Goal: Task Accomplishment & Management: Manage account settings

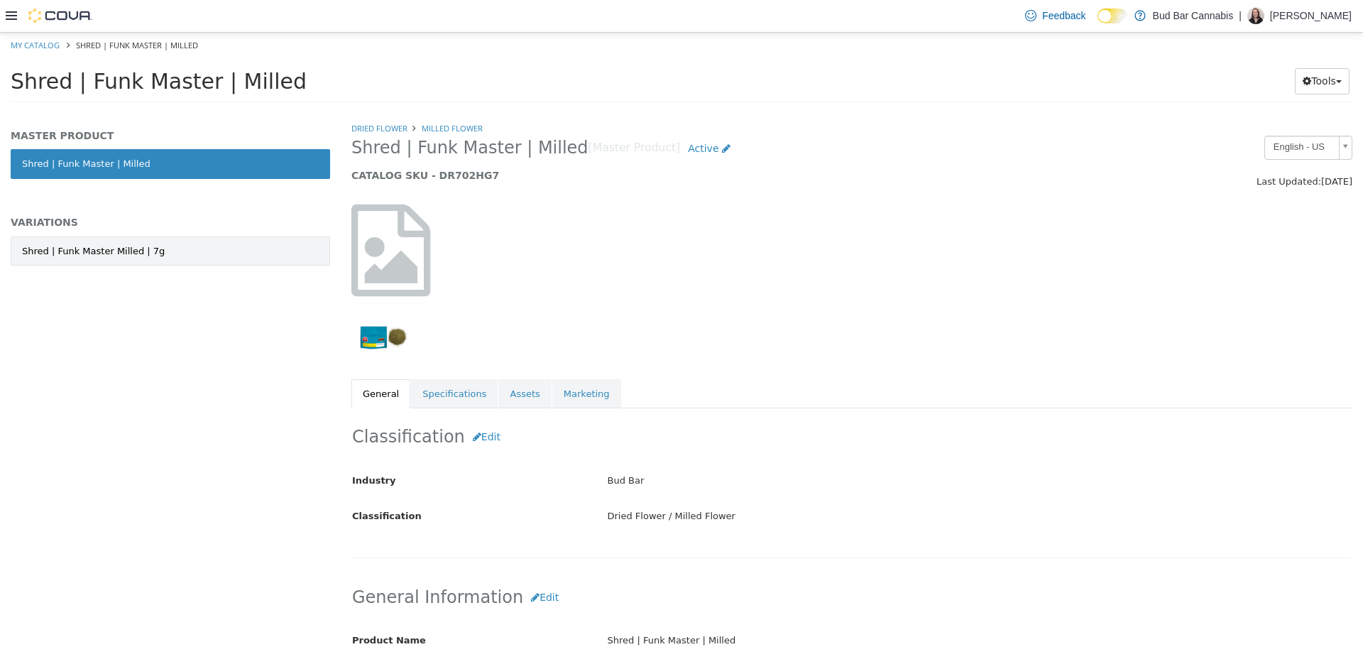
drag, startPoint x: 186, startPoint y: 234, endPoint x: 190, endPoint y: 248, distance: 14.6
click at [188, 240] on div "MASTER PRODUCT Shred | Funk Master | Milled VARIATIONS Shred | Funk Master Mill…" at bounding box center [170, 212] width 319 height 167
click at [191, 248] on link "Shred | Funk Master Milled | 7g" at bounding box center [170, 251] width 319 height 30
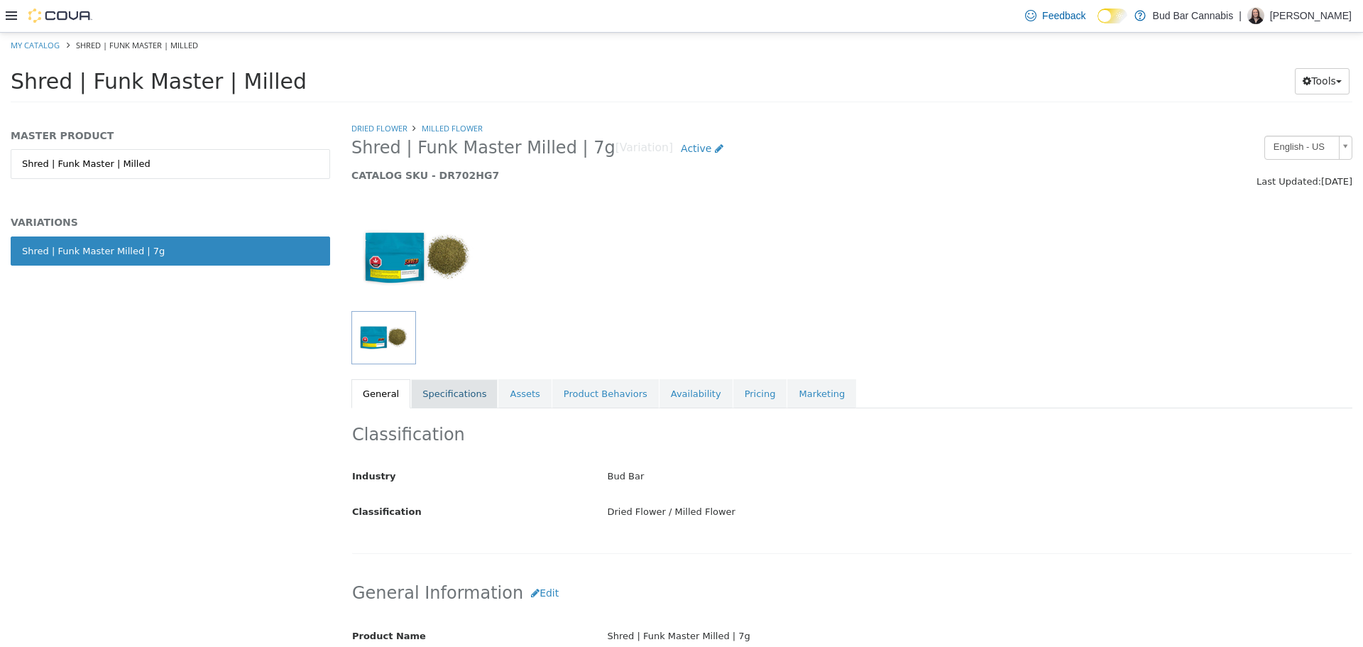
click at [427, 383] on link "Specifications" at bounding box center [454, 393] width 87 height 30
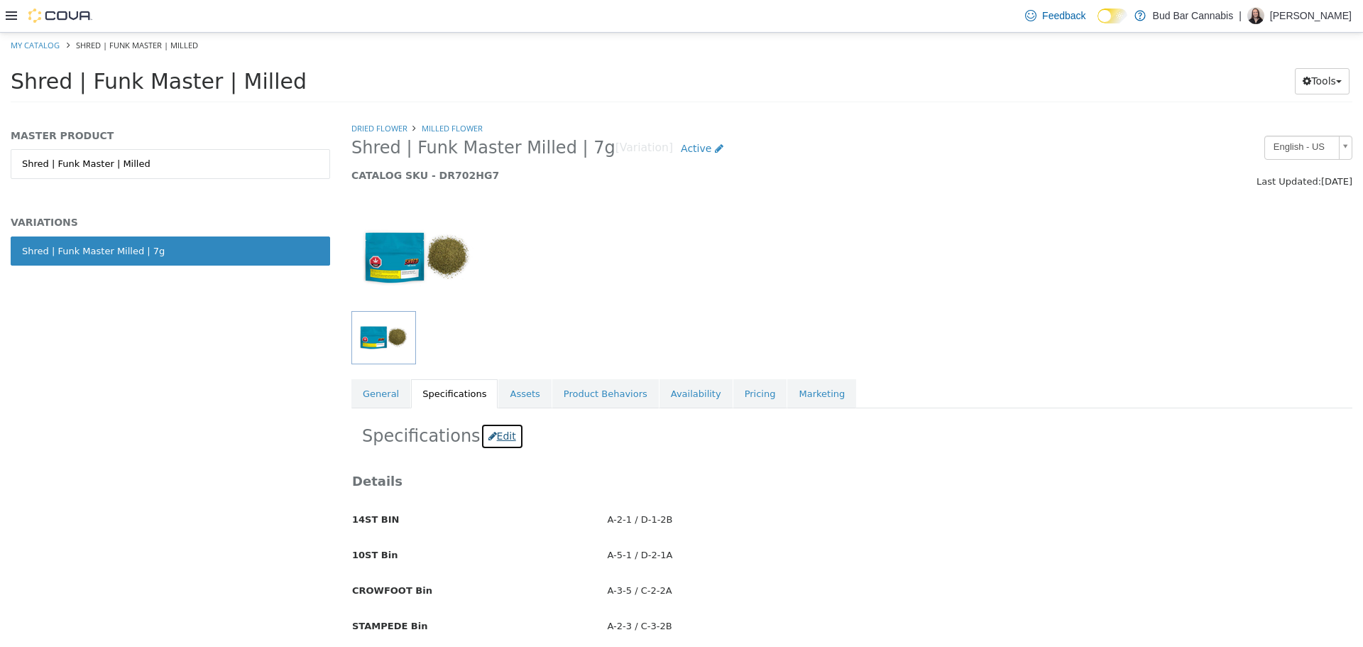
click at [487, 436] on button "Edit" at bounding box center [502, 435] width 43 height 26
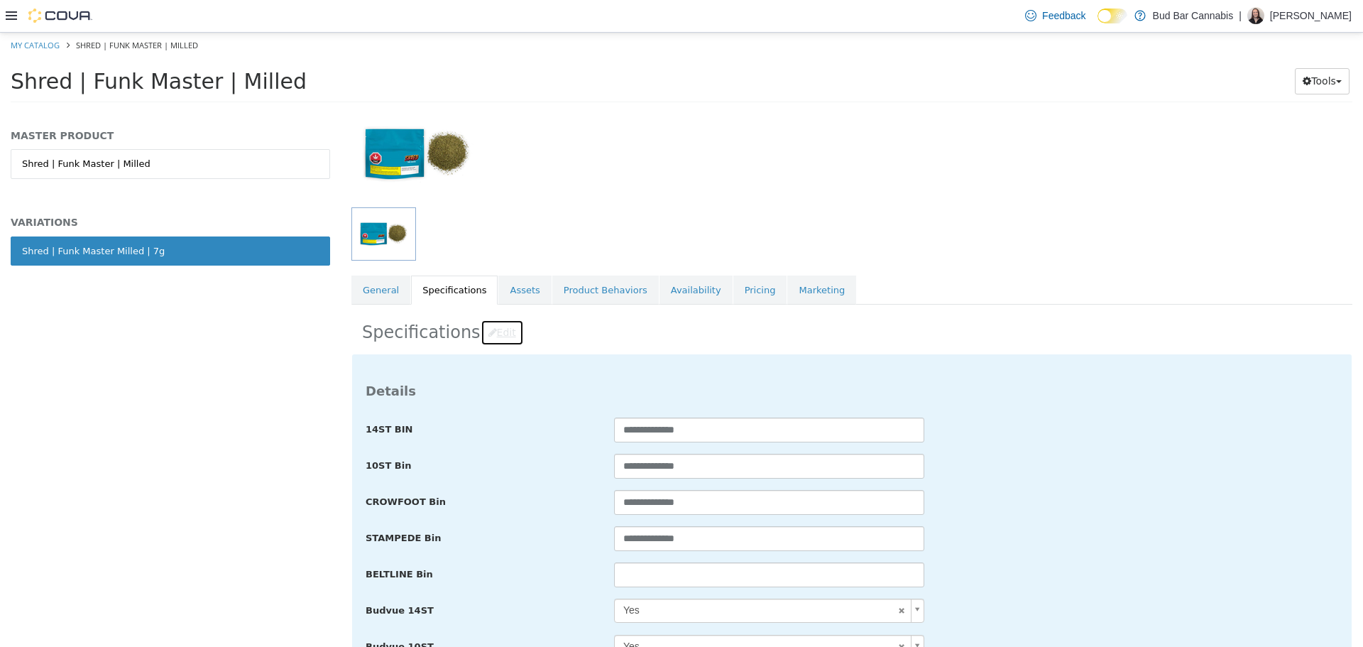
scroll to position [213, 0]
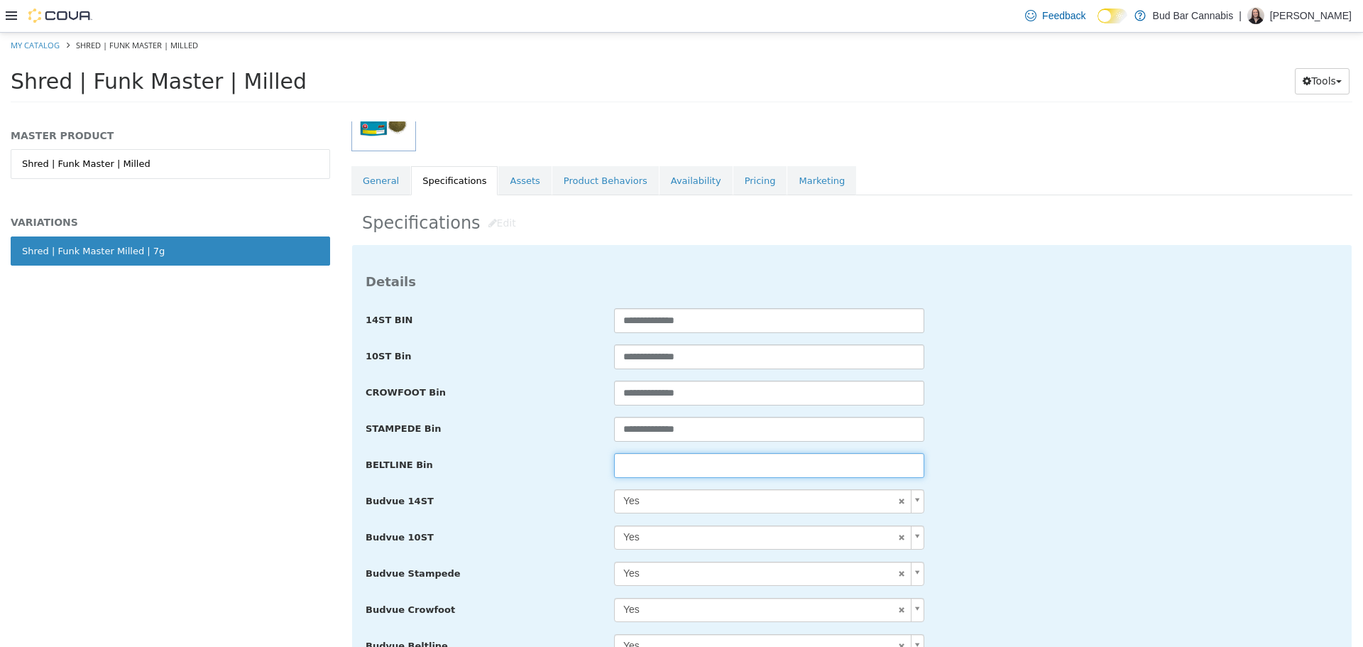
click at [724, 476] on input "text" at bounding box center [769, 464] width 310 height 25
paste input "**********"
type input "**********"
click at [1059, 420] on div "**********" at bounding box center [852, 429] width 994 height 26
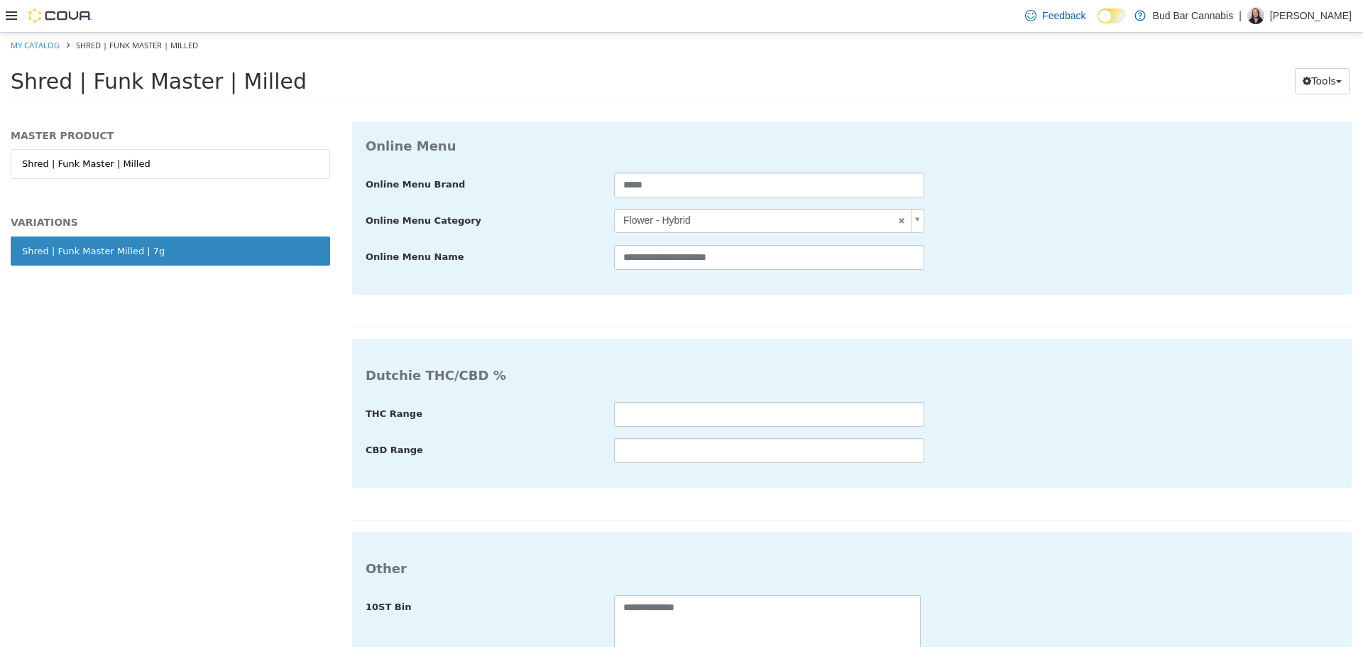
scroll to position [2929, 0]
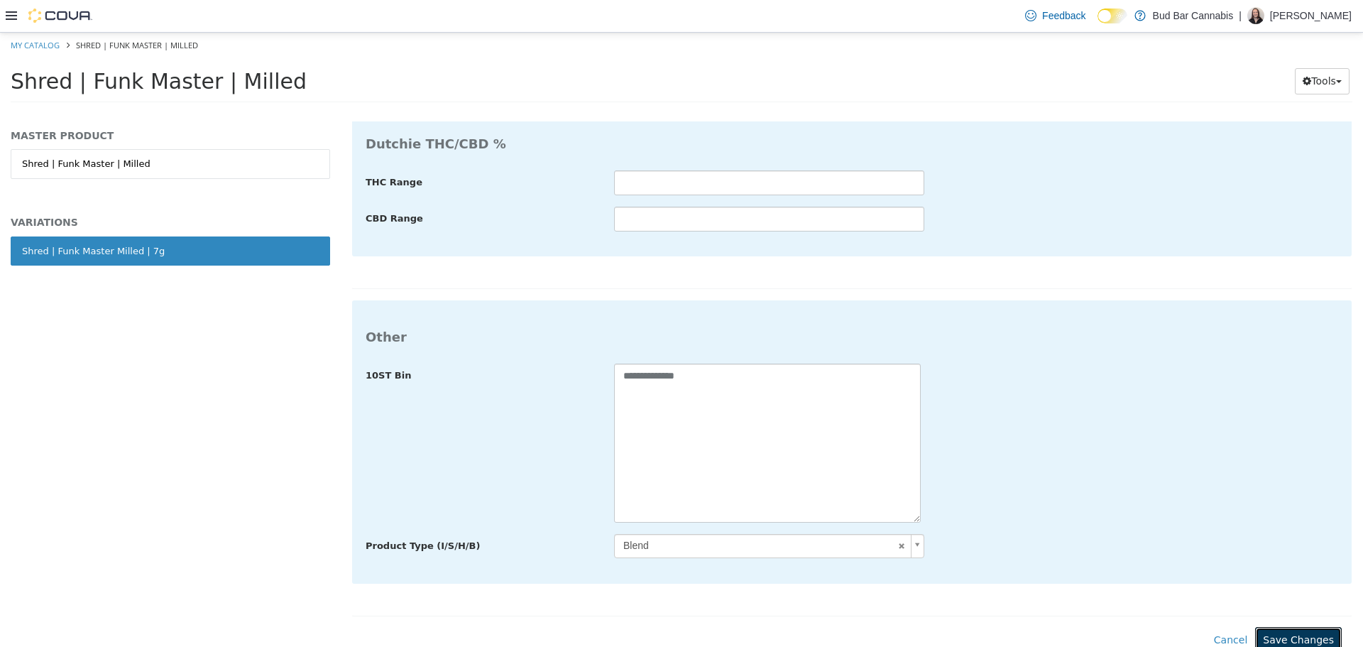
click at [1299, 633] on button "Save Changes" at bounding box center [1298, 639] width 87 height 26
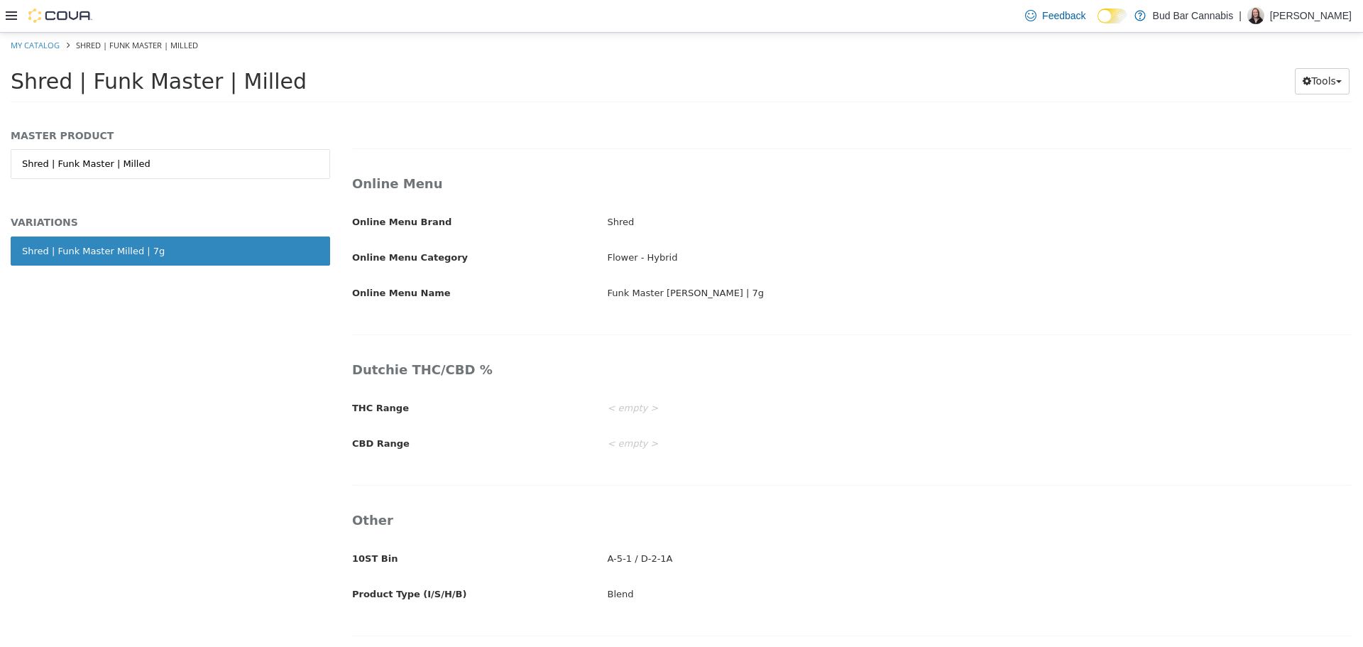
scroll to position [2346, 0]
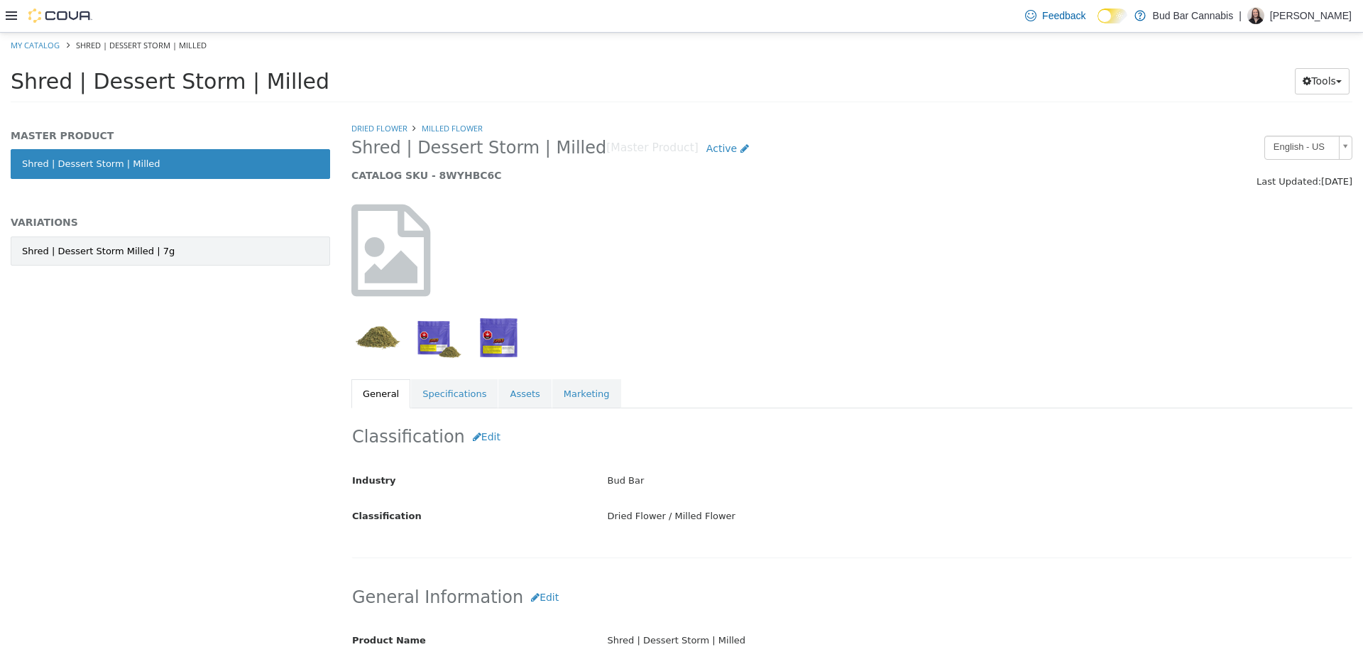
click at [170, 258] on link "Shred | Dessert Storm Milled | 7g" at bounding box center [170, 251] width 319 height 30
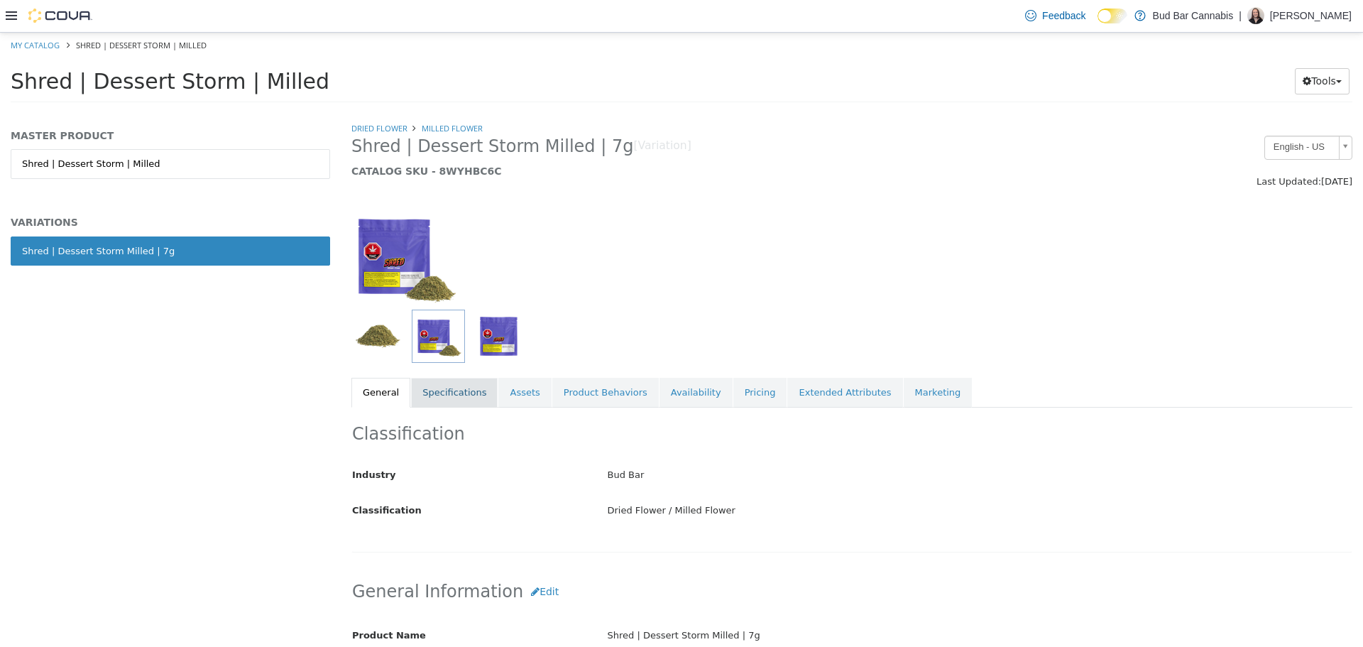
click at [461, 402] on link "Specifications" at bounding box center [454, 392] width 87 height 30
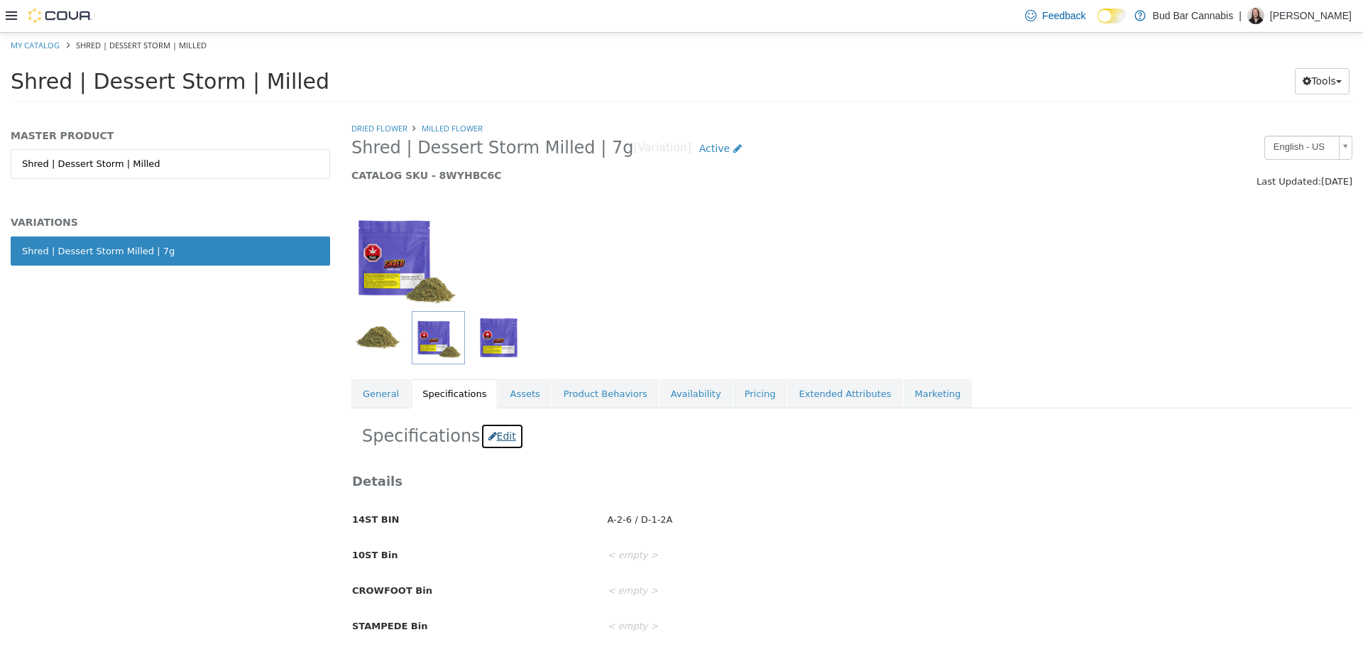
click at [488, 436] on icon "button" at bounding box center [492, 435] width 9 height 10
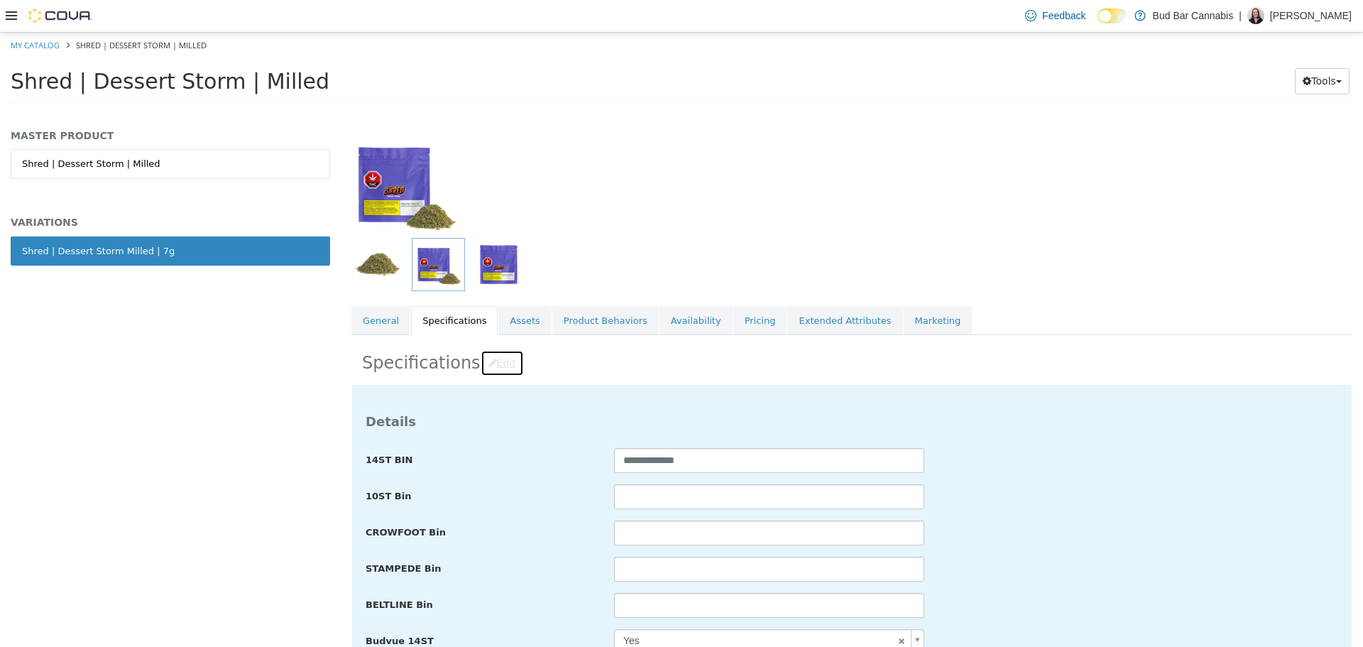
scroll to position [142, 0]
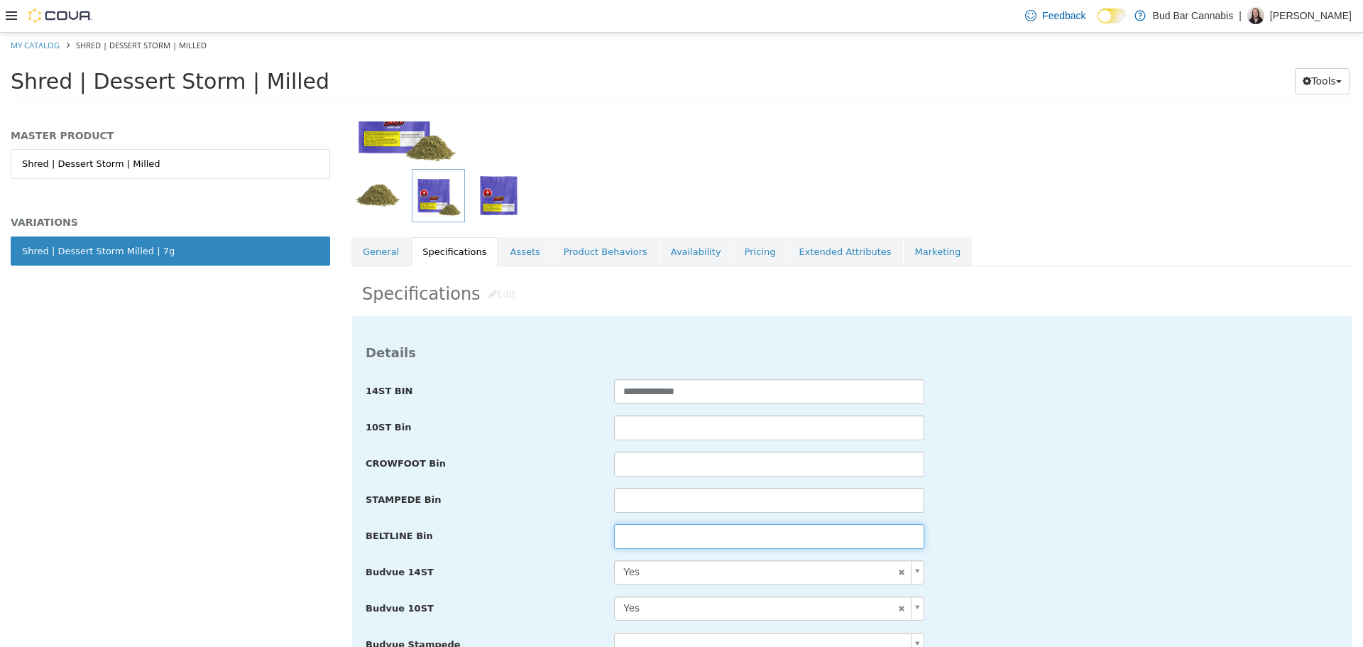
drag, startPoint x: 635, startPoint y: 535, endPoint x: 667, endPoint y: 536, distance: 32.0
click at [635, 535] on input "text" at bounding box center [769, 535] width 310 height 25
paste input "**********"
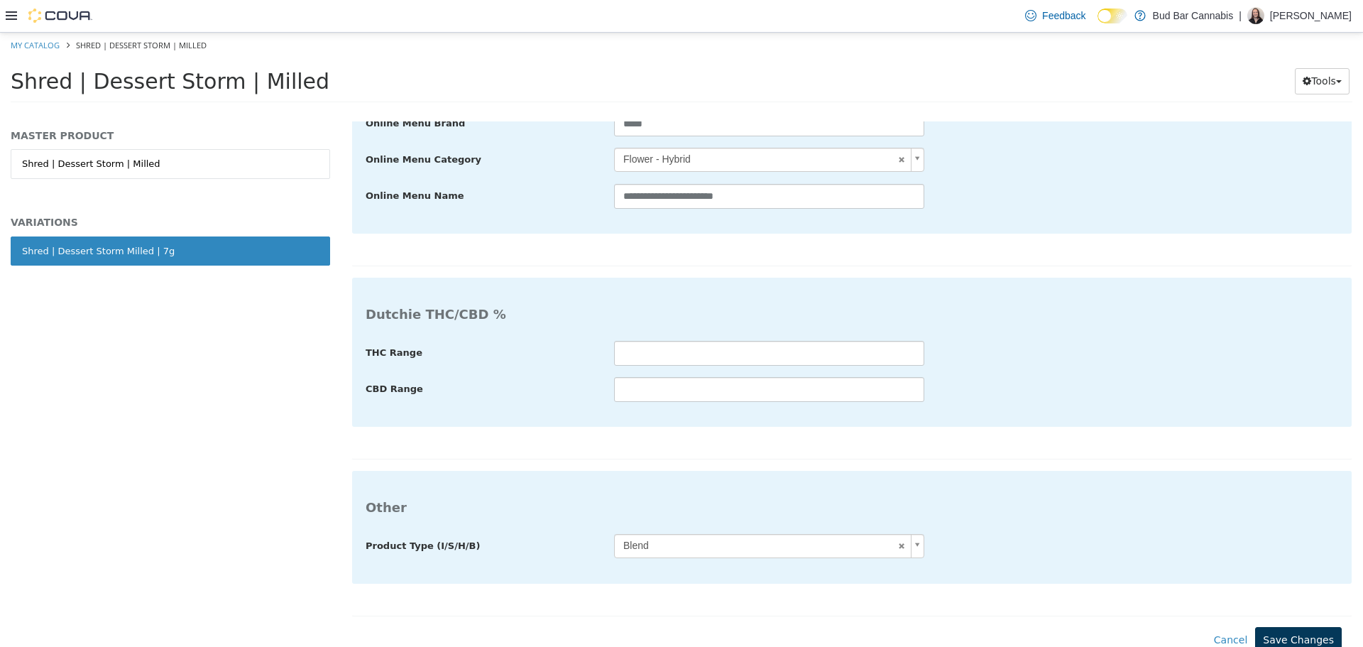
type input "**********"
drag, startPoint x: 1283, startPoint y: 635, endPoint x: 1282, endPoint y: 620, distance: 15.6
click at [1283, 635] on button "Save Changes" at bounding box center [1298, 639] width 87 height 26
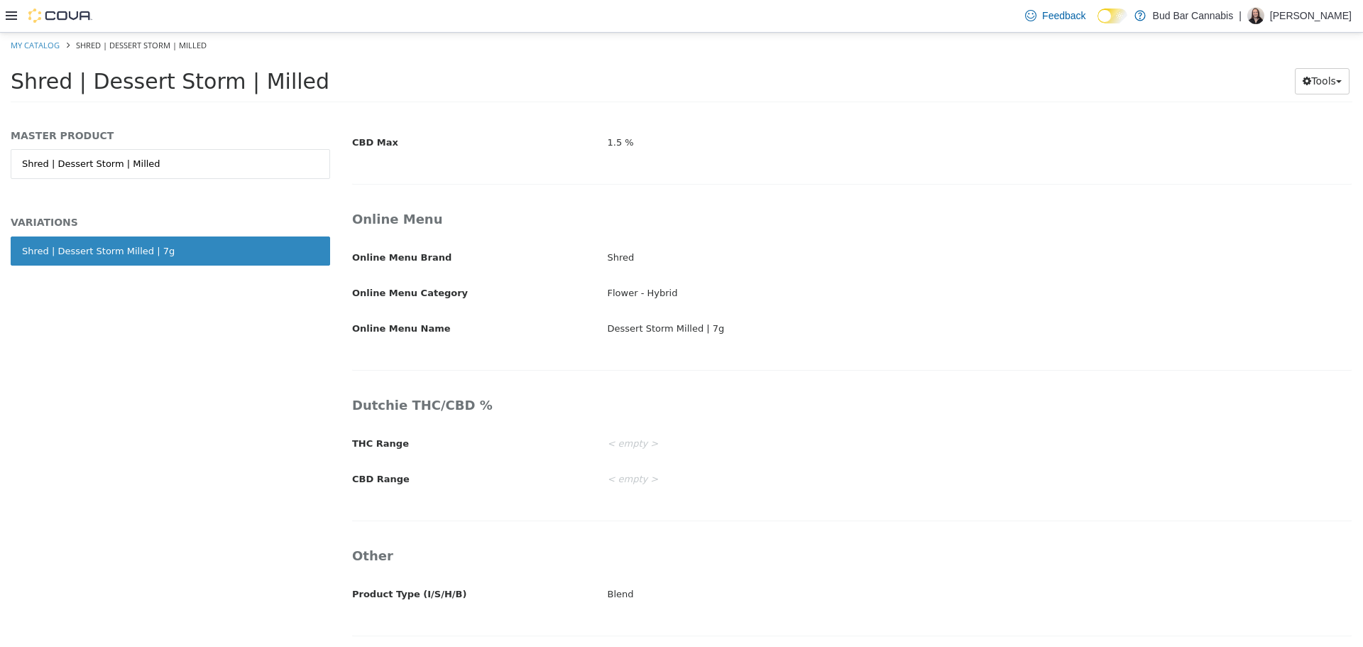
scroll to position [2311, 0]
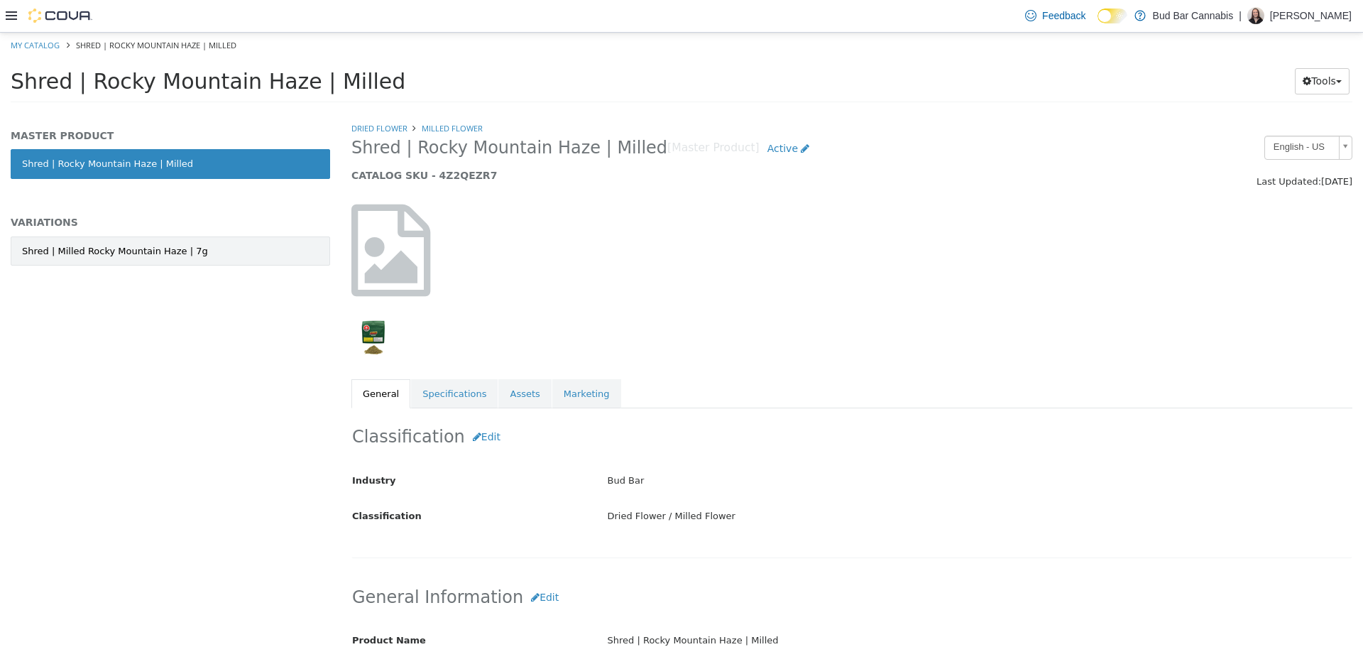
click at [217, 249] on link "Shred | Milled Rocky Mountain Haze | 7g" at bounding box center [170, 251] width 319 height 30
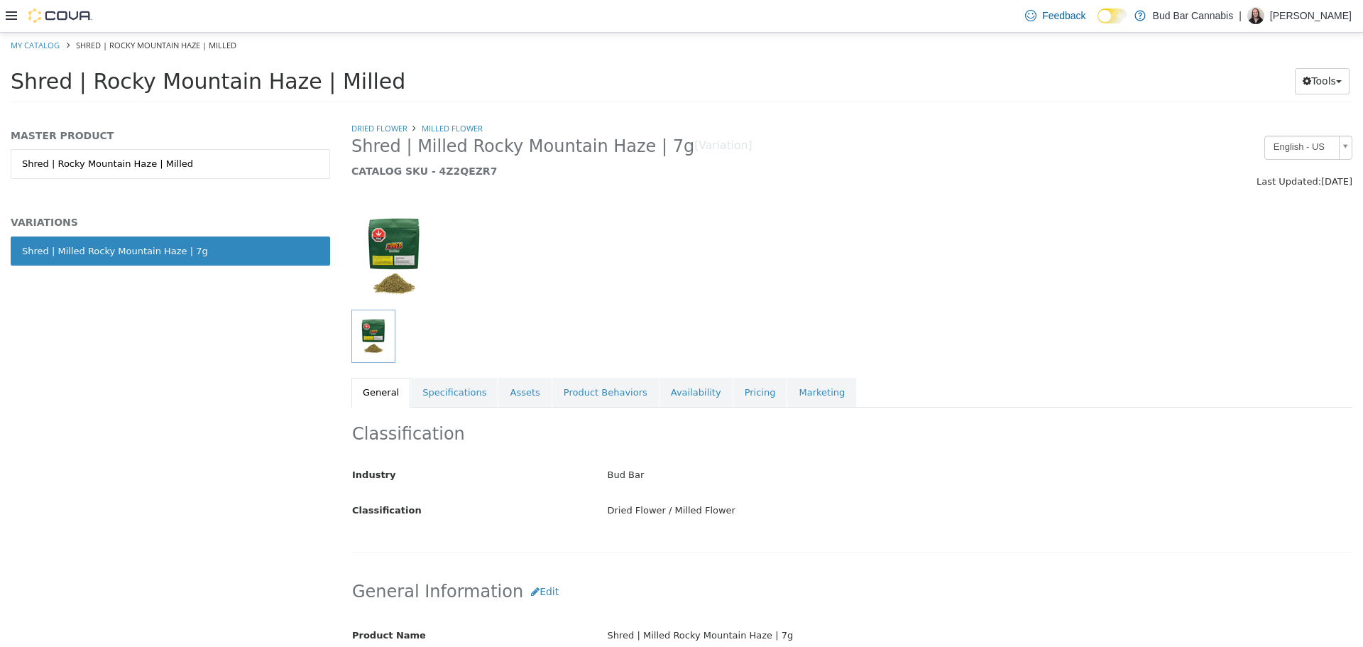
click at [469, 390] on link "Specifications" at bounding box center [454, 392] width 87 height 30
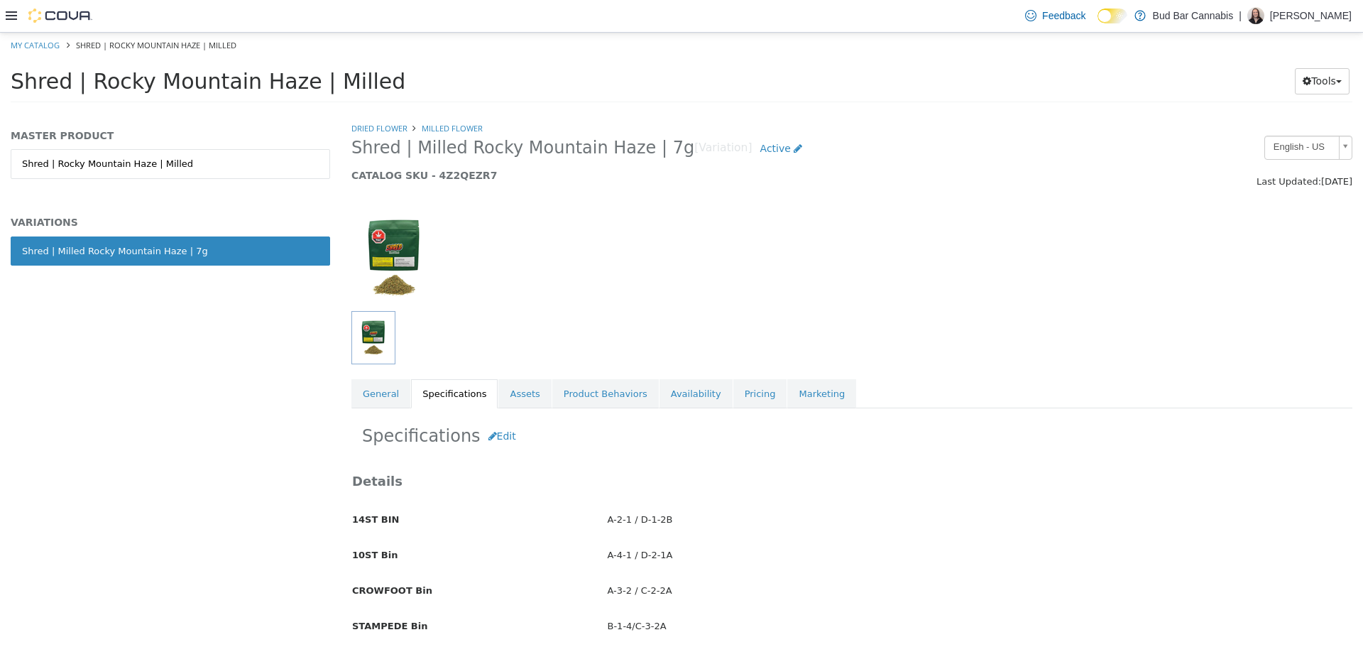
scroll to position [71, 0]
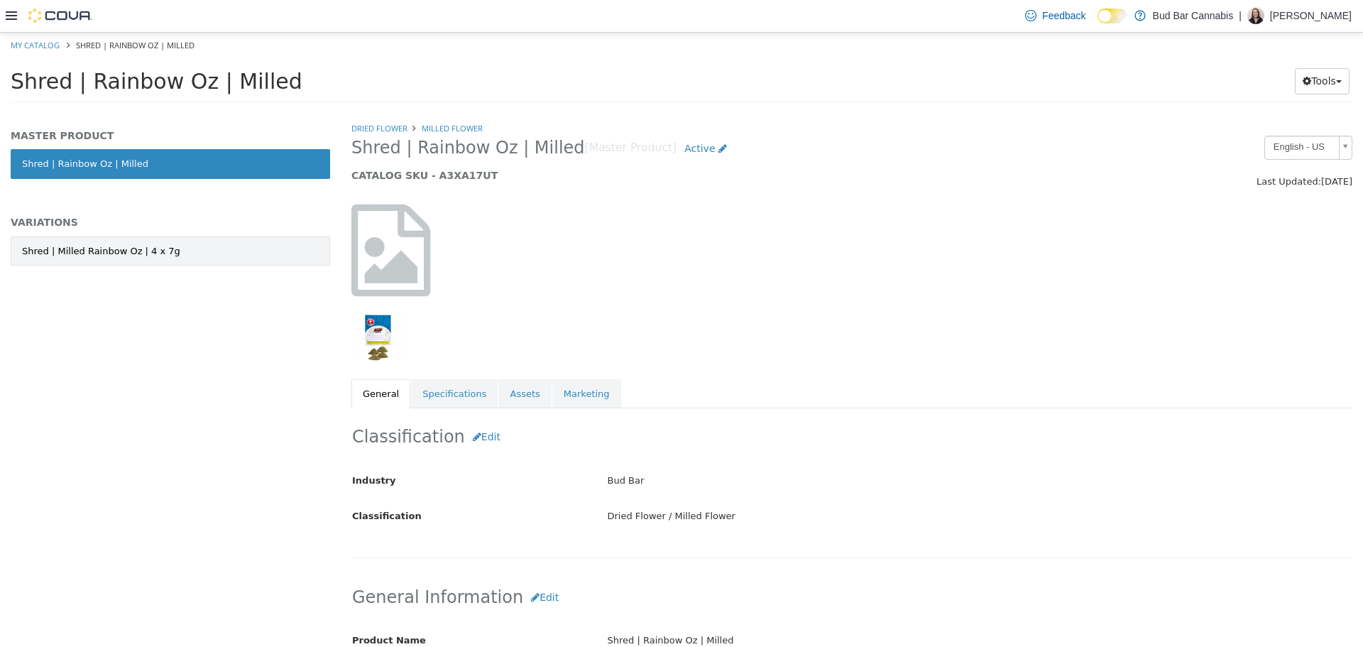
click at [288, 252] on link "Shred | Milled Rainbow Oz | 4 x 7g" at bounding box center [170, 251] width 319 height 30
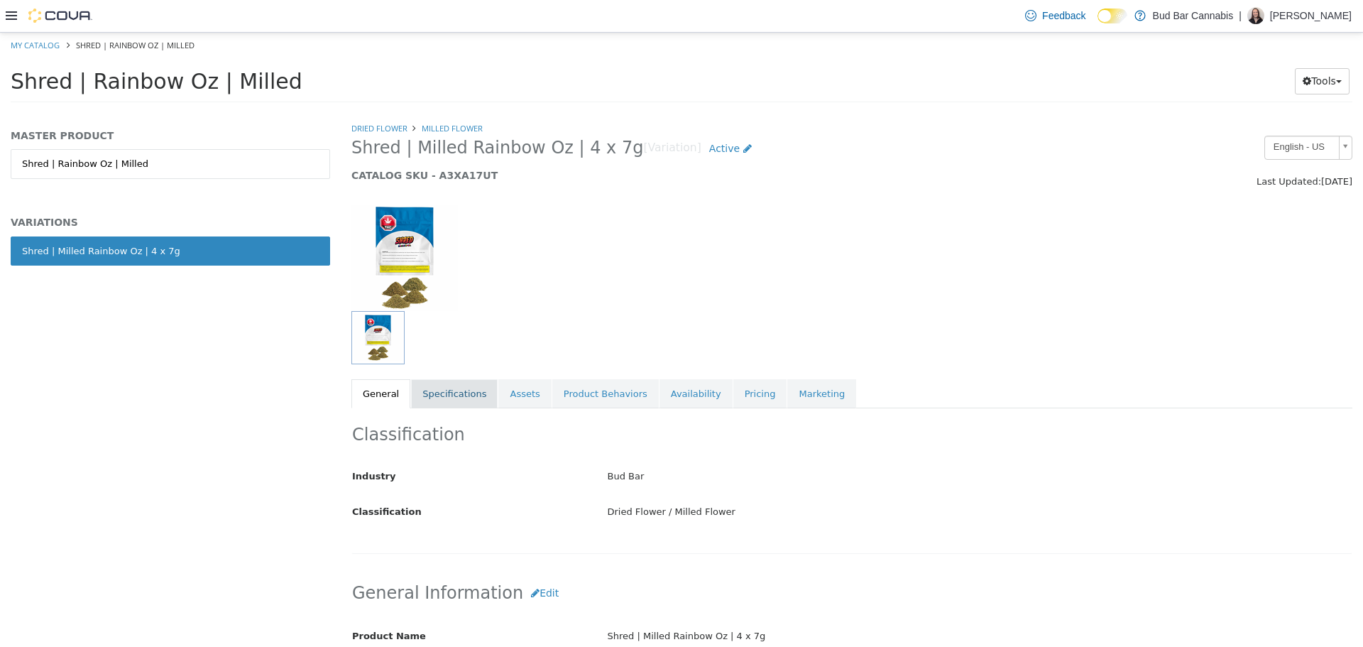
click at [436, 405] on link "Specifications" at bounding box center [454, 393] width 87 height 30
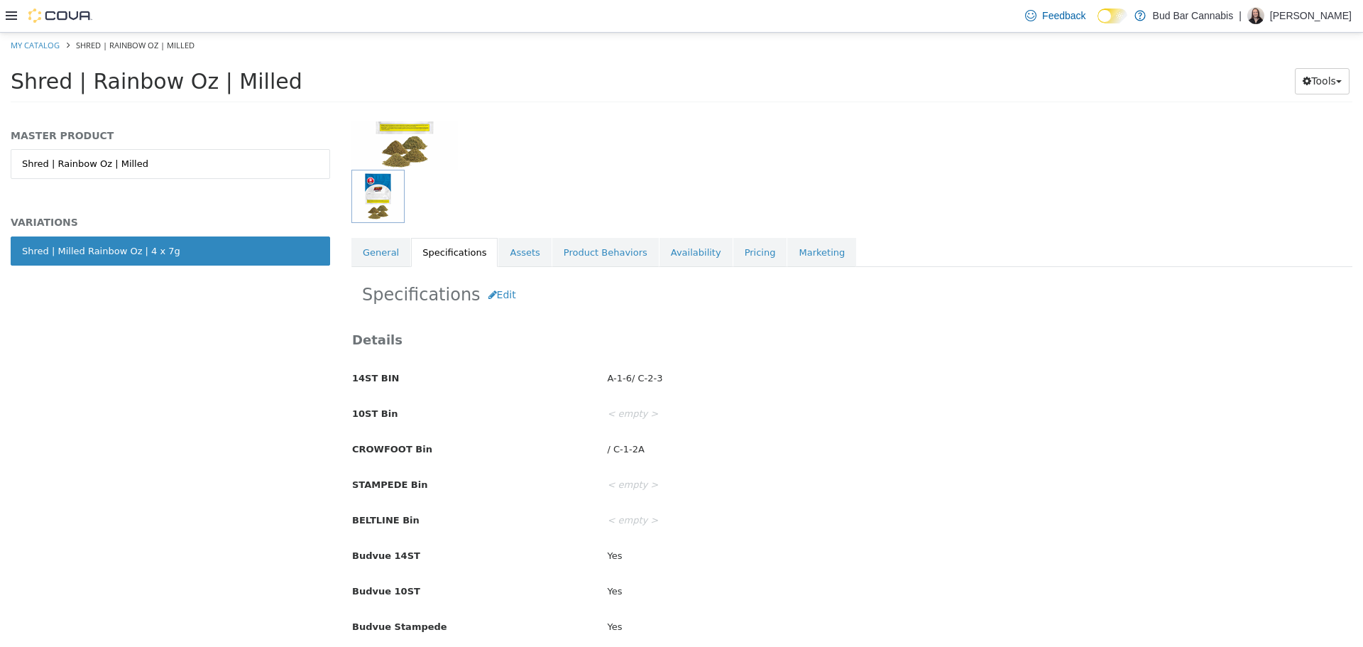
scroll to position [142, 0]
click at [493, 297] on button "Edit" at bounding box center [502, 293] width 43 height 26
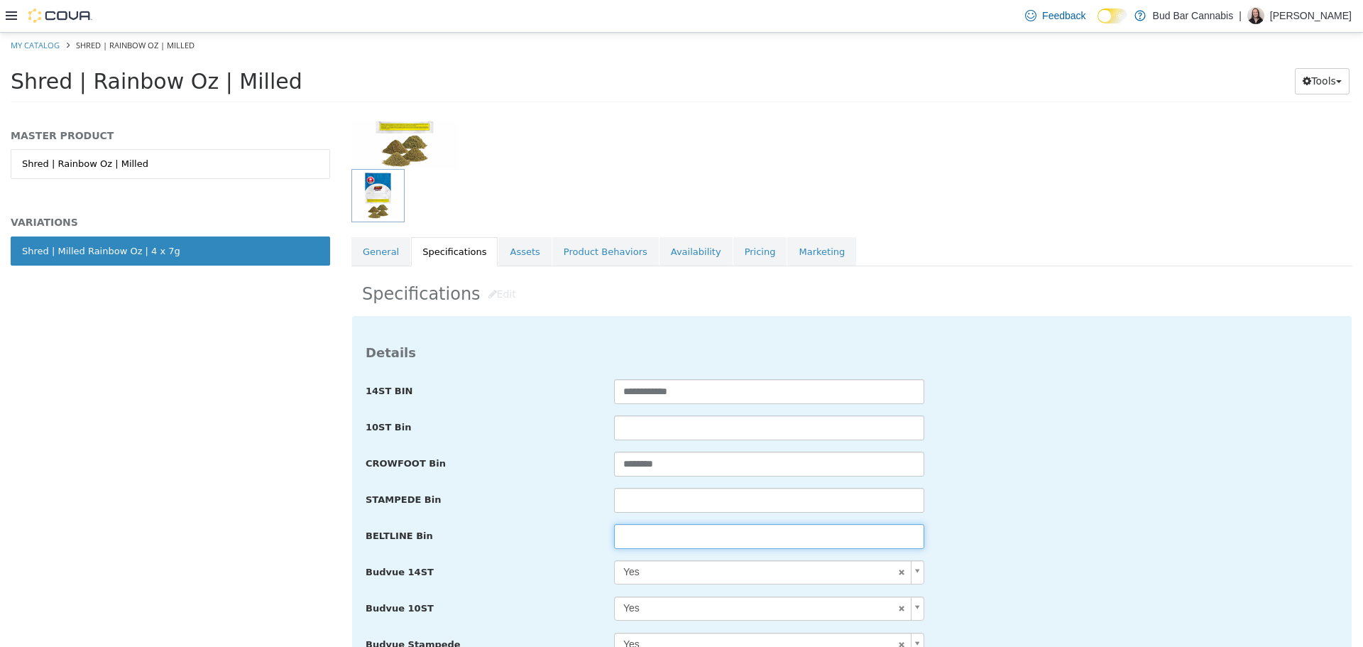
click at [643, 540] on input "text" at bounding box center [769, 535] width 310 height 25
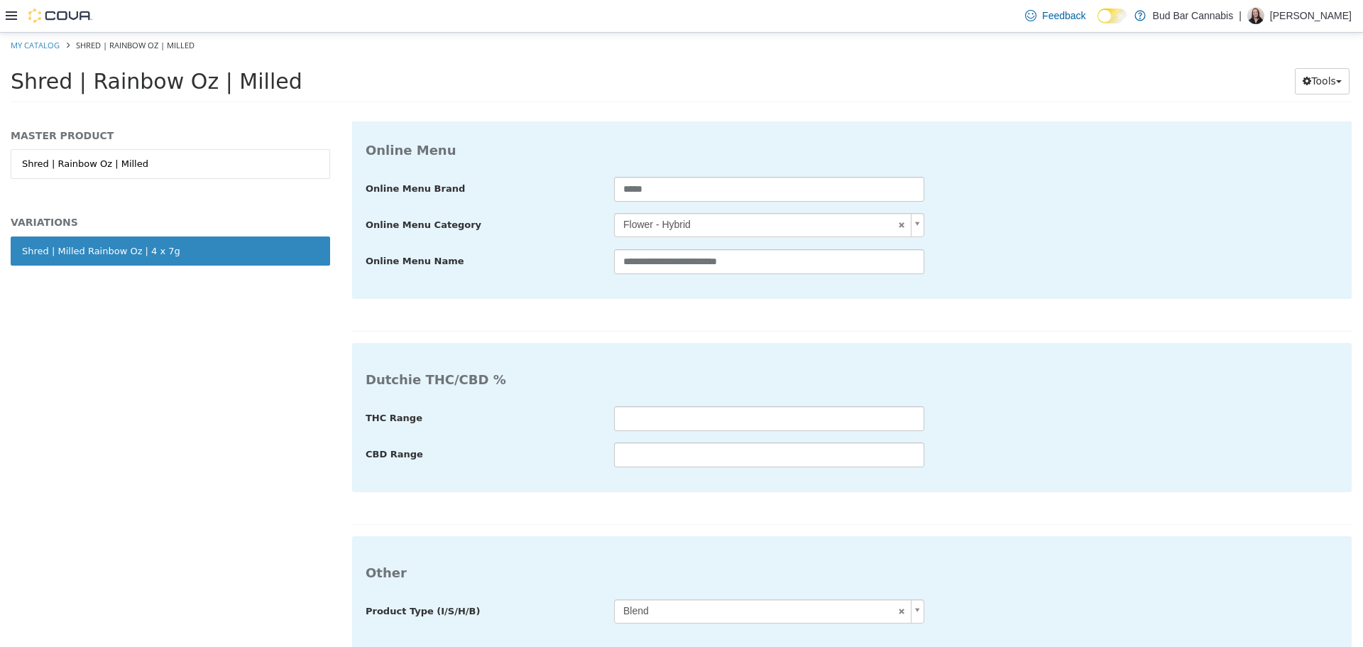
scroll to position [2759, 0]
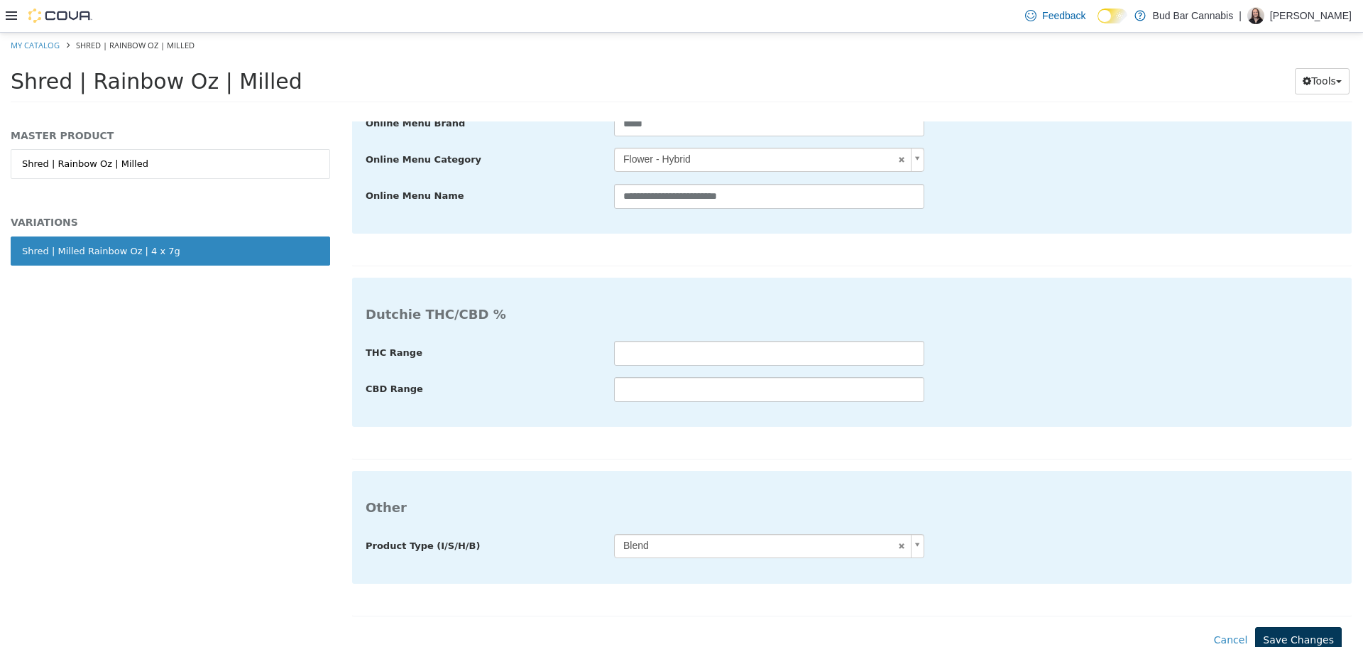
type input "**********"
click at [1301, 629] on button "Save Changes" at bounding box center [1298, 639] width 87 height 26
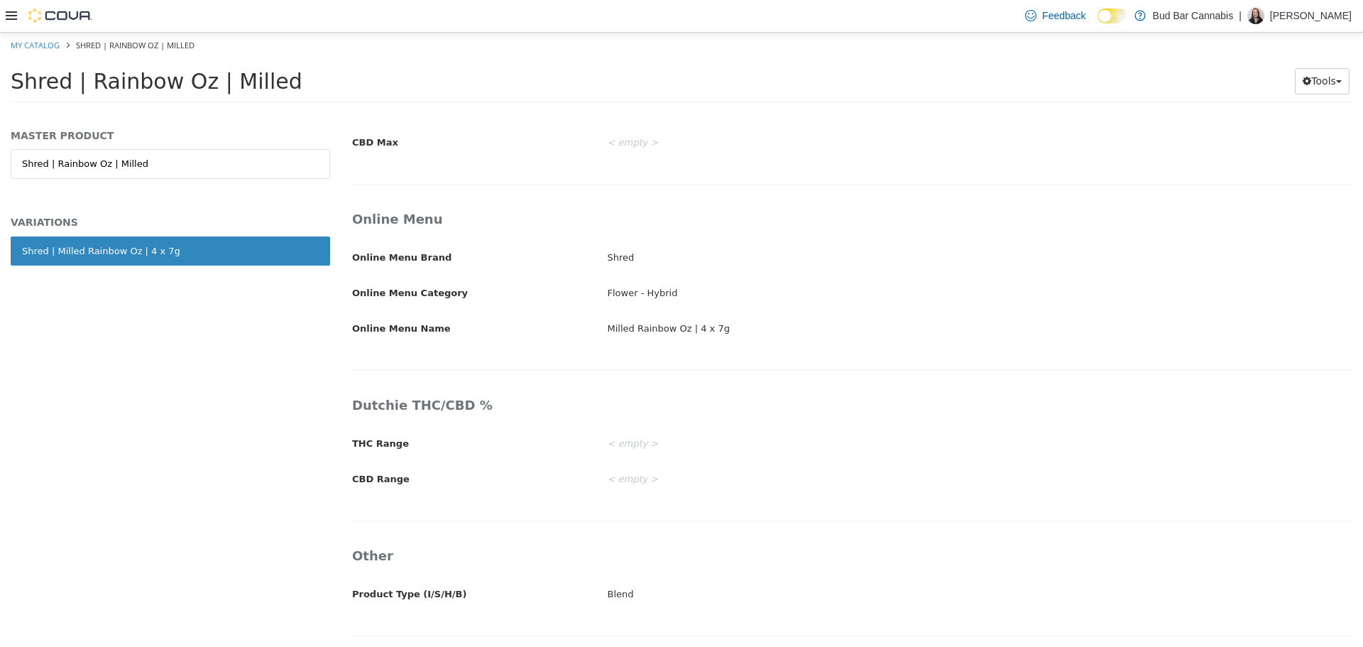
scroll to position [2311, 0]
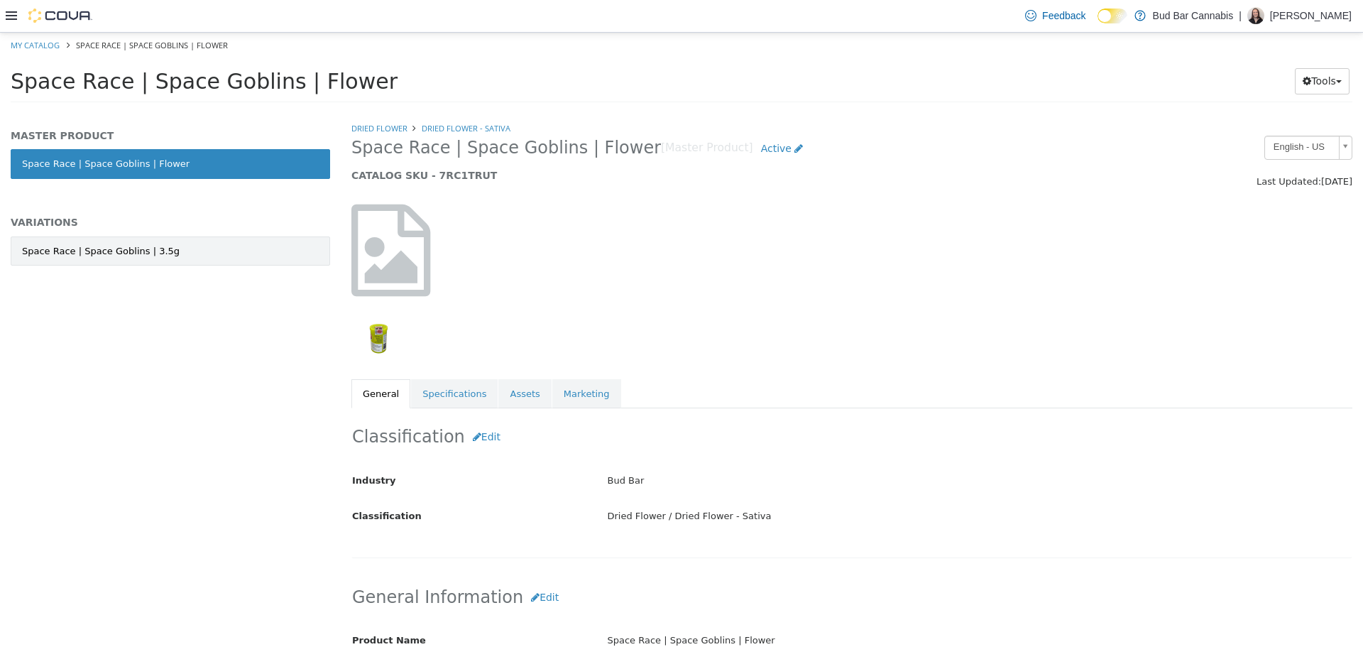
click at [207, 252] on link "Space Race | Space Goblins | 3.5g" at bounding box center [170, 251] width 319 height 30
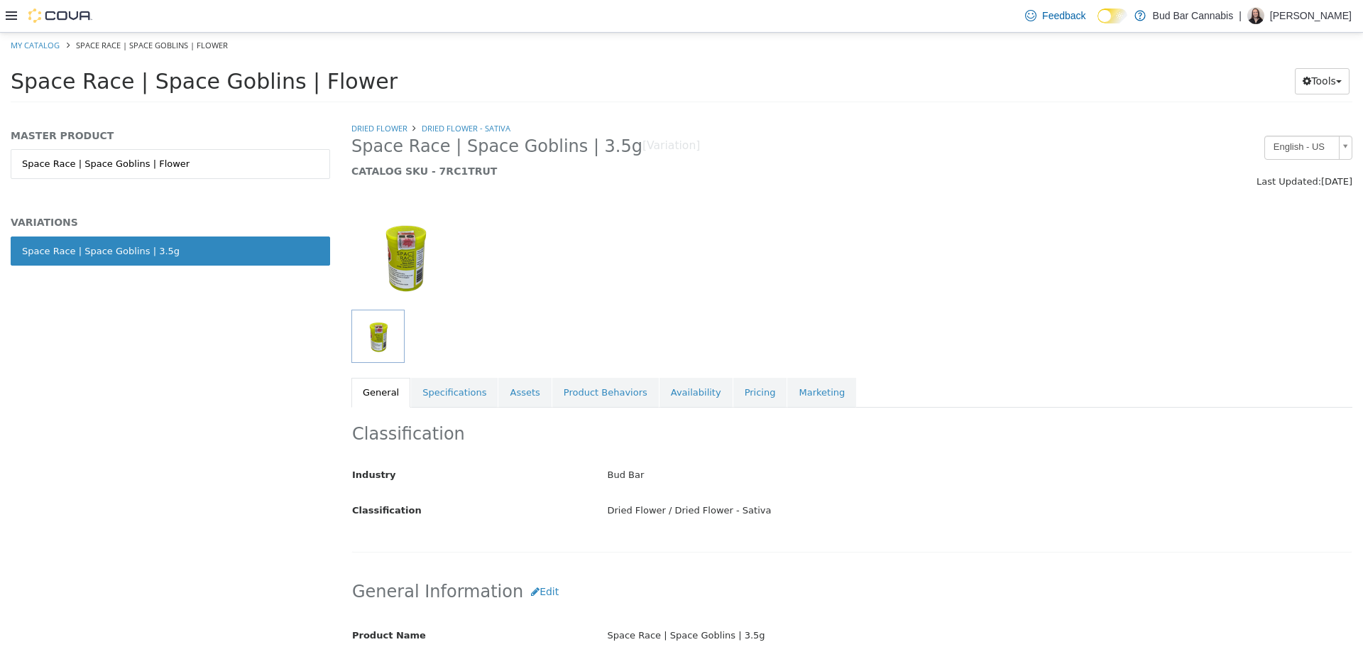
click at [446, 390] on link "Specifications" at bounding box center [454, 392] width 87 height 30
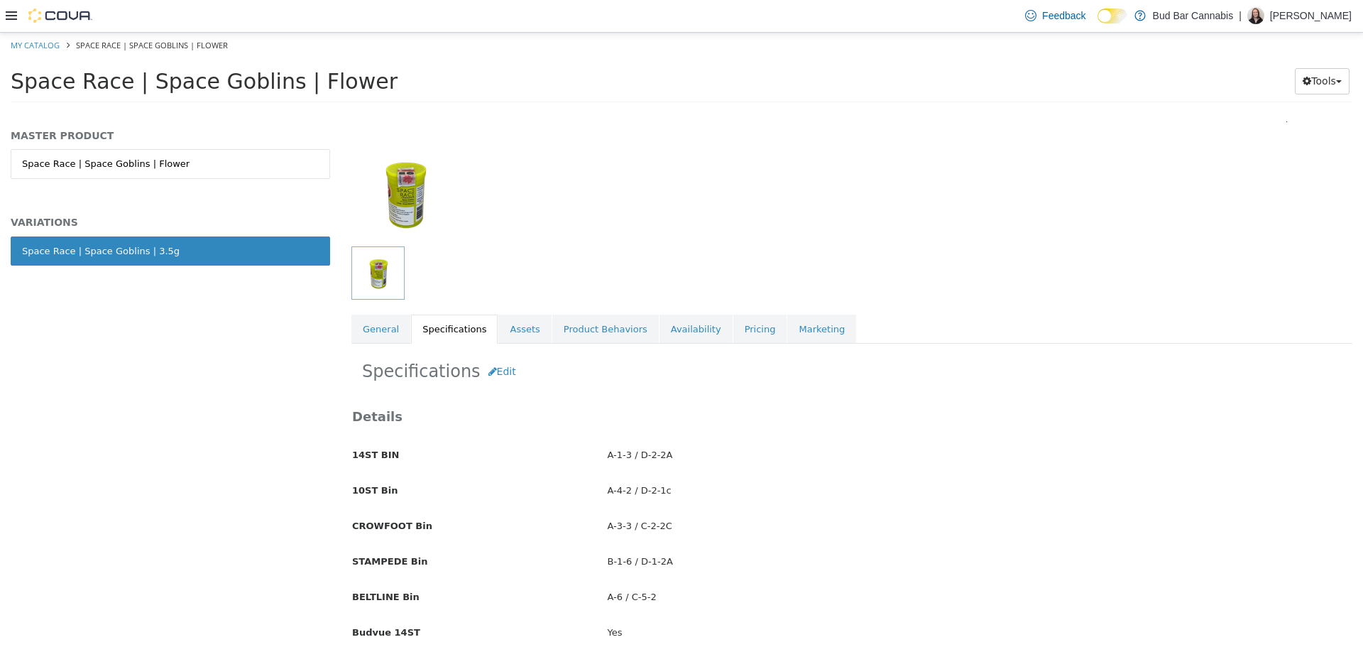
scroll to position [213, 0]
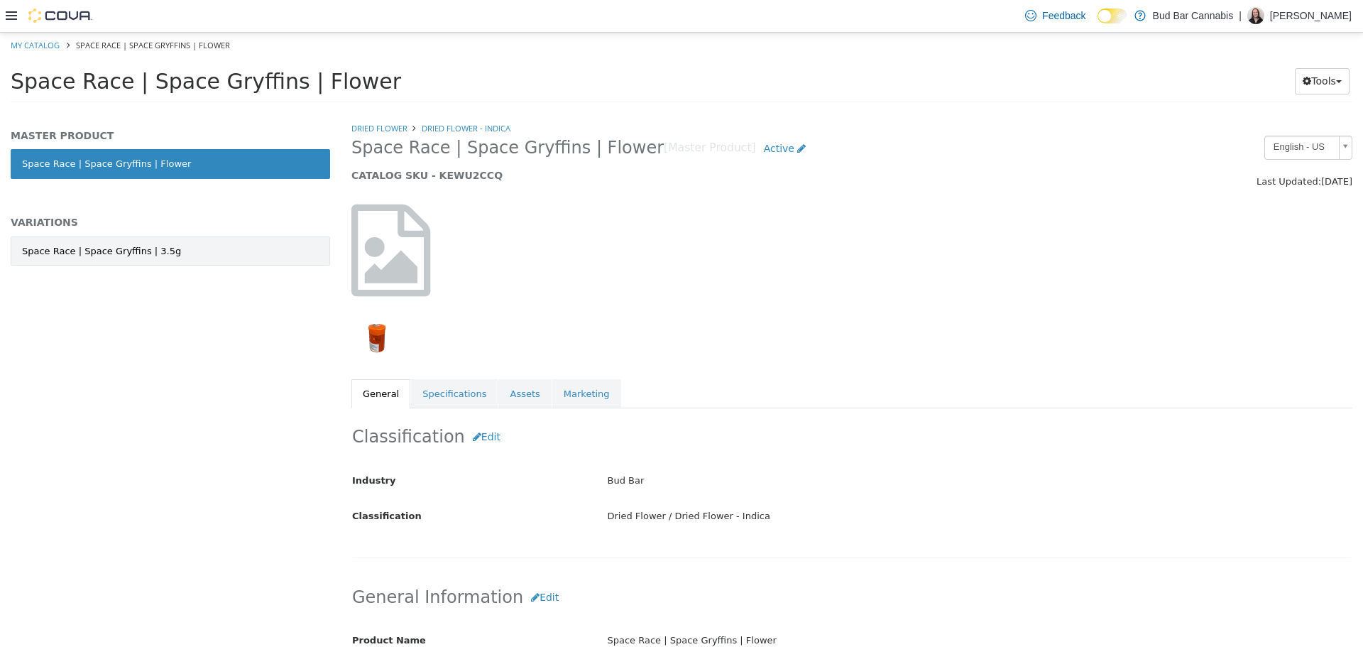
click at [239, 260] on link "Space Race | Space Gryffins | 3.5g" at bounding box center [170, 251] width 319 height 30
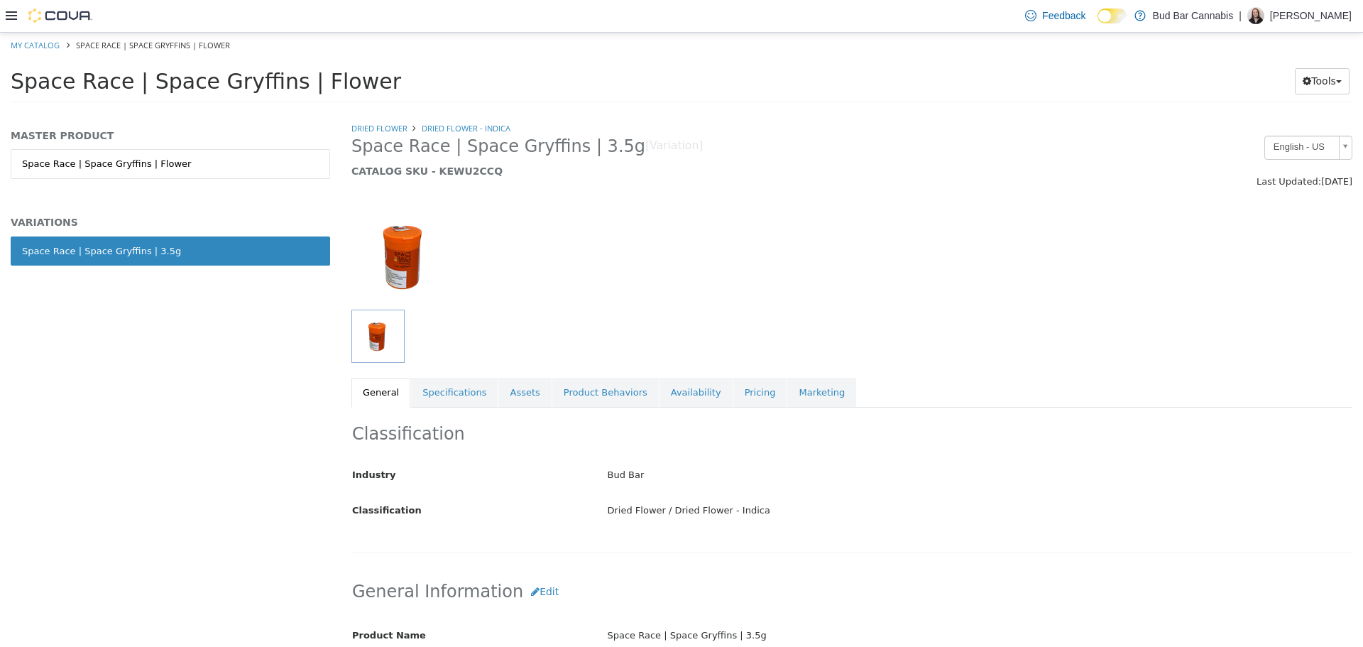
click at [435, 394] on link "Specifications" at bounding box center [454, 392] width 87 height 30
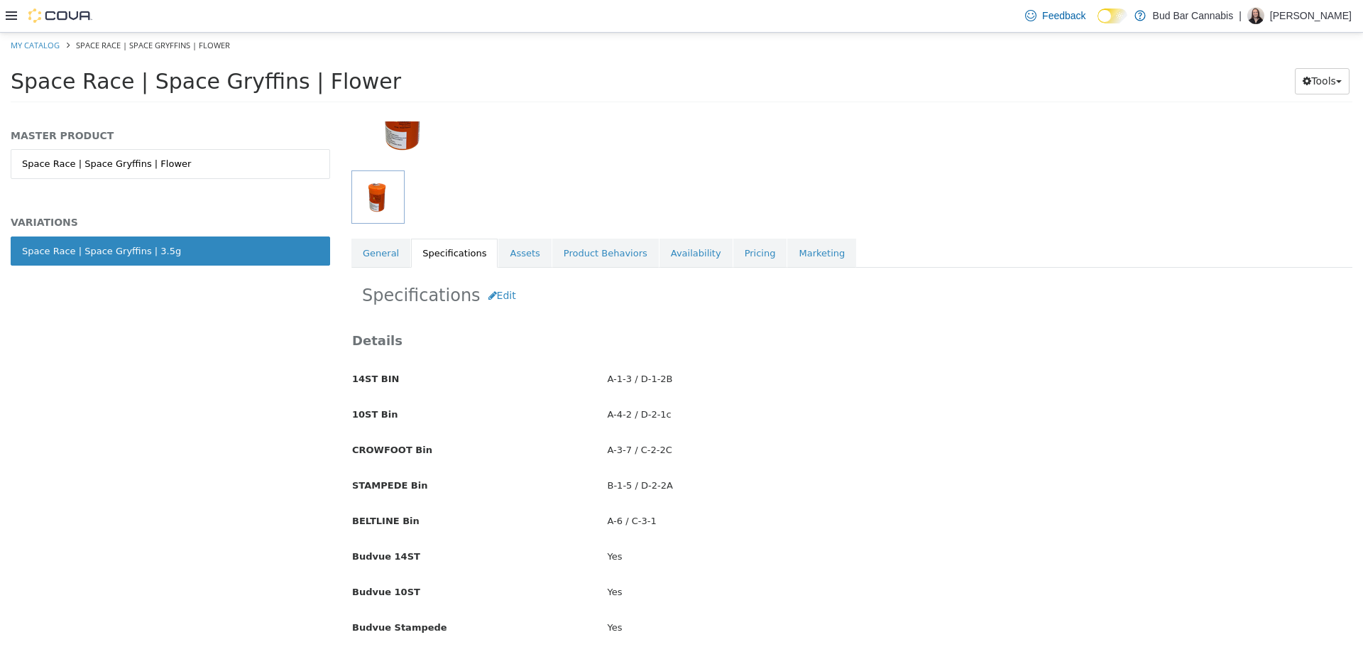
scroll to position [142, 0]
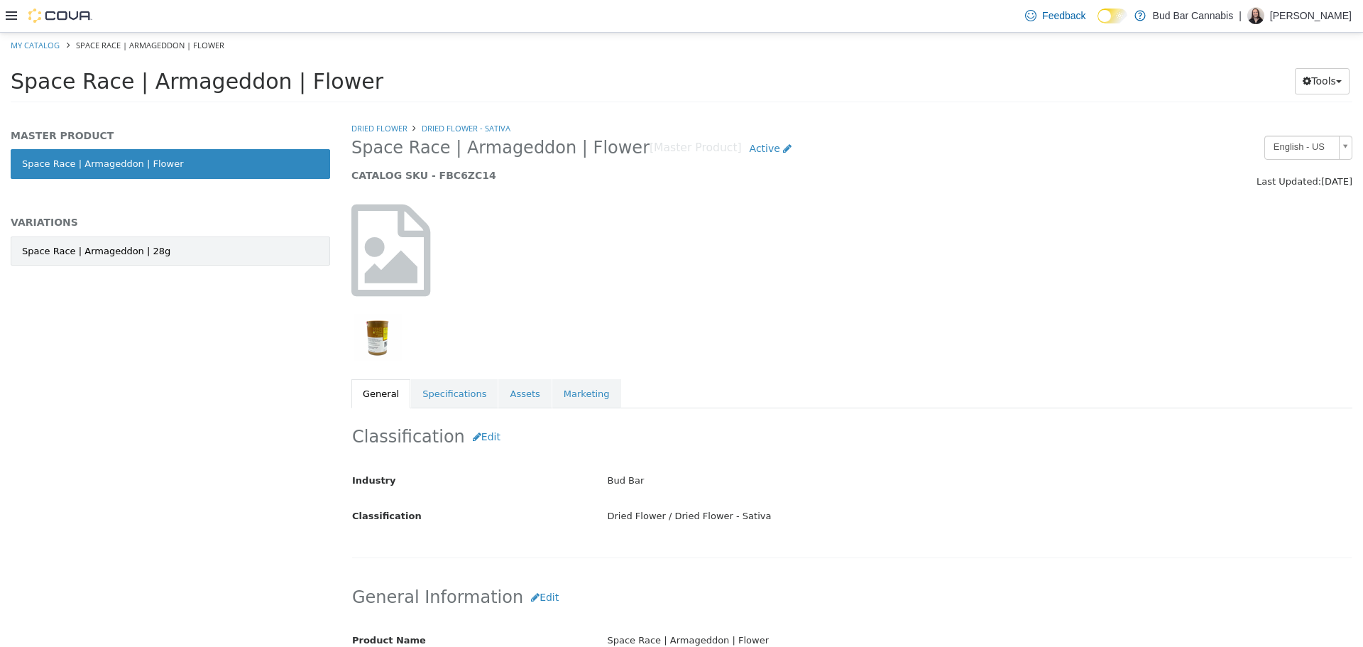
click at [153, 242] on link "Space Race | Armageddon | 28g" at bounding box center [170, 251] width 319 height 30
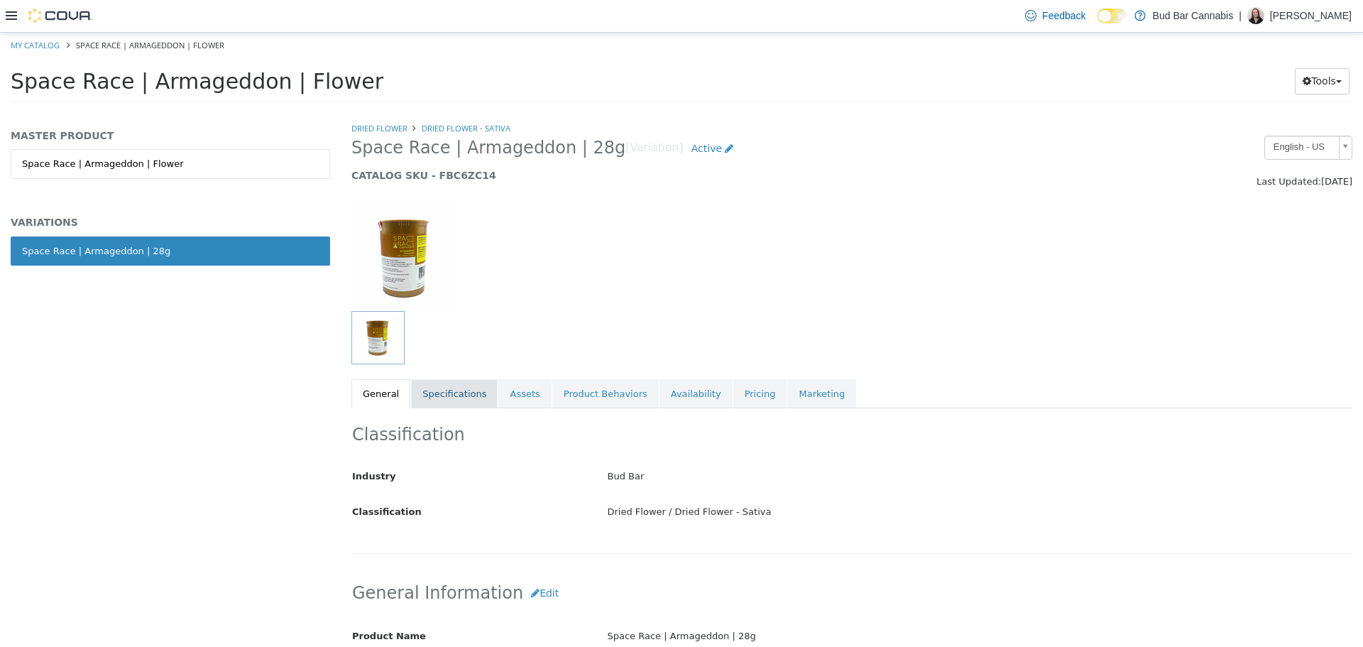
click at [434, 381] on link "Specifications" at bounding box center [454, 393] width 87 height 30
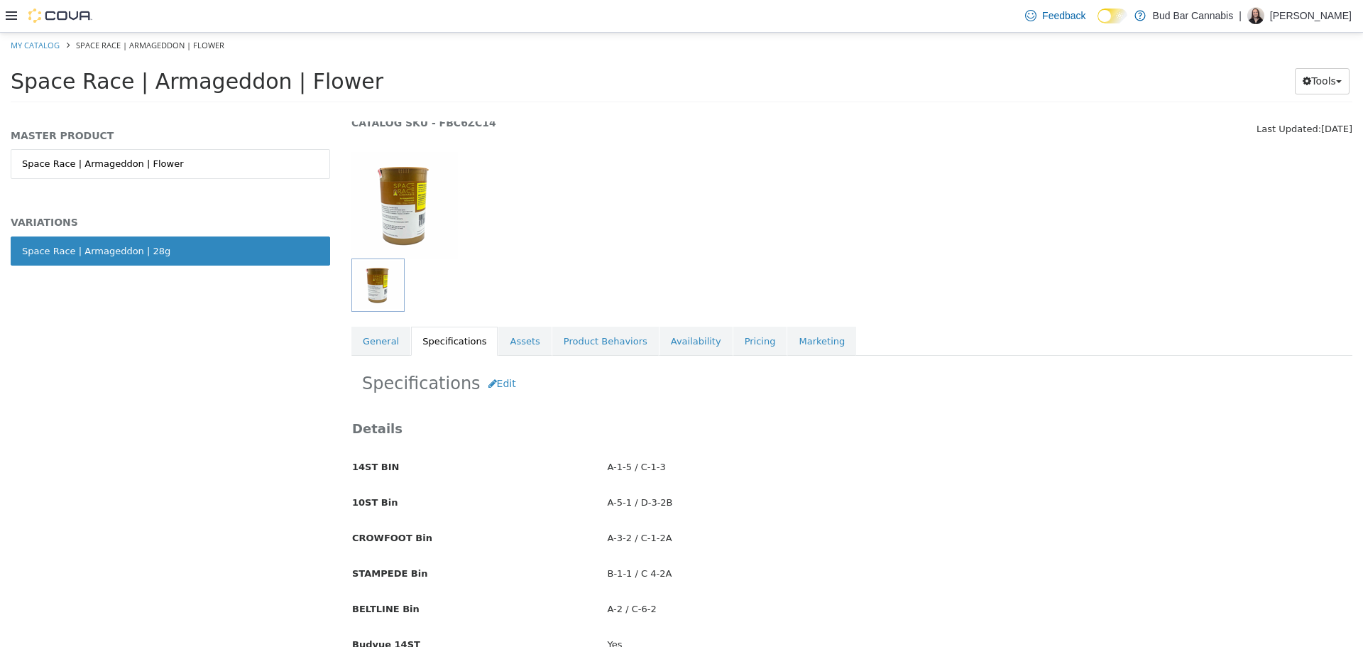
scroll to position [142, 0]
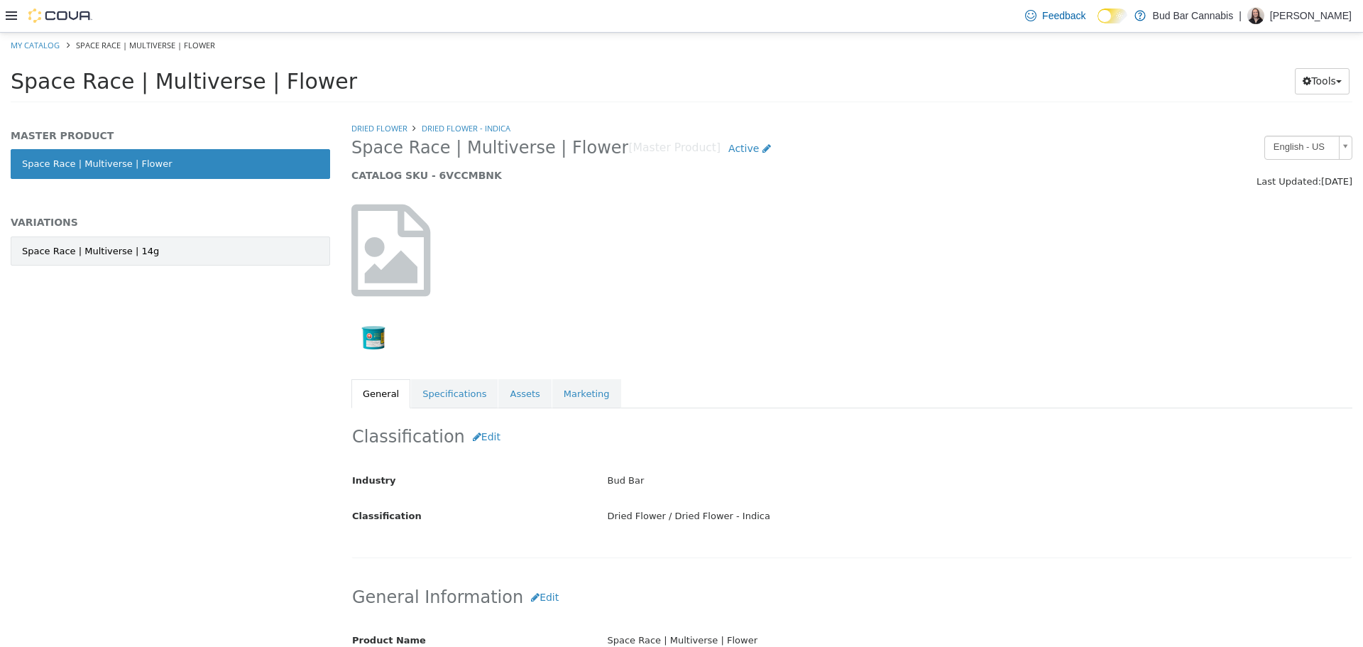
click at [207, 246] on link "Space Race | Multiverse | 14g" at bounding box center [170, 251] width 319 height 30
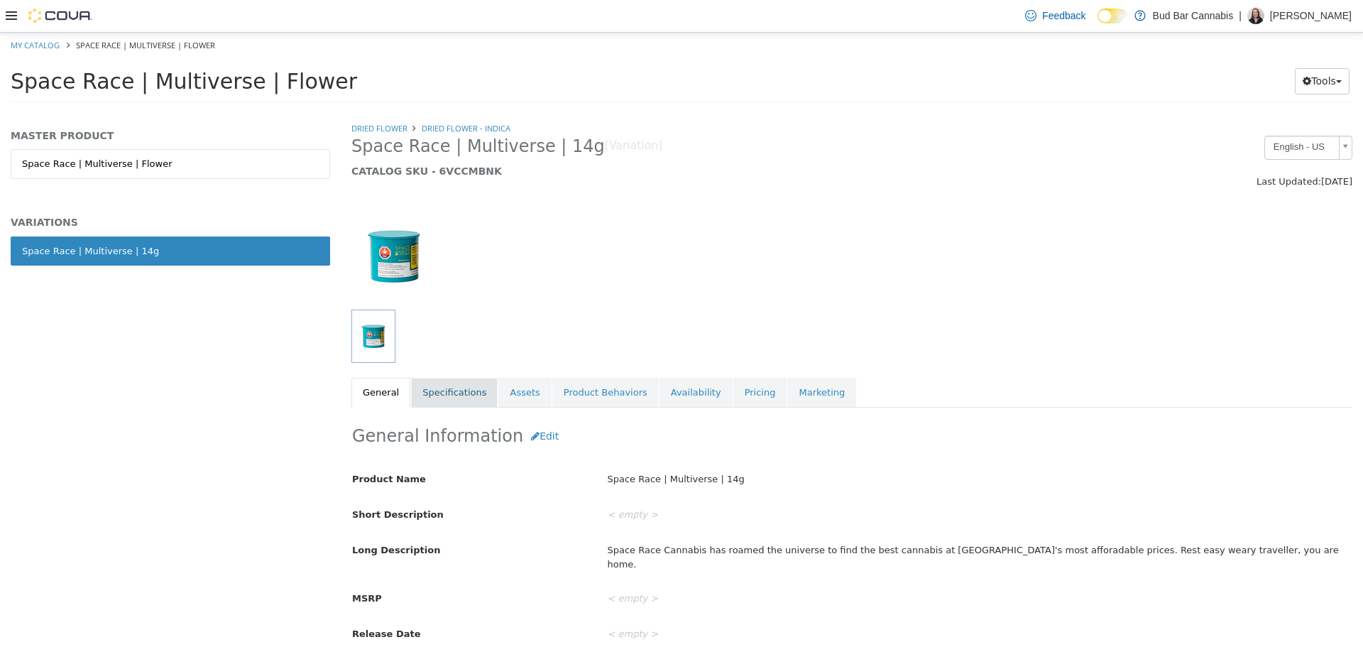
click at [447, 382] on link "Specifications" at bounding box center [454, 392] width 87 height 30
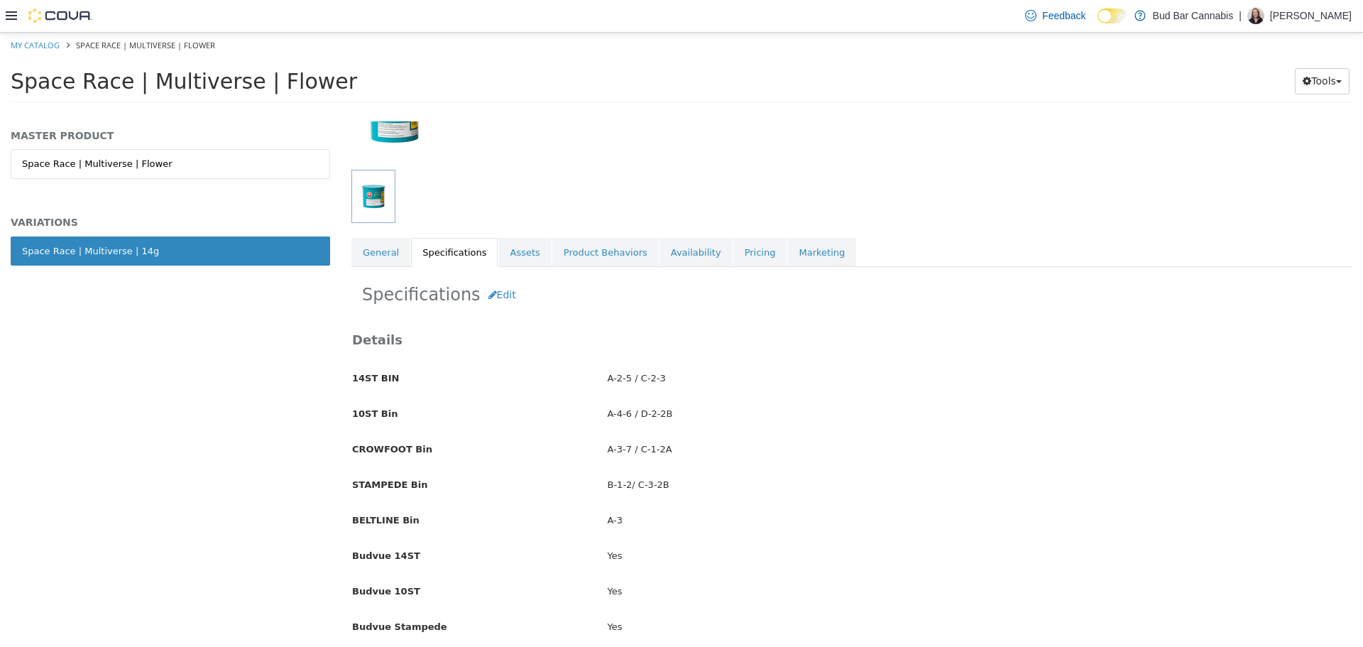
scroll to position [142, 0]
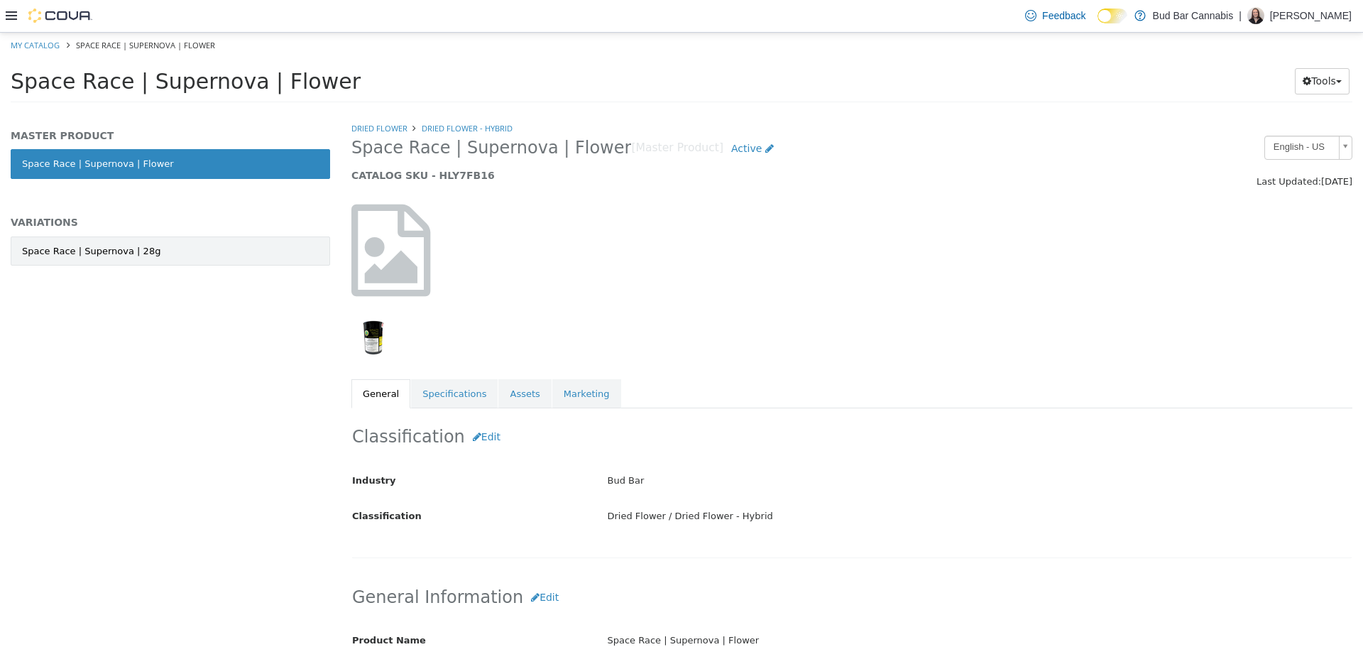
click at [215, 248] on link "Space Race | Supernova | 28g" at bounding box center [170, 251] width 319 height 30
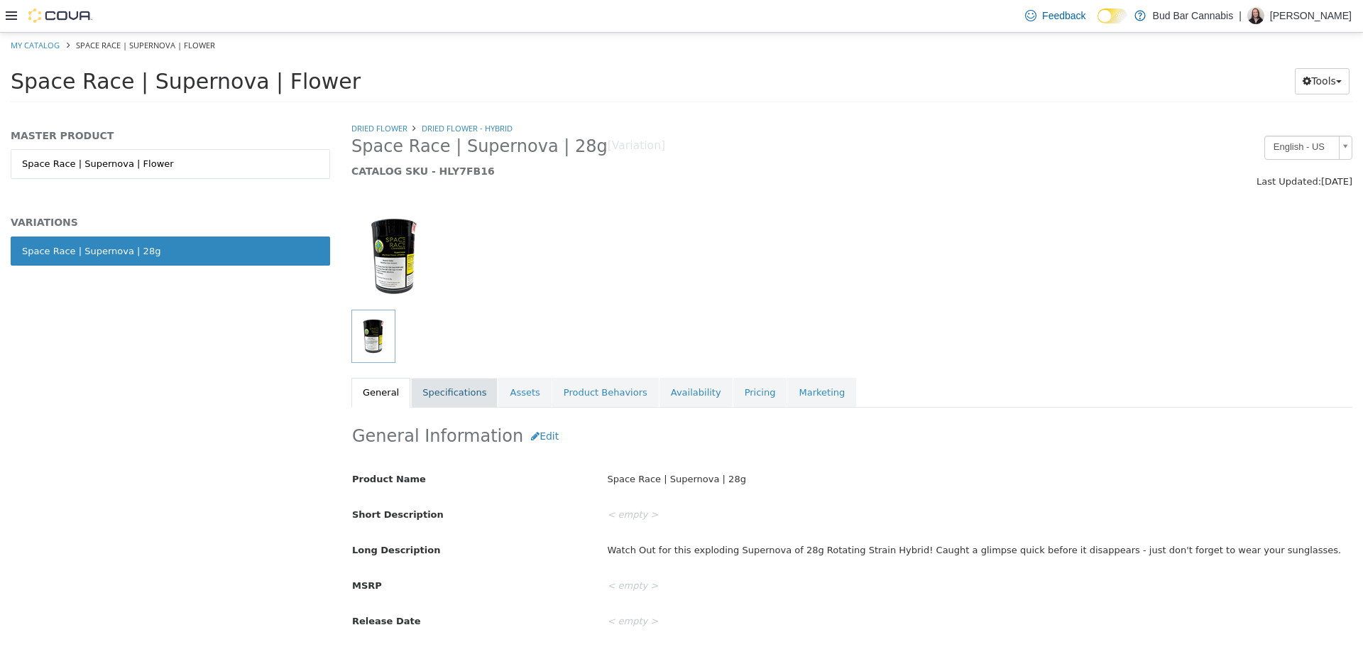
click at [454, 390] on link "Specifications" at bounding box center [454, 392] width 87 height 30
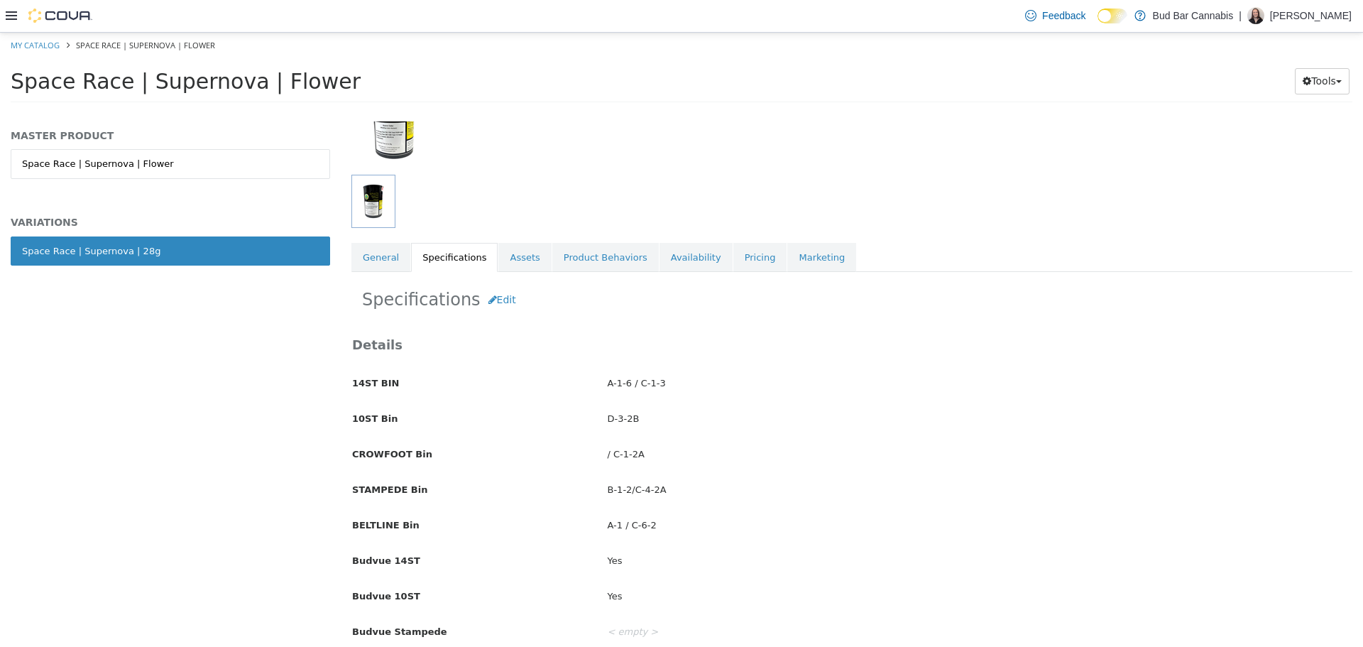
scroll to position [142, 0]
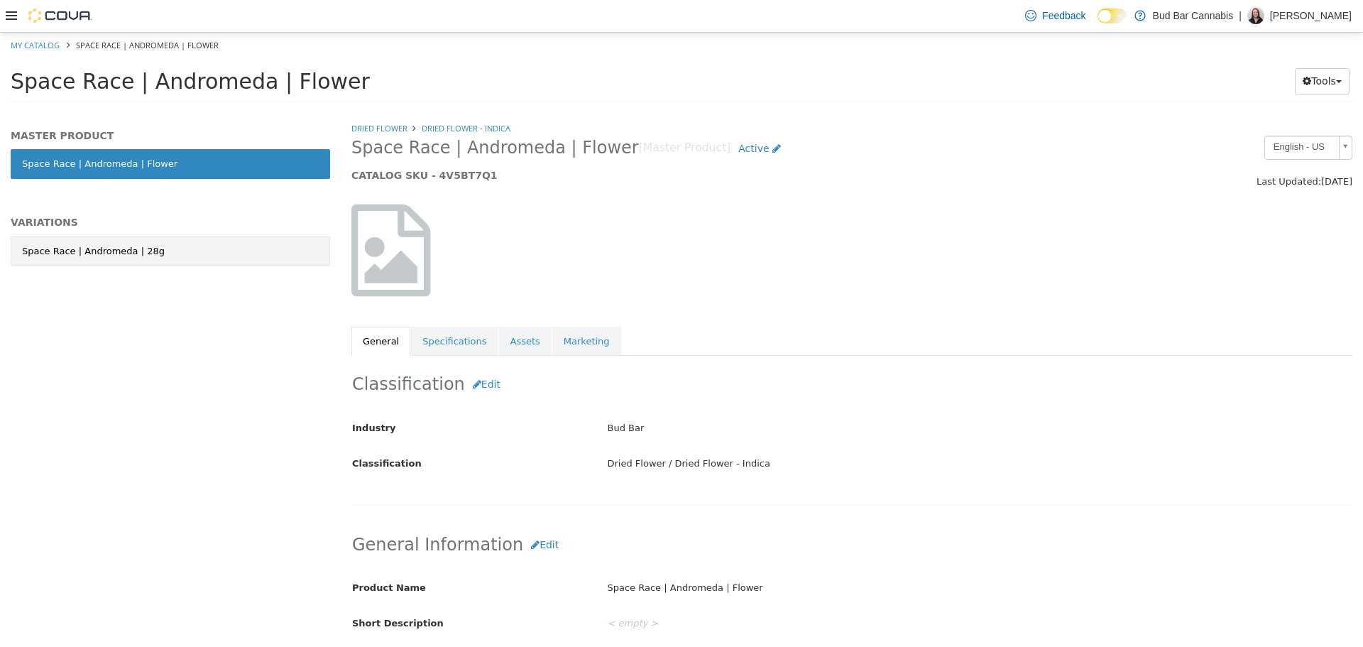
click at [209, 253] on link "Space Race | Andromeda | 28g" at bounding box center [170, 251] width 319 height 30
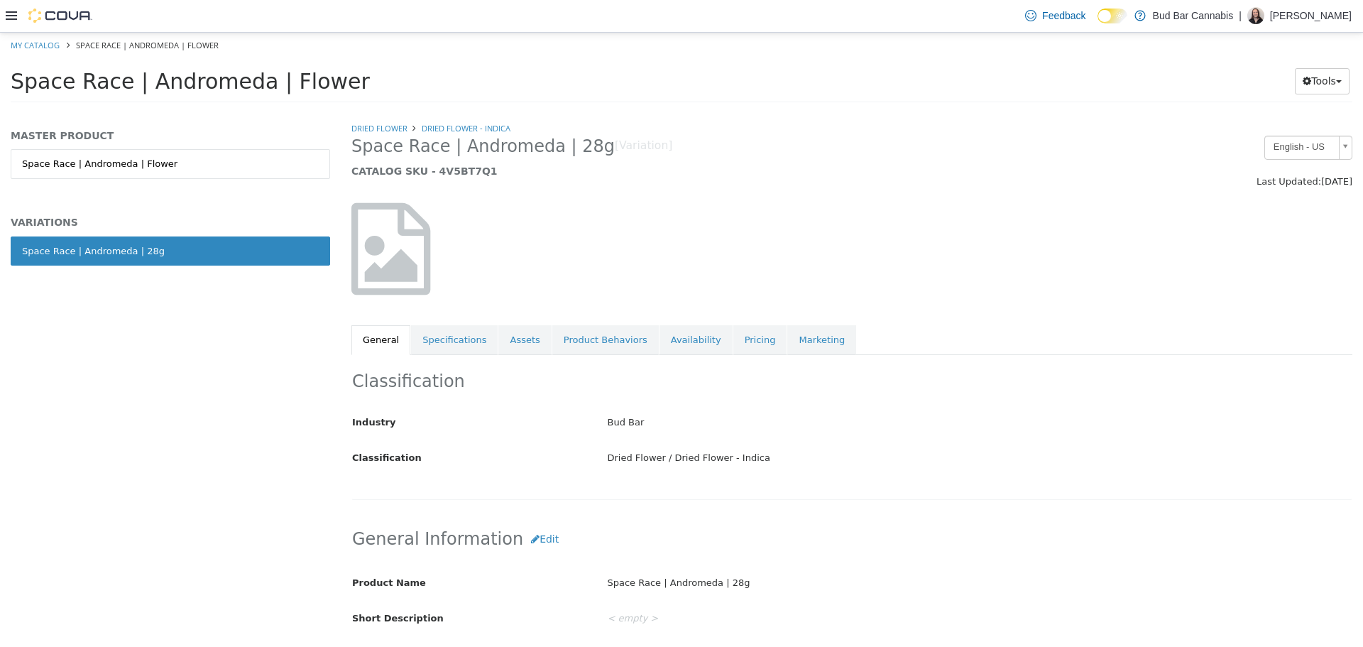
click at [452, 338] on link "Specifications" at bounding box center [454, 339] width 87 height 30
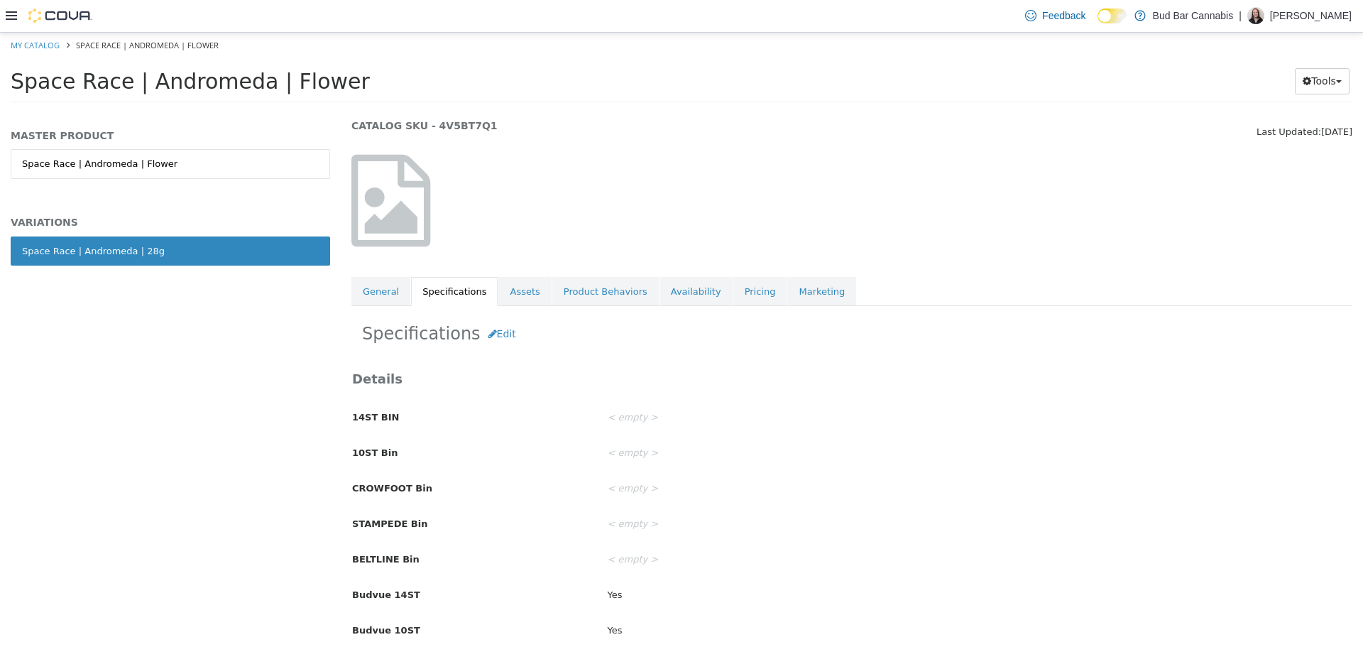
scroll to position [142, 0]
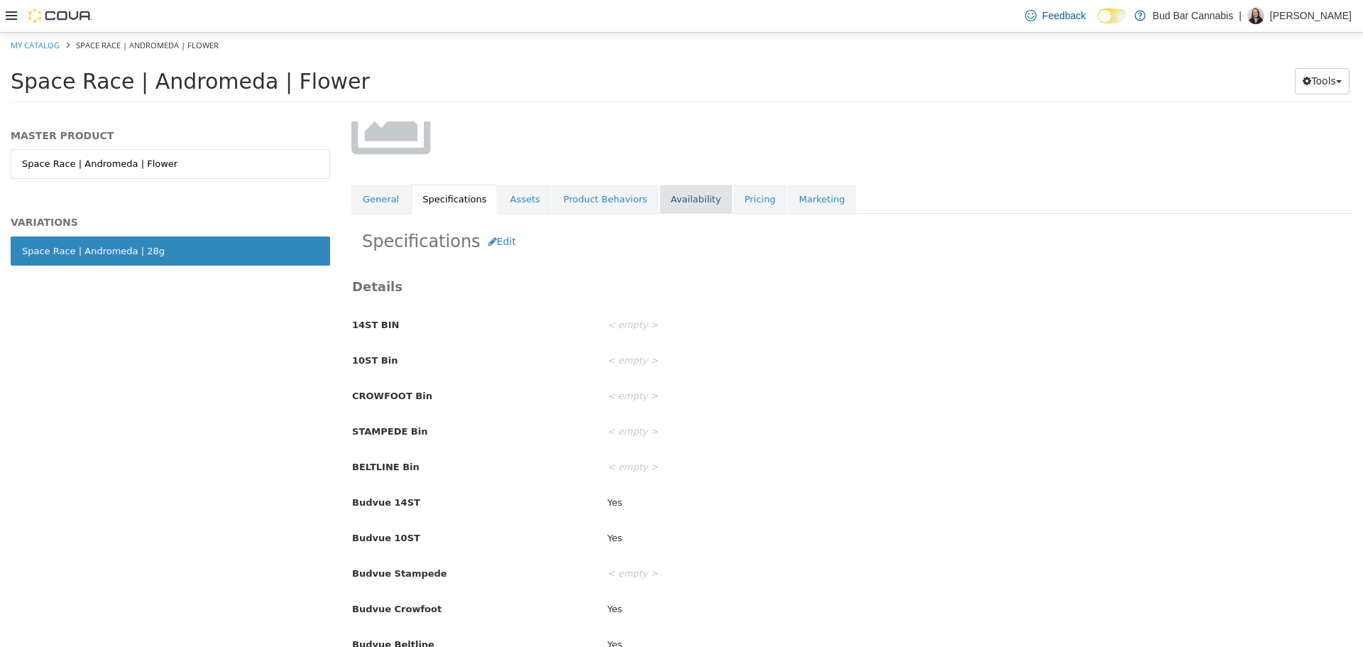
click at [658, 188] on div "Dried Flower Dried Flower - Indica Space Race | Andromeda | 28g [Variation] Act…" at bounding box center [851, 96] width 1001 height 234
click at [660, 190] on link "Availability" at bounding box center [696, 199] width 73 height 30
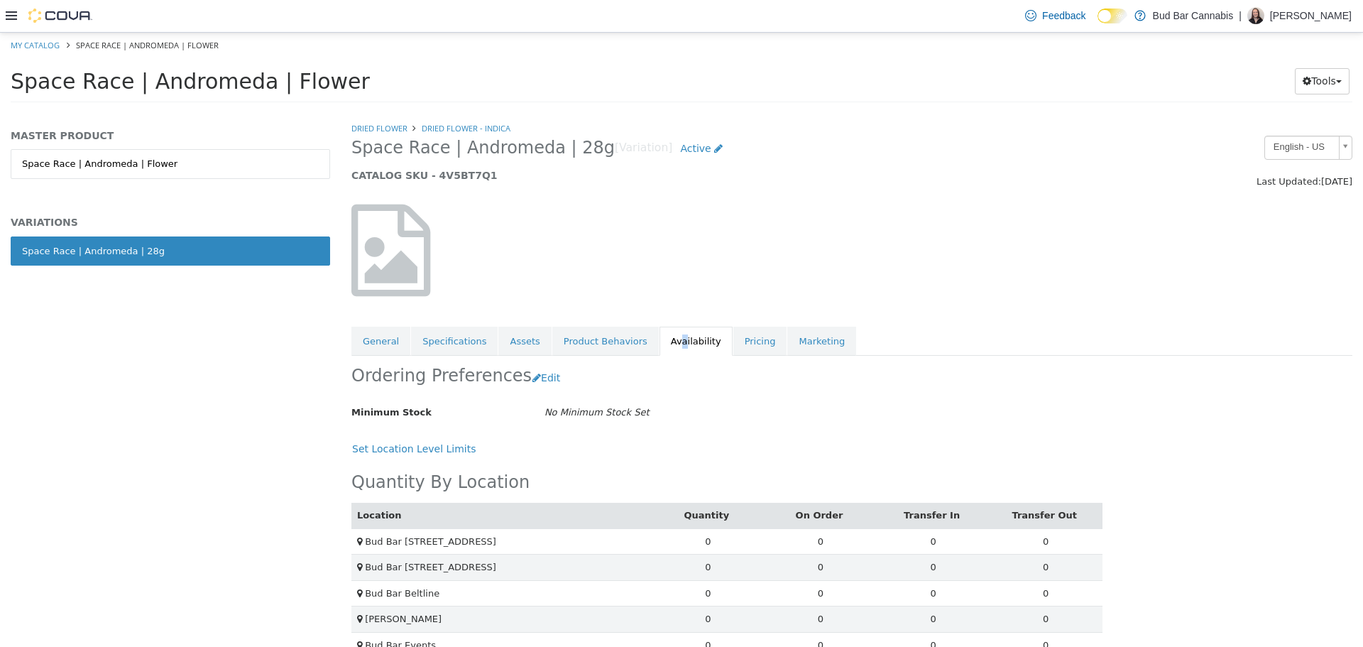
scroll to position [53, 0]
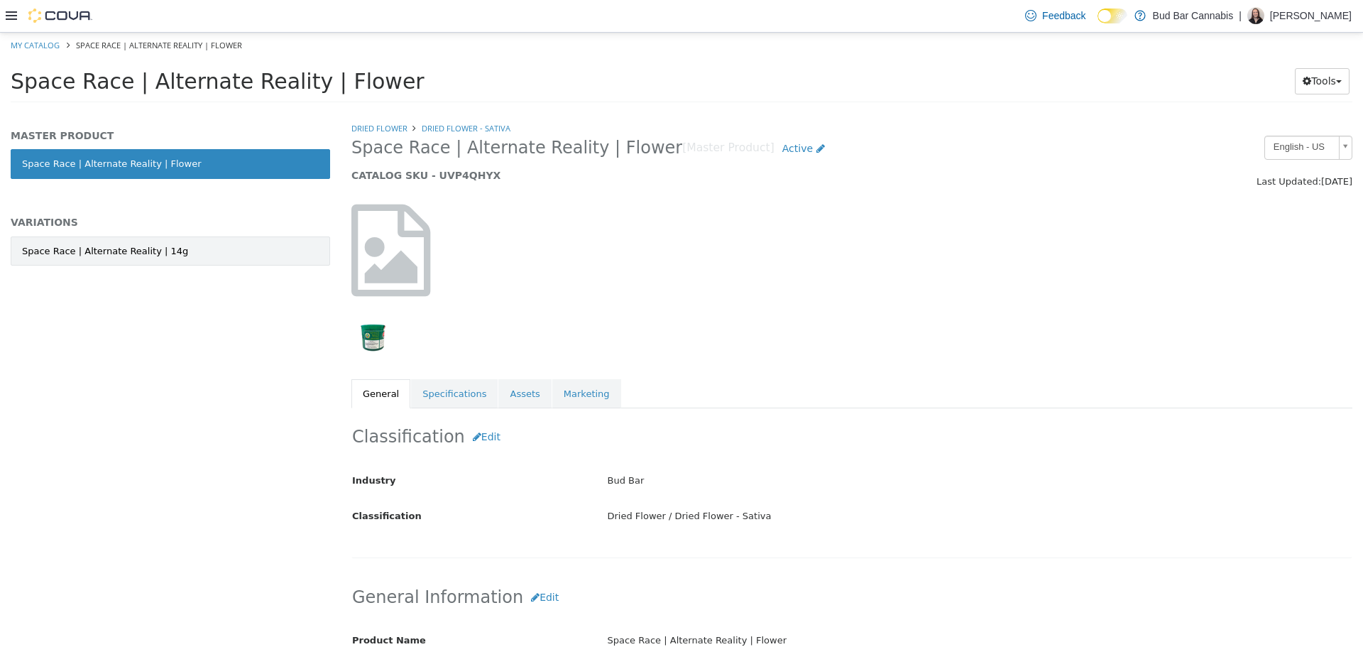
click at [213, 262] on link "Space Race | Alternate Reality | 14g" at bounding box center [170, 251] width 319 height 30
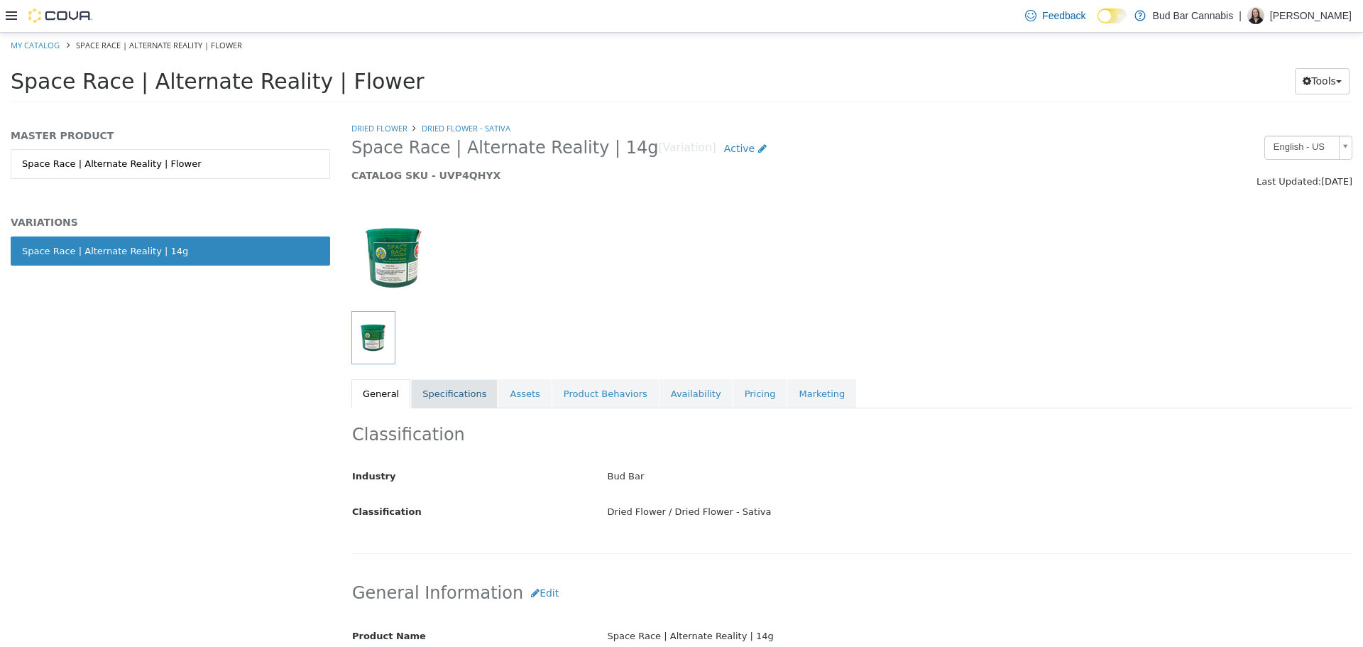
click at [430, 378] on link "Specifications" at bounding box center [454, 393] width 87 height 30
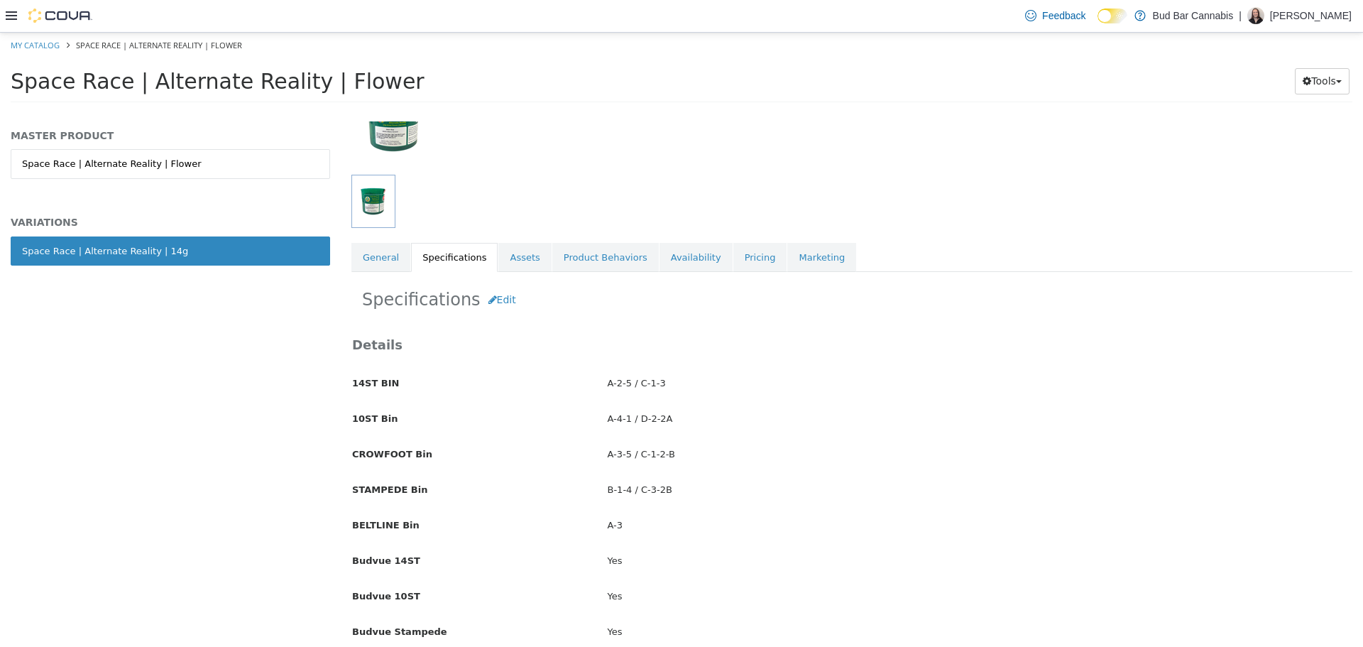
scroll to position [142, 0]
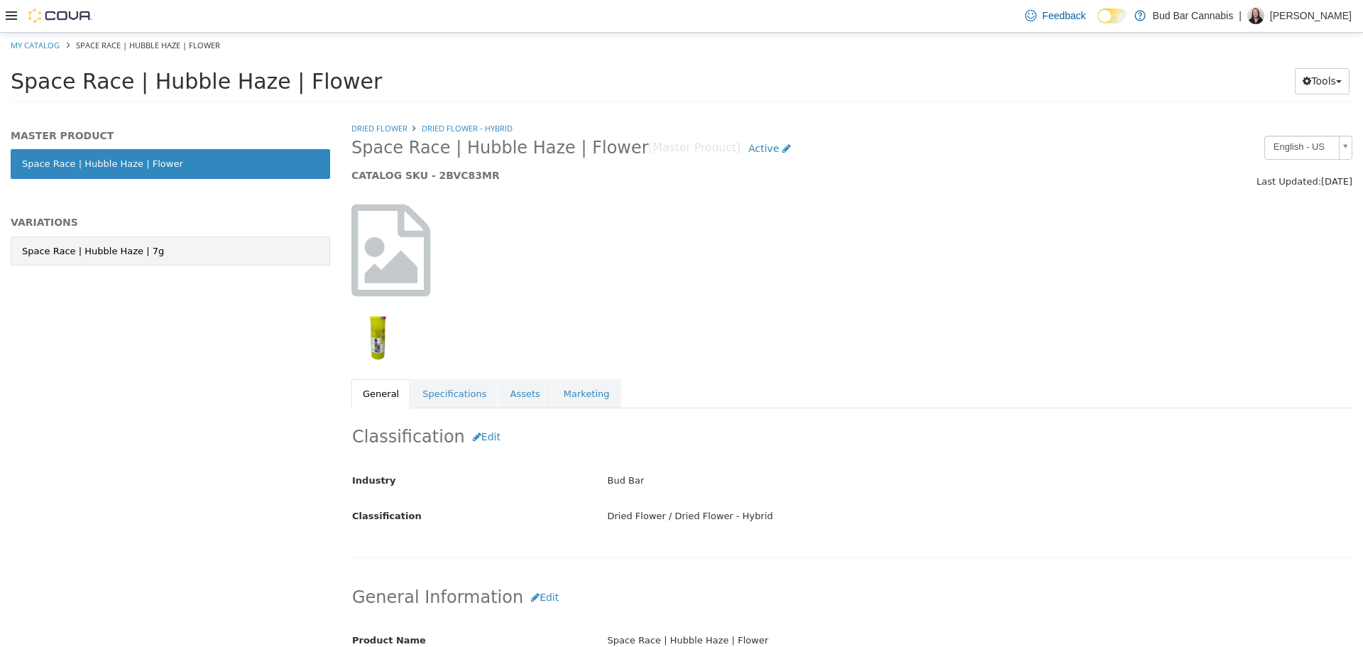
click at [193, 244] on link "Space Race | Hubble Haze | 7g" at bounding box center [170, 251] width 319 height 30
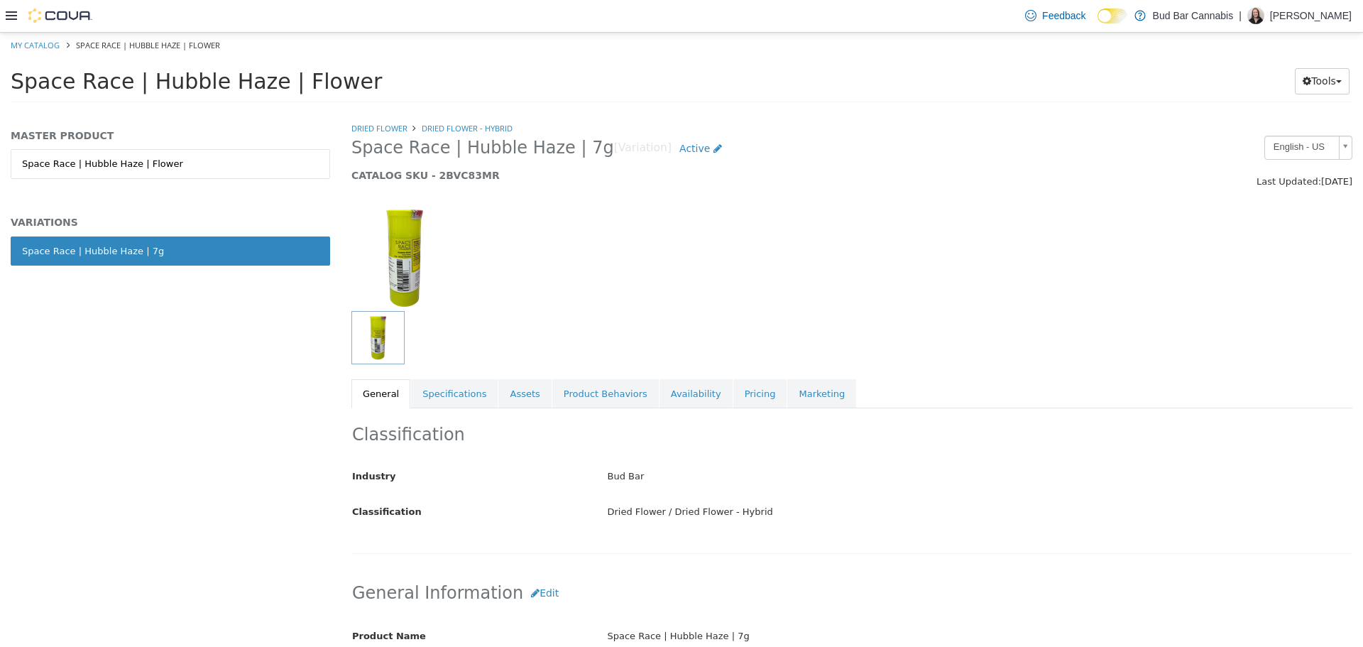
click at [452, 376] on div "Dried Flower Dried Flower - Hybrid Space Race | Hubble Haze | 7g [Variation] Ac…" at bounding box center [851, 264] width 1001 height 287
click at [457, 399] on link "Specifications" at bounding box center [454, 393] width 87 height 30
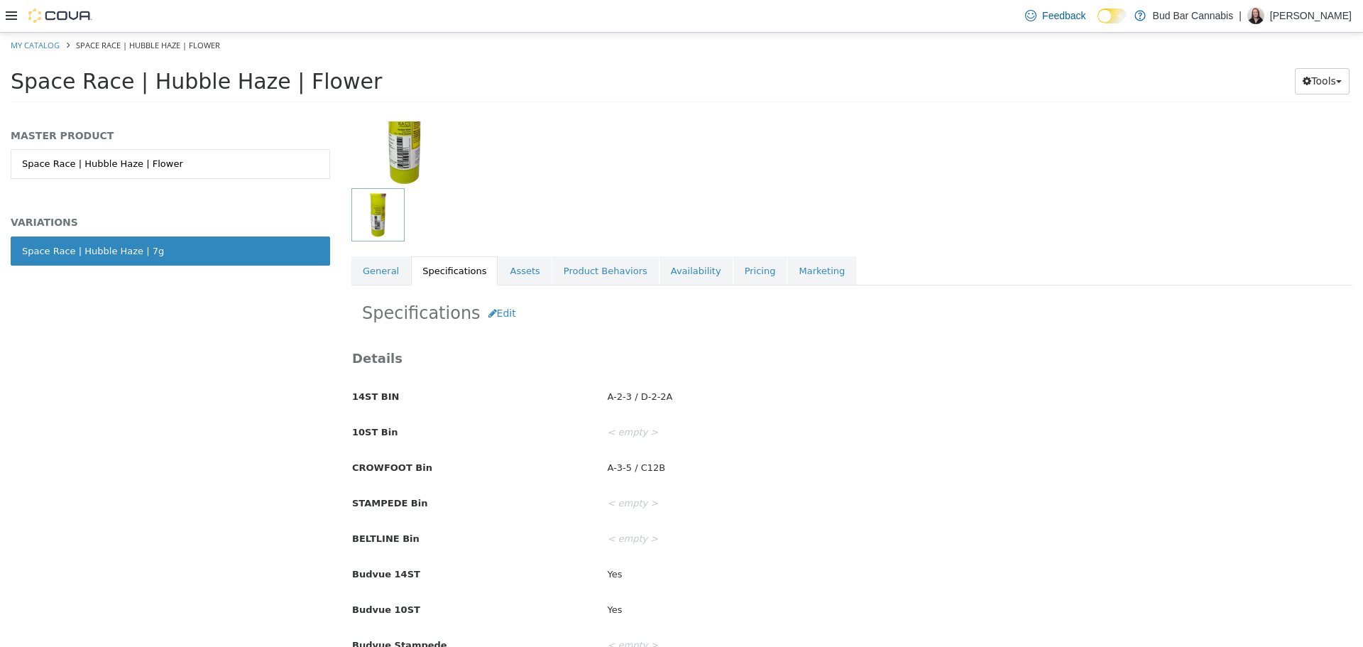
scroll to position [142, 0]
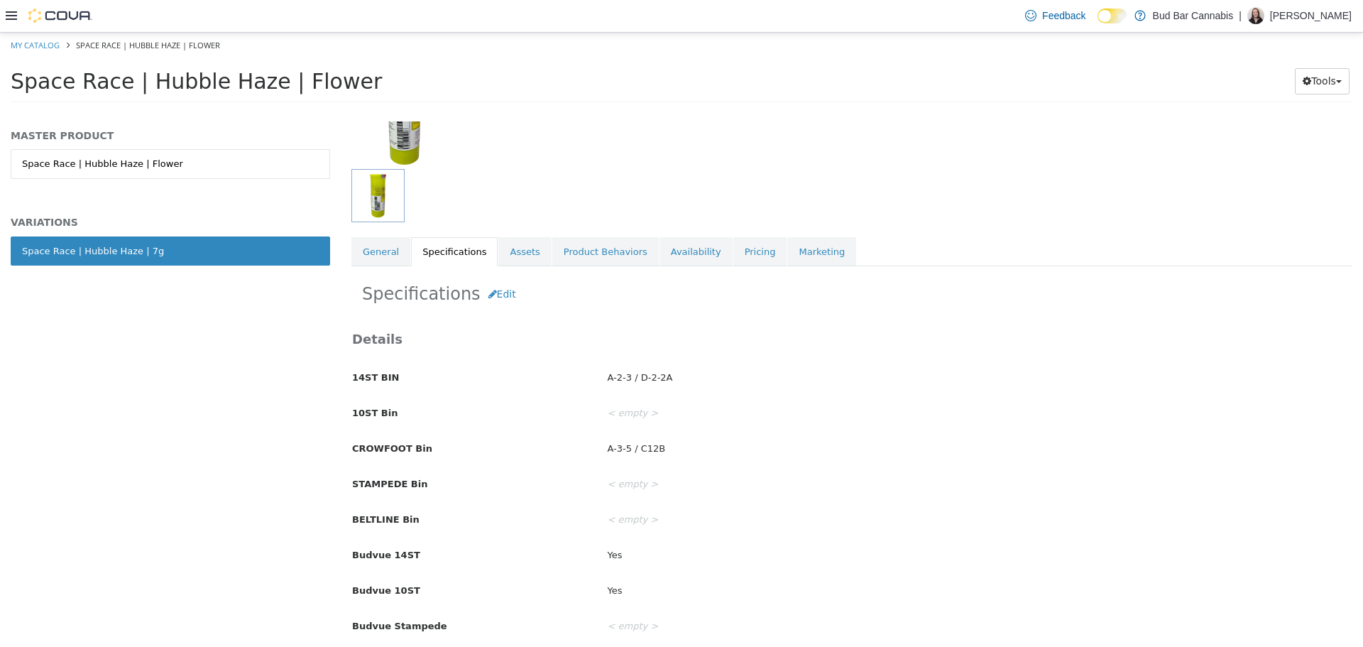
click at [670, 244] on link "Availability" at bounding box center [696, 251] width 73 height 30
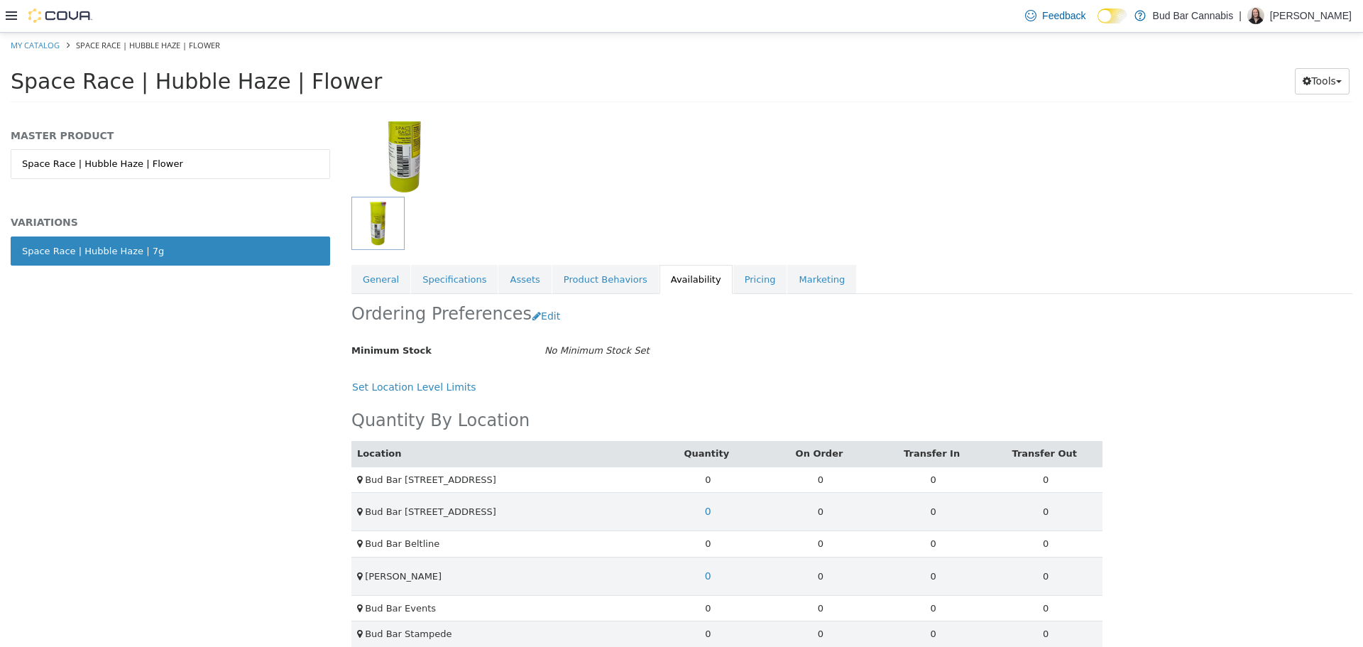
scroll to position [118, 0]
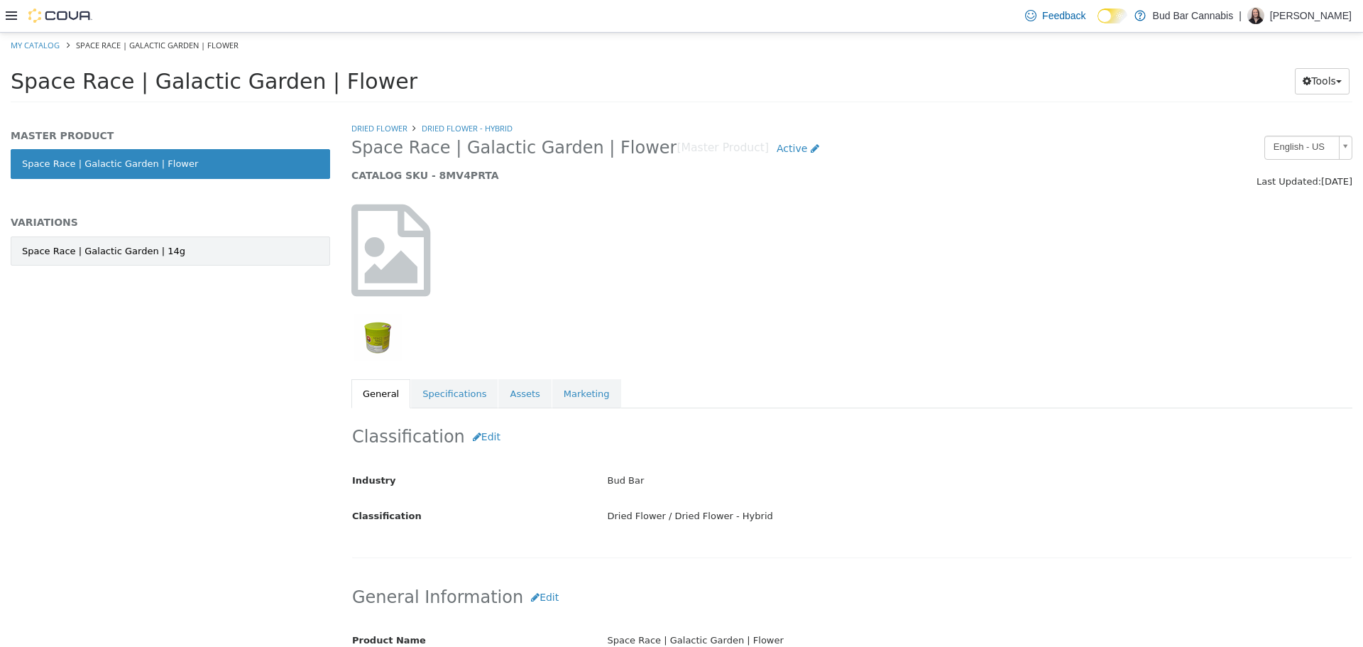
click at [194, 261] on link "Space Race | Galactic Garden | 14g" at bounding box center [170, 251] width 319 height 30
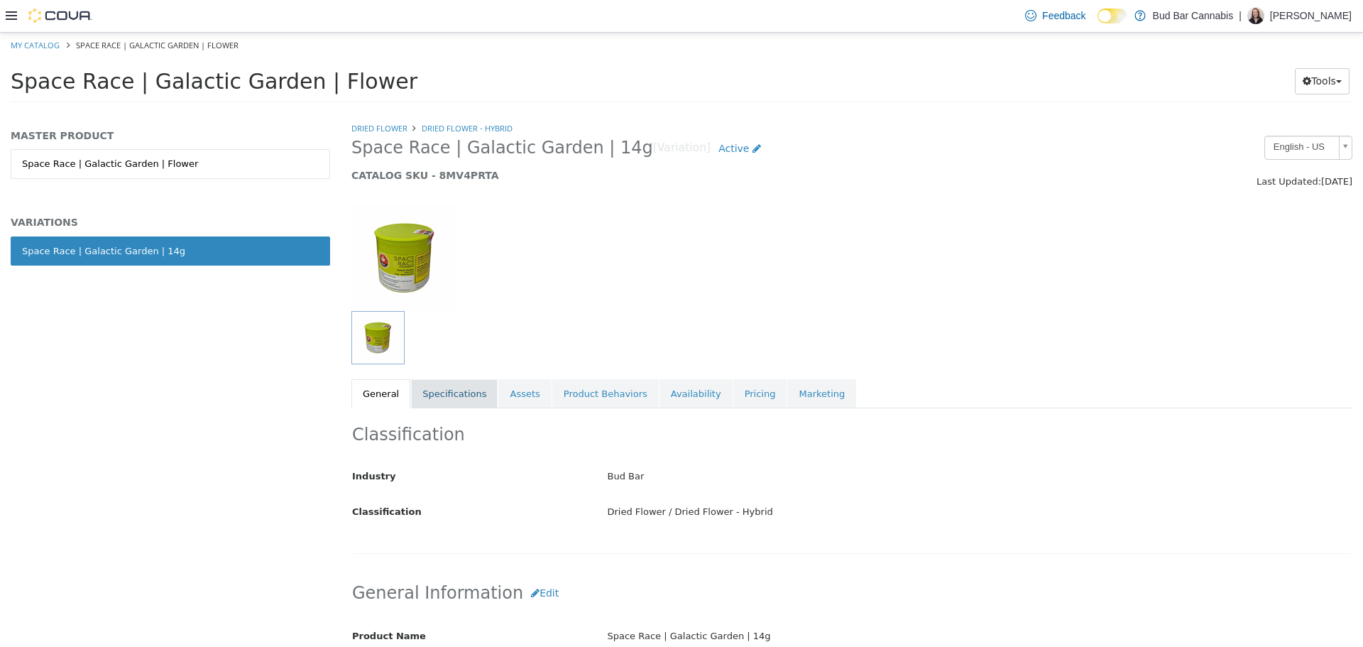
click at [448, 393] on link "Specifications" at bounding box center [454, 393] width 87 height 30
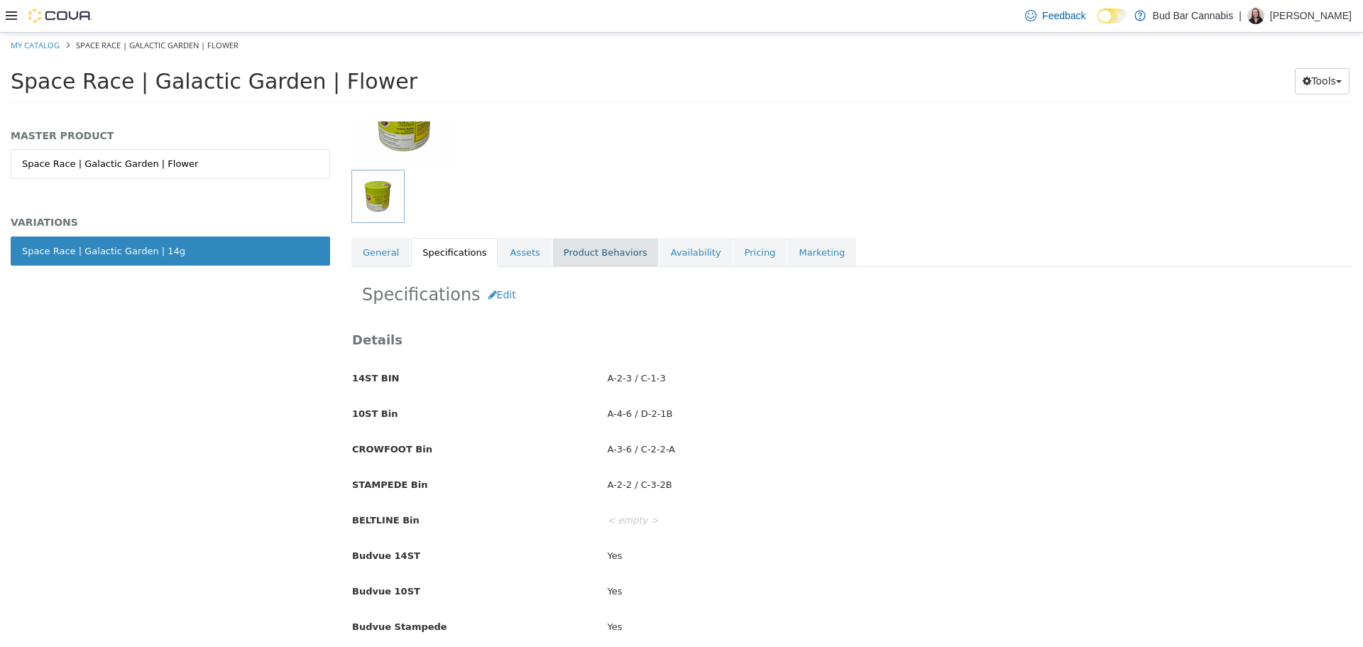
scroll to position [142, 0]
click at [489, 297] on button "Edit" at bounding box center [502, 293] width 43 height 26
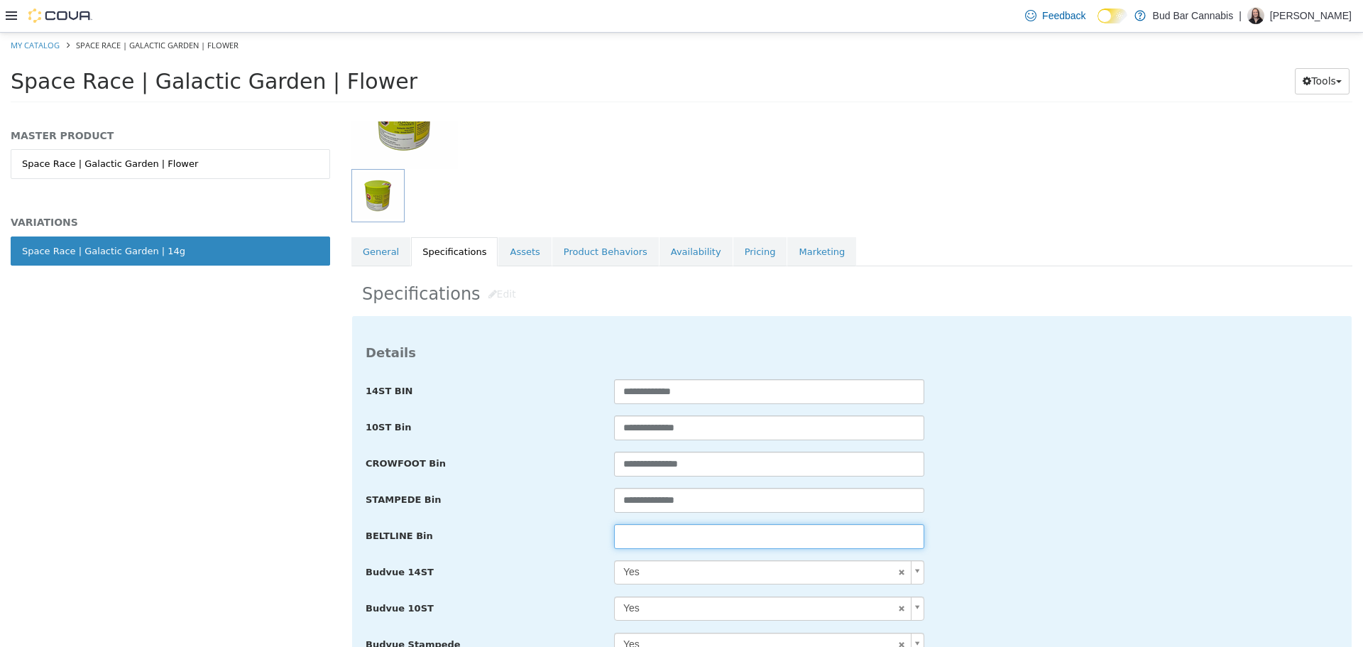
click at [648, 529] on input "text" at bounding box center [769, 535] width 310 height 25
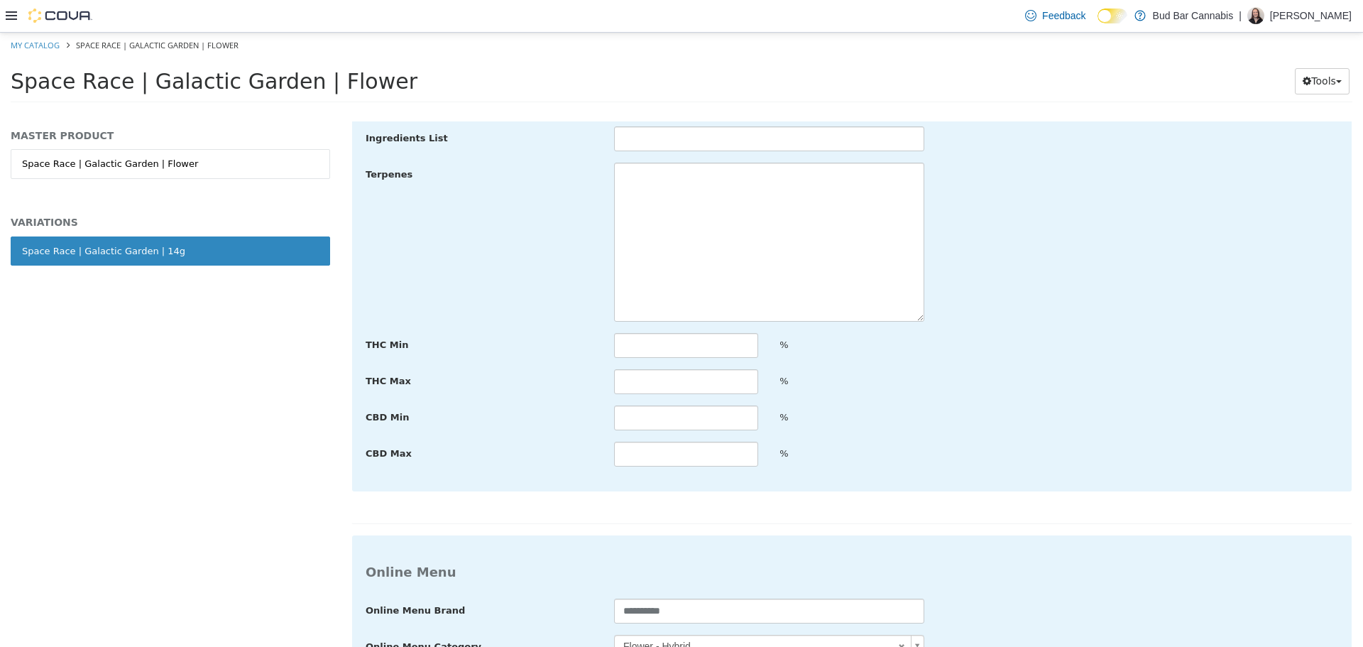
type input "***"
drag, startPoint x: 1219, startPoint y: 532, endPoint x: 1280, endPoint y: 567, distance: 69.9
click at [1219, 535] on div "**********" at bounding box center [852, 627] width 1000 height 185
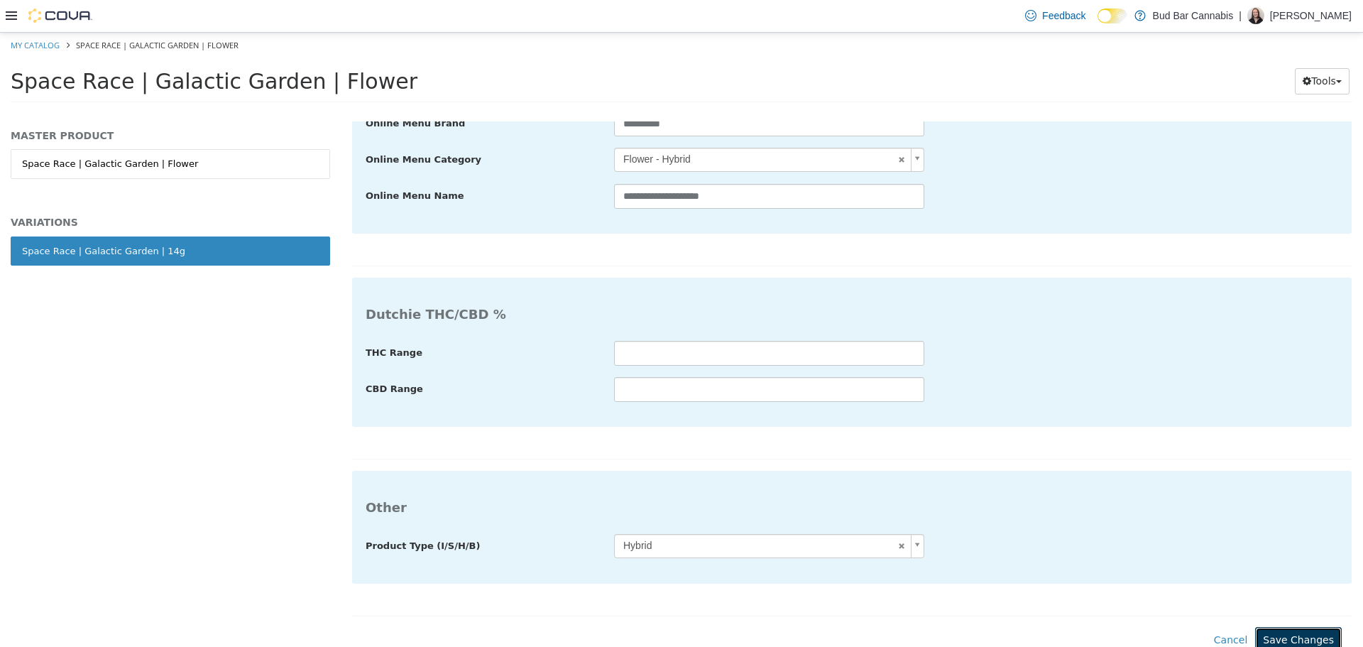
click at [1308, 627] on button "Save Changes" at bounding box center [1298, 639] width 87 height 26
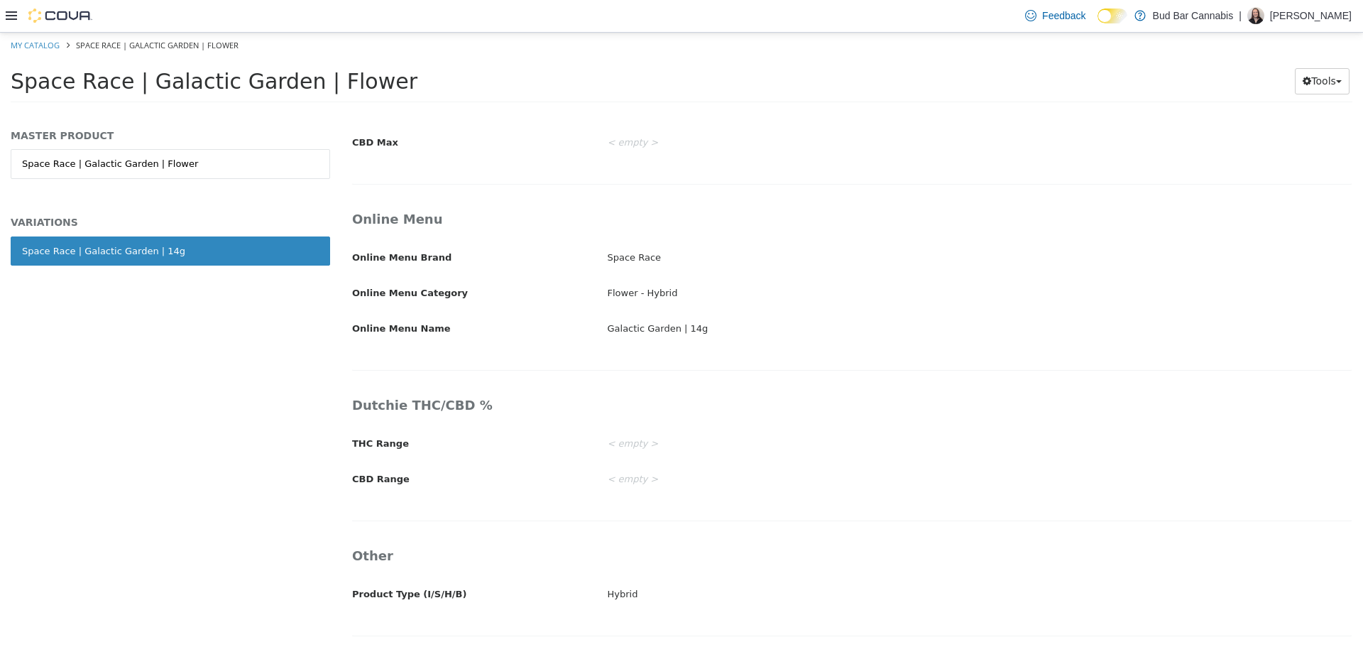
scroll to position [2311, 0]
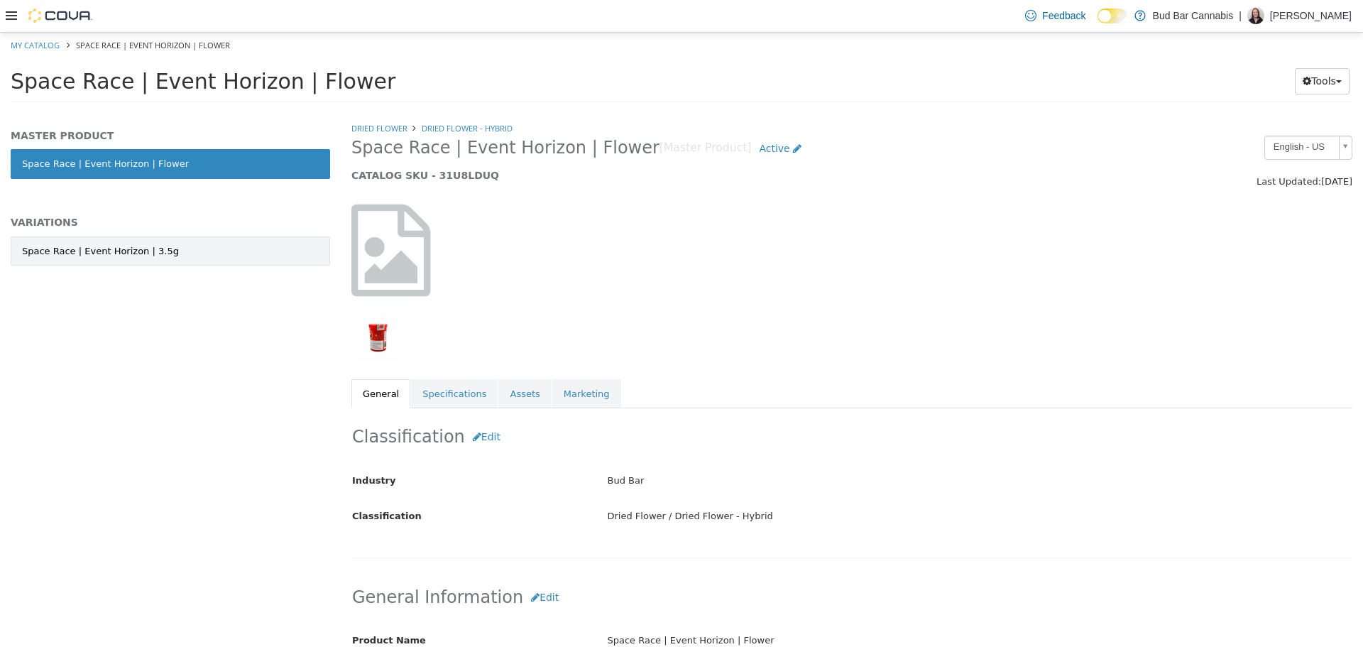
click at [217, 249] on link "Space Race | Event Horizon | 3.5g" at bounding box center [170, 251] width 319 height 30
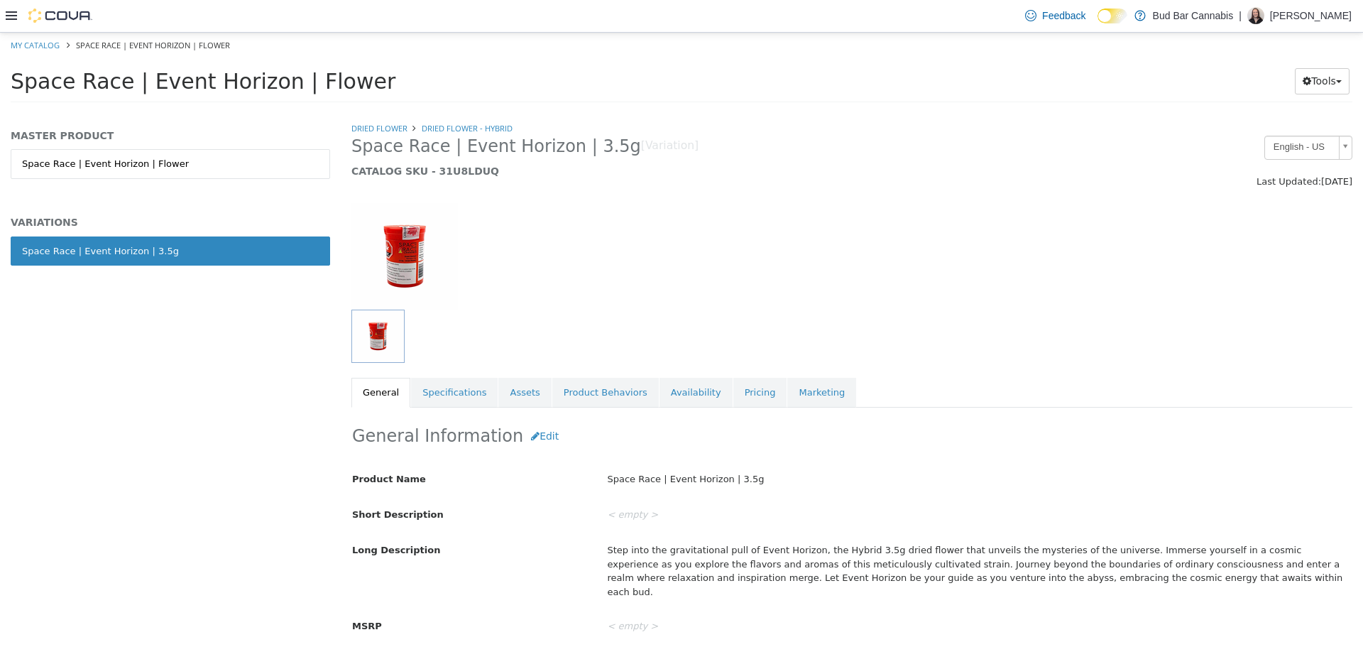
click at [469, 407] on link "Specifications" at bounding box center [454, 392] width 87 height 30
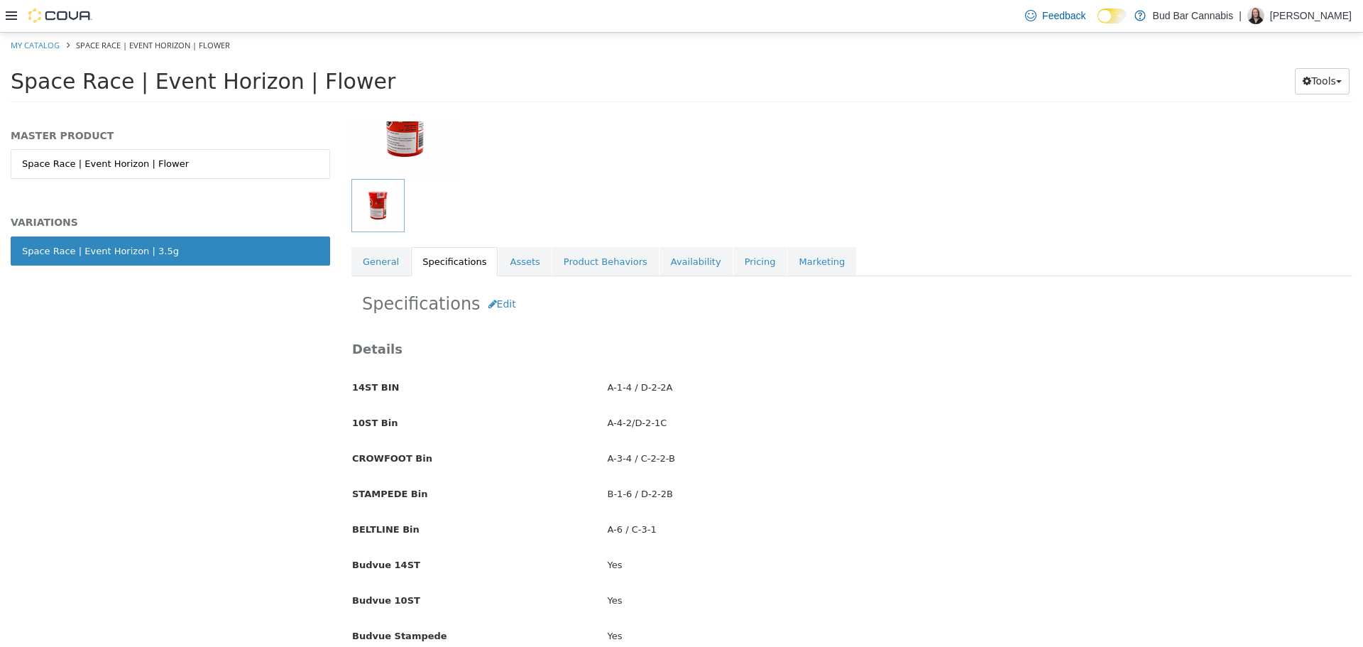
scroll to position [142, 0]
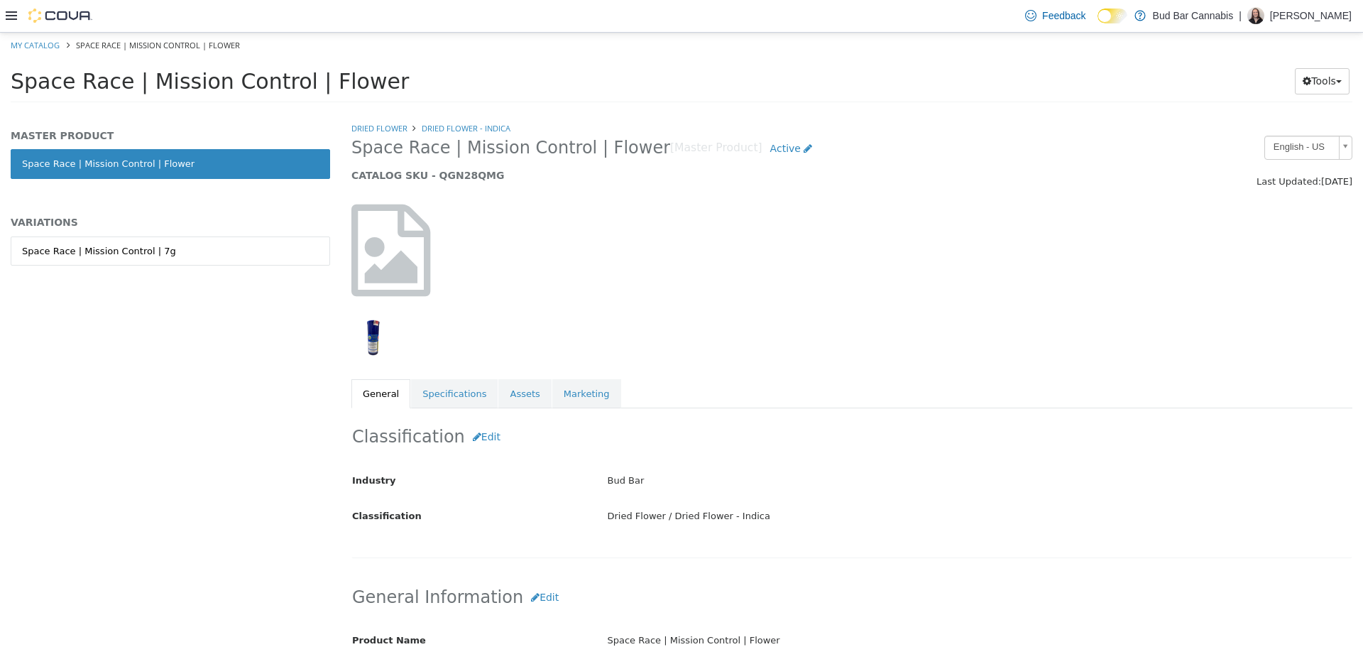
click at [152, 234] on div "MASTER PRODUCT Space Race | Mission Control | Flower VARIATIONS Space Race | Mi…" at bounding box center [170, 212] width 319 height 167
click at [158, 250] on link "Space Race | Mission Control | 7g" at bounding box center [170, 251] width 319 height 30
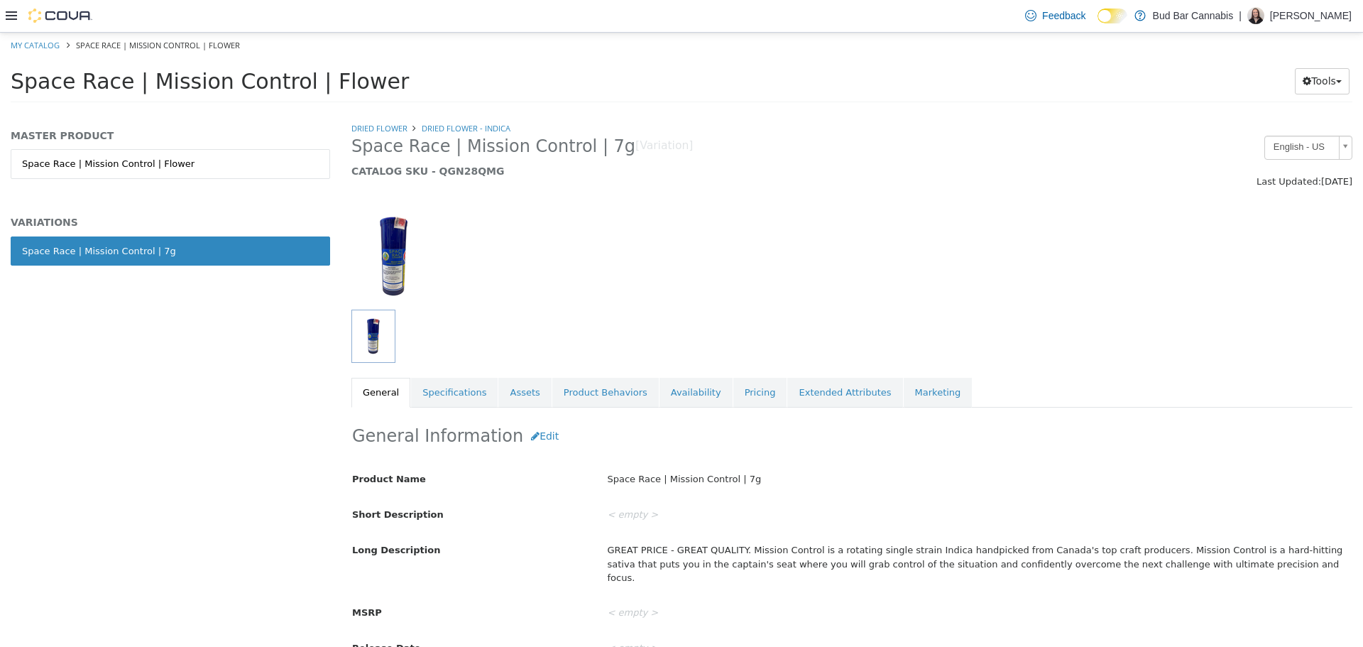
click at [425, 388] on link "Specifications" at bounding box center [454, 392] width 87 height 30
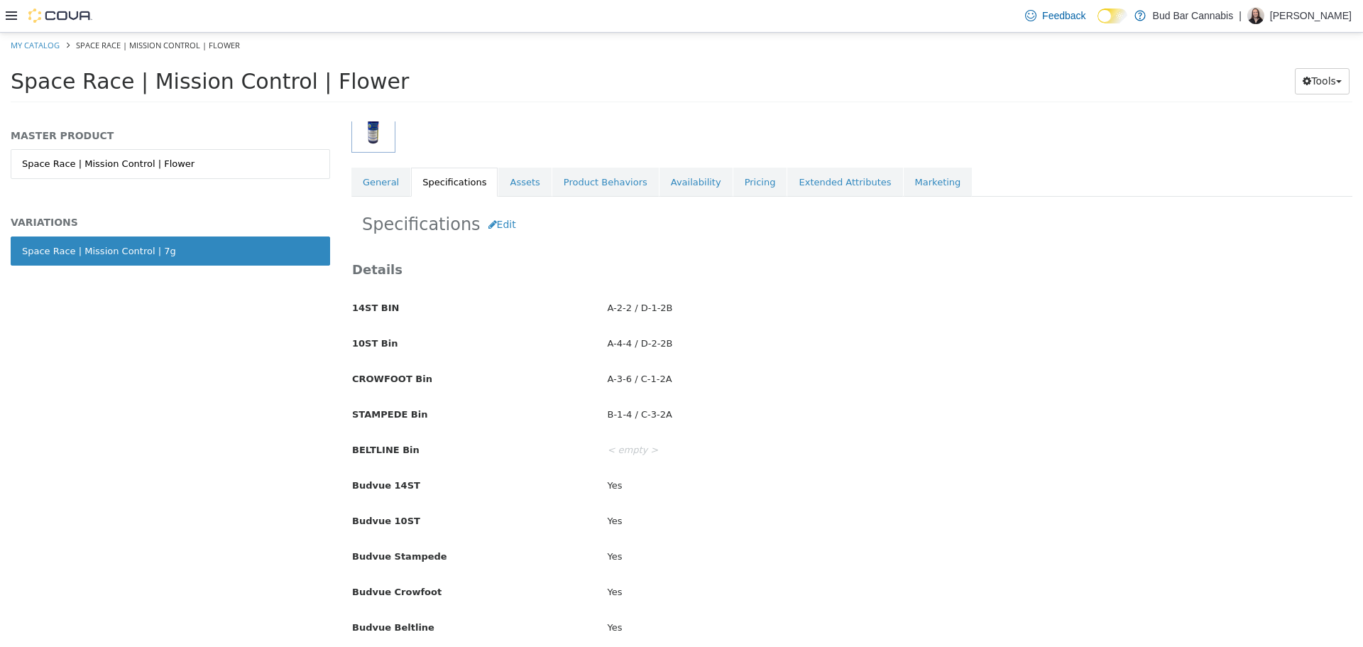
scroll to position [213, 0]
click at [486, 222] on button "Edit" at bounding box center [502, 222] width 43 height 26
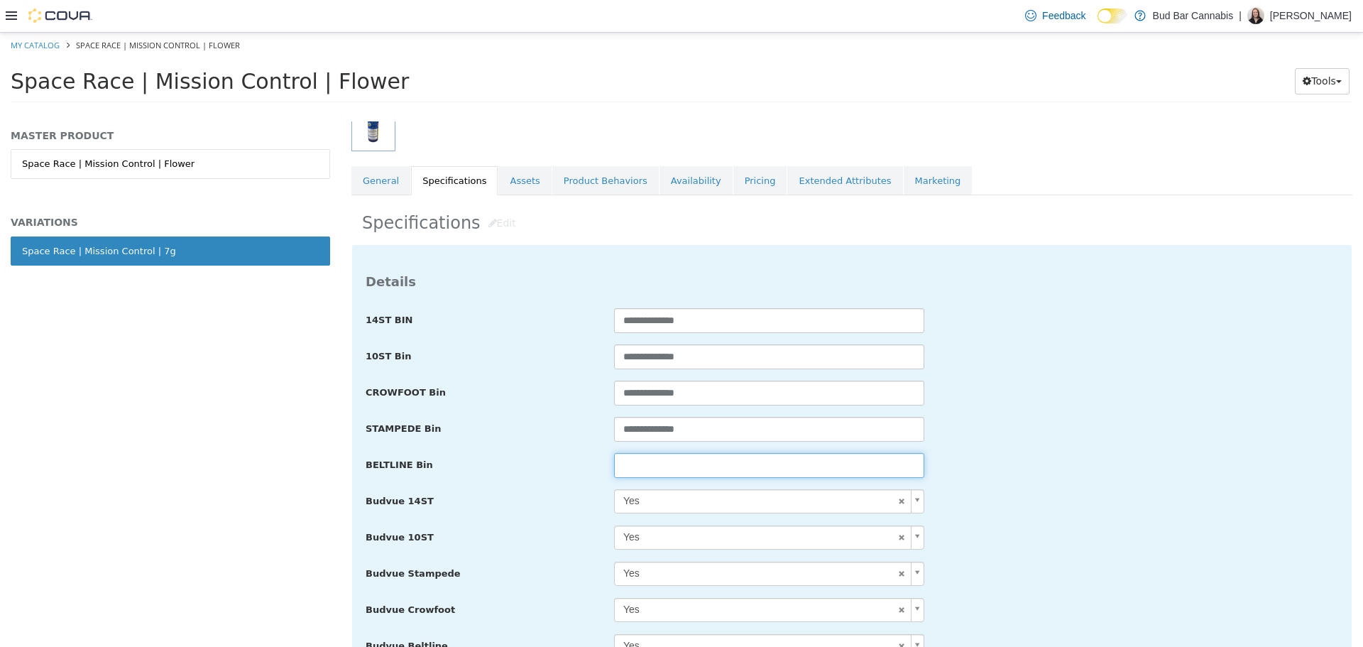
click at [662, 466] on input "text" at bounding box center [769, 464] width 310 height 25
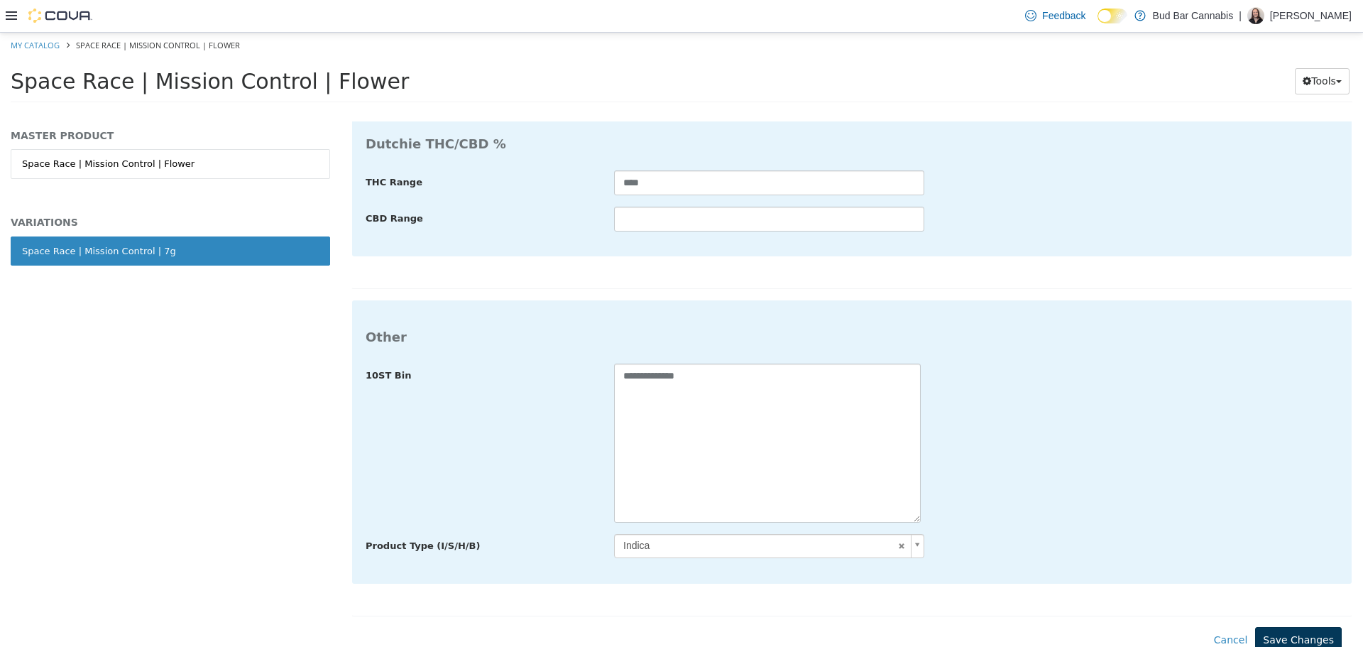
type input "**********"
click at [1260, 628] on button "Save Changes" at bounding box center [1298, 639] width 87 height 26
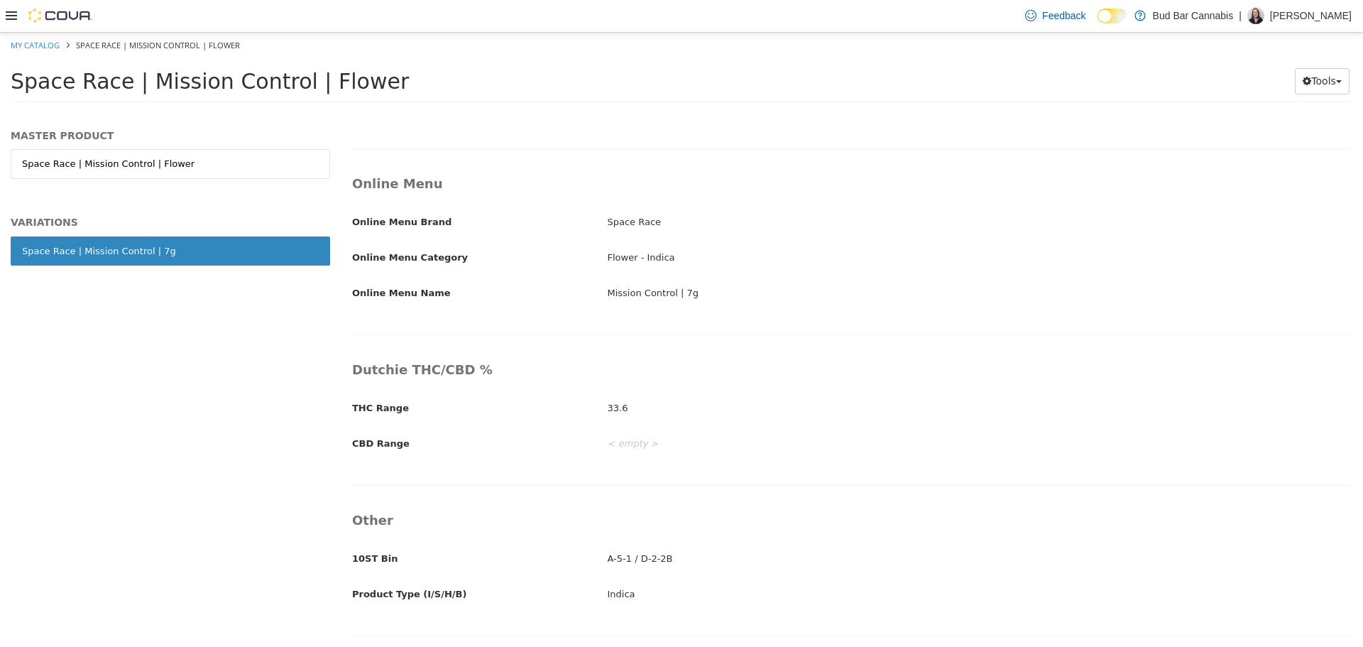
scroll to position [2346, 0]
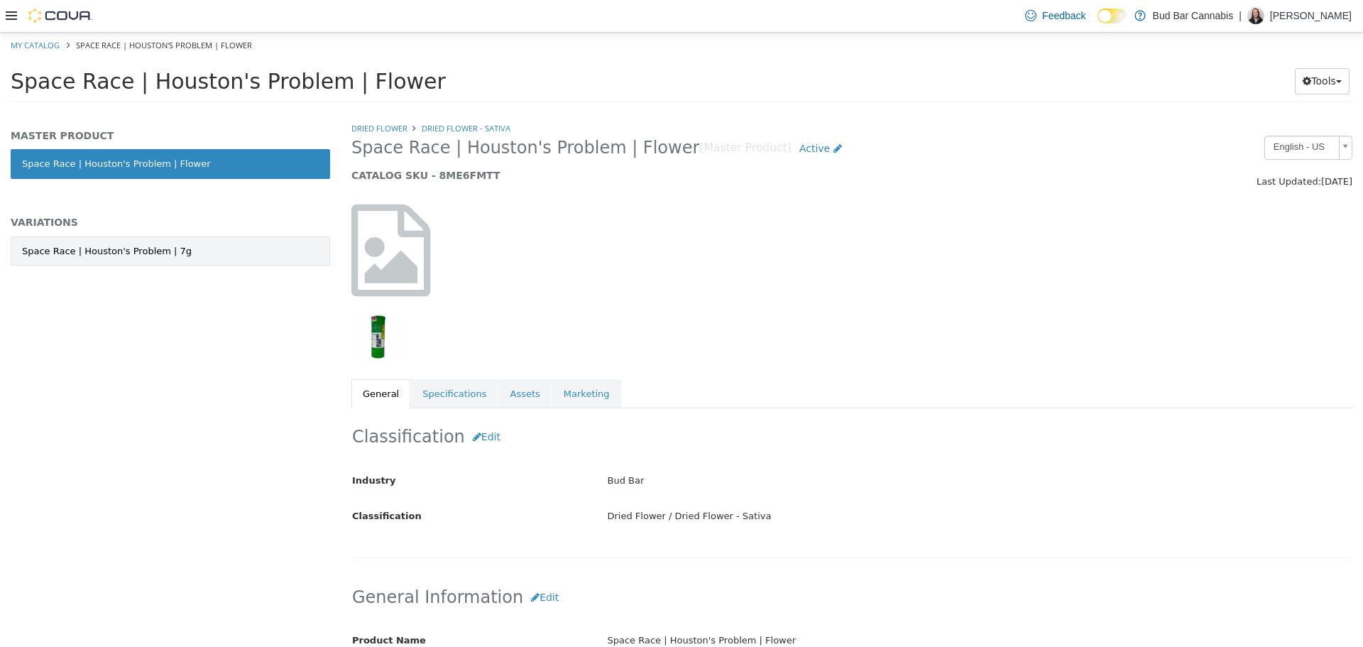
click at [161, 245] on div "Space Race | Houston's Problem | 7g" at bounding box center [107, 251] width 170 height 14
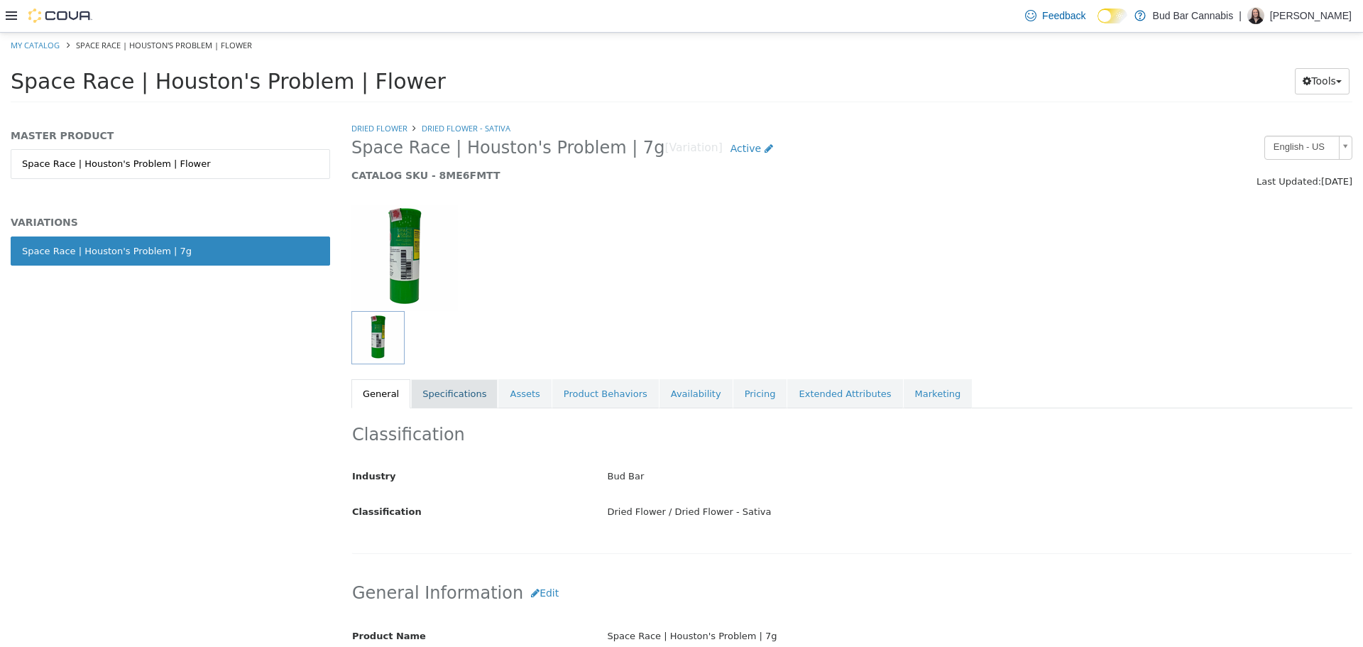
click at [448, 399] on link "Specifications" at bounding box center [454, 393] width 87 height 30
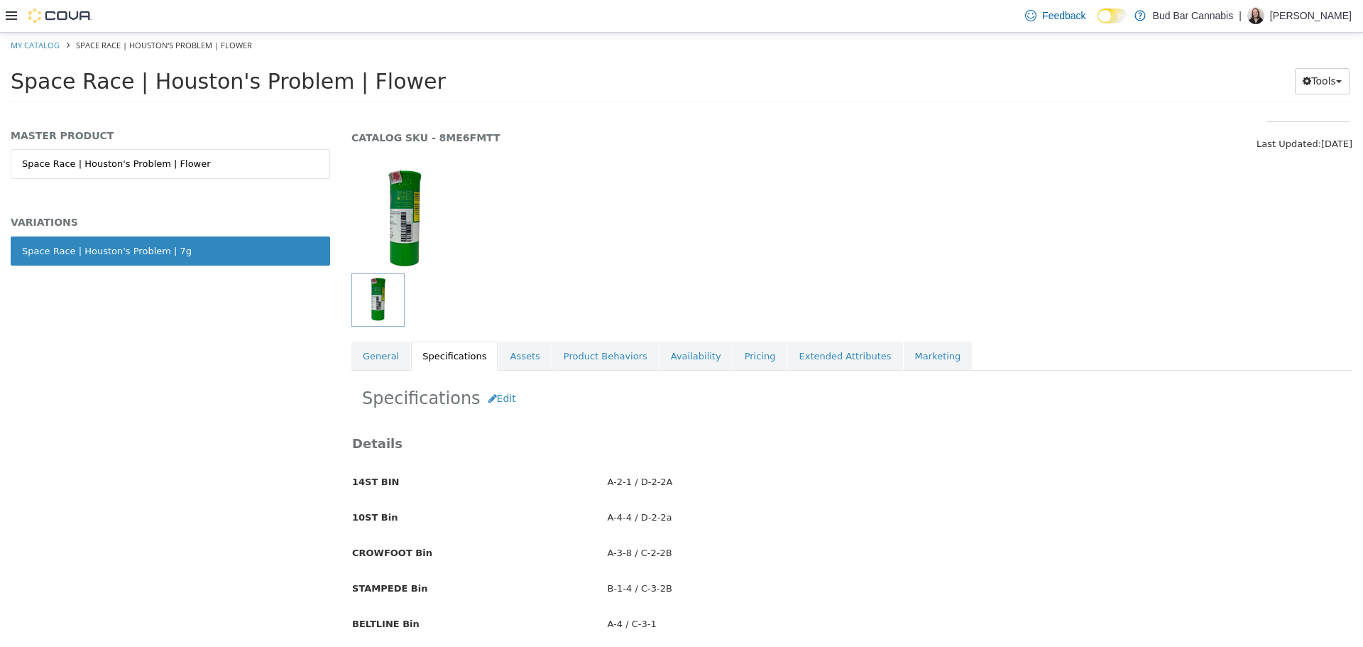
scroll to position [71, 0]
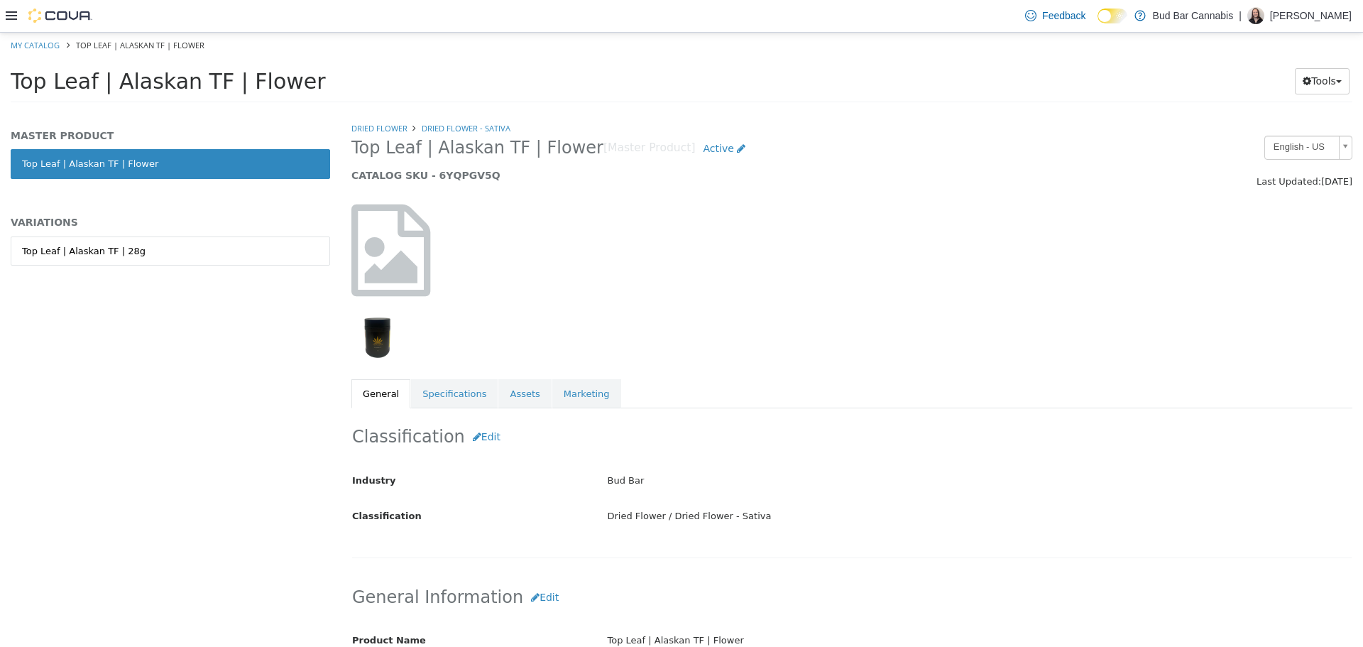
drag, startPoint x: 136, startPoint y: 253, endPoint x: 214, endPoint y: 293, distance: 87.0
click at [134, 254] on link "Top Leaf | Alaskan TF | 28g" at bounding box center [170, 251] width 319 height 30
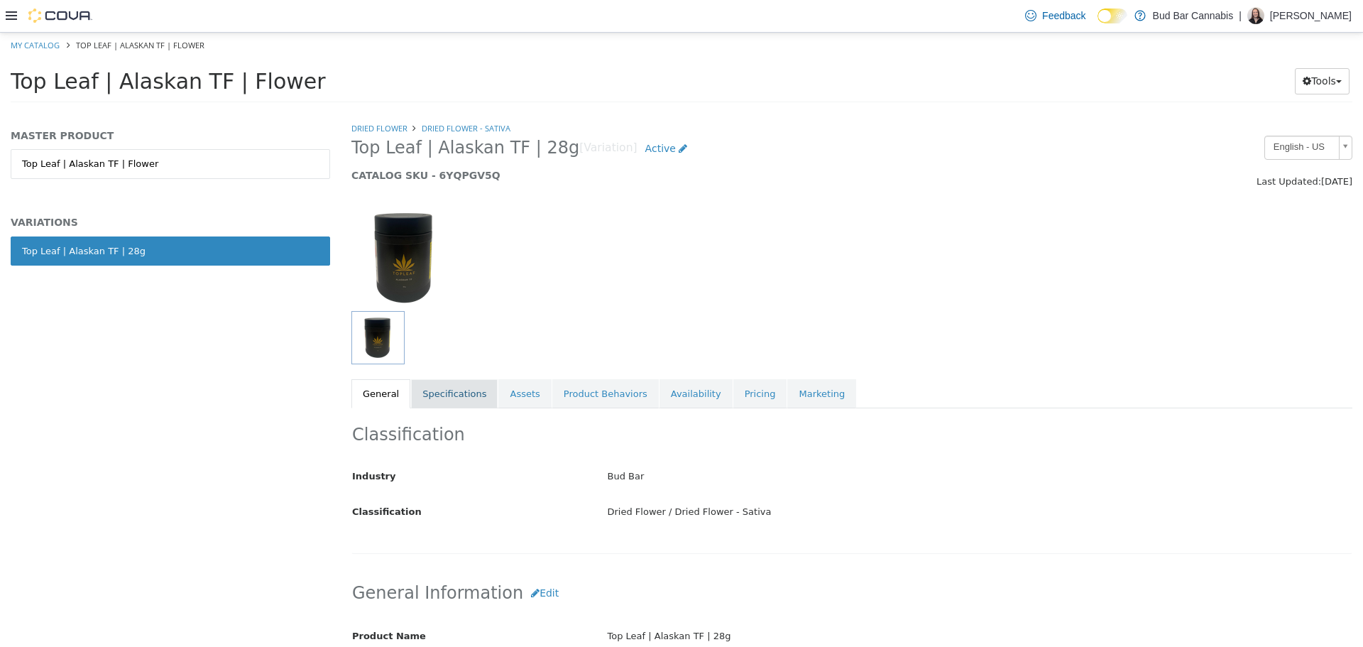
click at [445, 399] on link "Specifications" at bounding box center [454, 393] width 87 height 30
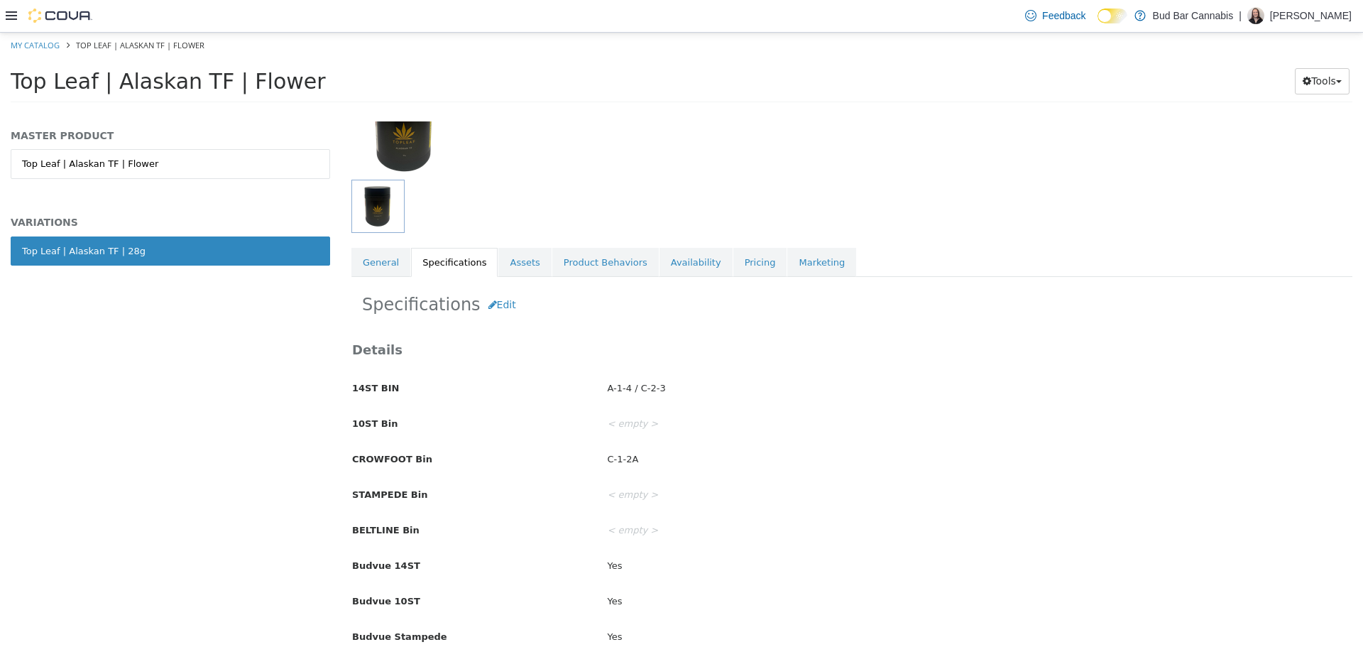
scroll to position [142, 0]
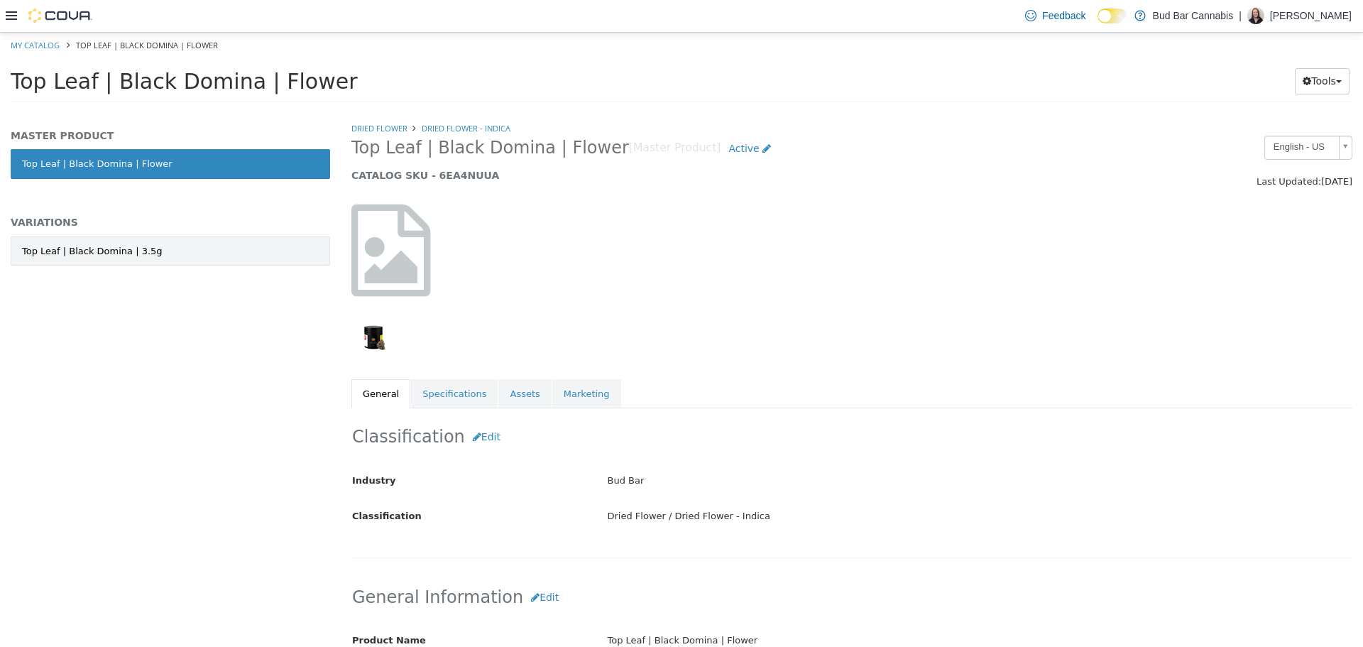
click at [164, 248] on link "Top Leaf | Black Domina | 3.5g" at bounding box center [170, 251] width 319 height 30
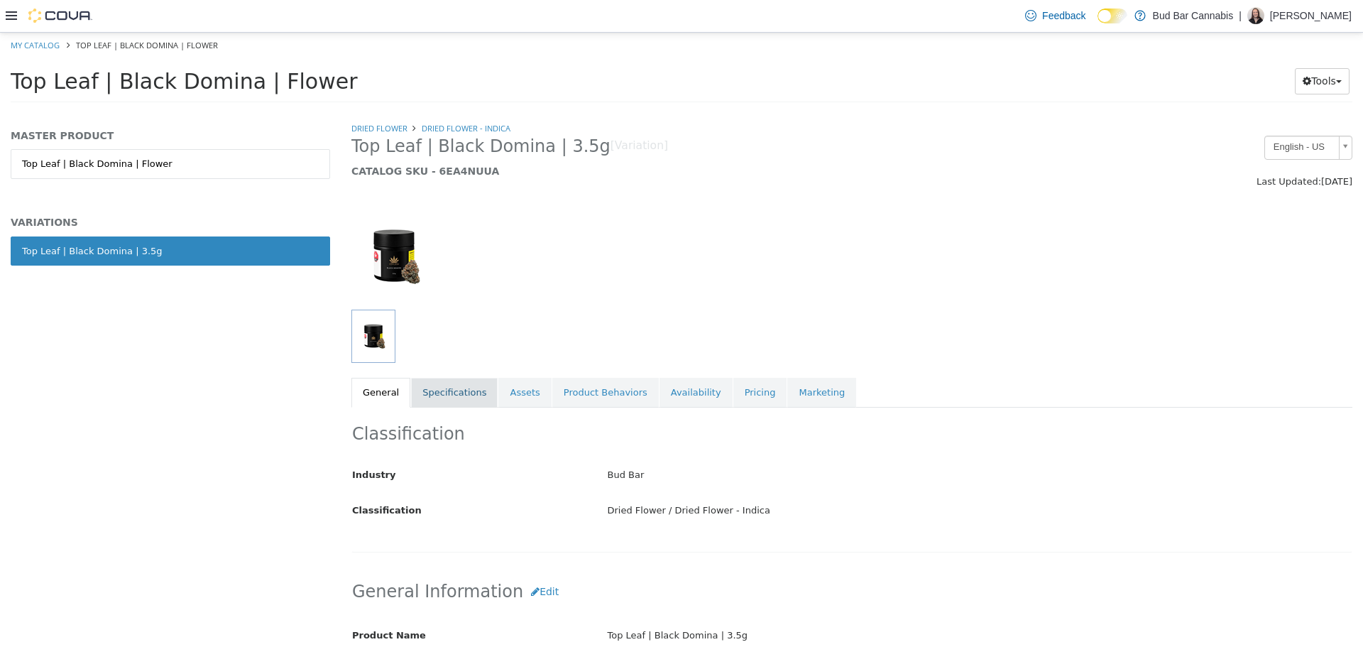
click at [453, 397] on link "Specifications" at bounding box center [454, 392] width 87 height 30
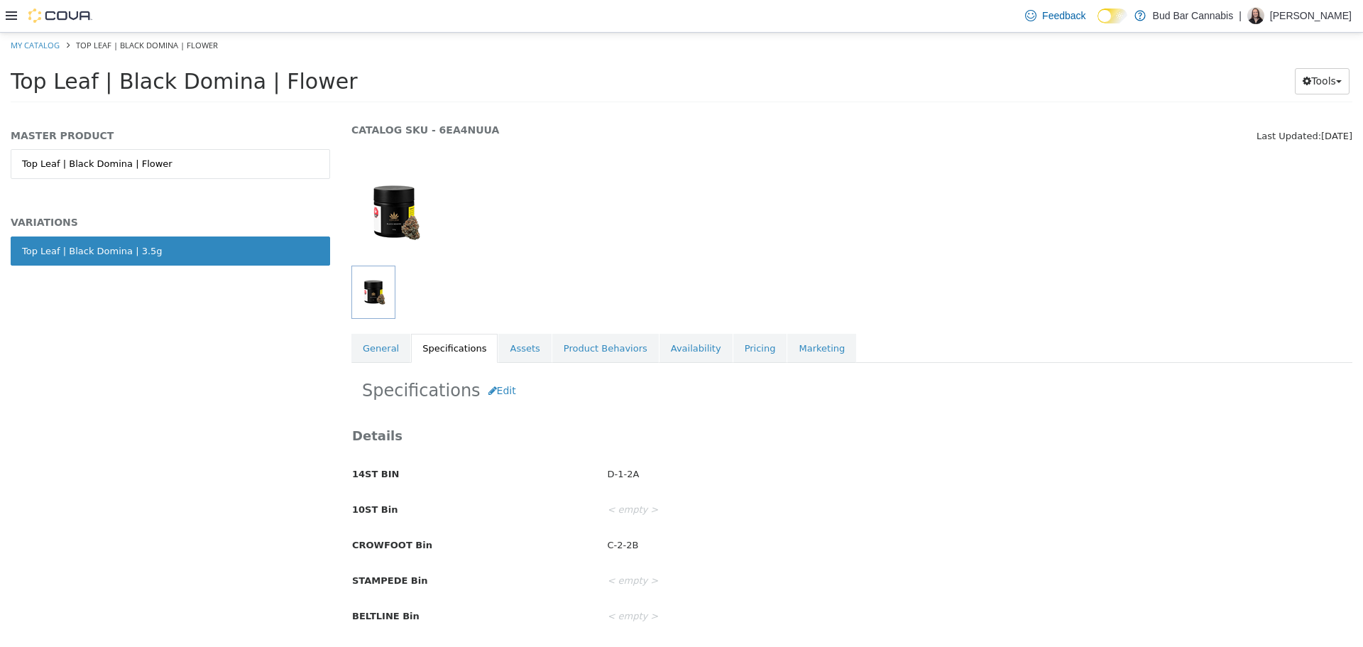
scroll to position [71, 0]
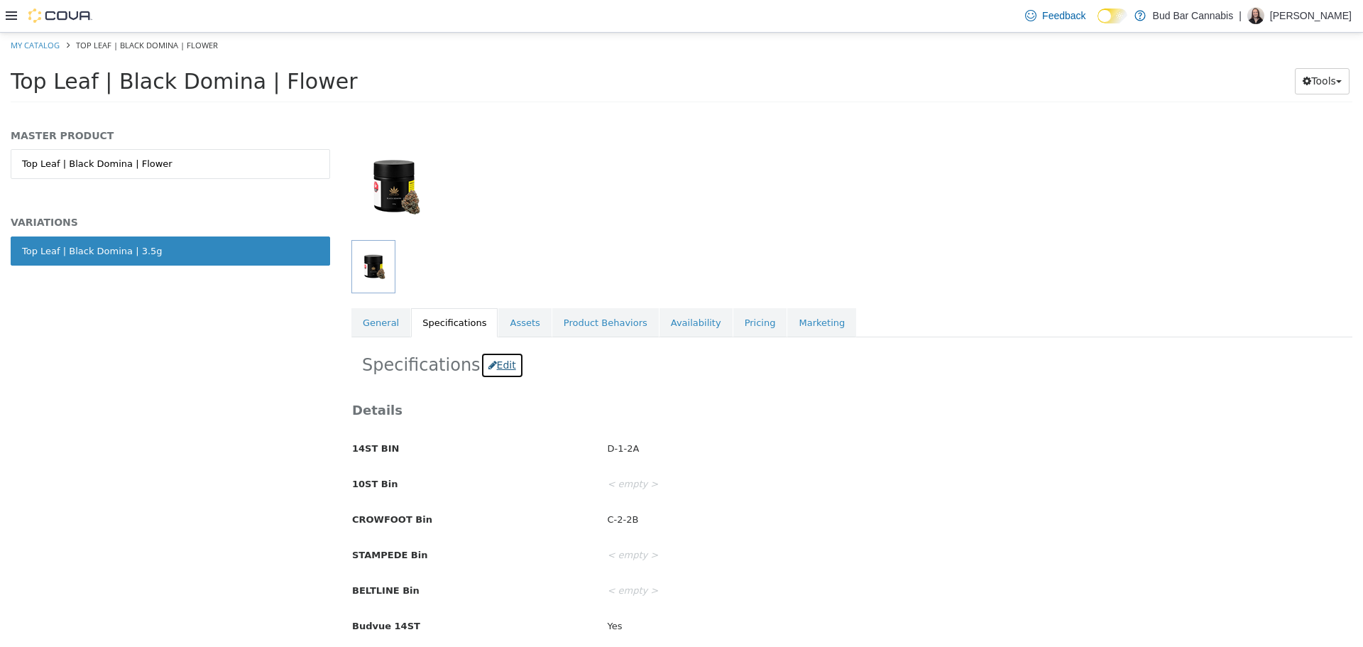
click at [498, 368] on button "Edit" at bounding box center [502, 364] width 43 height 26
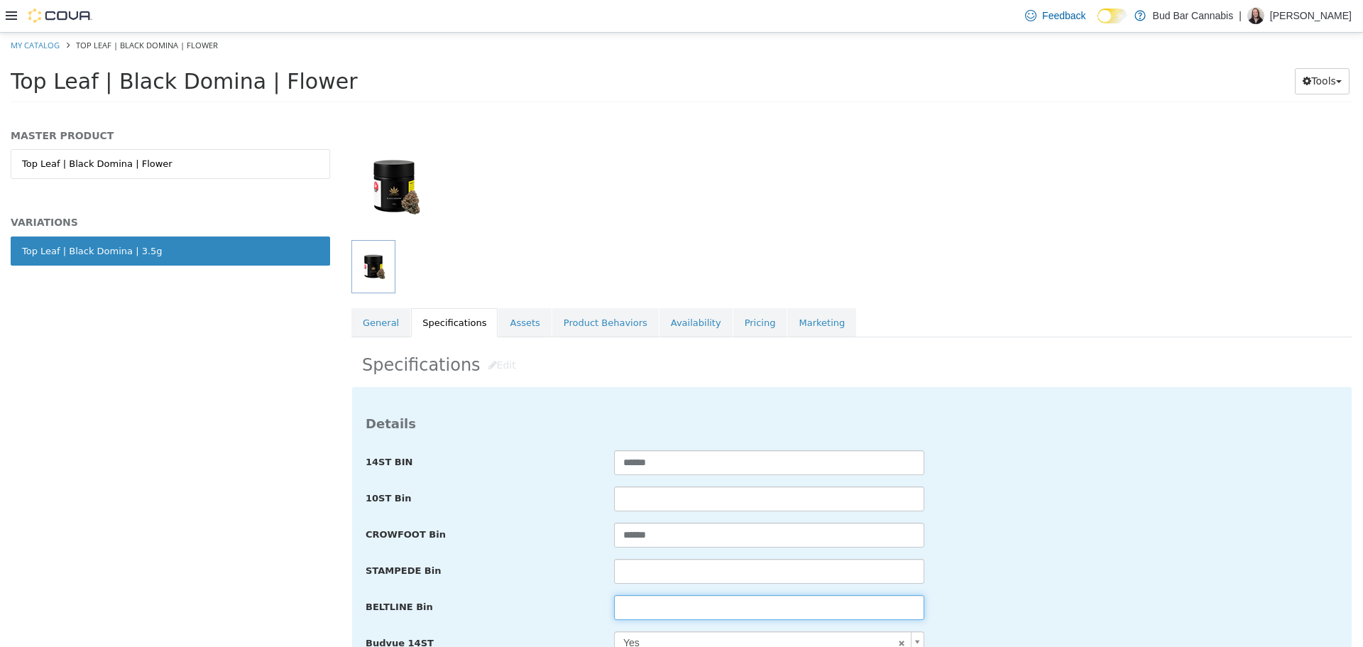
click at [645, 612] on input "text" at bounding box center [769, 606] width 310 height 25
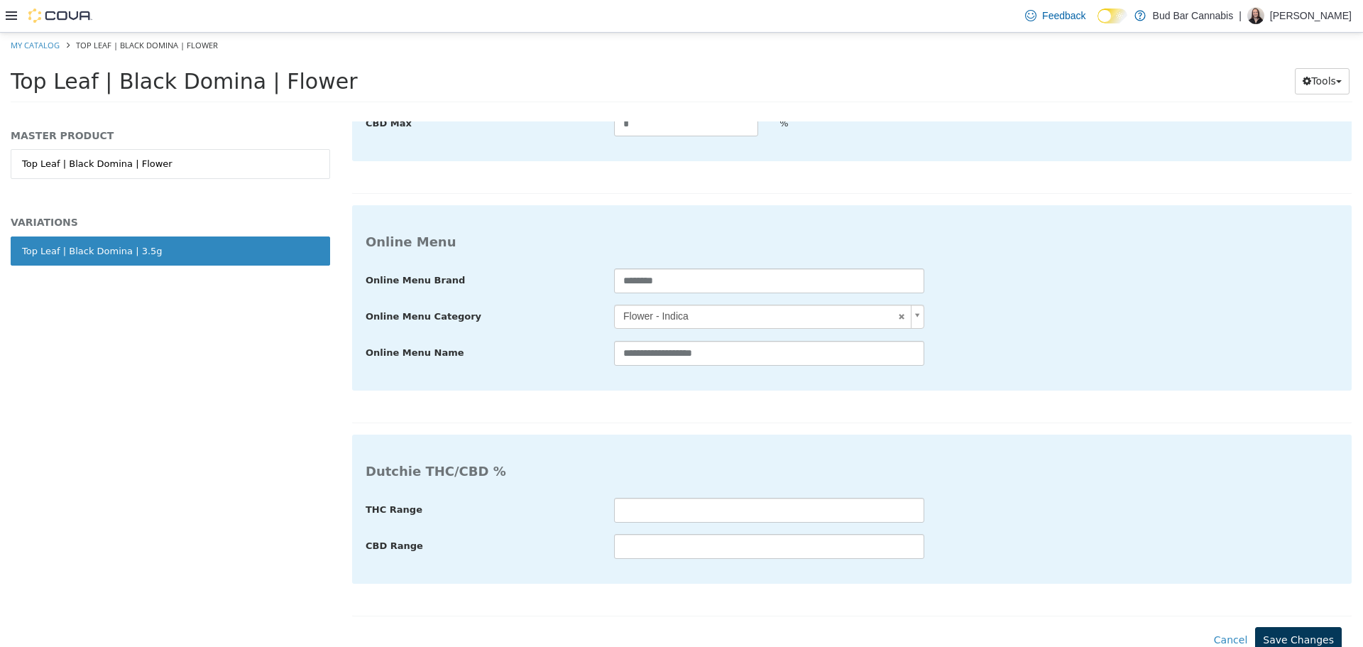
type input "*****"
drag, startPoint x: 1306, startPoint y: 630, endPoint x: 1289, endPoint y: 589, distance: 45.0
click at [1306, 630] on button "Save Changes" at bounding box center [1298, 639] width 87 height 26
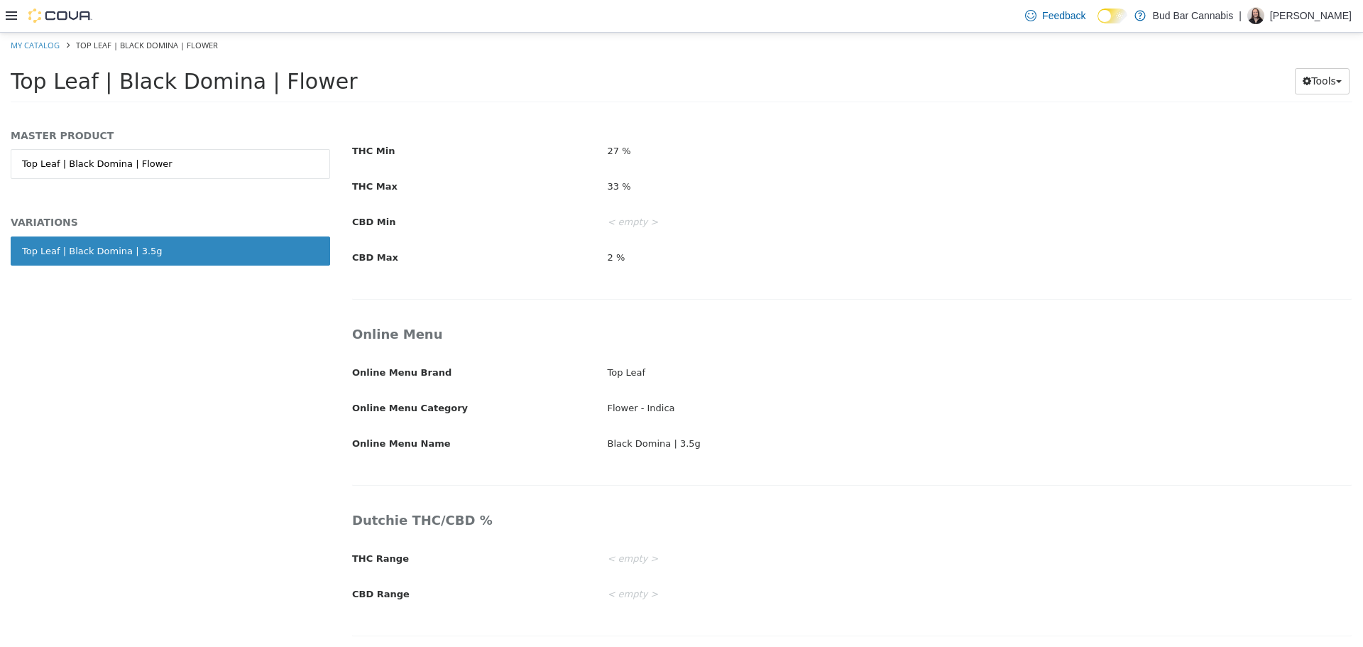
scroll to position [2196, 0]
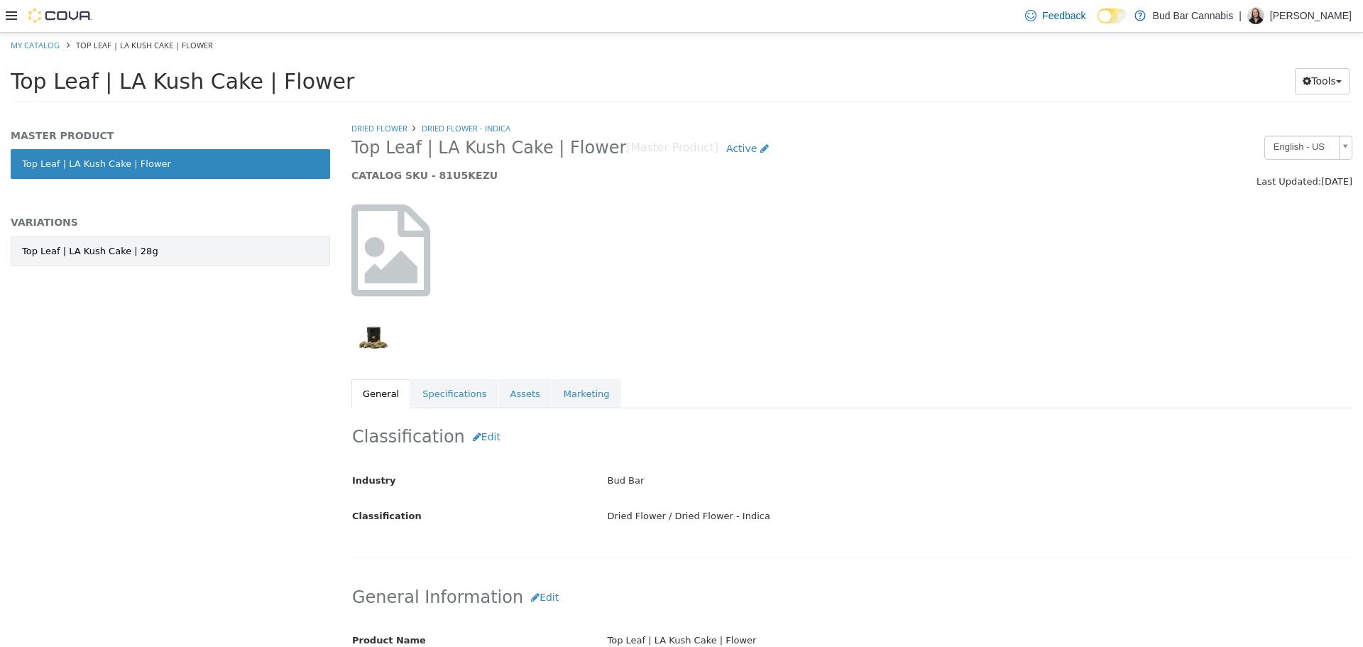
click at [65, 251] on div "Top Leaf | LA Kush Cake | 28g" at bounding box center [90, 251] width 136 height 14
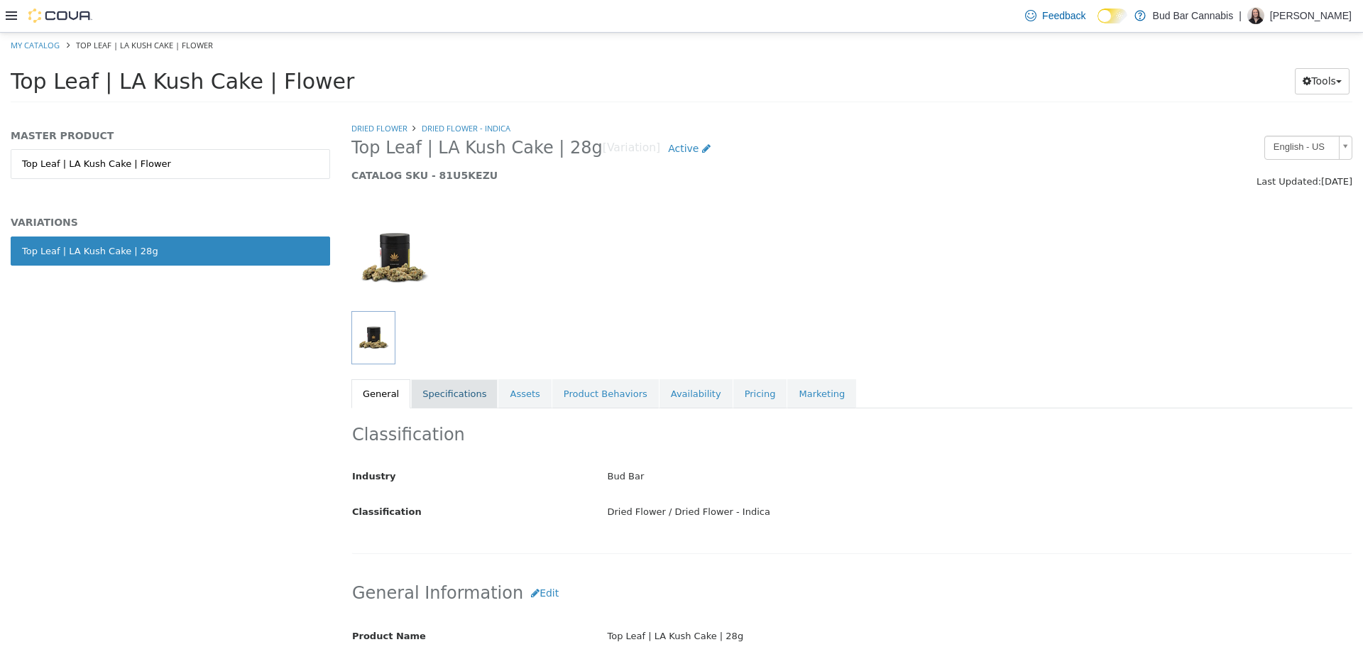
click at [444, 407] on link "Specifications" at bounding box center [454, 393] width 87 height 30
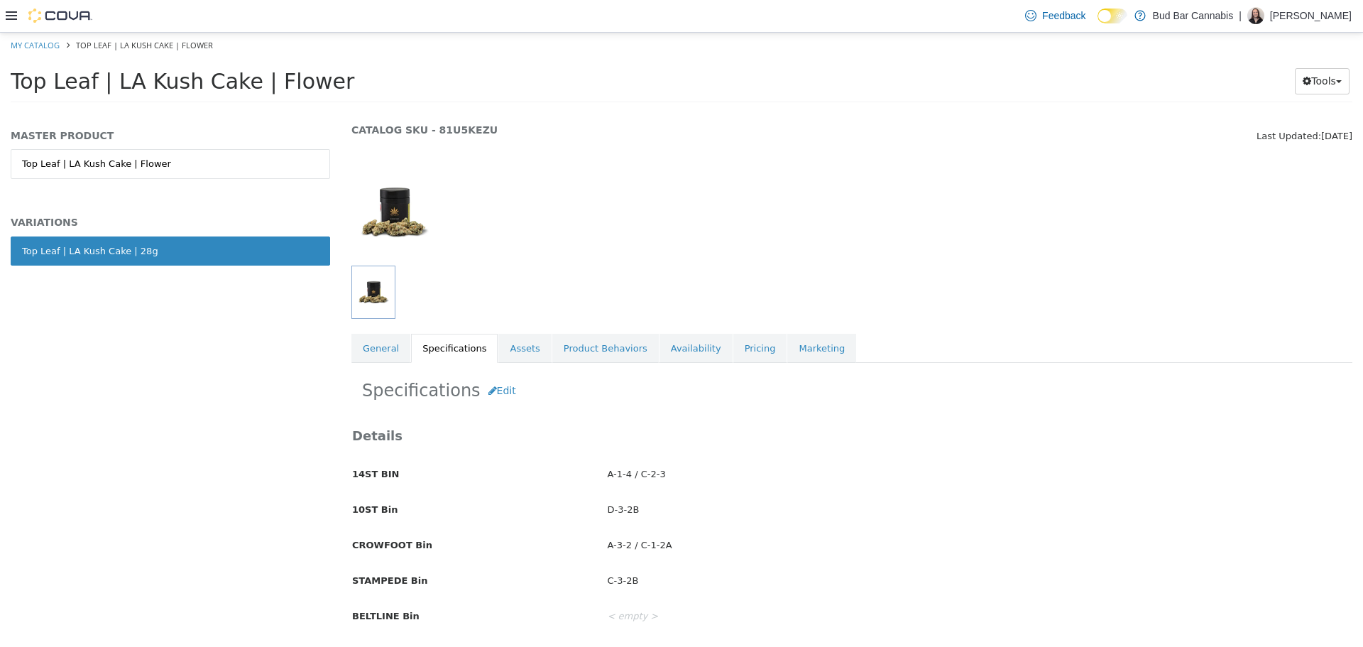
scroll to position [71, 0]
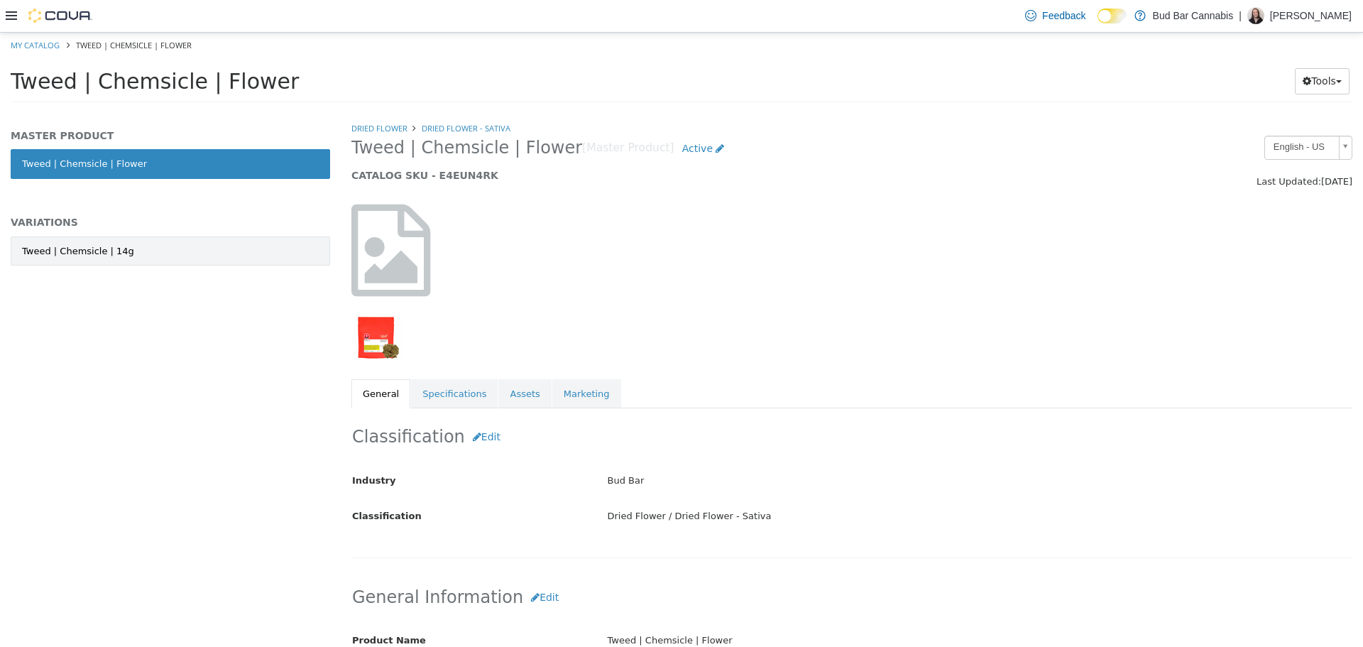
click at [148, 256] on link "Tweed | Chemsicle | 14g" at bounding box center [170, 251] width 319 height 30
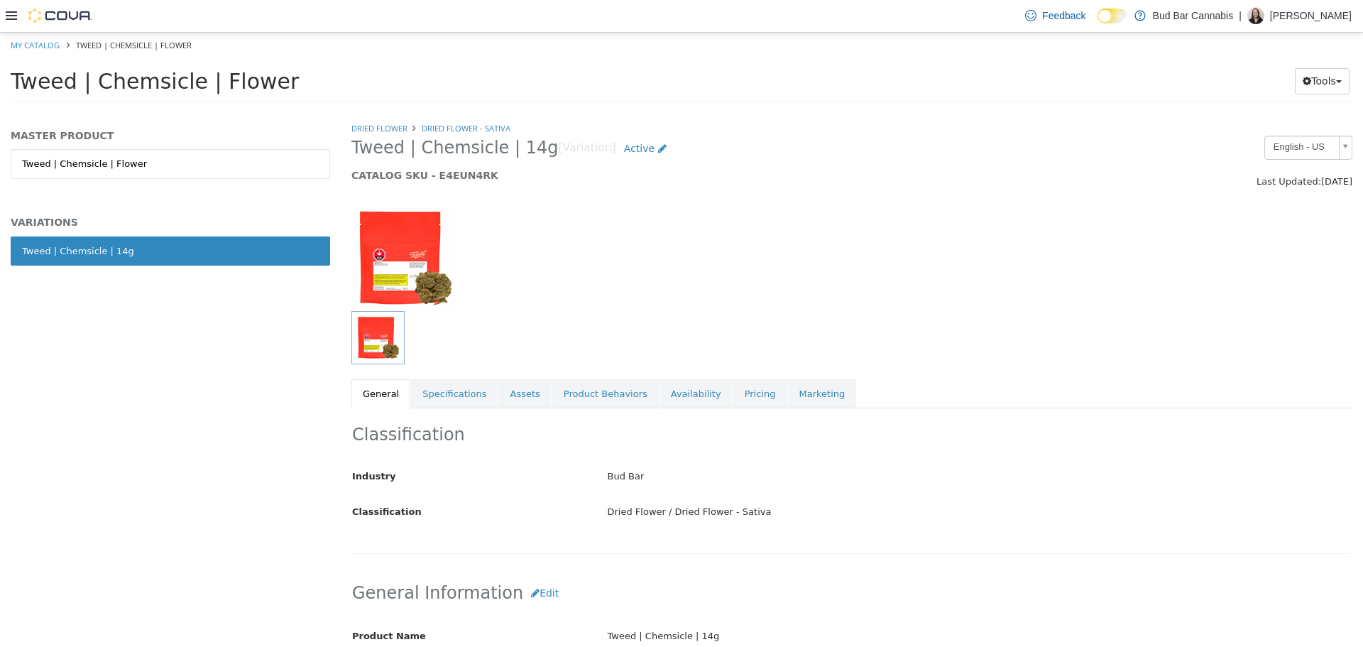
click at [442, 410] on div "Classification Industry Bud Bar Classification Dried Flower / Dried Flower - Sa…" at bounding box center [851, 481] width 1001 height 146
click at [448, 401] on link "Specifications" at bounding box center [454, 393] width 87 height 30
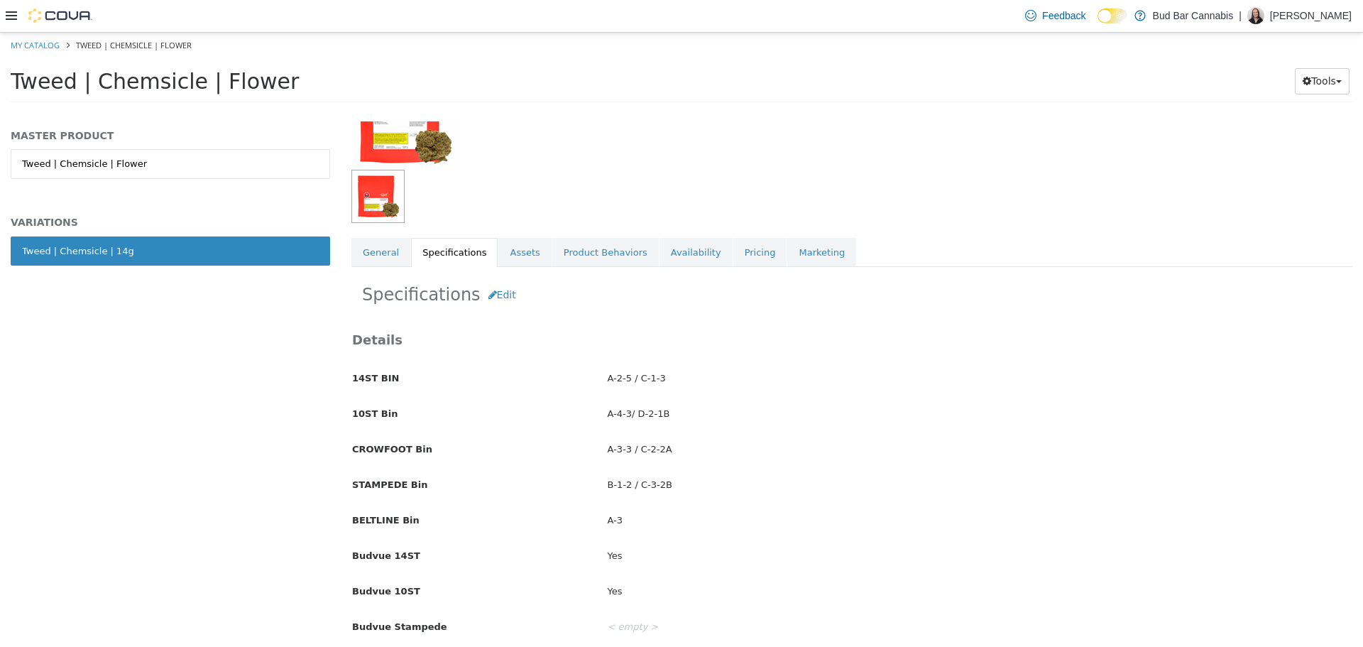
scroll to position [142, 0]
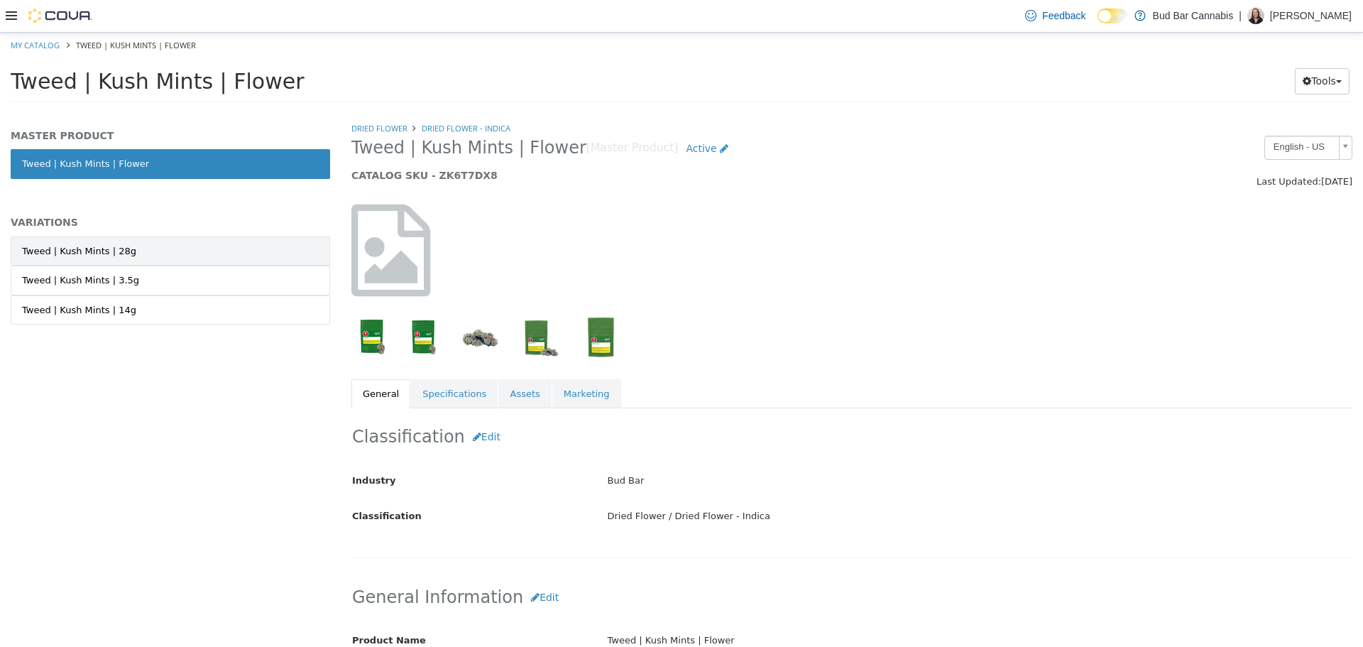
click at [179, 254] on link "Tweed | Kush Mints | 28g" at bounding box center [170, 251] width 319 height 30
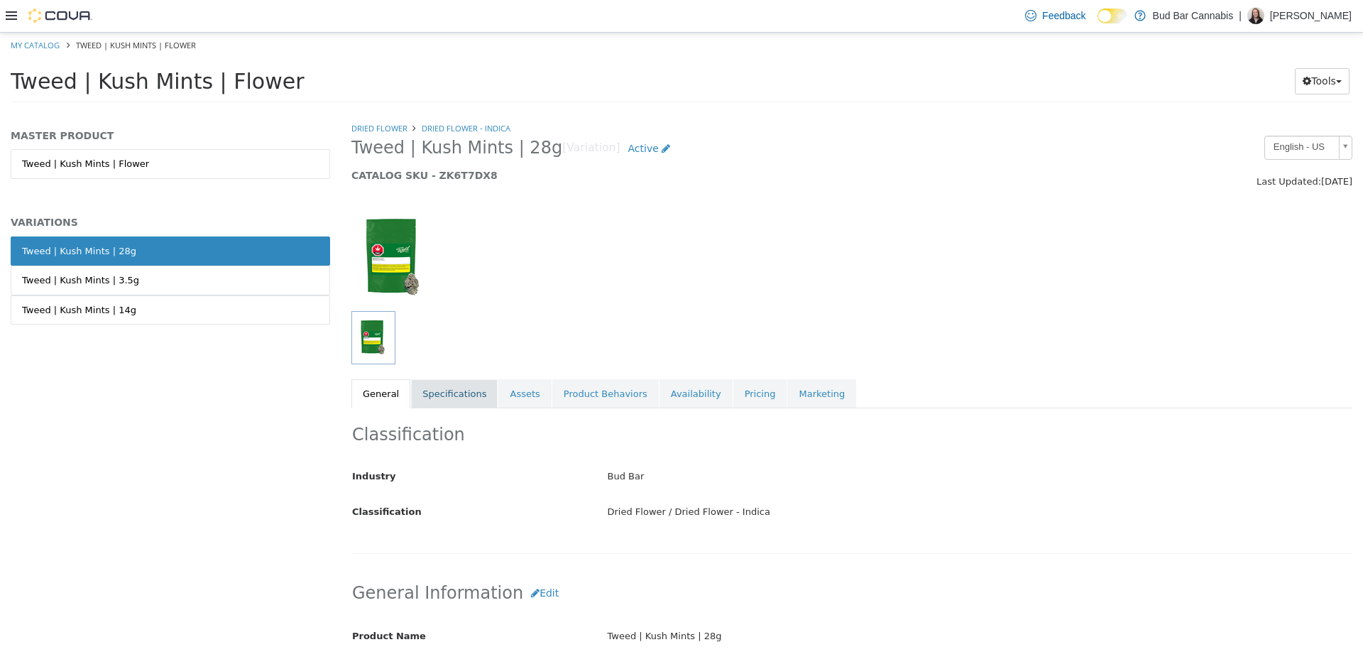
click at [454, 395] on link "Specifications" at bounding box center [454, 393] width 87 height 30
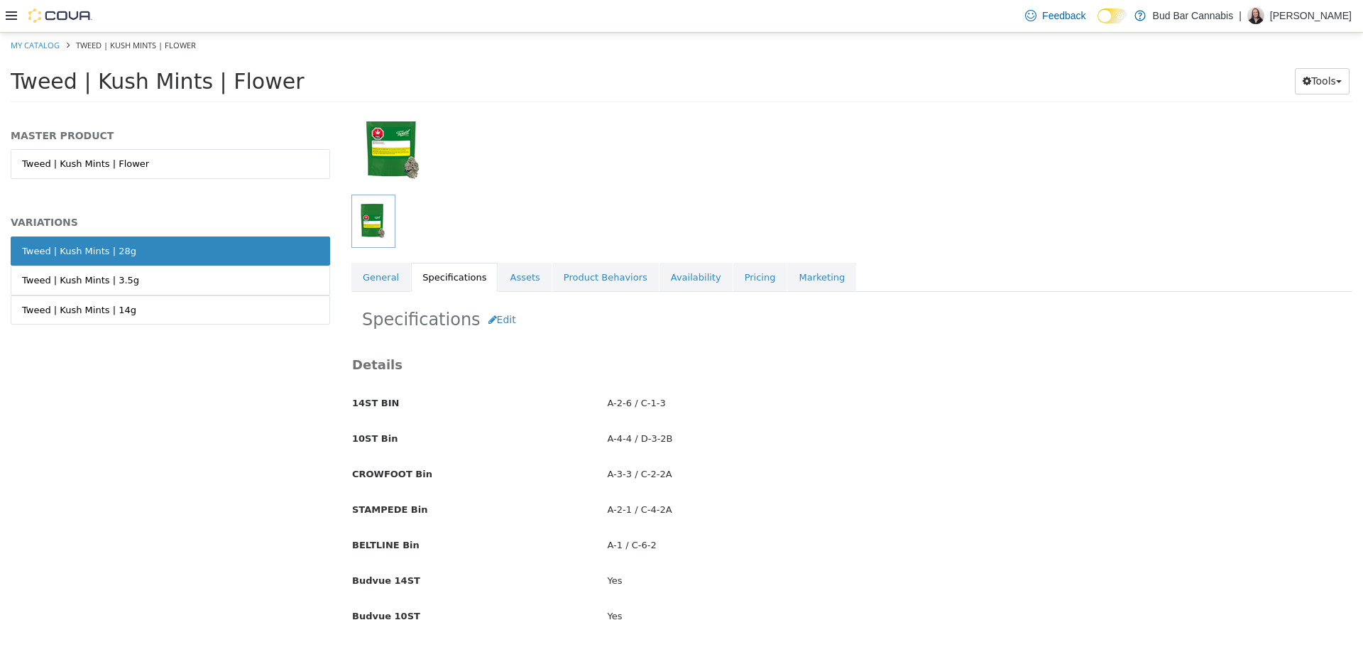
scroll to position [142, 0]
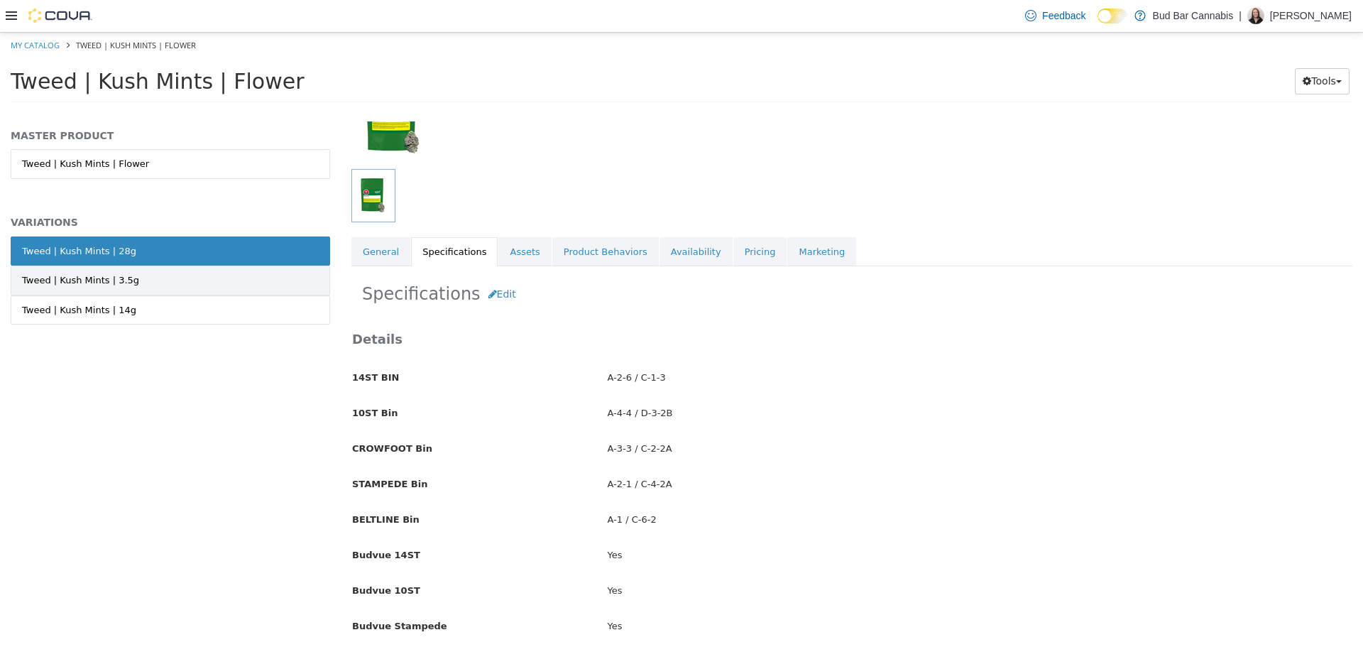
click at [126, 283] on link "Tweed | Kush Mints | 3.5g" at bounding box center [170, 280] width 319 height 30
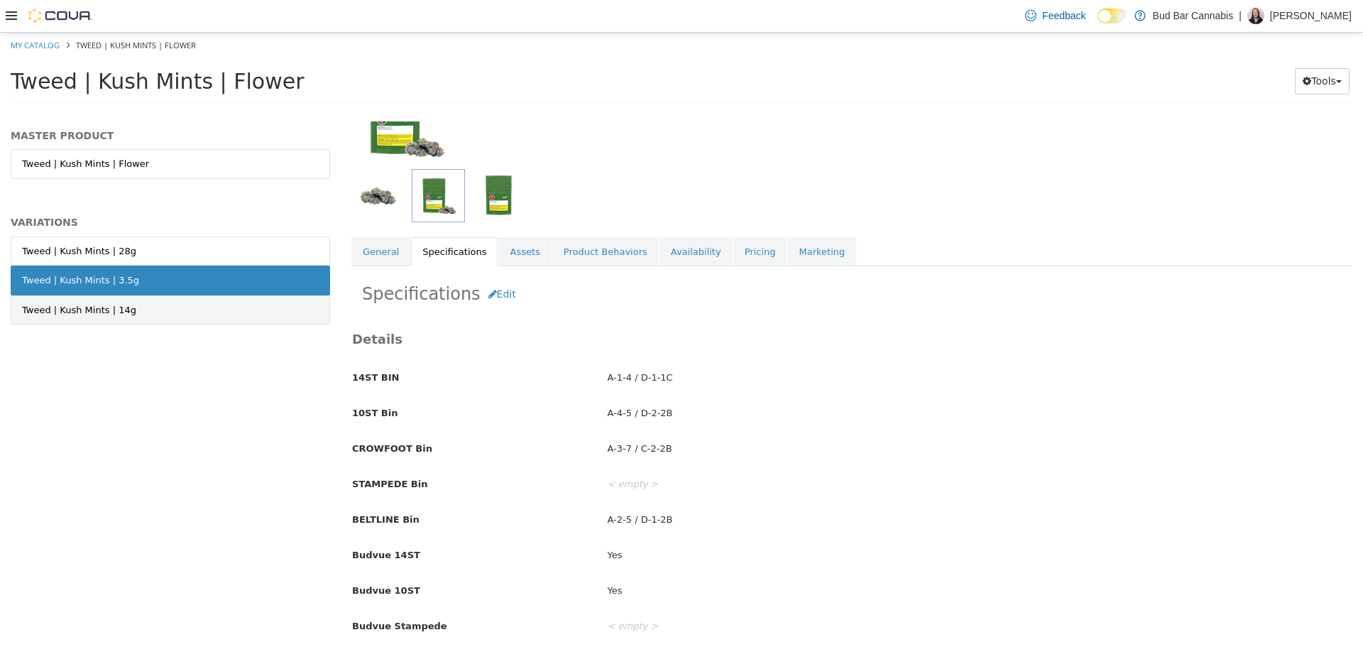
click at [134, 310] on link "Tweed | Kush Mints | 14g" at bounding box center [170, 310] width 319 height 30
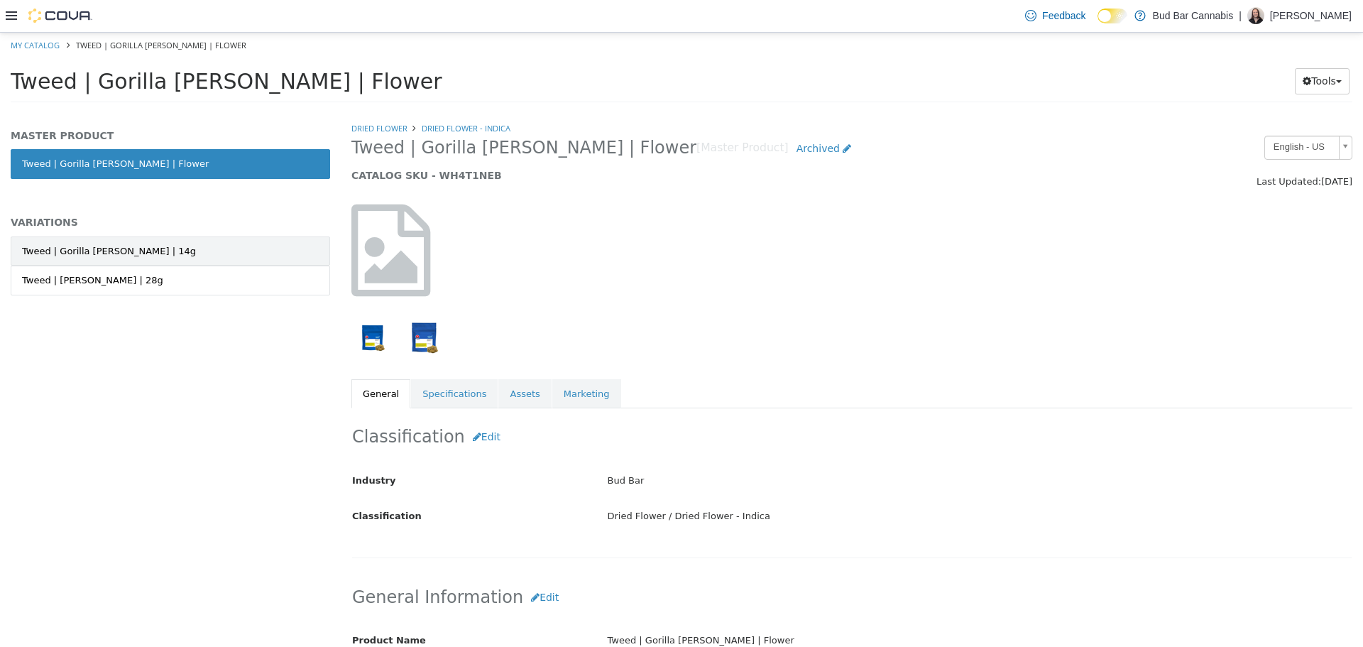
click at [120, 247] on div "Tweed | Gorilla [PERSON_NAME] | 14g" at bounding box center [109, 251] width 174 height 14
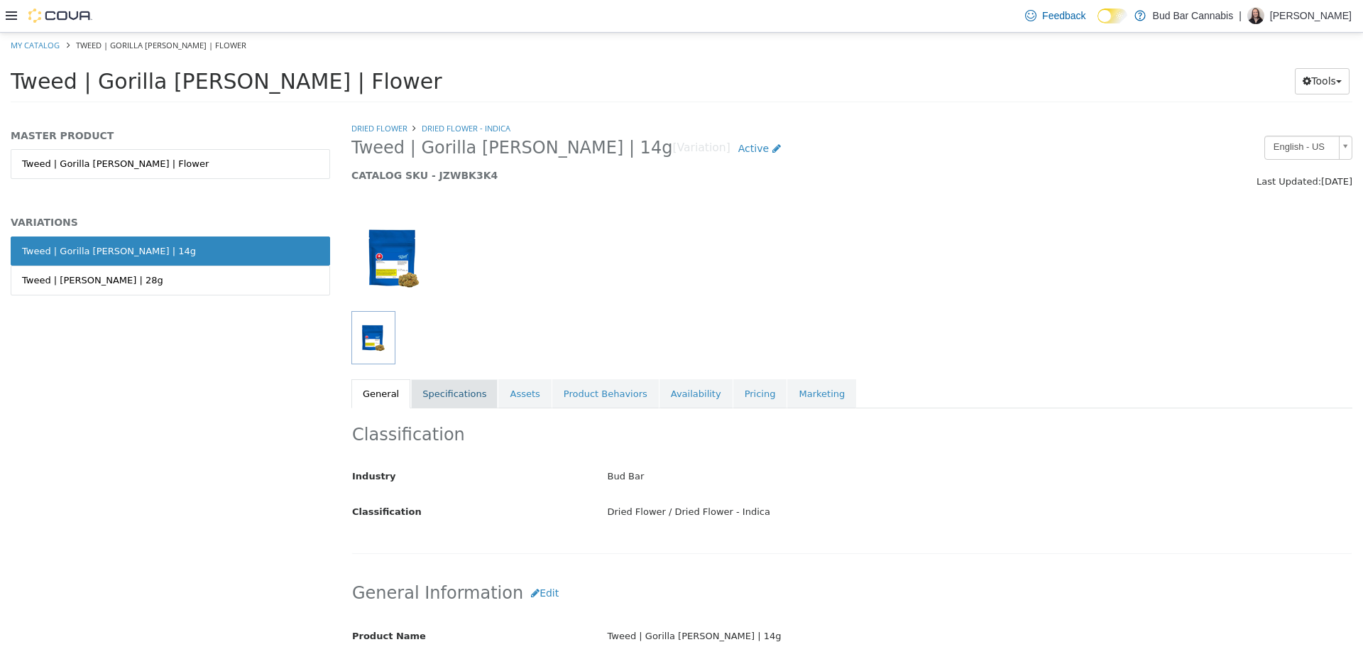
click at [466, 403] on link "Specifications" at bounding box center [454, 393] width 87 height 30
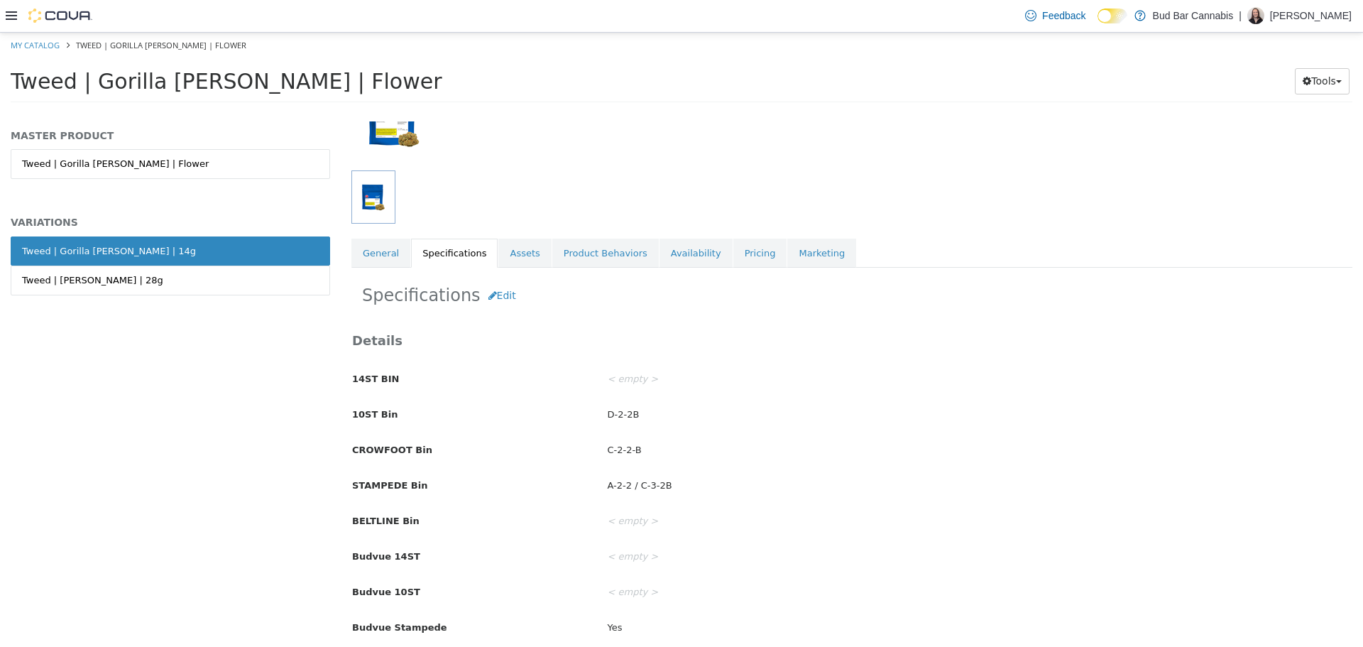
scroll to position [142, 0]
click at [250, 286] on link "Tweed | [PERSON_NAME] | 28g" at bounding box center [170, 280] width 319 height 30
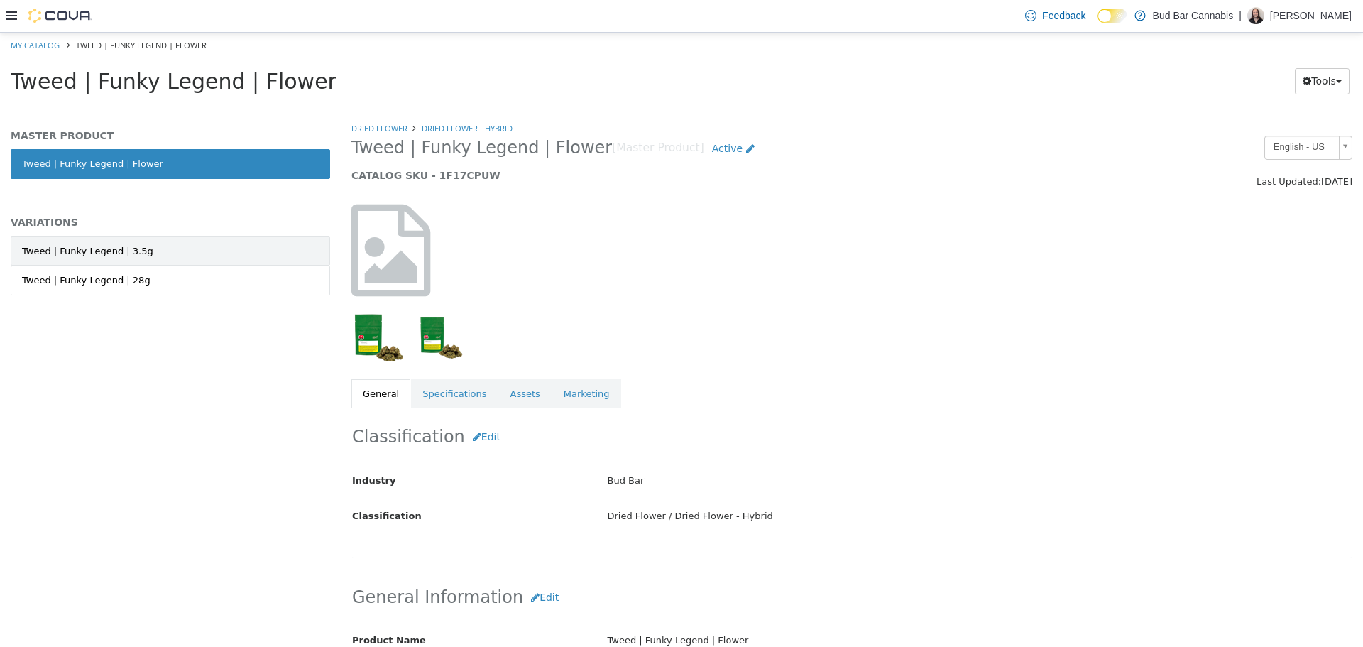
click at [137, 256] on link "Tweed | Funky Legend | 3.5g" at bounding box center [170, 251] width 319 height 30
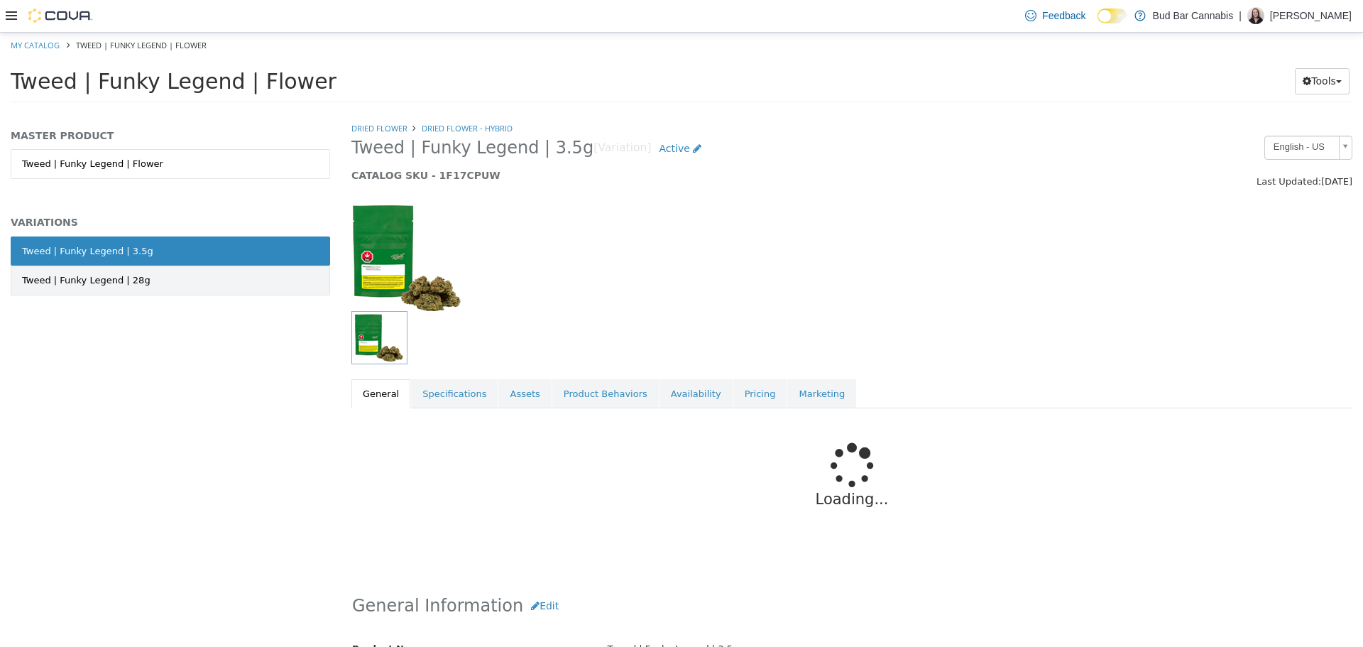
click at [194, 281] on link "Tweed | Funky Legend | 28g" at bounding box center [170, 280] width 319 height 30
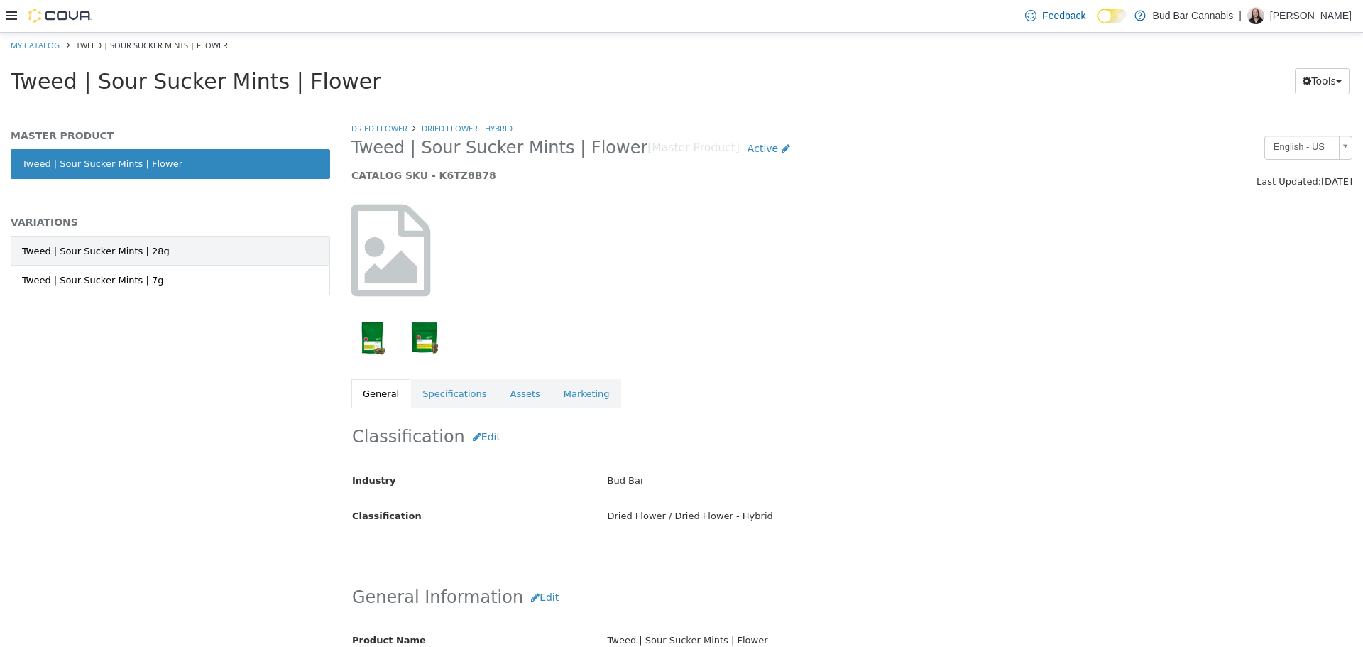
click at [141, 256] on div "Tweed | Sour Sucker Mints | 28g" at bounding box center [96, 251] width 148 height 14
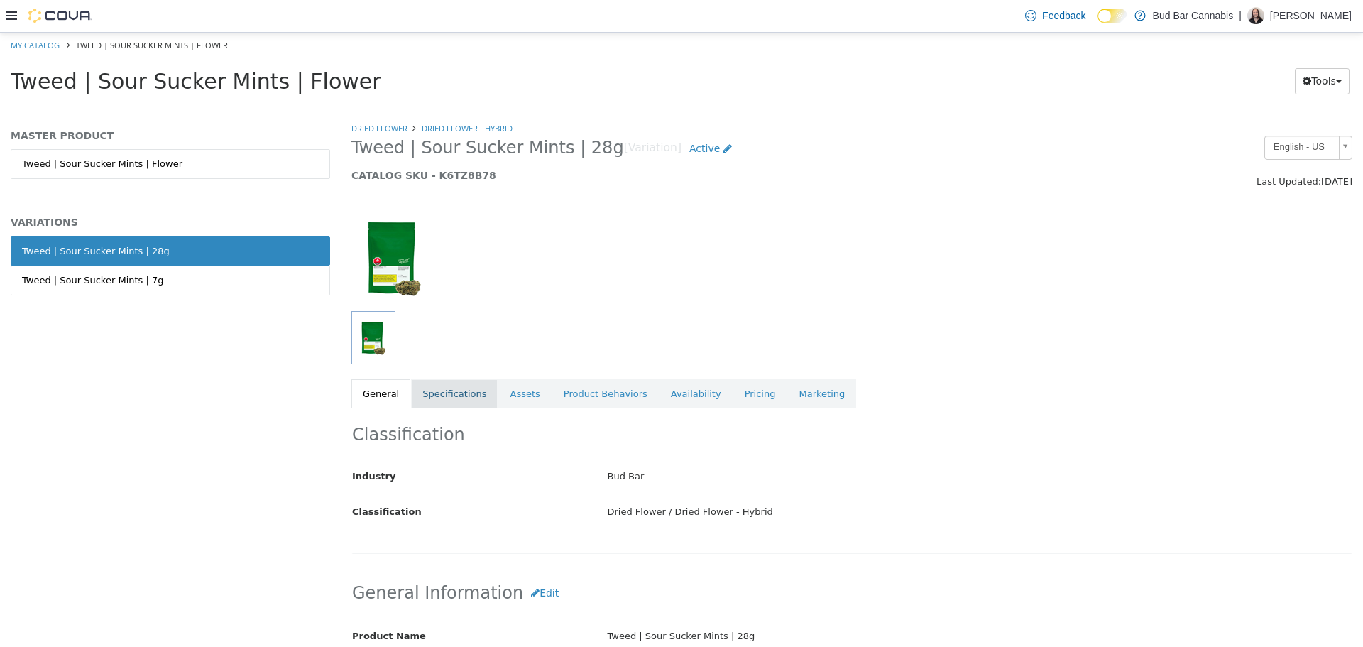
click at [430, 383] on link "Specifications" at bounding box center [454, 393] width 87 height 30
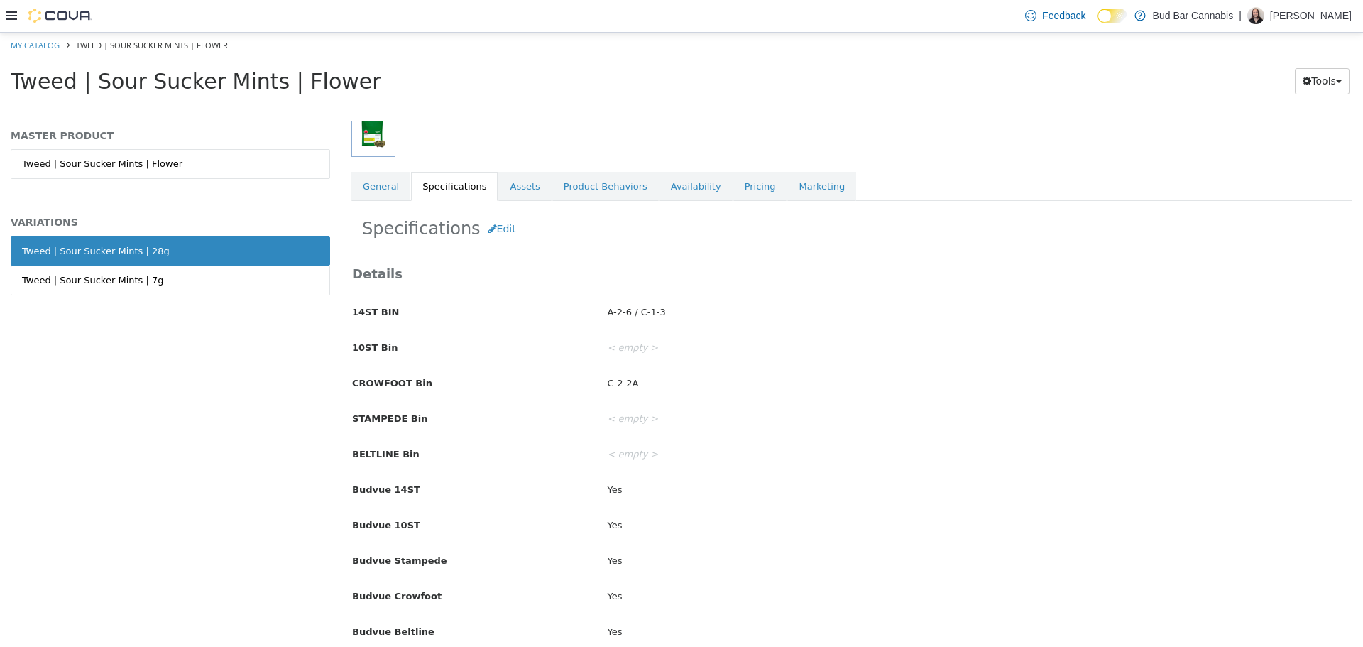
scroll to position [213, 0]
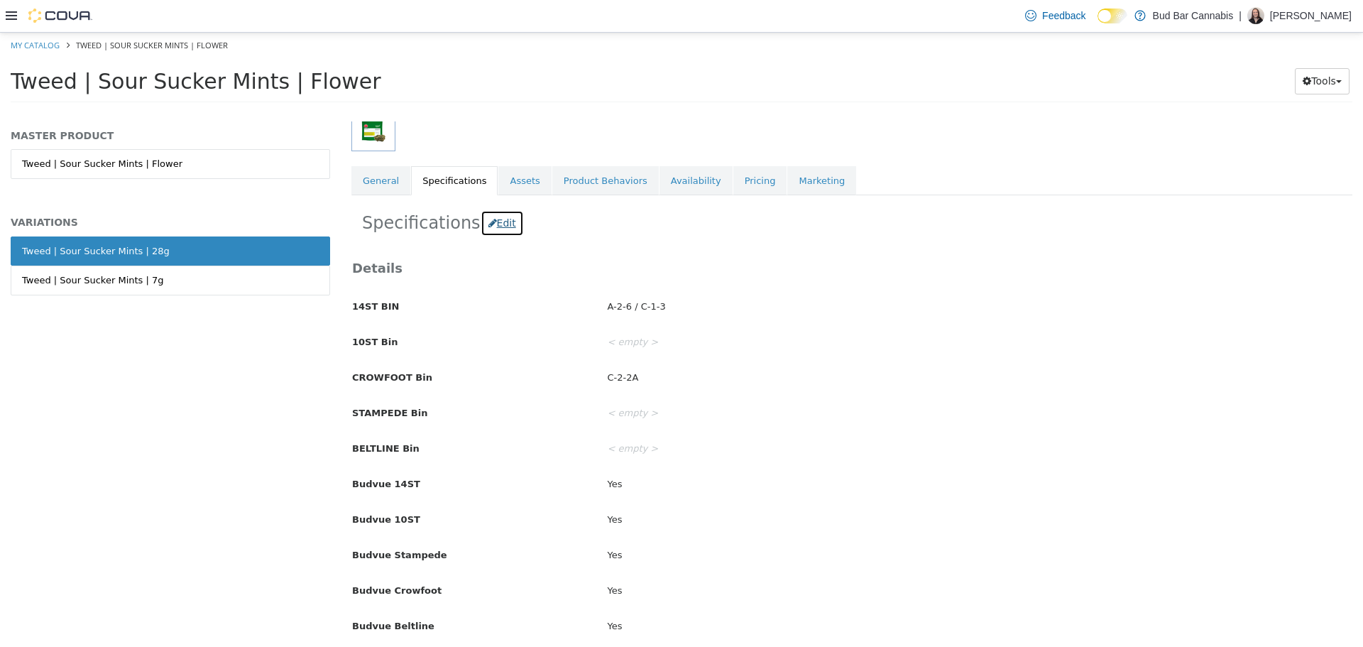
click at [498, 223] on button "Edit" at bounding box center [502, 222] width 43 height 26
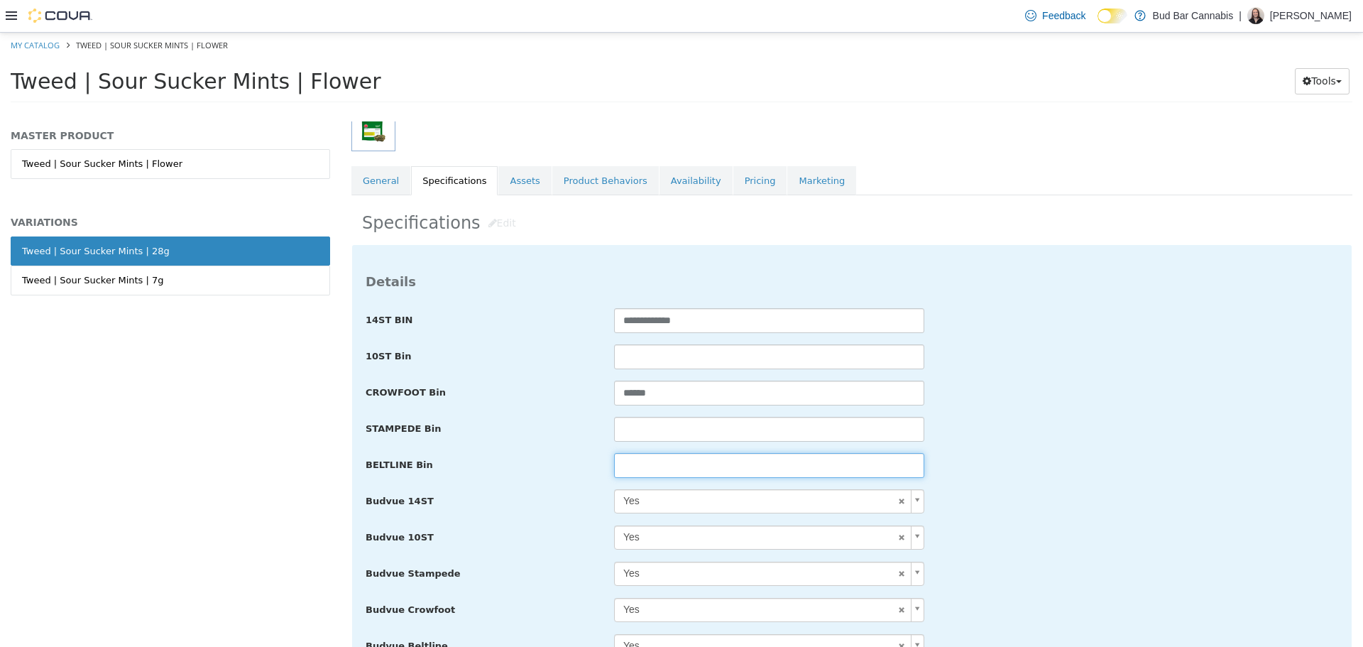
click at [743, 476] on input "text" at bounding box center [769, 464] width 310 height 25
type input "**********"
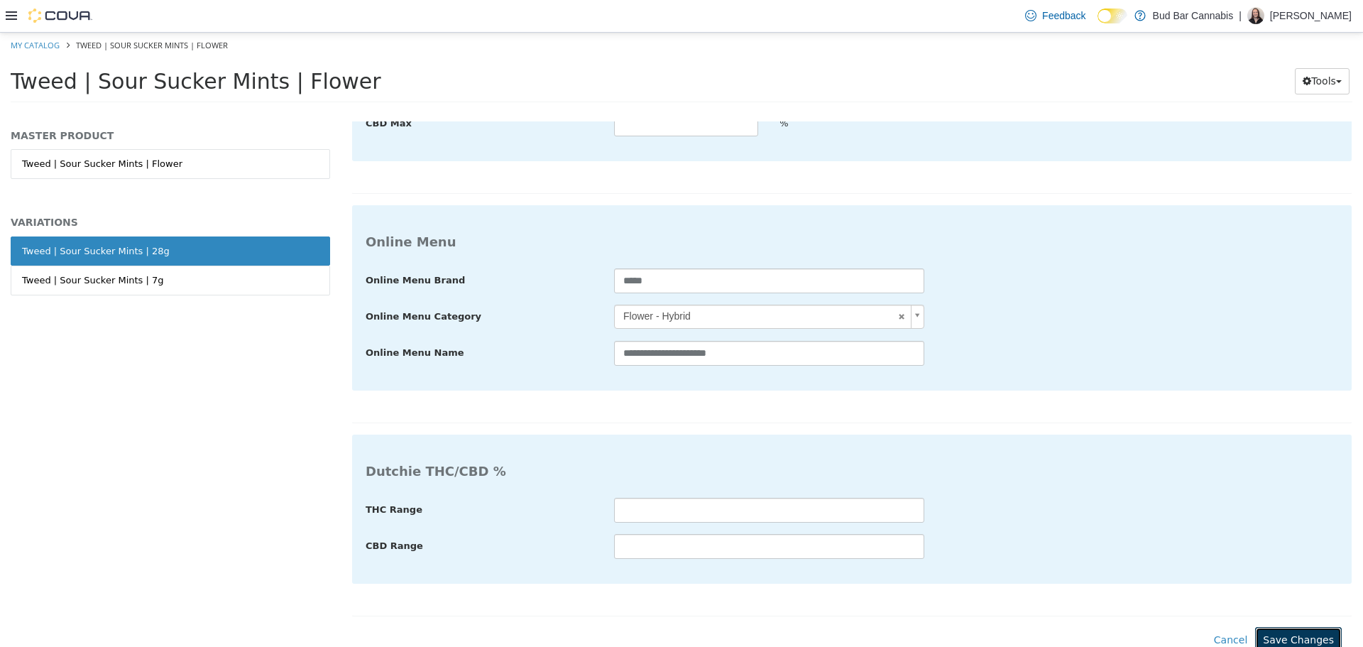
click at [1291, 626] on button "Save Changes" at bounding box center [1298, 639] width 87 height 26
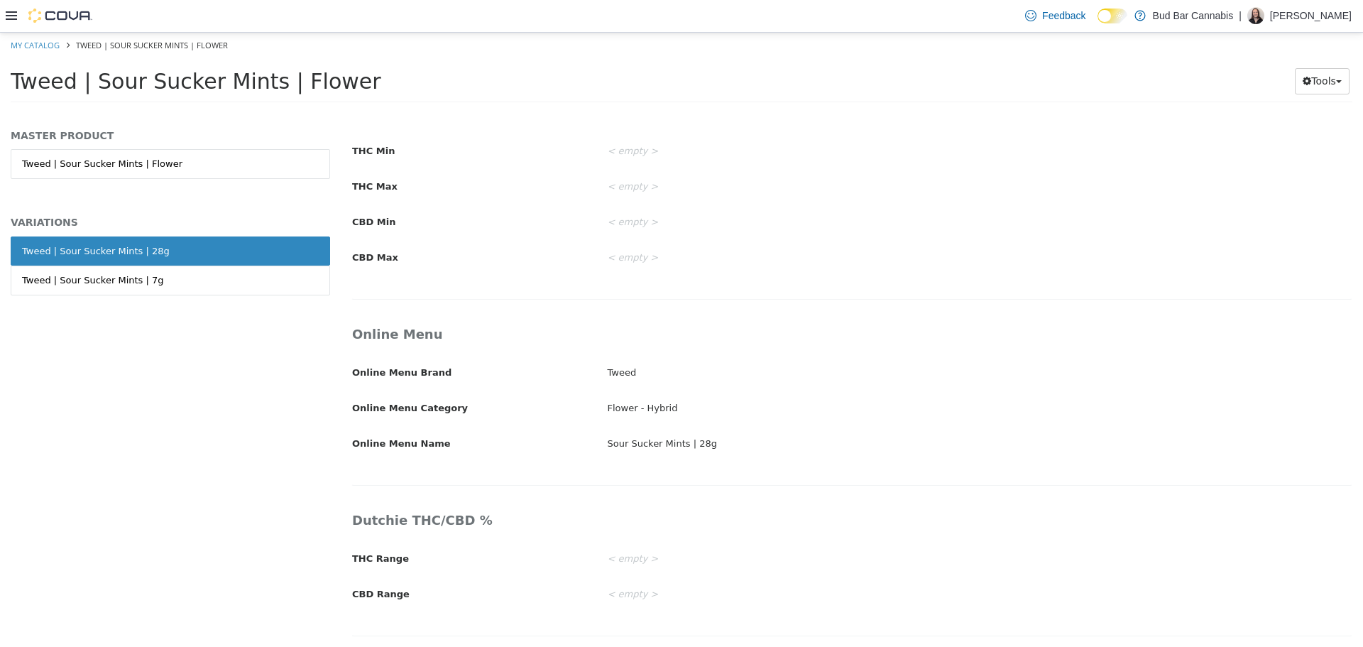
scroll to position [2196, 0]
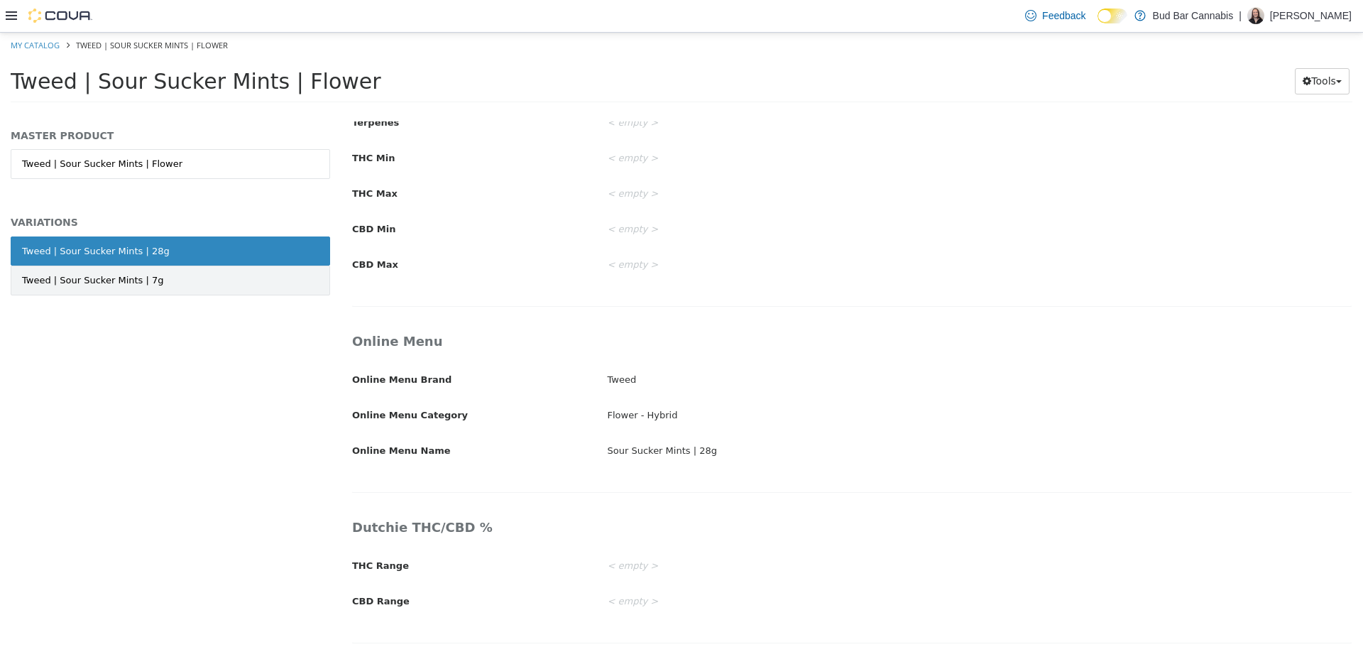
click at [138, 280] on div "Tweed | Sour Sucker Mints | 7g" at bounding box center [93, 280] width 142 height 14
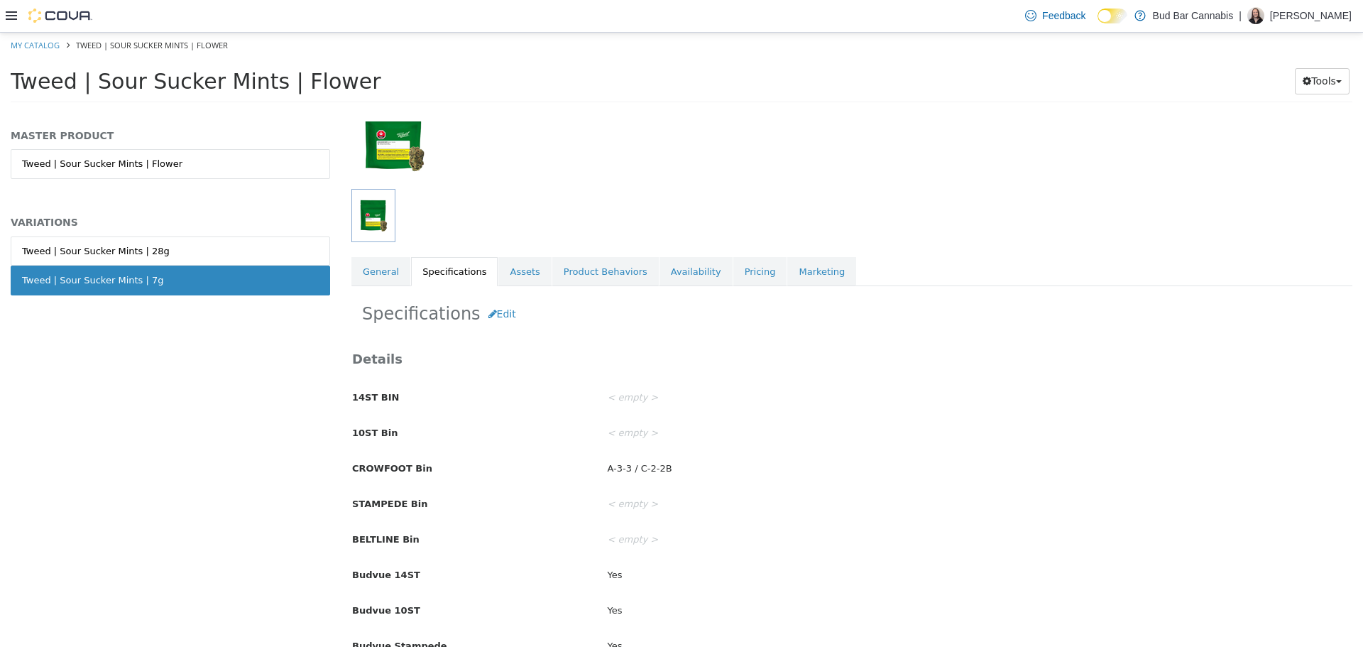
scroll to position [213, 0]
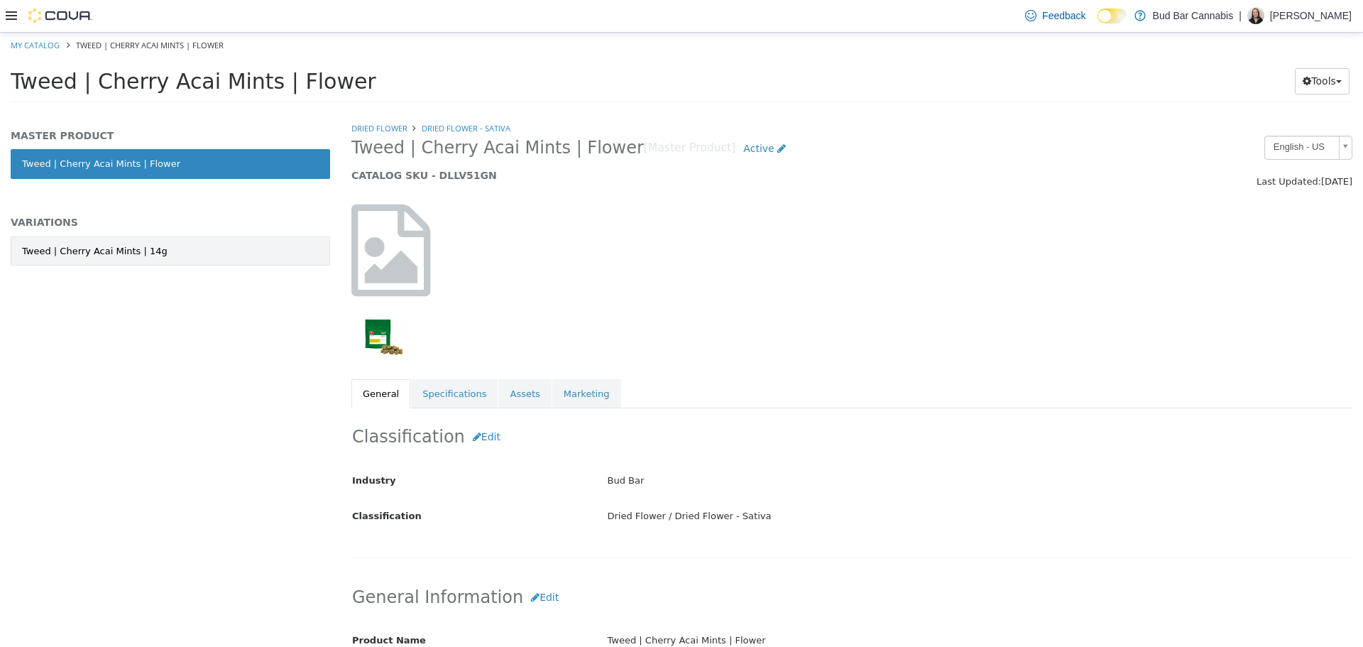
click at [197, 248] on link "Tweed | Cherry Acai Mints | 14g" at bounding box center [170, 251] width 319 height 30
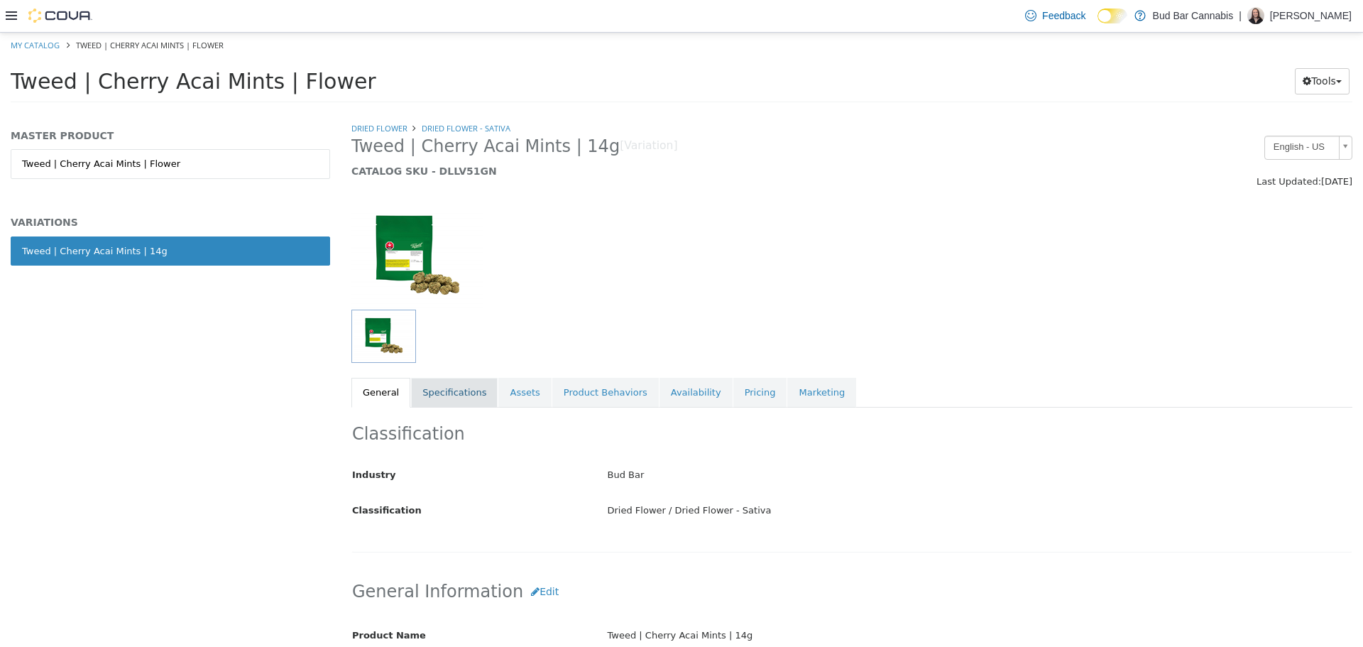
click at [446, 389] on link "Specifications" at bounding box center [454, 392] width 87 height 30
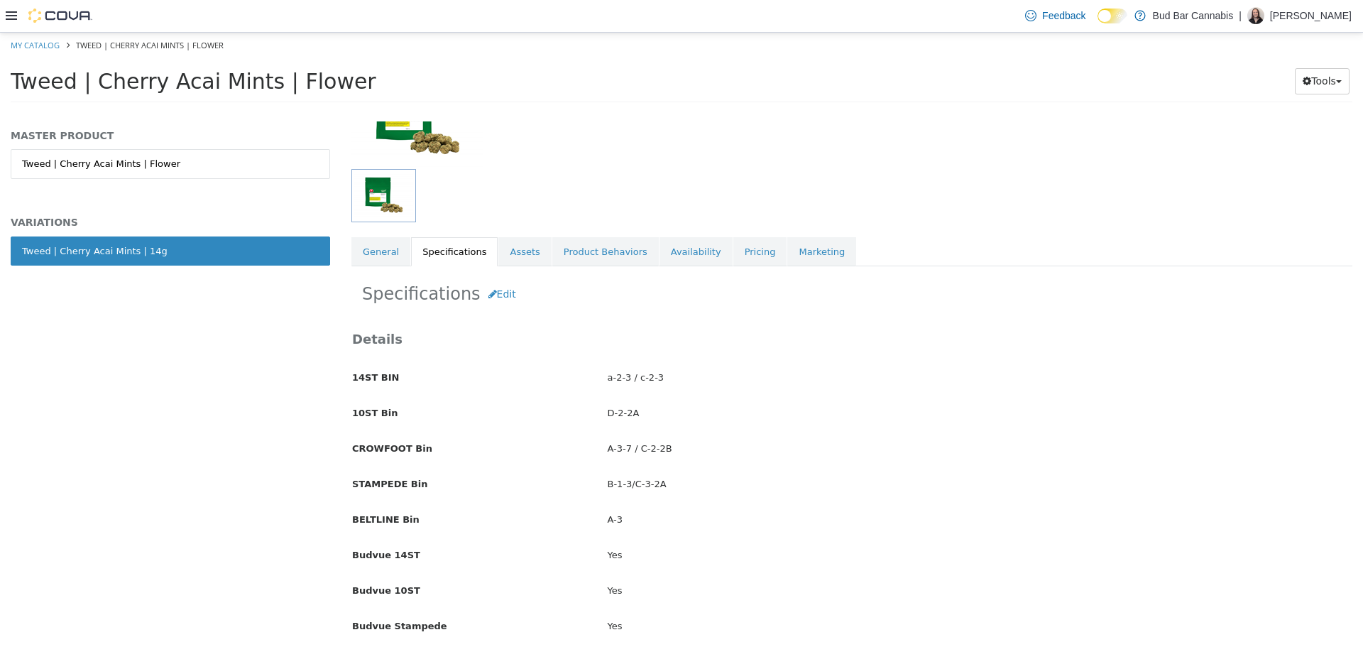
scroll to position [143, 0]
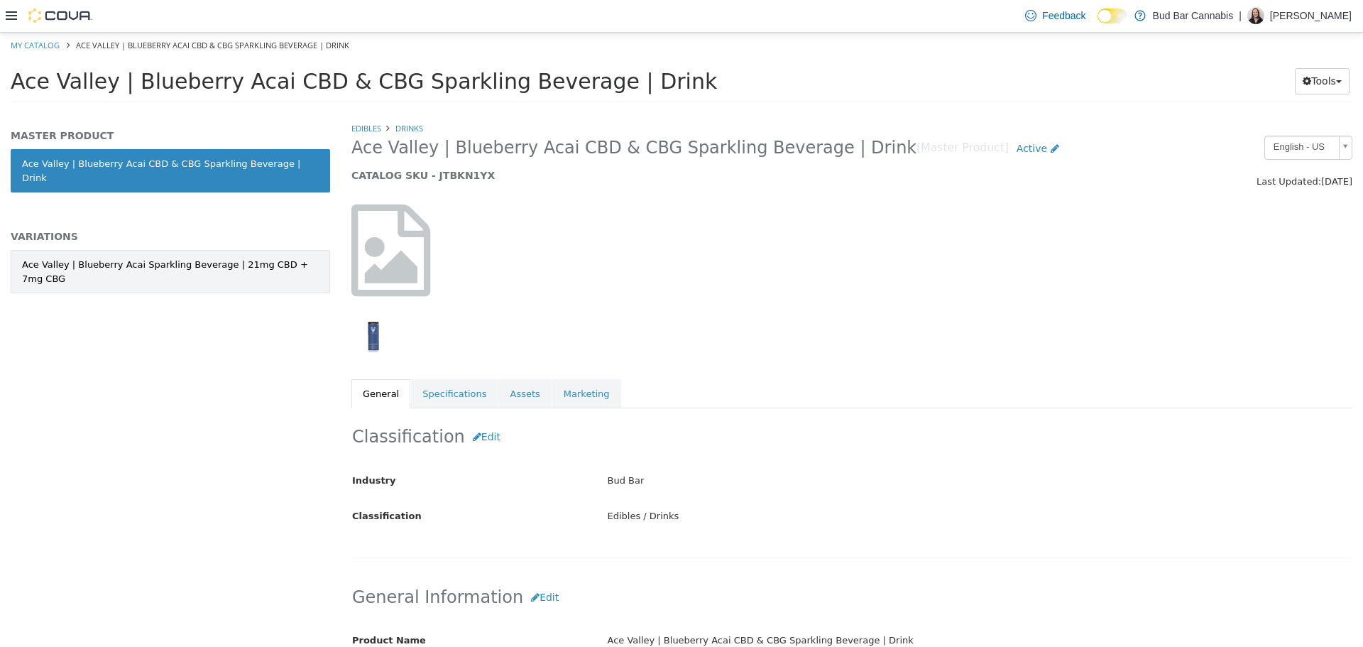
click at [198, 257] on div "Ace Valley | Blueberry Acai Sparkling Beverage | 21mg CBD + 7mg CBG" at bounding box center [170, 271] width 297 height 28
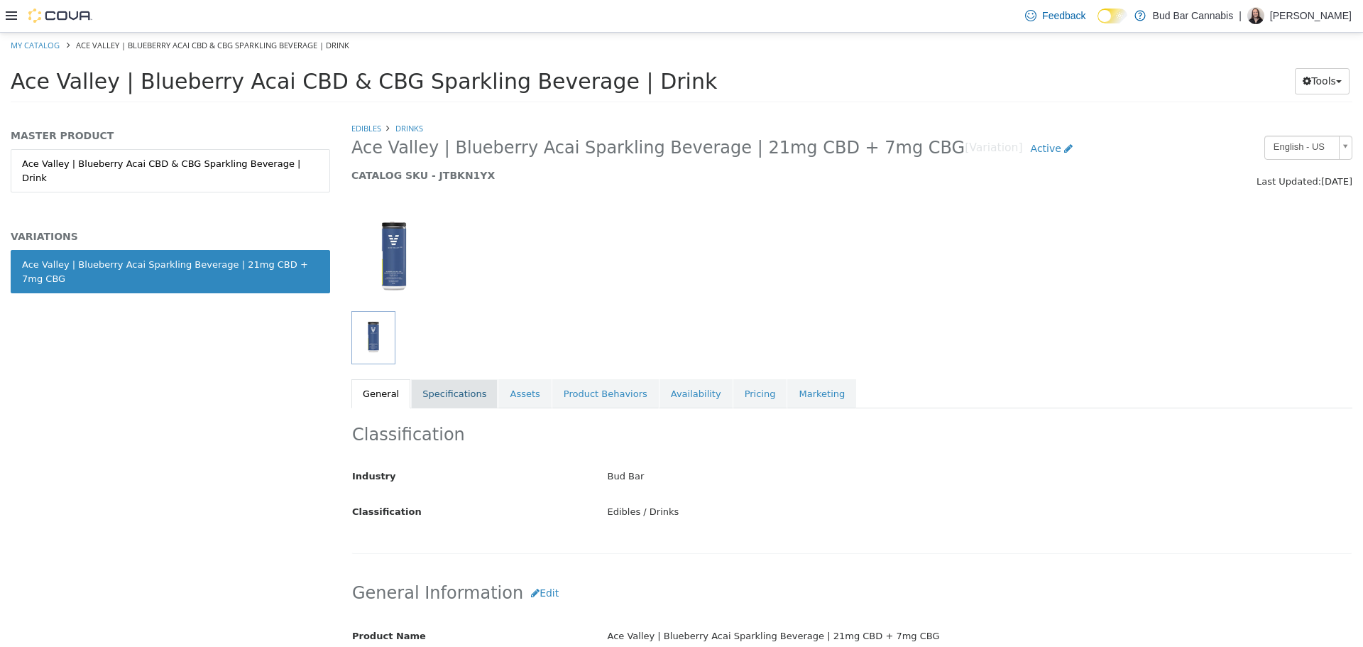
click at [436, 390] on link "Specifications" at bounding box center [454, 393] width 87 height 30
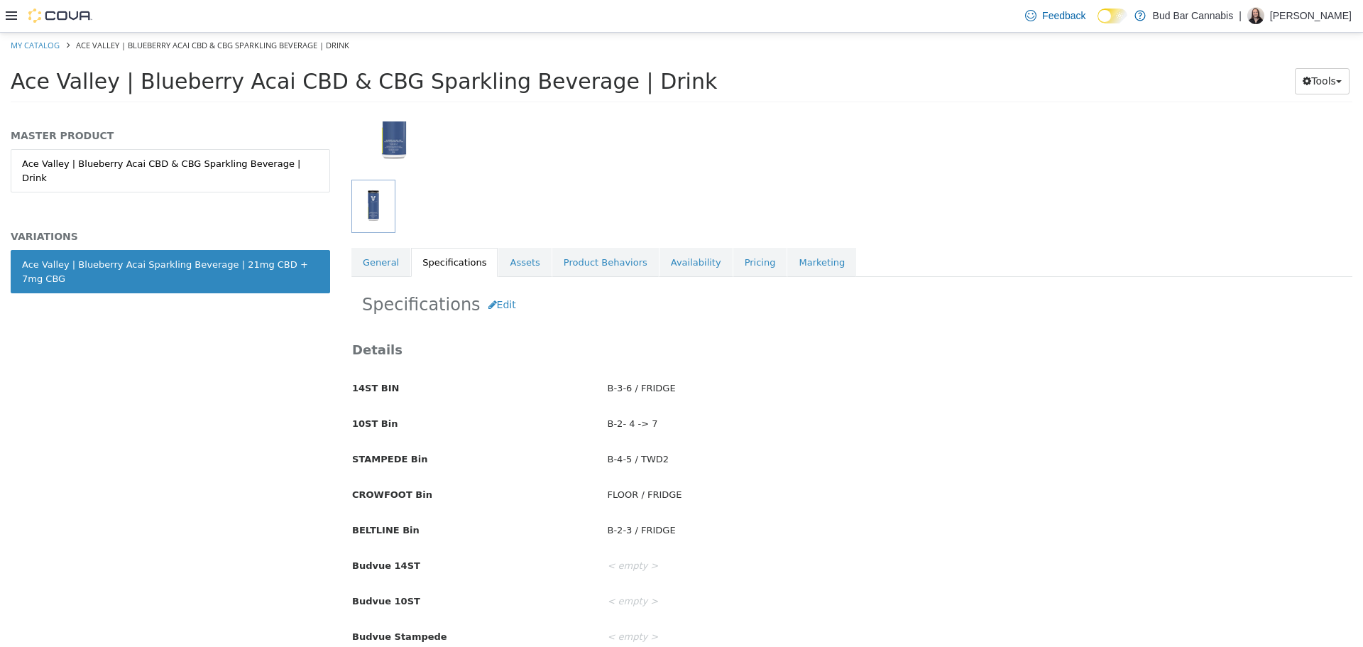
scroll to position [142, 0]
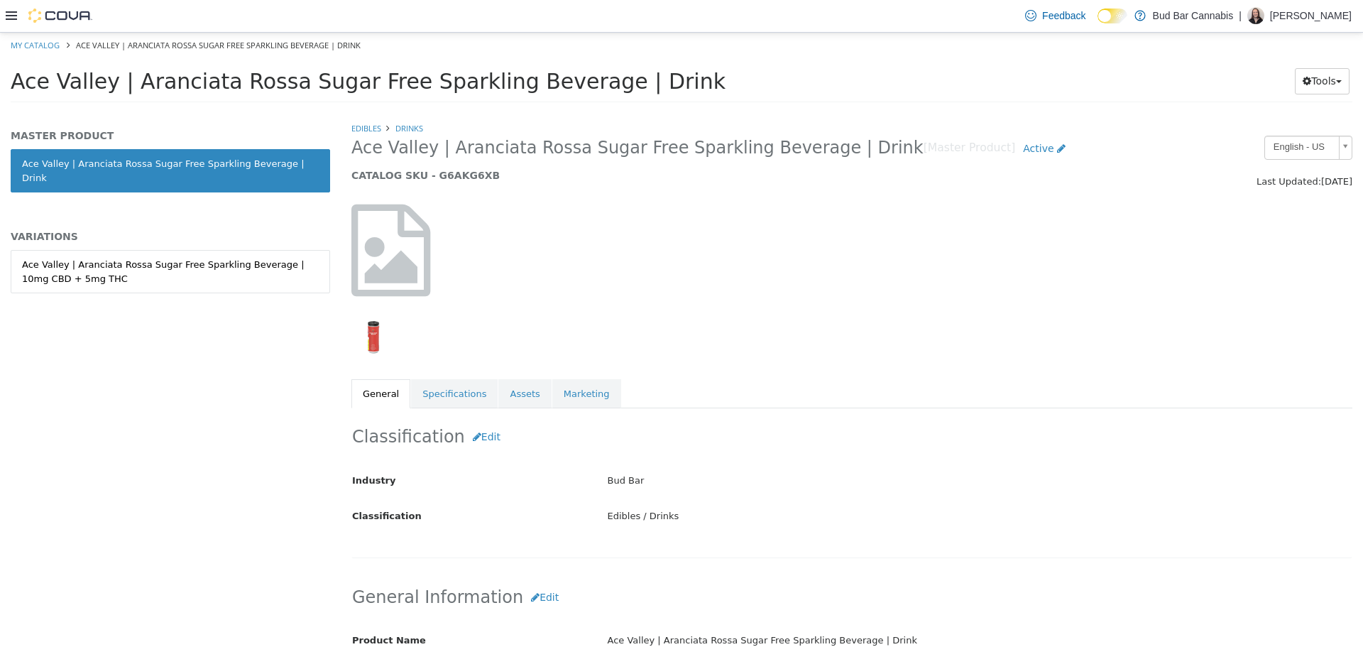
click at [202, 232] on div "MASTER PRODUCT Ace Valley | Aranciata Rossa Sugar Free Sparkling Beverage | Dri…" at bounding box center [170, 226] width 319 height 195
click at [202, 261] on div "Ace Valley | Aranciata Rossa Sugar Free Sparkling Beverage | 10mg CBD + 5mg THC" at bounding box center [170, 271] width 297 height 28
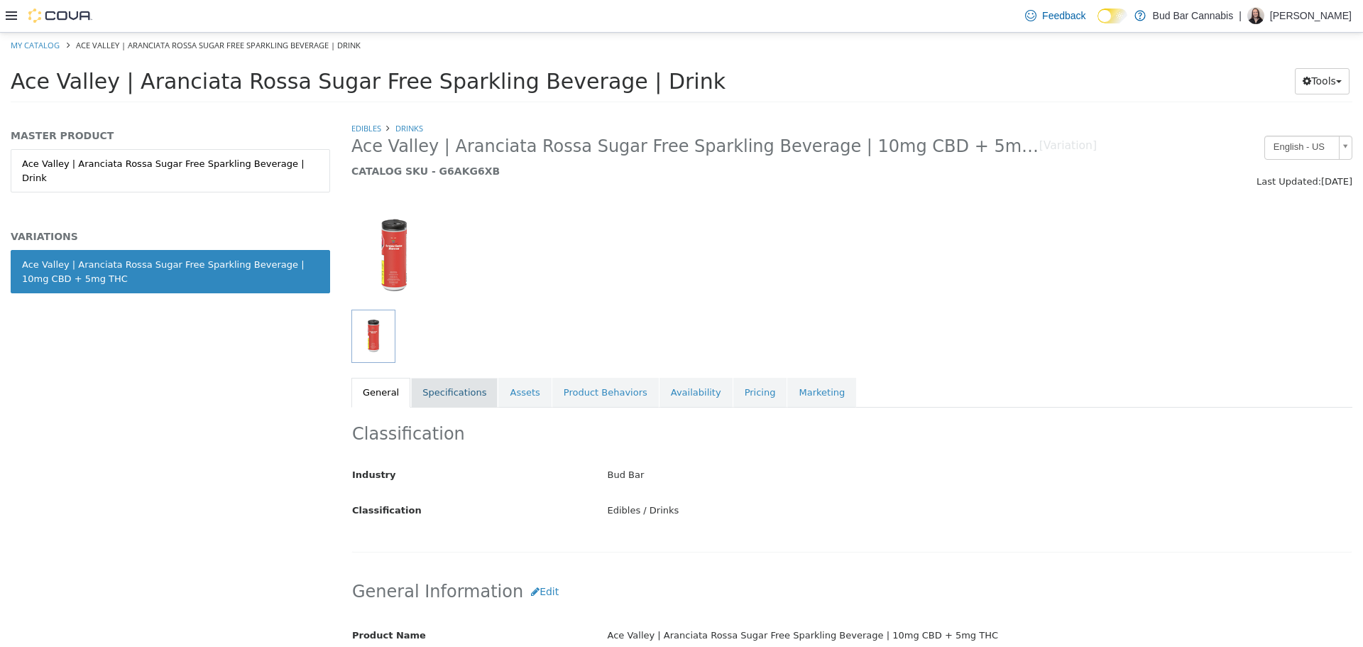
click at [449, 384] on link "Specifications" at bounding box center [454, 392] width 87 height 30
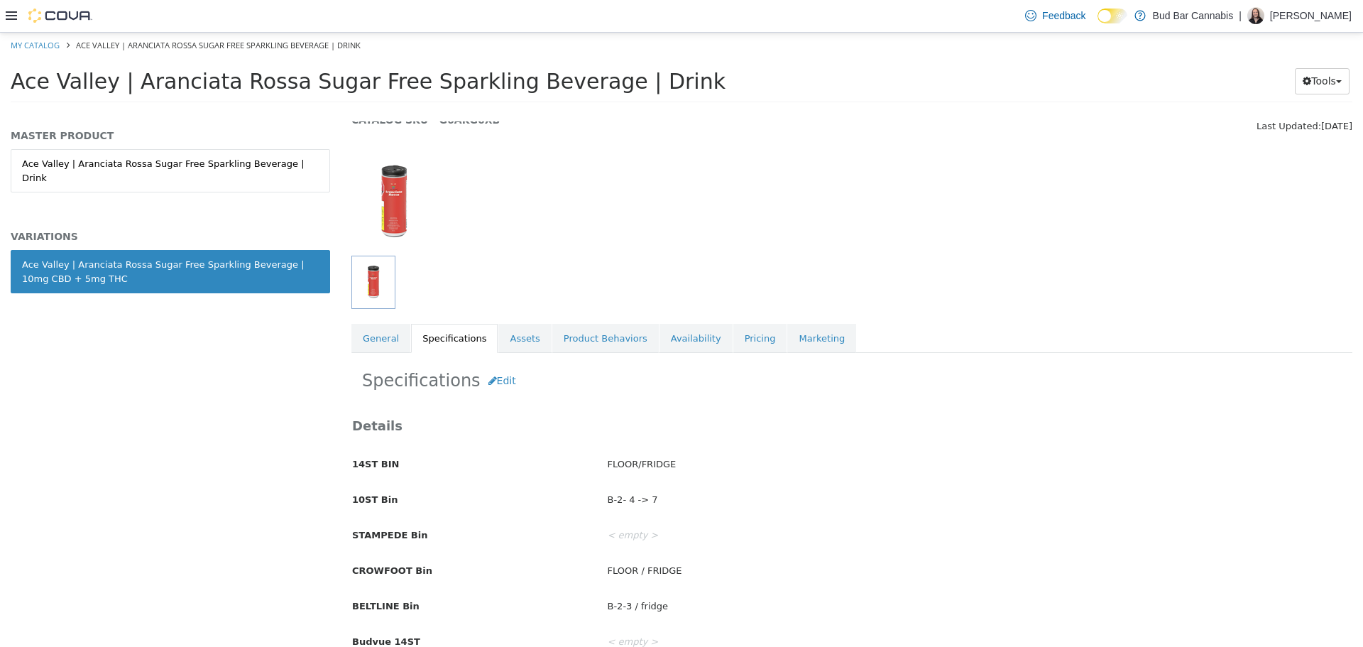
scroll to position [142, 0]
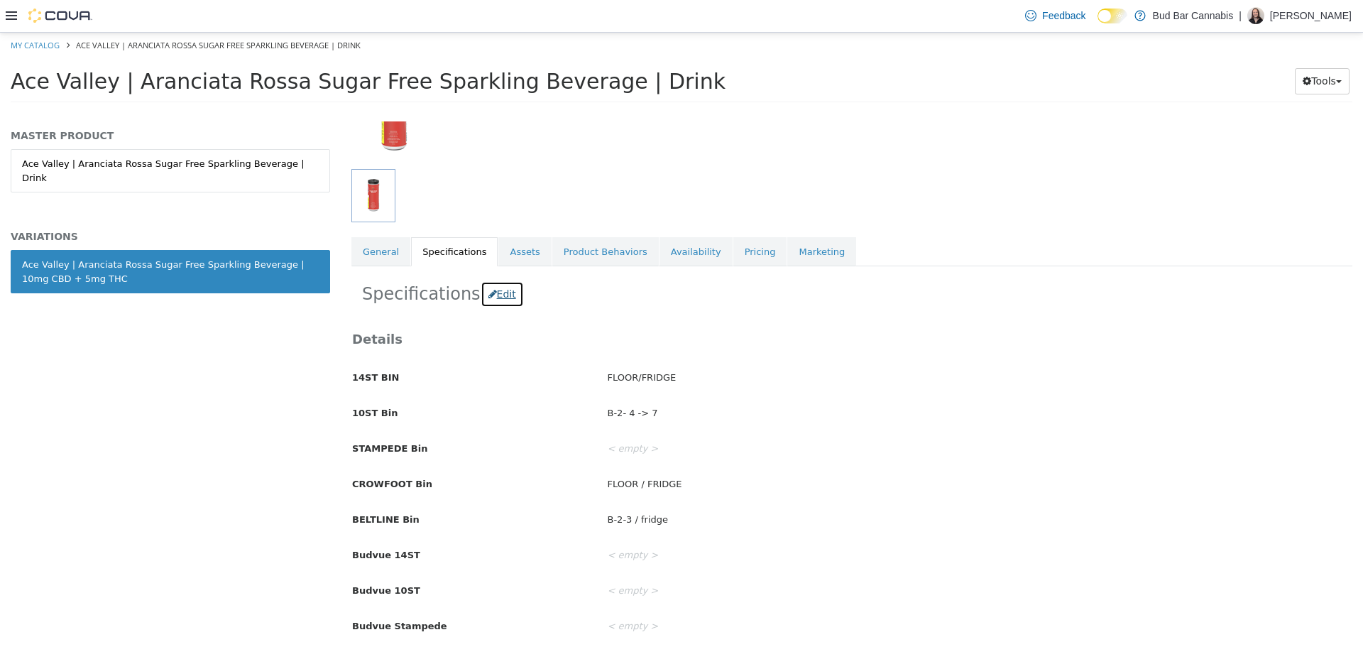
click at [488, 296] on button "Edit" at bounding box center [502, 293] width 43 height 26
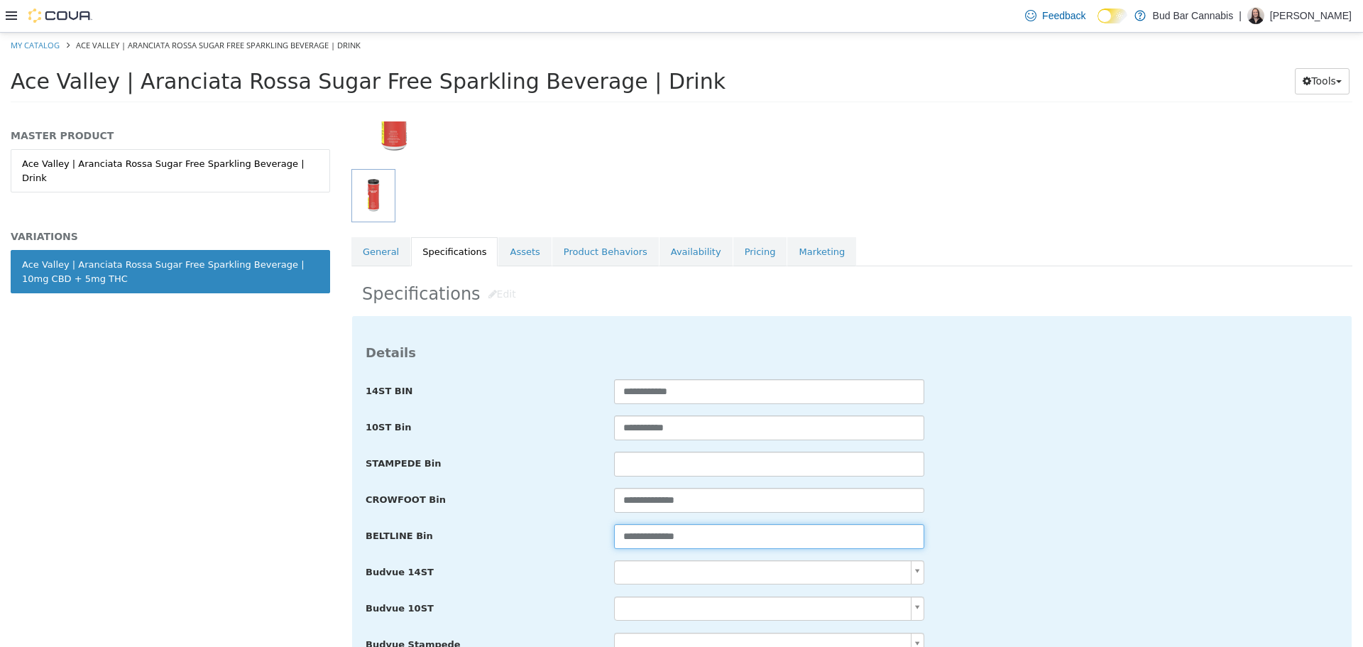
drag, startPoint x: 704, startPoint y: 536, endPoint x: 652, endPoint y: 537, distance: 51.8
click at [652, 537] on input "**********" at bounding box center [769, 535] width 310 height 25
type input "**********"
drag, startPoint x: 724, startPoint y: 538, endPoint x: 516, endPoint y: 537, distance: 208.0
click at [516, 537] on div "**********" at bounding box center [852, 536] width 994 height 26
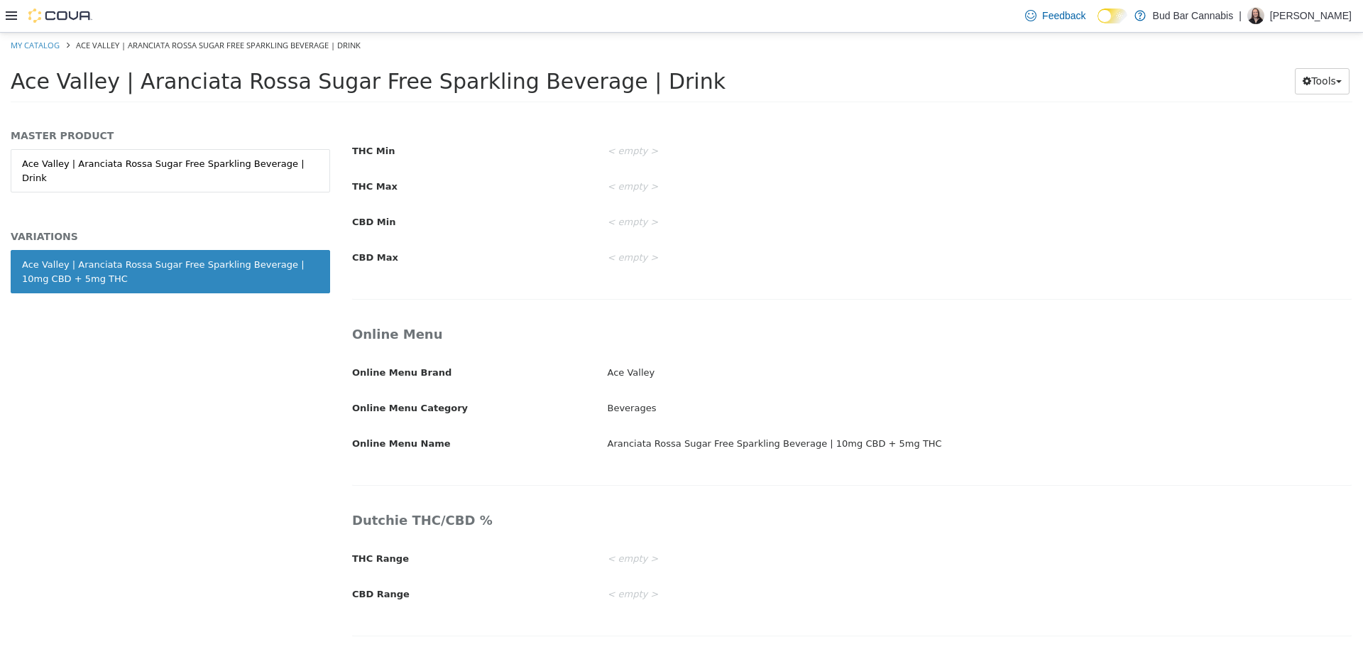
scroll to position [2169, 0]
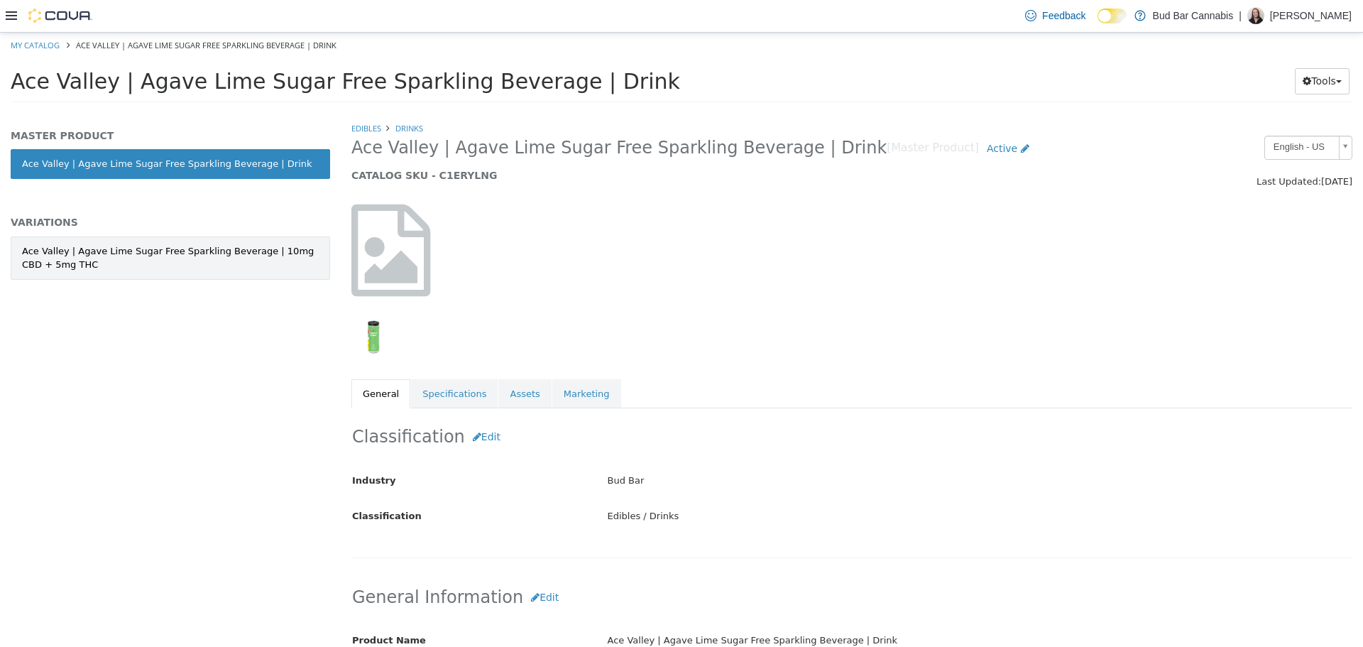
click at [246, 258] on div "Ace Valley | Agave Lime Sugar Free Sparkling Beverage | 10mg CBD + 5mg THC" at bounding box center [170, 258] width 297 height 28
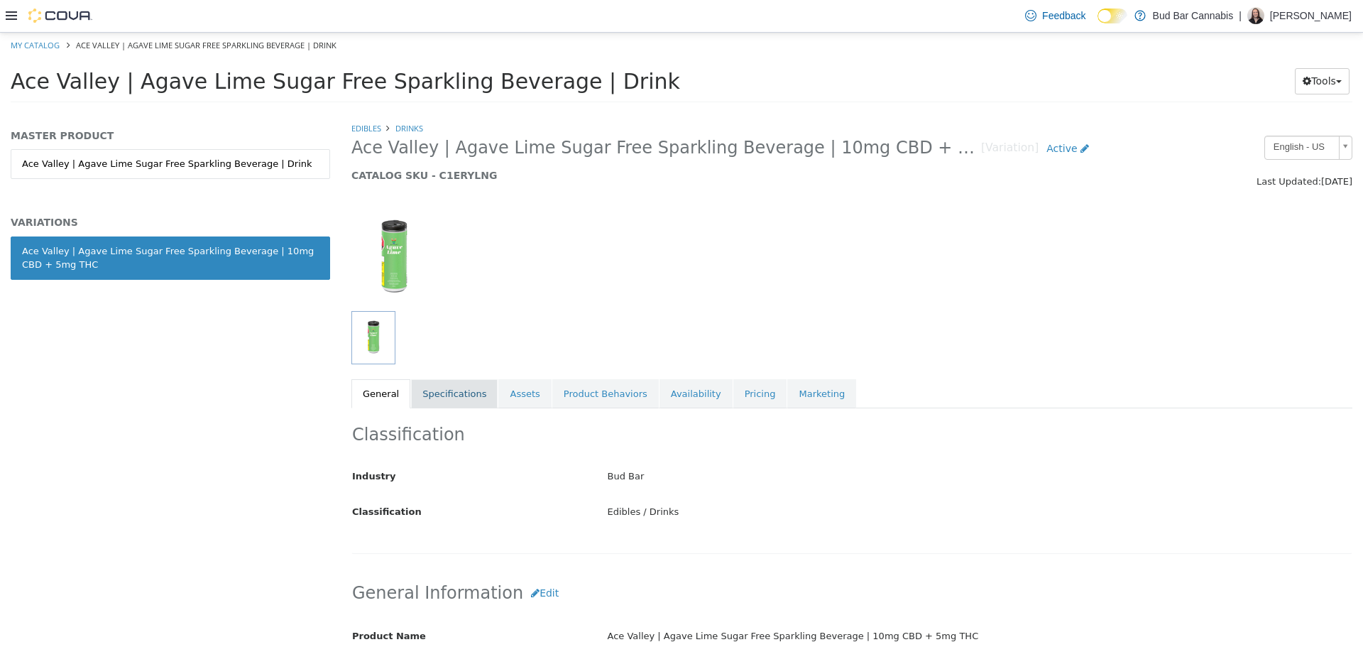
click at [464, 394] on link "Specifications" at bounding box center [454, 393] width 87 height 30
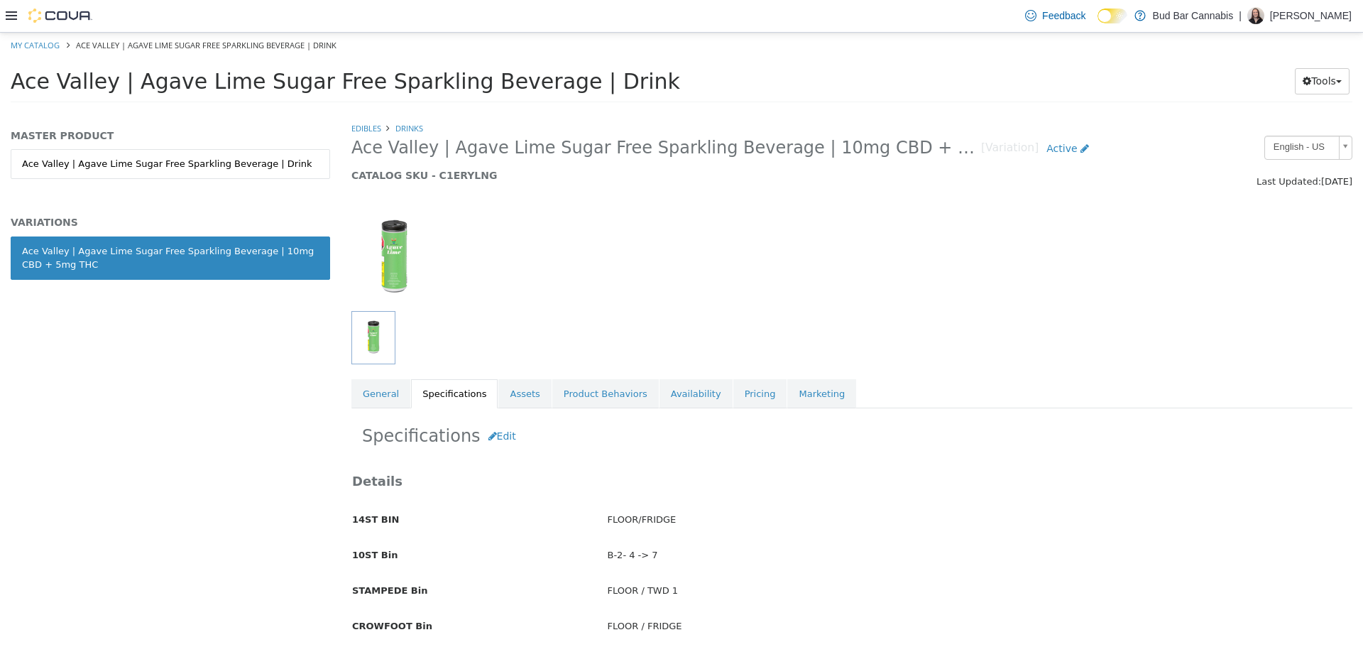
scroll to position [71, 0]
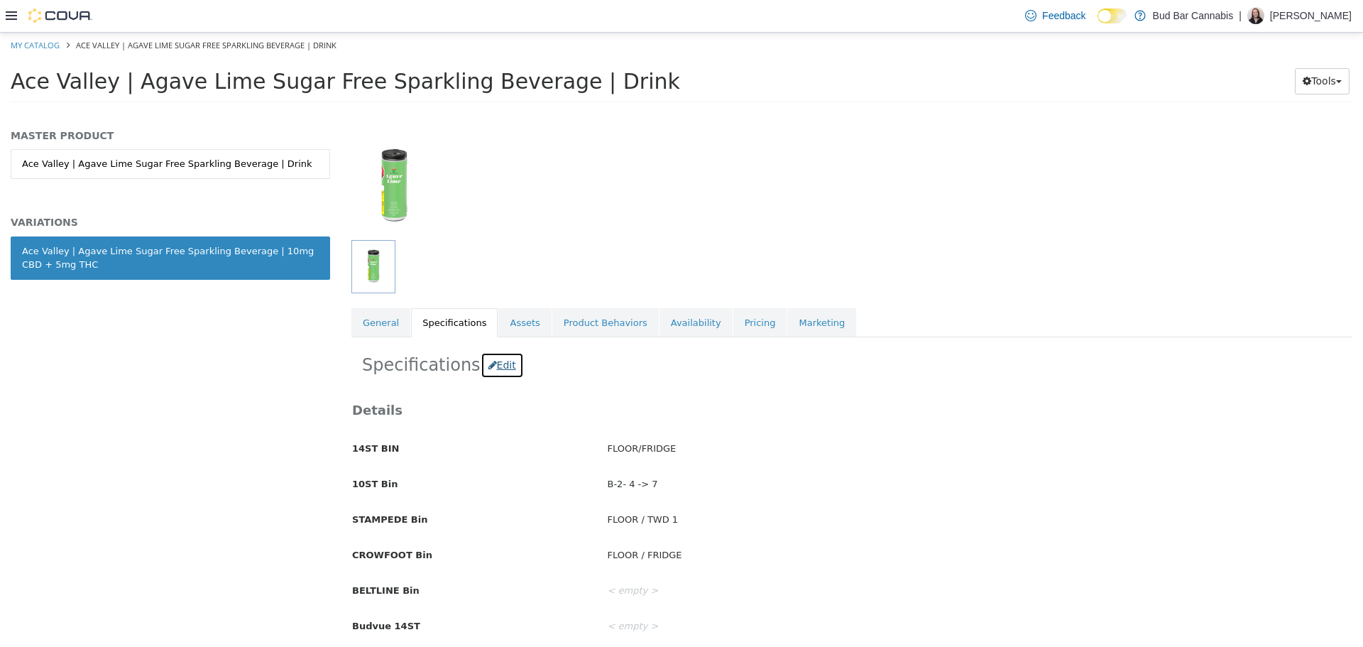
click at [497, 373] on button "Edit" at bounding box center [502, 364] width 43 height 26
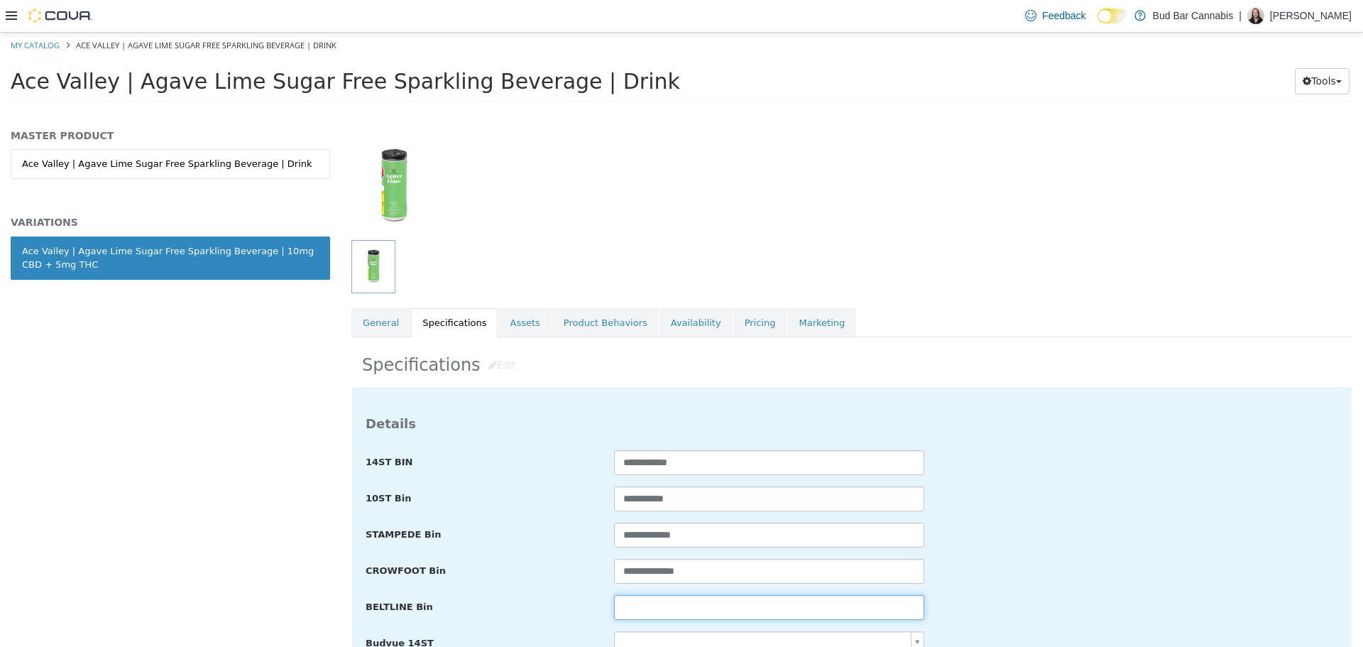
click at [671, 609] on input "text" at bounding box center [769, 606] width 310 height 25
paste input "**********"
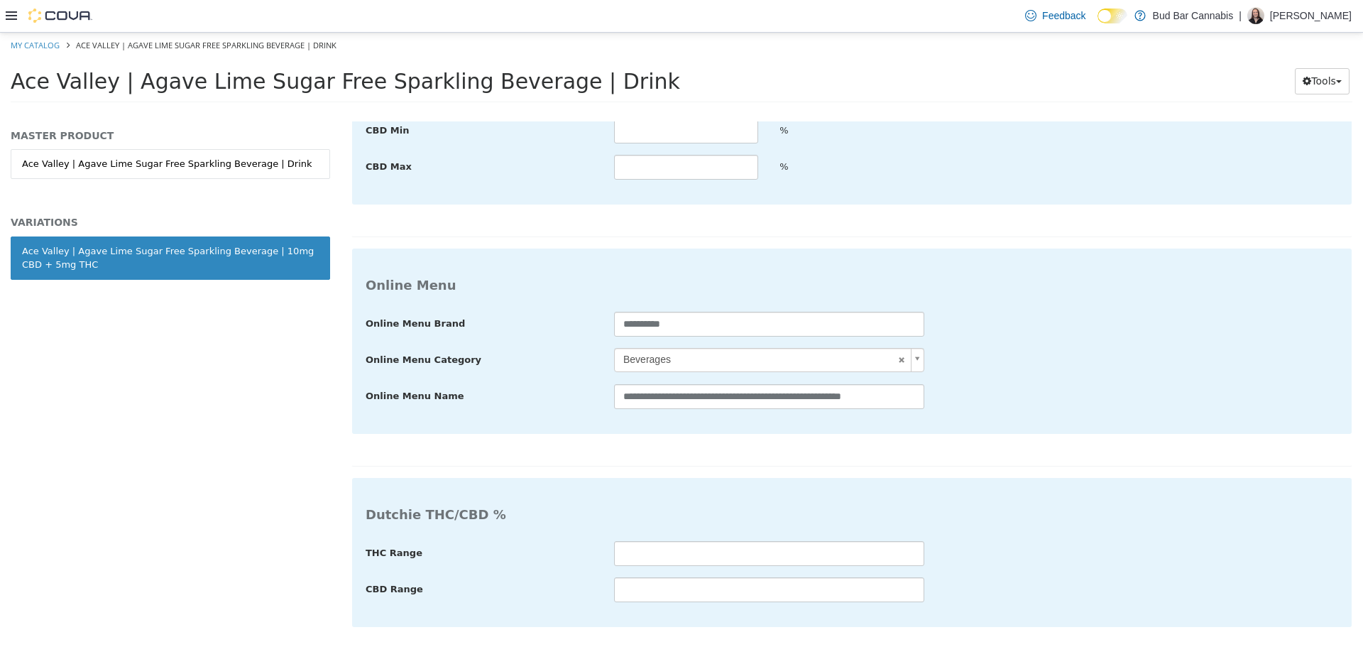
type input "**********"
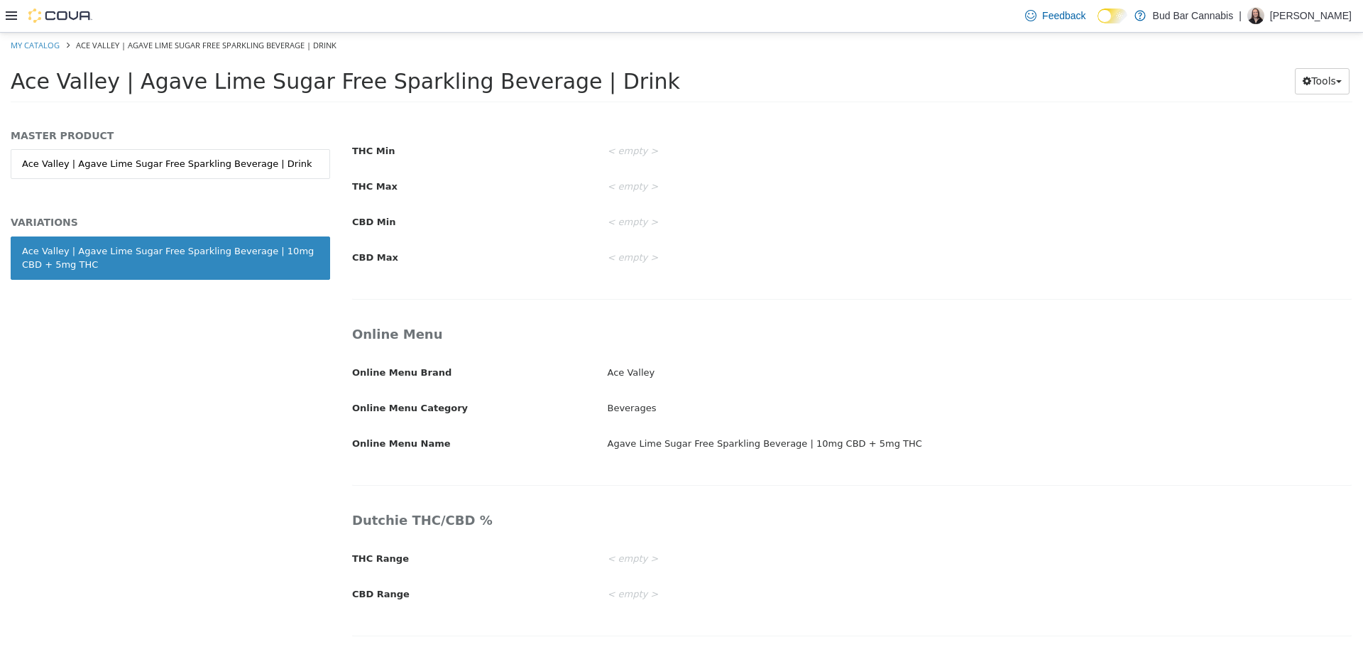
scroll to position [2169, 0]
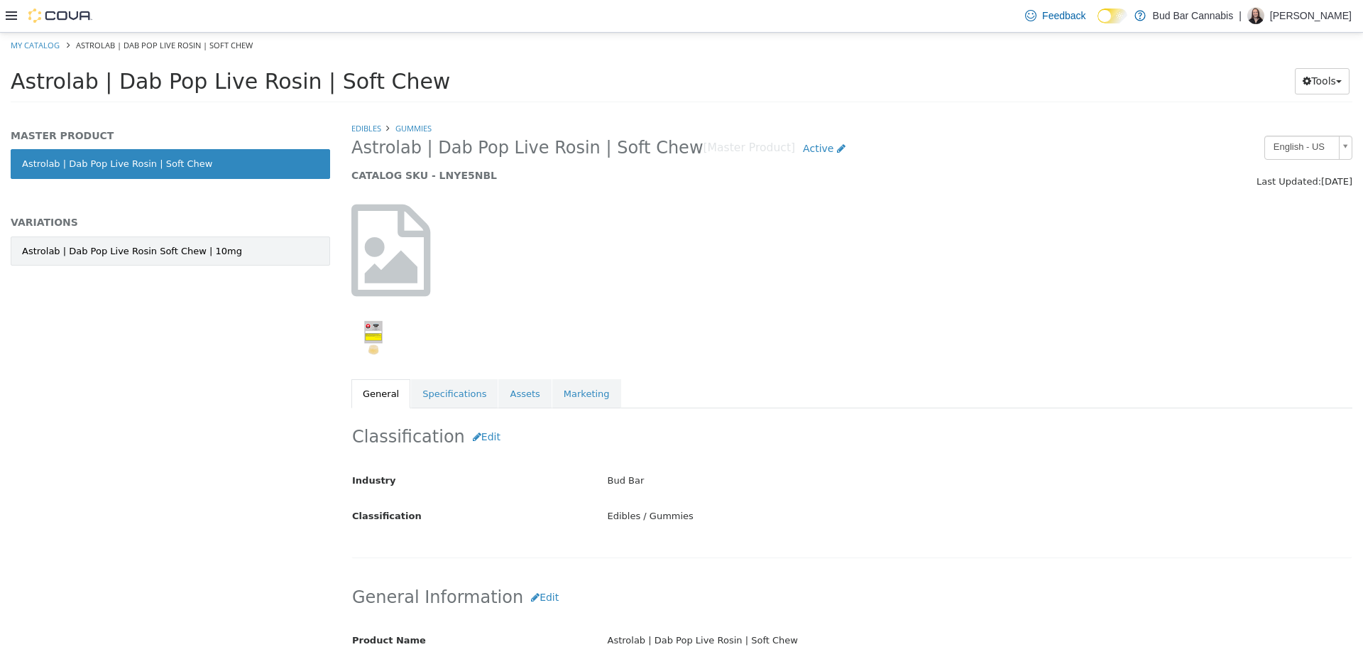
drag, startPoint x: 248, startPoint y: 244, endPoint x: 261, endPoint y: 236, distance: 15.4
click at [248, 244] on link "Astrolab | Dab Pop Live Rosin Soft Chew | 10mg" at bounding box center [170, 251] width 319 height 30
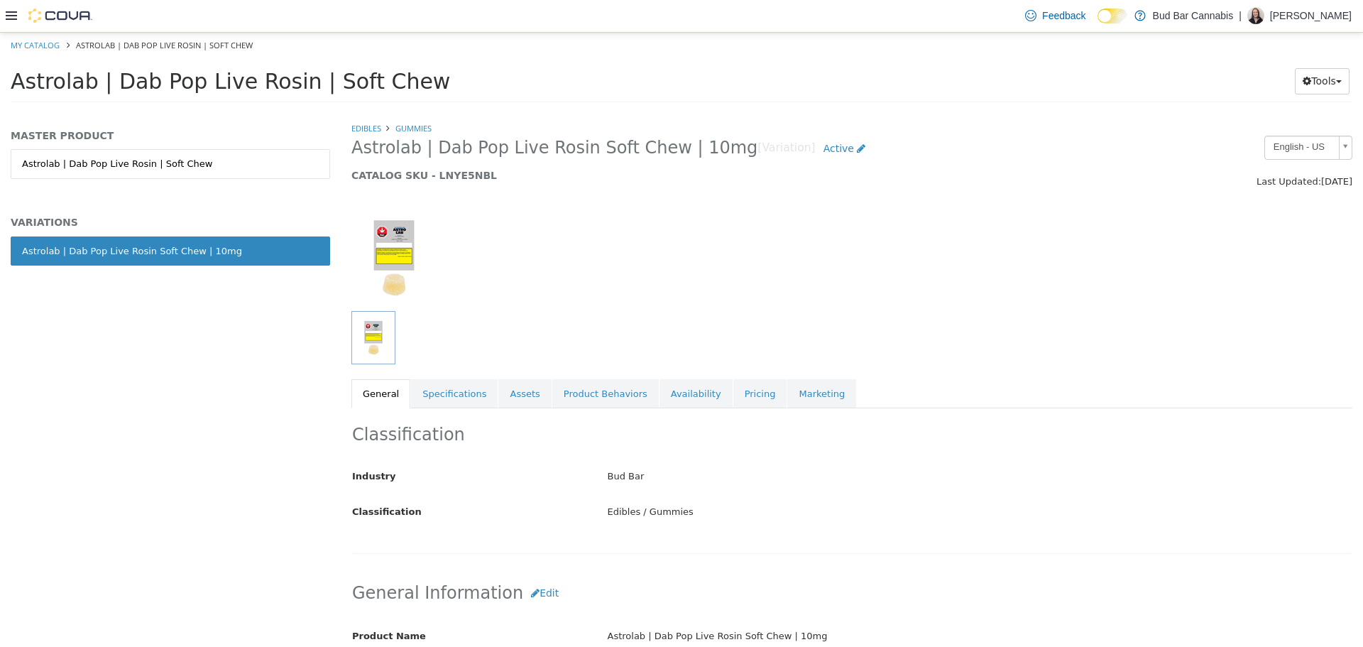
click at [460, 391] on link "Specifications" at bounding box center [454, 393] width 87 height 30
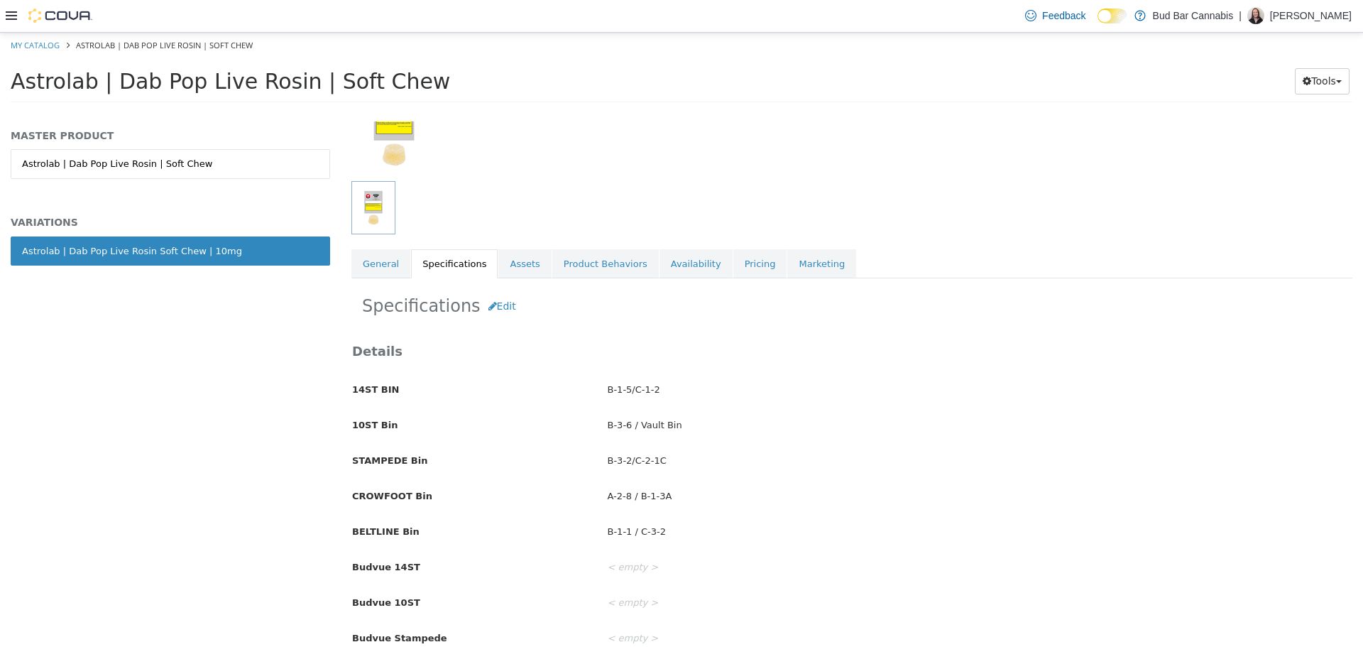
scroll to position [142, 0]
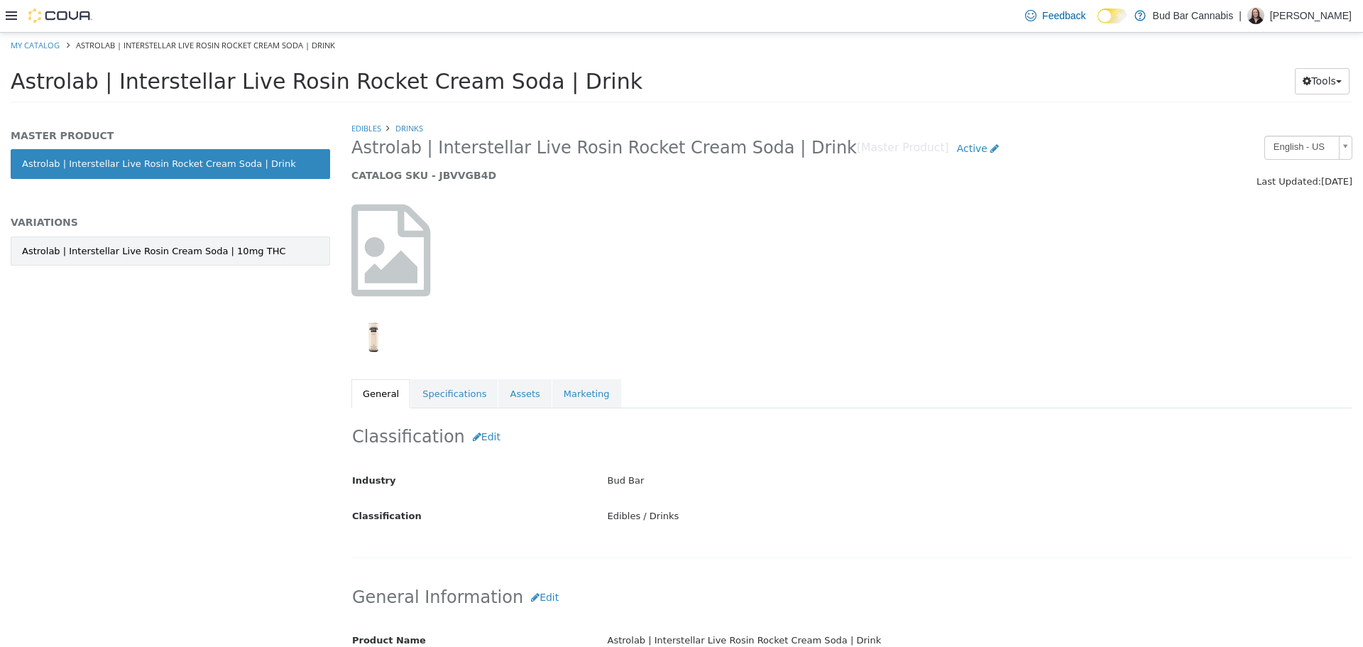
click at [220, 251] on div "Astrolab | Interstellar Live Rosin Cream Soda | 10mg THC" at bounding box center [153, 251] width 263 height 14
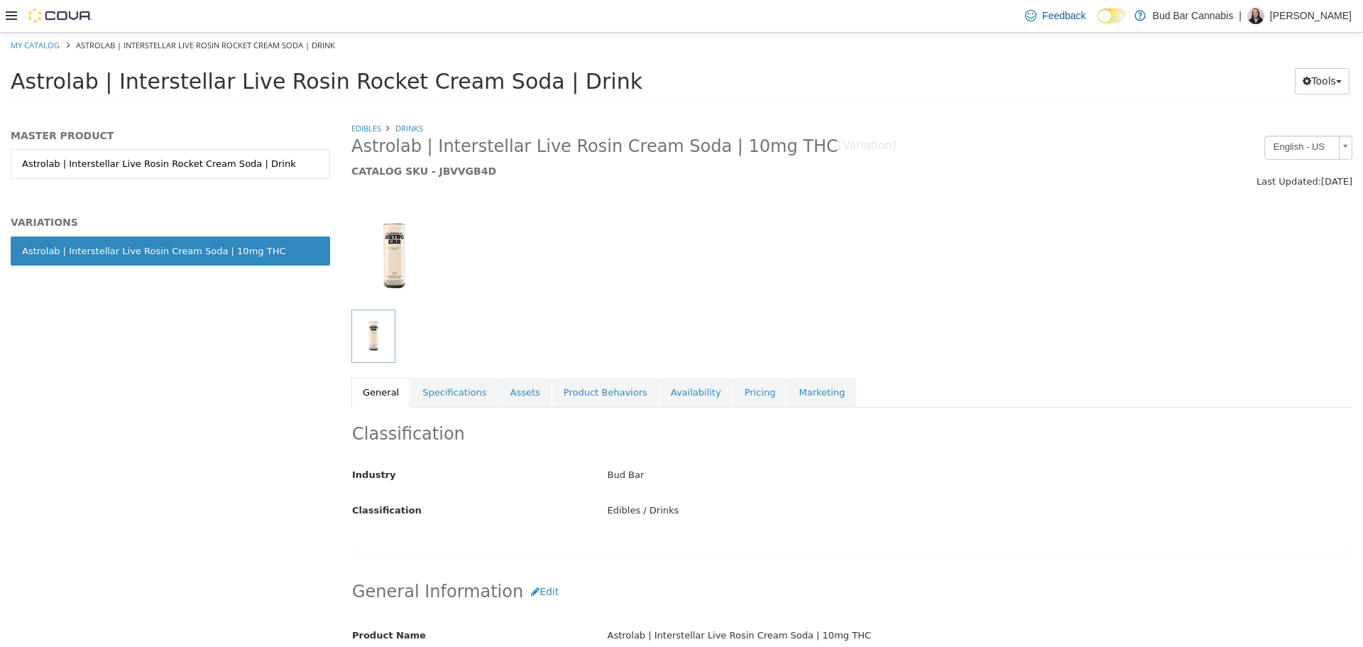
click at [444, 400] on link "Specifications" at bounding box center [454, 392] width 87 height 30
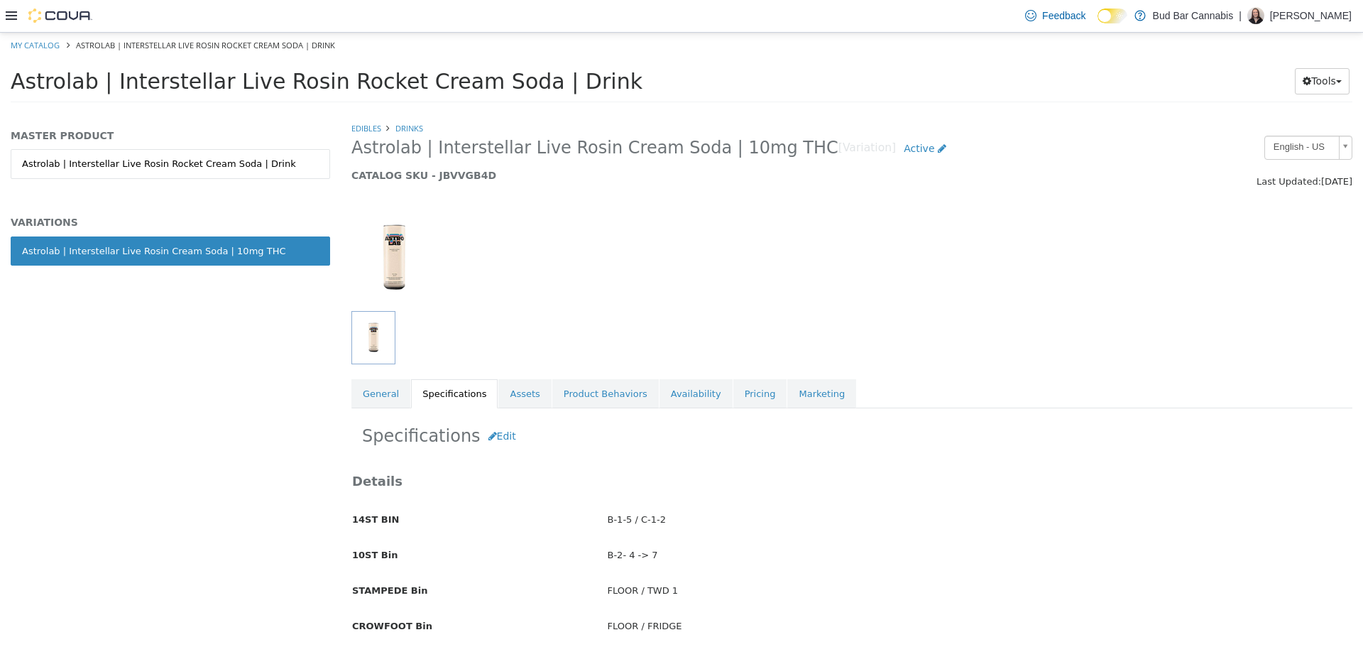
scroll to position [71, 0]
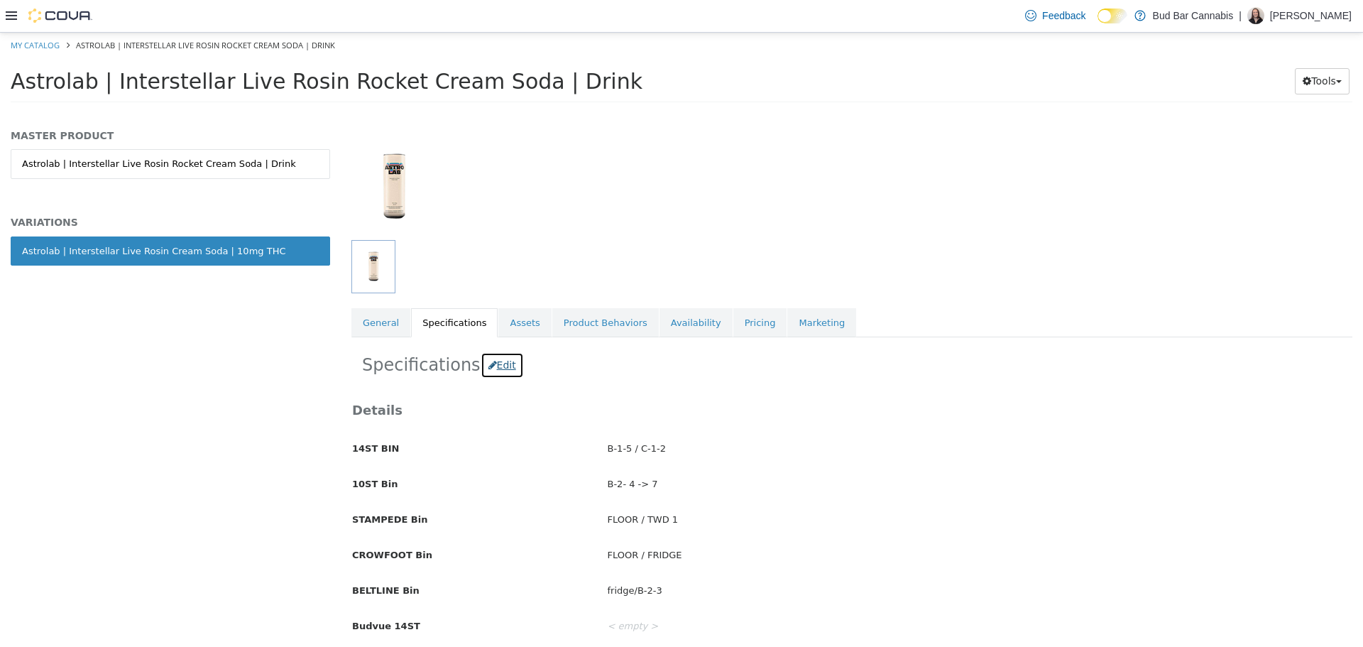
click at [494, 368] on button "Edit" at bounding box center [502, 364] width 43 height 26
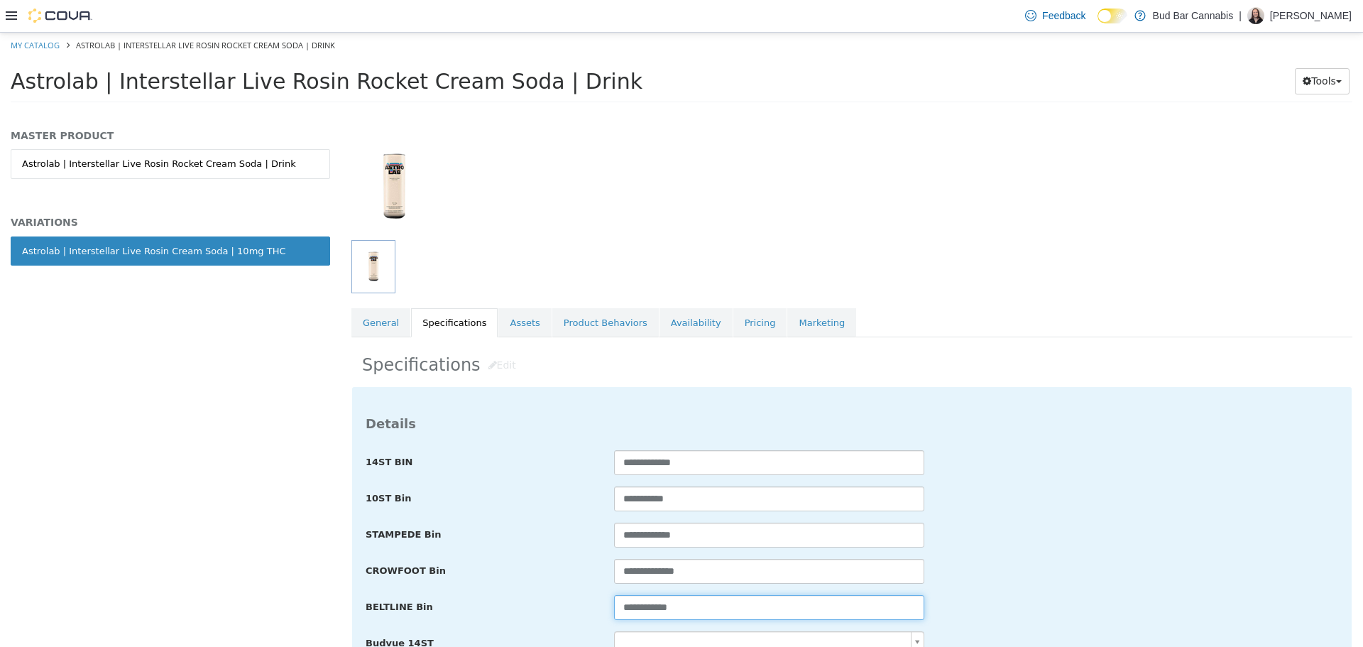
drag, startPoint x: 777, startPoint y: 600, endPoint x: 462, endPoint y: 608, distance: 314.6
click at [462, 608] on div "**********" at bounding box center [852, 607] width 994 height 26
type input "**********"
drag, startPoint x: 719, startPoint y: 606, endPoint x: 540, endPoint y: 618, distance: 179.3
click at [540, 618] on div "**********" at bounding box center [852, 607] width 994 height 26
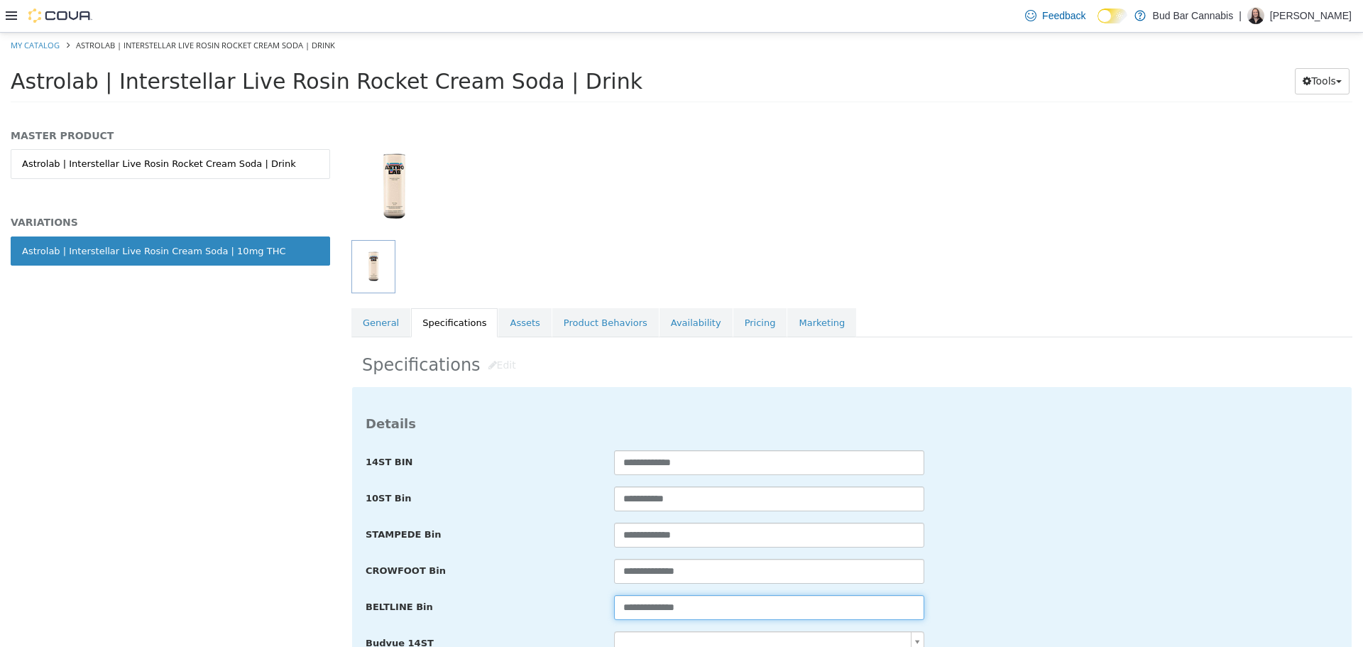
scroll to position [2614, 0]
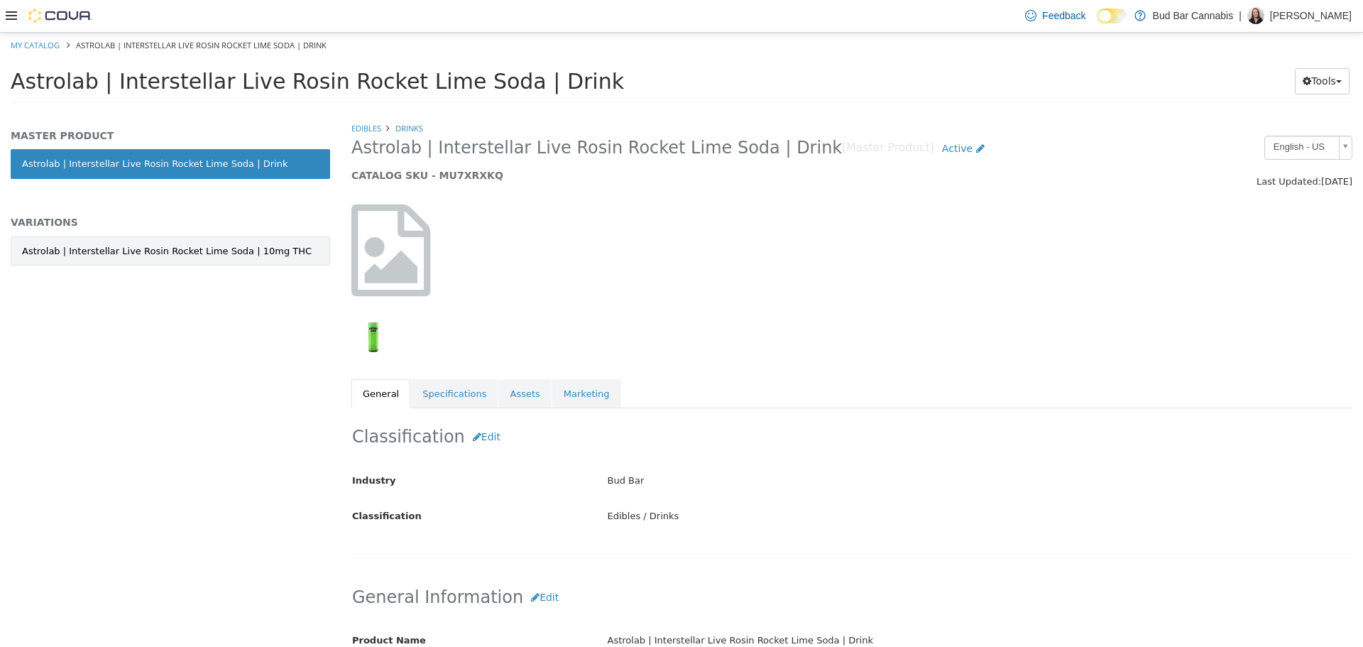
click at [202, 251] on div "Astrolab | Interstellar Live Rosin Rocket Lime Soda | 10mg THC" at bounding box center [167, 251] width 290 height 14
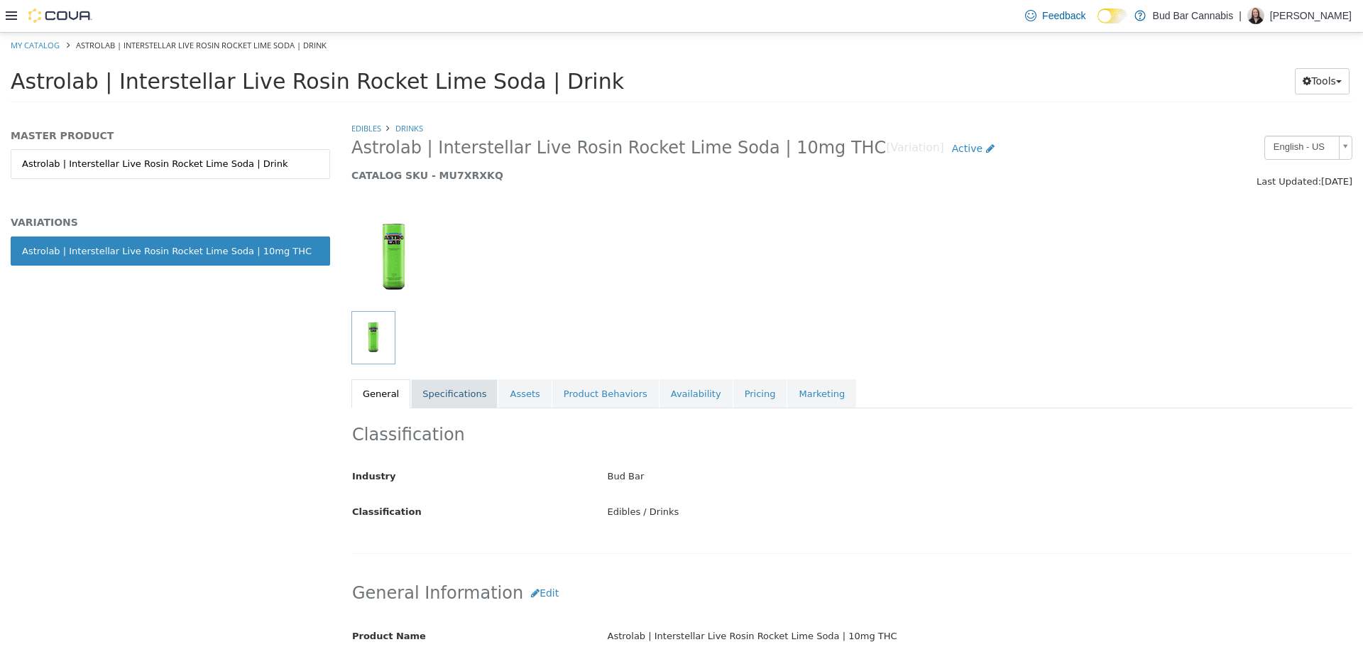
click at [427, 396] on link "Specifications" at bounding box center [454, 393] width 87 height 30
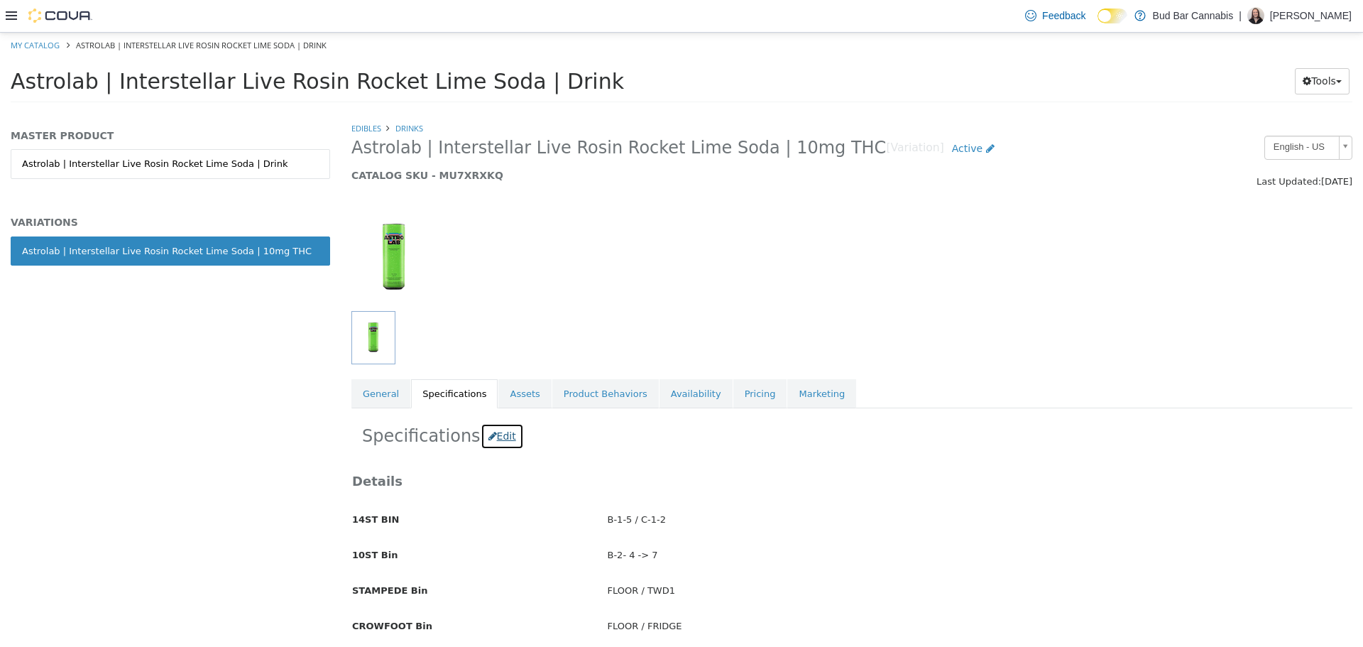
click at [505, 430] on button "Edit" at bounding box center [502, 435] width 43 height 26
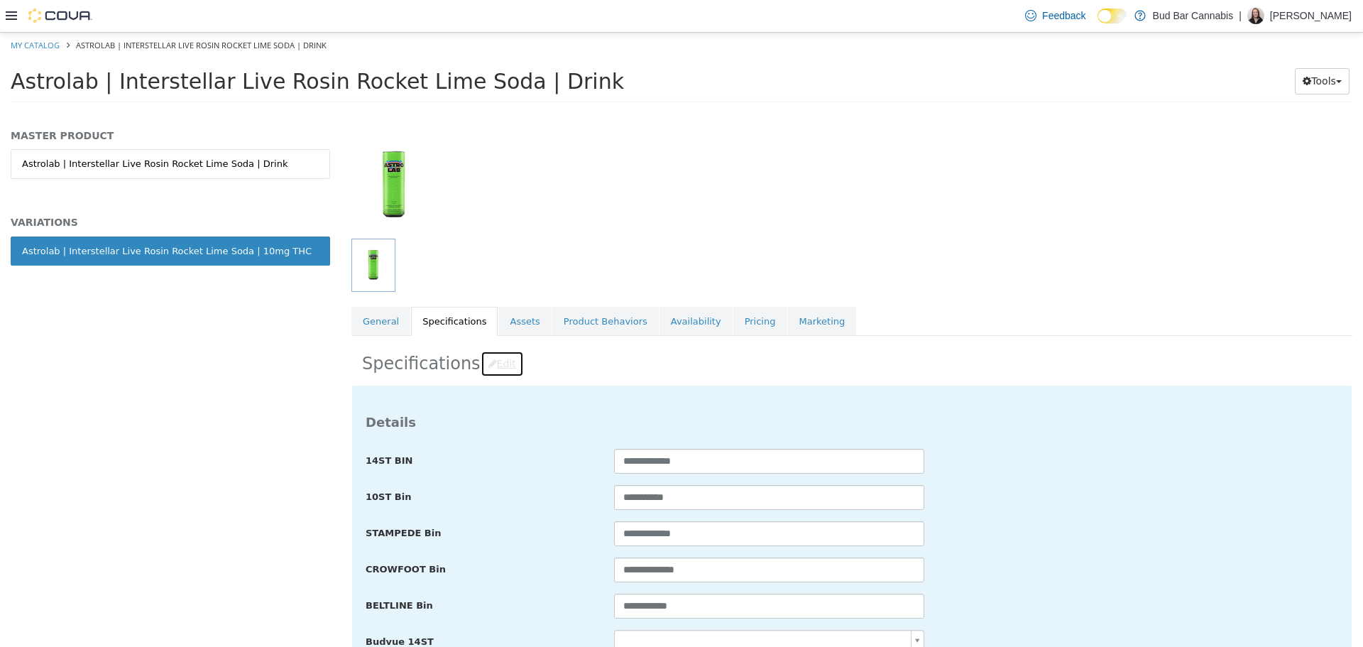
scroll to position [142, 0]
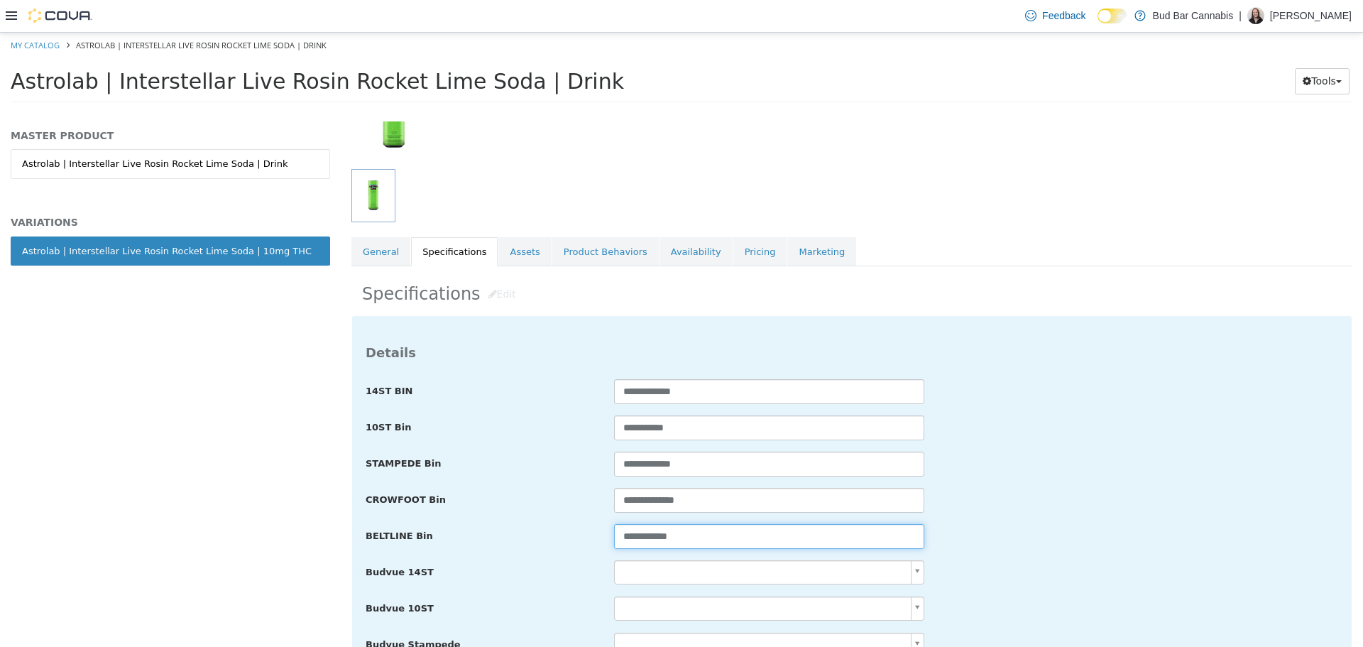
drag, startPoint x: 758, startPoint y: 542, endPoint x: 520, endPoint y: 545, distance: 237.9
click at [520, 545] on div "**********" at bounding box center [852, 536] width 994 height 26
paste input "**"
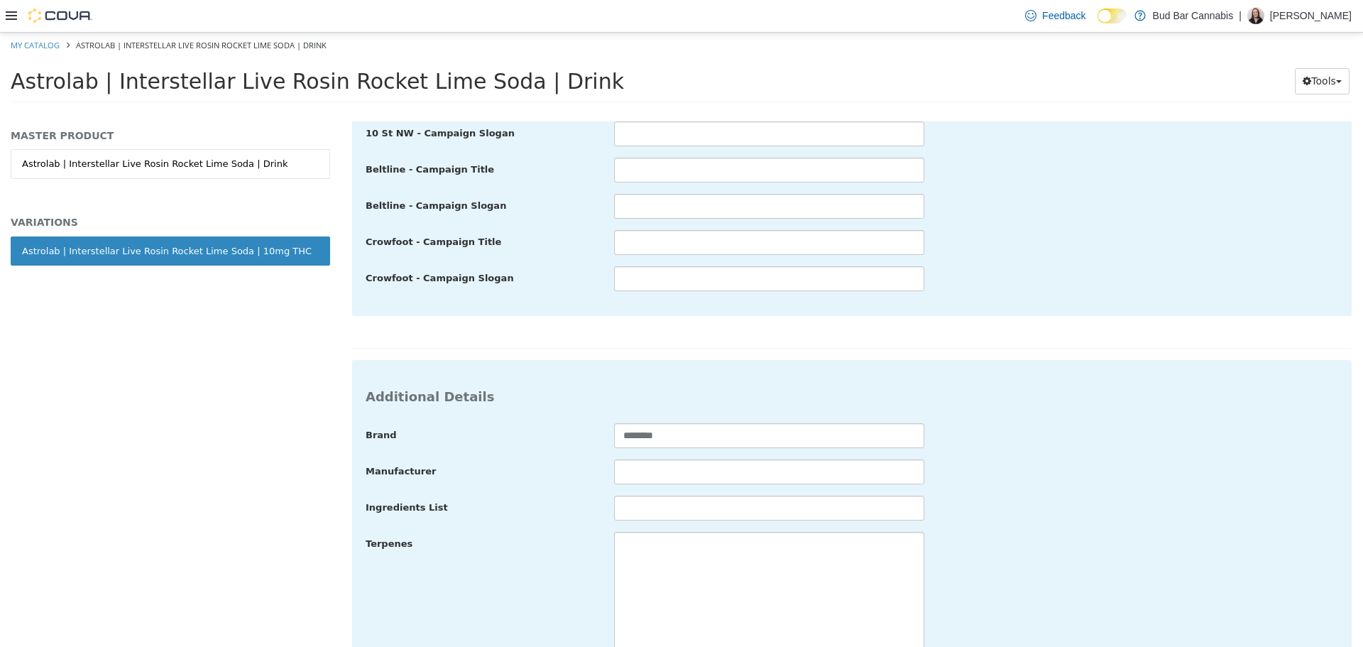
scroll to position [2614, 0]
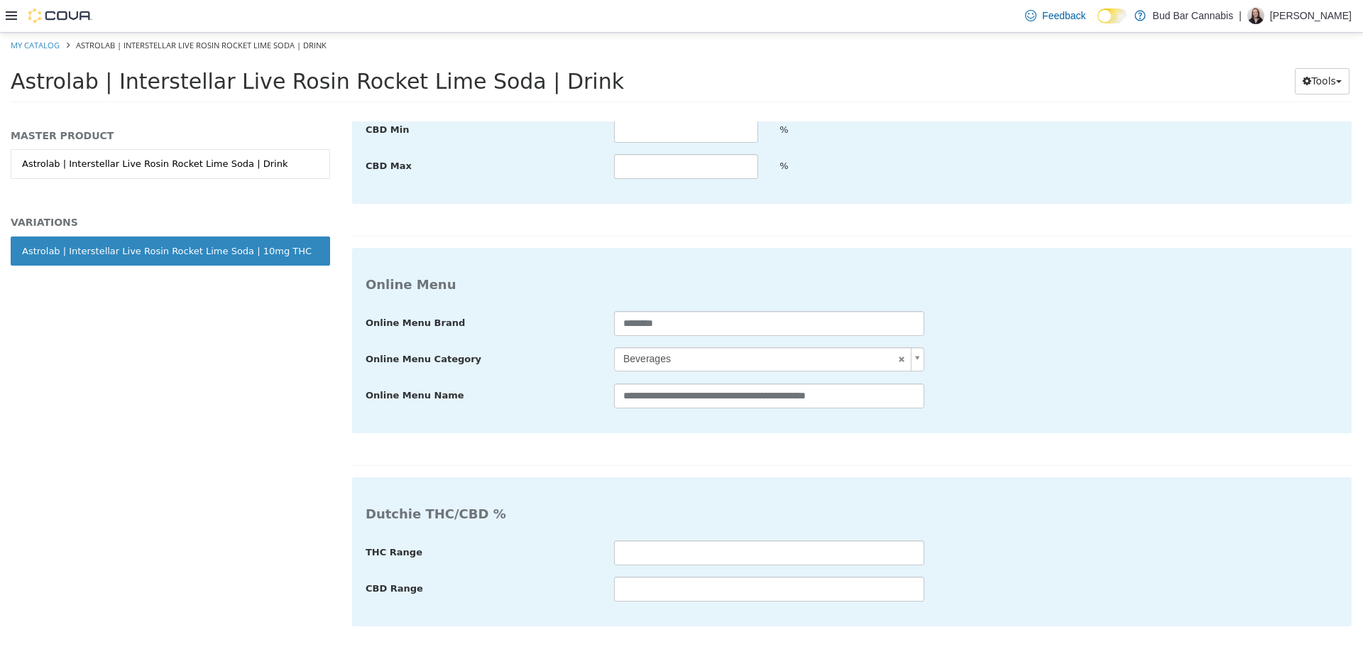
type input "**********"
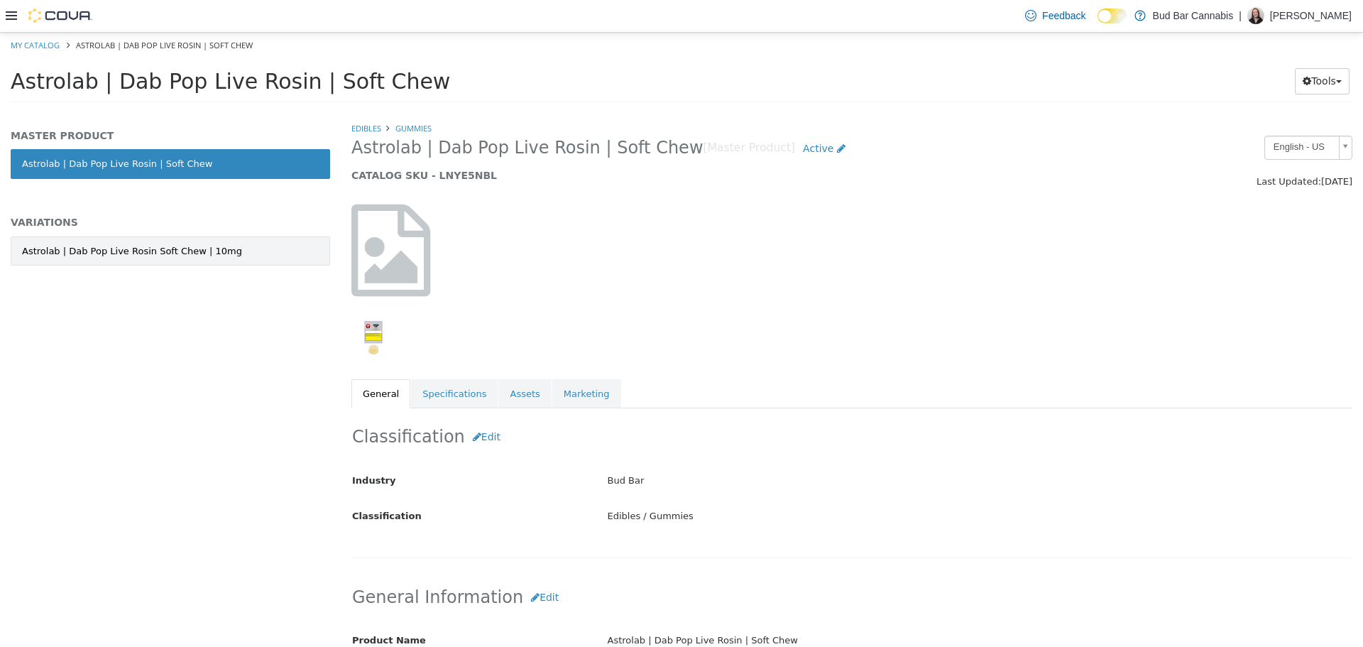
click at [208, 244] on div "Astrolab | Dab Pop Live Rosin Soft Chew | 10mg" at bounding box center [132, 251] width 220 height 14
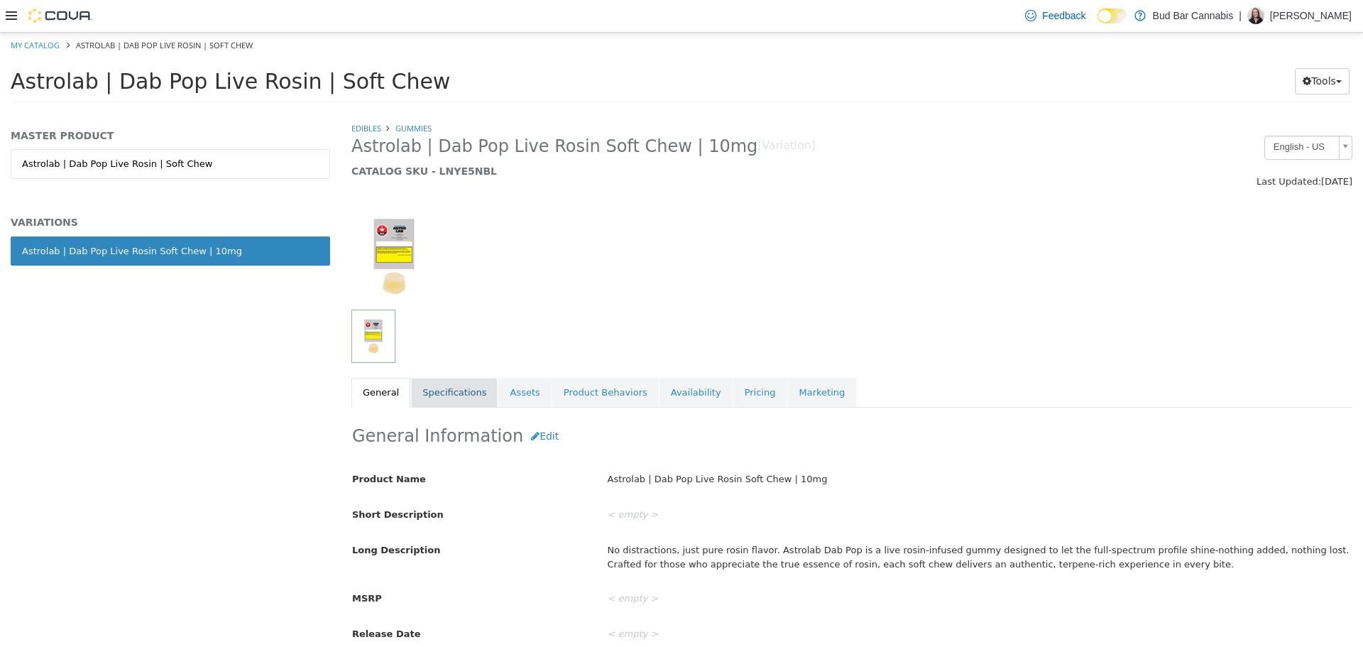
click at [437, 388] on link "Specifications" at bounding box center [454, 392] width 87 height 30
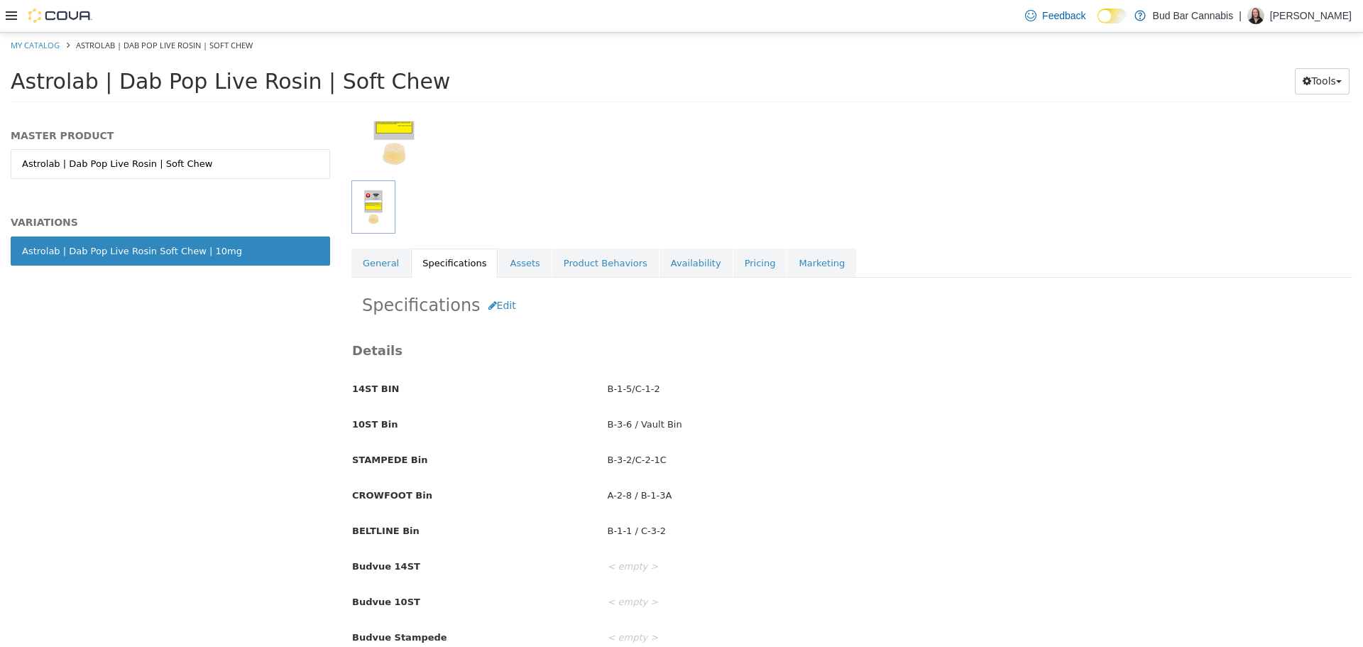
scroll to position [142, 0]
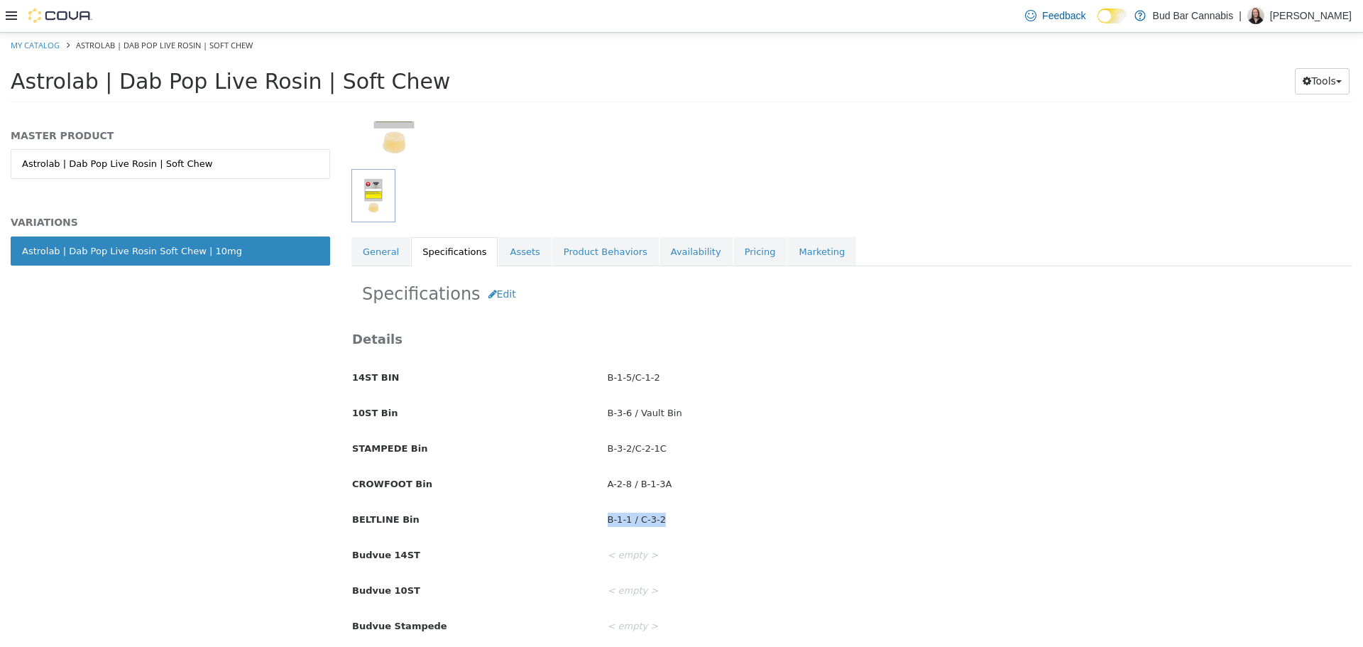
drag, startPoint x: 628, startPoint y: 520, endPoint x: 589, endPoint y: 522, distance: 39.8
click at [589, 522] on div "BELTLINE Bin B-1-1 / C-3-2" at bounding box center [852, 519] width 1021 height 25
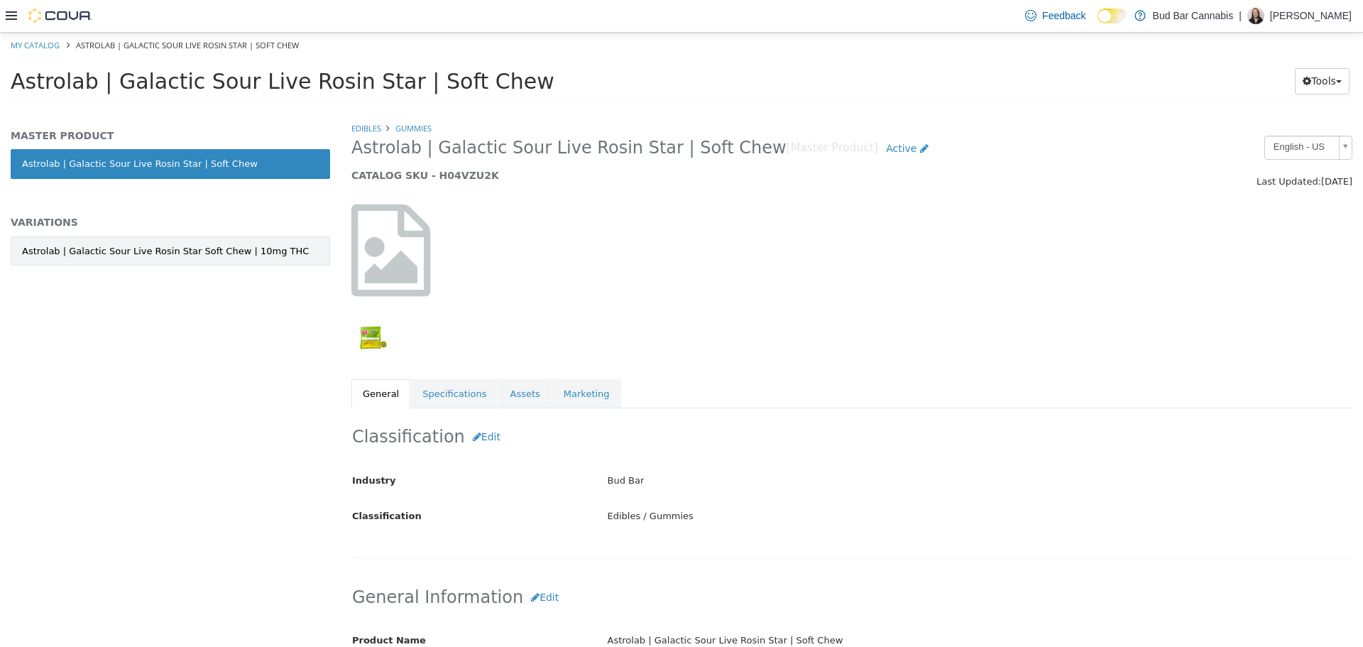
click at [278, 248] on link "Astrolab | Galactic Sour Live Rosin Star Soft Chew | 10mg THC" at bounding box center [170, 251] width 319 height 30
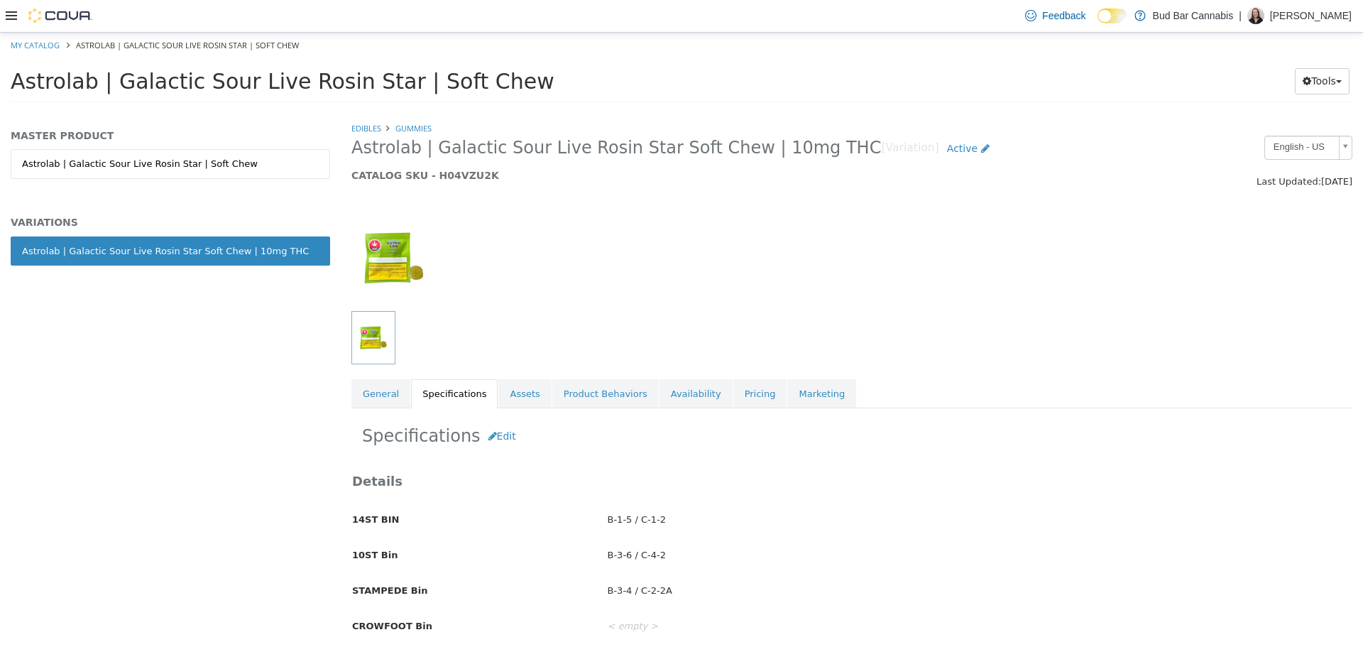
scroll to position [71, 0]
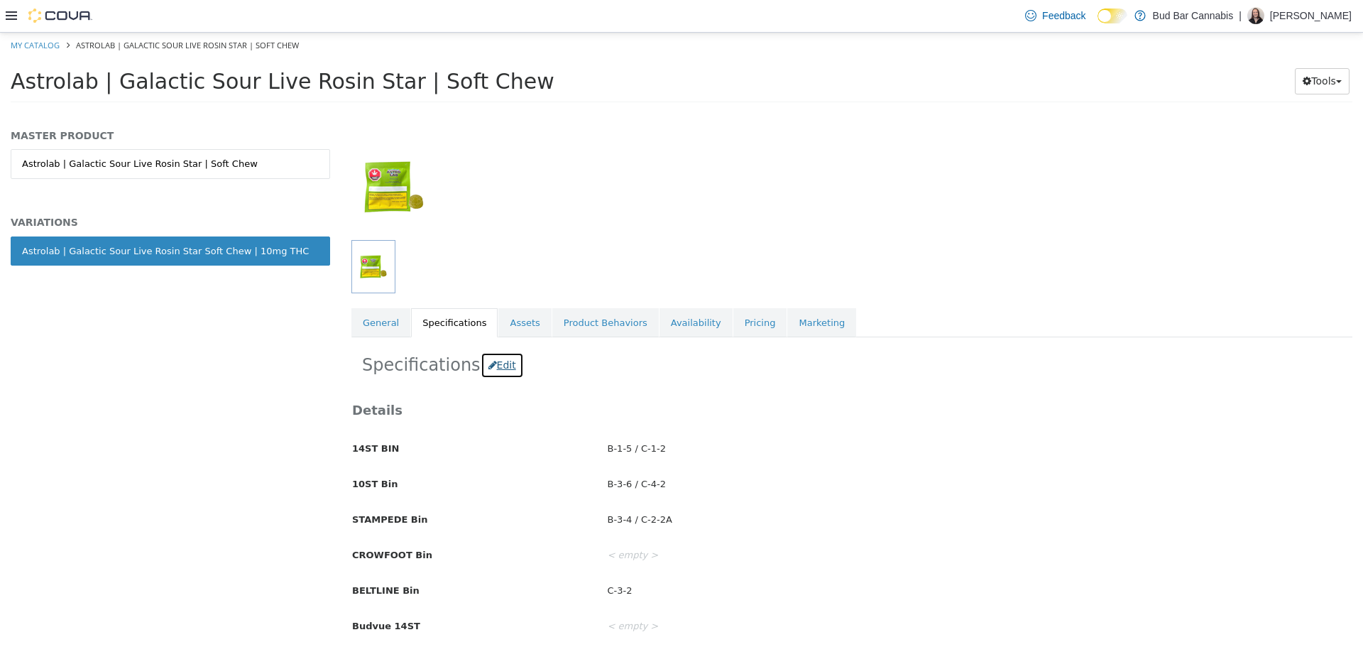
click at [493, 357] on button "Edit" at bounding box center [502, 364] width 43 height 26
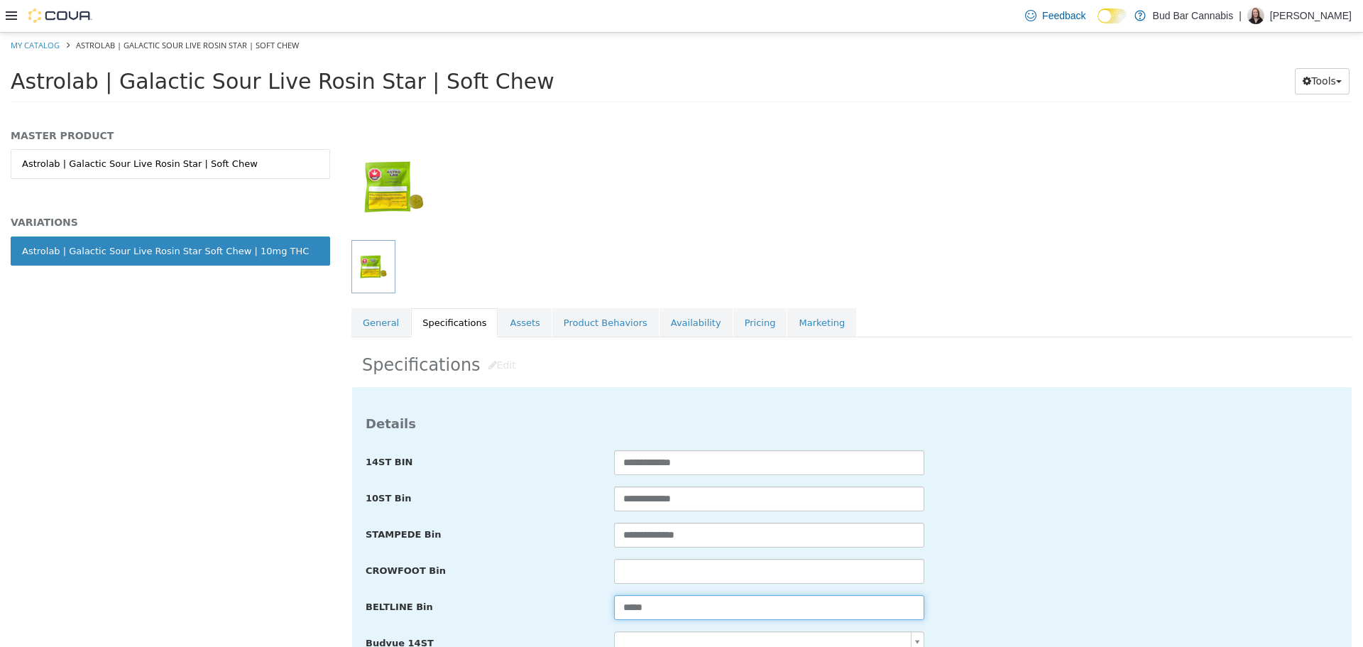
drag, startPoint x: 620, startPoint y: 604, endPoint x: 890, endPoint y: 474, distance: 299.8
click at [507, 601] on div "BELTLINE Bin *****" at bounding box center [852, 607] width 994 height 26
paste input "********"
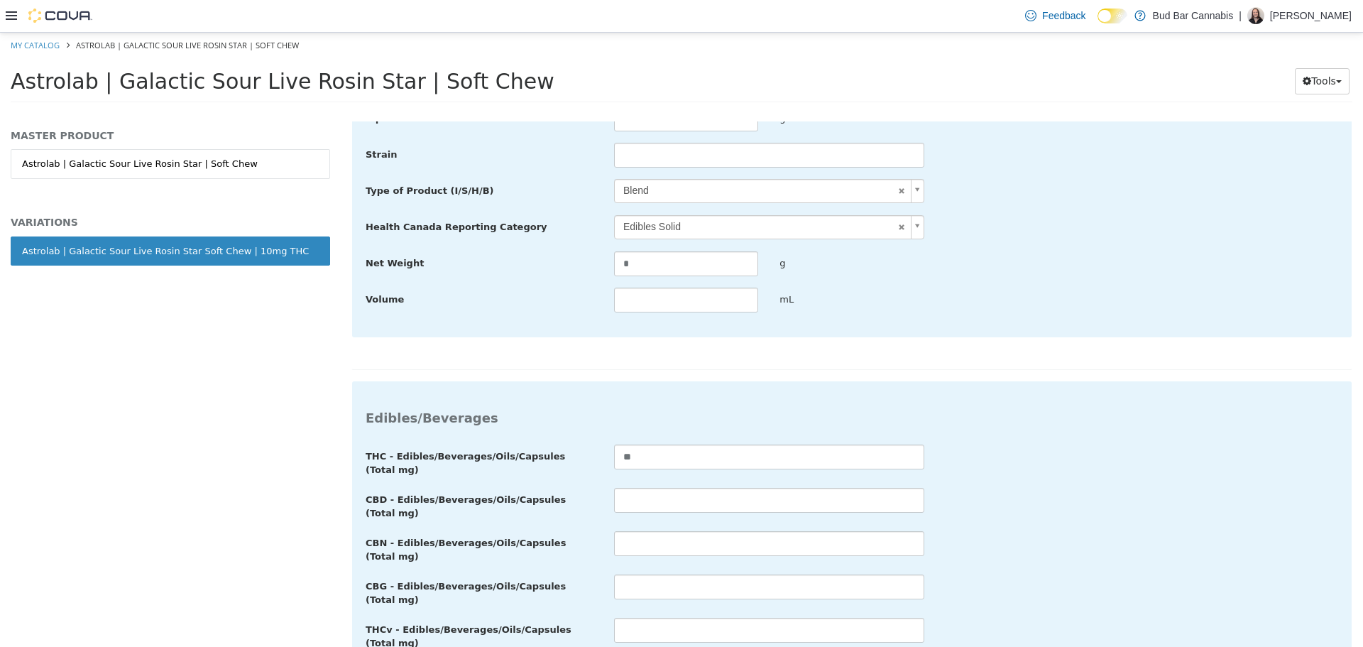
scroll to position [2614, 0]
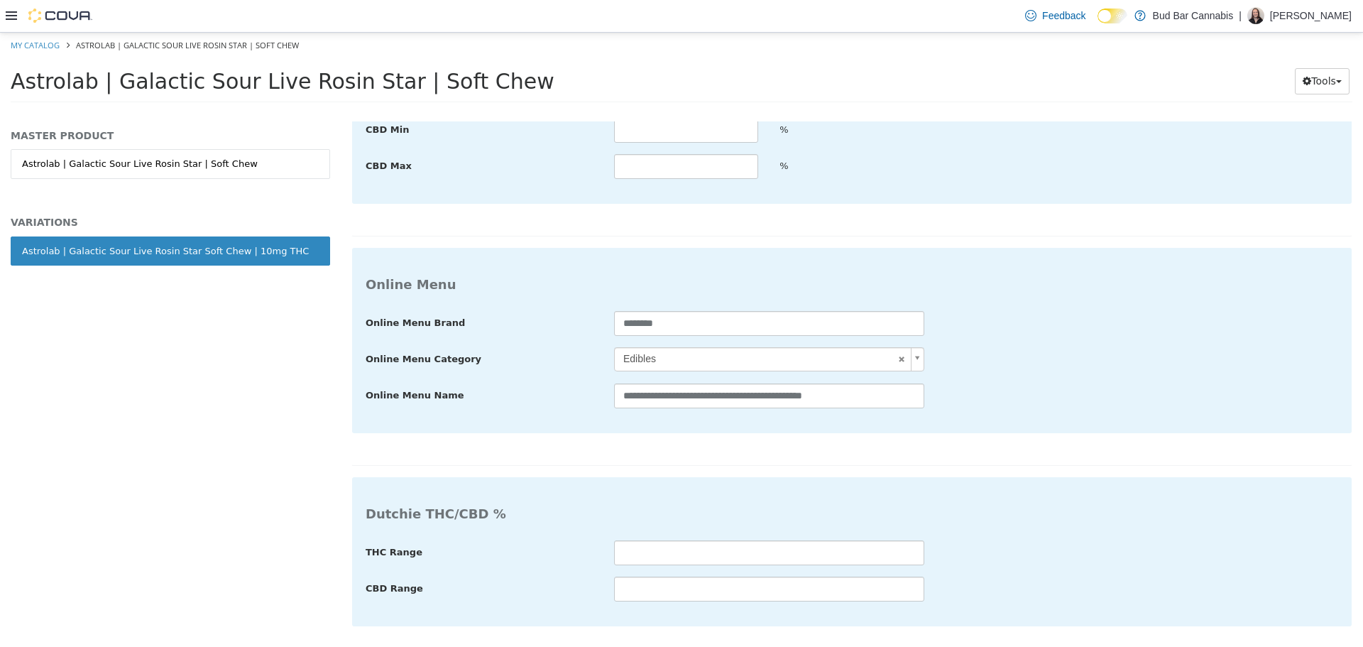
type input "**********"
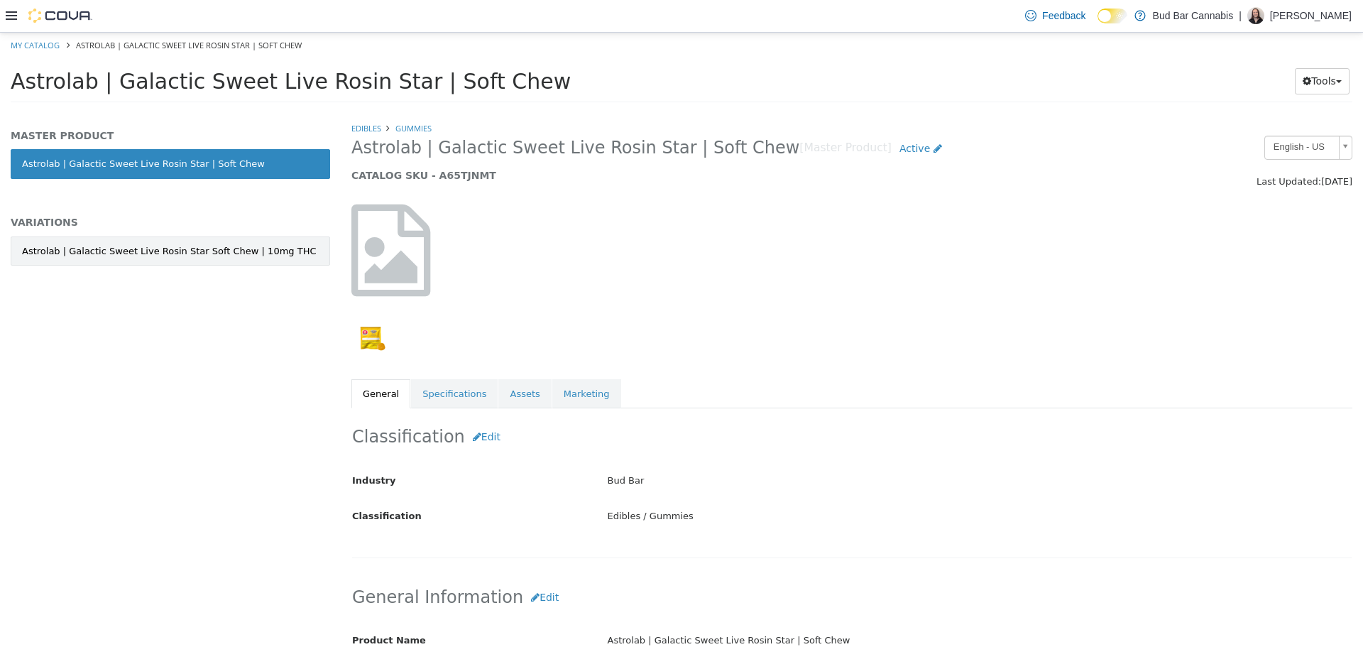
click at [148, 250] on div "Astrolab | Galactic Sweet Live Rosin Star Soft Chew | 10mg THC" at bounding box center [169, 251] width 295 height 14
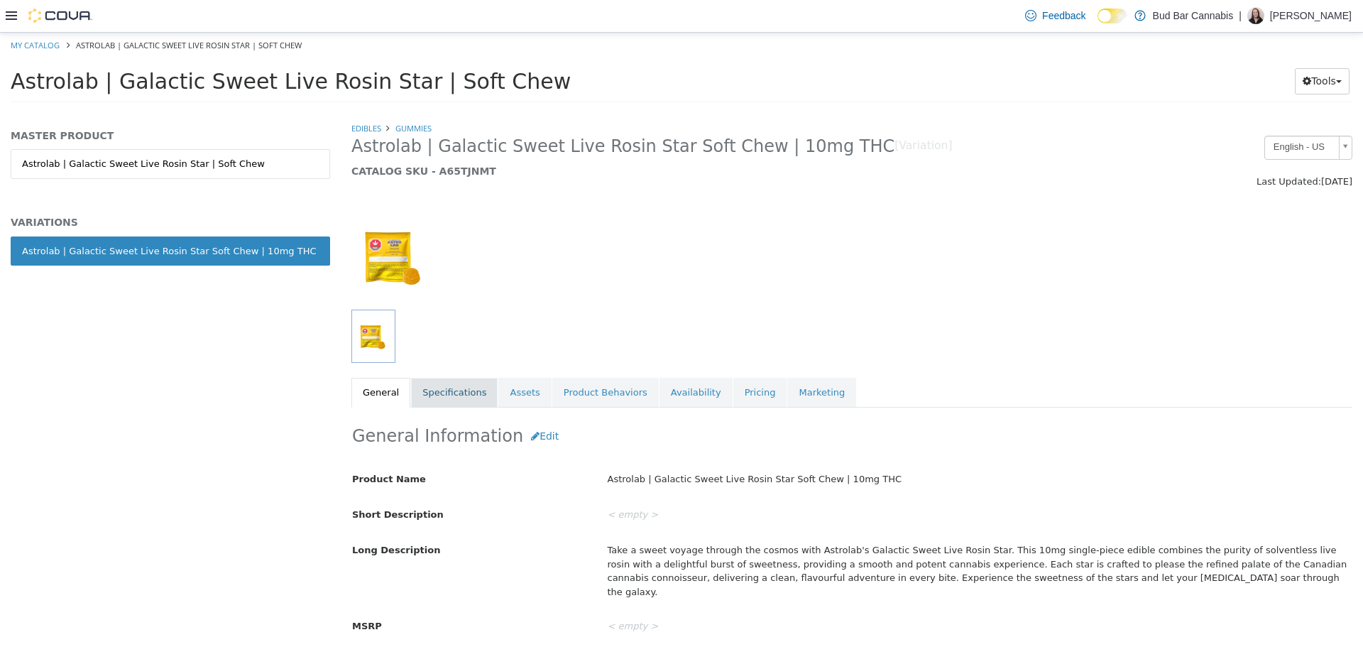
click at [434, 385] on link "Specifications" at bounding box center [454, 392] width 87 height 30
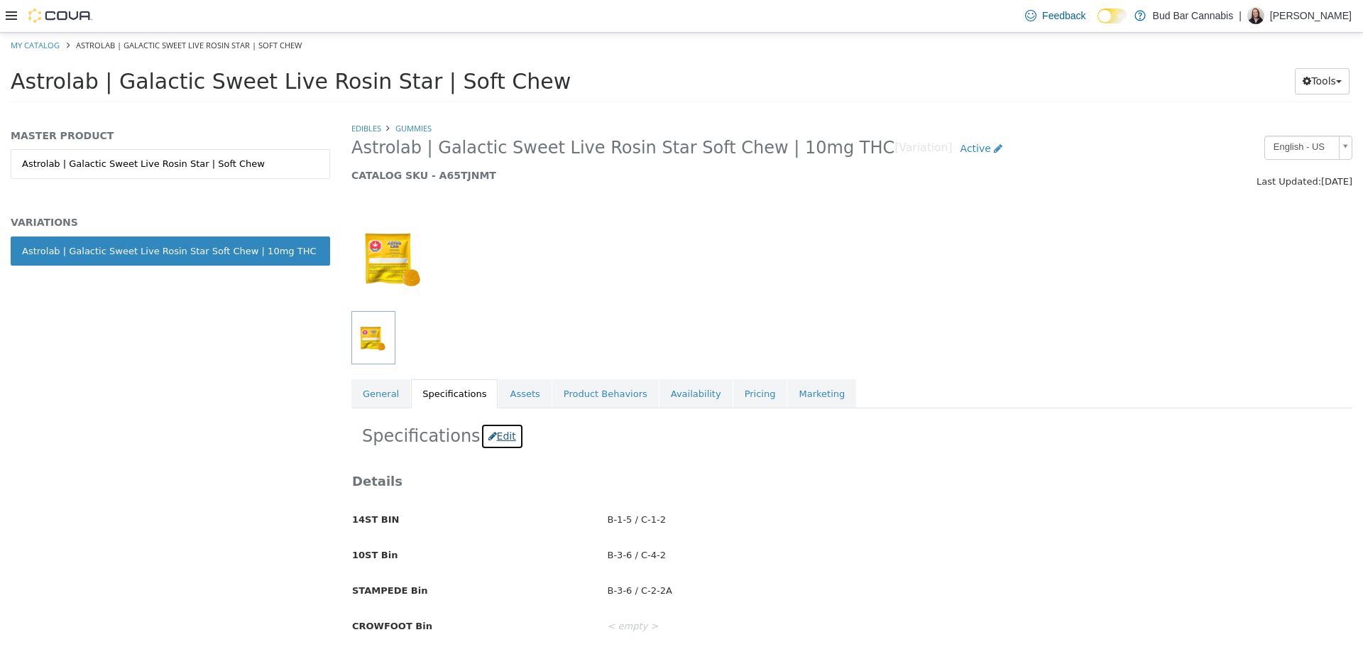
click at [488, 433] on button "Edit" at bounding box center [502, 435] width 43 height 26
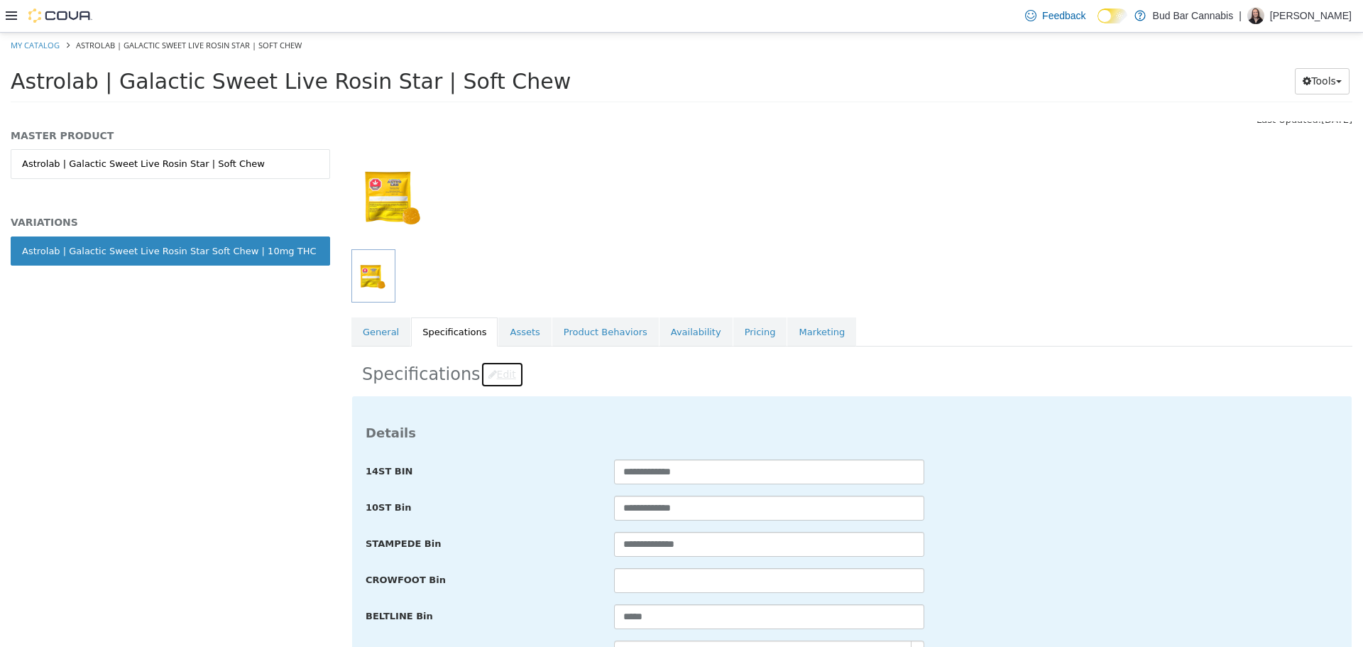
scroll to position [142, 0]
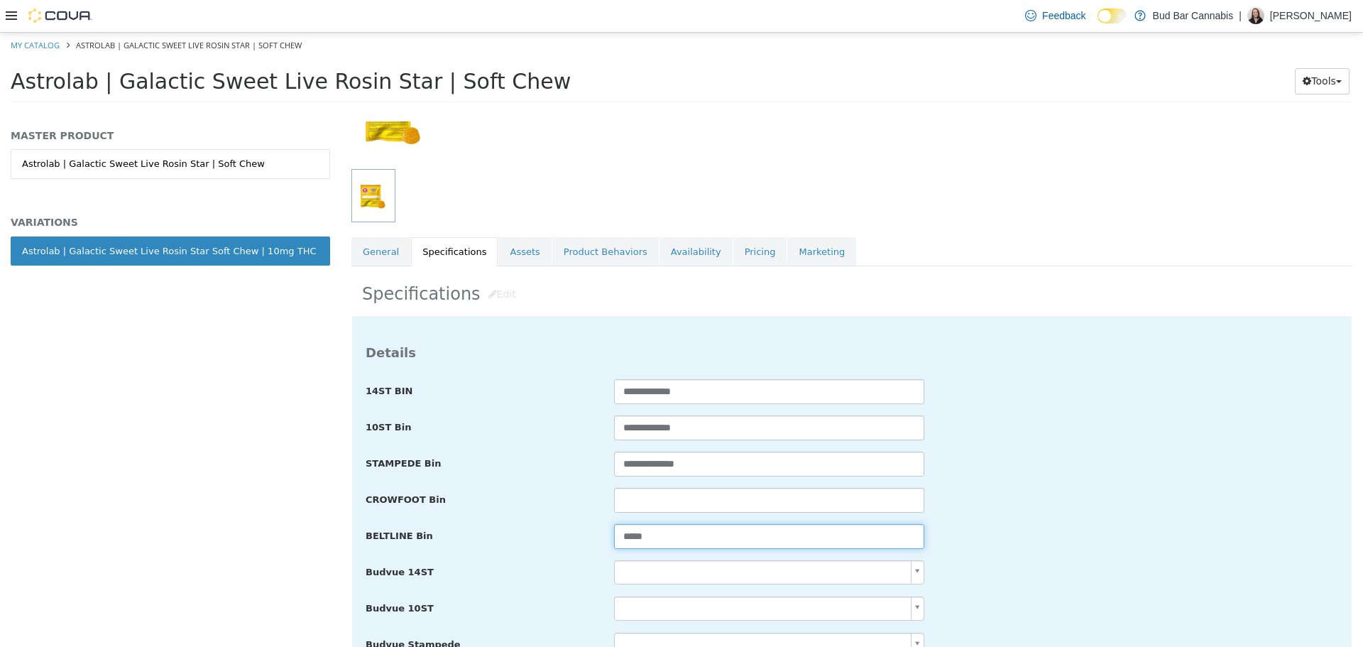
drag, startPoint x: 695, startPoint y: 534, endPoint x: 724, endPoint y: 493, distance: 49.9
click at [400, 529] on div "BELTLINE Bin *****" at bounding box center [852, 536] width 994 height 26
paste input "********"
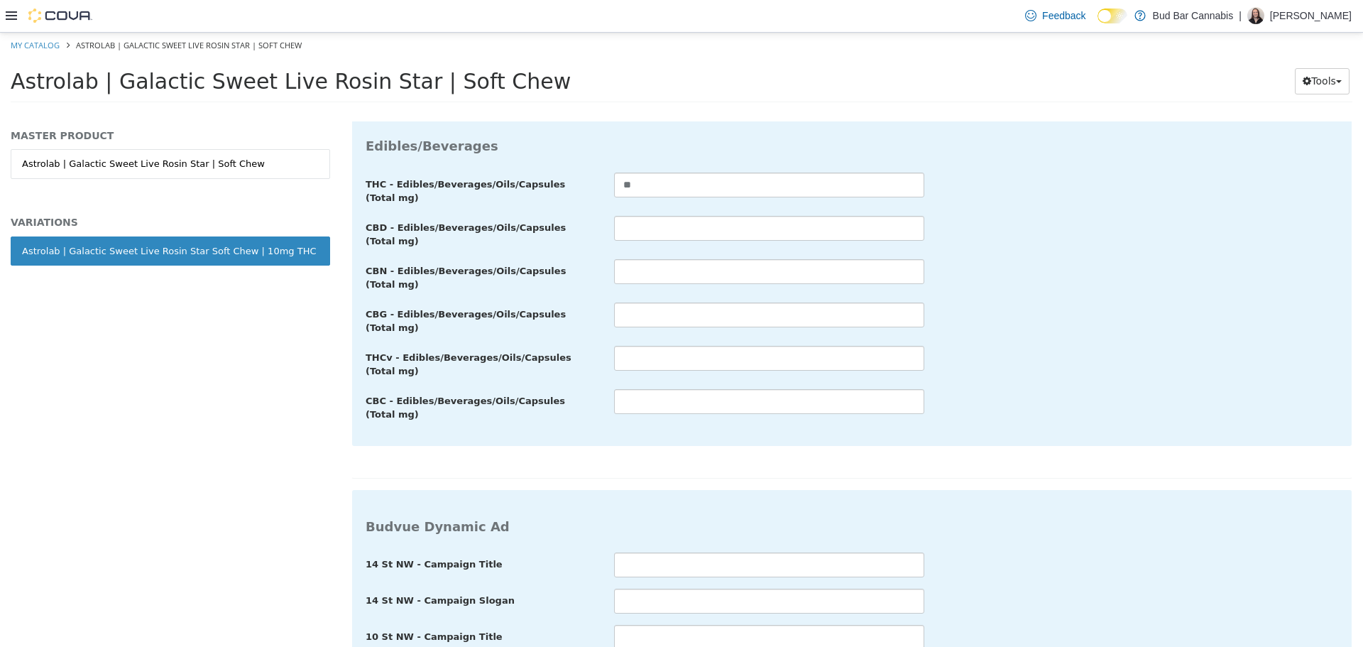
scroll to position [2614, 0]
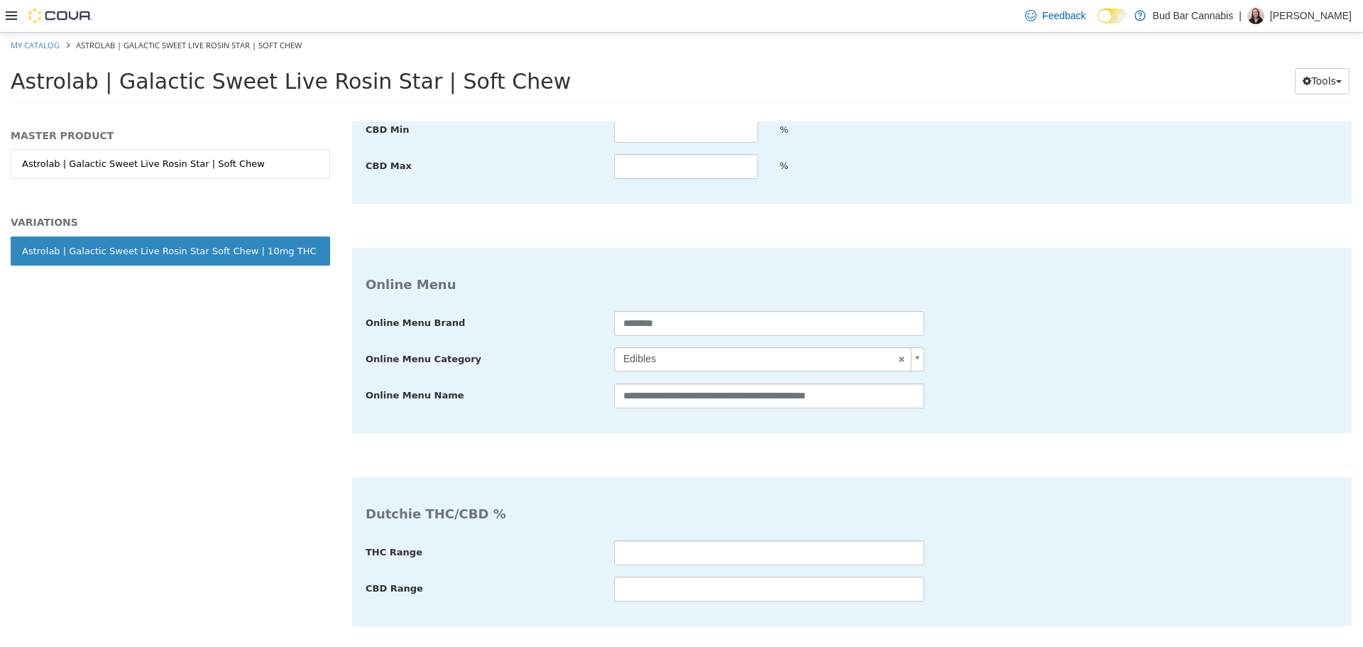
type input "**********"
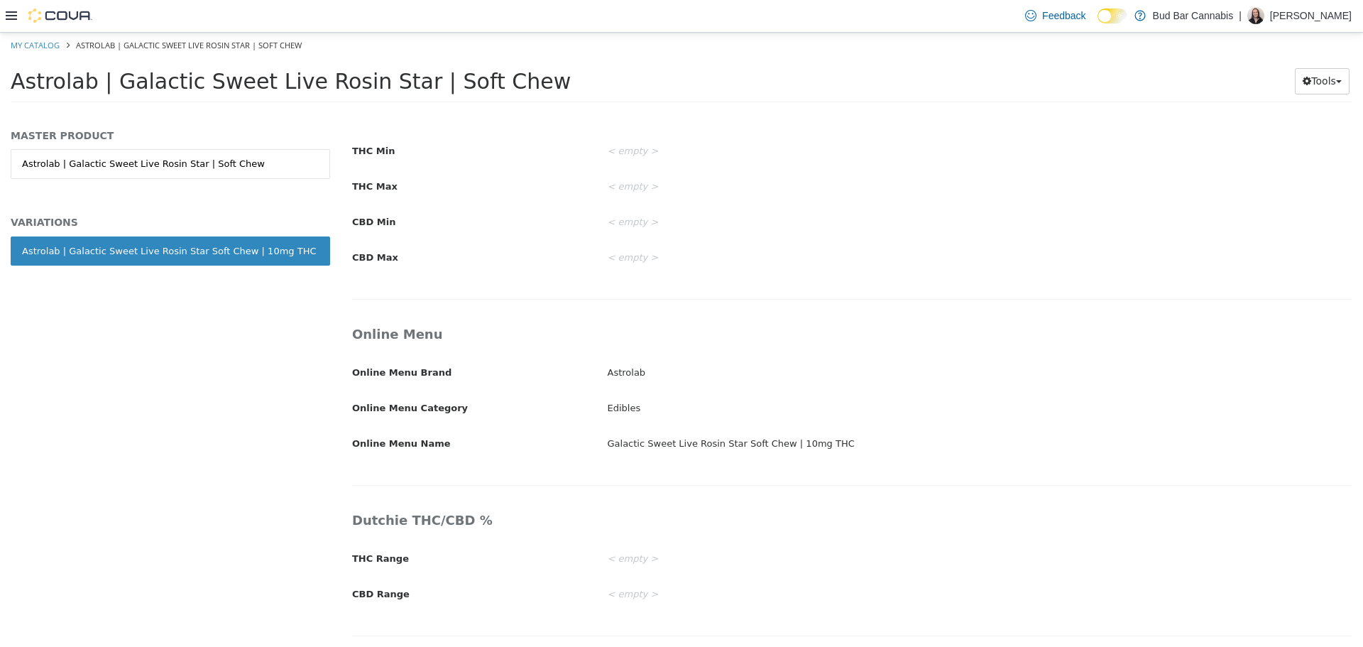
scroll to position [2169, 0]
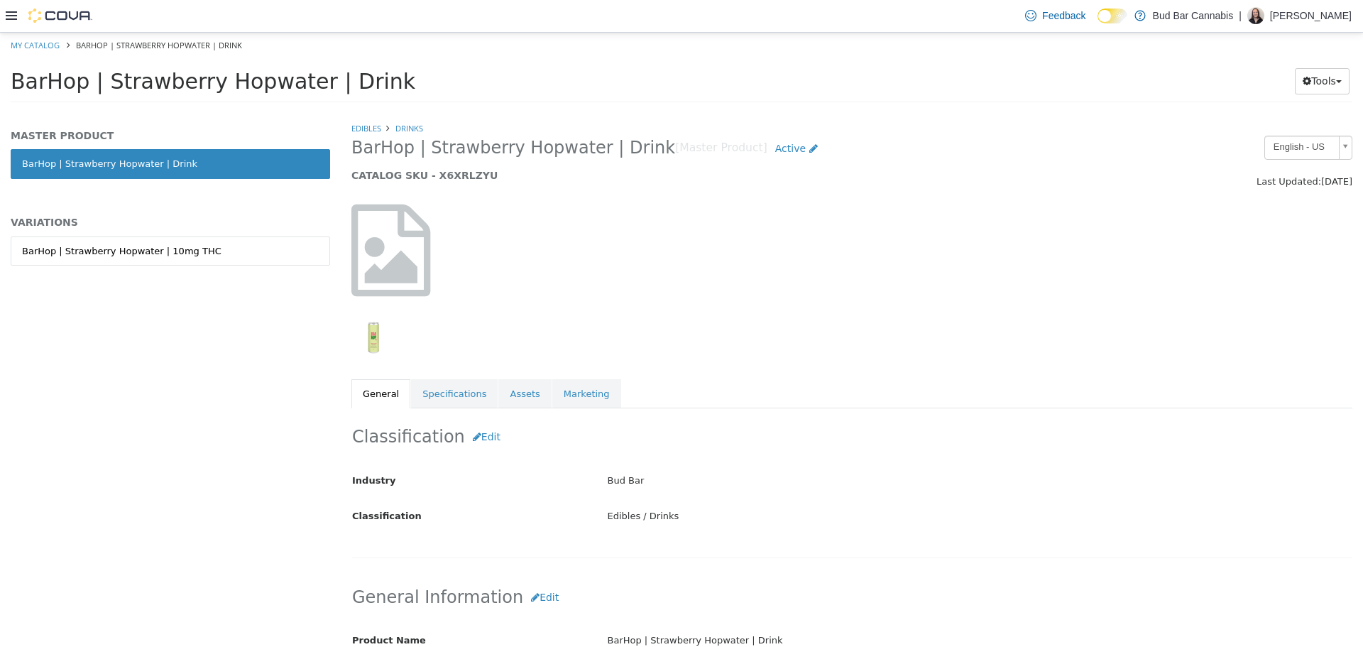
click at [148, 266] on div "BarHop | Strawberry Hopwater | 10mg THC" at bounding box center [170, 266] width 319 height 60
click at [158, 239] on link "BarHop | Strawberry Hopwater | 10mg THC" at bounding box center [170, 251] width 319 height 30
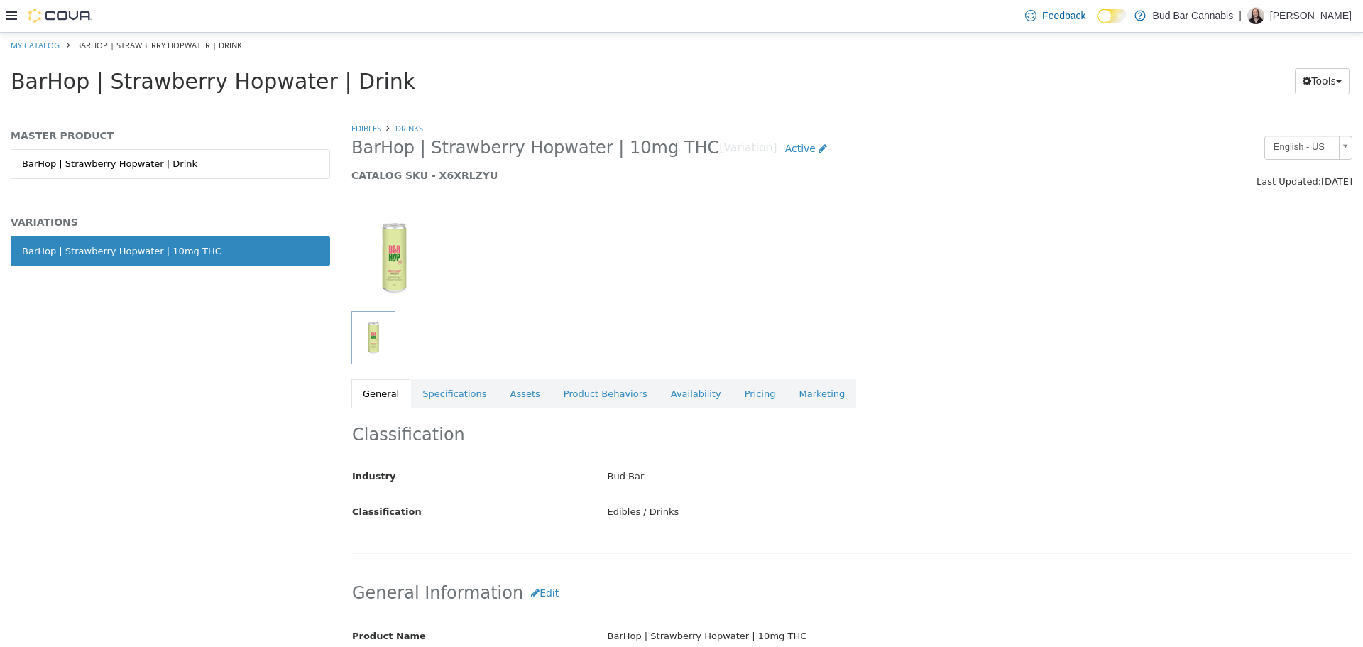
click at [450, 390] on link "Specifications" at bounding box center [454, 393] width 87 height 30
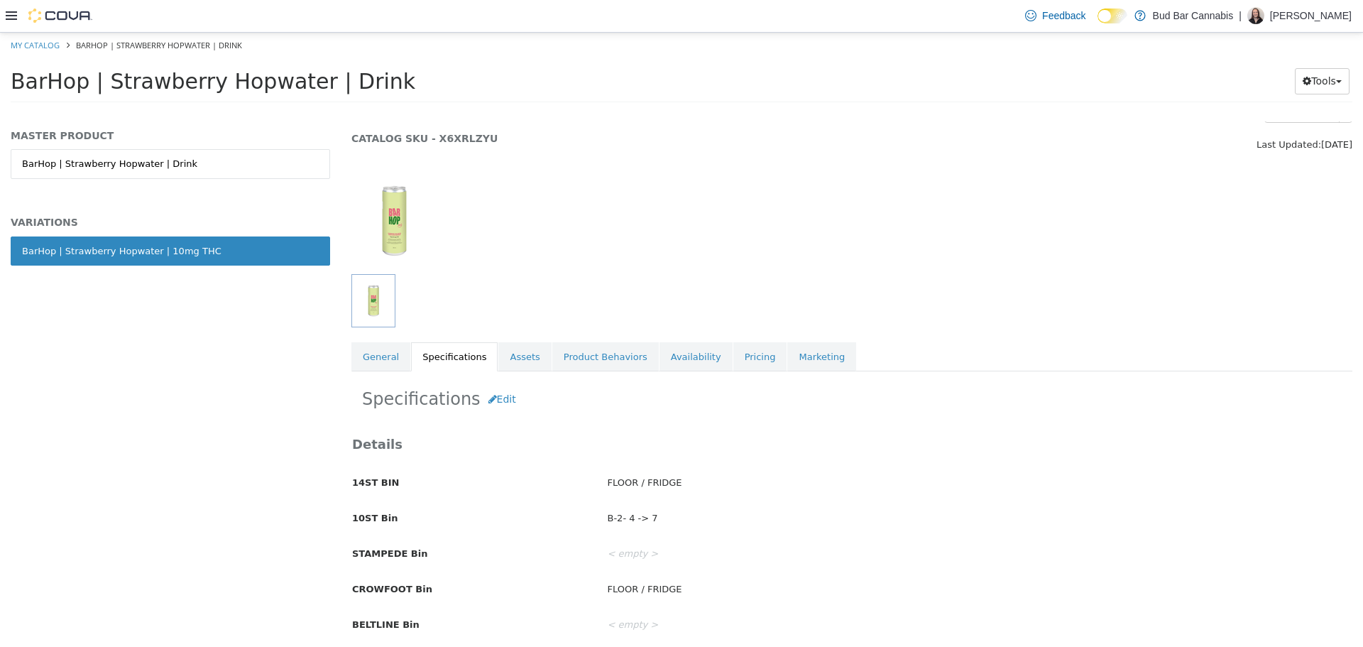
scroll to position [71, 0]
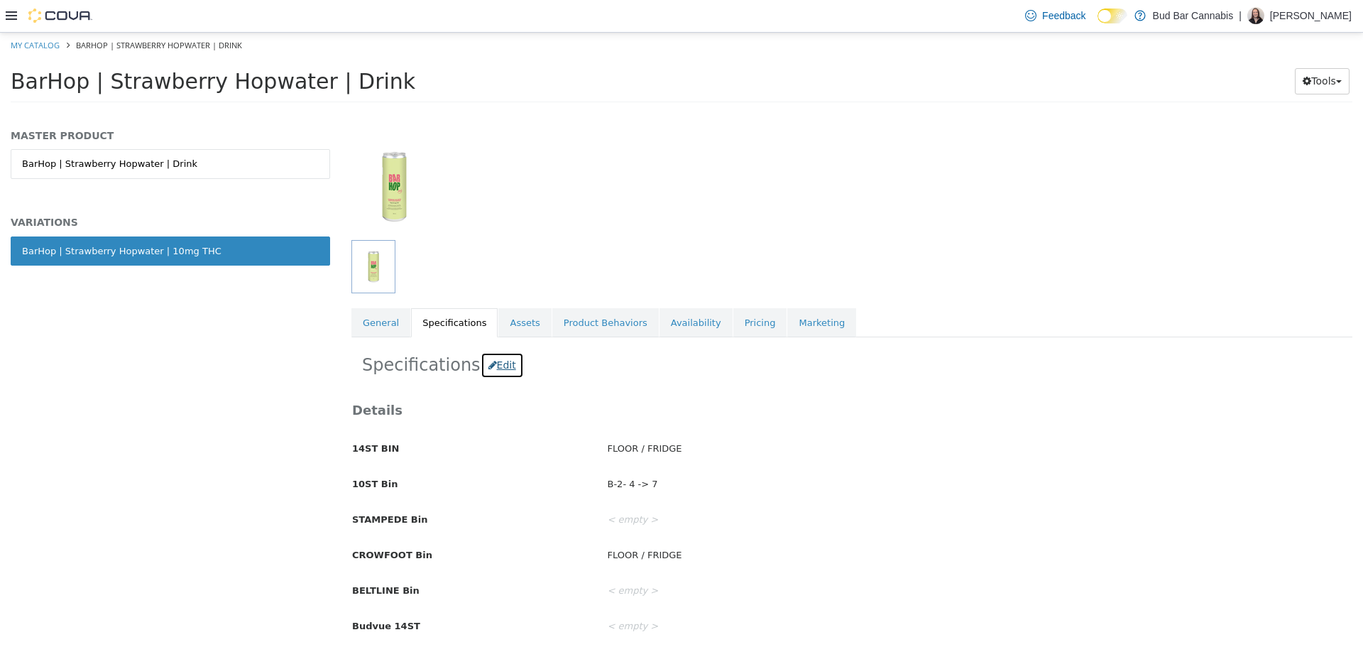
drag, startPoint x: 490, startPoint y: 371, endPoint x: 600, endPoint y: 515, distance: 181.9
click at [490, 370] on button "Edit" at bounding box center [502, 364] width 43 height 26
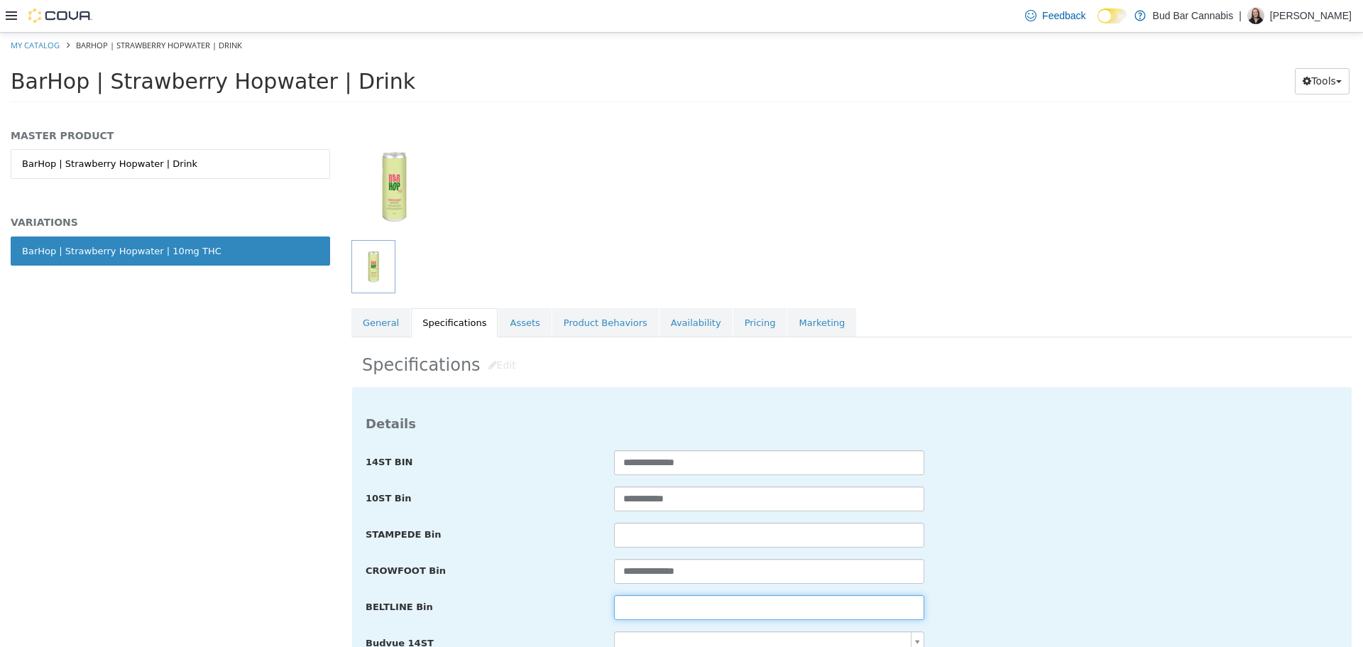
click at [655, 603] on input "text" at bounding box center [769, 606] width 310 height 25
paste input "**********"
drag, startPoint x: 727, startPoint y: 605, endPoint x: 936, endPoint y: 572, distance: 212.1
type input "*"
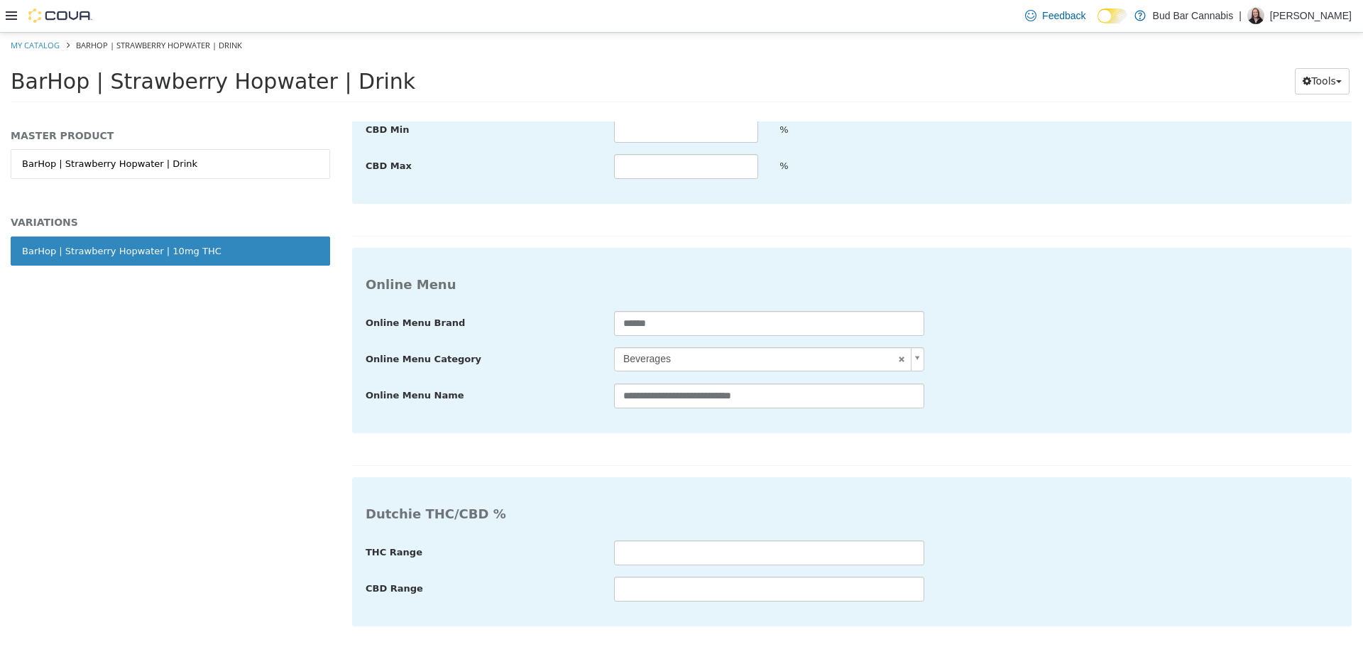
type input "**********"
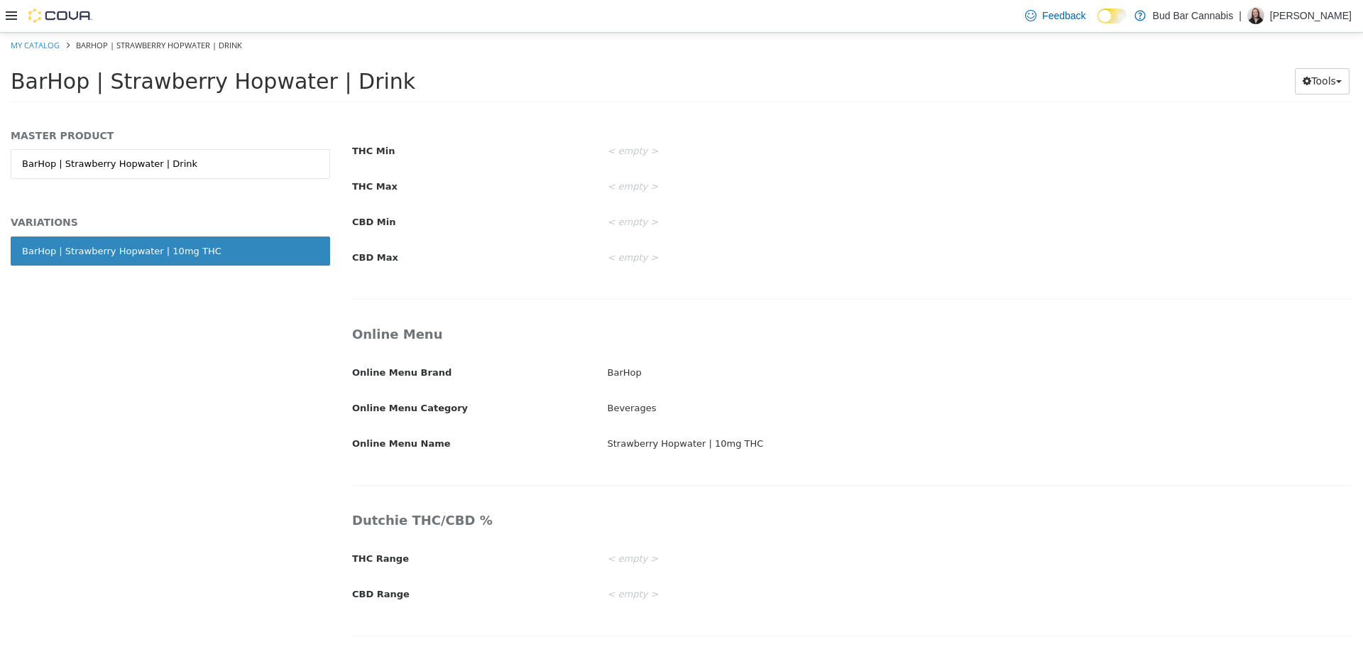
scroll to position [2169, 0]
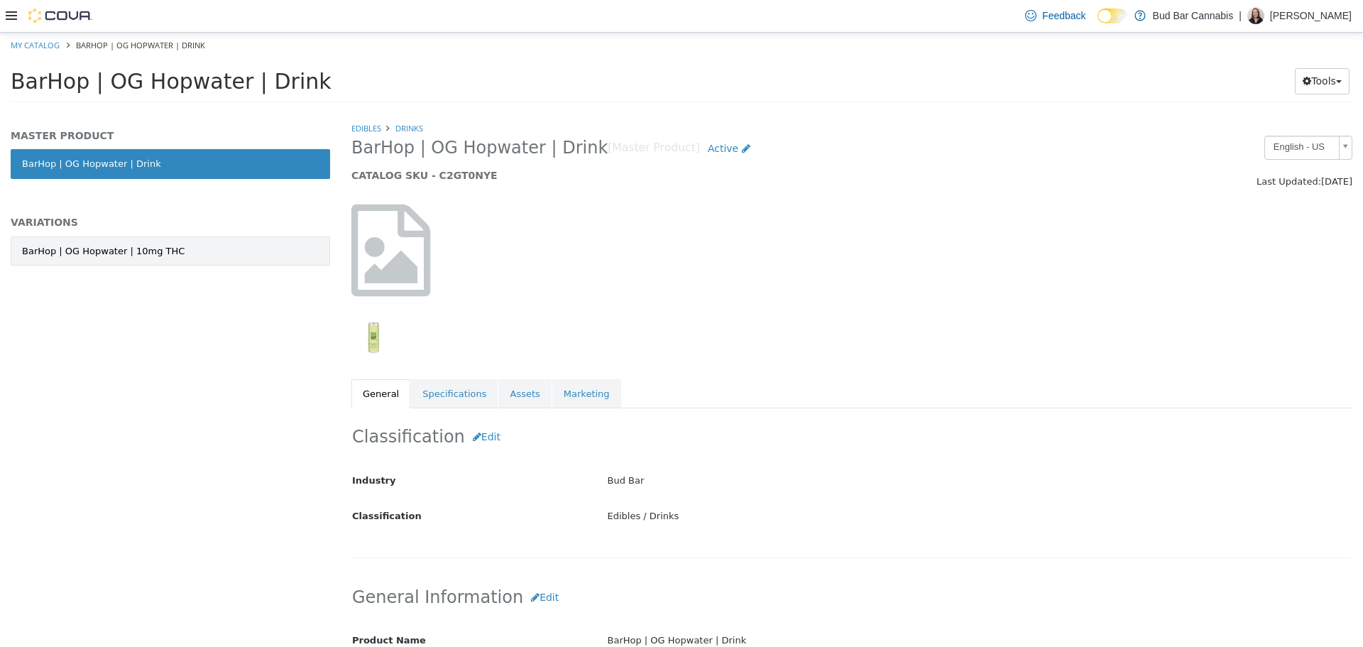
click at [235, 240] on link "BarHop | OG Hopwater | 10mg THC" at bounding box center [170, 251] width 319 height 30
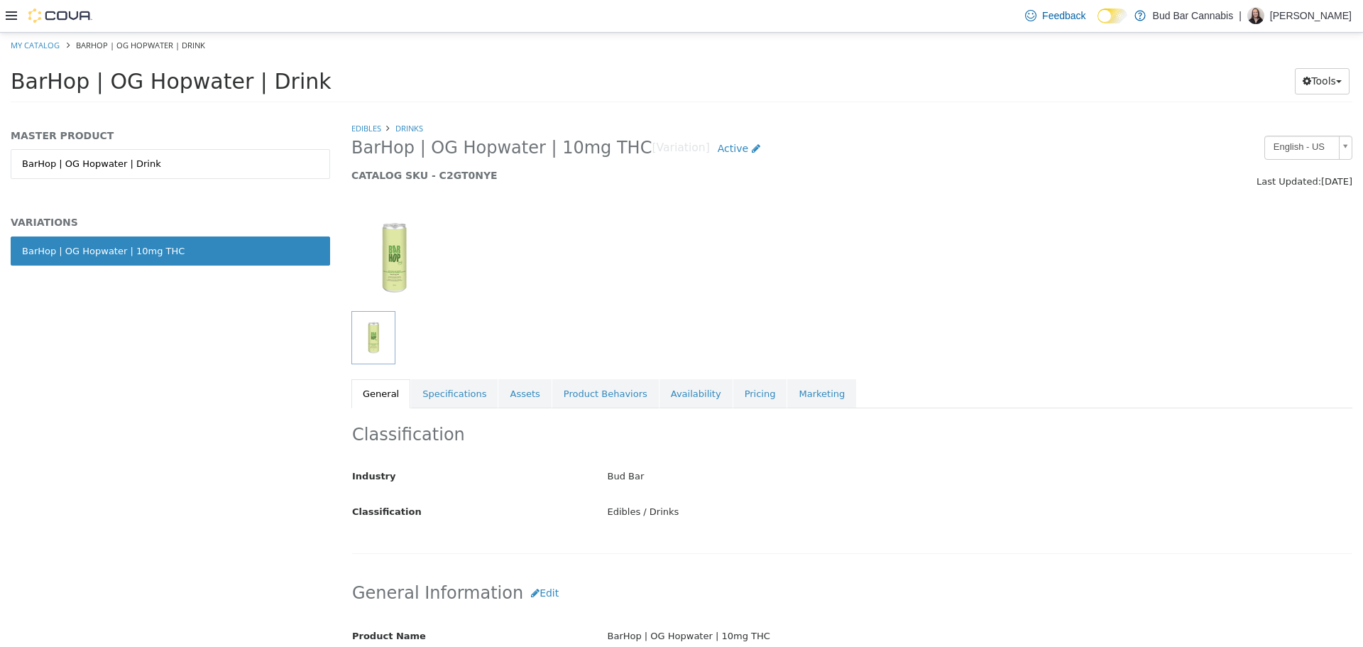
click at [430, 383] on link "Specifications" at bounding box center [454, 393] width 87 height 30
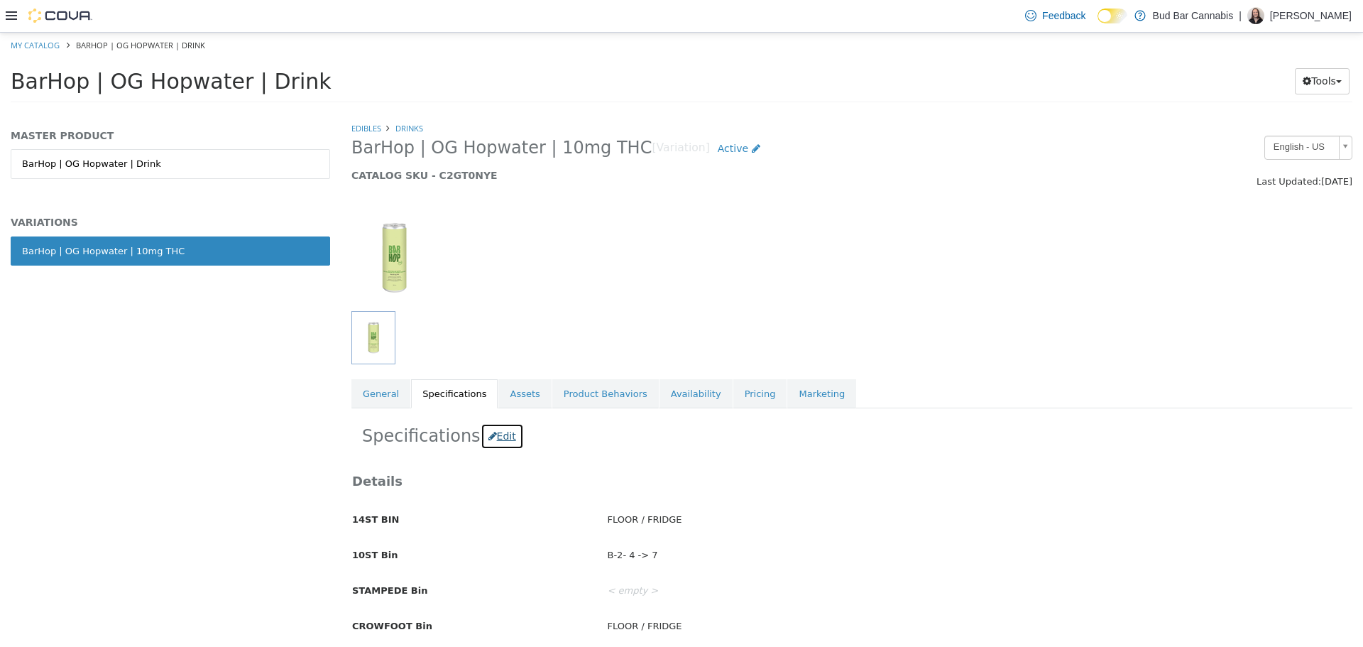
drag, startPoint x: 506, startPoint y: 428, endPoint x: 520, endPoint y: 435, distance: 16.5
click at [506, 429] on button "Edit" at bounding box center [502, 435] width 43 height 26
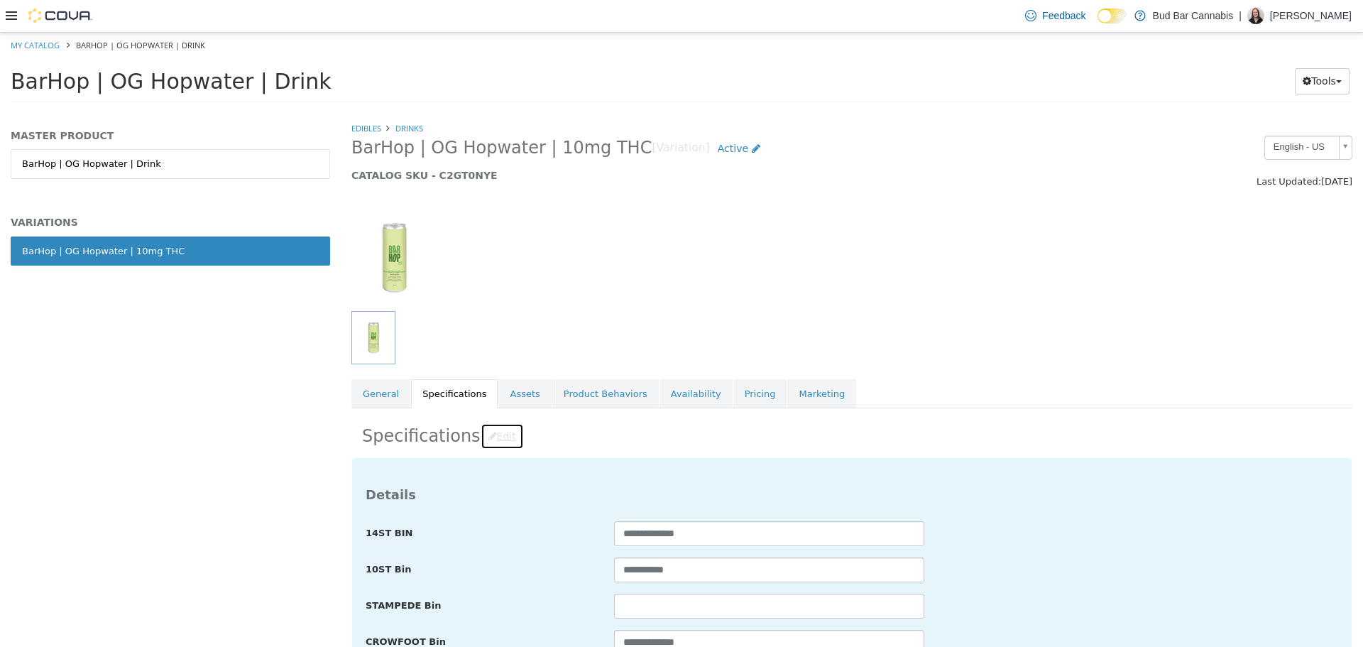
scroll to position [213, 0]
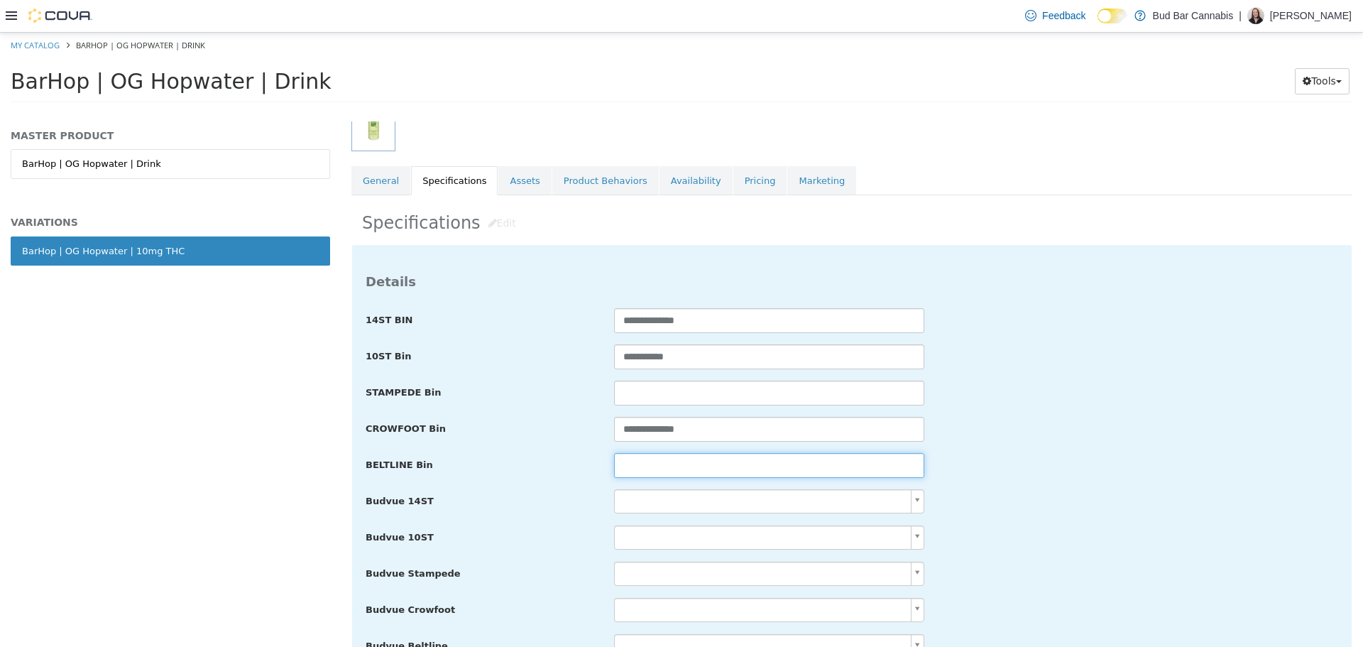
click at [772, 461] on input "text" at bounding box center [769, 464] width 310 height 25
paste input "**********"
type input "**********"
drag, startPoint x: 1352, startPoint y: 169, endPoint x: 1357, endPoint y: 234, distance: 64.8
click at [1359, 400] on div "**********" at bounding box center [852, 383] width 1022 height 525
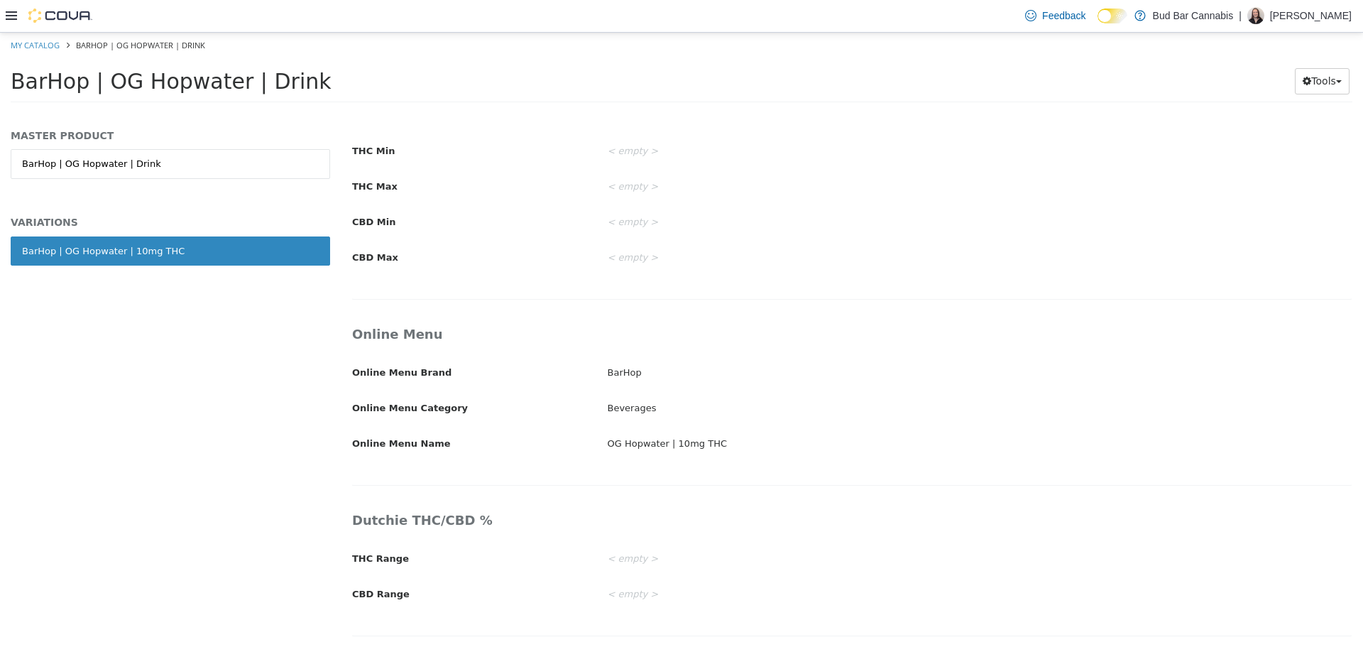
scroll to position [2169, 0]
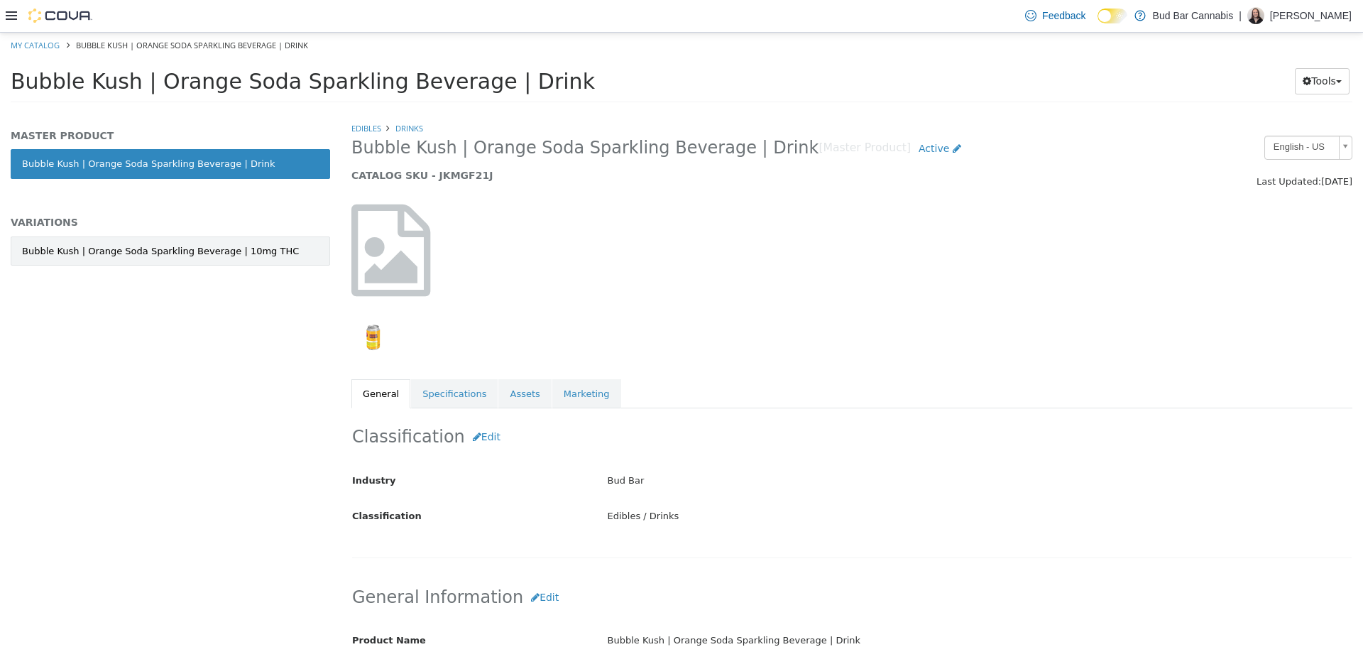
click at [257, 236] on link "Bubble Kush | Orange Soda Sparkling Beverage | 10mg THC" at bounding box center [170, 251] width 319 height 30
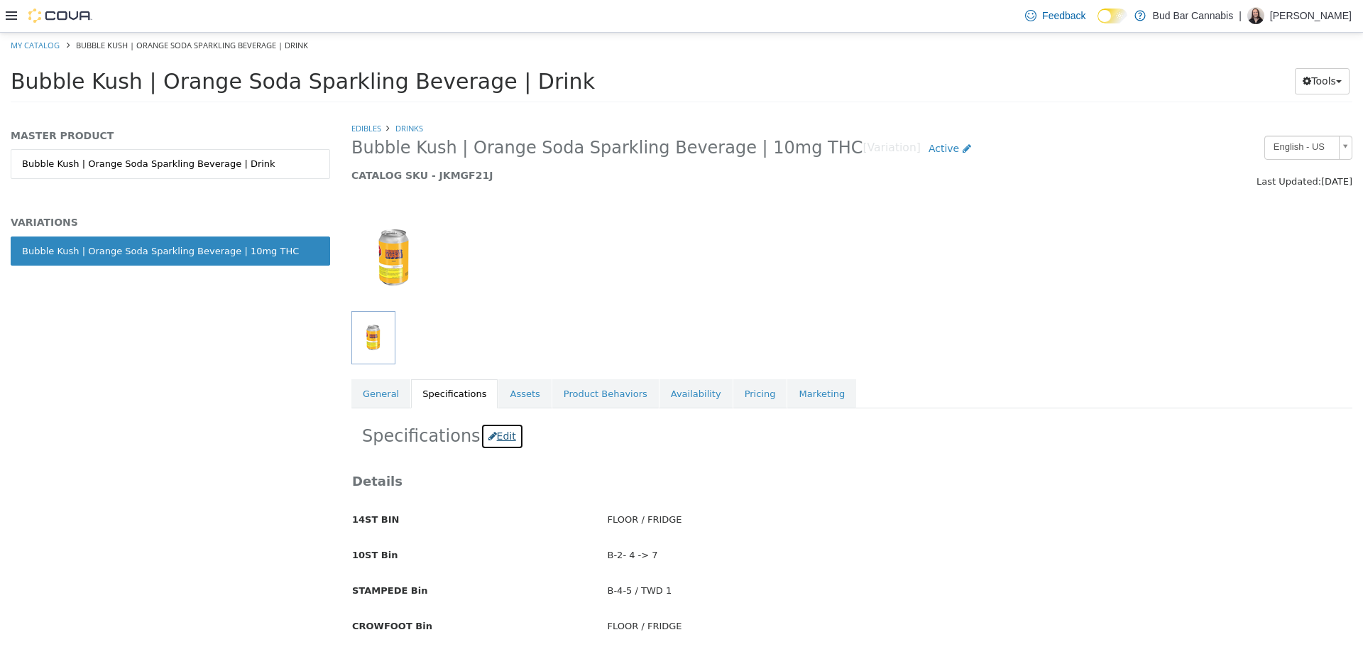
click at [484, 432] on button "Edit" at bounding box center [502, 435] width 43 height 26
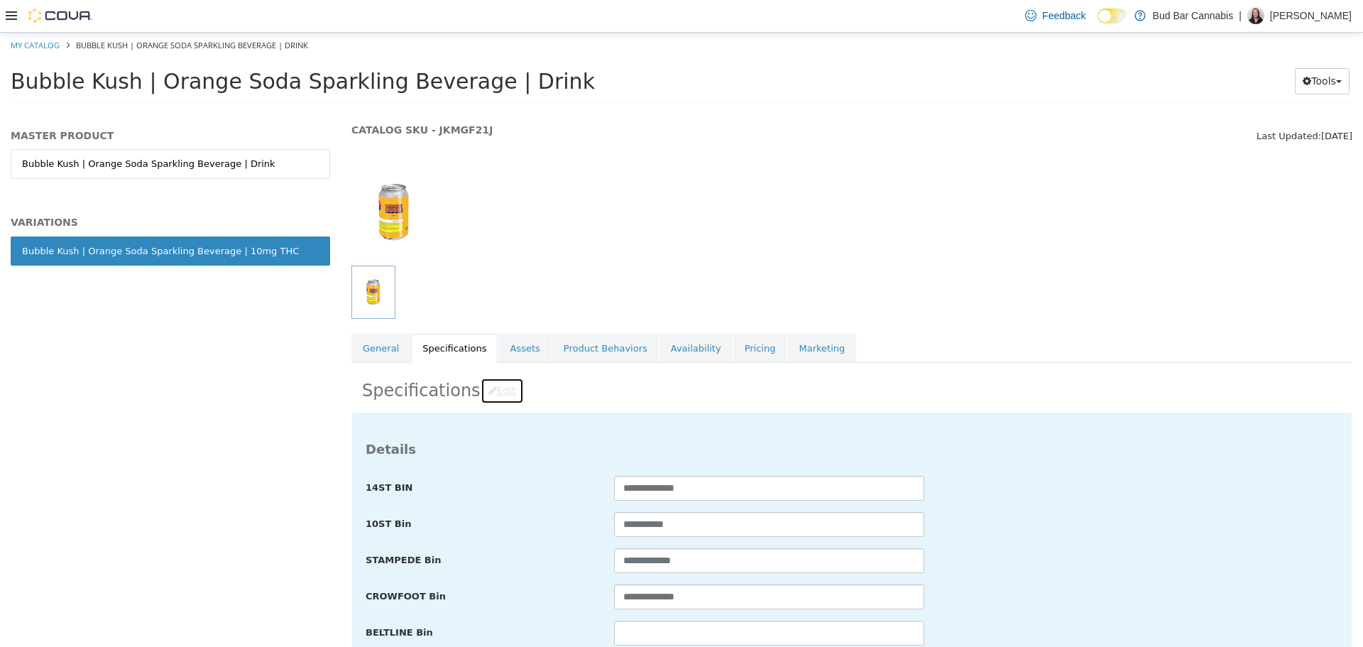
scroll to position [71, 0]
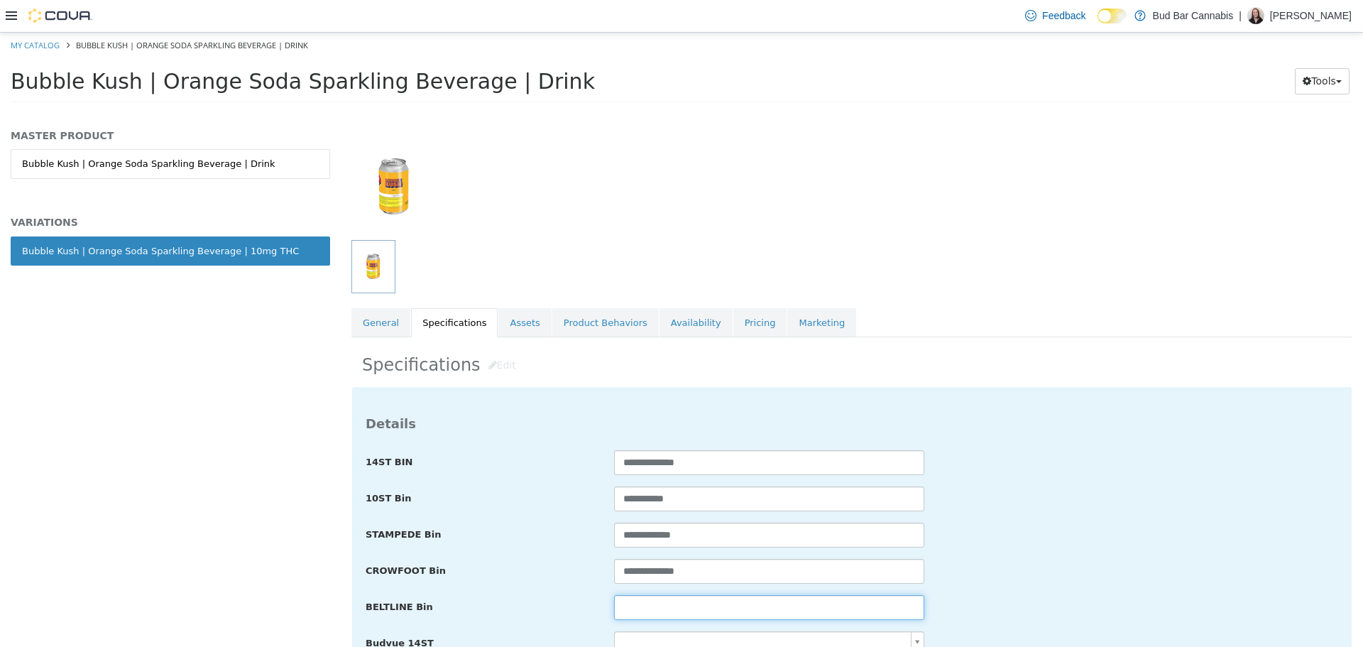
click at [667, 608] on input "text" at bounding box center [769, 606] width 310 height 25
paste input "**********"
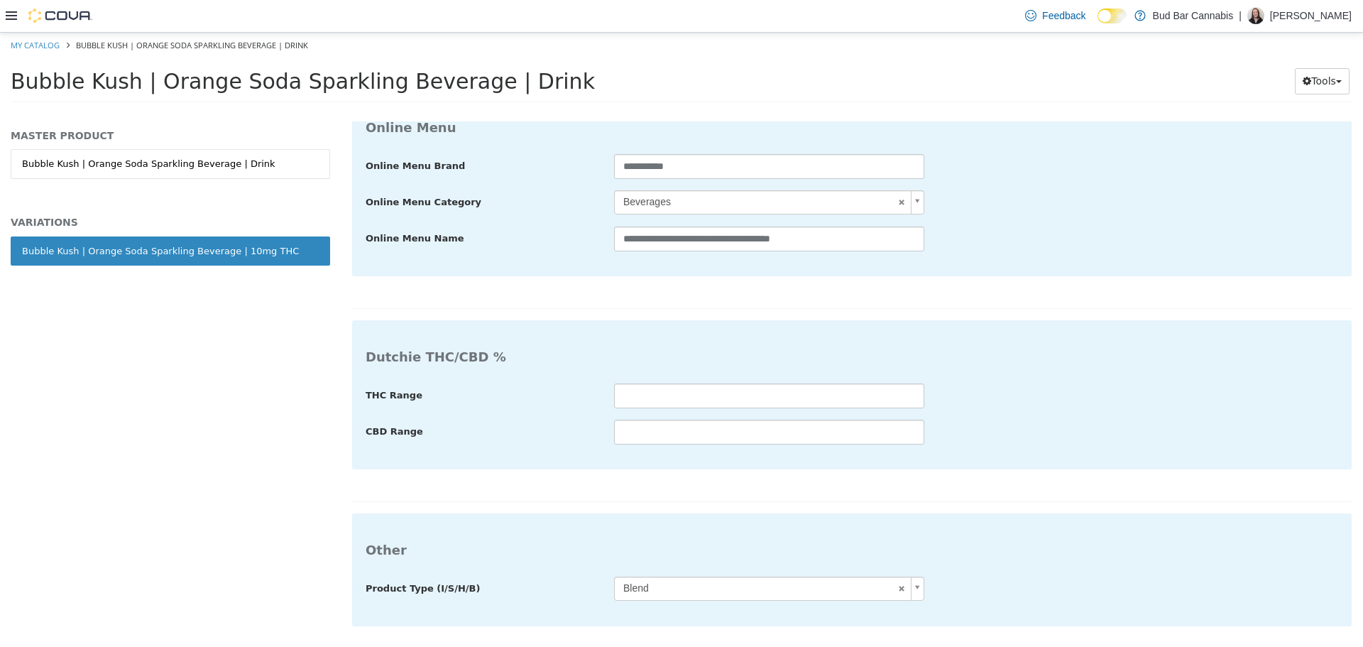
type input "**********"
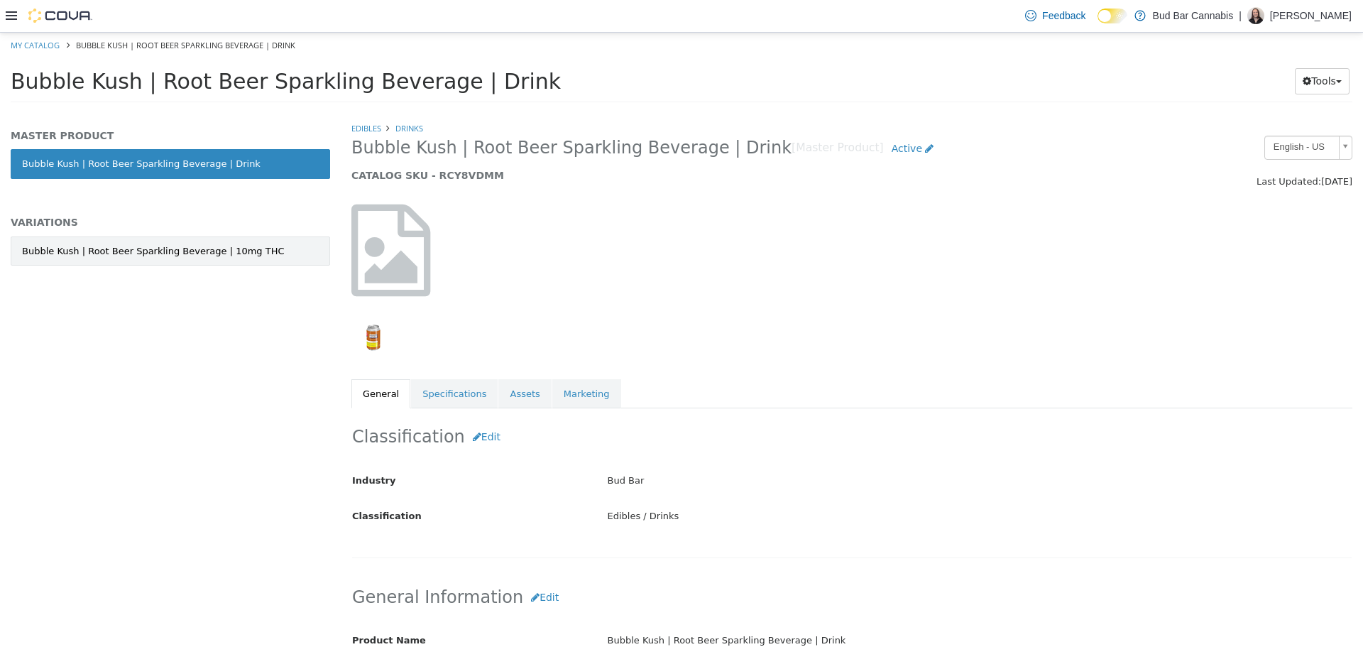
click at [190, 248] on div "Bubble Kush | Root Beer Sparkling Beverage | 10mg THC" at bounding box center [153, 251] width 263 height 14
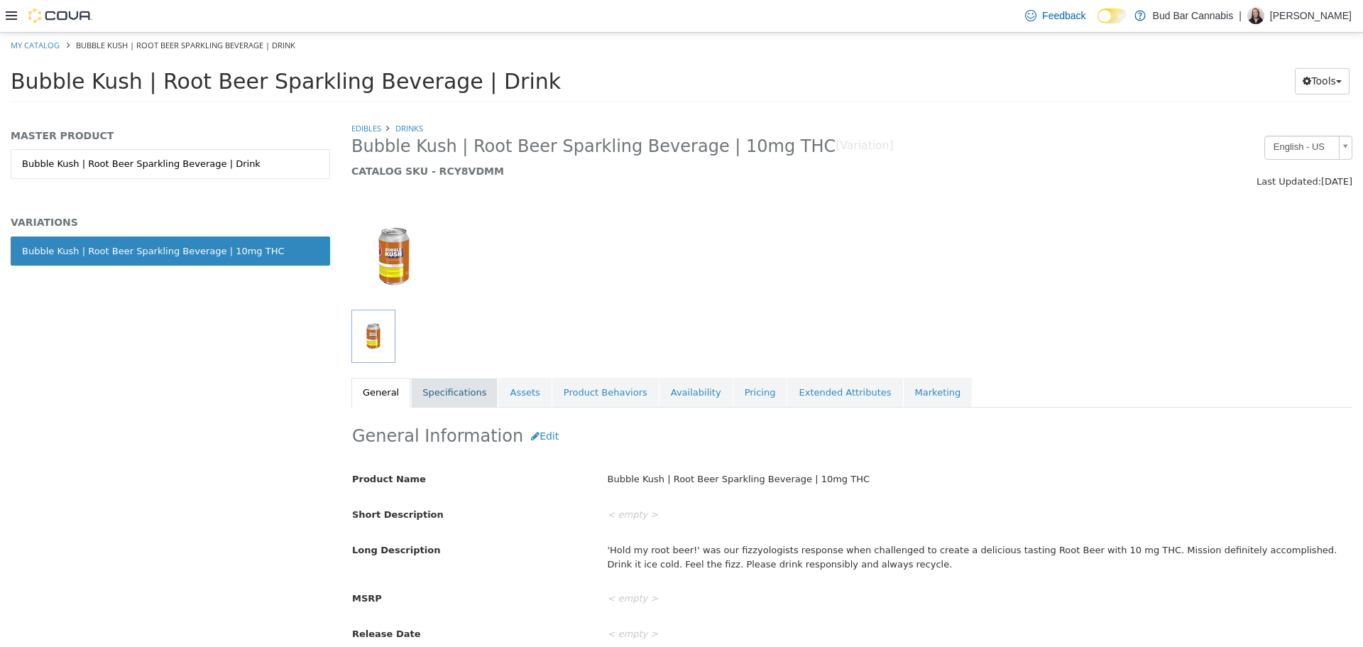
click at [447, 386] on link "Specifications" at bounding box center [454, 392] width 87 height 30
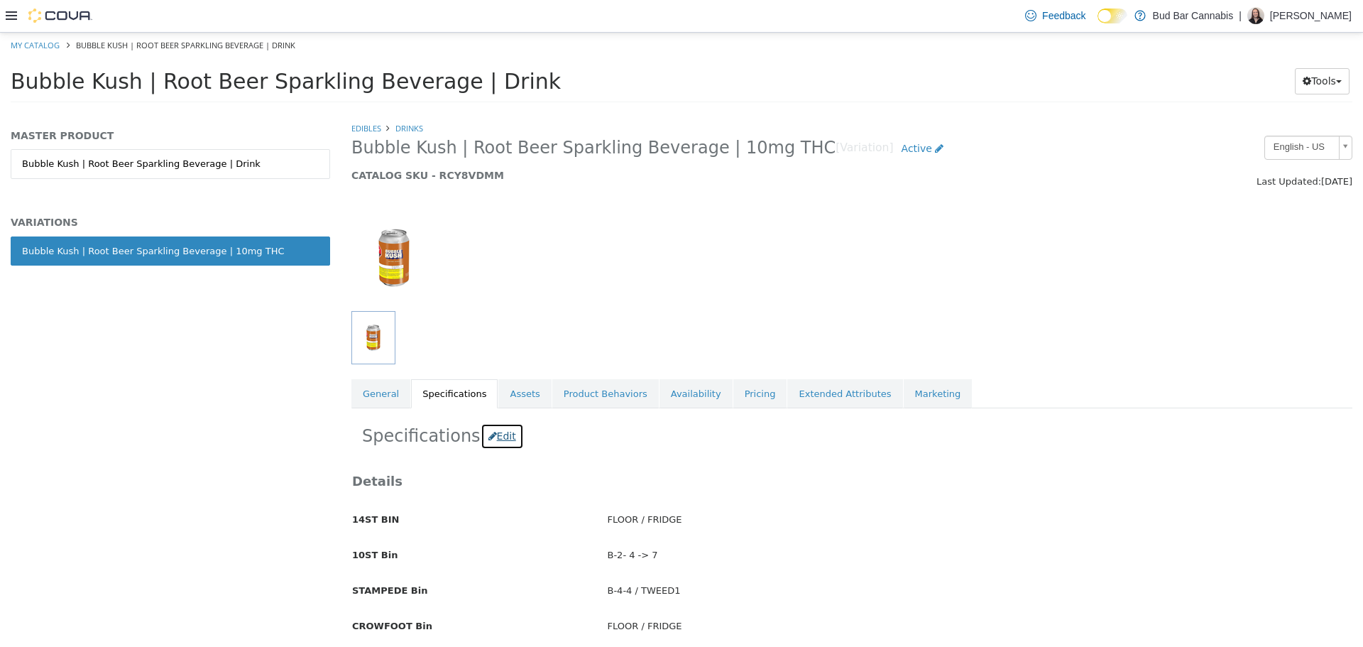
click at [501, 435] on button "Edit" at bounding box center [502, 435] width 43 height 26
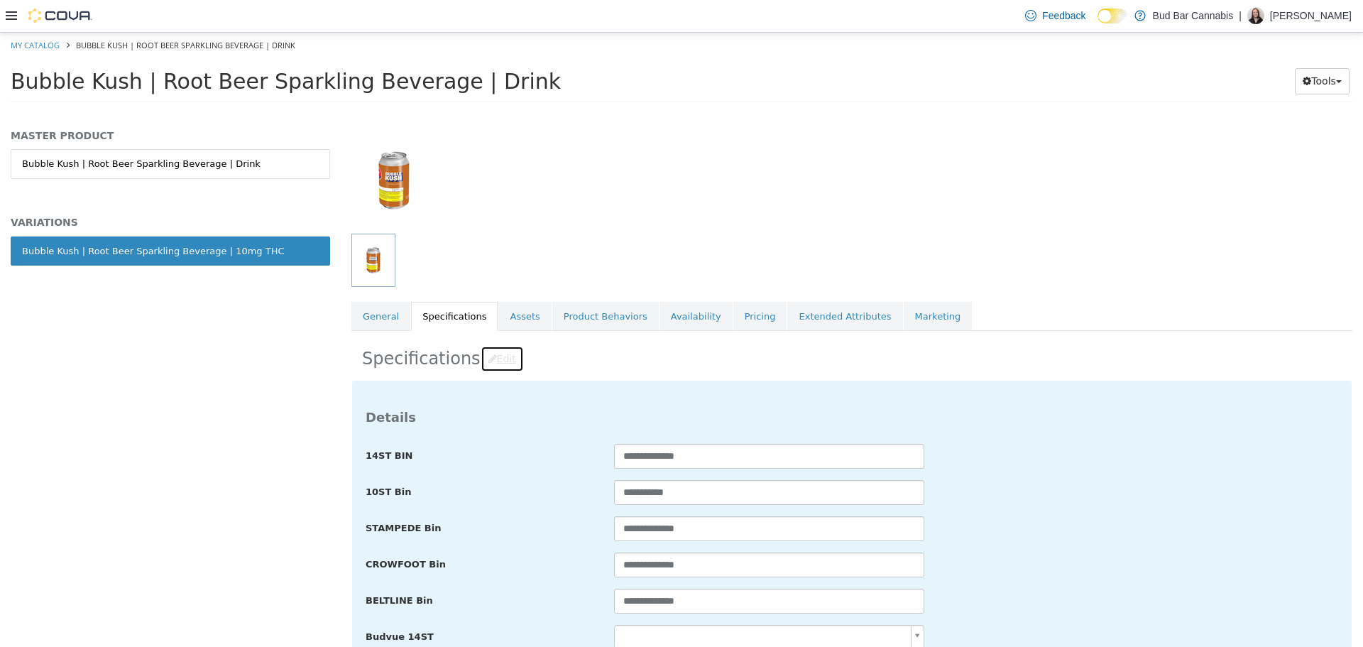
scroll to position [213, 0]
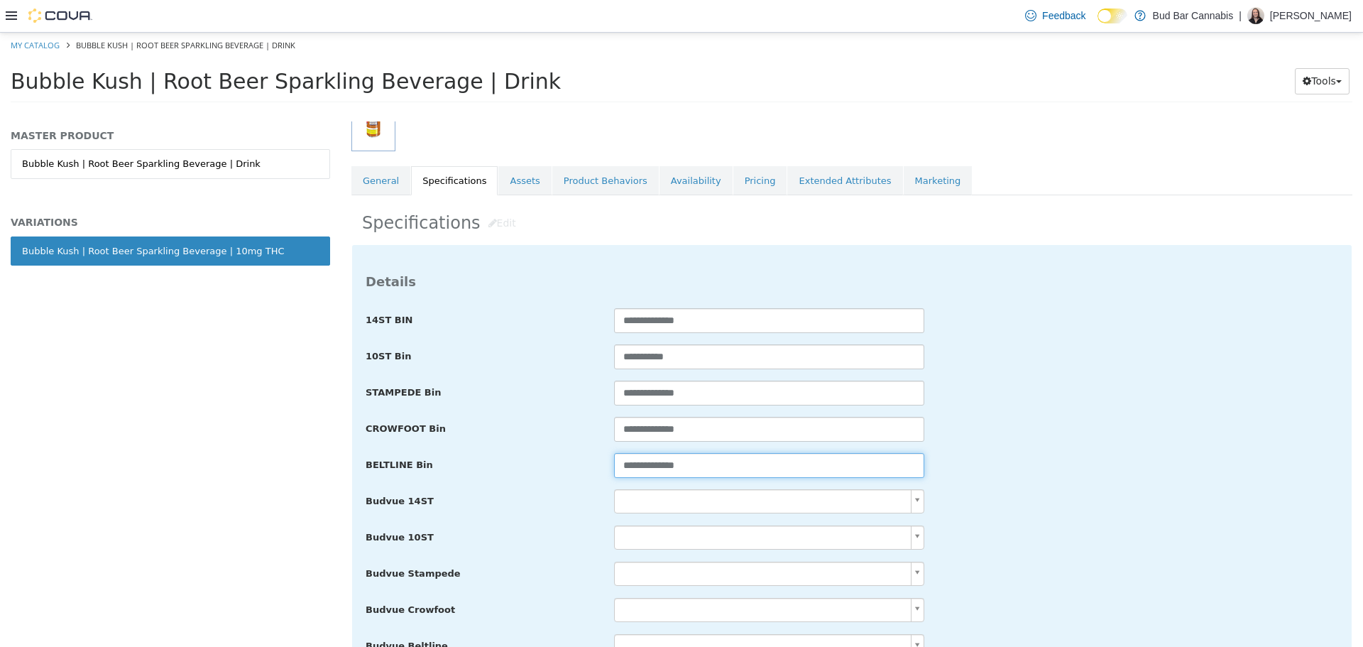
drag, startPoint x: 704, startPoint y: 469, endPoint x: 412, endPoint y: 477, distance: 291.9
click at [412, 477] on div "**********" at bounding box center [852, 465] width 994 height 26
paste input "text"
click at [631, 466] on input "**********" at bounding box center [769, 464] width 310 height 25
drag, startPoint x: 645, startPoint y: 467, endPoint x: 632, endPoint y: 466, distance: 12.8
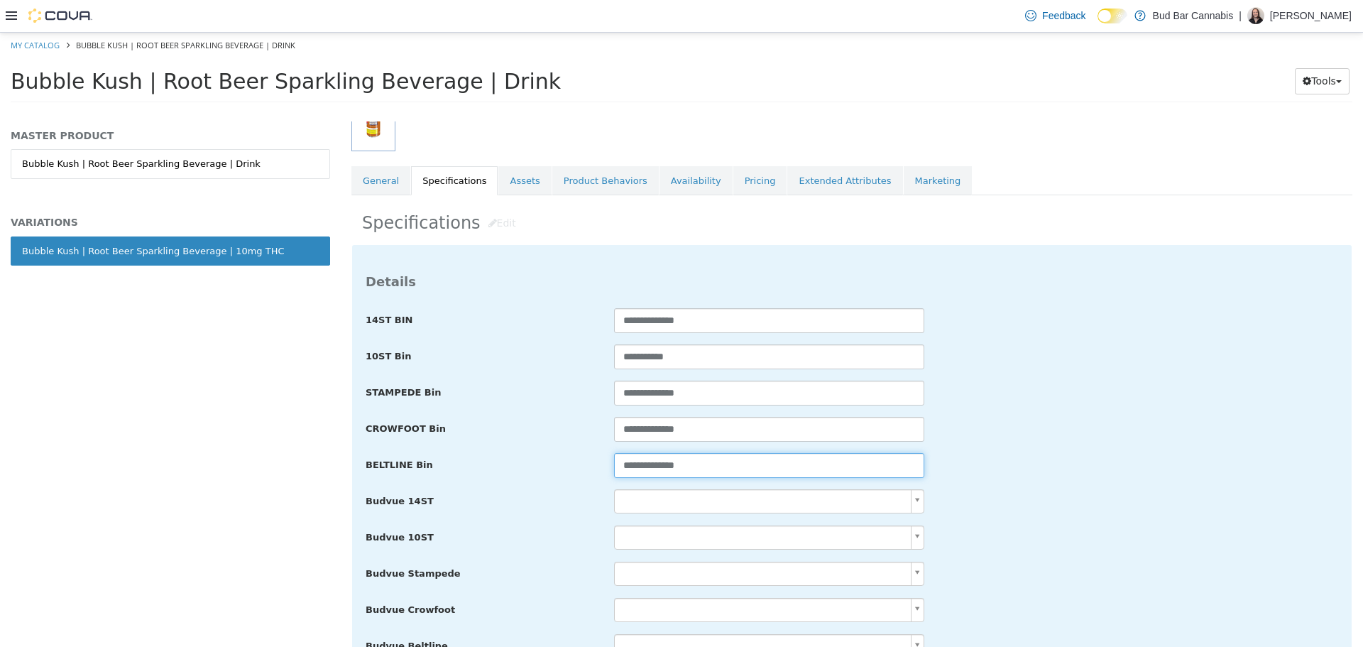
click at [632, 466] on input "**********" at bounding box center [769, 464] width 310 height 25
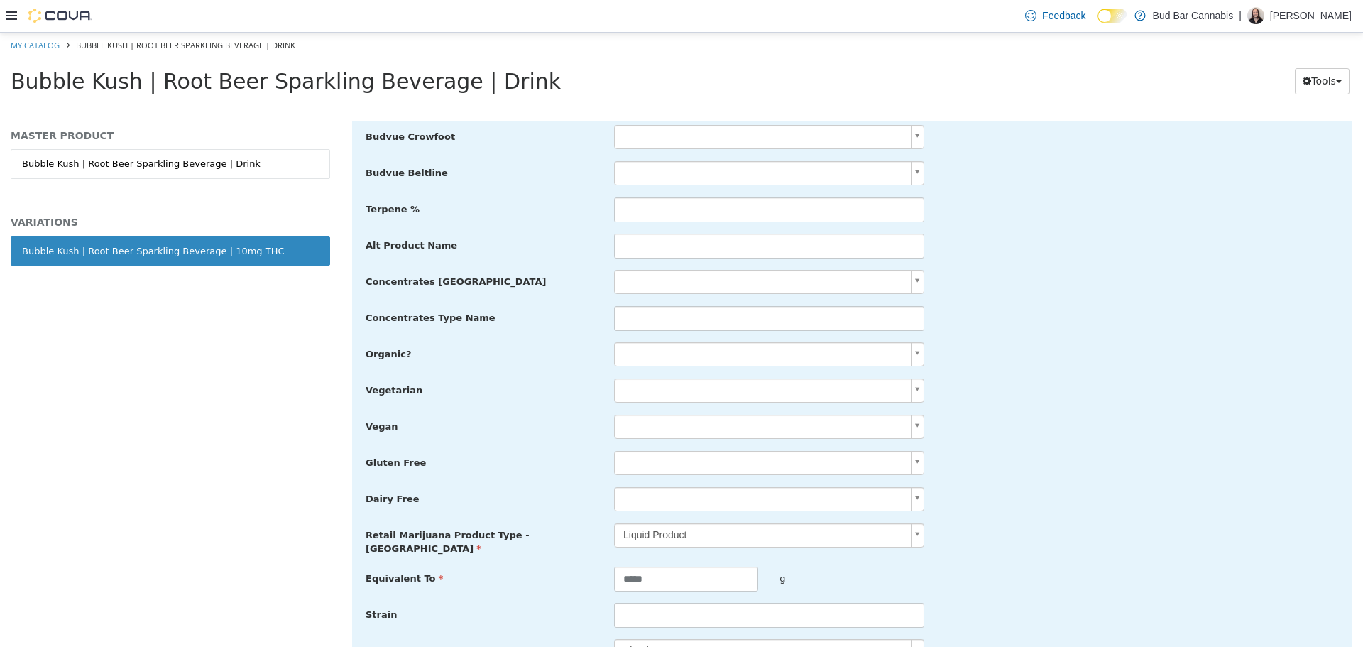
scroll to position [655, 0]
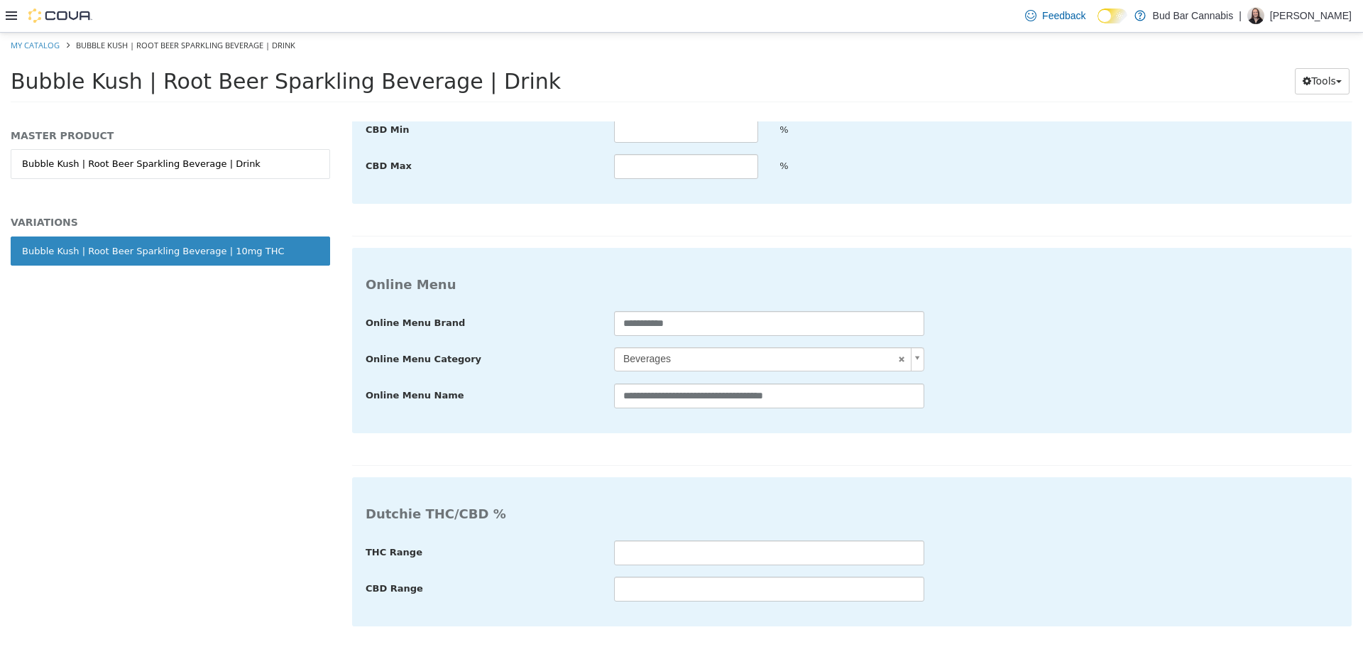
type input "**********"
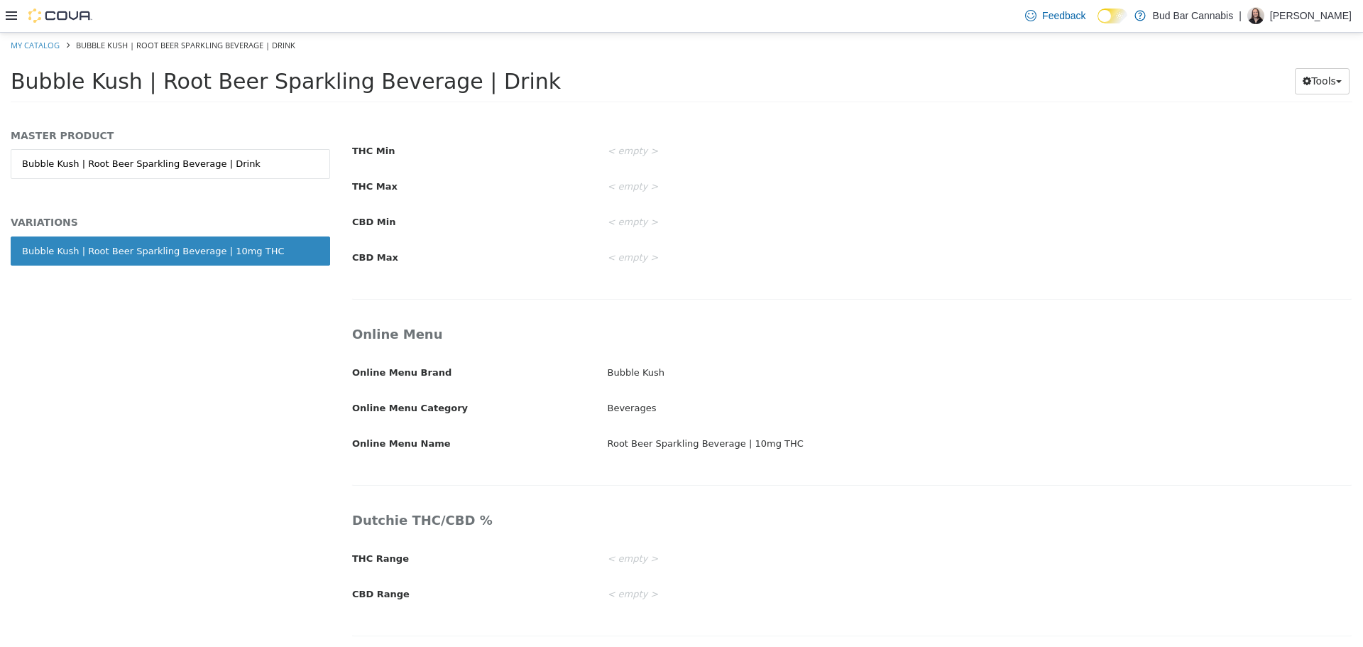
scroll to position [2169, 0]
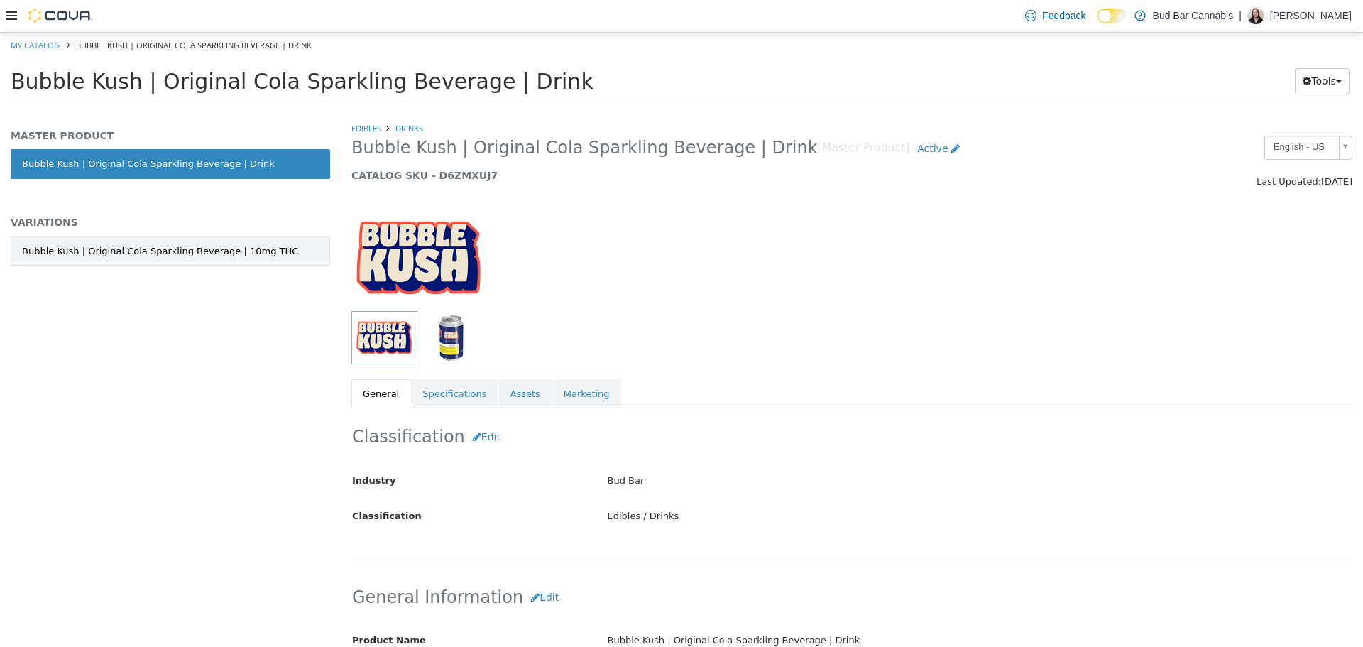
click at [241, 248] on div "Bubble Kush | Original Cola Sparkling Beverage | 10mg THC" at bounding box center [160, 251] width 276 height 14
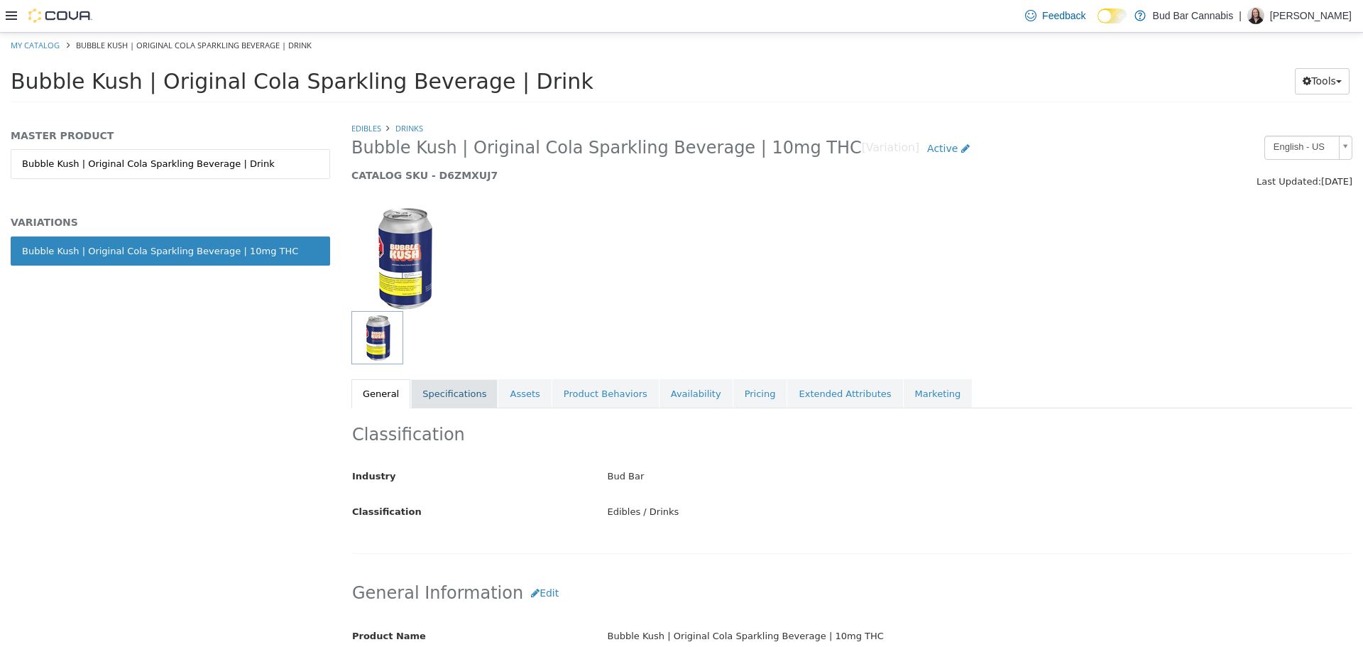
click at [433, 379] on link "Specifications" at bounding box center [454, 393] width 87 height 30
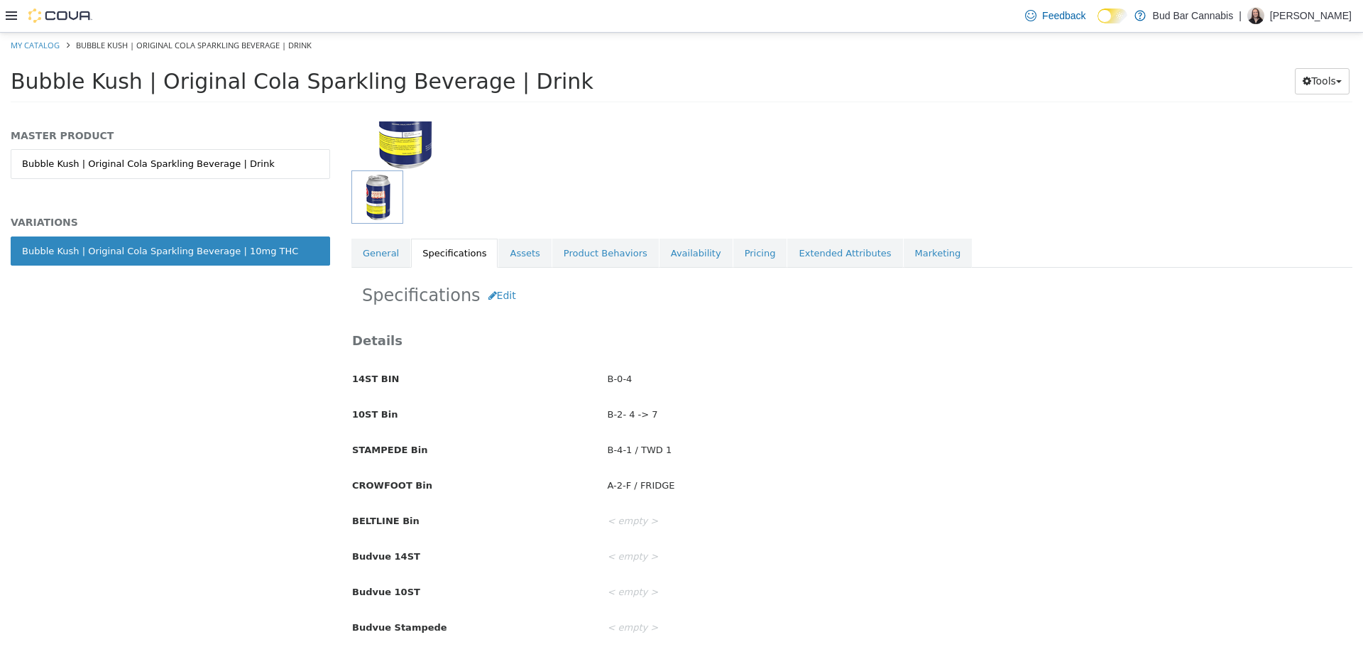
scroll to position [142, 0]
click at [487, 294] on button "Edit" at bounding box center [502, 293] width 43 height 26
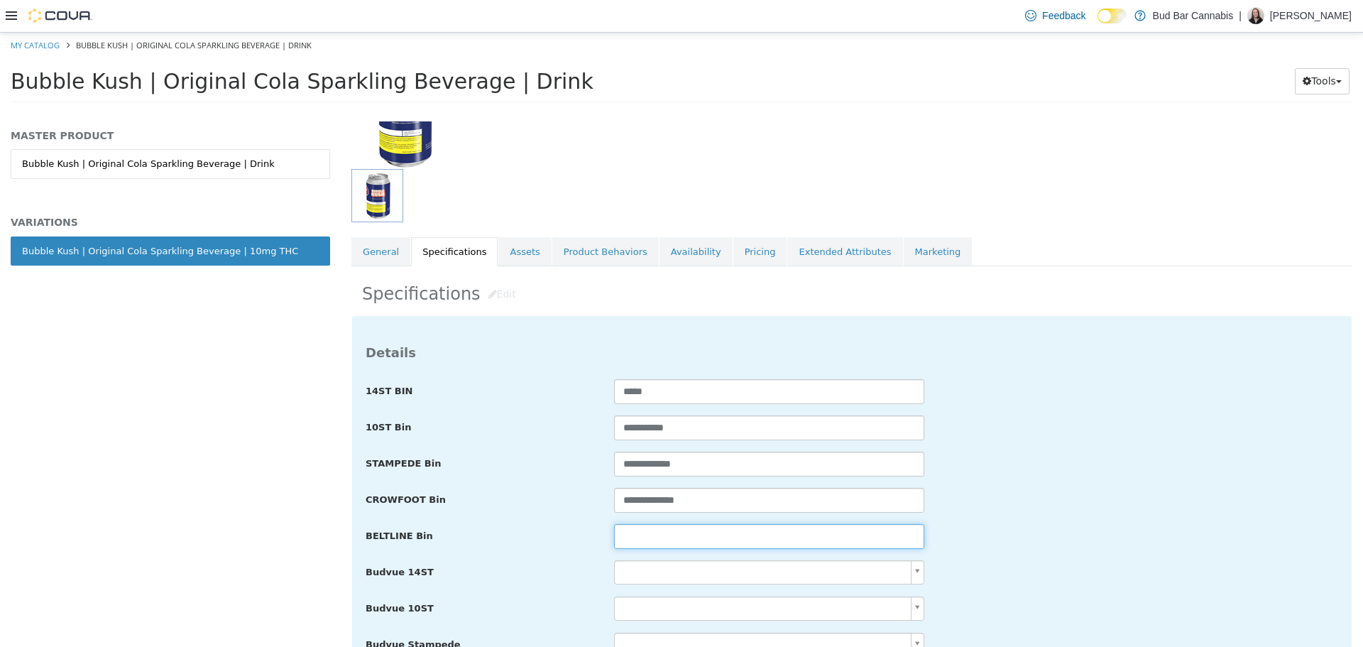
click at [667, 530] on input "text" at bounding box center [769, 535] width 310 height 25
paste input "**********"
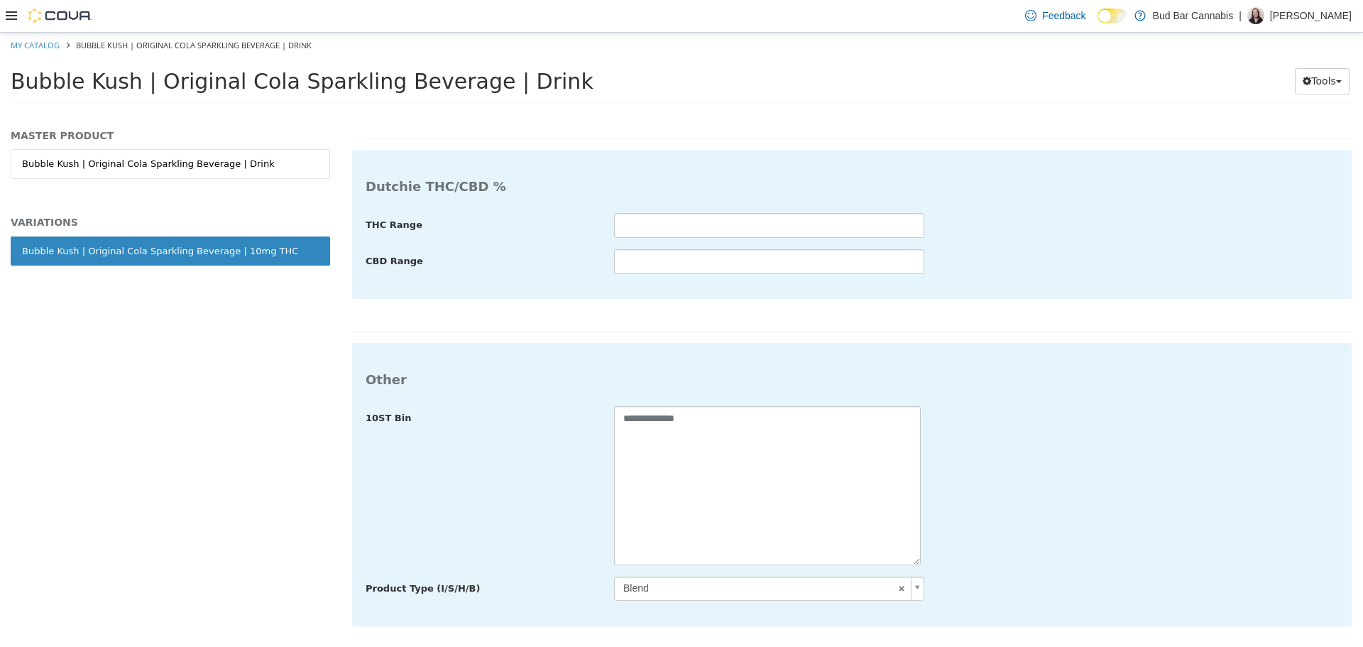
type input "**********"
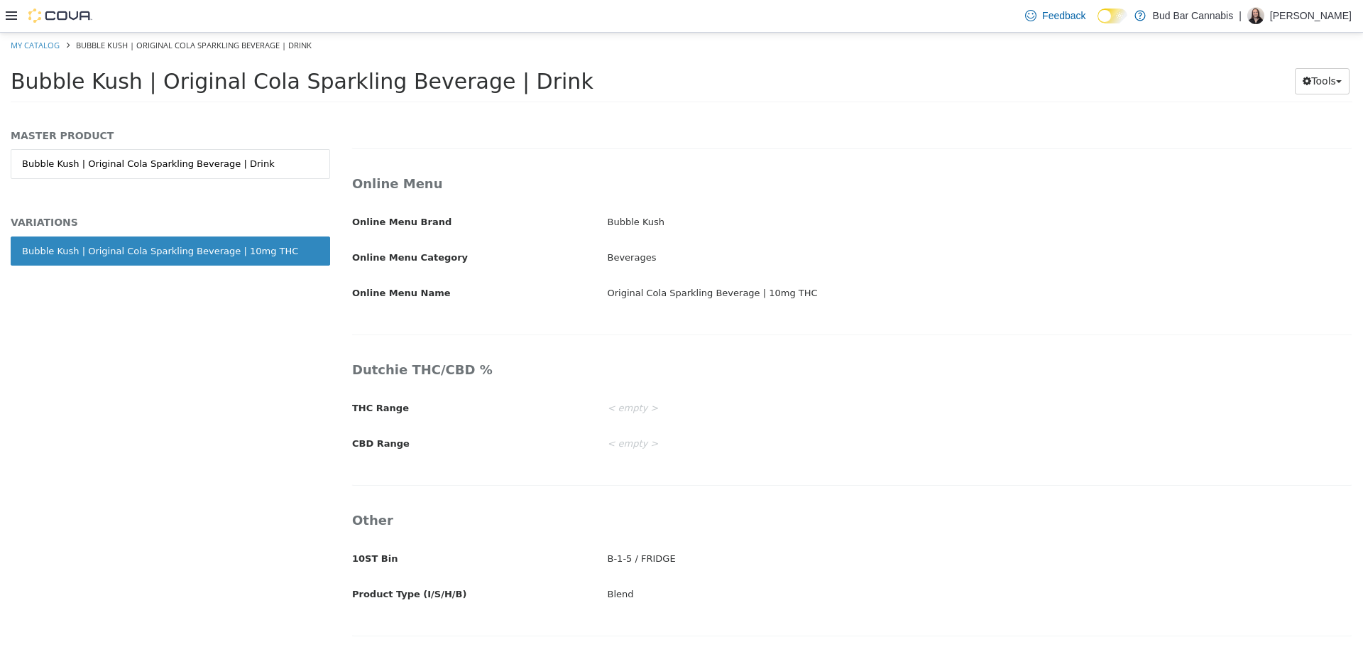
scroll to position [2320, 0]
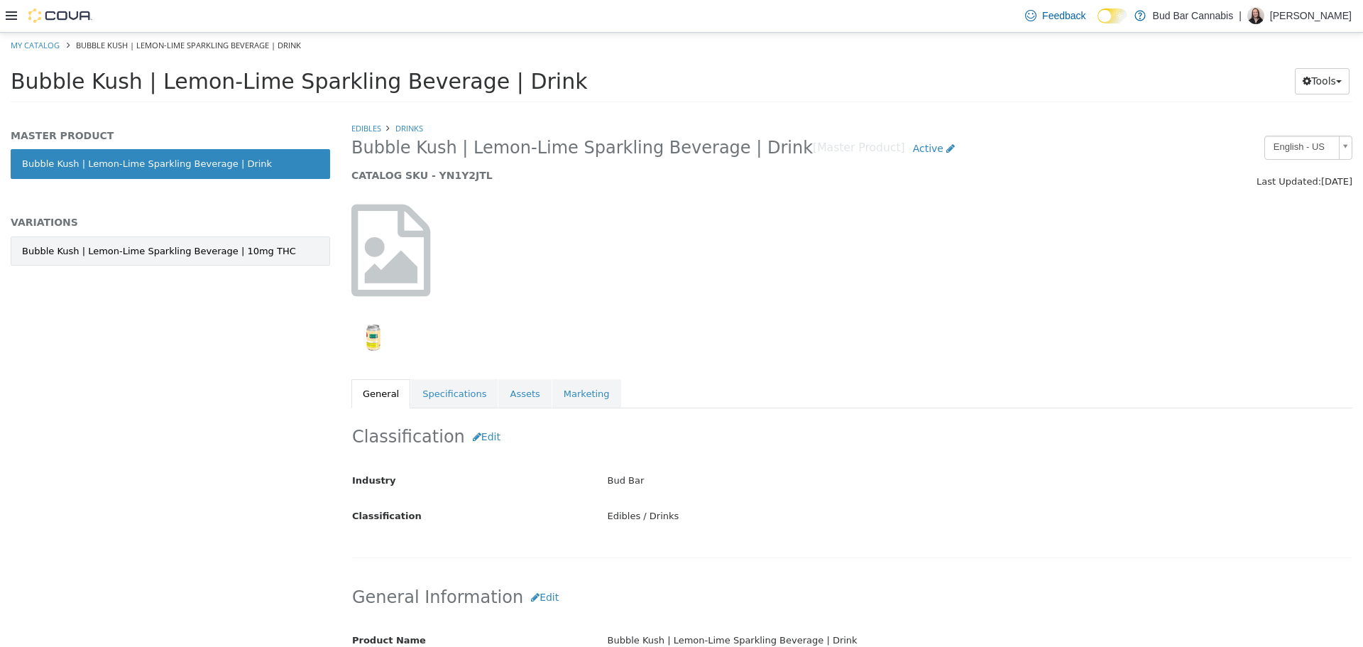
click at [222, 255] on div "Bubble Kush | Lemon-Lime Sparkling Beverage | 10mg THC" at bounding box center [159, 251] width 274 height 14
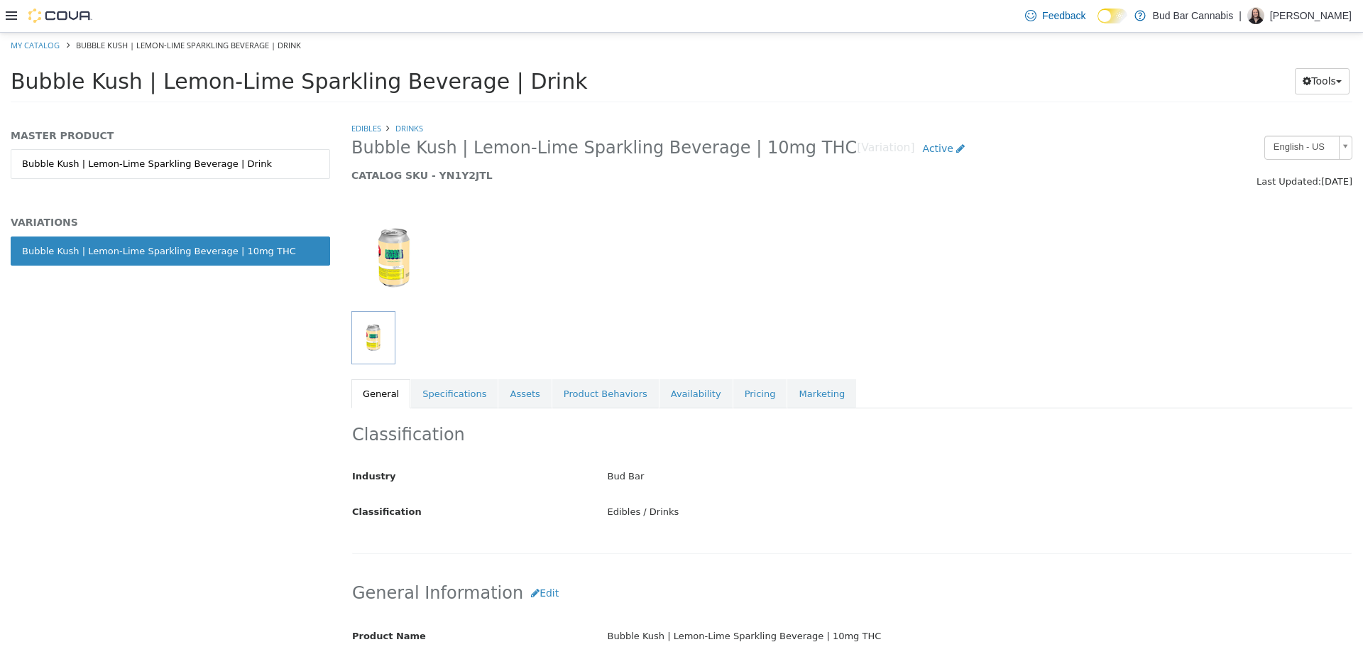
click at [444, 397] on link "Specifications" at bounding box center [454, 393] width 87 height 30
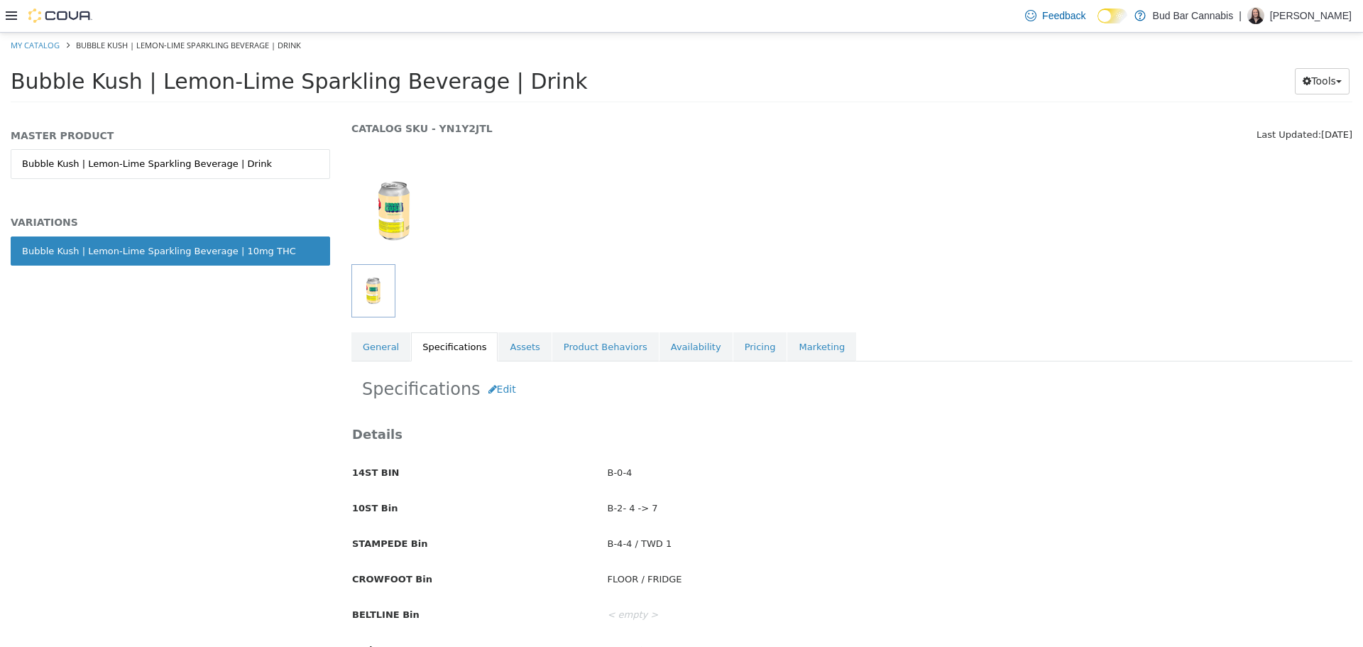
scroll to position [71, 0]
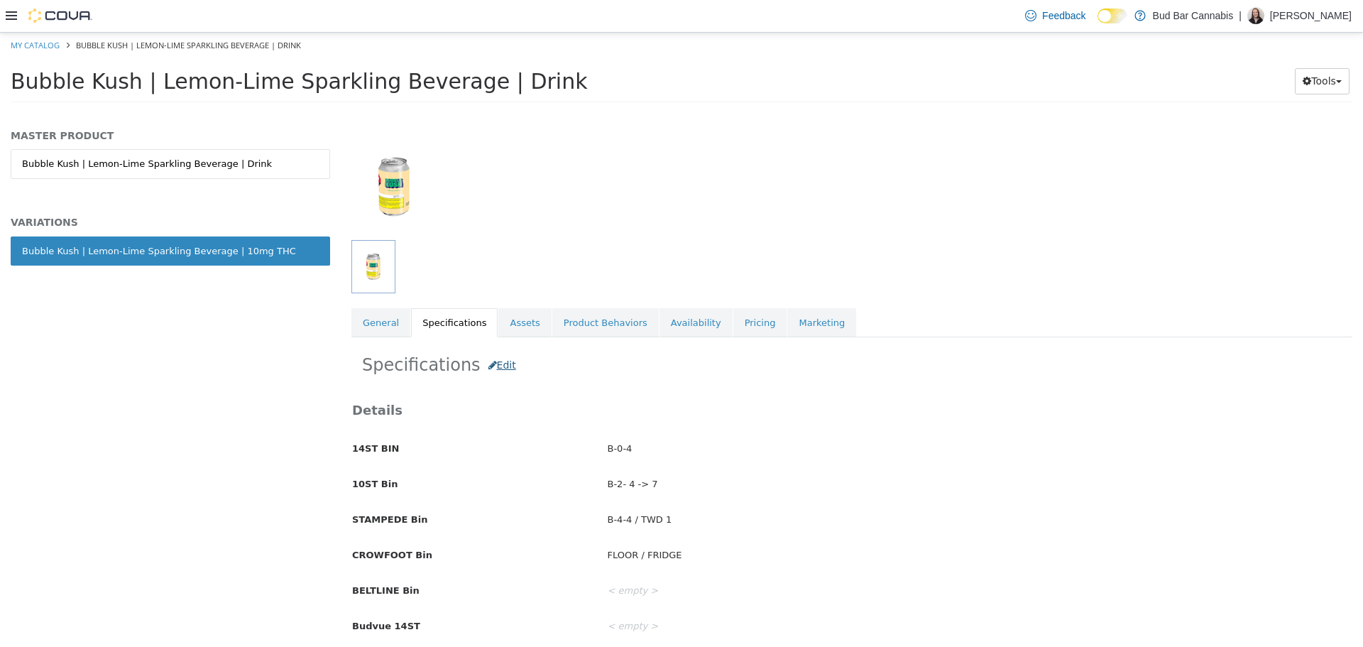
drag, startPoint x: 502, startPoint y: 380, endPoint x: 501, endPoint y: 362, distance: 17.8
click at [501, 362] on button "Edit" at bounding box center [502, 364] width 43 height 26
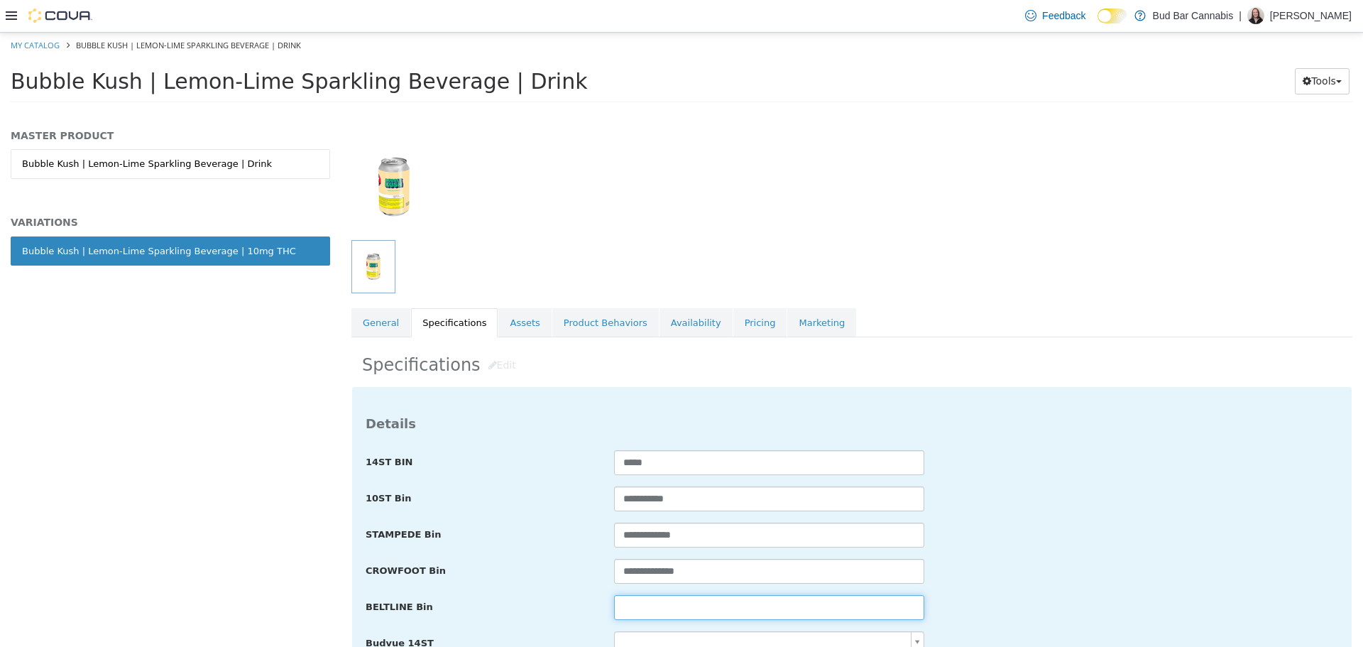
drag, startPoint x: 680, startPoint y: 599, endPoint x: 687, endPoint y: 594, distance: 8.1
click at [680, 599] on input "text" at bounding box center [769, 606] width 310 height 25
paste input "**********"
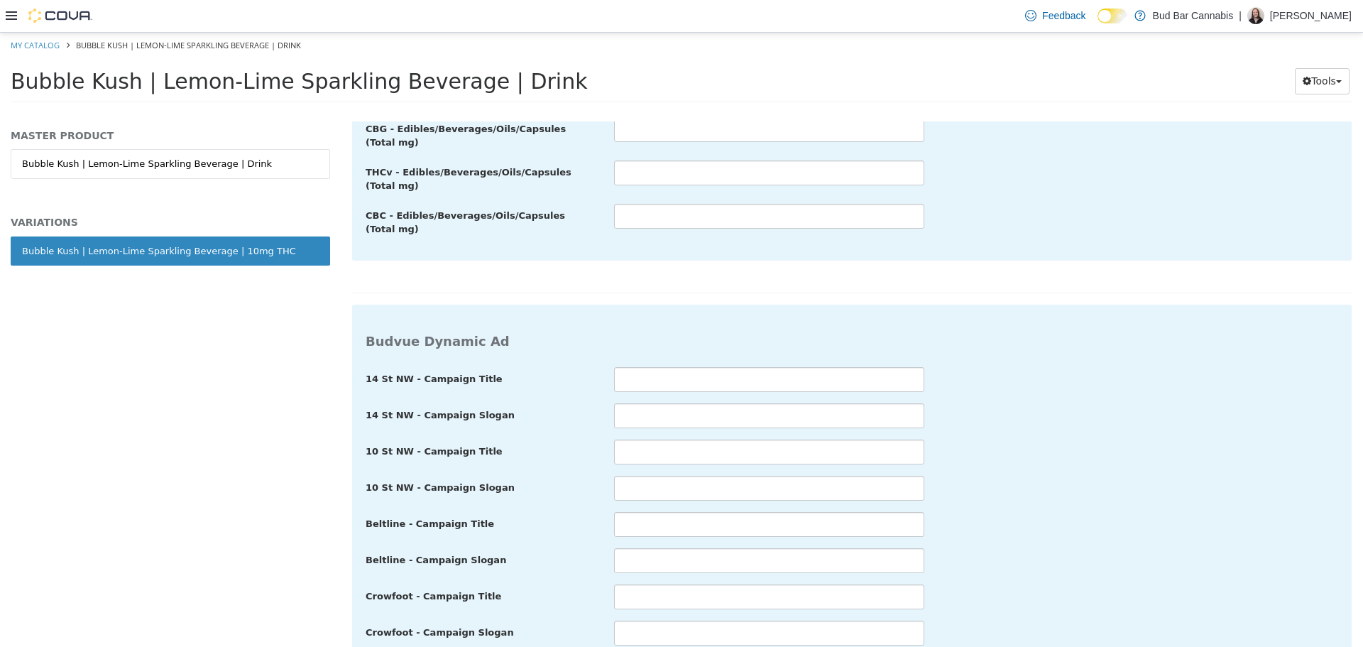
scroll to position [2941, 0]
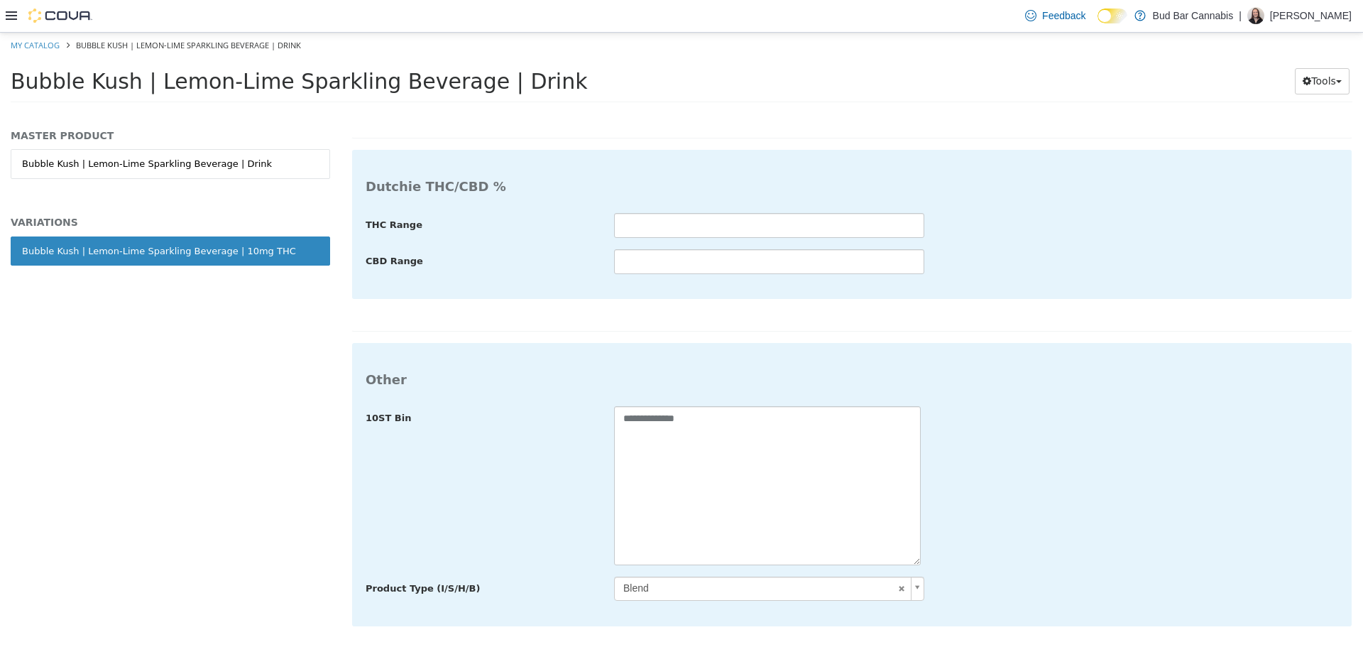
type input "**********"
drag, startPoint x: 1292, startPoint y: 636, endPoint x: 880, endPoint y: 262, distance: 556.4
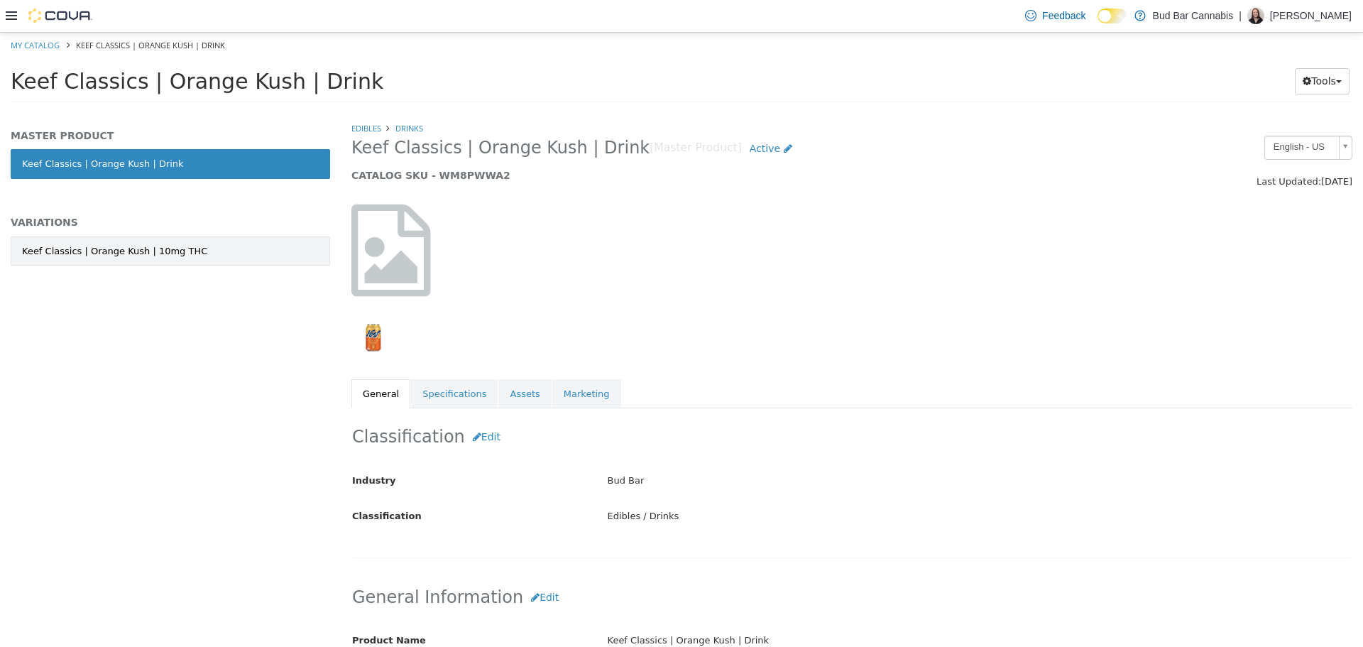
click at [187, 248] on link "Keef Classics | Orange Kush | 10mg THC" at bounding box center [170, 251] width 319 height 30
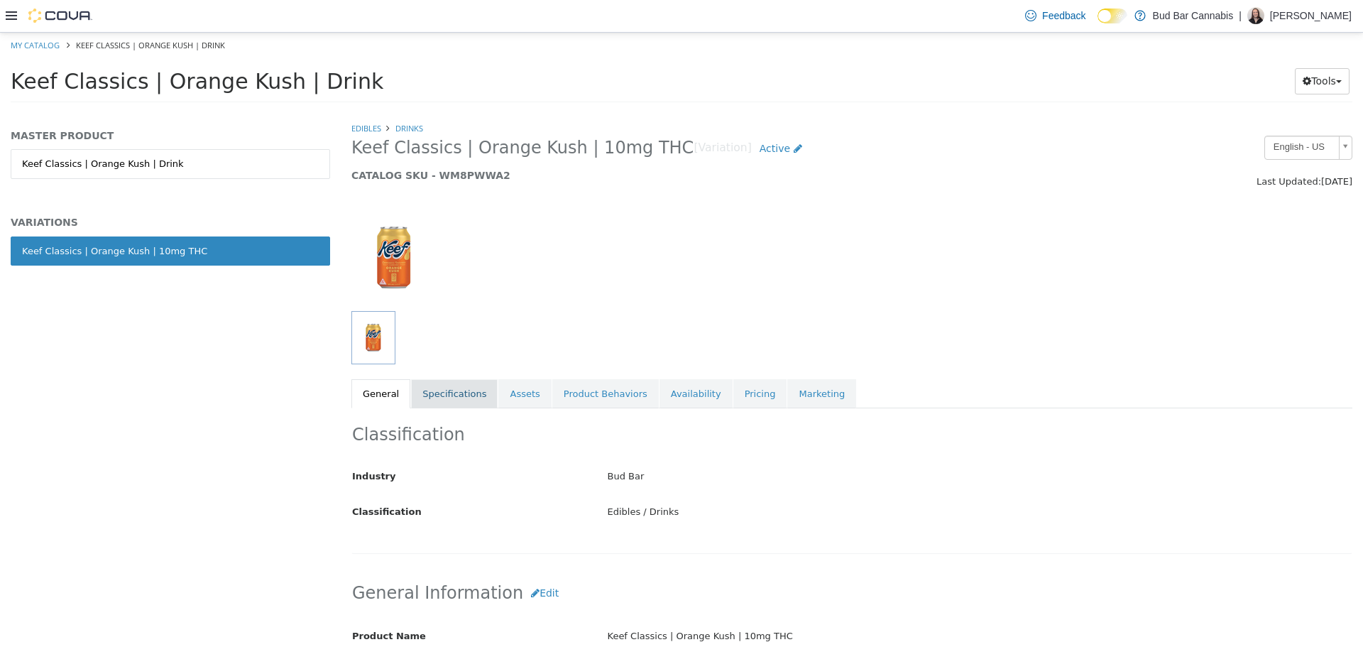
click at [437, 390] on link "Specifications" at bounding box center [454, 393] width 87 height 30
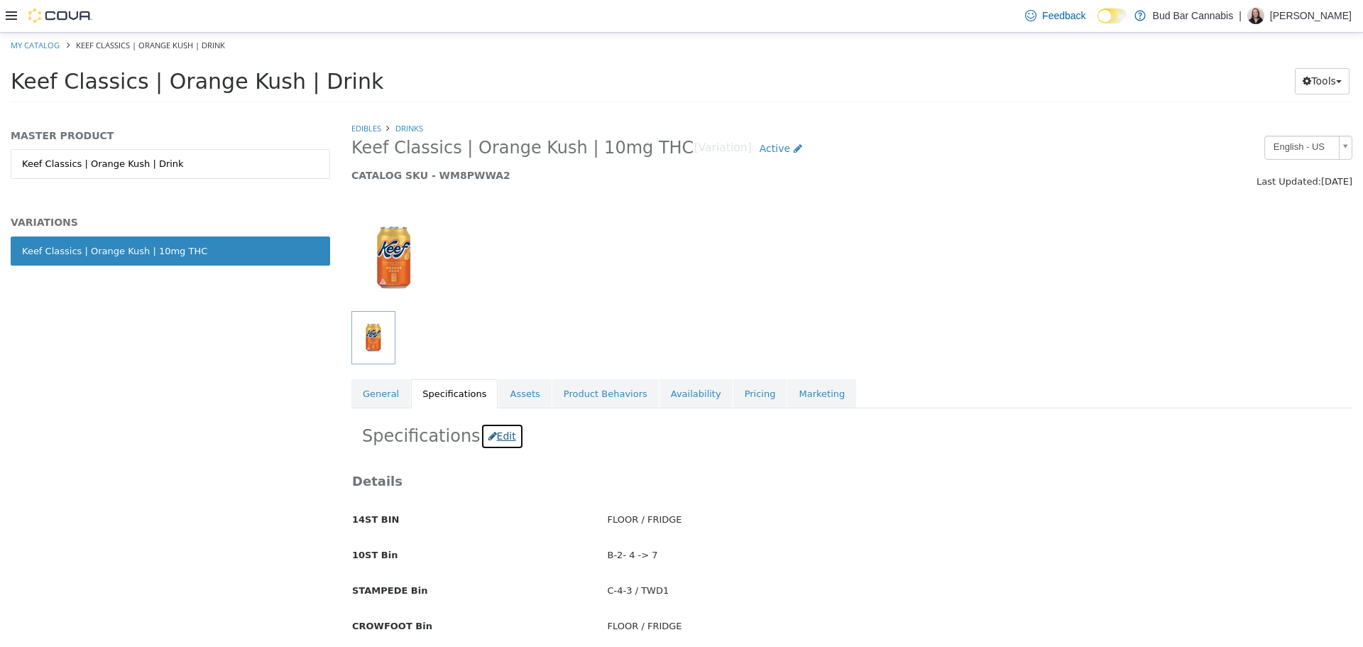
click at [498, 444] on button "Edit" at bounding box center [502, 435] width 43 height 26
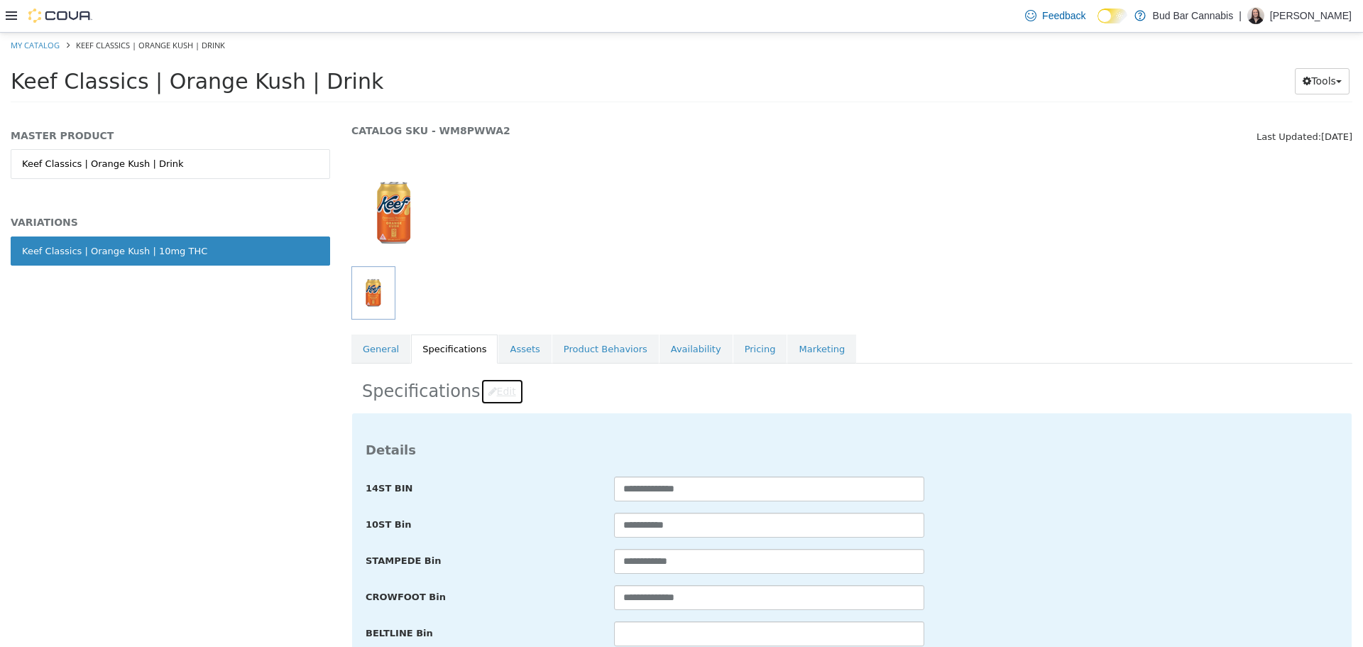
scroll to position [142, 0]
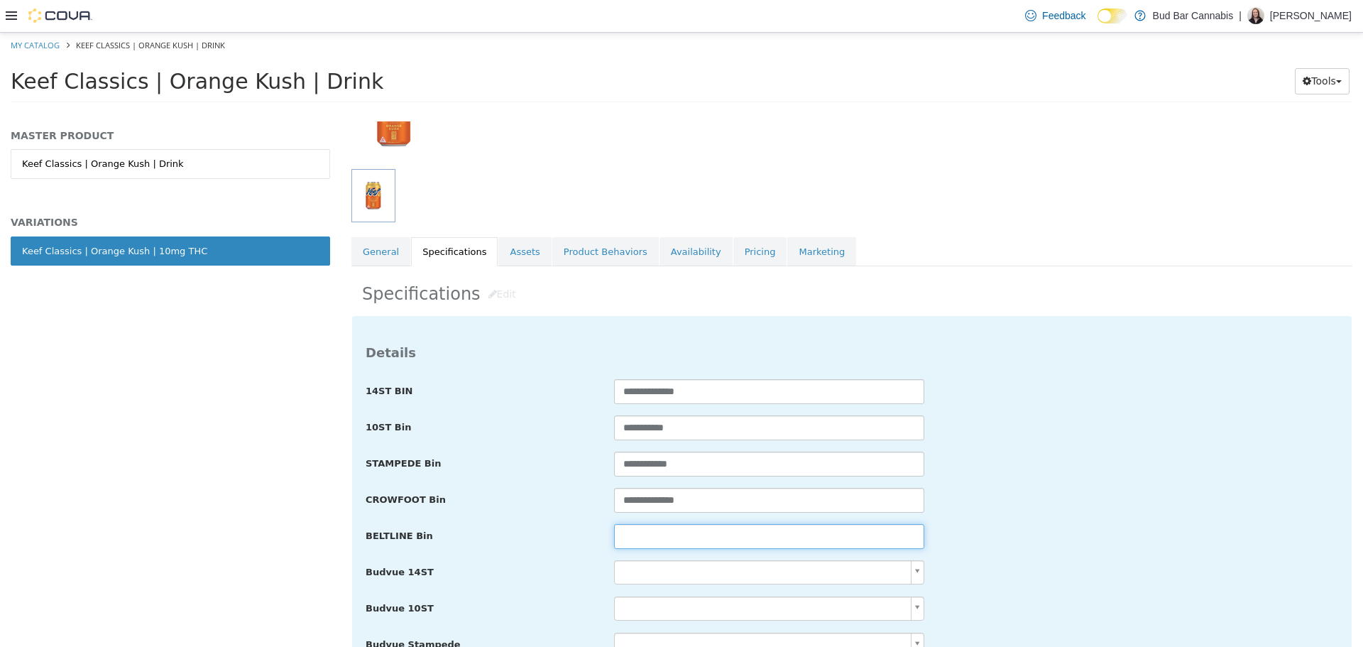
drag, startPoint x: 692, startPoint y: 531, endPoint x: 713, endPoint y: 535, distance: 21.6
click at [692, 531] on input "text" at bounding box center [769, 535] width 310 height 25
paste input "**********"
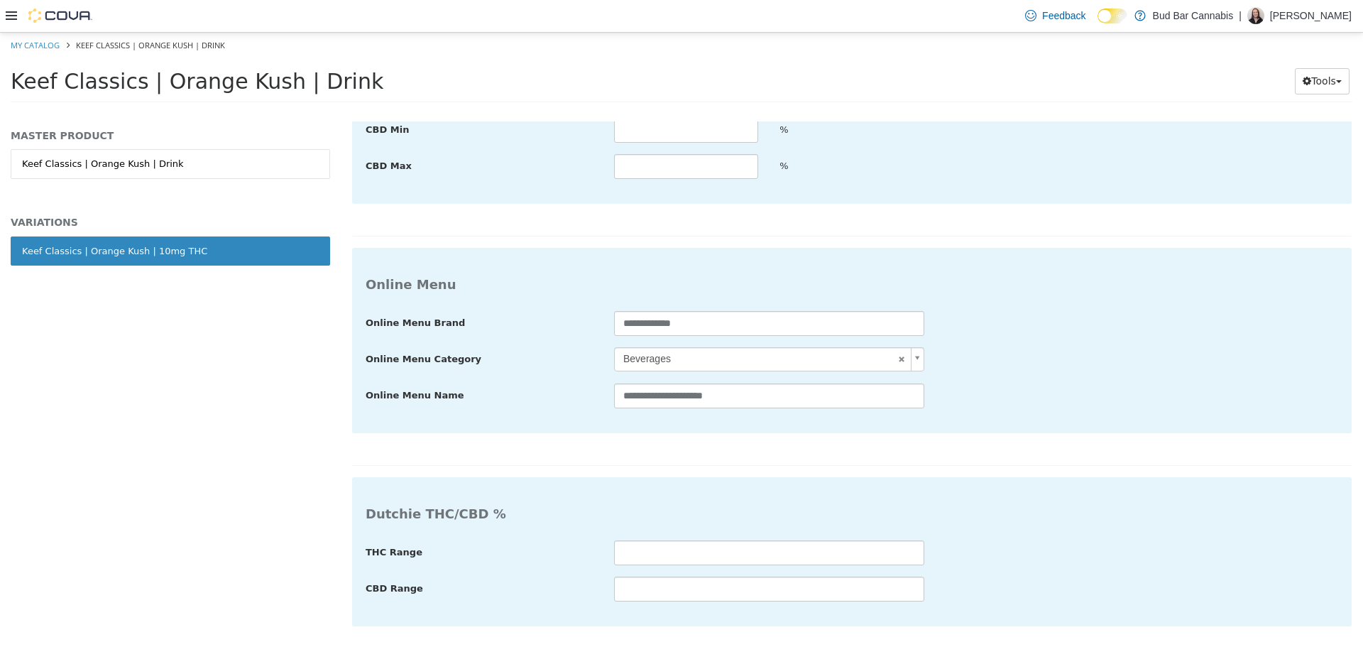
type input "**********"
drag, startPoint x: 1301, startPoint y: 621, endPoint x: 1069, endPoint y: 306, distance: 390.9
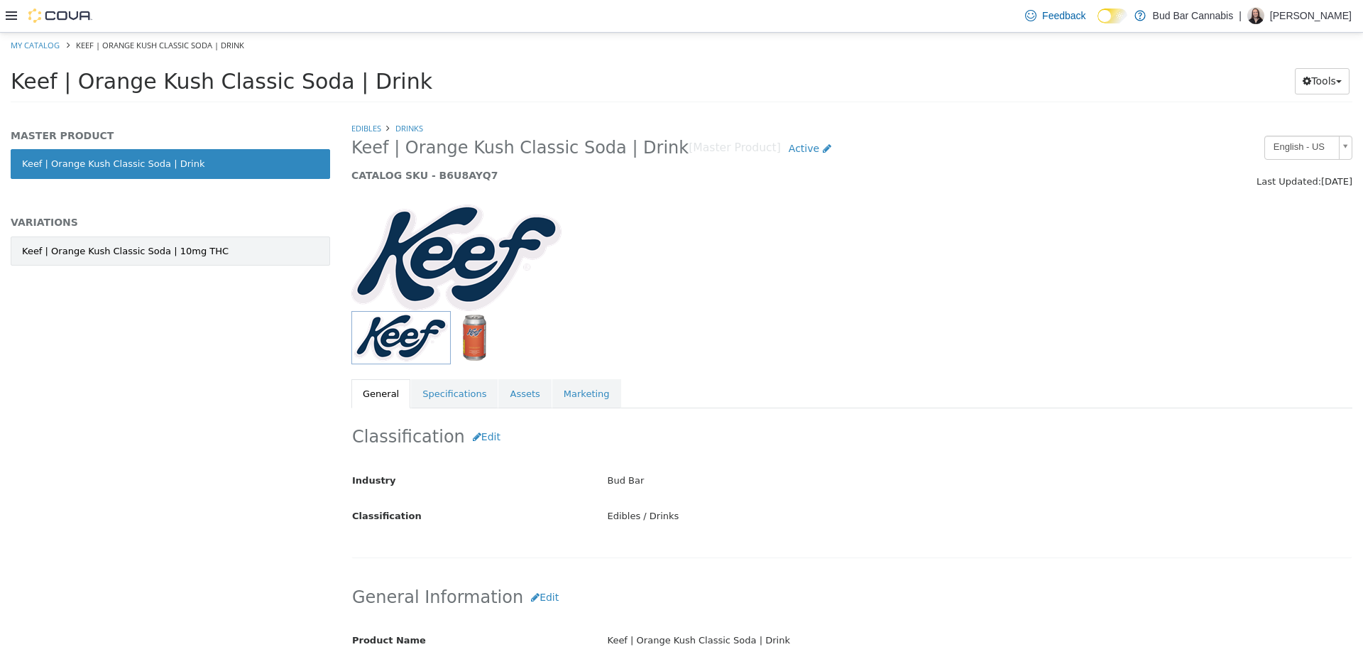
click at [157, 248] on div "Keef | Orange Kush Classic Soda | 10mg THC" at bounding box center [125, 251] width 207 height 14
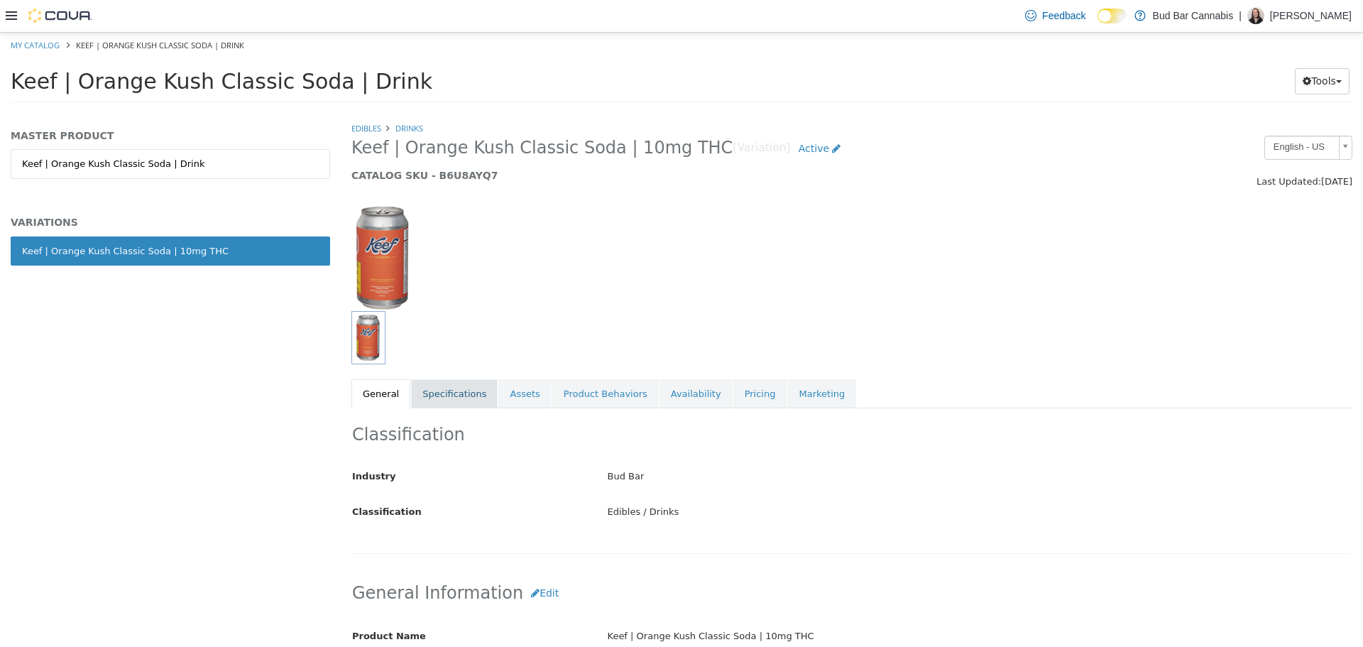
click at [464, 390] on link "Specifications" at bounding box center [454, 393] width 87 height 30
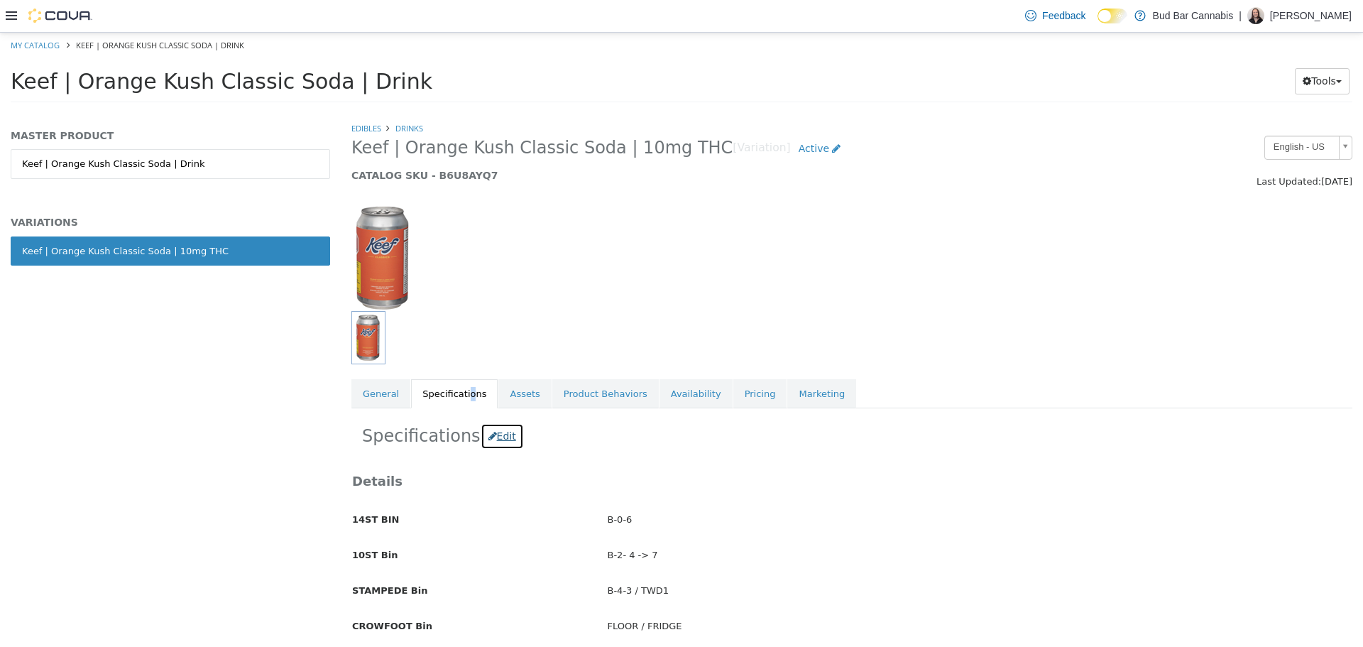
click at [493, 439] on button "Edit" at bounding box center [502, 435] width 43 height 26
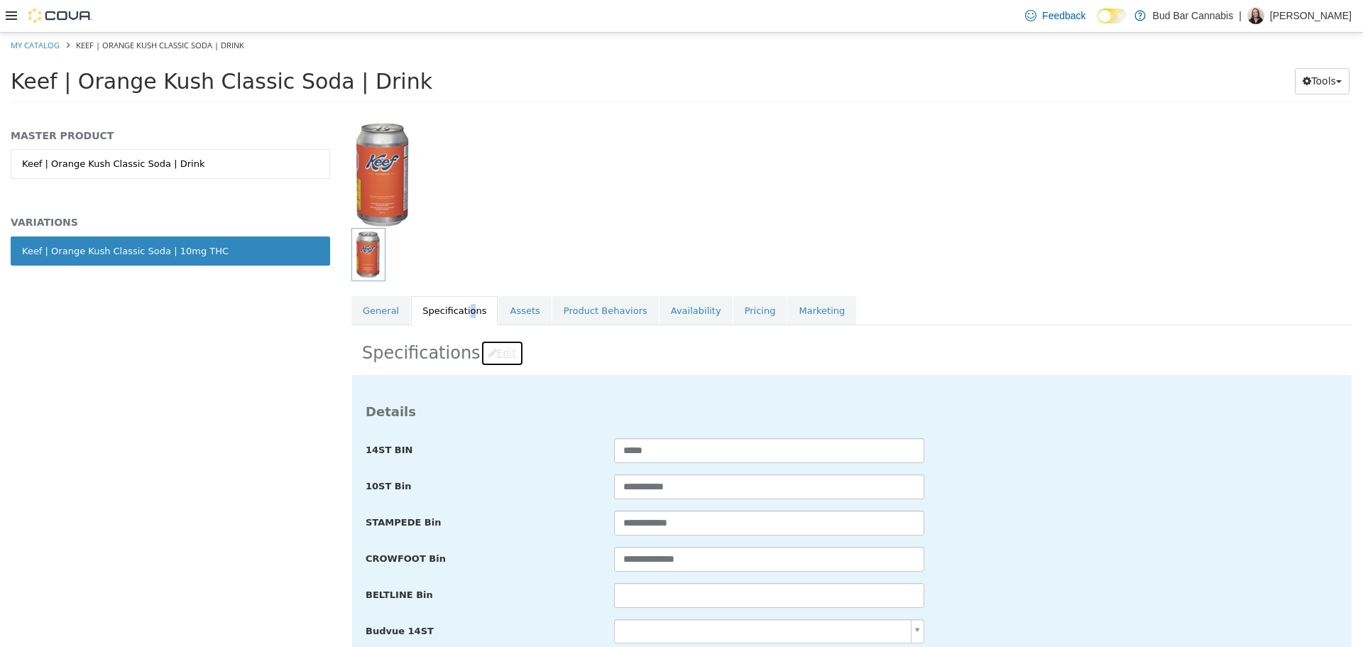
scroll to position [213, 0]
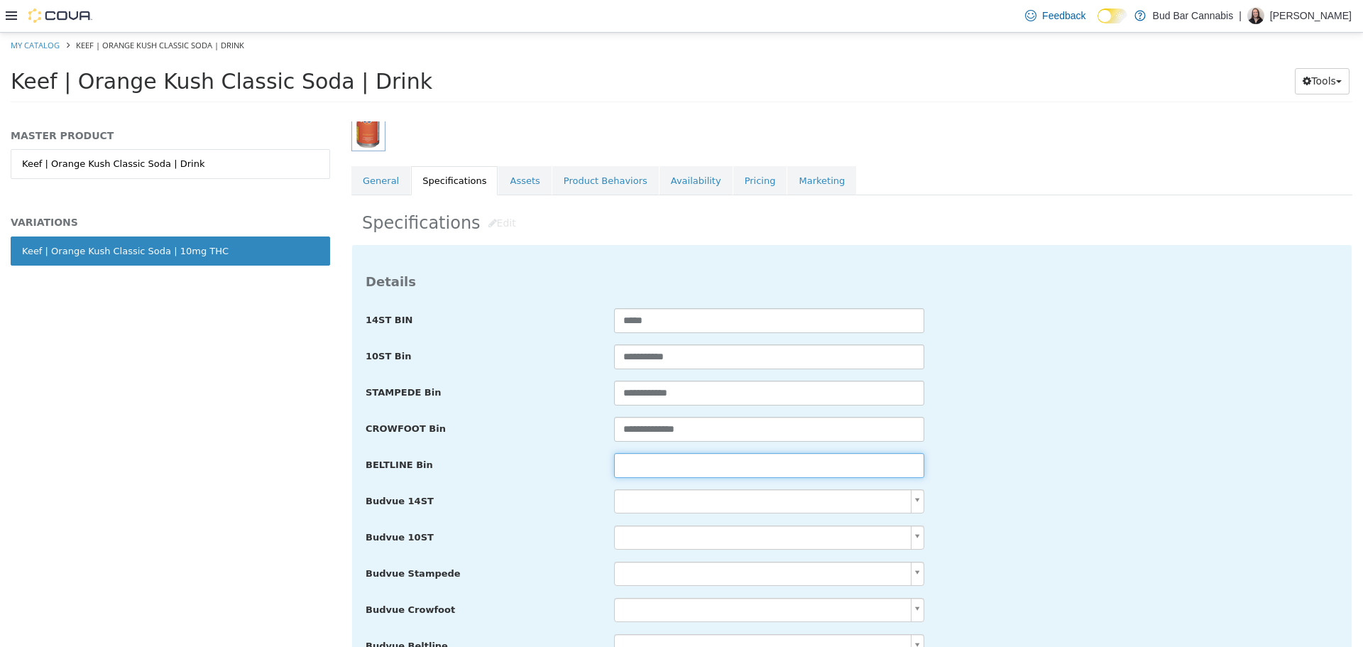
click at [688, 476] on input "text" at bounding box center [769, 464] width 310 height 25
paste input "**********"
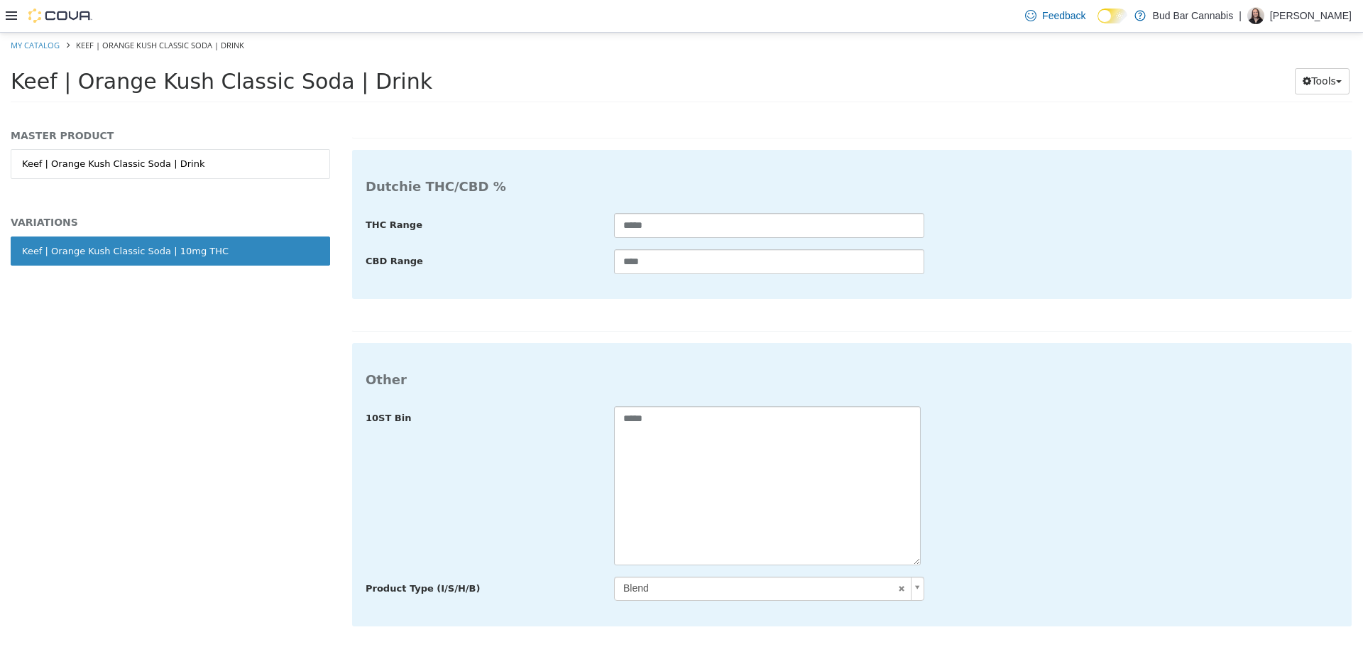
type input "**********"
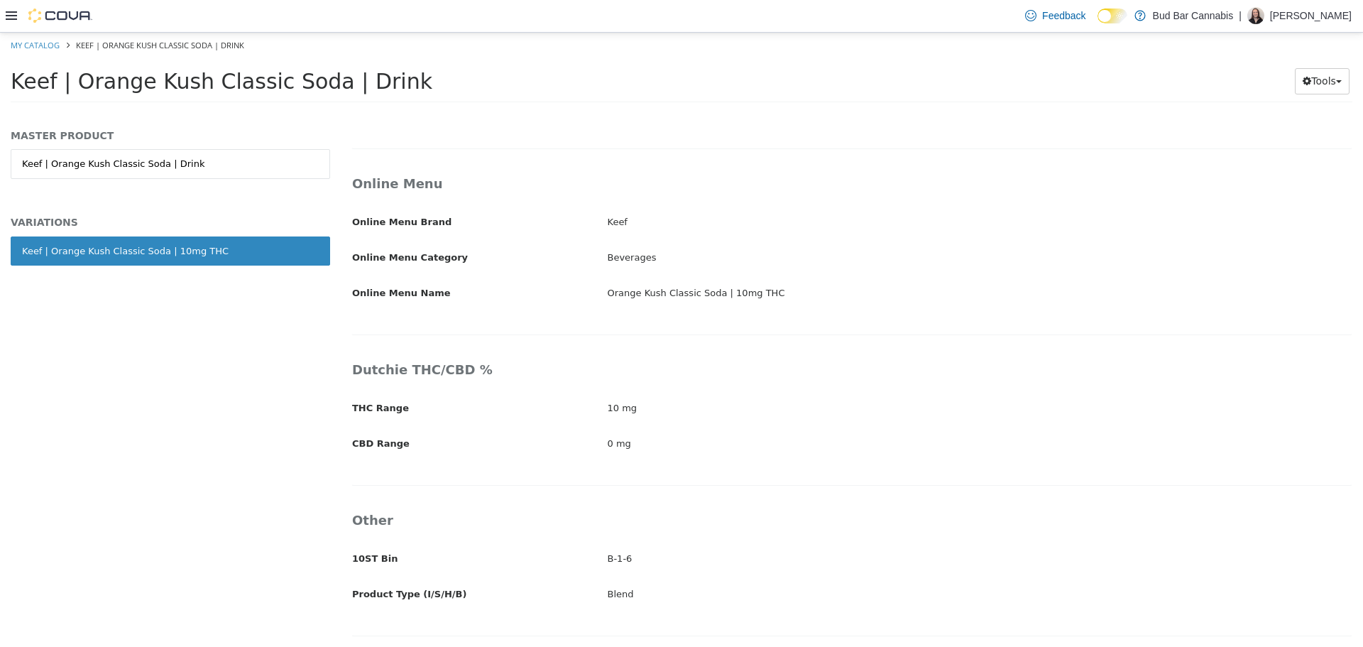
scroll to position [2320, 0]
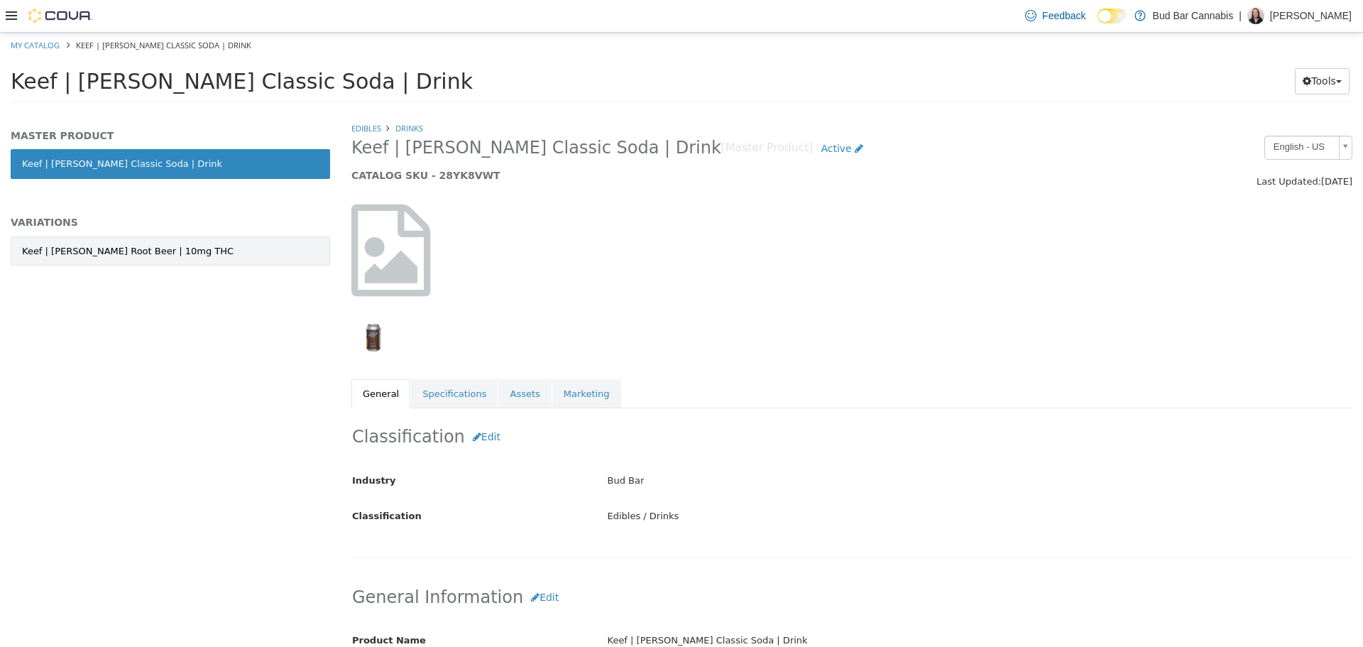
click at [171, 251] on div "Keef | [PERSON_NAME] Root Beer | 10mg THC" at bounding box center [128, 251] width 212 height 14
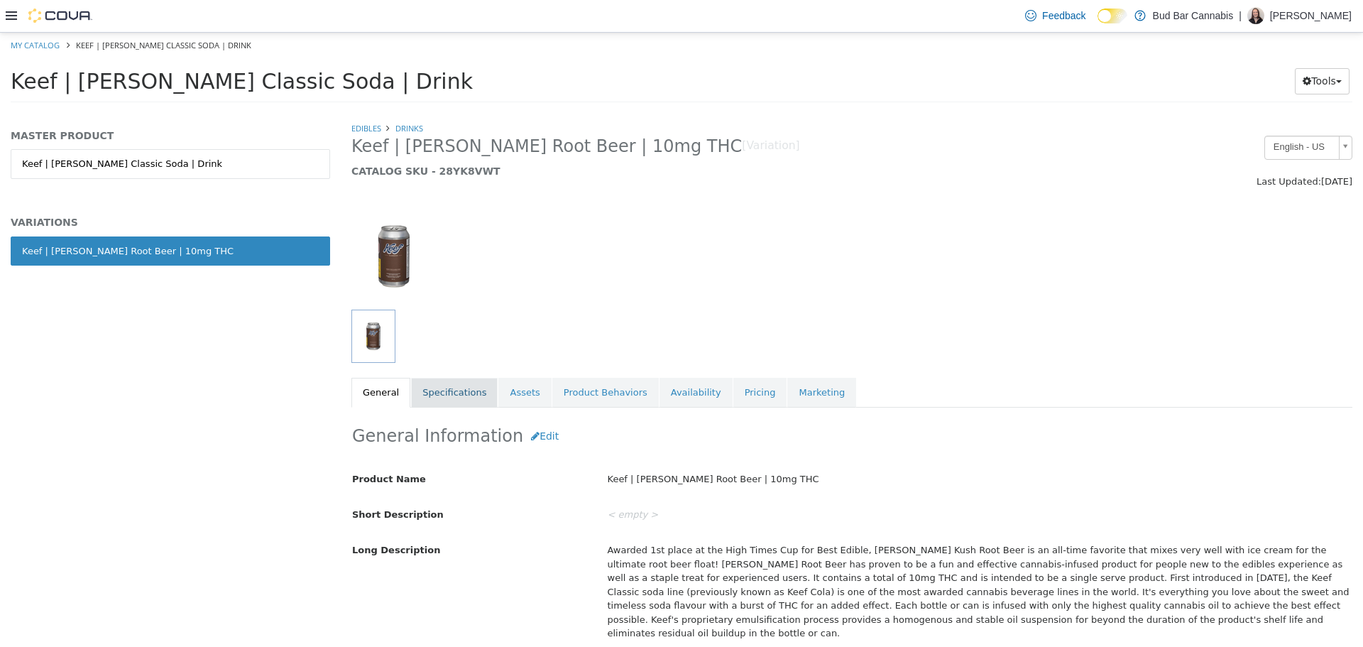
click at [434, 388] on link "Specifications" at bounding box center [454, 392] width 87 height 30
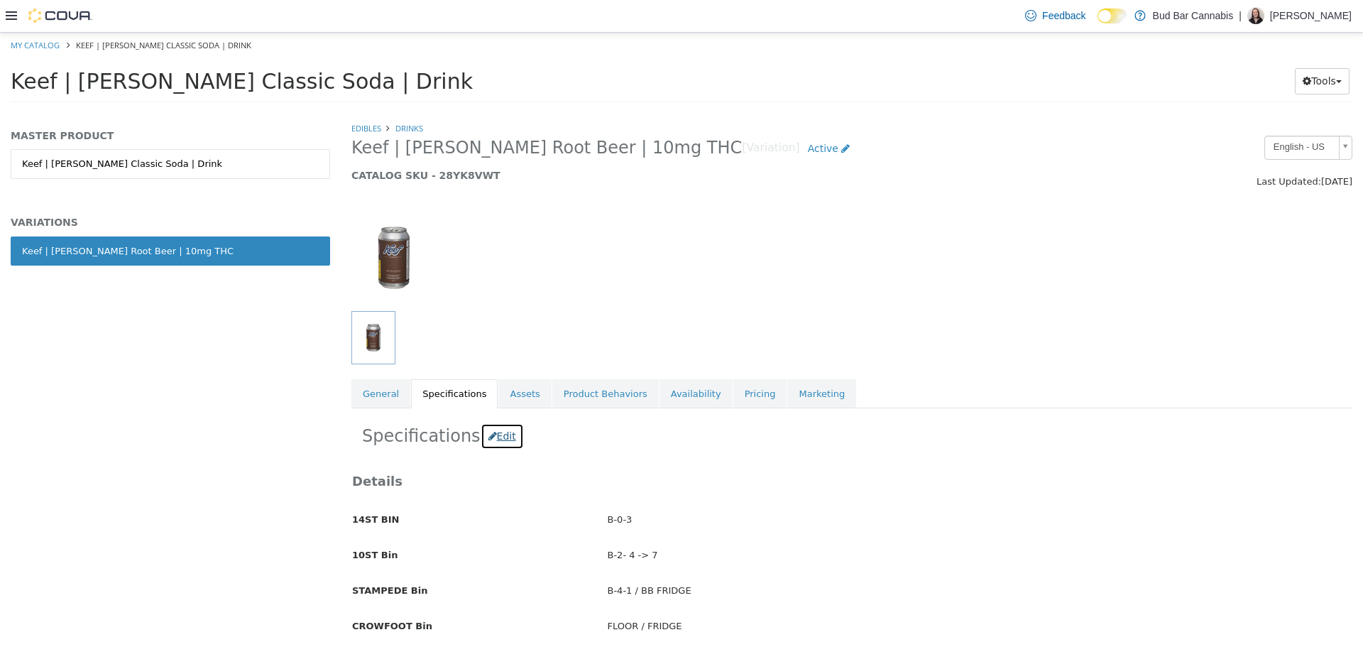
click at [498, 438] on button "Edit" at bounding box center [502, 435] width 43 height 26
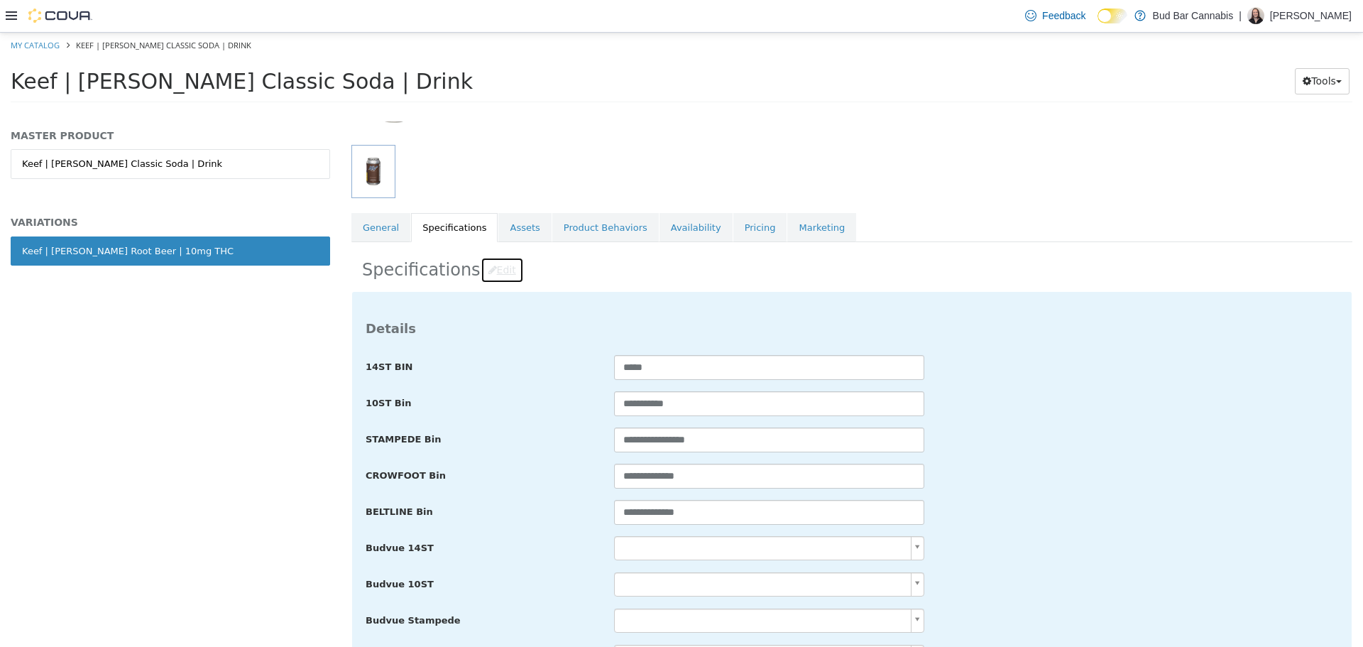
scroll to position [426, 0]
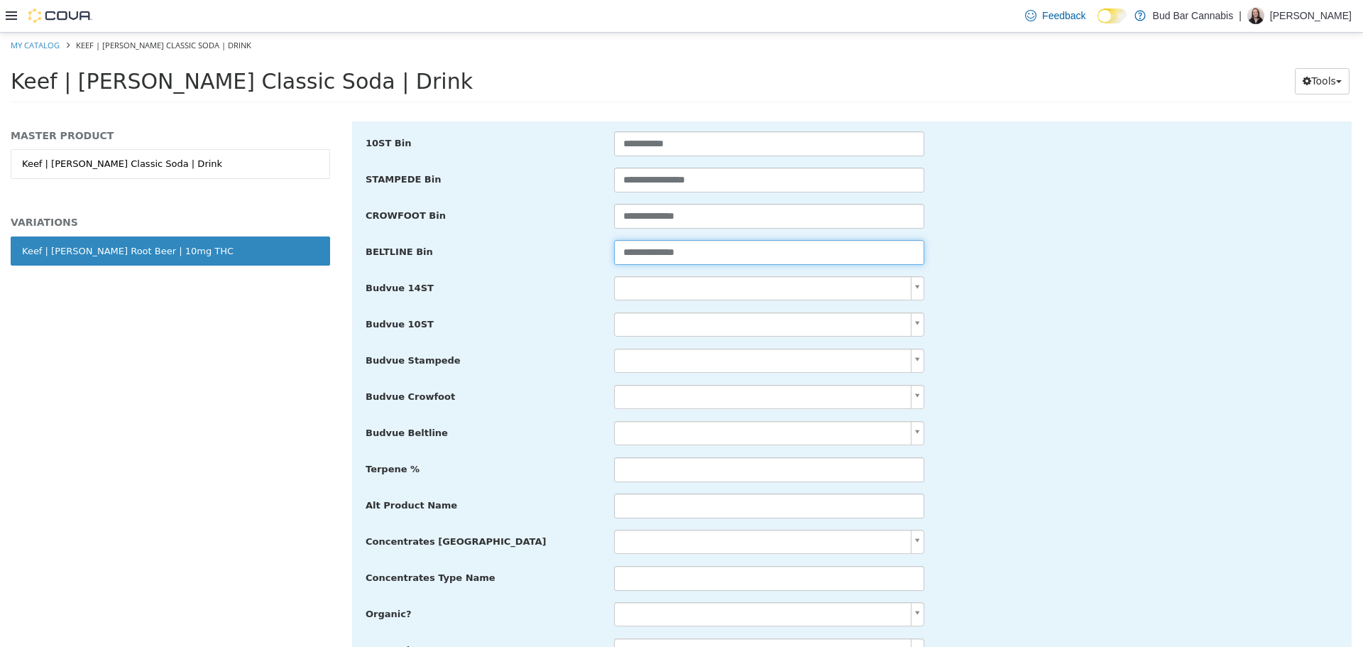
drag, startPoint x: 713, startPoint y: 255, endPoint x: 322, endPoint y: 224, distance: 392.4
click at [322, 111] on div "**********" at bounding box center [681, 111] width 1363 height 0
paste input "text"
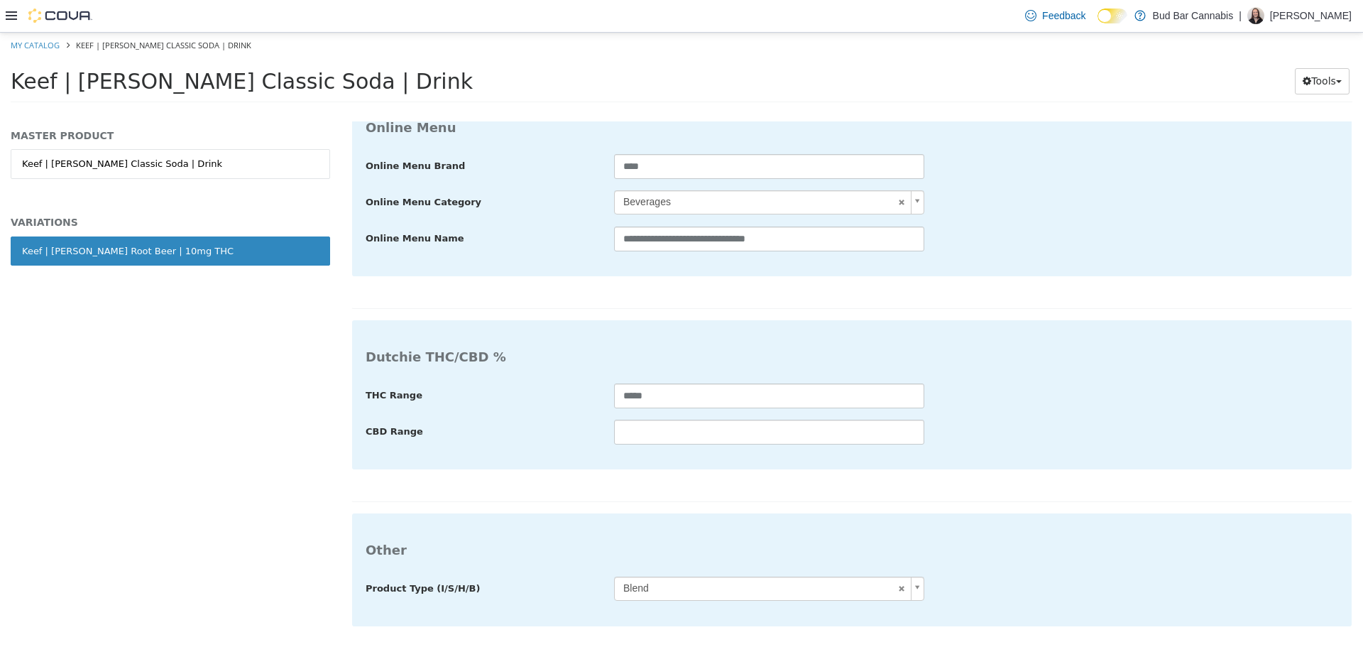
type input "**********"
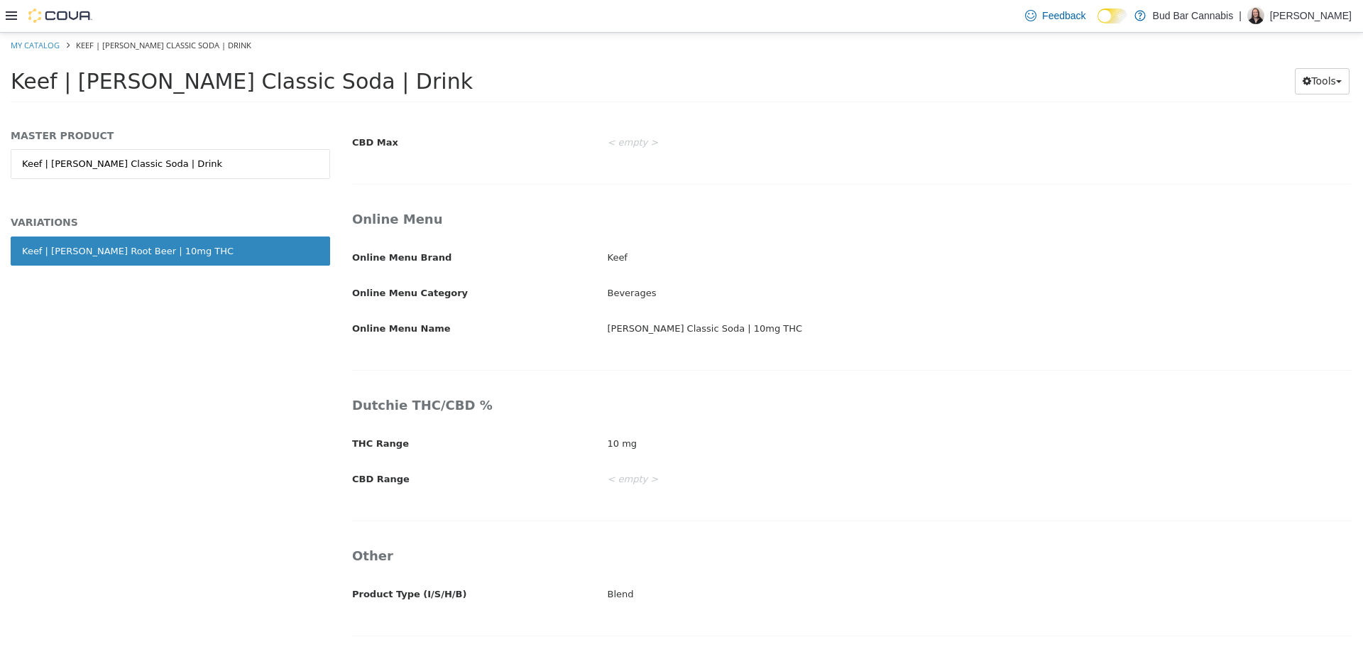
scroll to position [2284, 0]
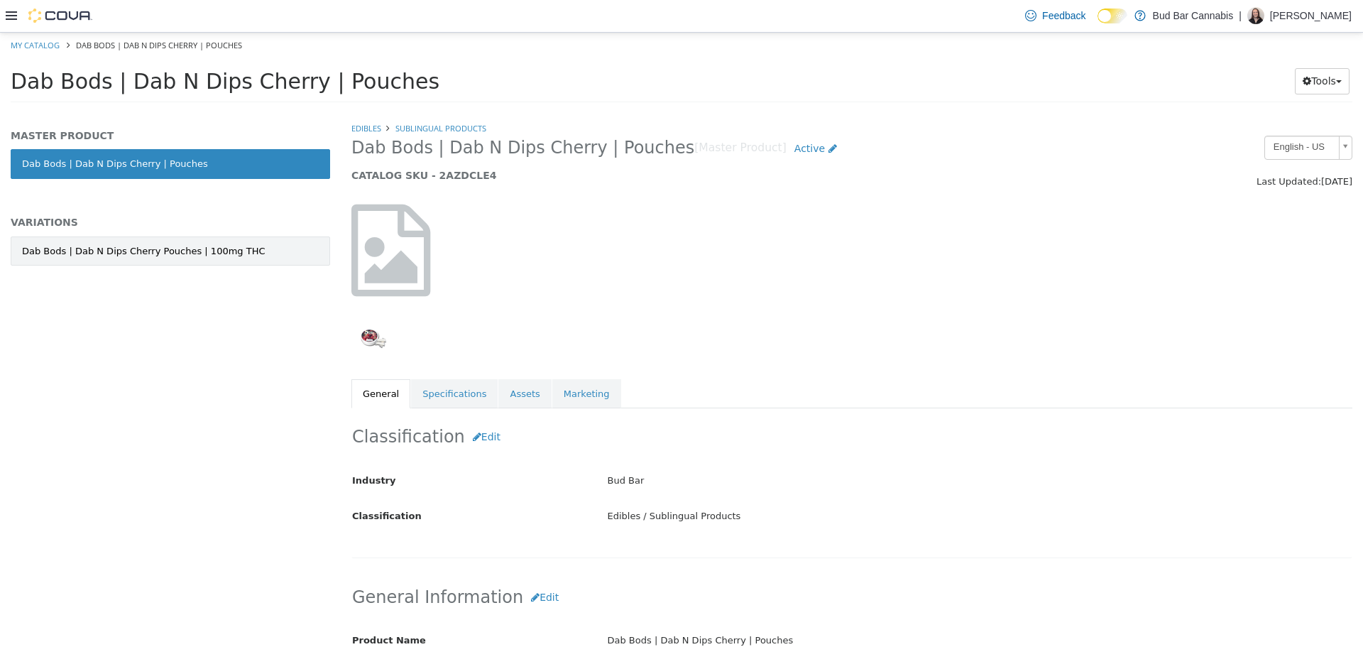
click at [106, 253] on div "Dab Bods | Dab N Dips Cherry Pouches | 100mg THC" at bounding box center [144, 251] width 244 height 14
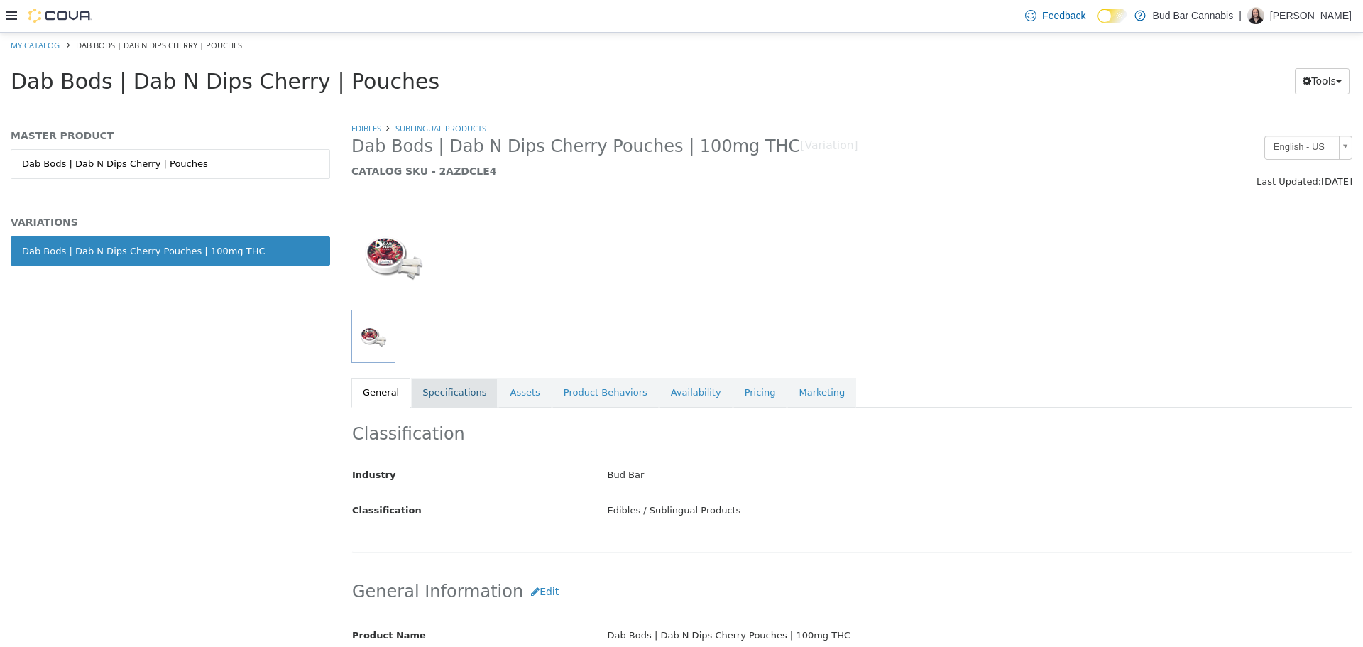
click at [449, 386] on link "Specifications" at bounding box center [454, 392] width 87 height 30
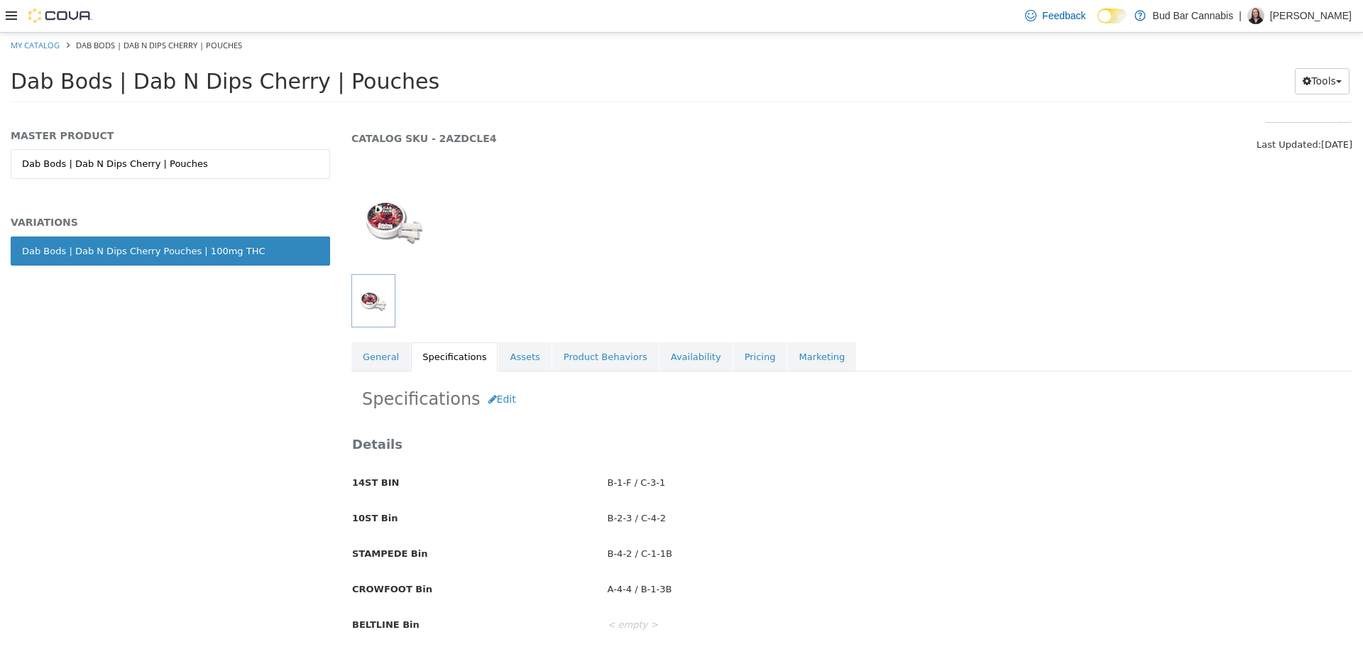
scroll to position [71, 0]
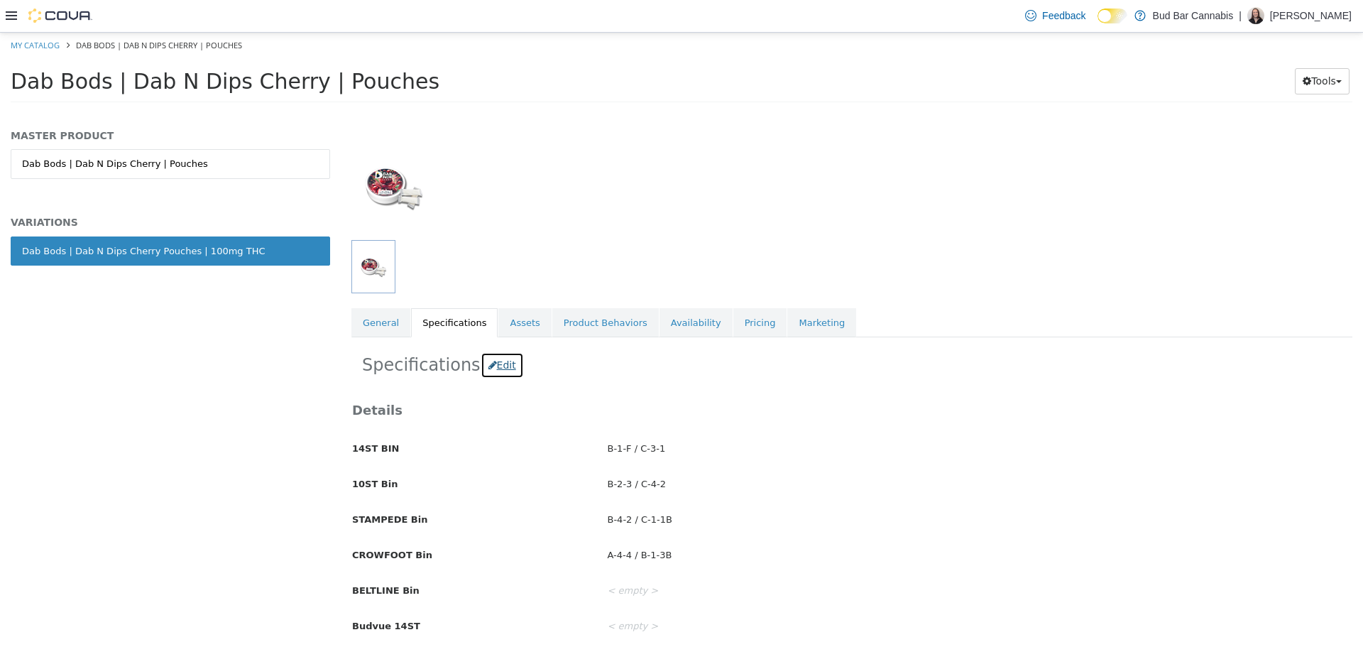
click at [505, 366] on button "Edit" at bounding box center [502, 364] width 43 height 26
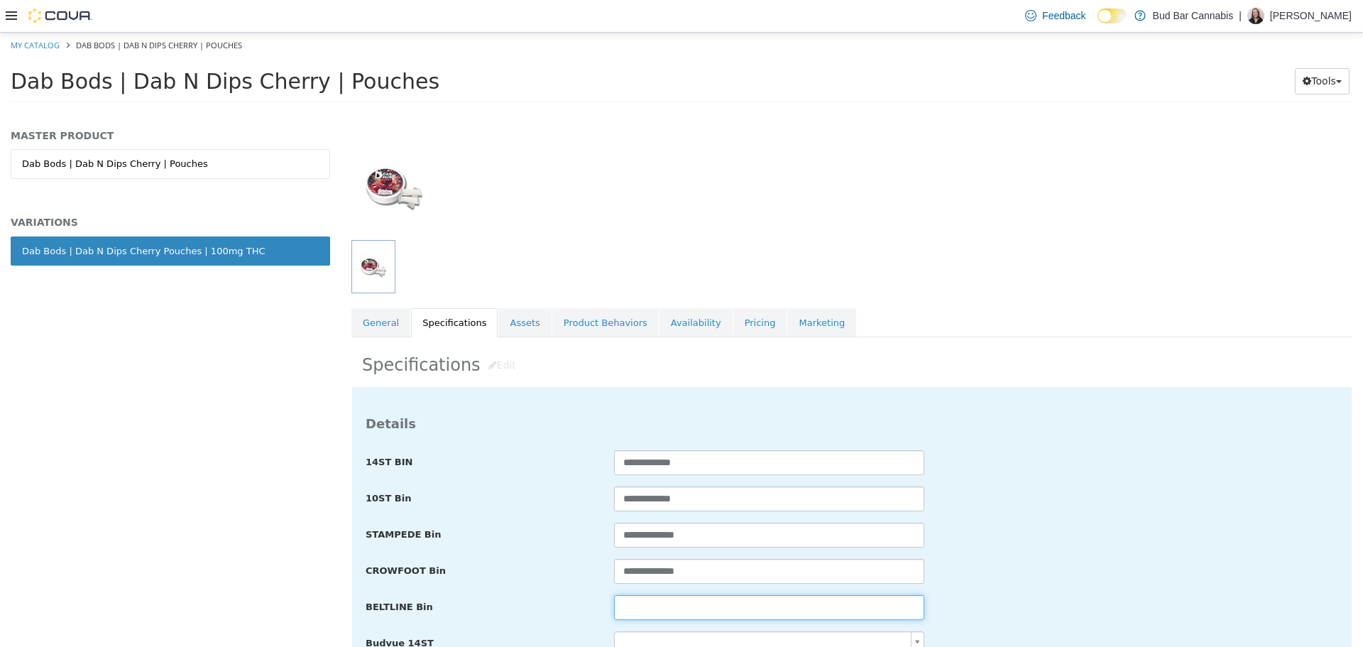
click at [662, 599] on input "text" at bounding box center [769, 606] width 310 height 25
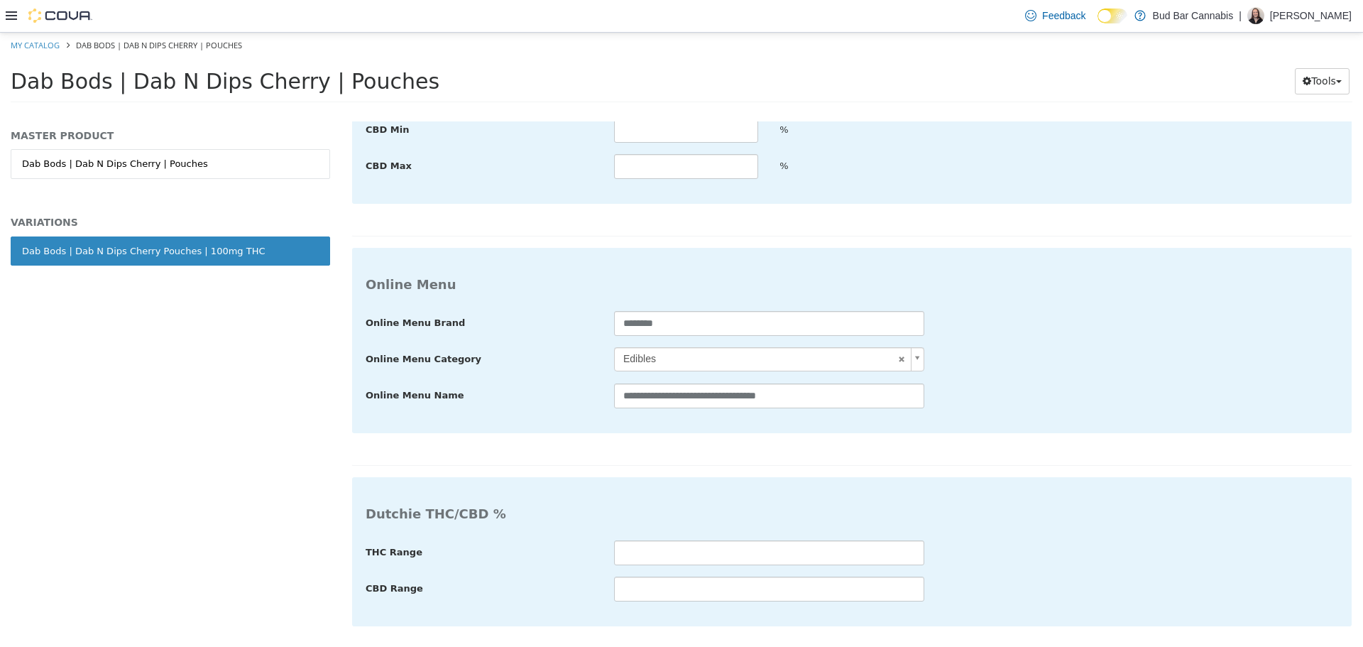
type input "**********"
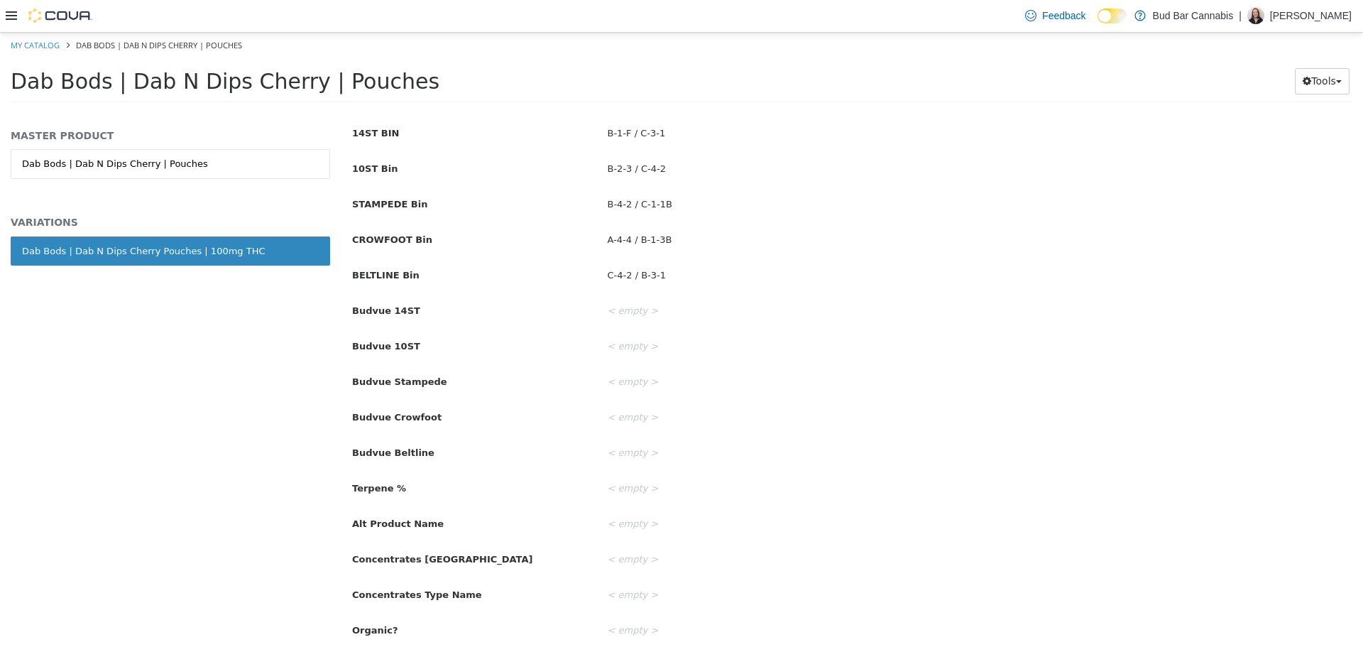
scroll to position [252, 0]
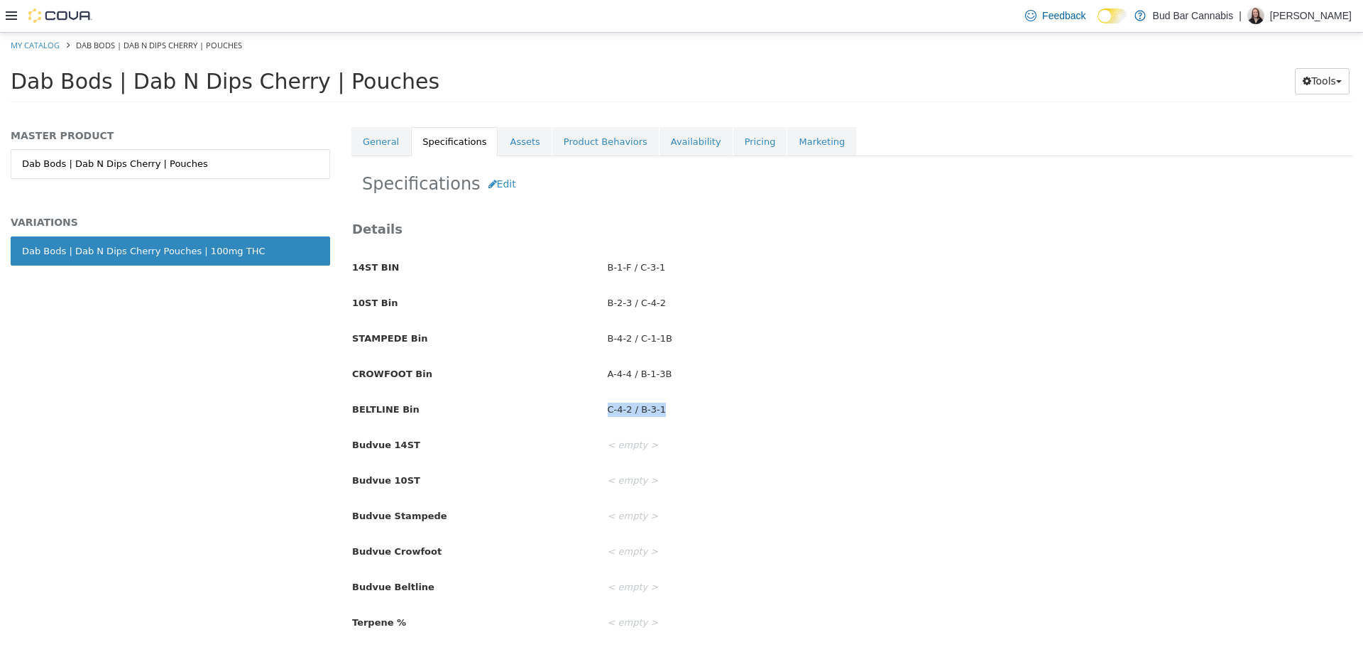
drag, startPoint x: 669, startPoint y: 411, endPoint x: 601, endPoint y: 410, distance: 67.5
click at [601, 410] on div "C-4-2 / B-3-1" at bounding box center [980, 409] width 766 height 25
copy div "C-4-2 / B-3-1"
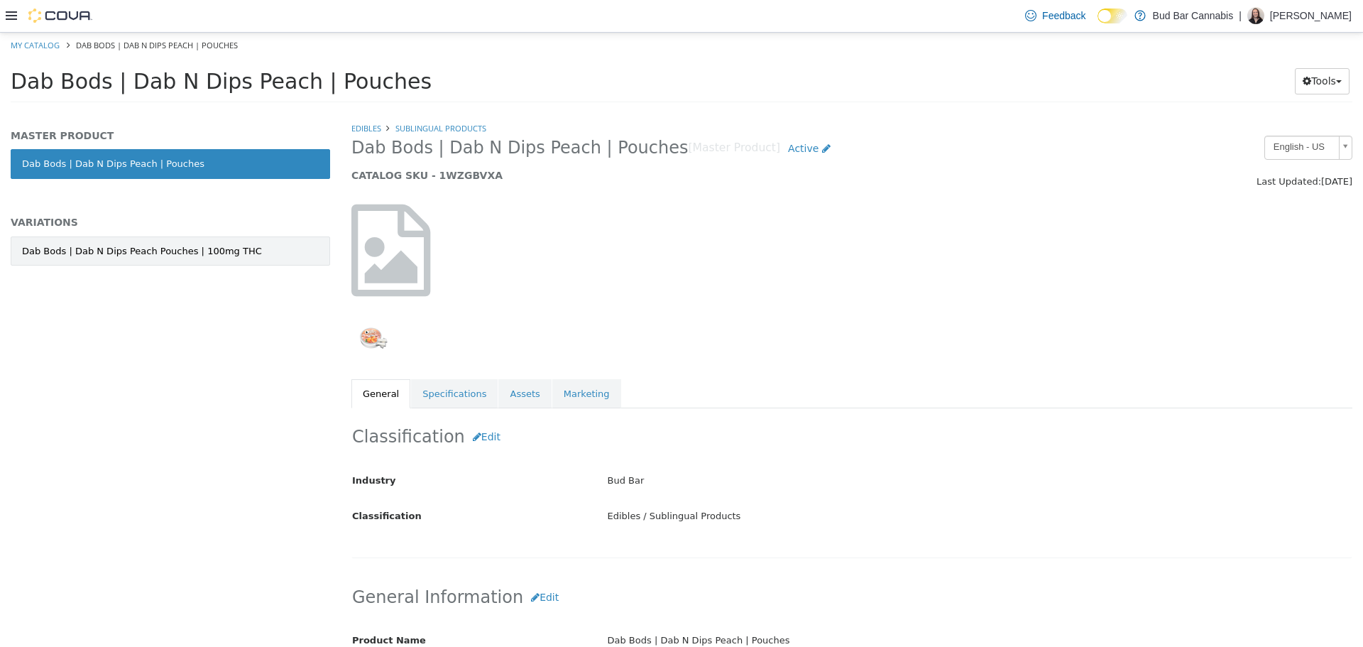
click at [288, 244] on link "Dab Bods | Dab N Dips Peach Pouches | 100mg THC" at bounding box center [170, 251] width 319 height 30
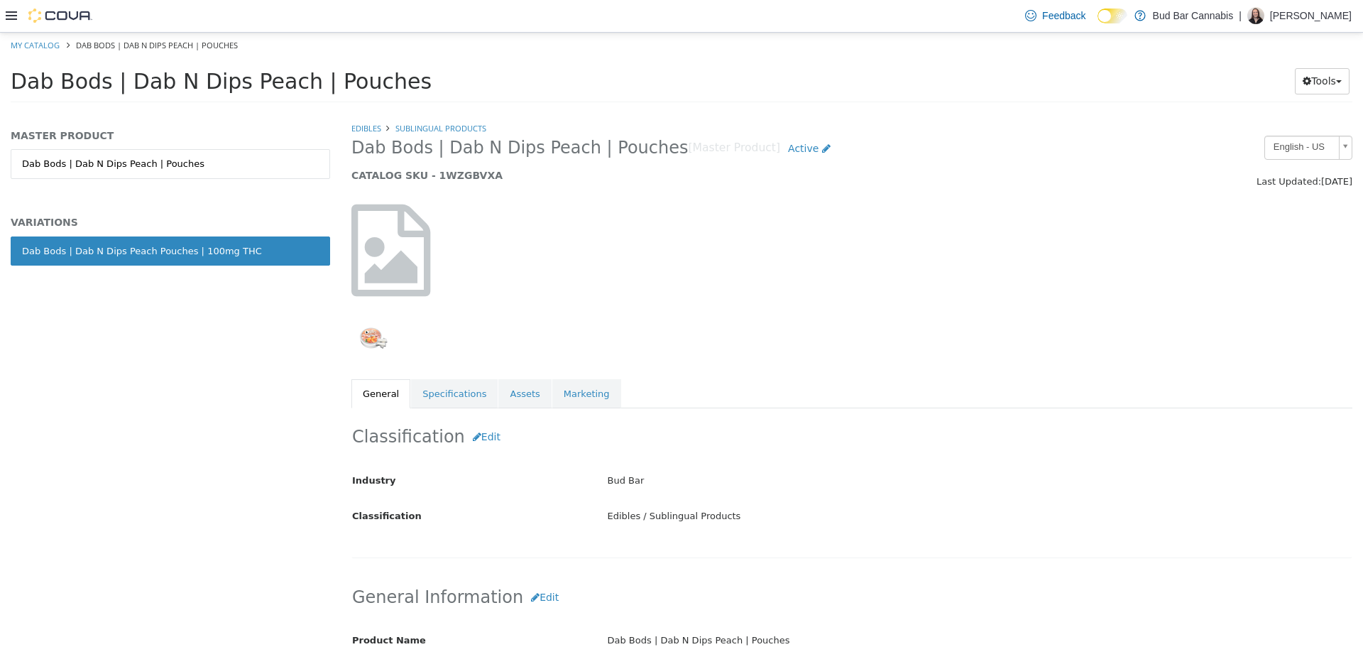
click at [429, 383] on link "Specifications" at bounding box center [454, 393] width 87 height 30
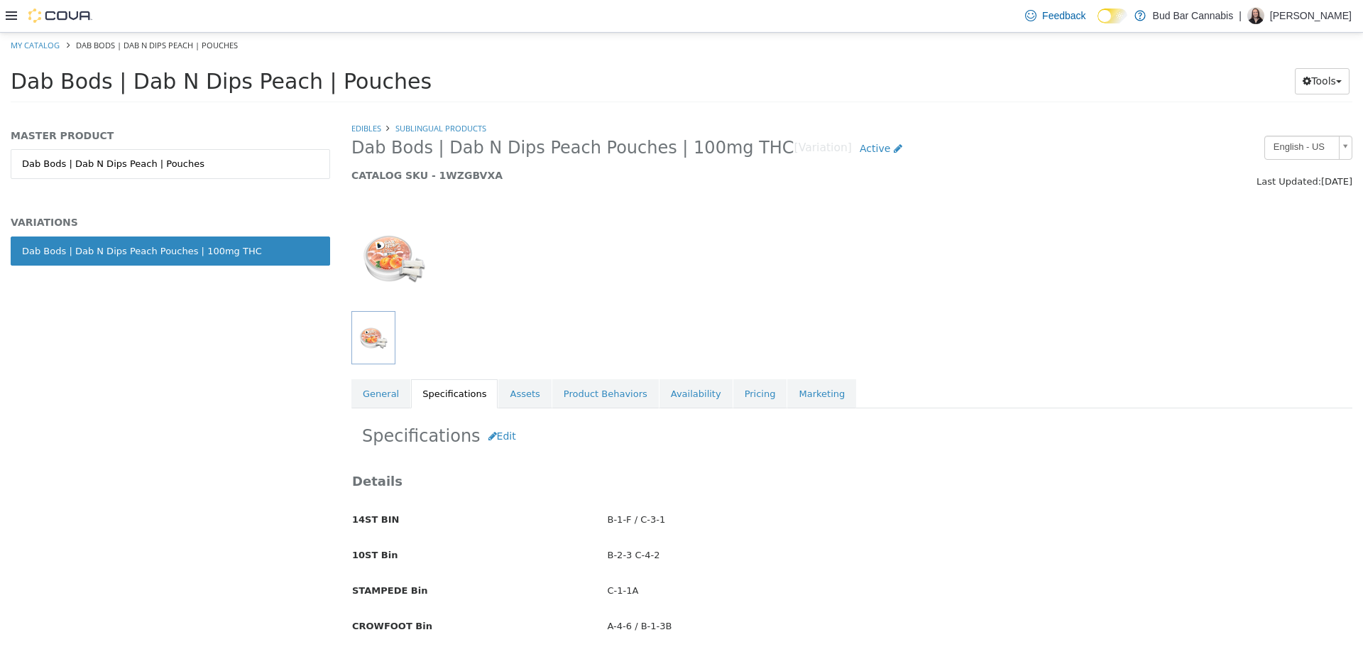
click at [443, 376] on div "Edibles Sublingual Products Dab Bods | Dab N Dips Peach Pouches | 100mg THC [Va…" at bounding box center [851, 264] width 1001 height 287
click at [498, 439] on button "Edit" at bounding box center [502, 435] width 43 height 26
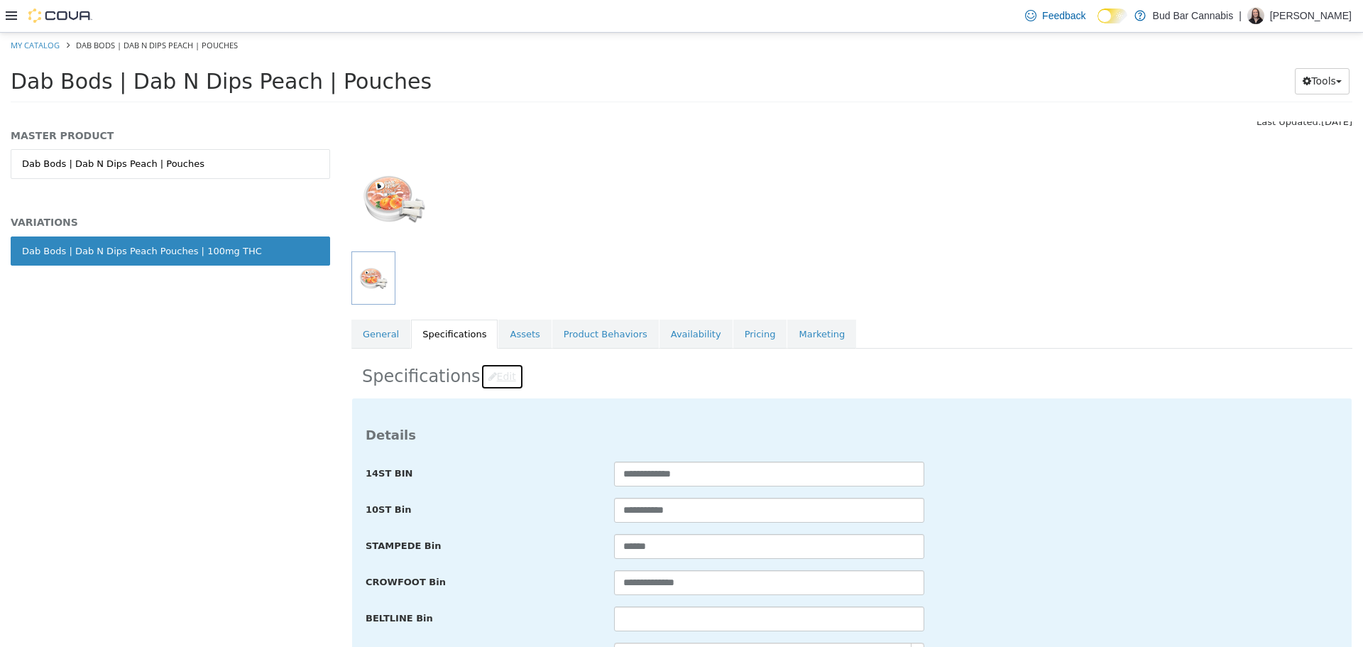
scroll to position [142, 0]
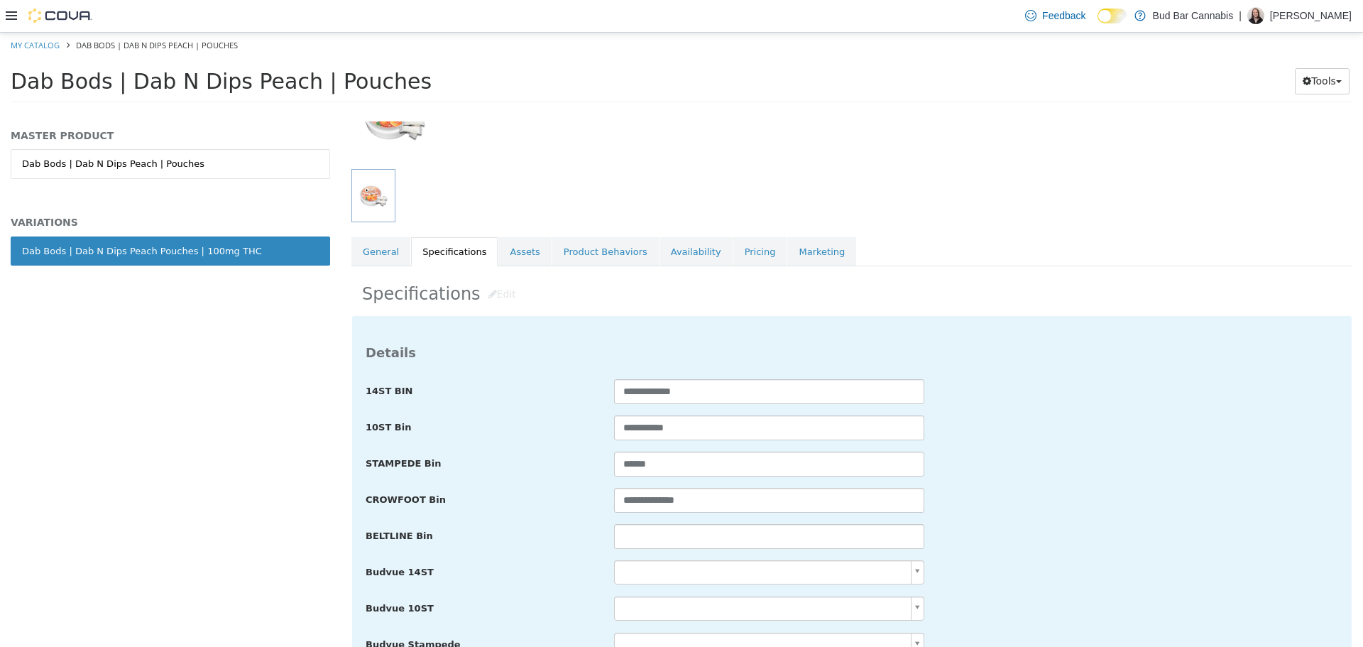
click at [721, 539] on input "text" at bounding box center [769, 535] width 310 height 25
paste input "**********"
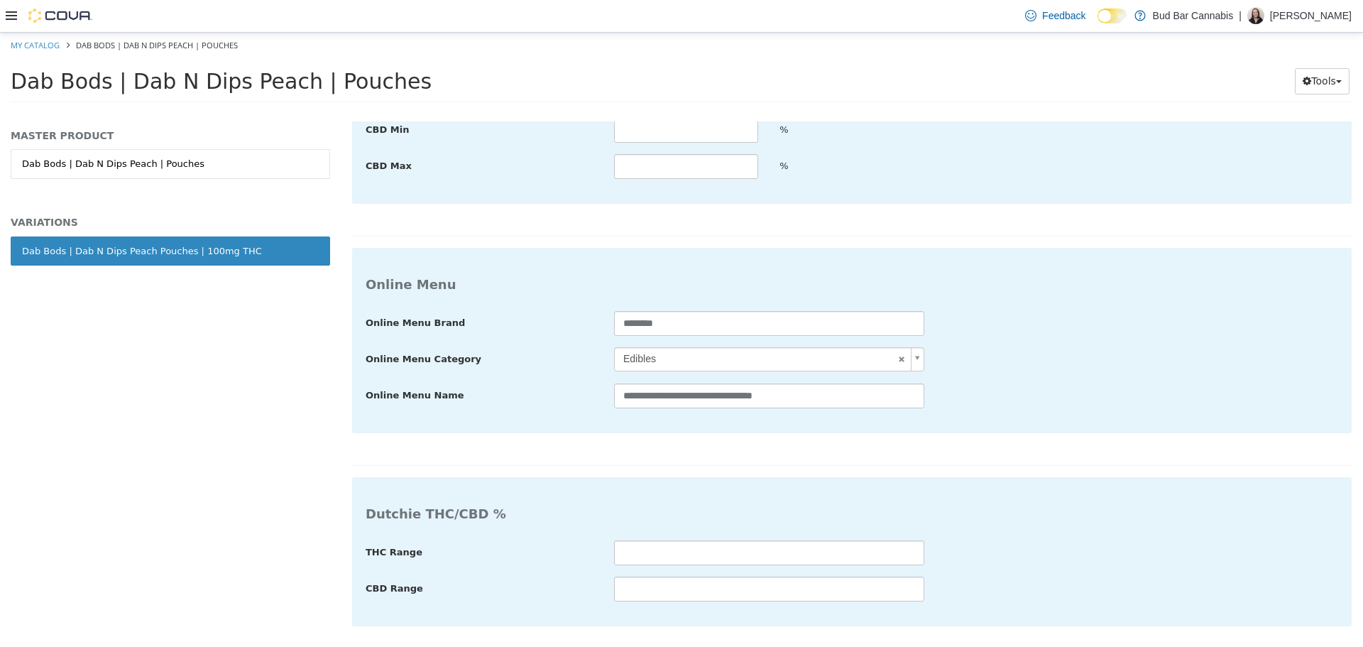
type input "**********"
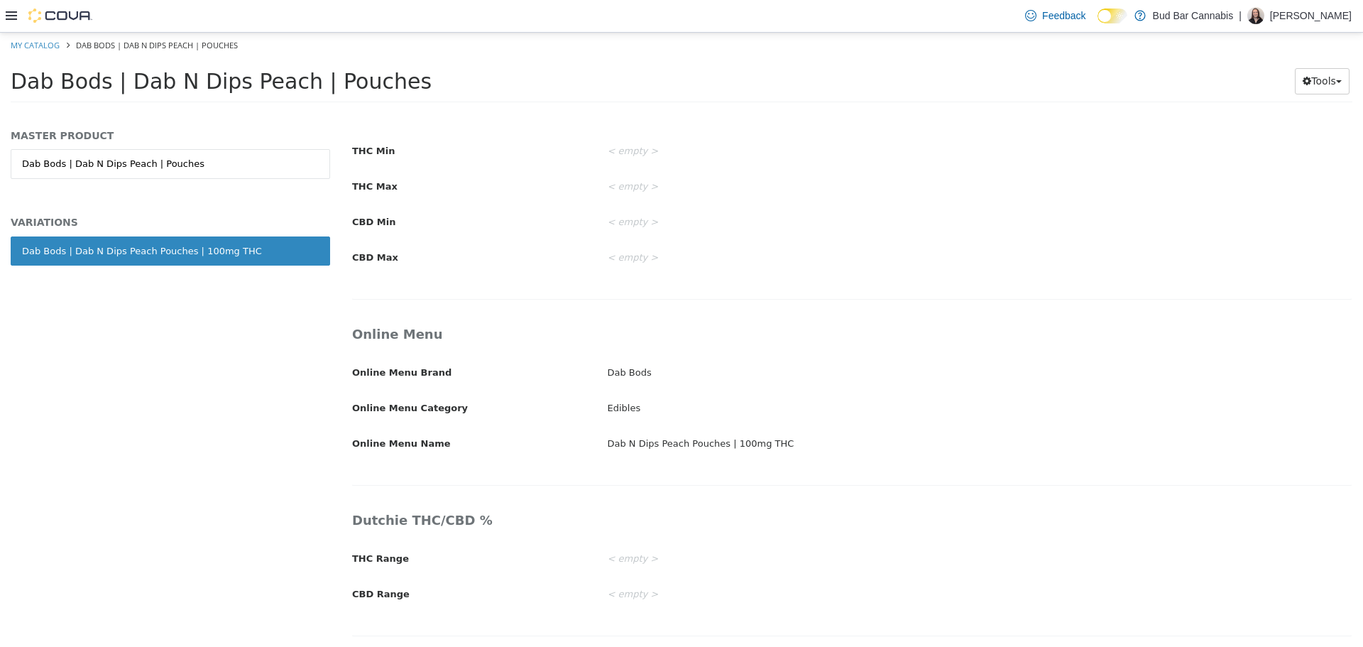
scroll to position [2169, 0]
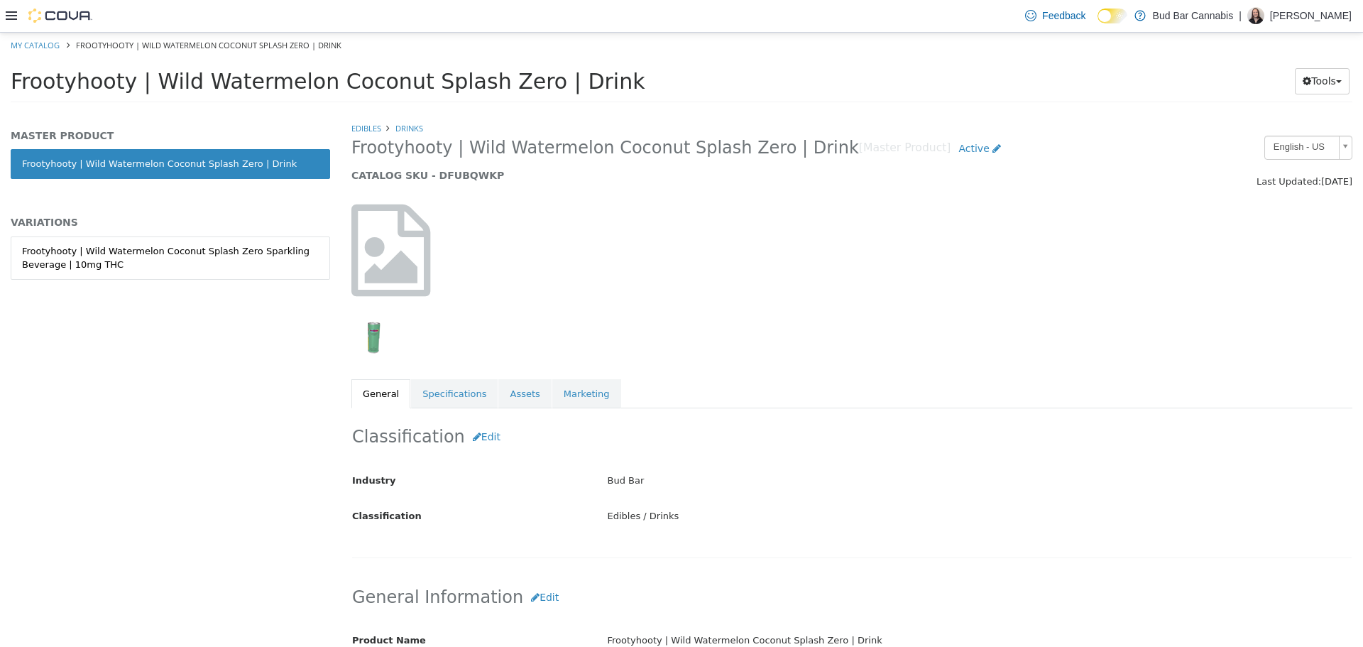
click at [192, 251] on div "Frootyhooty | Wild Watermelon Coconut Splash Zero Sparkling Beverage | 10mg THC" at bounding box center [170, 258] width 297 height 28
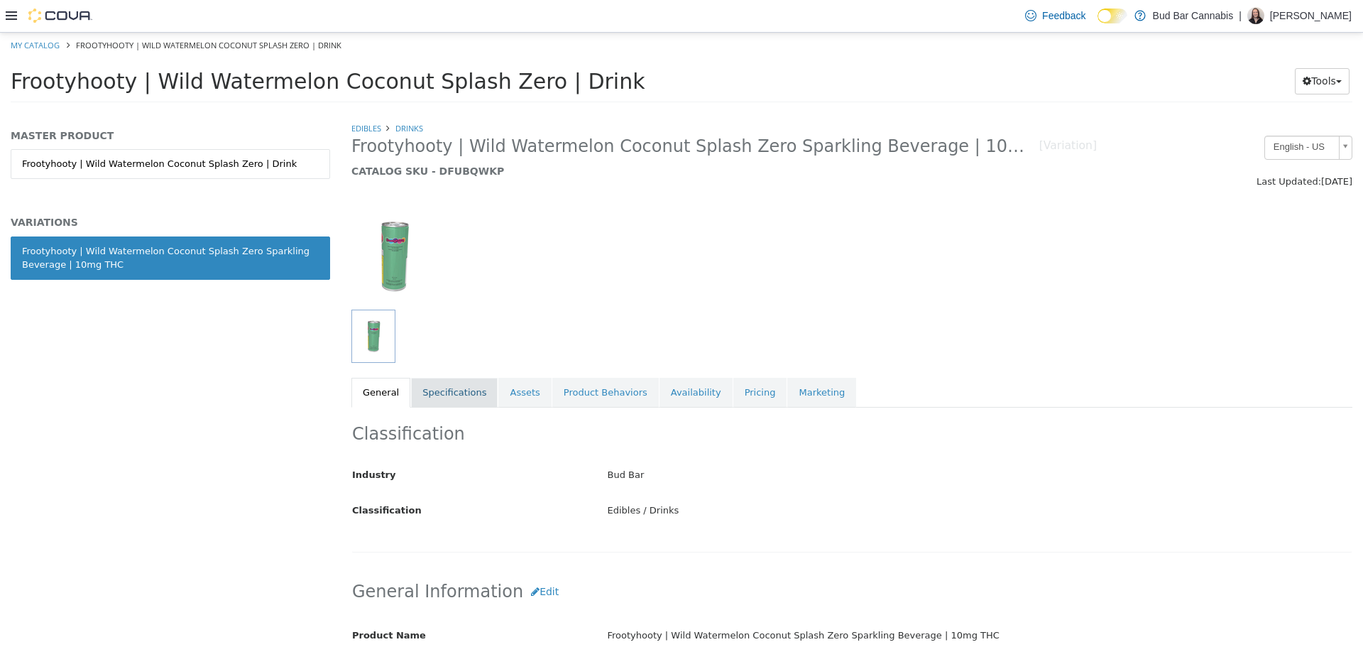
click at [448, 395] on link "Specifications" at bounding box center [454, 392] width 87 height 30
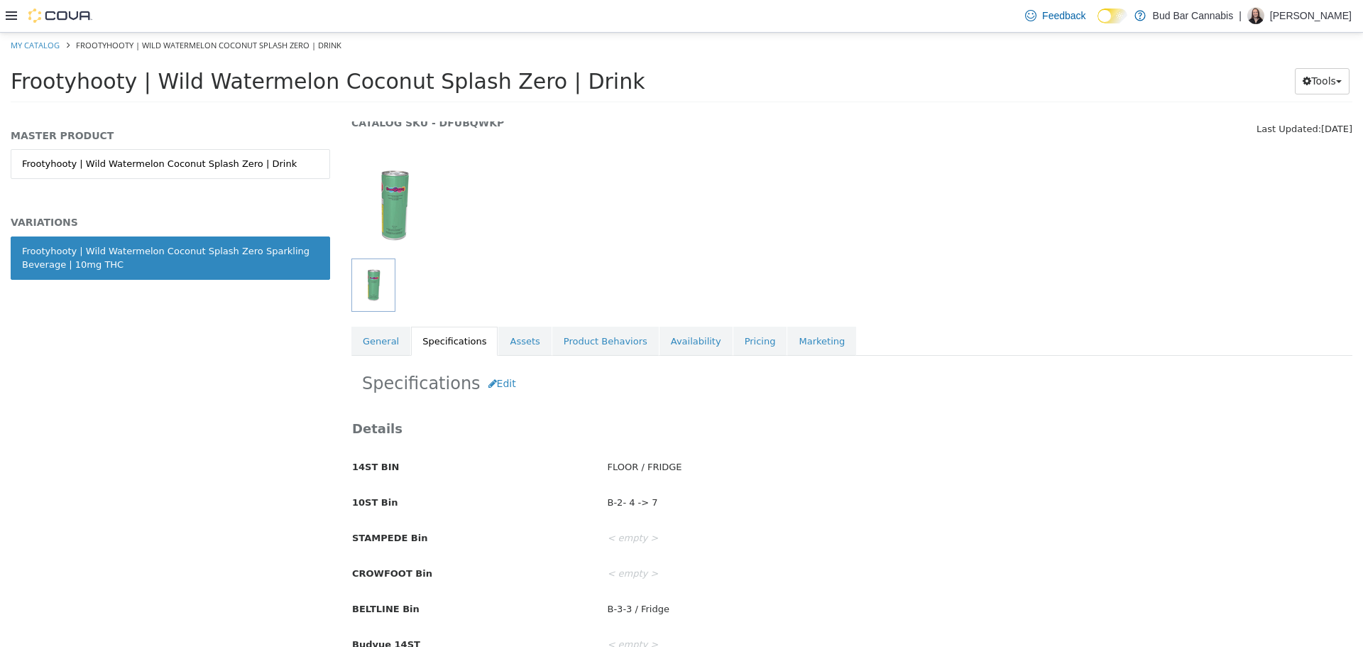
scroll to position [142, 0]
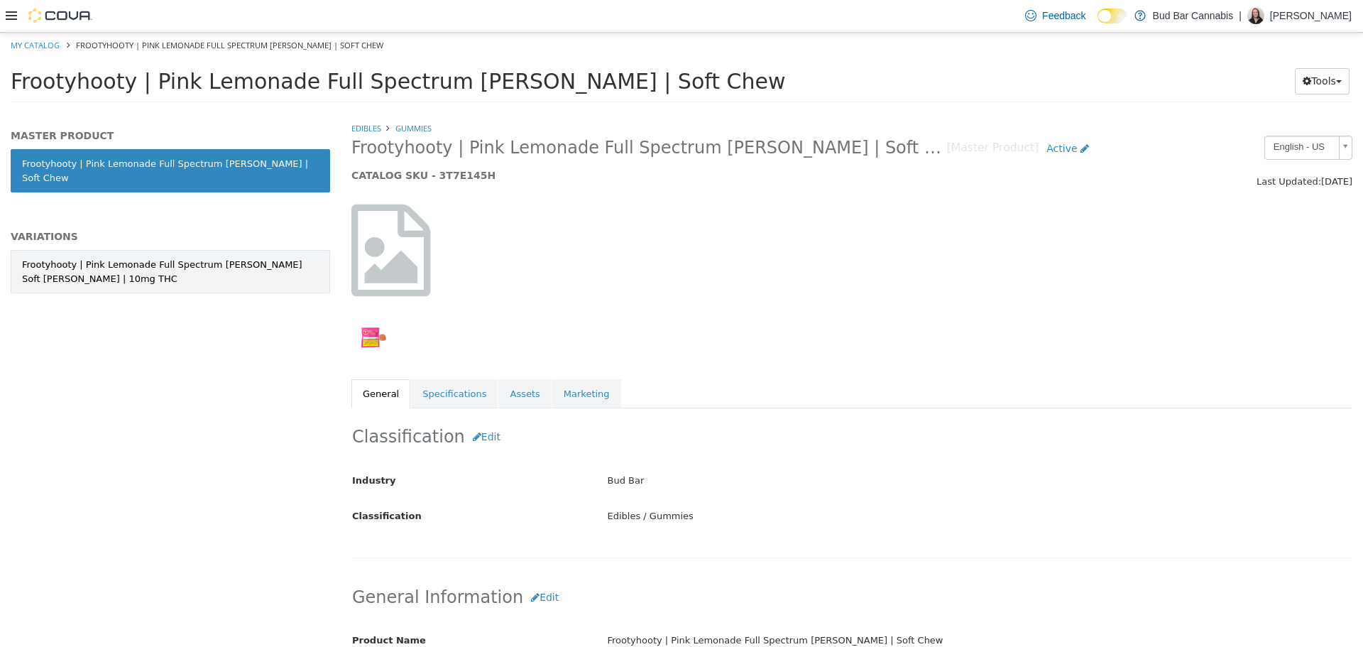
click at [248, 257] on div "Frootyhooty | Pink Lemonade Full Spectrum [PERSON_NAME] Soft [PERSON_NAME] | 10…" at bounding box center [170, 271] width 297 height 28
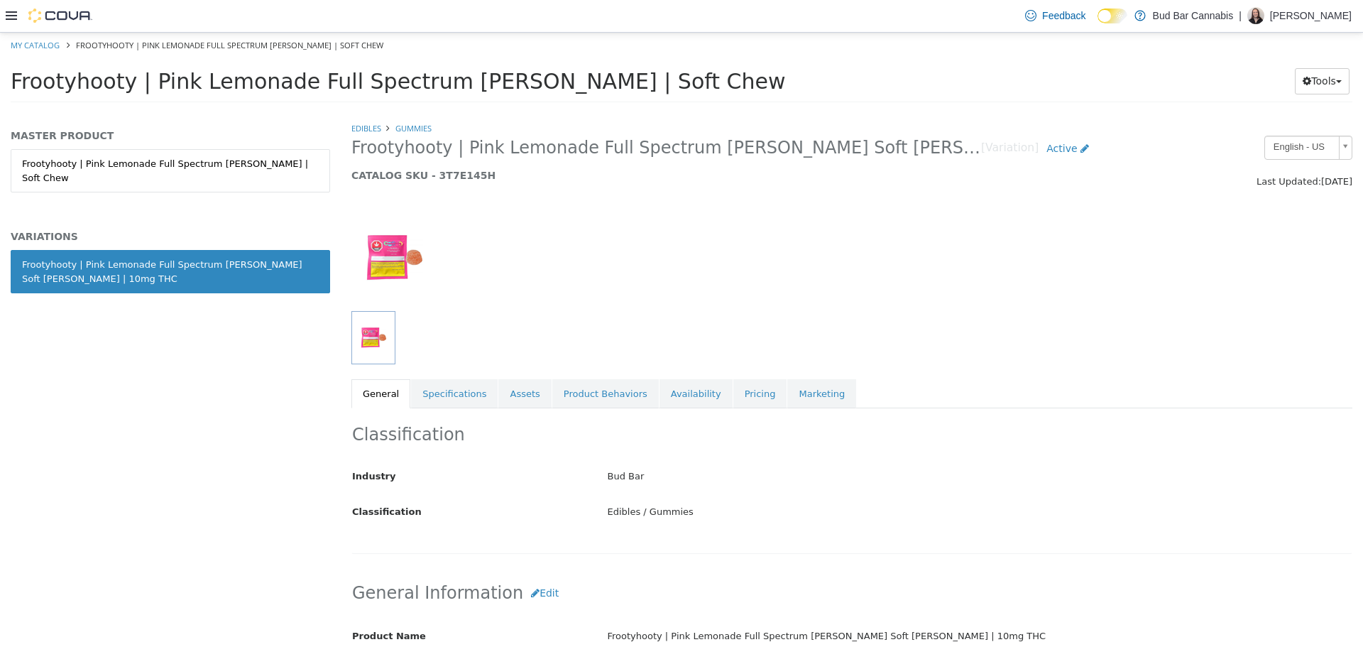
click at [430, 389] on link "Specifications" at bounding box center [454, 393] width 87 height 30
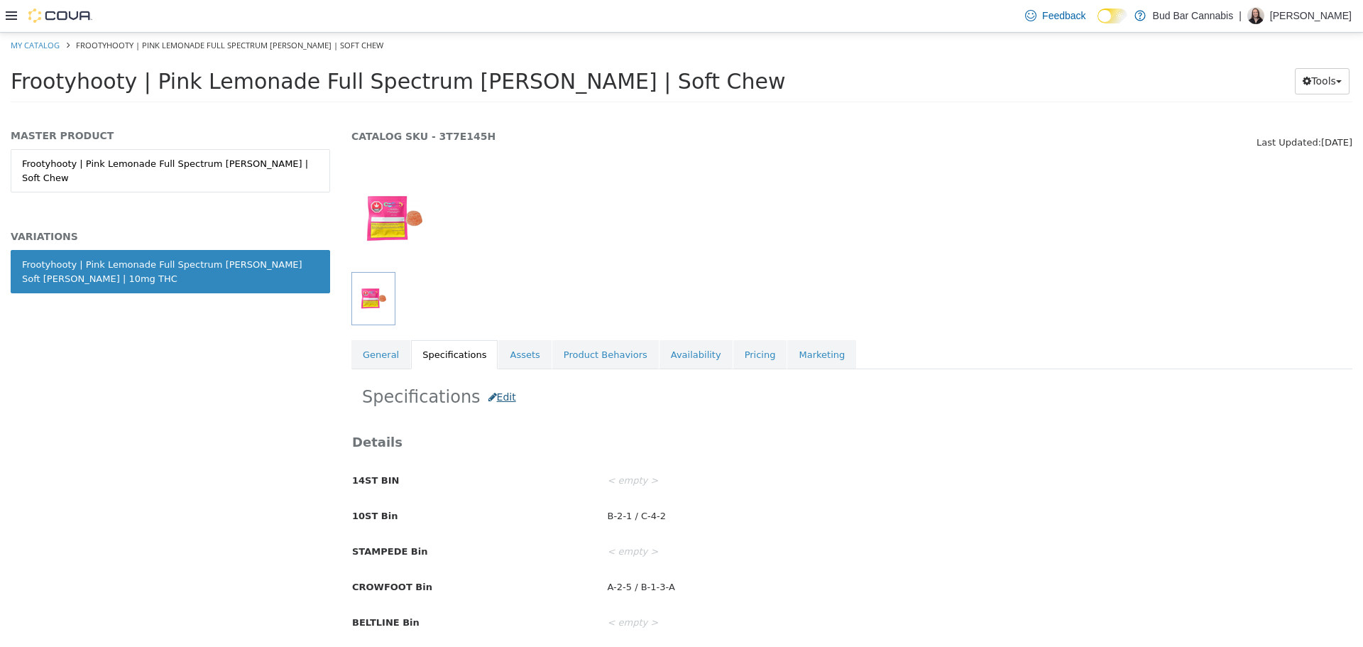
scroll to position [71, 0]
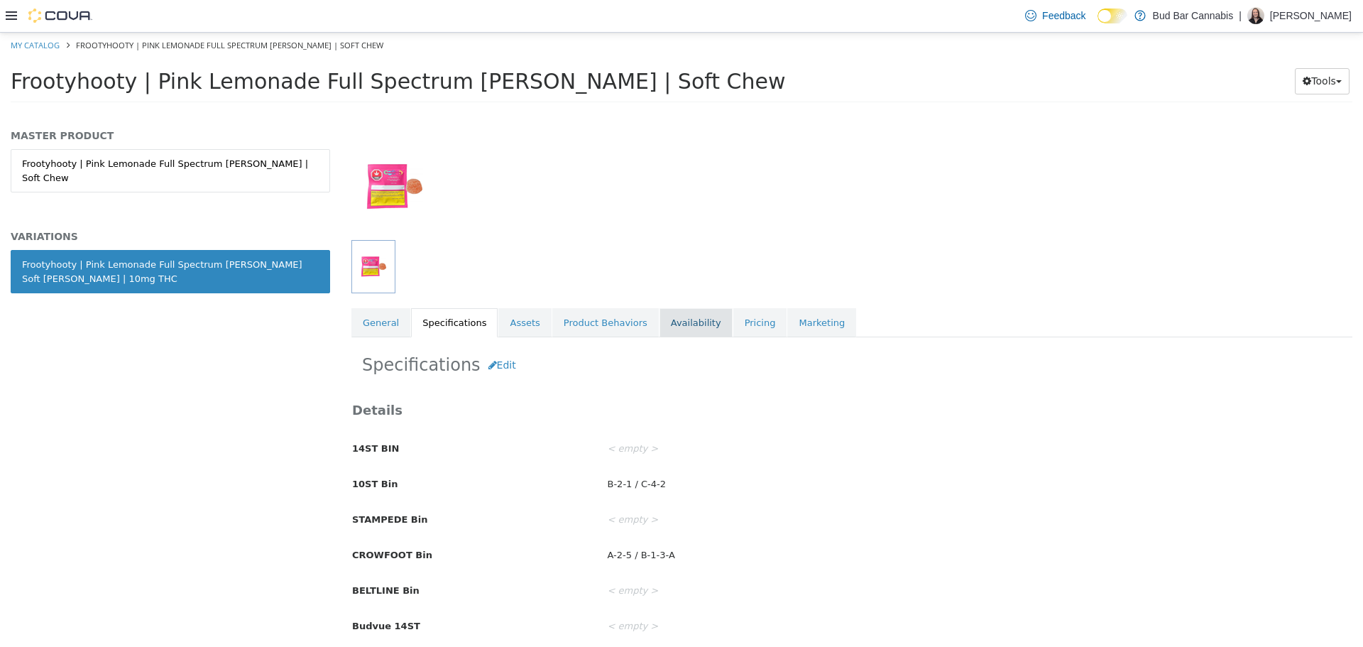
click at [672, 327] on link "Availability" at bounding box center [696, 322] width 73 height 30
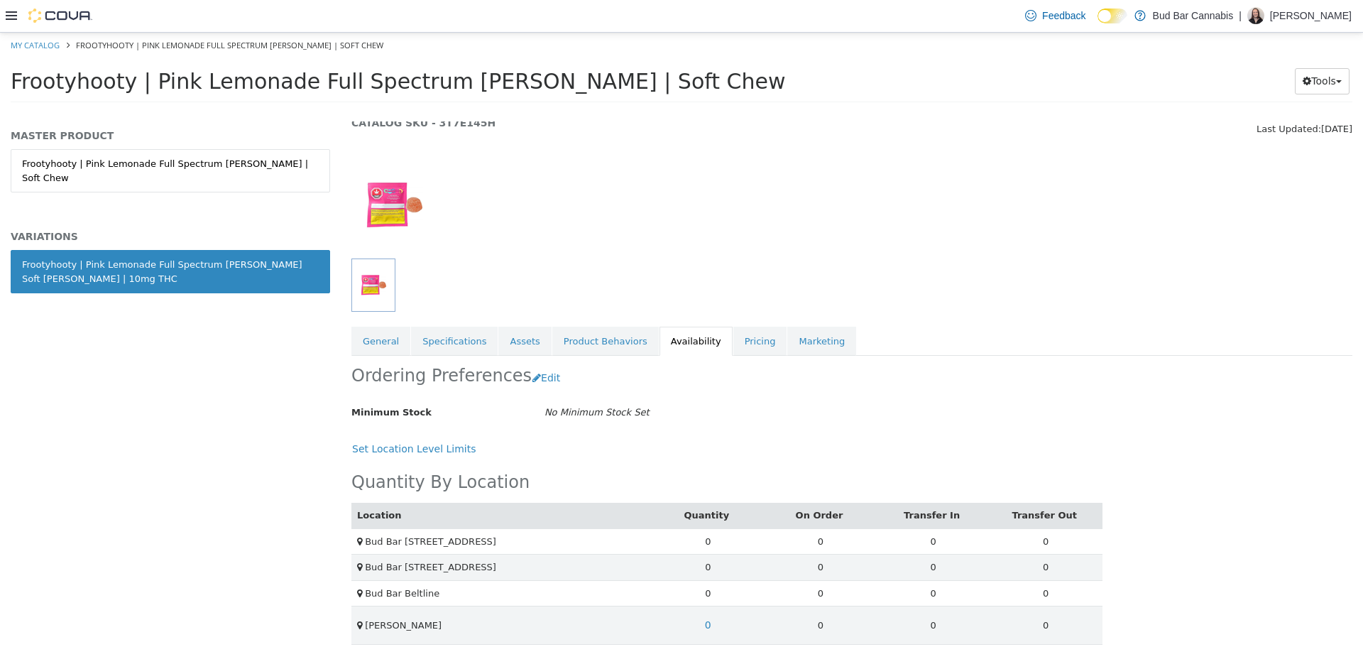
scroll to position [118, 0]
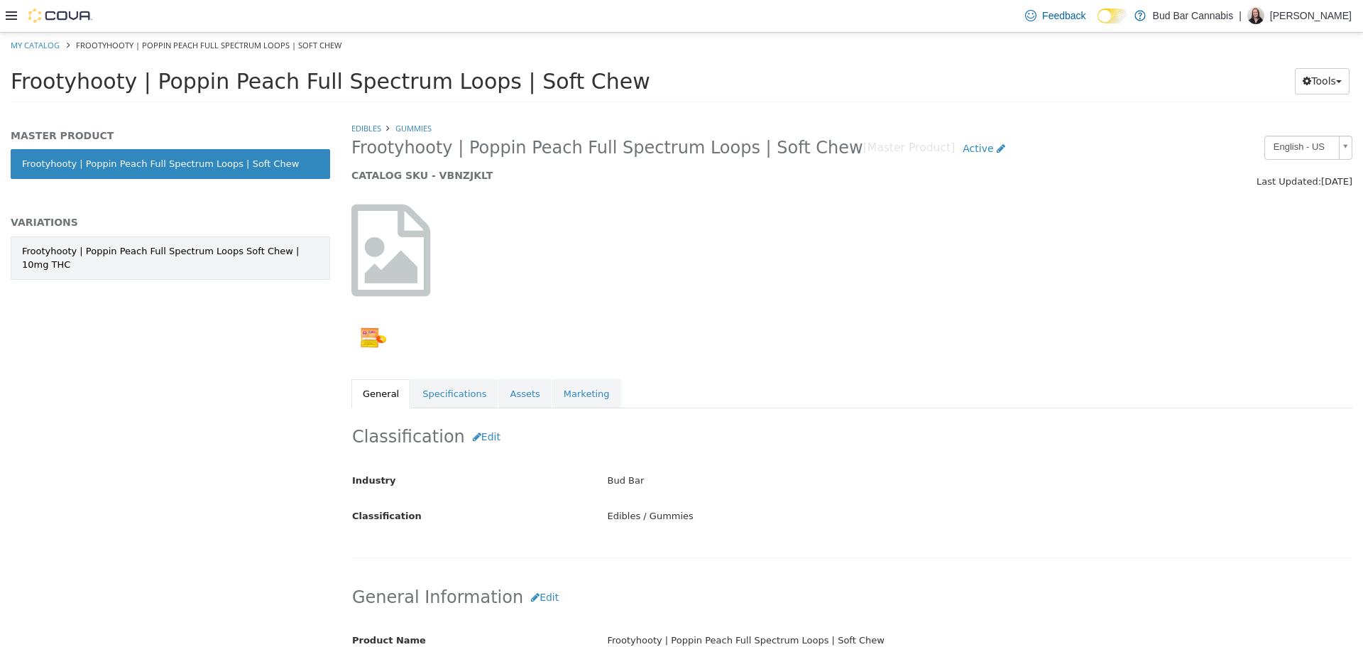
click at [253, 254] on div "Frootyhooty | Poppin Peach Full Spectrum Loops Soft Chew | 10mg THC" at bounding box center [170, 258] width 297 height 28
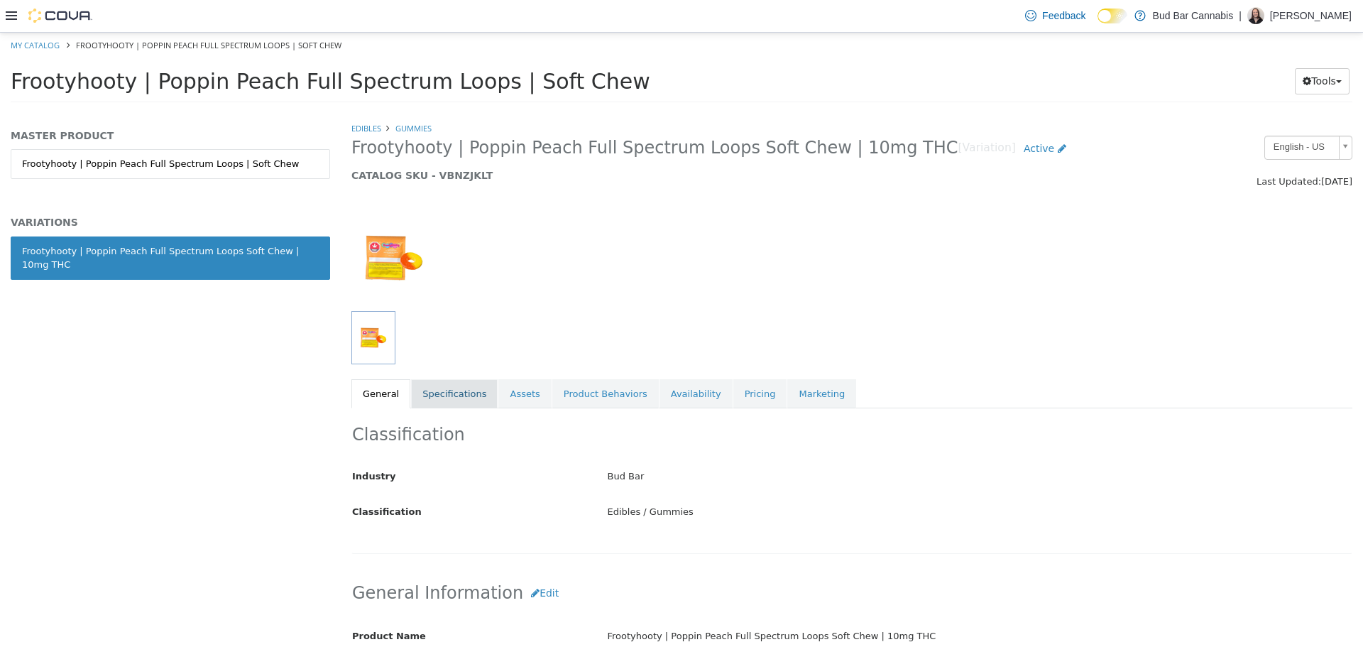
click at [441, 392] on link "Specifications" at bounding box center [454, 393] width 87 height 30
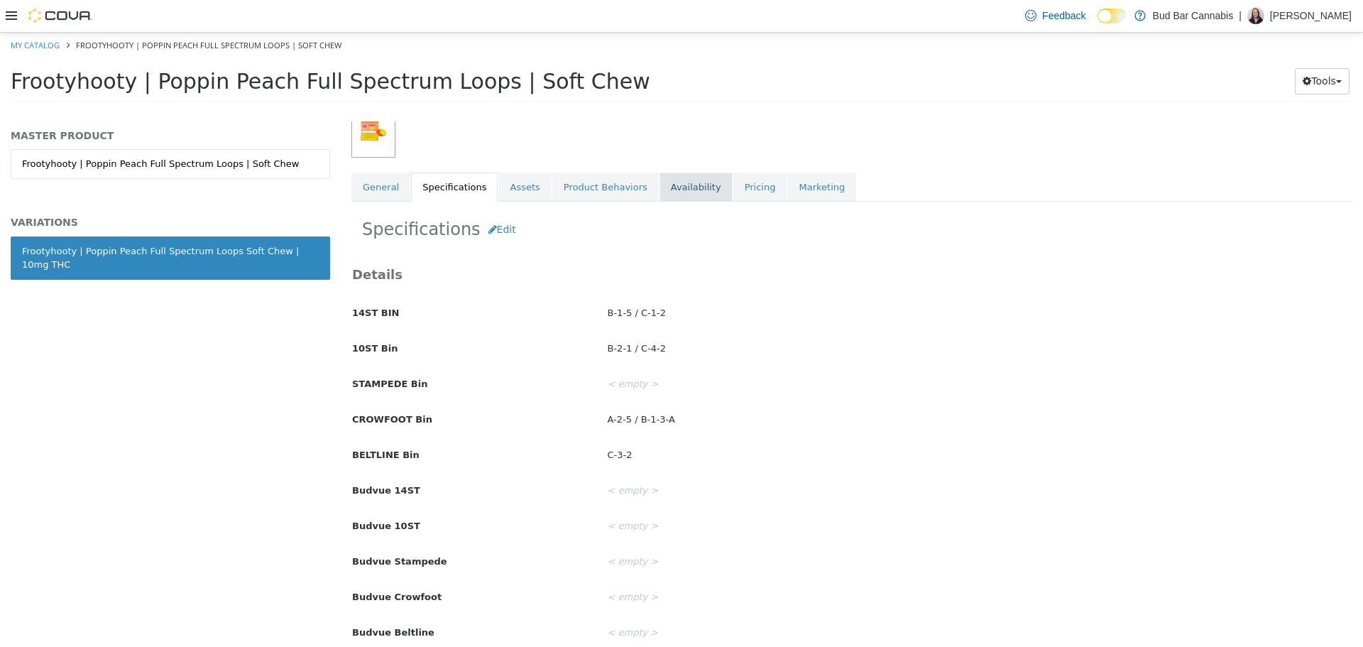
scroll to position [213, 0]
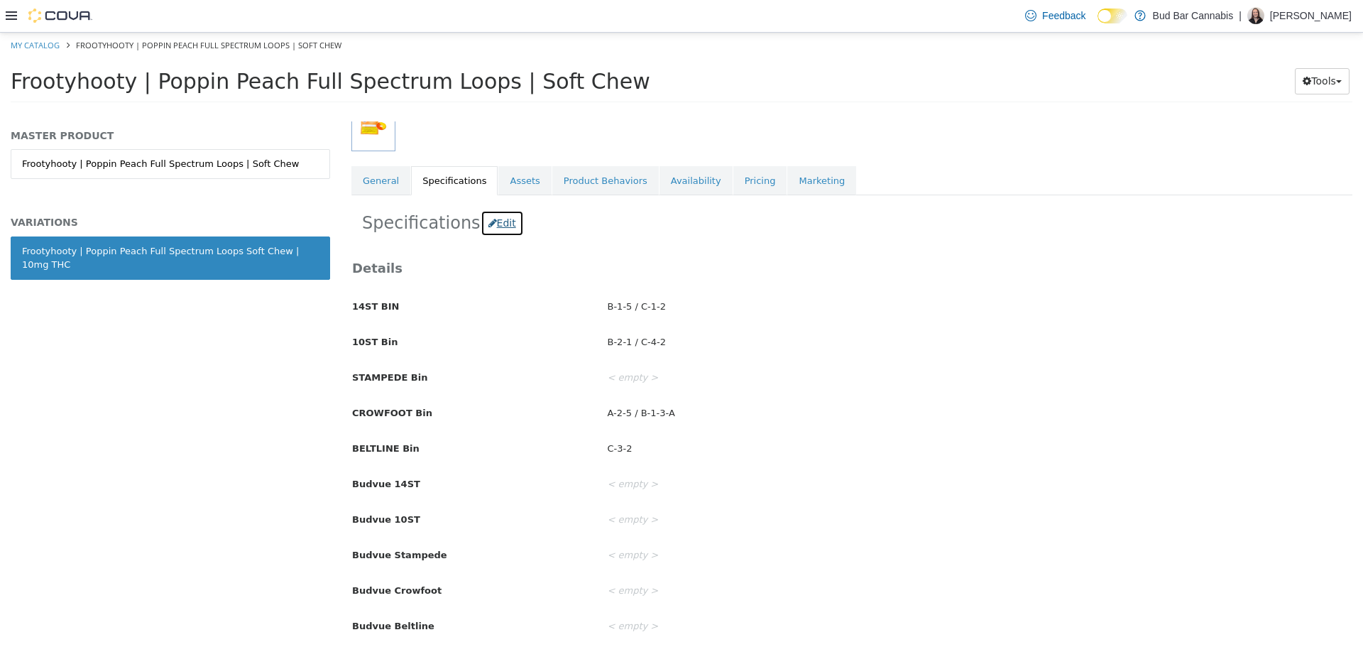
click at [496, 225] on button "Edit" at bounding box center [502, 222] width 43 height 26
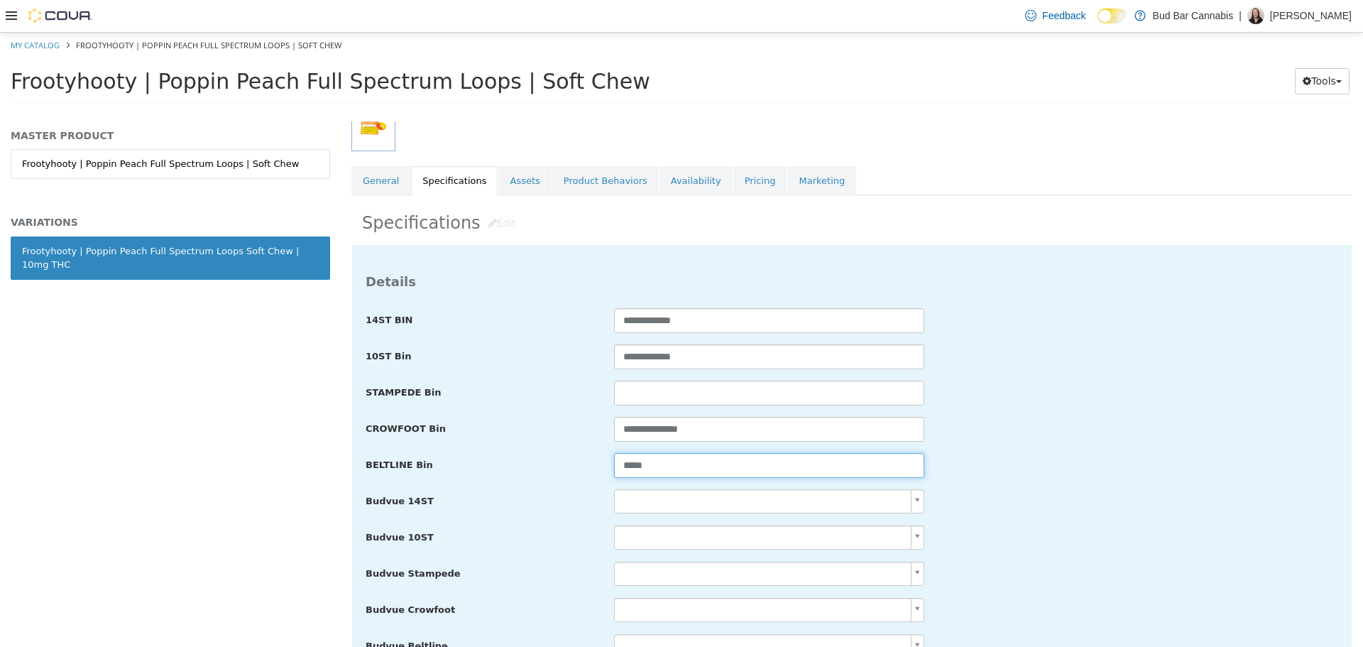
click at [694, 476] on input "*****" at bounding box center [769, 464] width 310 height 25
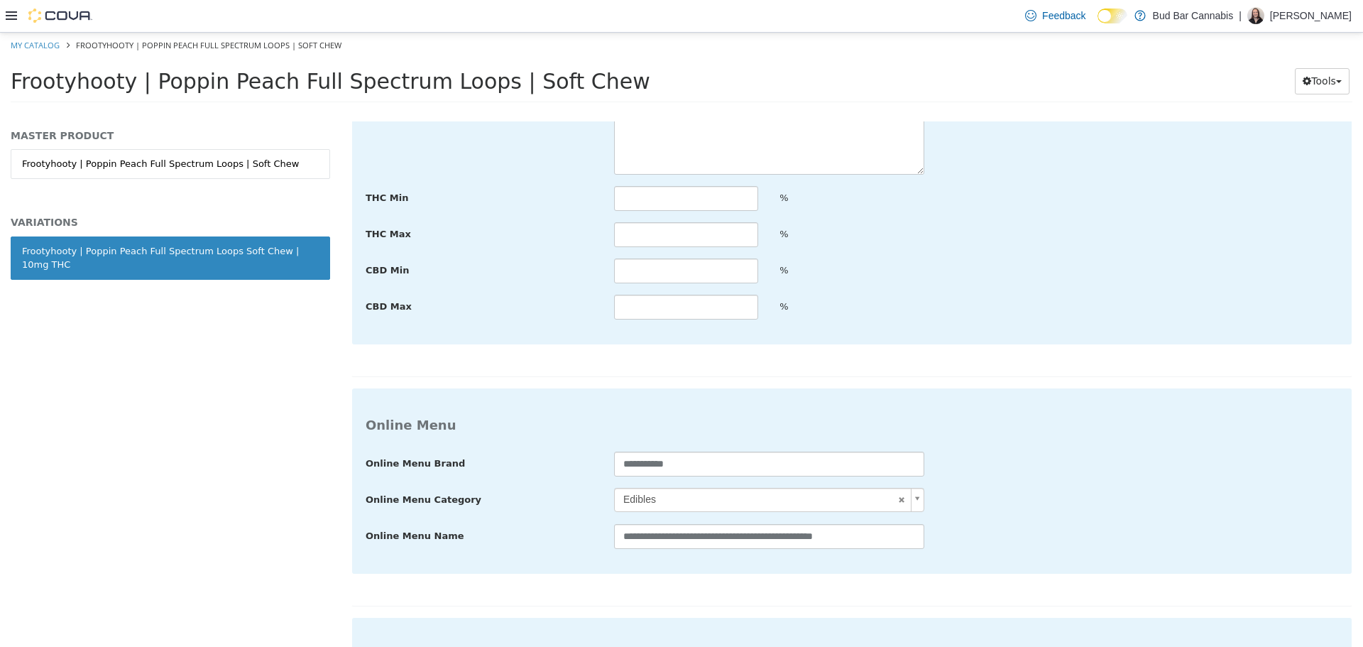
scroll to position [2614, 0]
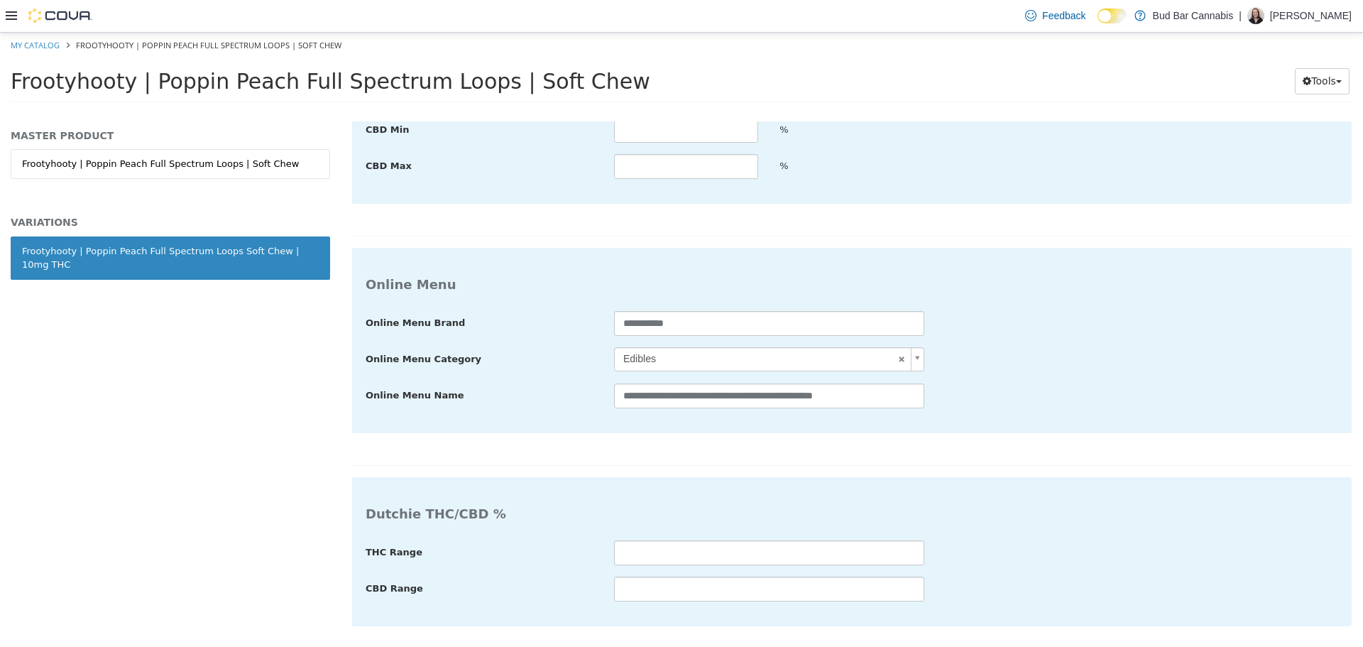
type input "**********"
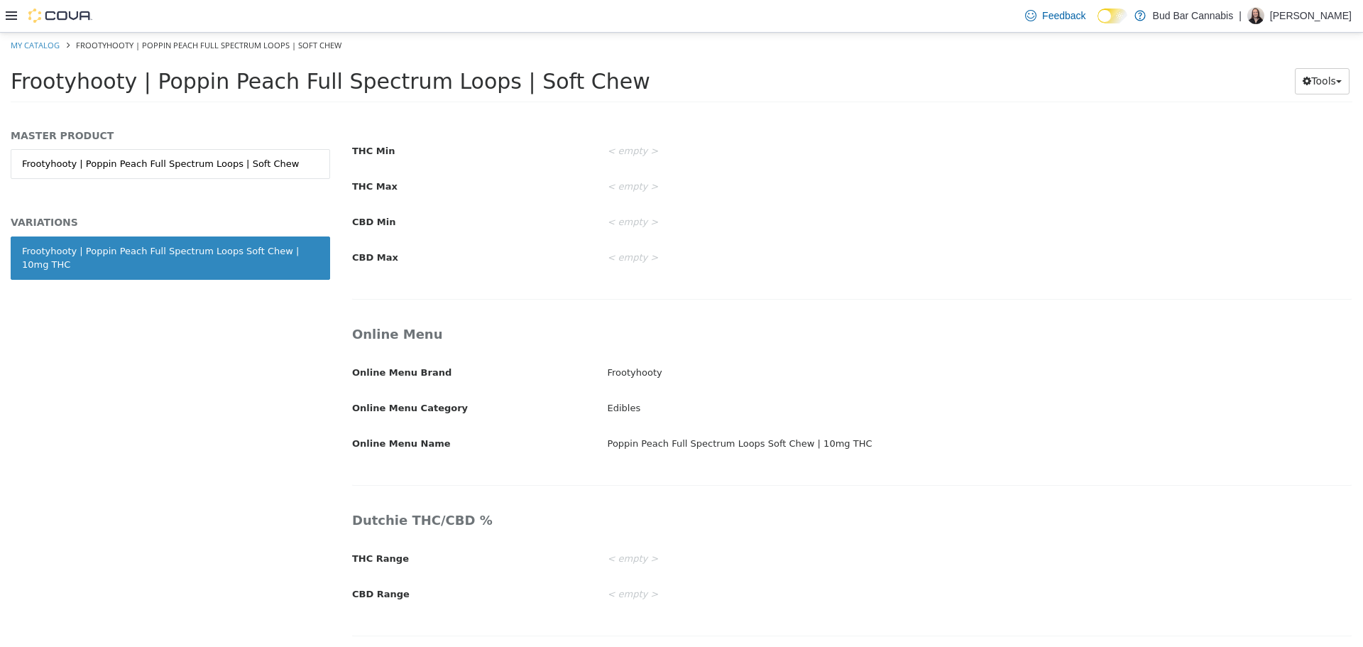
scroll to position [2169, 0]
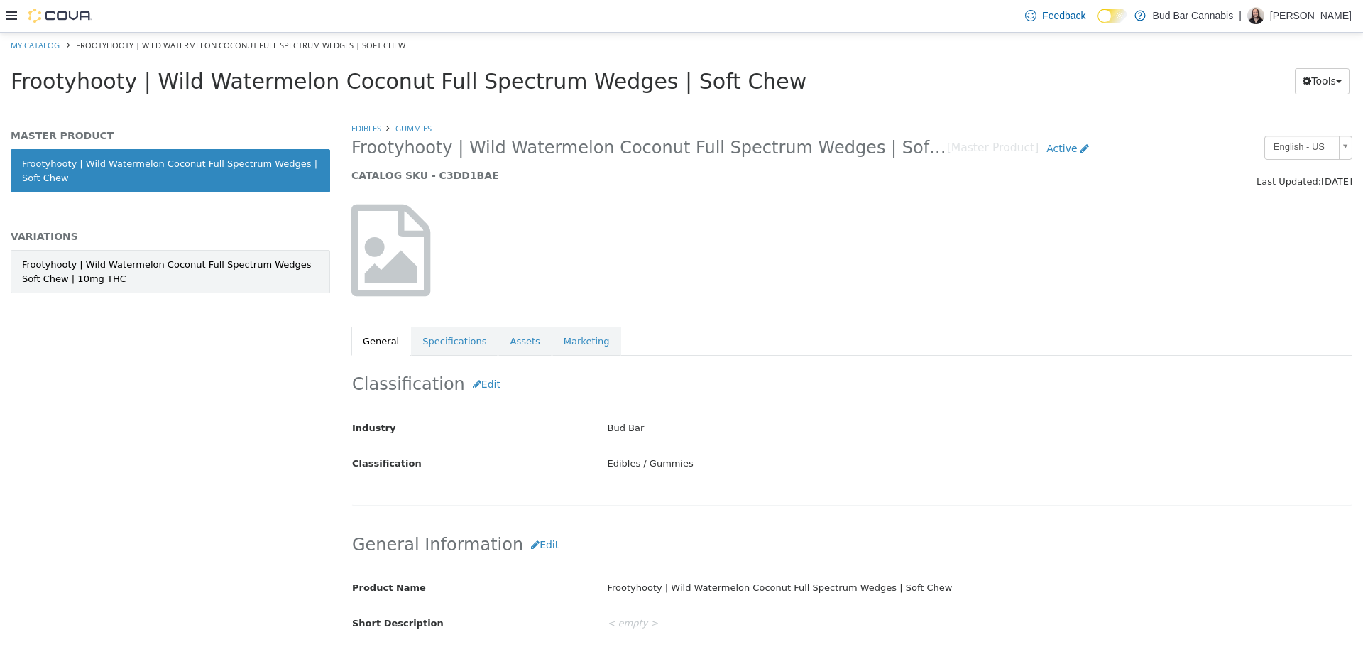
click at [201, 270] on div "Frootyhooty | Wild Watermelon Coconut Full Spectrum Wedges Soft Chew | 10mg THC" at bounding box center [170, 271] width 297 height 28
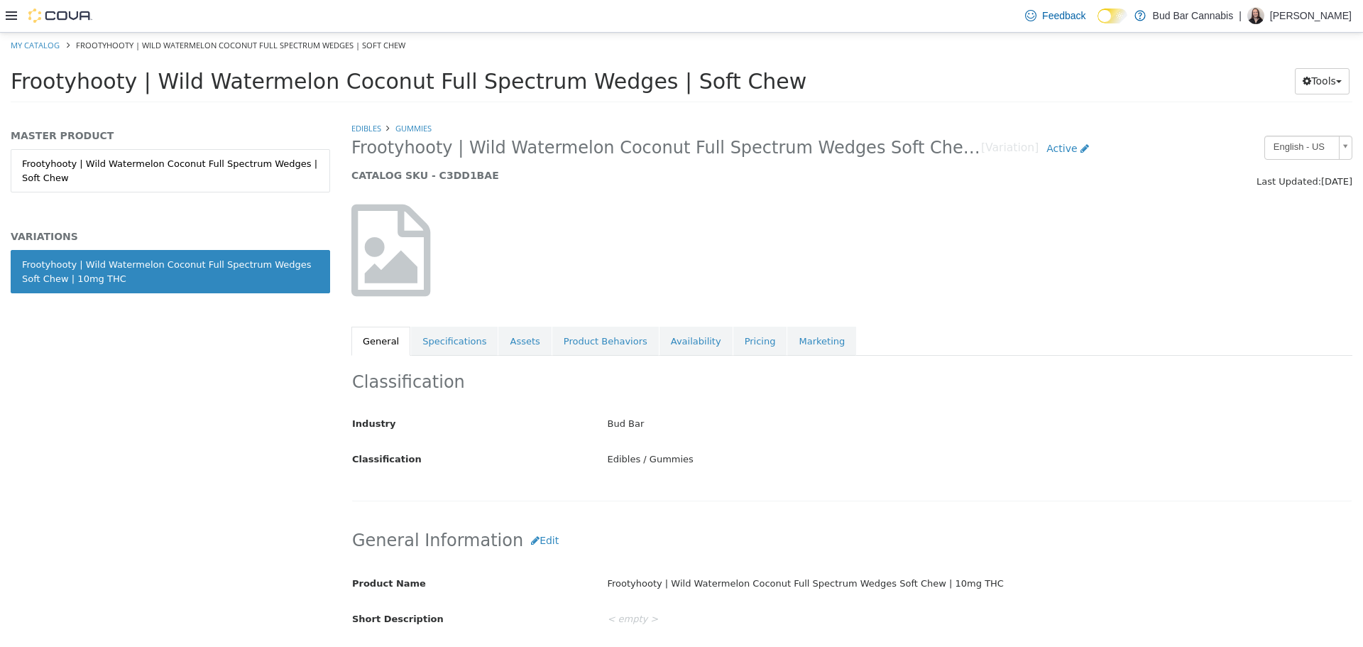
click at [436, 355] on div "Classification Industry Bud Bar Classification Edibles / Gummies Cancel Save Ch…" at bounding box center [851, 428] width 1001 height 146
click at [445, 345] on link "Specifications" at bounding box center [454, 341] width 87 height 30
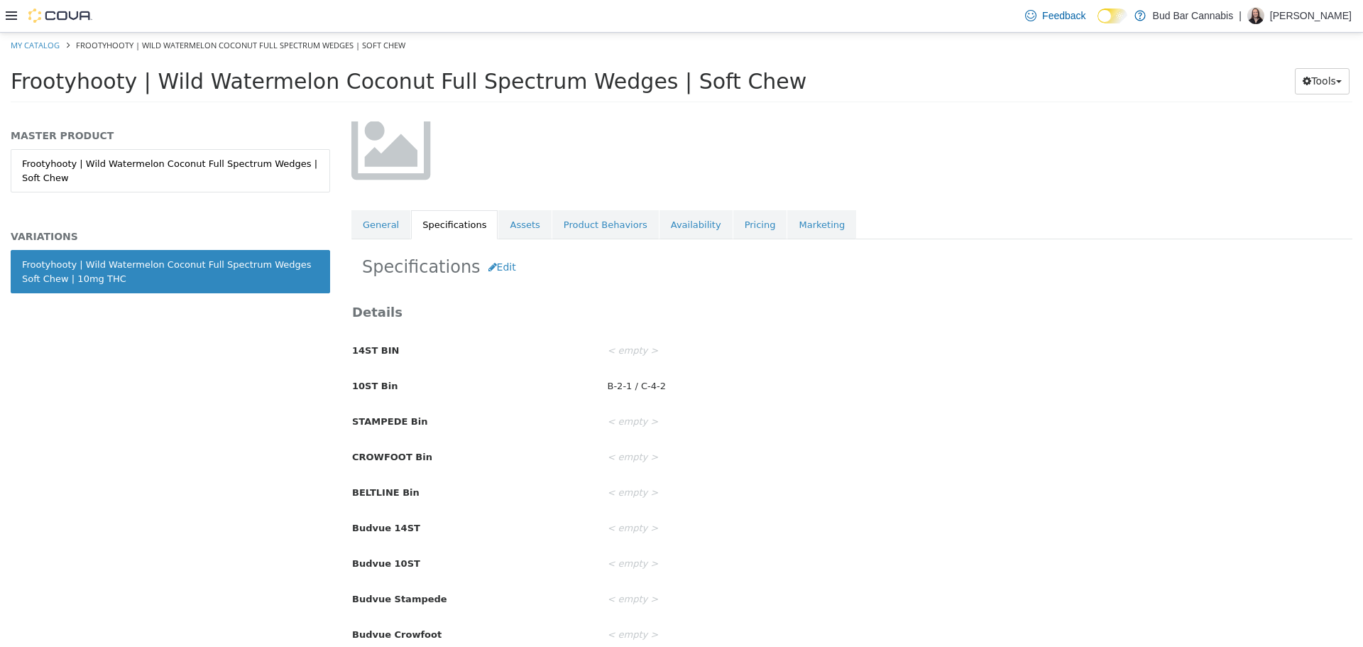
scroll to position [355, 0]
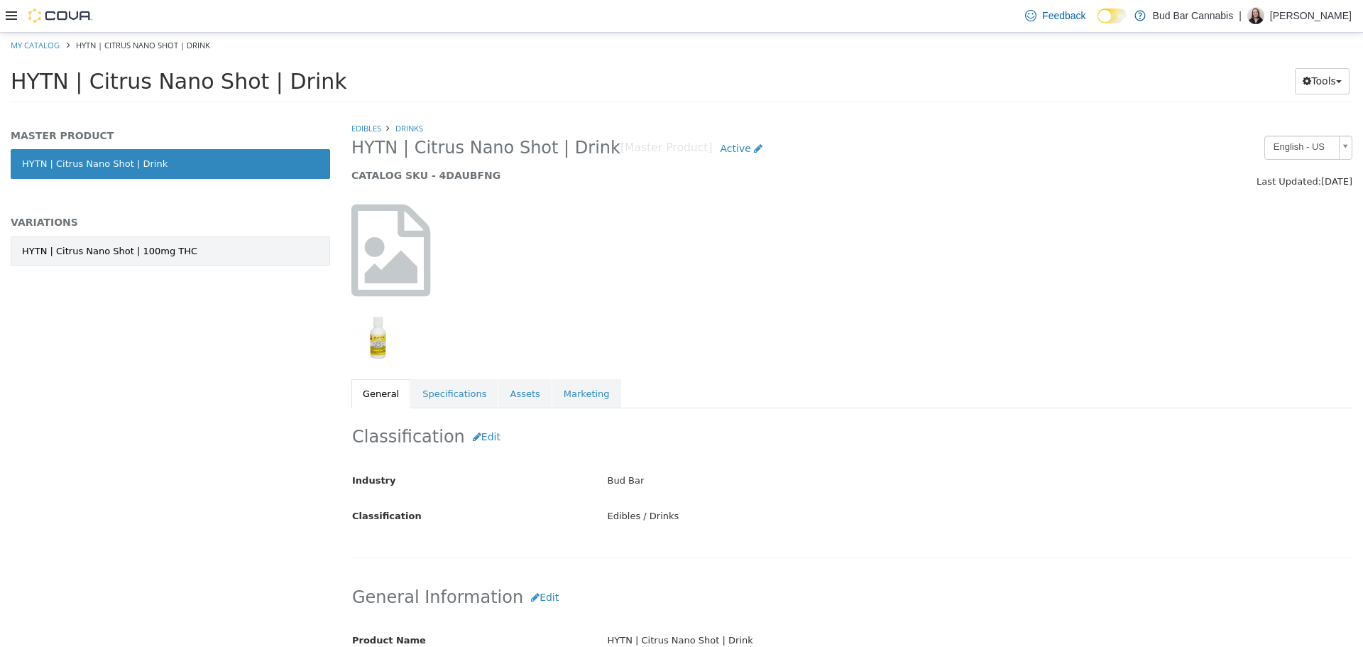
click at [106, 251] on div "HYTN | Citrus Nano Shot | 100mg THC" at bounding box center [109, 251] width 175 height 14
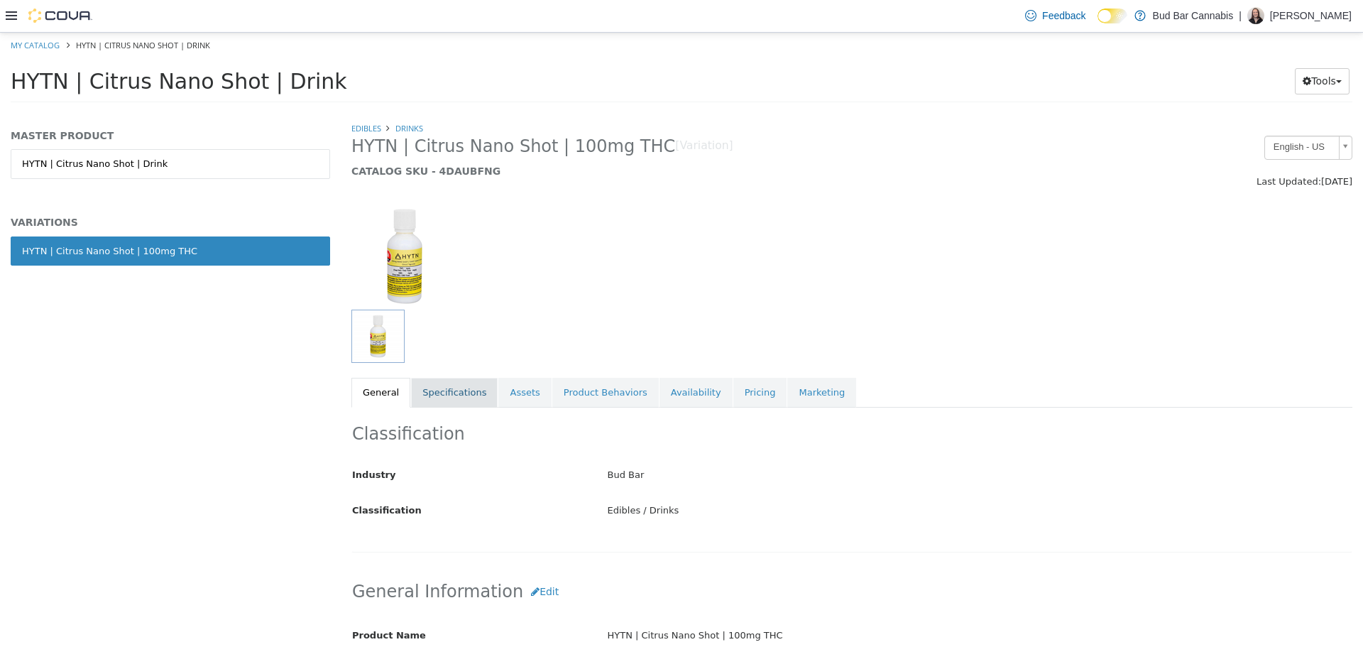
click at [461, 400] on link "Specifications" at bounding box center [454, 392] width 87 height 30
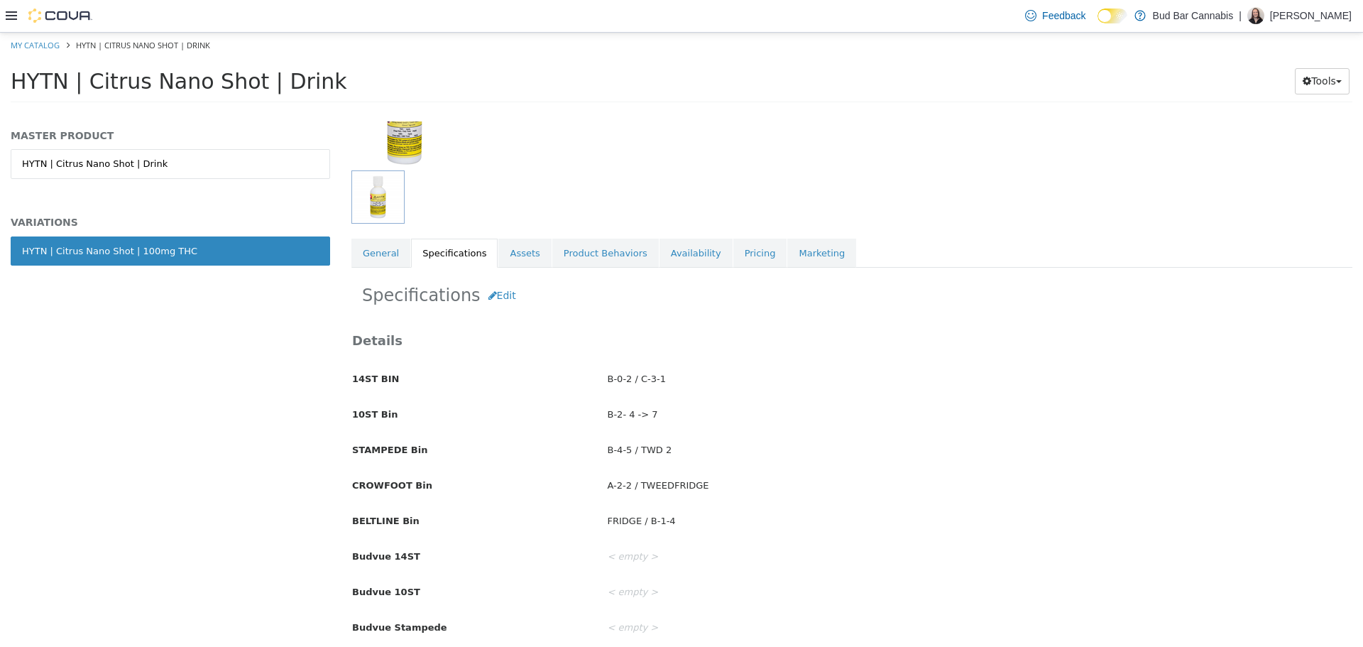
scroll to position [142, 0]
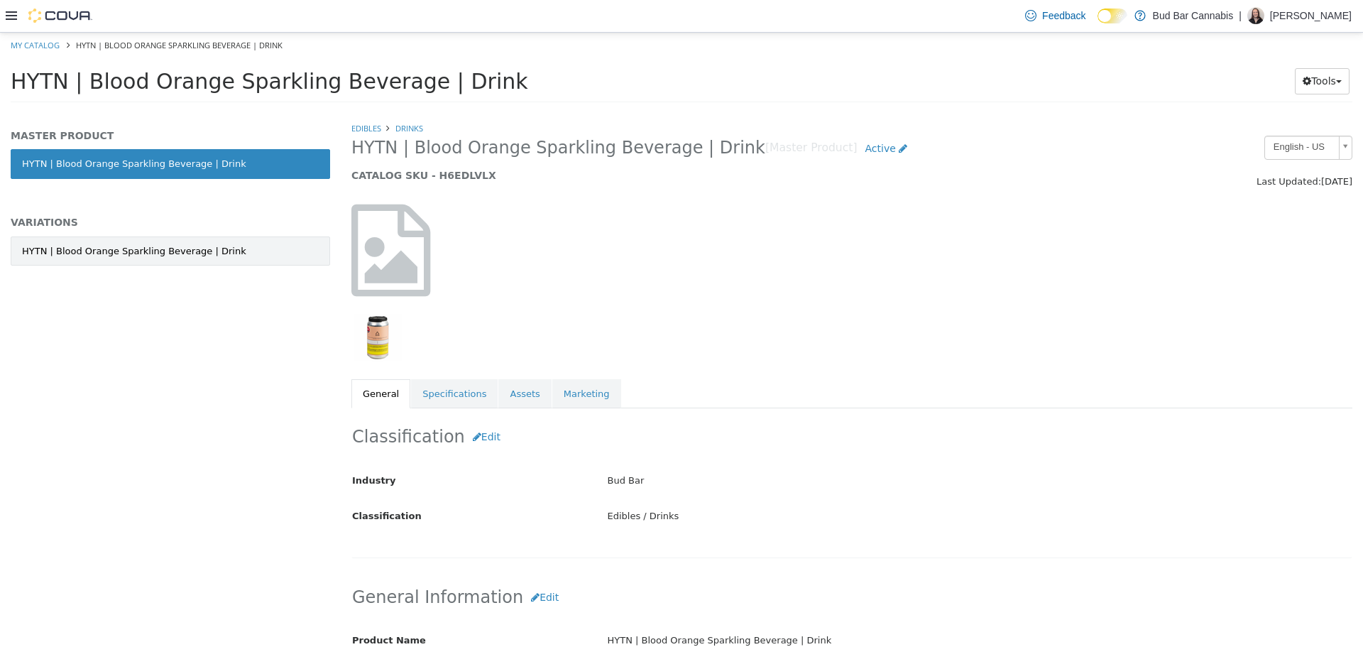
click at [168, 259] on link "HYTN | Blood Orange Sparkling Beverage | Drink" at bounding box center [170, 251] width 319 height 30
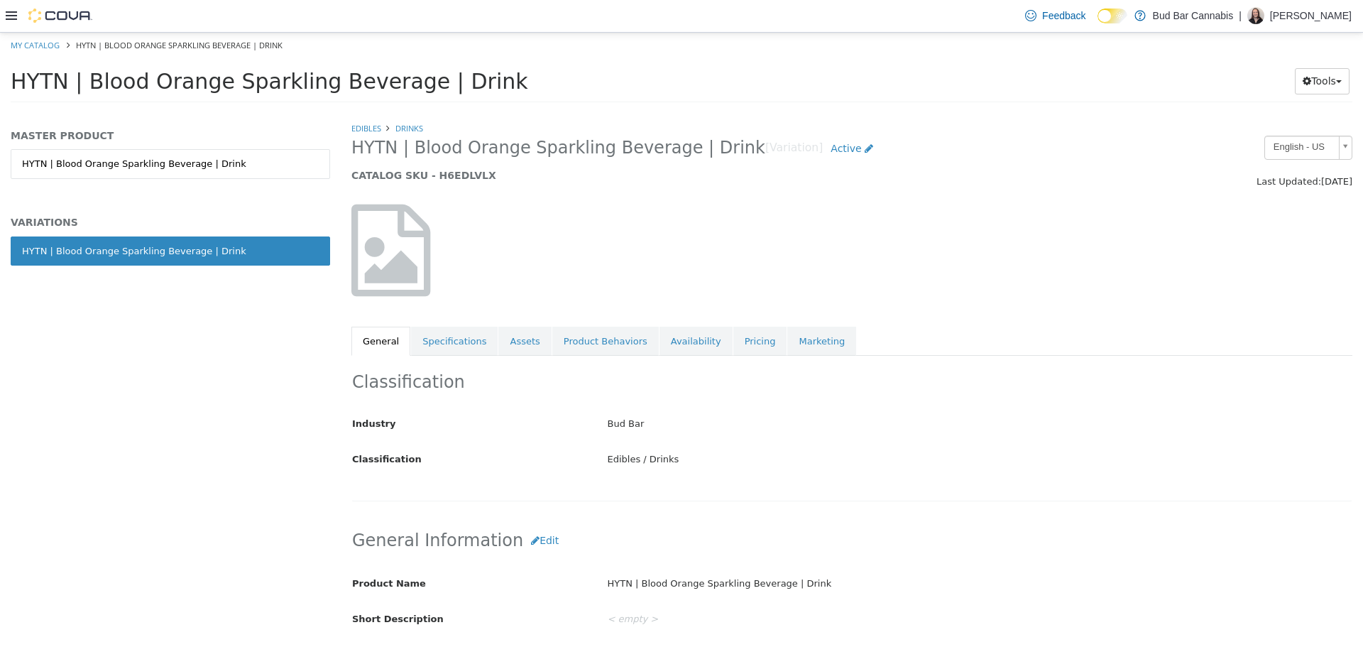
click at [449, 355] on div "Classification Industry Bud Bar Classification Edibles / Drinks Cancel Save Cha…" at bounding box center [851, 428] width 1001 height 146
click at [452, 350] on link "Specifications" at bounding box center [454, 341] width 87 height 30
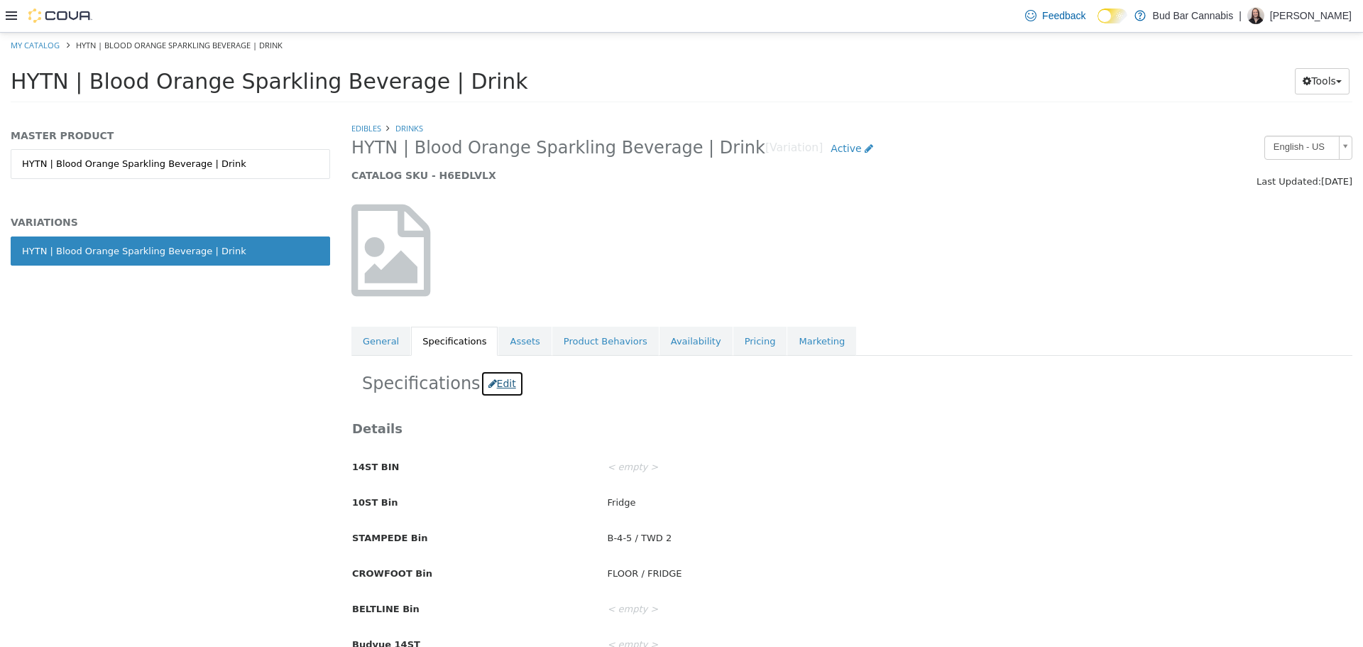
click at [490, 380] on button "Edit" at bounding box center [502, 383] width 43 height 26
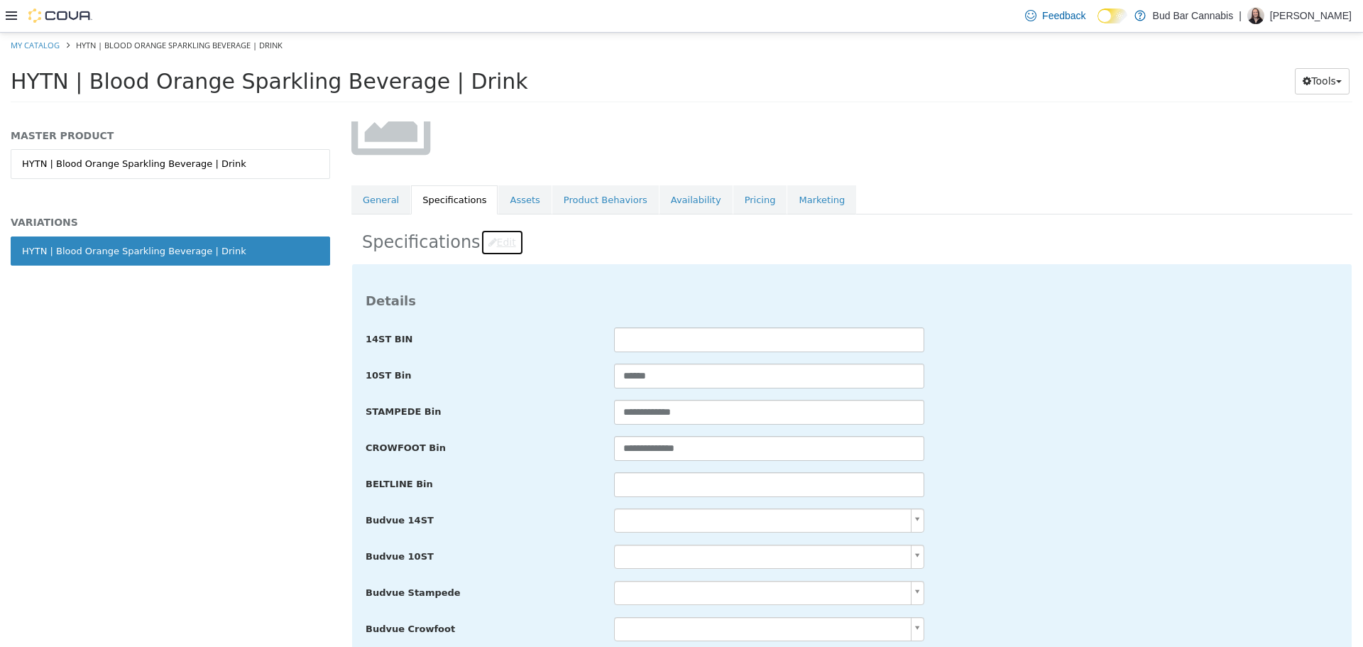
scroll to position [142, 0]
click at [648, 482] on input "text" at bounding box center [769, 483] width 310 height 25
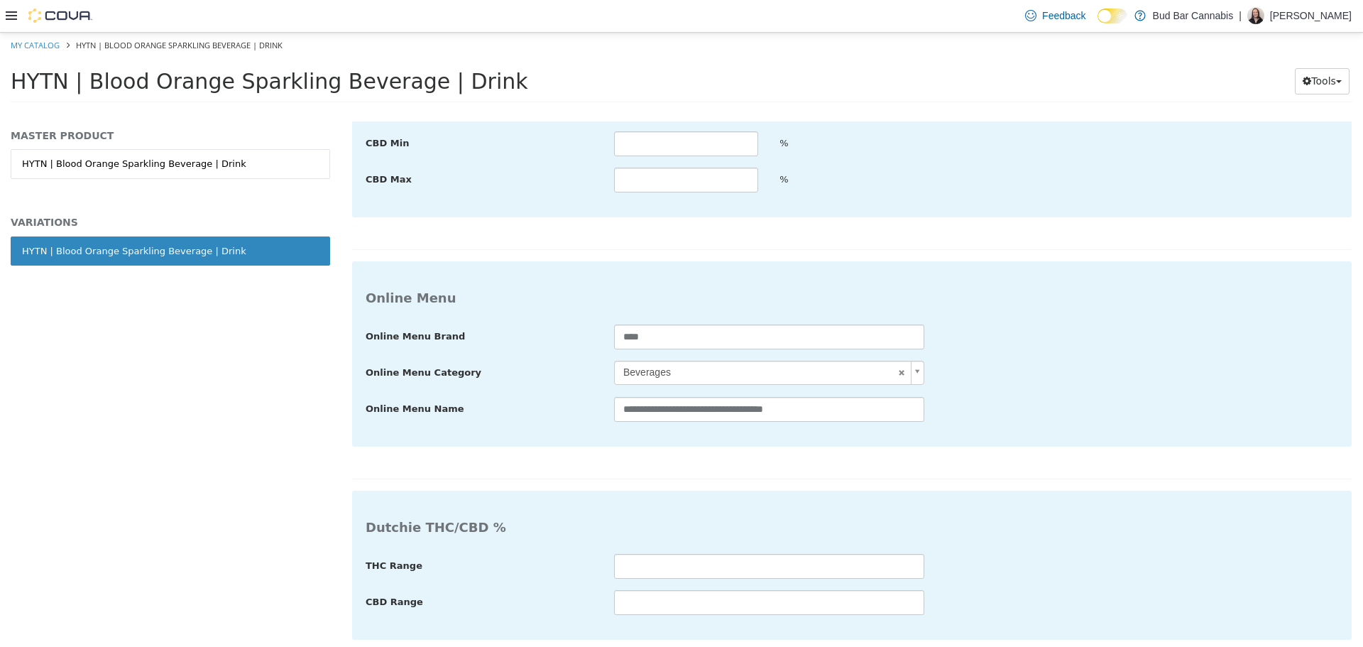
scroll to position [2562, 0]
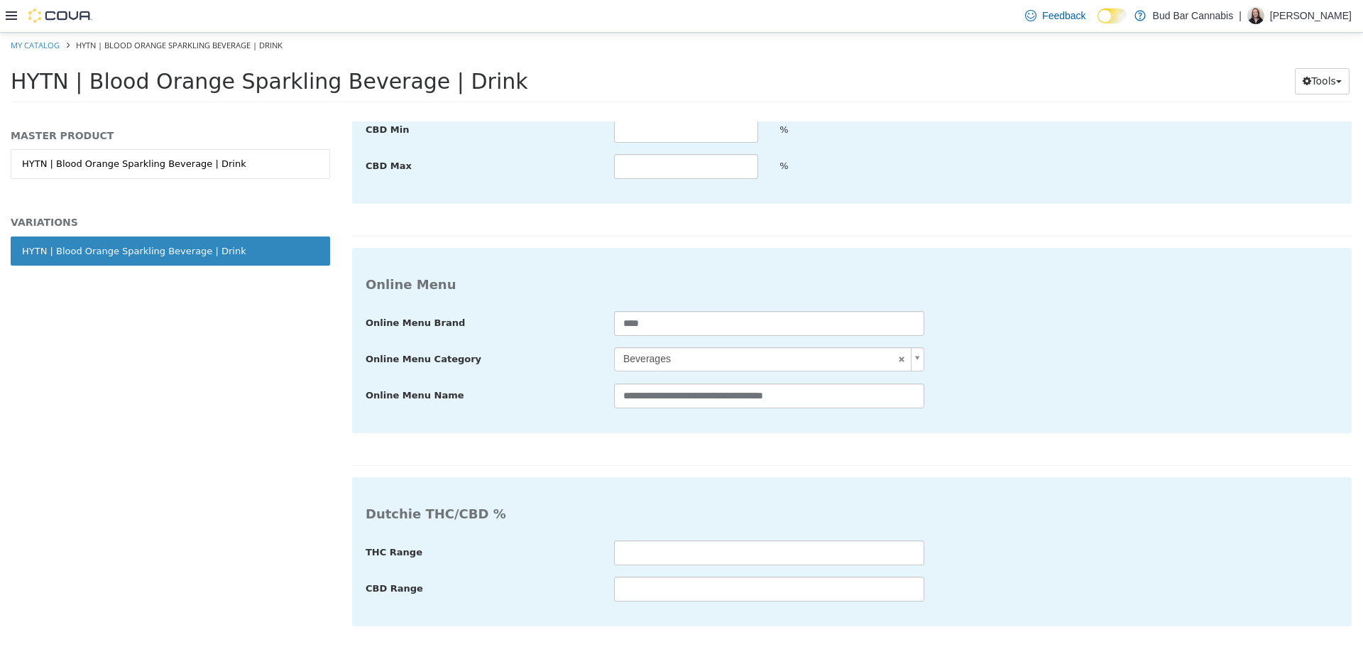
type input "**********"
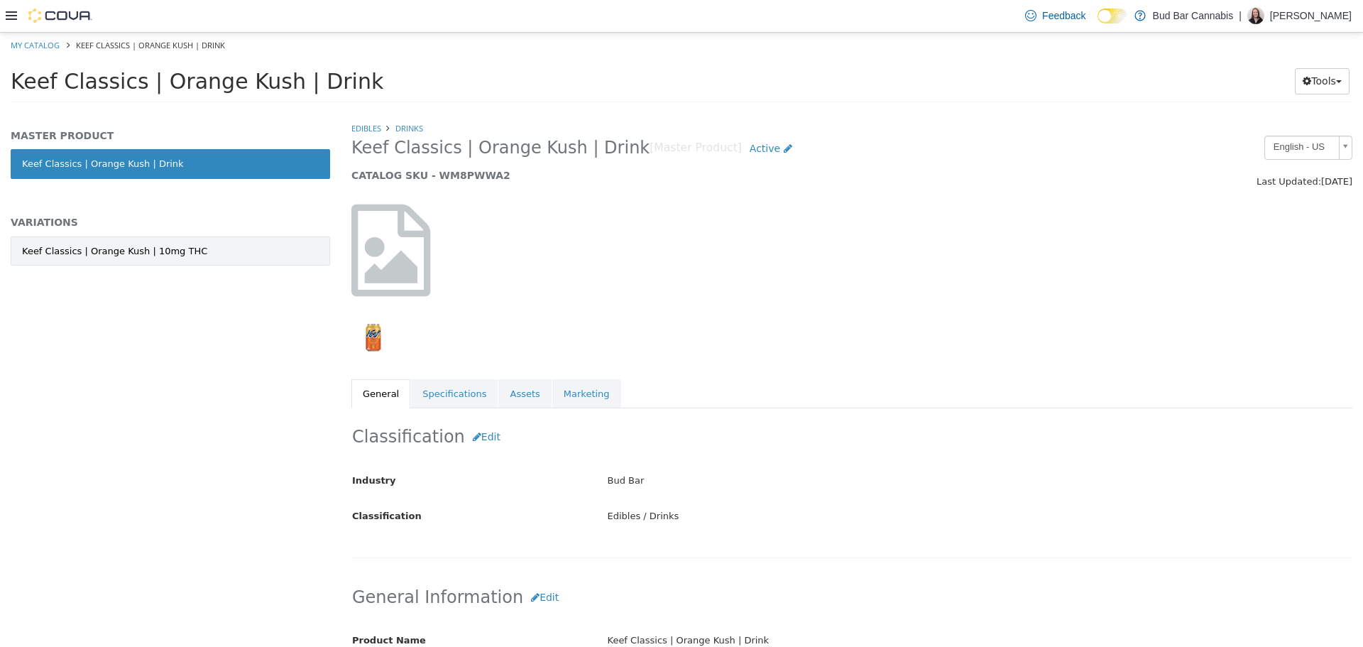
click at [129, 255] on div "Keef Classics | Orange Kush | 10mg THC" at bounding box center [114, 251] width 185 height 14
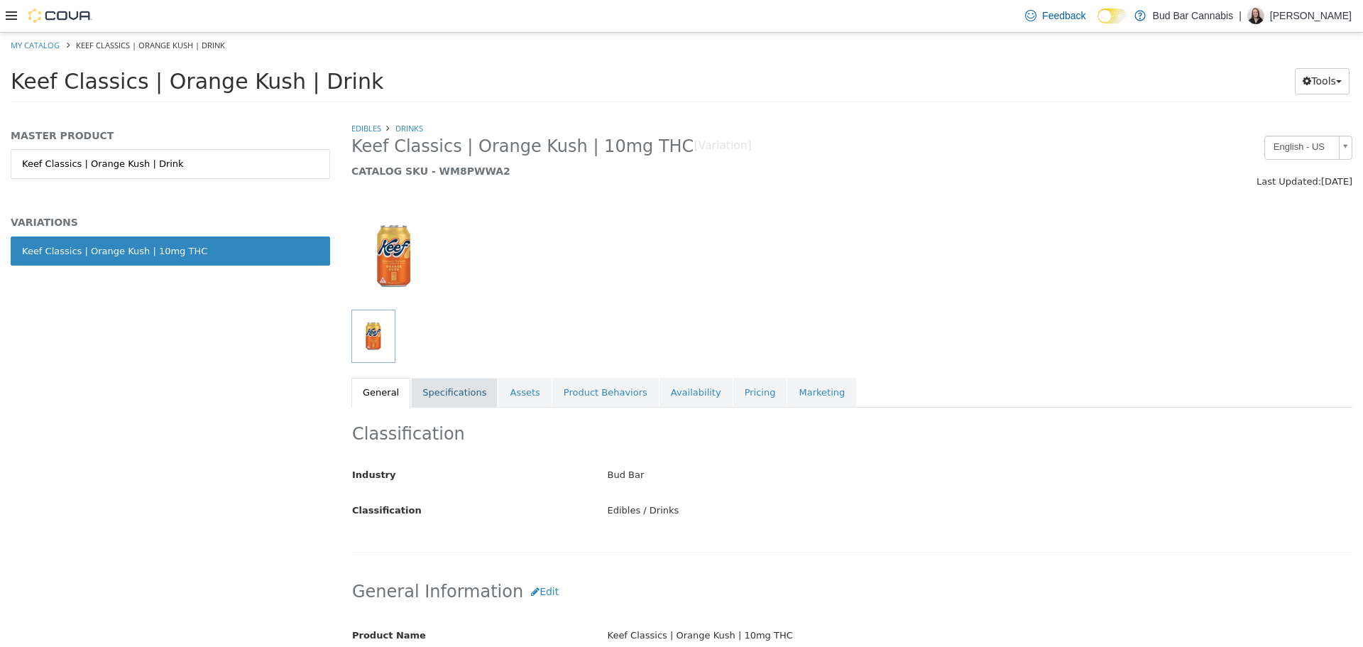
click at [464, 400] on link "Specifications" at bounding box center [454, 392] width 87 height 30
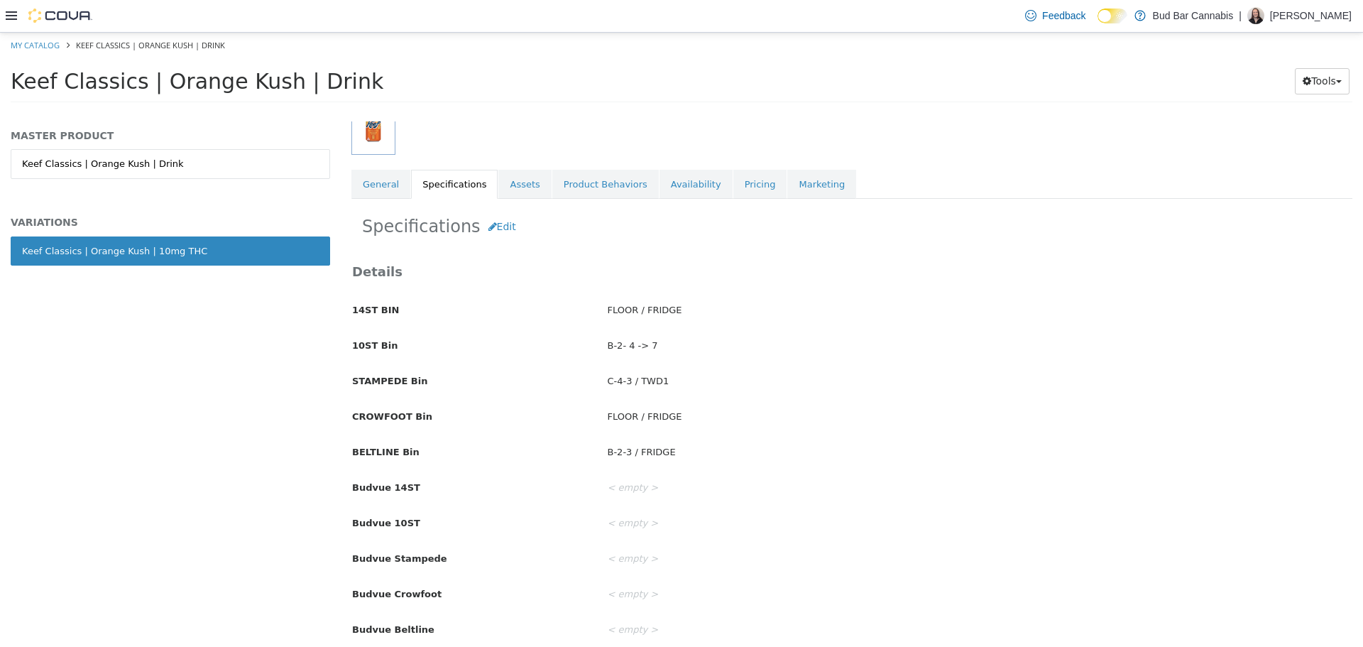
scroll to position [213, 0]
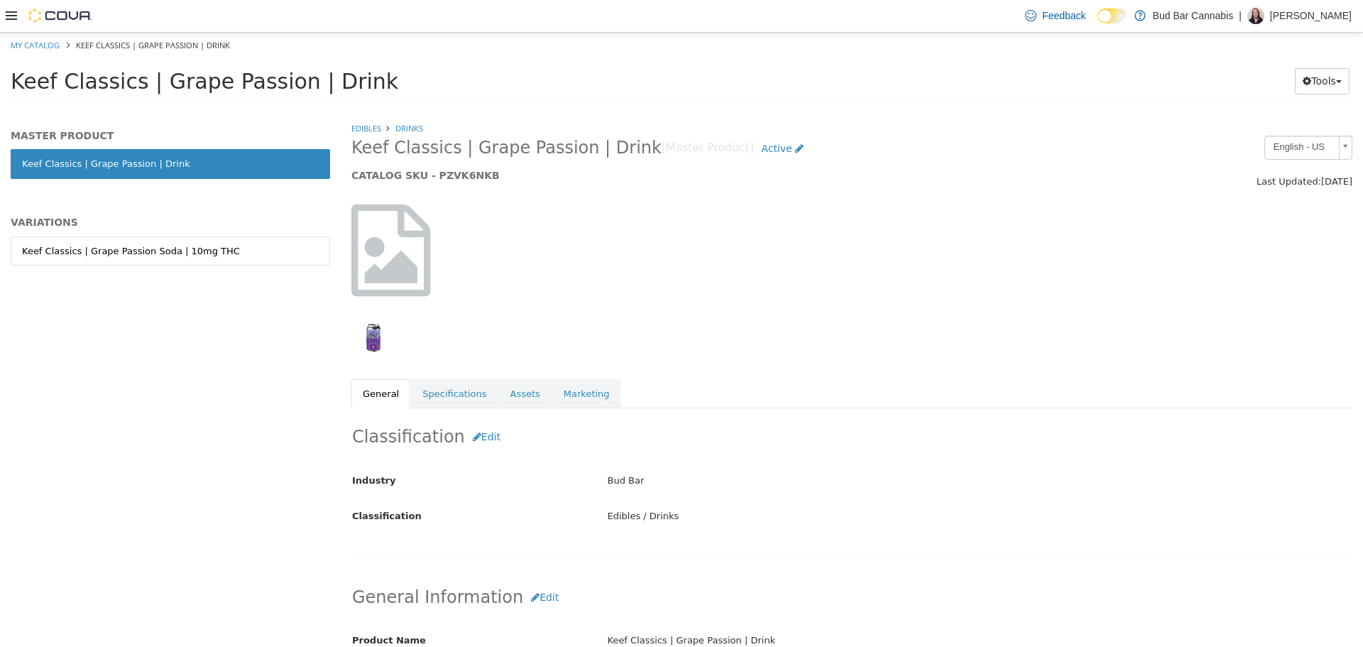
drag, startPoint x: 234, startPoint y: 238, endPoint x: 219, endPoint y: 229, distance: 17.2
click at [236, 238] on link "Keef Classics | Grape Passion Soda | 10mg THC" at bounding box center [170, 251] width 319 height 30
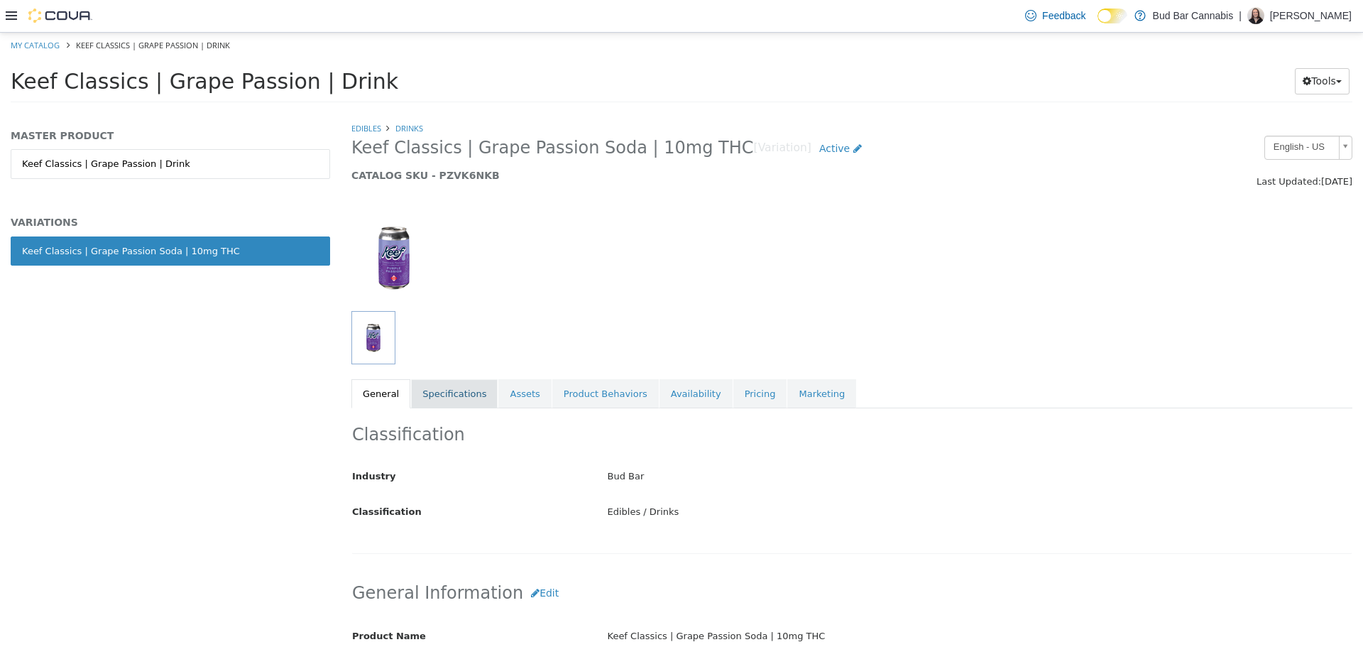
click at [447, 407] on link "Specifications" at bounding box center [454, 393] width 87 height 30
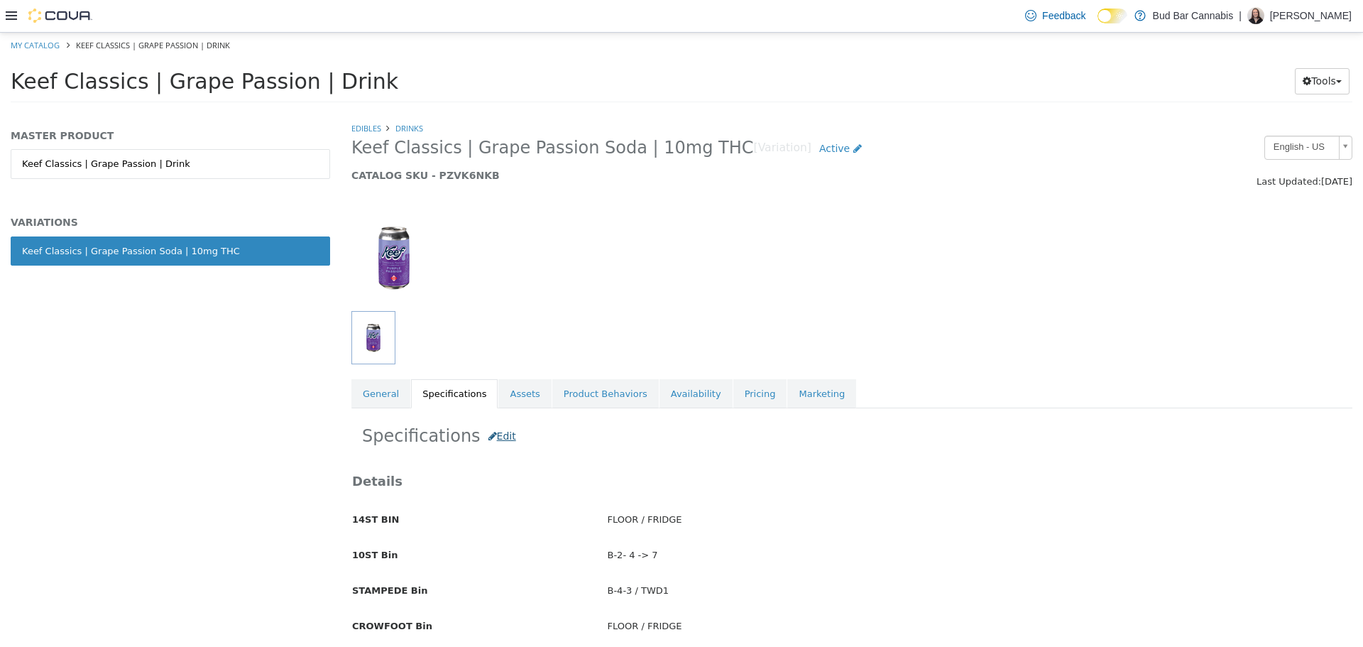
scroll to position [213, 0]
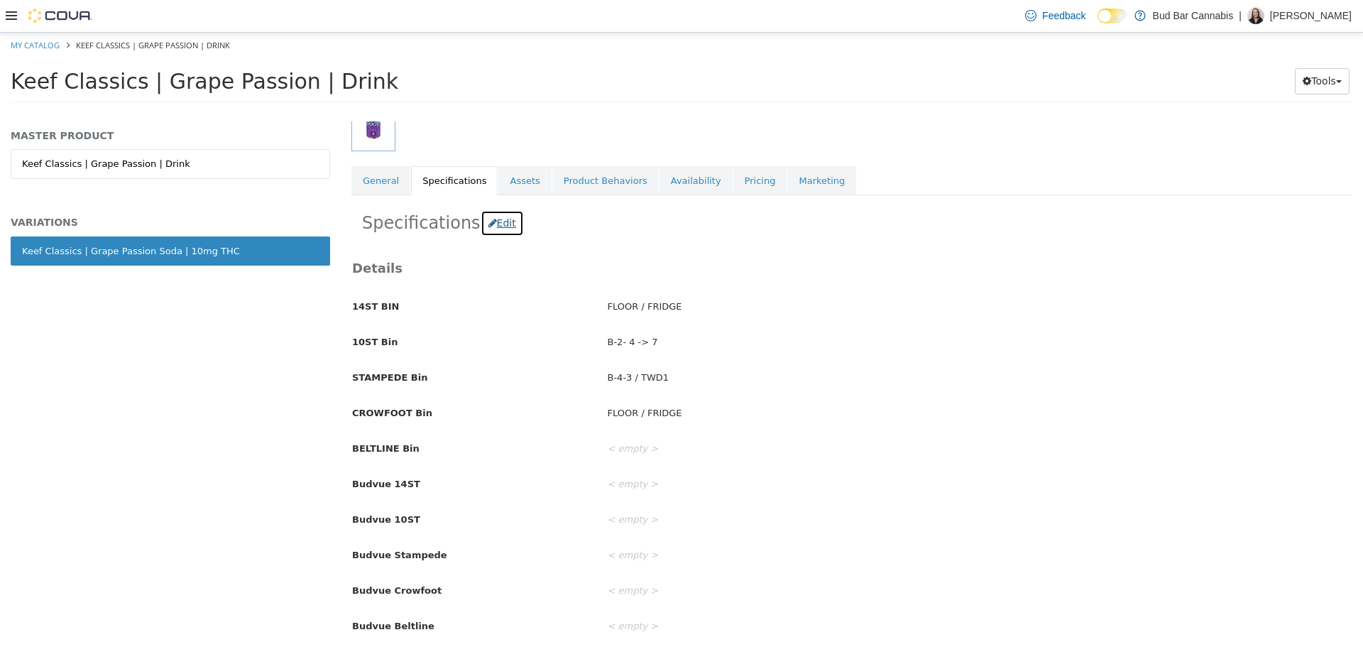
click at [486, 225] on button "Edit" at bounding box center [502, 222] width 43 height 26
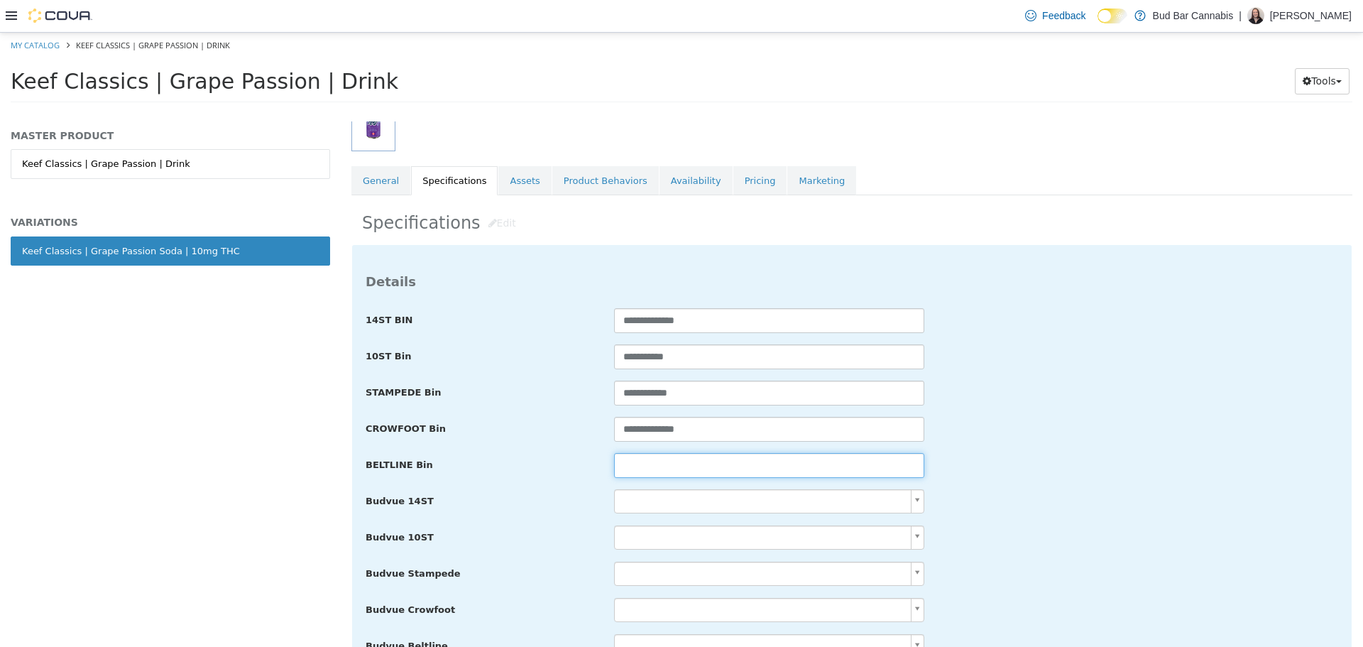
click at [626, 466] on input "text" at bounding box center [769, 464] width 310 height 25
paste input "**********"
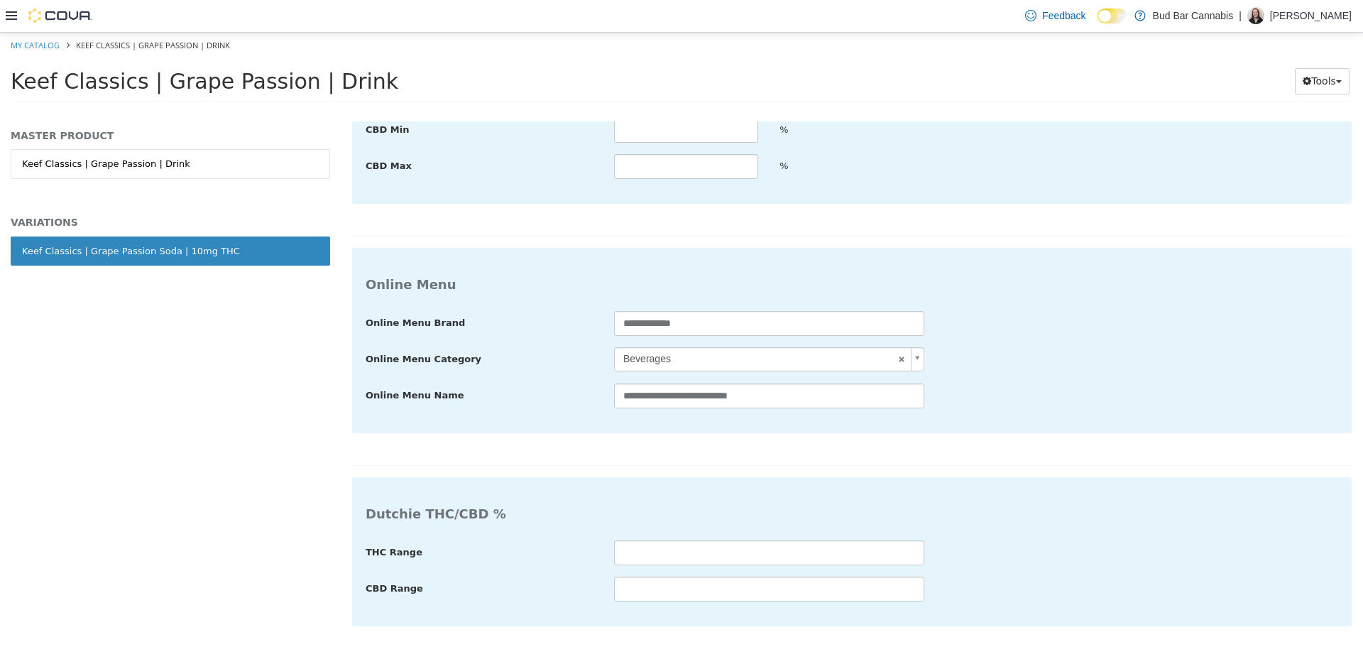
type input "**********"
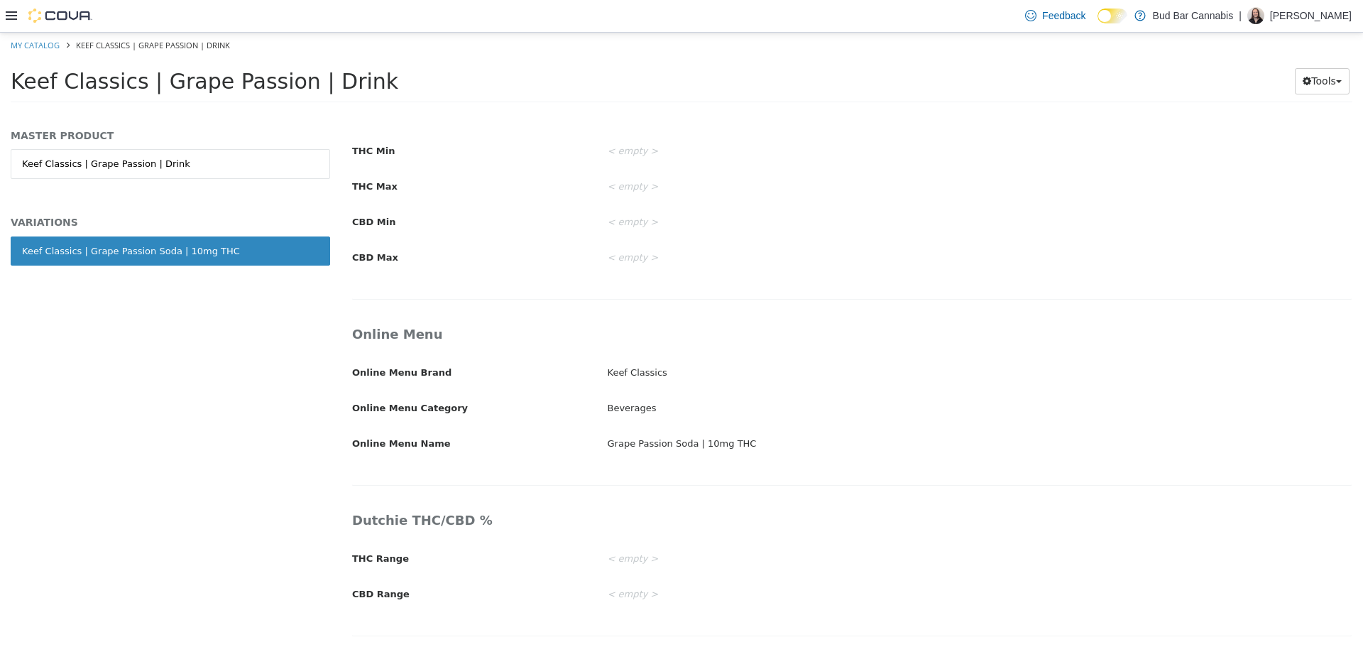
scroll to position [2169, 0]
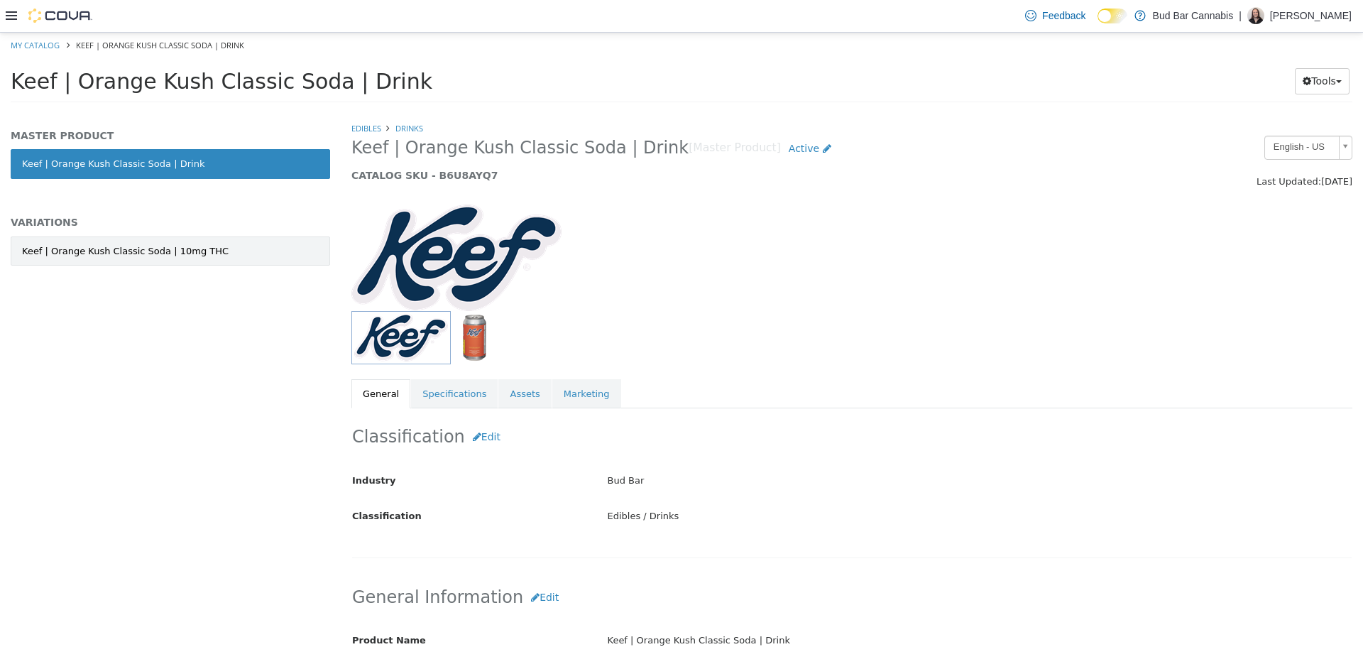
click at [202, 244] on div "Keef | Orange Kush Classic Soda | 10mg THC" at bounding box center [125, 251] width 207 height 14
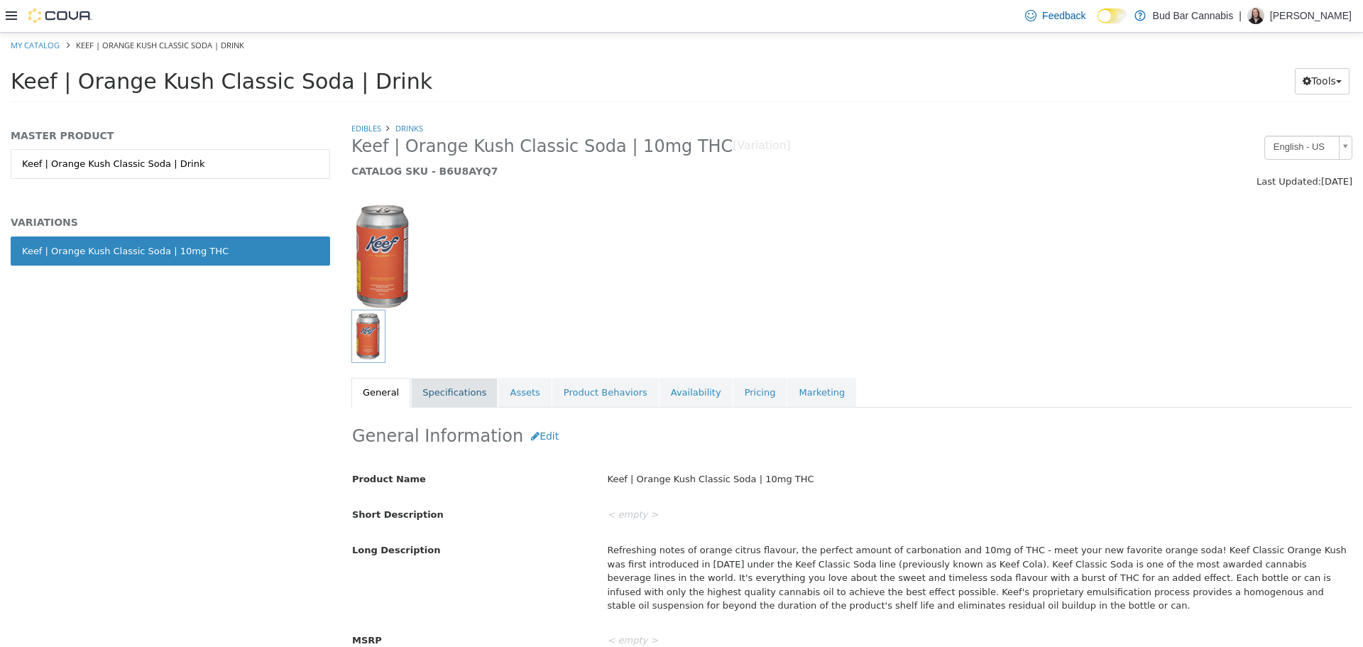
click at [470, 394] on link "Specifications" at bounding box center [454, 392] width 87 height 30
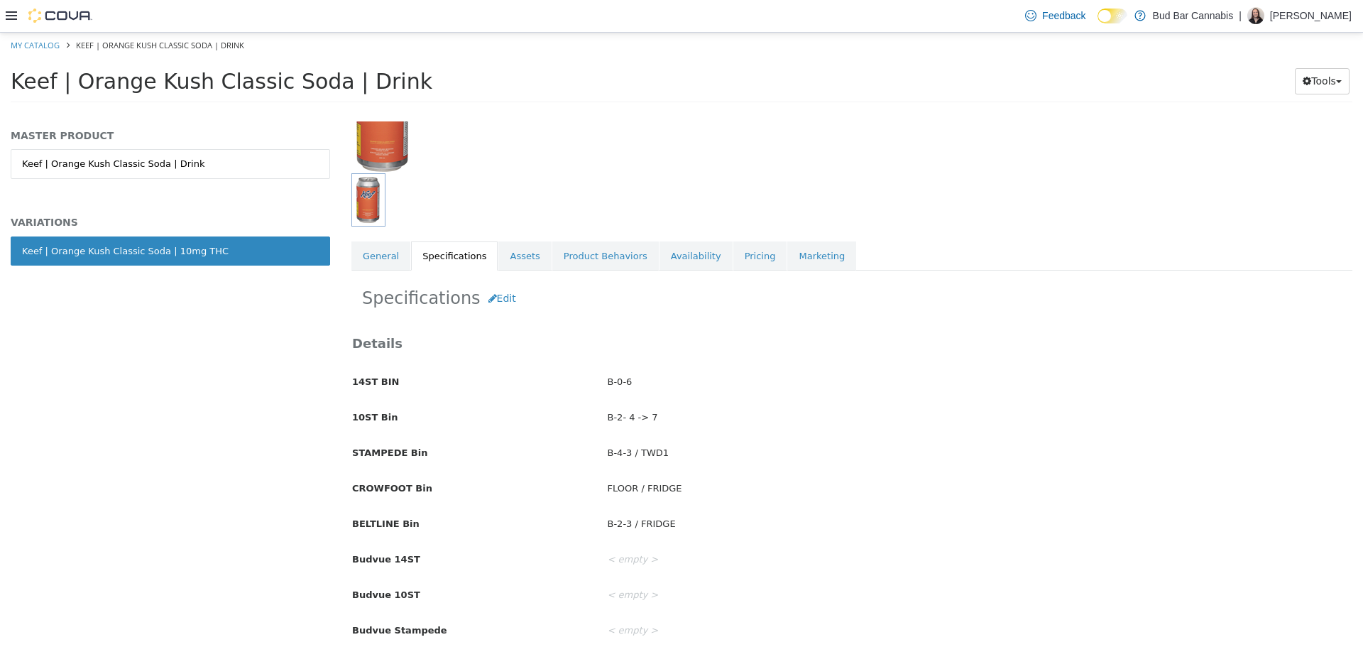
scroll to position [142, 0]
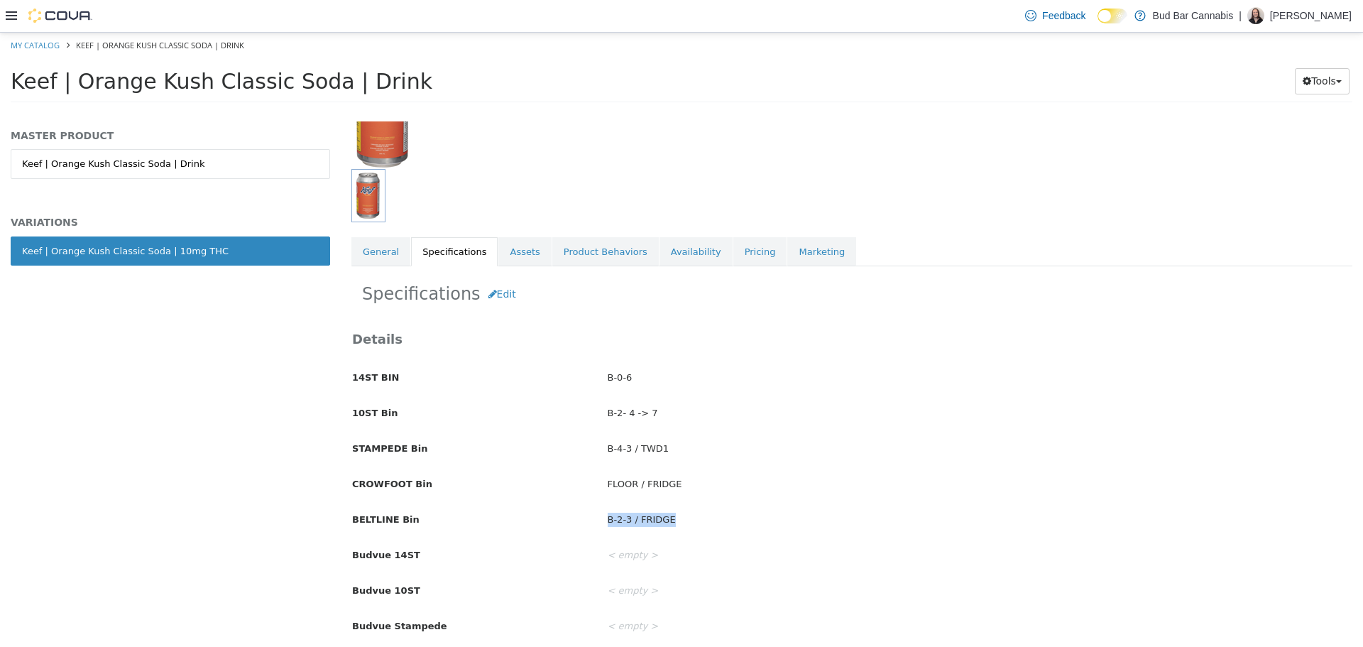
drag, startPoint x: 694, startPoint y: 528, endPoint x: 591, endPoint y: 518, distance: 102.7
click at [591, 518] on div "BELTLINE Bin B-2-3 / FRIDGE" at bounding box center [852, 519] width 1021 height 25
copy div "B-2-3 / FRIDGE"
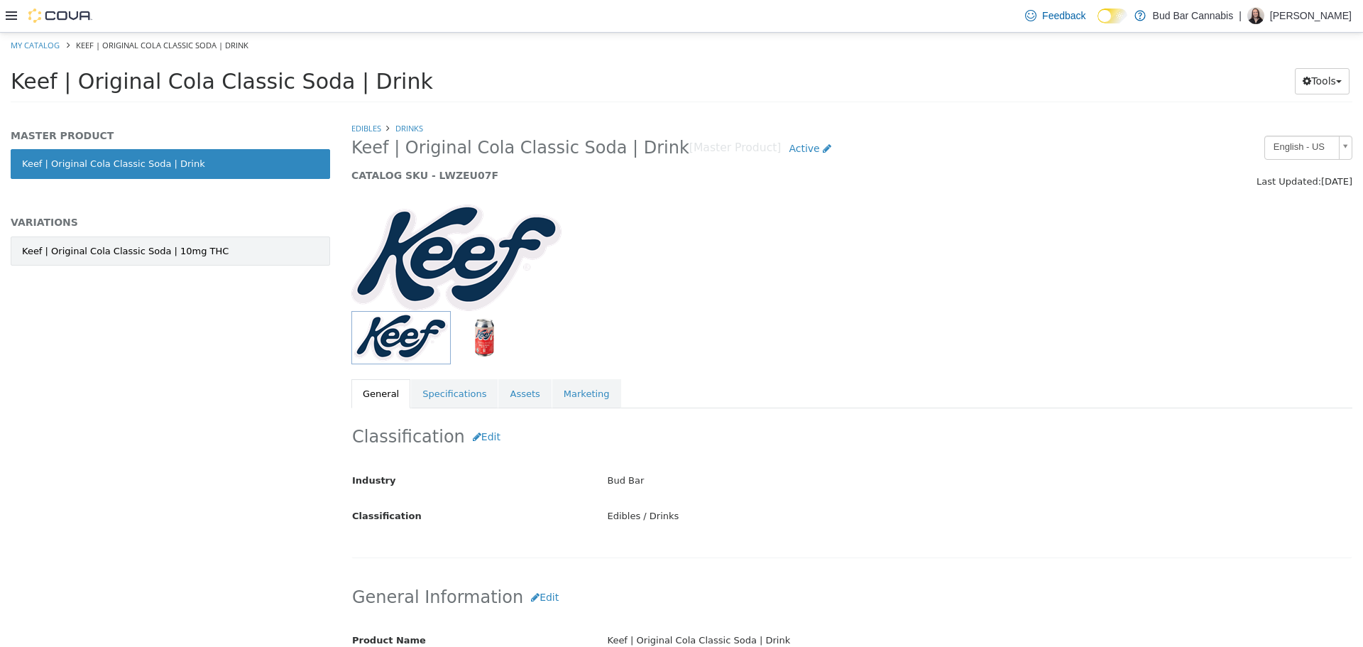
click at [234, 261] on link "Keef | Original Cola Classic Soda | 10mg THC" at bounding box center [170, 251] width 319 height 30
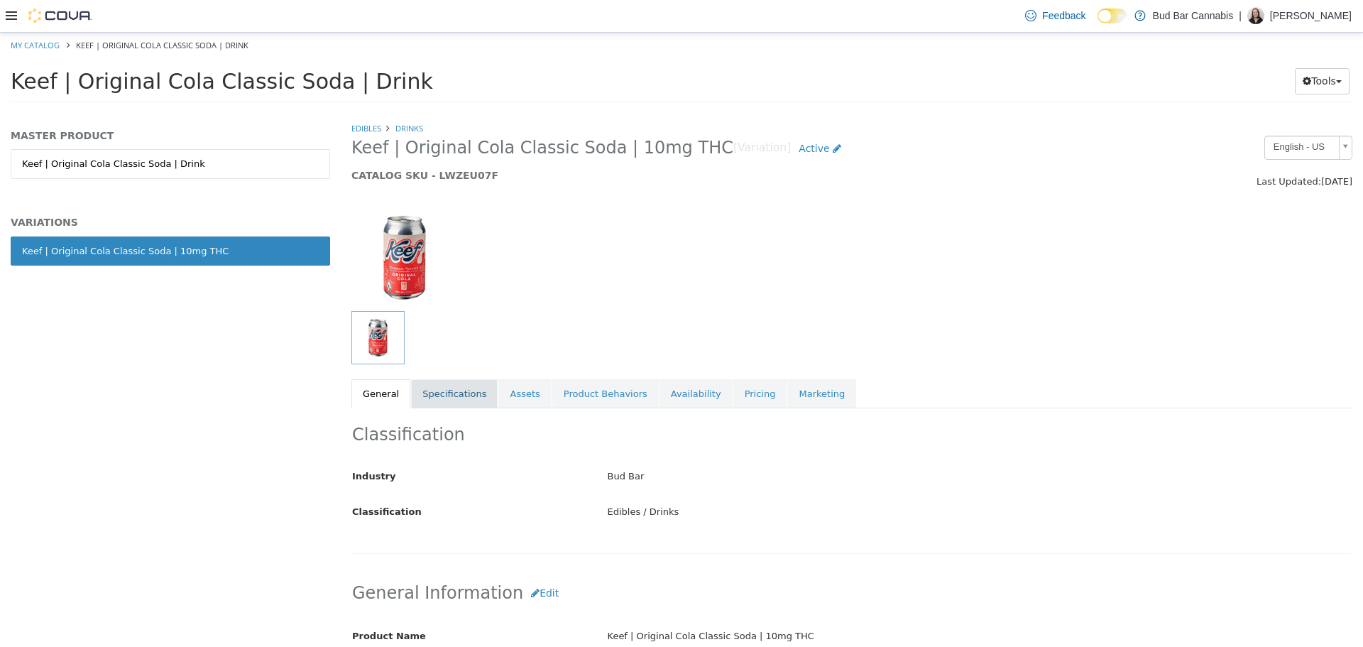
click at [439, 393] on link "Specifications" at bounding box center [454, 393] width 87 height 30
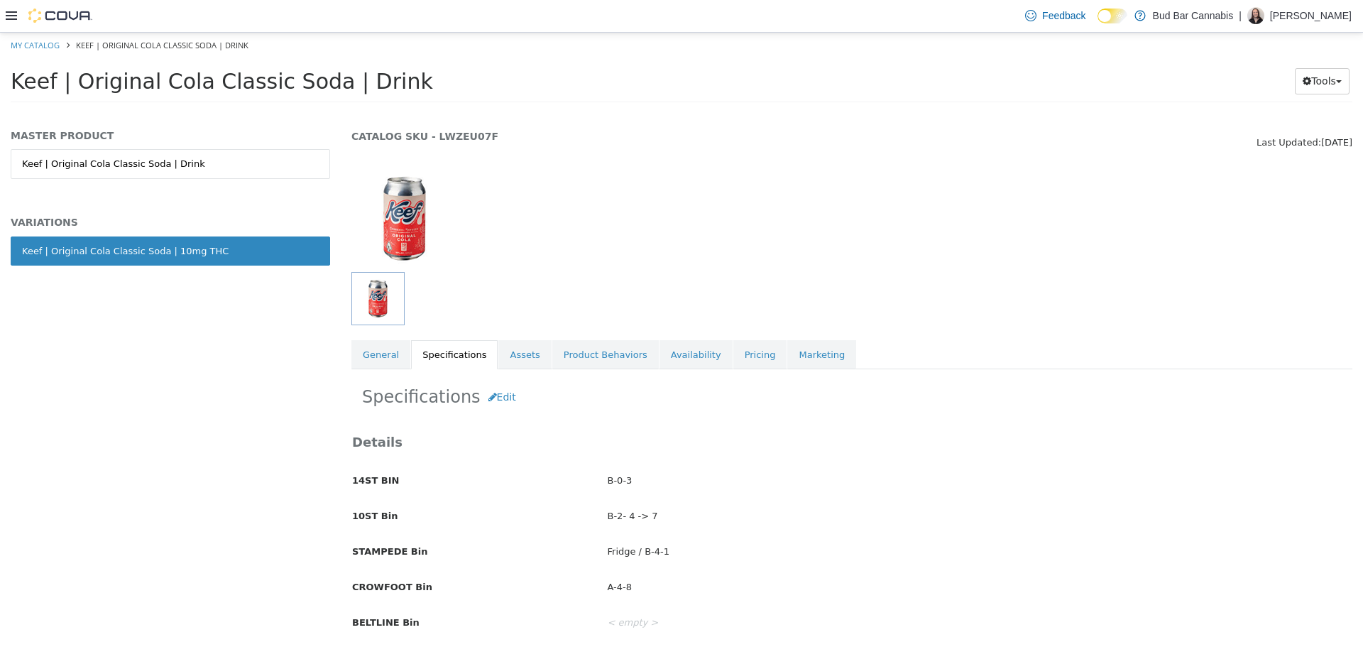
scroll to position [142, 0]
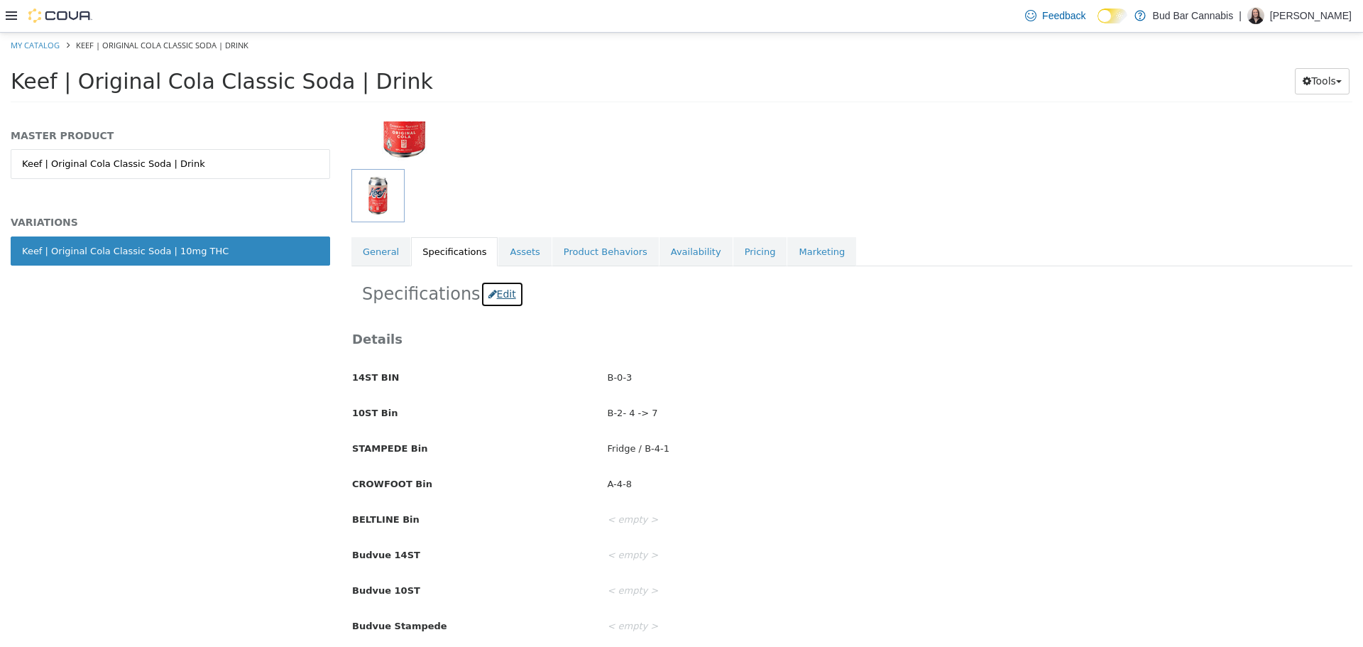
click at [488, 297] on button "Edit" at bounding box center [502, 293] width 43 height 26
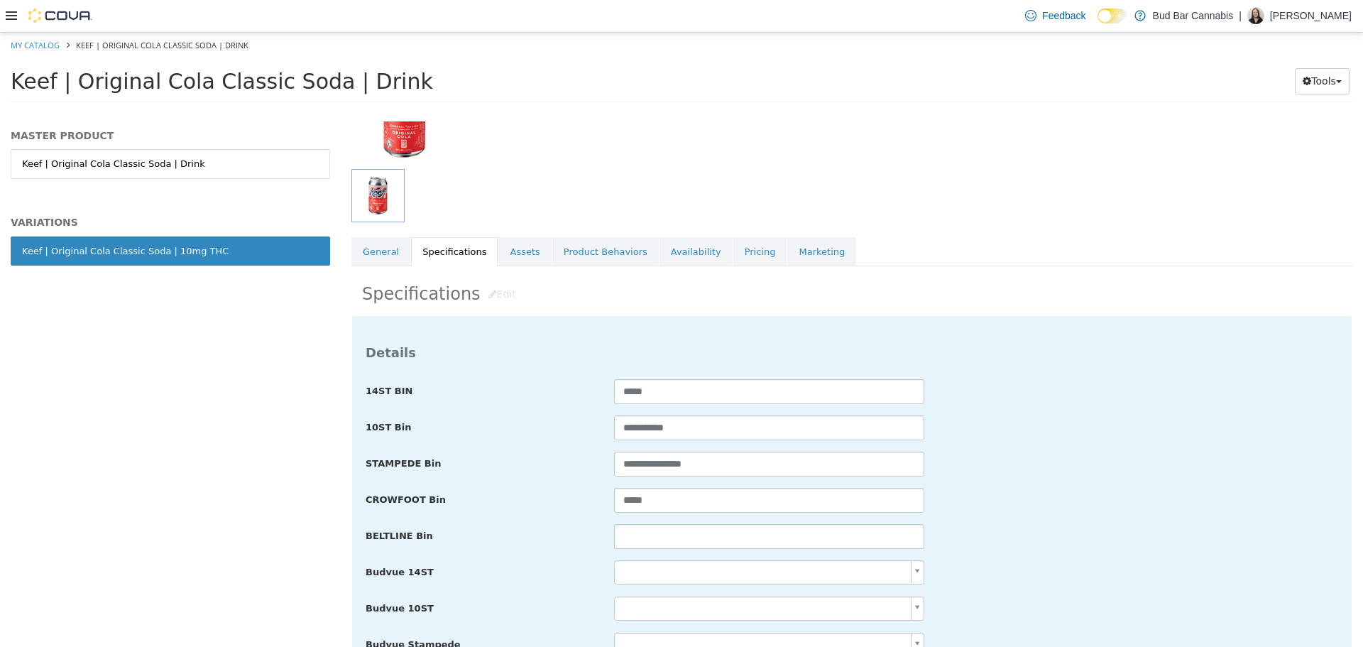
click at [657, 535] on input "text" at bounding box center [769, 535] width 310 height 25
paste input "**********"
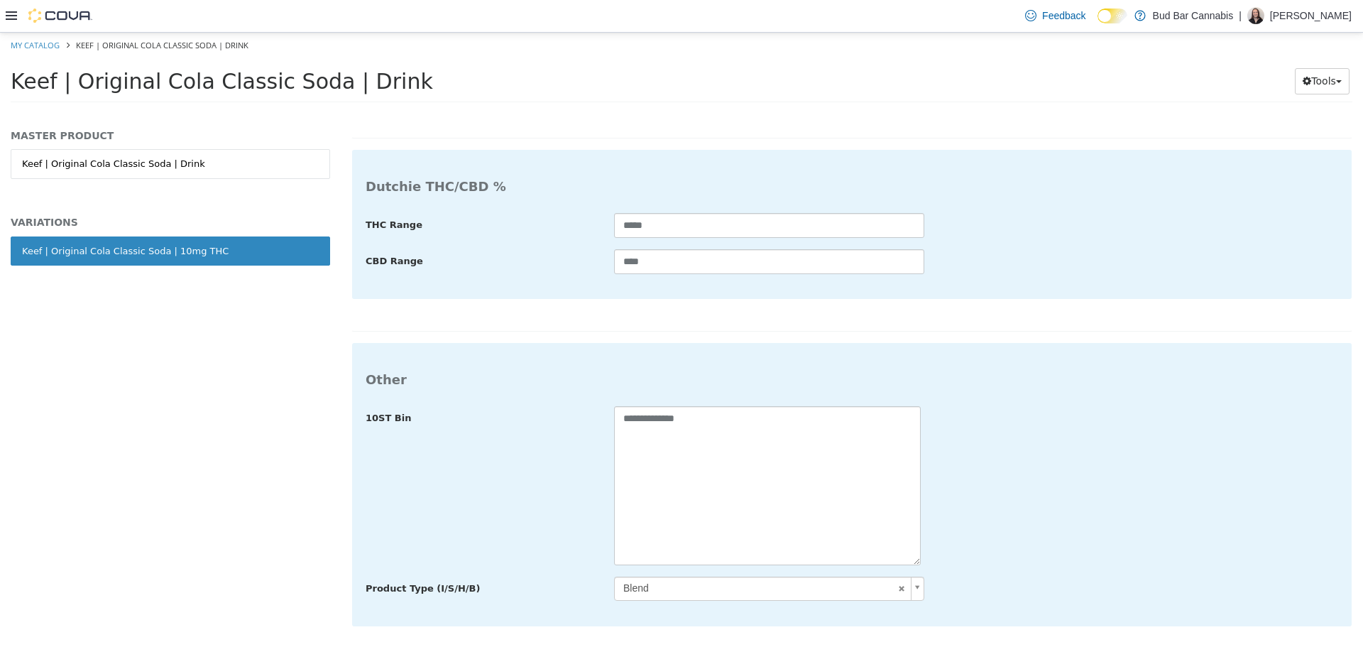
type input "**********"
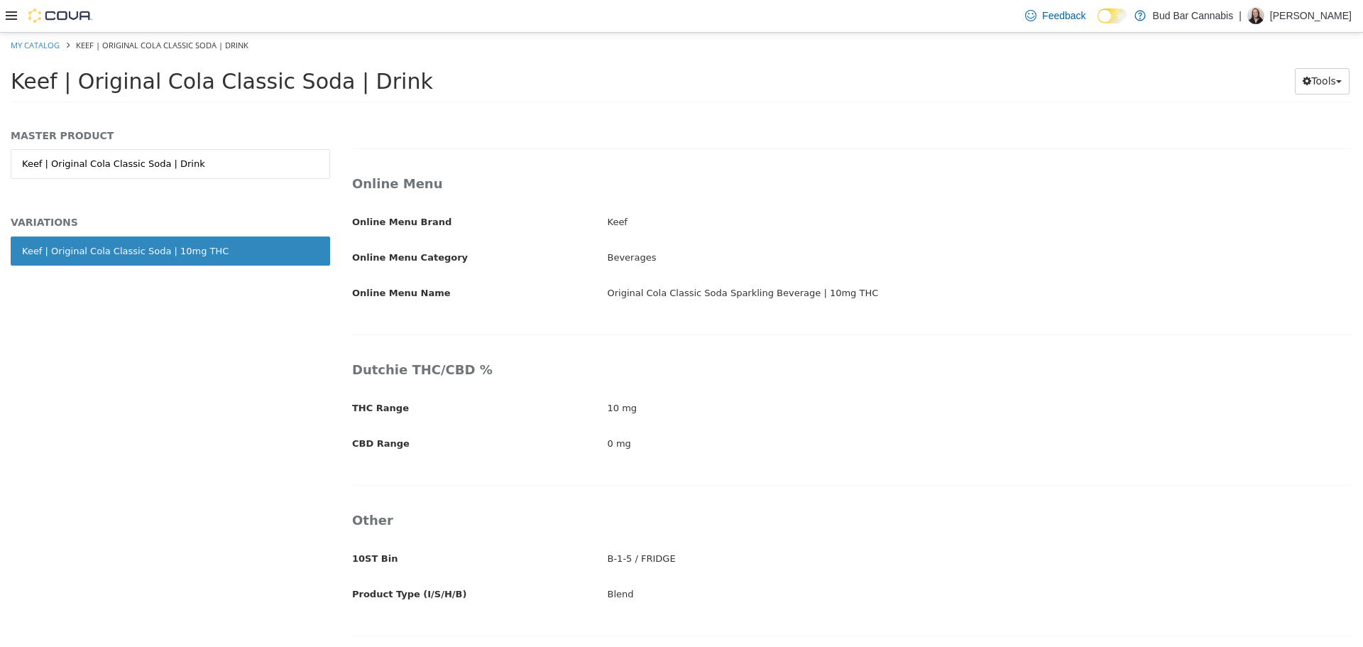
scroll to position [2320, 0]
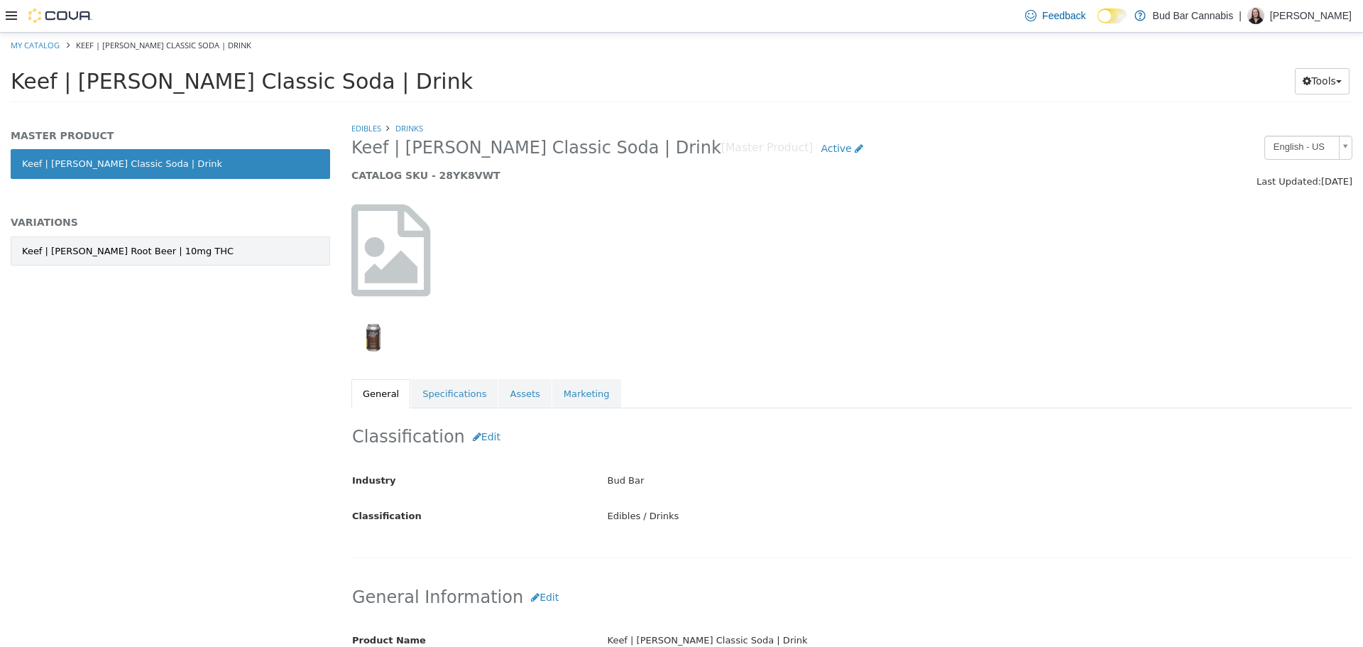
click at [225, 261] on link "Keef | [PERSON_NAME] Root Beer | 10mg THC" at bounding box center [170, 251] width 319 height 30
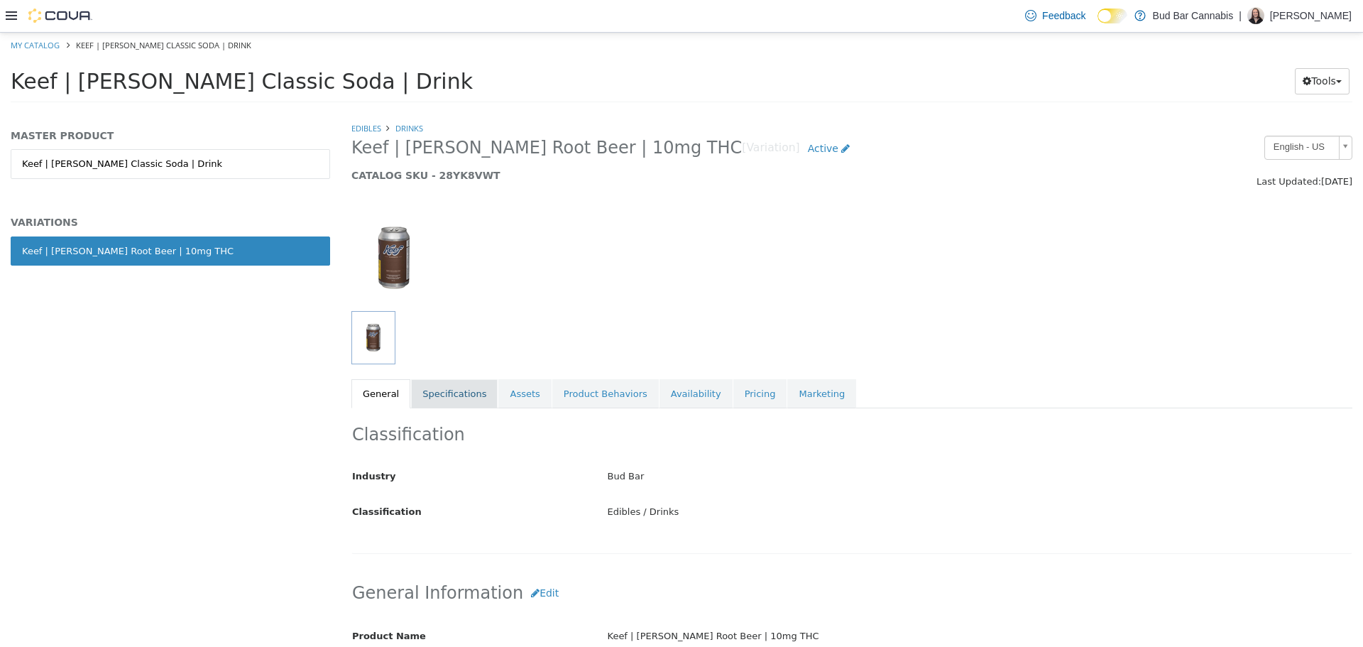
click at [452, 393] on link "Specifications" at bounding box center [454, 393] width 87 height 30
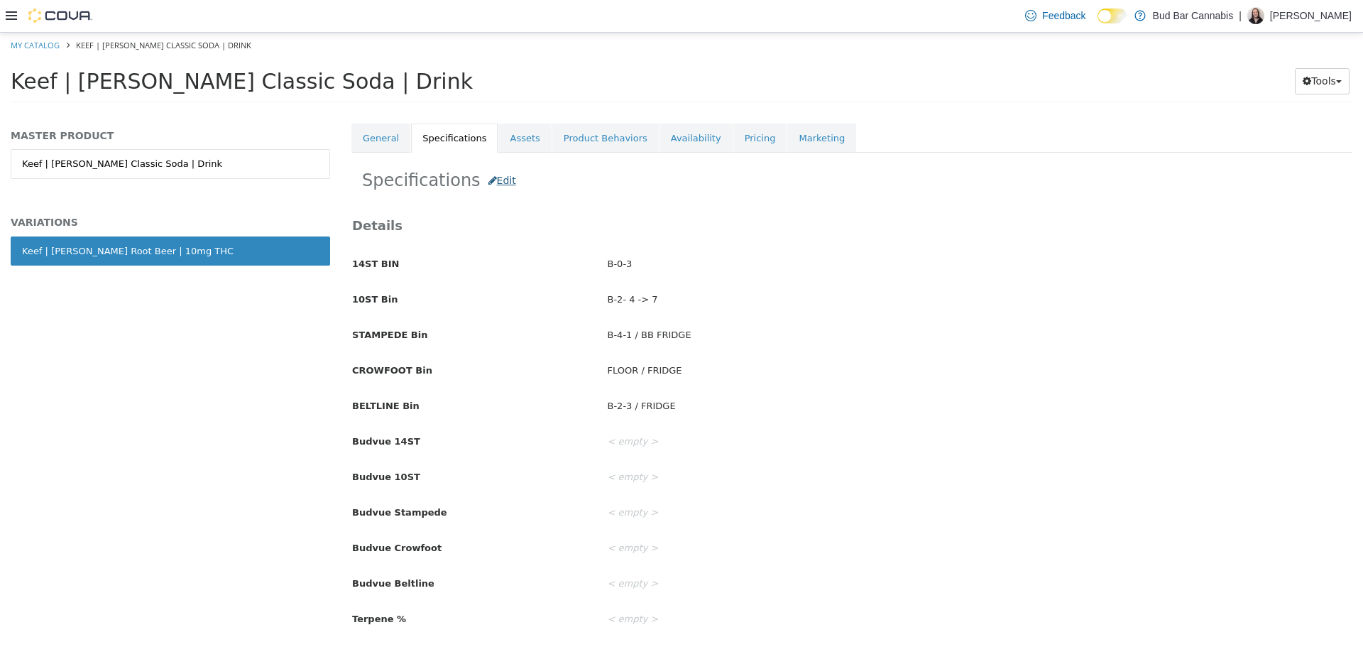
scroll to position [284, 0]
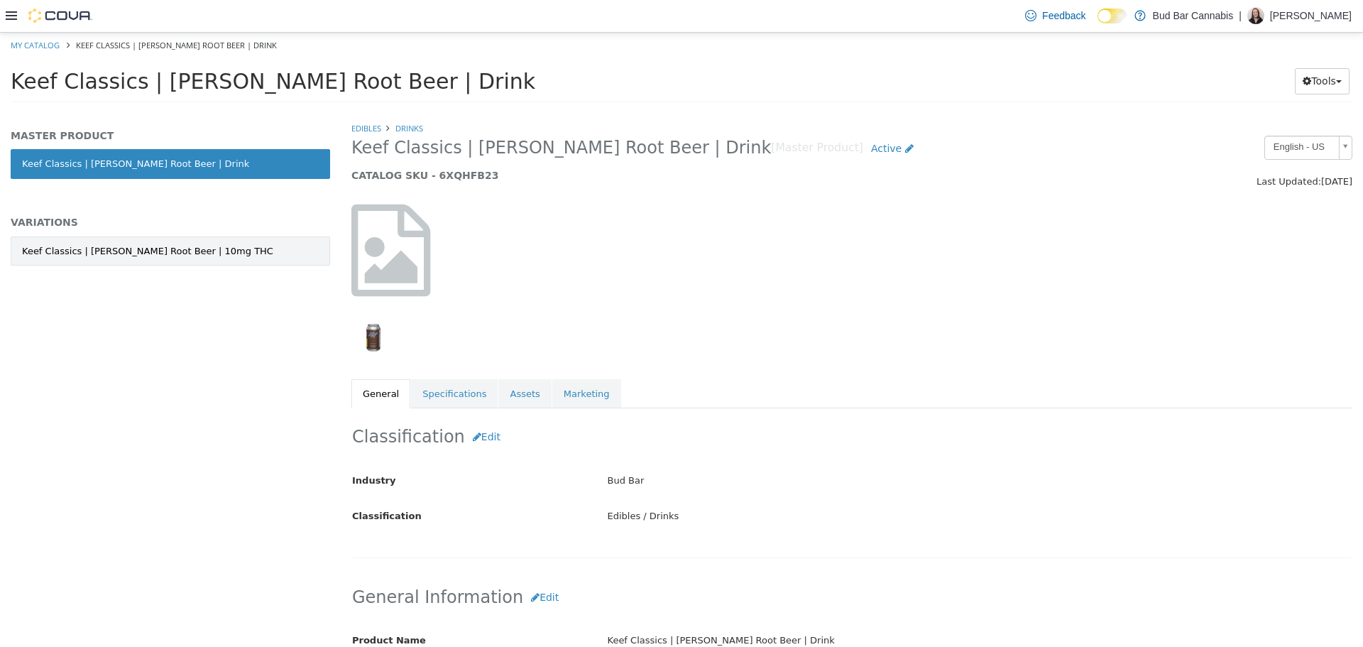
click at [290, 240] on link "Keef Classics | Bubba Kush Root Beer | 10mg THC" at bounding box center [170, 251] width 319 height 30
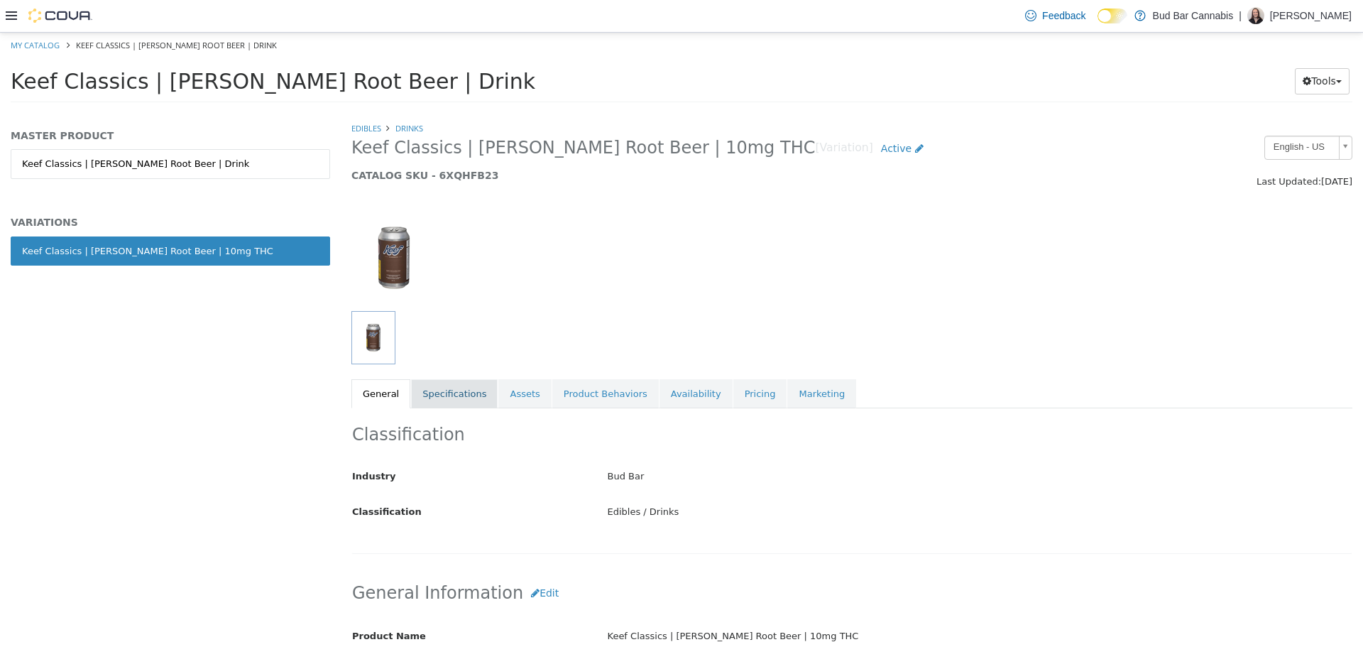
click at [439, 393] on link "Specifications" at bounding box center [454, 393] width 87 height 30
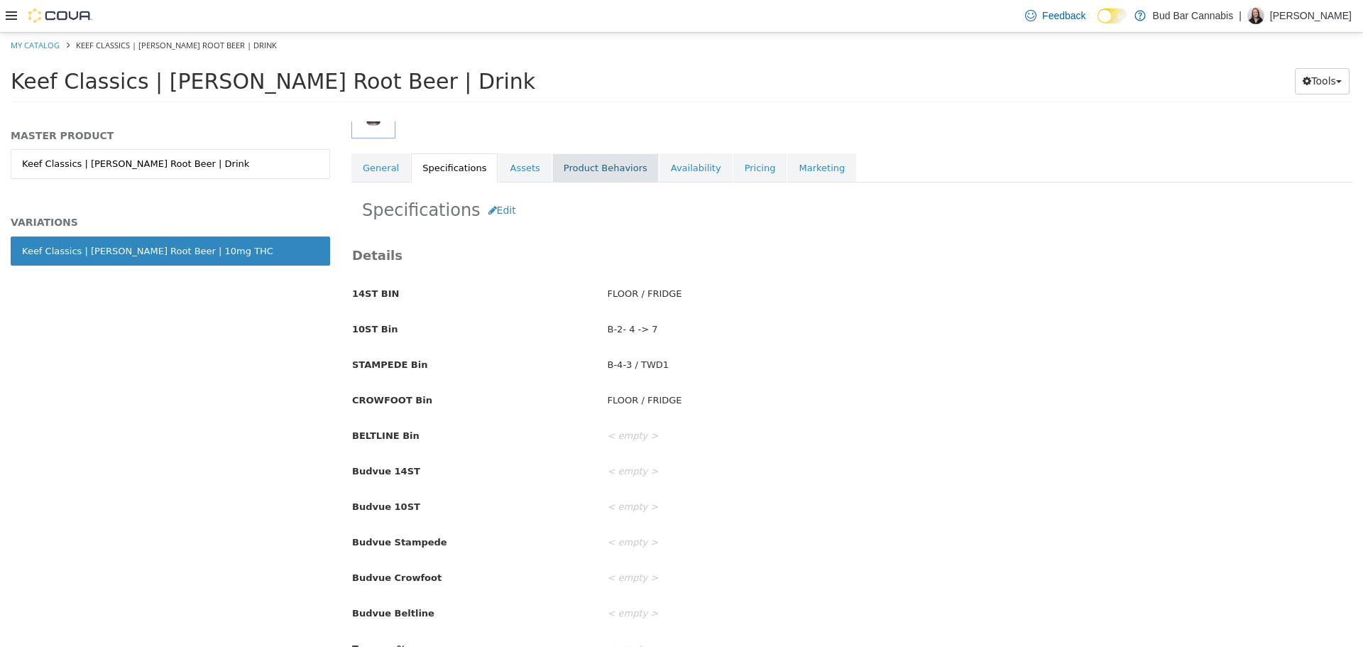
scroll to position [142, 0]
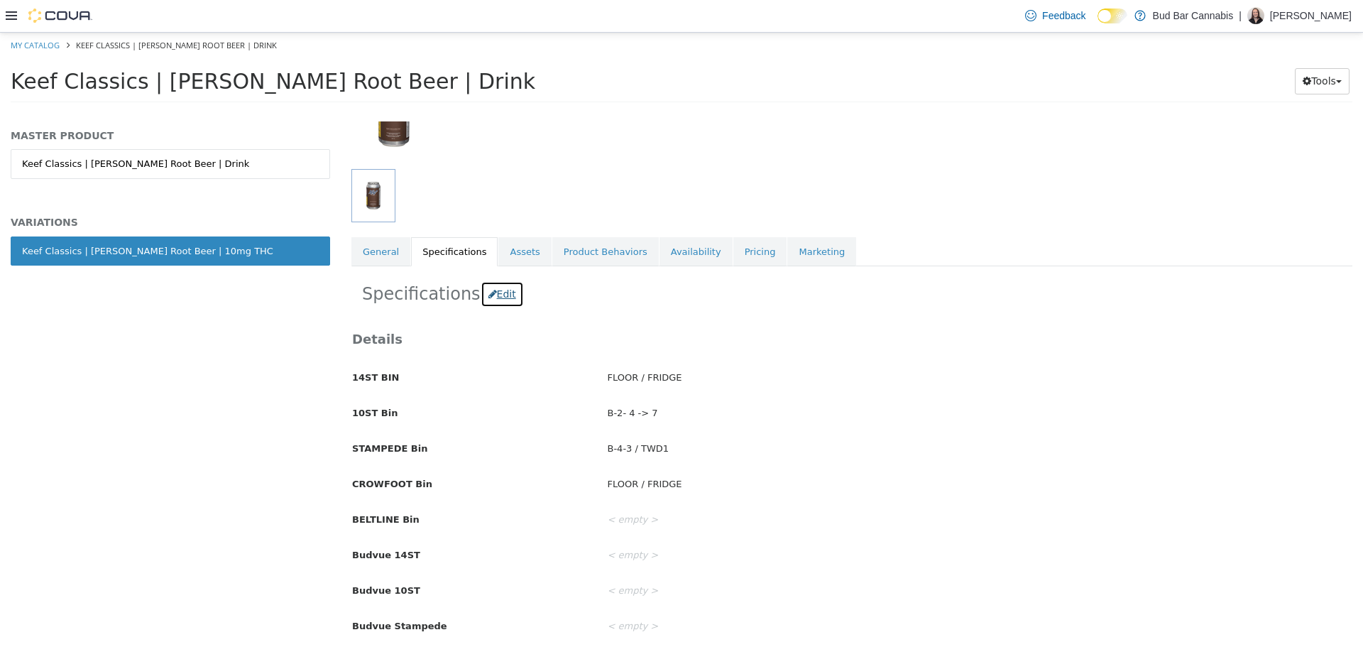
click at [501, 293] on button "Edit" at bounding box center [502, 293] width 43 height 26
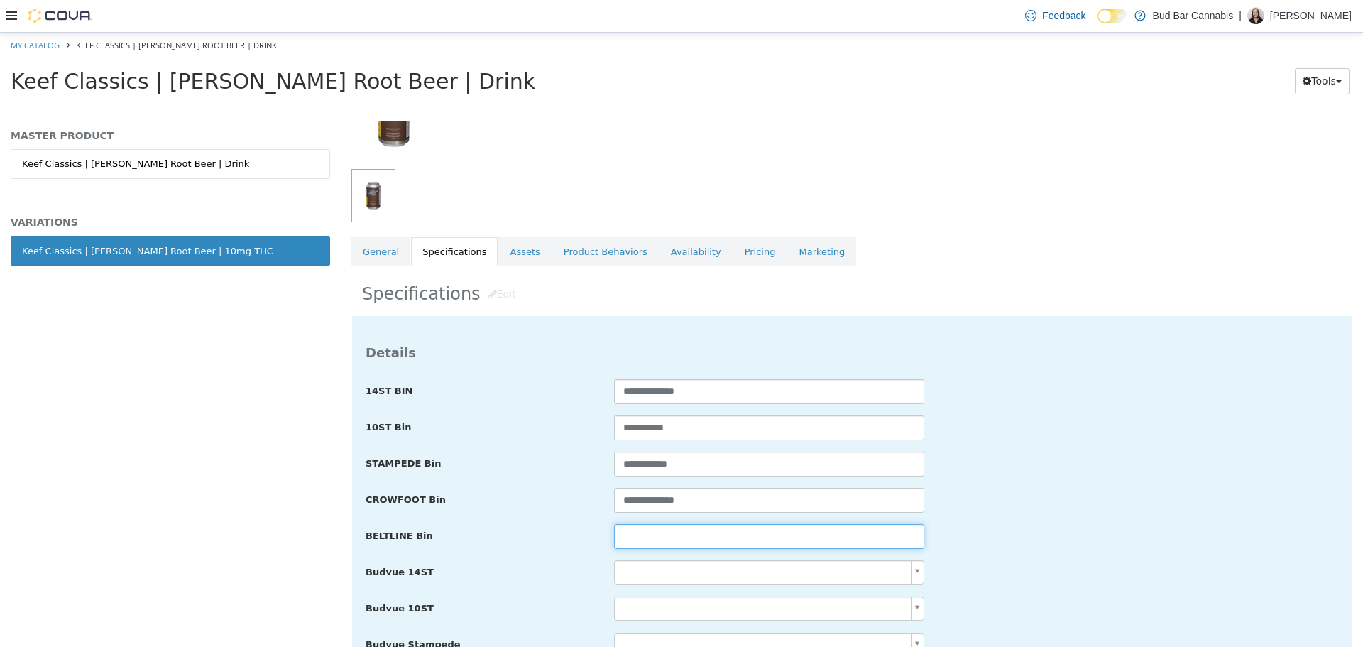
click at [741, 537] on input "text" at bounding box center [769, 535] width 310 height 25
paste input "**********"
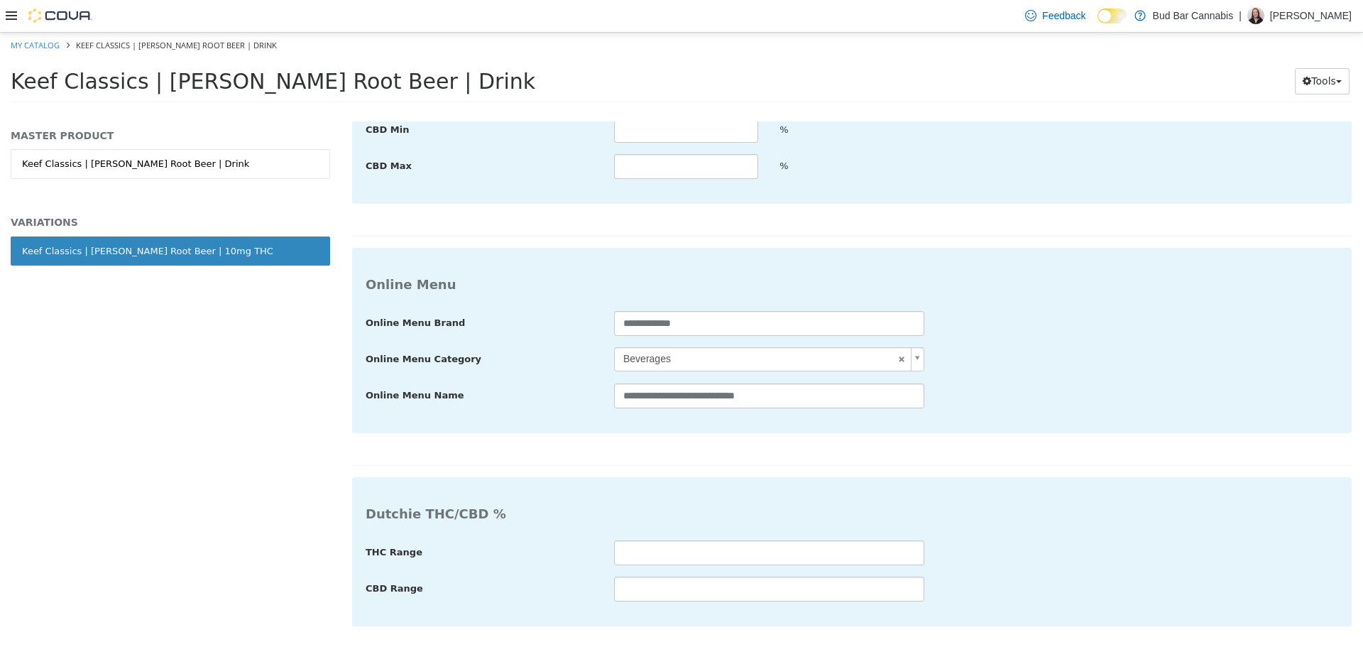
type input "**********"
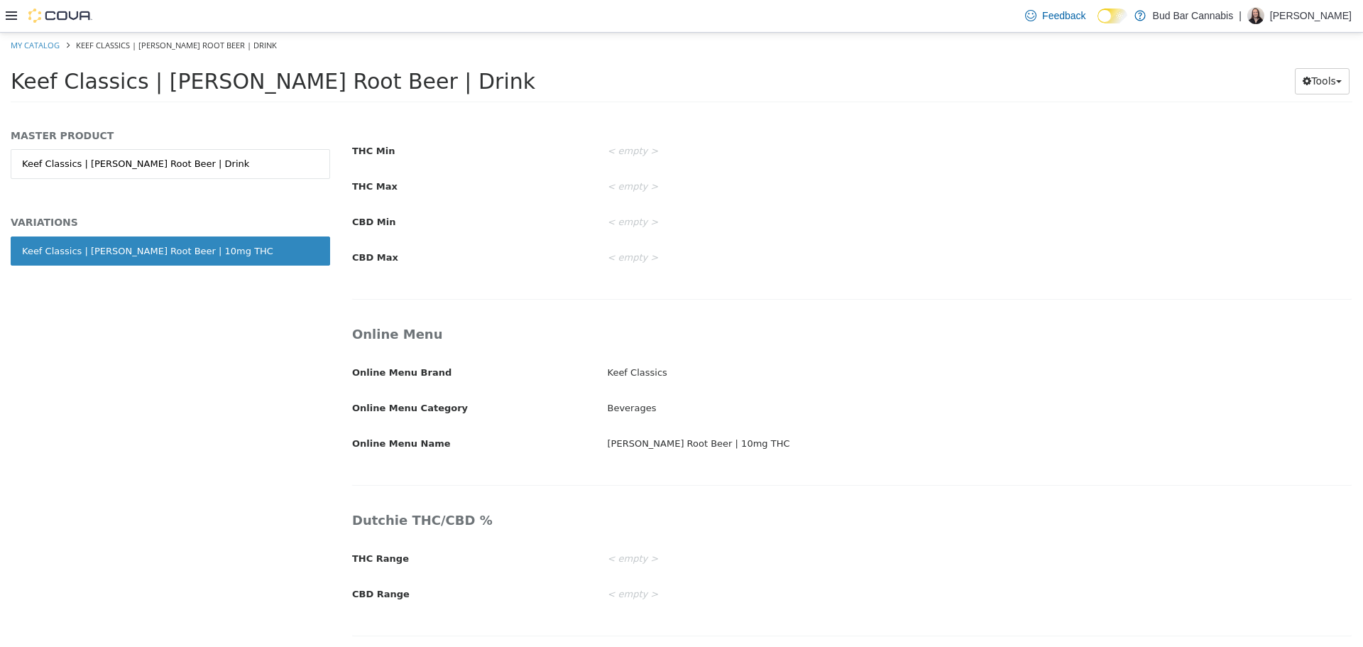
scroll to position [2169, 0]
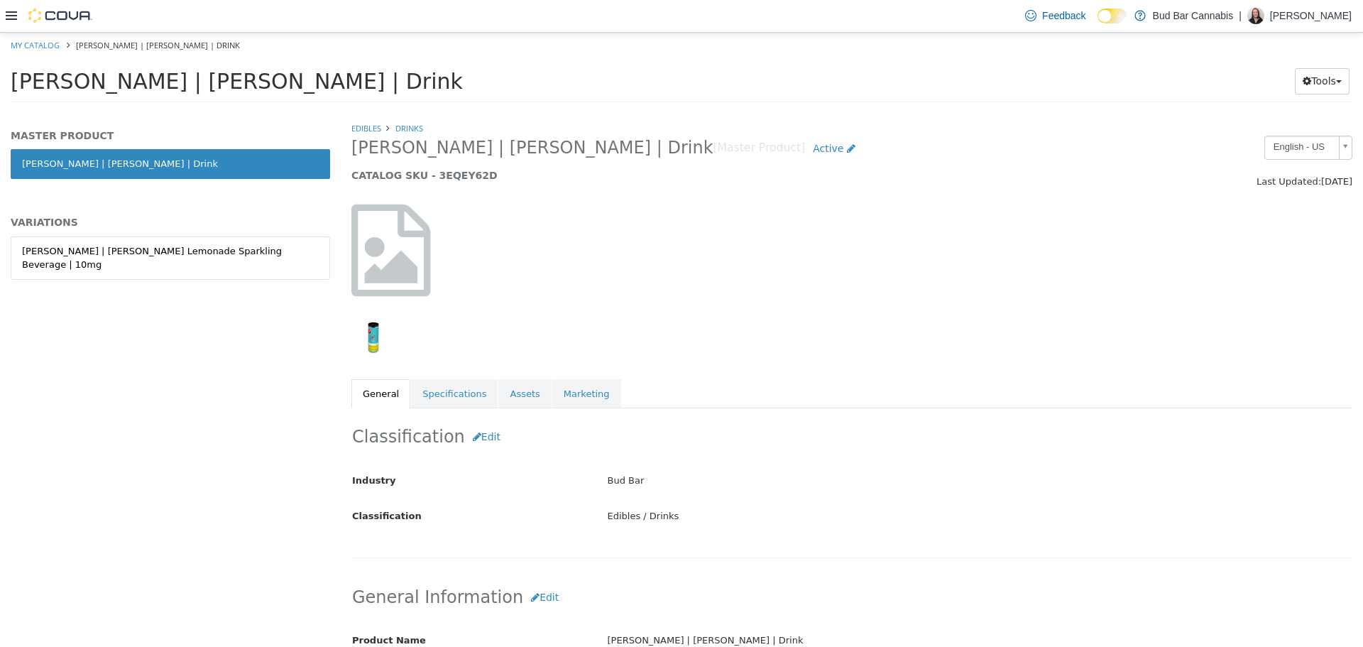
click at [209, 228] on div "MASTER PRODUCT [PERSON_NAME] | [PERSON_NAME] | Drink VARIATIONS [PERSON_NAME] |…" at bounding box center [170, 219] width 319 height 180
drag, startPoint x: 209, startPoint y: 240, endPoint x: 297, endPoint y: 293, distance: 102.9
click at [209, 241] on link "[PERSON_NAME] | [PERSON_NAME] Lemonade Sparkling Beverage | 10mg" at bounding box center [170, 257] width 319 height 43
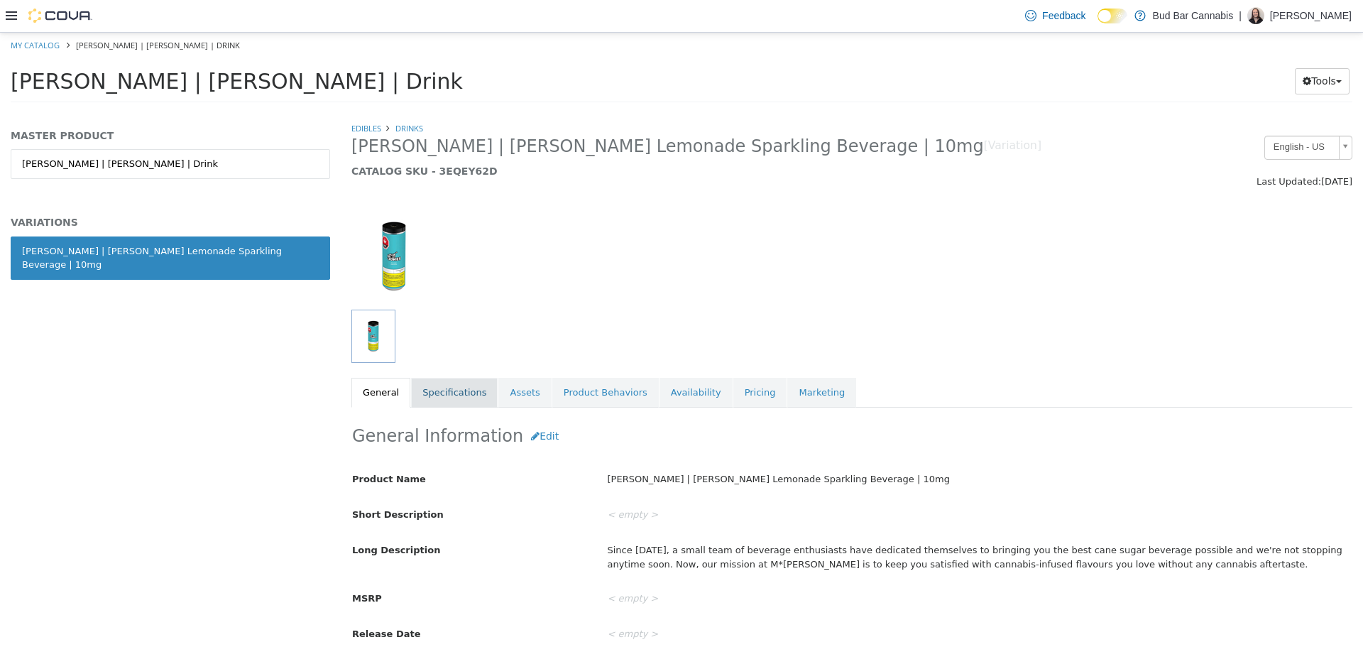
click at [430, 388] on link "Specifications" at bounding box center [454, 392] width 87 height 30
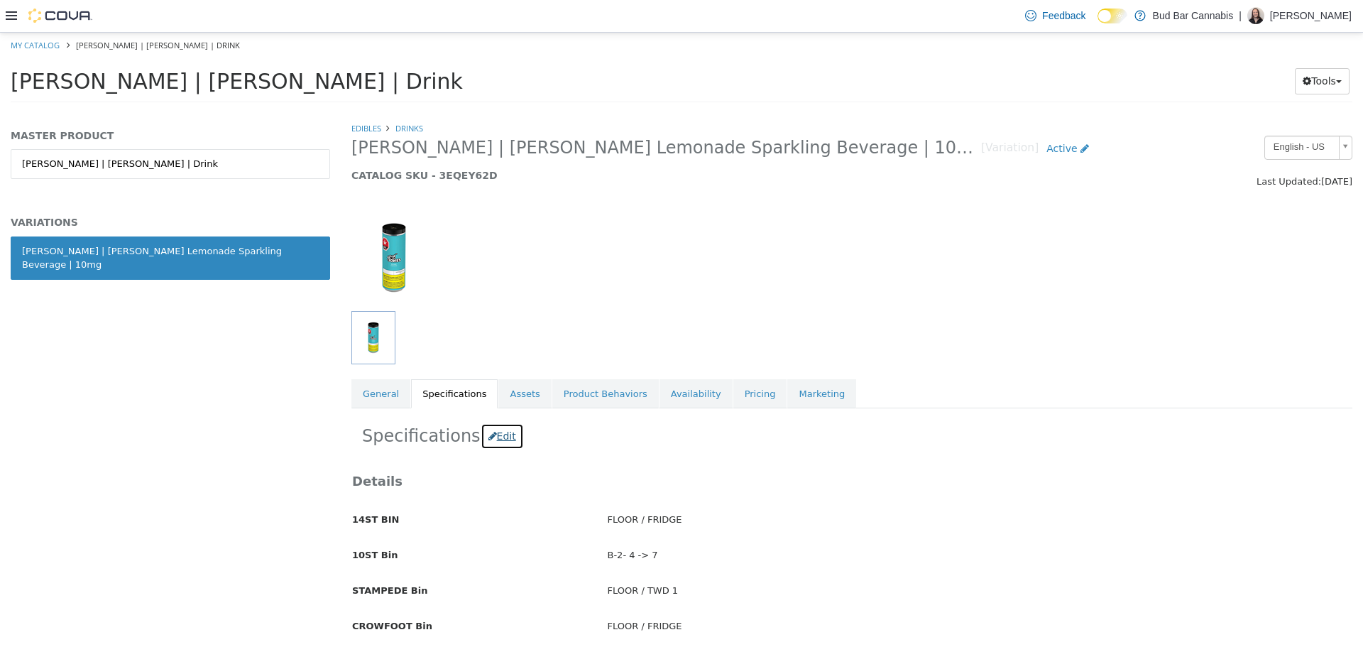
click at [500, 437] on button "Edit" at bounding box center [502, 435] width 43 height 26
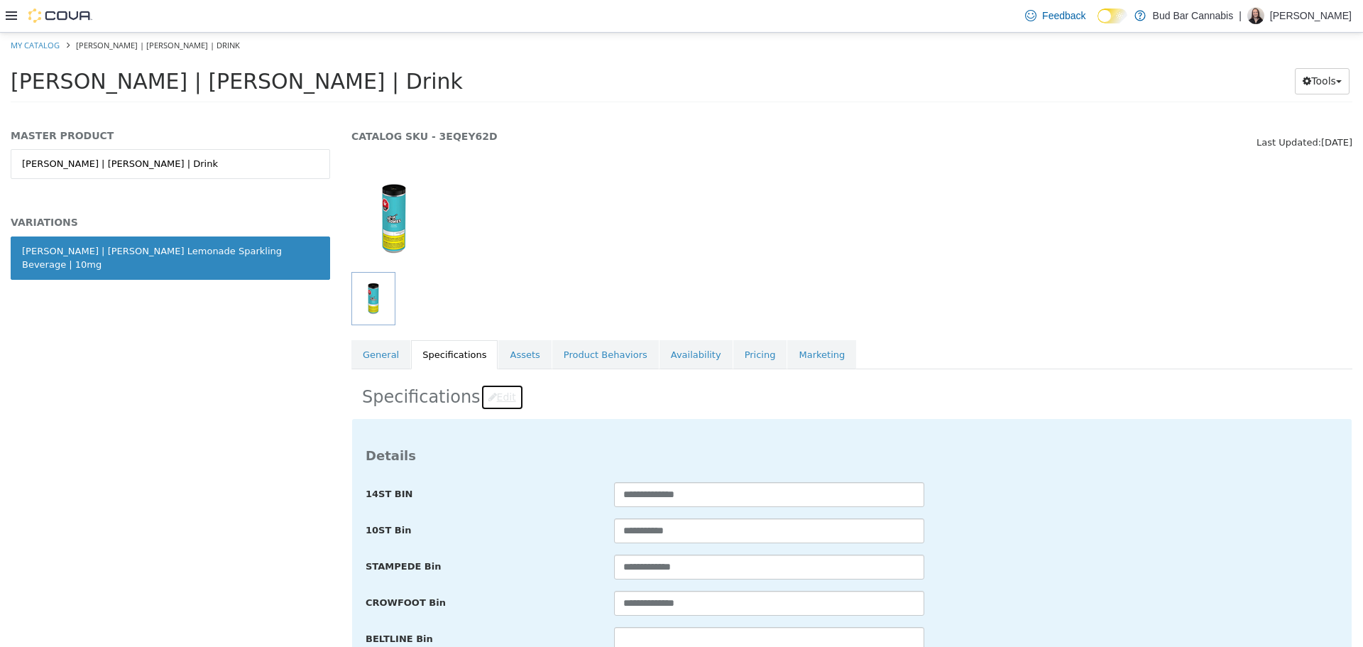
scroll to position [71, 0]
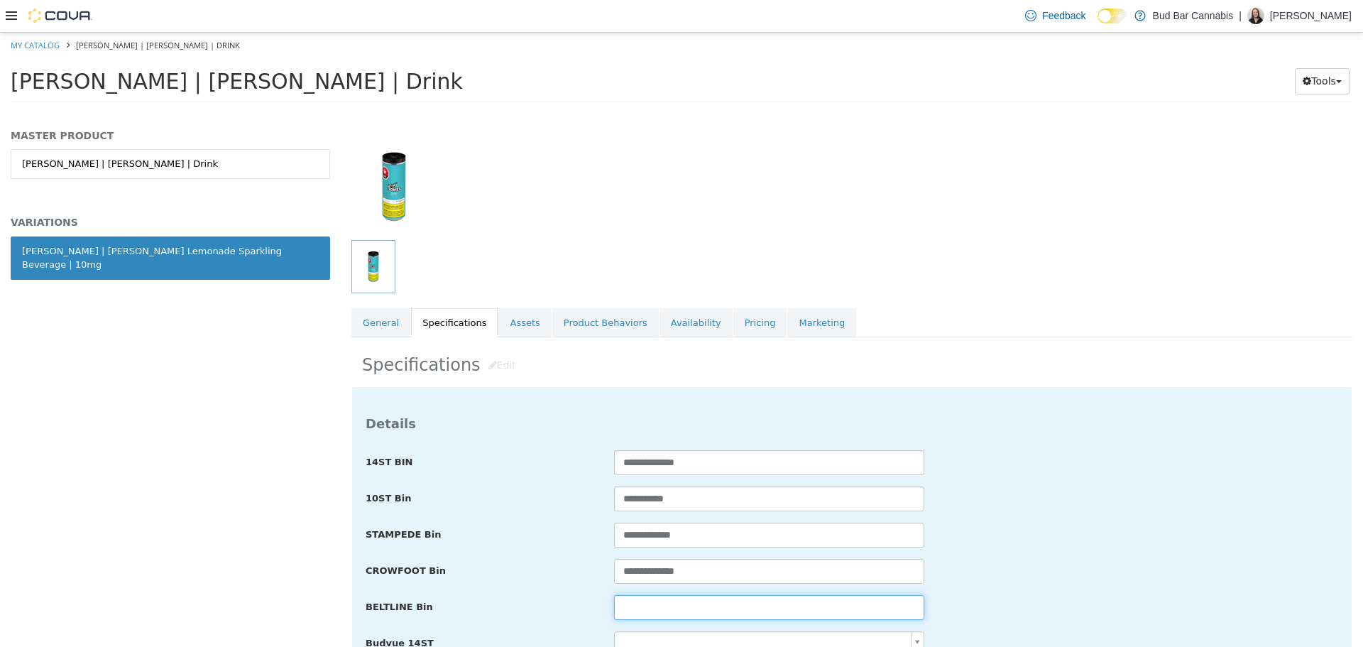
click at [702, 607] on input "text" at bounding box center [769, 606] width 310 height 25
paste input "**********"
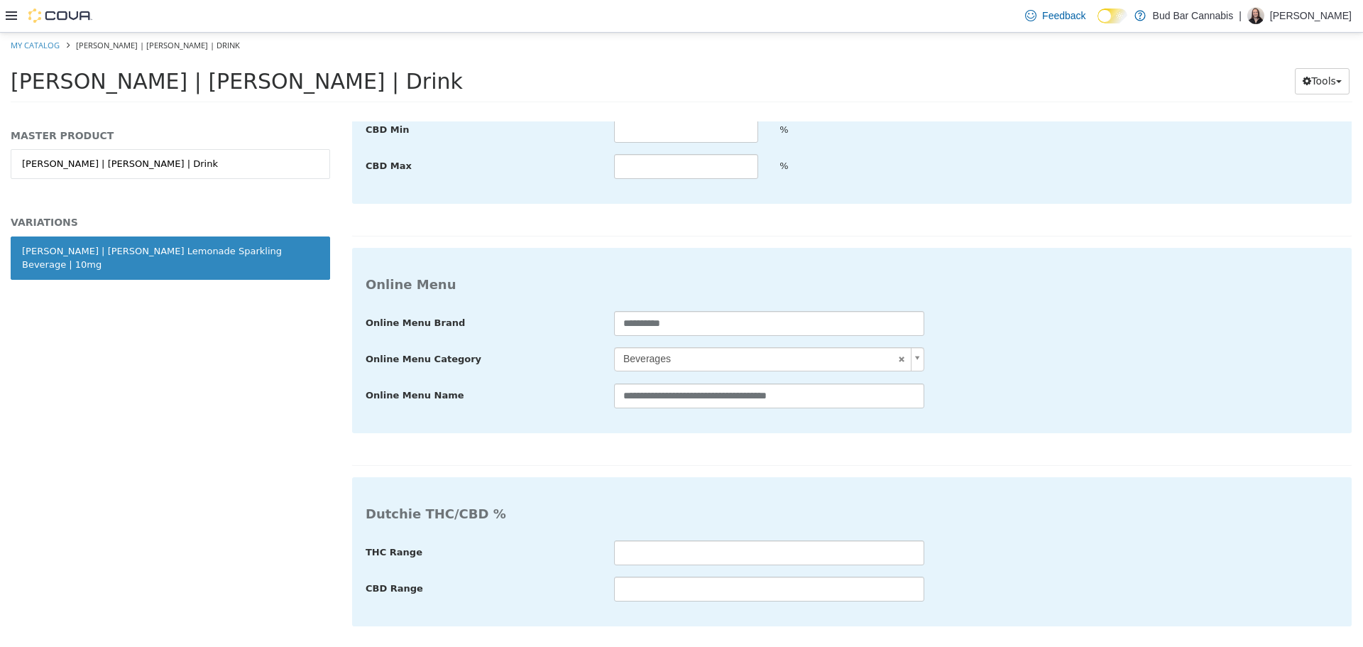
type input "**********"
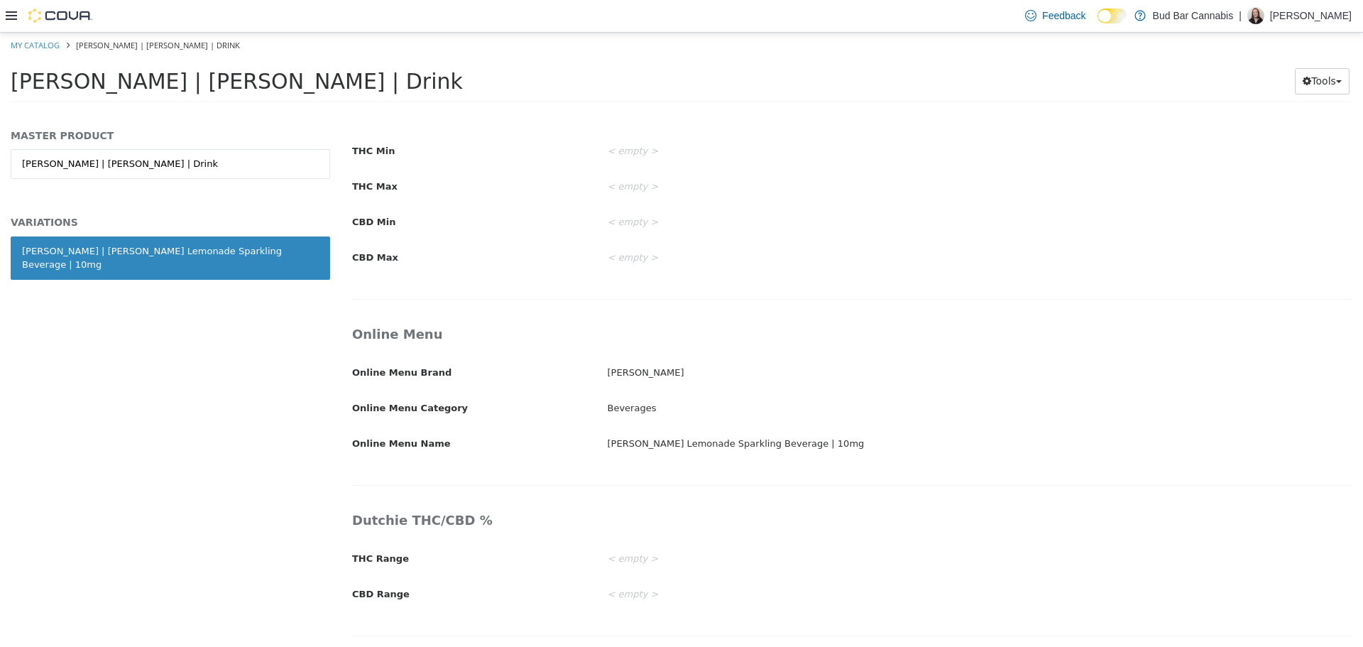
scroll to position [2169, 0]
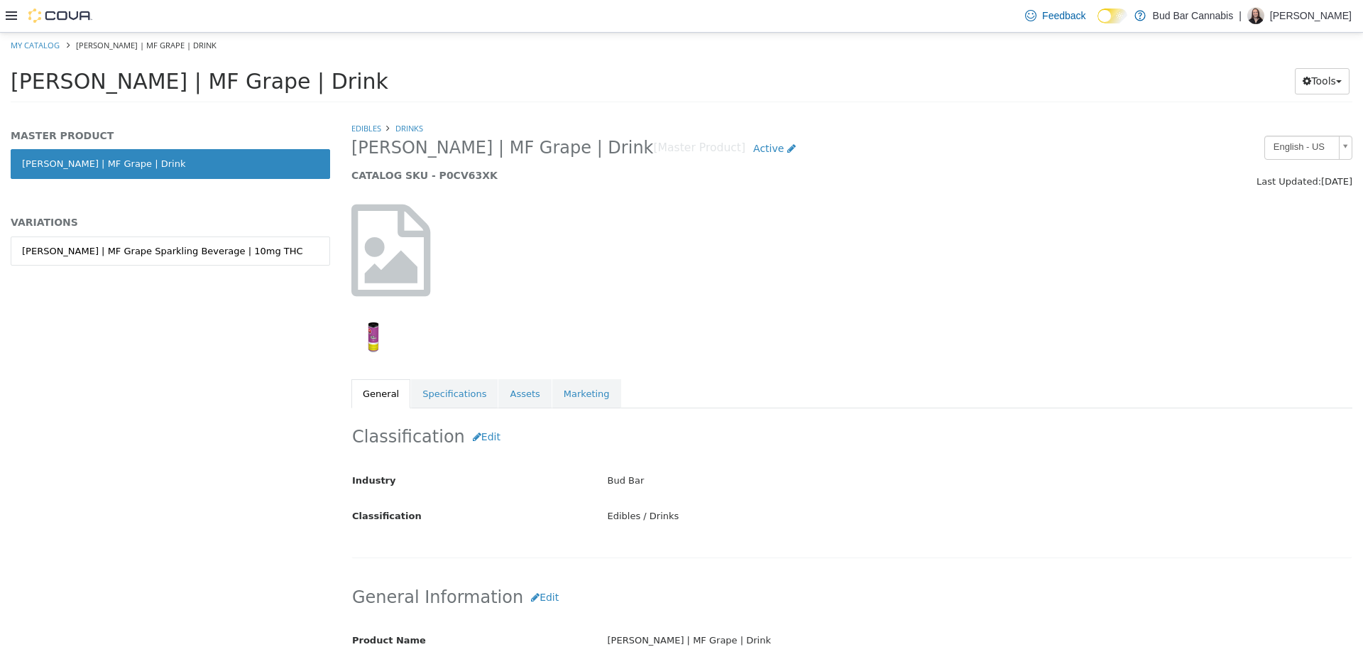
click at [243, 233] on div "MASTER PRODUCT Mary Jones | MF Grape | Drink VARIATIONS Mary Jones | MF Grape S…" at bounding box center [170, 212] width 319 height 167
click at [243, 247] on div "Mary Jones | MF Grape Sparkling Beverage | 10mg THC" at bounding box center [162, 251] width 281 height 14
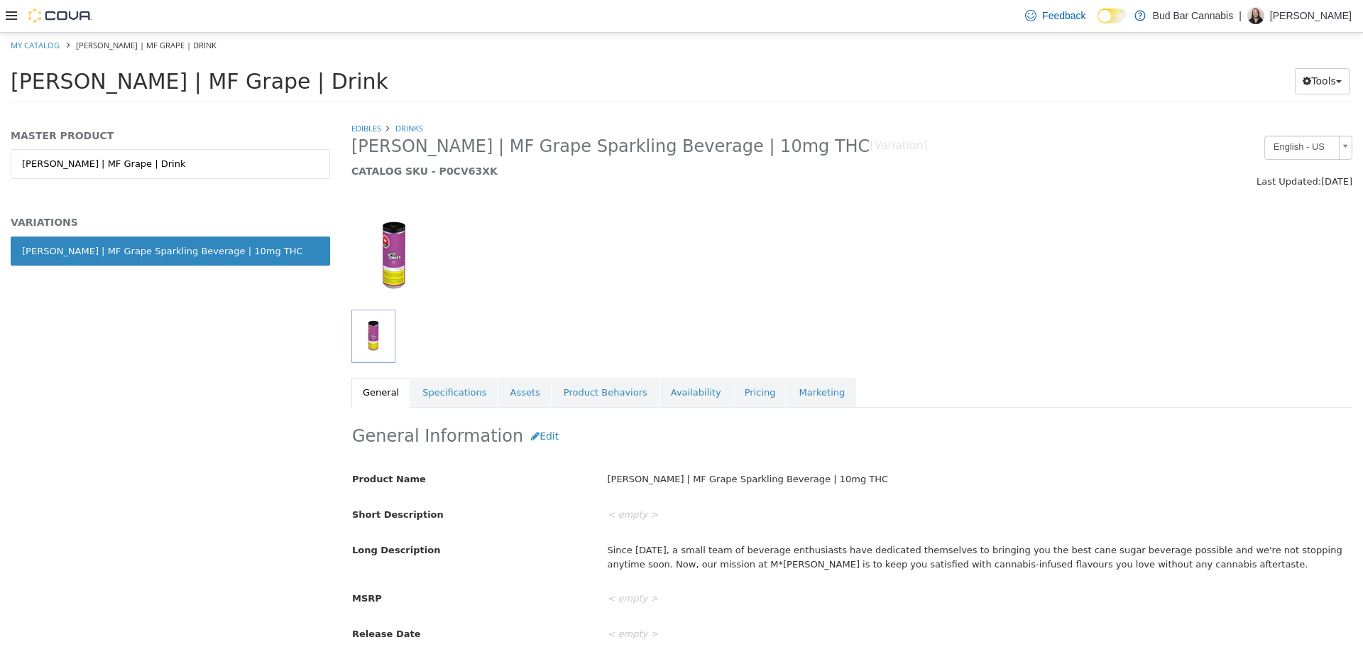
click at [426, 383] on link "Specifications" at bounding box center [454, 392] width 87 height 30
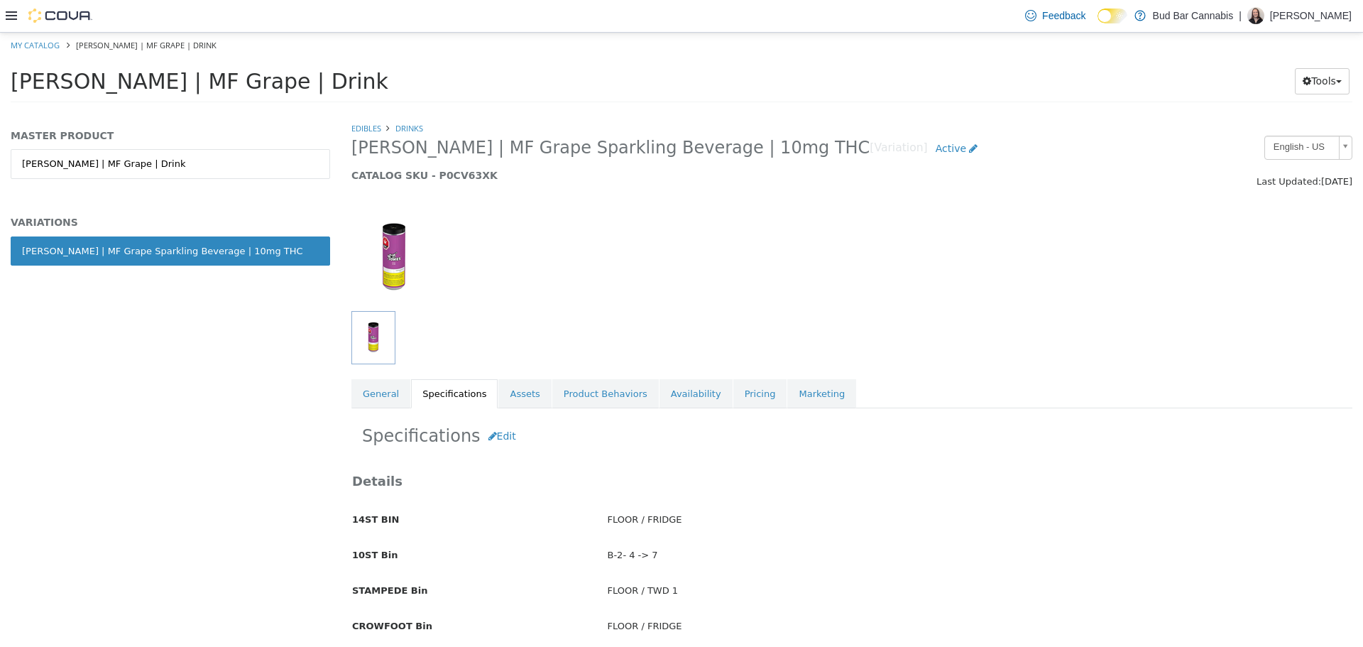
scroll to position [142, 0]
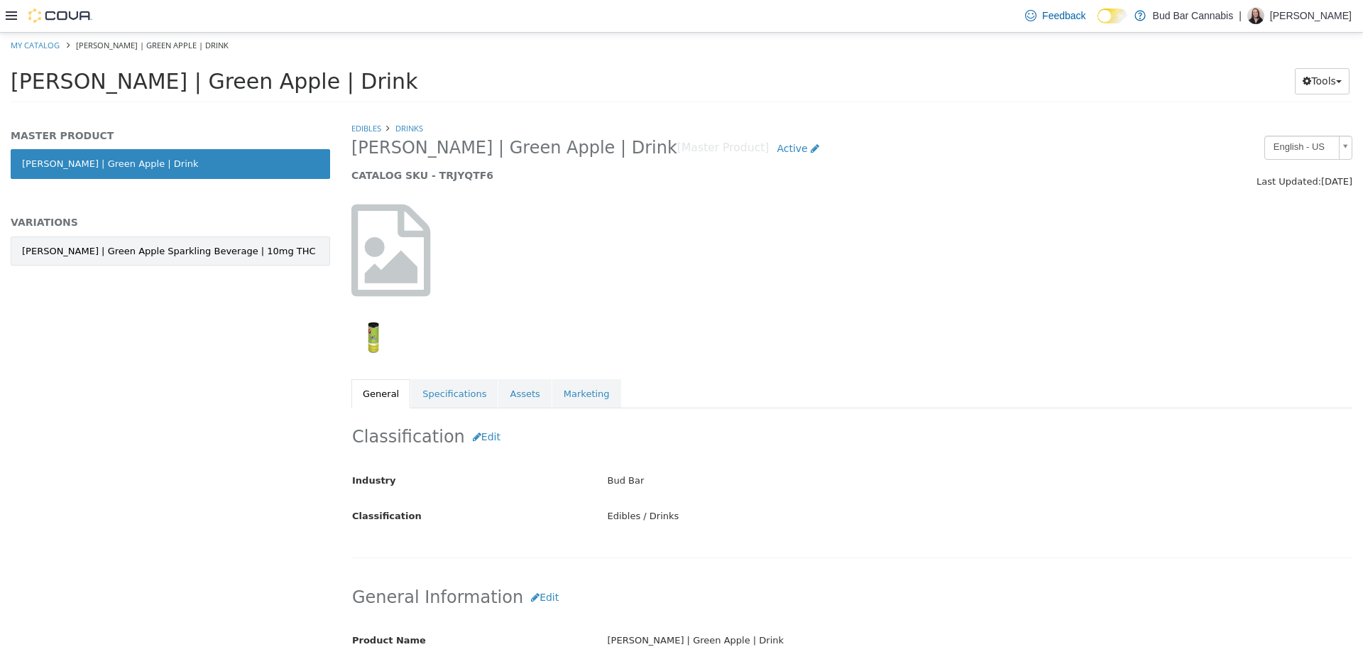
click at [241, 252] on div "Mary Jones | Green Apple Sparkling Beverage | 10mg THC" at bounding box center [169, 251] width 294 height 14
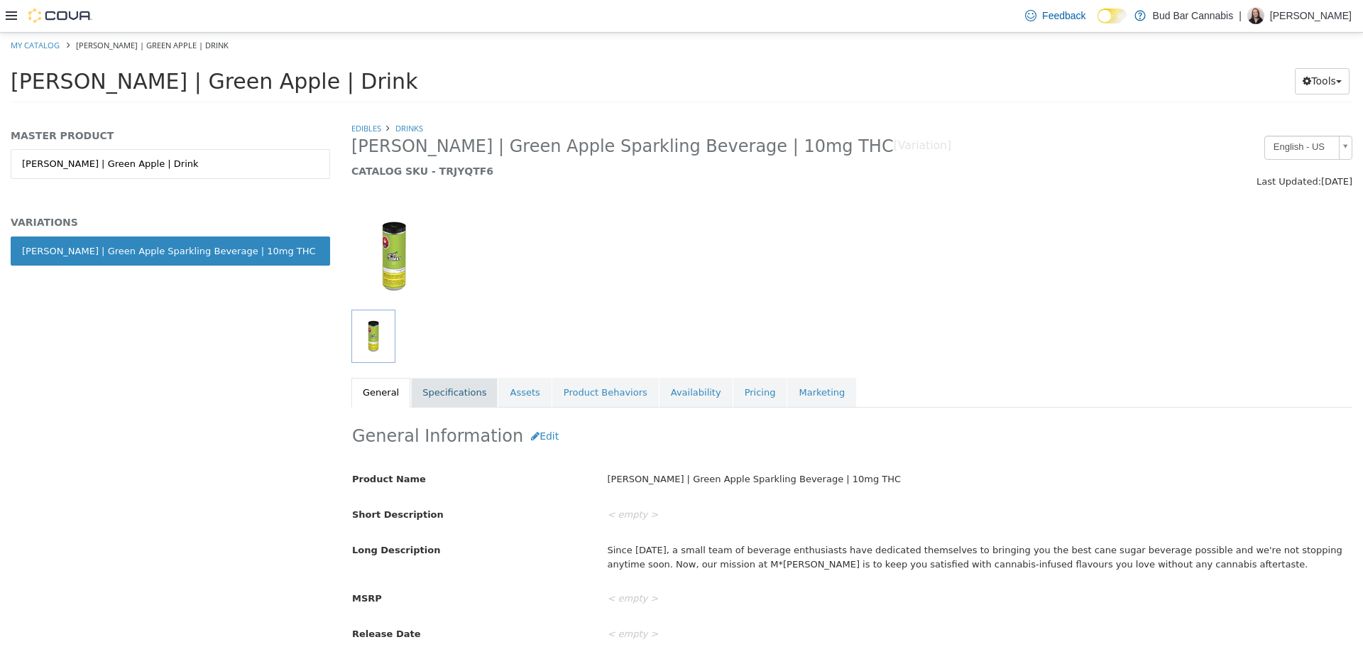
click at [441, 388] on link "Specifications" at bounding box center [454, 392] width 87 height 30
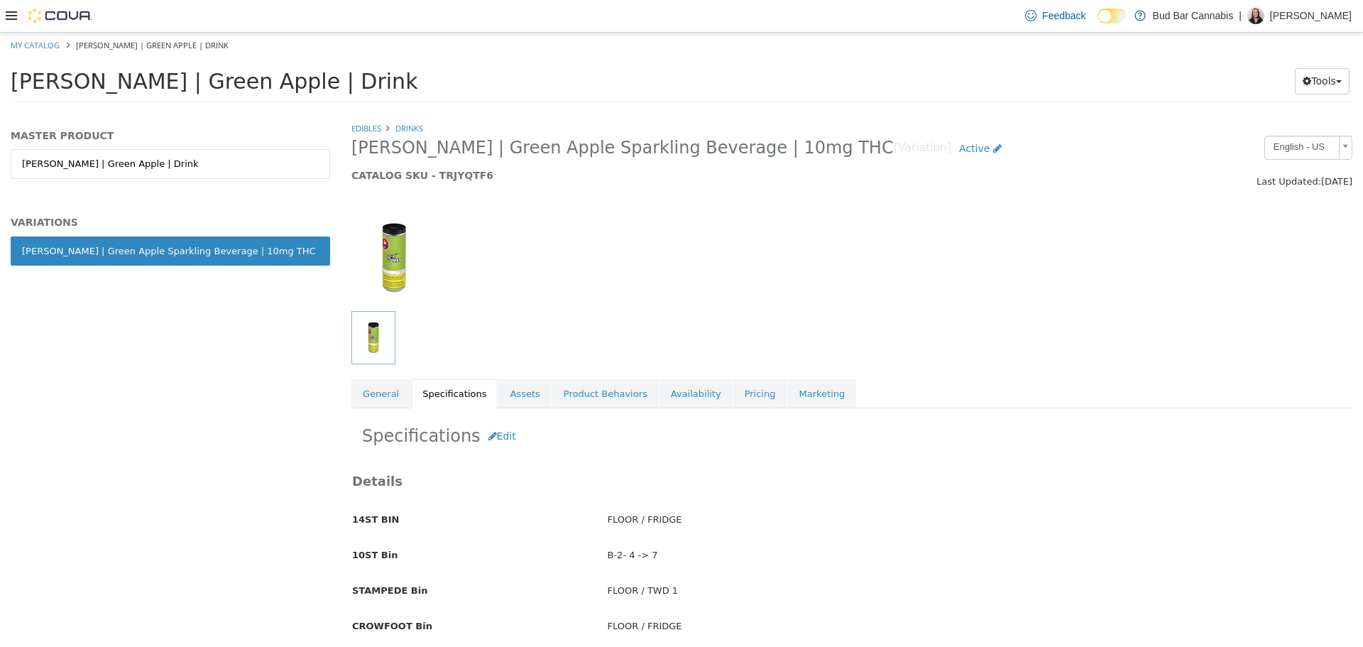
scroll to position [71, 0]
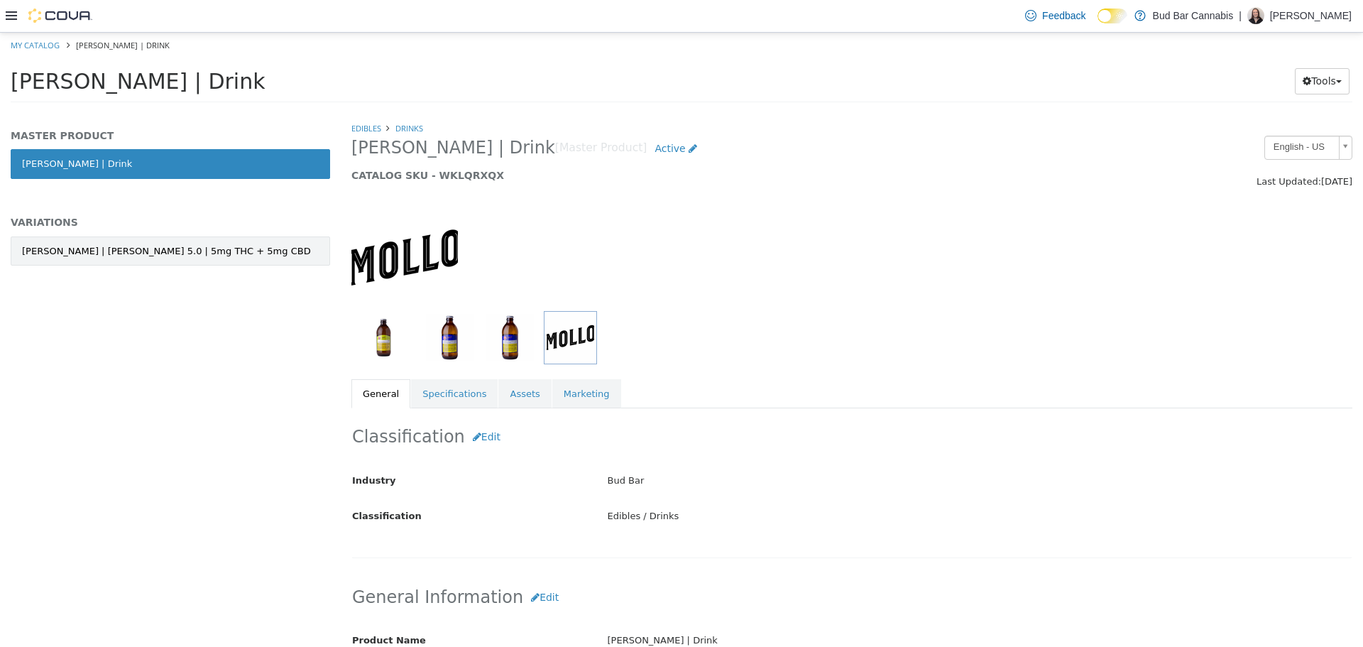
click at [174, 248] on div "Mollo | Mollo 5.0 | 5mg THC + 5mg CBD" at bounding box center [166, 251] width 289 height 14
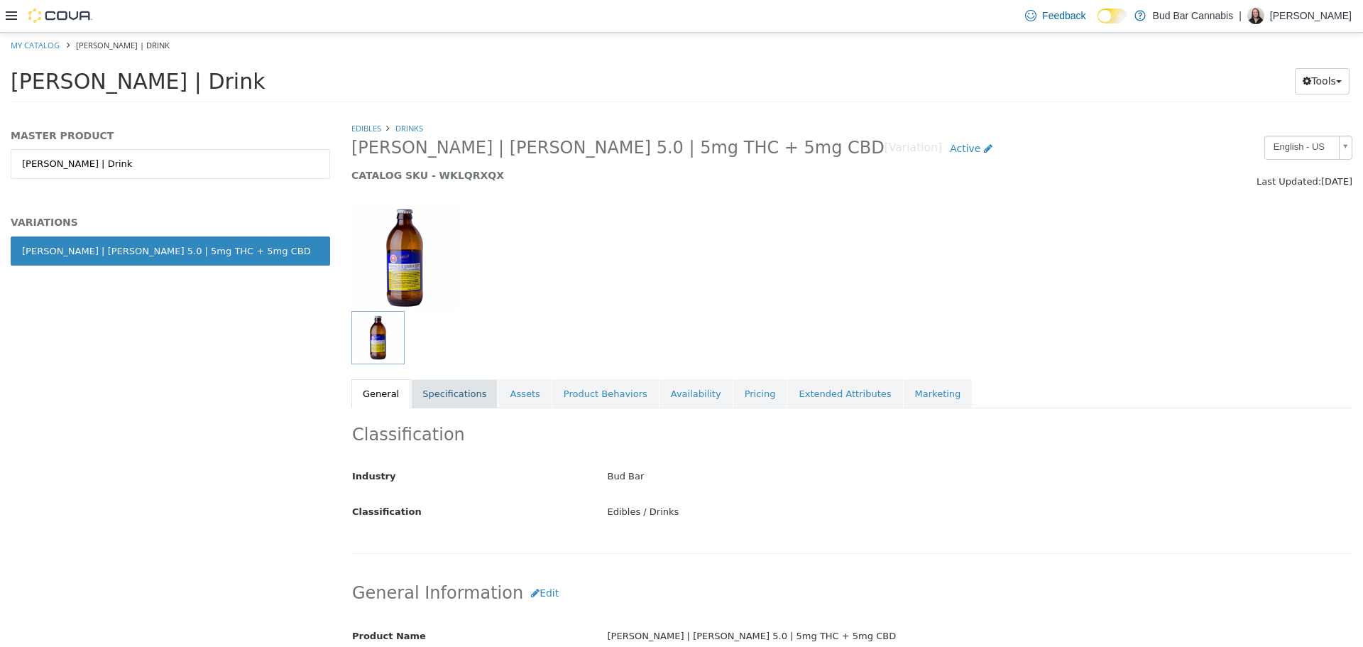
click at [432, 396] on link "Specifications" at bounding box center [454, 393] width 87 height 30
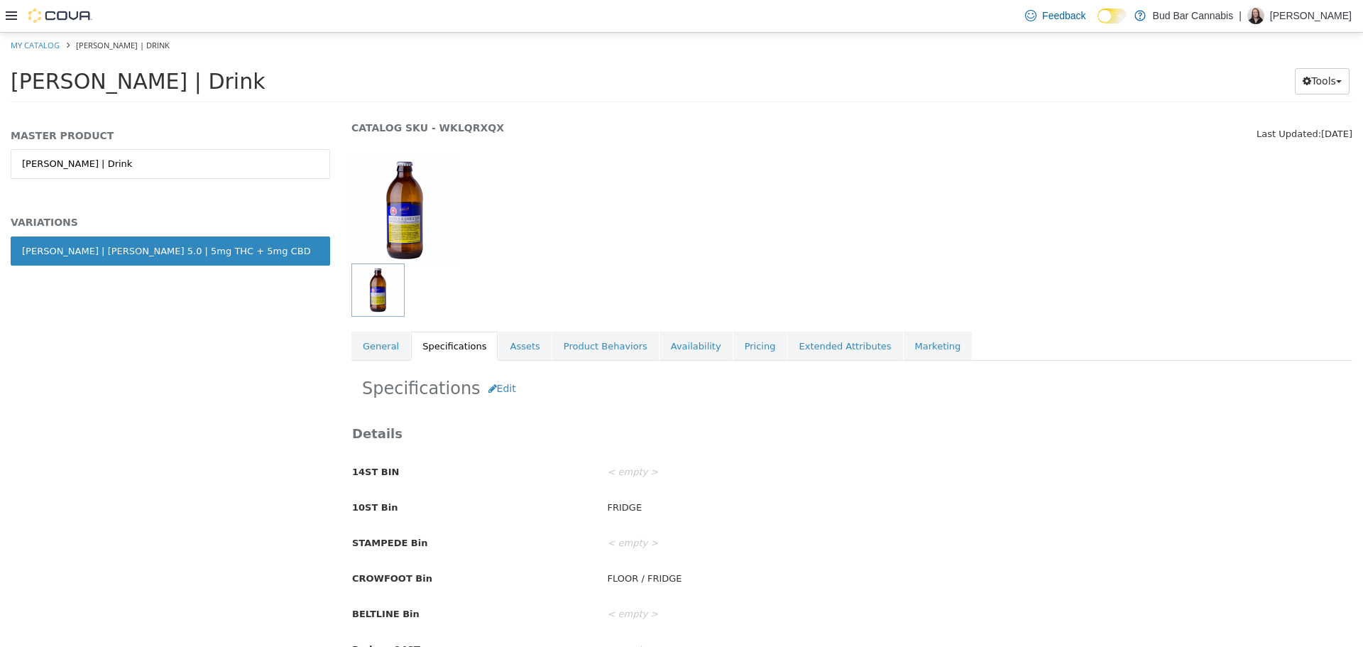
scroll to position [71, 0]
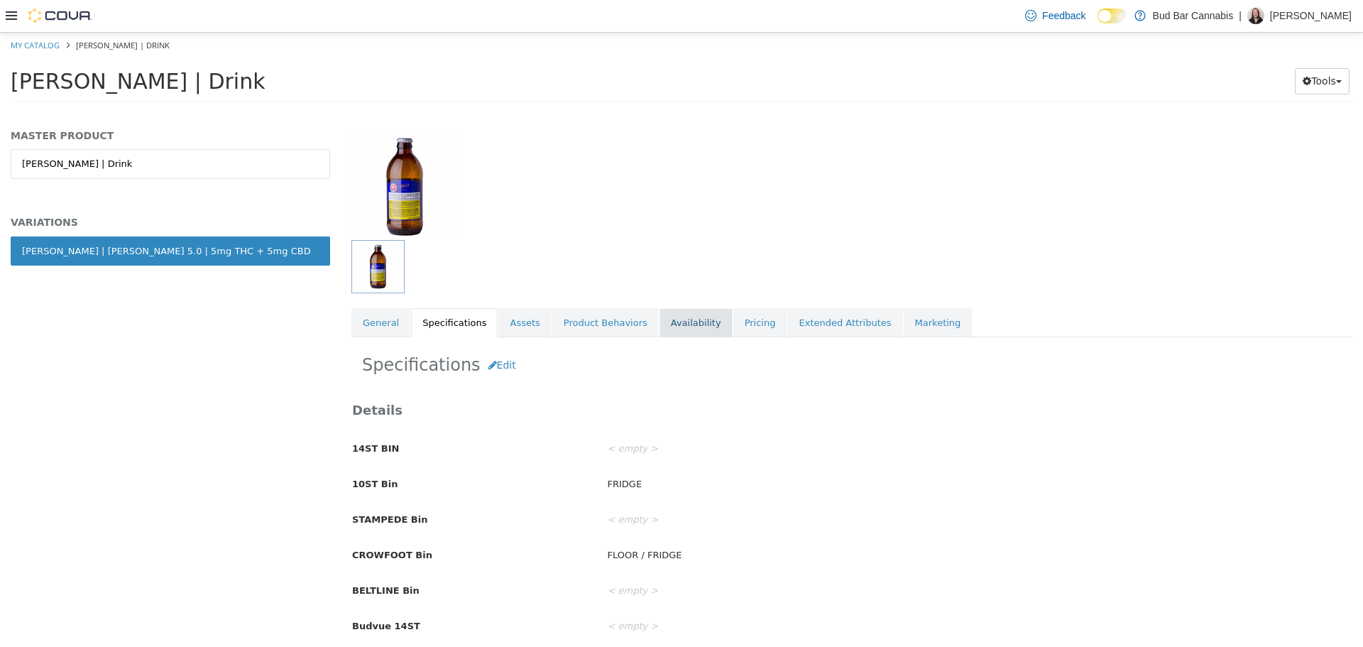
click at [670, 326] on link "Availability" at bounding box center [696, 322] width 73 height 30
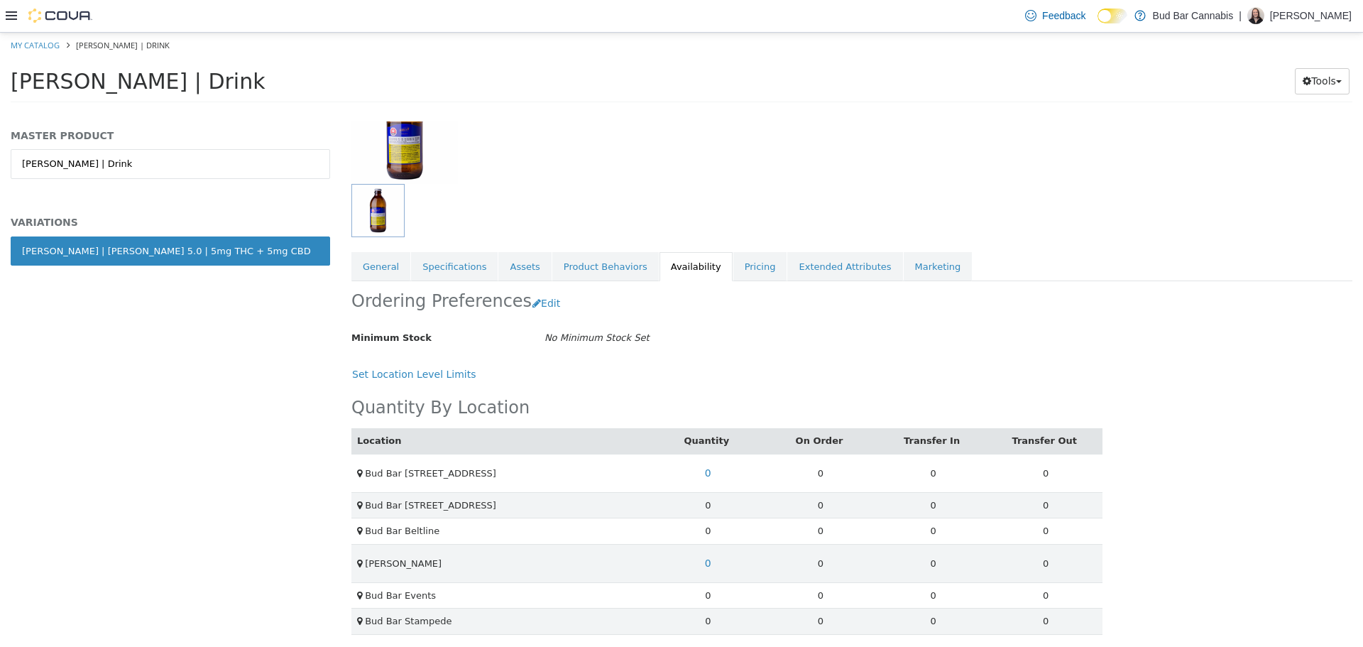
scroll to position [130, 0]
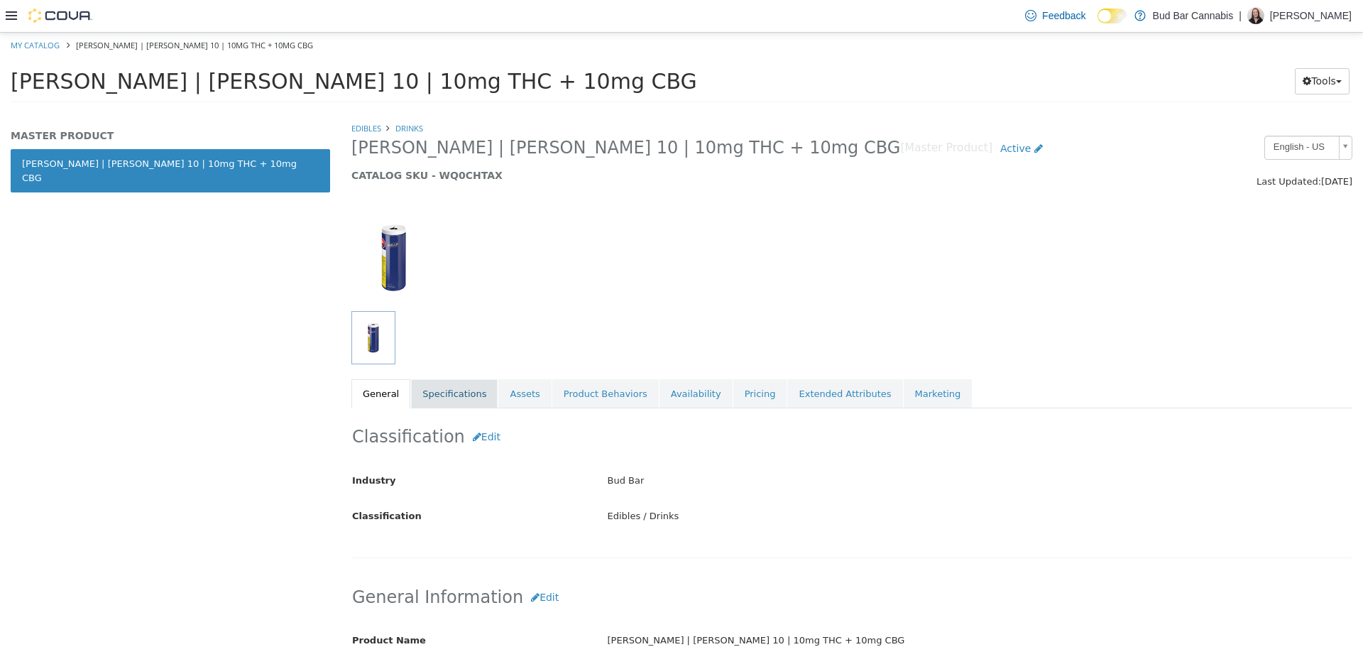
click at [459, 390] on link "Specifications" at bounding box center [454, 393] width 87 height 30
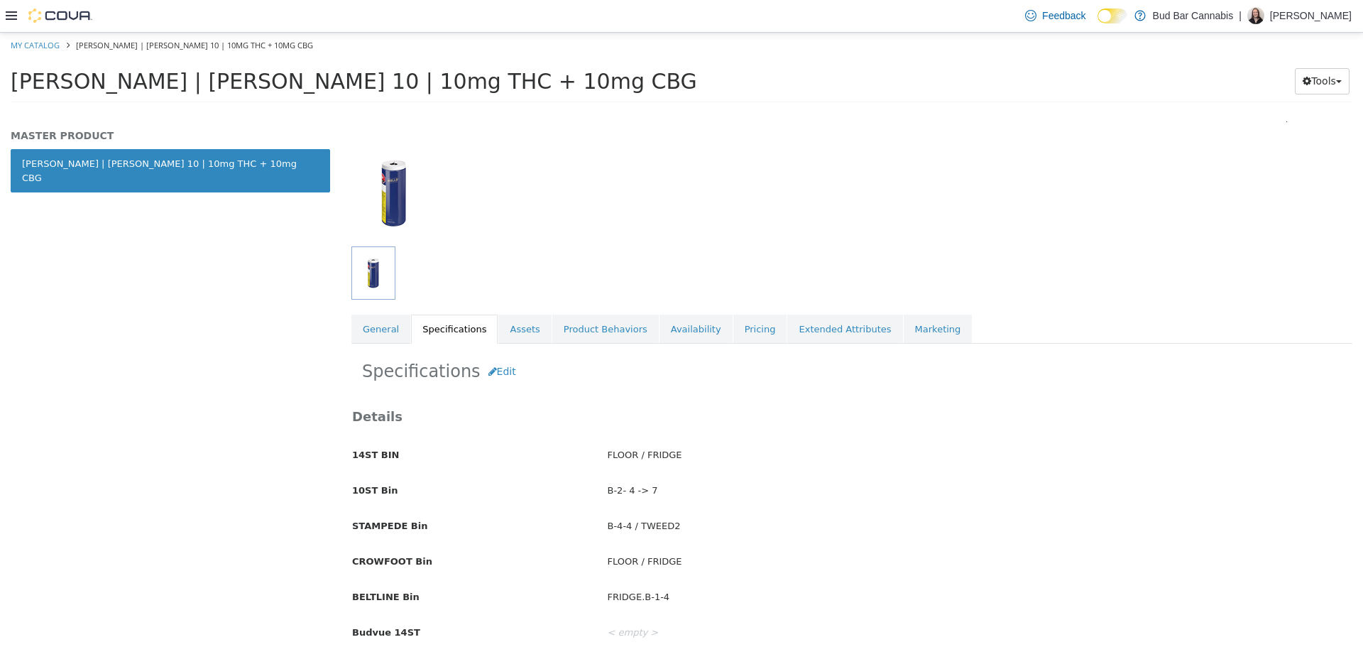
scroll to position [72, 0]
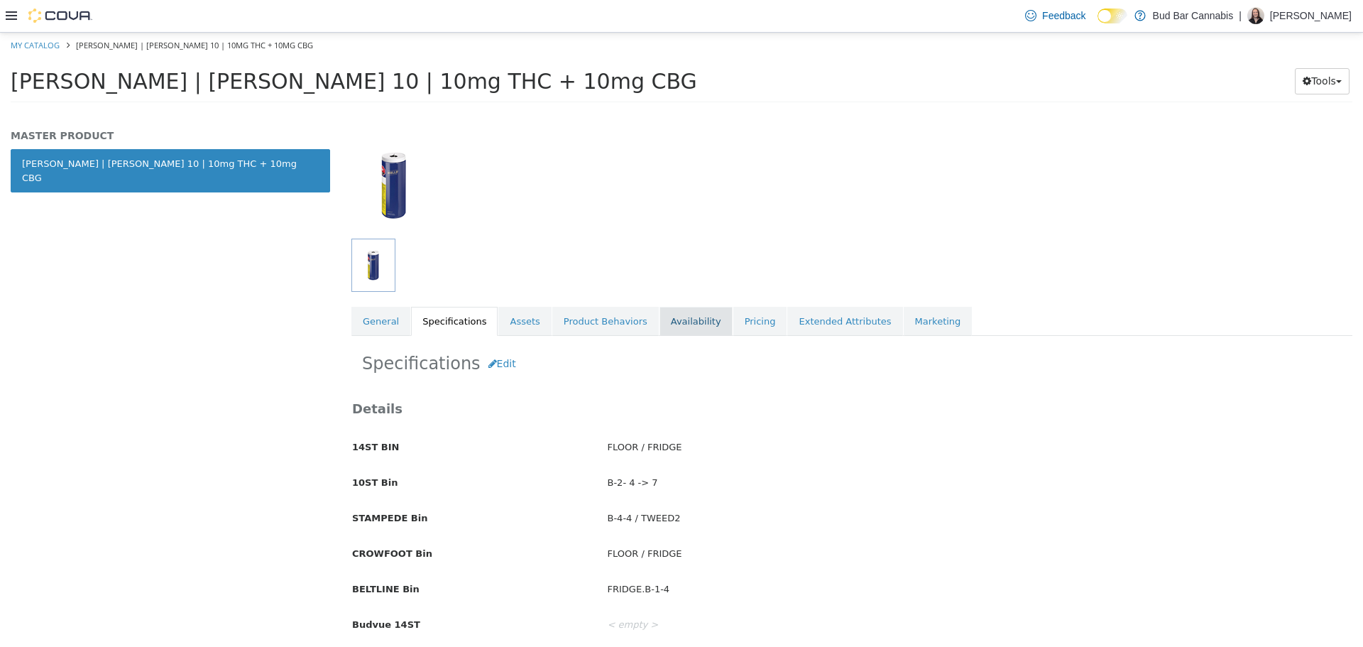
click at [678, 320] on link "Availability" at bounding box center [696, 321] width 73 height 30
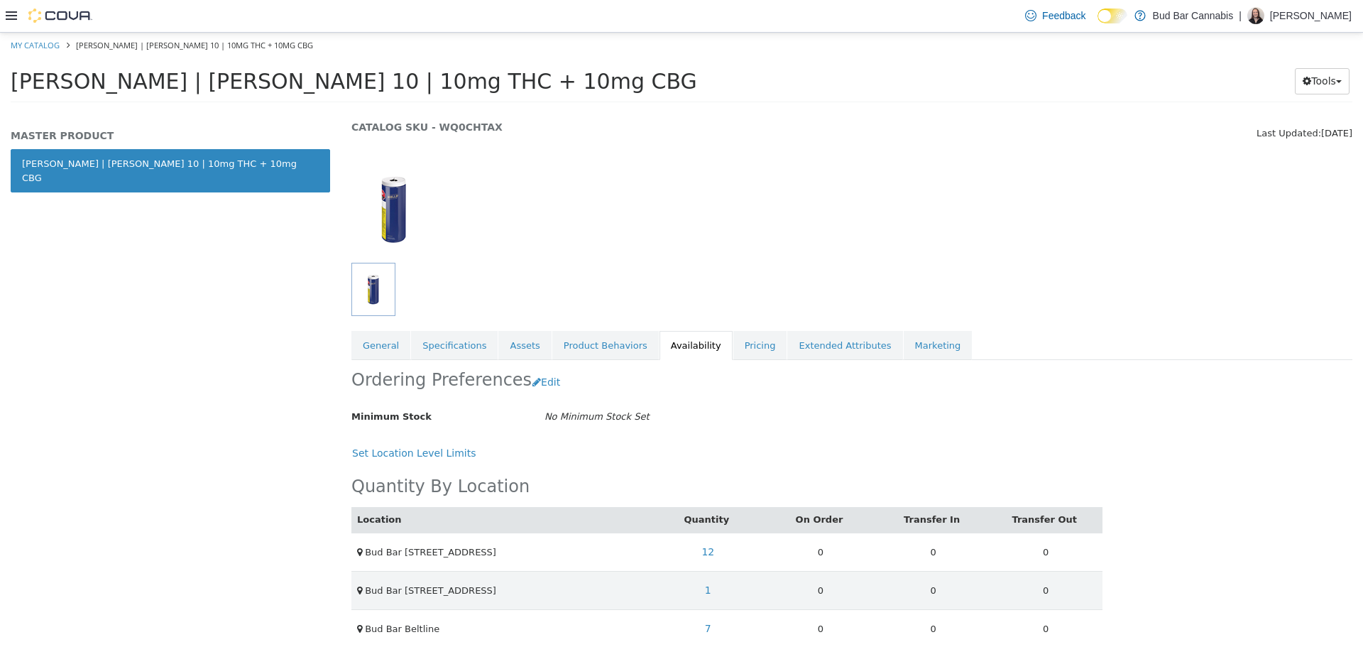
scroll to position [71, 0]
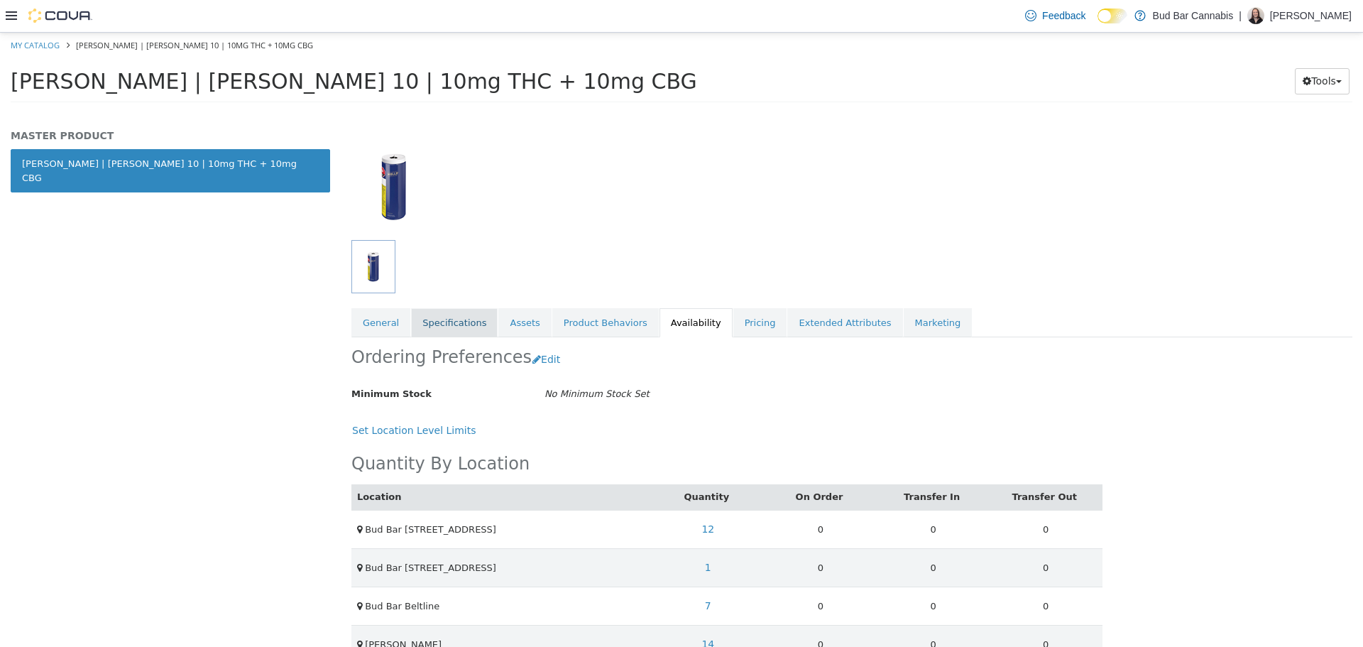
click at [440, 326] on link "Specifications" at bounding box center [454, 322] width 87 height 30
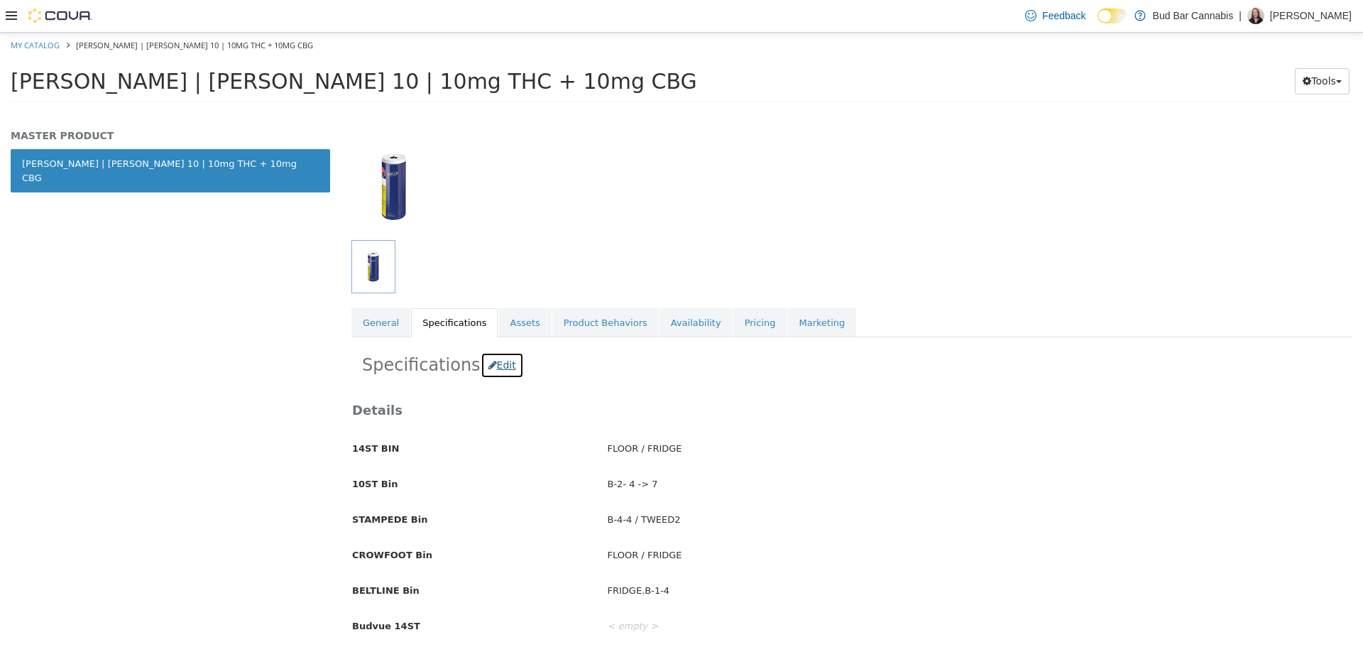
click at [491, 363] on button "Edit" at bounding box center [502, 364] width 43 height 26
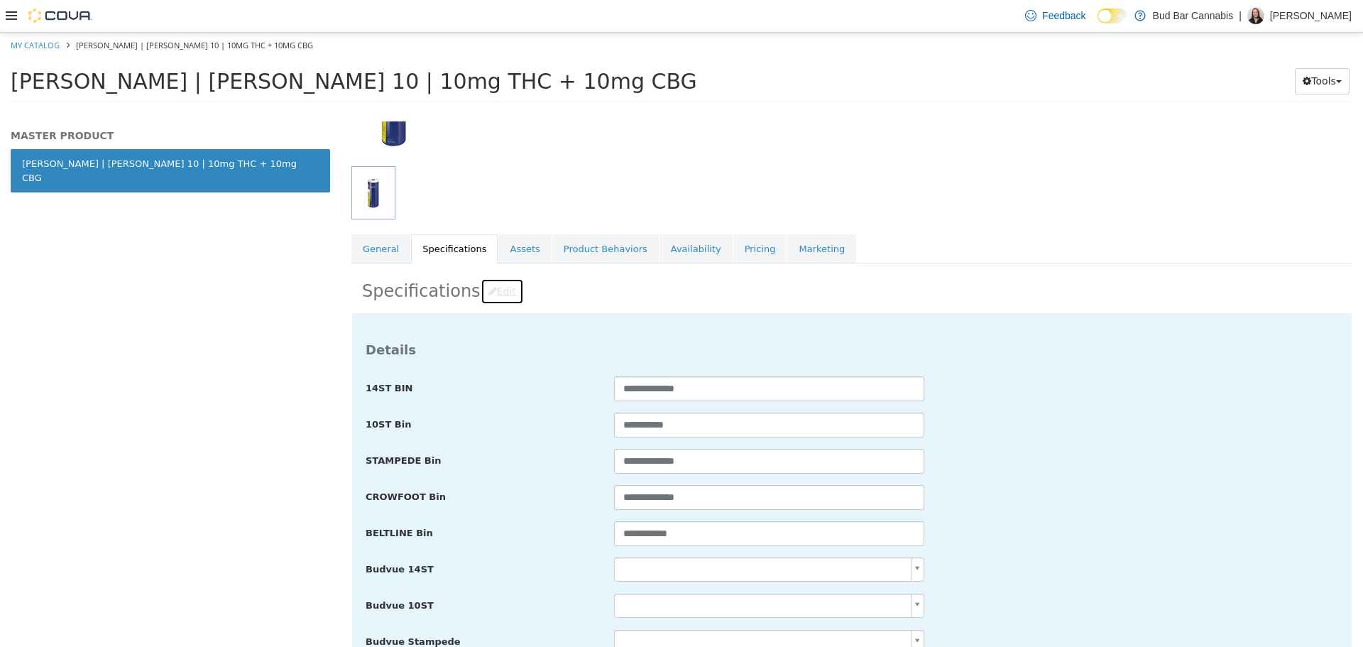
scroll to position [213, 0]
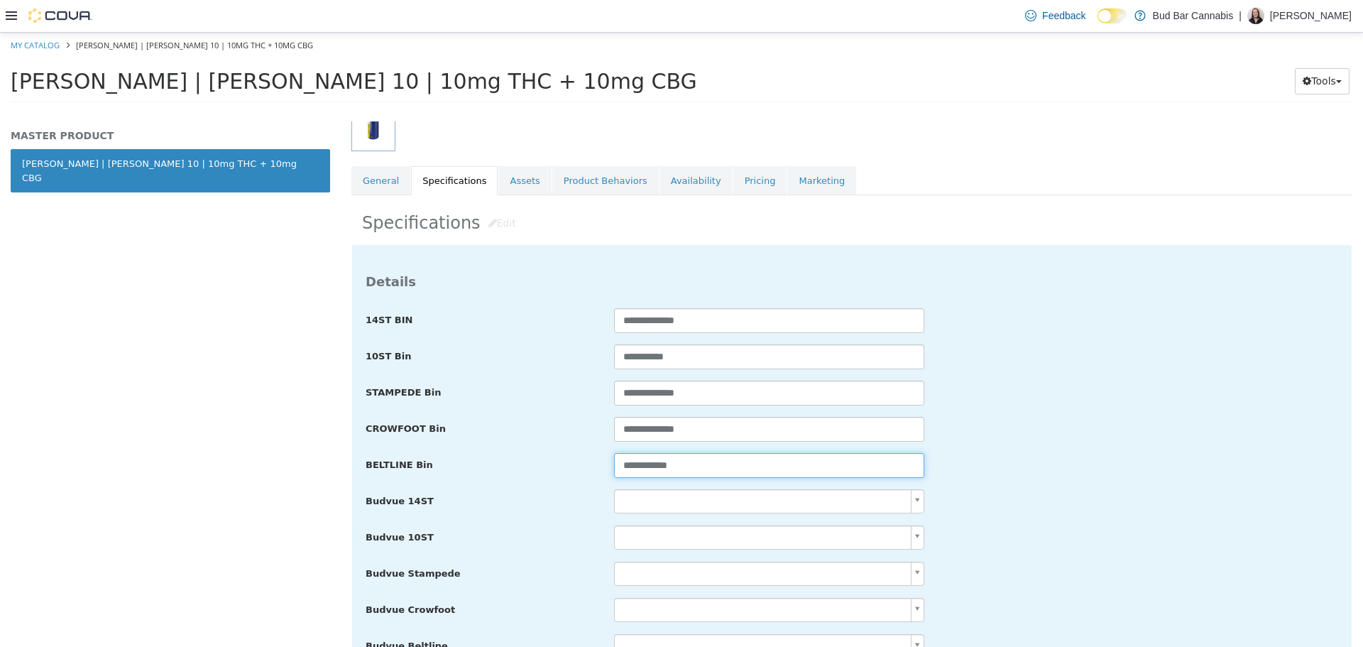
drag, startPoint x: 716, startPoint y: 466, endPoint x: 354, endPoint y: 486, distance: 361.9
paste input "**"
drag, startPoint x: 632, startPoint y: 464, endPoint x: 648, endPoint y: 465, distance: 16.3
click at [648, 465] on input "**********" at bounding box center [769, 464] width 310 height 25
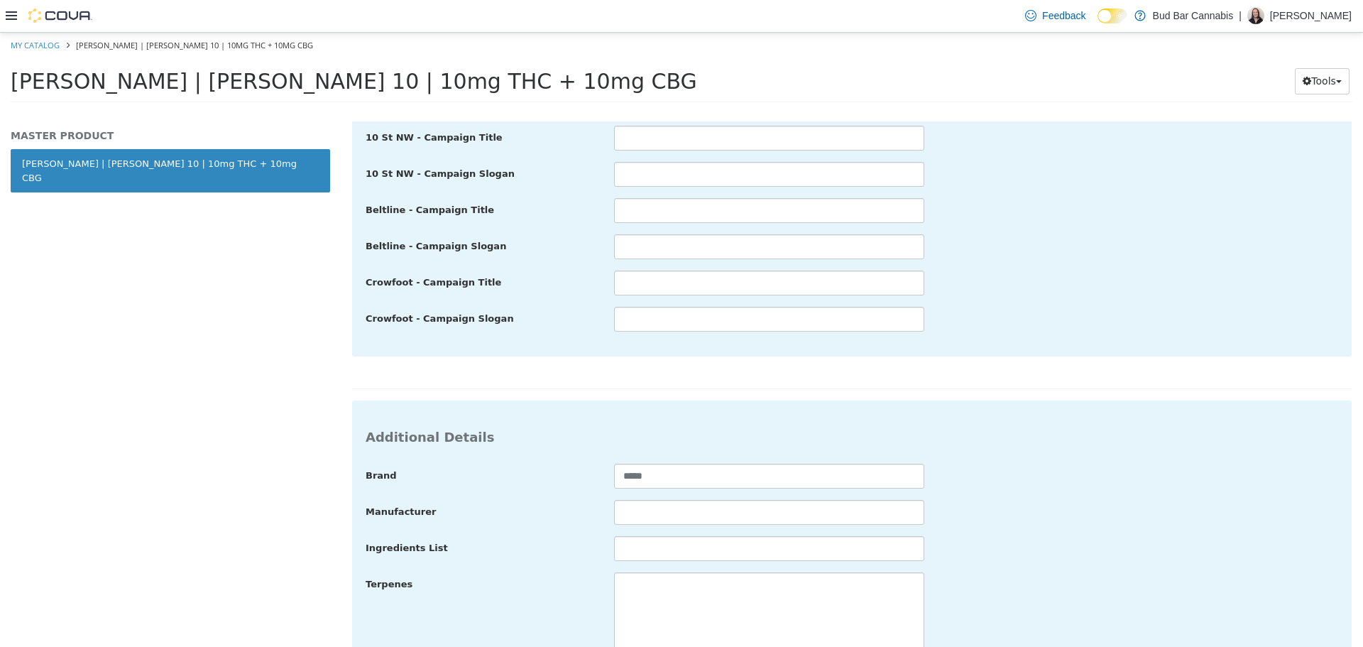
scroll to position [2485, 0]
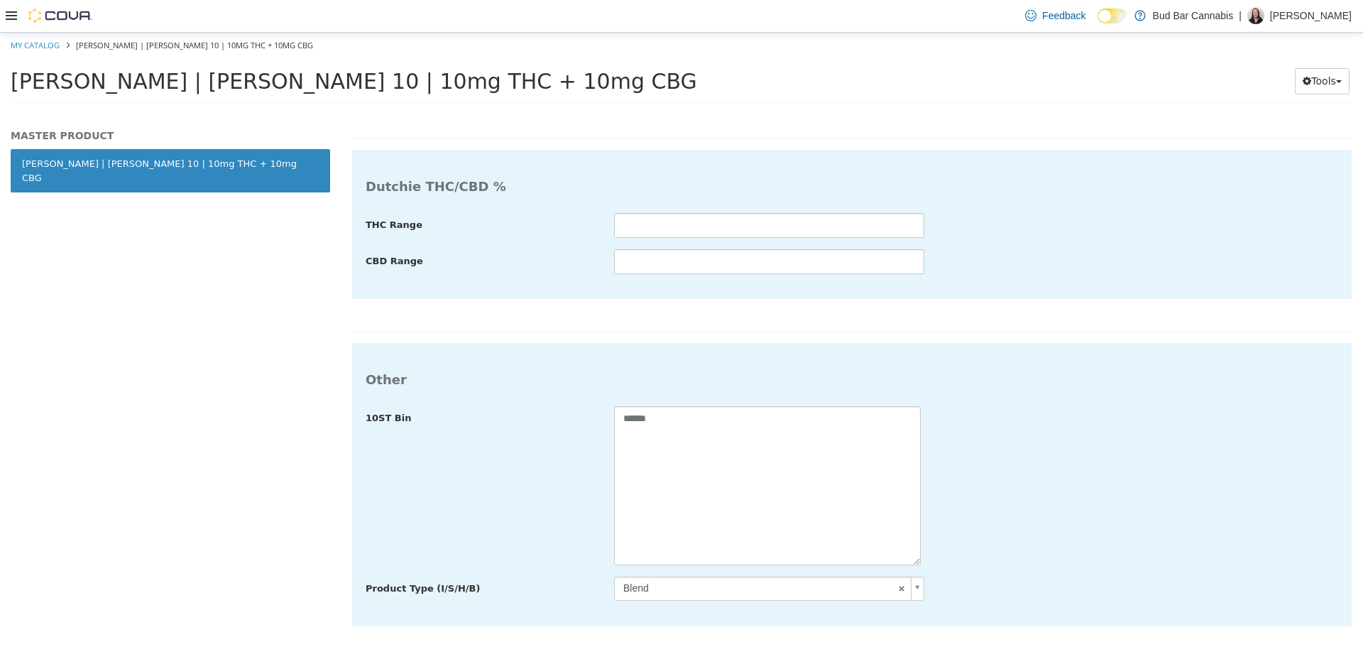
type input "**********"
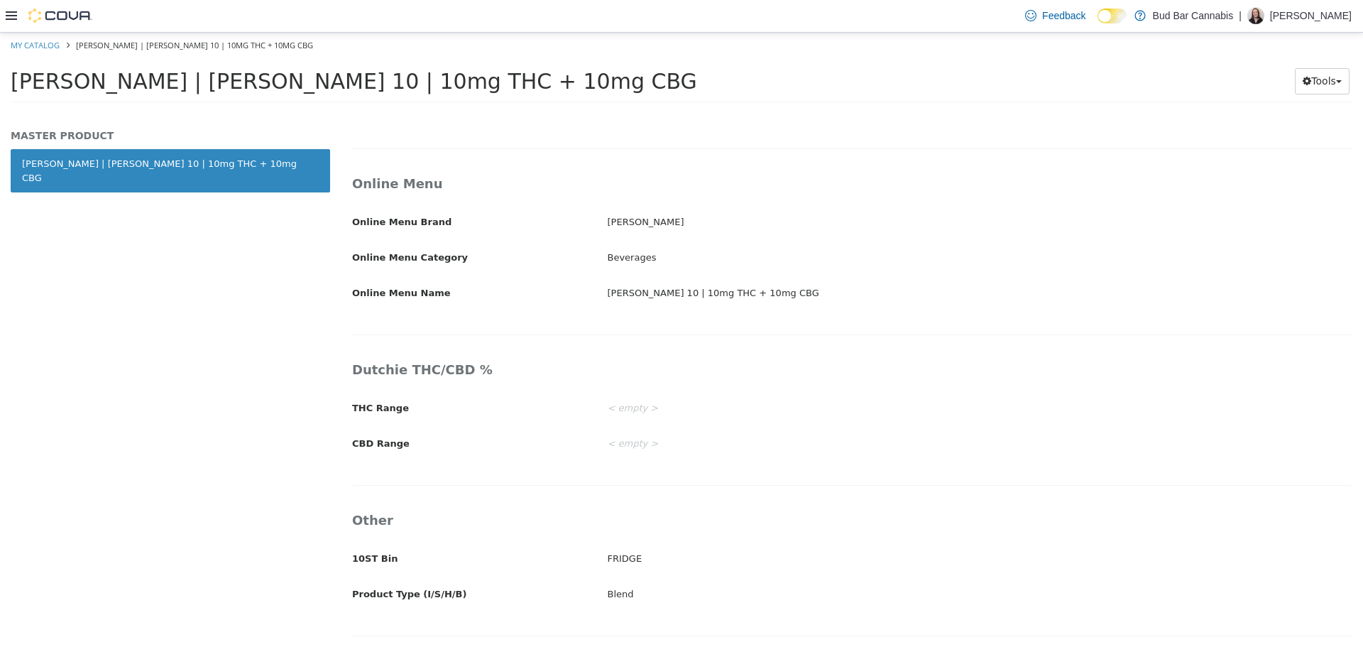
scroll to position [2320, 0]
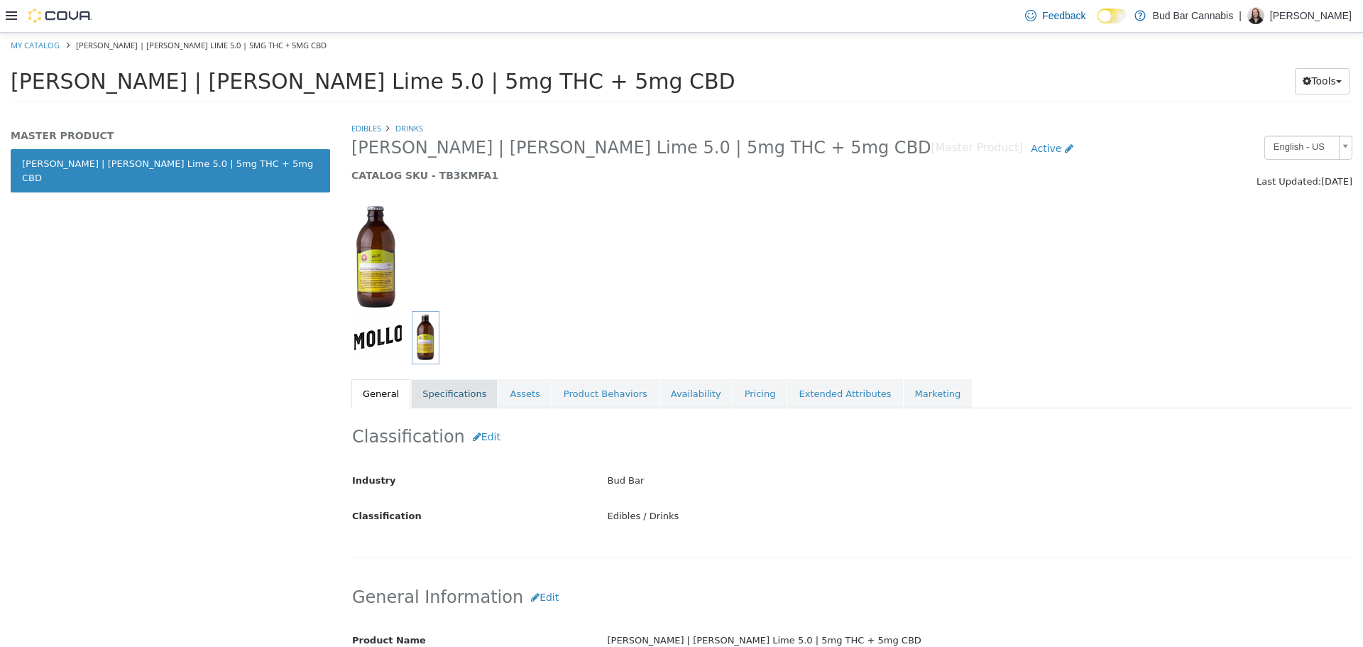
click at [455, 395] on link "Specifications" at bounding box center [454, 393] width 87 height 30
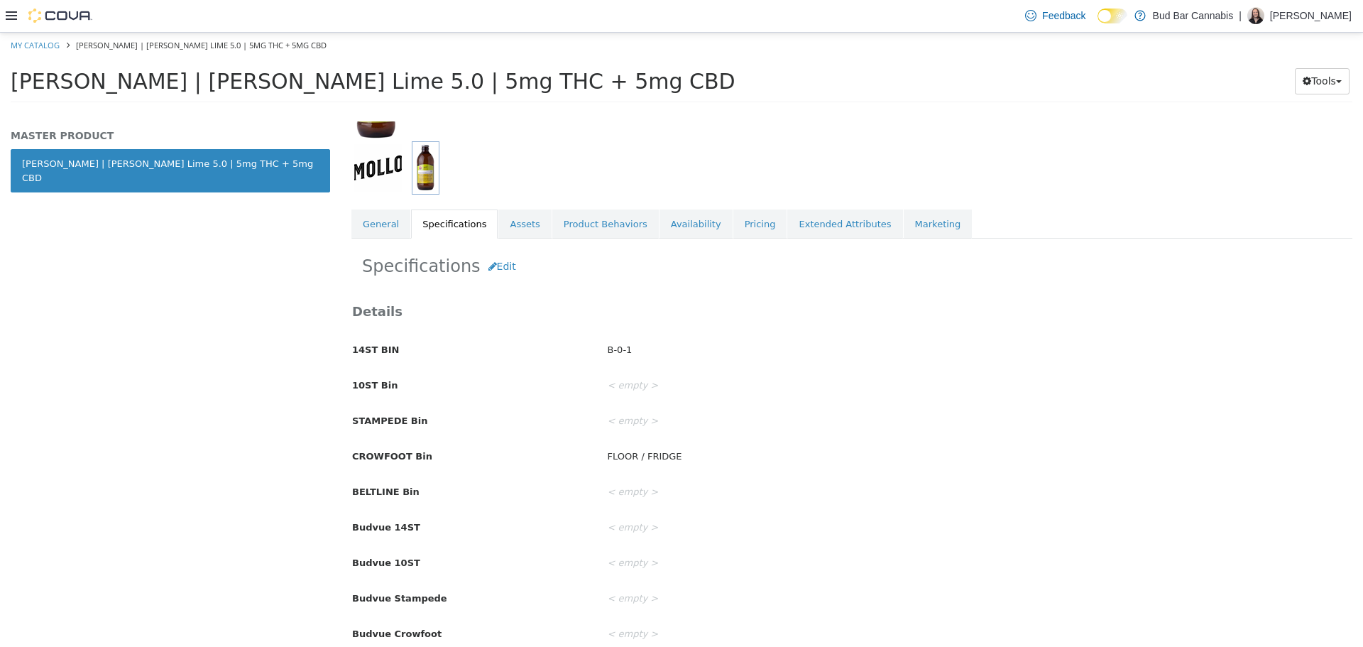
scroll to position [144, 0]
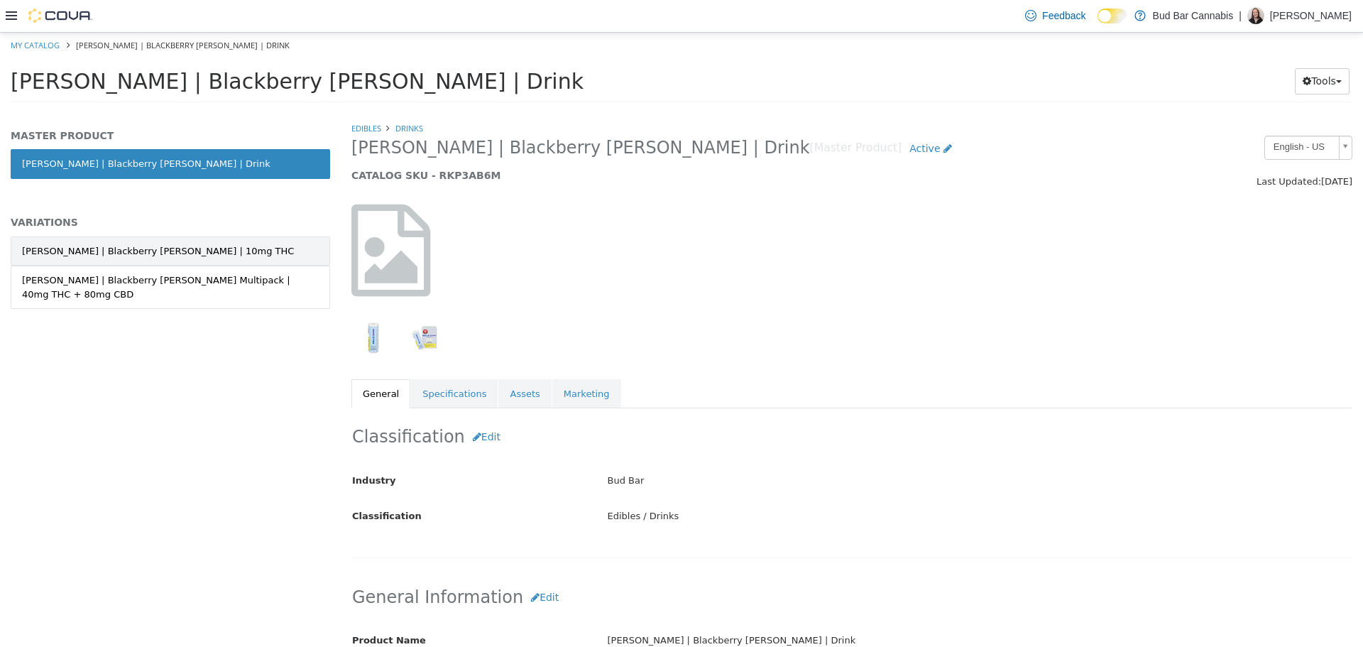
click at [162, 251] on div "[PERSON_NAME] | Blackberry [PERSON_NAME] | 10mg THC" at bounding box center [158, 251] width 272 height 14
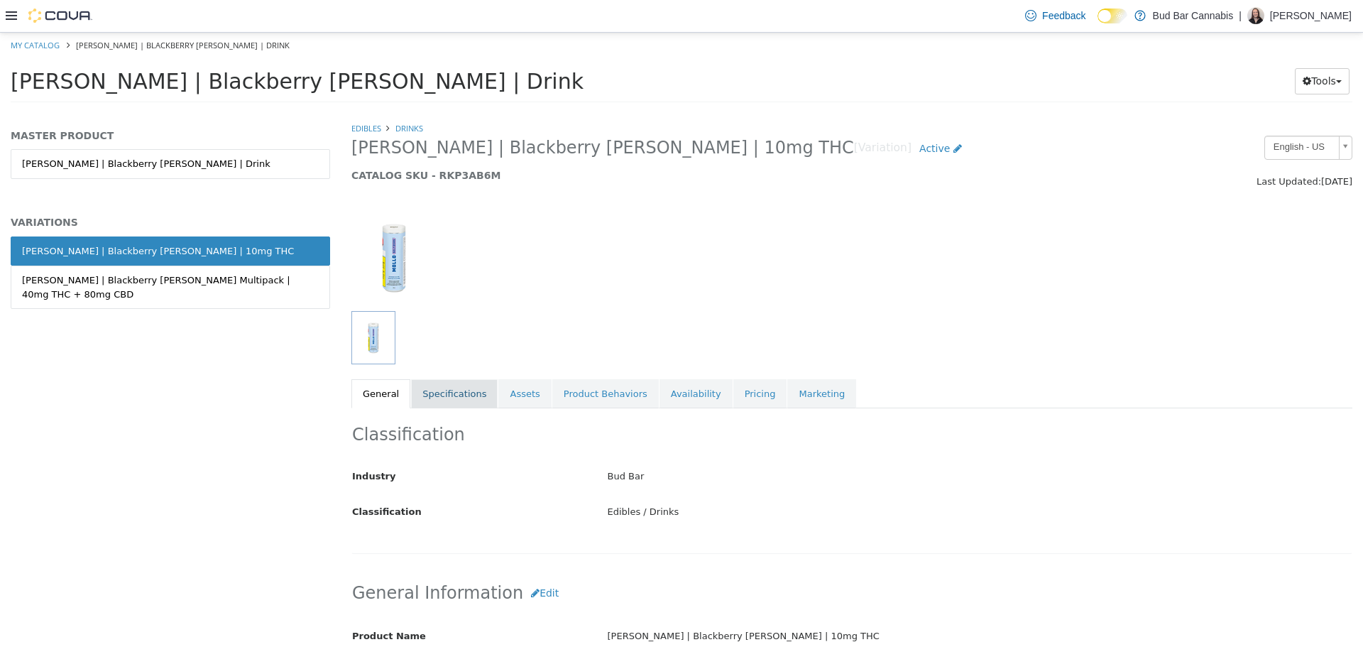
click at [427, 390] on link "Specifications" at bounding box center [454, 393] width 87 height 30
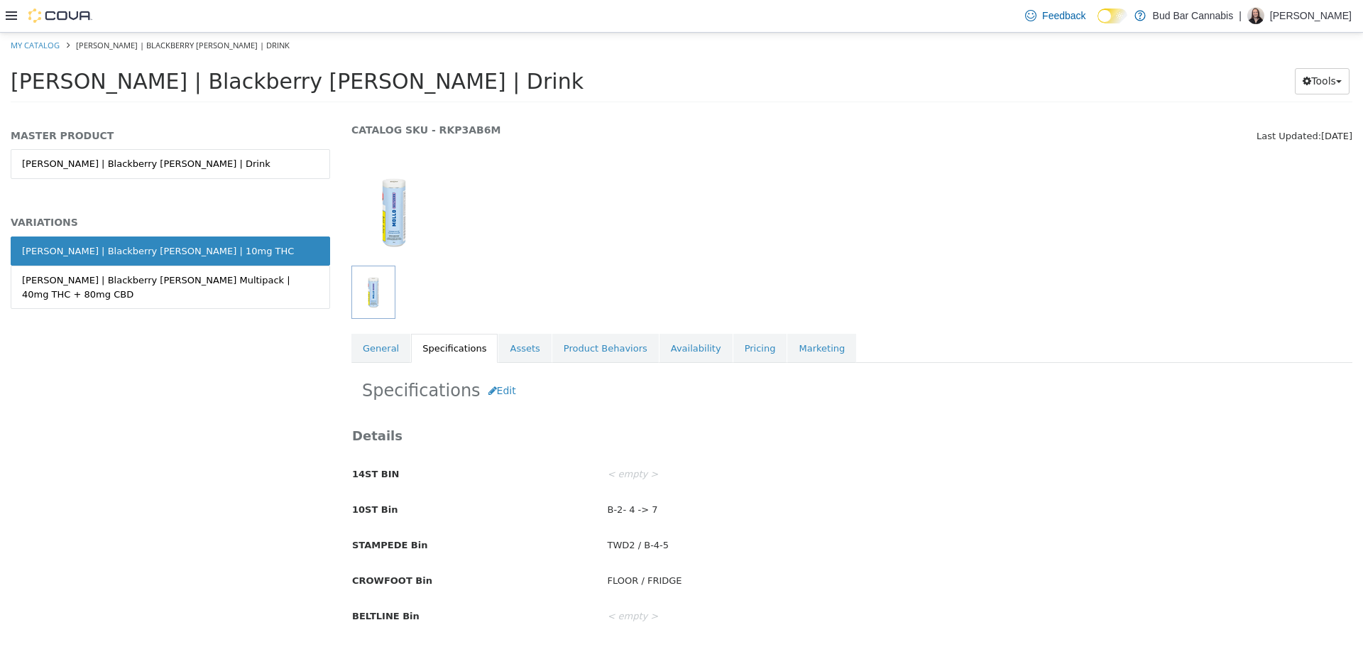
scroll to position [71, 0]
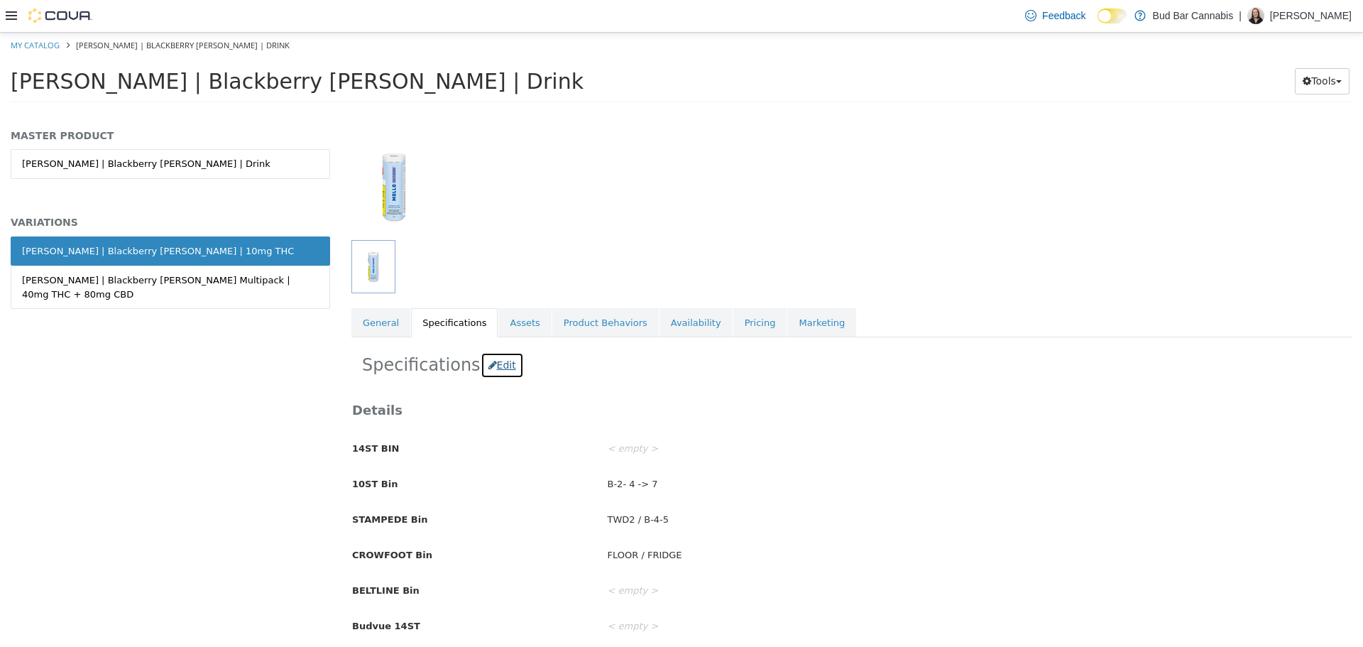
click at [499, 362] on button "Edit" at bounding box center [502, 364] width 43 height 26
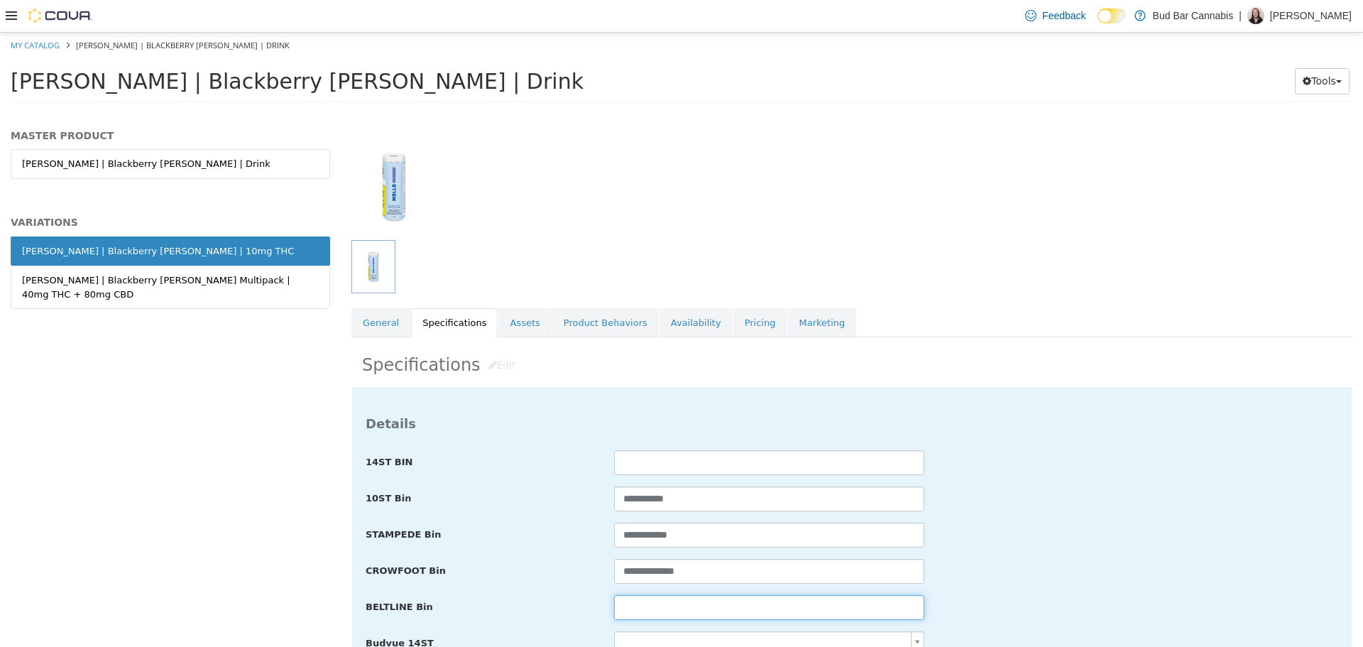
click at [690, 604] on input "text" at bounding box center [769, 606] width 310 height 25
paste input "**********"
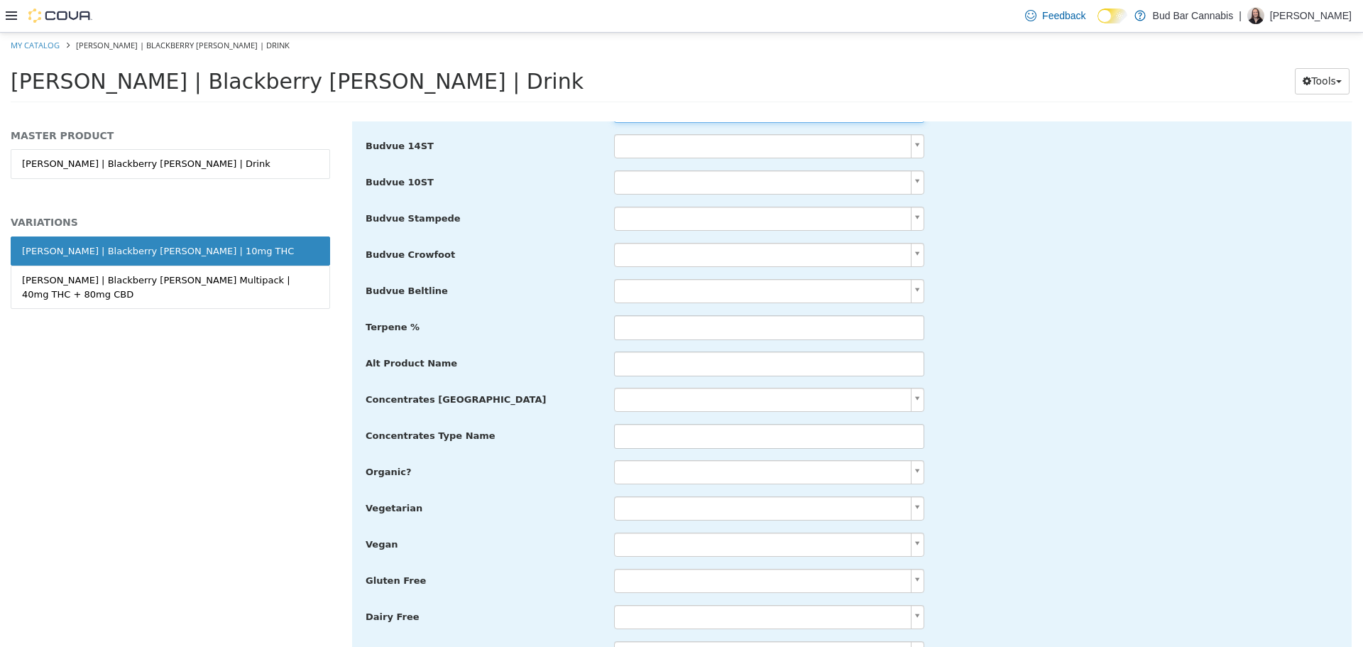
scroll to position [2614, 0]
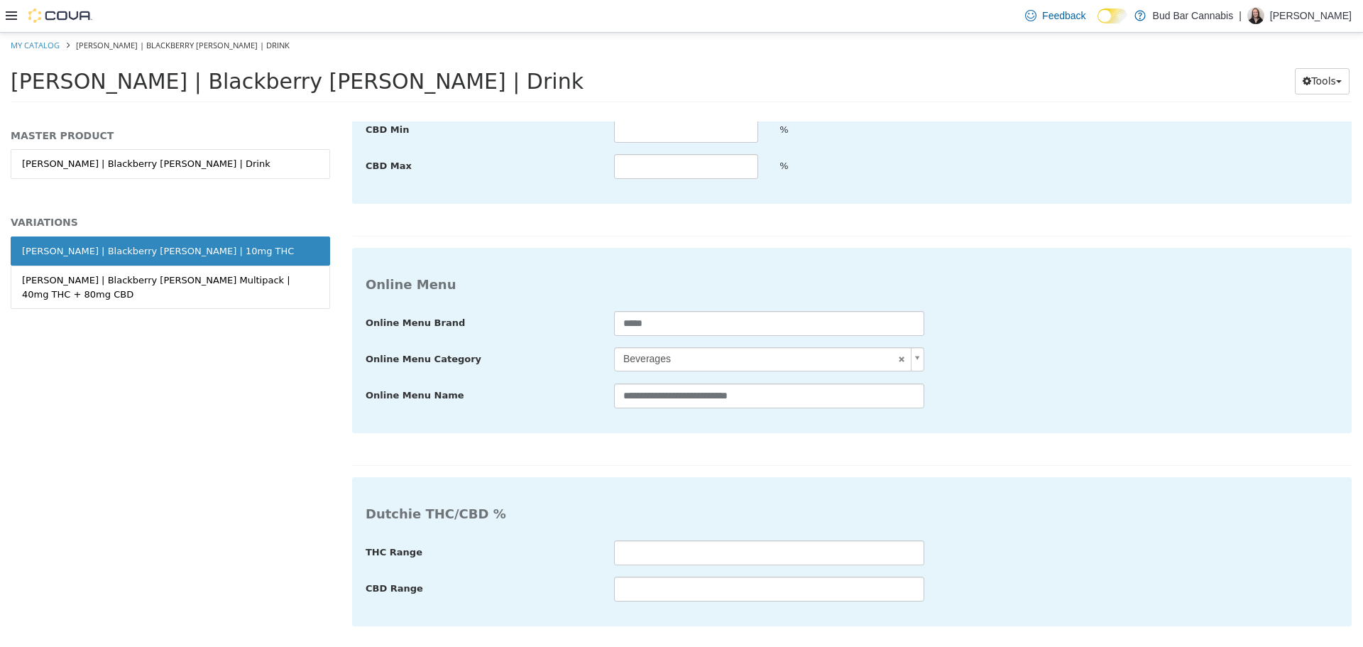
type input "**********"
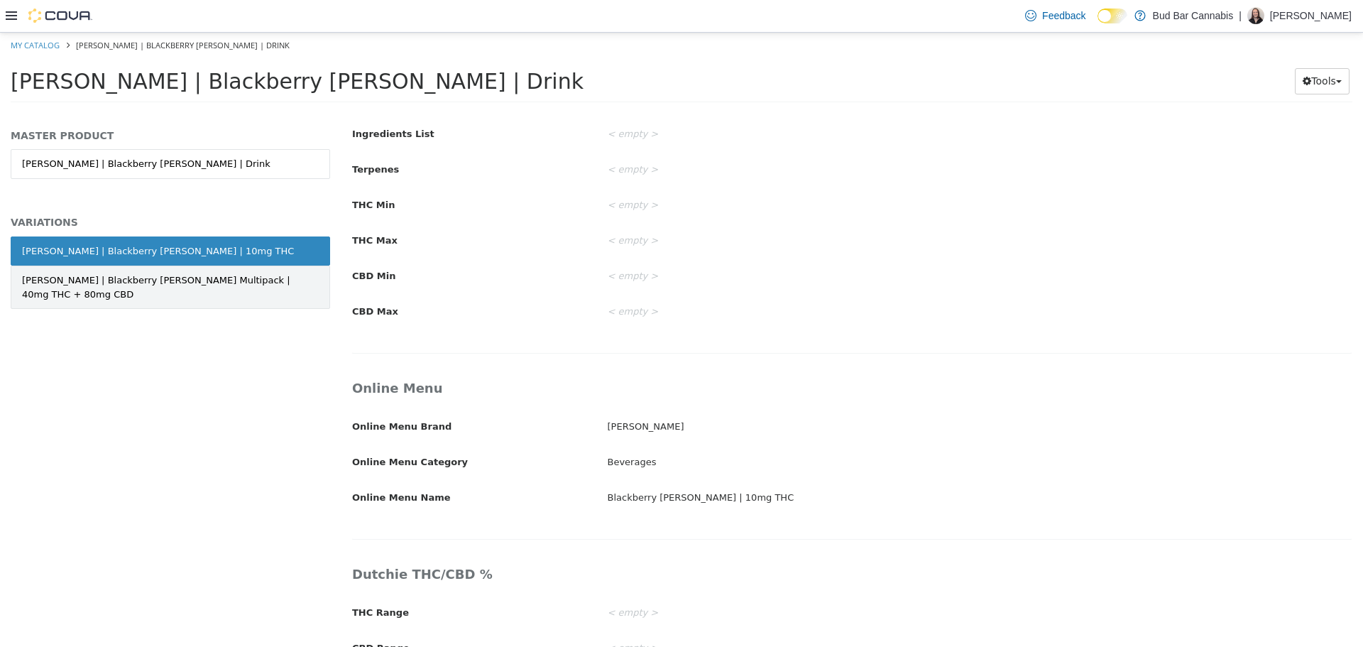
click at [144, 283] on div "Mollo | Blackberry Seltzer Multipack | 40mg THC + 80mg CBD" at bounding box center [170, 287] width 297 height 28
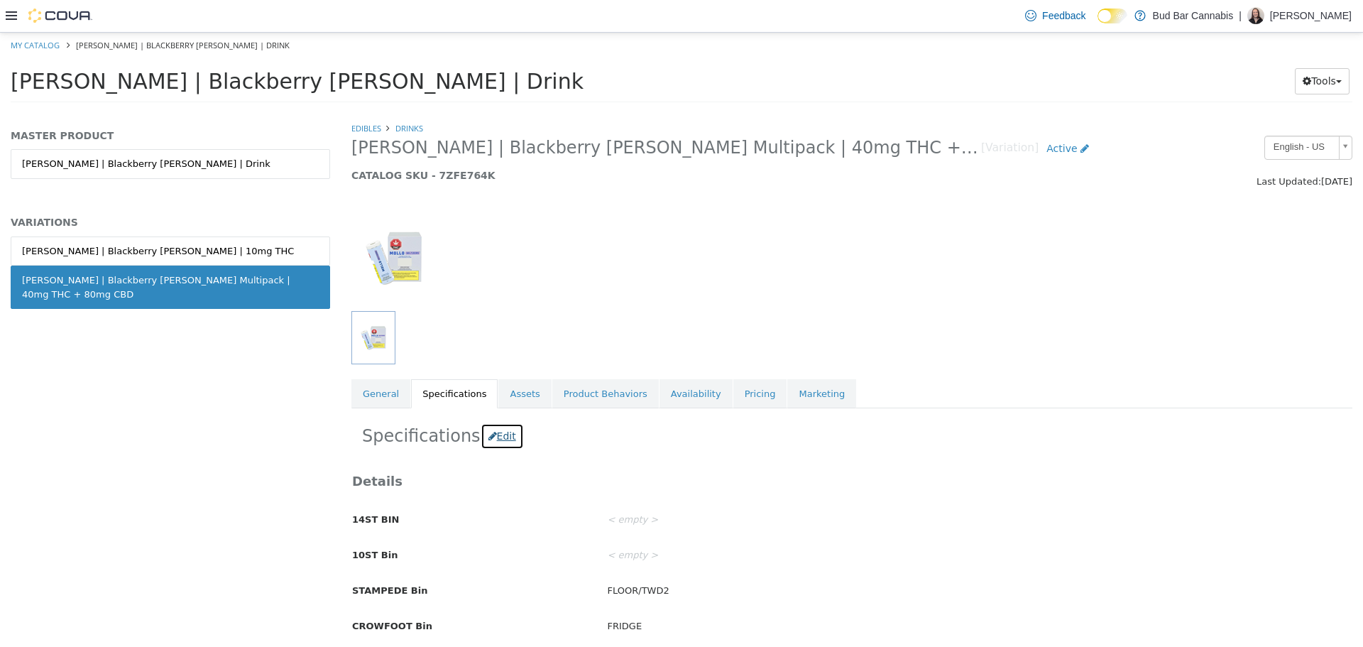
click at [490, 432] on button "Edit" at bounding box center [502, 435] width 43 height 26
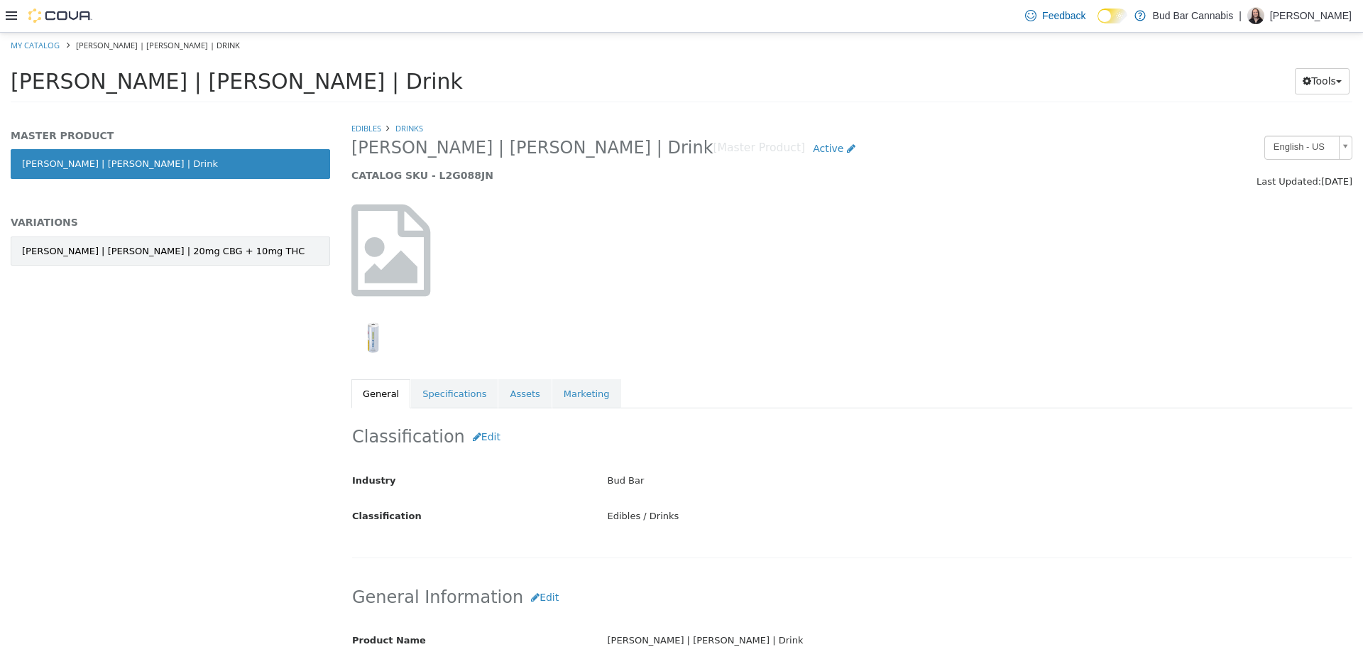
click at [176, 256] on div "[PERSON_NAME] | [PERSON_NAME] | 20mg CBG + 10mg THC" at bounding box center [163, 251] width 283 height 14
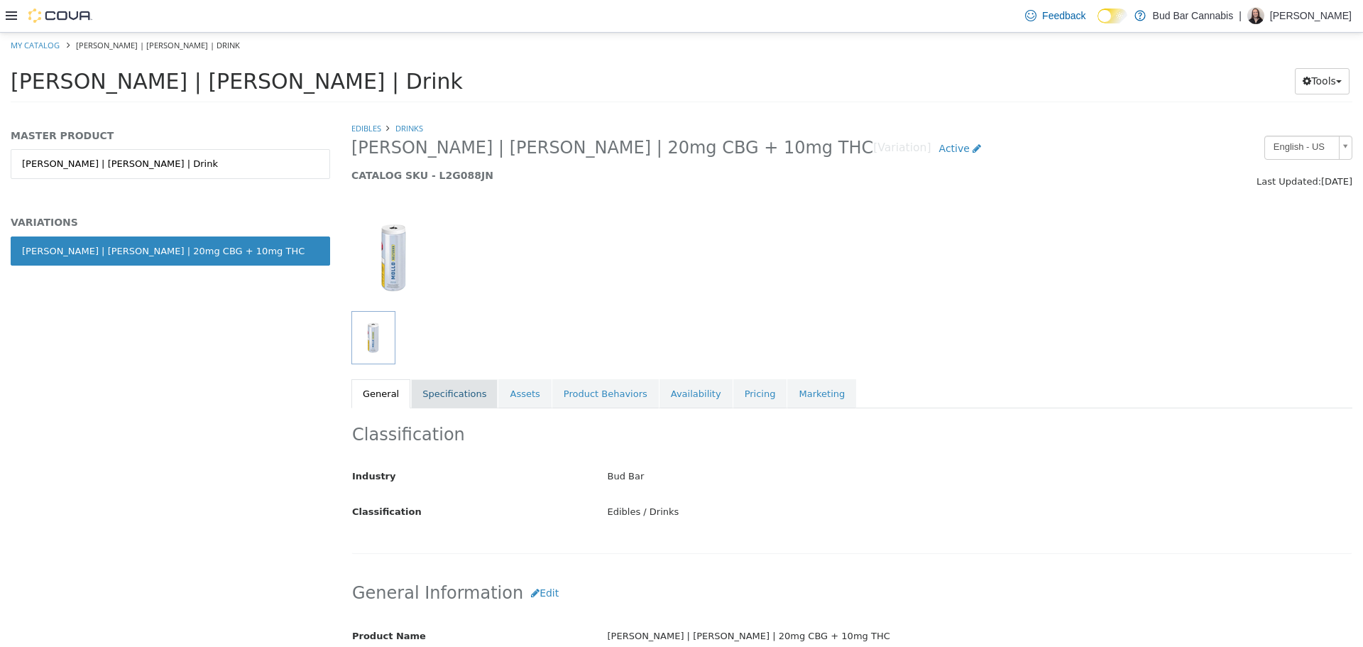
click at [465, 387] on link "Specifications" at bounding box center [454, 393] width 87 height 30
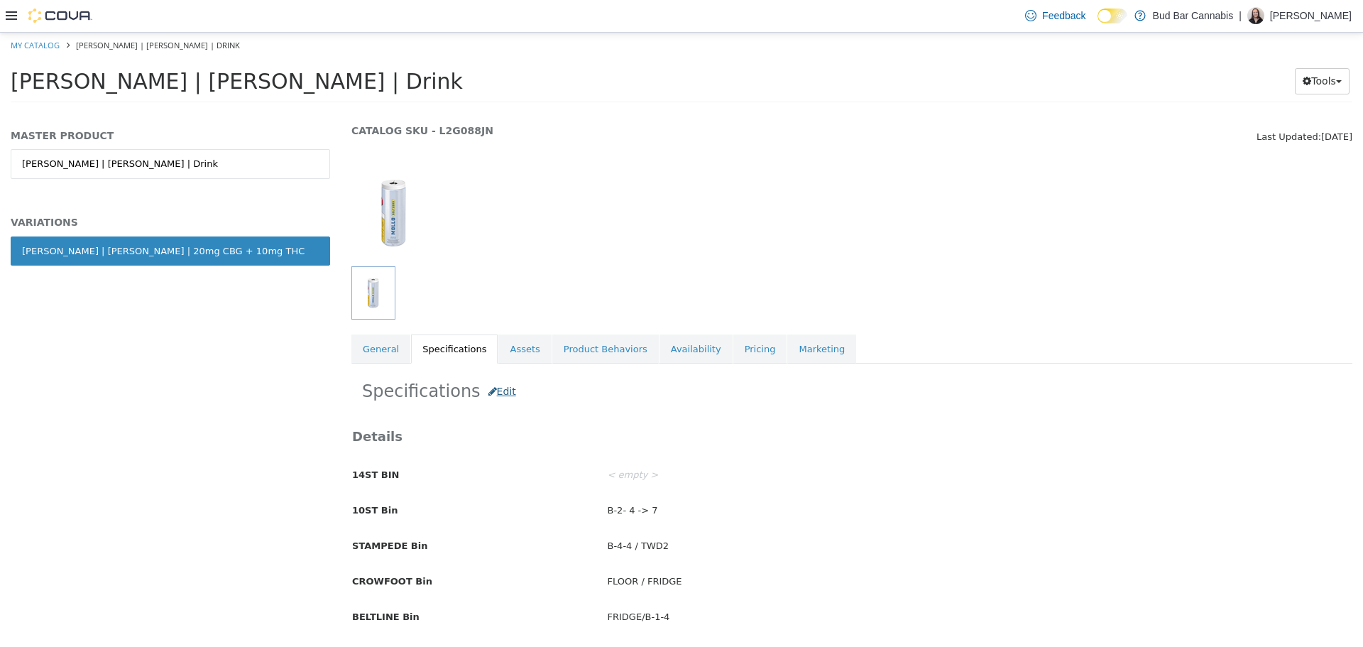
scroll to position [142, 0]
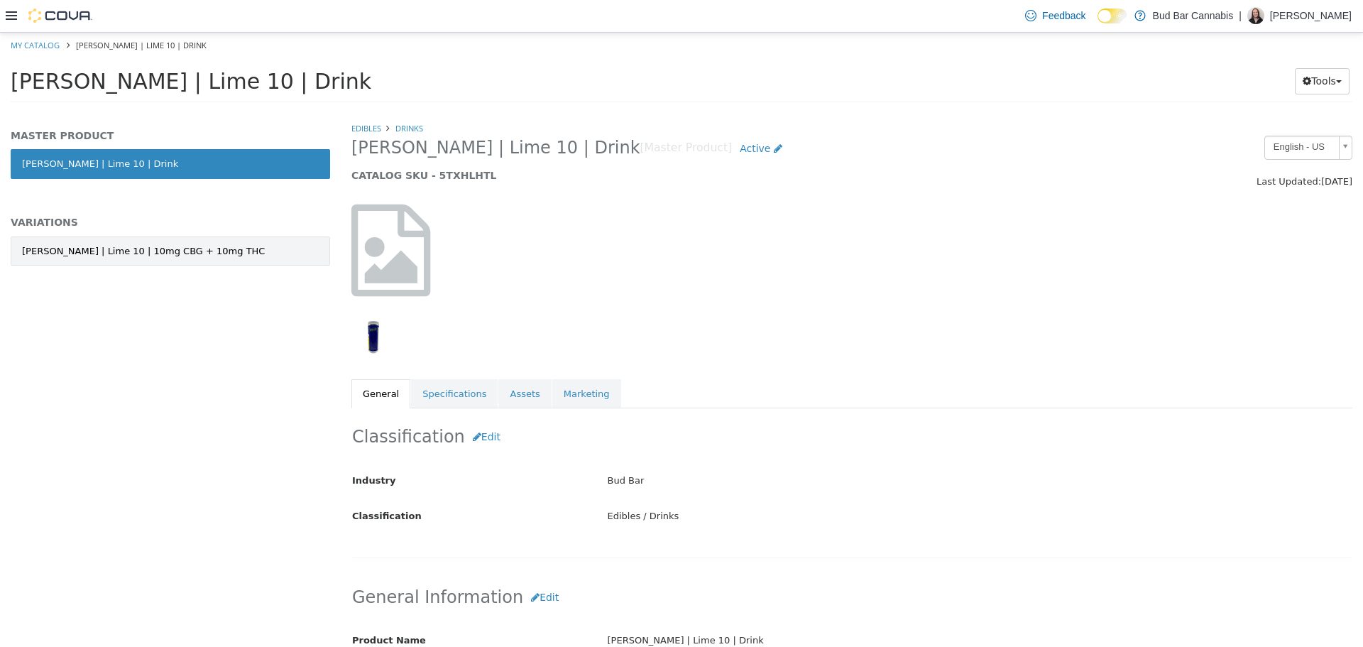
click at [256, 239] on link "[PERSON_NAME] | Lime 10 | 10mg CBG + 10mg THC" at bounding box center [170, 251] width 319 height 30
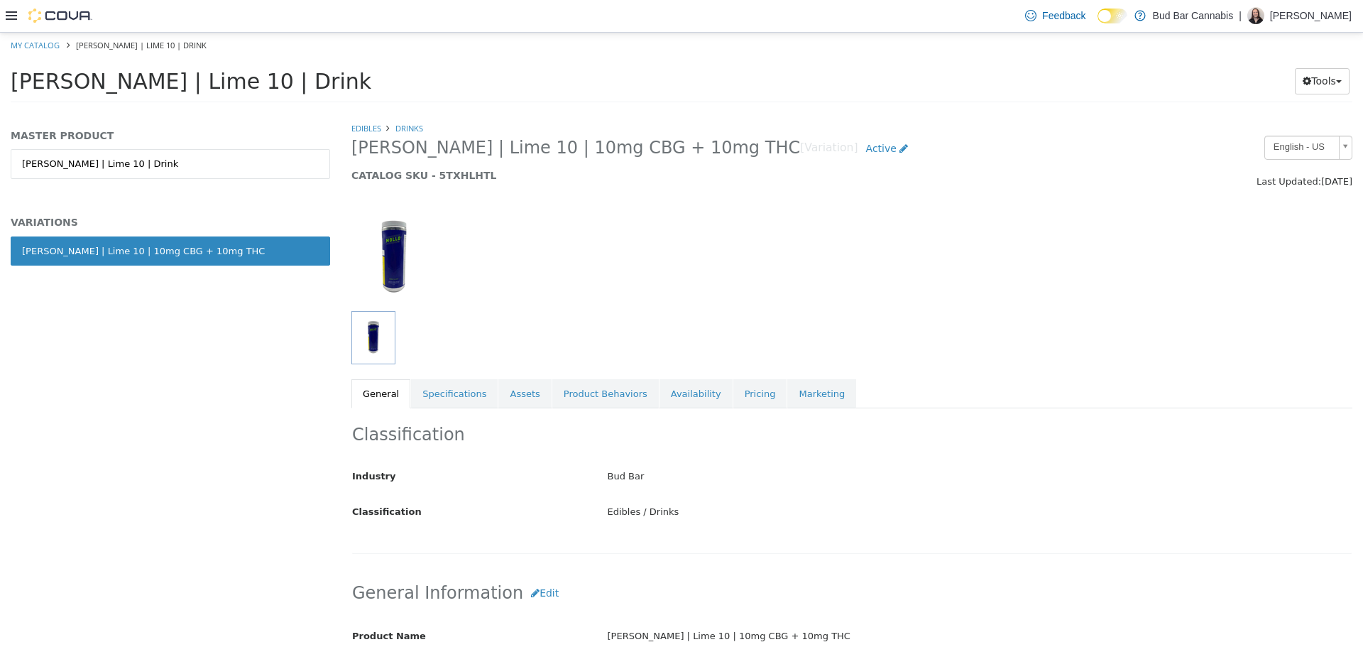
click at [442, 393] on link "Specifications" at bounding box center [454, 393] width 87 height 30
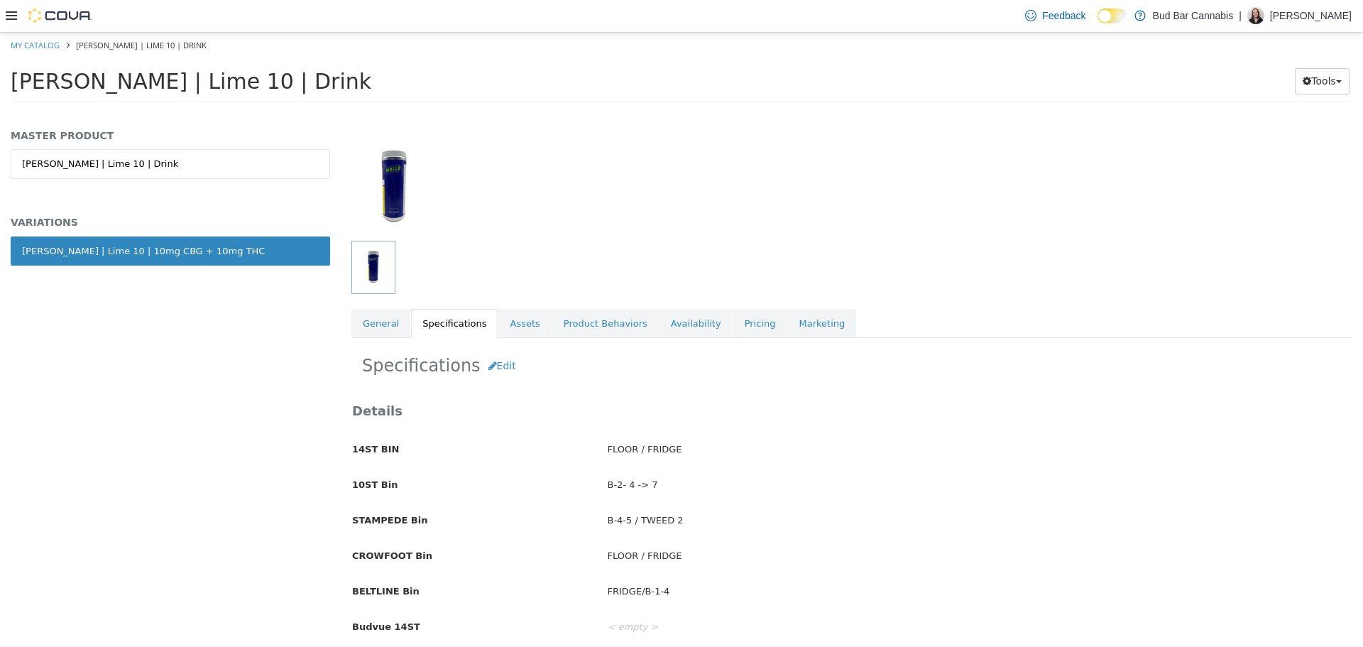
scroll to position [71, 0]
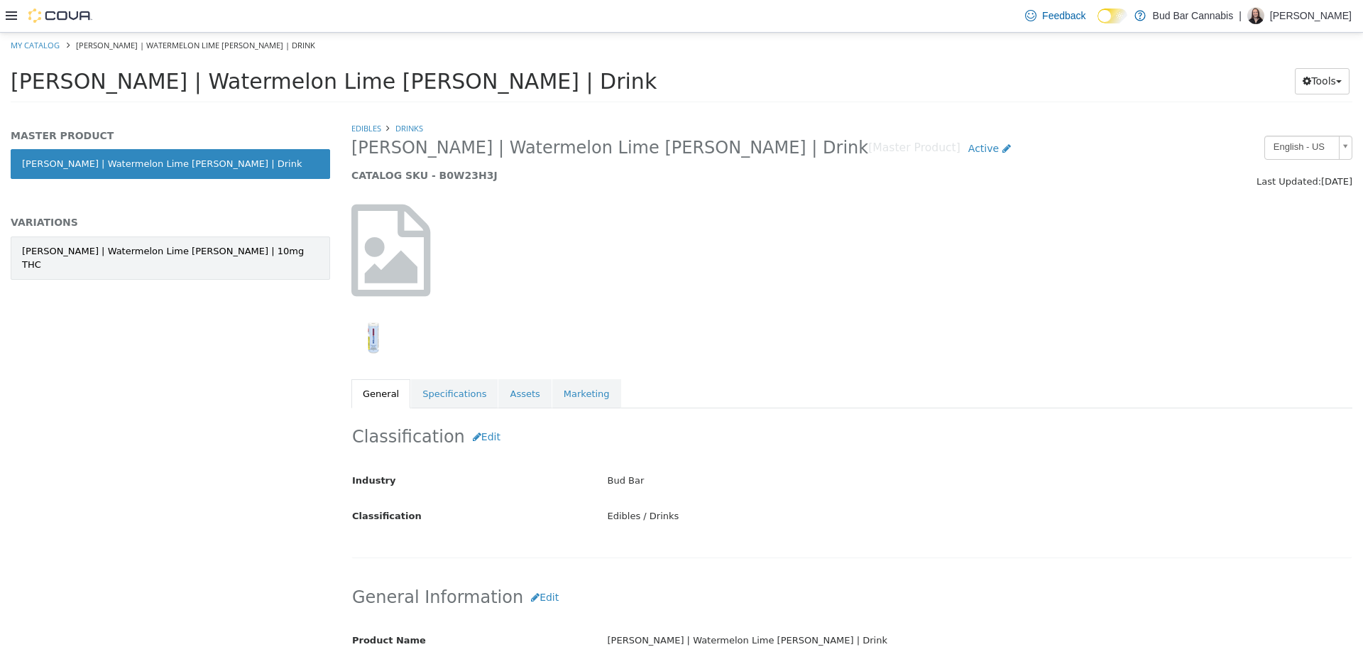
click at [194, 251] on div "Mollo | Watermelon Lime Seltzer | 10mg THC" at bounding box center [170, 258] width 297 height 28
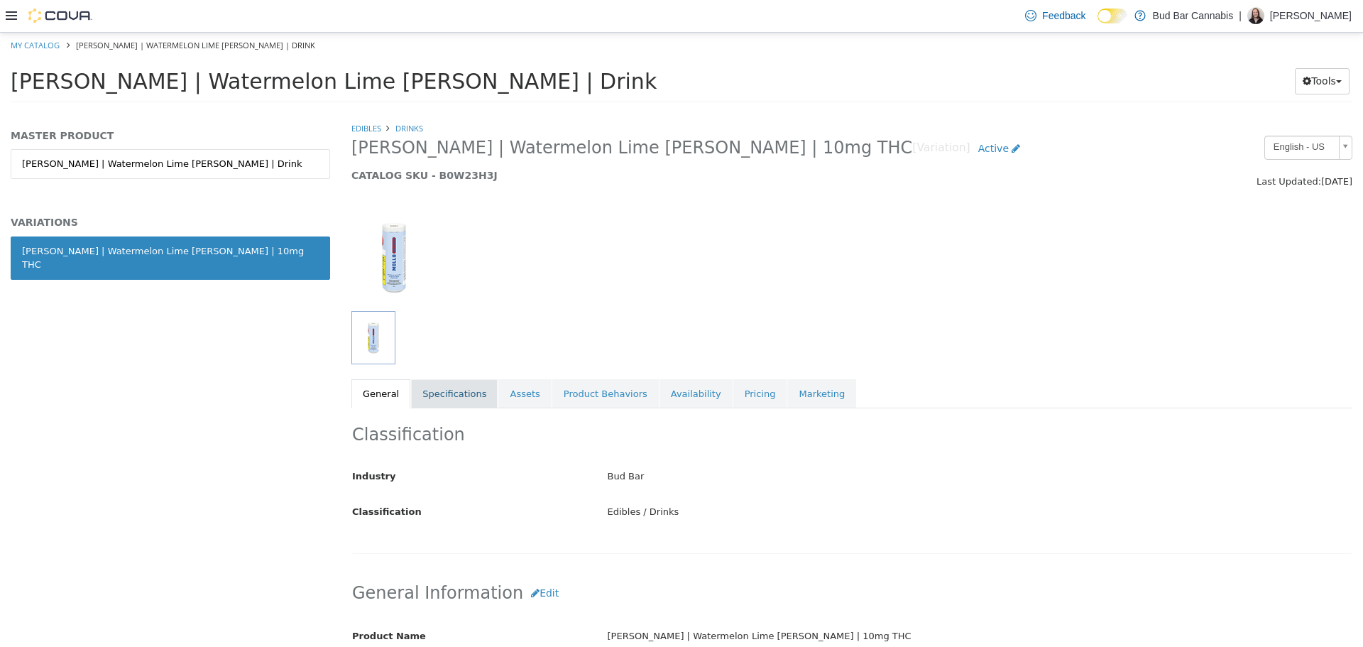
click at [441, 378] on link "Specifications" at bounding box center [454, 393] width 87 height 30
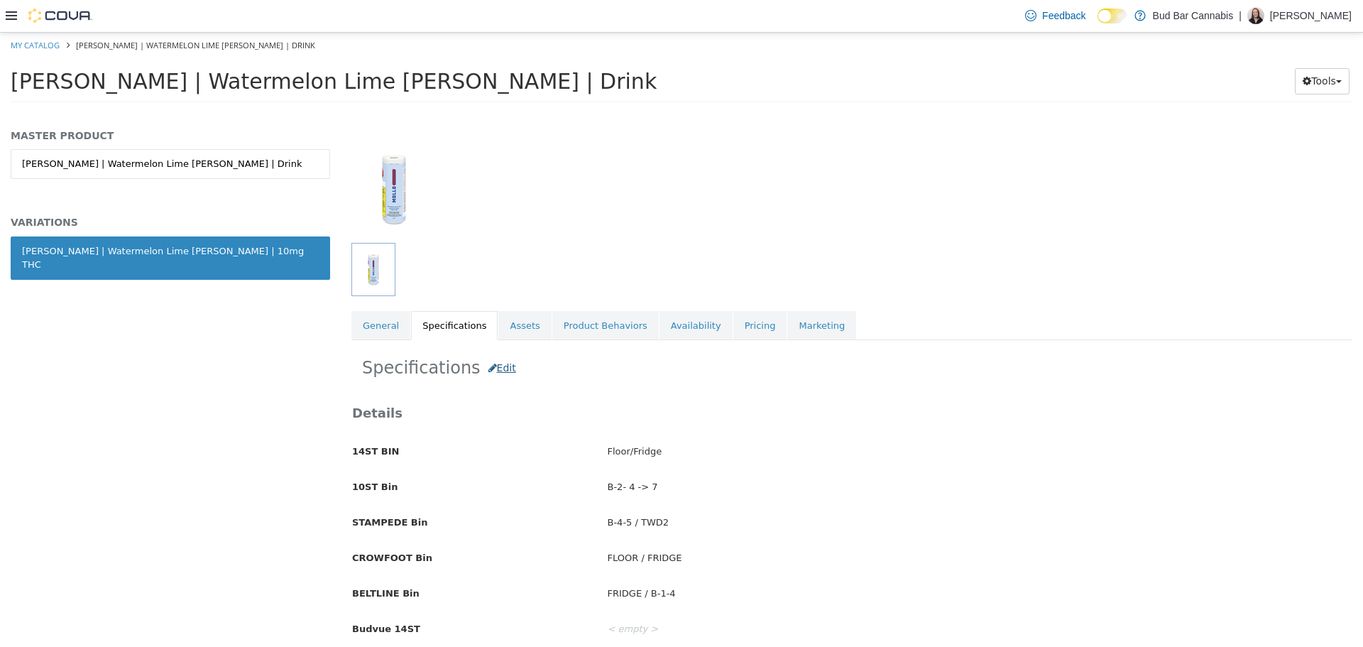
scroll to position [142, 0]
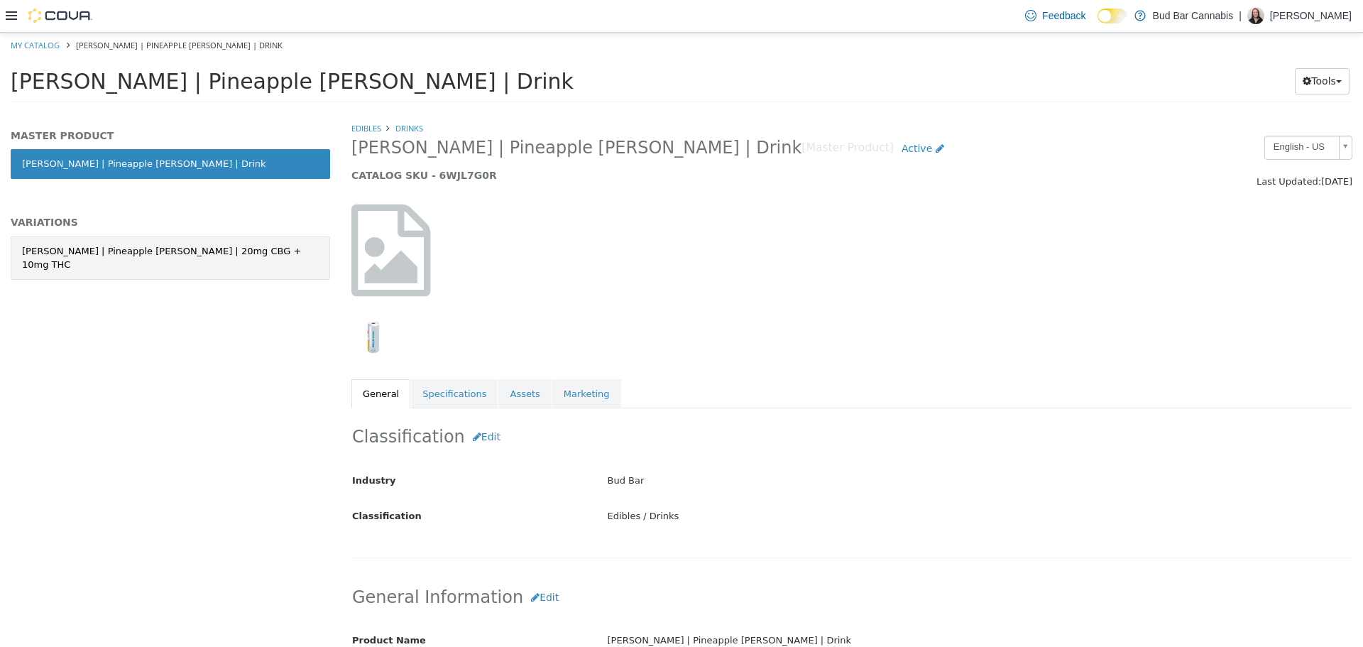
click at [232, 253] on link "Mollo | Pineapple Seltzer | 20mg CBG + 10mg THC" at bounding box center [170, 257] width 319 height 43
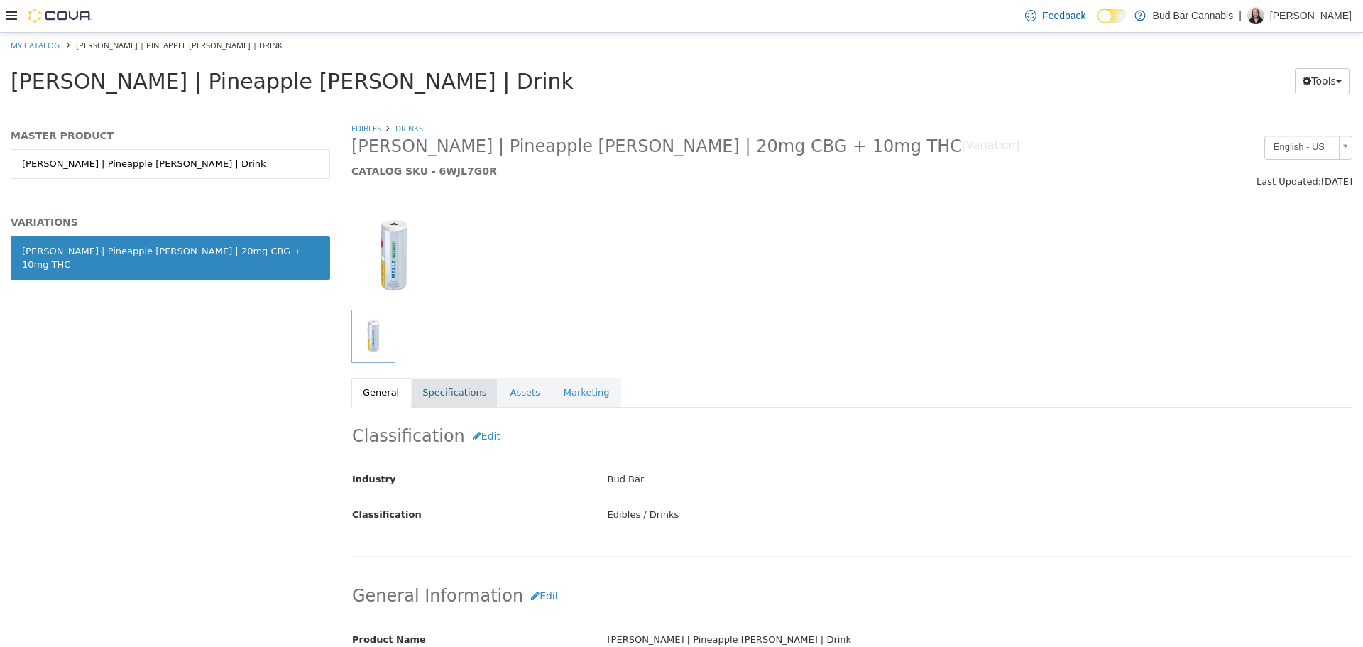
click at [452, 395] on link "Specifications" at bounding box center [454, 392] width 87 height 30
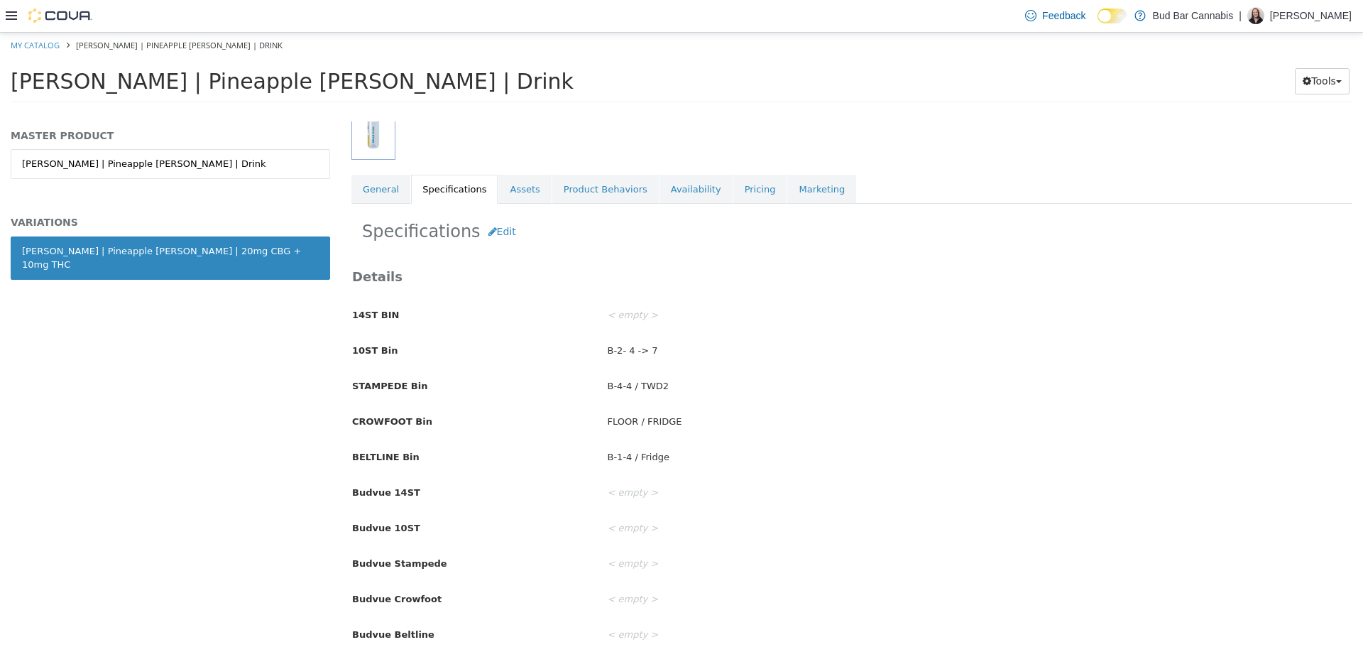
scroll to position [214, 0]
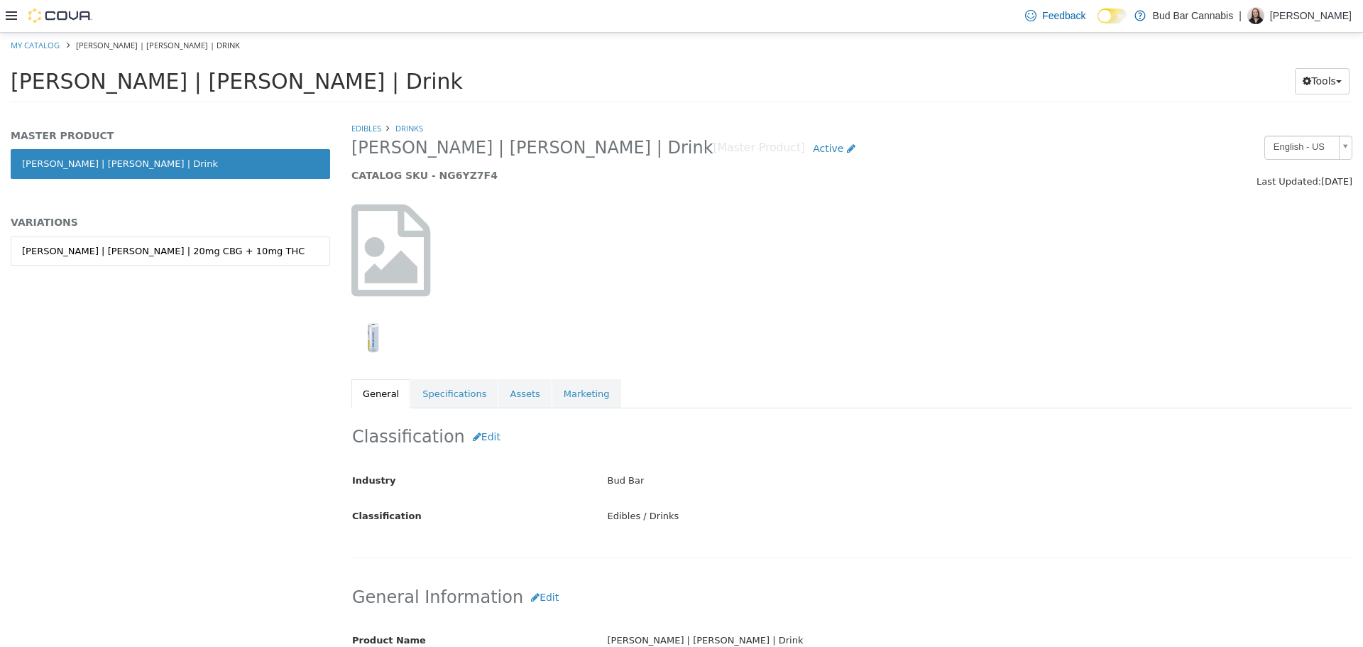
click at [189, 265] on div "Mollo | Mango Seltzer | 20mg CBG + 10mg THC" at bounding box center [170, 266] width 319 height 60
click at [194, 255] on div "Mollo | Mango Seltzer | 20mg CBG + 10mg THC" at bounding box center [163, 251] width 283 height 14
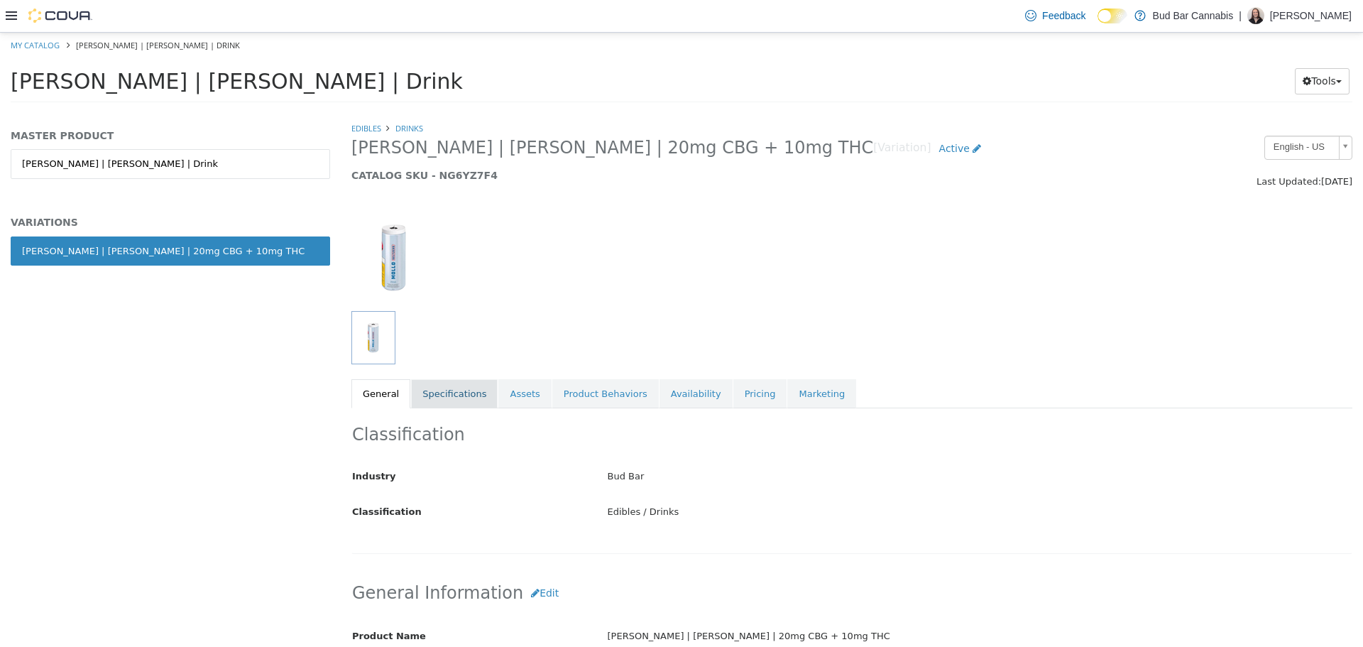
click at [449, 395] on link "Specifications" at bounding box center [454, 393] width 87 height 30
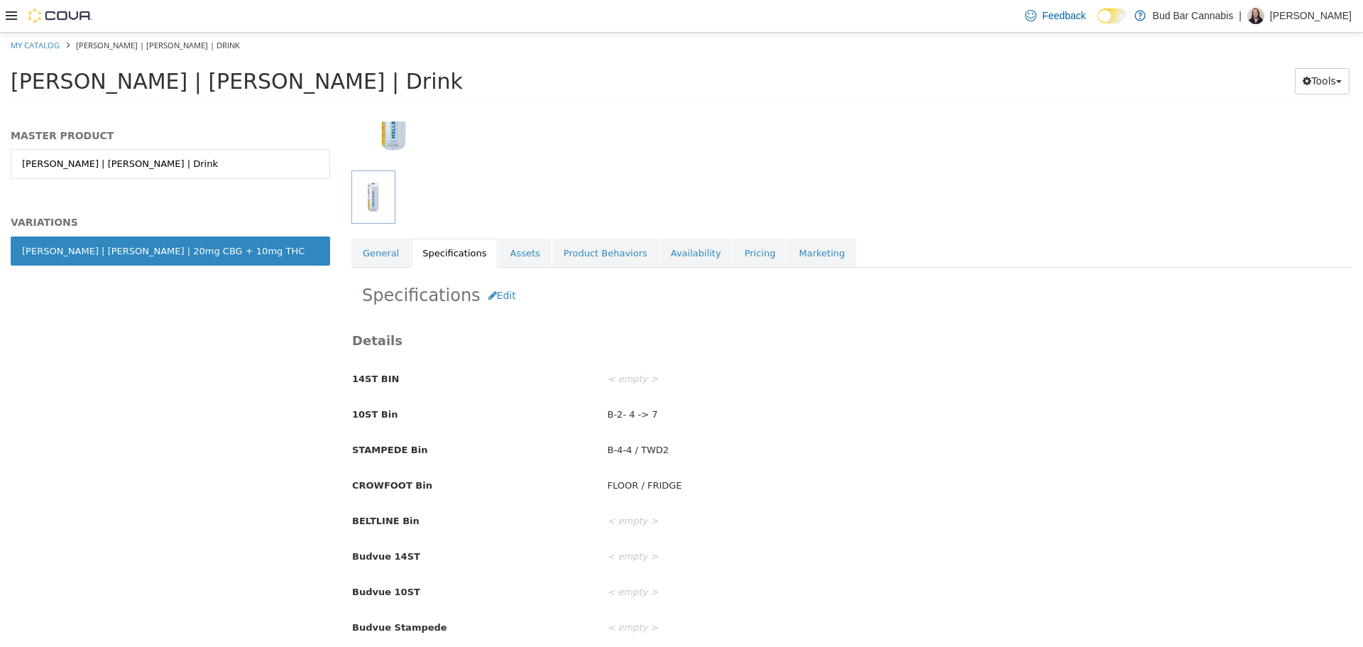
scroll to position [142, 0]
click at [495, 295] on button "Edit" at bounding box center [502, 293] width 43 height 26
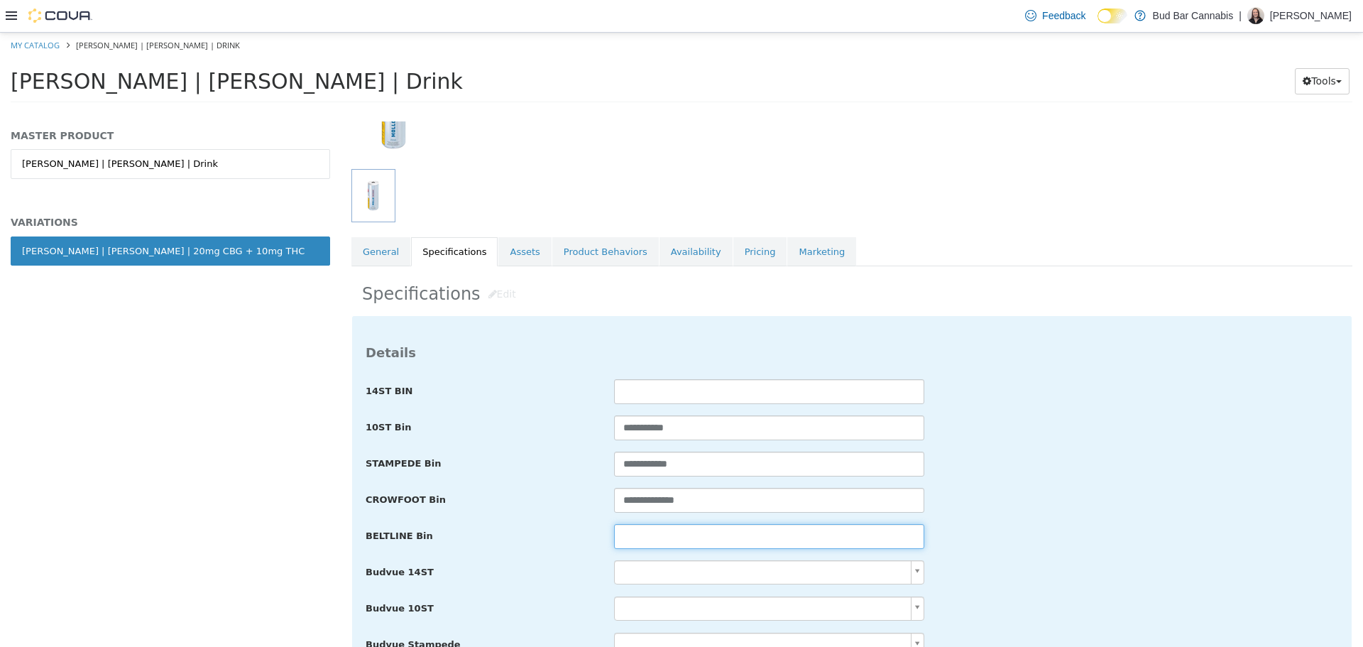
click at [760, 531] on input "text" at bounding box center [769, 535] width 310 height 25
paste input "**********"
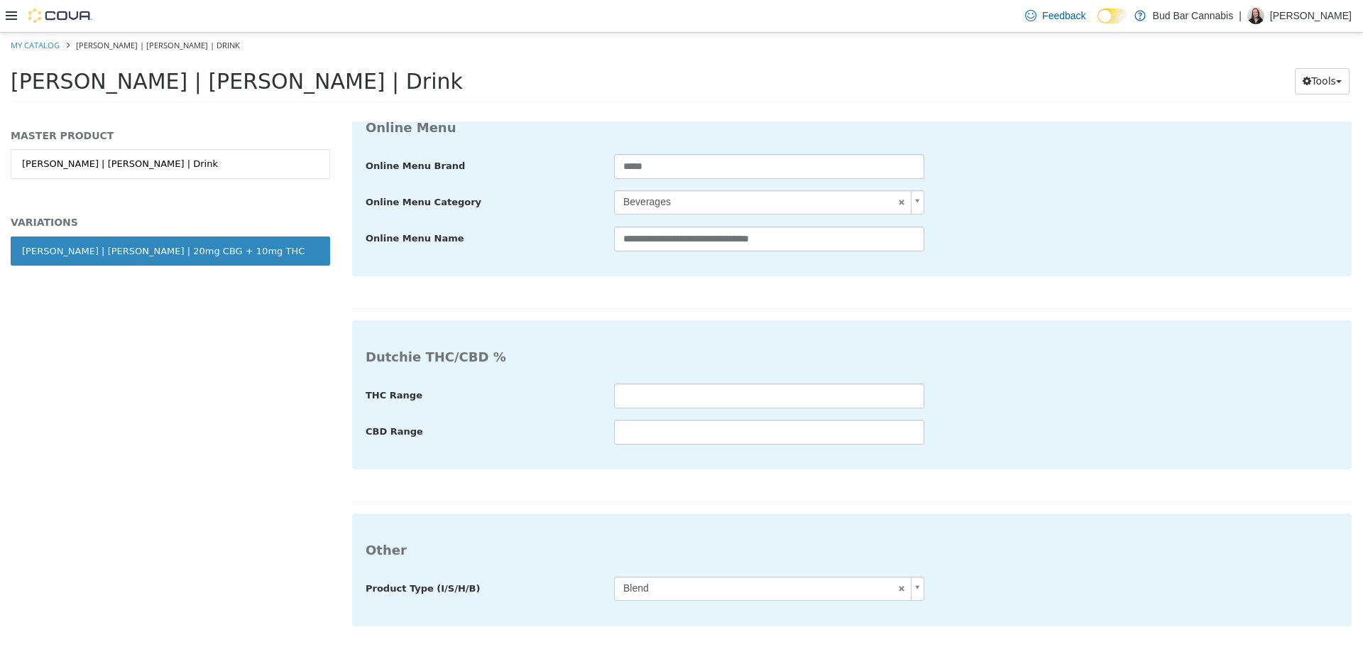
type input "**********"
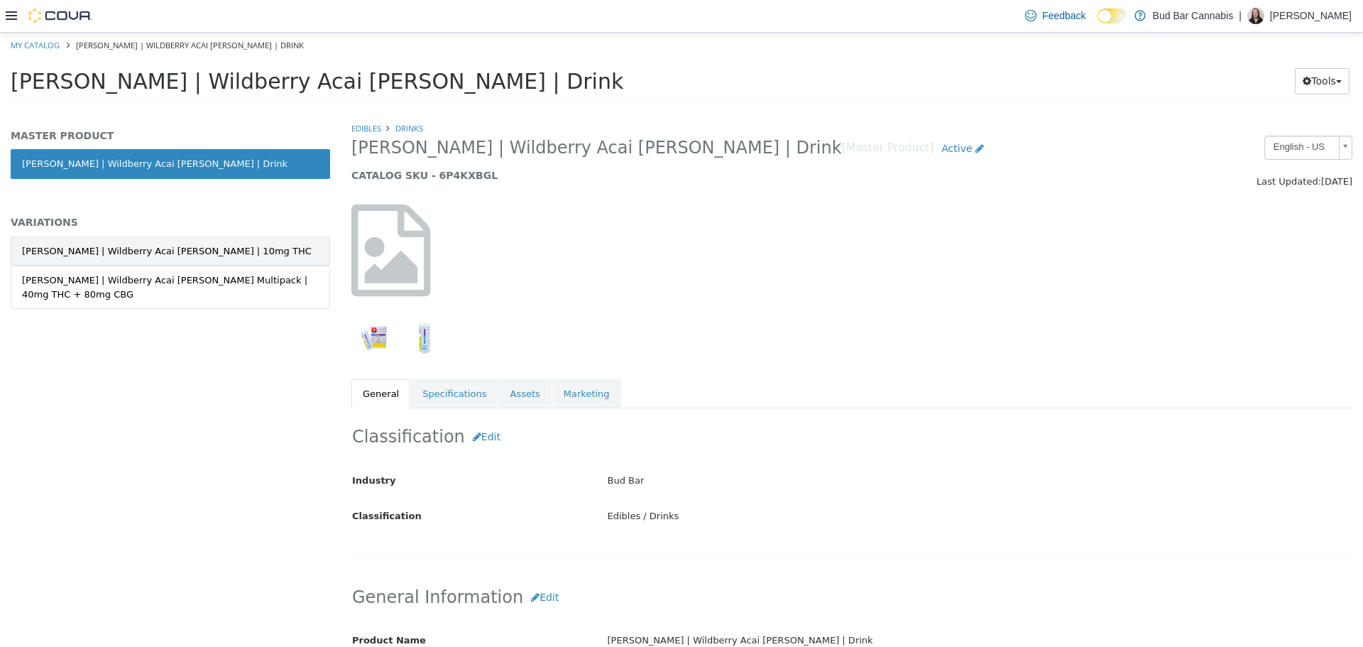
click at [229, 255] on link "Mollo | Wildberry Acai Seltzer | 10mg THC" at bounding box center [170, 251] width 319 height 30
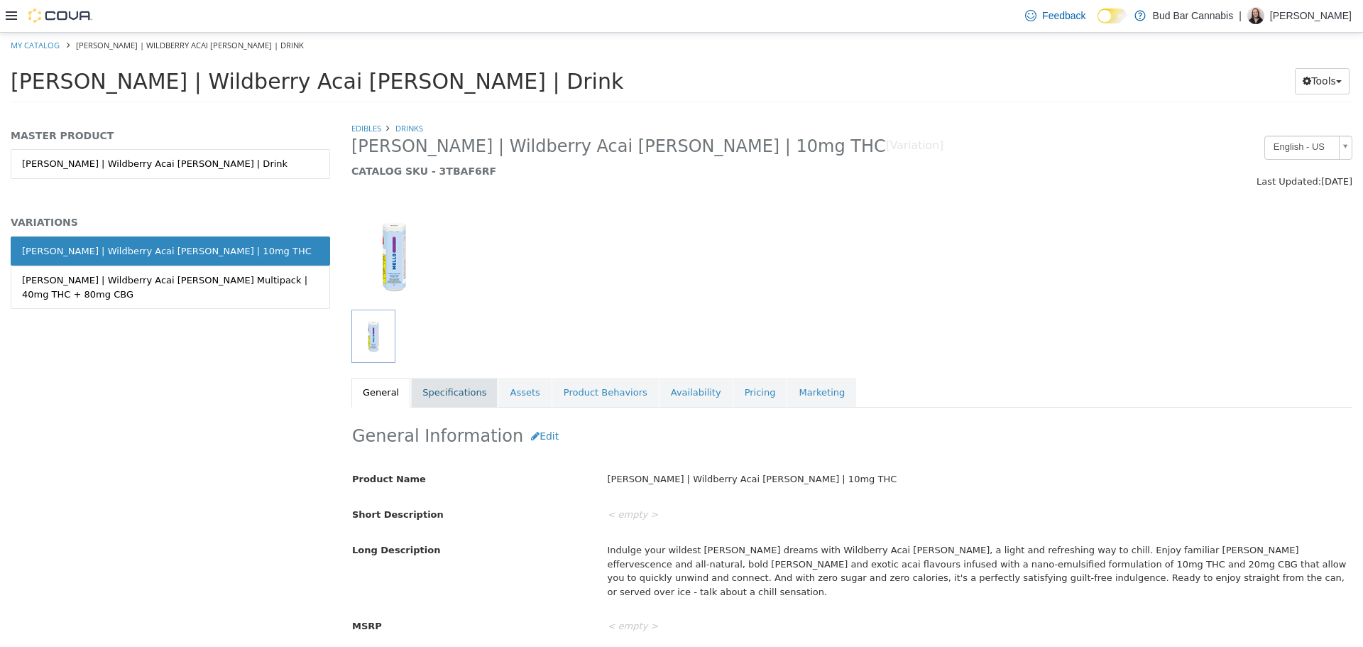
click at [442, 398] on link "Specifications" at bounding box center [454, 392] width 87 height 30
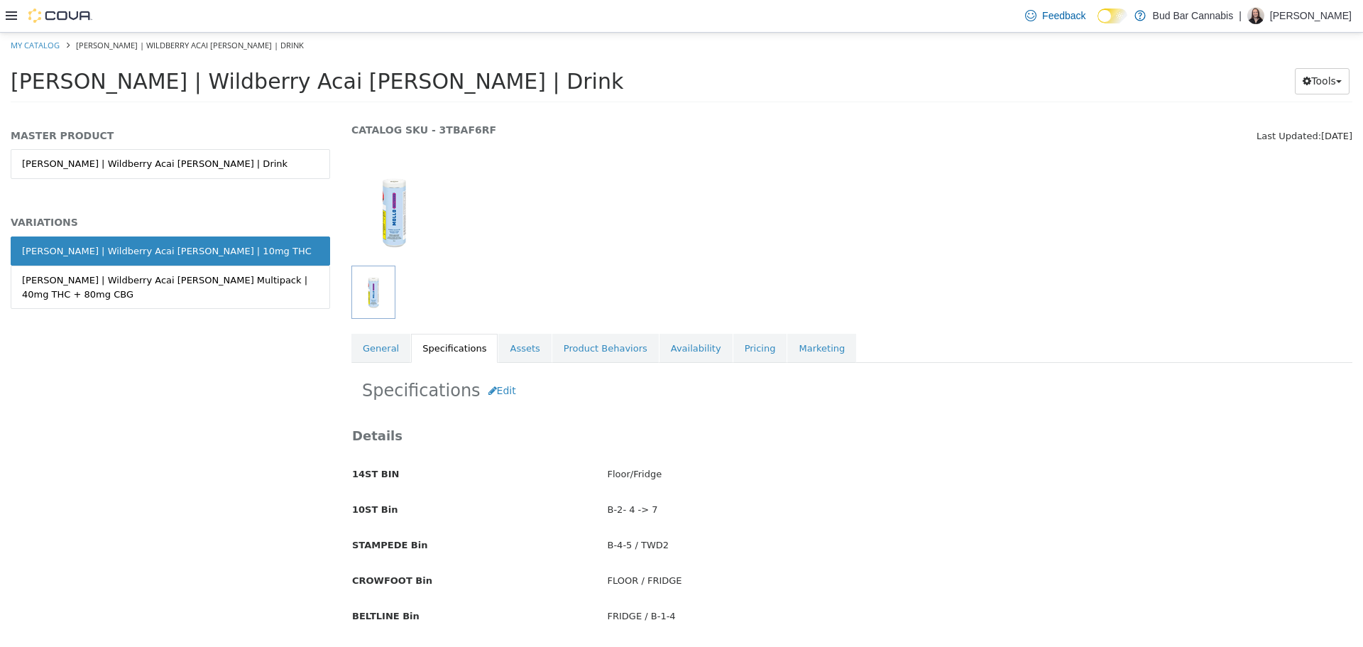
scroll to position [71, 0]
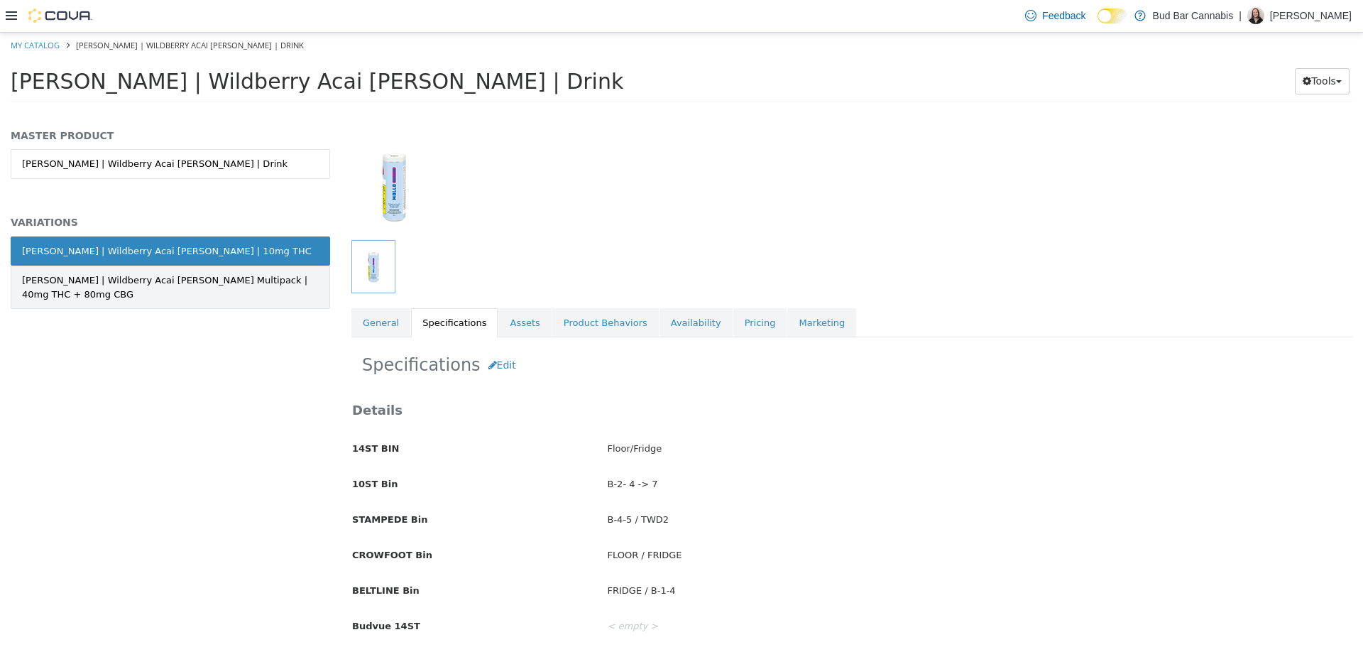
click at [291, 278] on link "Mollo | Wildberry Acai Seltzer Multipack | 40mg THC + 80mg CBG" at bounding box center [170, 286] width 319 height 43
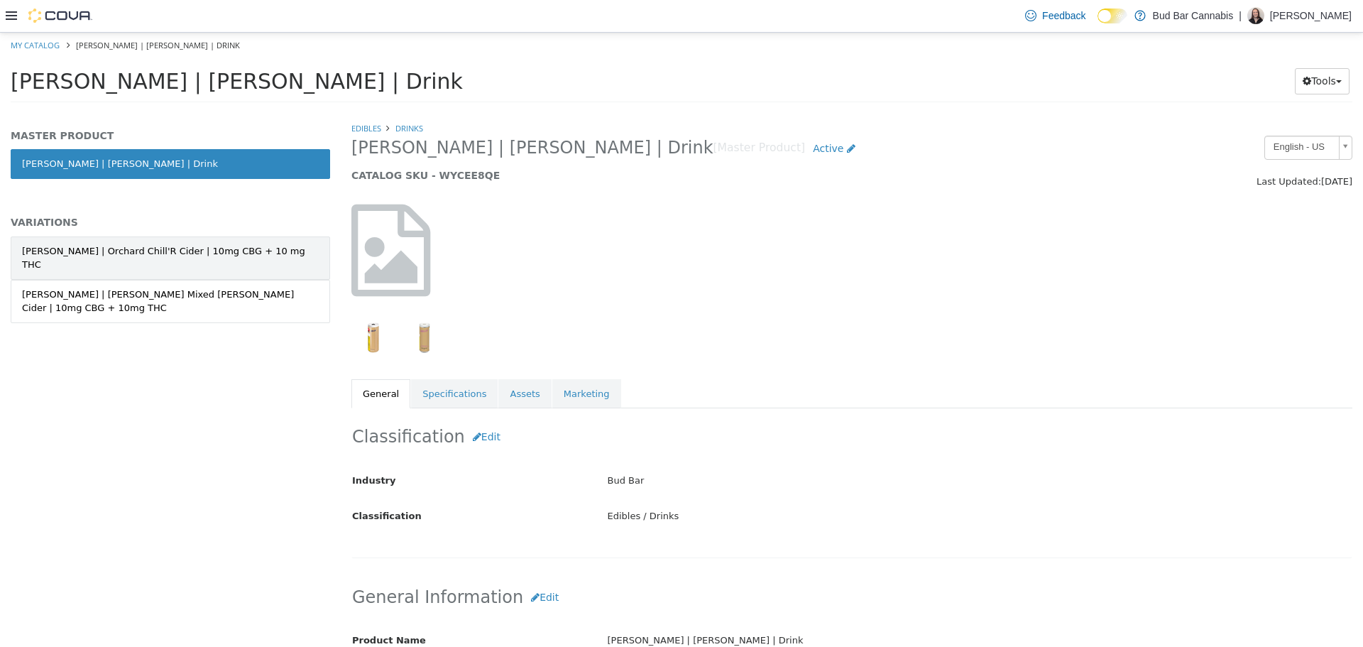
click at [256, 243] on link "[PERSON_NAME] | Orchard Chill'R Cider | 10mg CBG + 10 mg THC" at bounding box center [170, 257] width 319 height 43
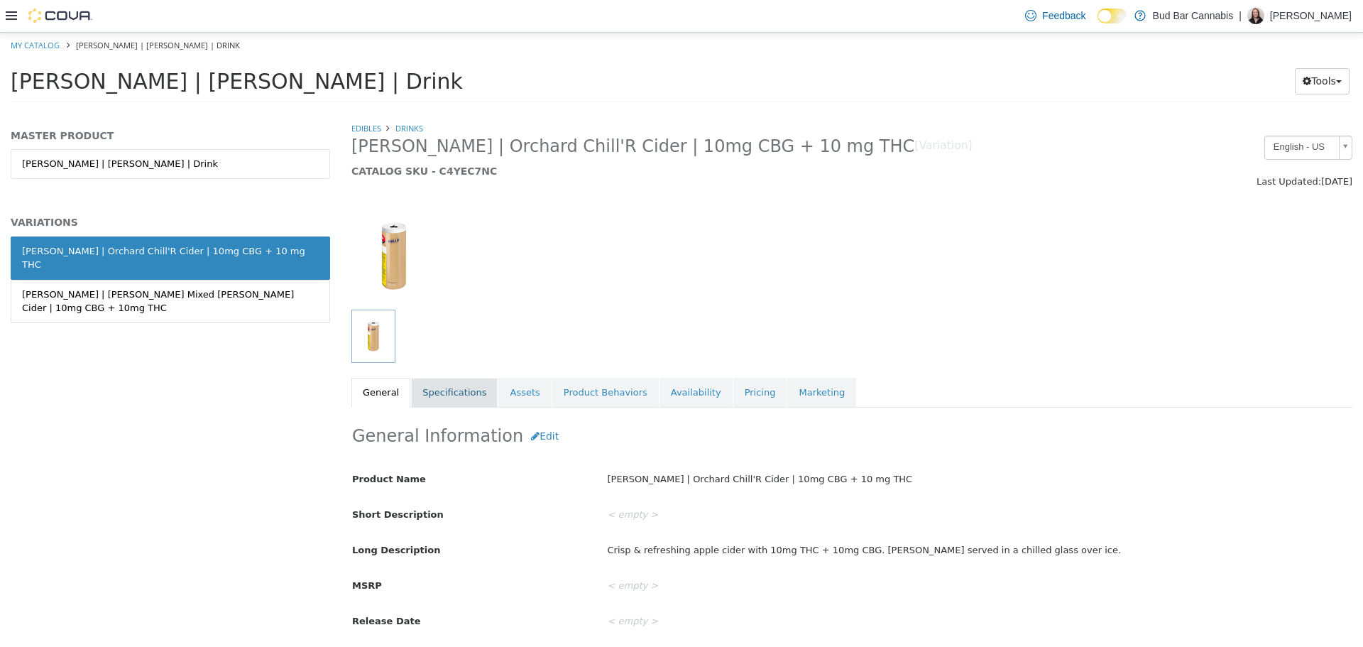
click at [442, 391] on link "Specifications" at bounding box center [454, 392] width 87 height 30
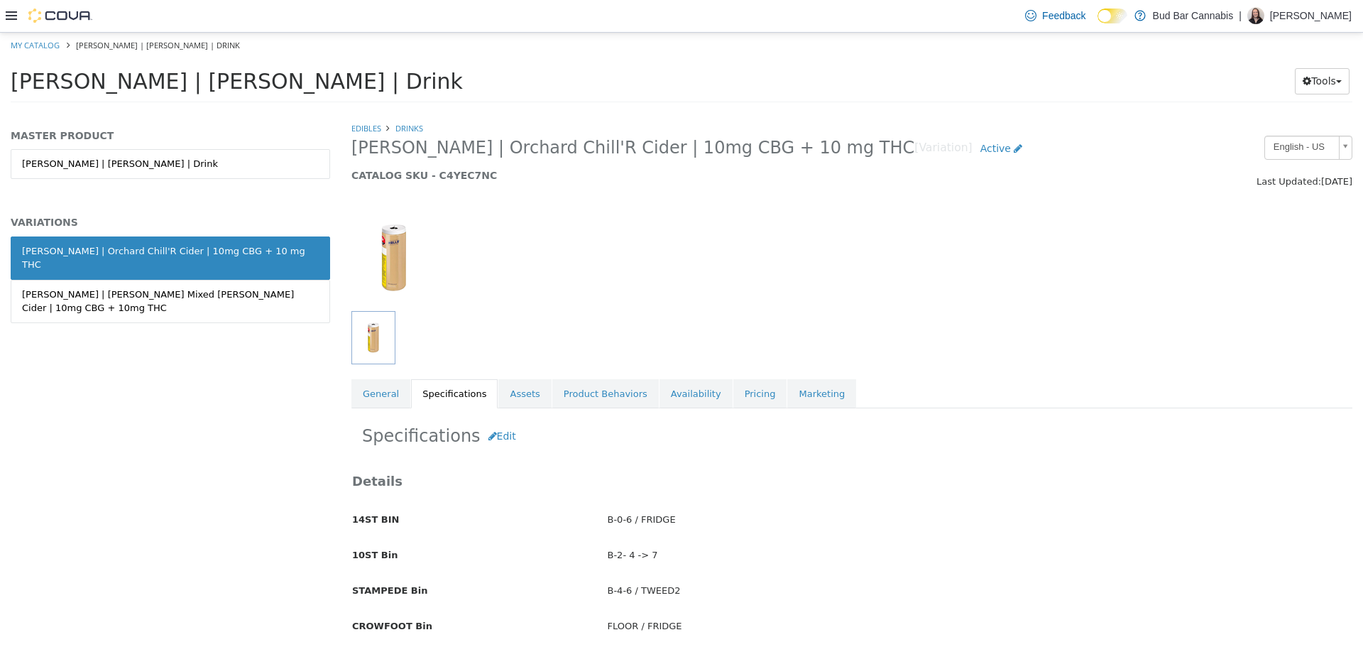
scroll to position [71, 0]
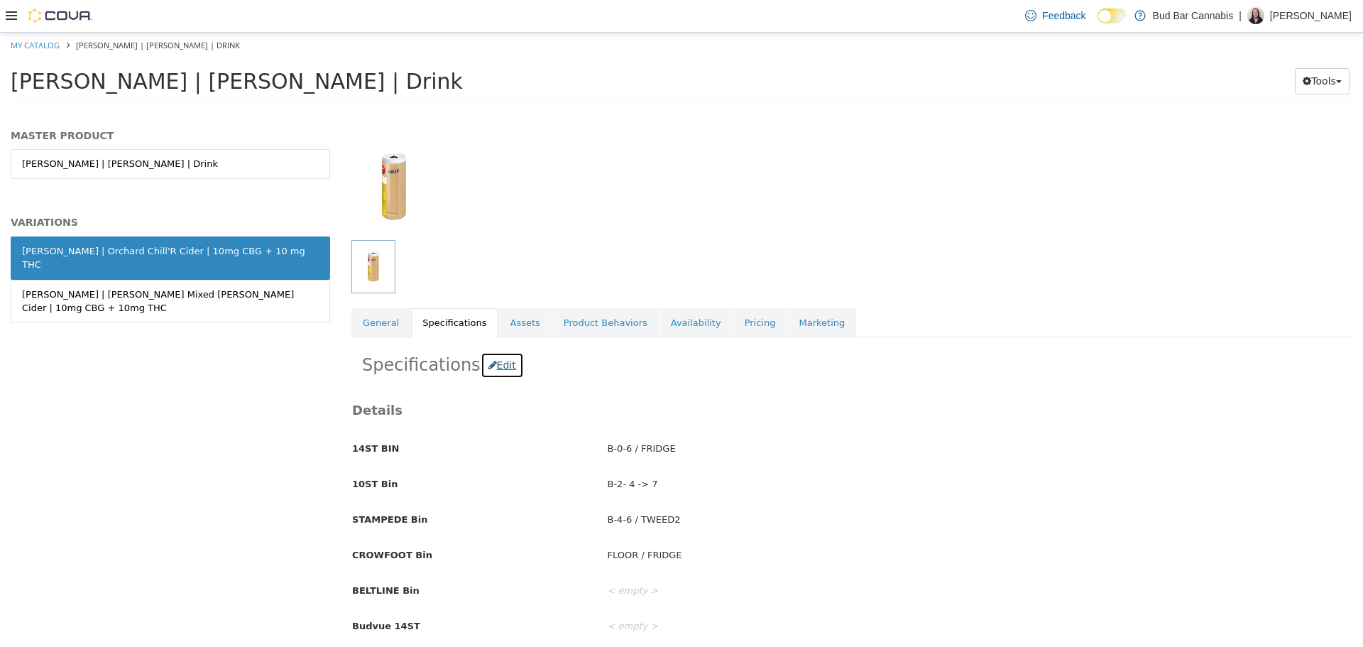
click at [491, 363] on button "Edit" at bounding box center [502, 364] width 43 height 26
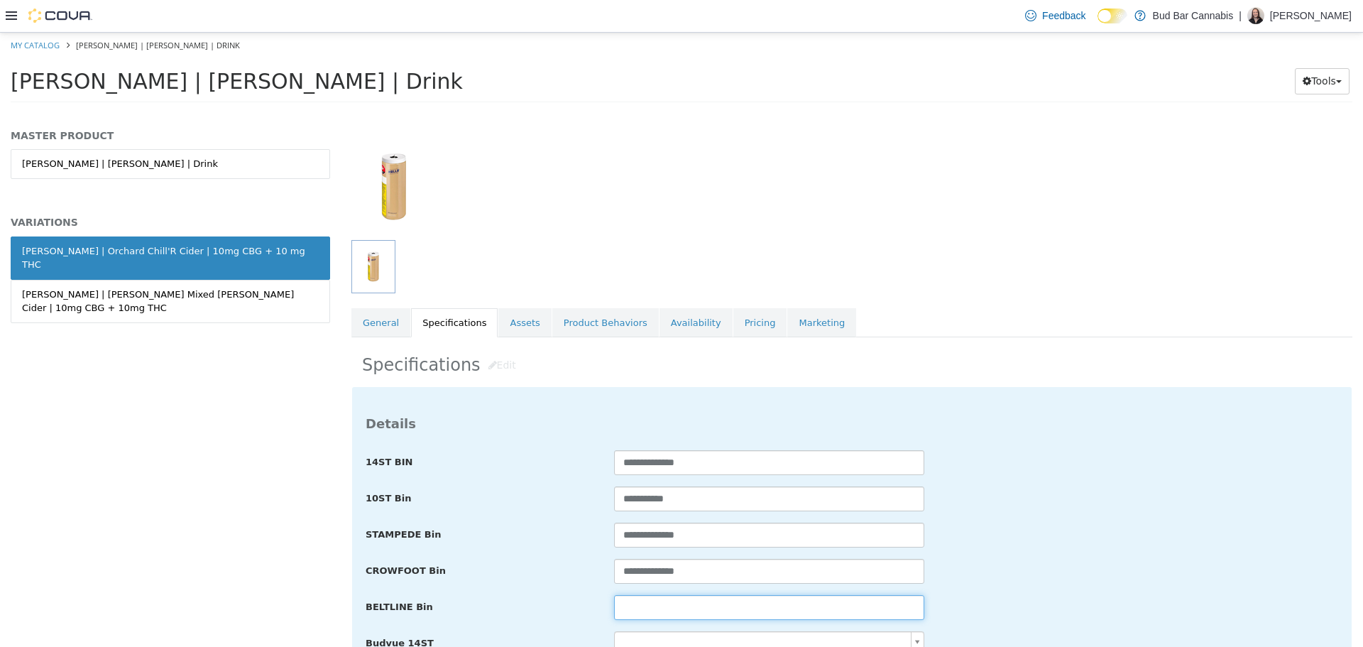
click at [727, 602] on input "text" at bounding box center [769, 606] width 310 height 25
paste input "**********"
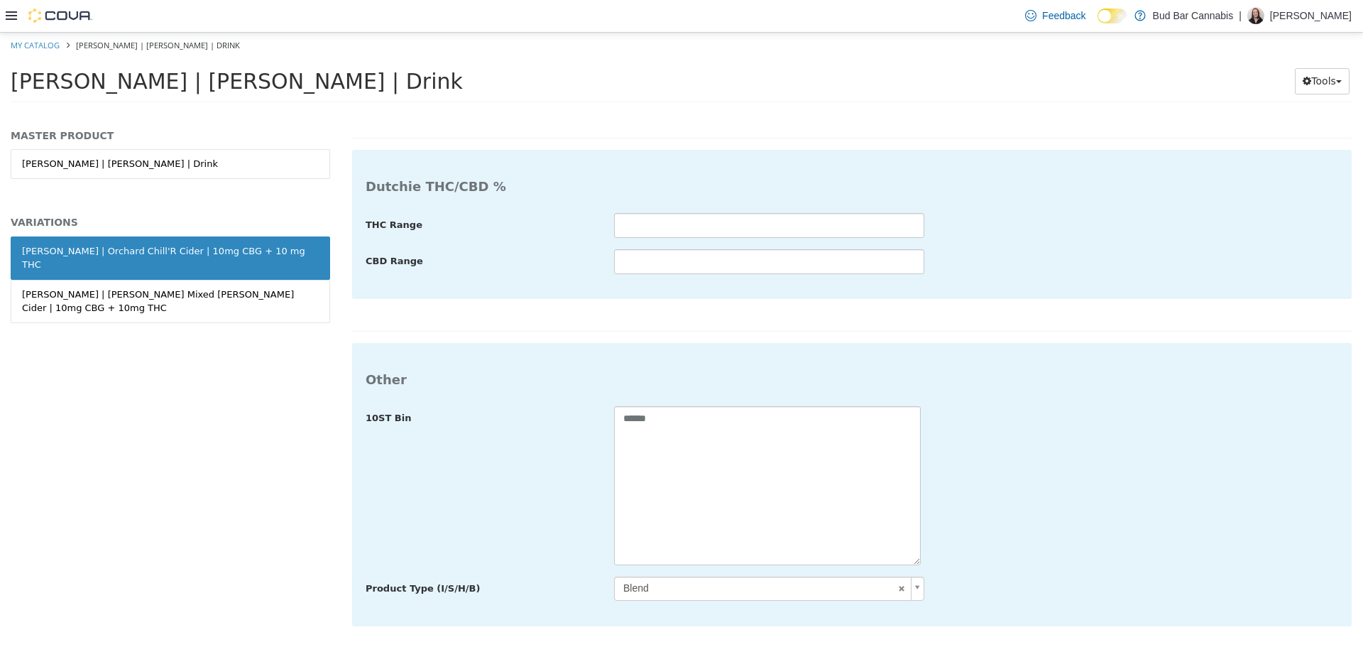
type input "**********"
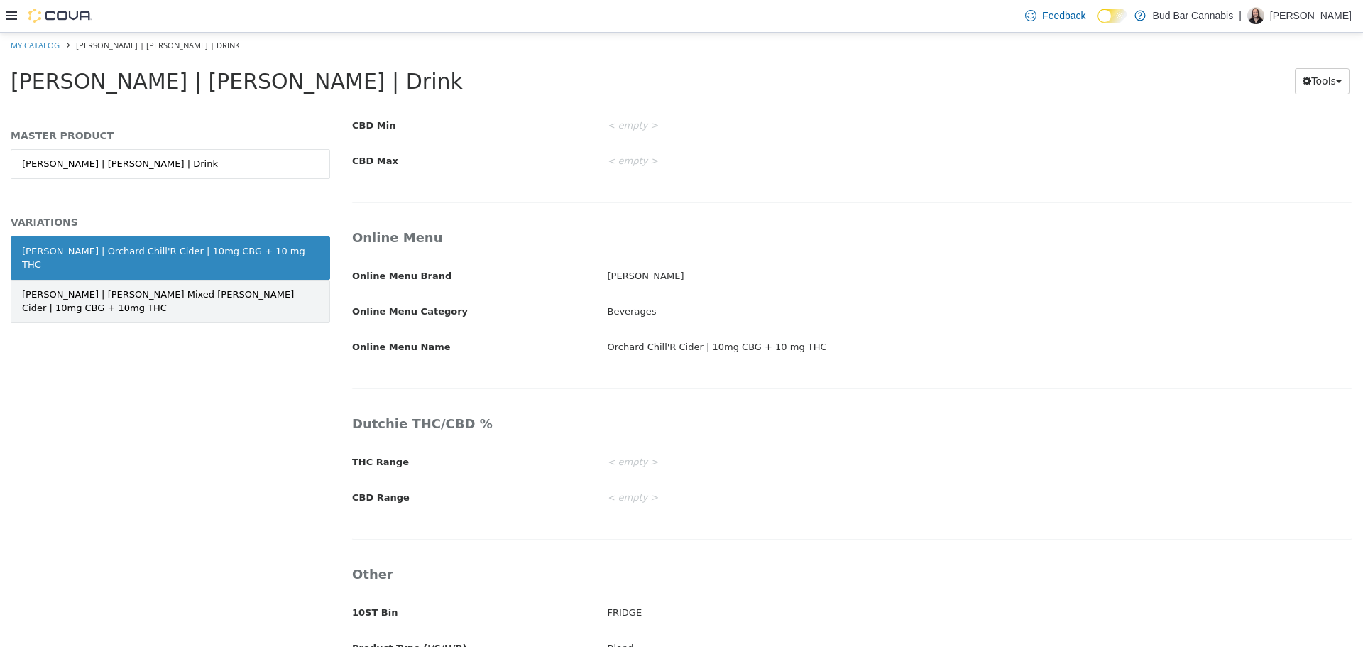
click at [175, 287] on div "Mollo | Orchard Chill'r Mixed Berry Cider | 10mg CBG + 10mg THC" at bounding box center [170, 301] width 297 height 28
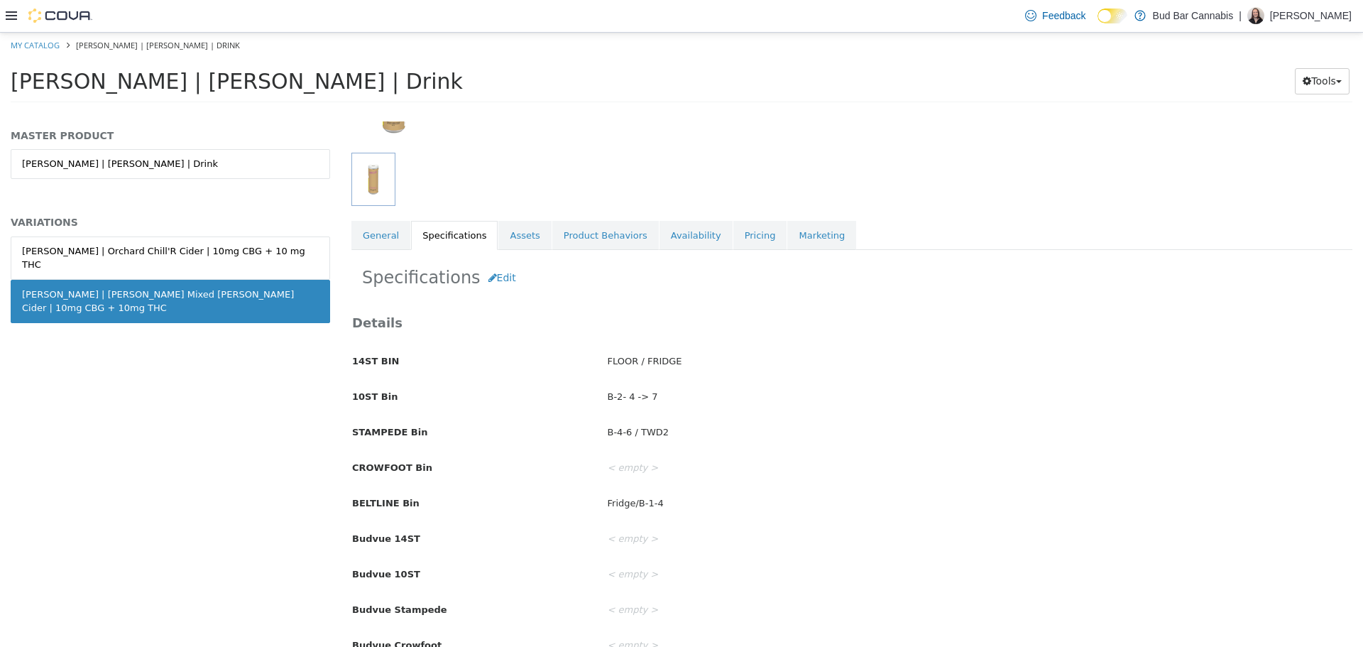
scroll to position [39, 0]
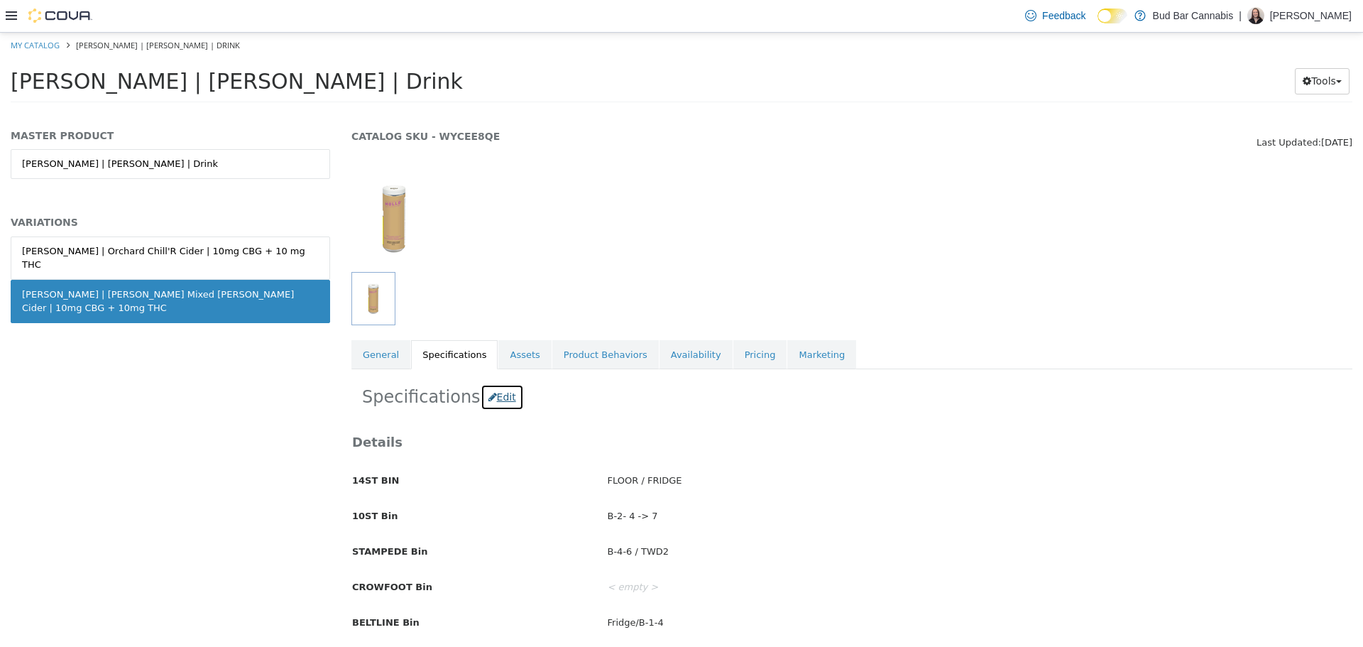
click at [498, 393] on button "Edit" at bounding box center [502, 396] width 43 height 26
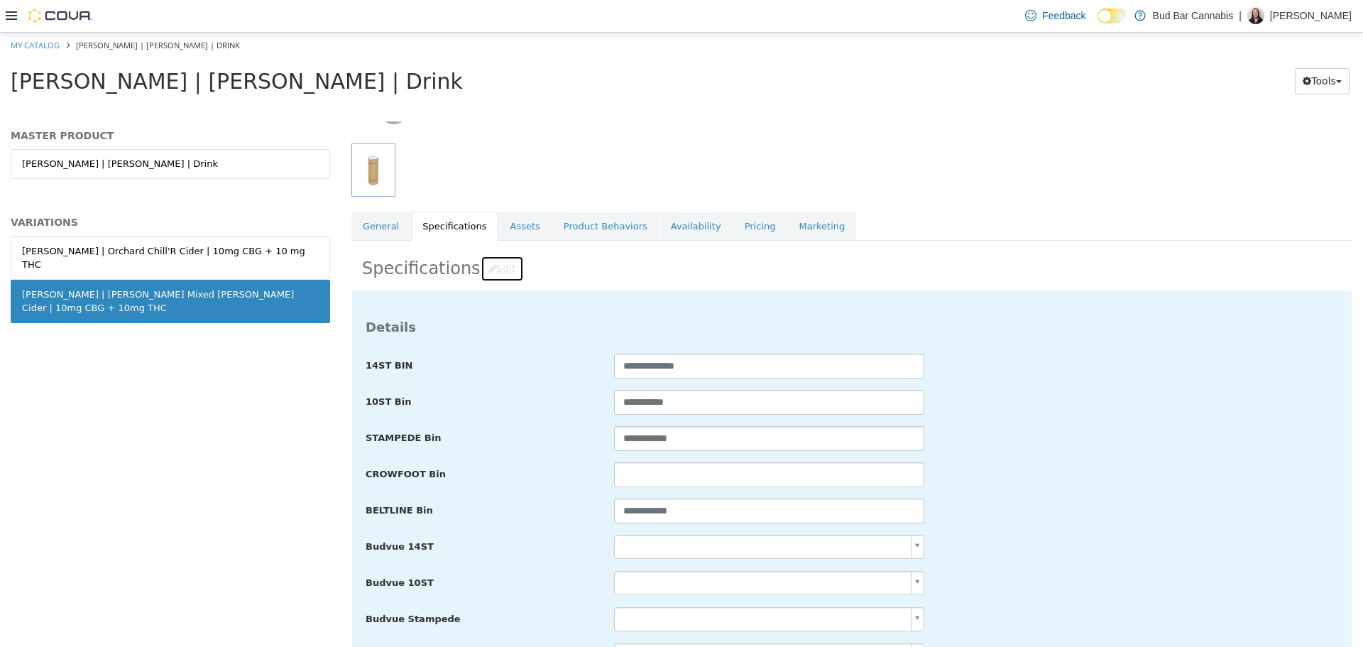
scroll to position [181, 0]
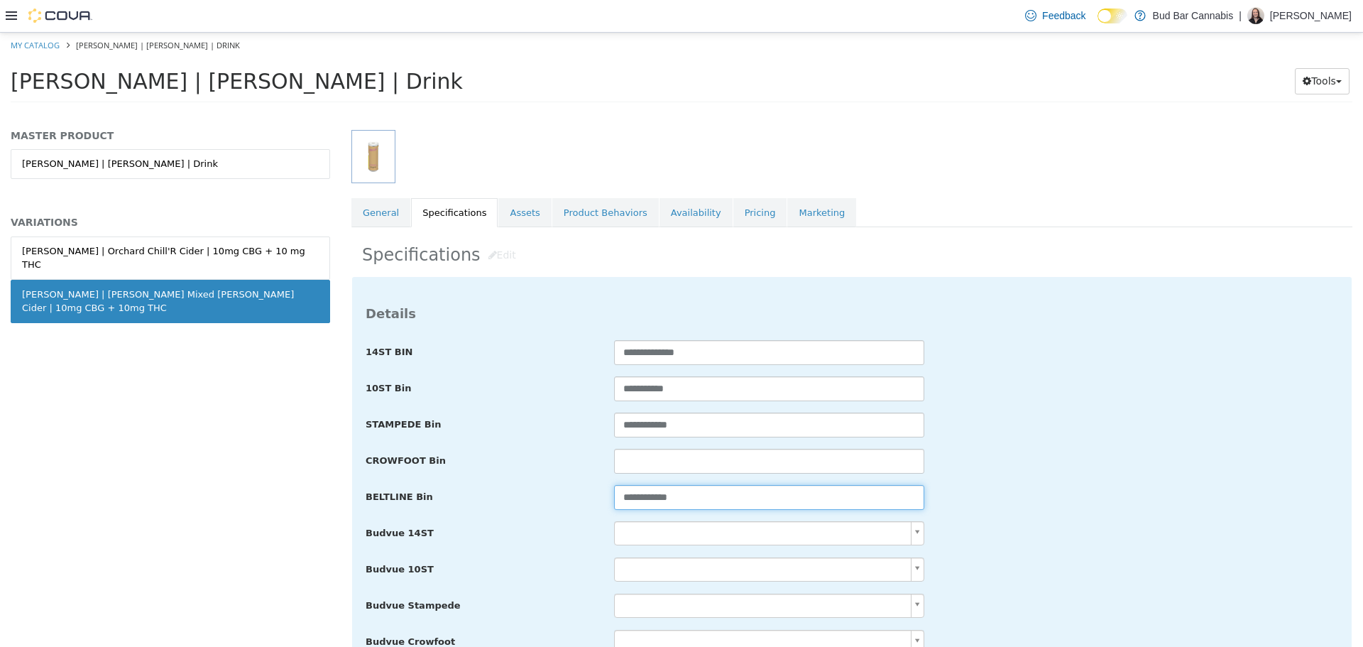
drag, startPoint x: 744, startPoint y: 508, endPoint x: 397, endPoint y: 486, distance: 347.8
click at [397, 486] on div "**********" at bounding box center [852, 497] width 994 height 26
paste input "**"
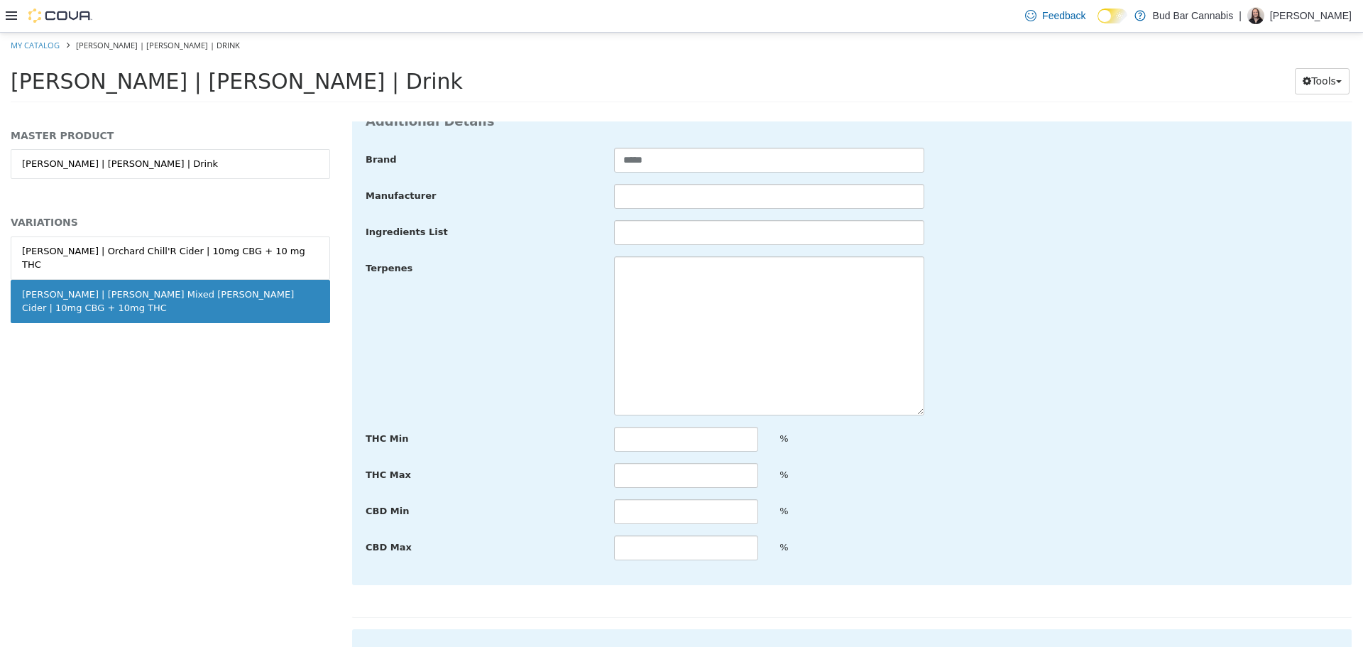
scroll to position [2614, 0]
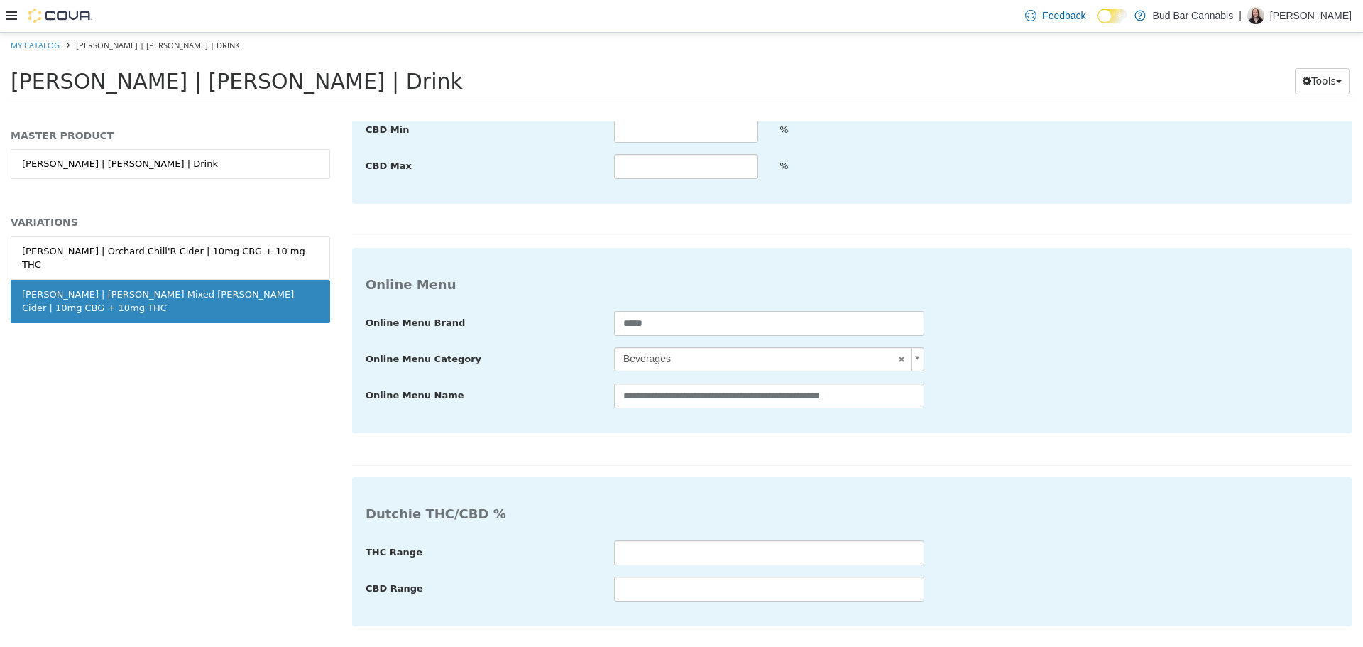
type input "**********"
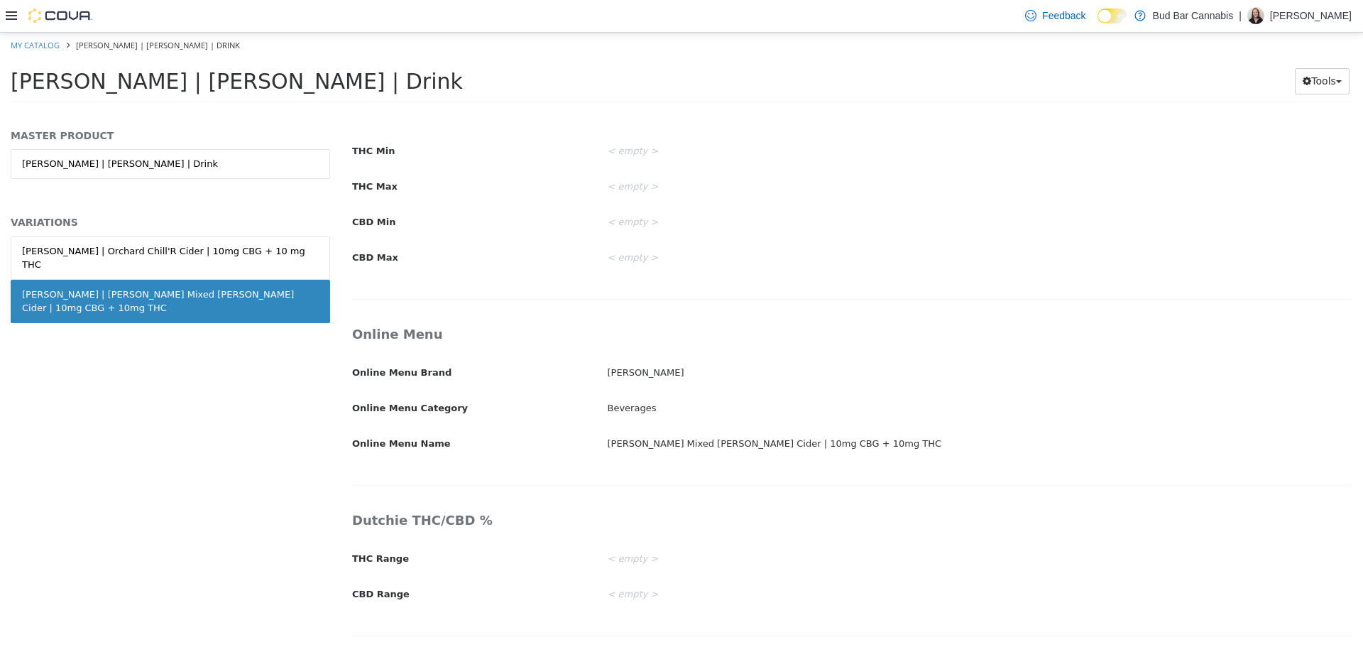
scroll to position [2169, 0]
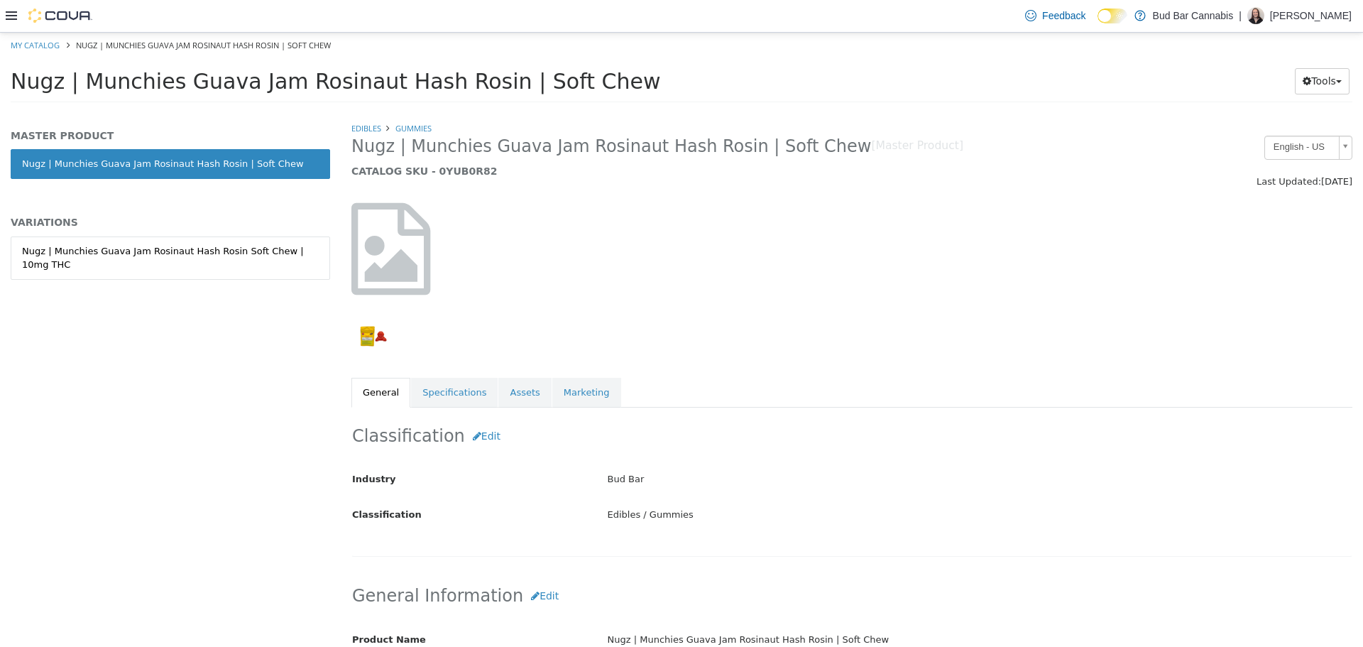
click at [160, 266] on div "Nugz | Munchies Guava Jam Rosinaut Hash Rosin Soft Chew | 10mg THC" at bounding box center [170, 272] width 319 height 73
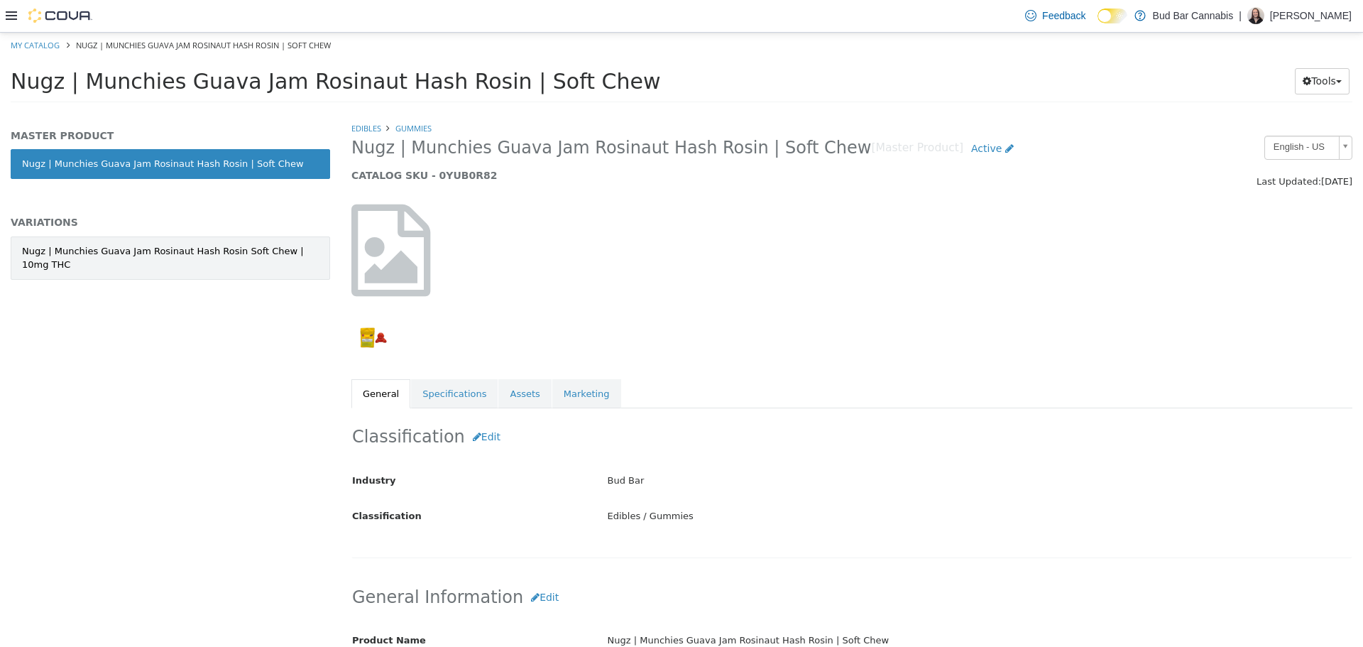
click at [169, 245] on div "Nugz | Munchies Guava Jam Rosinaut Hash Rosin Soft Chew | 10mg THC" at bounding box center [170, 258] width 297 height 28
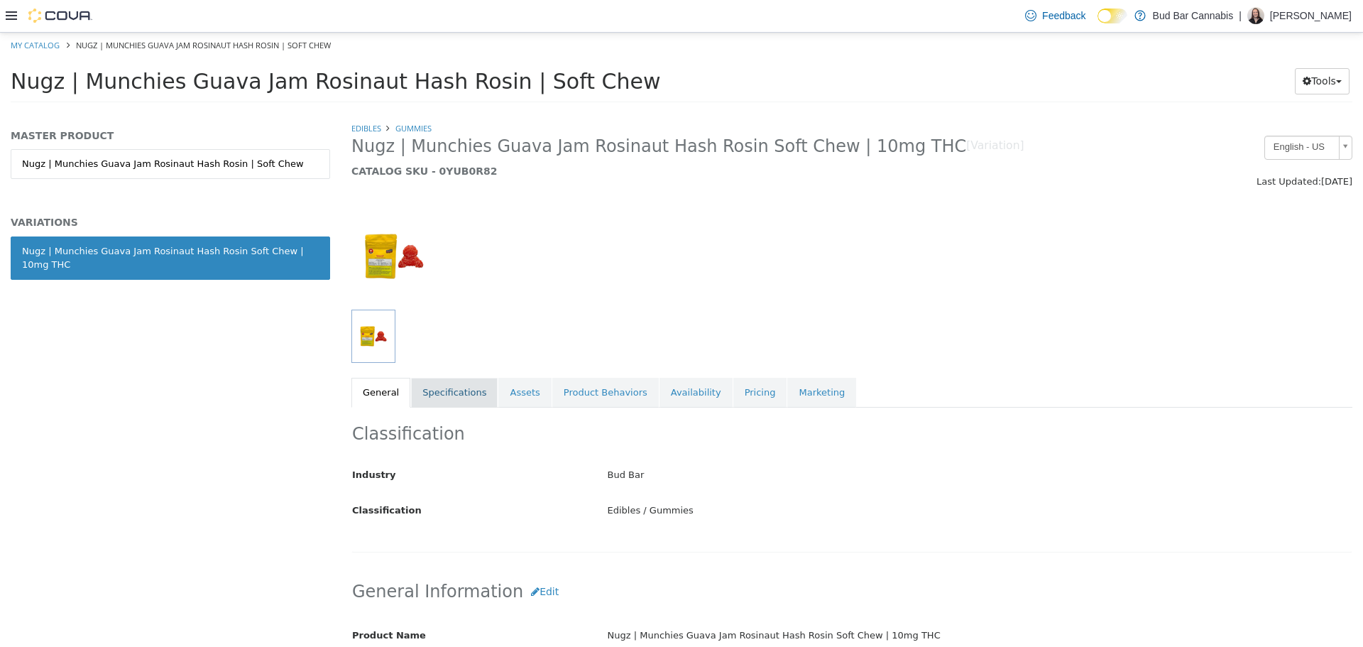
click at [430, 397] on link "Specifications" at bounding box center [454, 392] width 87 height 30
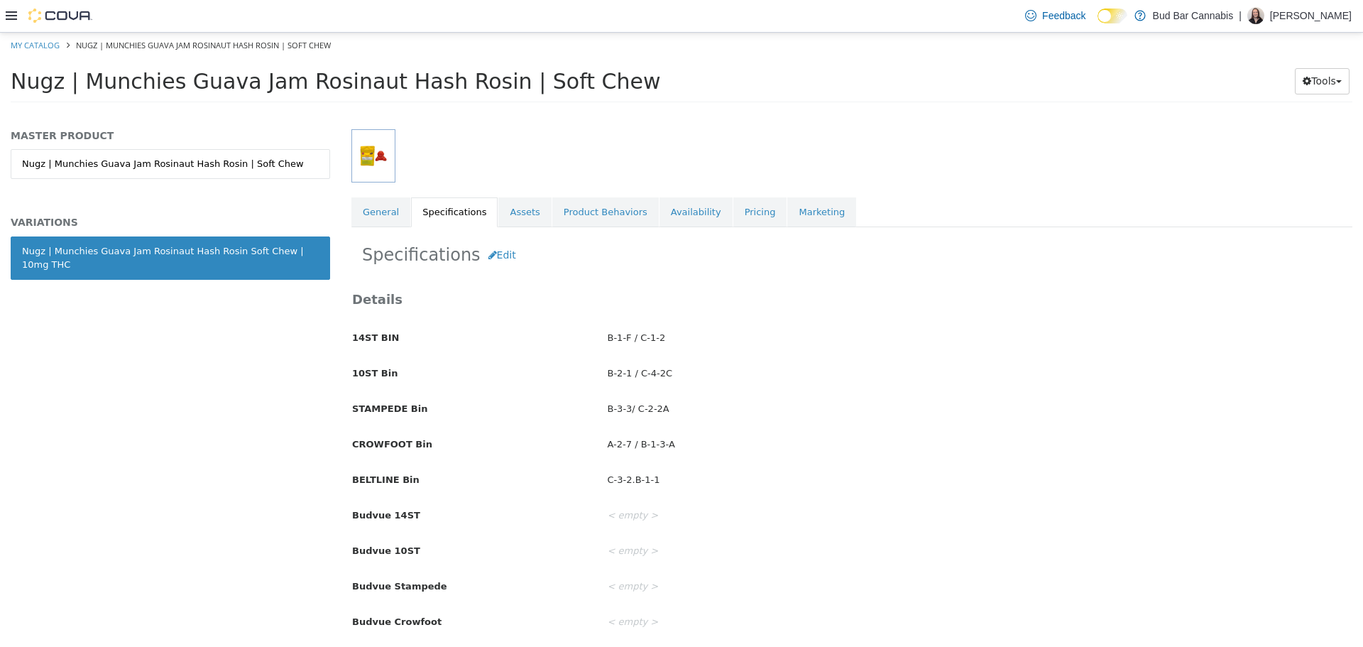
scroll to position [213, 0]
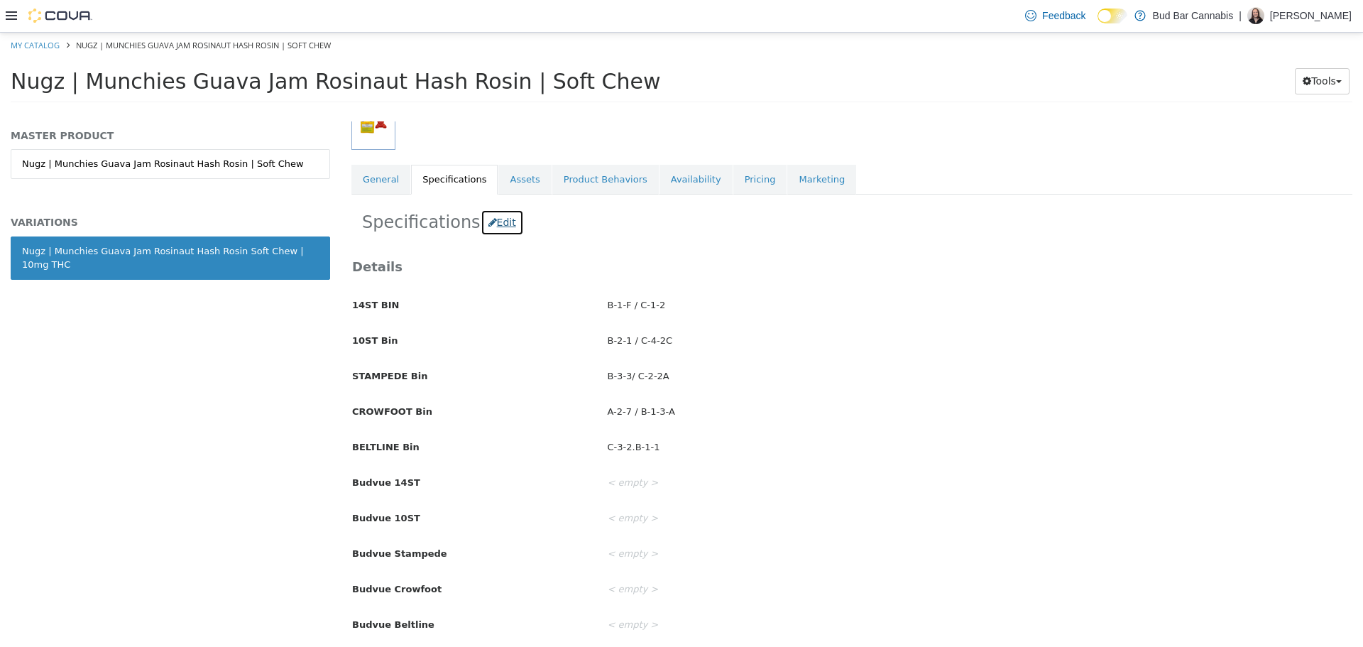
click at [493, 221] on button "Edit" at bounding box center [502, 222] width 43 height 26
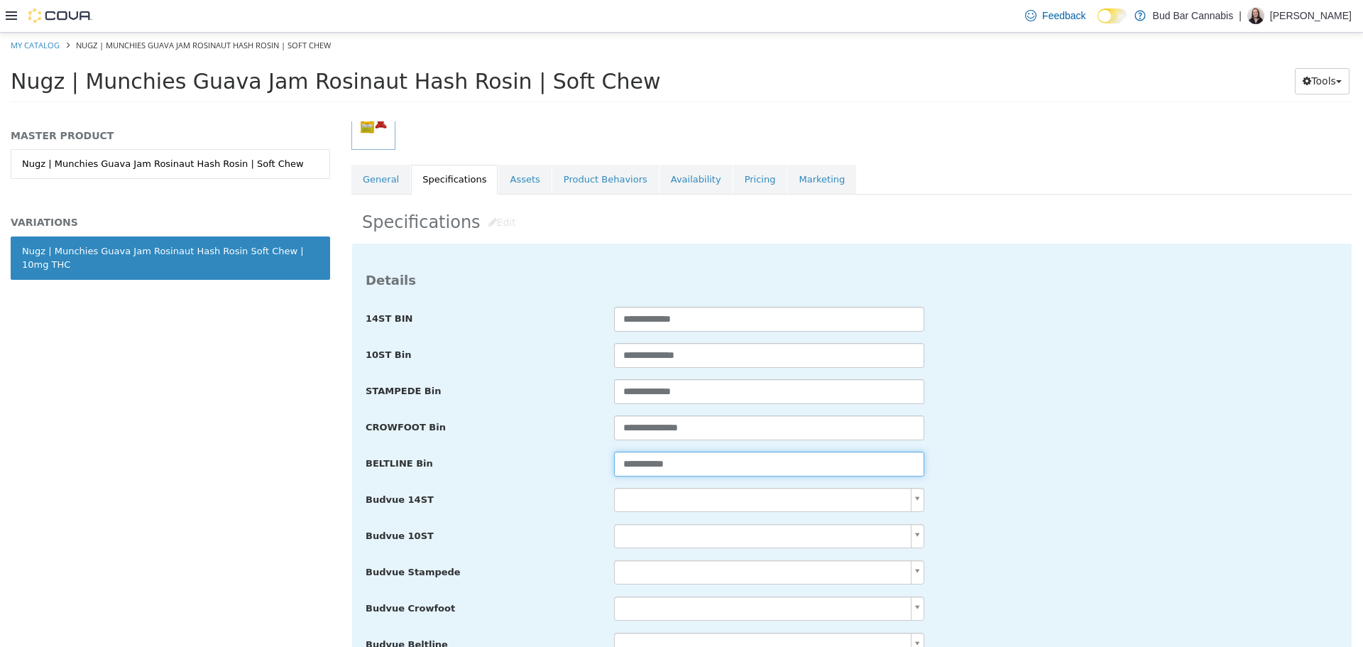
click at [645, 464] on input "**********" at bounding box center [769, 463] width 310 height 25
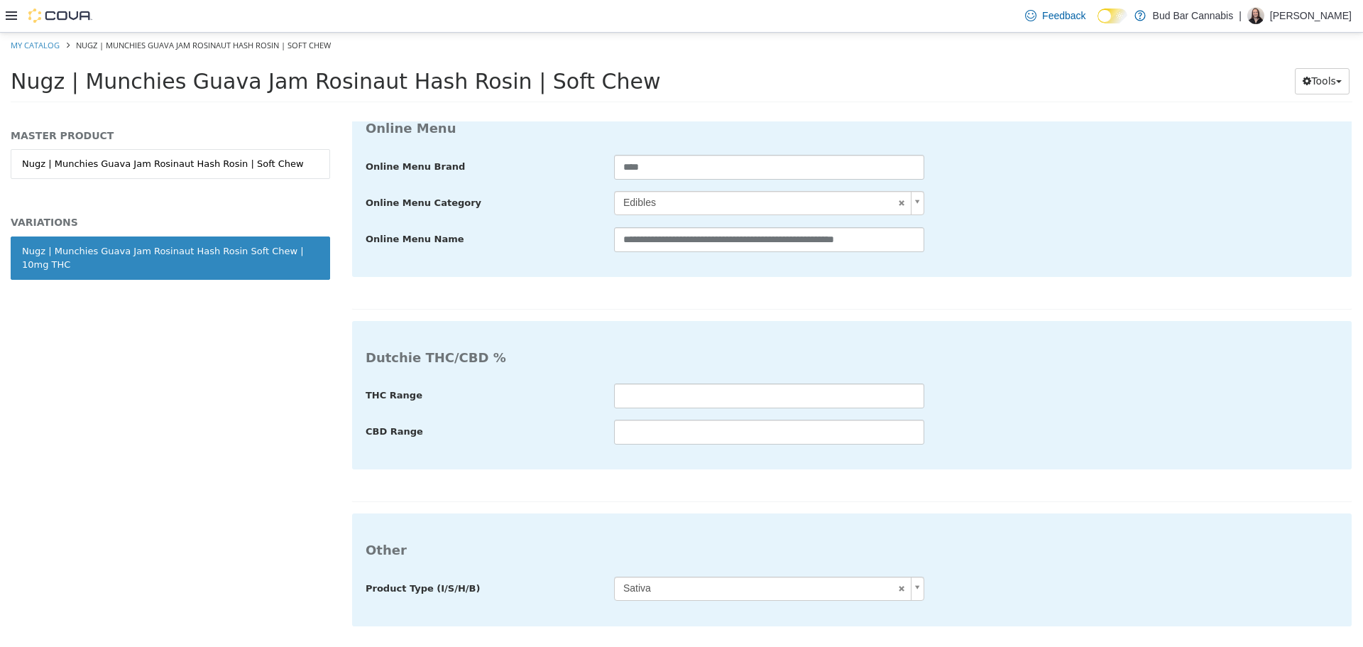
type input "**********"
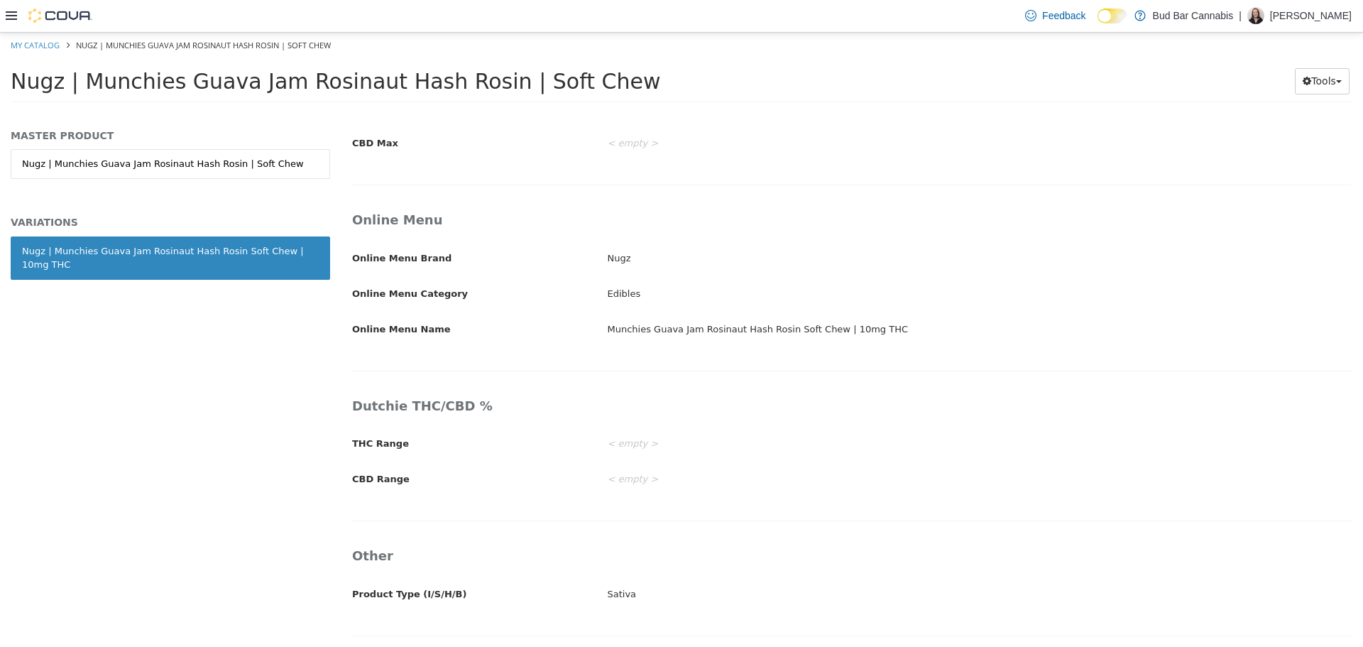
scroll to position [2283, 0]
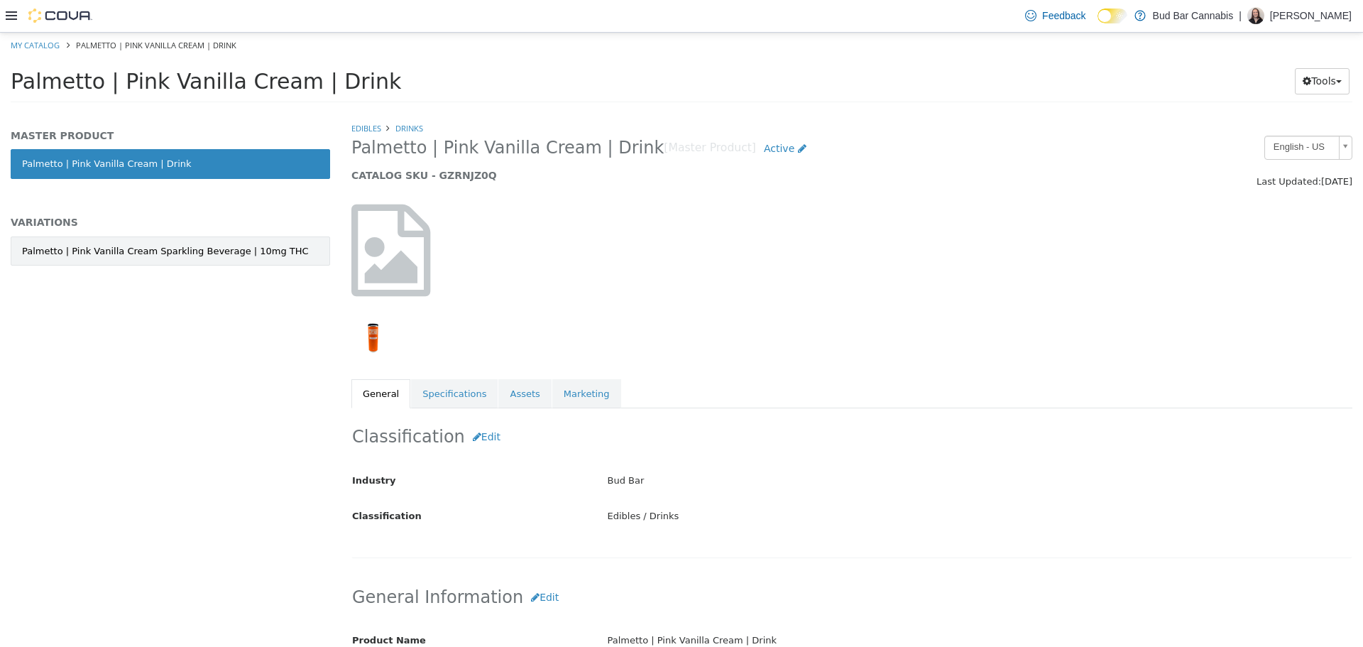
click at [175, 253] on div "Palmetto | Pink Vanilla Cream Sparkling Beverage | 10mg THC" at bounding box center [165, 251] width 287 height 14
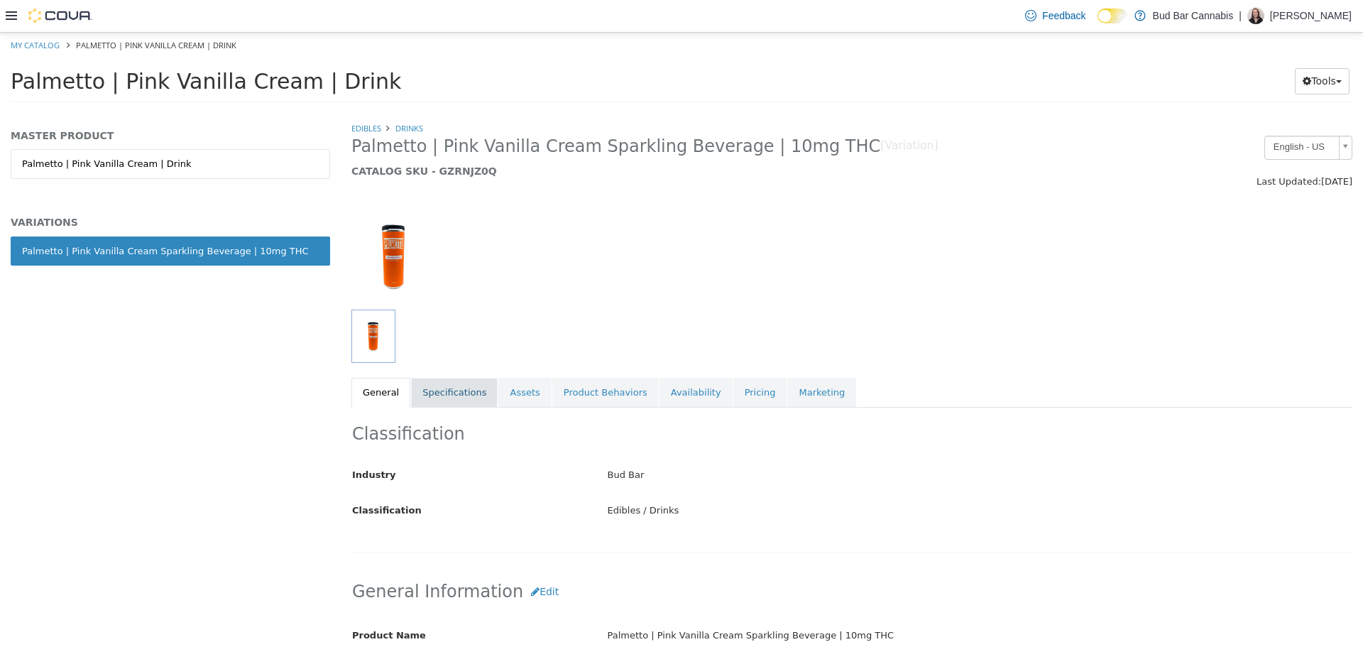
click at [449, 378] on link "Specifications" at bounding box center [454, 392] width 87 height 30
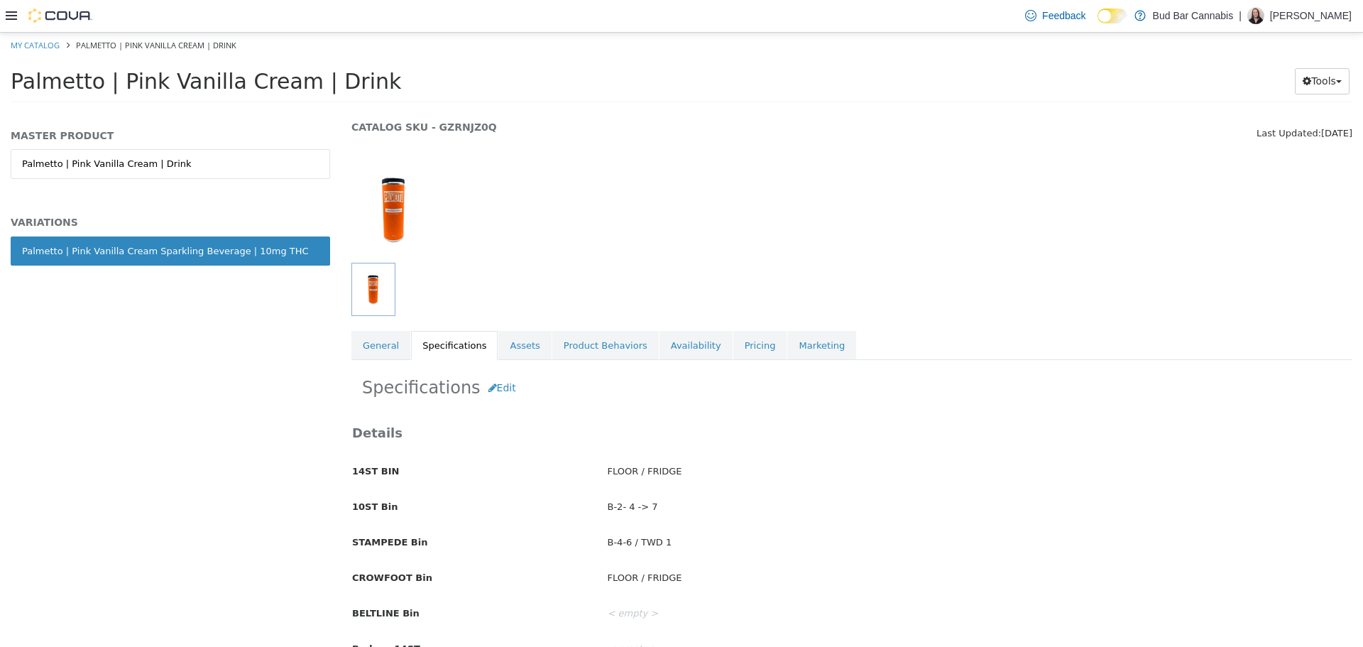
scroll to position [71, 0]
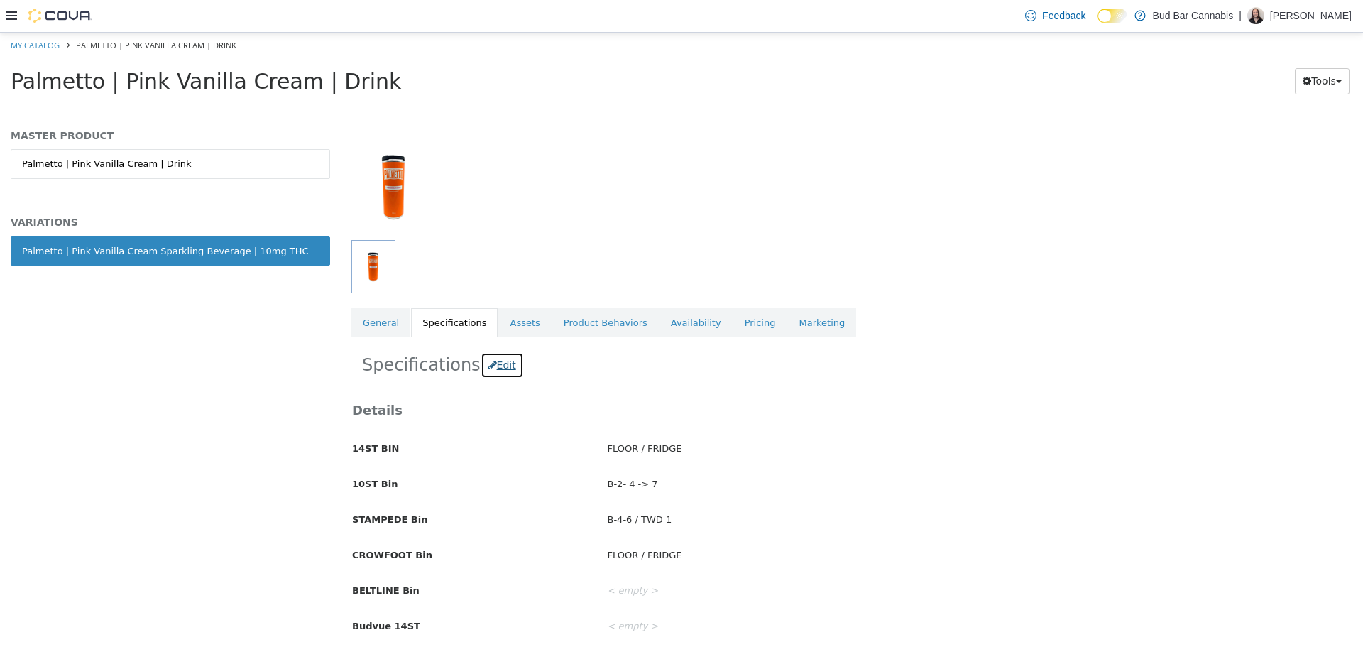
click at [501, 365] on button "Edit" at bounding box center [502, 364] width 43 height 26
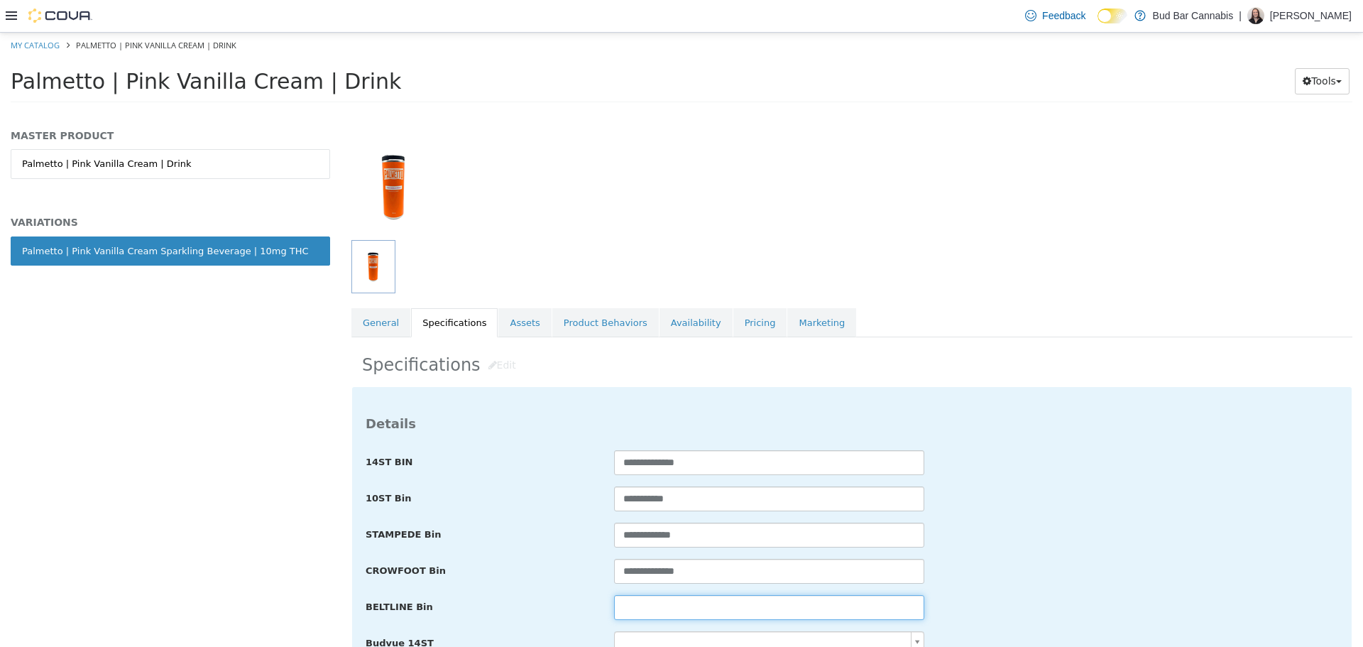
click at [694, 602] on input "text" at bounding box center [769, 606] width 310 height 25
paste input "**********"
drag, startPoint x: 635, startPoint y: 611, endPoint x: 649, endPoint y: 611, distance: 14.2
click at [649, 611] on input "**********" at bounding box center [769, 606] width 310 height 25
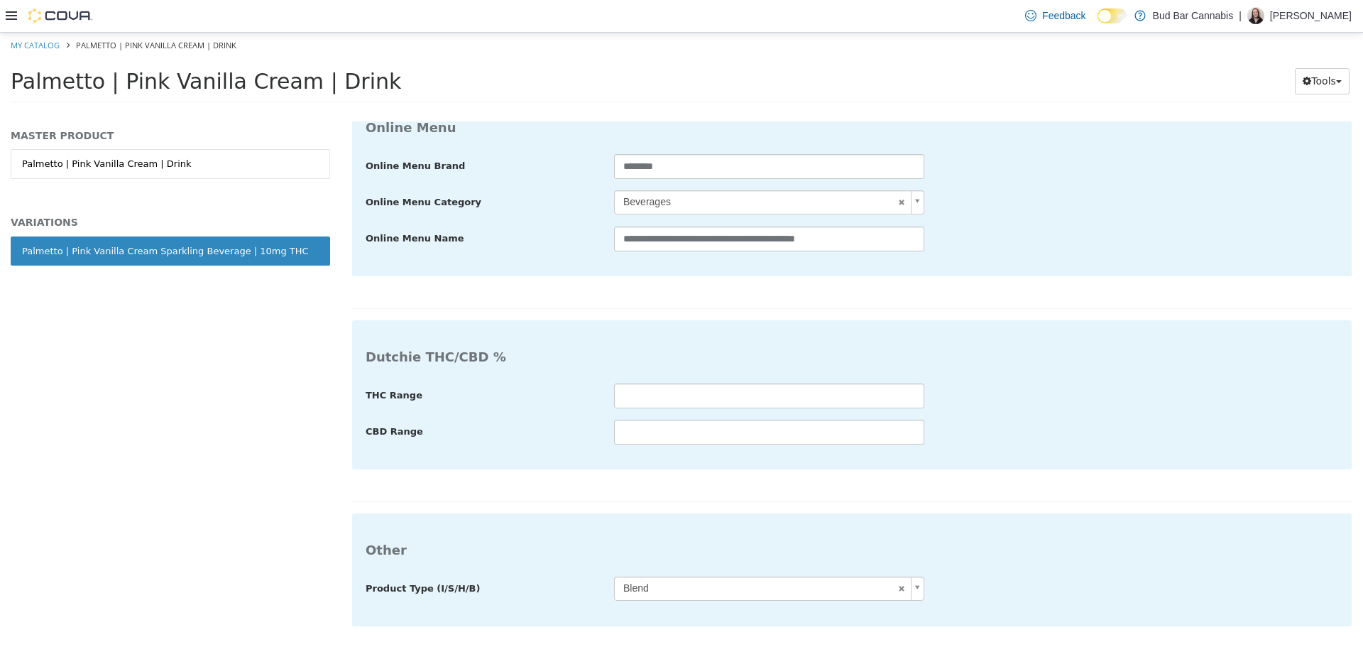
type input "**********"
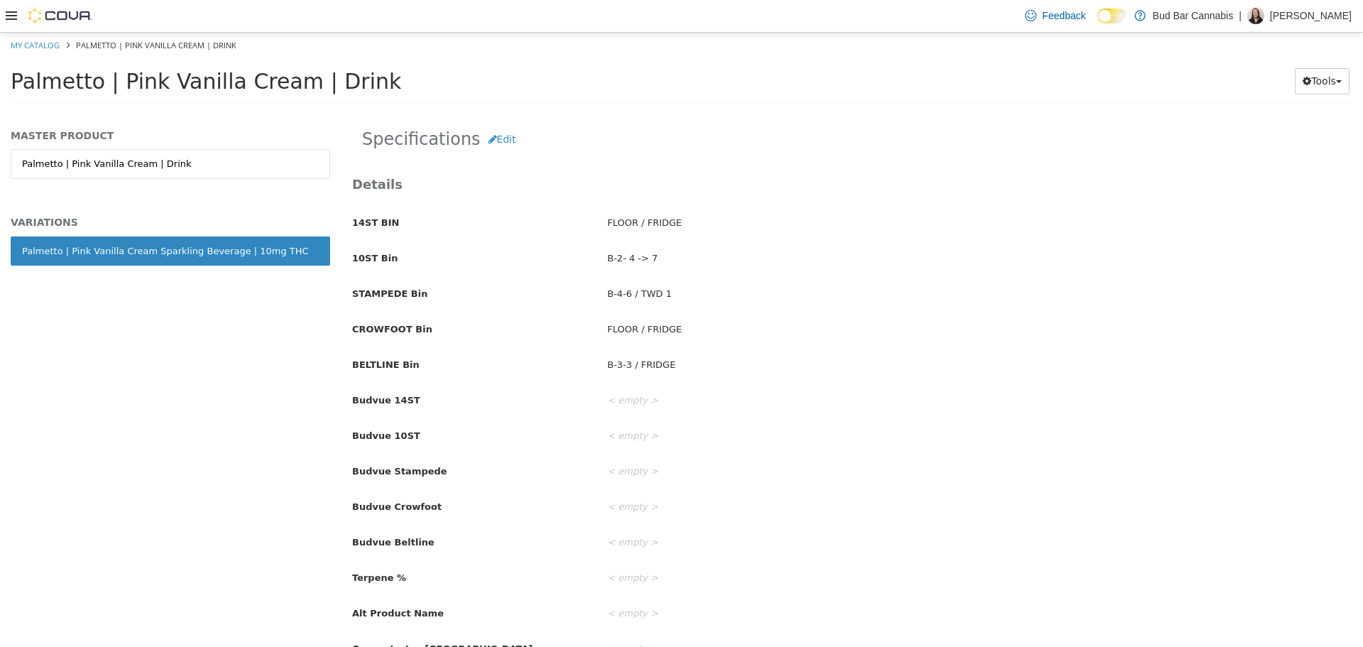
scroll to position [296, 0]
drag, startPoint x: 599, startPoint y: 364, endPoint x: 574, endPoint y: 361, distance: 24.4
click at [574, 361] on div "BELTLINE Bin B-3-3 / FRIDGE" at bounding box center [852, 365] width 1021 height 25
copy div "B-3-3 / FRIDGE"
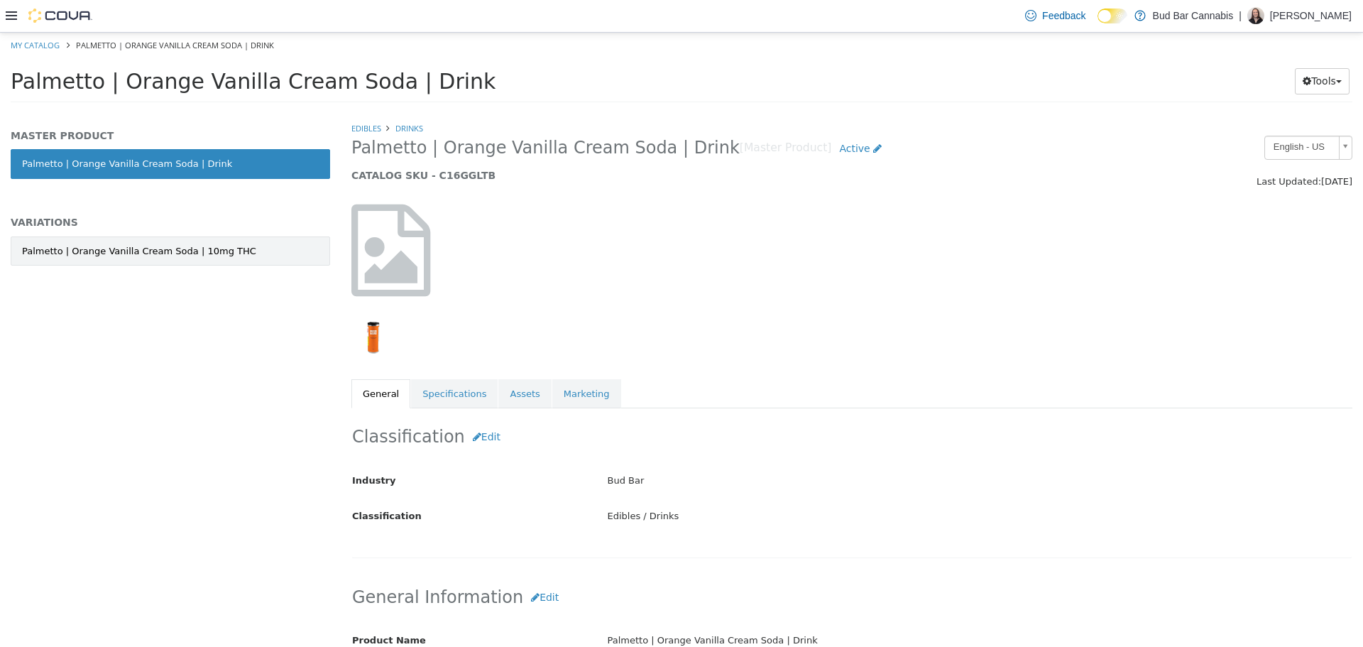
click at [223, 262] on link "Palmetto | Orange Vanilla Cream Soda | 10mg THC" at bounding box center [170, 251] width 319 height 30
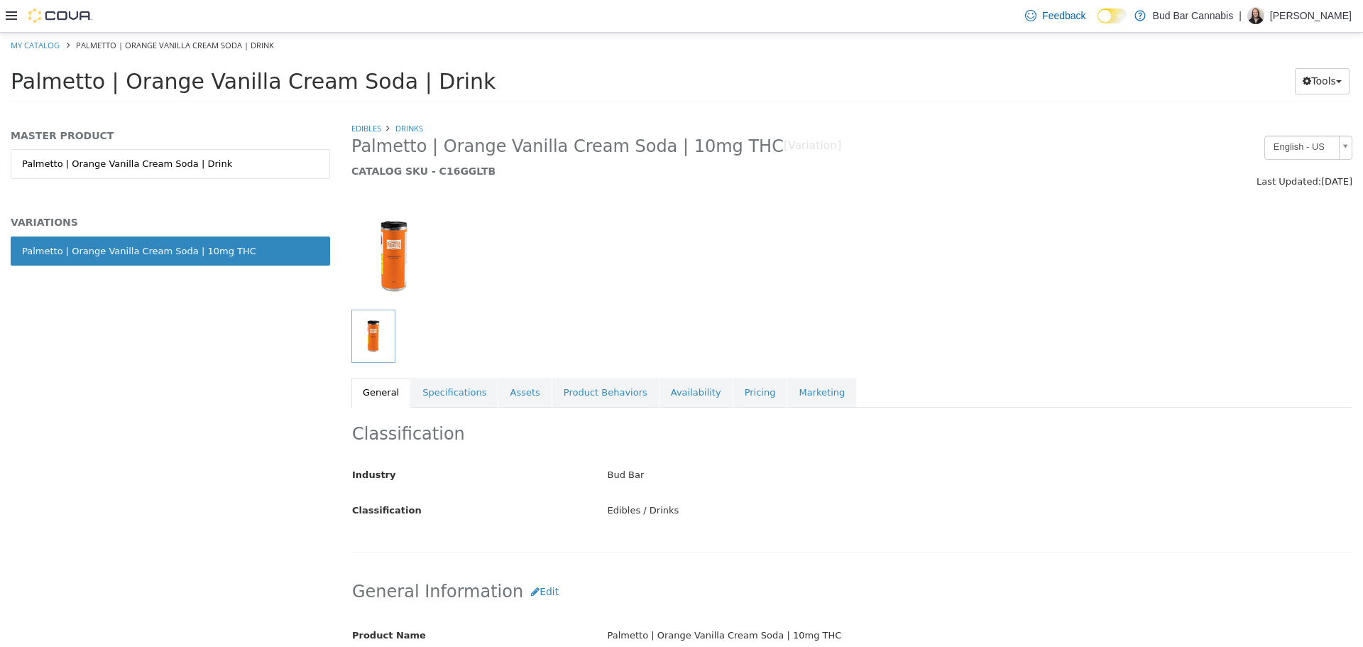
click at [464, 397] on link "Specifications" at bounding box center [454, 392] width 87 height 30
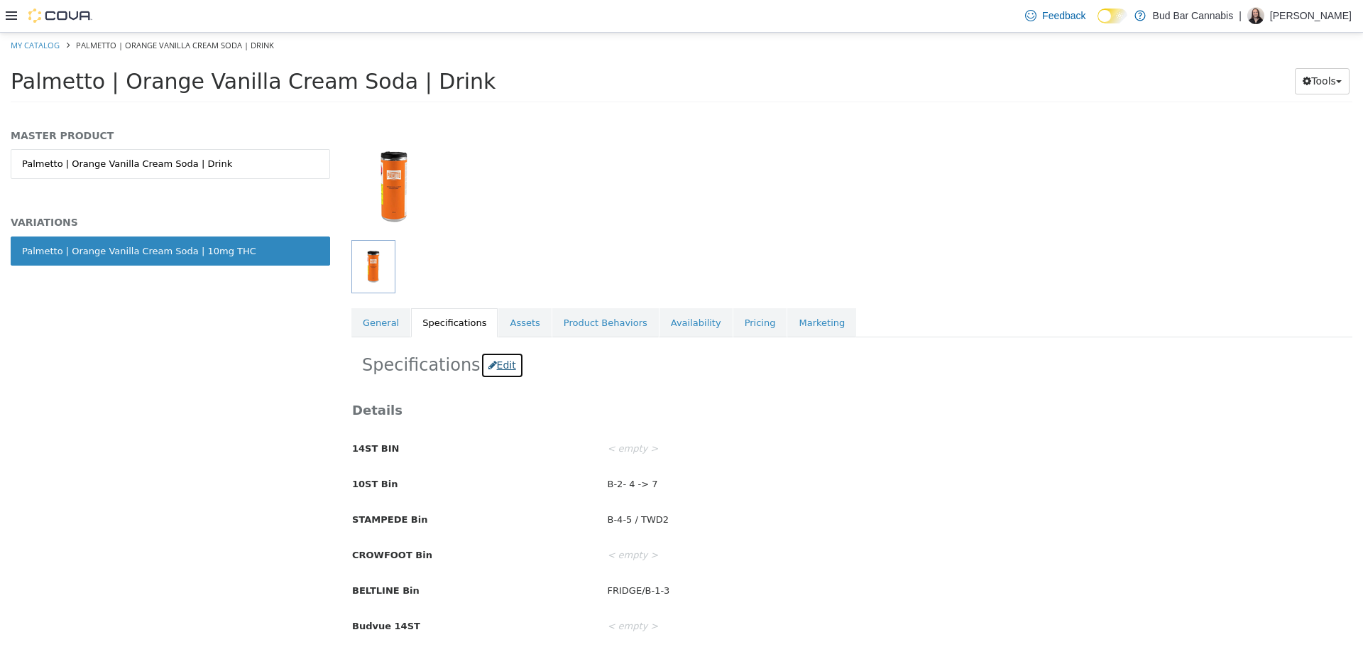
click at [498, 364] on button "Edit" at bounding box center [502, 364] width 43 height 26
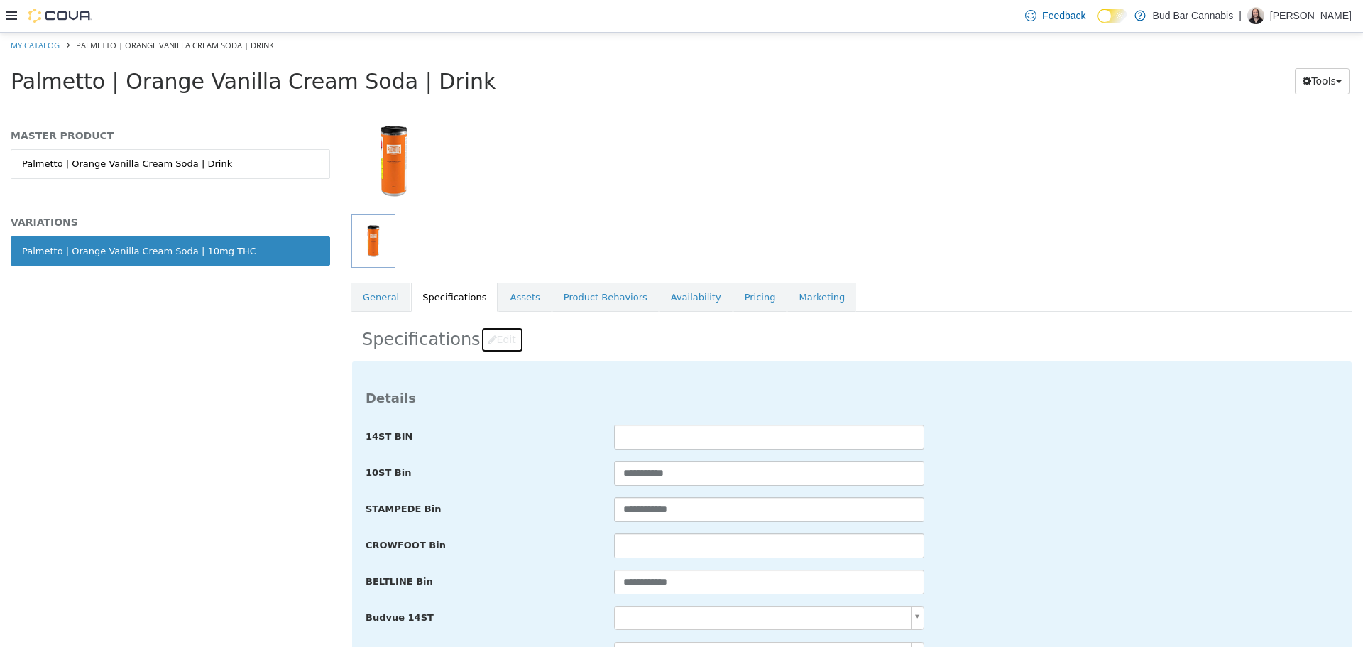
scroll to position [142, 0]
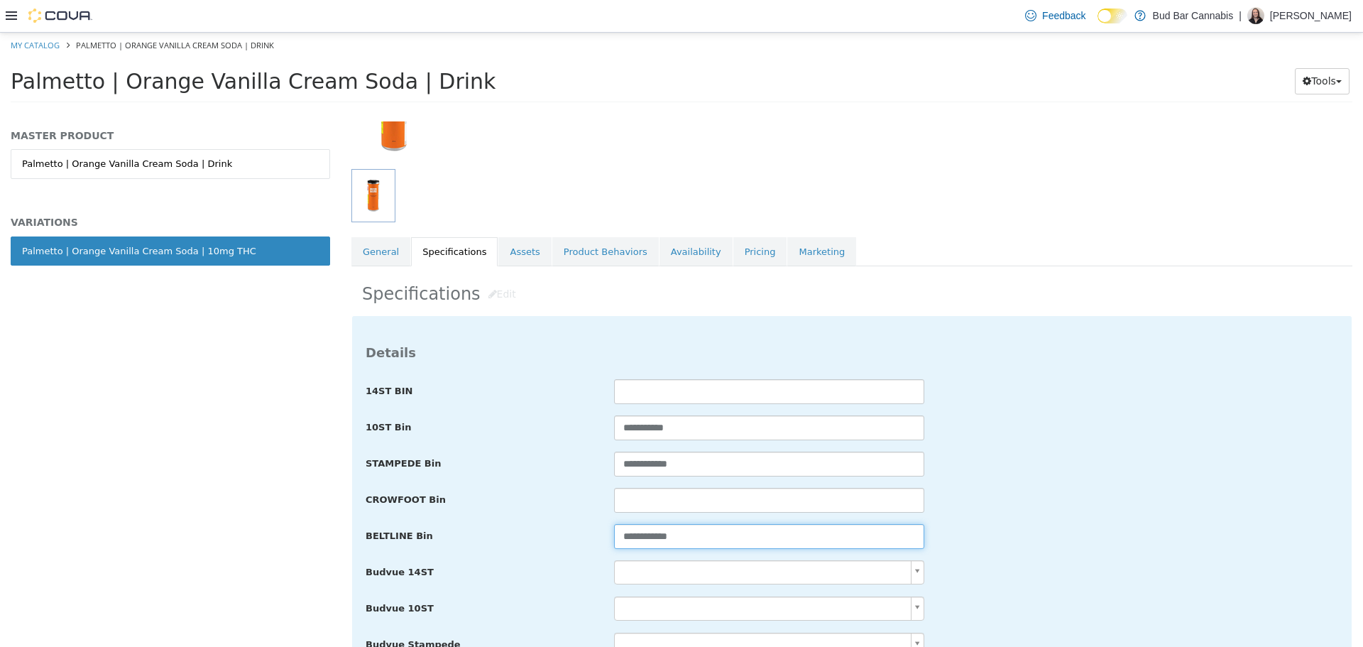
drag, startPoint x: 550, startPoint y: 538, endPoint x: 442, endPoint y: 538, distance: 107.9
click at [442, 538] on div "**********" at bounding box center [852, 536] width 994 height 26
paste input "**"
click at [638, 537] on input "**********" at bounding box center [769, 535] width 310 height 25
type input "**********"
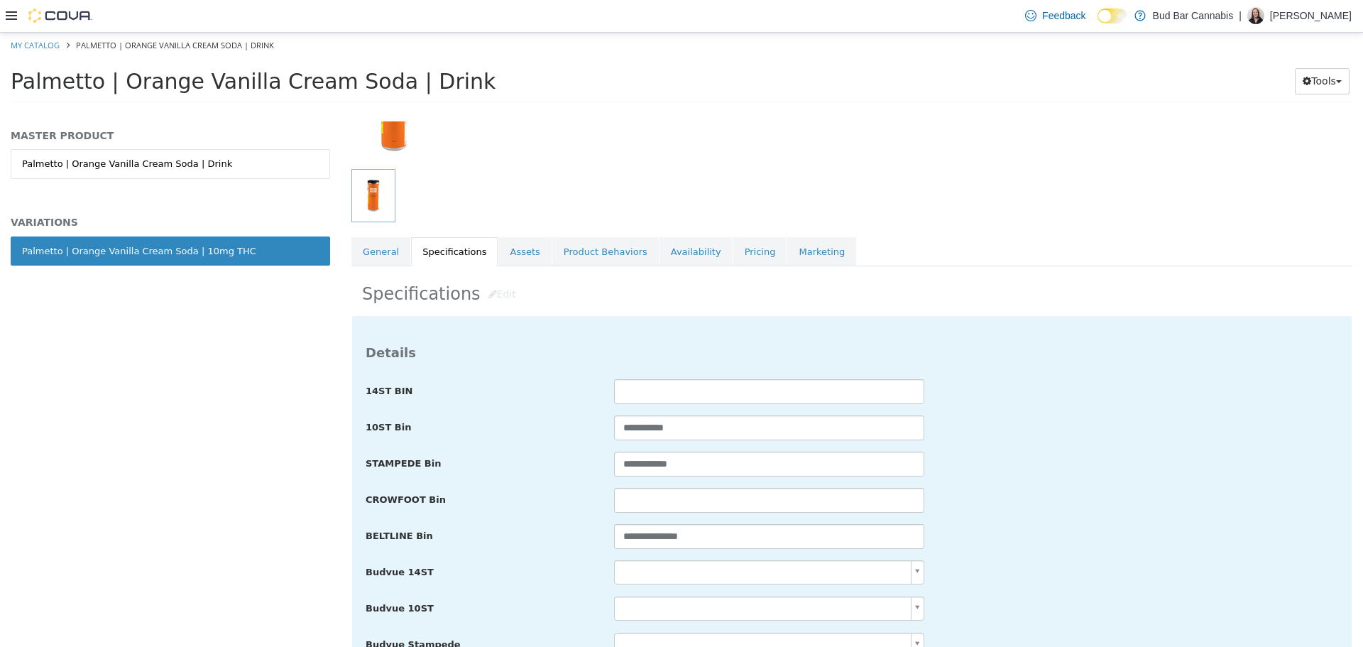
drag, startPoint x: 1336, startPoint y: 372, endPoint x: 1362, endPoint y: 270, distance: 105.6
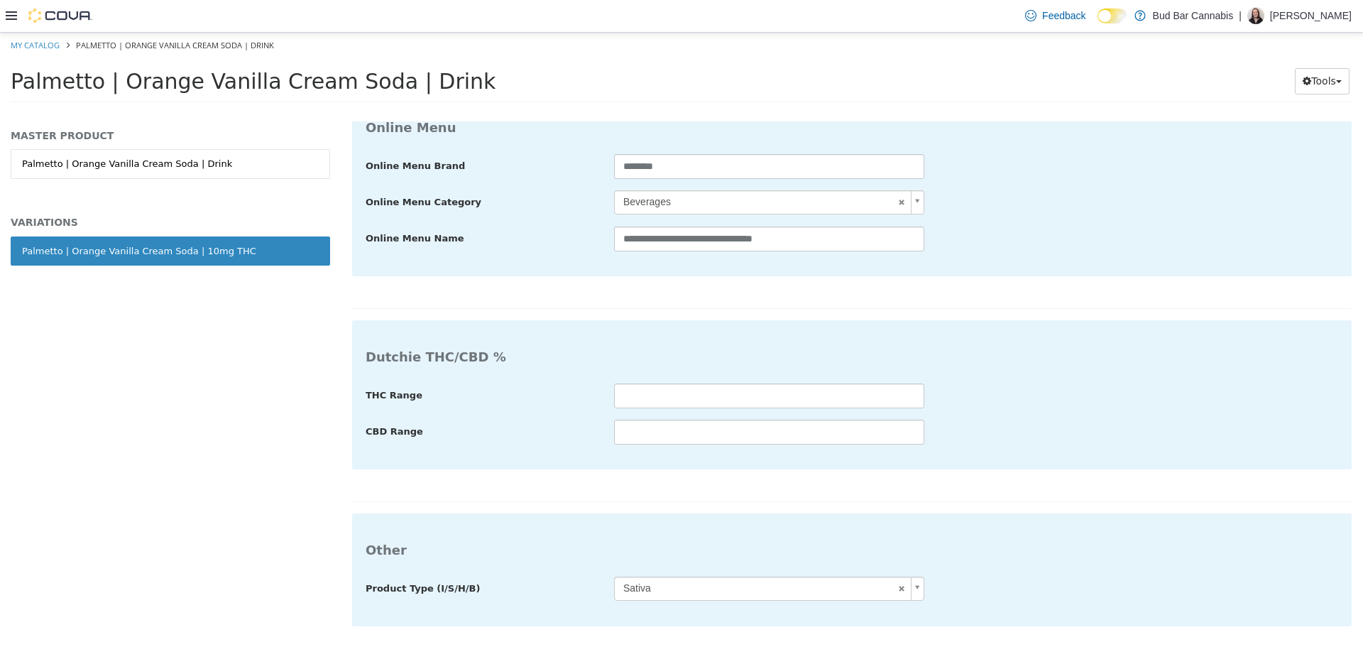
drag, startPoint x: 1304, startPoint y: 632, endPoint x: 939, endPoint y: 332, distance: 472.2
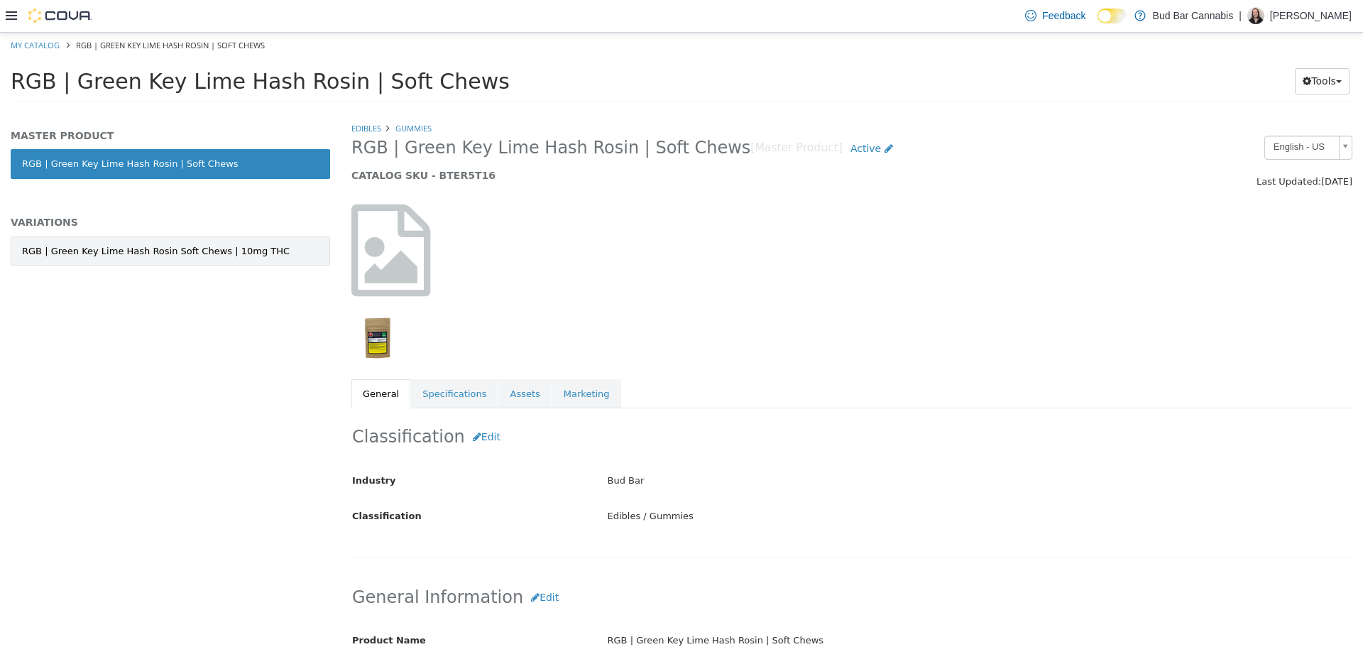
click at [155, 244] on div "RGB | Green Key Lime Hash Rosin Soft Chews | 10mg THC" at bounding box center [156, 251] width 268 height 14
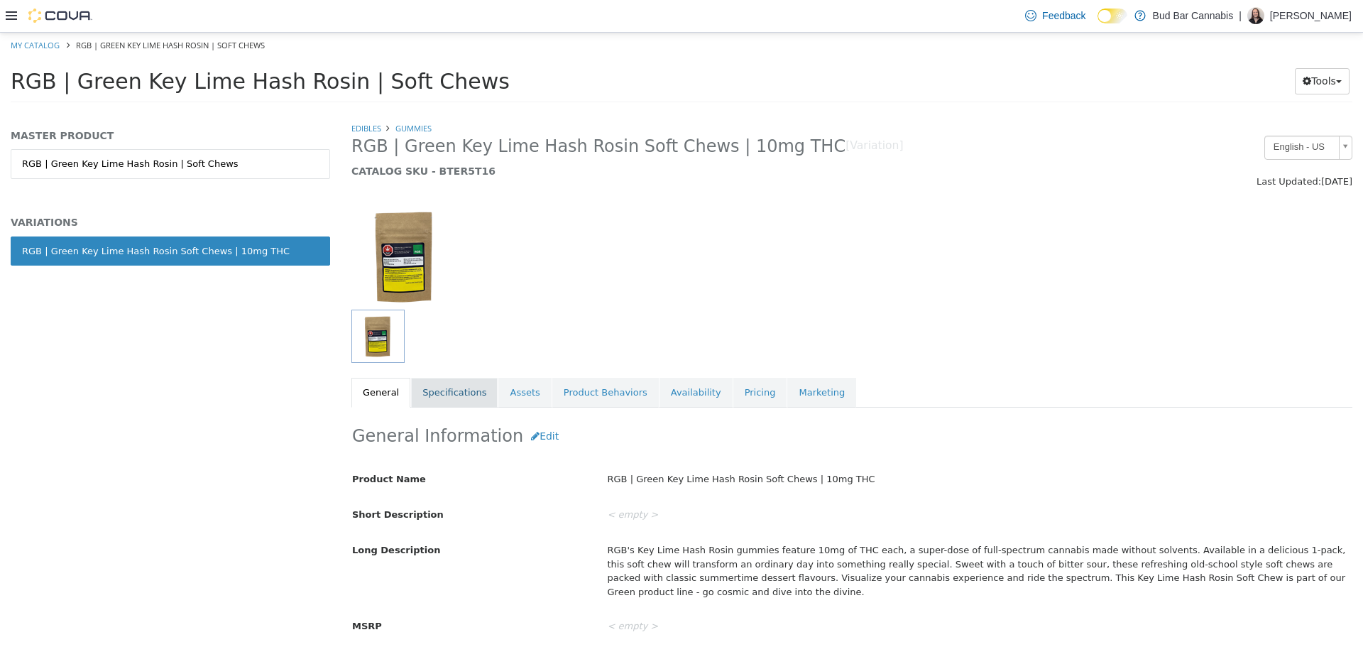
click at [442, 390] on link "Specifications" at bounding box center [454, 392] width 87 height 30
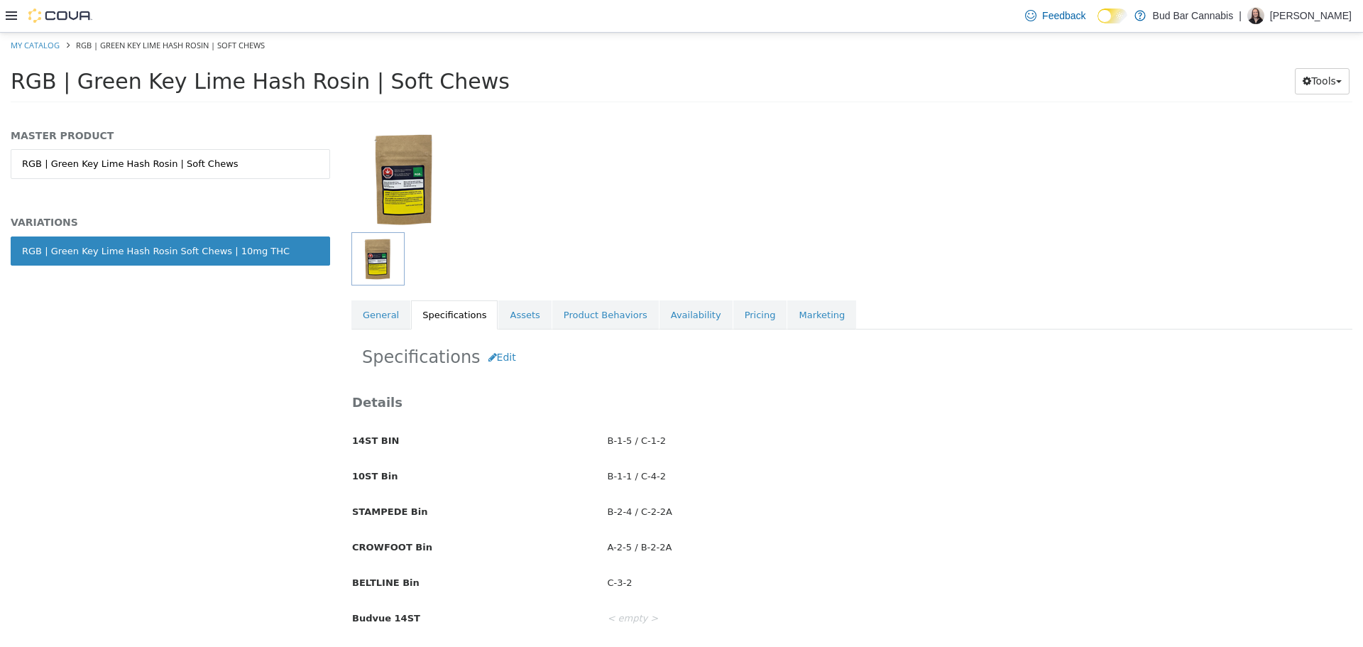
scroll to position [213, 0]
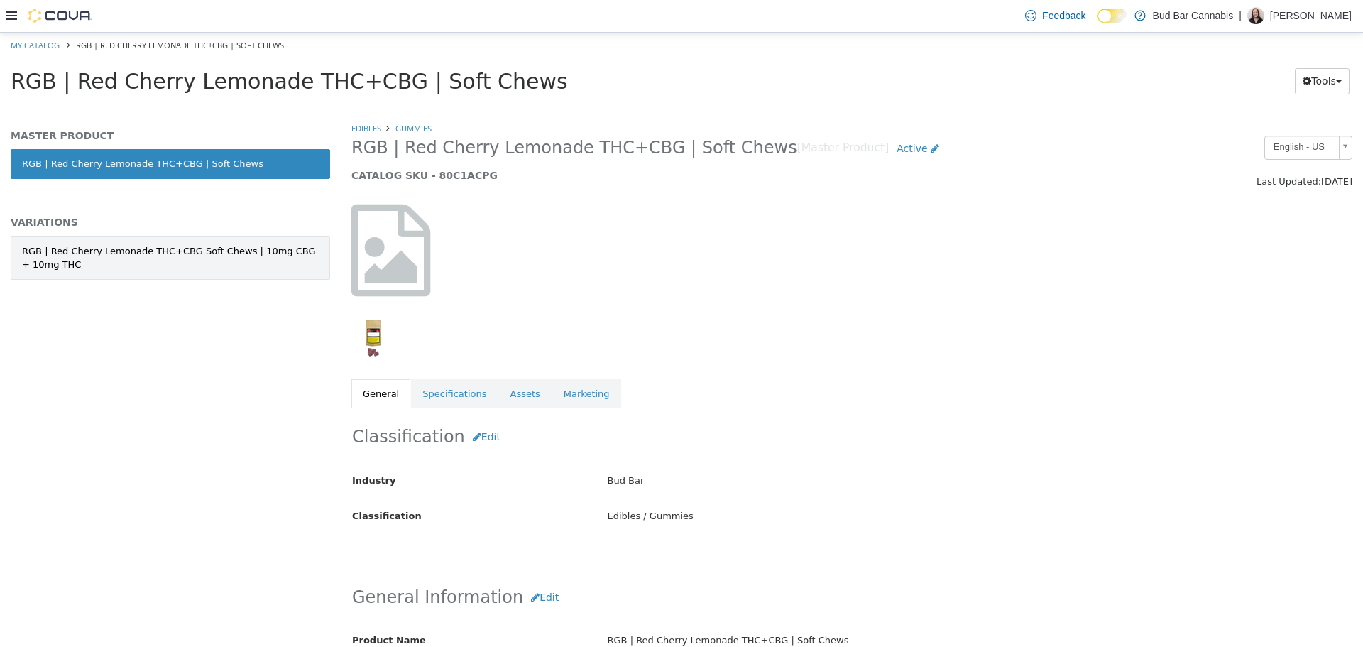
click at [174, 258] on div "RGB | Red Cherry Lemonade THC+CBG Soft Chews | 10mg CBG + 10mg THC" at bounding box center [170, 258] width 297 height 28
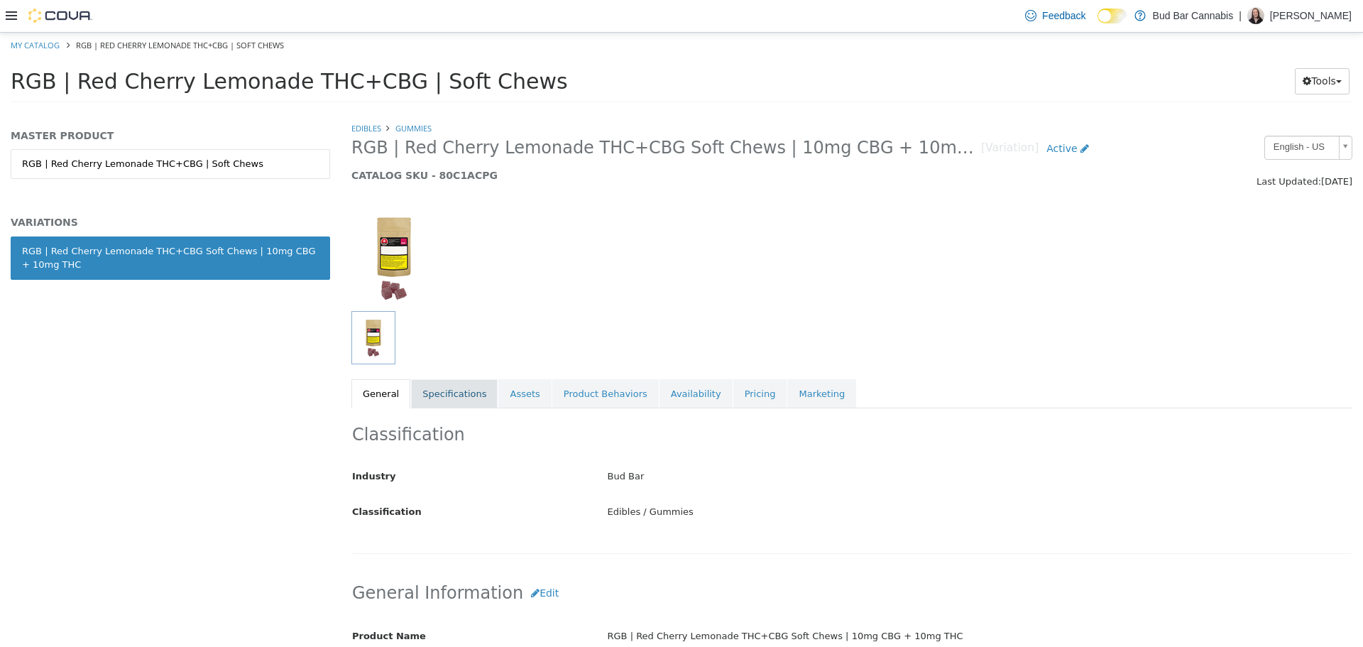
click at [475, 397] on link "Specifications" at bounding box center [454, 393] width 87 height 30
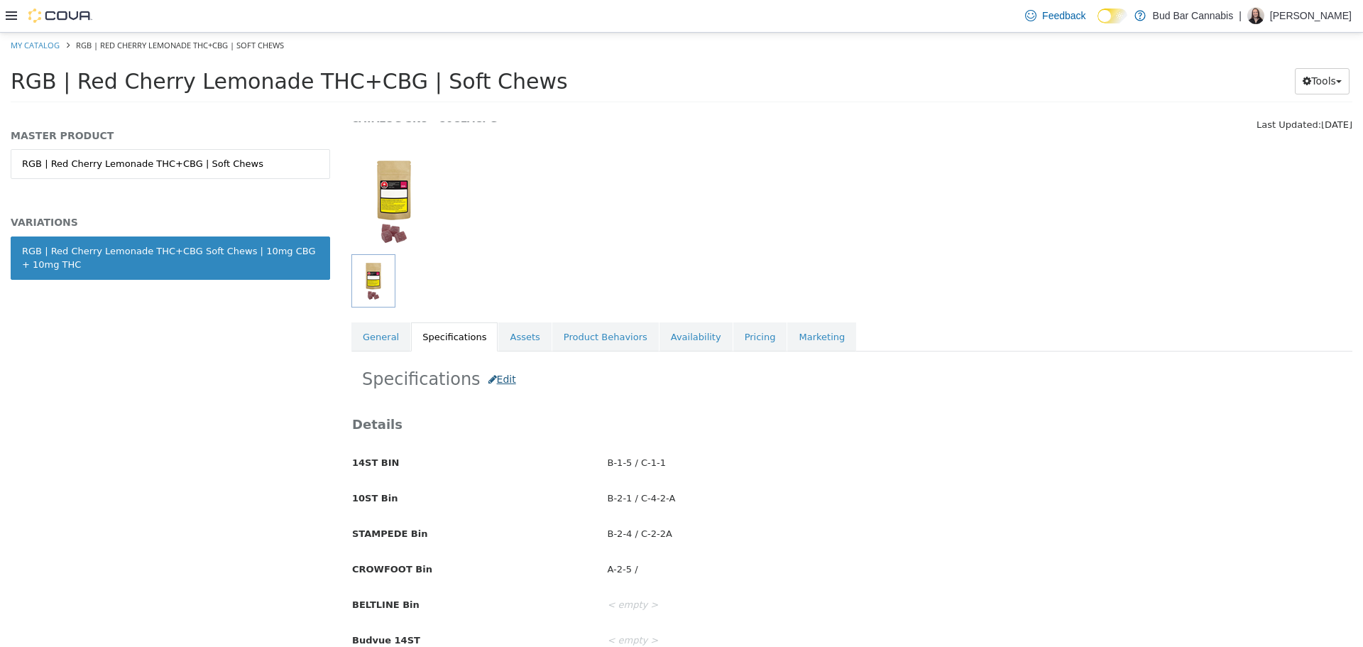
scroll to position [213, 0]
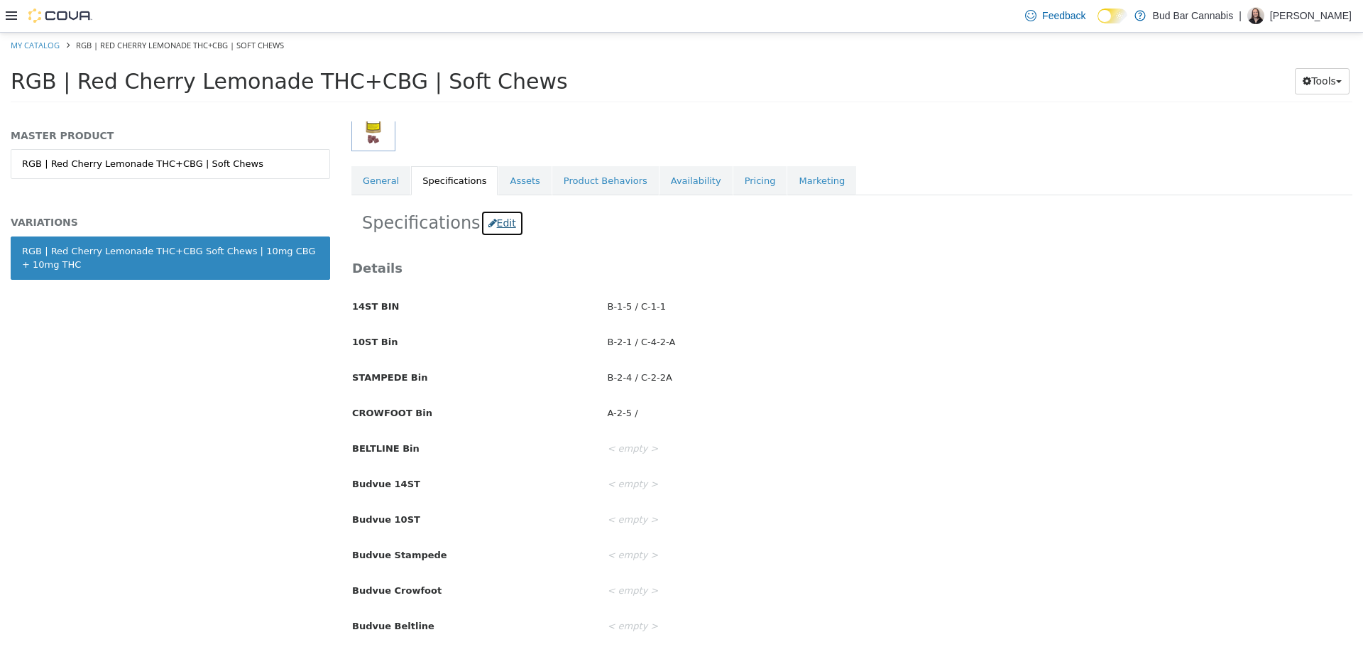
click at [482, 219] on button "Edit" at bounding box center [502, 222] width 43 height 26
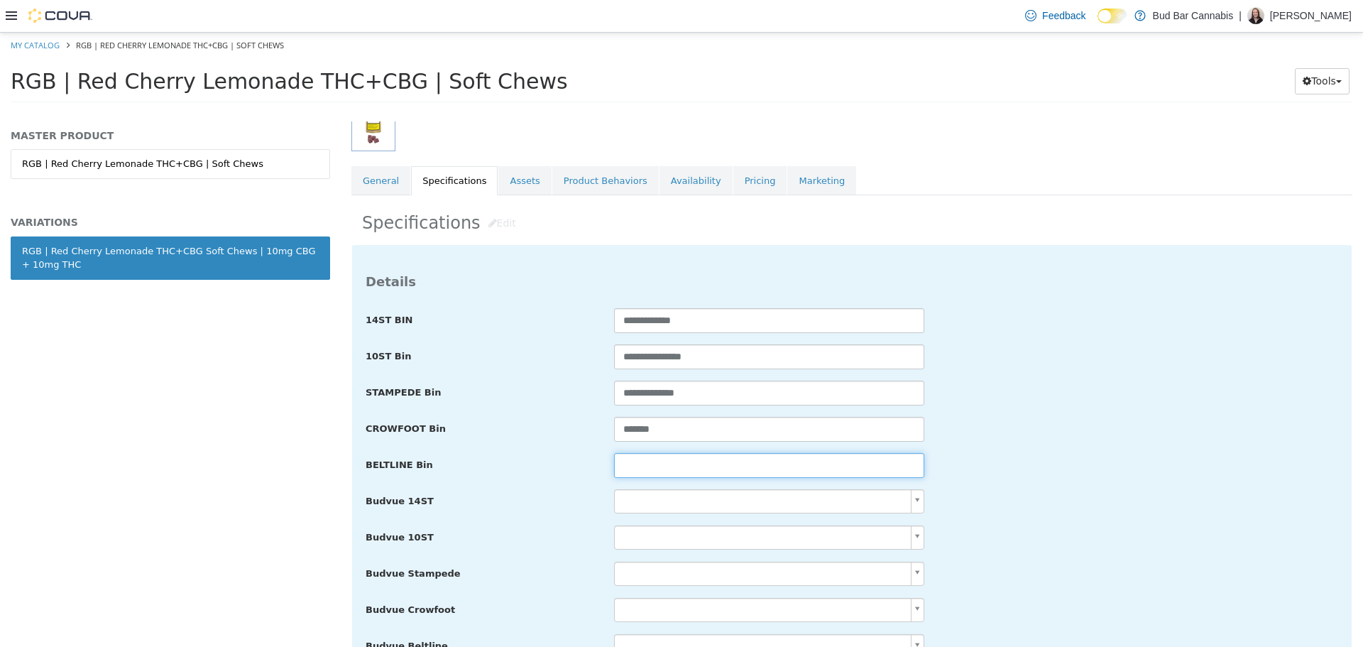
click at [648, 452] on input "text" at bounding box center [769, 464] width 310 height 25
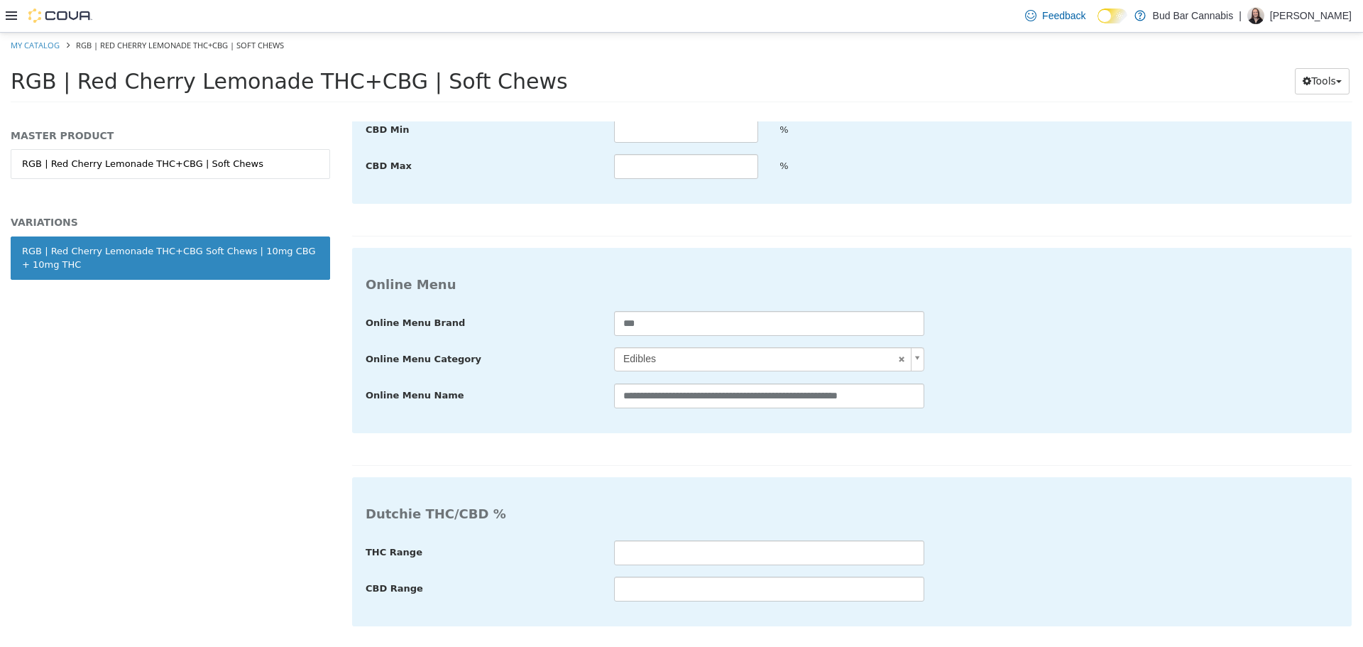
type input "**********"
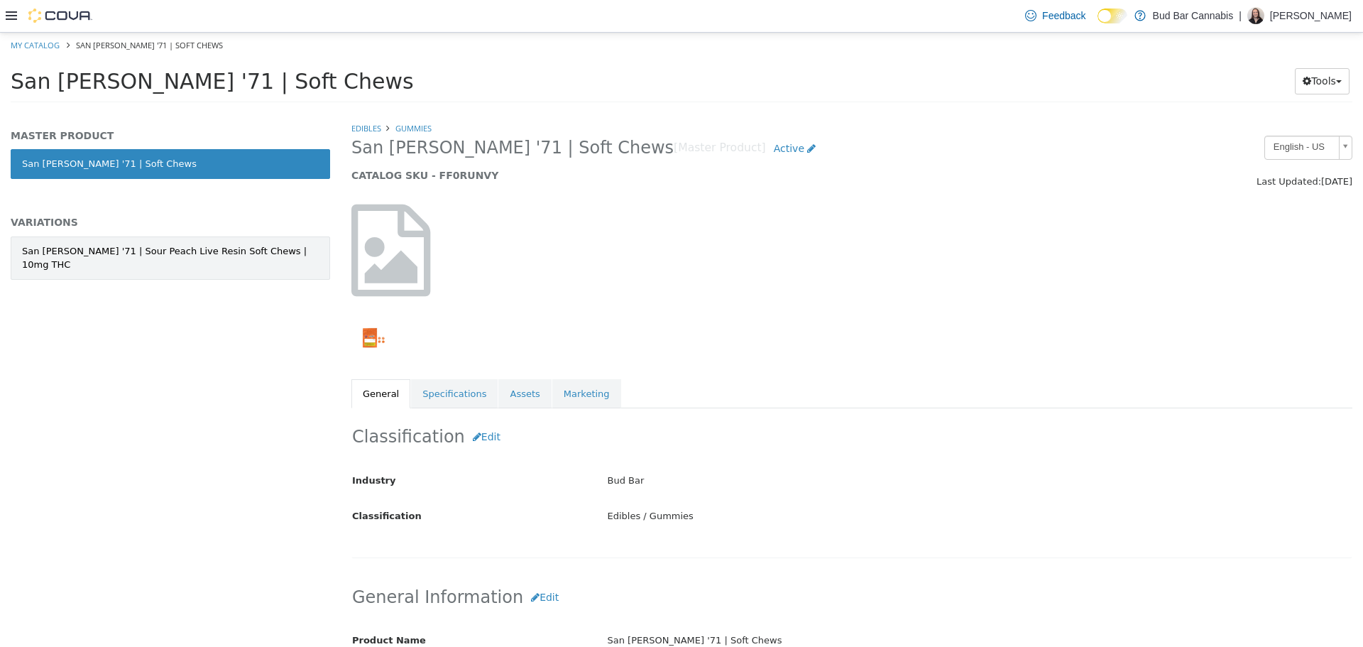
click at [223, 246] on div "San [PERSON_NAME] '71 | Sour Peach Live Resin Soft Chews | 10mg THC" at bounding box center [170, 258] width 297 height 28
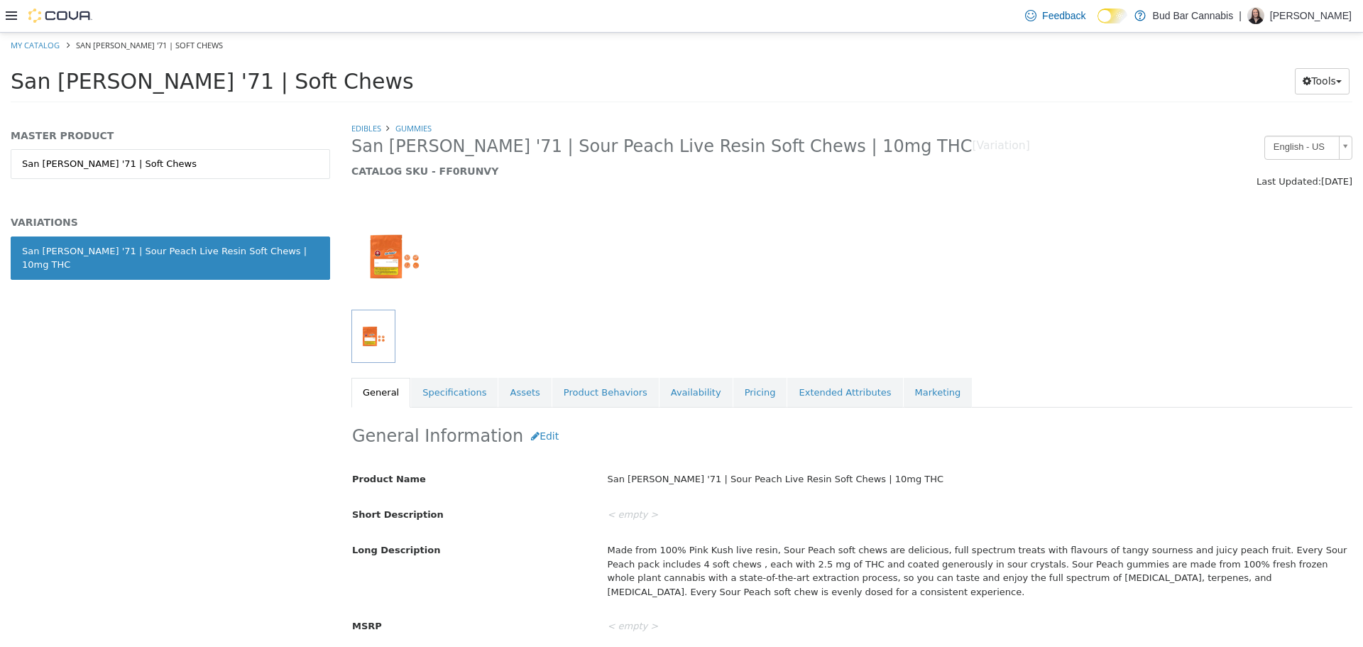
click at [452, 392] on link "Specifications" at bounding box center [454, 392] width 87 height 30
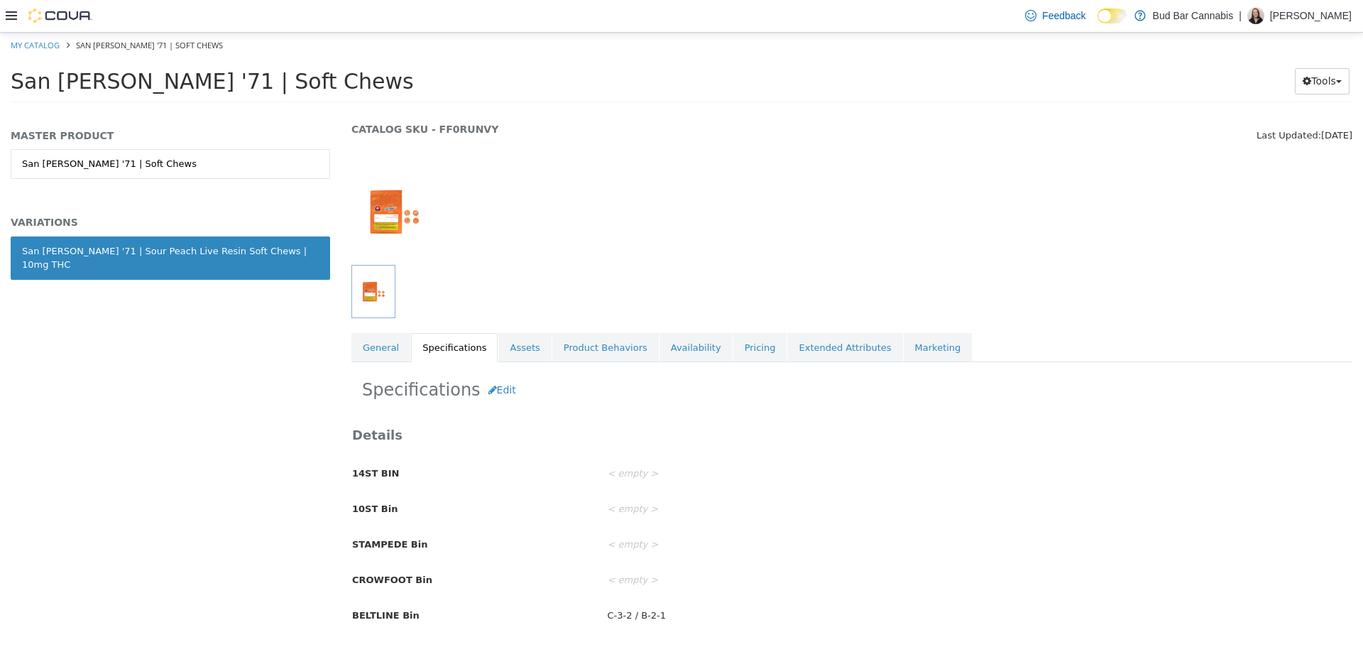
scroll to position [71, 0]
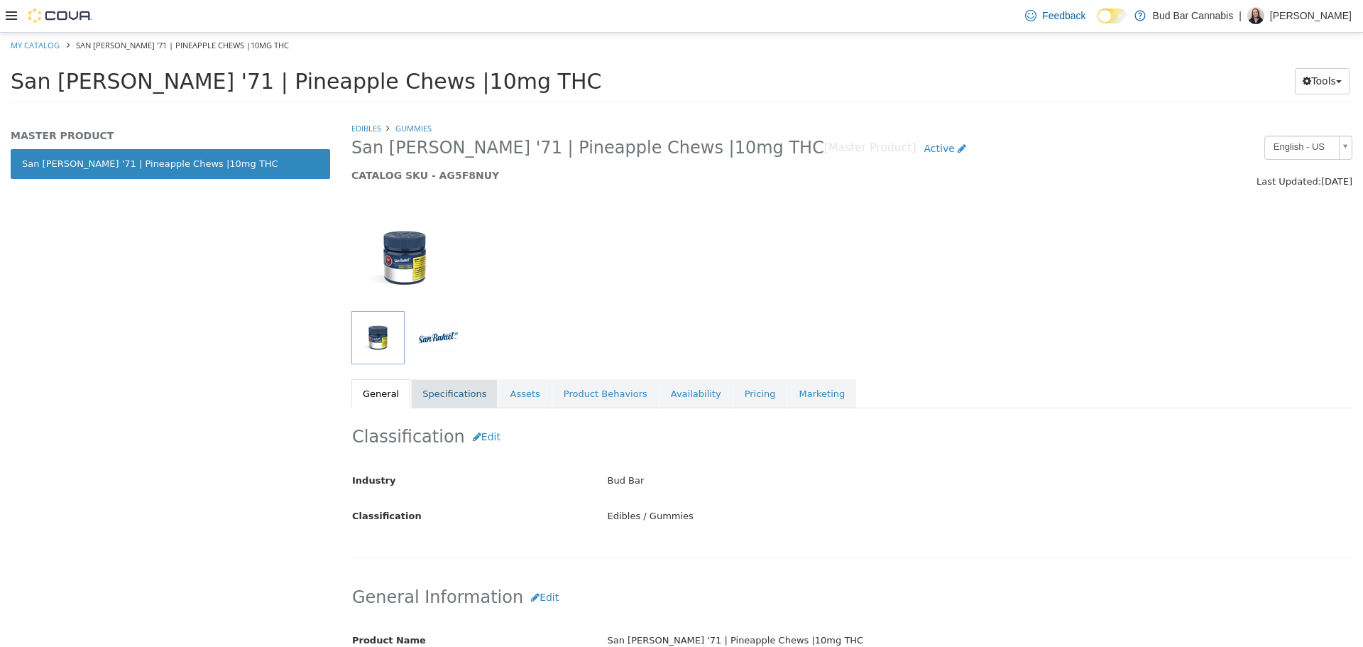
click at [458, 388] on link "Specifications" at bounding box center [454, 393] width 87 height 30
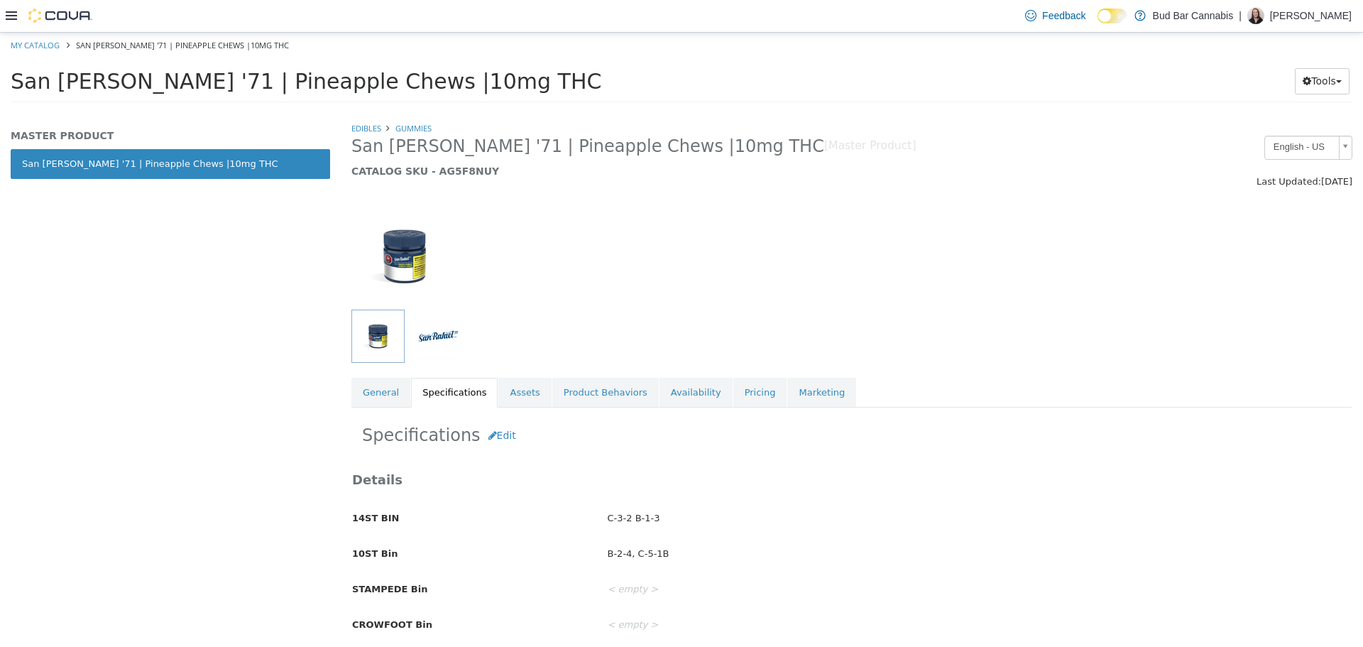
scroll to position [76, 0]
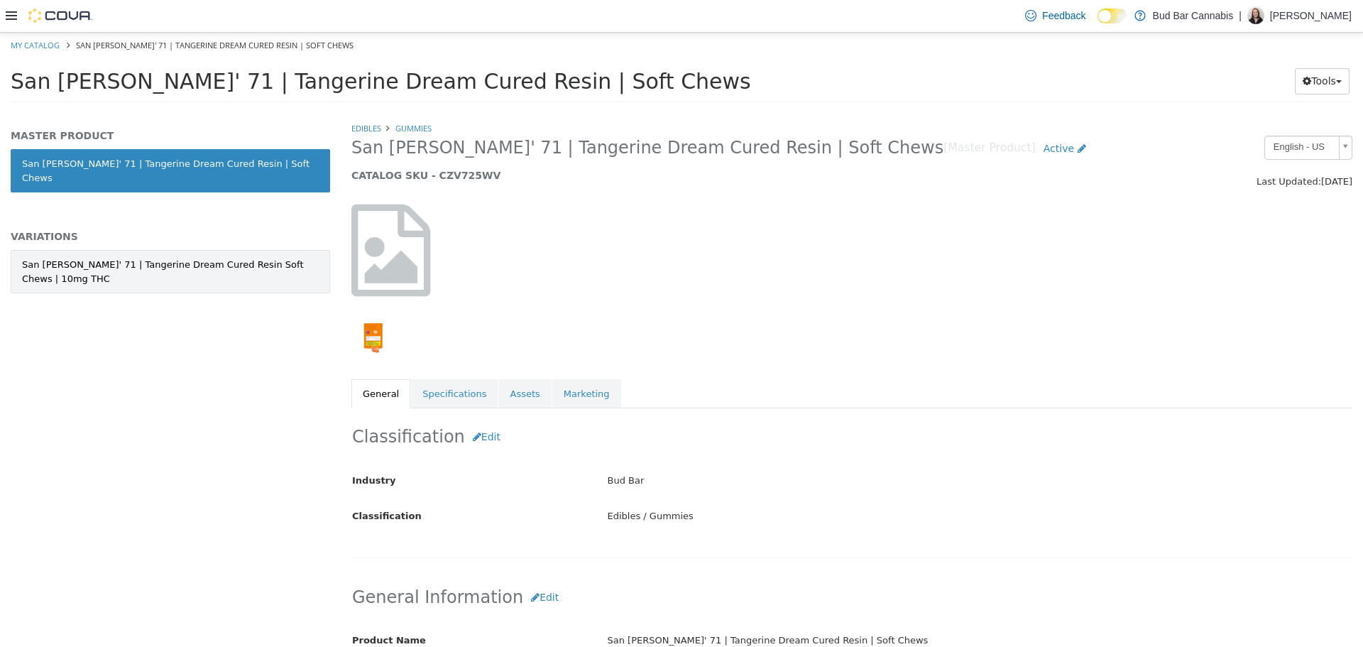
click at [217, 257] on div "San [PERSON_NAME]' 71 | Tangerine Dream Cured Resin Soft Chews | 10mg THC" at bounding box center [170, 271] width 297 height 28
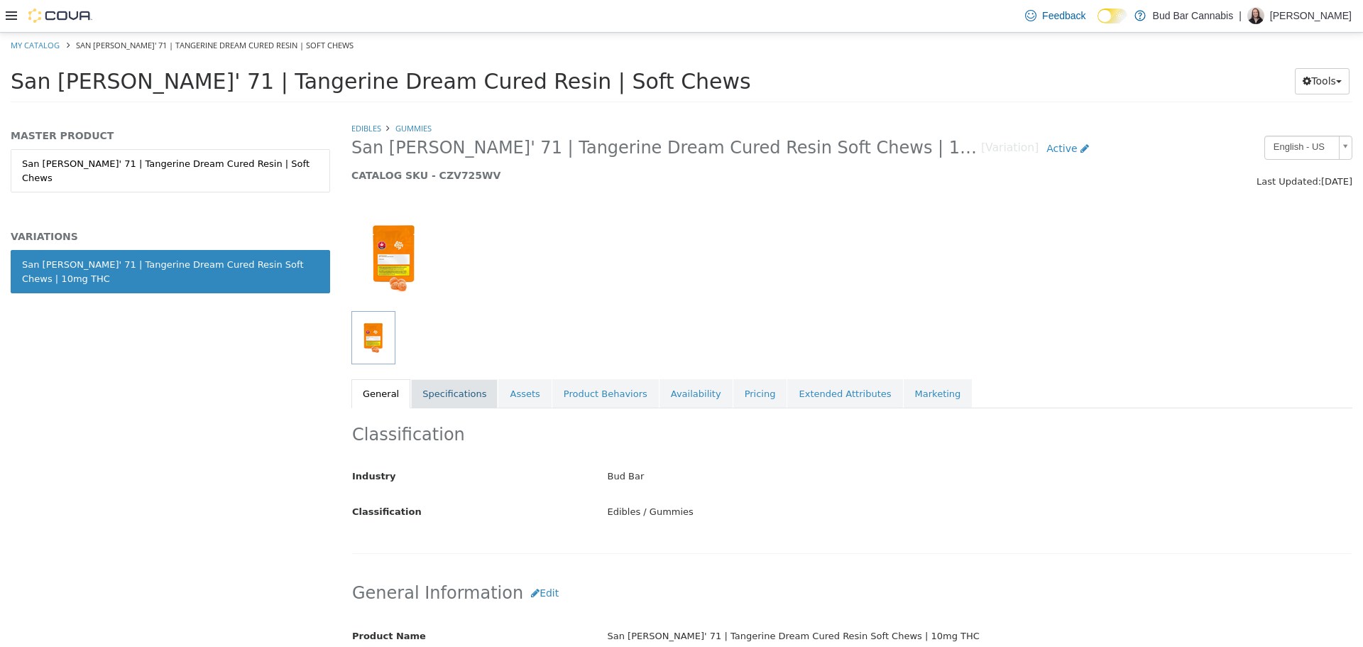
click at [436, 392] on link "Specifications" at bounding box center [454, 393] width 87 height 30
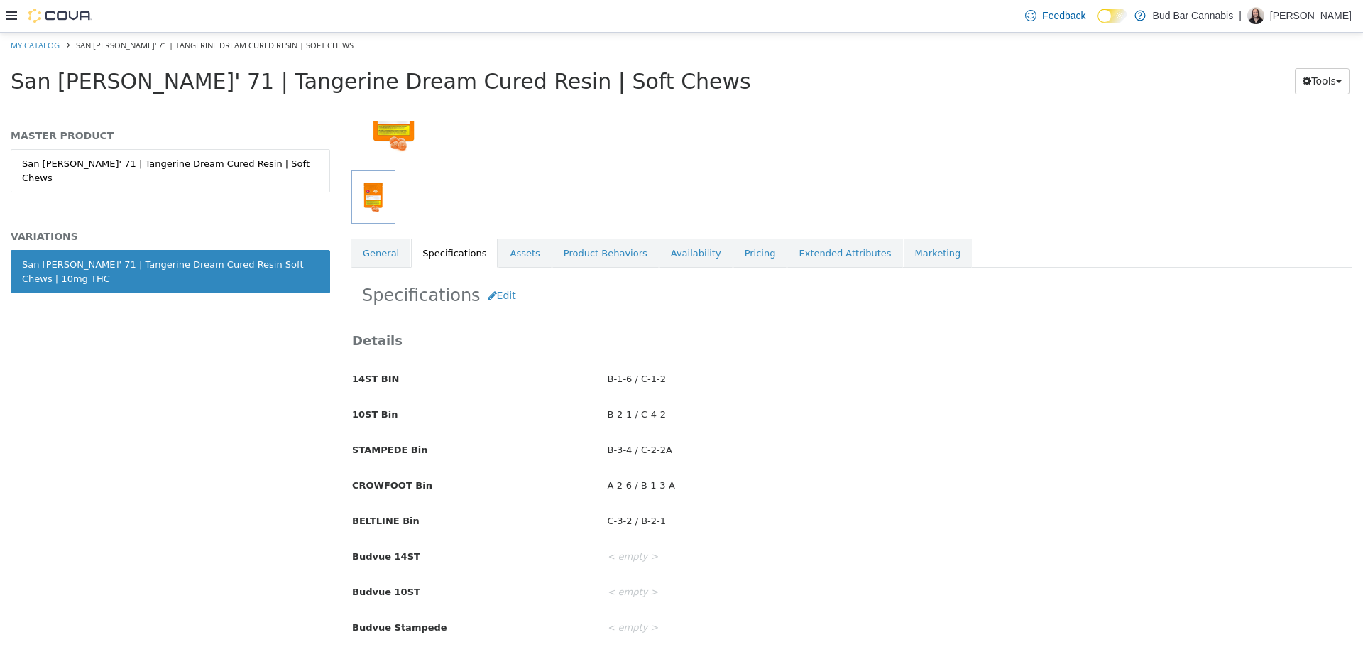
scroll to position [142, 0]
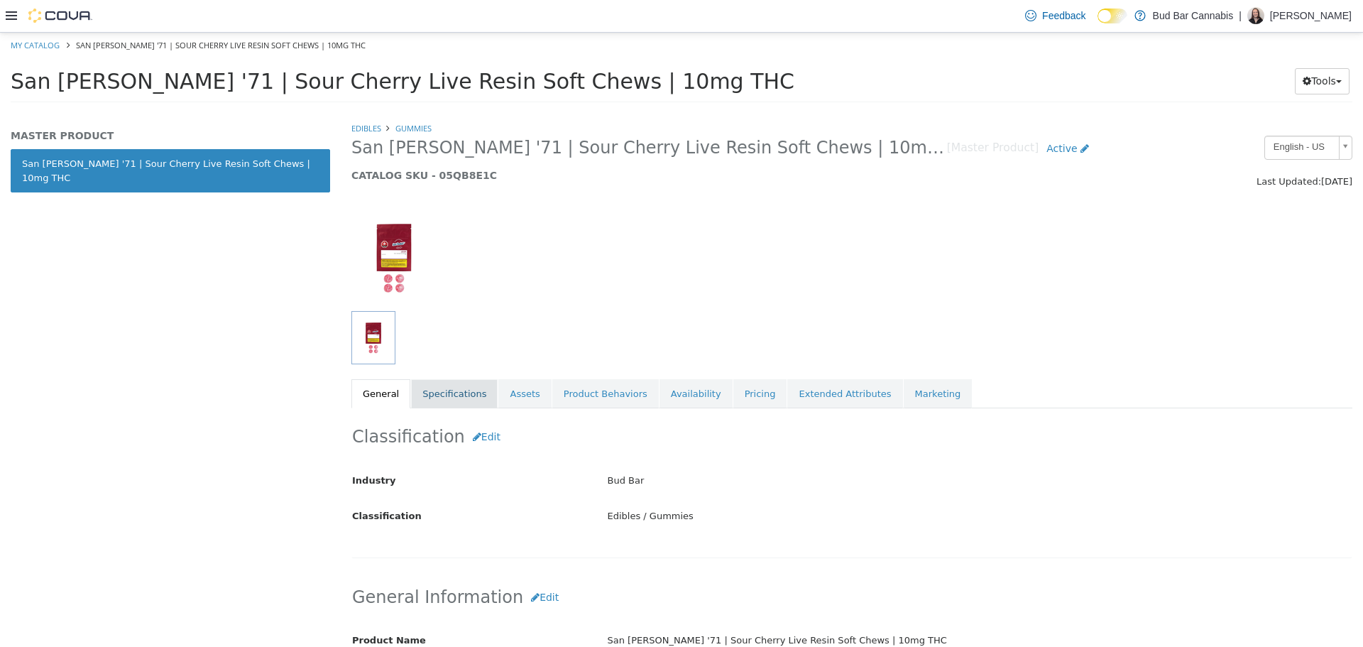
click at [431, 402] on link "Specifications" at bounding box center [454, 393] width 87 height 30
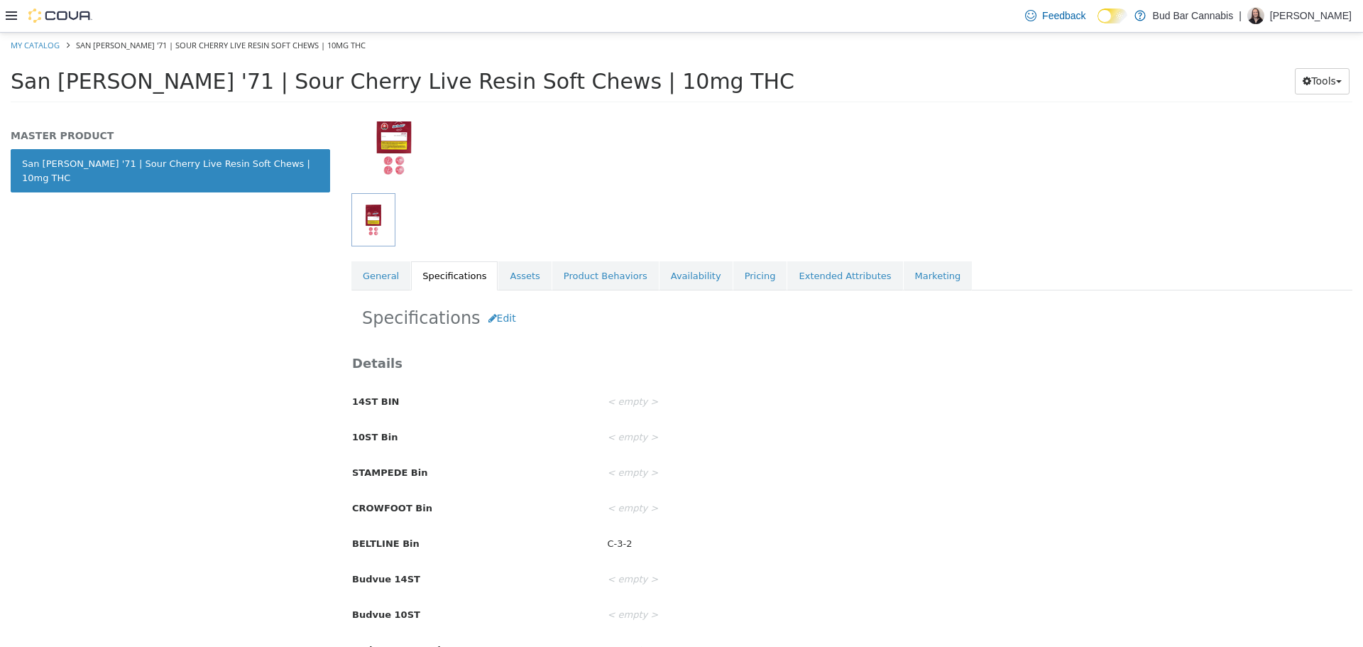
scroll to position [143, 0]
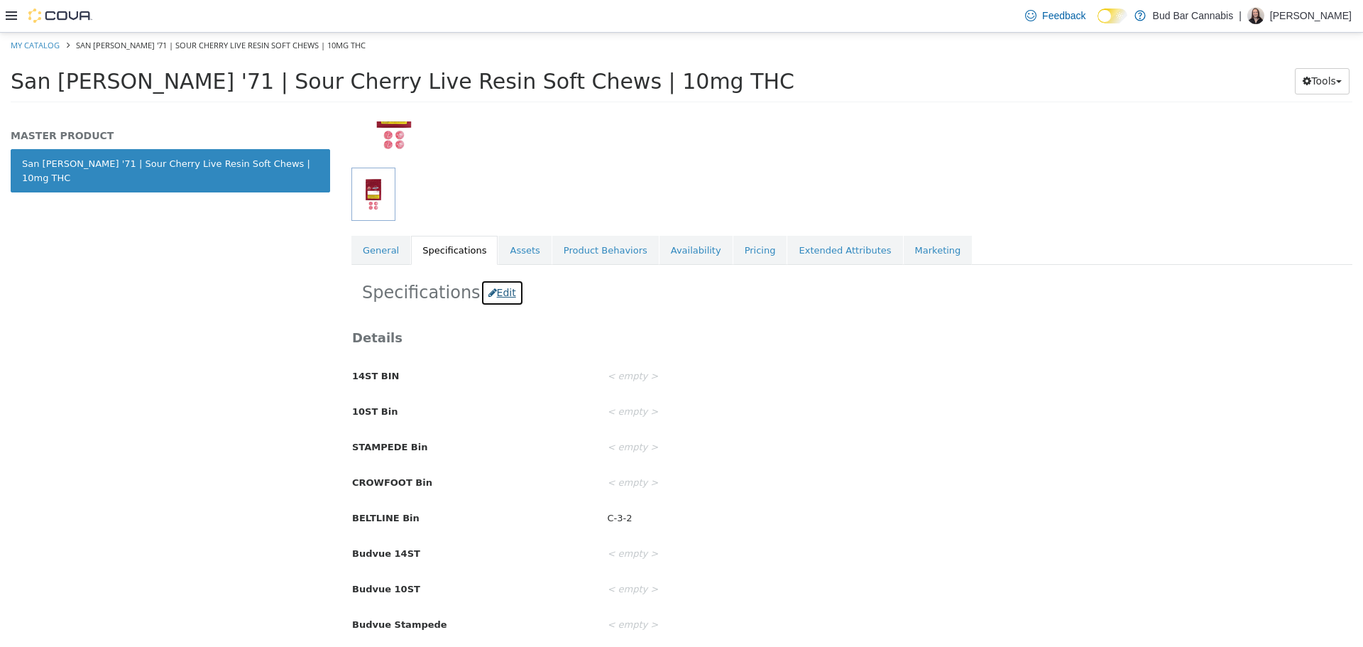
click at [499, 293] on button "Edit" at bounding box center [502, 292] width 43 height 26
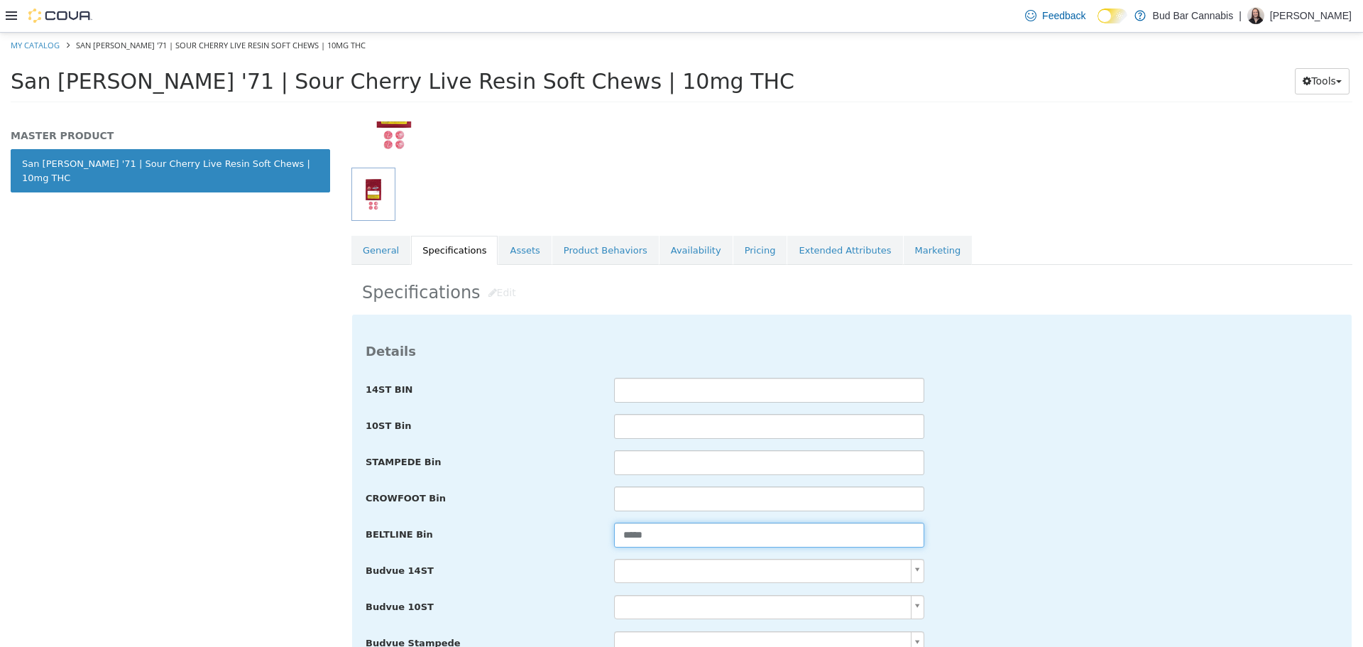
drag, startPoint x: 687, startPoint y: 536, endPoint x: 402, endPoint y: 536, distance: 285.4
click at [400, 537] on div "BELTLINE Bin *****" at bounding box center [852, 535] width 994 height 26
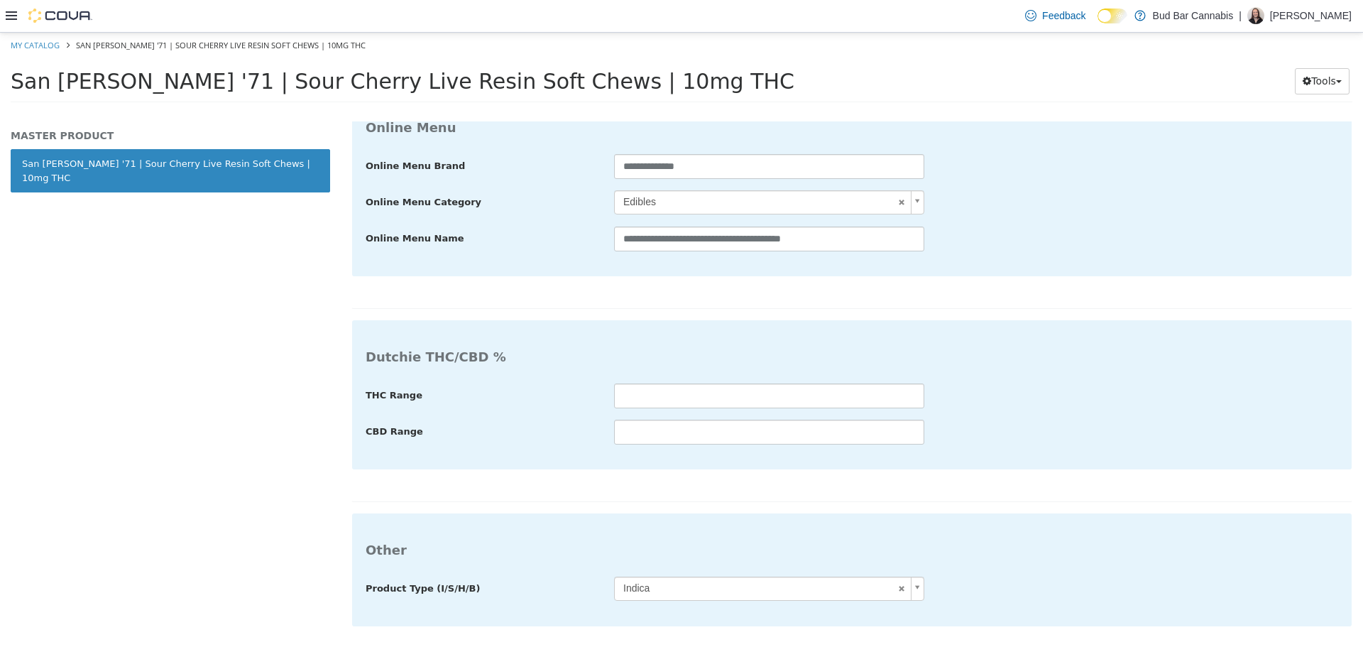
type input "**********"
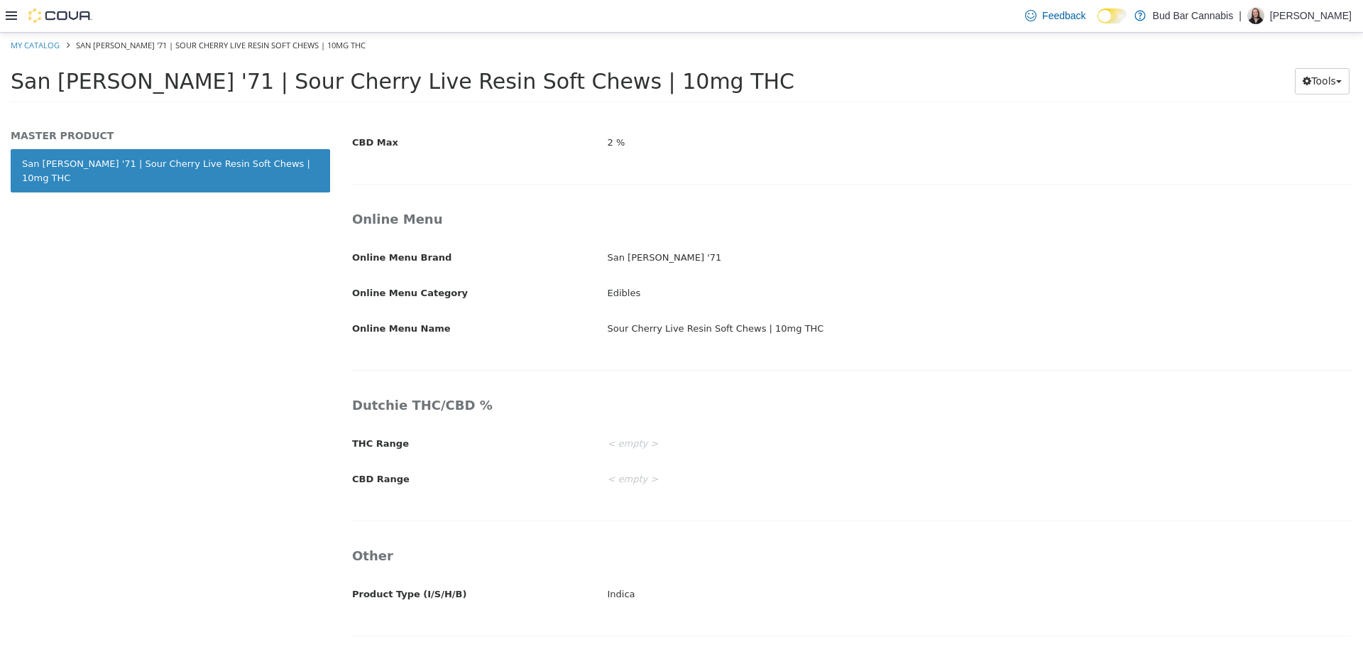
scroll to position [2284, 0]
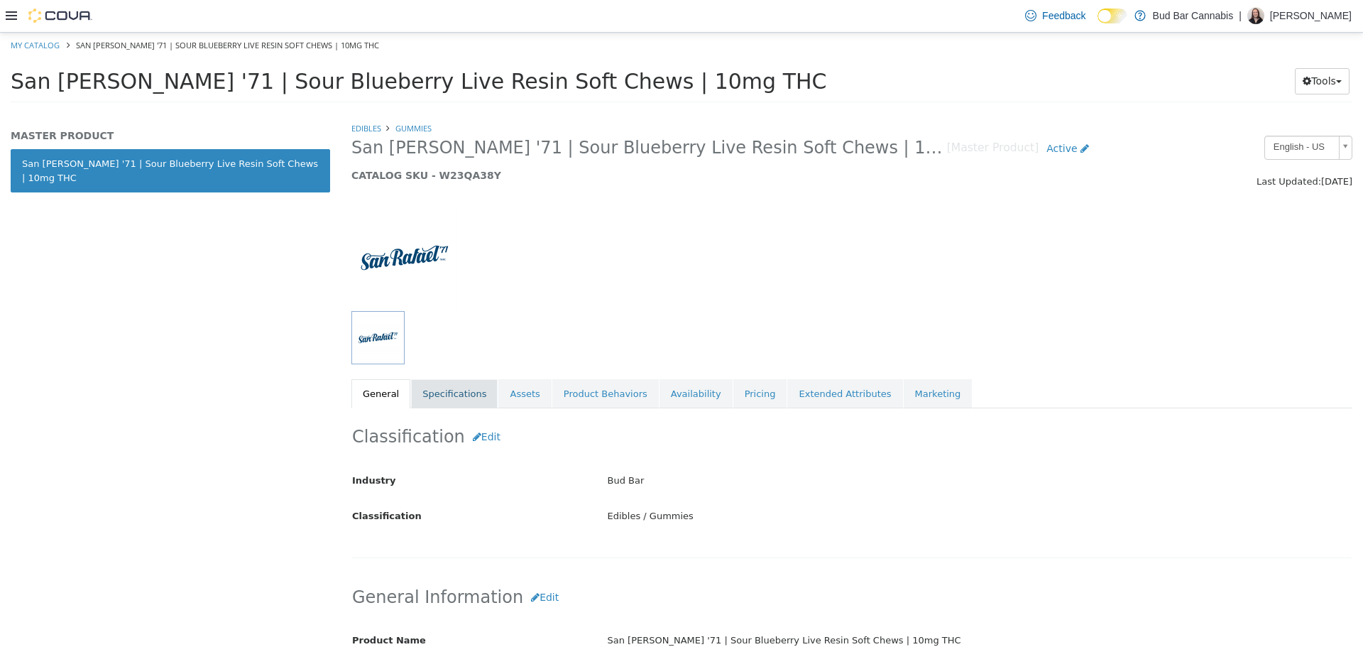
click at [465, 388] on link "Specifications" at bounding box center [454, 393] width 87 height 30
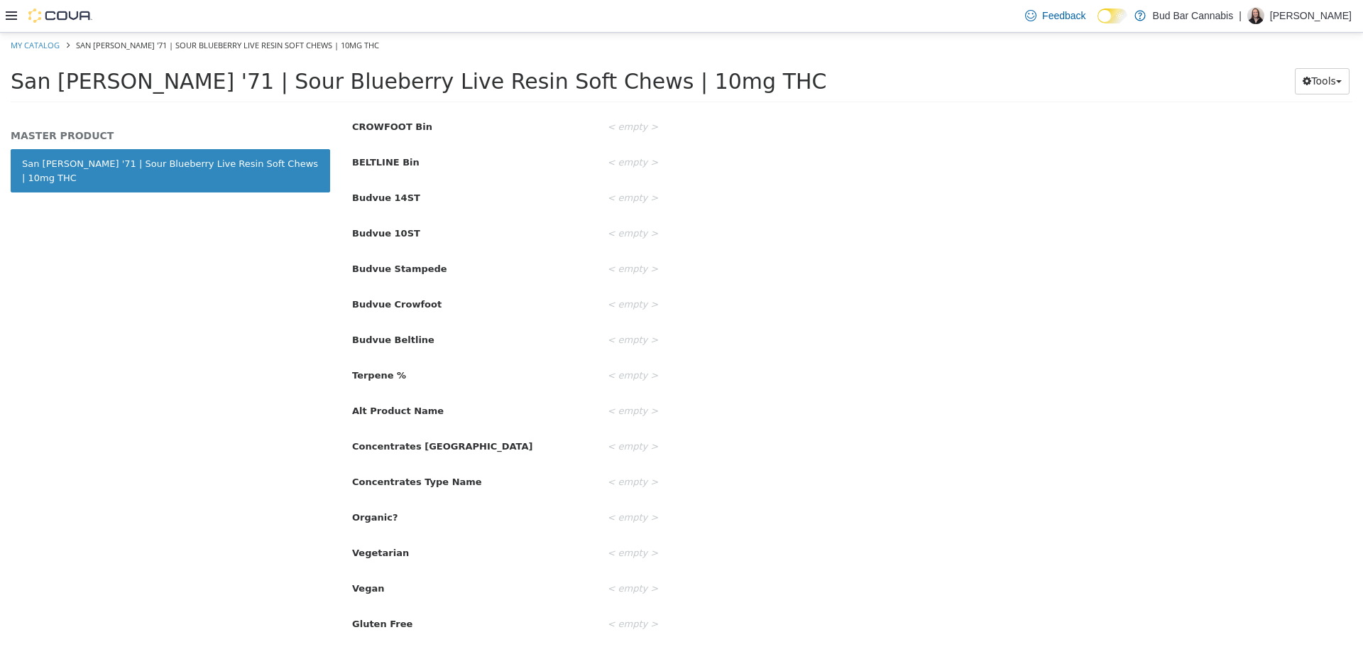
scroll to position [2, 0]
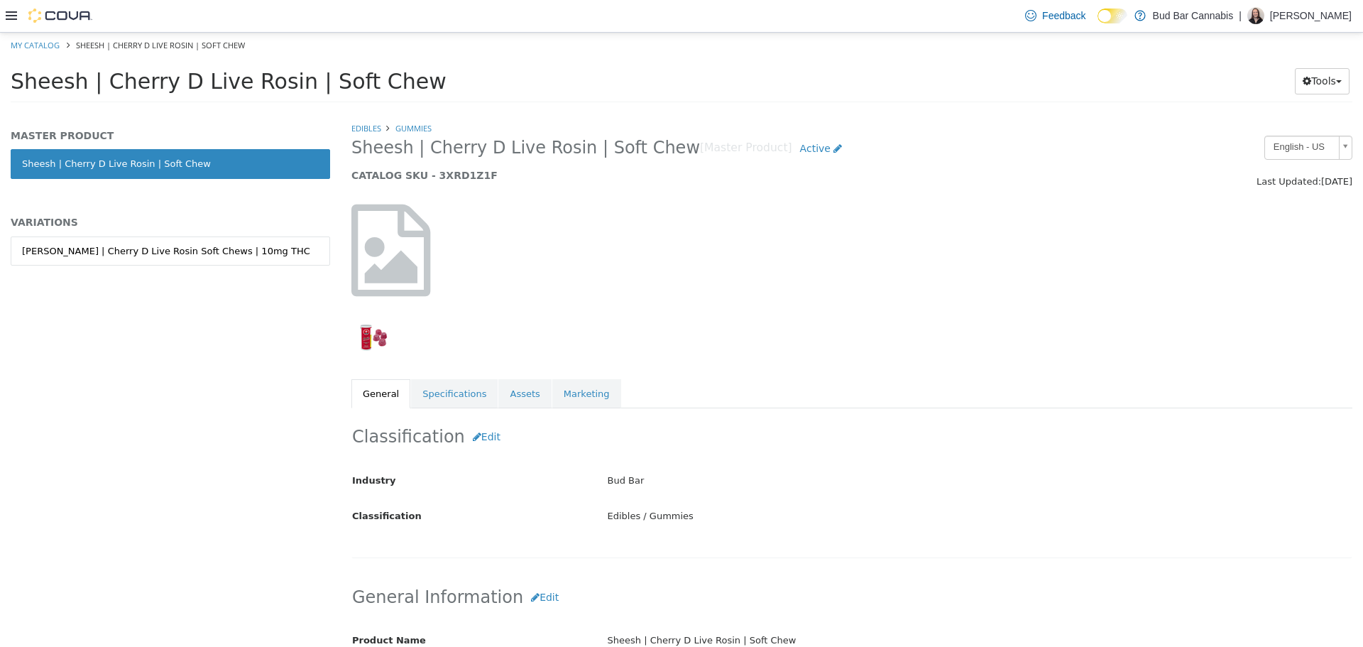
drag, startPoint x: 212, startPoint y: 248, endPoint x: 311, endPoint y: 308, distance: 115.9
click at [212, 249] on div "Sheesh | Cherry D Live Rosin Soft Chews | 10mg THC" at bounding box center [166, 251] width 288 height 14
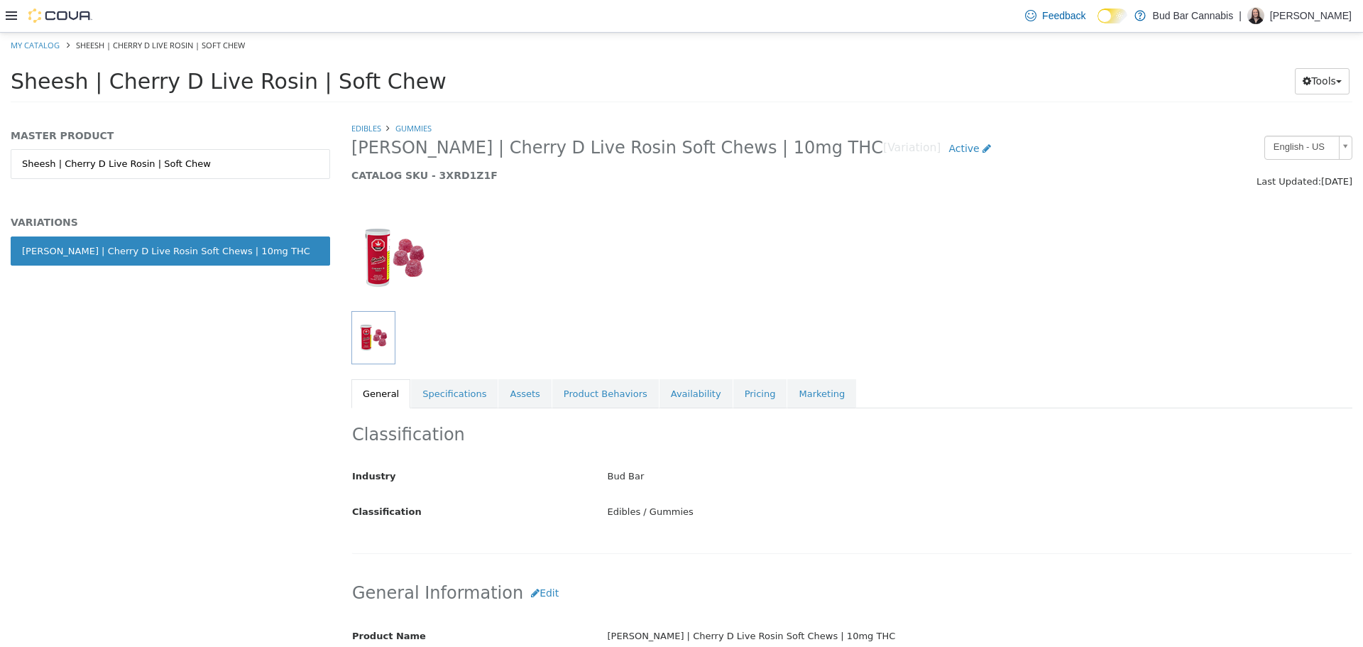
click at [446, 400] on link "Specifications" at bounding box center [454, 393] width 87 height 30
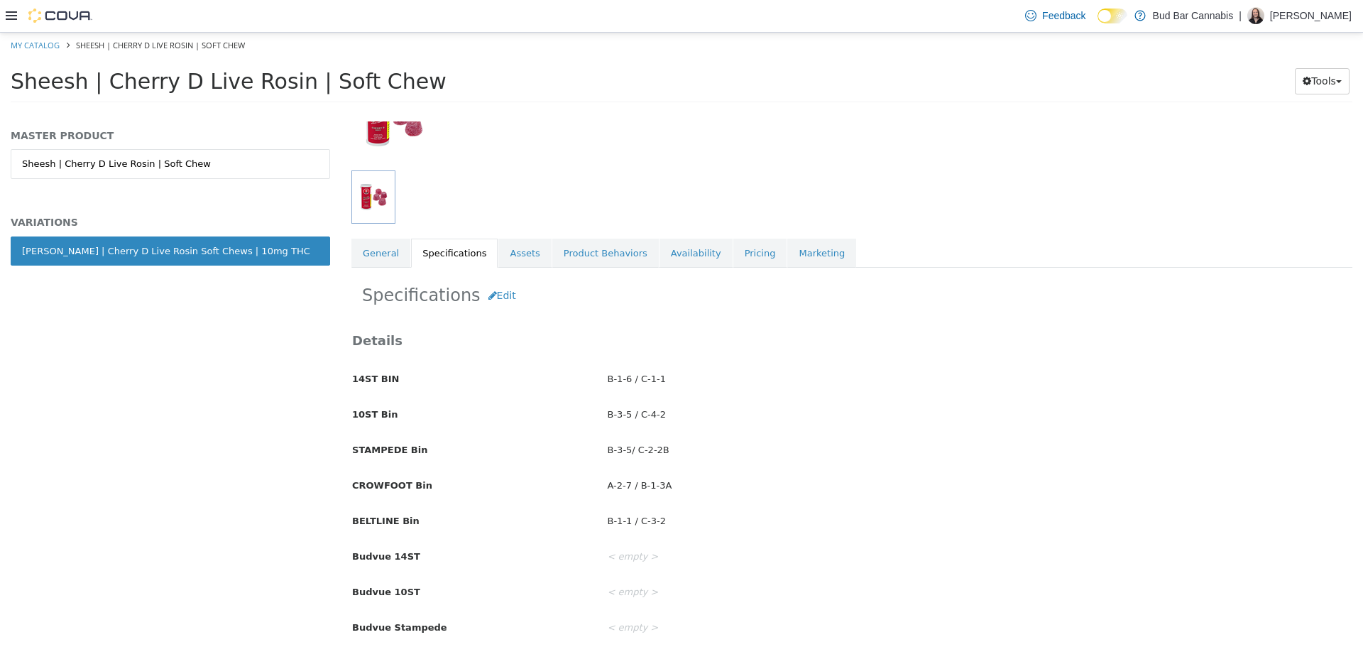
scroll to position [142, 0]
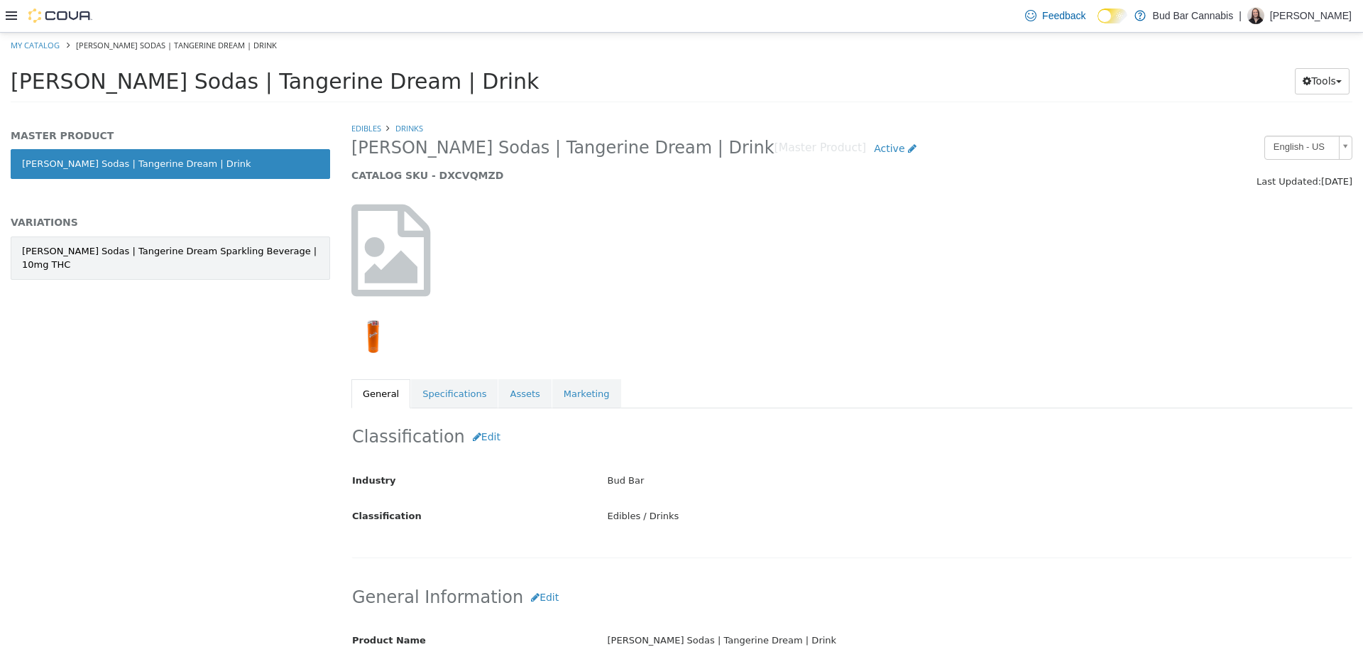
click at [197, 241] on link "Sheesh Hash Sodas | Tangerine Dream Sparkling Beverage | 10mg THC" at bounding box center [170, 257] width 319 height 43
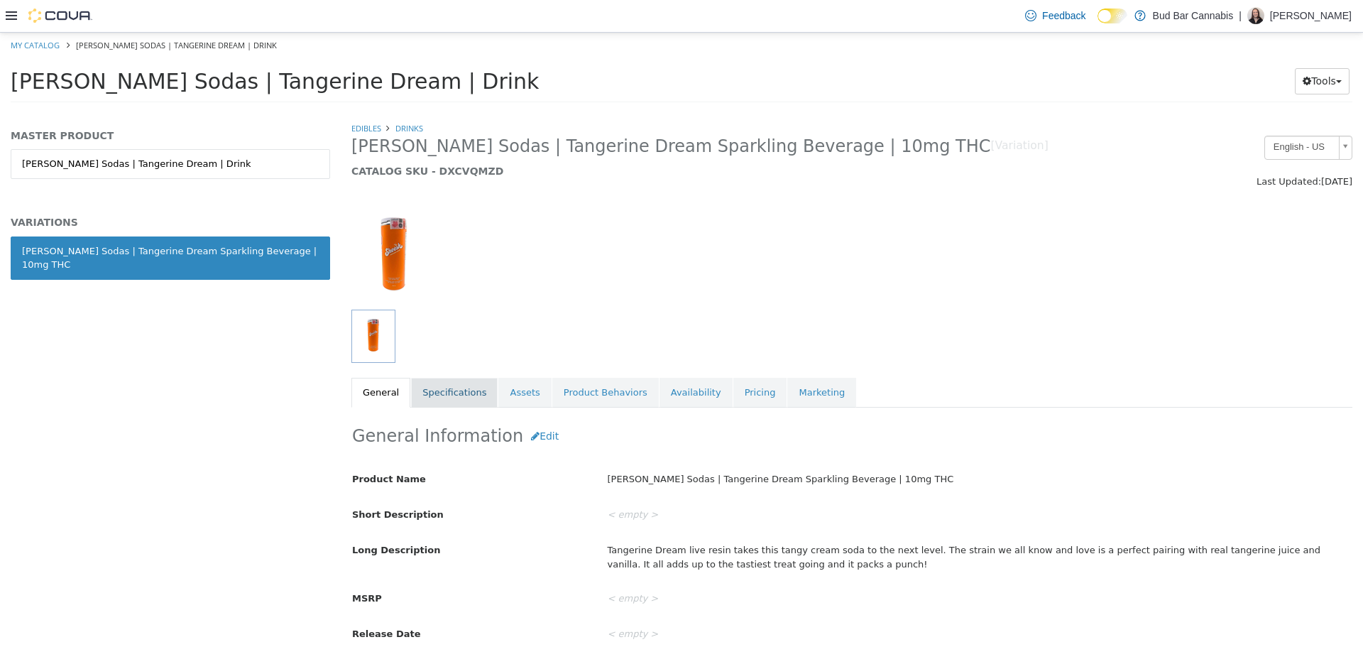
click at [441, 390] on link "Specifications" at bounding box center [454, 392] width 87 height 30
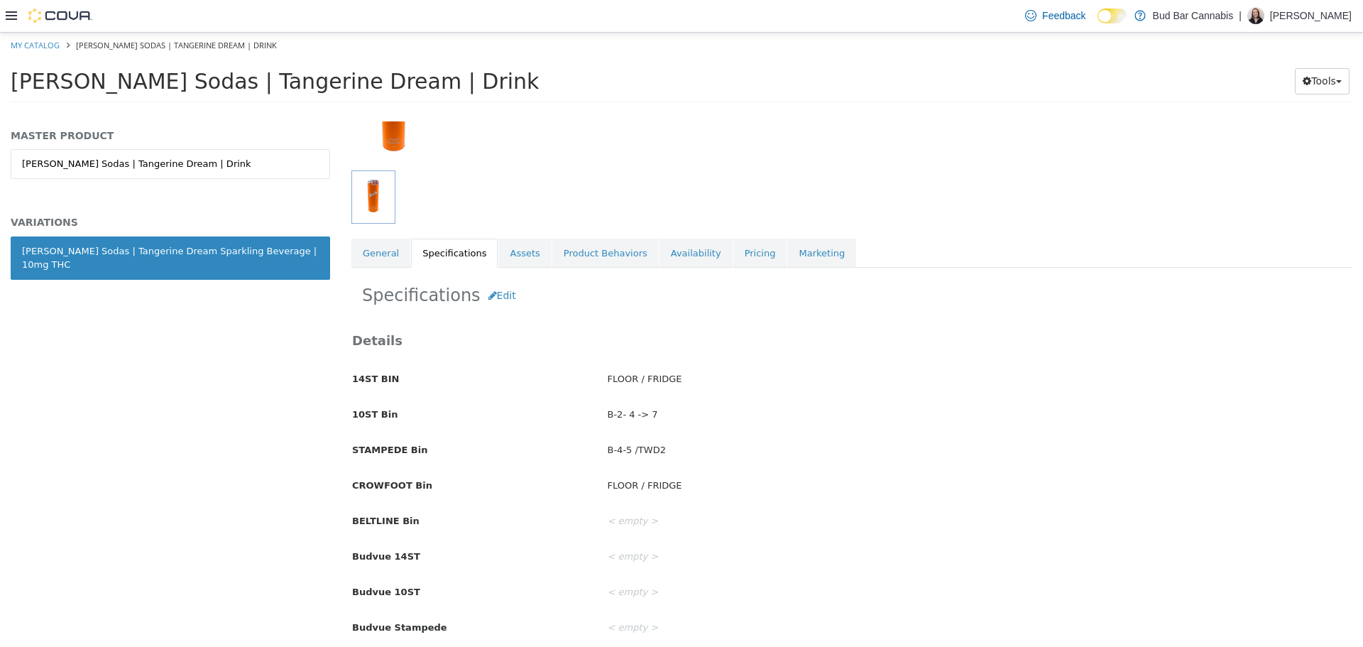
scroll to position [142, 0]
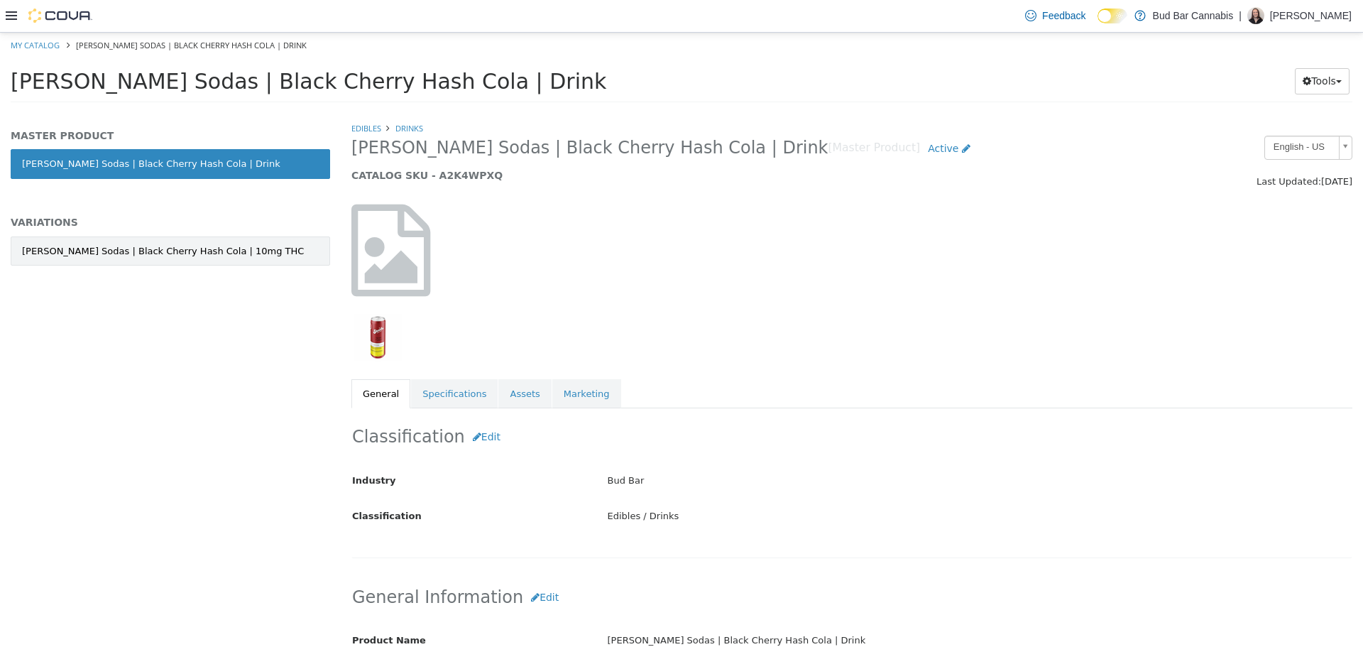
click at [273, 241] on link "[PERSON_NAME] Sodas | Black Cherry Hash Cola | 10mg THC" at bounding box center [170, 251] width 319 height 30
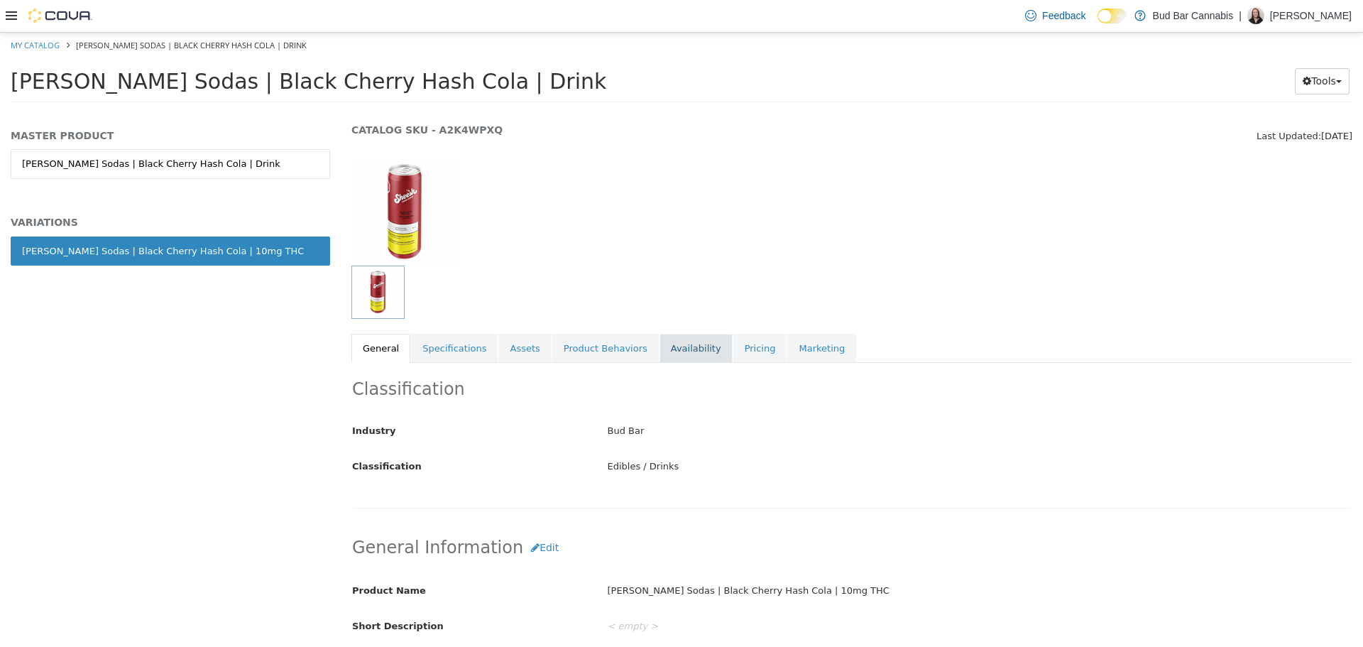
scroll to position [71, 0]
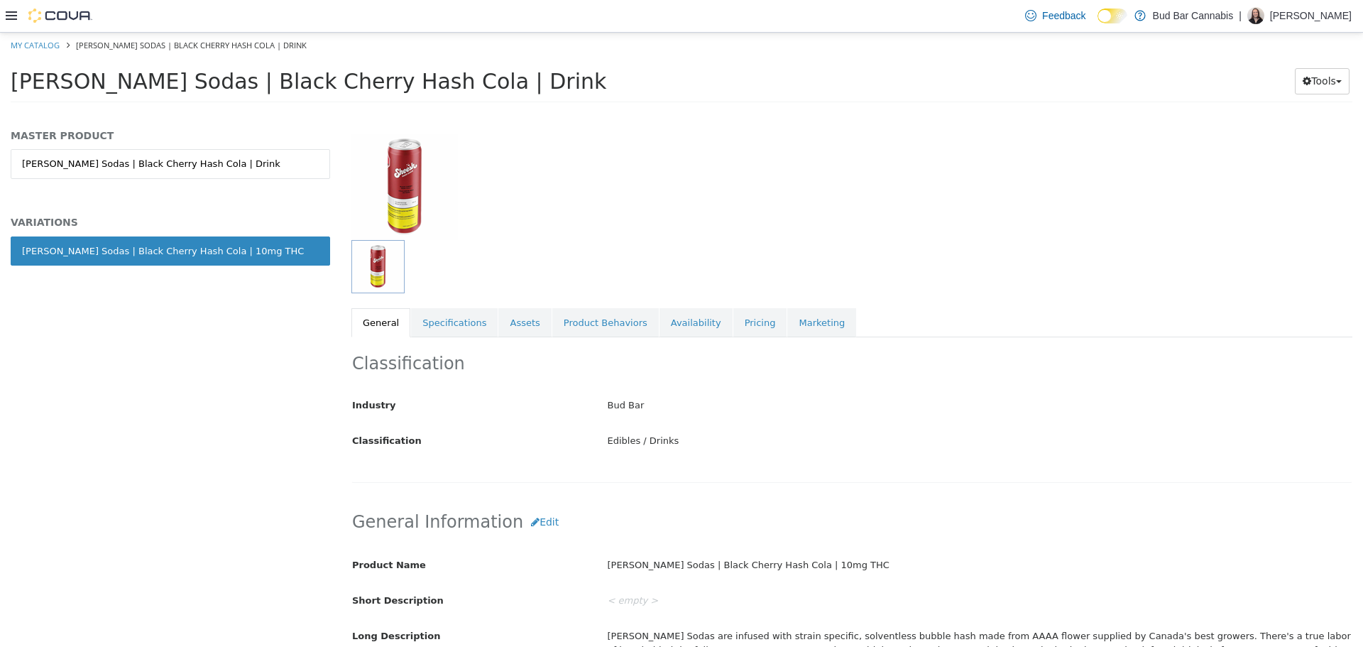
click at [466, 306] on div "Edibles Drinks [PERSON_NAME] Sodas | Black Cherry Hash Cola | 10mg THC [Variati…" at bounding box center [851, 193] width 1001 height 287
click at [468, 323] on link "Specifications" at bounding box center [454, 322] width 87 height 30
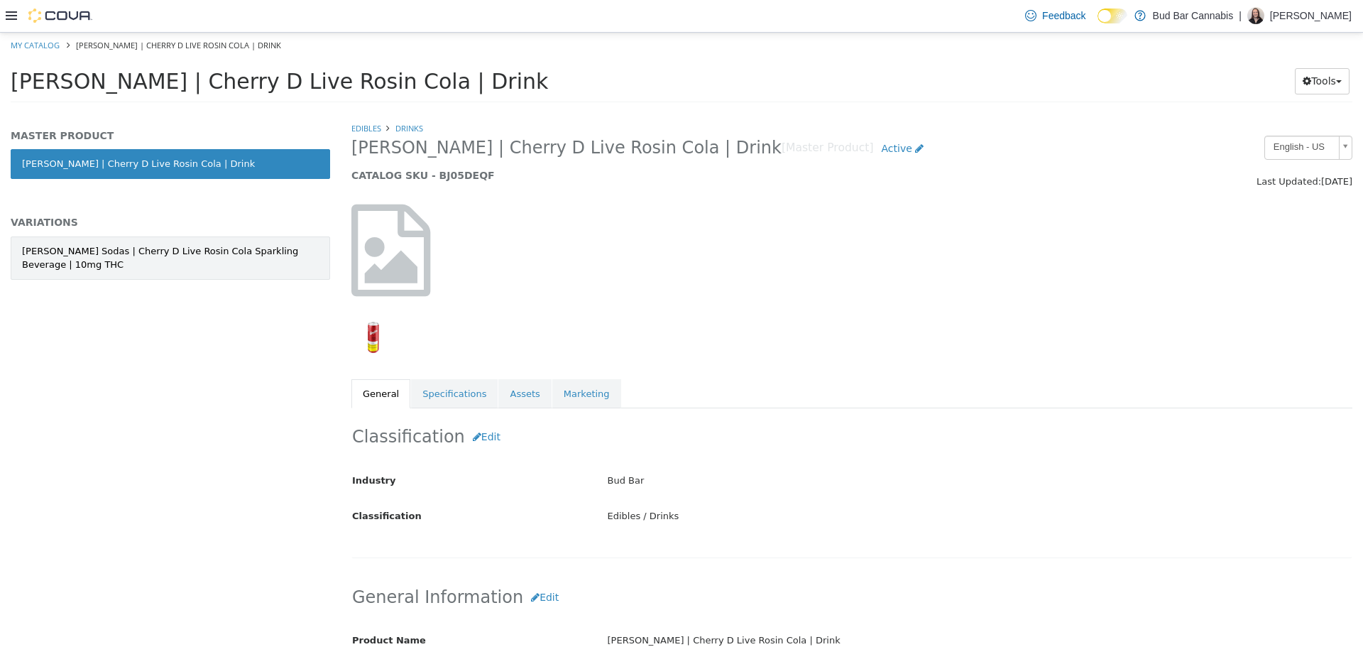
click at [297, 266] on div "Sheesh Hash Sodas | Cherry D Live Rosin Cola Sparkling Beverage | 10mg THC" at bounding box center [170, 258] width 297 height 28
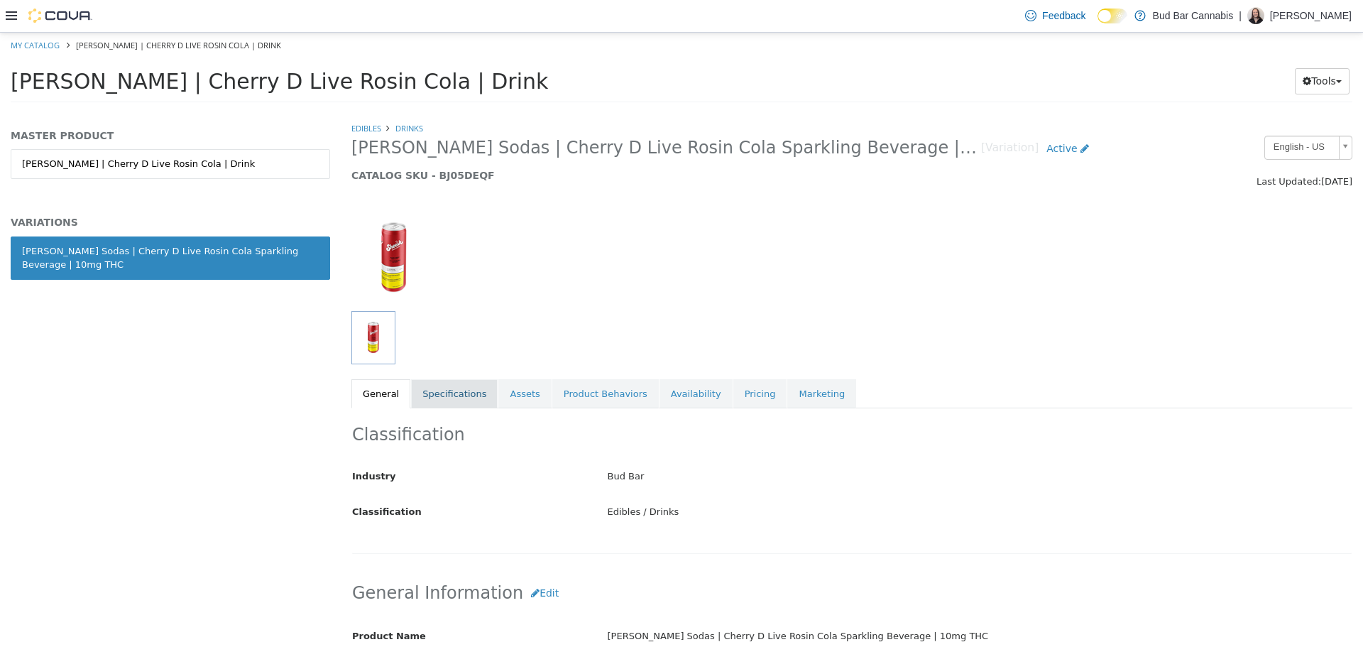
click at [439, 393] on link "Specifications" at bounding box center [454, 393] width 87 height 30
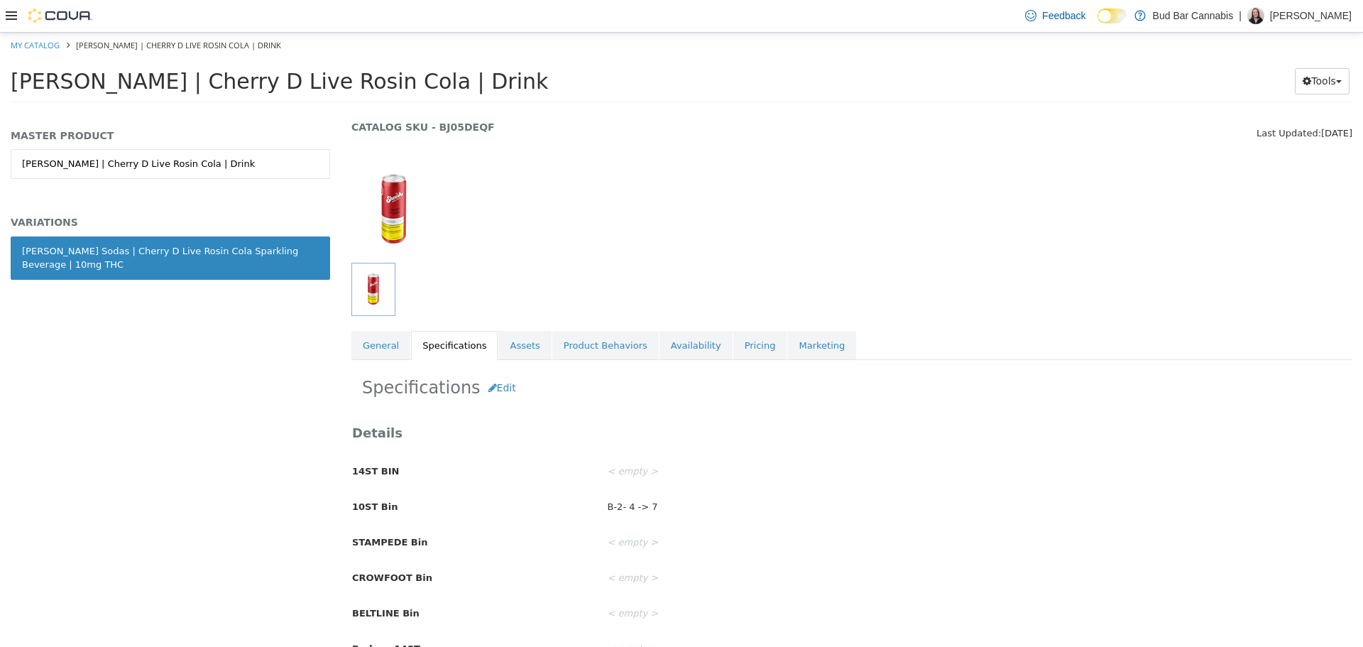
scroll to position [71, 0]
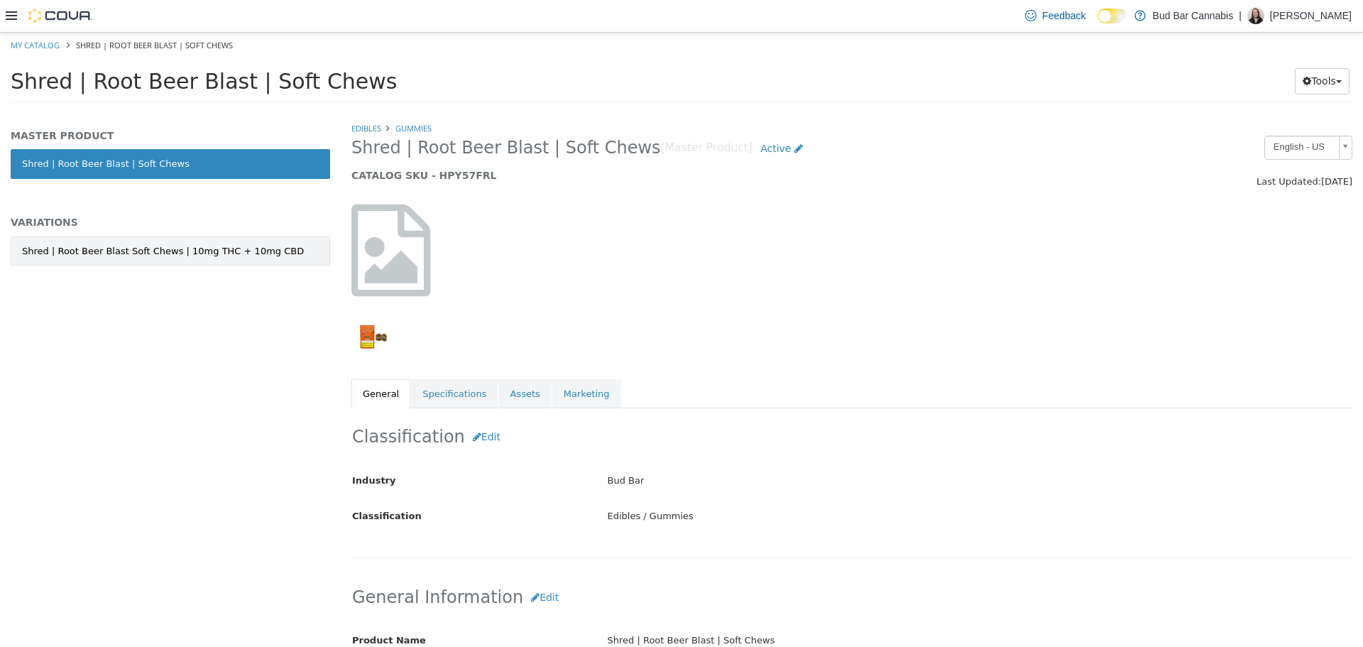
click at [259, 253] on div "Shred | Root Beer Blast Soft Chews | 10mg THC + 10mg CBD" at bounding box center [163, 251] width 282 height 14
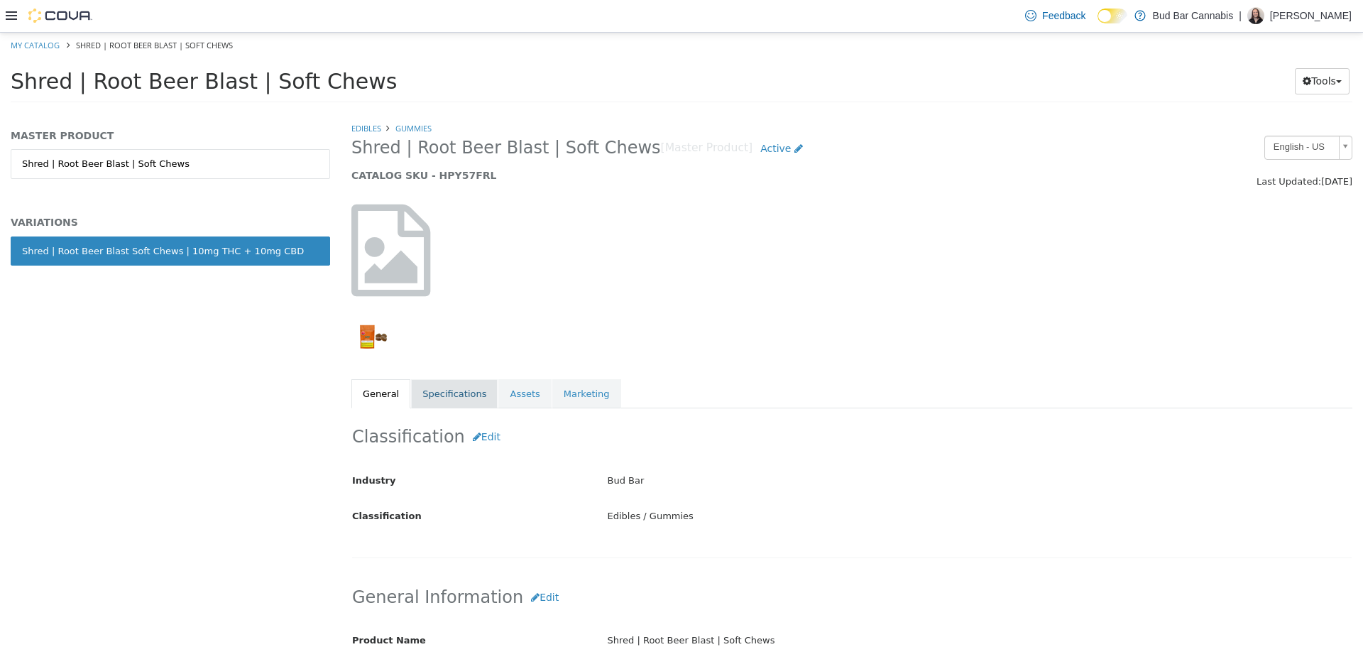
click at [464, 393] on link "Specifications" at bounding box center [454, 393] width 87 height 30
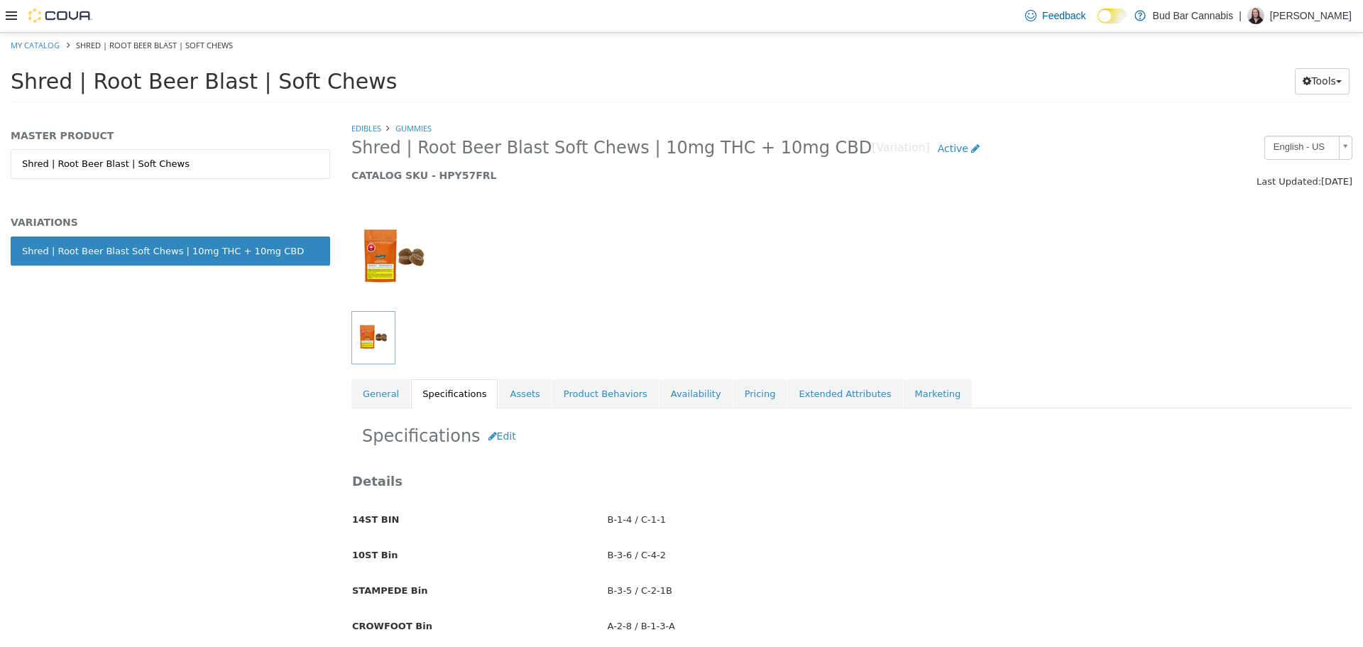
scroll to position [71, 0]
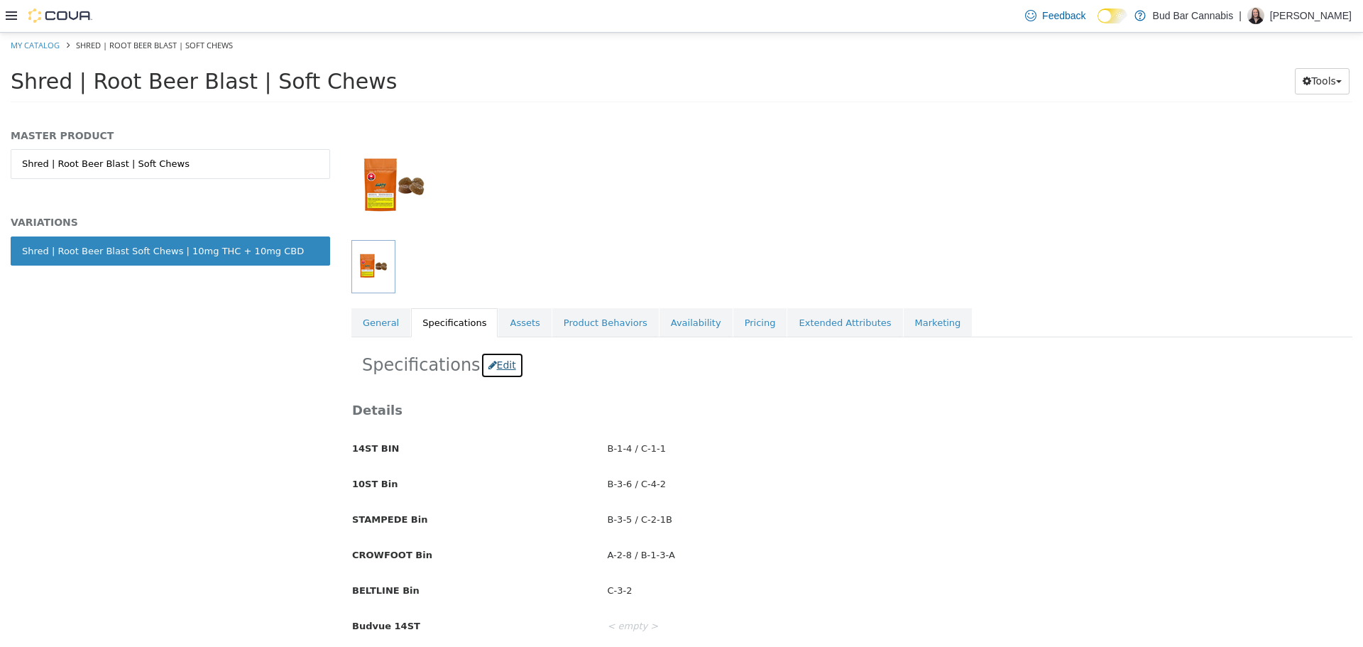
click at [496, 366] on button "Edit" at bounding box center [502, 364] width 43 height 26
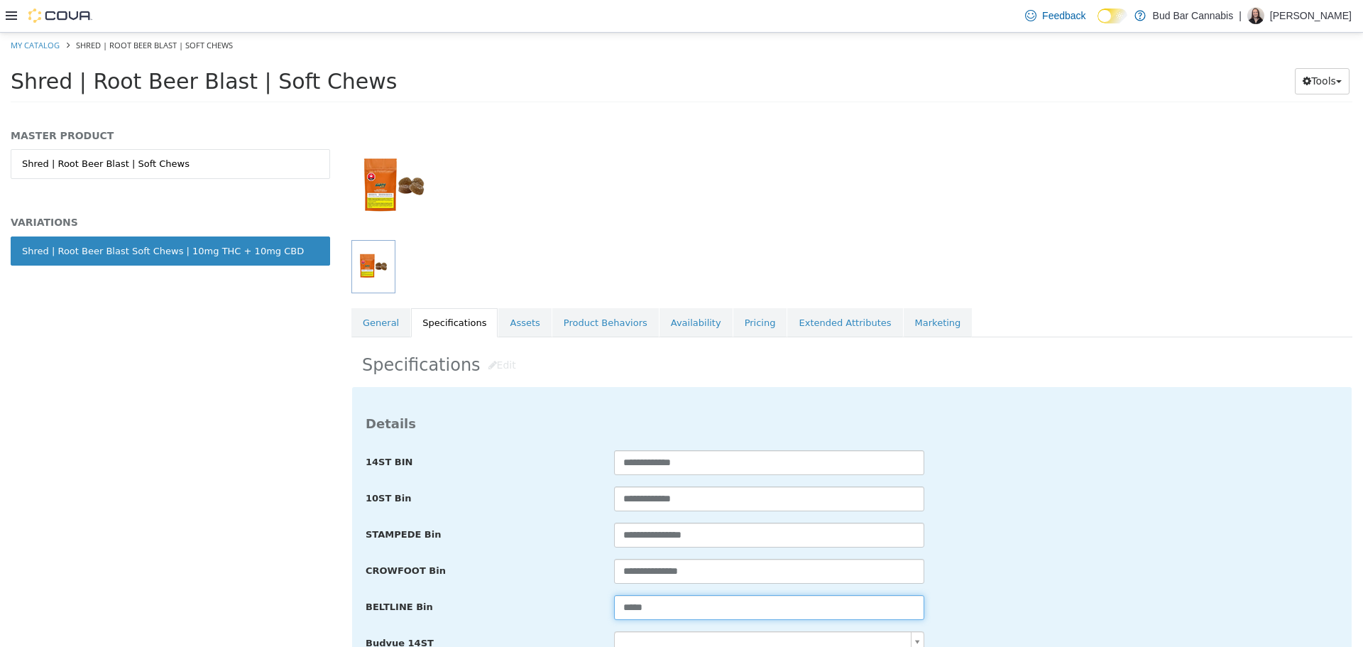
click at [714, 607] on input "*****" at bounding box center [769, 606] width 310 height 25
drag, startPoint x: 648, startPoint y: 603, endPoint x: 632, endPoint y: 609, distance: 17.3
click at [648, 604] on input "**********" at bounding box center [769, 606] width 310 height 25
click at [631, 609] on input "**********" at bounding box center [769, 606] width 310 height 25
click at [632, 609] on input "**********" at bounding box center [769, 606] width 310 height 25
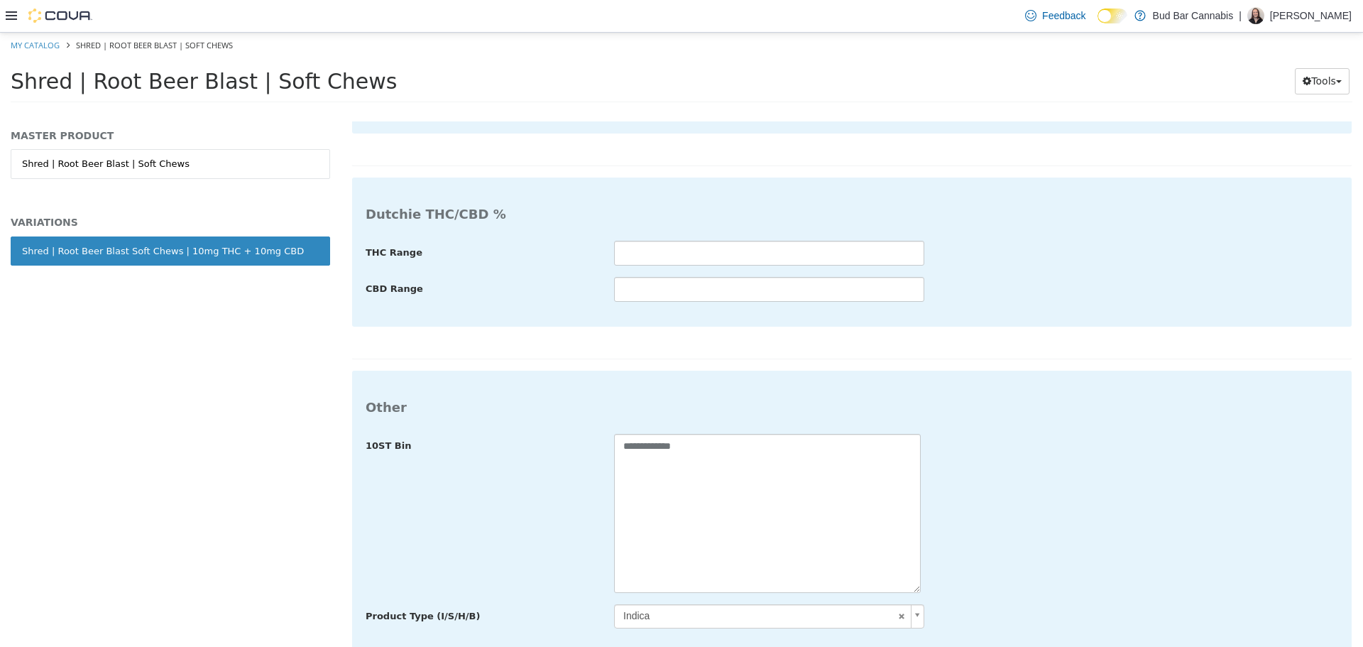
scroll to position [2924, 0]
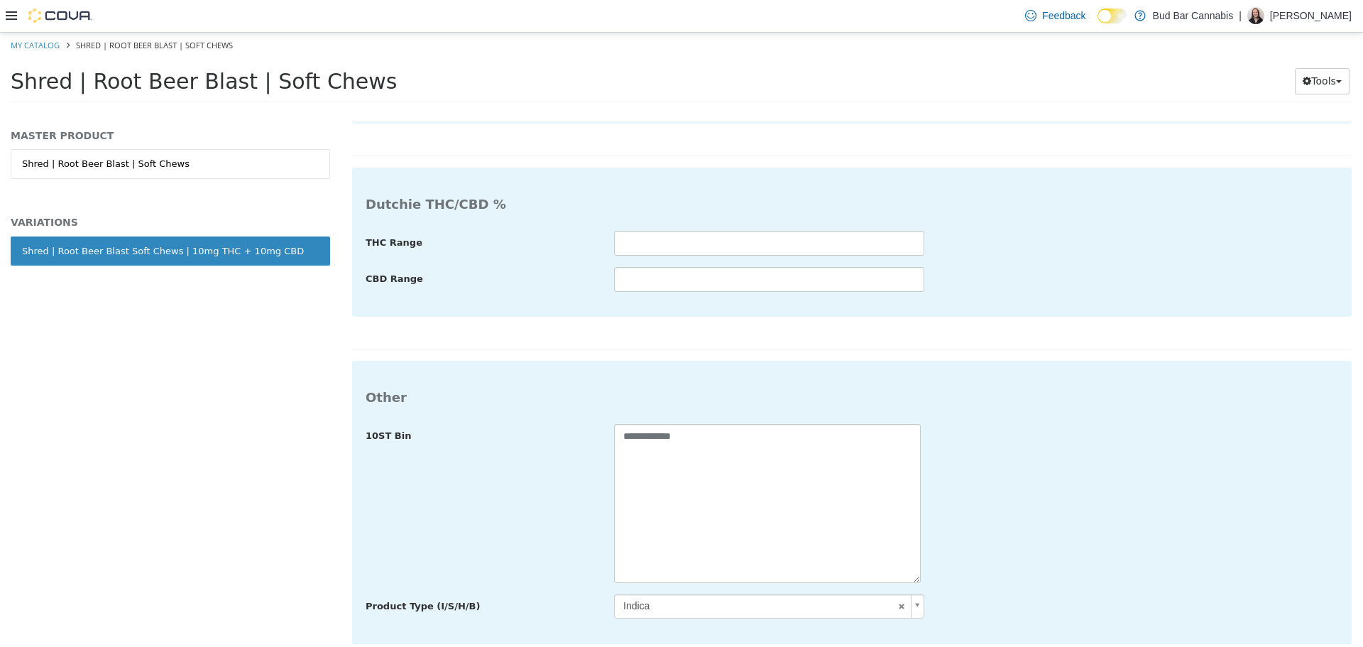
type input "**********"
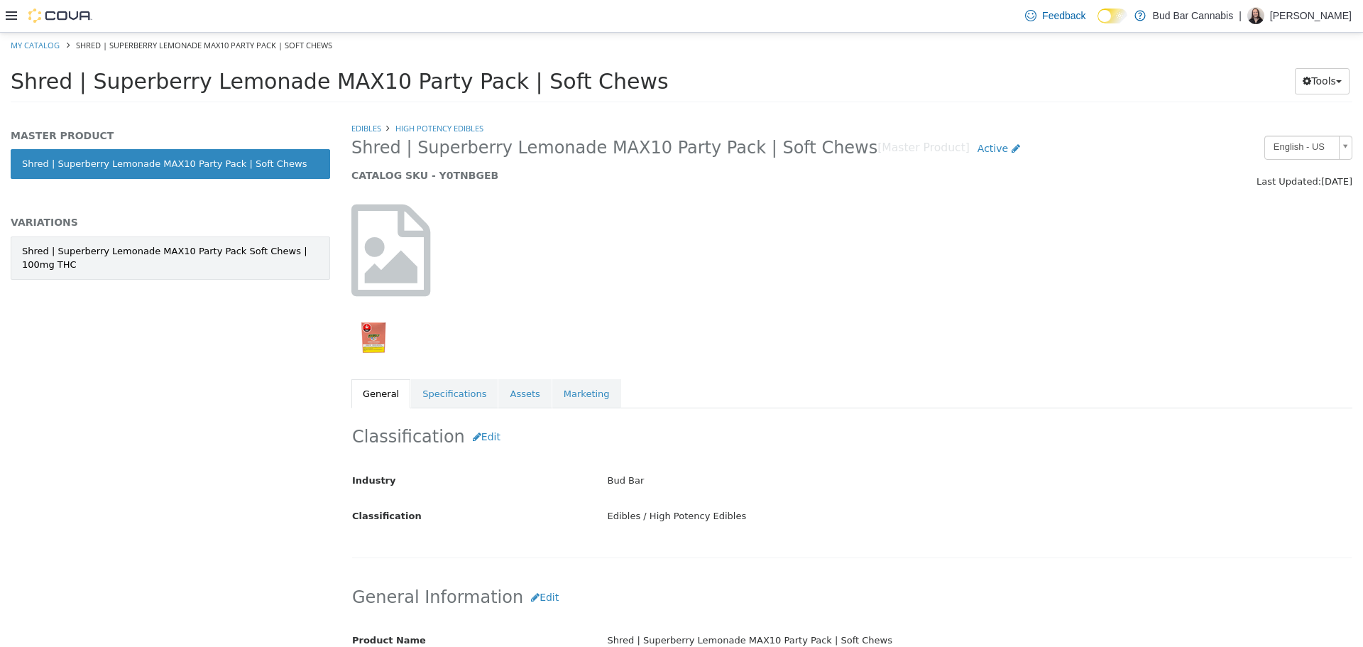
click at [222, 249] on div "Shred | Superberry Lemonade MAX10 Party Pack Soft Chews | 100mg THC" at bounding box center [170, 258] width 297 height 28
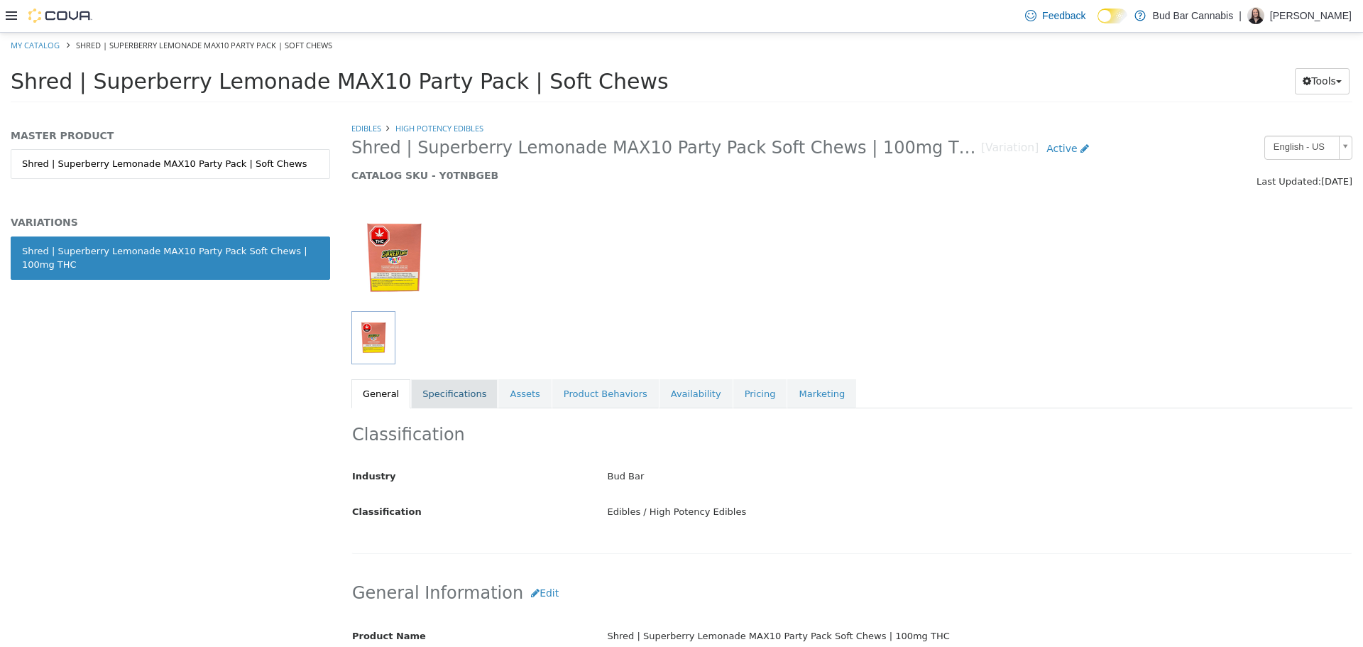
click at [461, 386] on link "Specifications" at bounding box center [454, 393] width 87 height 30
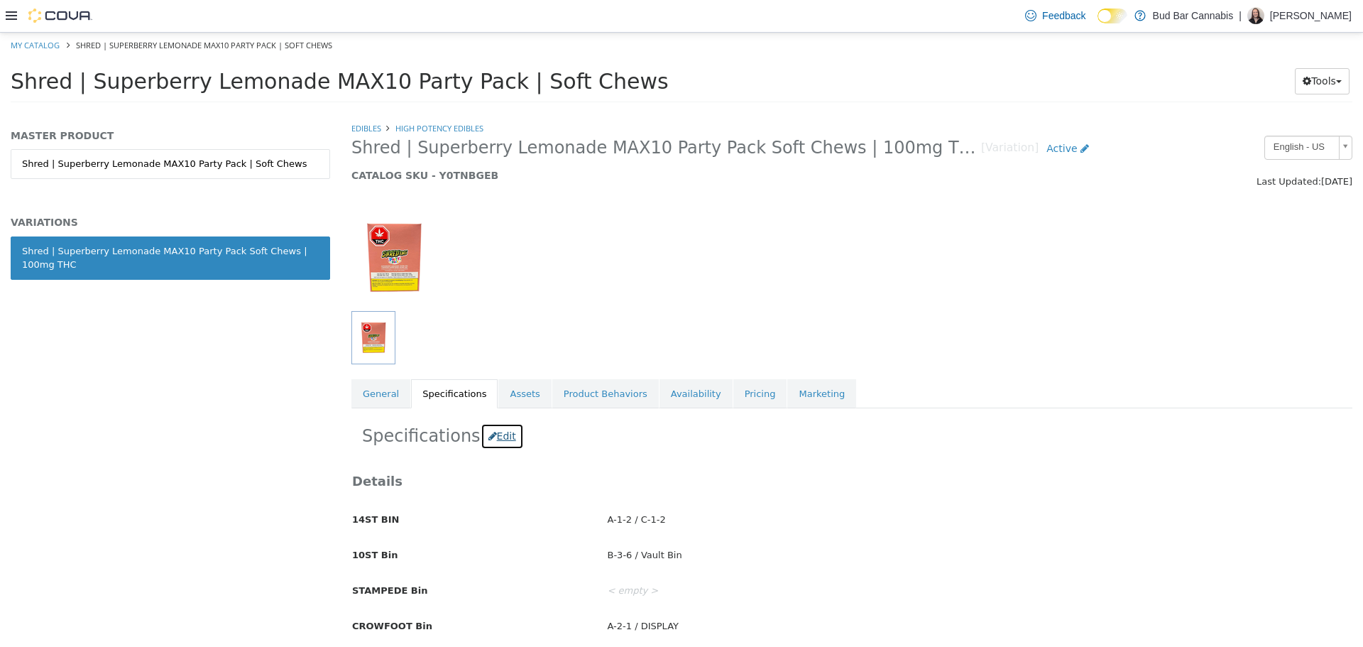
click at [489, 432] on button "Edit" at bounding box center [502, 435] width 43 height 26
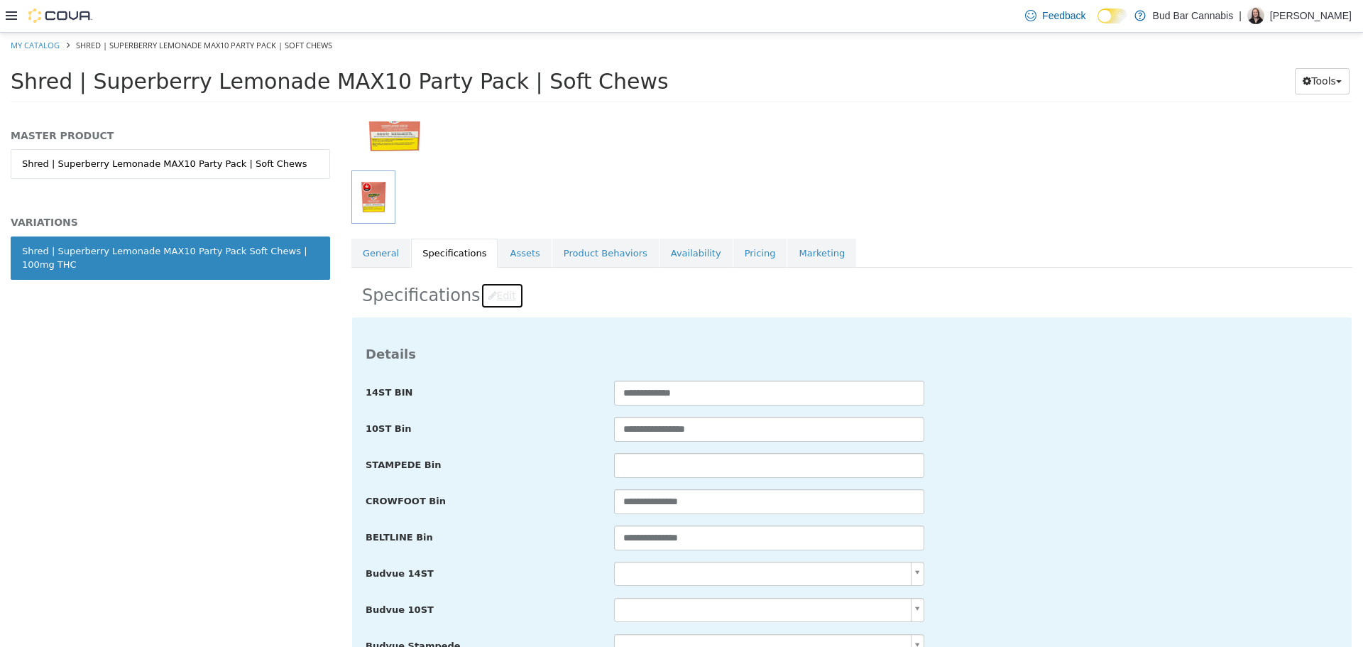
scroll to position [142, 0]
drag, startPoint x: 736, startPoint y: 535, endPoint x: 471, endPoint y: 536, distance: 264.8
click at [471, 536] on div "**********" at bounding box center [852, 536] width 994 height 26
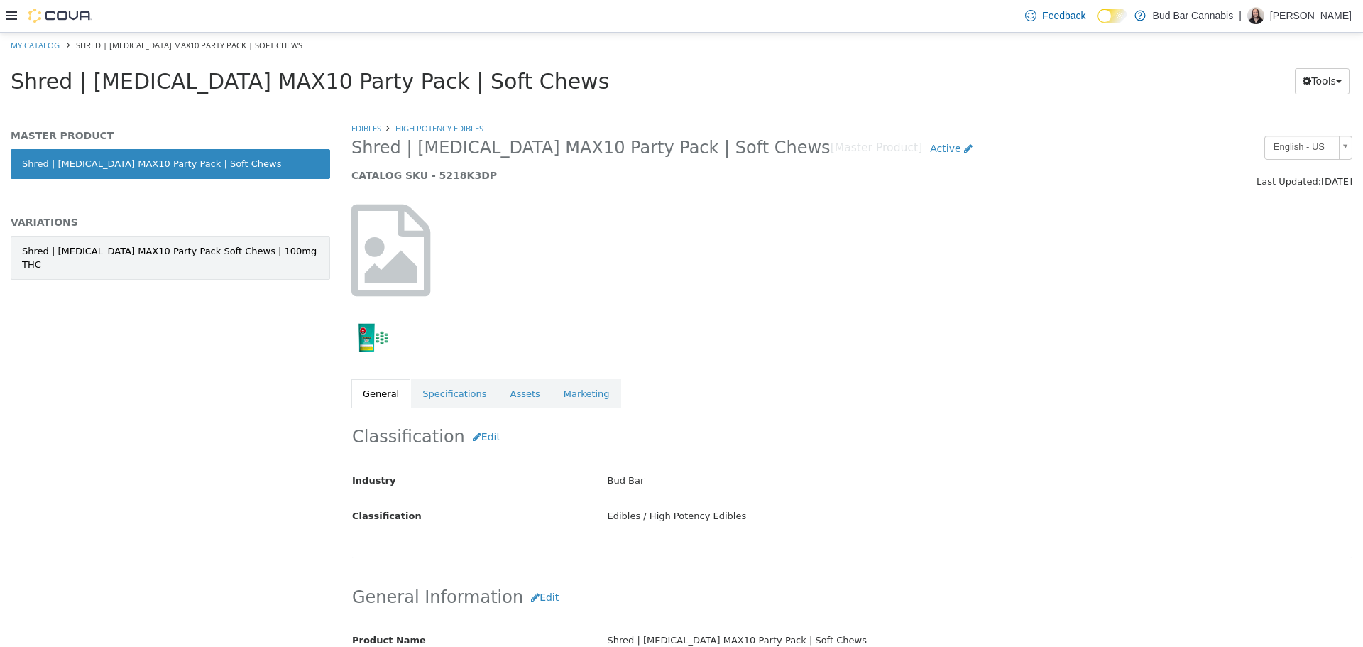
click at [268, 262] on link "Shred | Shark Attack MAX10 Party Pack Soft Chews | 100mg THC" at bounding box center [170, 257] width 319 height 43
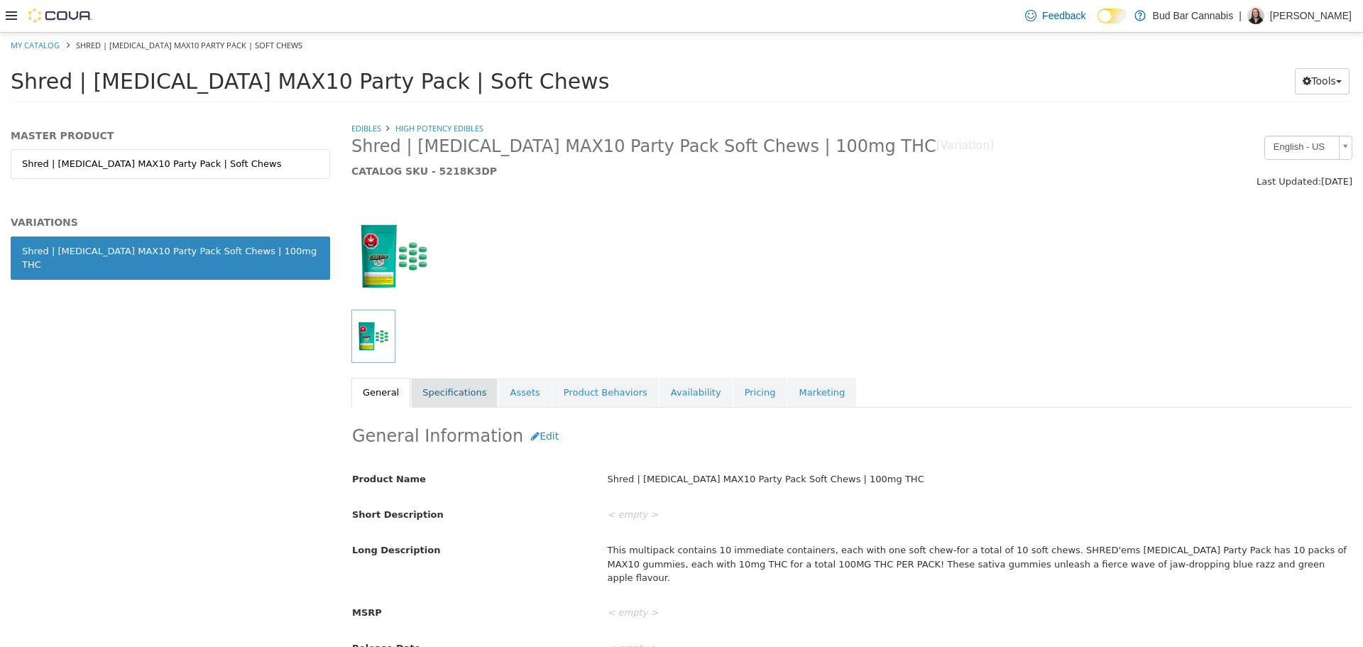
click at [453, 398] on link "Specifications" at bounding box center [454, 392] width 87 height 30
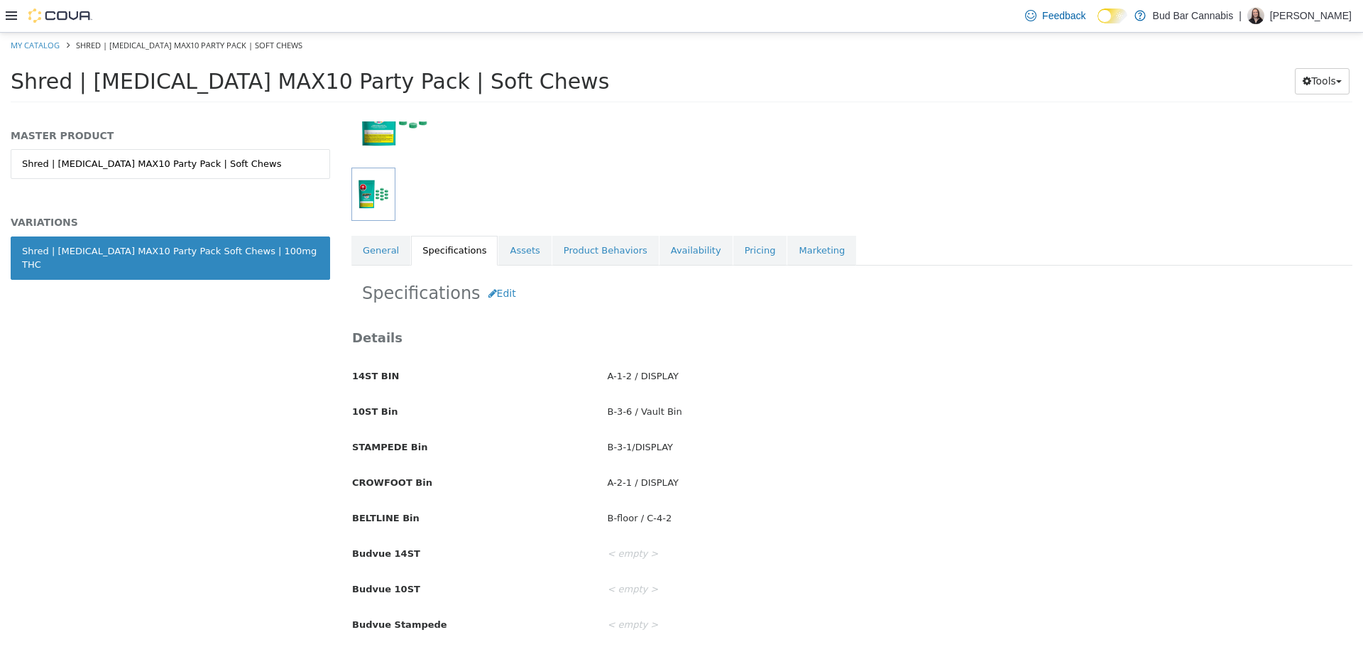
scroll to position [143, 0]
click at [486, 283] on button "Edit" at bounding box center [502, 292] width 43 height 26
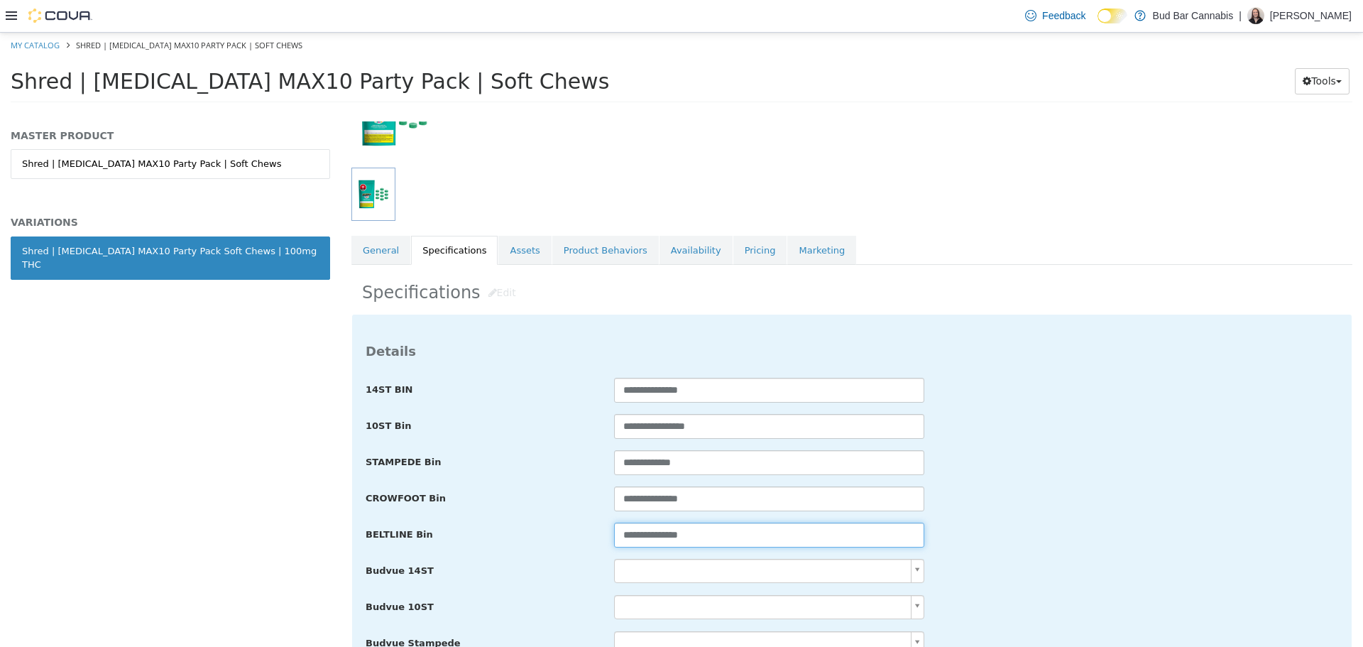
drag, startPoint x: 759, startPoint y: 531, endPoint x: 328, endPoint y: 539, distance: 431.0
click at [328, 111] on div "**********" at bounding box center [681, 111] width 1363 height 0
paste input "text"
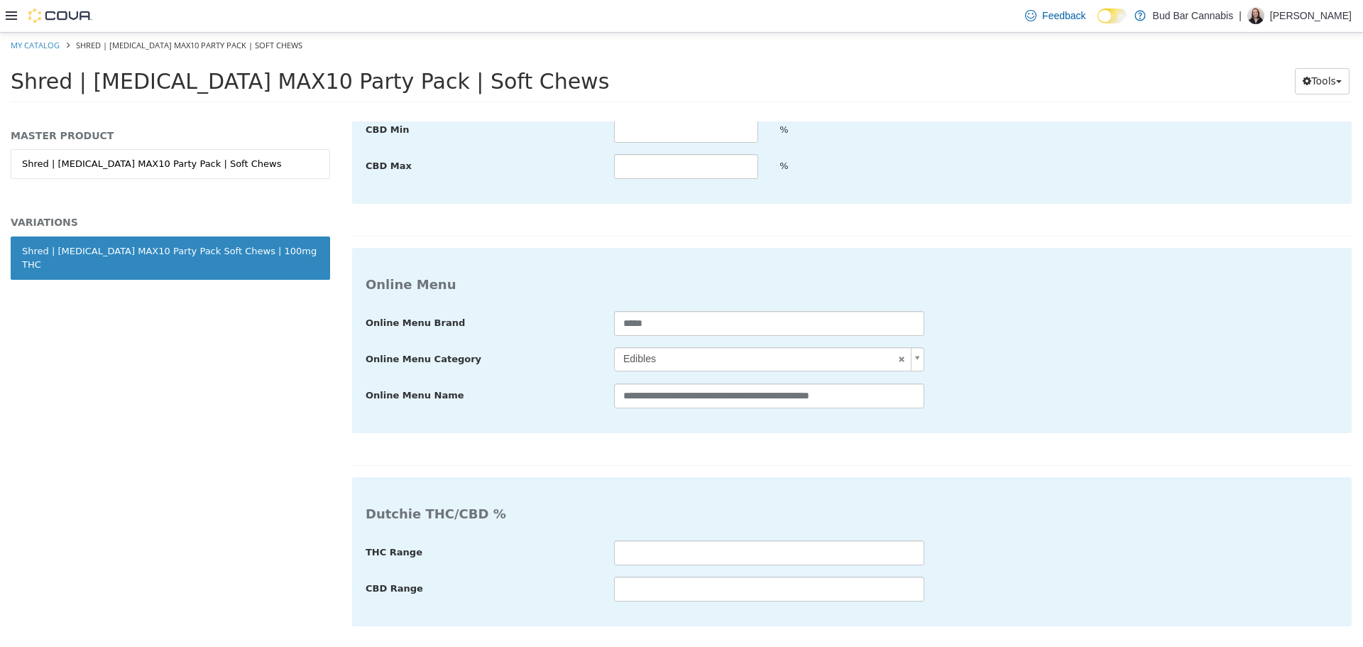
type input "**********"
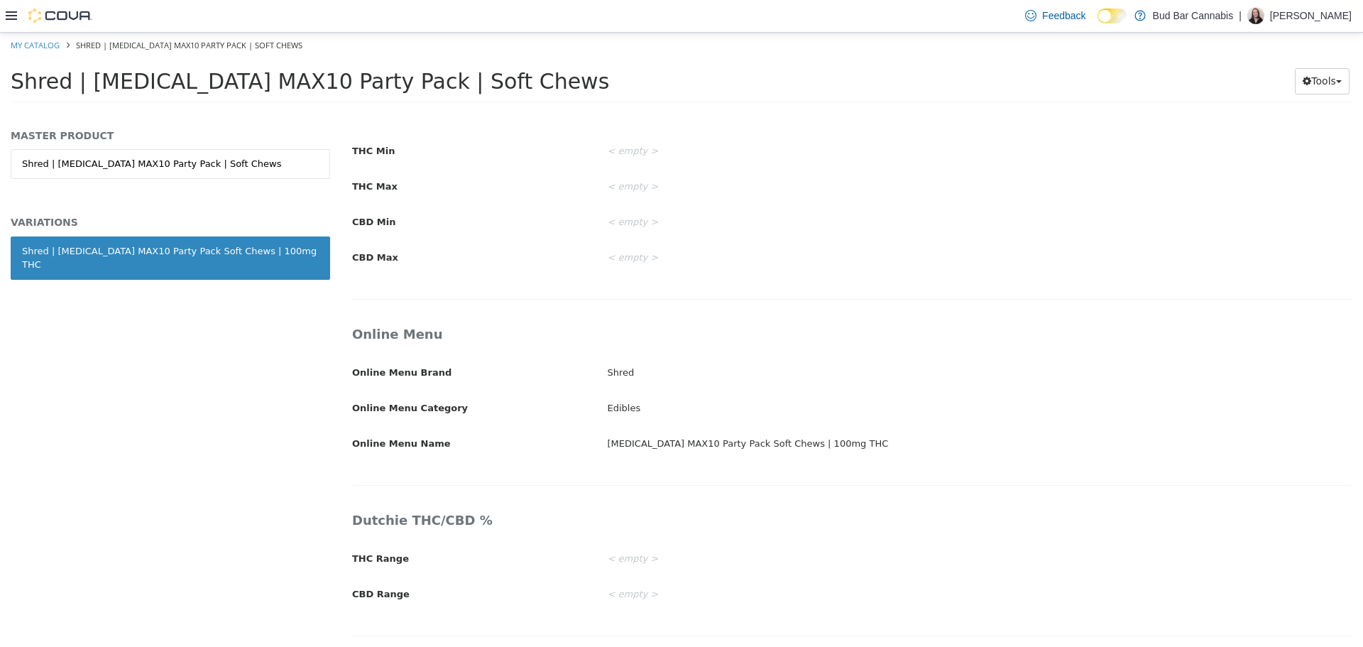
scroll to position [2169, 0]
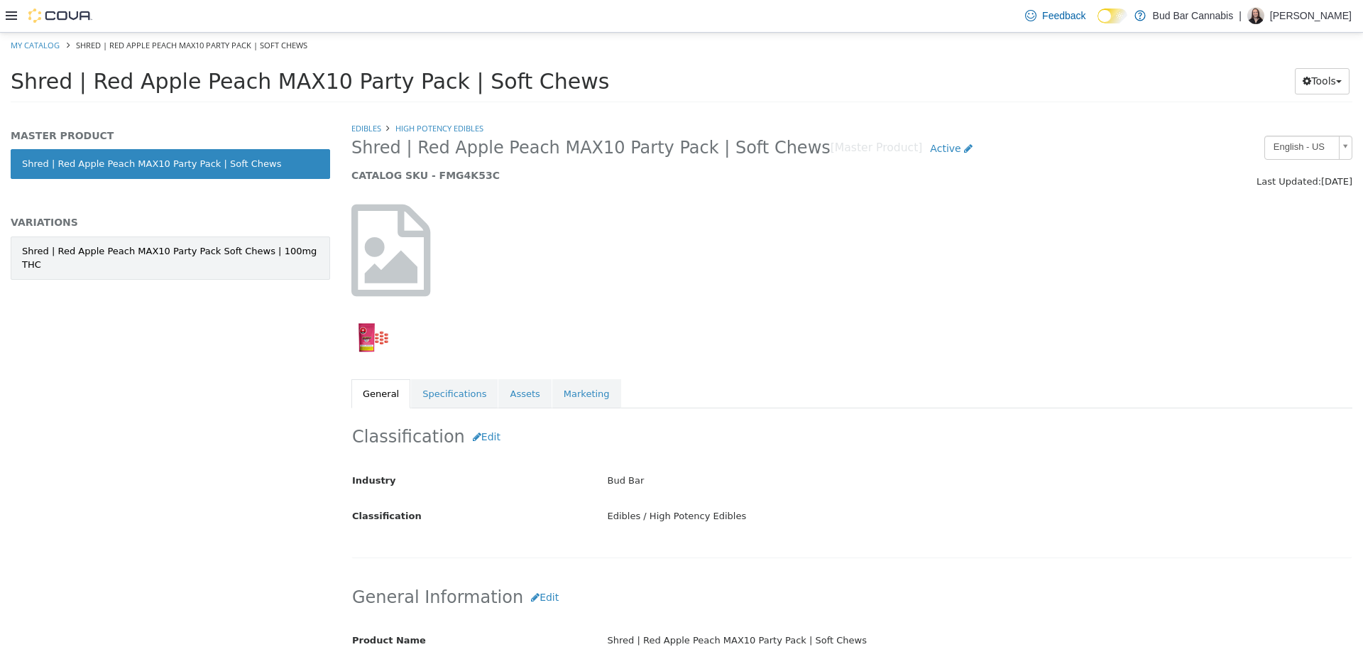
click at [214, 239] on link "Shred | Red Apple Peach MAX10 Party Pack Soft Chews | 100mg THC" at bounding box center [170, 257] width 319 height 43
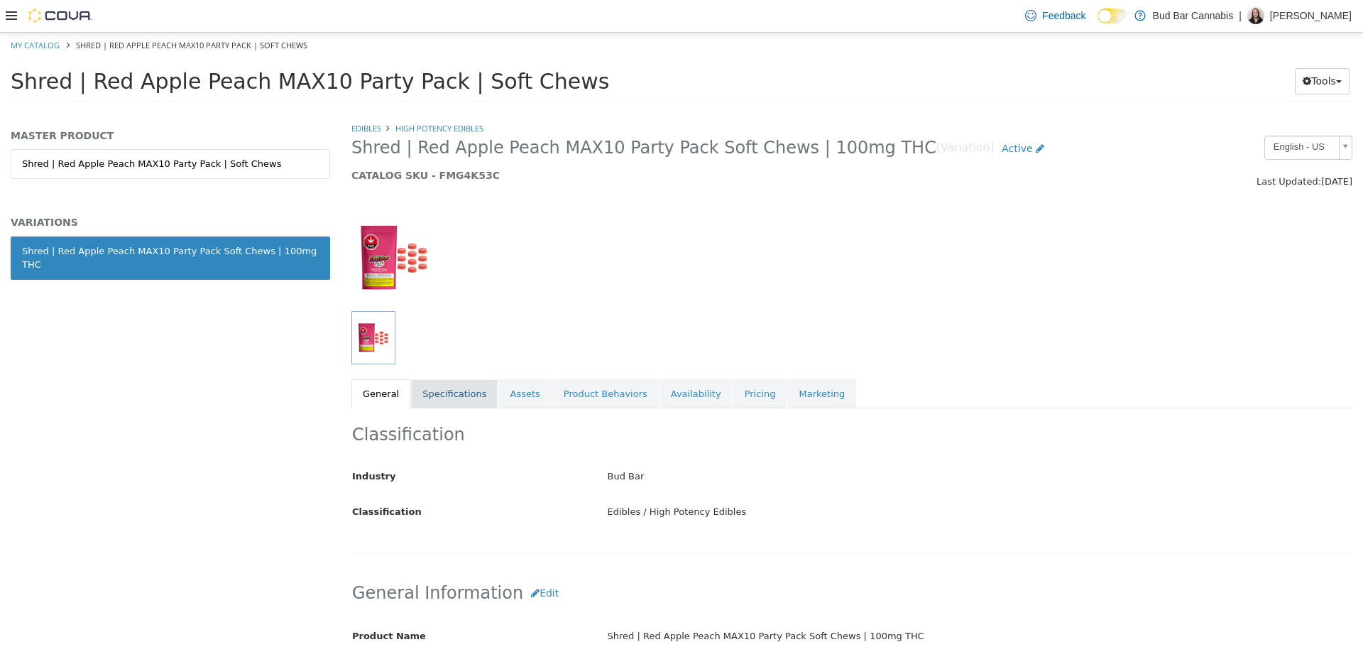
drag, startPoint x: 471, startPoint y: 393, endPoint x: 481, endPoint y: 386, distance: 12.1
click at [471, 393] on link "Specifications" at bounding box center [454, 393] width 87 height 30
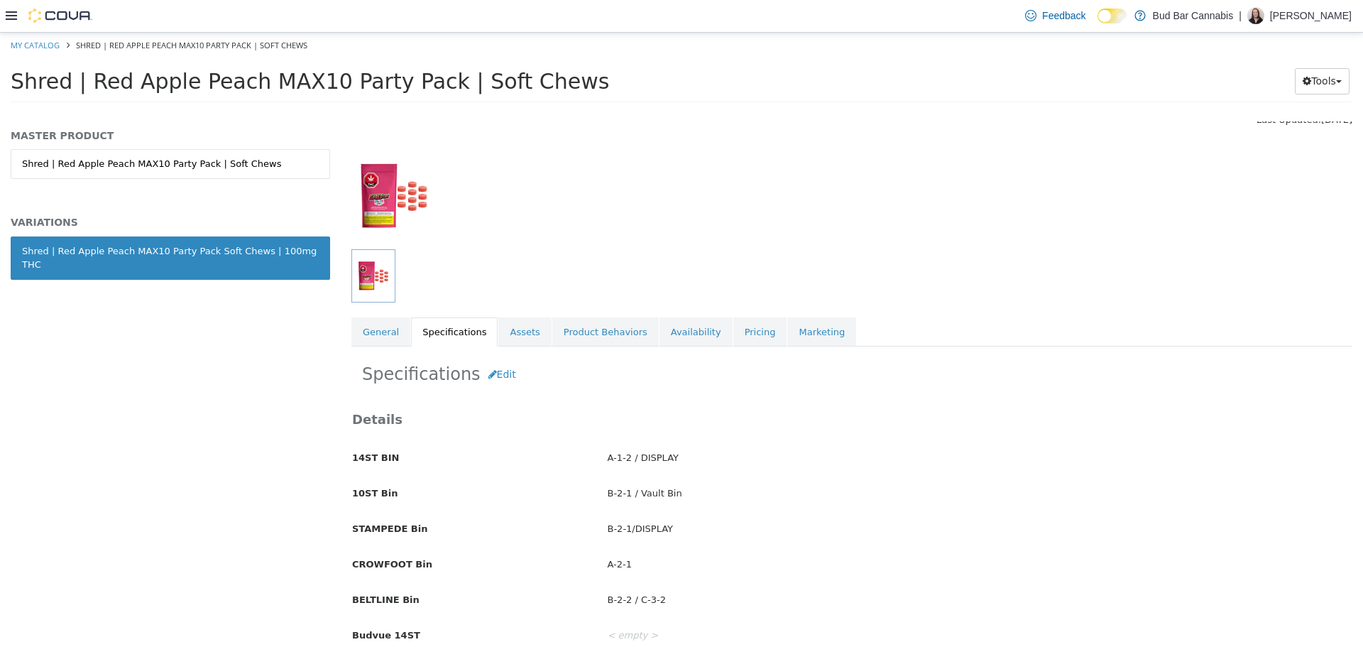
scroll to position [142, 0]
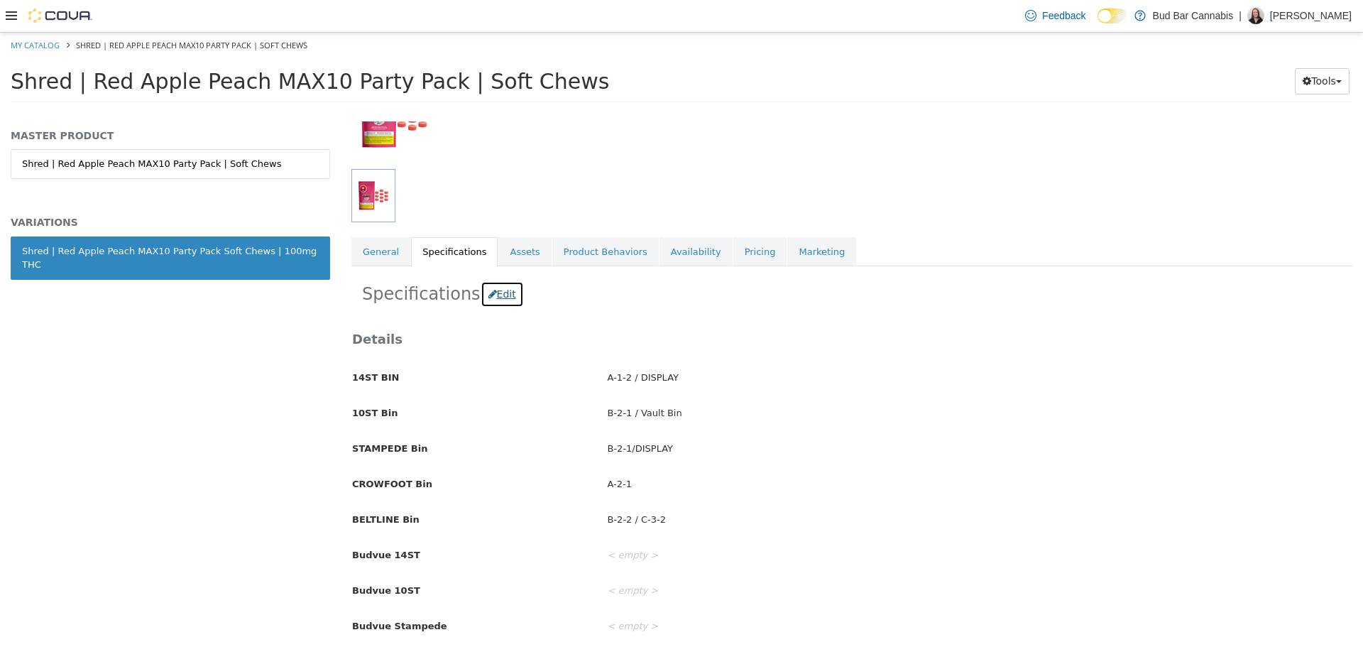
click at [506, 288] on button "Edit" at bounding box center [502, 293] width 43 height 26
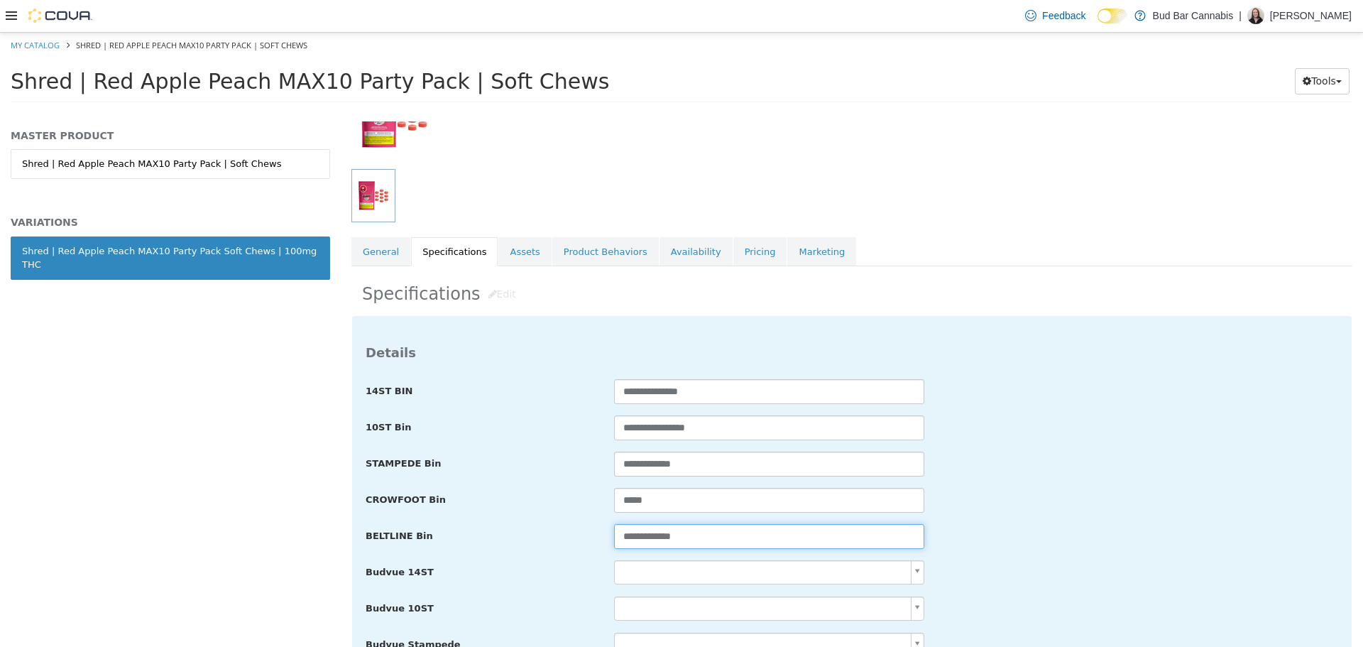
drag, startPoint x: 682, startPoint y: 542, endPoint x: 429, endPoint y: 542, distance: 252.8
click at [429, 542] on div "**********" at bounding box center [852, 536] width 994 height 26
paste input "**"
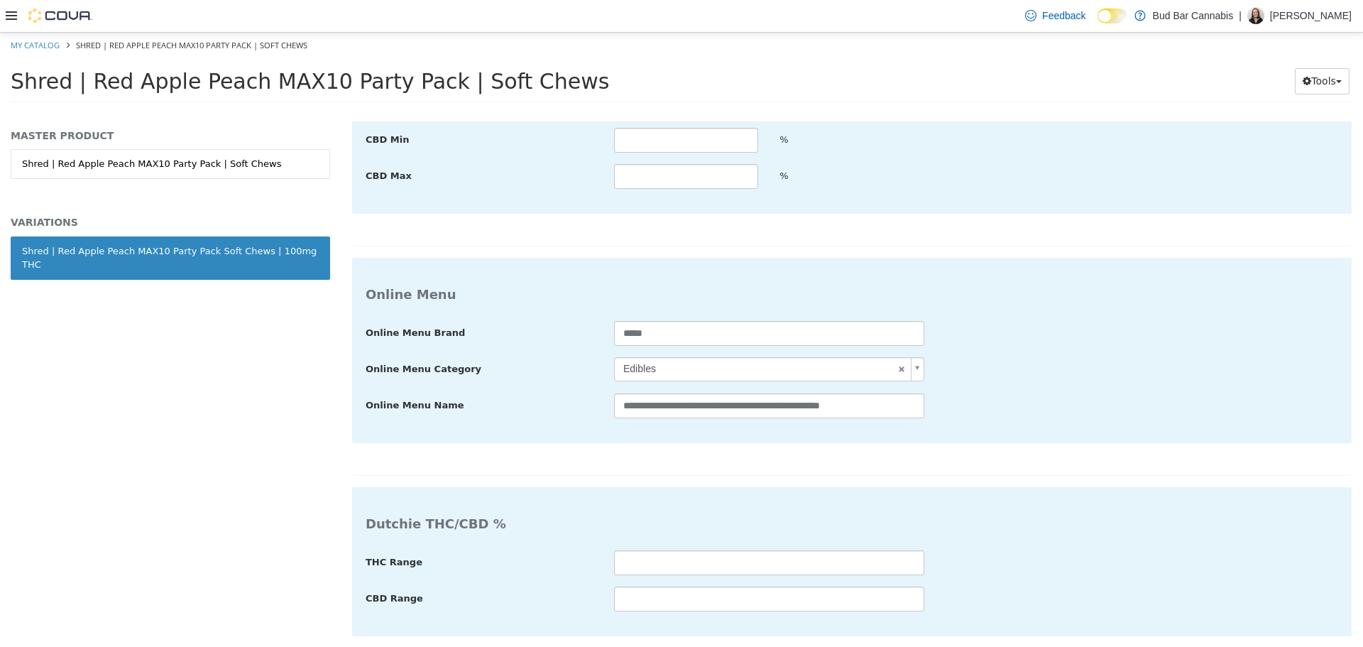
type input "**********"
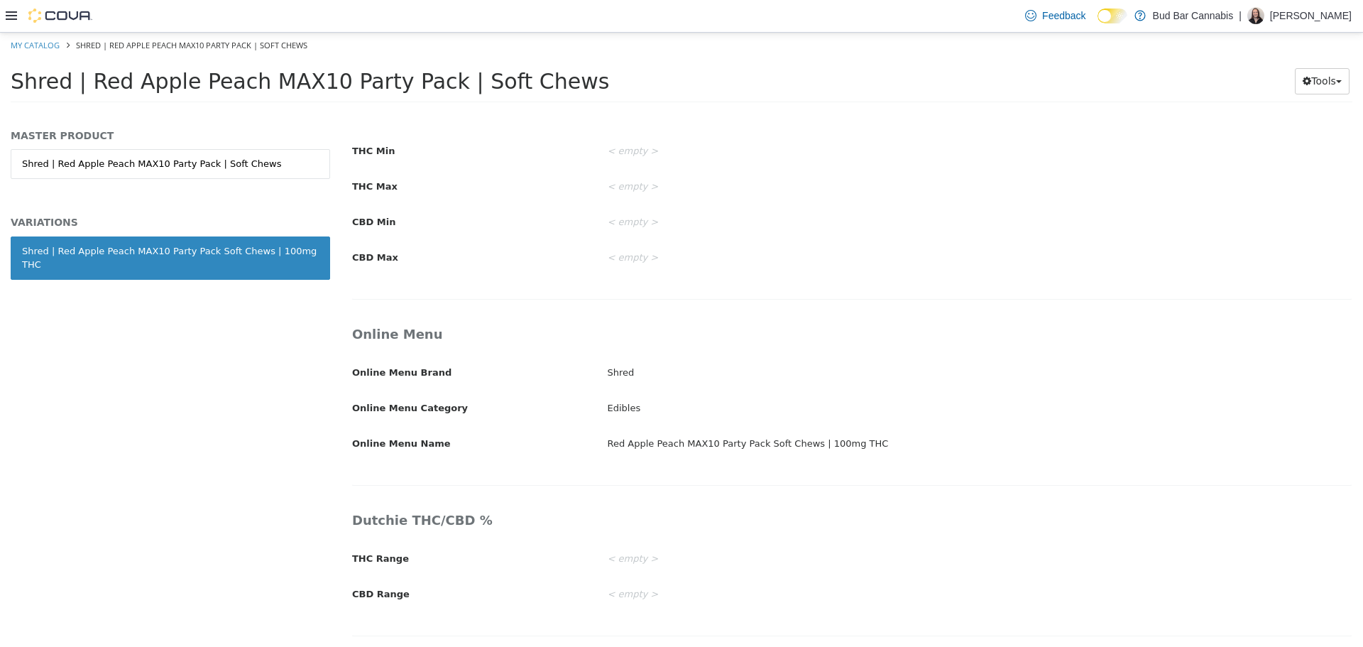
scroll to position [2169, 0]
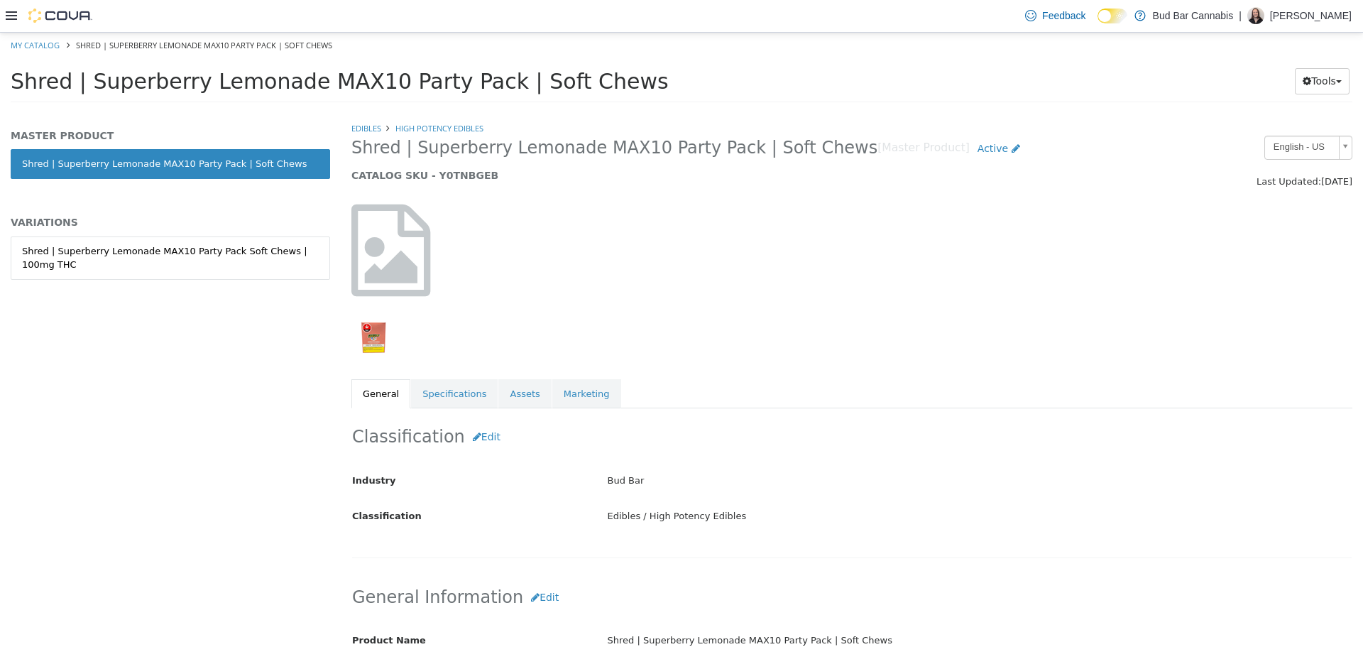
drag, startPoint x: 153, startPoint y: 254, endPoint x: 283, endPoint y: 344, distance: 157.7
click at [153, 256] on div "Shred | Superberry Lemonade MAX10 Party Pack Soft Chews | 100mg THC" at bounding box center [170, 258] width 297 height 28
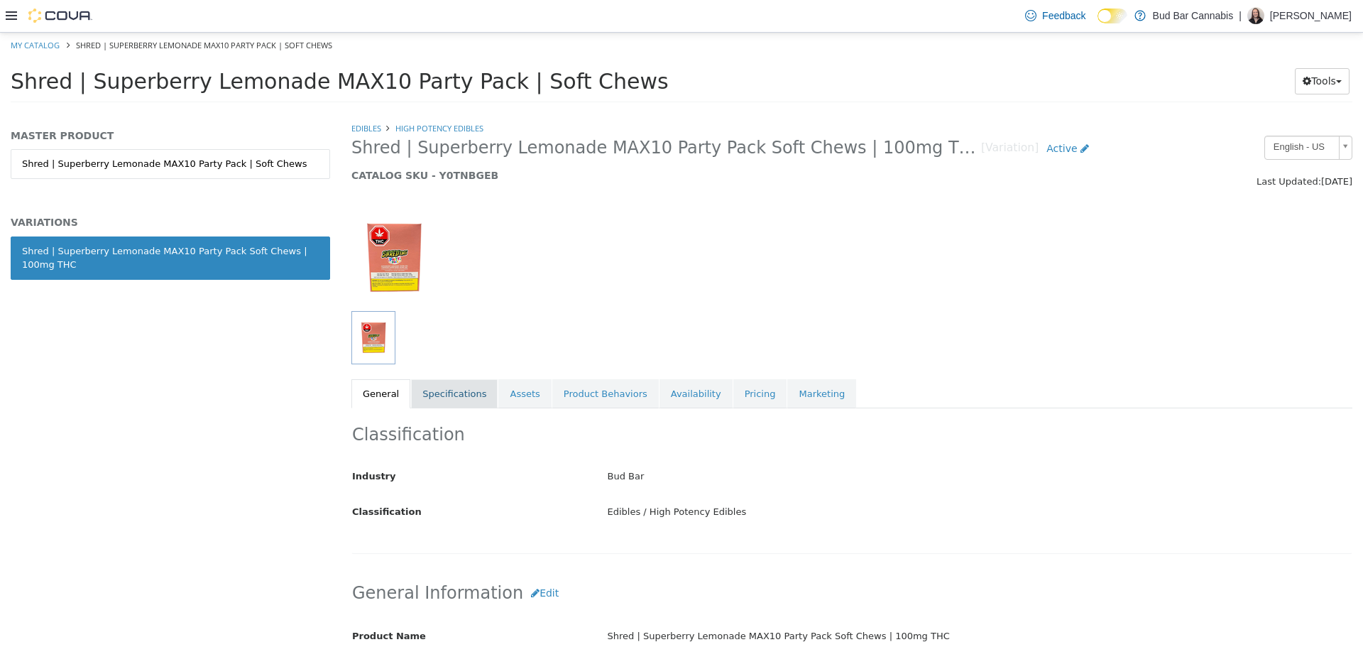
click at [430, 397] on link "Specifications" at bounding box center [454, 393] width 87 height 30
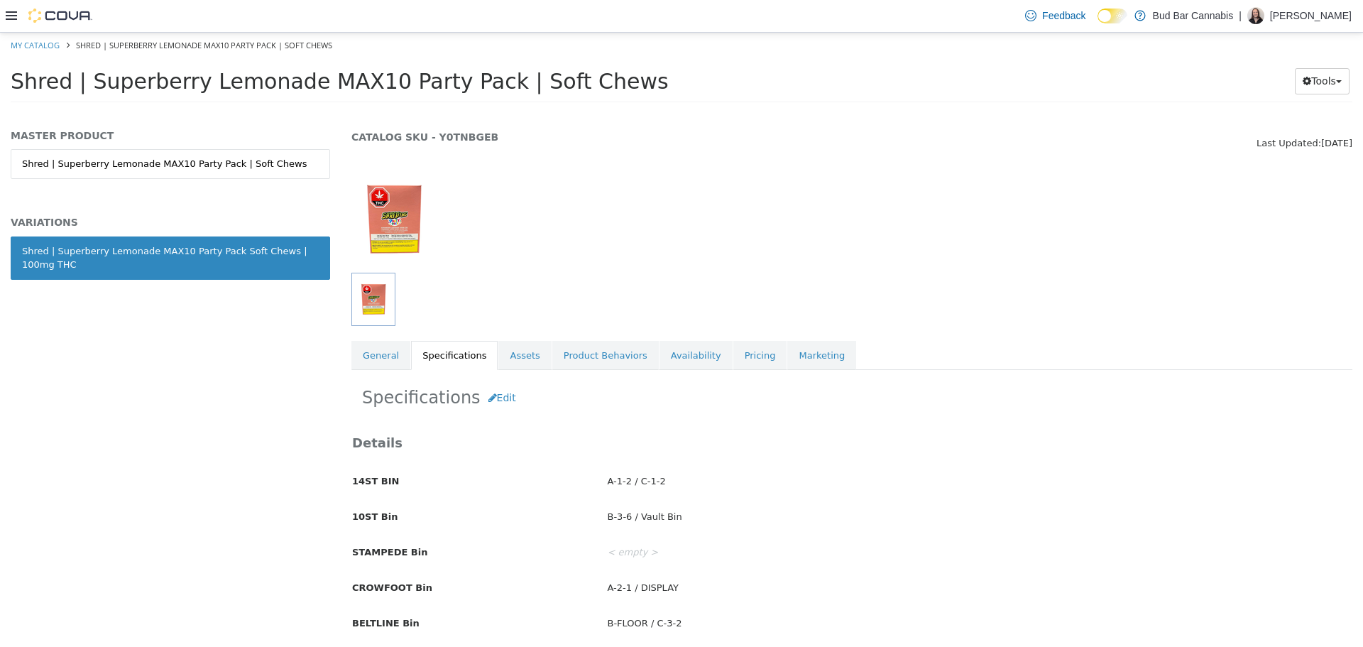
scroll to position [71, 0]
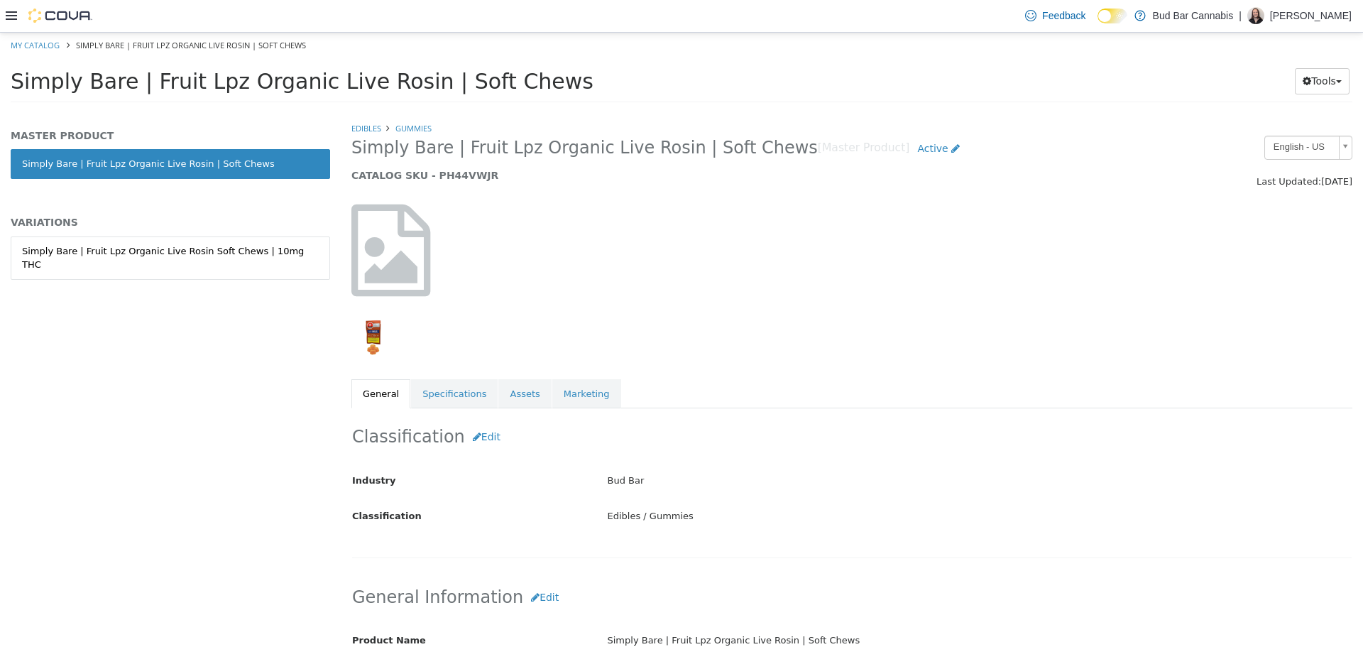
click at [163, 231] on div "MASTER PRODUCT Simply Bare | Fruit Lpz Organic Live Rosin | Soft Chews VARIATIO…" at bounding box center [170, 219] width 319 height 180
click at [175, 253] on div "Simply Bare | Fruit Lpz Organic Live Rosin Soft Chews | 10mg THC" at bounding box center [170, 258] width 297 height 28
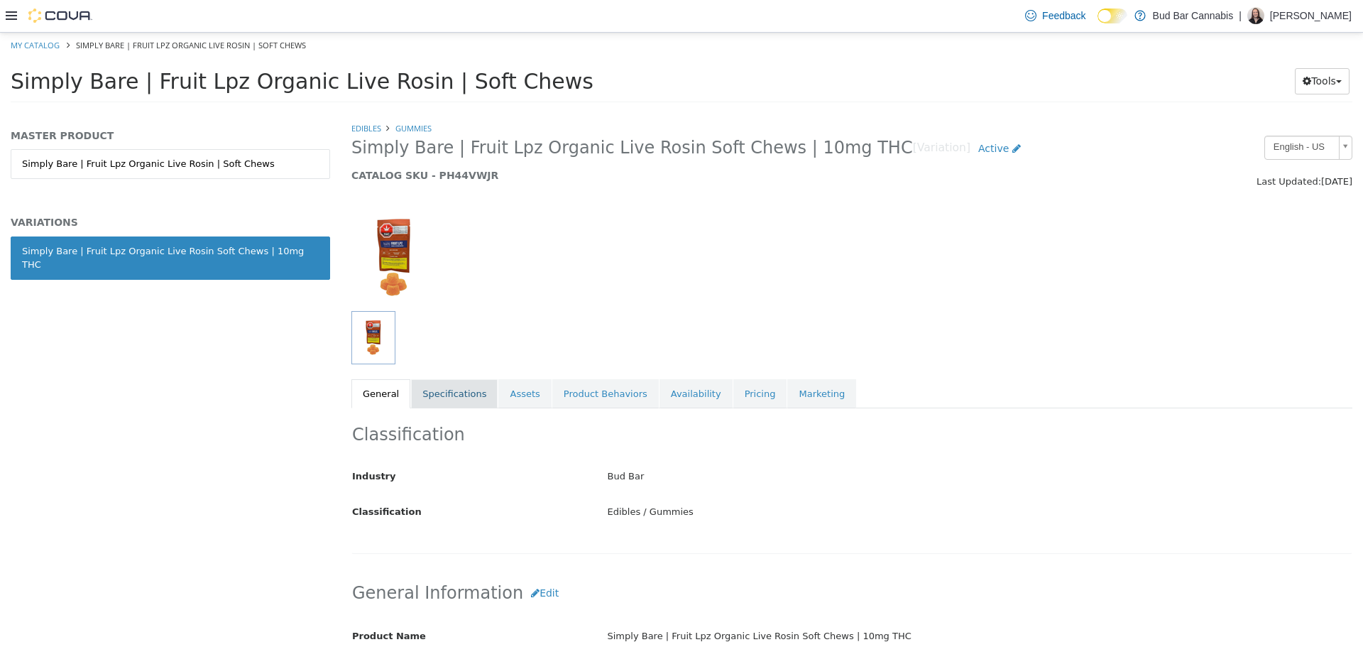
click at [435, 400] on link "Specifications" at bounding box center [454, 393] width 87 height 30
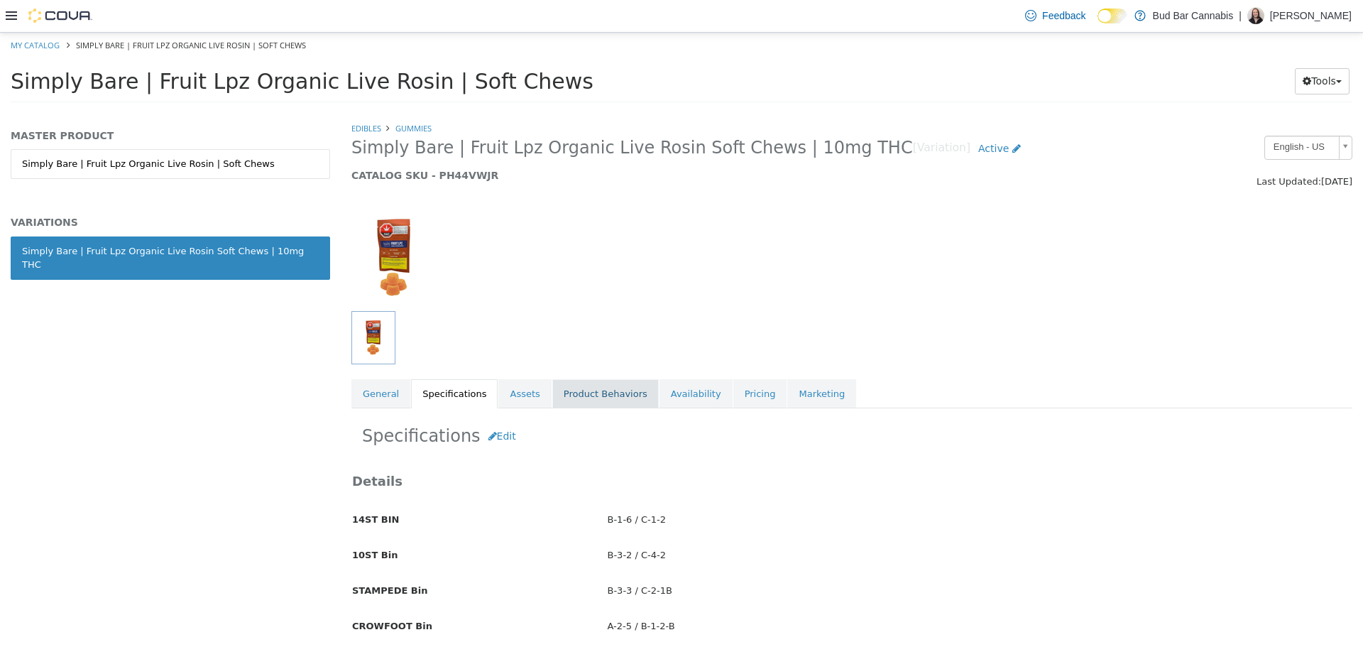
scroll to position [213, 0]
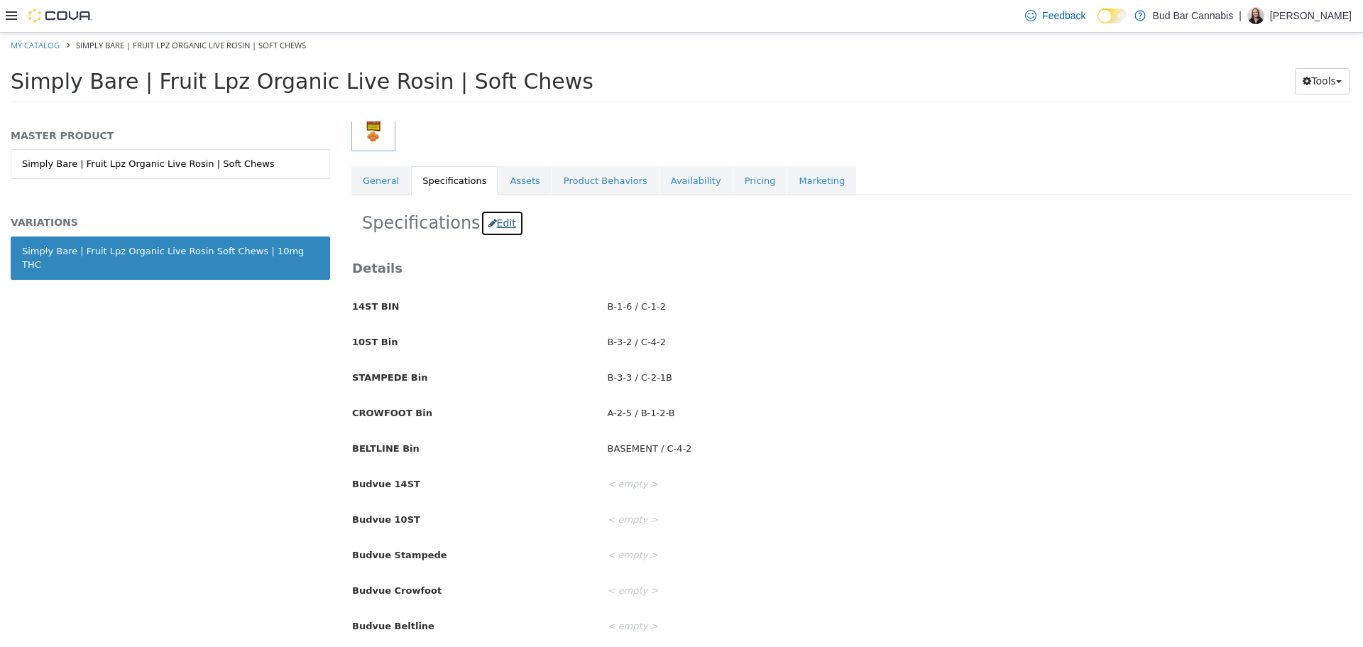
click at [482, 223] on button "Edit" at bounding box center [502, 222] width 43 height 26
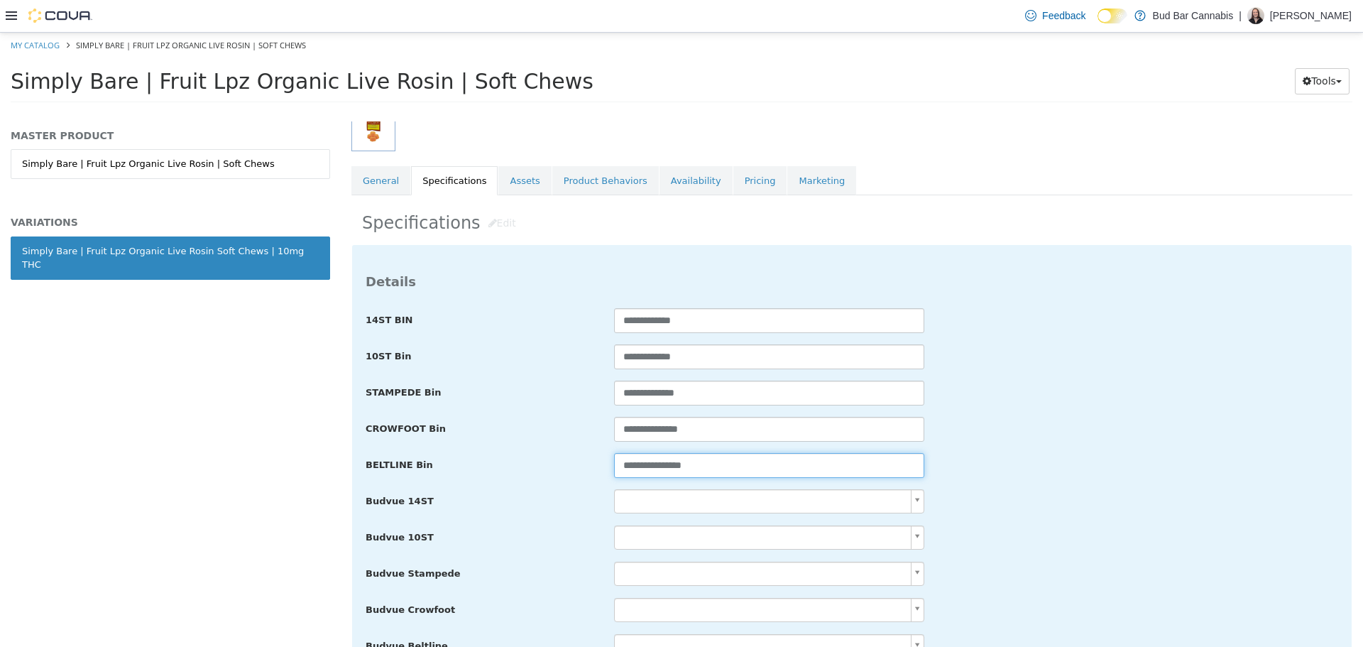
click at [655, 464] on input "**********" at bounding box center [769, 464] width 310 height 25
click at [655, 462] on input "**********" at bounding box center [769, 464] width 310 height 25
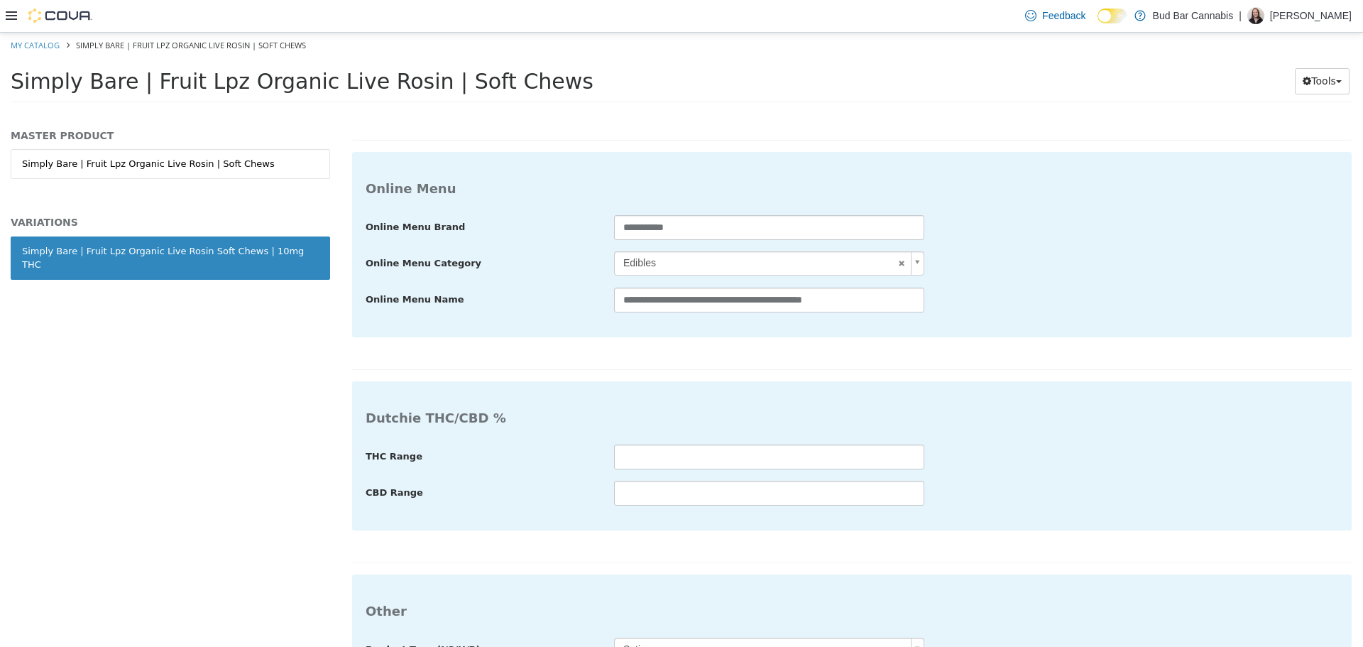
scroll to position [2771, 0]
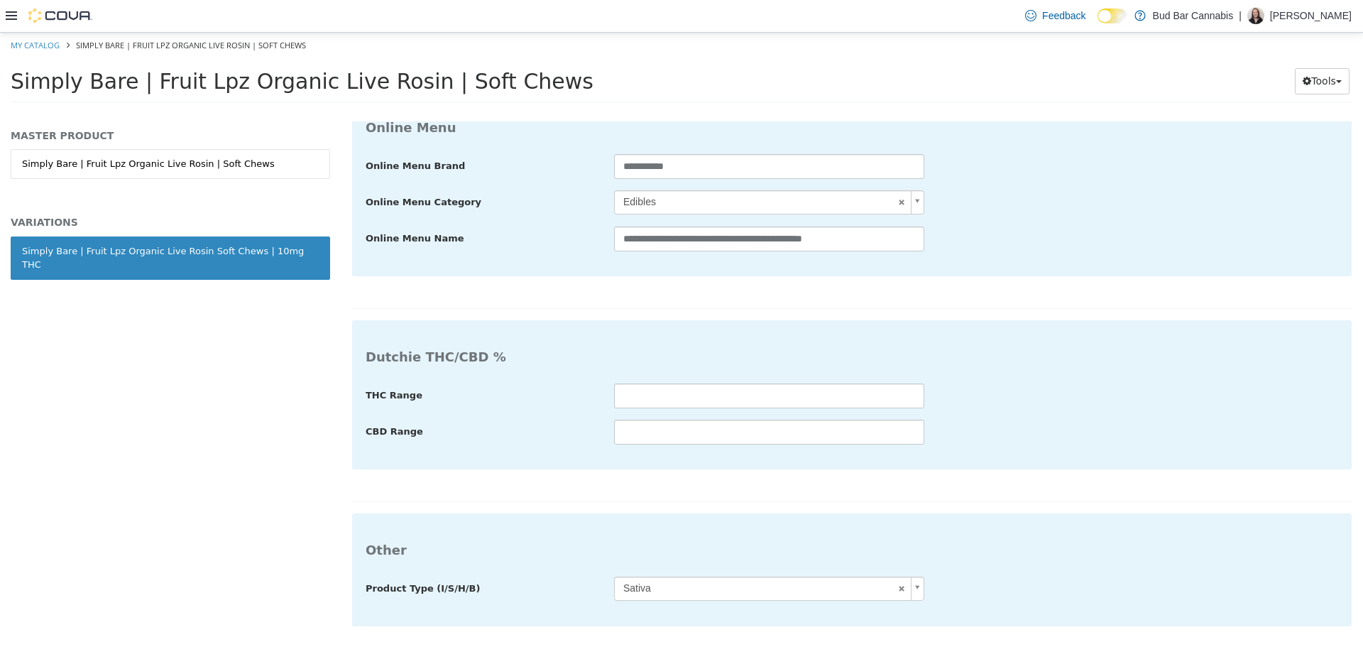
type input "**********"
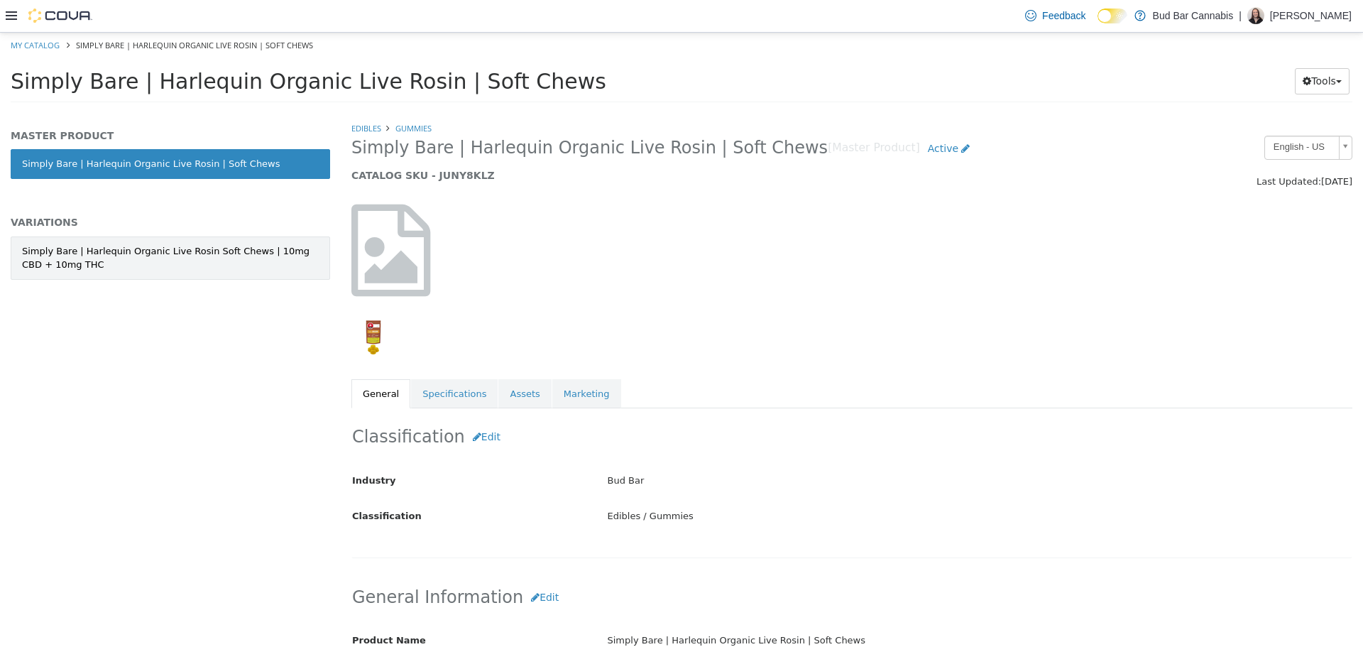
click at [194, 258] on div "Simply Bare | Harlequin Organic Live Rosin Soft Chews | 10mg CBD + 10mg THC" at bounding box center [170, 258] width 297 height 28
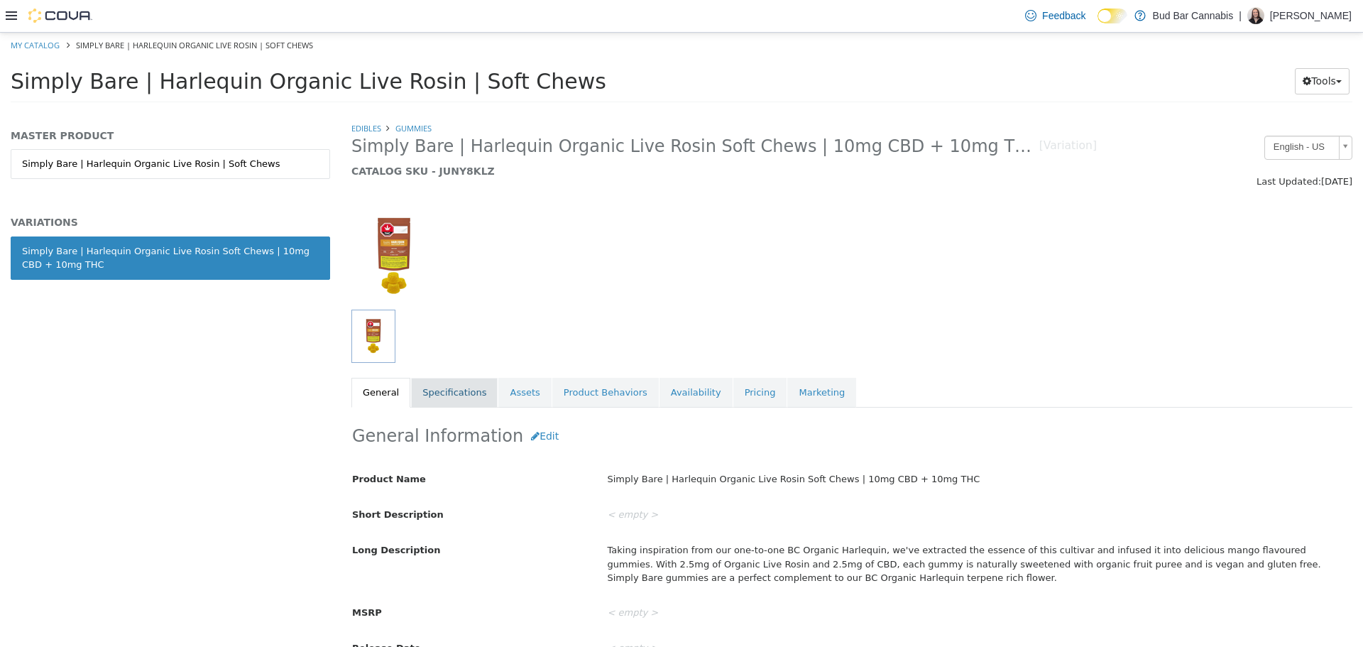
click at [469, 404] on link "Specifications" at bounding box center [454, 392] width 87 height 30
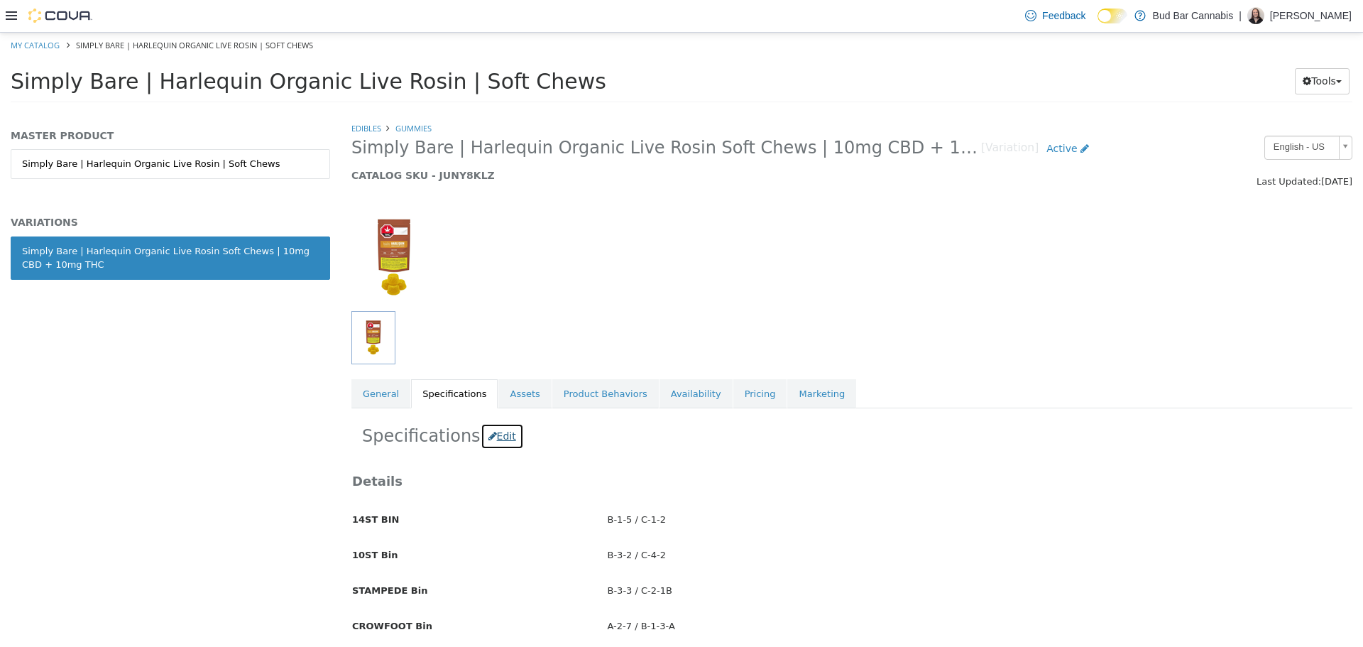
click at [507, 437] on button "Edit" at bounding box center [502, 435] width 43 height 26
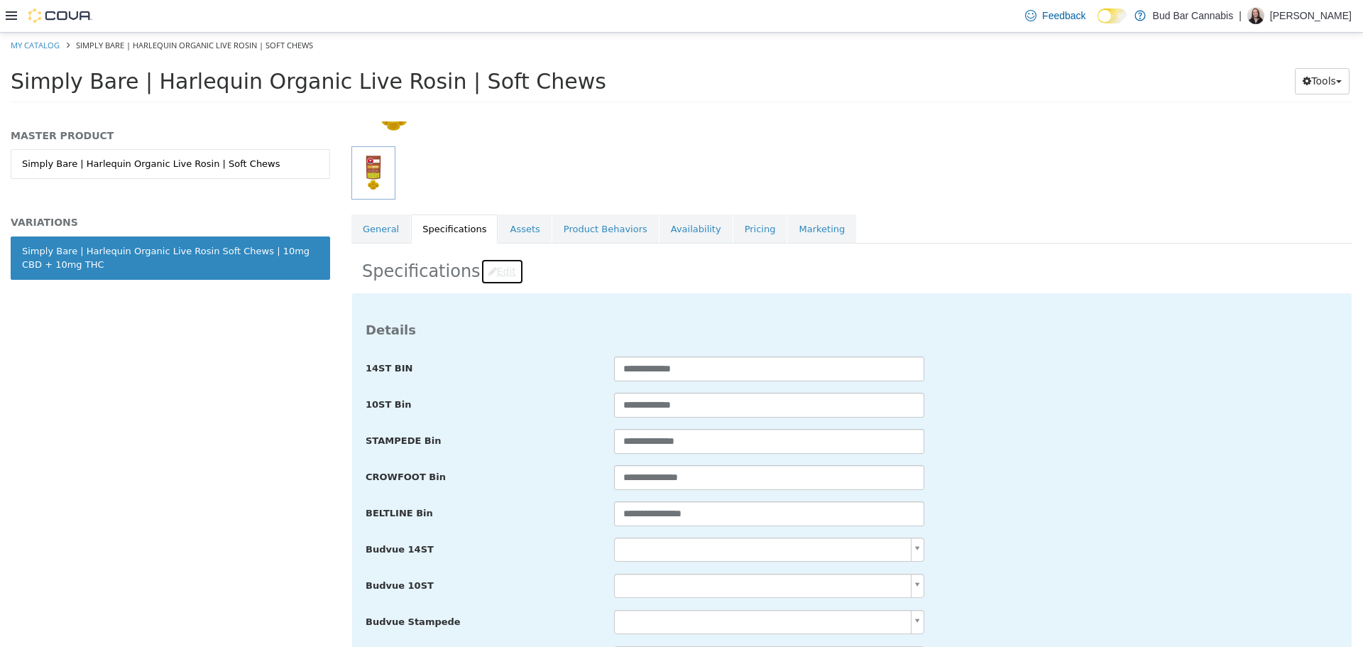
scroll to position [284, 0]
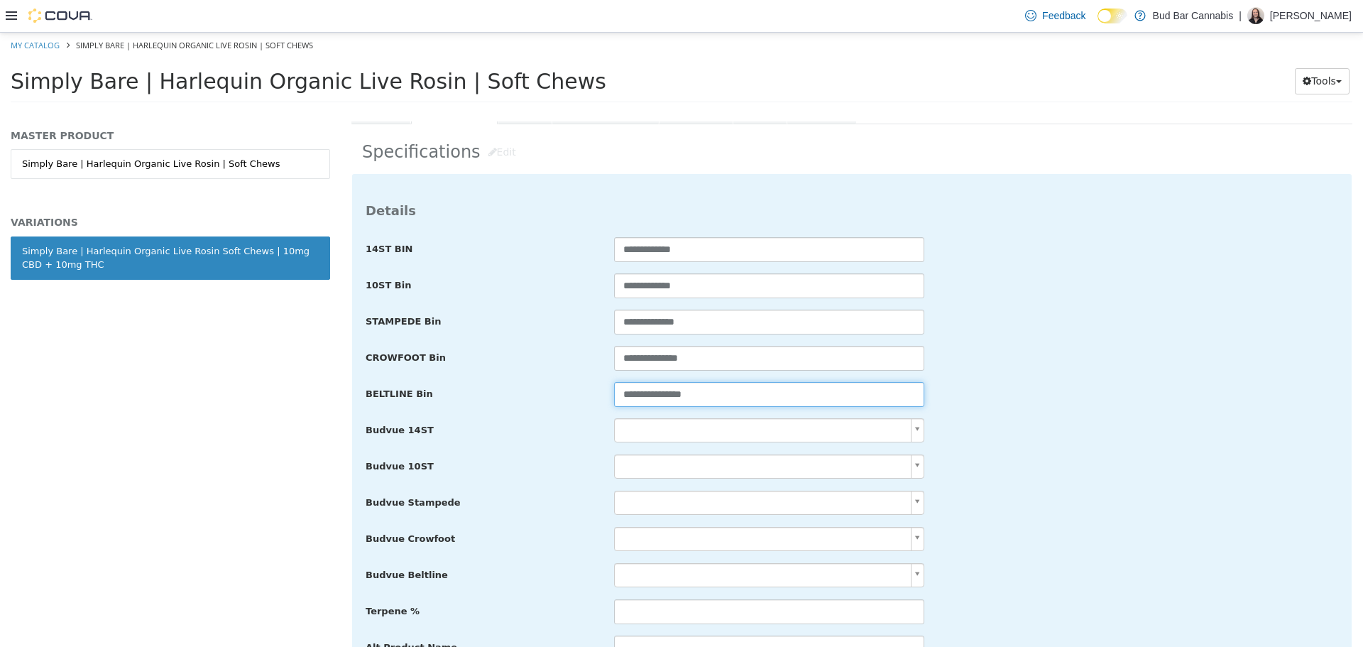
drag, startPoint x: 737, startPoint y: 392, endPoint x: 990, endPoint y: 350, distance: 256.2
click at [399, 393] on div "**********" at bounding box center [852, 394] width 994 height 26
paste input "text"
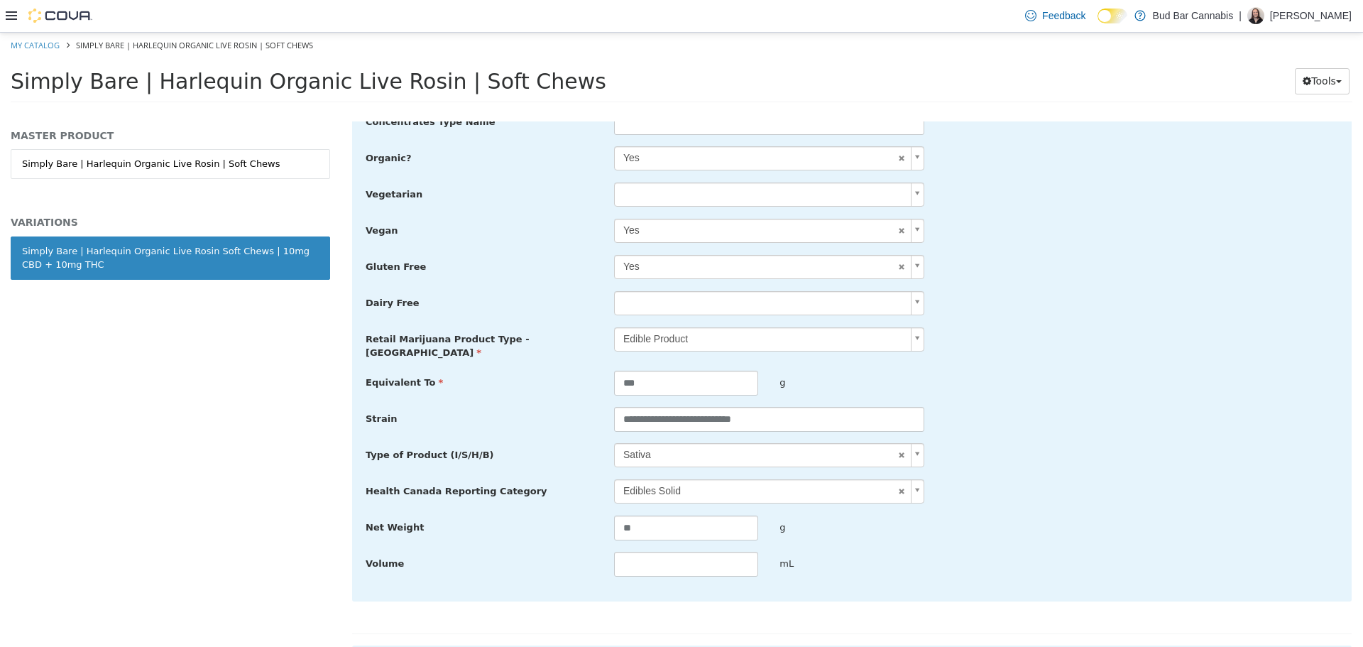
scroll to position [2614, 0]
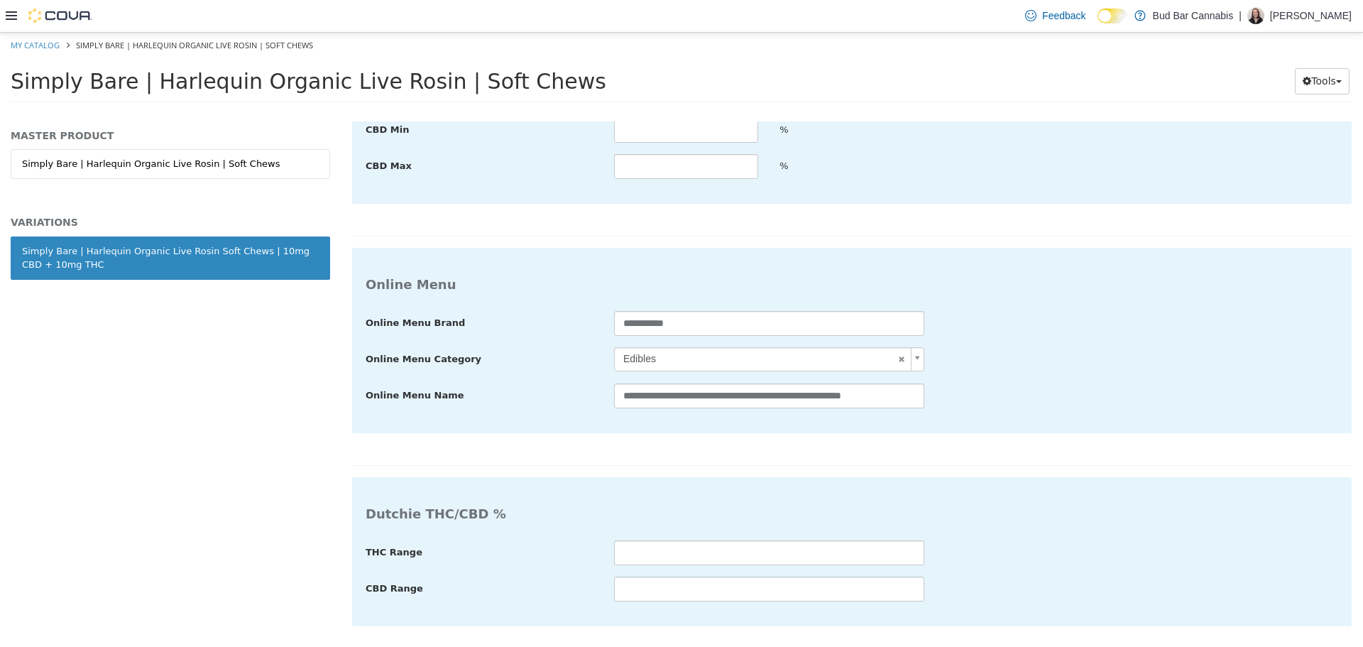
type input "**********"
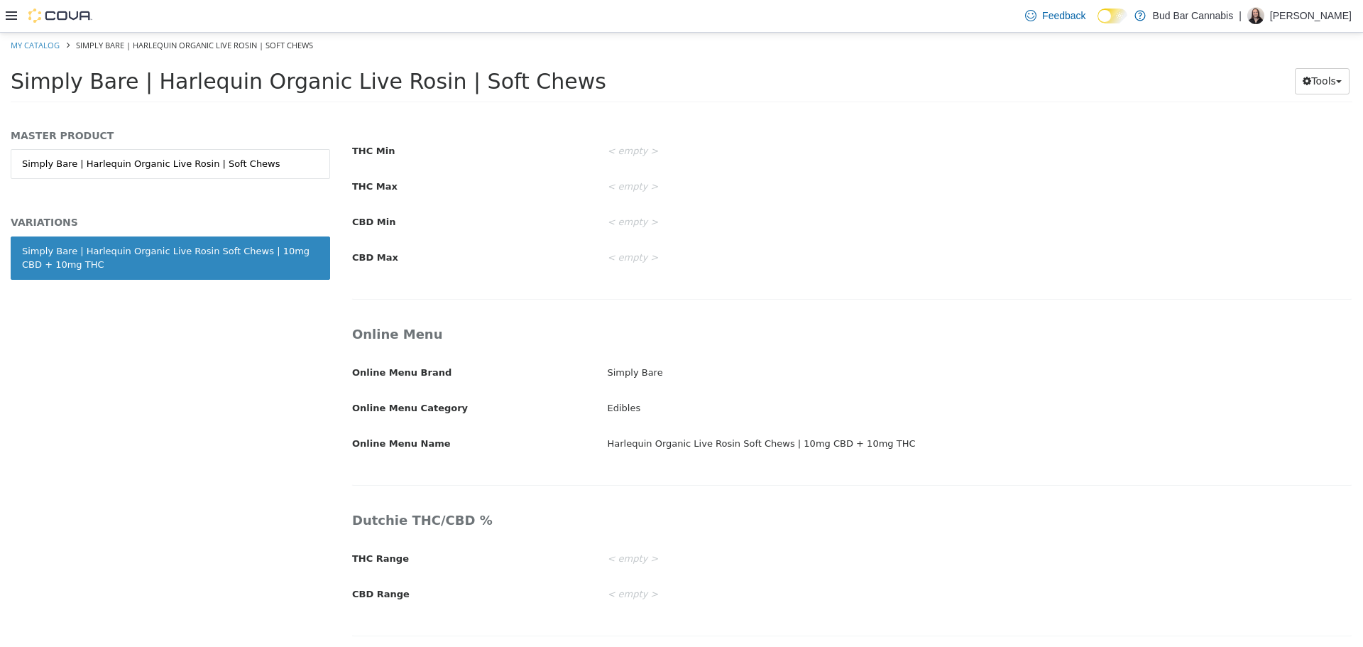
scroll to position [2169, 0]
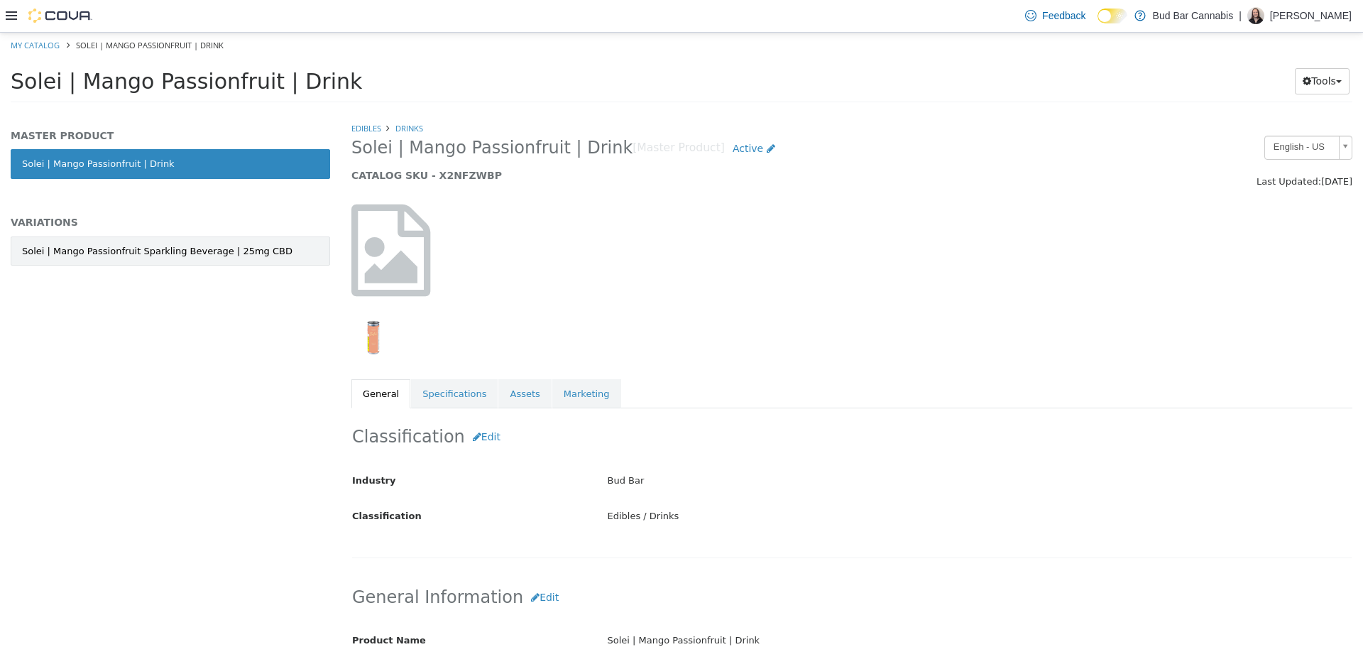
click at [186, 246] on div "Solei | Mango Passionfruit Sparkling Beverage | 25mg CBD" at bounding box center [157, 251] width 271 height 14
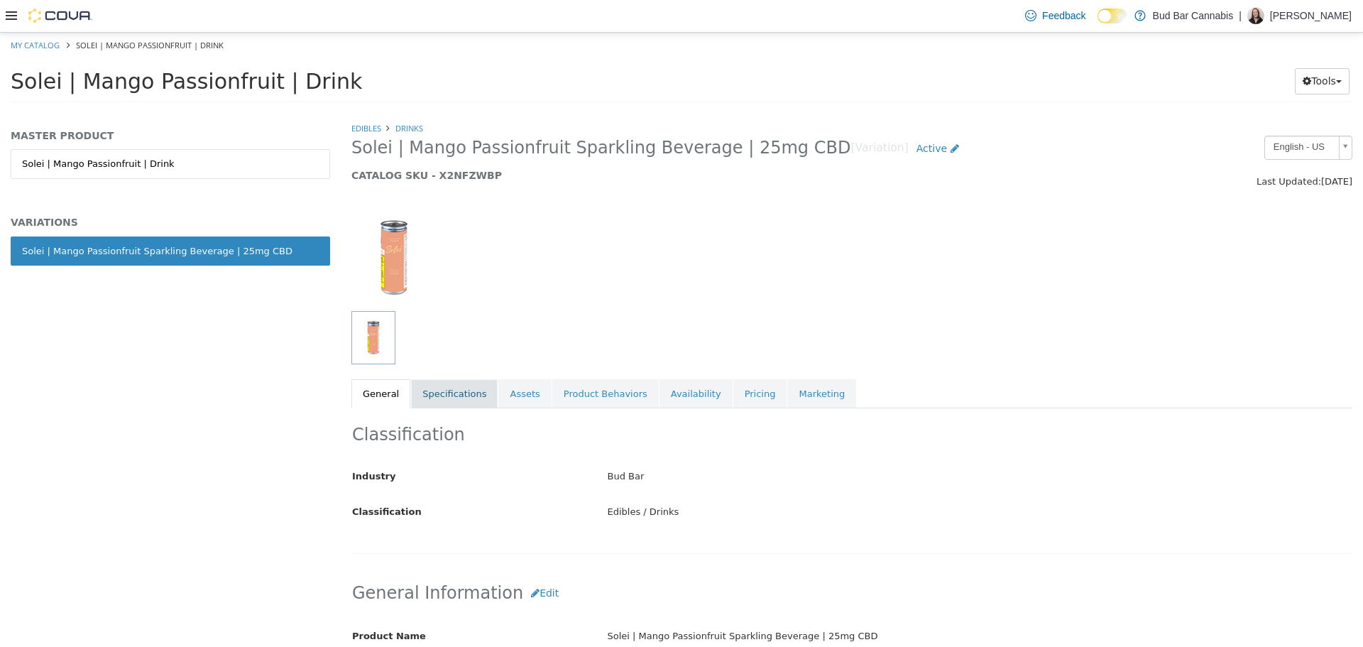
click at [430, 396] on link "Specifications" at bounding box center [454, 393] width 87 height 30
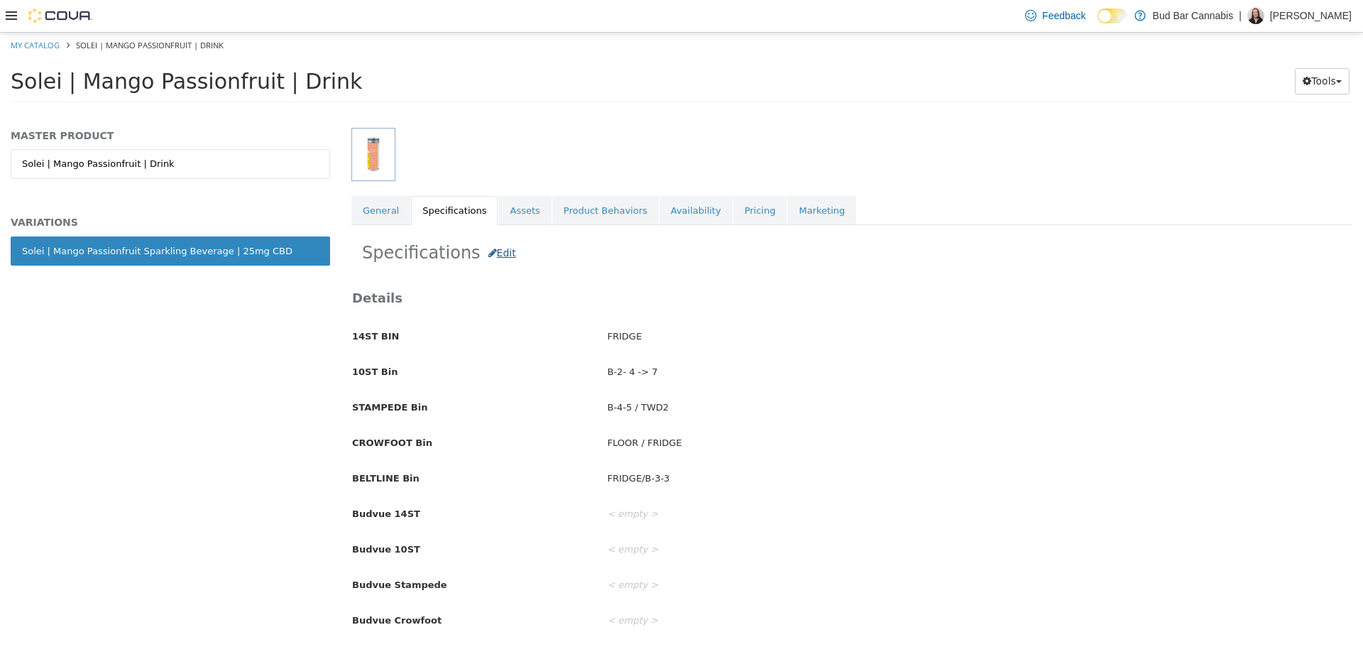
scroll to position [284, 0]
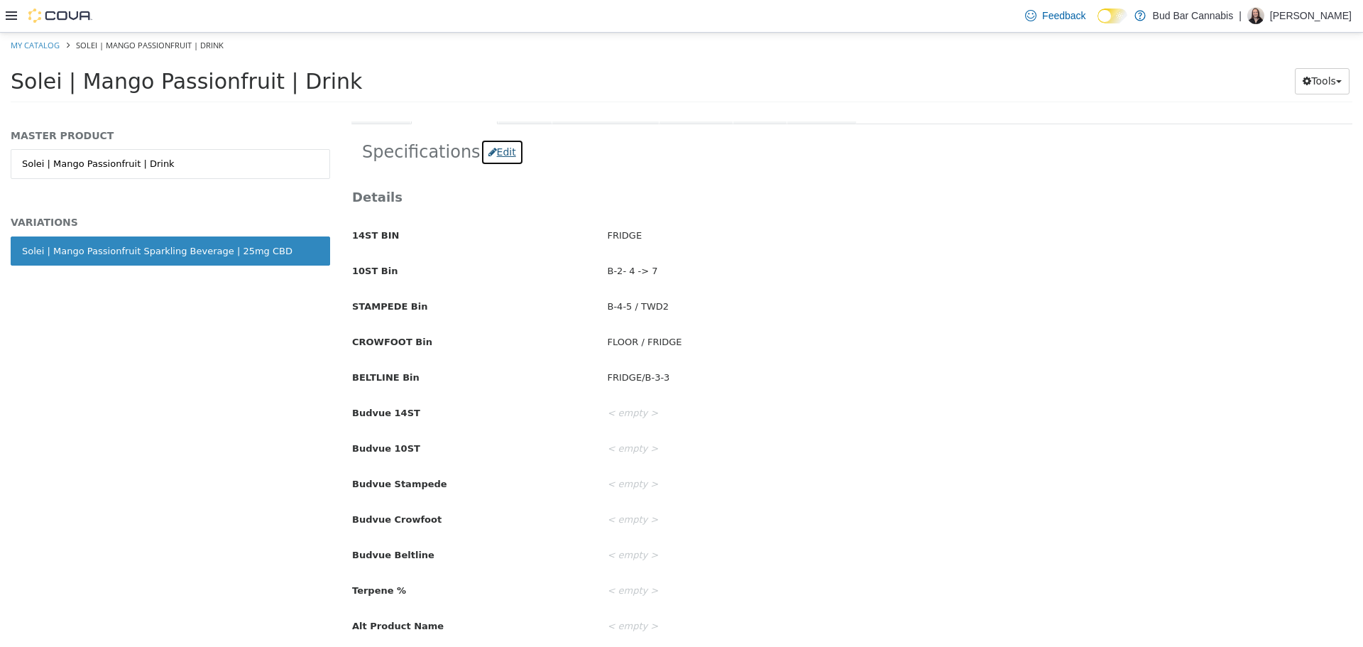
click at [497, 152] on button "Edit" at bounding box center [502, 151] width 43 height 26
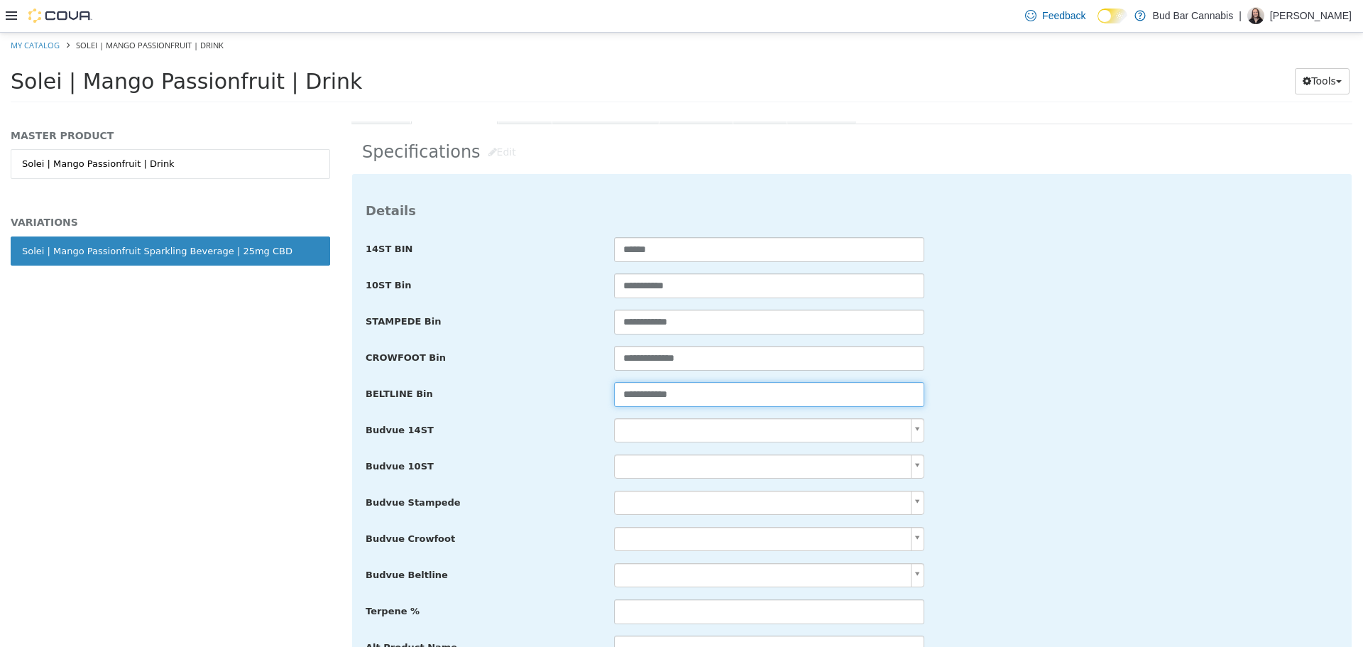
drag, startPoint x: 694, startPoint y: 398, endPoint x: 297, endPoint y: 359, distance: 399.5
click at [297, 111] on div "**********" at bounding box center [681, 111] width 1363 height 0
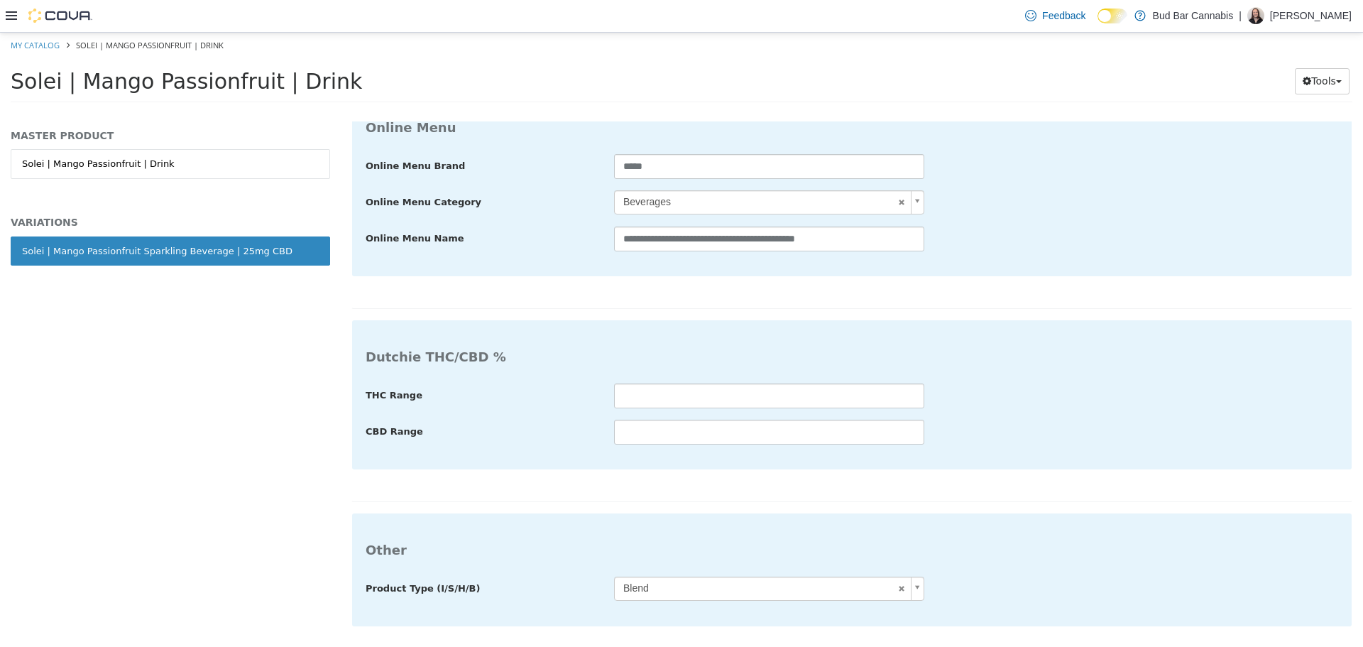
type input "**********"
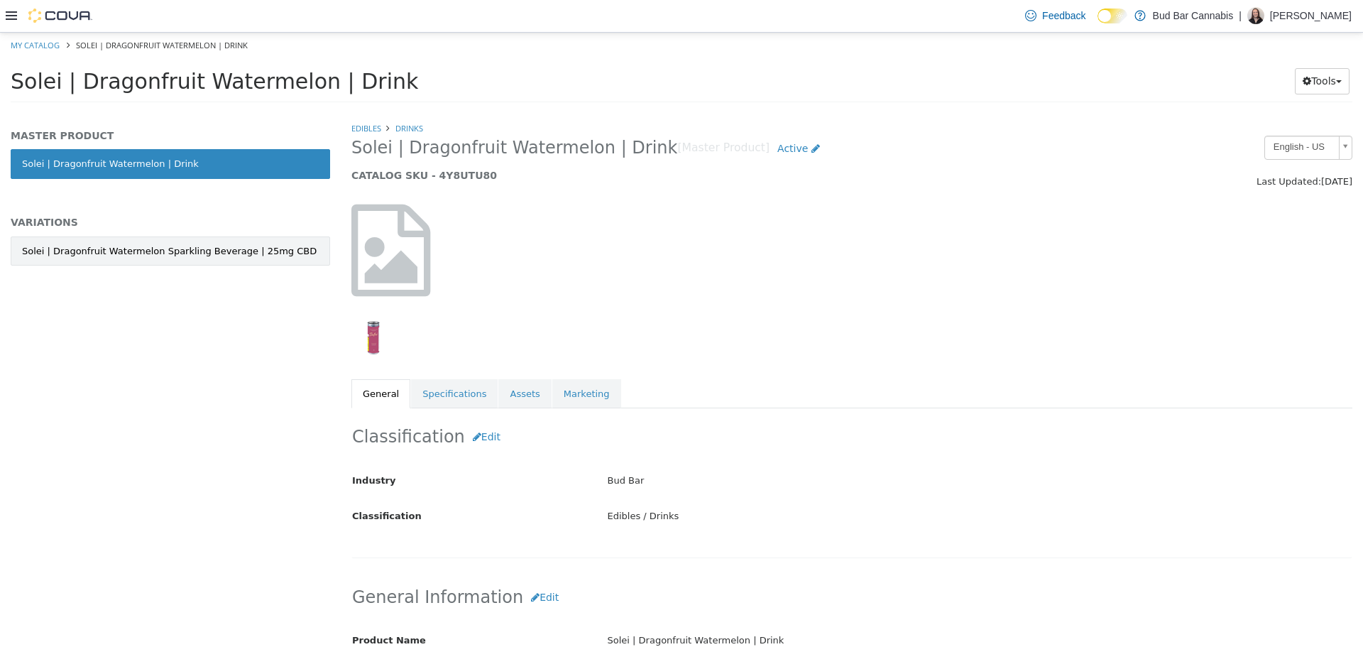
click at [144, 240] on link "Solei | Dragonfruit Watermelon Sparkling Beverage | 25mg CBD" at bounding box center [170, 251] width 319 height 30
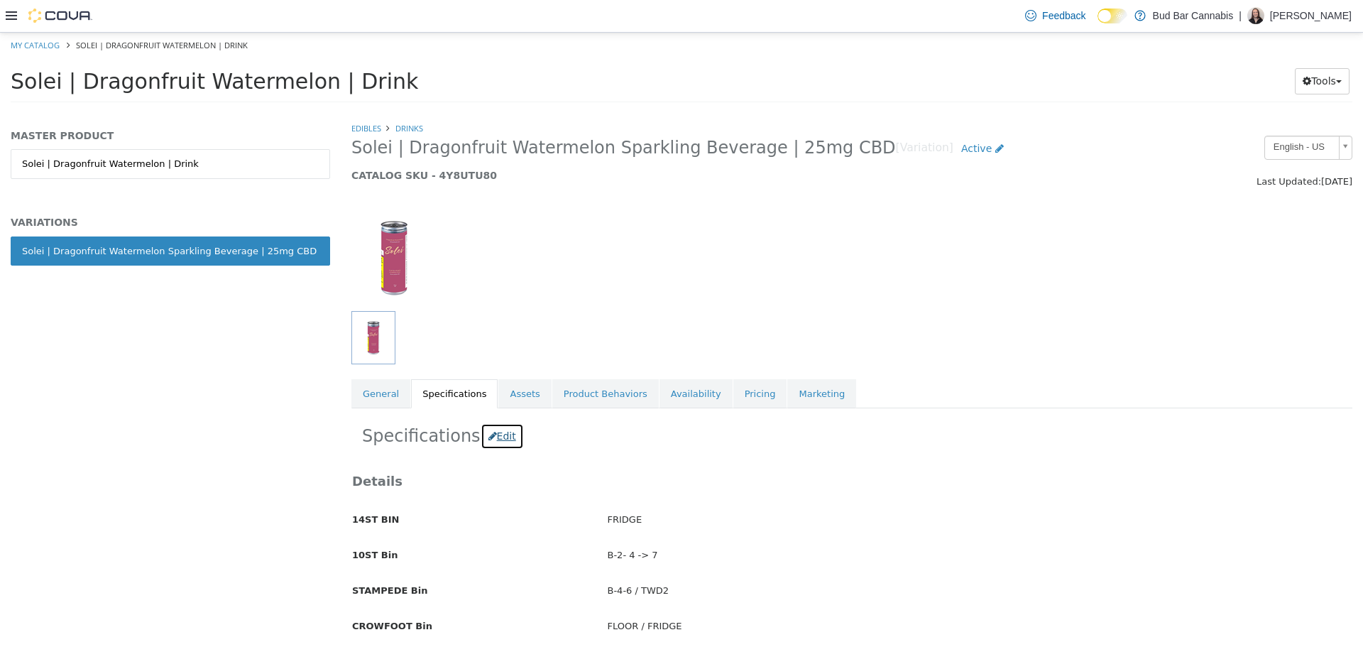
click at [503, 436] on button "Edit" at bounding box center [502, 435] width 43 height 26
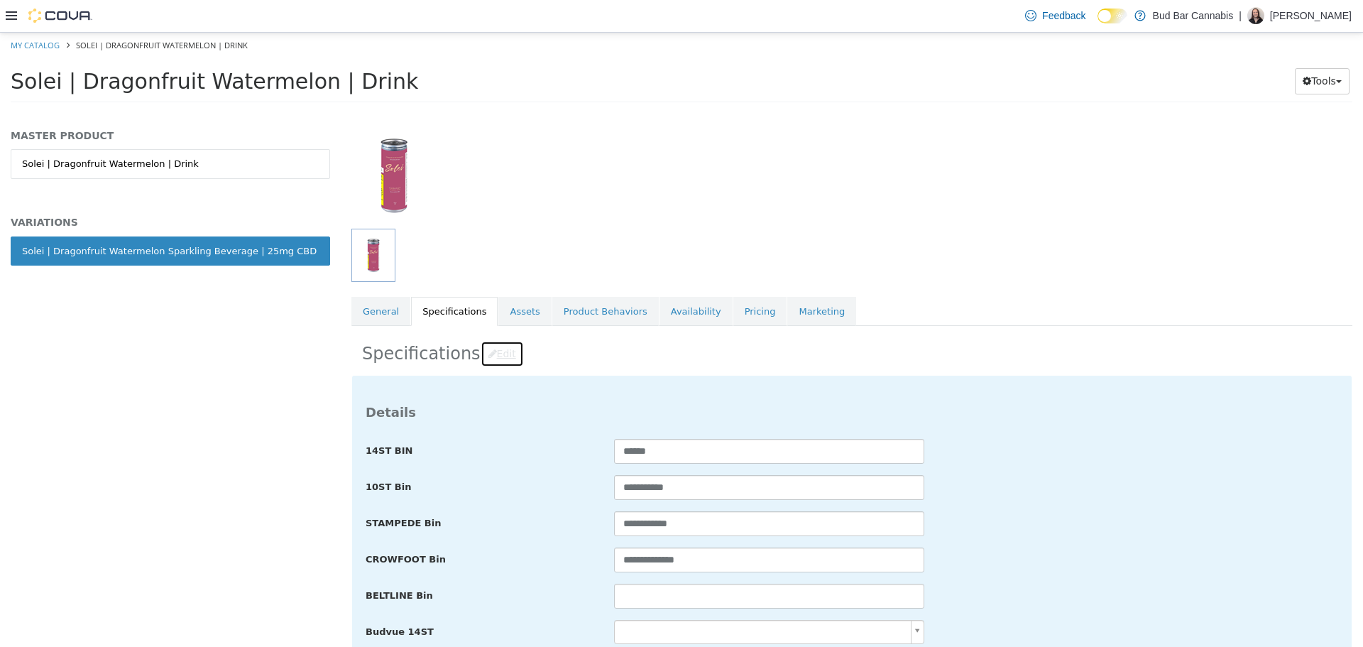
scroll to position [213, 0]
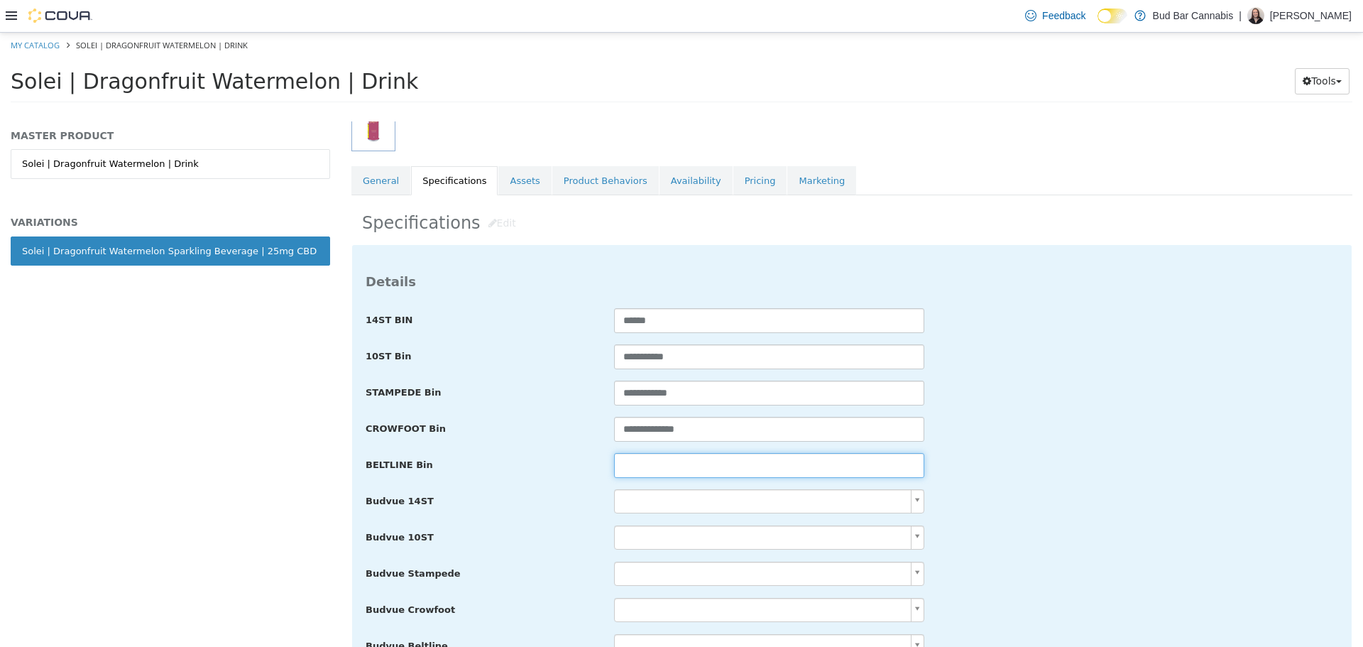
click at [733, 471] on input "text" at bounding box center [769, 464] width 310 height 25
paste input "**********"
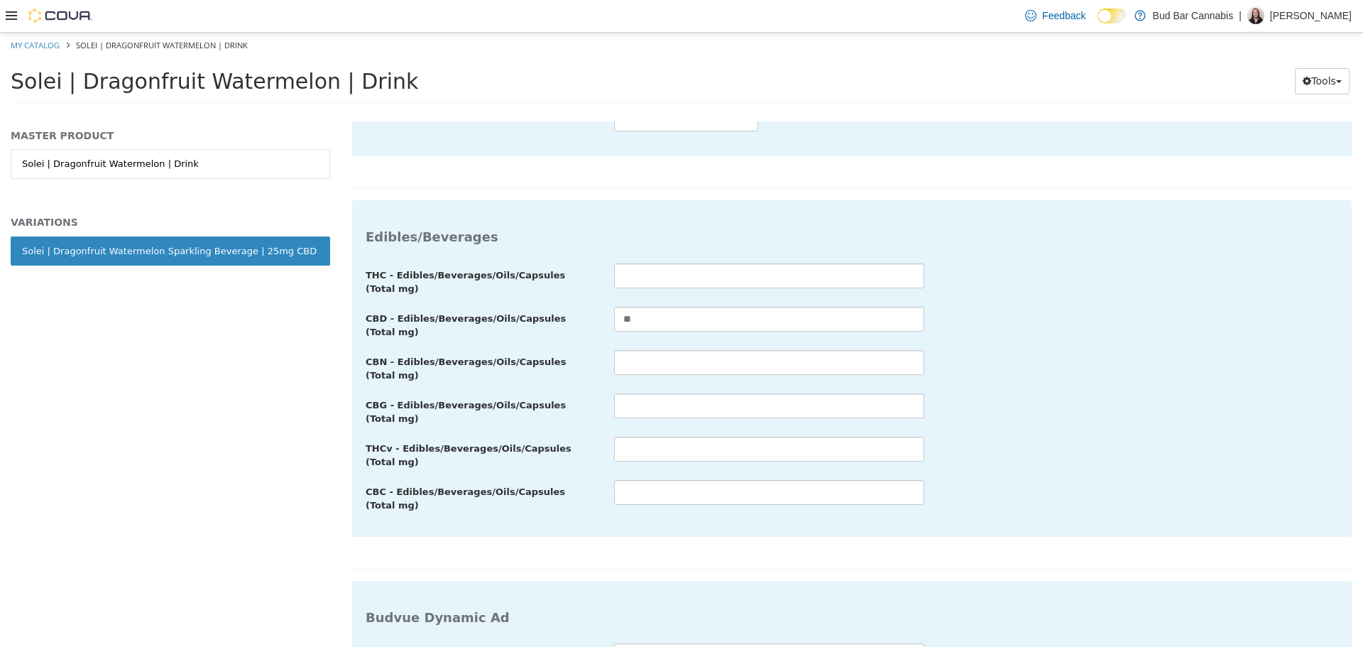
scroll to position [2771, 0]
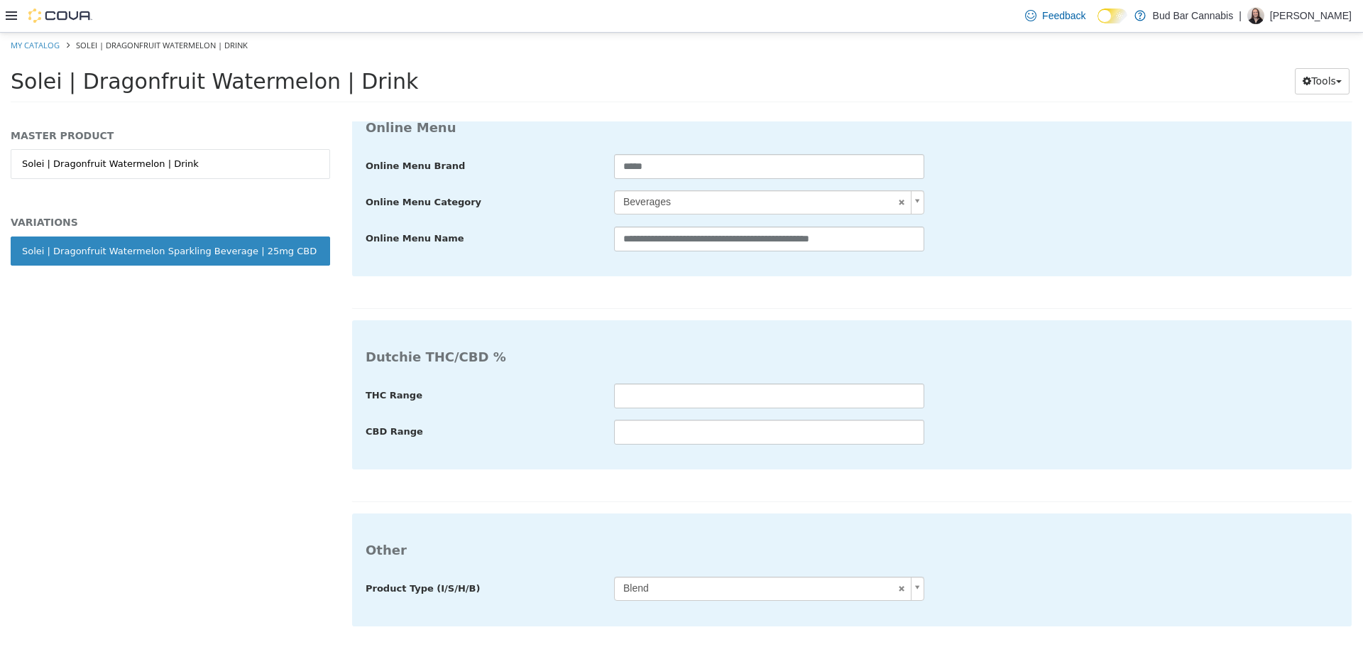
type input "**********"
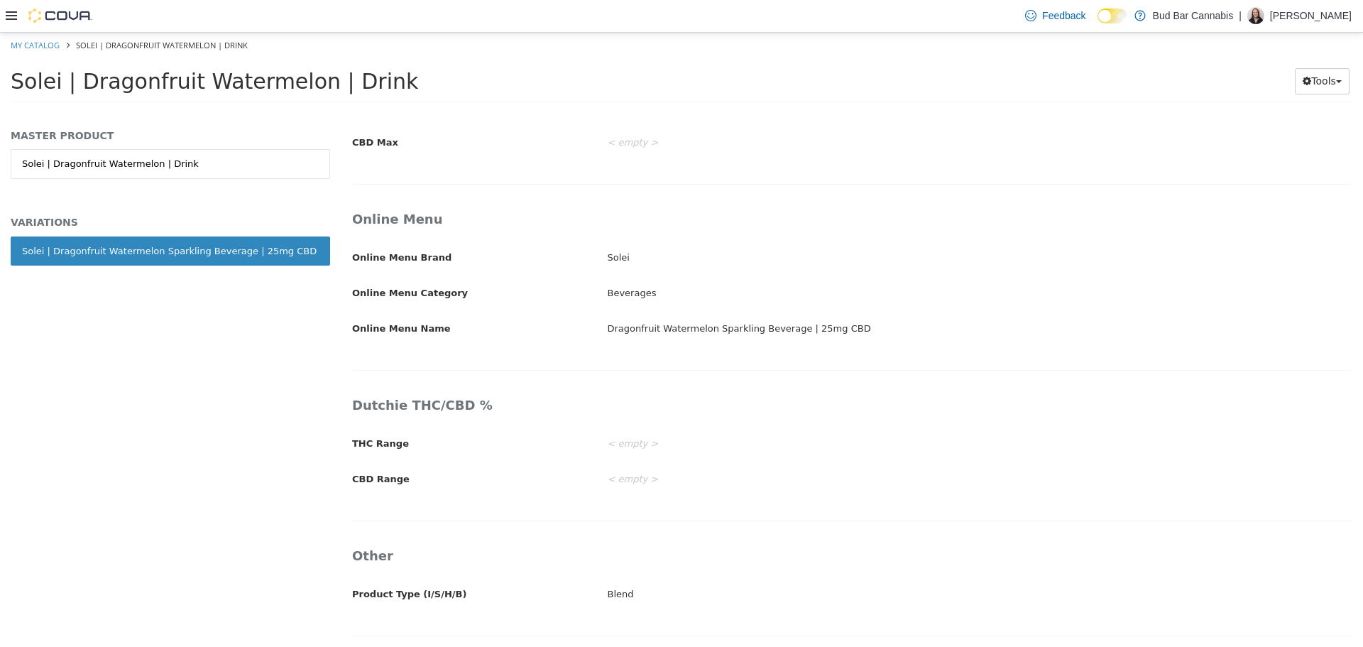
scroll to position [2284, 0]
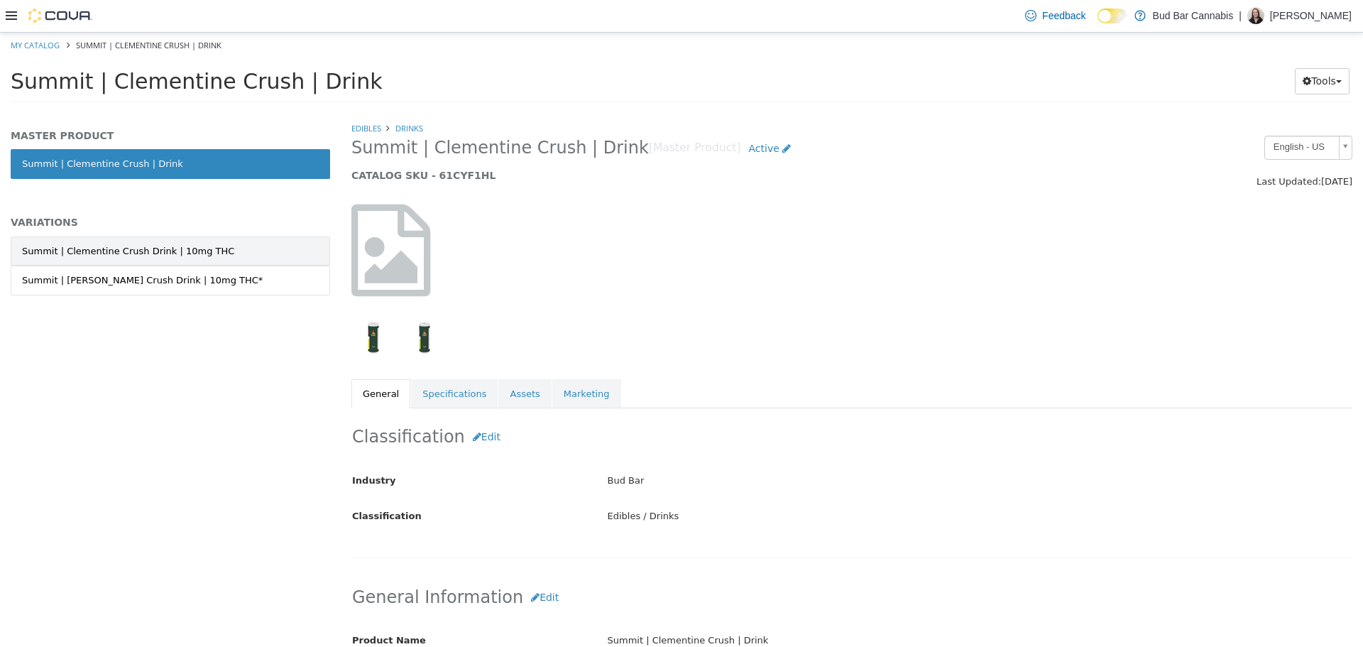
click at [189, 244] on div "Summit | Clementine Crush Drink | 10mg THC" at bounding box center [128, 251] width 212 height 14
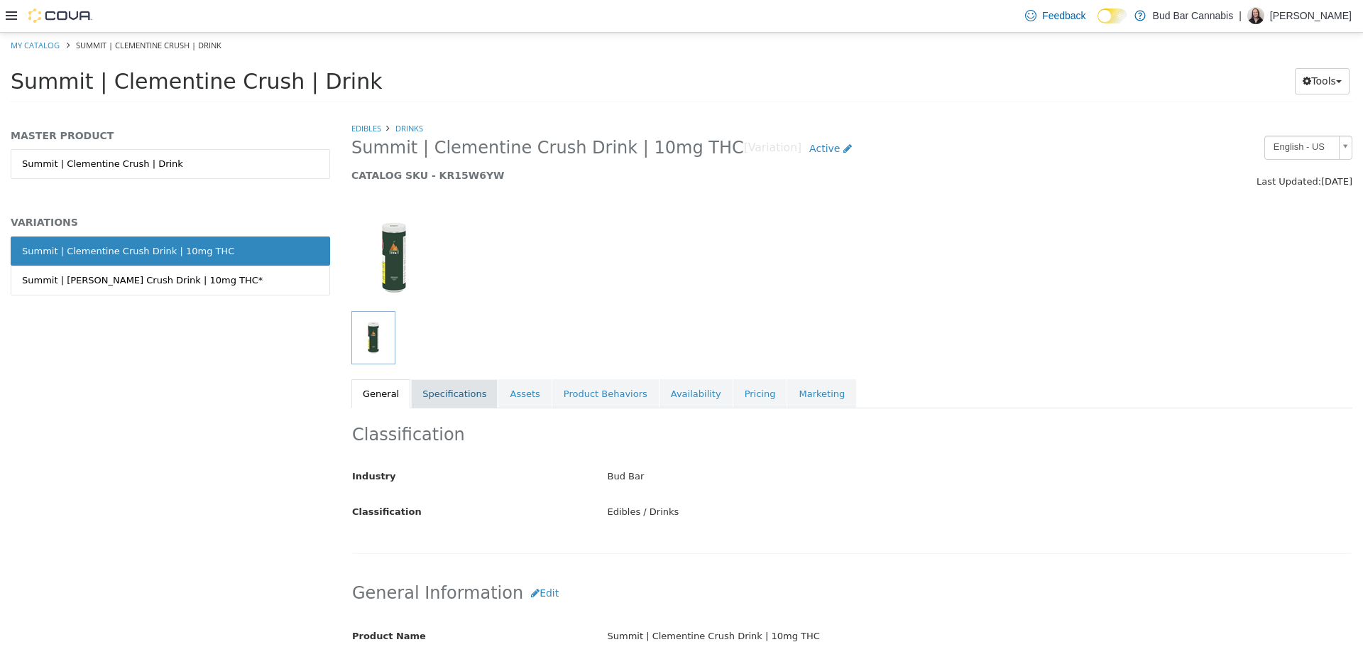
click at [457, 405] on link "Specifications" at bounding box center [454, 393] width 87 height 30
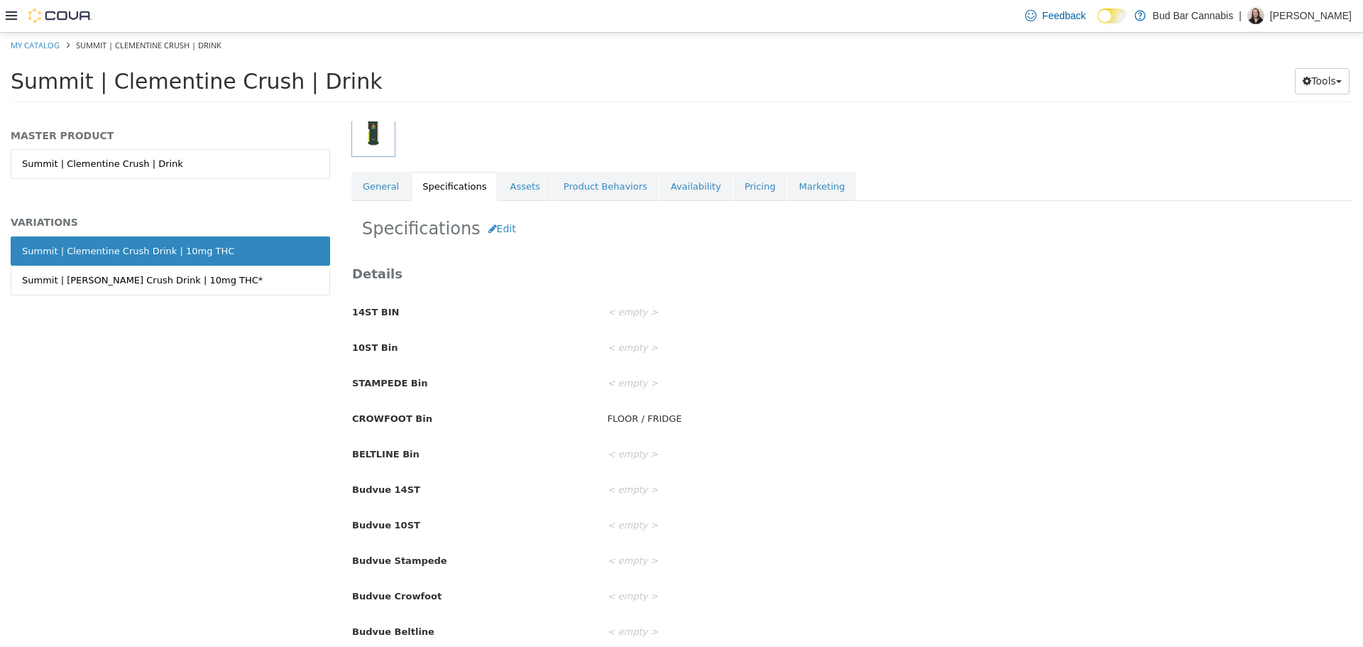
scroll to position [213, 0]
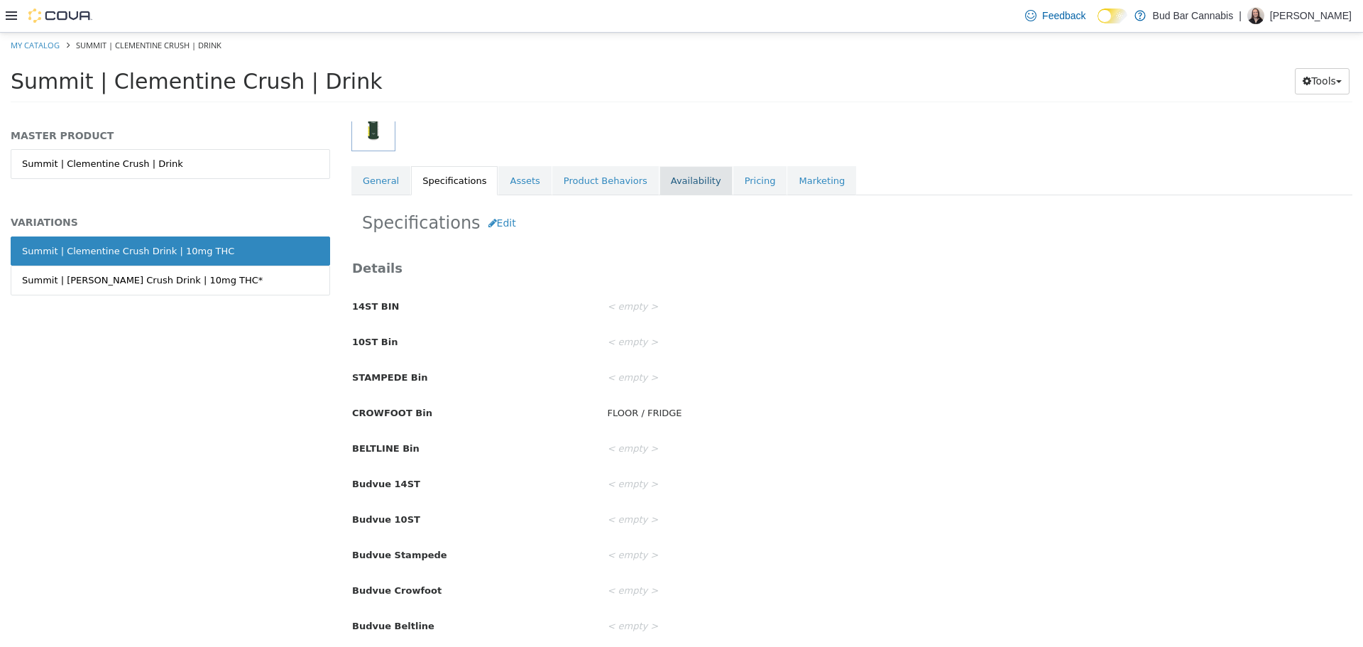
click at [676, 179] on link "Availability" at bounding box center [696, 180] width 73 height 30
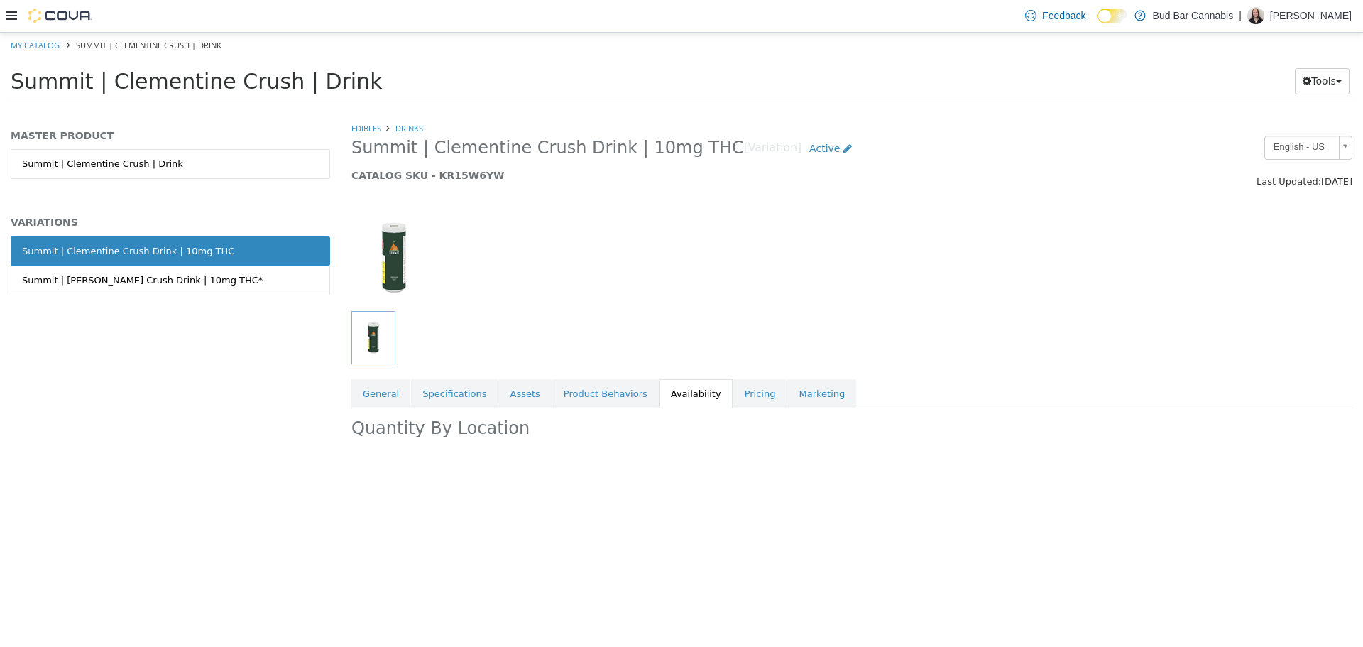
scroll to position [0, 0]
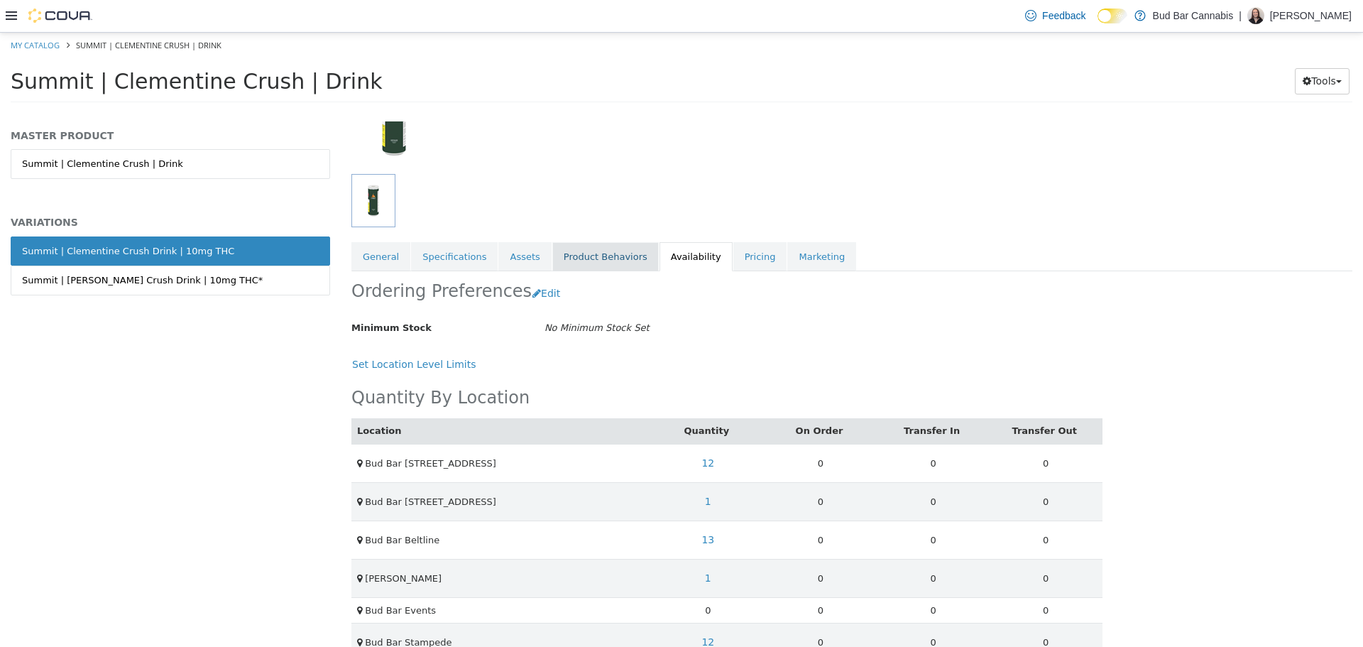
scroll to position [143, 0]
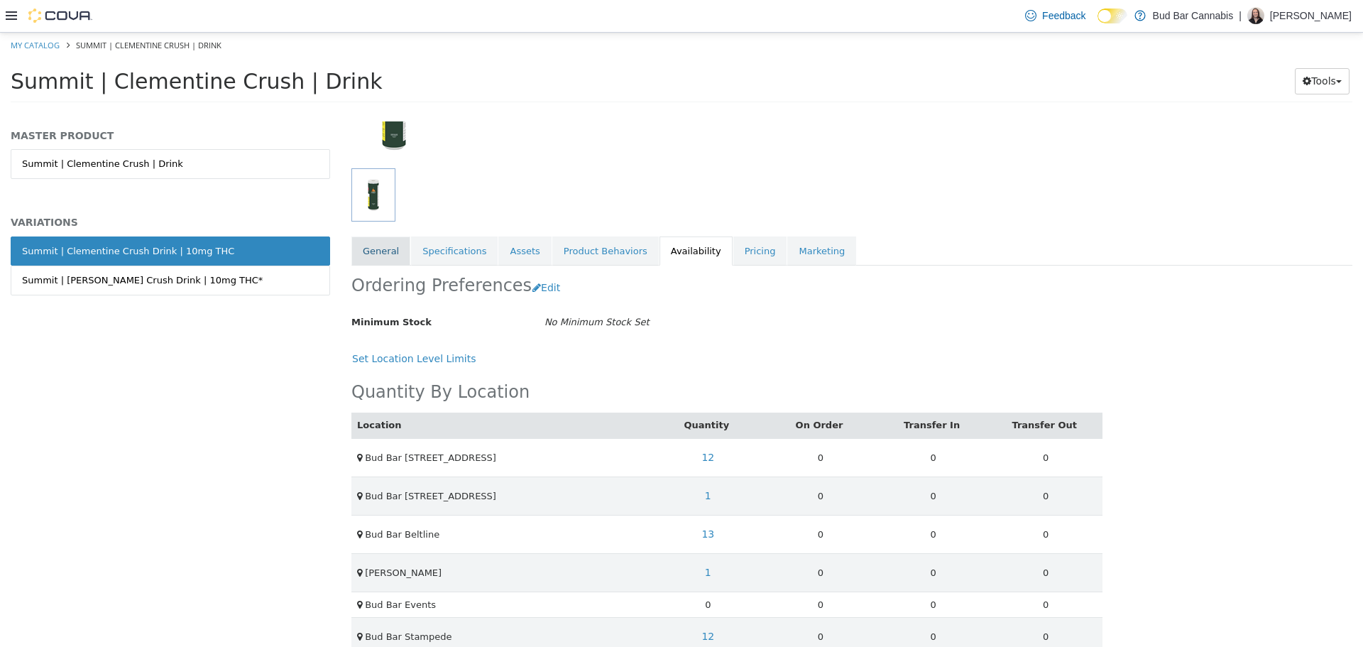
click at [388, 253] on link "General" at bounding box center [380, 251] width 59 height 30
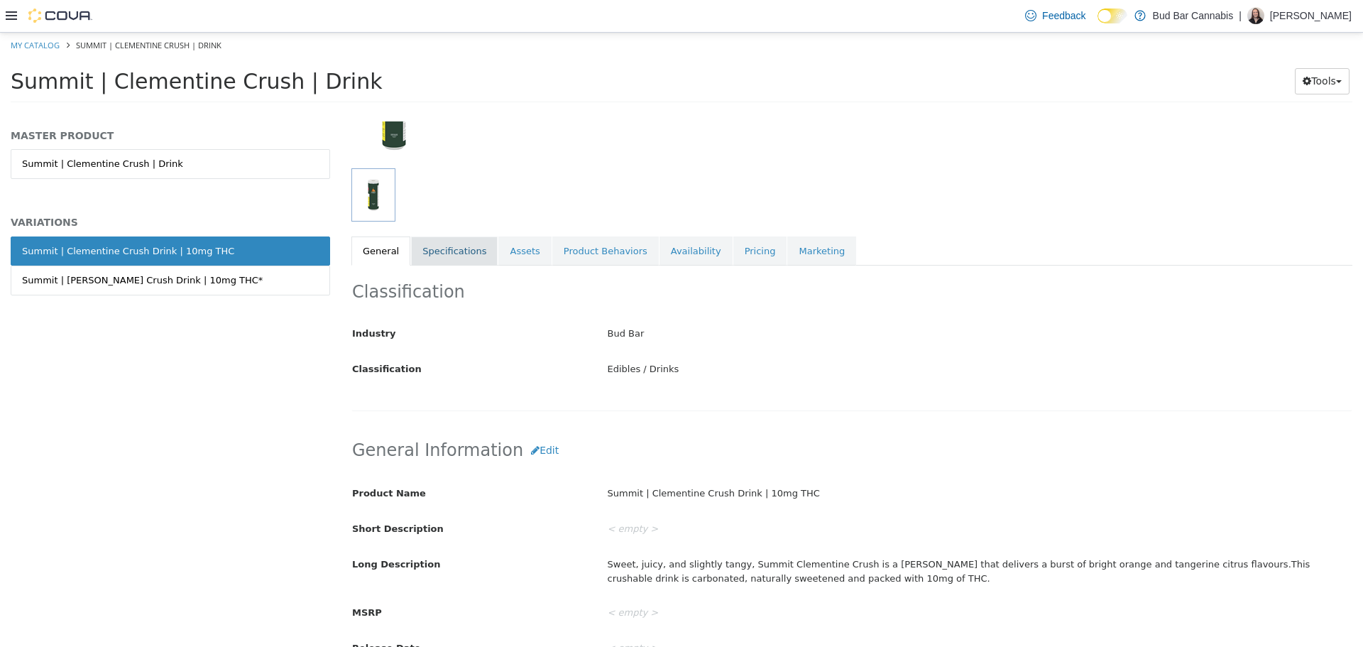
click at [459, 251] on link "Specifications" at bounding box center [454, 251] width 87 height 30
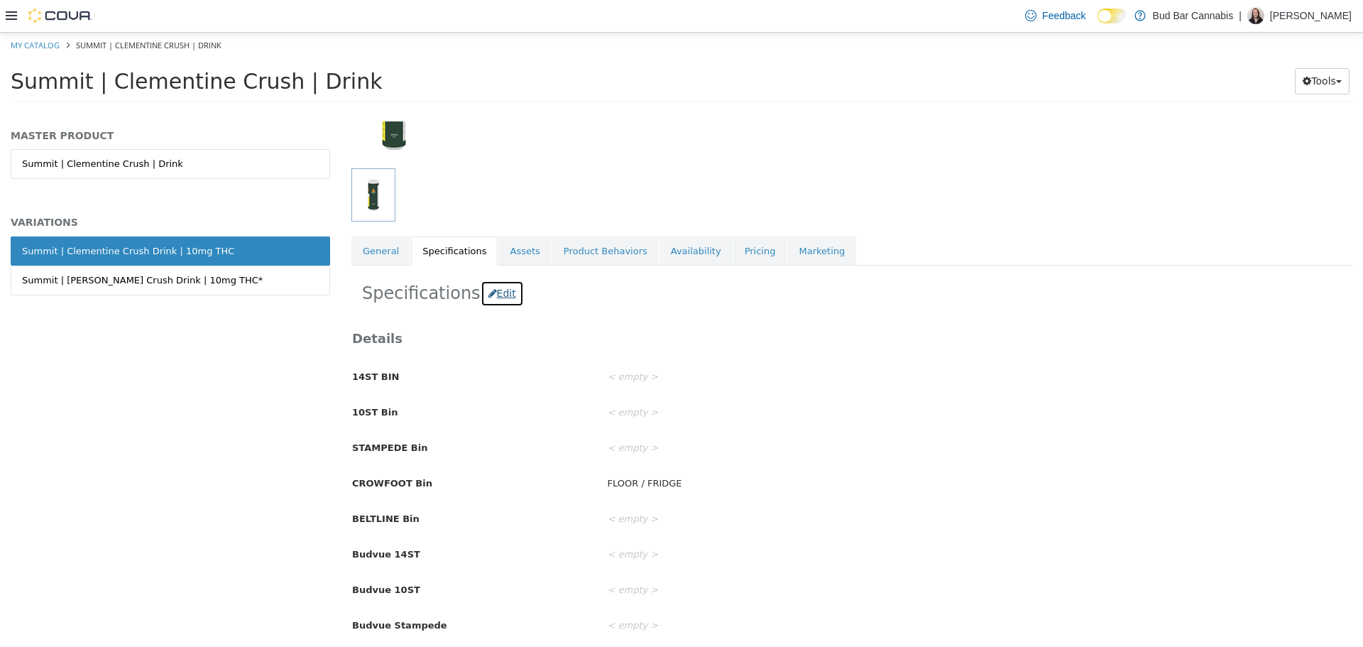
click at [491, 286] on button "Edit" at bounding box center [502, 293] width 43 height 26
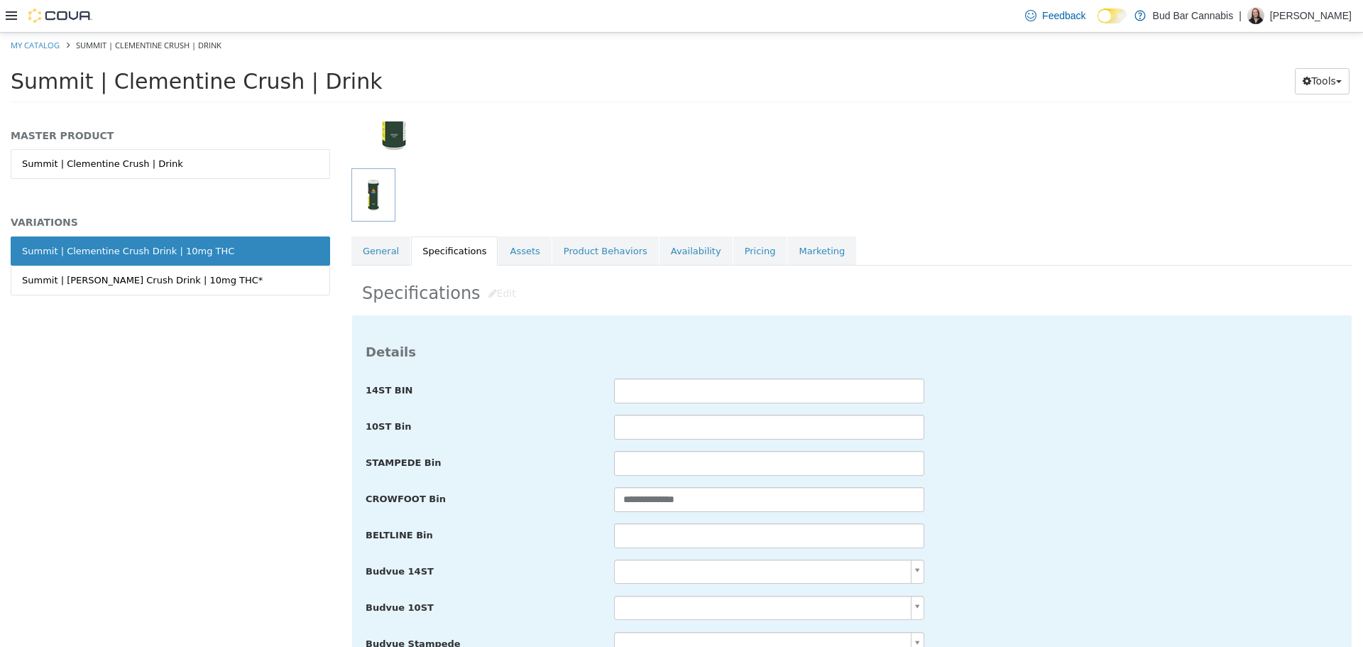
drag, startPoint x: 677, startPoint y: 550, endPoint x: 677, endPoint y: 538, distance: 11.4
click at [677, 538] on input "text" at bounding box center [769, 535] width 310 height 25
paste input "**********"
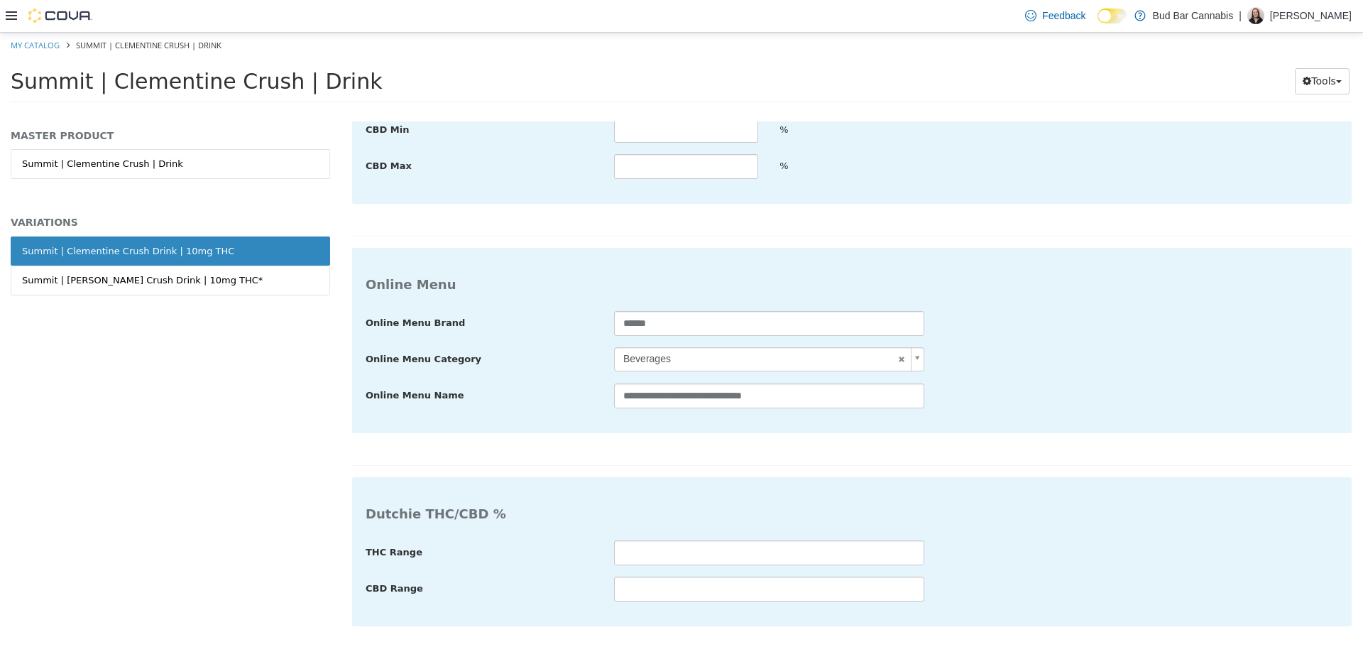
type input "**********"
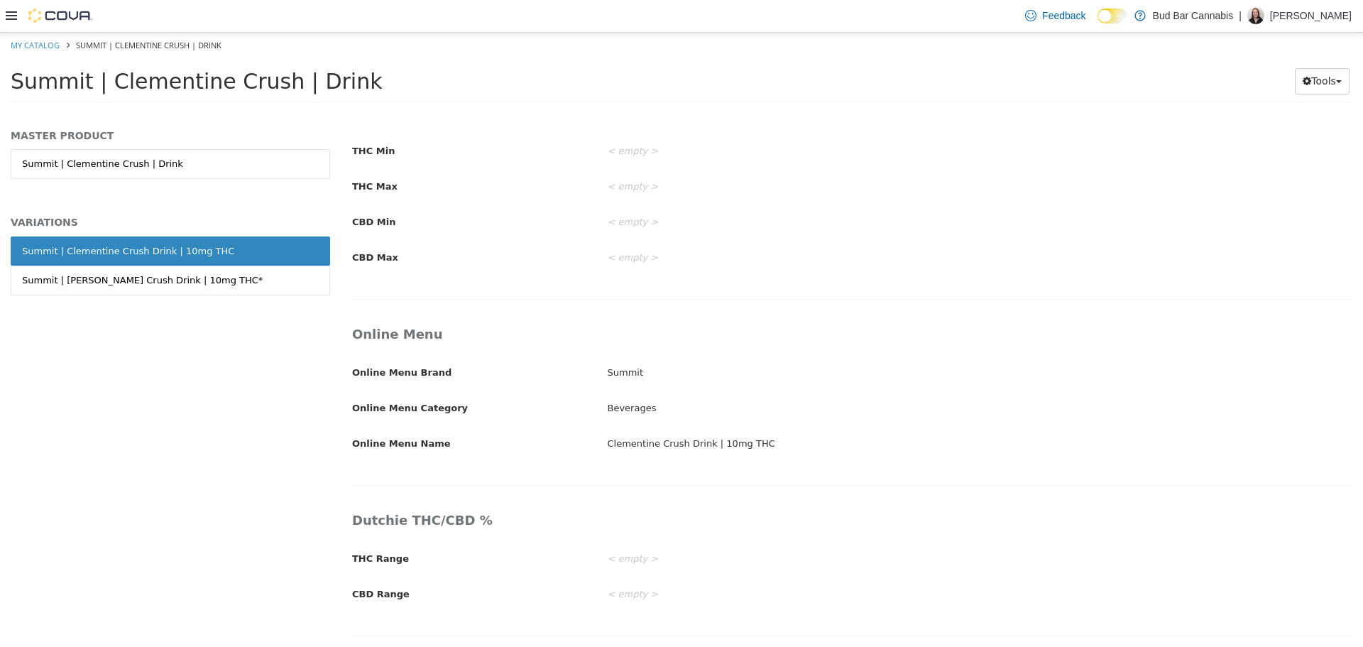
scroll to position [2169, 0]
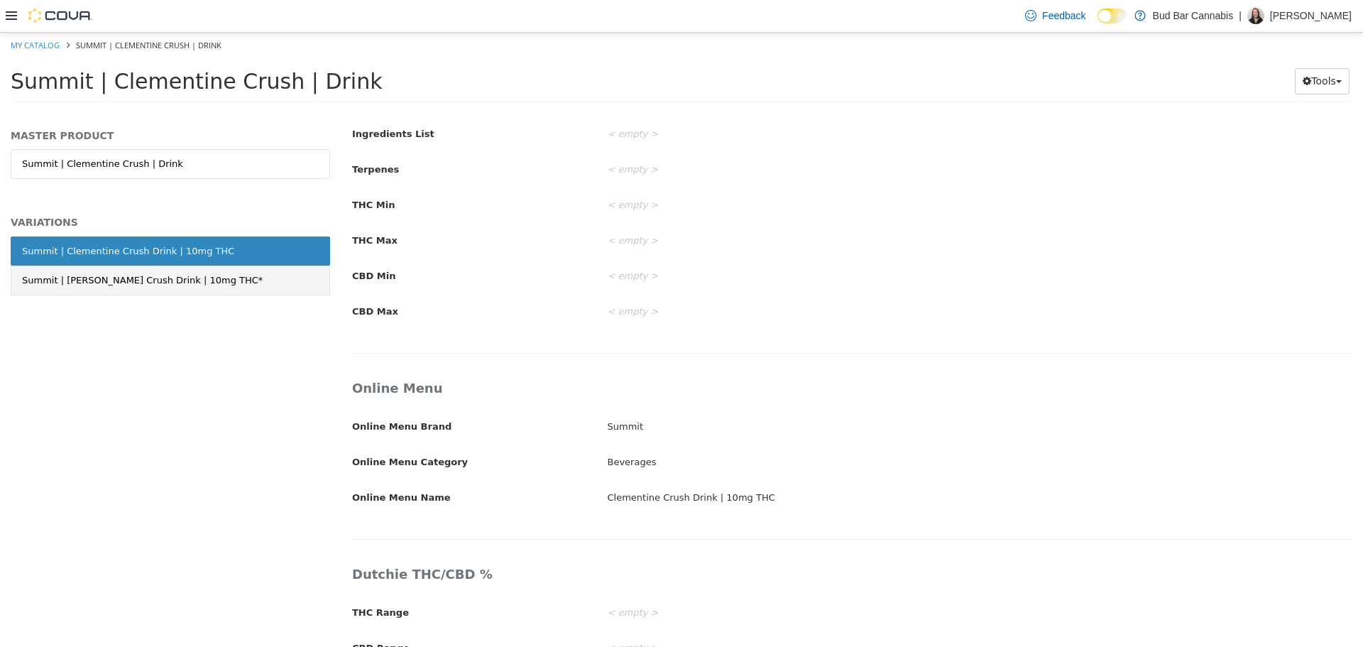
click at [210, 280] on link "Summit | Clemetine Crush Drink | 10mg THC*" at bounding box center [170, 280] width 319 height 30
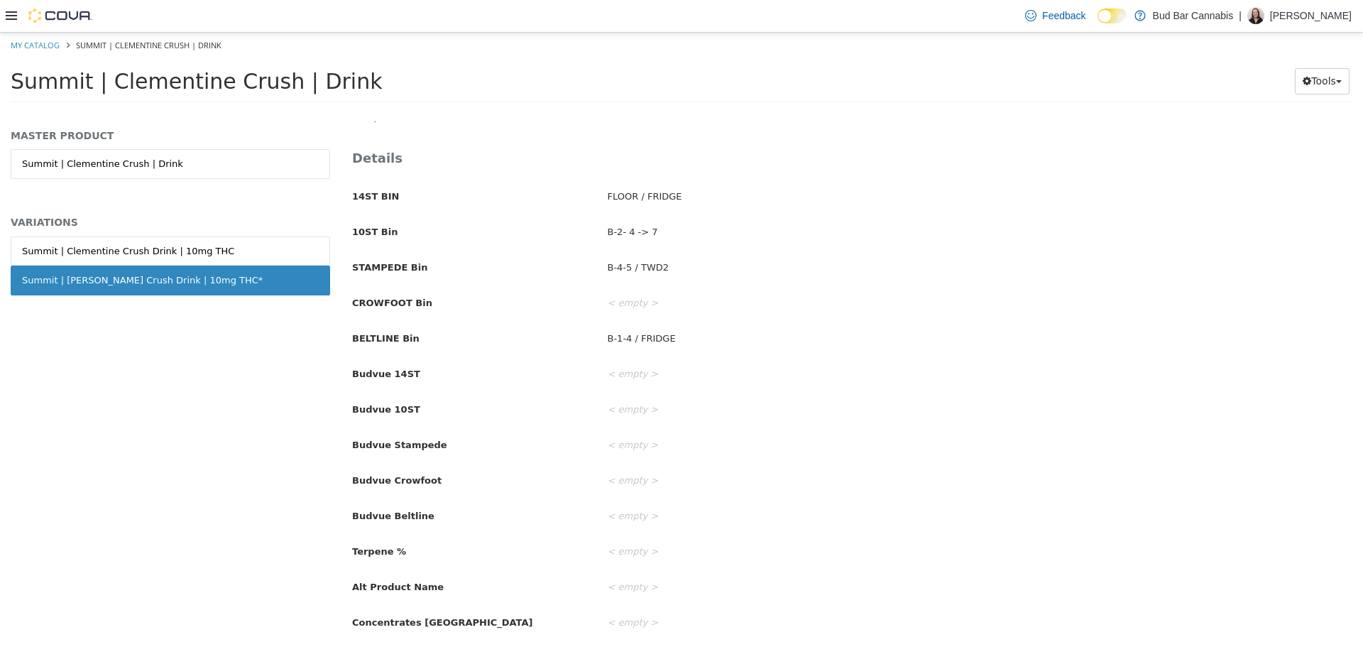
scroll to position [39, 0]
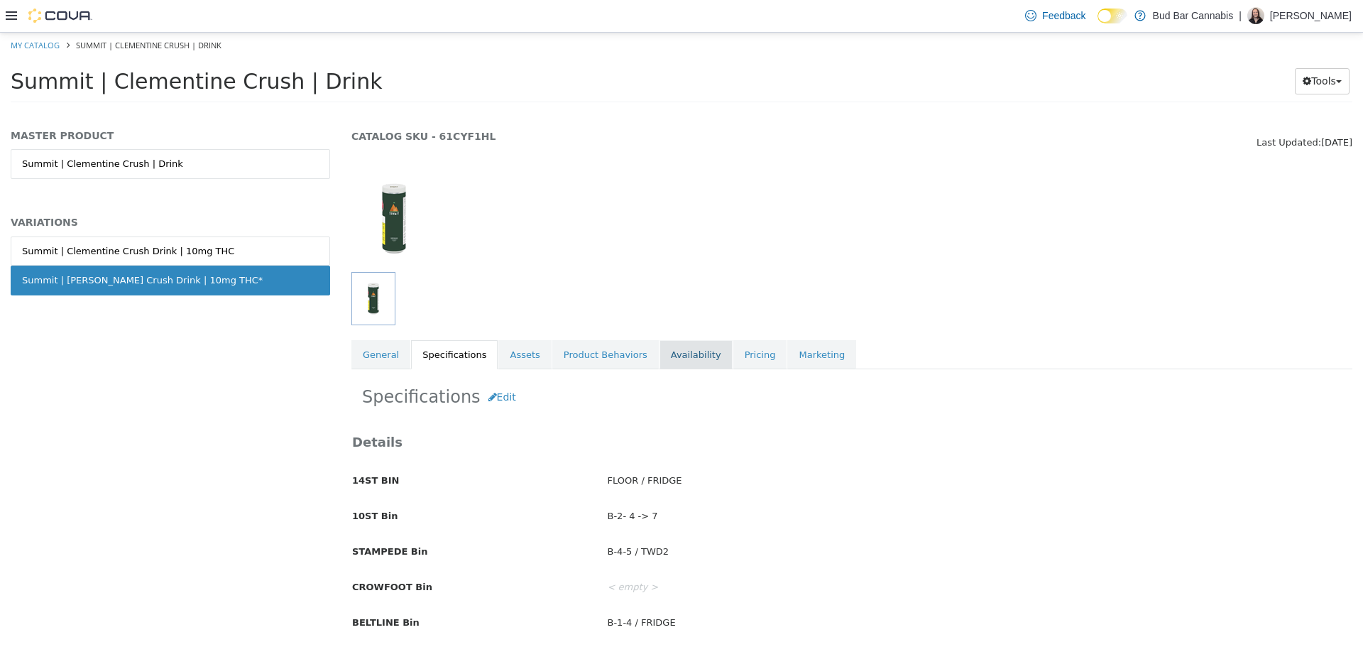
click at [663, 353] on link "Availability" at bounding box center [696, 354] width 73 height 30
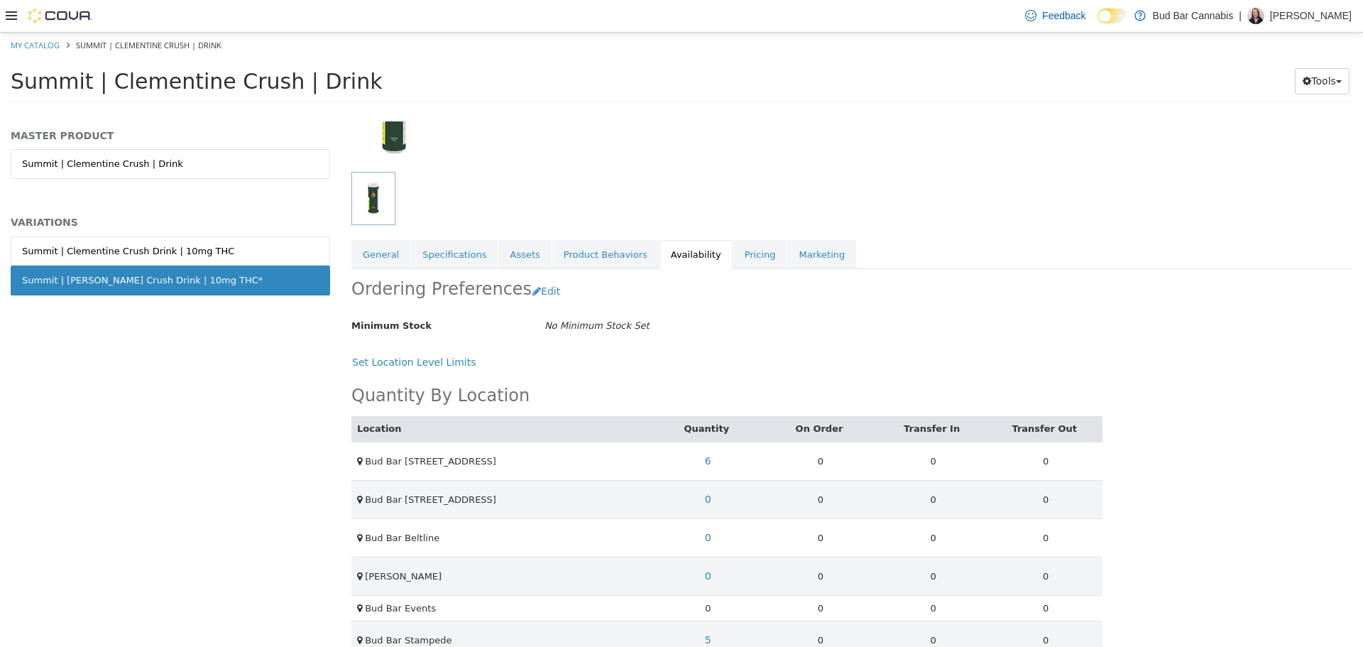
scroll to position [168, 0]
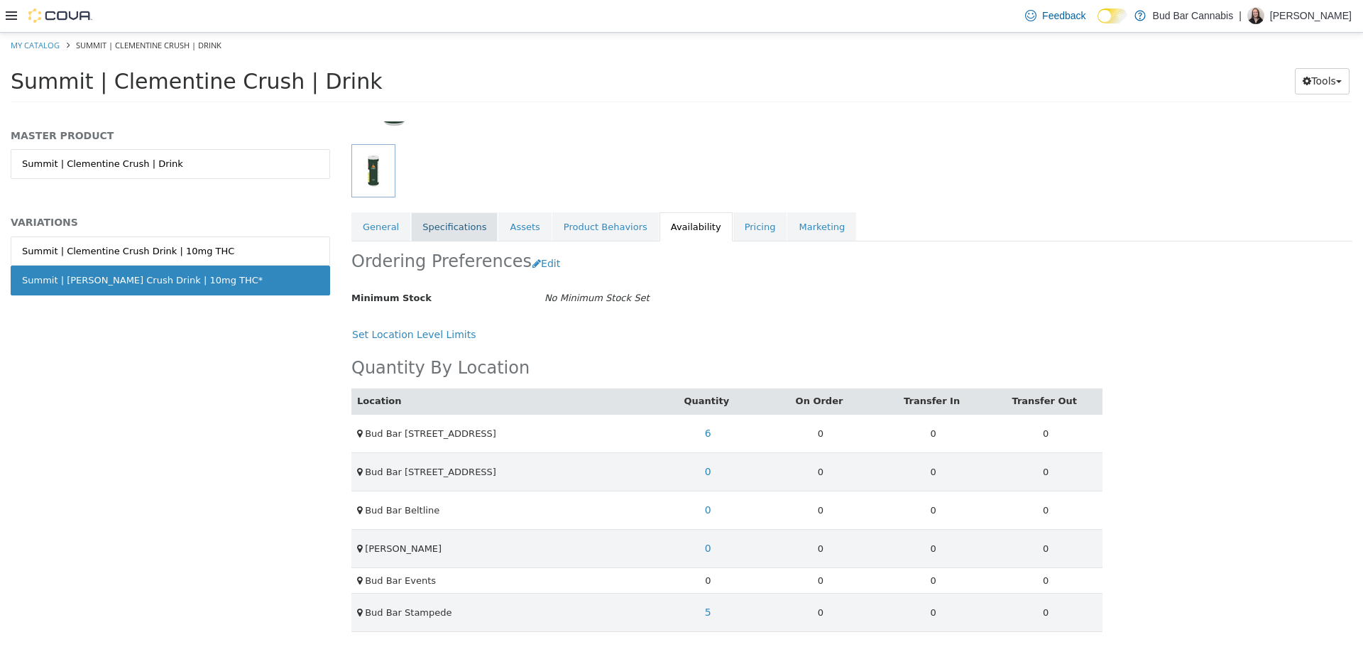
click at [454, 222] on link "Specifications" at bounding box center [454, 227] width 87 height 30
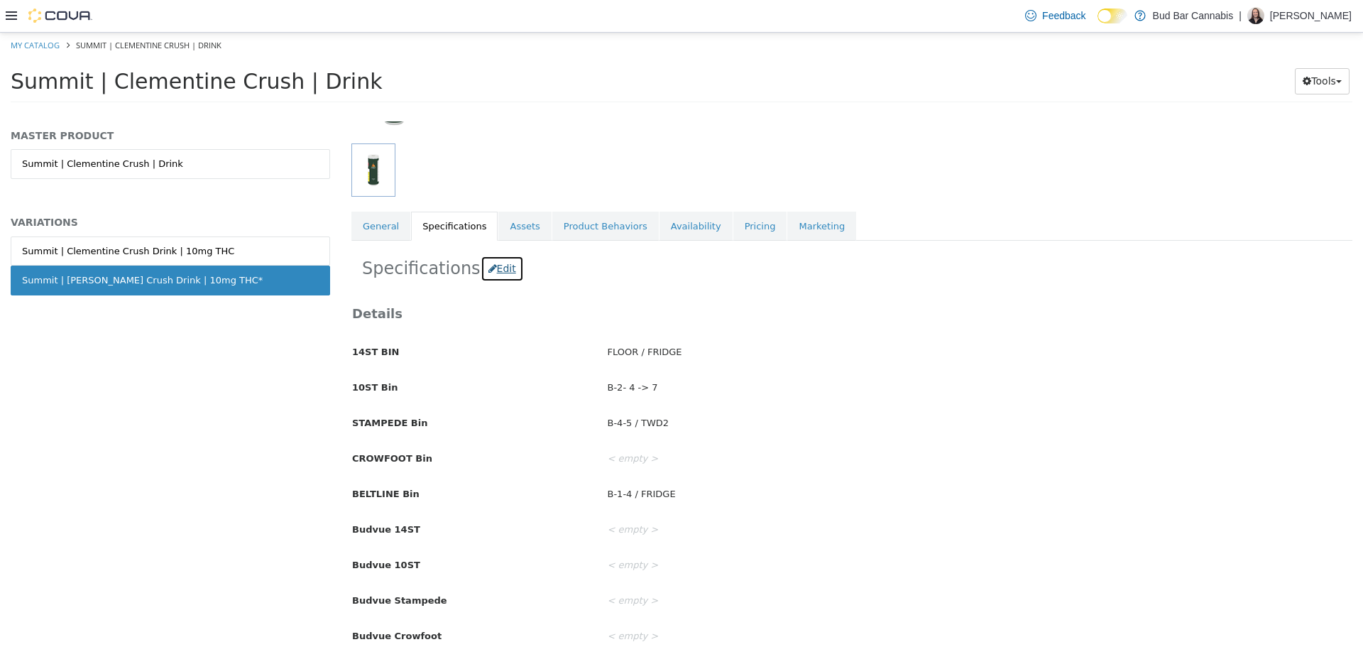
click at [498, 266] on button "Edit" at bounding box center [502, 268] width 43 height 26
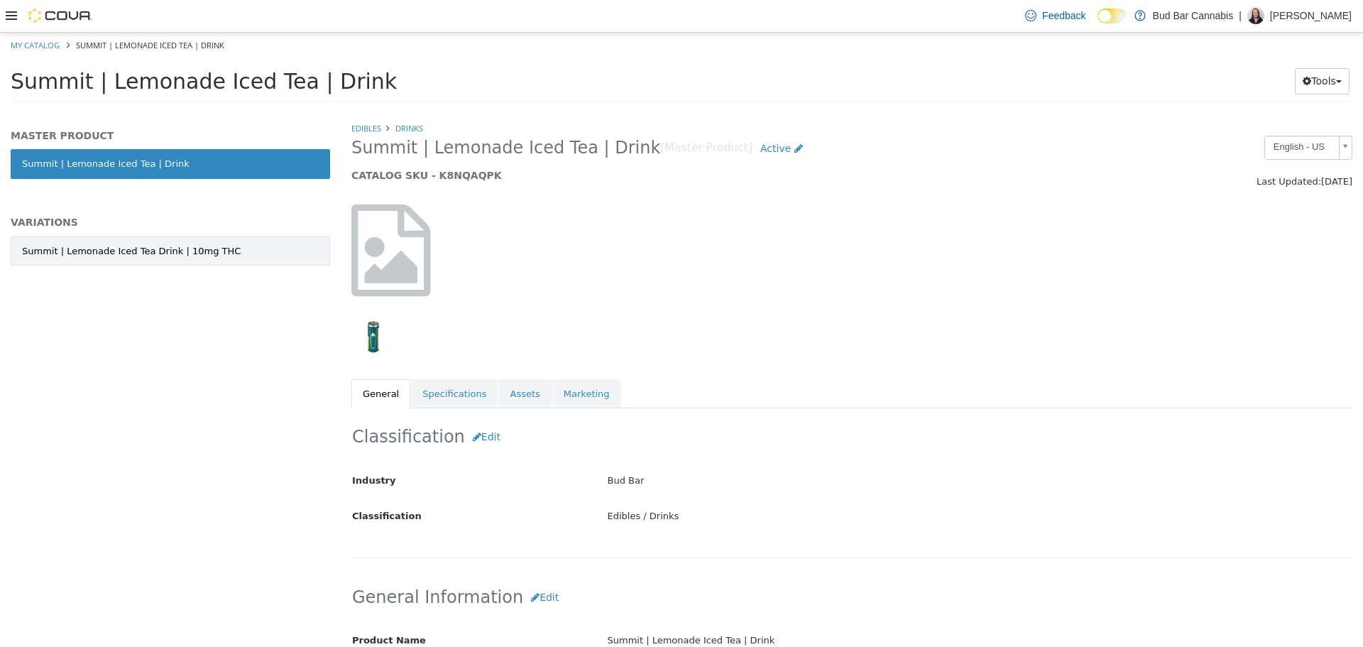
click at [184, 261] on link "Summit | Lemonade Iced Tea Drink | 10mg THC" at bounding box center [170, 251] width 319 height 30
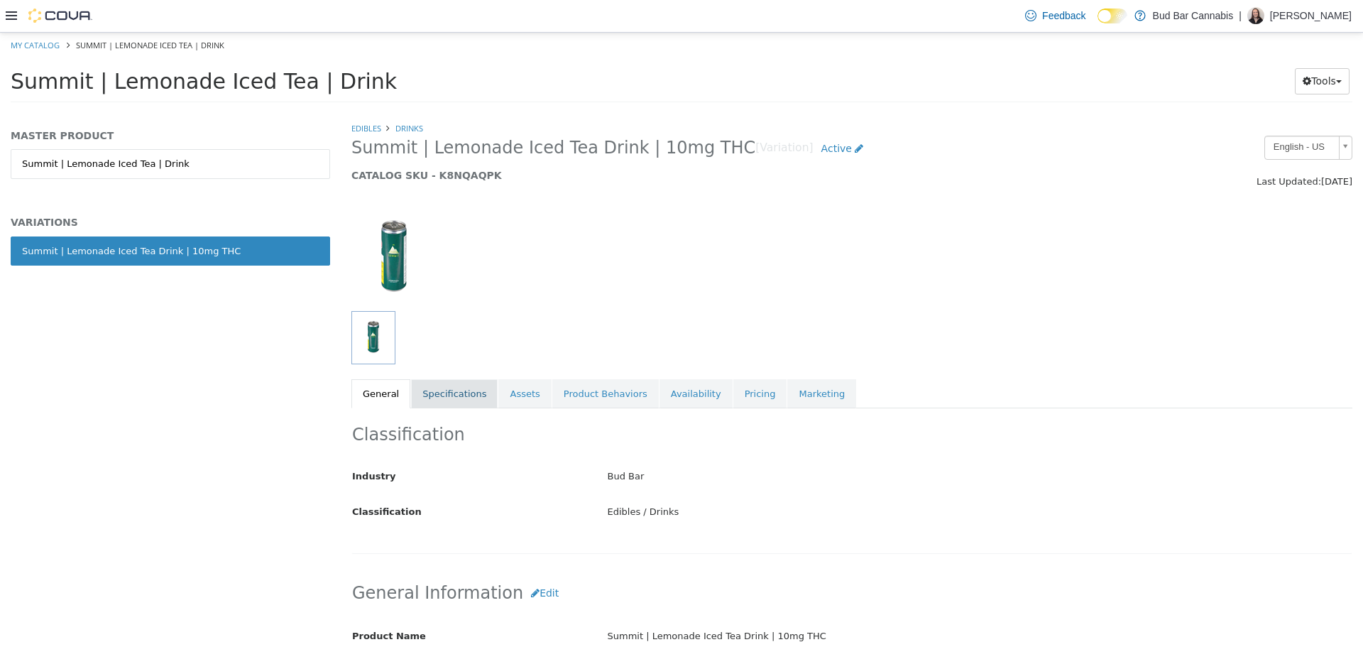
click at [456, 398] on link "Specifications" at bounding box center [454, 393] width 87 height 30
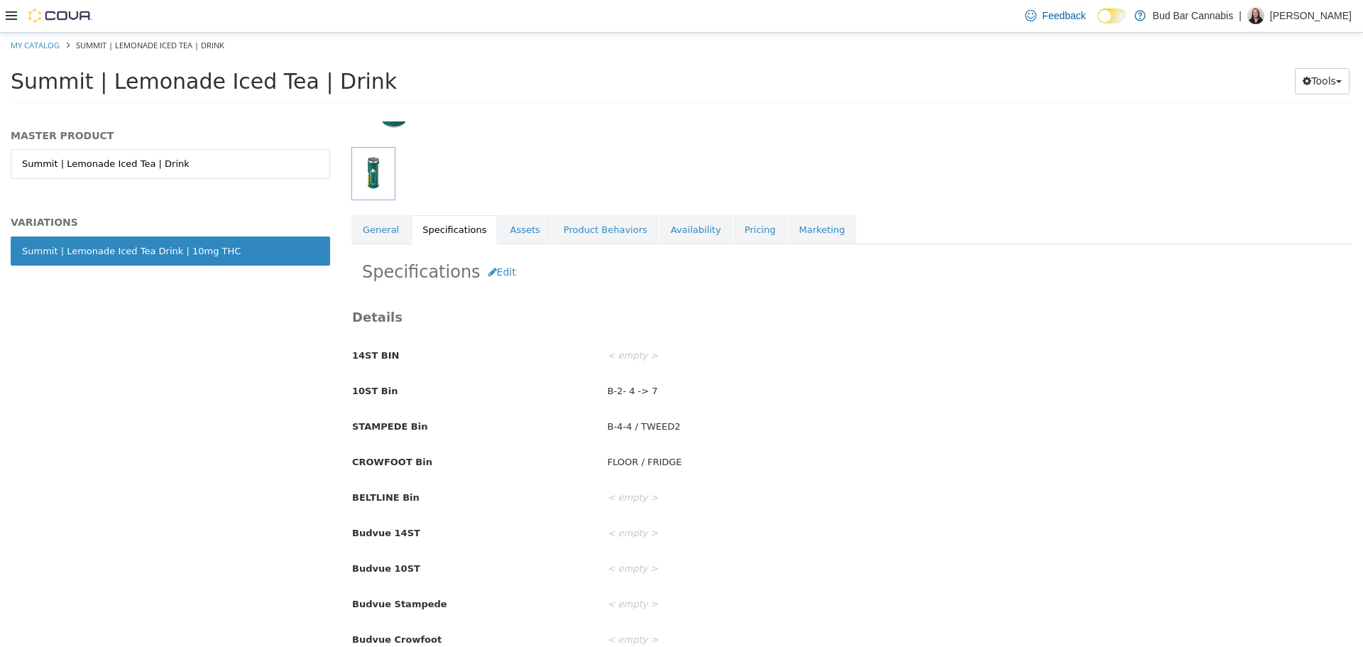
scroll to position [284, 0]
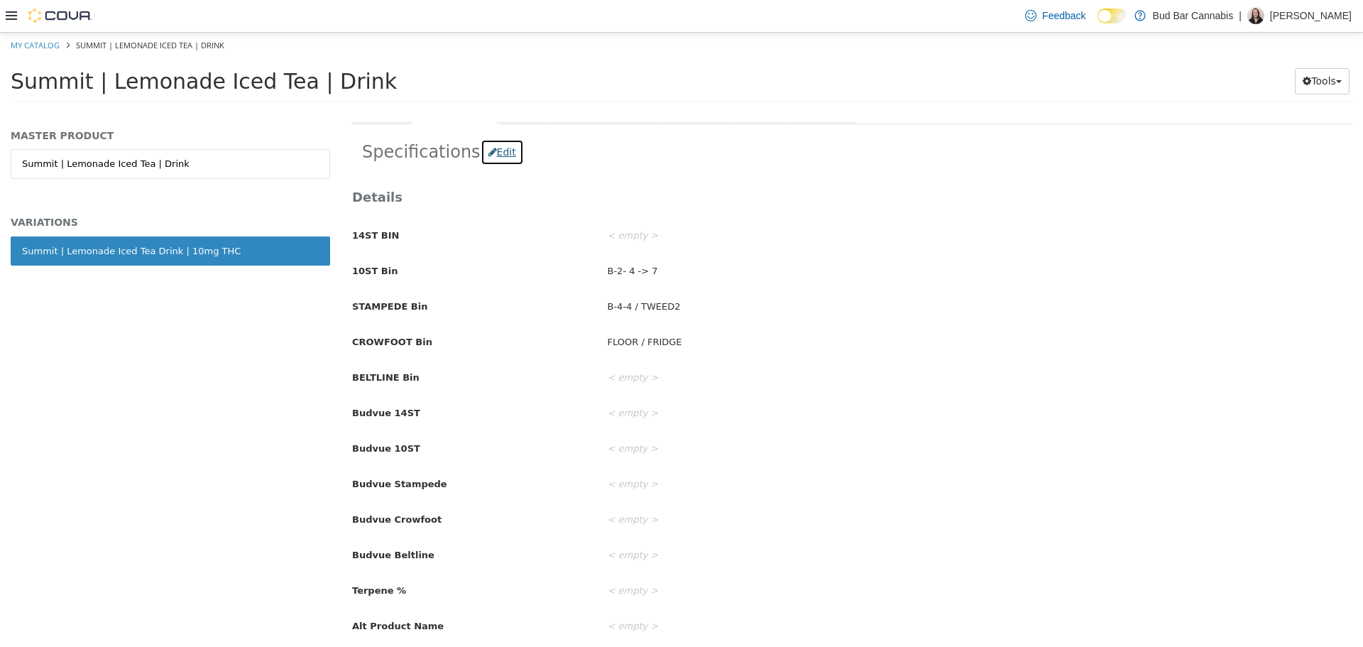
click at [496, 146] on button "Edit" at bounding box center [502, 151] width 43 height 26
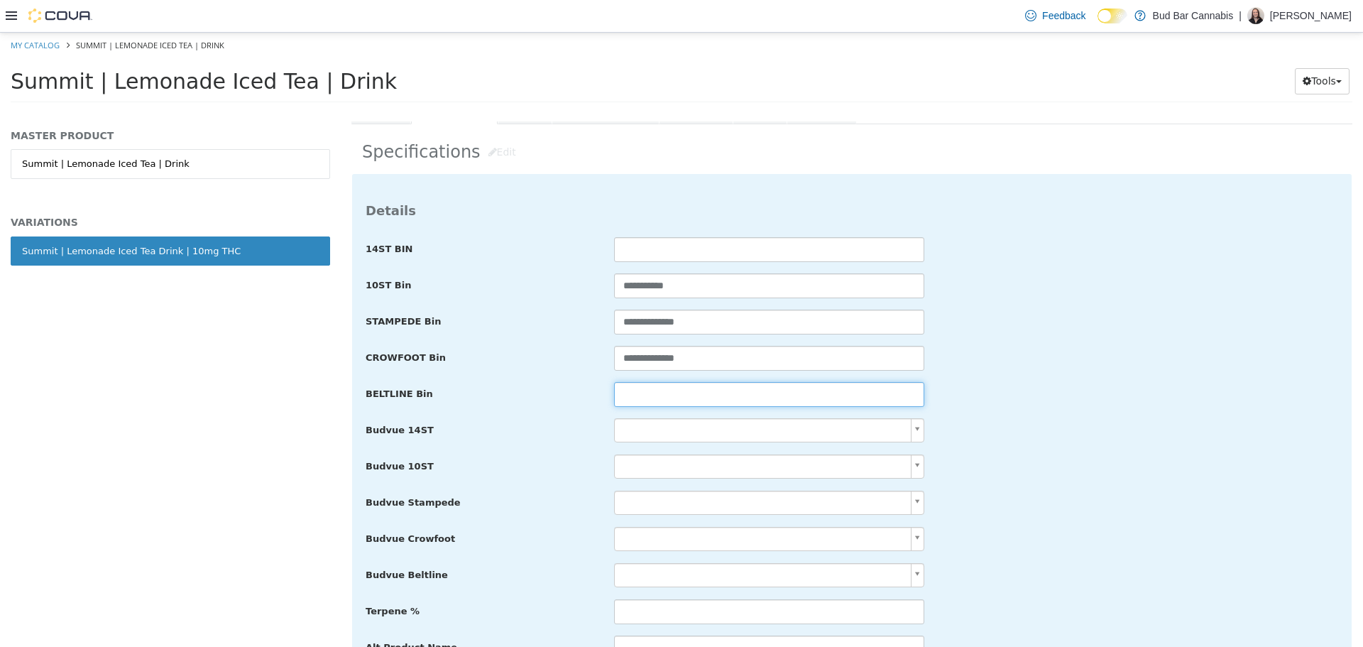
click at [694, 386] on input "text" at bounding box center [769, 393] width 310 height 25
paste input "**********"
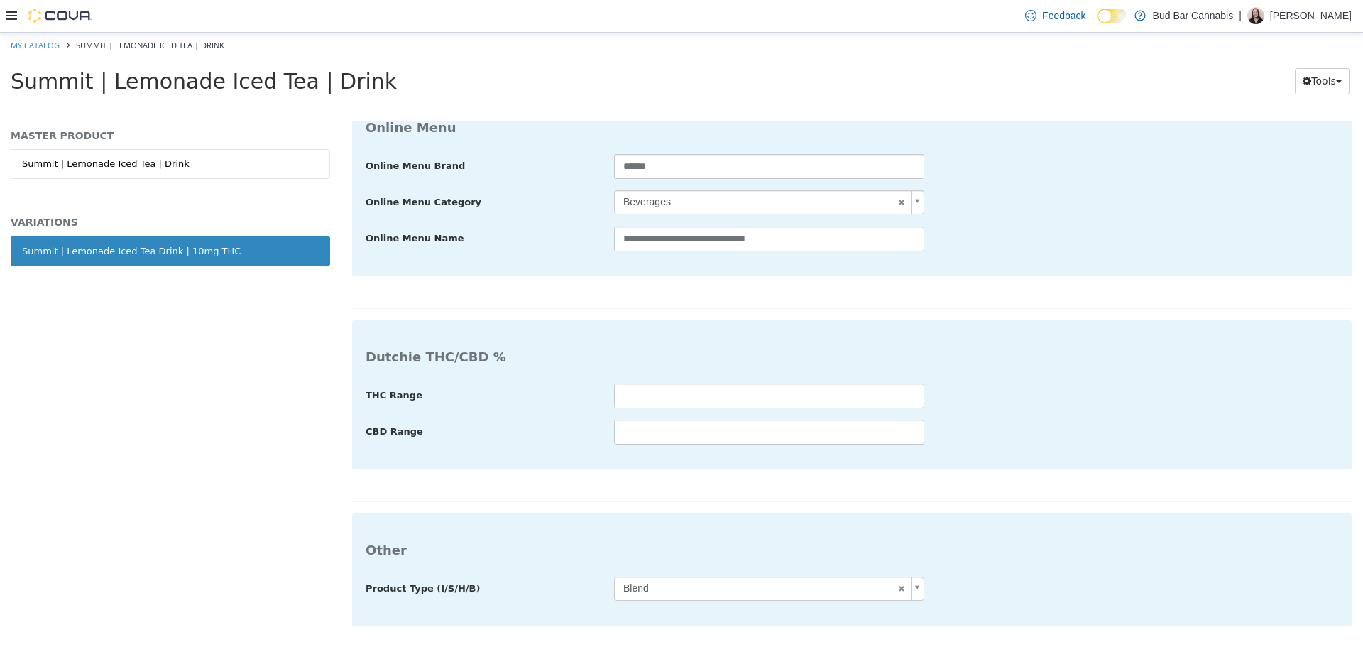
type input "**********"
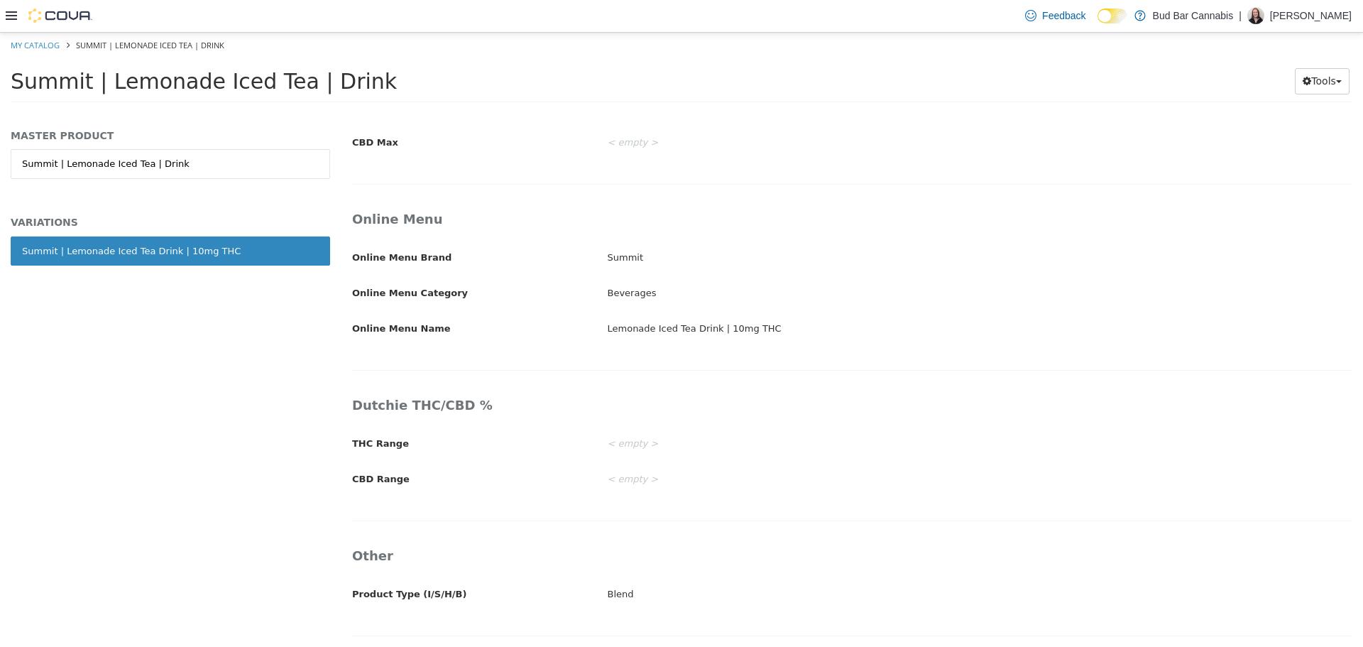
scroll to position [2284, 0]
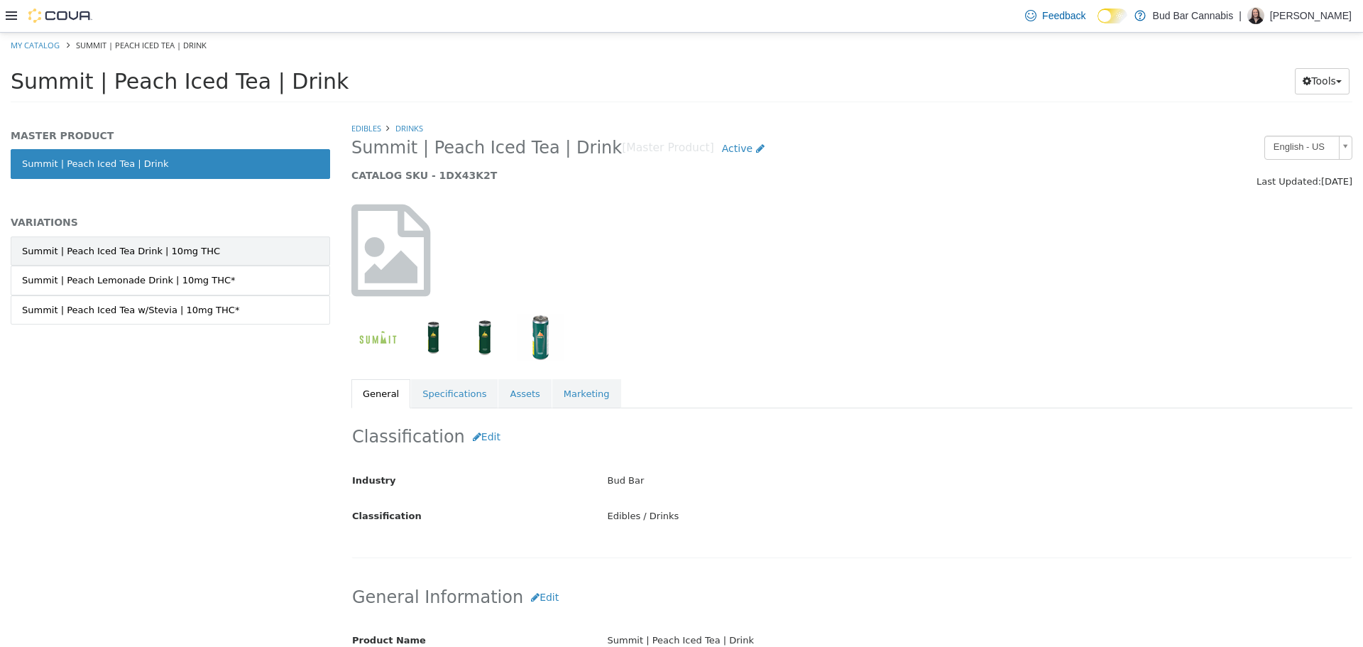
click at [166, 241] on link "Summit | Peach Iced Tea Drink | 10mg THC" at bounding box center [170, 251] width 319 height 30
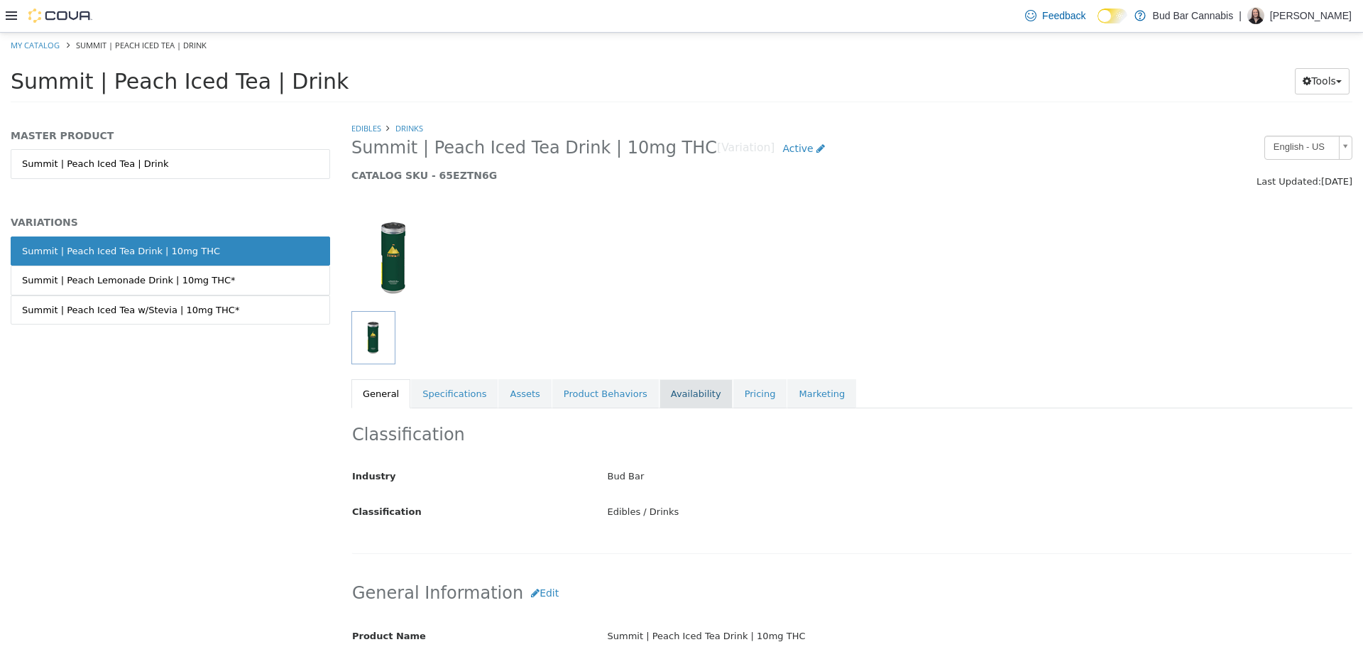
click at [692, 393] on link "Availability" at bounding box center [696, 393] width 73 height 30
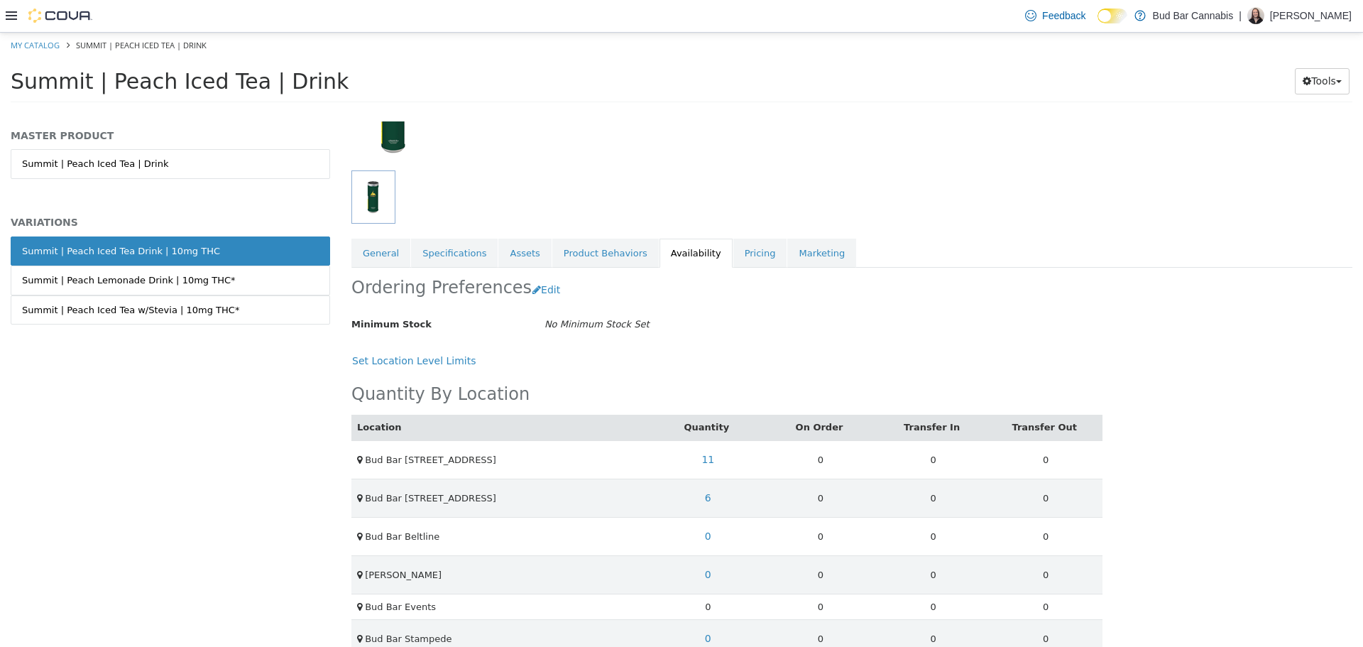
scroll to position [142, 0]
click at [268, 282] on link "Summit | Peach Lemonade Drink | 10mg THC*" at bounding box center [170, 280] width 319 height 30
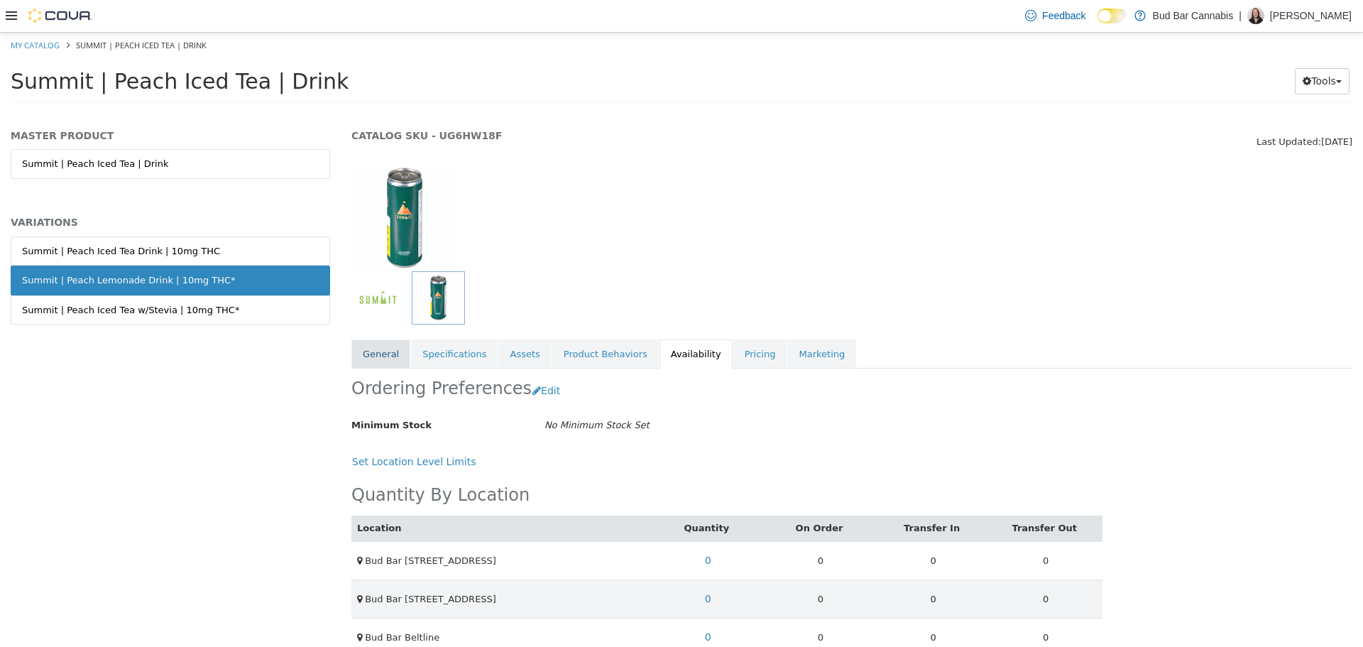
scroll to position [142, 0]
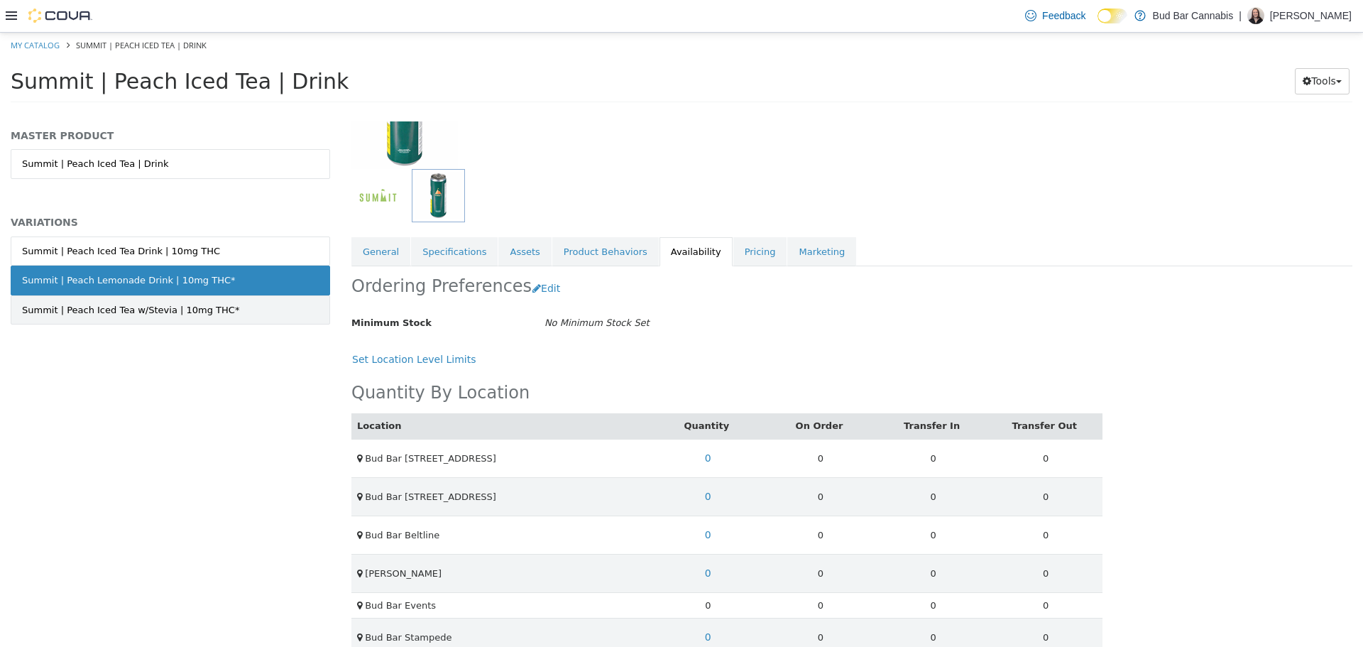
click at [271, 307] on link "Summit | Peach Iced Tea w/Stevia | 10mg THC*" at bounding box center [170, 310] width 319 height 30
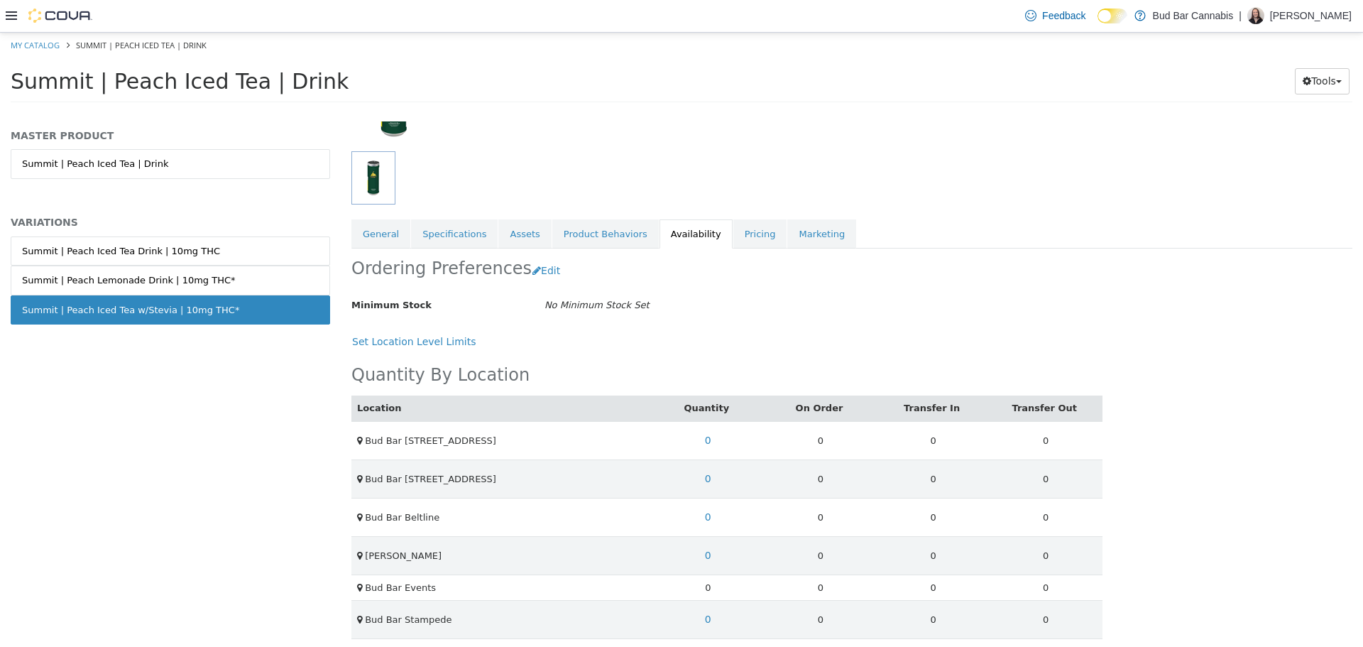
scroll to position [168, 0]
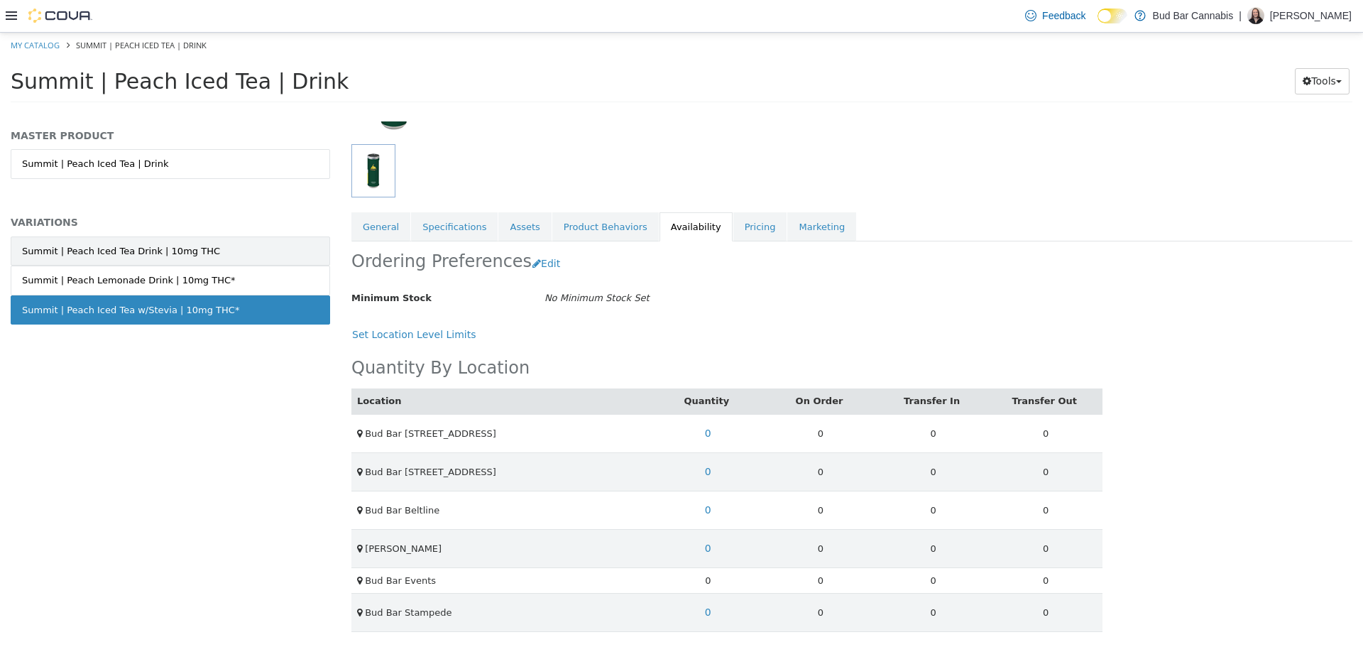
click at [245, 251] on link "Summit | Peach Iced Tea Drink | 10mg THC" at bounding box center [170, 251] width 319 height 30
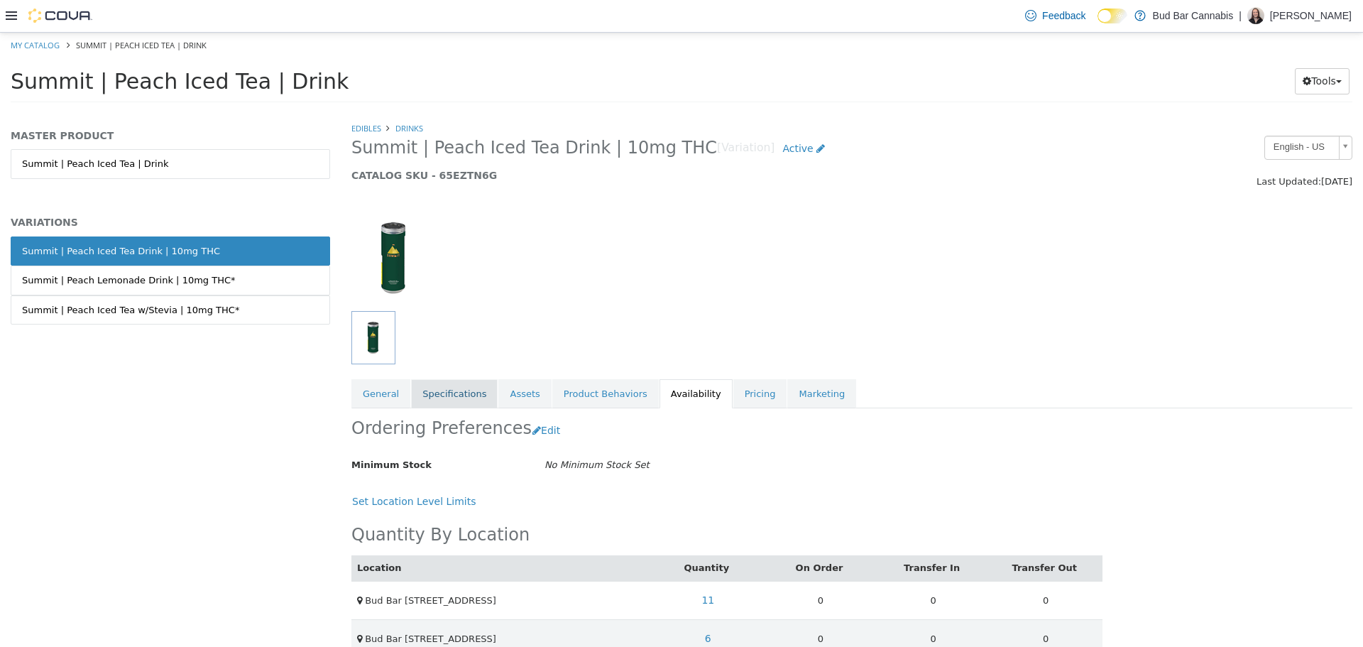
click at [414, 395] on link "Specifications" at bounding box center [454, 393] width 87 height 30
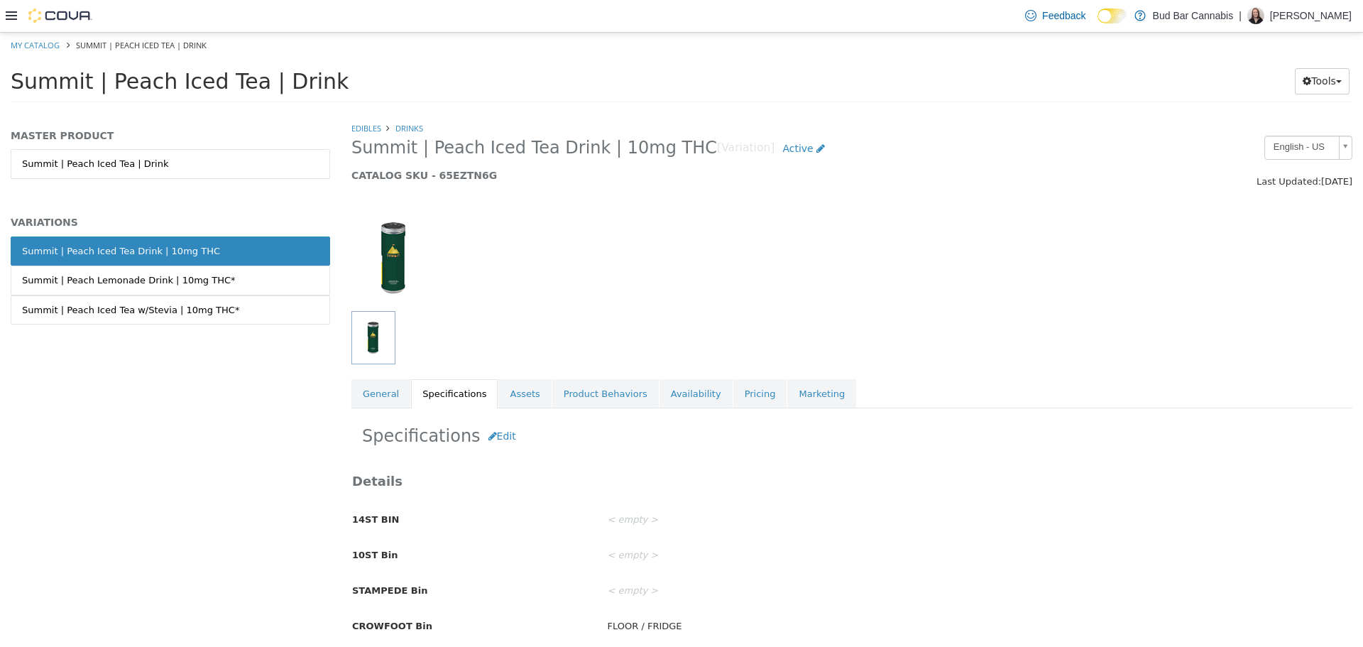
scroll to position [71, 0]
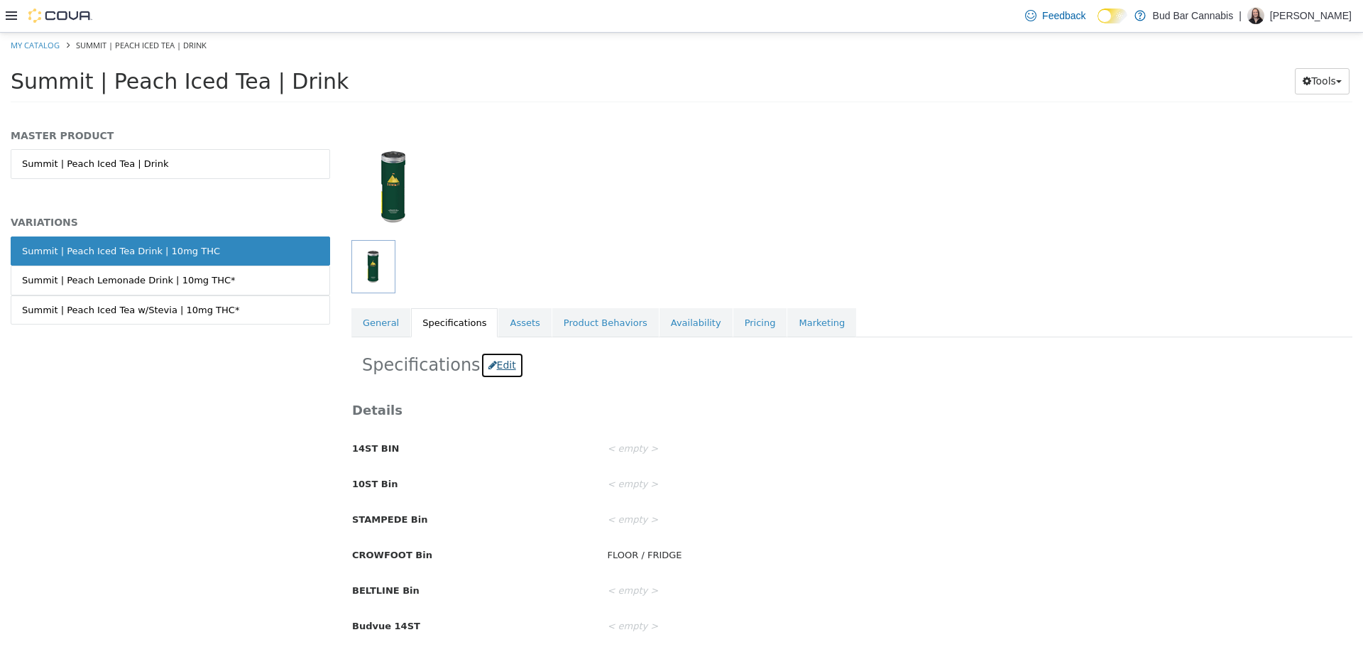
drag, startPoint x: 502, startPoint y: 373, endPoint x: 509, endPoint y: 383, distance: 11.6
click at [502, 373] on button "Edit" at bounding box center [502, 364] width 43 height 26
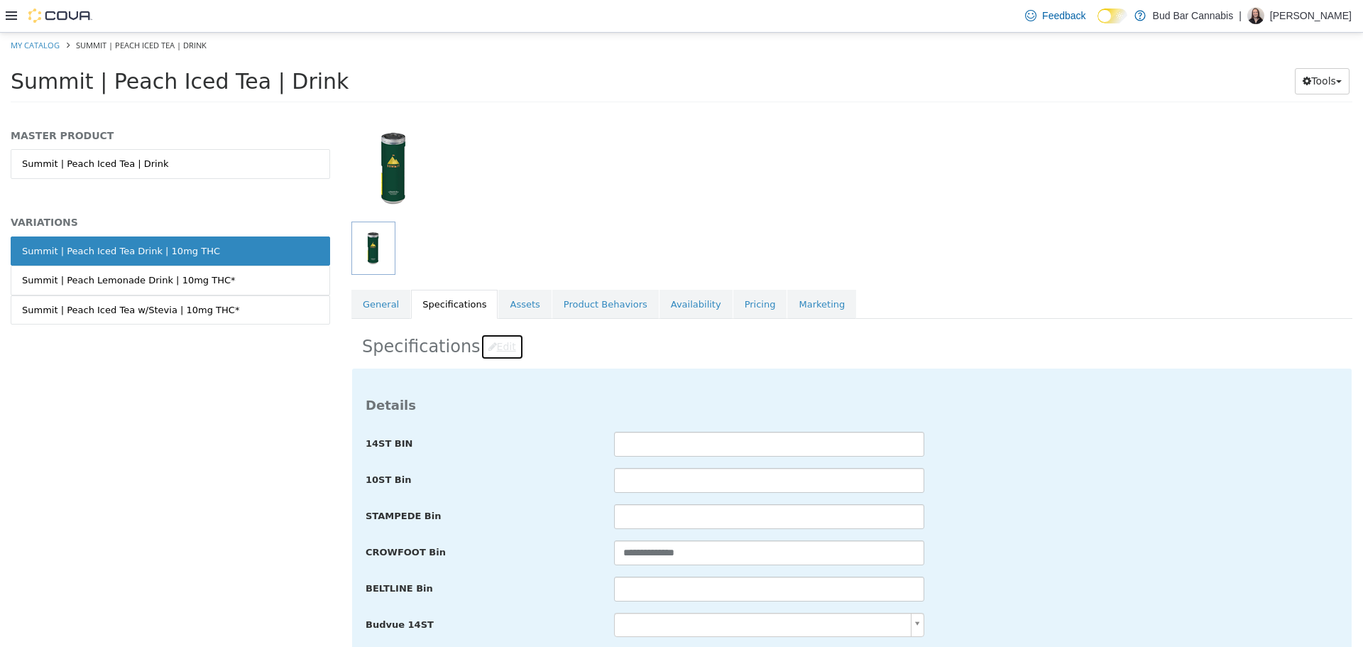
scroll to position [142, 0]
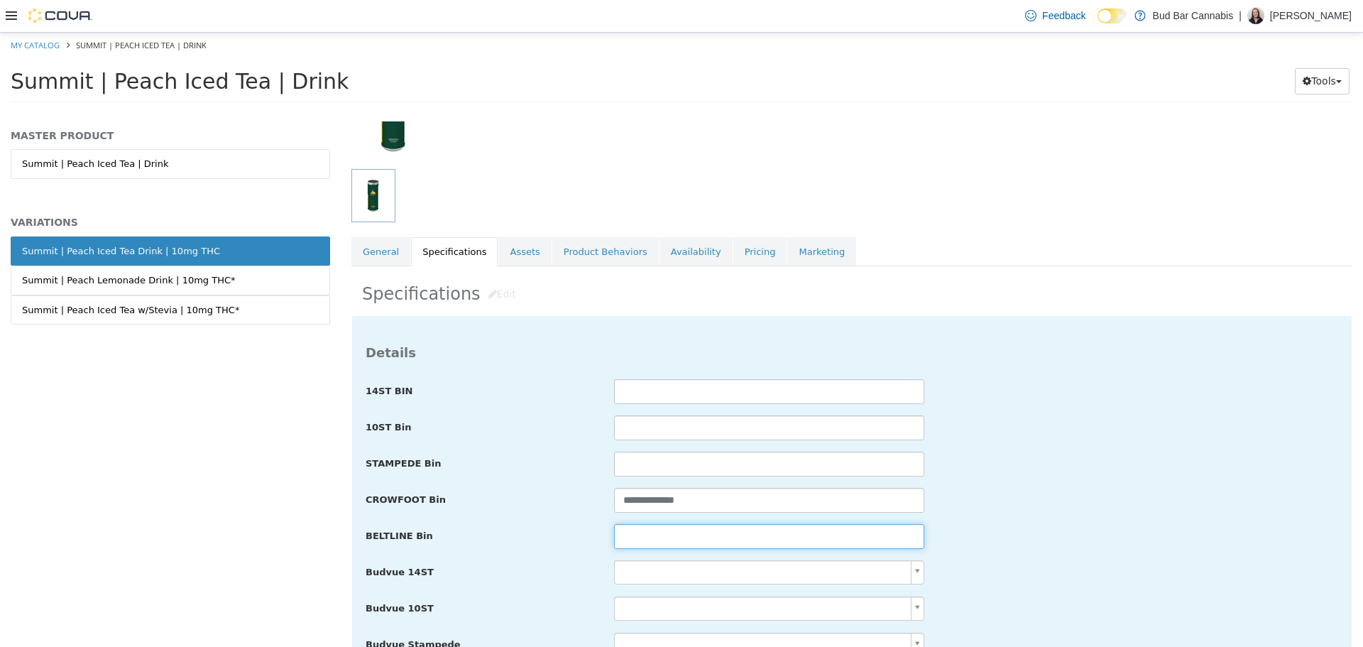
click at [664, 542] on input "text" at bounding box center [769, 535] width 310 height 25
paste input "**********"
click at [638, 532] on input "**********" at bounding box center [769, 535] width 310 height 25
drag, startPoint x: 645, startPoint y: 532, endPoint x: 630, endPoint y: 530, distance: 14.5
click at [630, 530] on input "**********" at bounding box center [769, 535] width 310 height 25
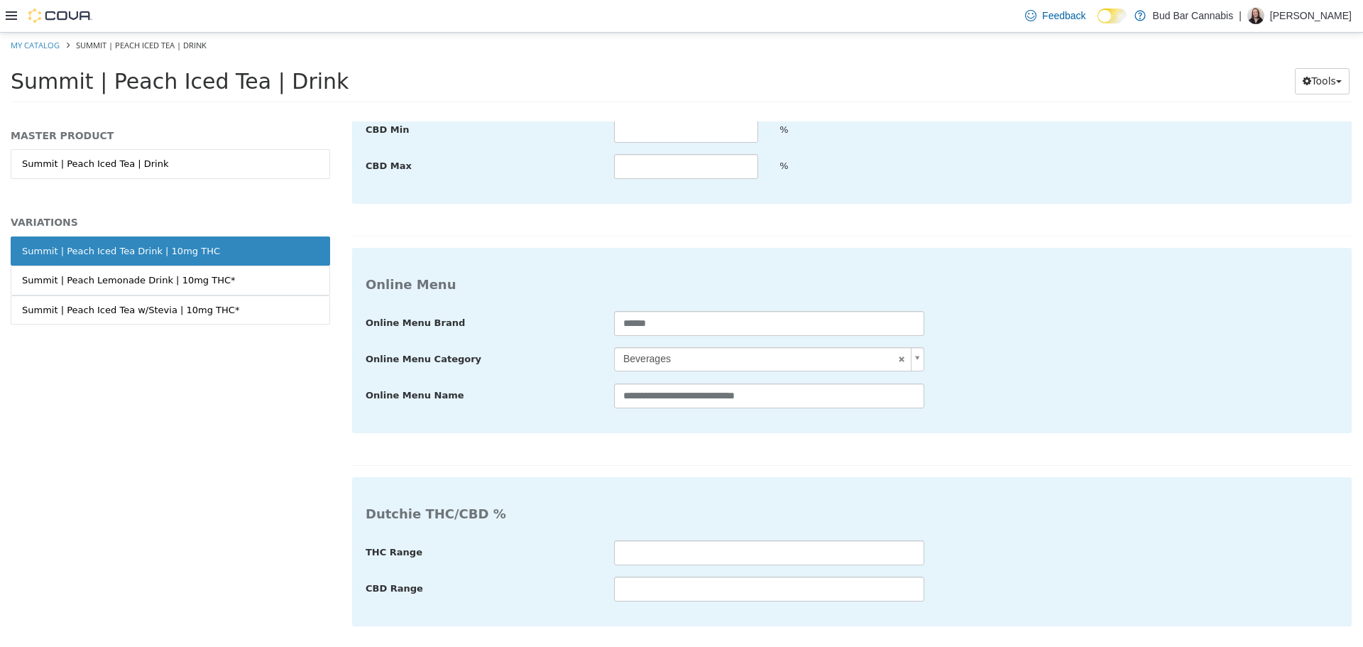
type input "**********"
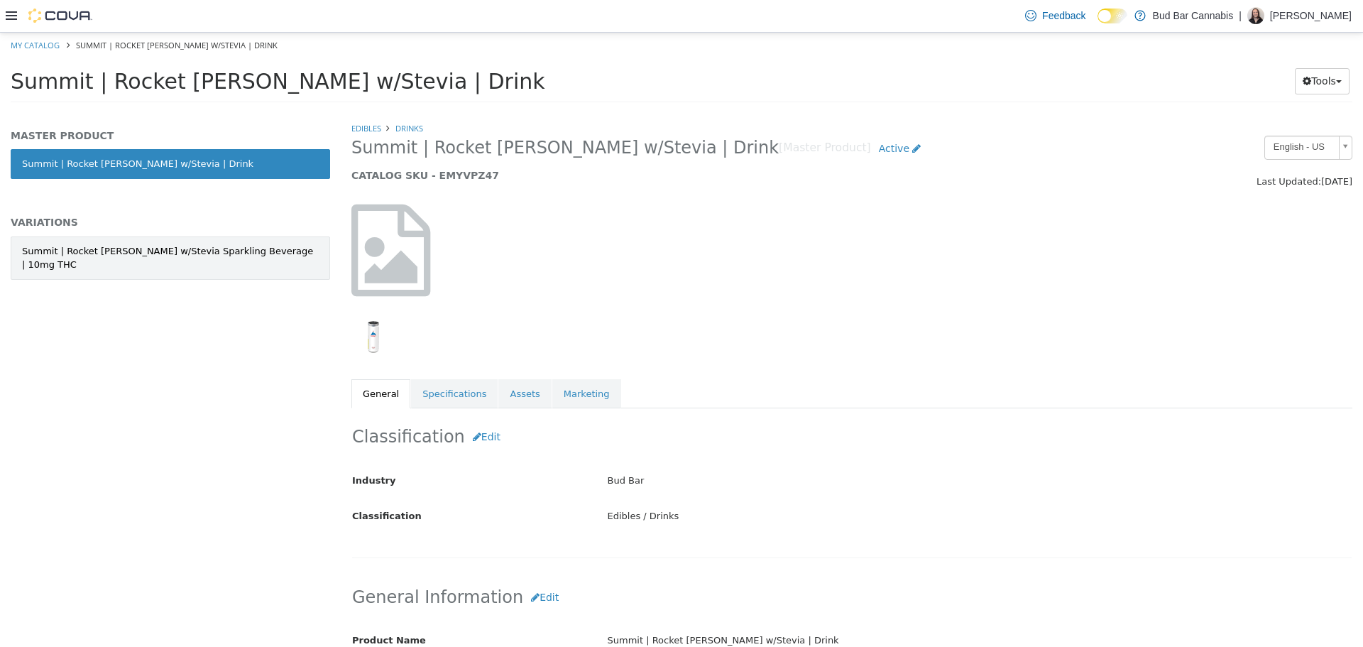
click at [178, 256] on div "Summit | Rocket [PERSON_NAME] w/Stevia Sparkling Beverage | 10mg THC" at bounding box center [170, 258] width 297 height 28
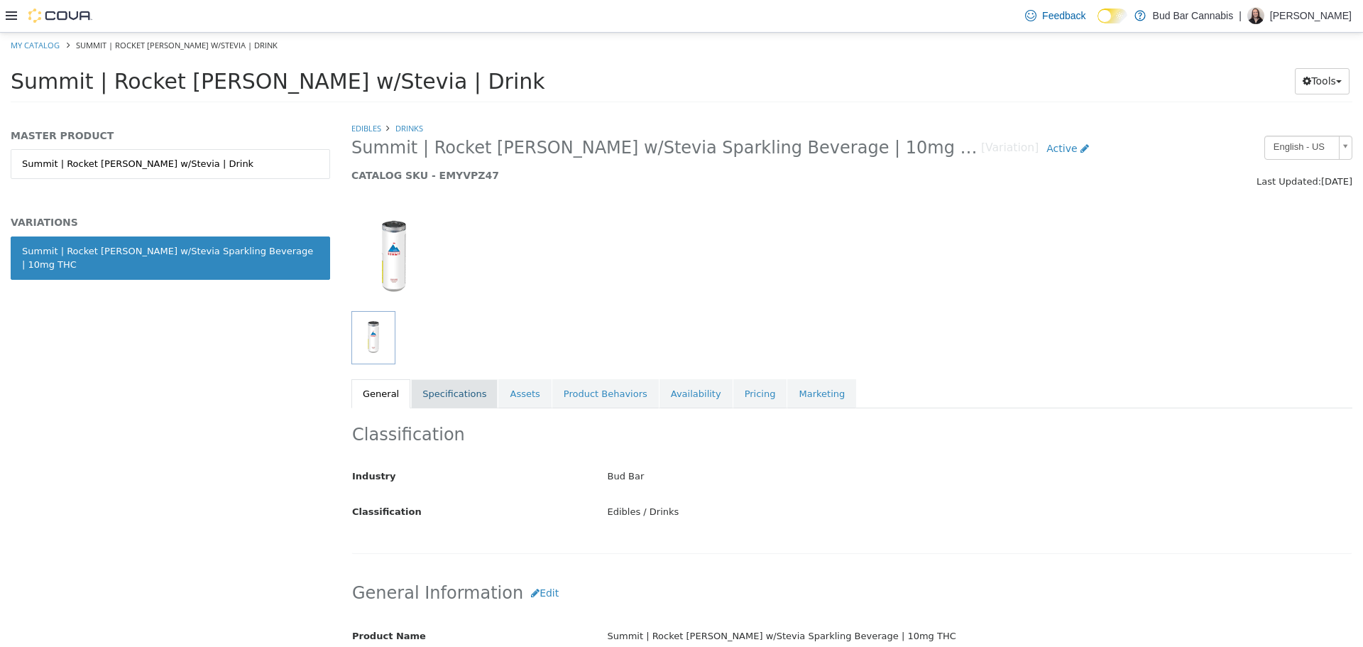
click at [431, 390] on link "Specifications" at bounding box center [454, 393] width 87 height 30
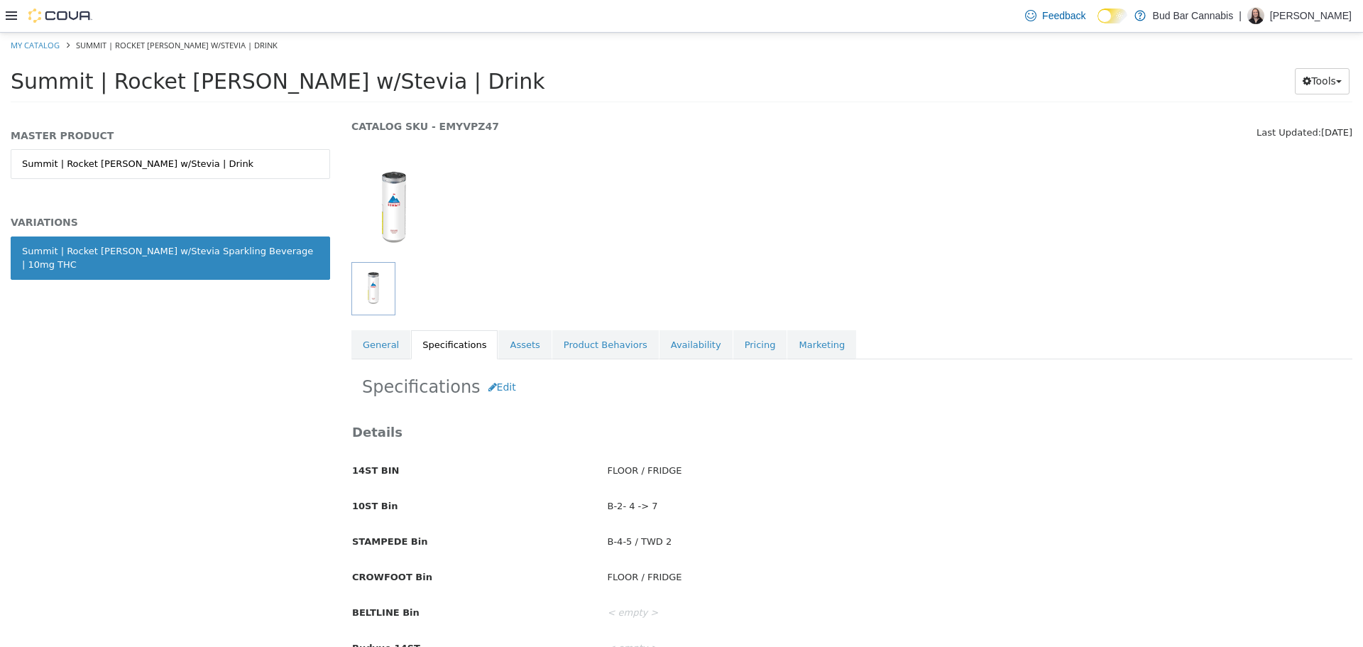
scroll to position [71, 0]
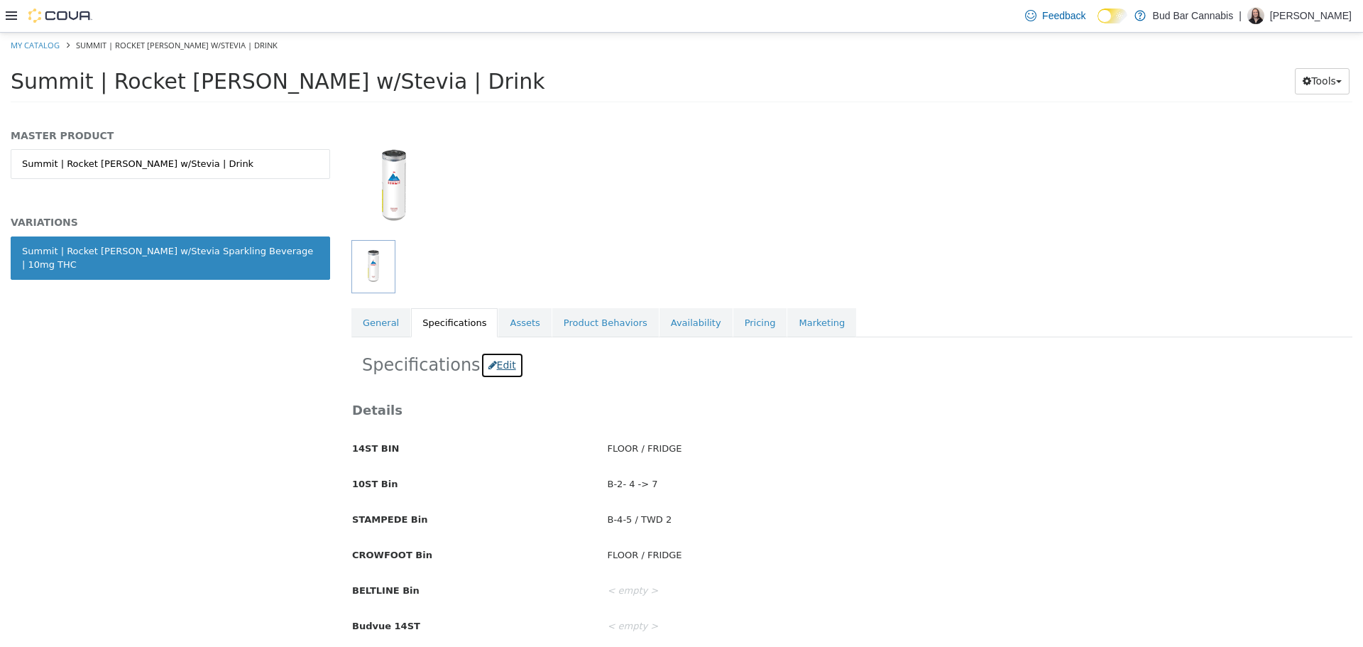
click at [497, 369] on button "Edit" at bounding box center [502, 364] width 43 height 26
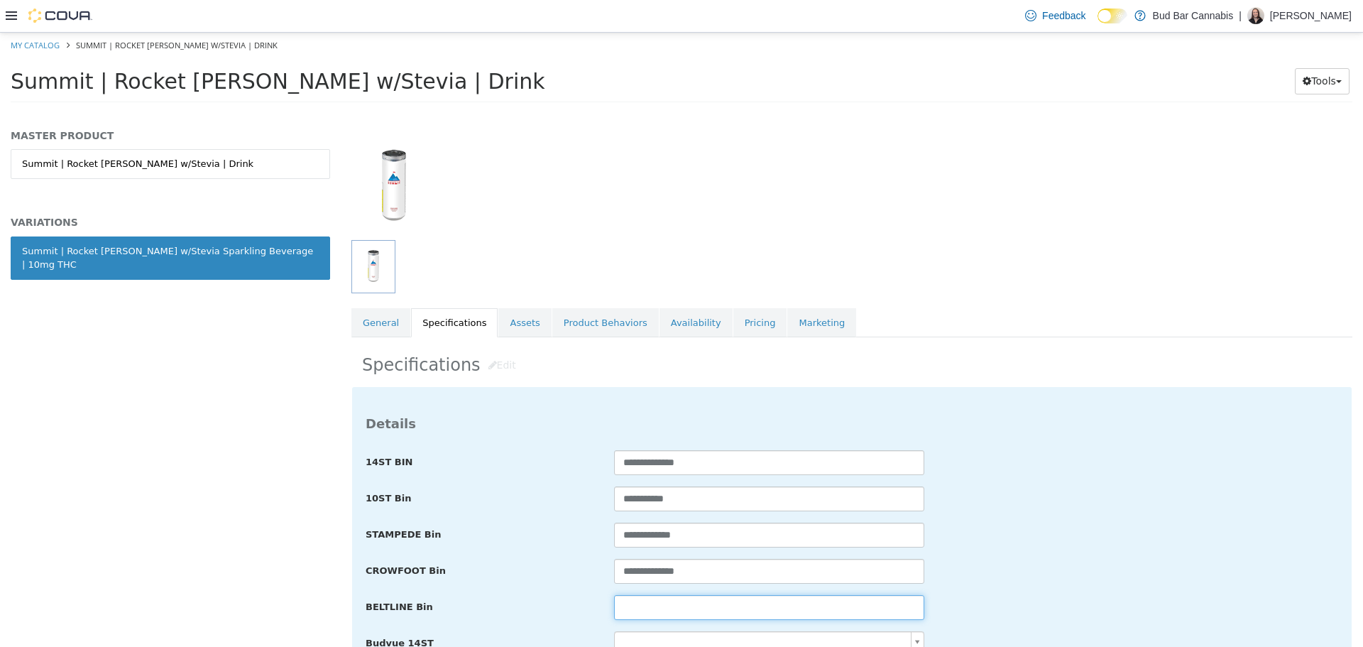
click at [663, 615] on input "text" at bounding box center [769, 606] width 310 height 25
paste input "**********"
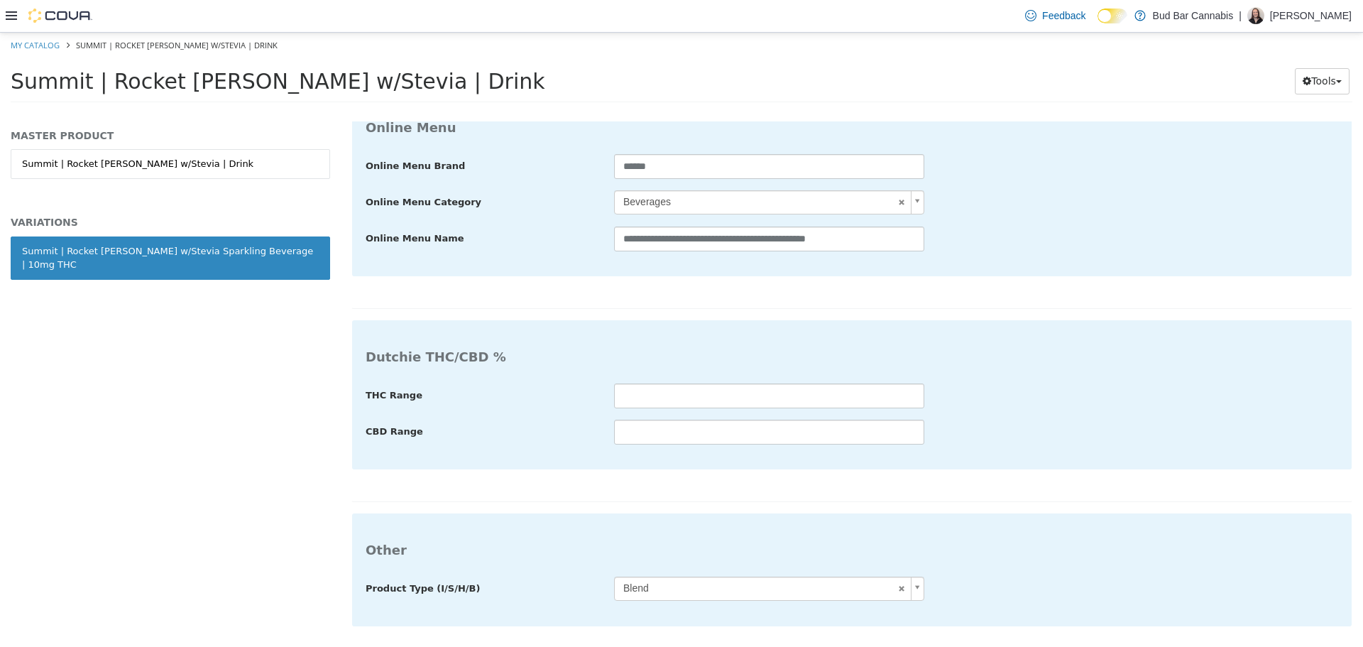
type input "**********"
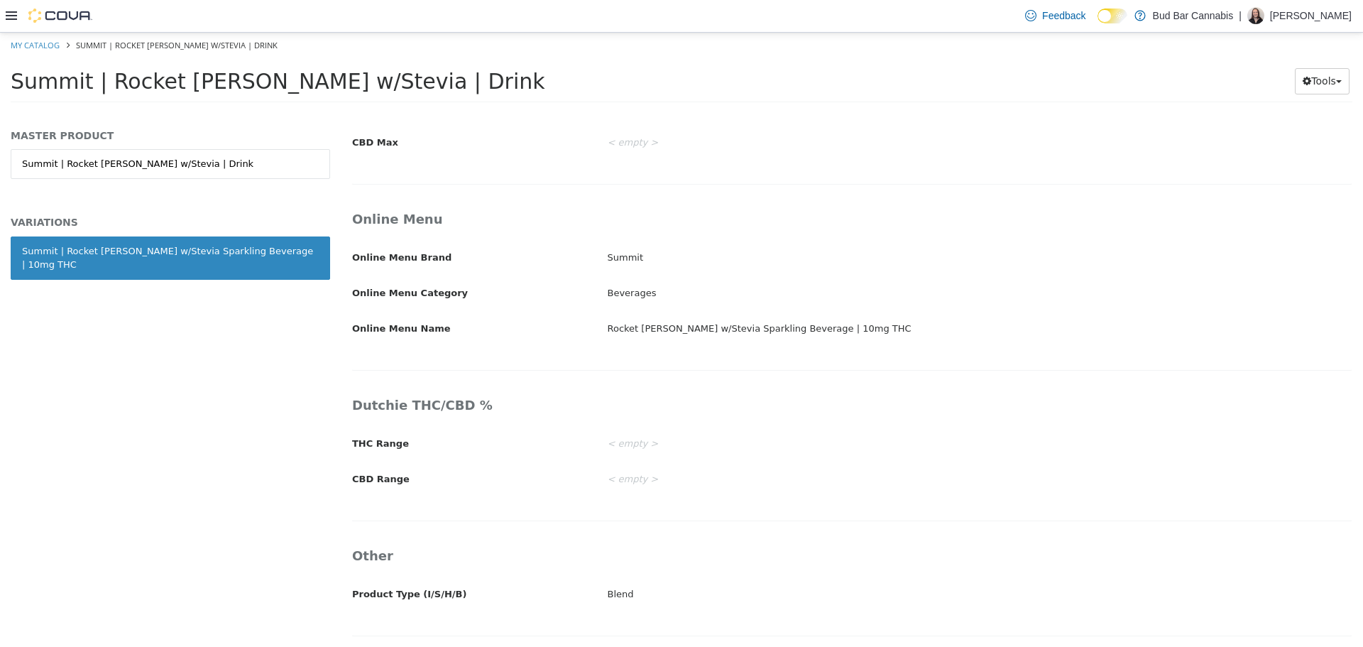
scroll to position [2284, 0]
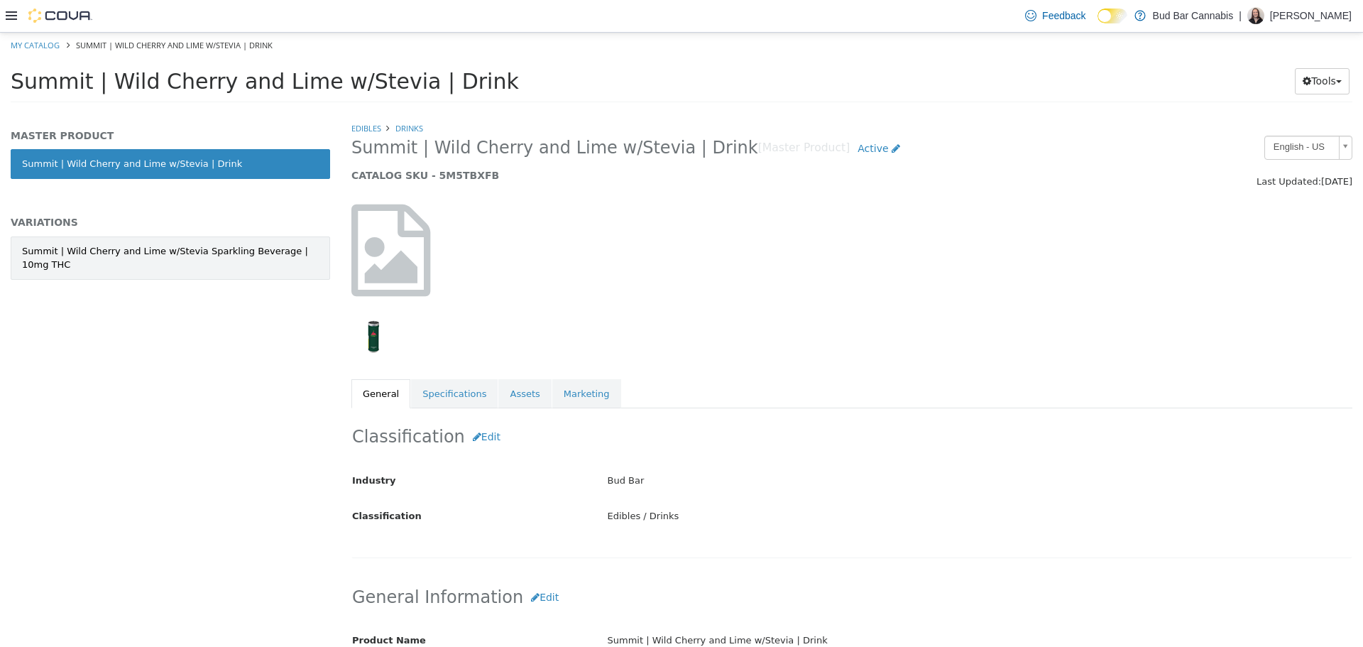
click at [176, 248] on div "Summit | Wild Cherry and Lime w/Stevia Sparkling Beverage | 10mg THC" at bounding box center [170, 258] width 297 height 28
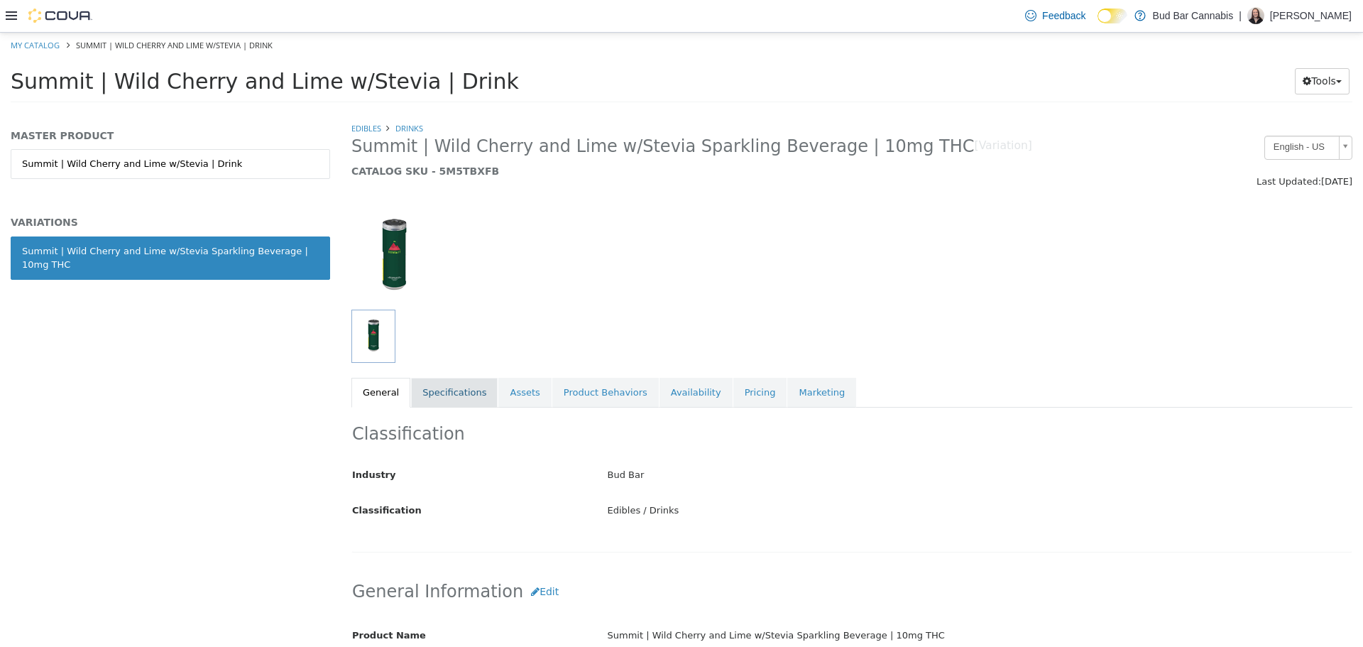
click at [431, 393] on link "Specifications" at bounding box center [454, 392] width 87 height 30
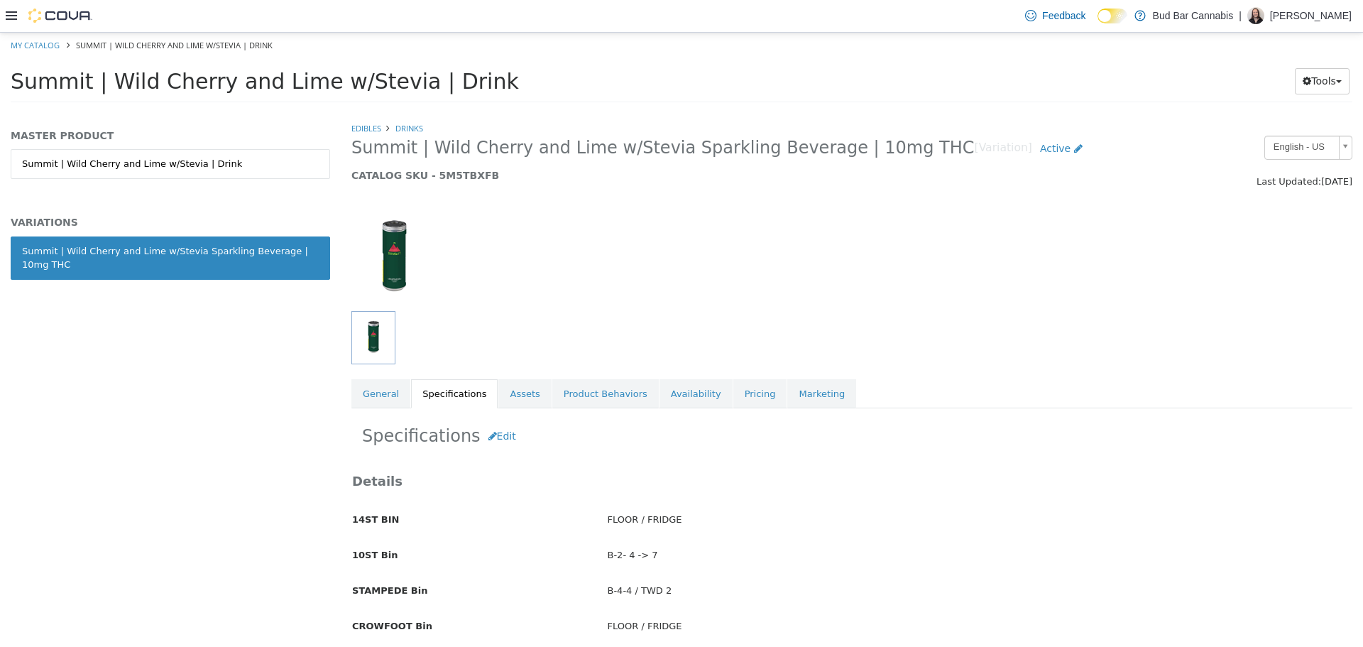
click at [509, 431] on h2 "Specifications Edit" at bounding box center [852, 435] width 980 height 26
click at [506, 431] on button "Edit" at bounding box center [502, 435] width 43 height 26
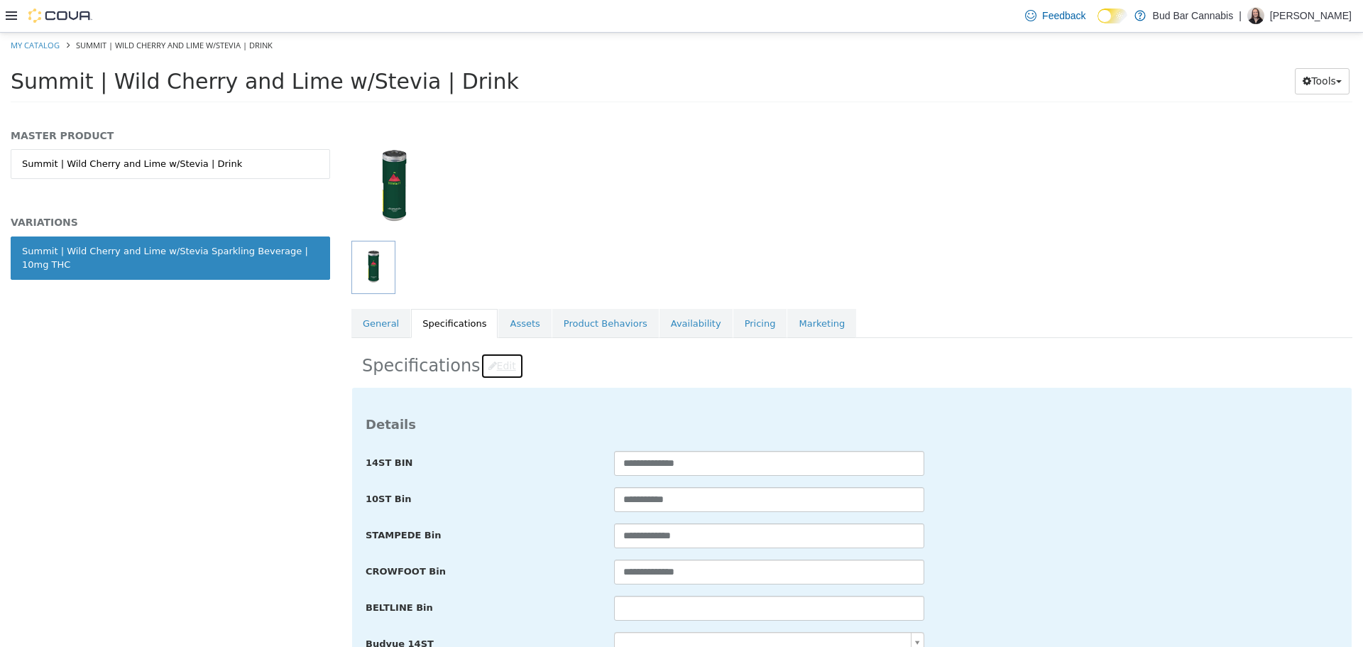
scroll to position [71, 0]
click at [708, 608] on input "text" at bounding box center [769, 606] width 310 height 25
paste input "**********"
type input "**********"
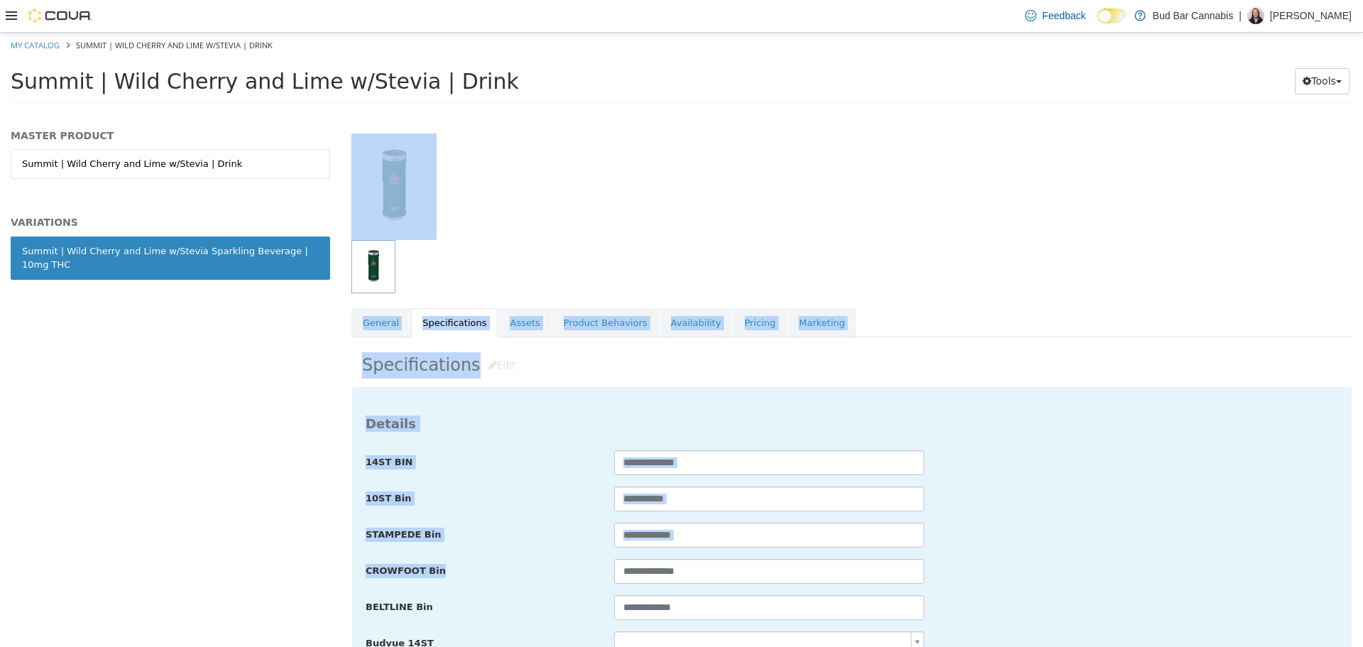
drag, startPoint x: 1352, startPoint y: 208, endPoint x: 1353, endPoint y: 253, distance: 44.7
click at [1332, 337] on div "**********" at bounding box center [851, 193] width 1001 height 287
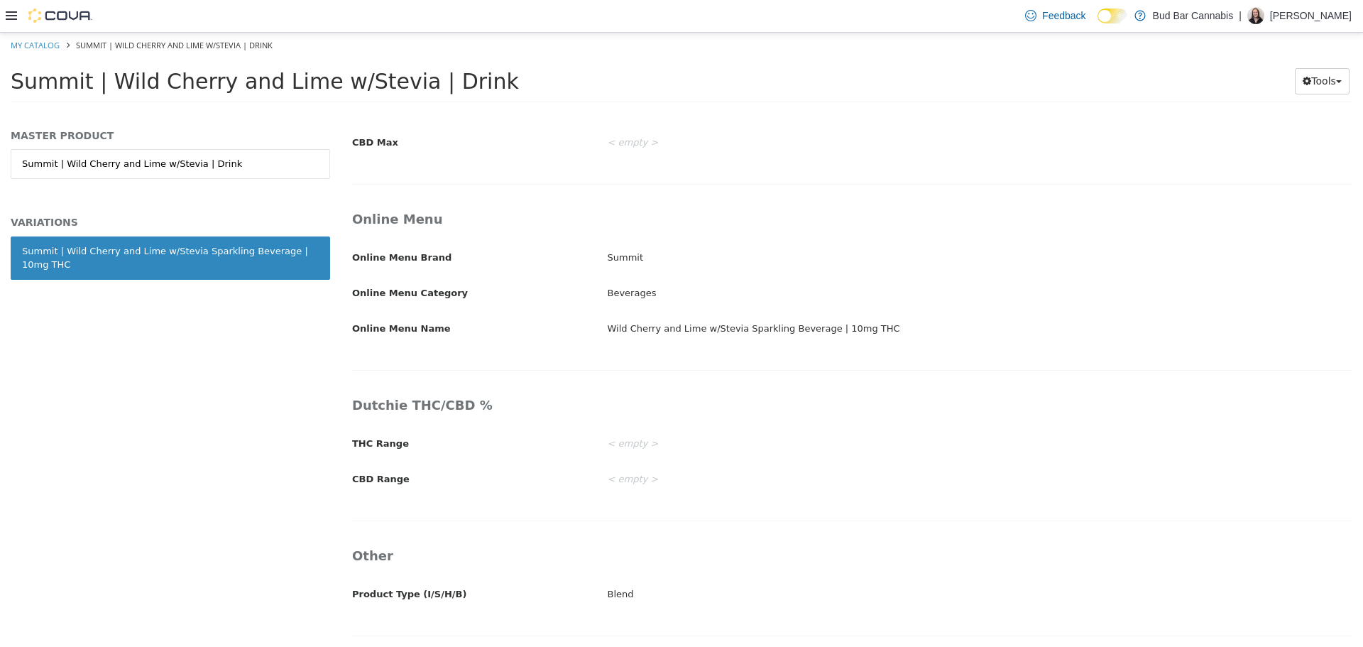
scroll to position [2284, 0]
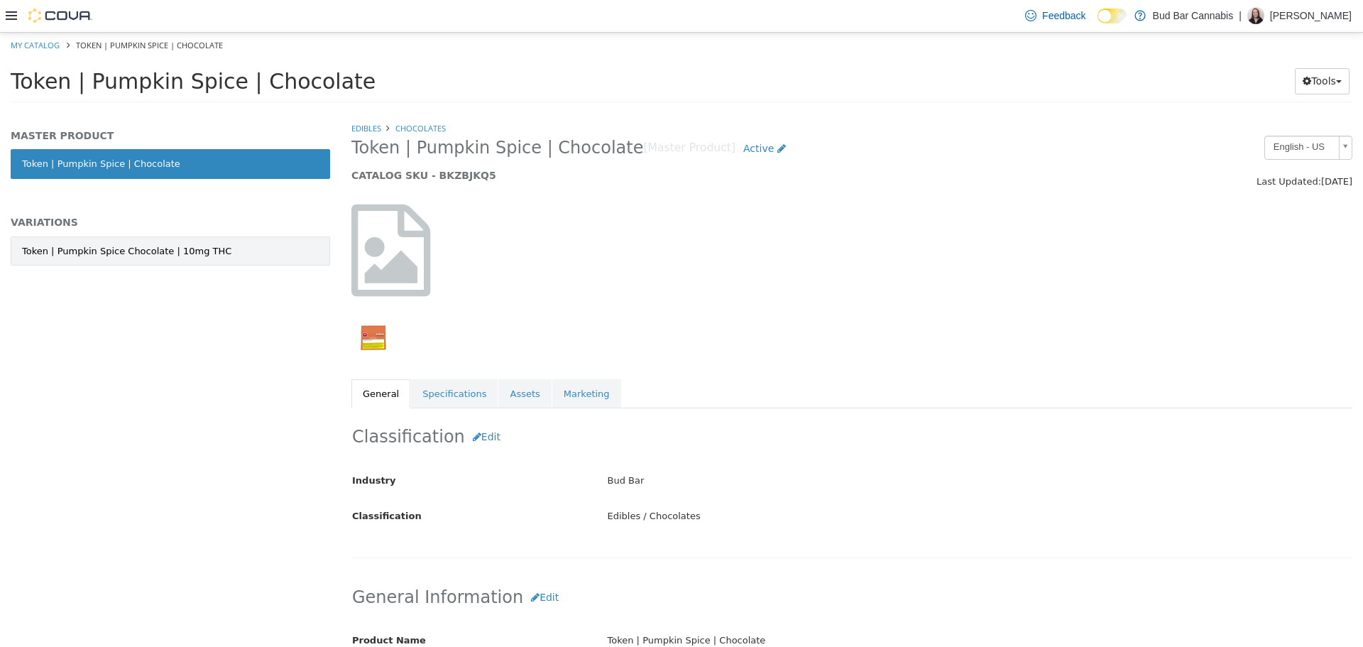
click at [219, 261] on link "Token | Pumpkin Spice Chocolate | 10mg THC" at bounding box center [170, 251] width 319 height 30
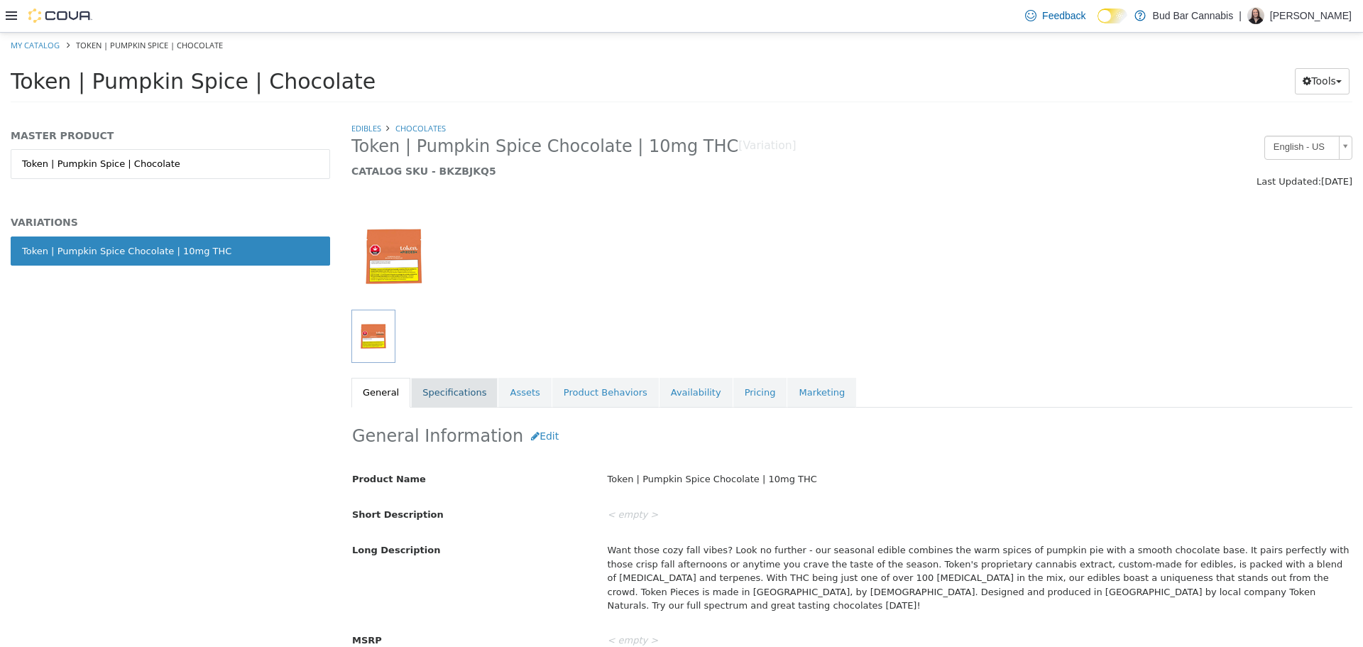
click at [438, 387] on link "Specifications" at bounding box center [454, 392] width 87 height 30
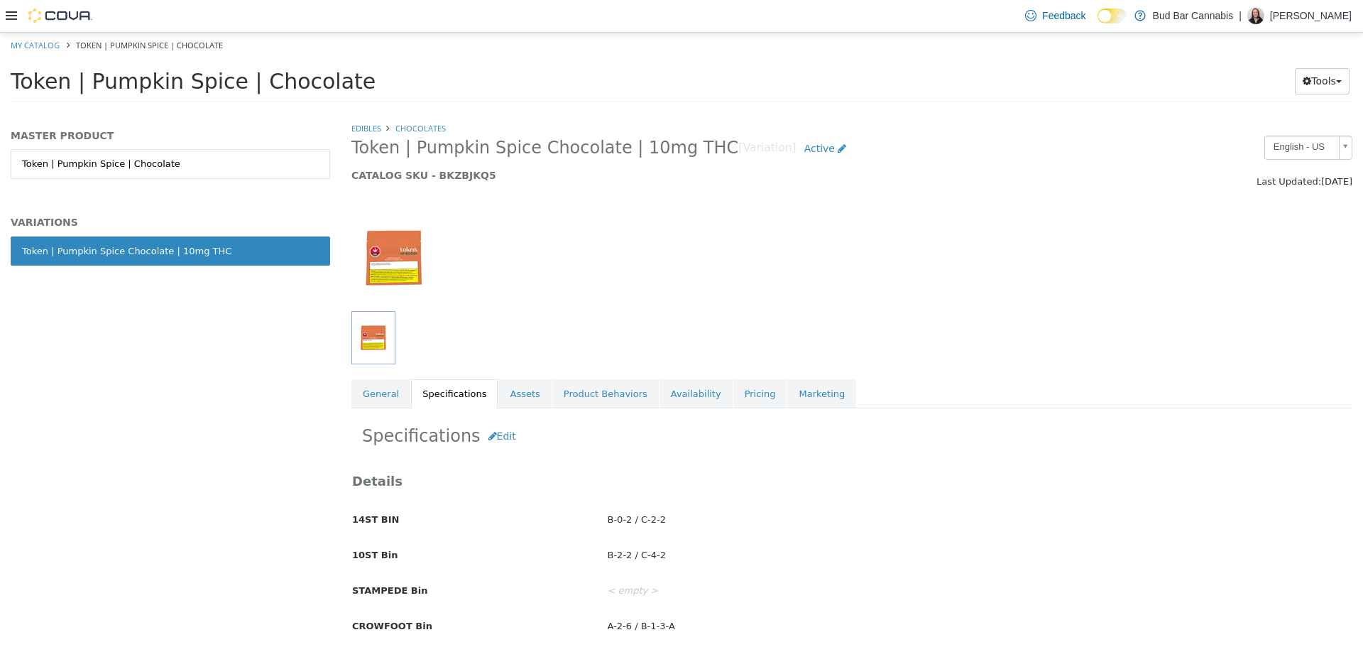
scroll to position [71, 0]
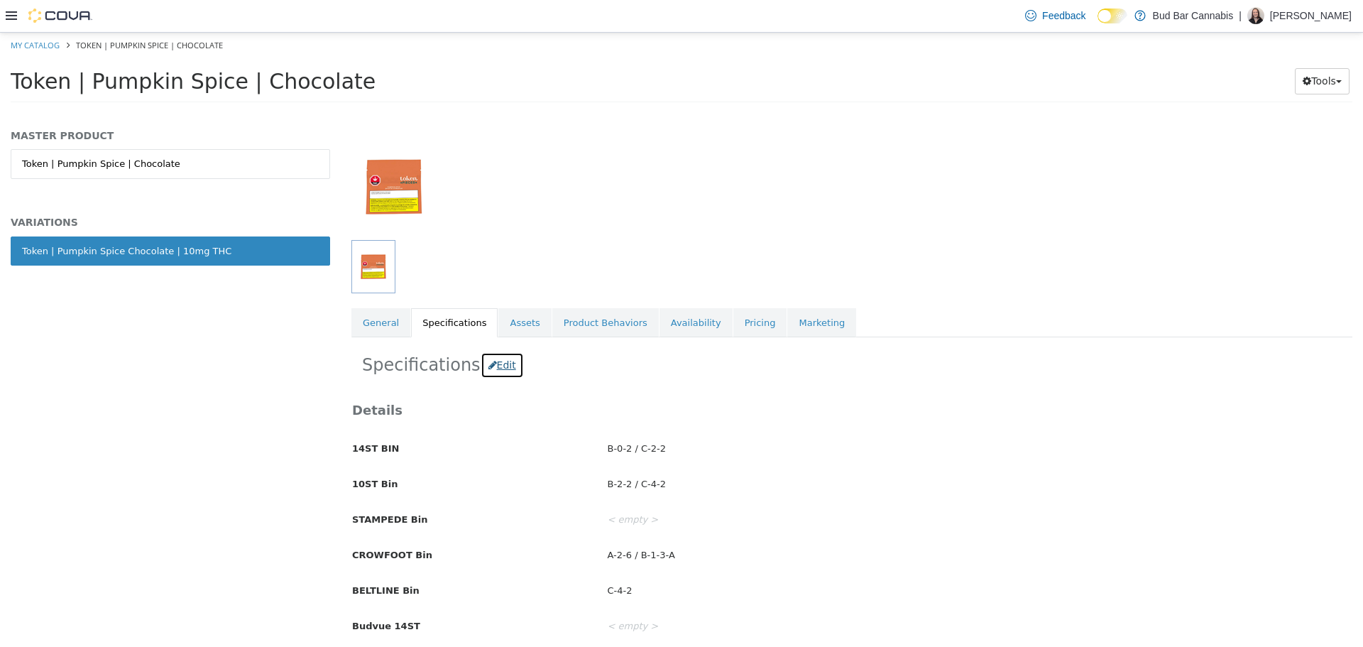
click at [492, 363] on button "Edit" at bounding box center [502, 364] width 43 height 26
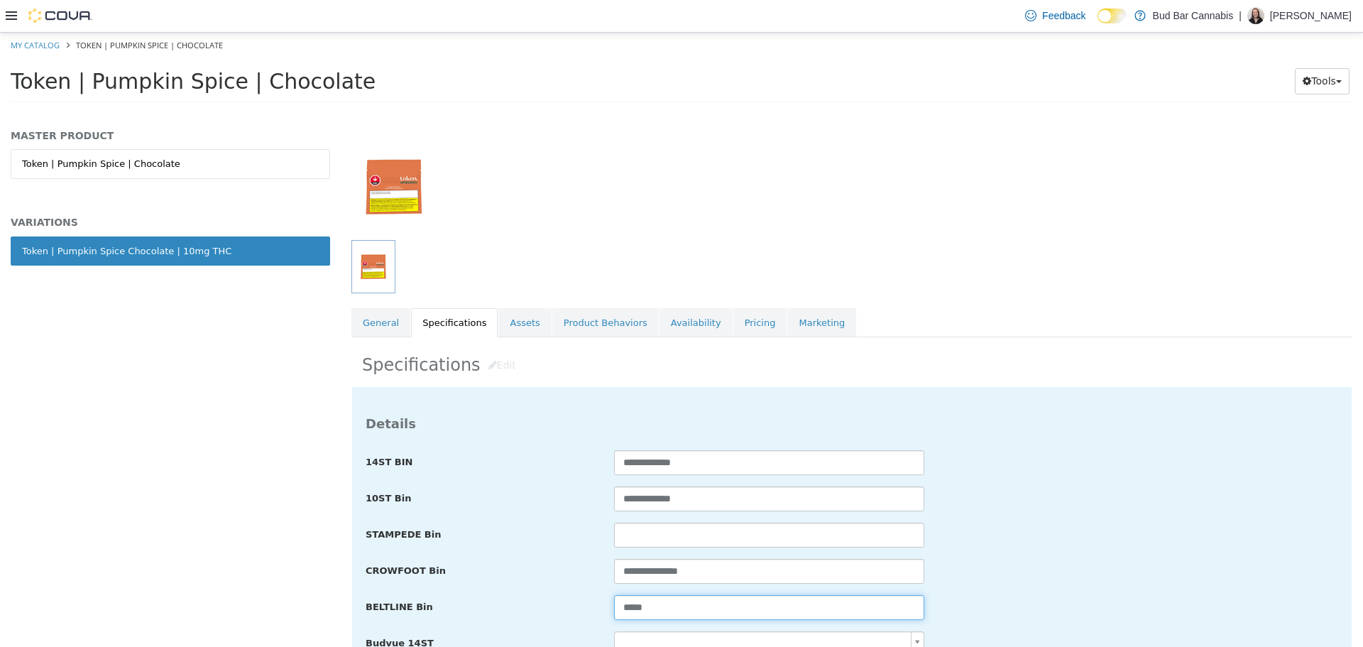
drag, startPoint x: 698, startPoint y: 598, endPoint x: 536, endPoint y: 620, distance: 163.4
click at [536, 620] on div "BELTLINE Bin *****" at bounding box center [852, 607] width 994 height 26
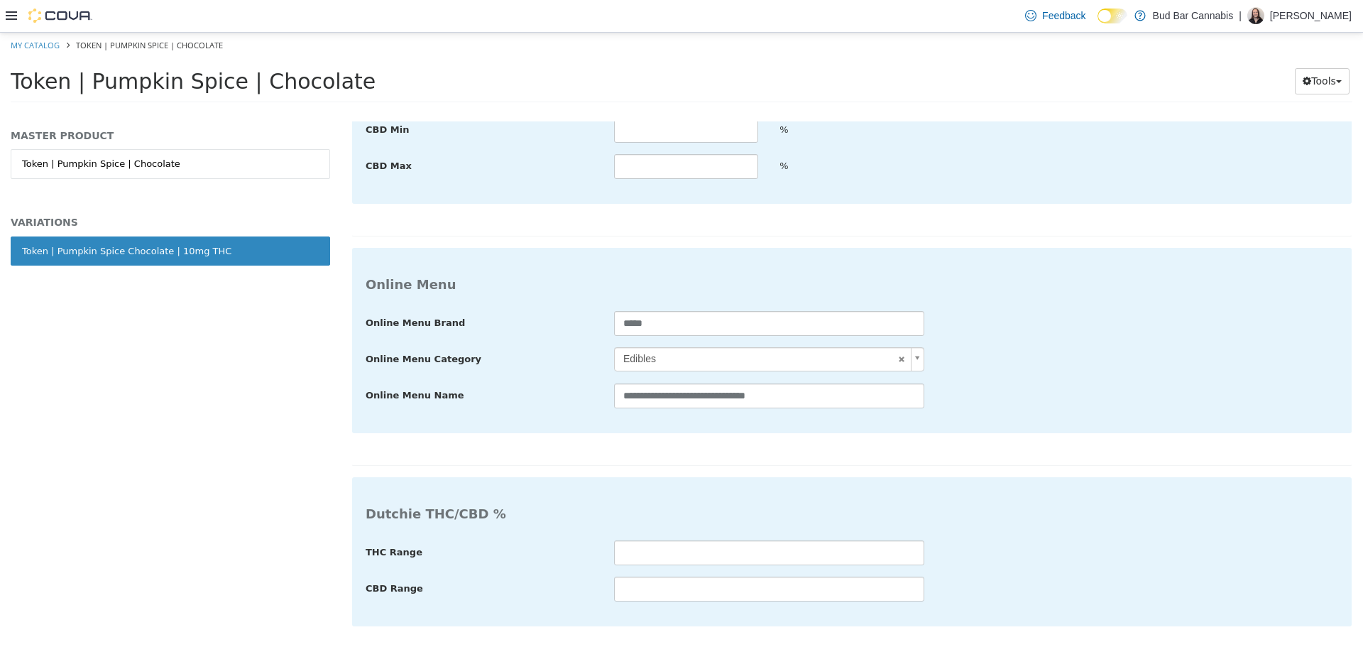
type input "**********"
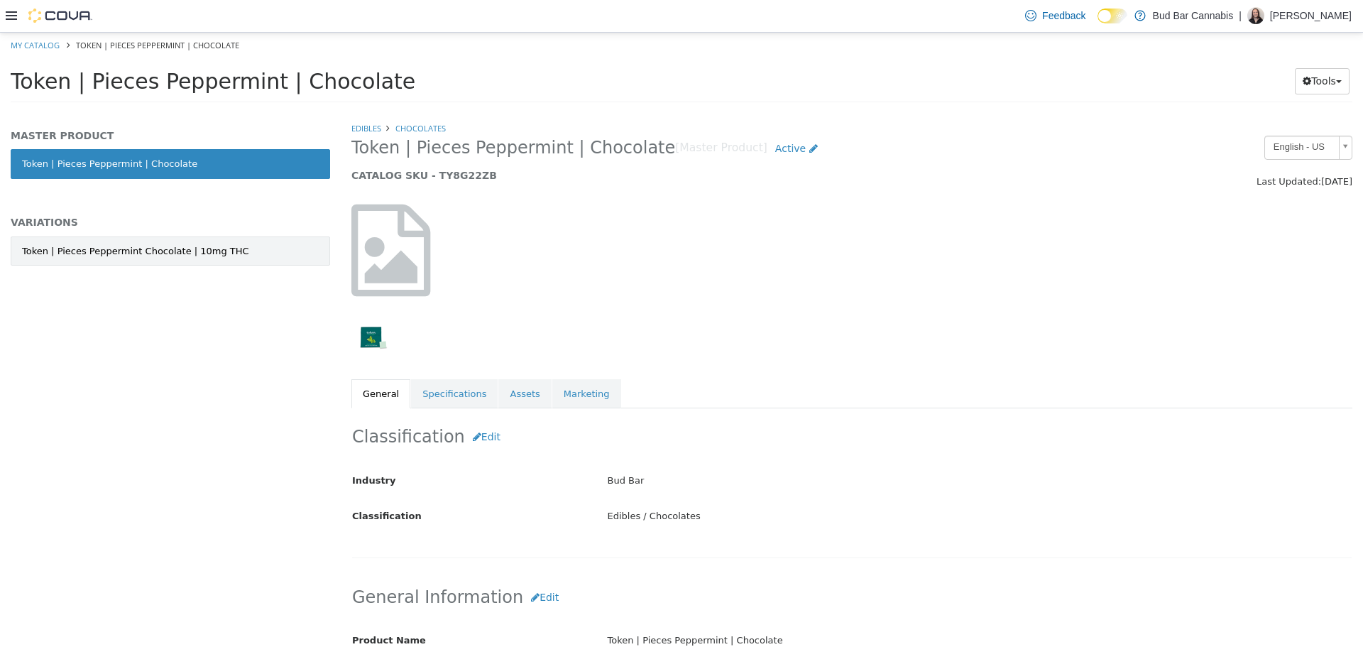
click at [153, 248] on div "Token | Pieces Peppermint Chocolate | 10mg THC" at bounding box center [135, 251] width 227 height 14
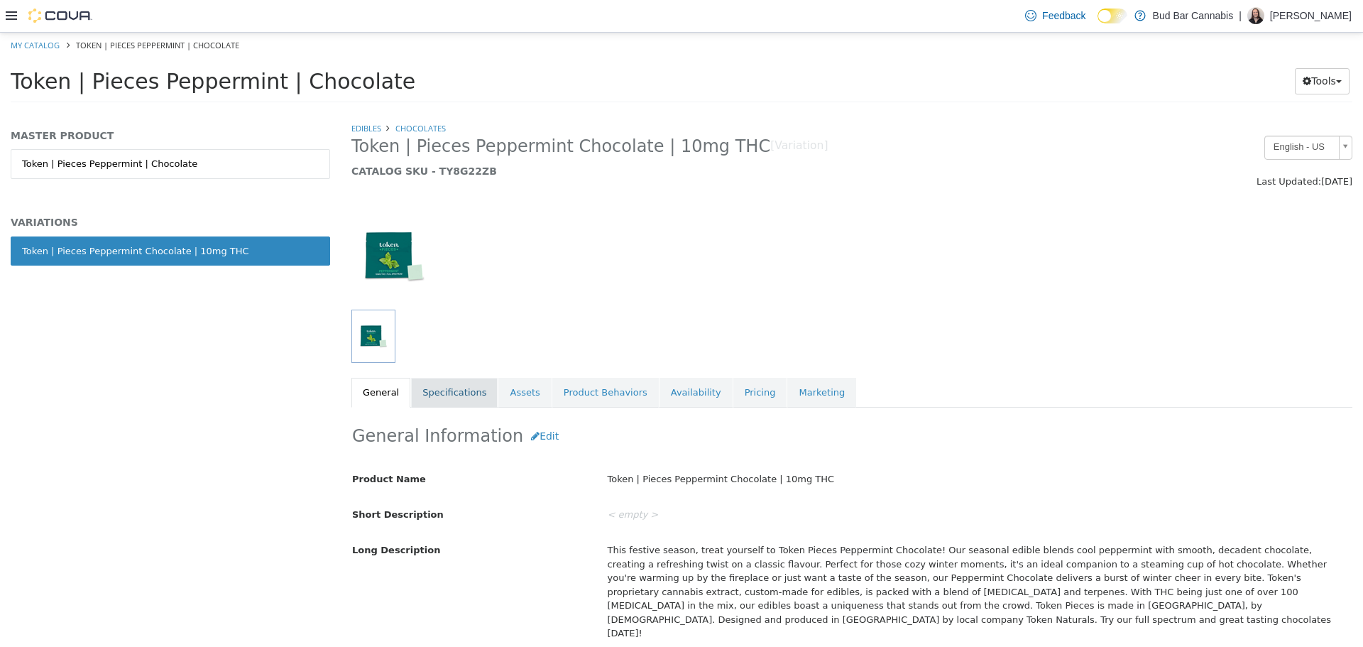
click at [446, 393] on link "Specifications" at bounding box center [454, 392] width 87 height 30
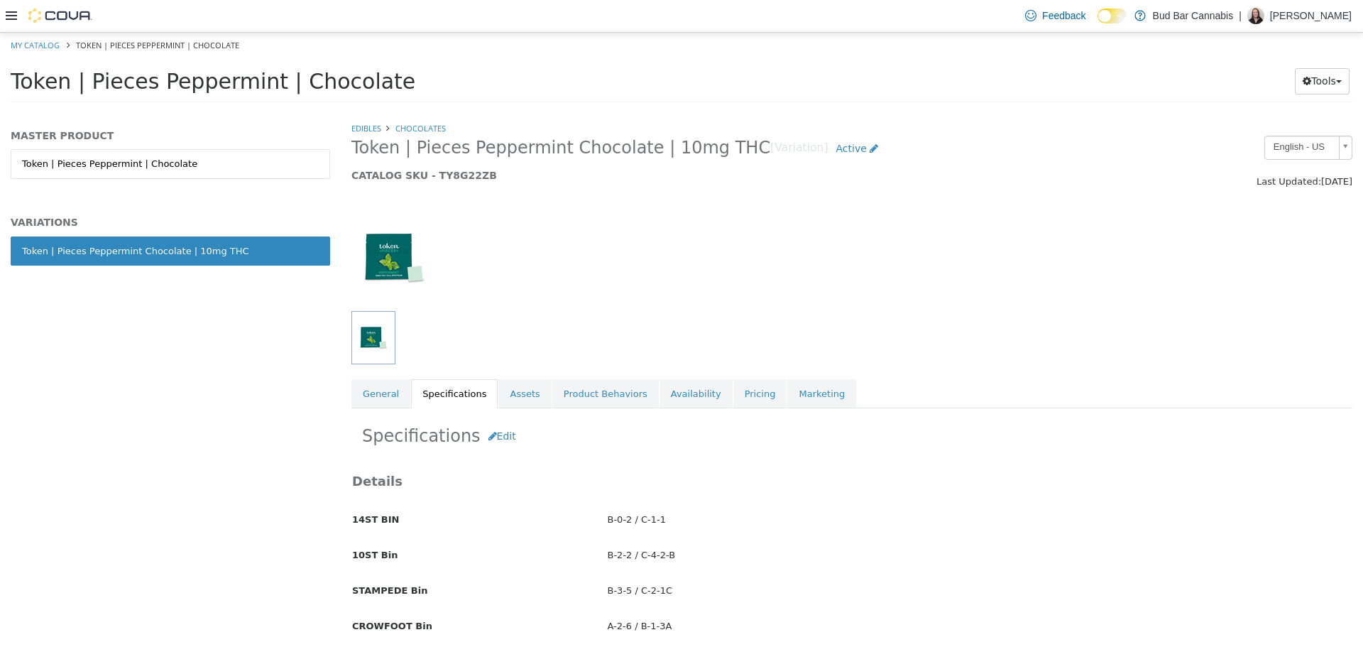
scroll to position [71, 0]
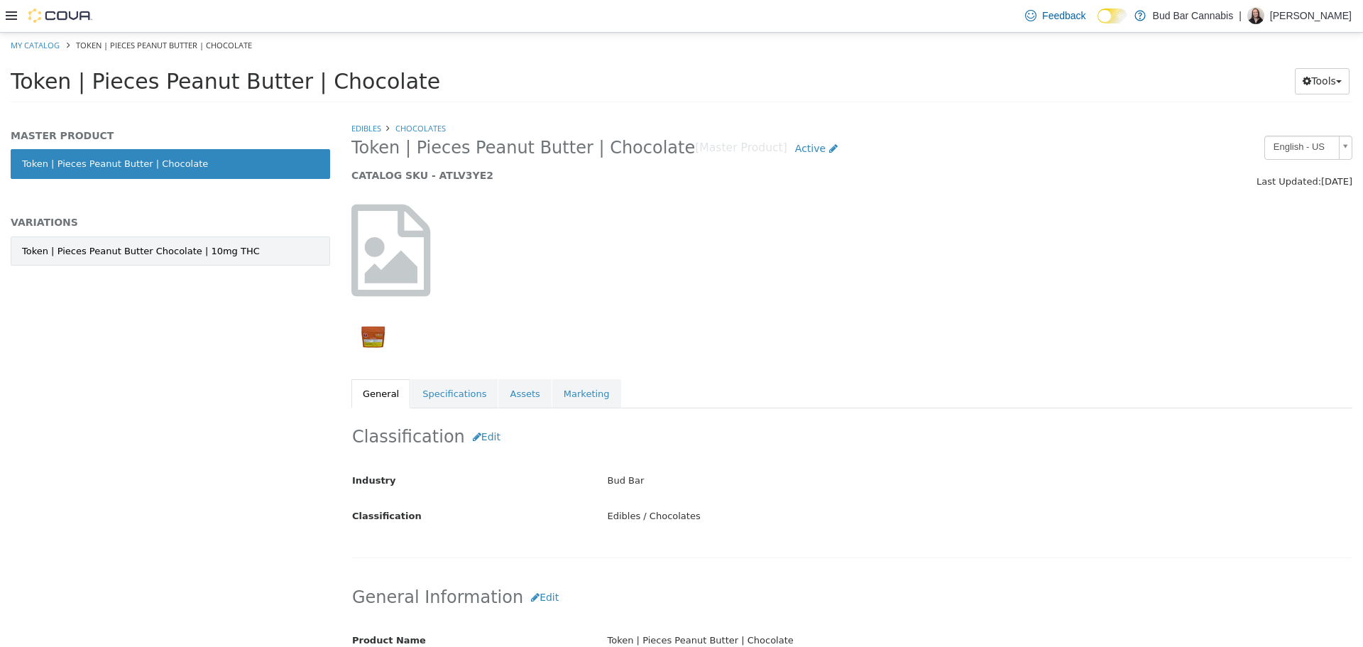
click at [226, 236] on link "Token | Pieces Peanut Butter Chocolate | 10mg THC" at bounding box center [170, 251] width 319 height 30
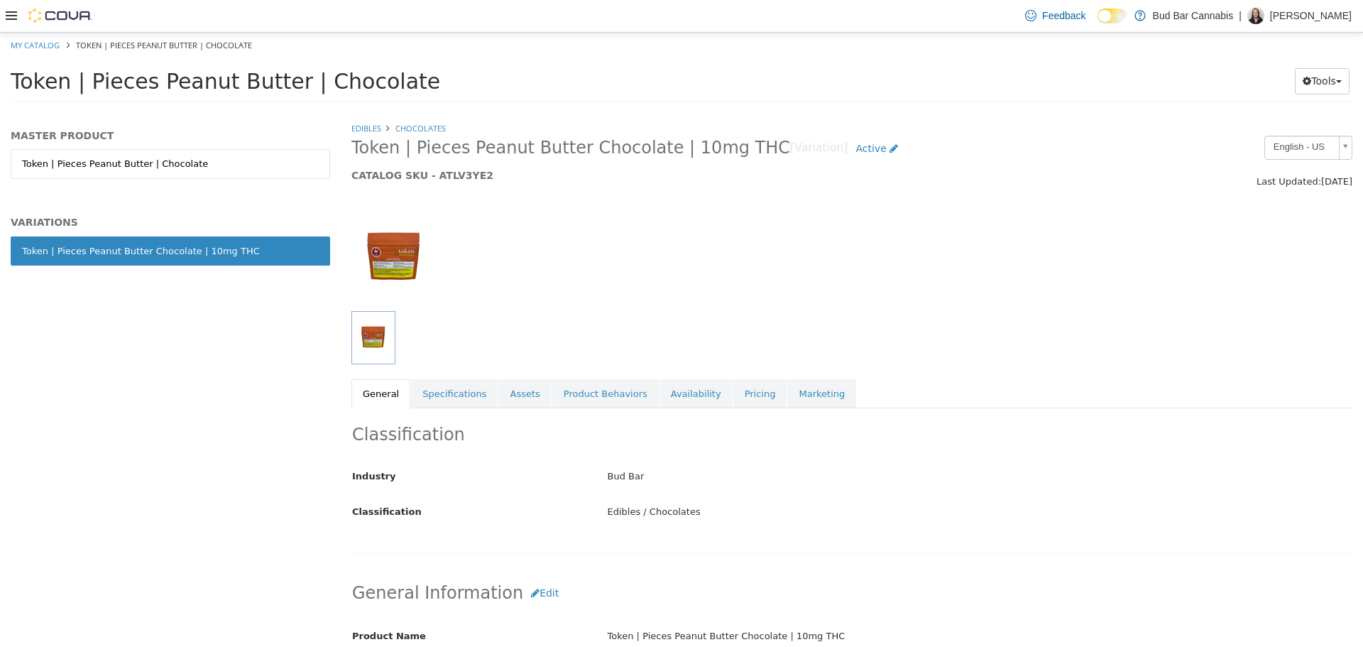
drag, startPoint x: 426, startPoint y: 381, endPoint x: 534, endPoint y: 359, distance: 110.1
click at [427, 379] on link "Specifications" at bounding box center [454, 393] width 87 height 30
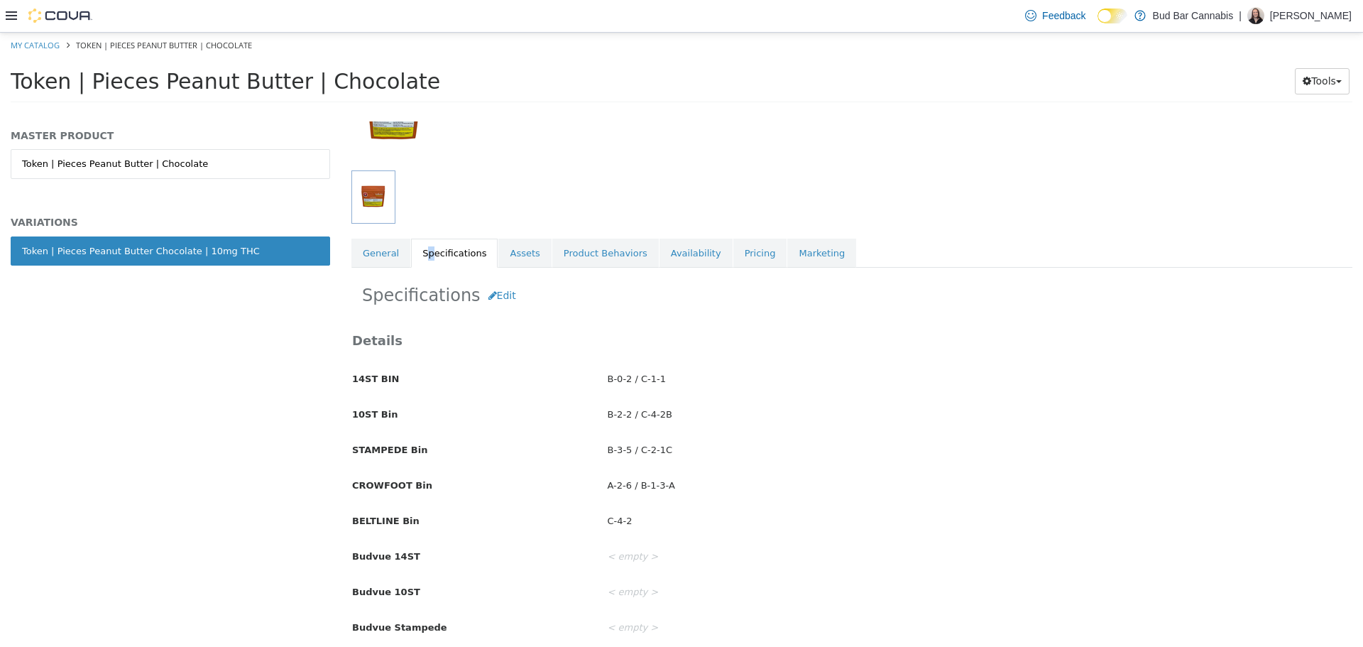
scroll to position [142, 0]
drag, startPoint x: 498, startPoint y: 295, endPoint x: 630, endPoint y: 479, distance: 225.8
click at [498, 295] on button "Edit" at bounding box center [502, 293] width 43 height 26
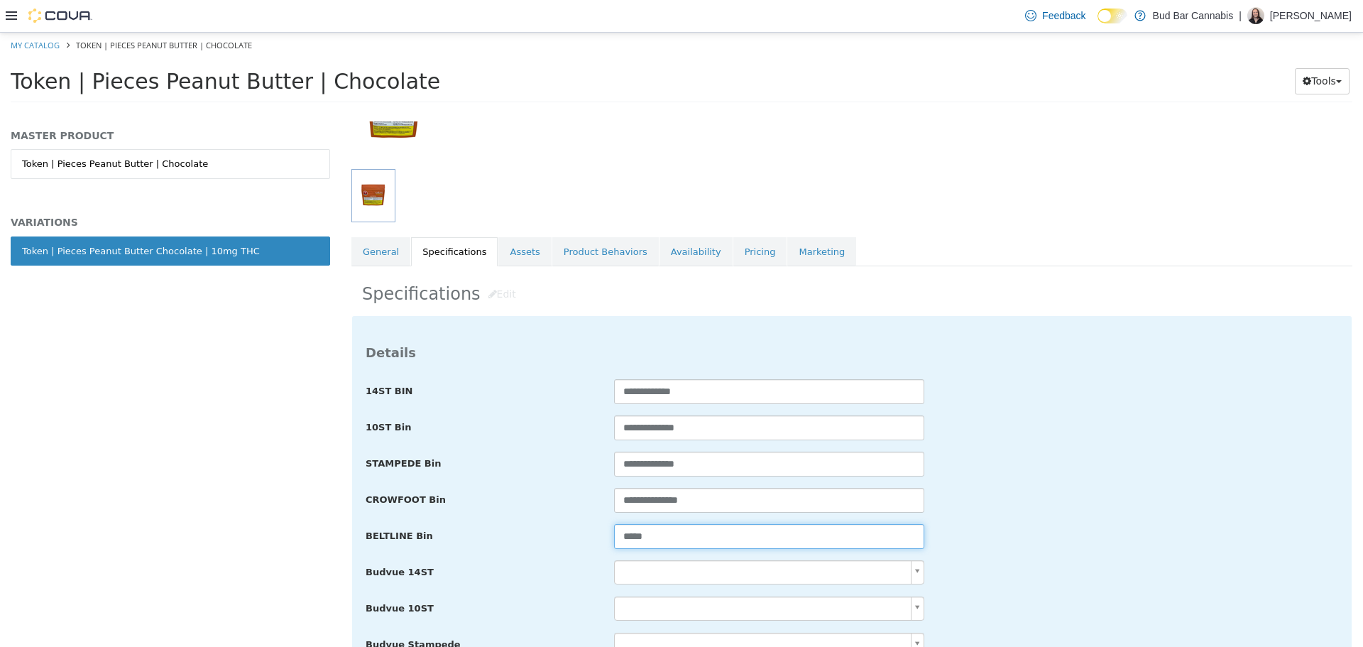
drag, startPoint x: 711, startPoint y: 538, endPoint x: 316, endPoint y: 530, distance: 394.8
click at [316, 111] on div "**********" at bounding box center [681, 111] width 1363 height 0
paste input "********"
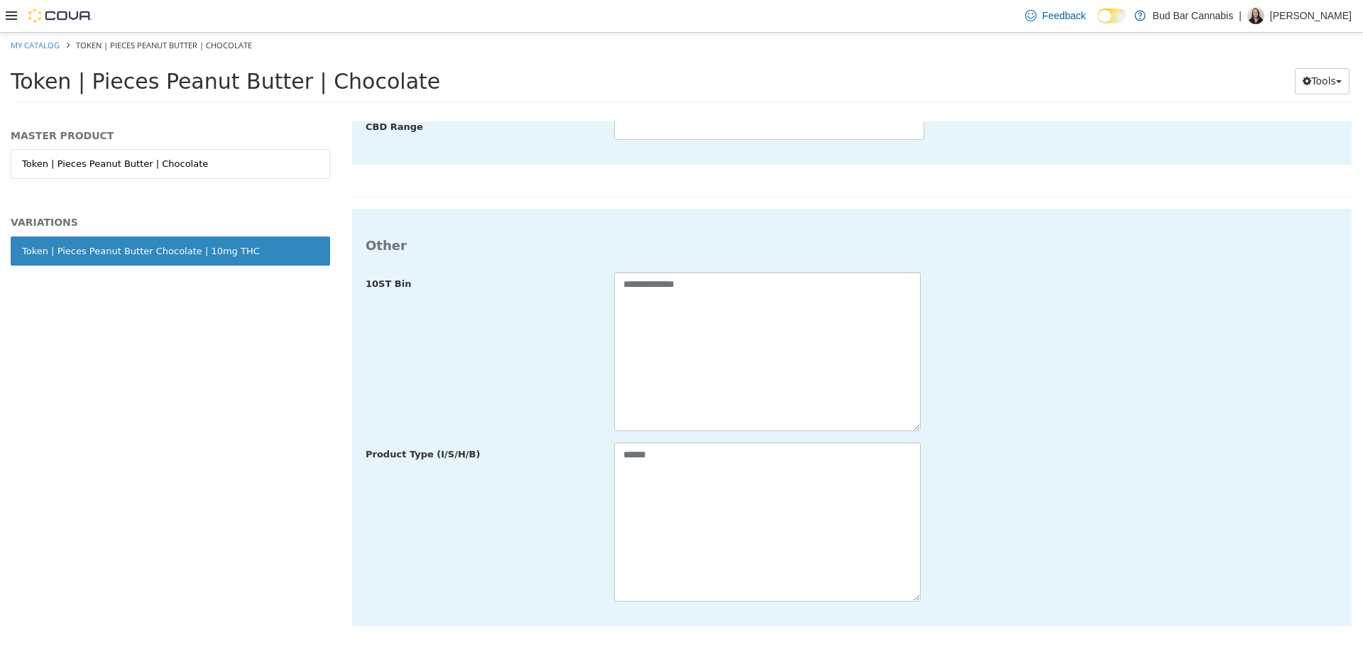
type input "**********"
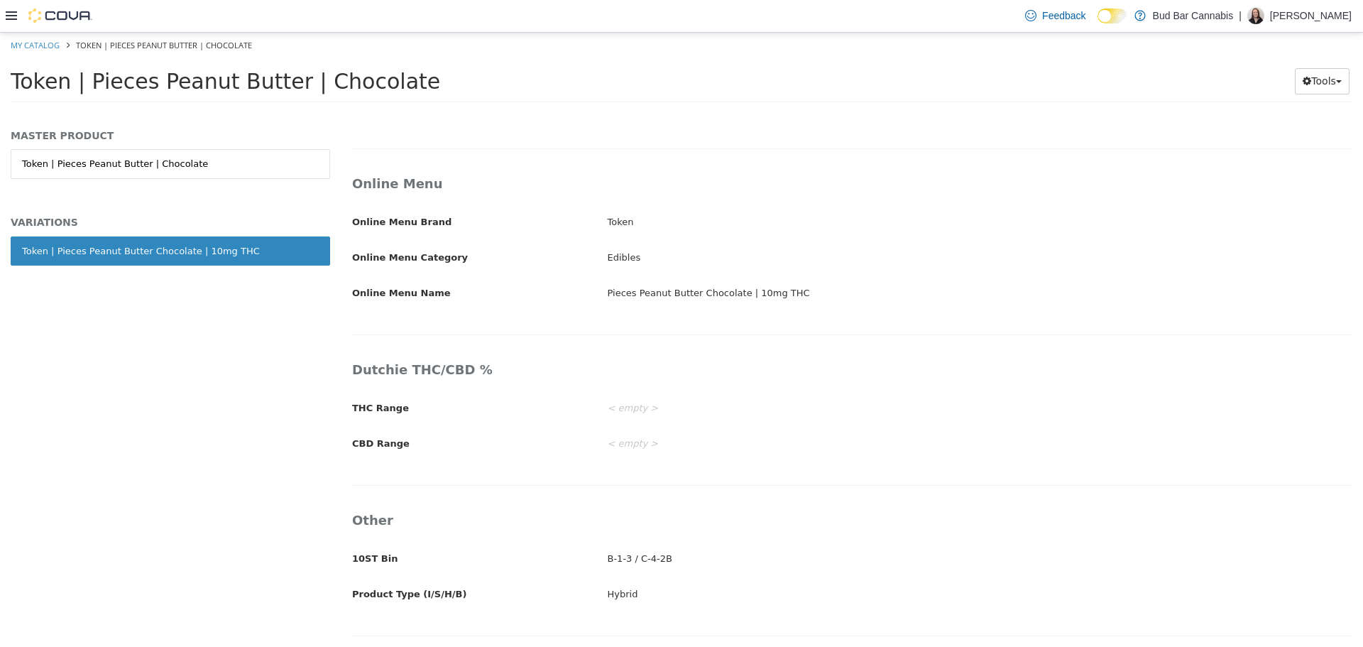
scroll to position [2320, 0]
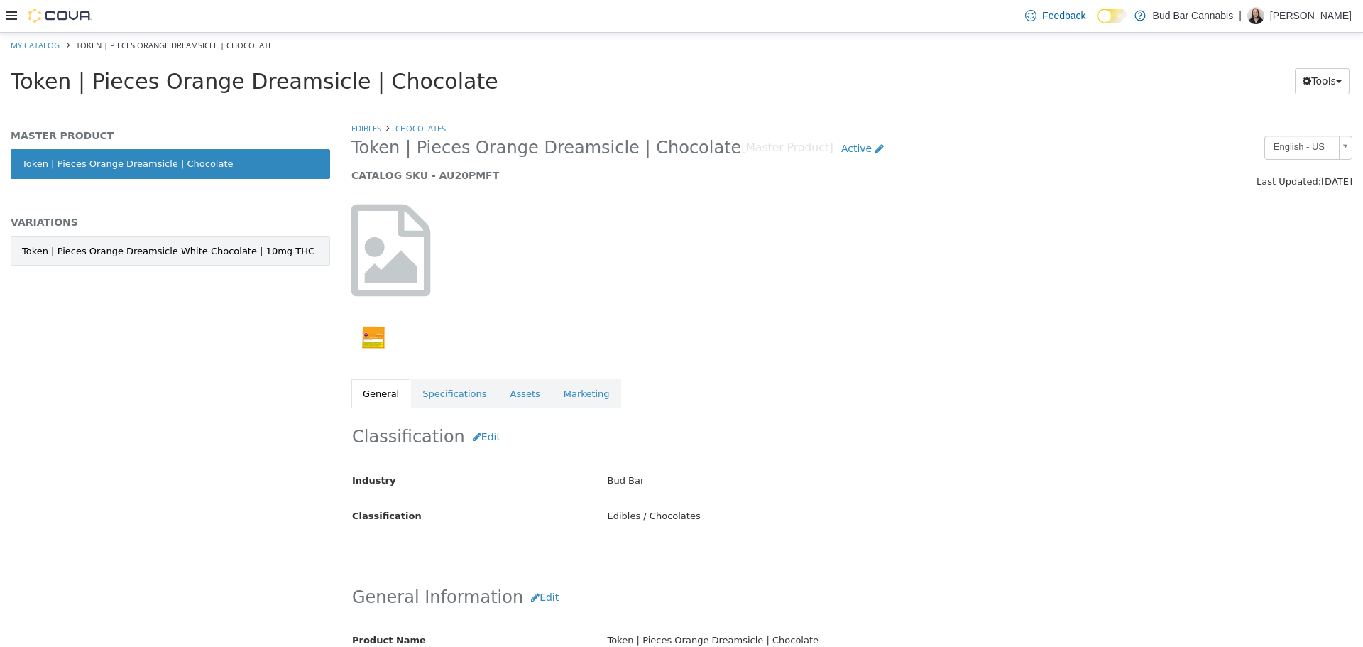
click at [256, 247] on div "Token | Pieces Orange Dreamsicle White Chocolate | 10mg THC" at bounding box center [168, 251] width 293 height 14
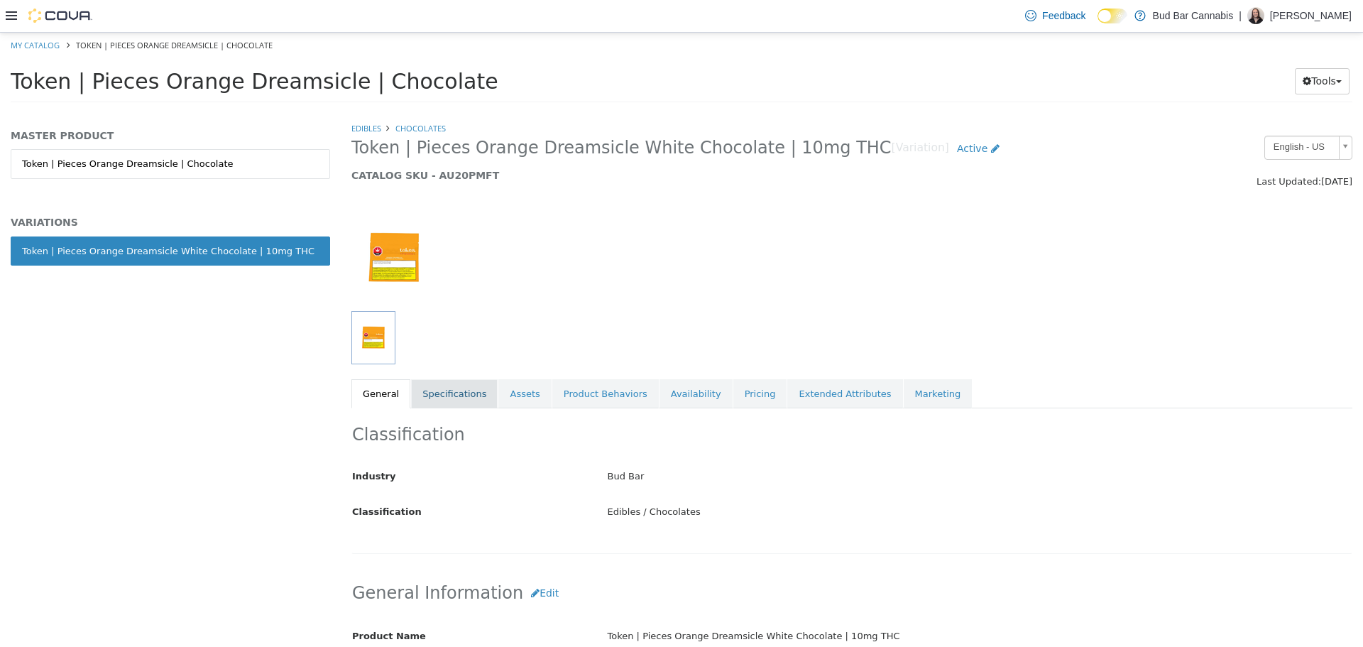
click at [449, 391] on link "Specifications" at bounding box center [454, 393] width 87 height 30
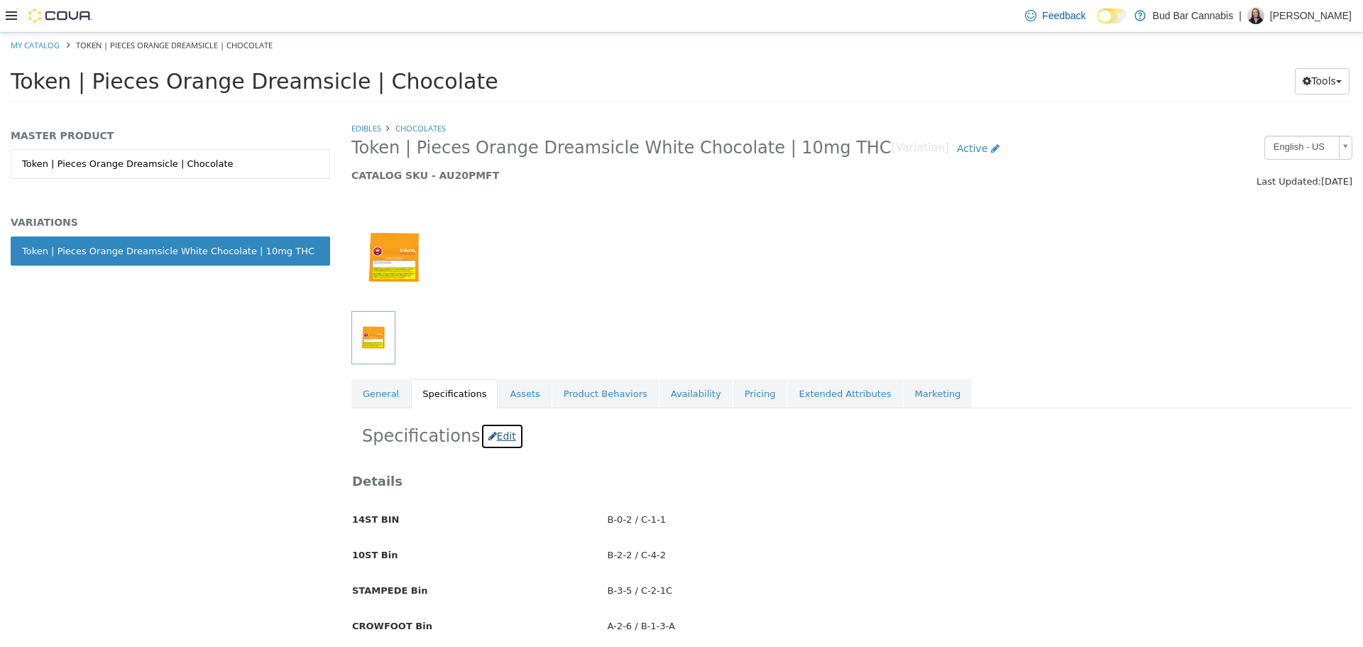
click at [506, 438] on button "Edit" at bounding box center [502, 435] width 43 height 26
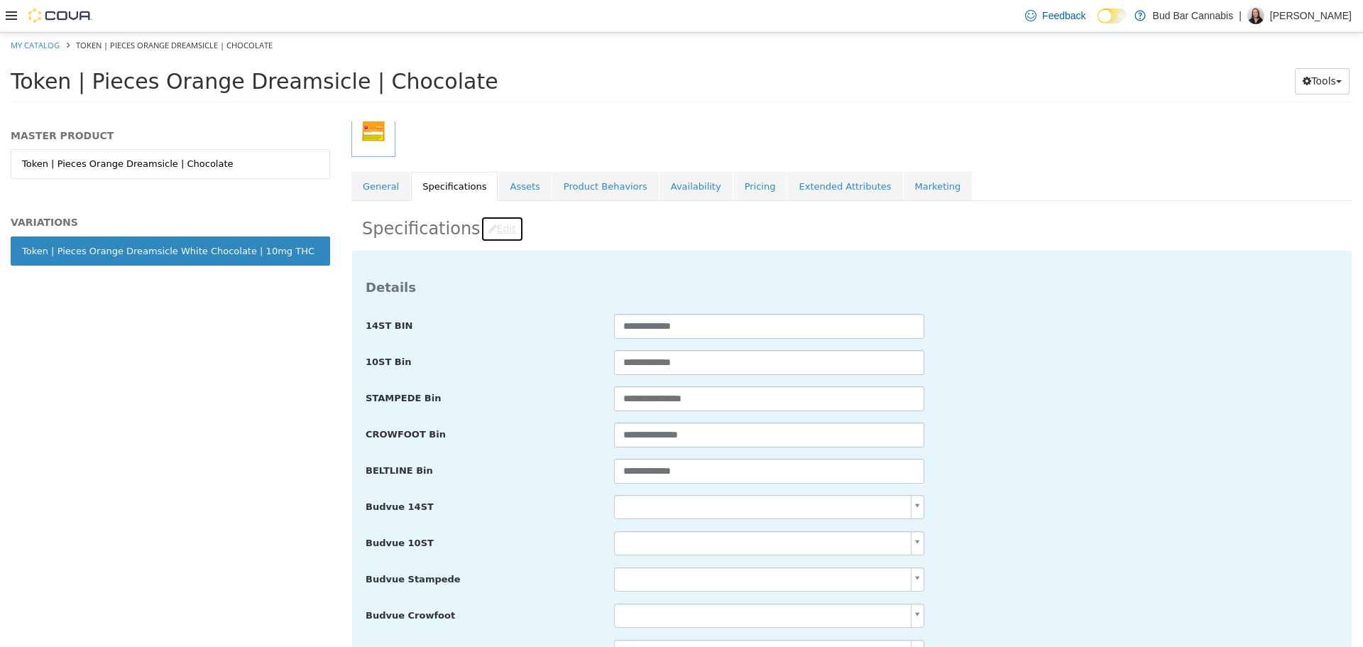
scroll to position [213, 0]
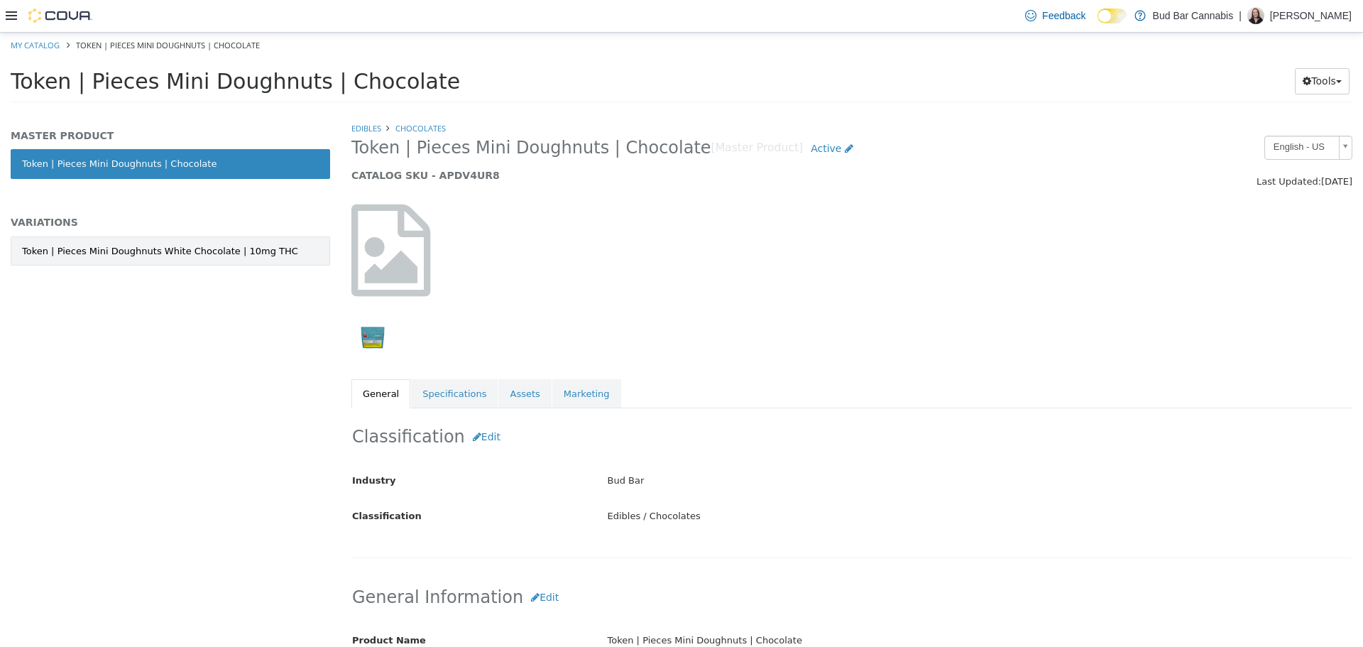
click at [159, 246] on div "Token | Pieces Mini Doughnuts White Chocolate | 10mg THC" at bounding box center [160, 251] width 276 height 14
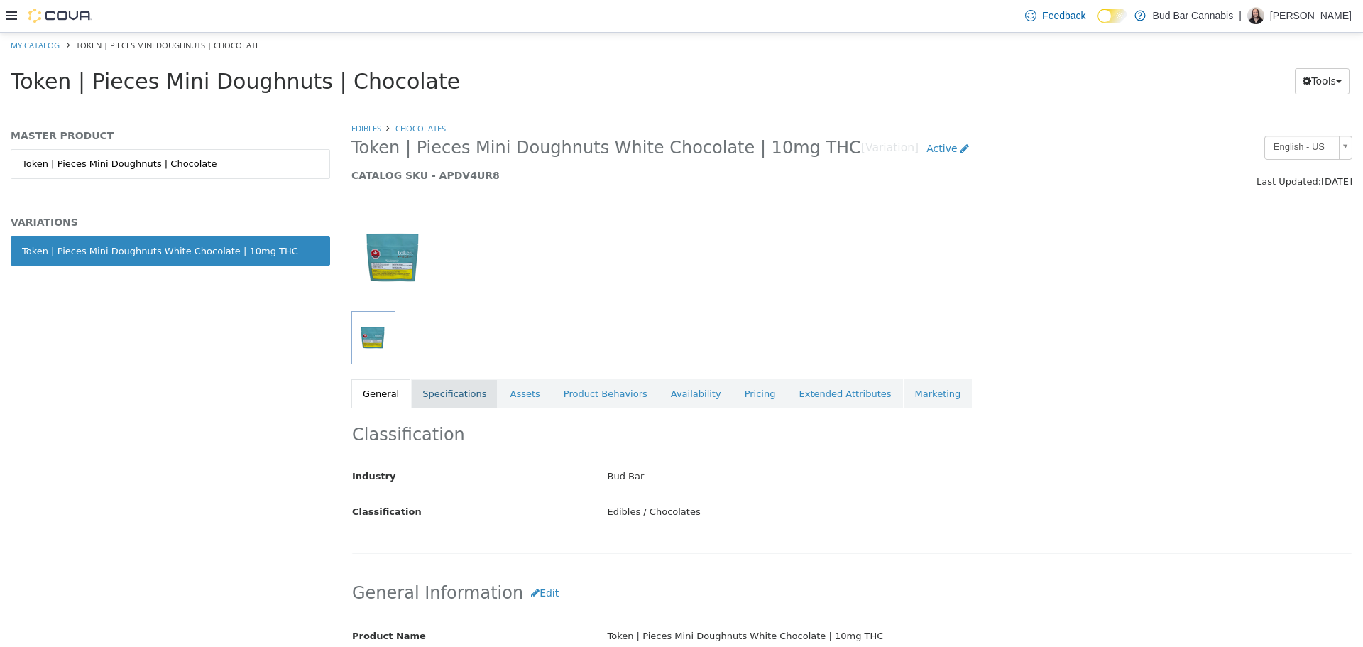
click at [445, 393] on link "Specifications" at bounding box center [454, 393] width 87 height 30
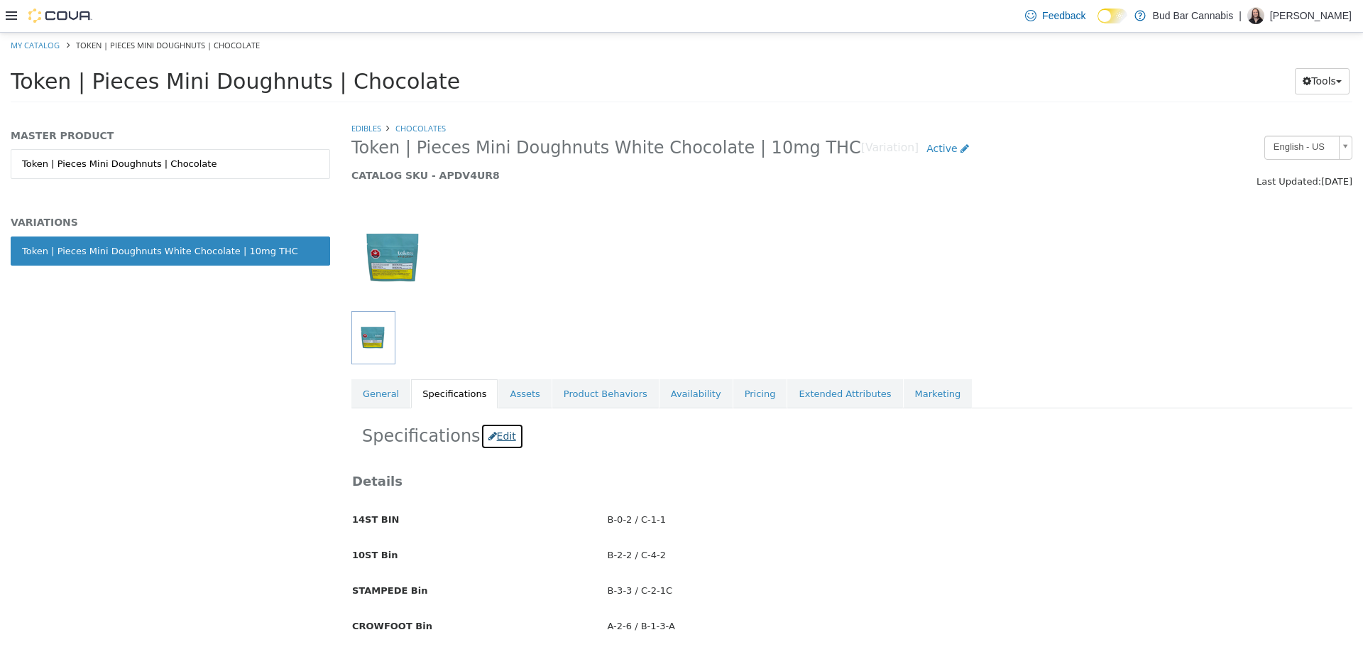
click at [504, 438] on button "Edit" at bounding box center [502, 435] width 43 height 26
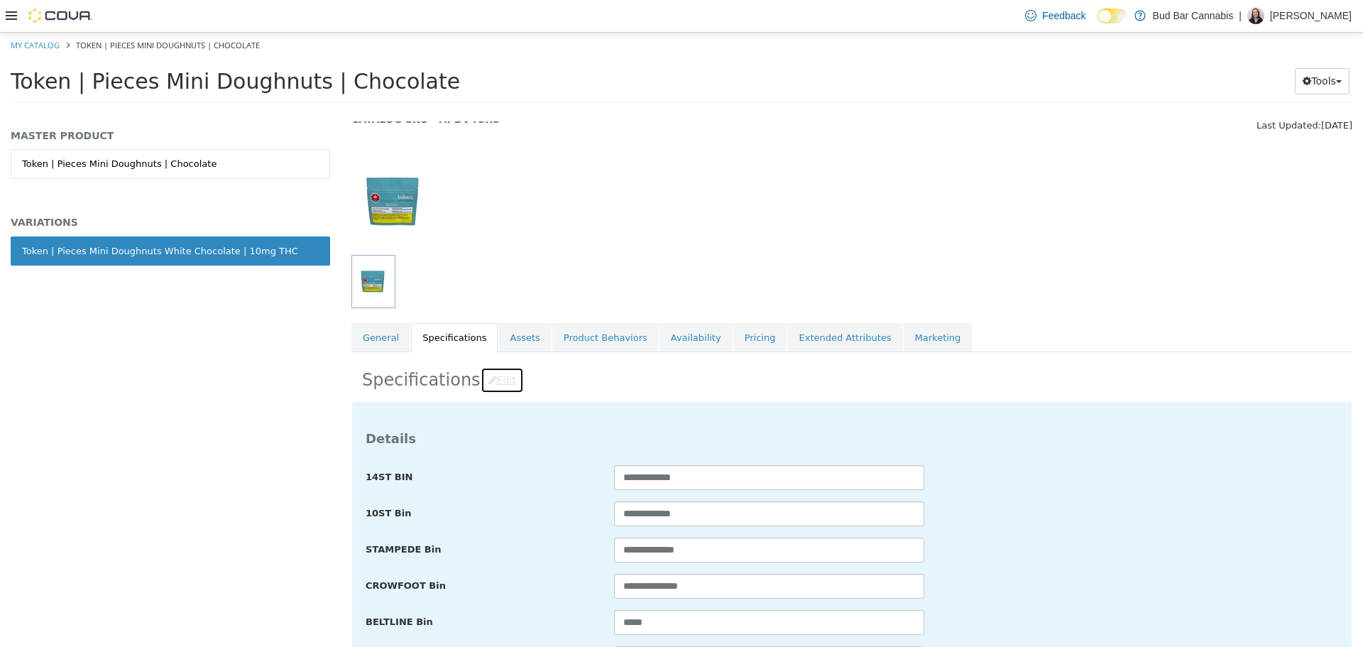
scroll to position [71, 0]
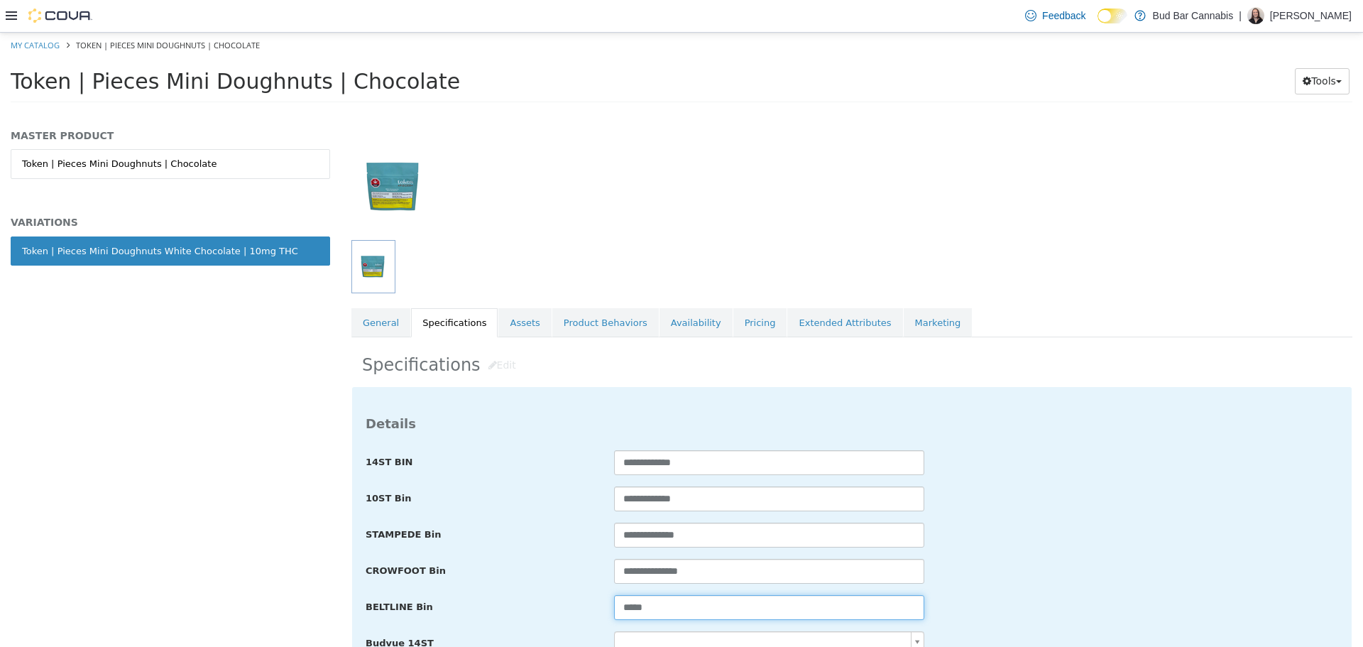
drag, startPoint x: 740, startPoint y: 616, endPoint x: 486, endPoint y: 605, distance: 253.7
click at [486, 605] on div "BELTLINE Bin *****" at bounding box center [852, 607] width 994 height 26
paste input "********"
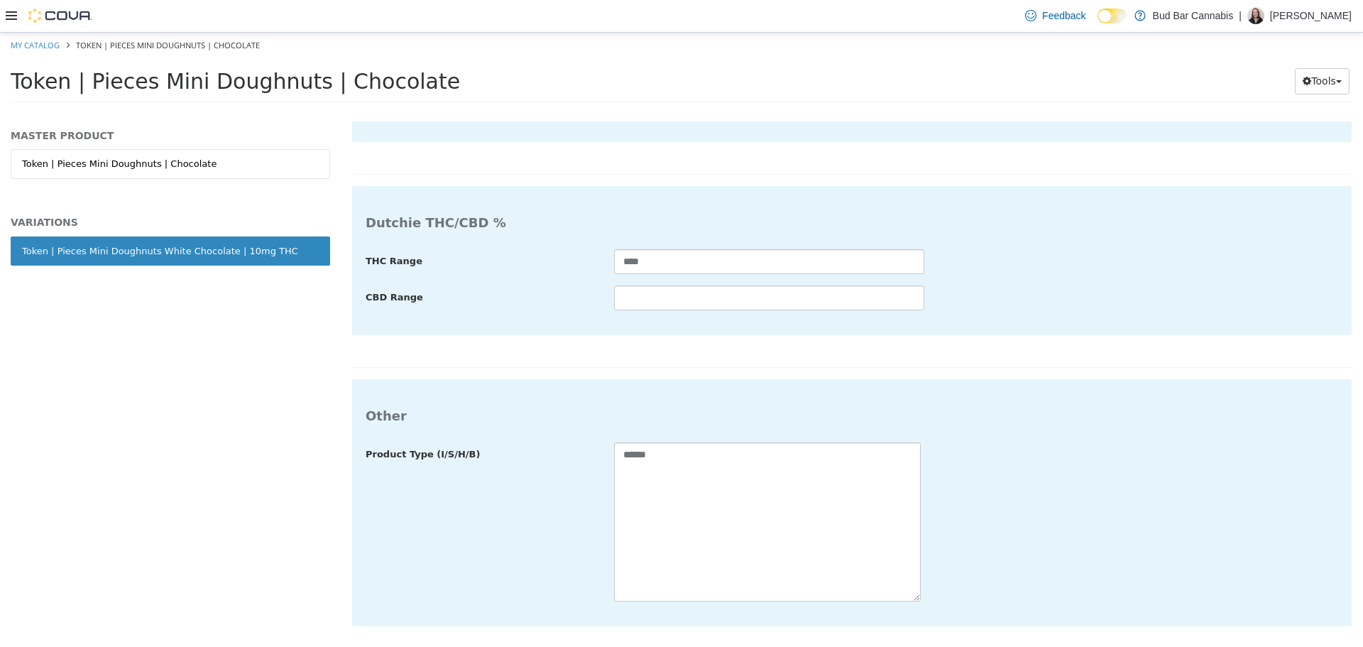
type input "**********"
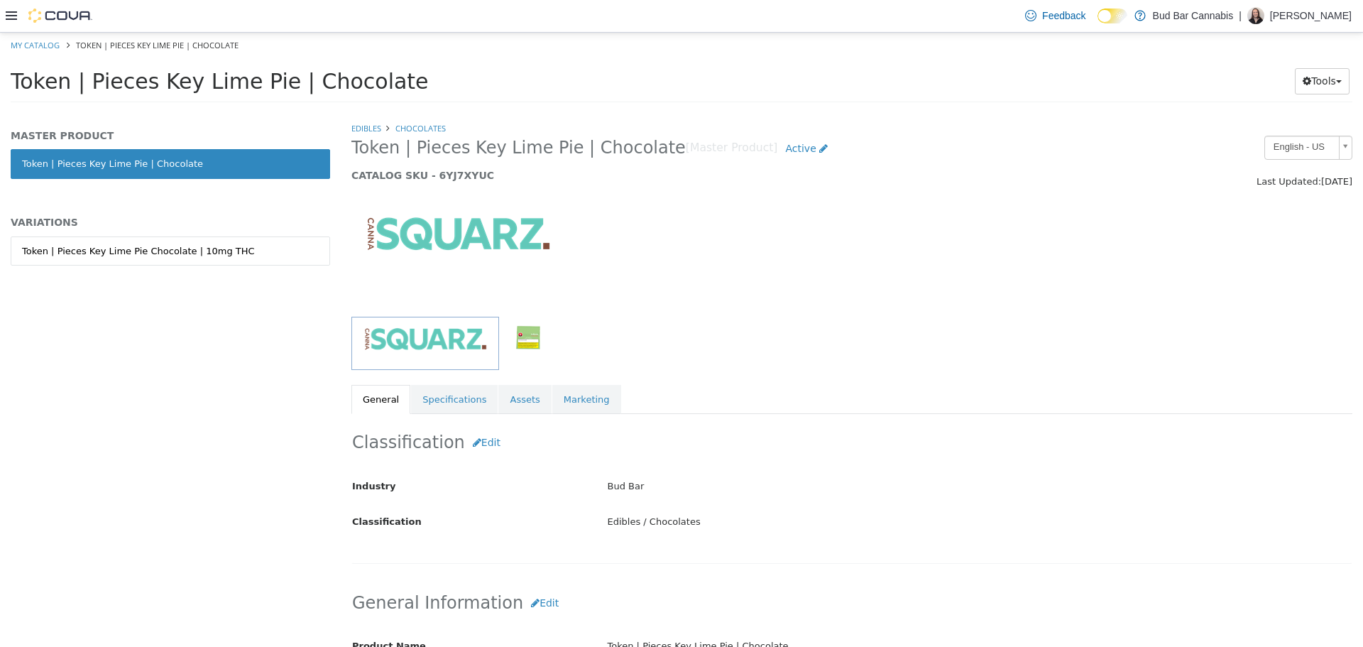
drag, startPoint x: 207, startPoint y: 246, endPoint x: 330, endPoint y: 327, distance: 146.7
click at [207, 248] on div "Token | Pieces Key Lime Pie Chocolate | 10mg THC" at bounding box center [138, 251] width 233 height 14
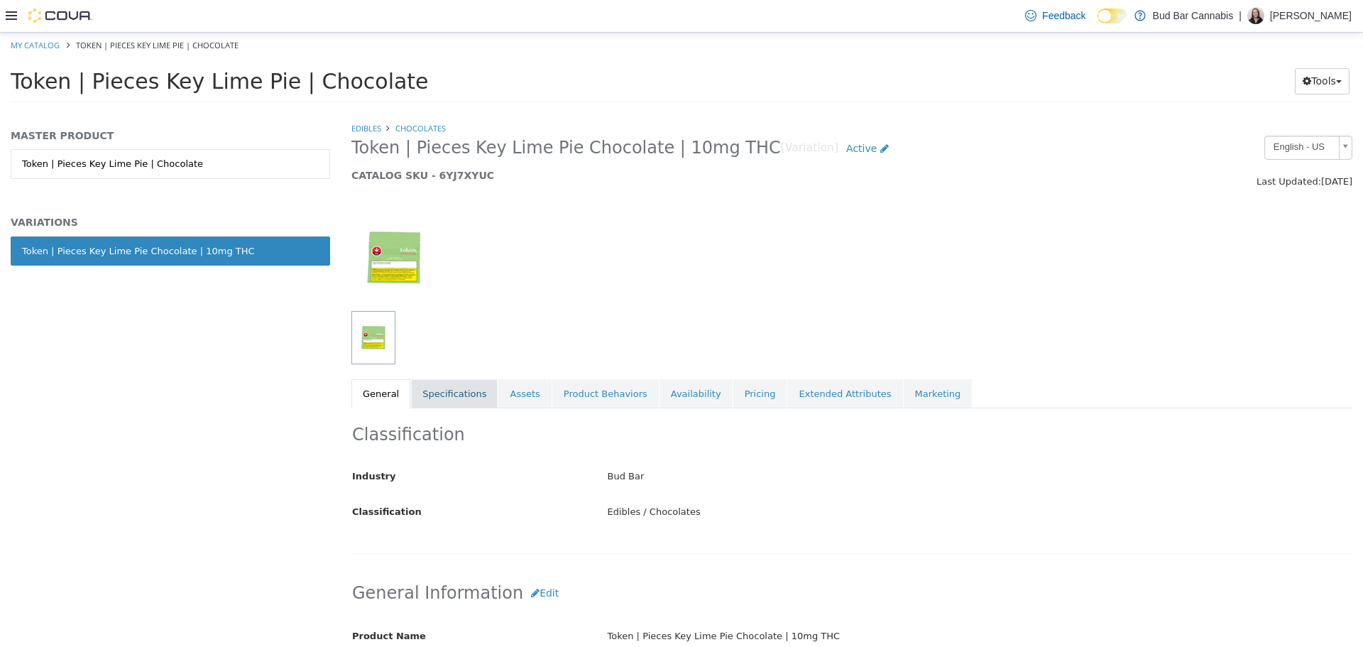
click at [456, 398] on link "Specifications" at bounding box center [454, 393] width 87 height 30
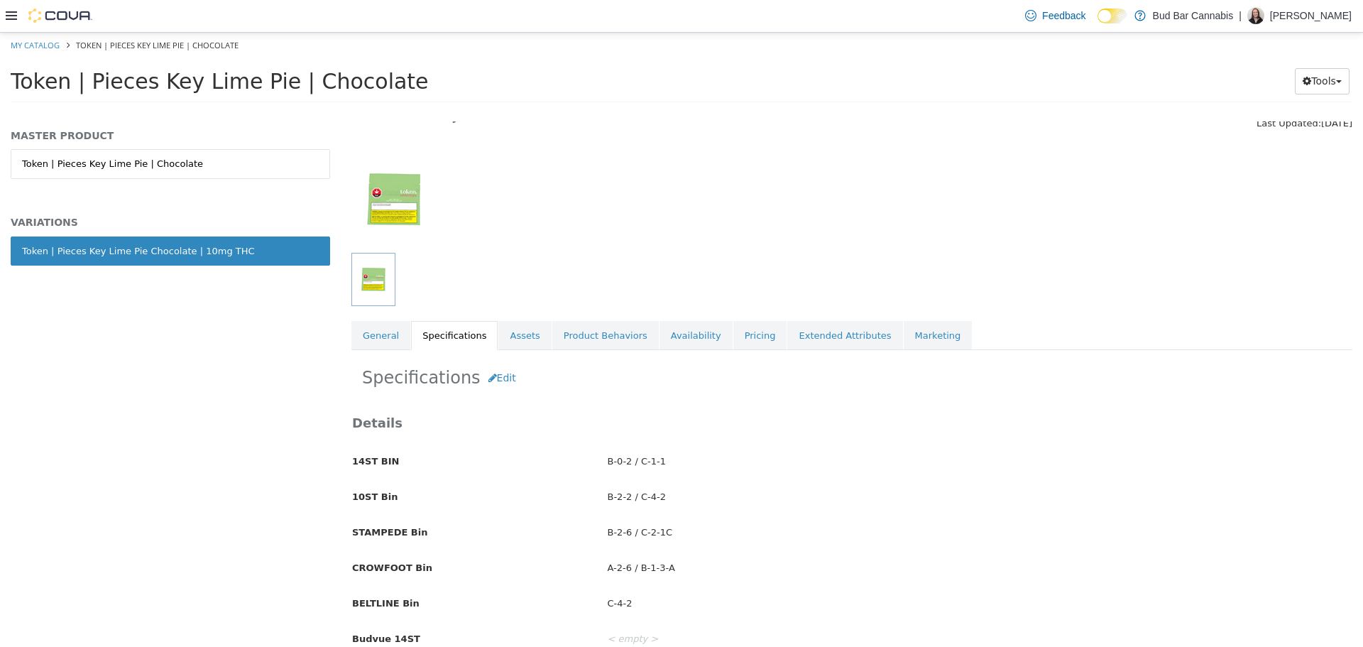
scroll to position [142, 0]
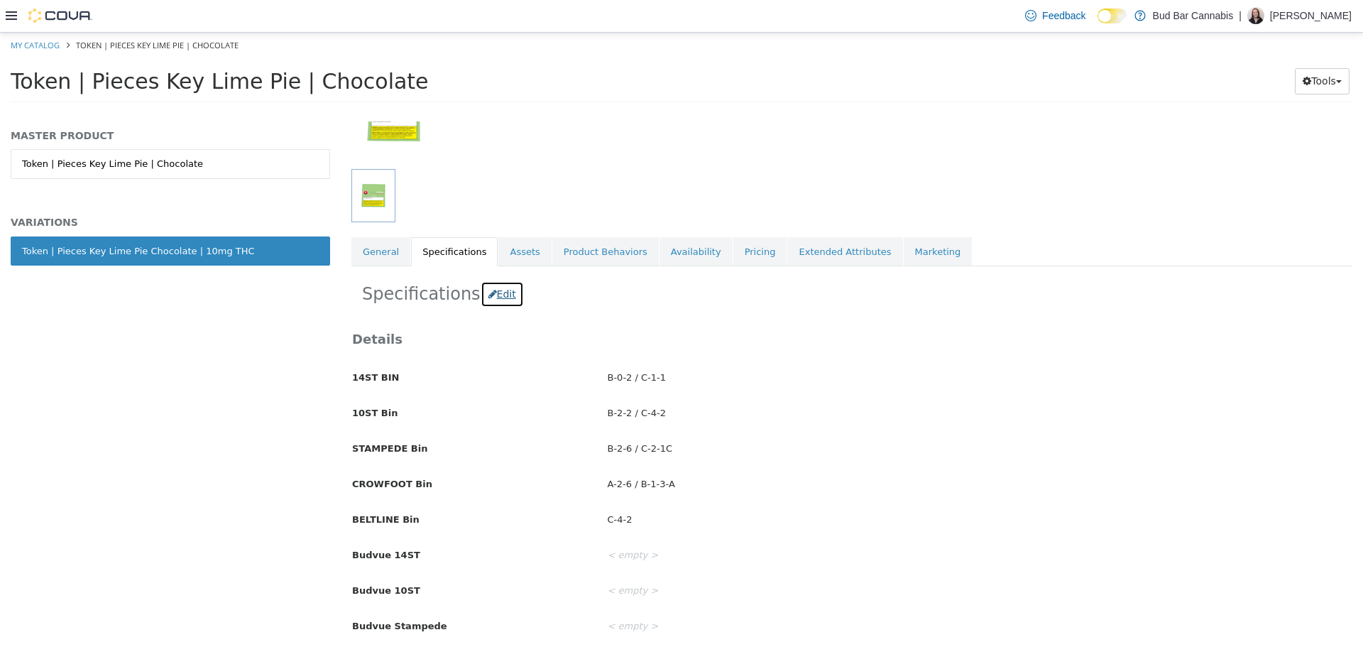
click at [492, 285] on button "Edit" at bounding box center [502, 293] width 43 height 26
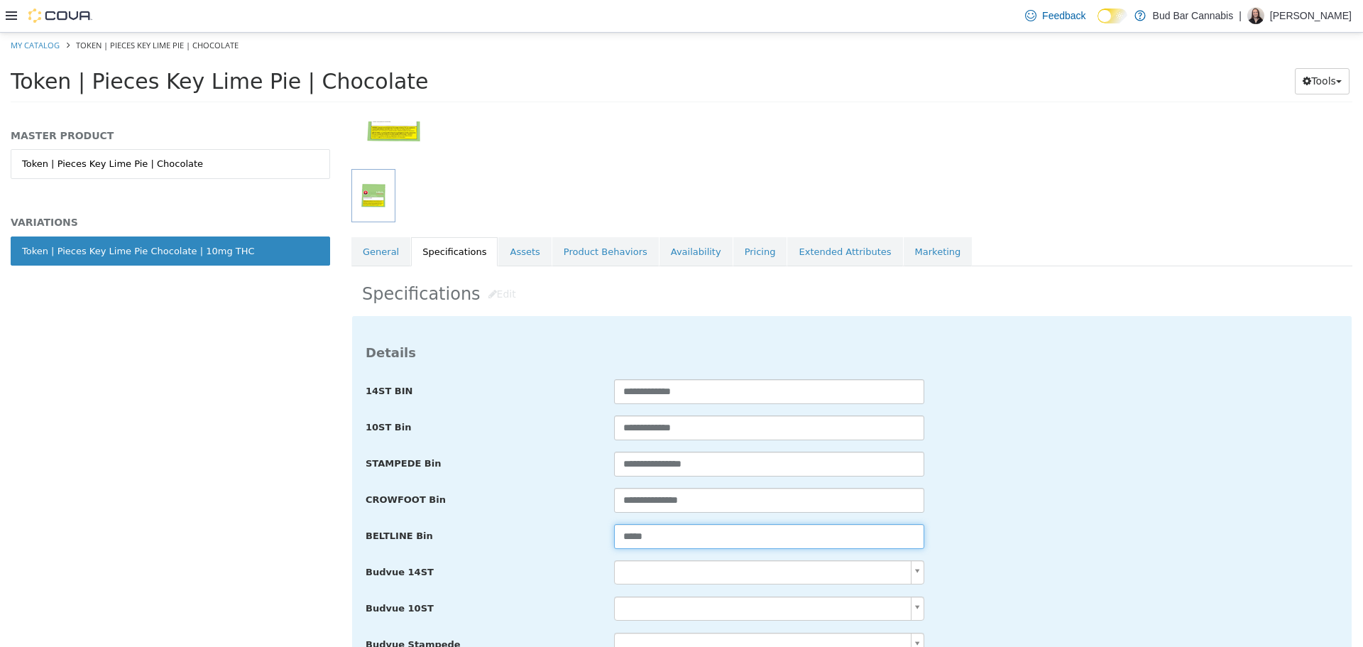
drag, startPoint x: 630, startPoint y: 530, endPoint x: 488, endPoint y: 525, distance: 141.4
click at [474, 530] on div "BELTLINE Bin *****" at bounding box center [852, 536] width 994 height 26
paste input "********"
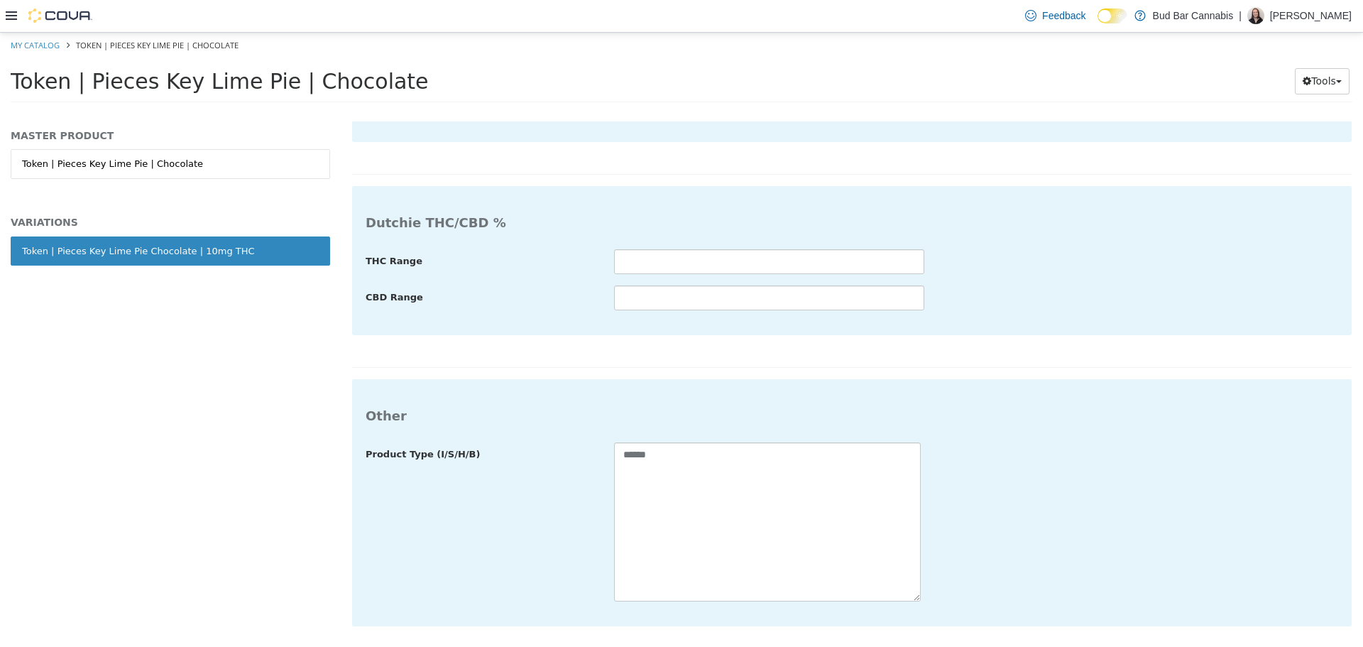
type input "**********"
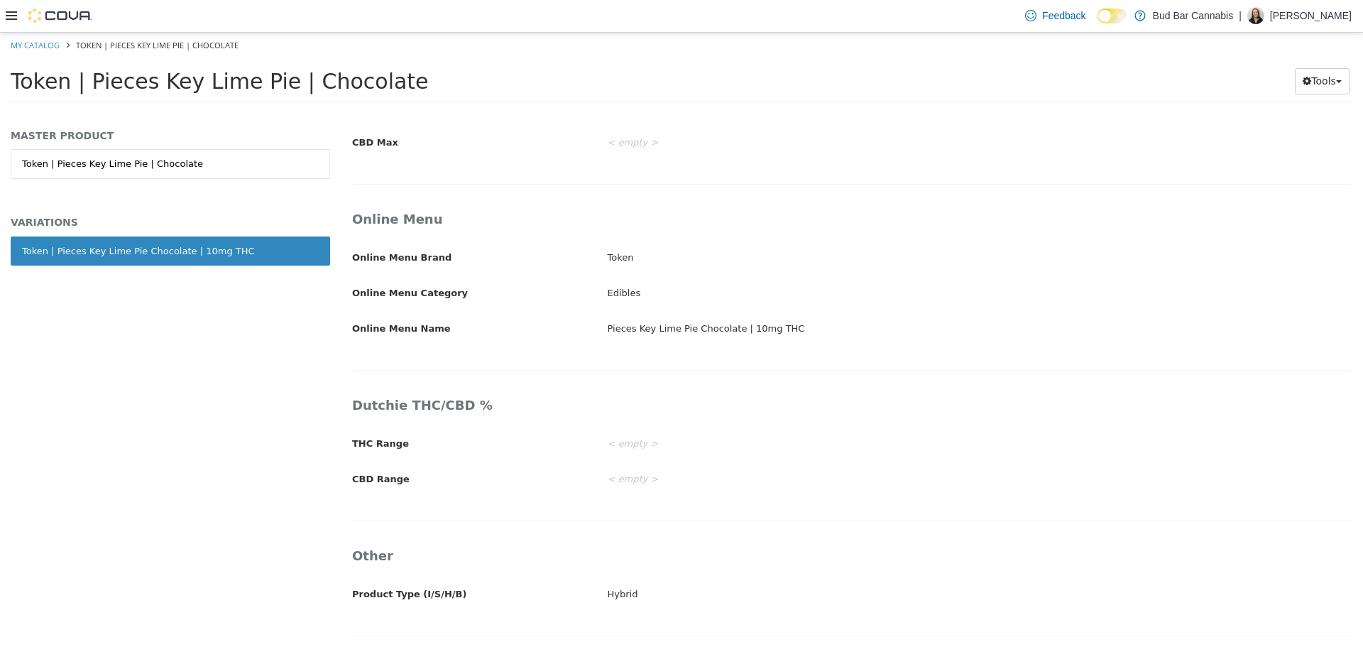
scroll to position [2284, 0]
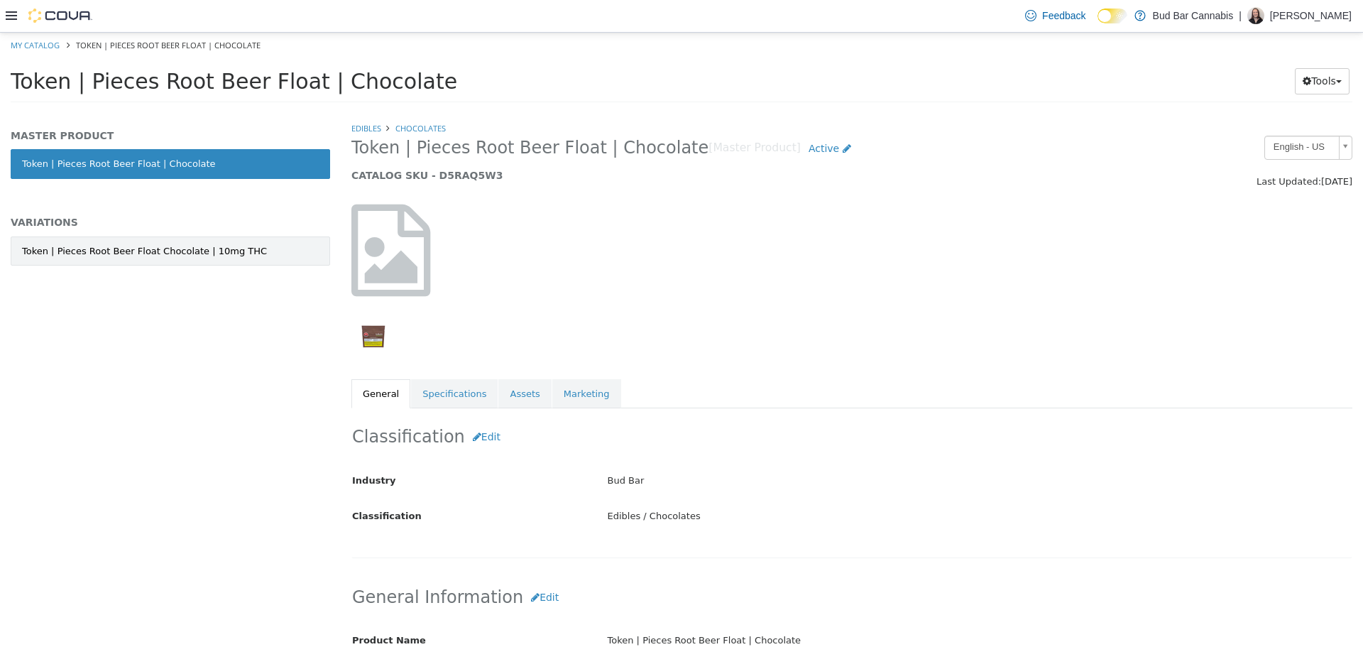
drag, startPoint x: 172, startPoint y: 257, endPoint x: 192, endPoint y: 263, distance: 21.4
click at [173, 257] on link "Token | Pieces Root Beer Float Chocolate | 10mg THC" at bounding box center [170, 251] width 319 height 30
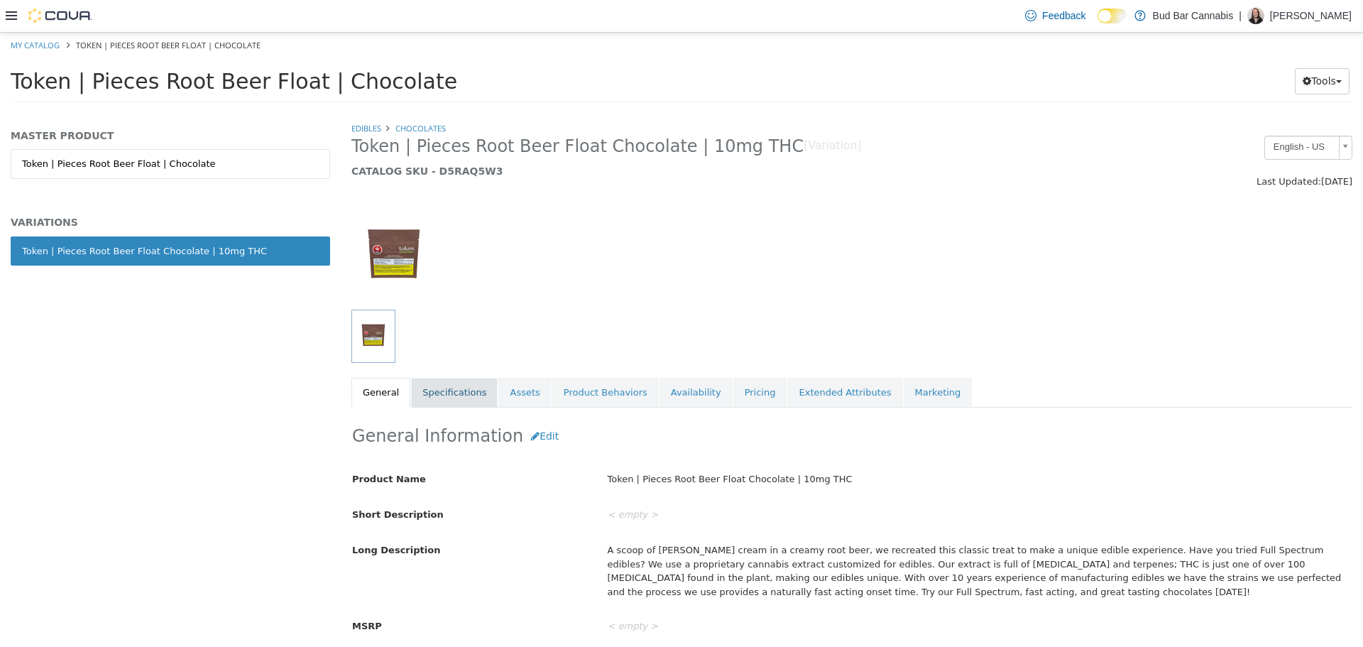
click at [438, 390] on link "Specifications" at bounding box center [454, 392] width 87 height 30
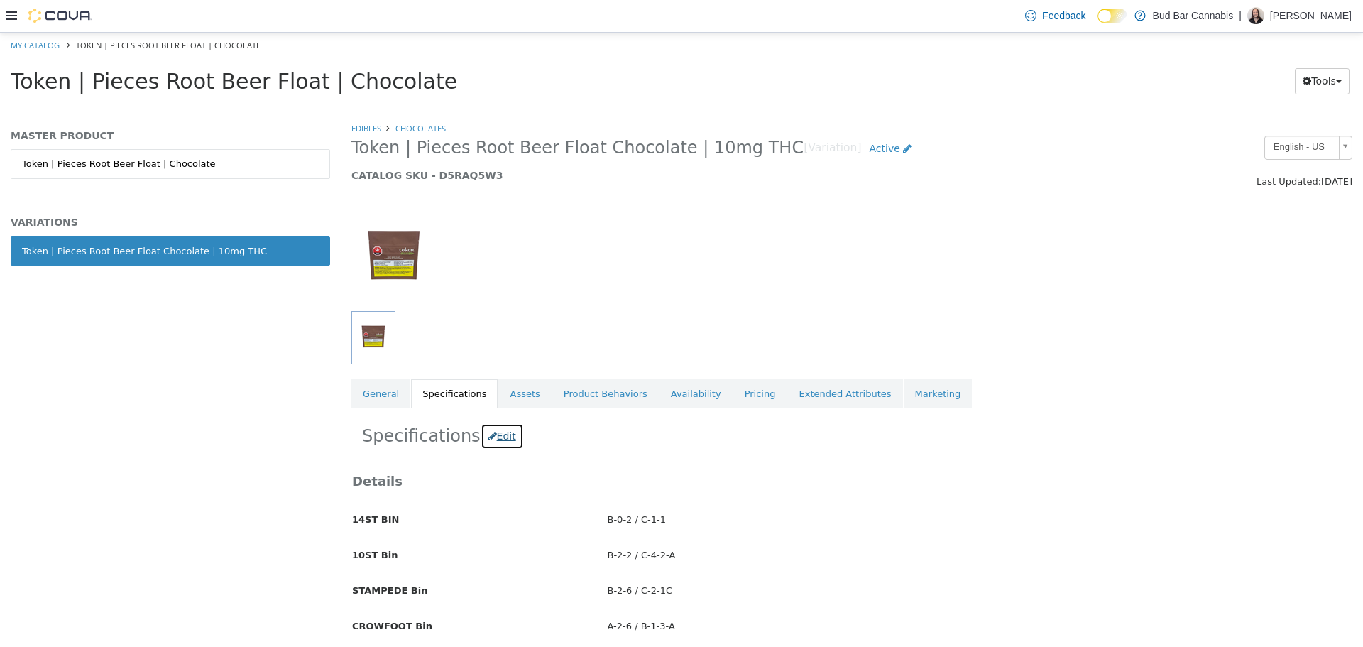
click at [494, 432] on button "Edit" at bounding box center [502, 435] width 43 height 26
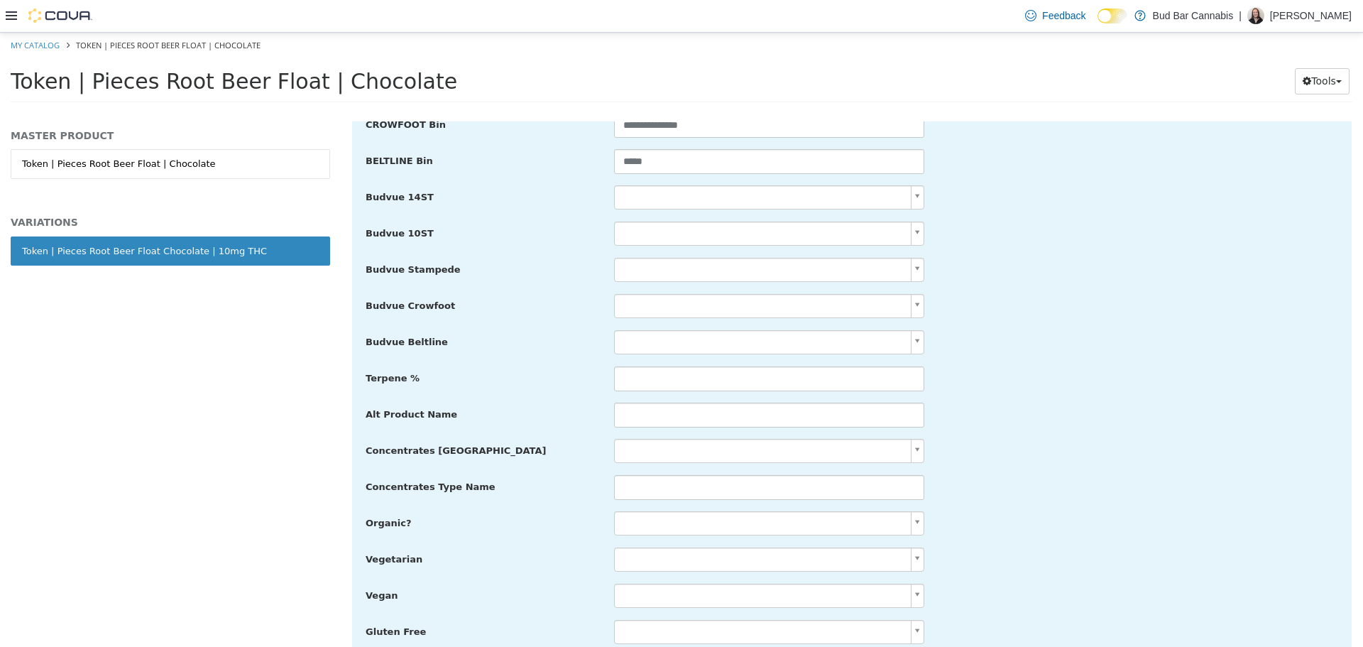
scroll to position [522, 0]
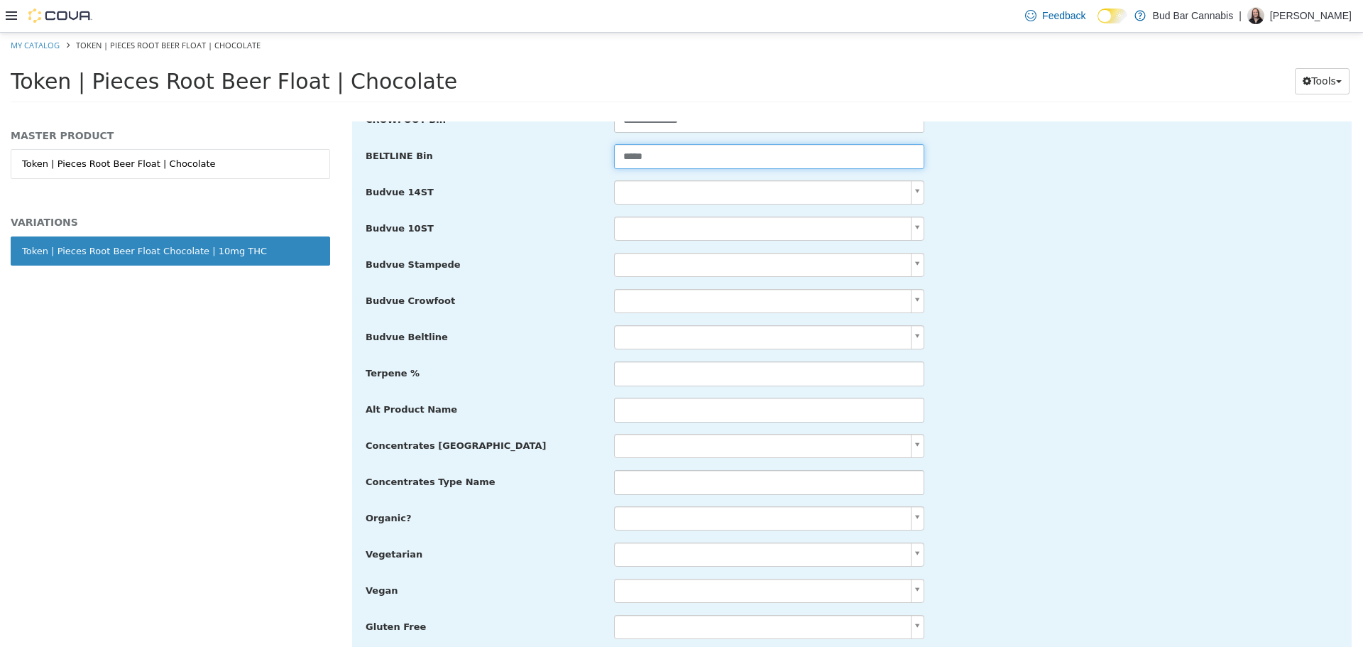
drag, startPoint x: 672, startPoint y: 159, endPoint x: 453, endPoint y: 164, distance: 218.7
click at [453, 163] on div "BELTLINE Bin *****" at bounding box center [852, 156] width 994 height 26
paste input "********"
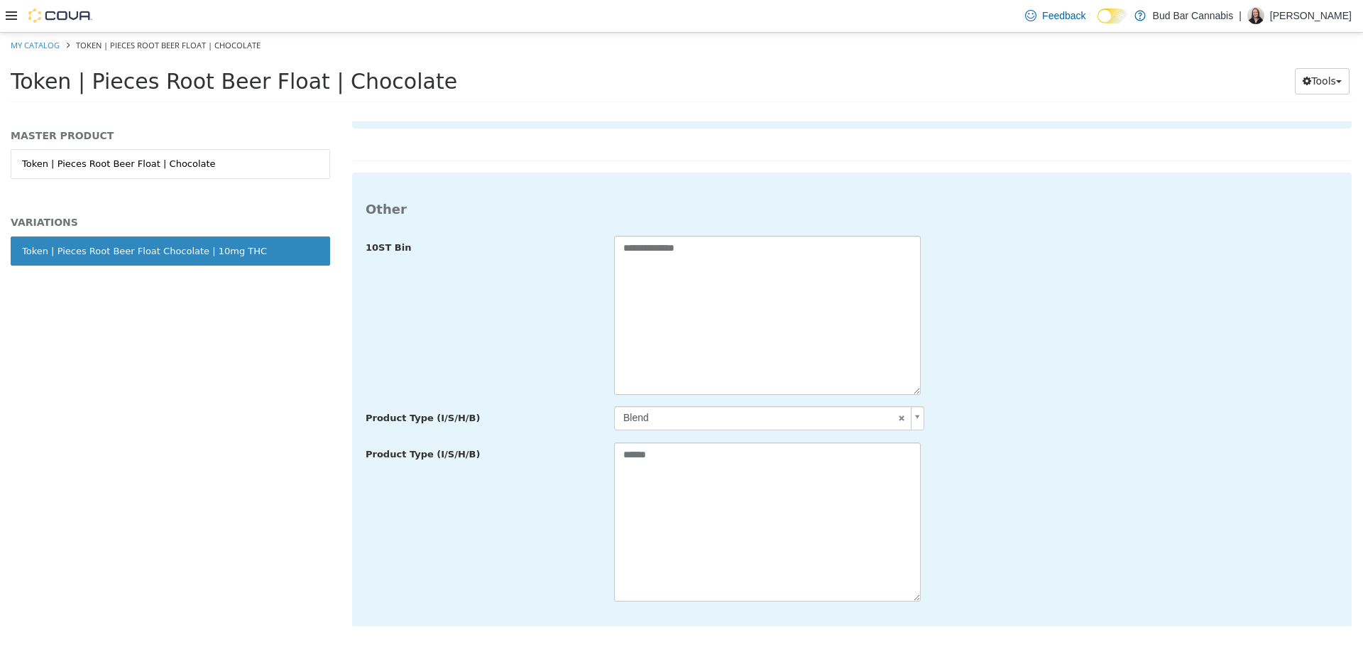
type input "**********"
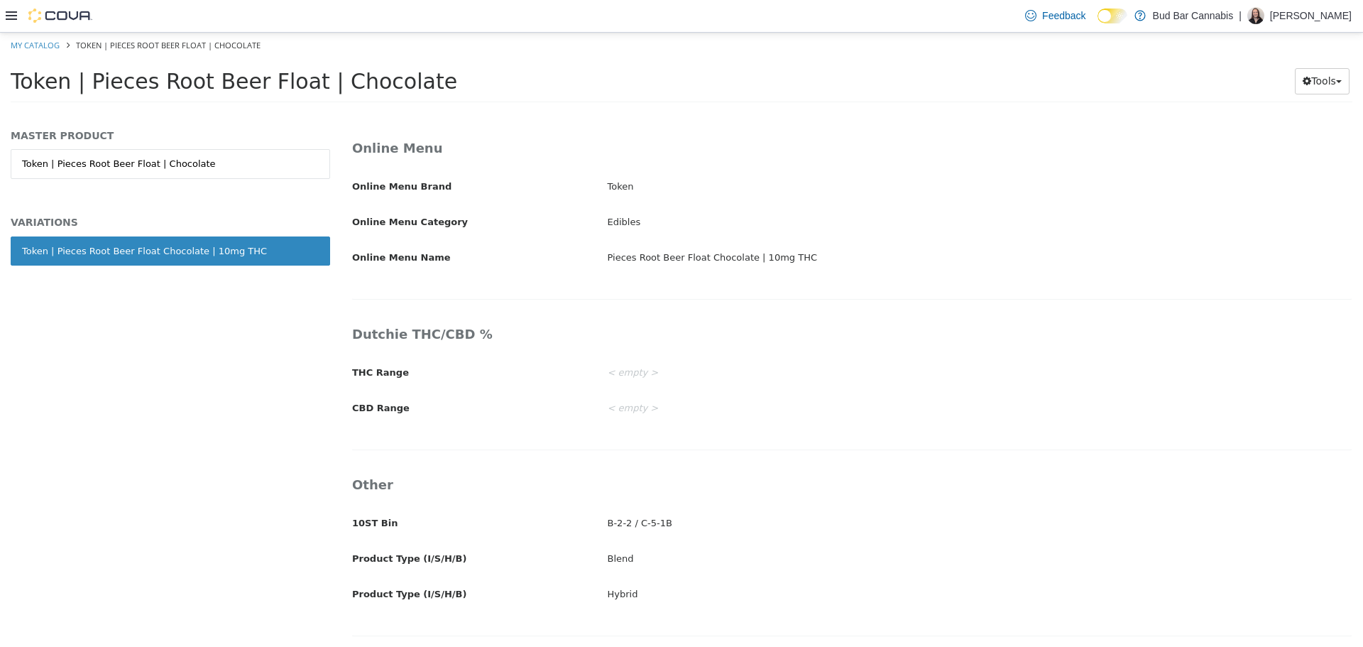
scroll to position [2355, 0]
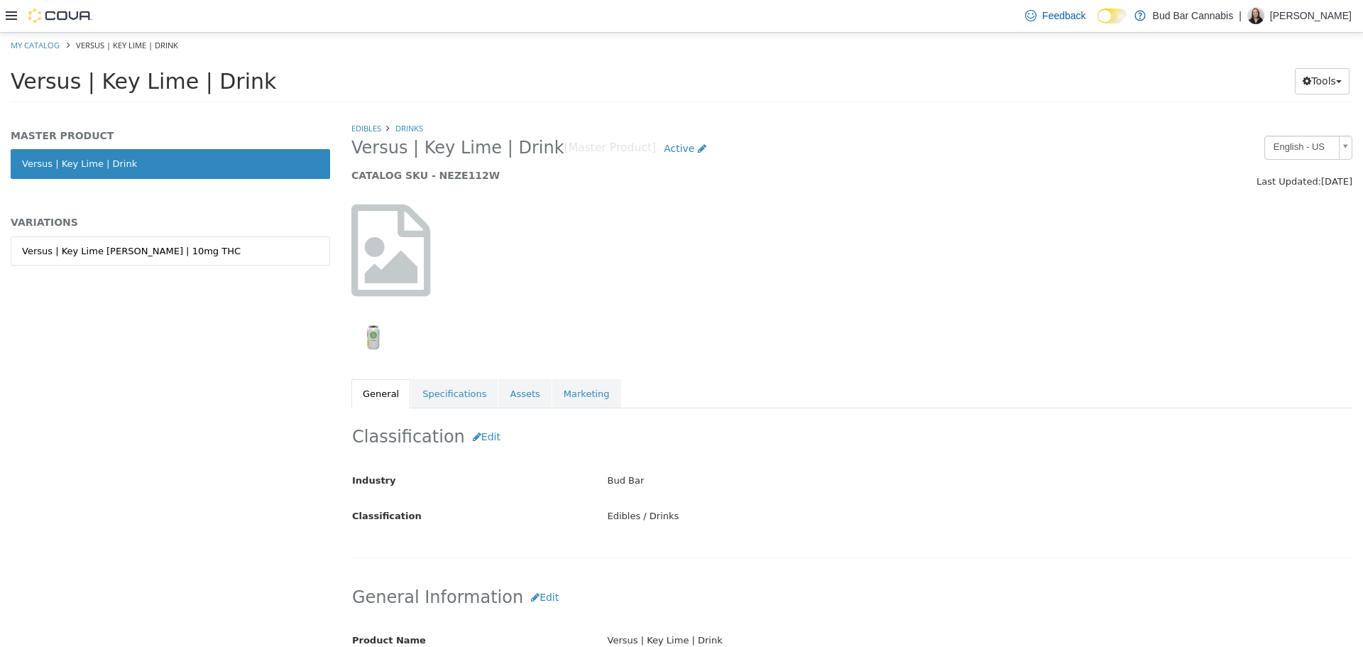
drag, startPoint x: 190, startPoint y: 256, endPoint x: 343, endPoint y: 351, distance: 179.9
click at [190, 256] on link "Versus | Key Lime Seltzer | 10mg THC" at bounding box center [170, 251] width 319 height 30
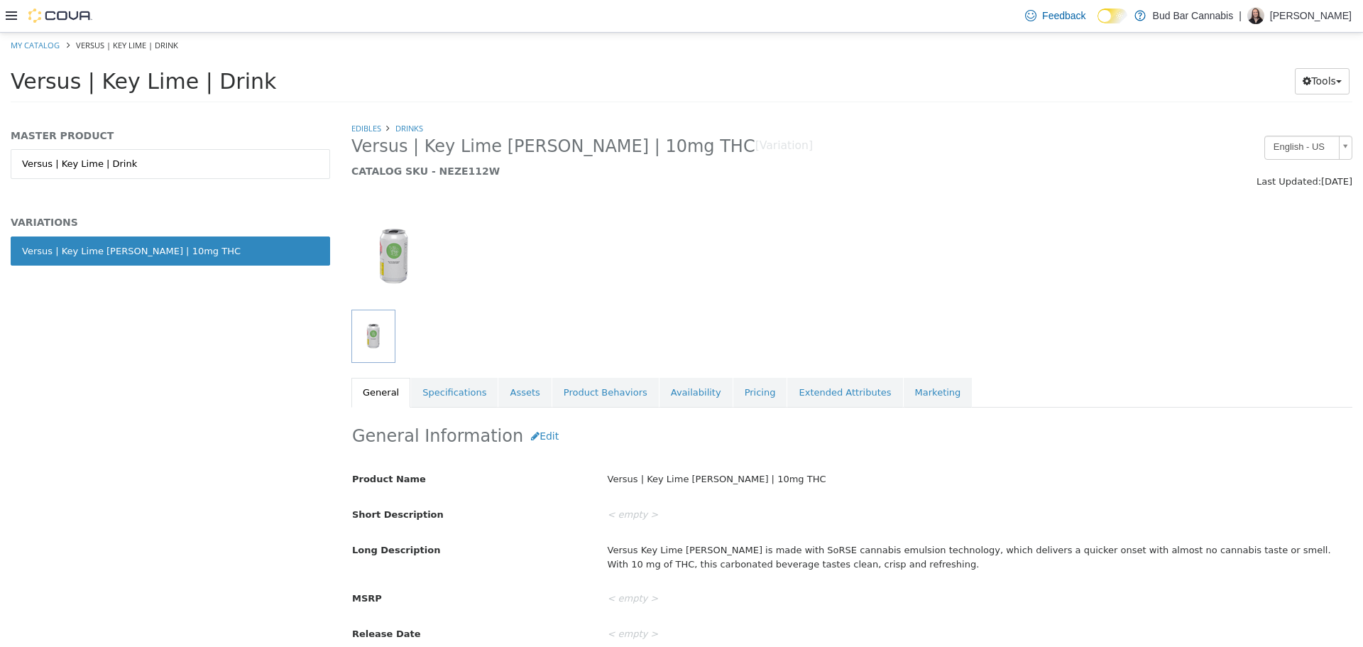
click at [429, 395] on link "Specifications" at bounding box center [454, 392] width 87 height 30
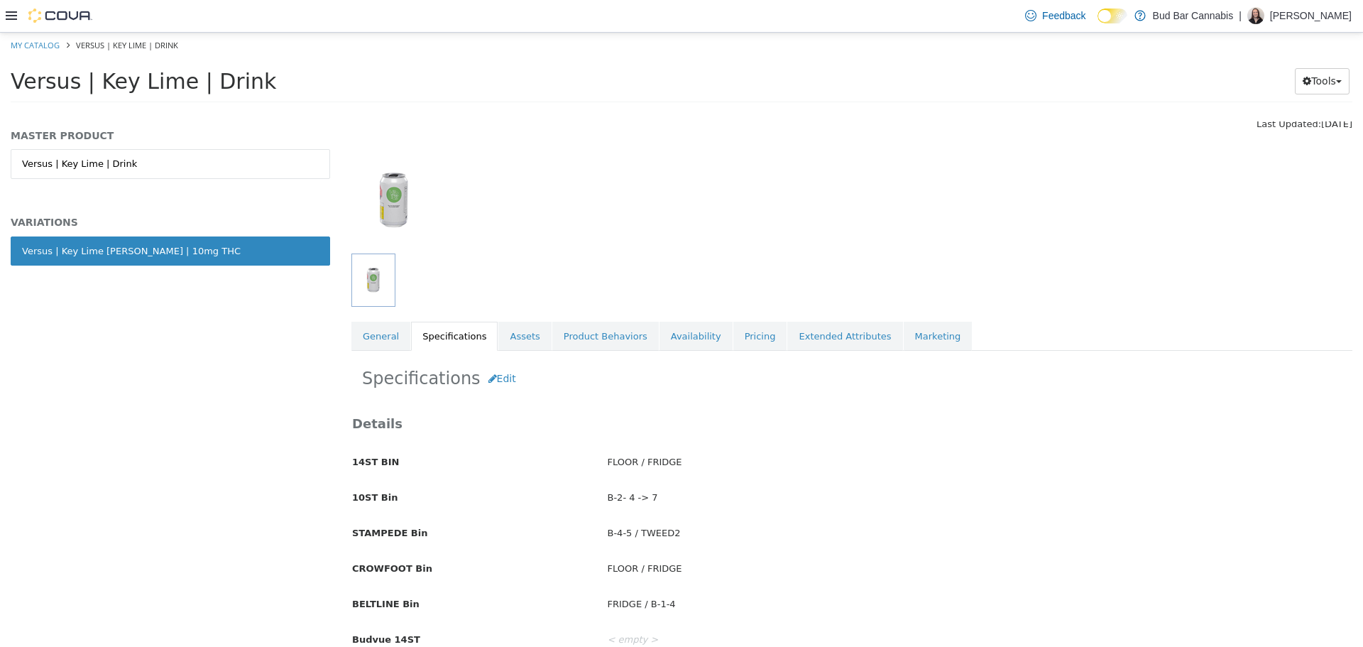
scroll to position [142, 0]
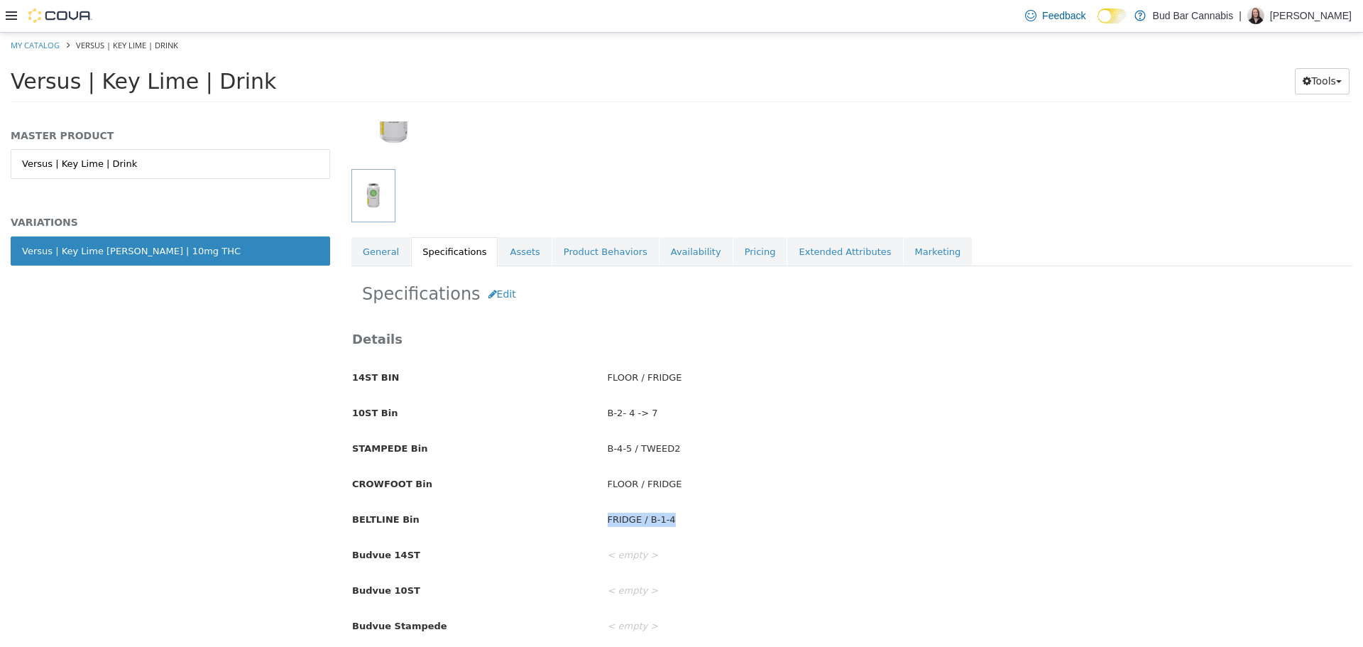
drag, startPoint x: 677, startPoint y: 513, endPoint x: 591, endPoint y: 523, distance: 86.5
click at [591, 523] on div "BELTLINE Bin FRIDGE / B-1-4" at bounding box center [852, 519] width 1021 height 25
copy div "FRIDGE / B-1-4"
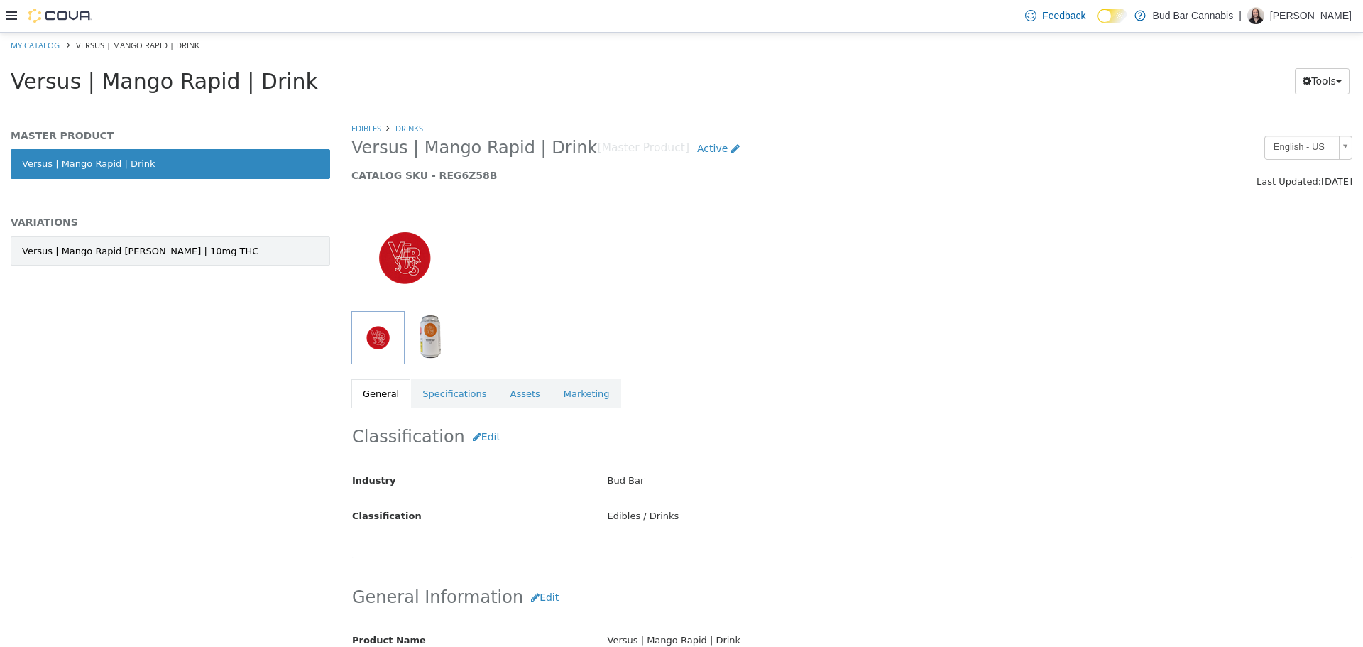
click at [178, 245] on div "Versus | Mango Rapid [PERSON_NAME] | 10mg THC" at bounding box center [140, 251] width 236 height 14
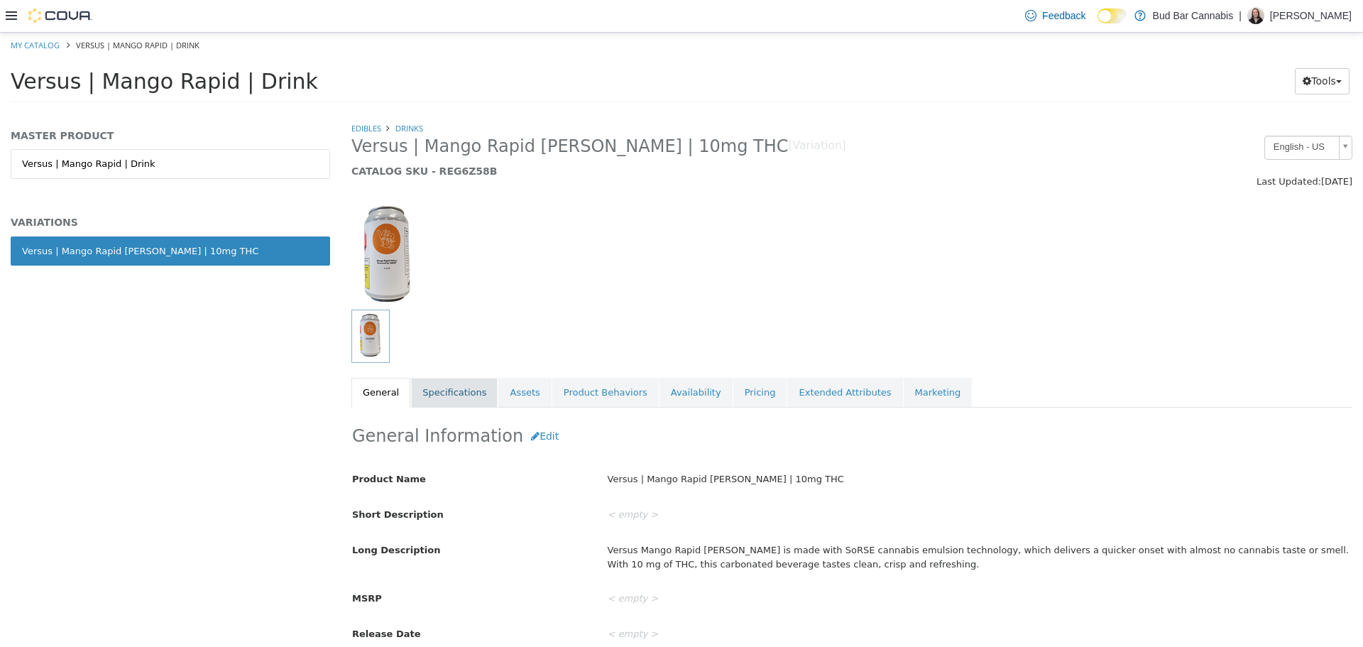
click at [449, 387] on link "Specifications" at bounding box center [454, 392] width 87 height 30
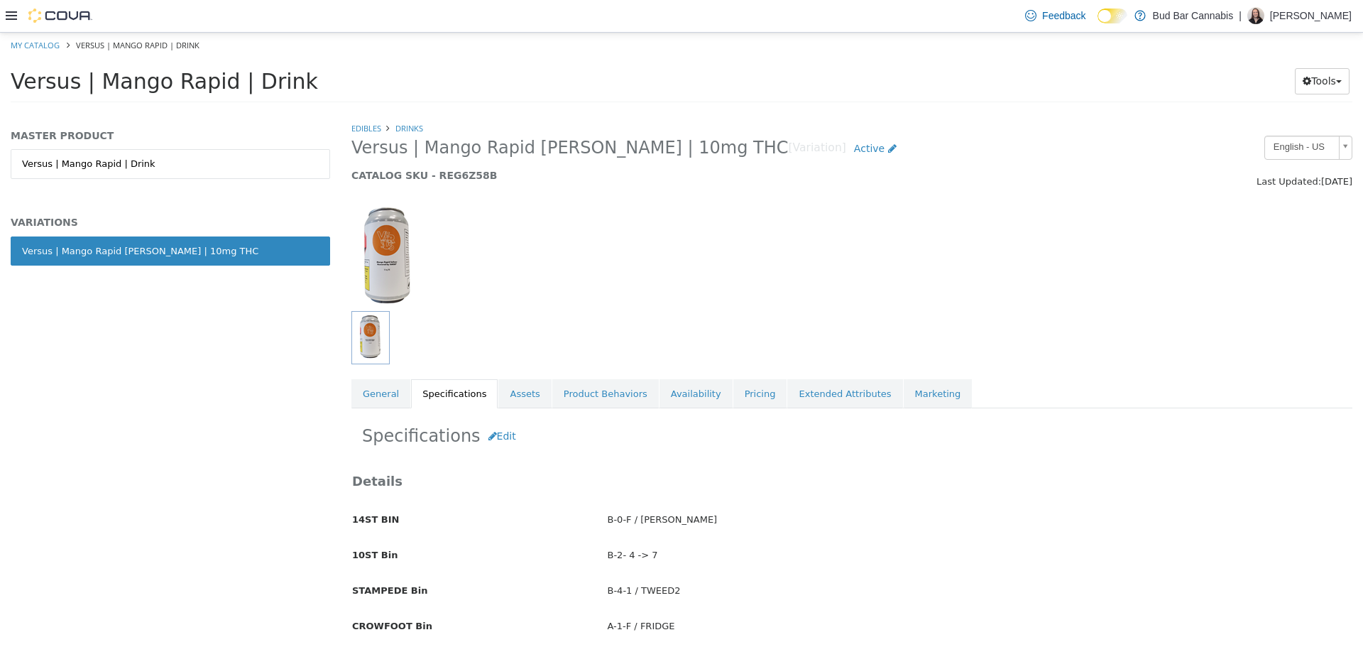
scroll to position [71, 0]
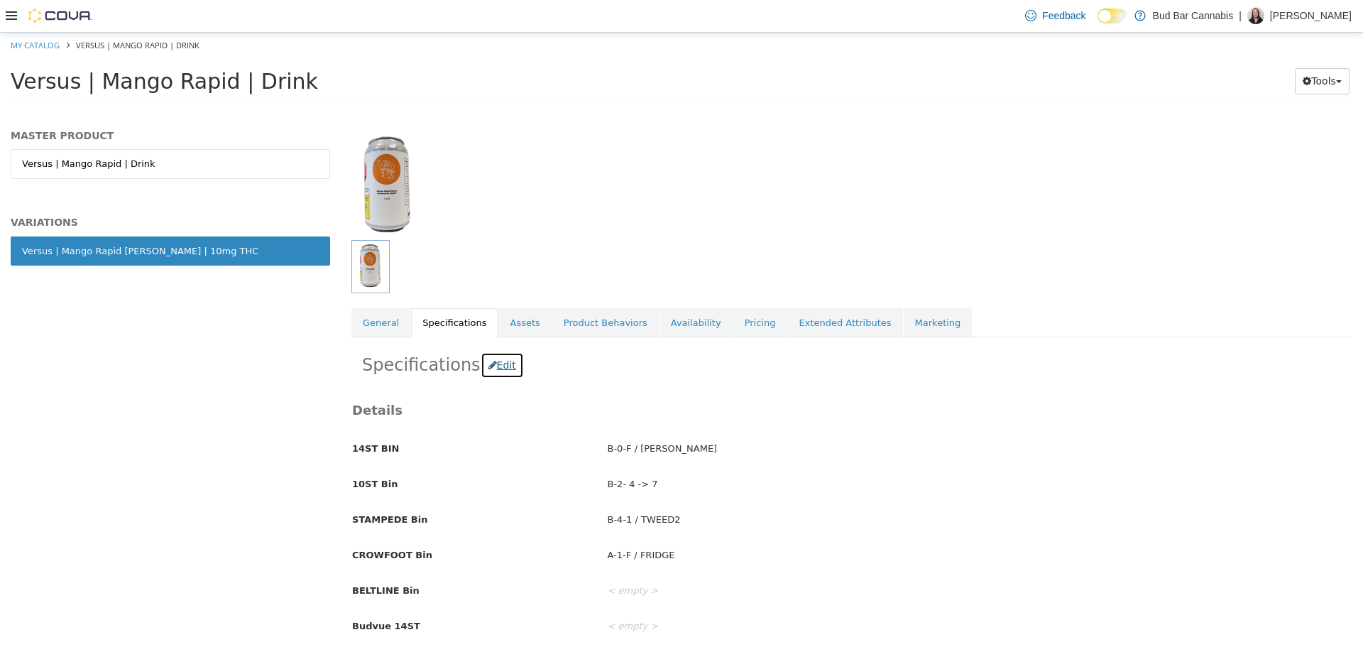
click at [496, 360] on button "Edit" at bounding box center [502, 364] width 43 height 26
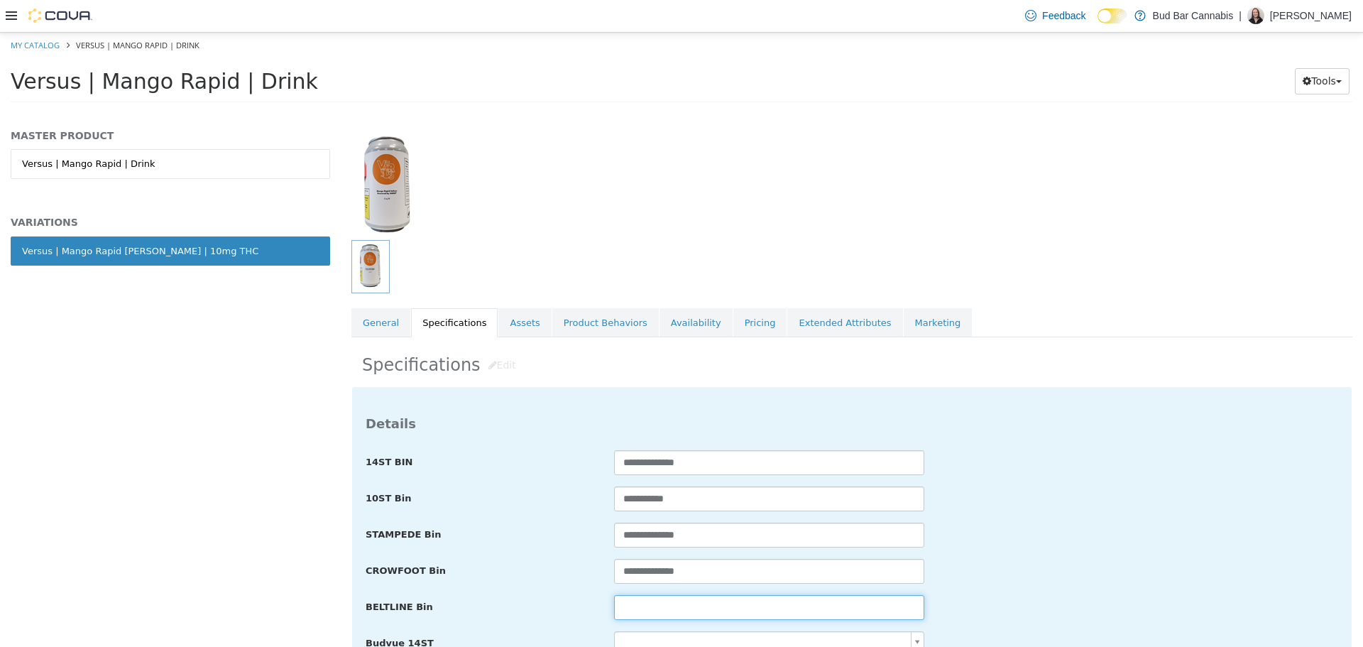
click at [687, 601] on input "text" at bounding box center [769, 606] width 310 height 25
paste input "**********"
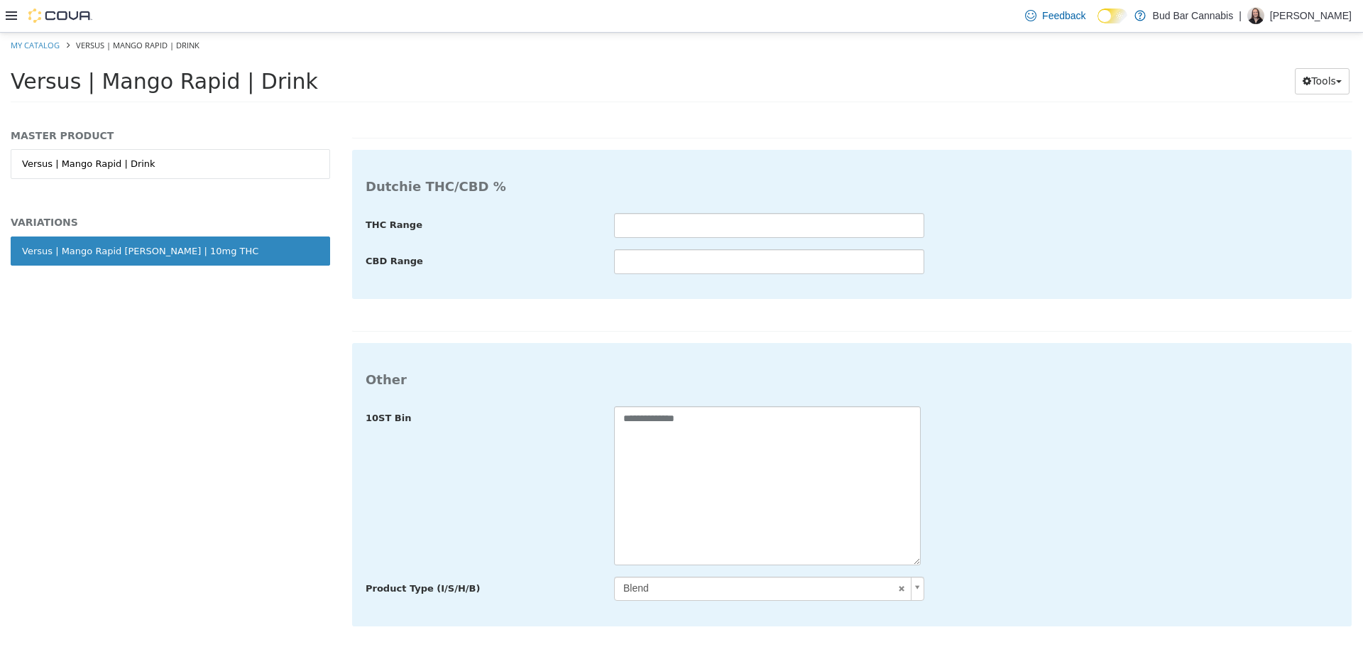
type input "**********"
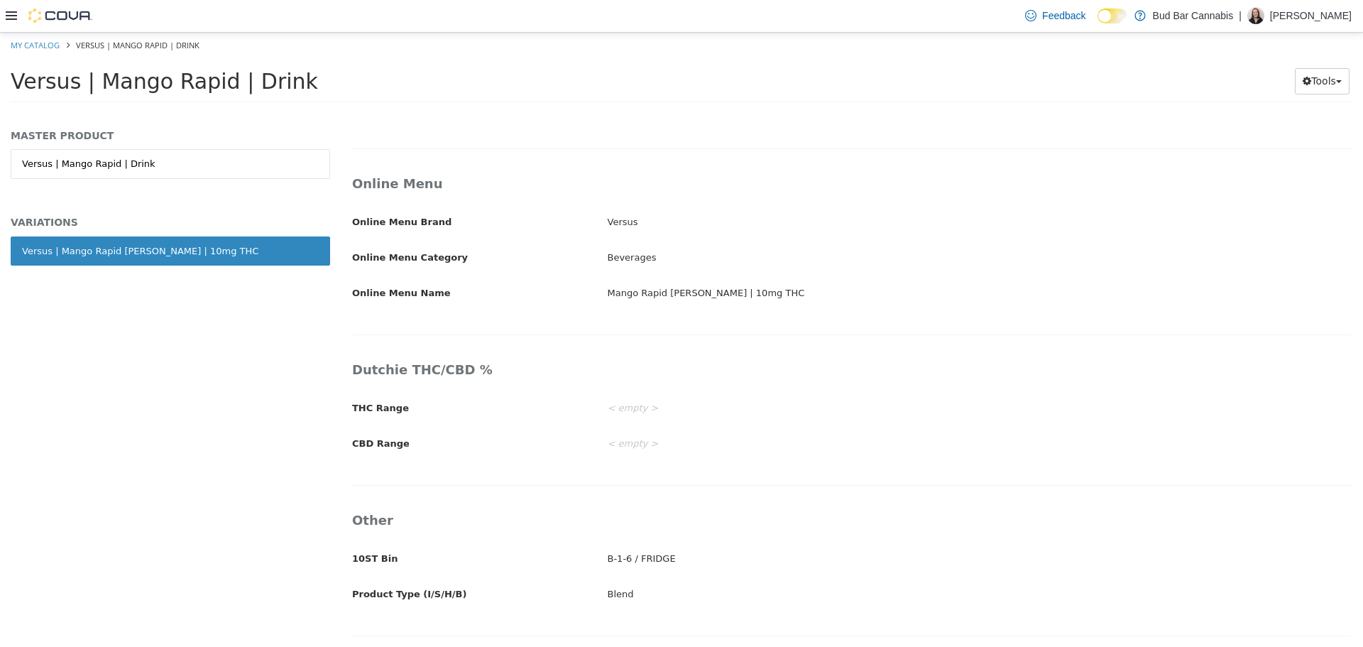
scroll to position [2320, 0]
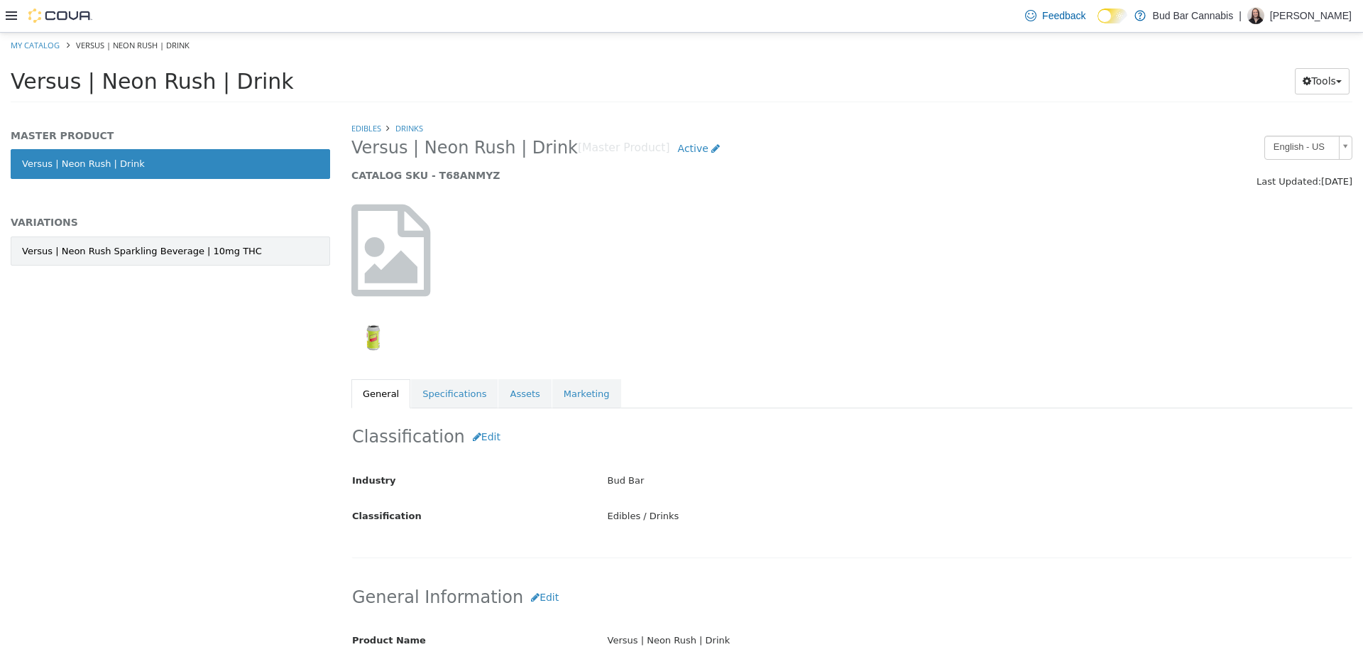
click at [177, 245] on div "Versus | Neon Rush Sparkling Beverage | 10mg THC" at bounding box center [142, 251] width 240 height 14
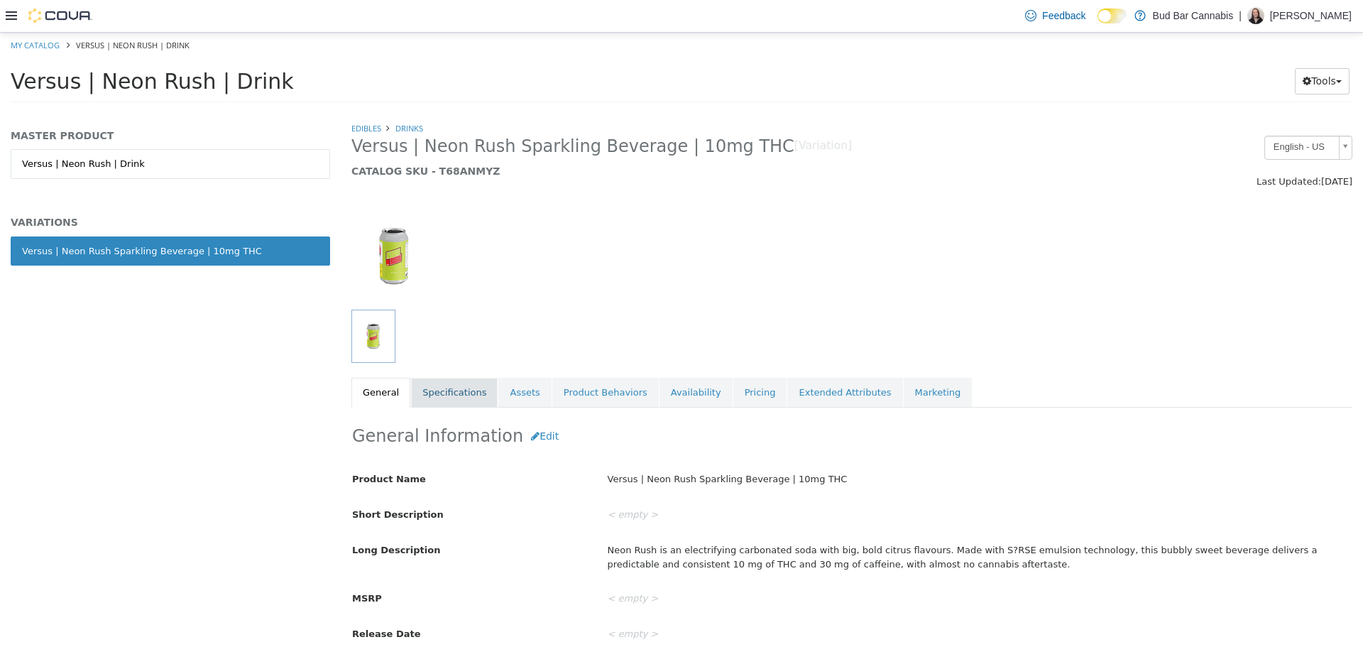
click at [427, 386] on link "Specifications" at bounding box center [454, 392] width 87 height 30
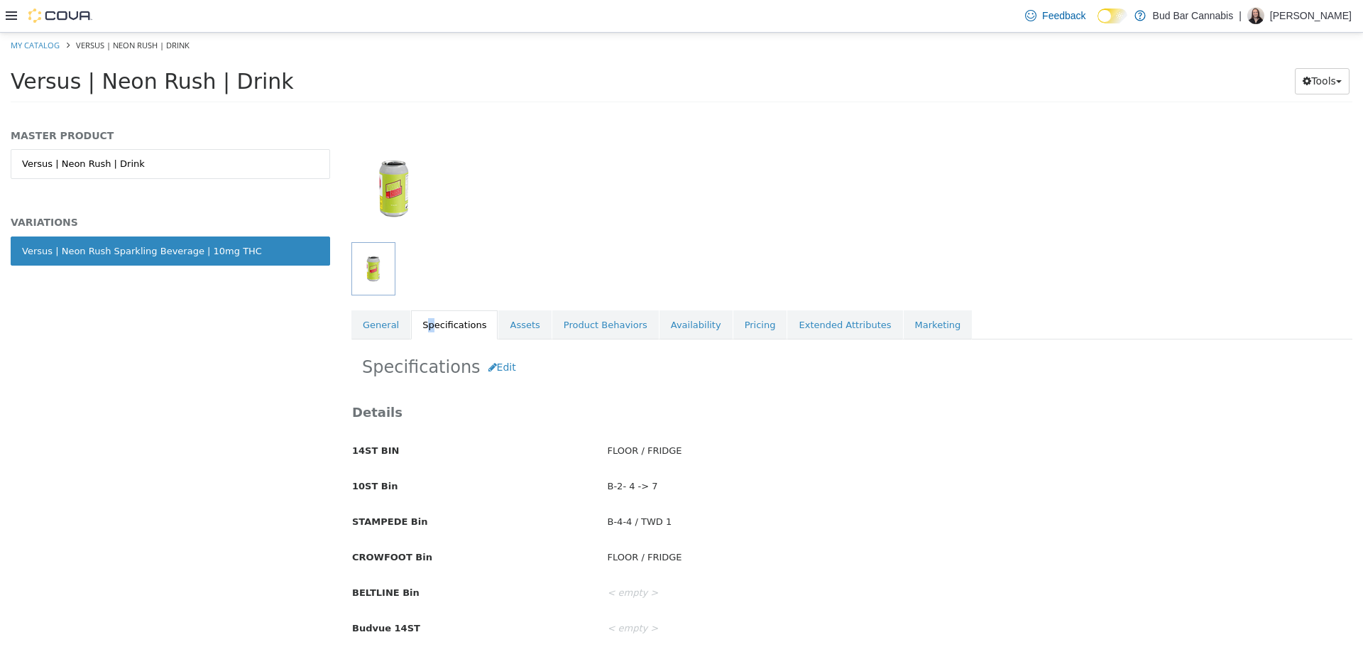
scroll to position [213, 0]
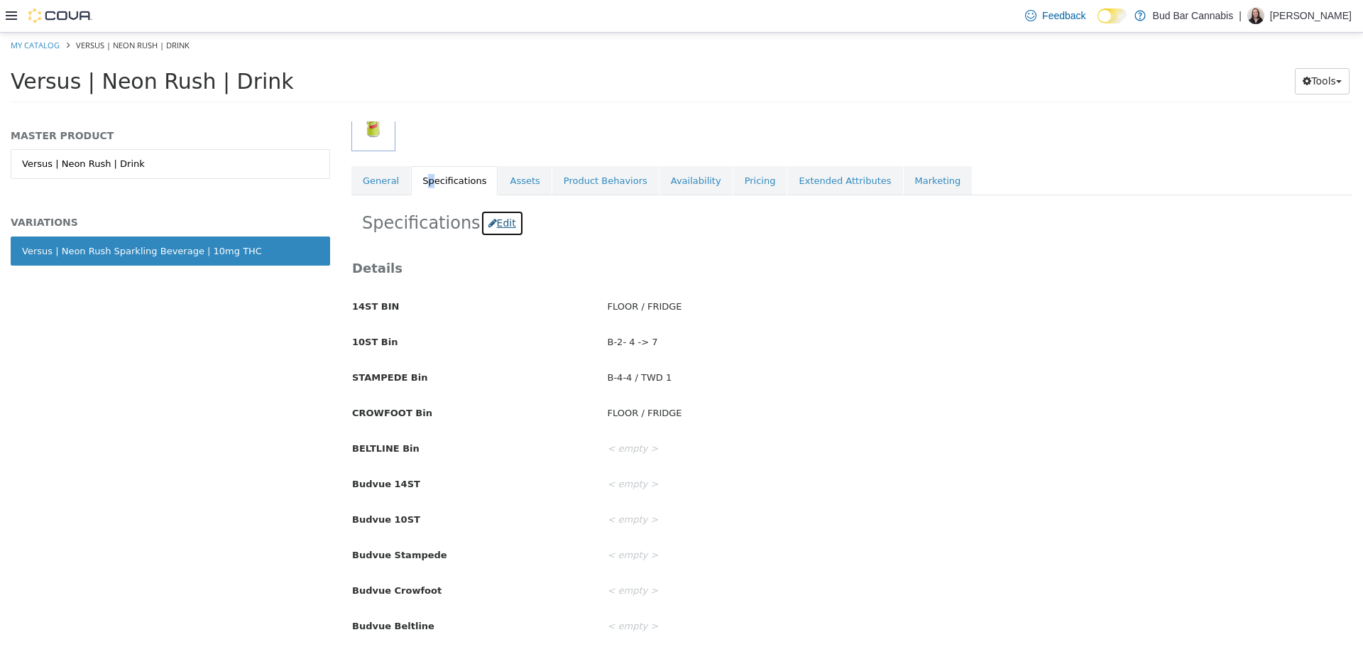
click at [488, 224] on button "Edit" at bounding box center [502, 222] width 43 height 26
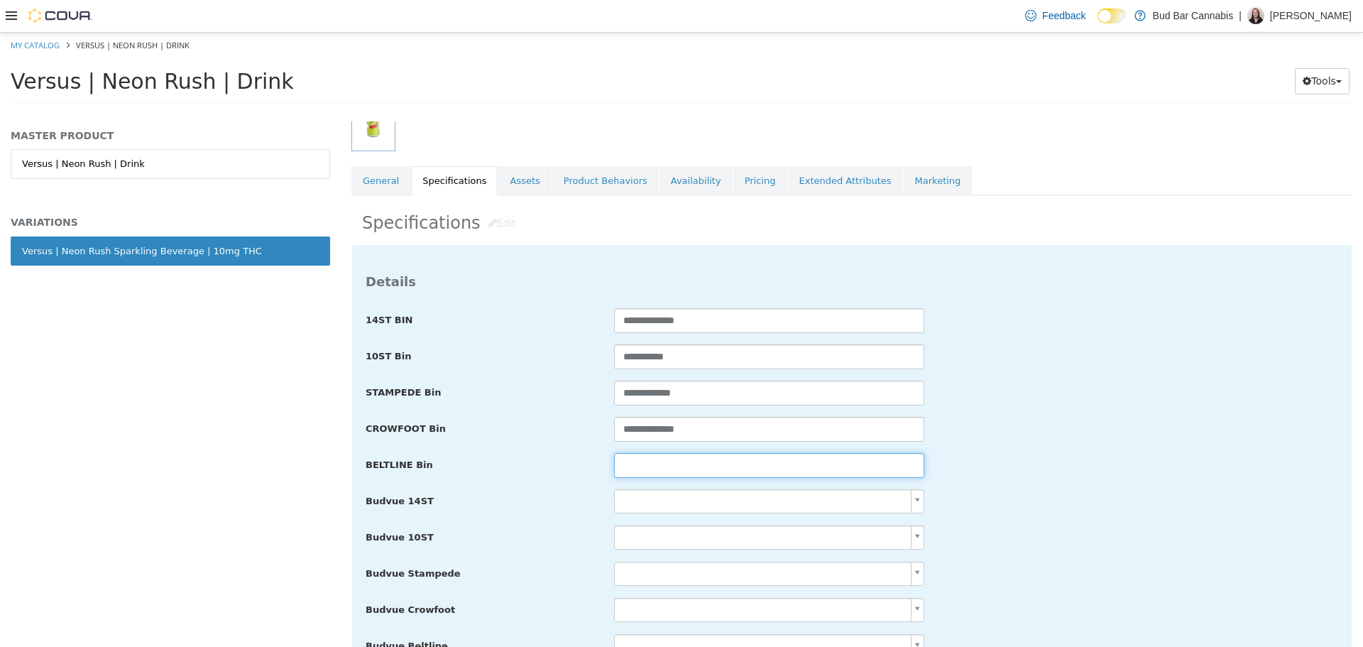
drag, startPoint x: 672, startPoint y: 474, endPoint x: 679, endPoint y: 467, distance: 10.1
click at [672, 474] on input "text" at bounding box center [769, 464] width 310 height 25
paste input "**********"
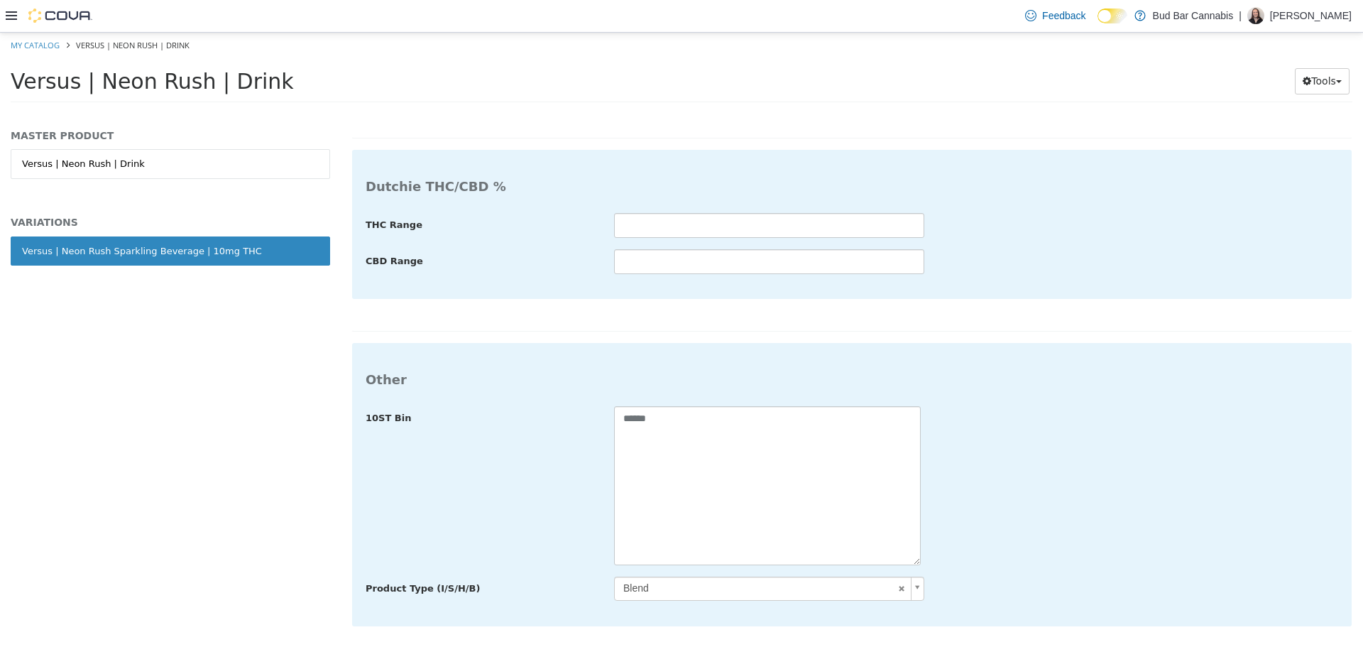
type input "**********"
drag, startPoint x: 1306, startPoint y: 638, endPoint x: 804, endPoint y: 126, distance: 716.9
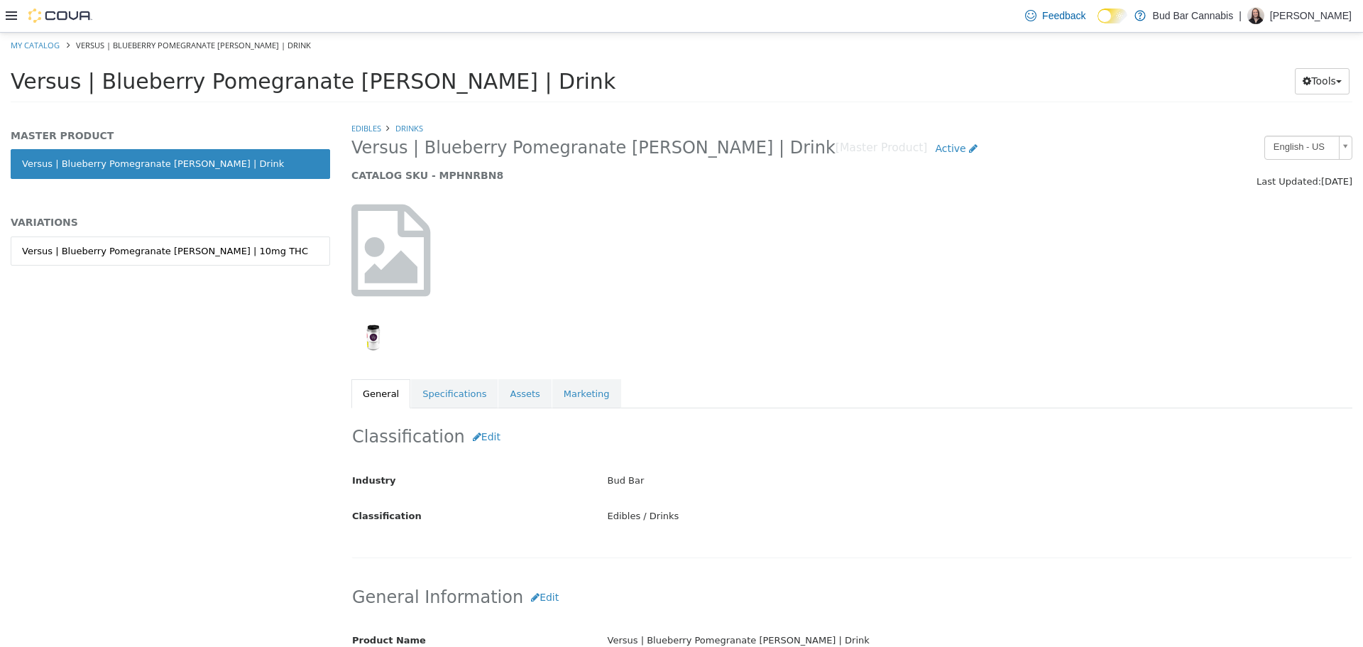
click at [131, 278] on div "Versus | Blueberry Pomegranate Seltzer | 10mg THC" at bounding box center [170, 266] width 319 height 60
click at [139, 259] on link "Versus | Blueberry Pomegranate Seltzer | 10mg THC" at bounding box center [170, 251] width 319 height 30
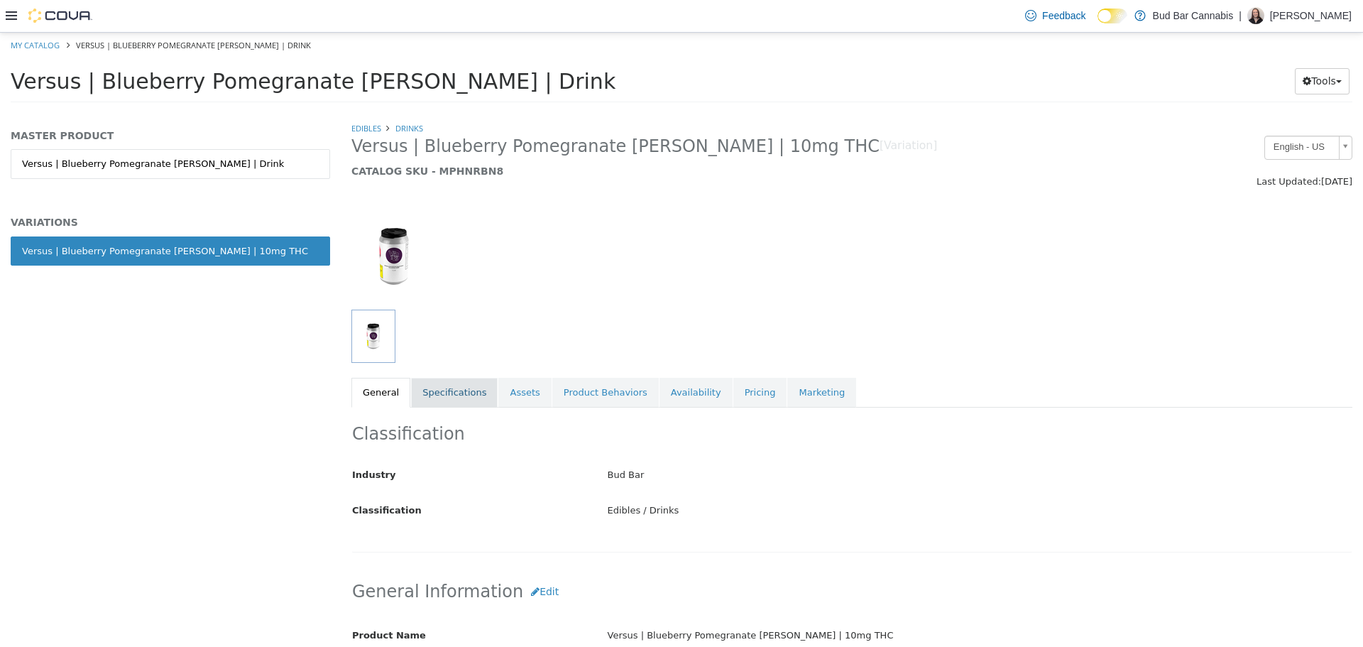
drag, startPoint x: 450, startPoint y: 384, endPoint x: 459, endPoint y: 390, distance: 10.2
click at [450, 384] on link "Specifications" at bounding box center [454, 392] width 87 height 30
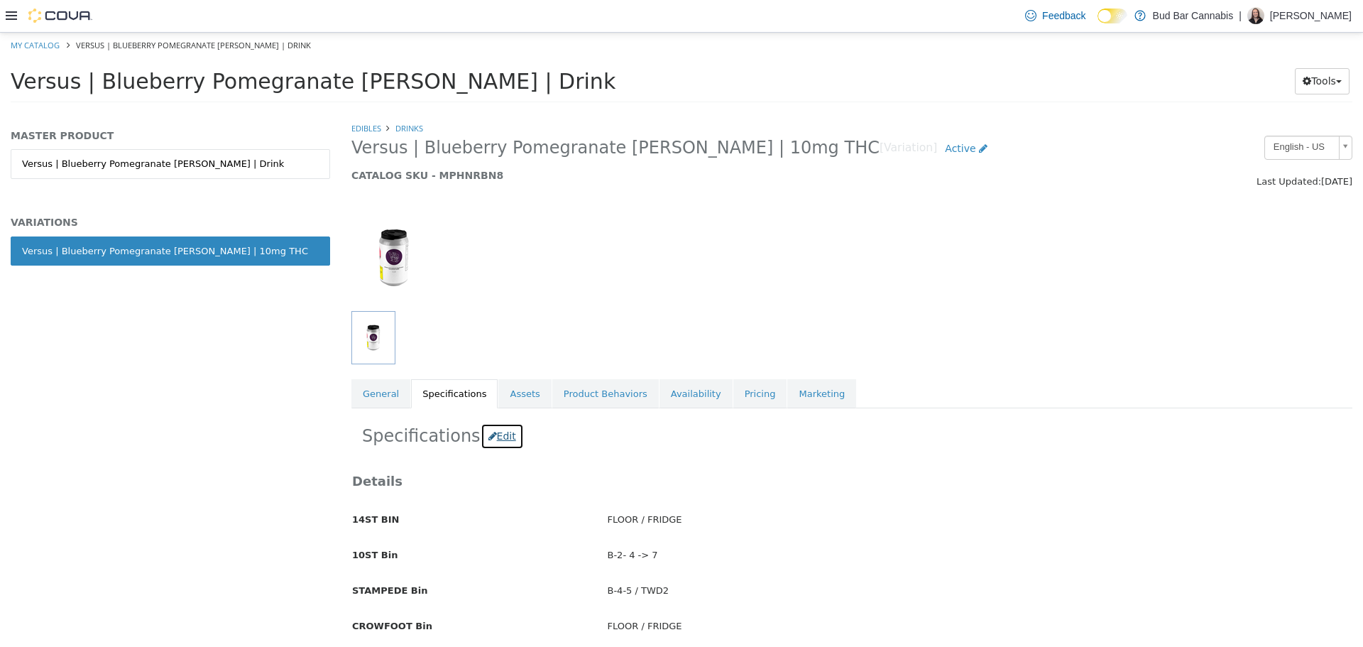
click at [485, 427] on button "Edit" at bounding box center [502, 435] width 43 height 26
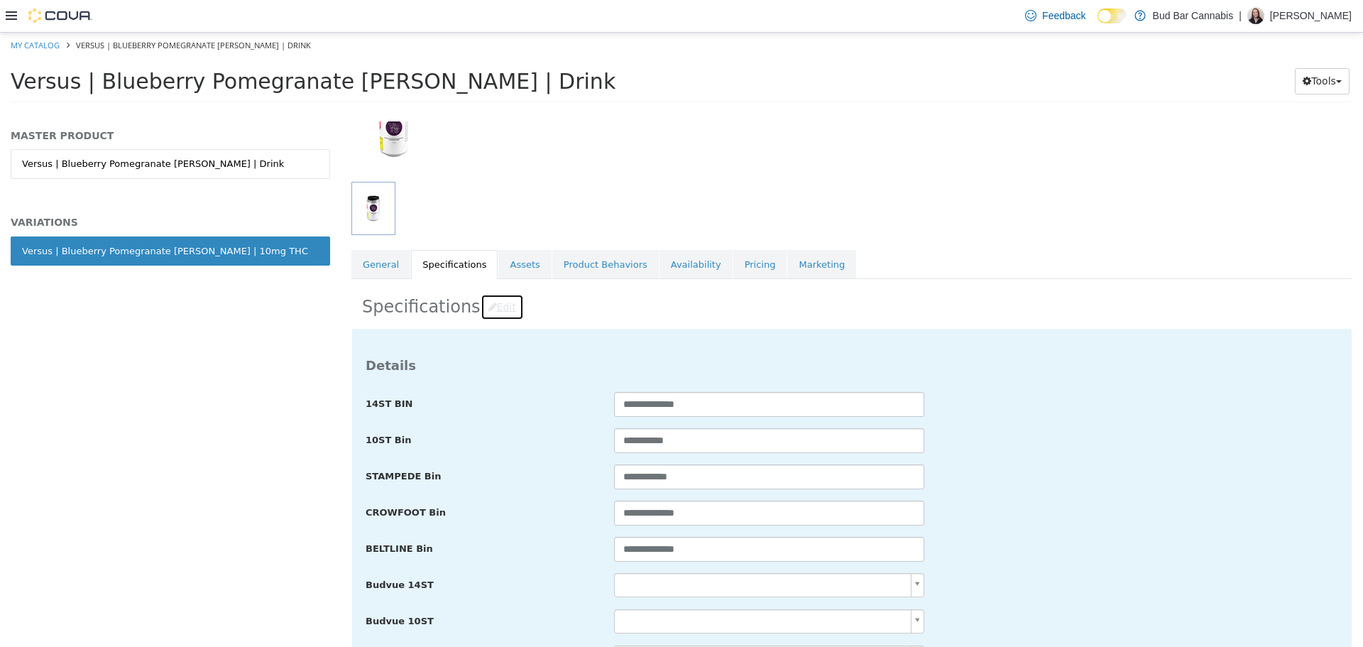
scroll to position [142, 0]
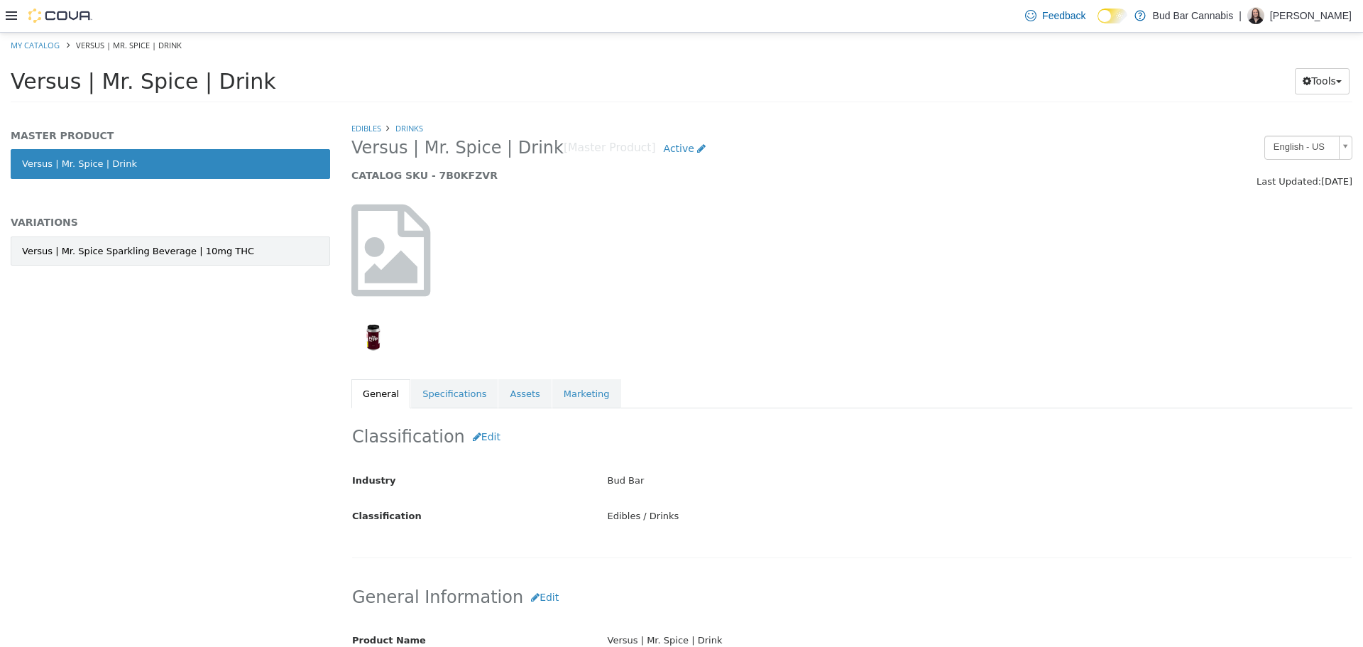
click at [214, 258] on link "Versus | Mr. Spice Sparkling Beverage | 10mg THC" at bounding box center [170, 251] width 319 height 30
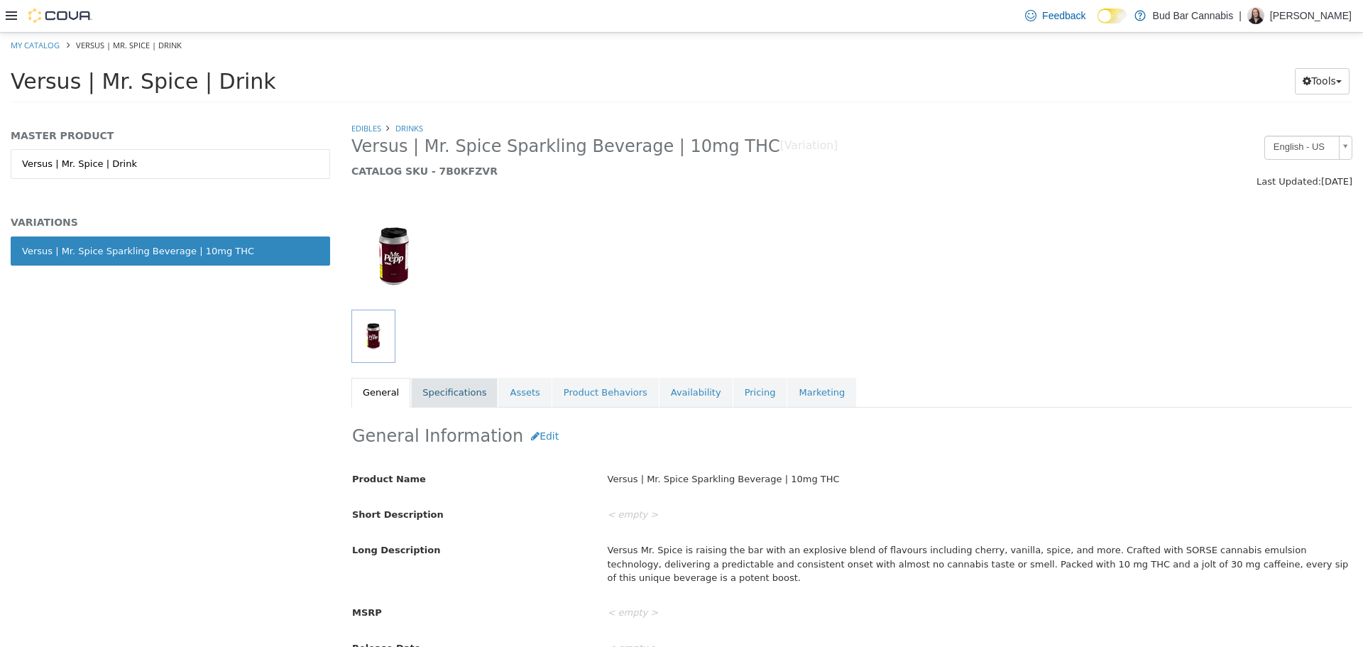
click at [457, 386] on link "Specifications" at bounding box center [454, 392] width 87 height 30
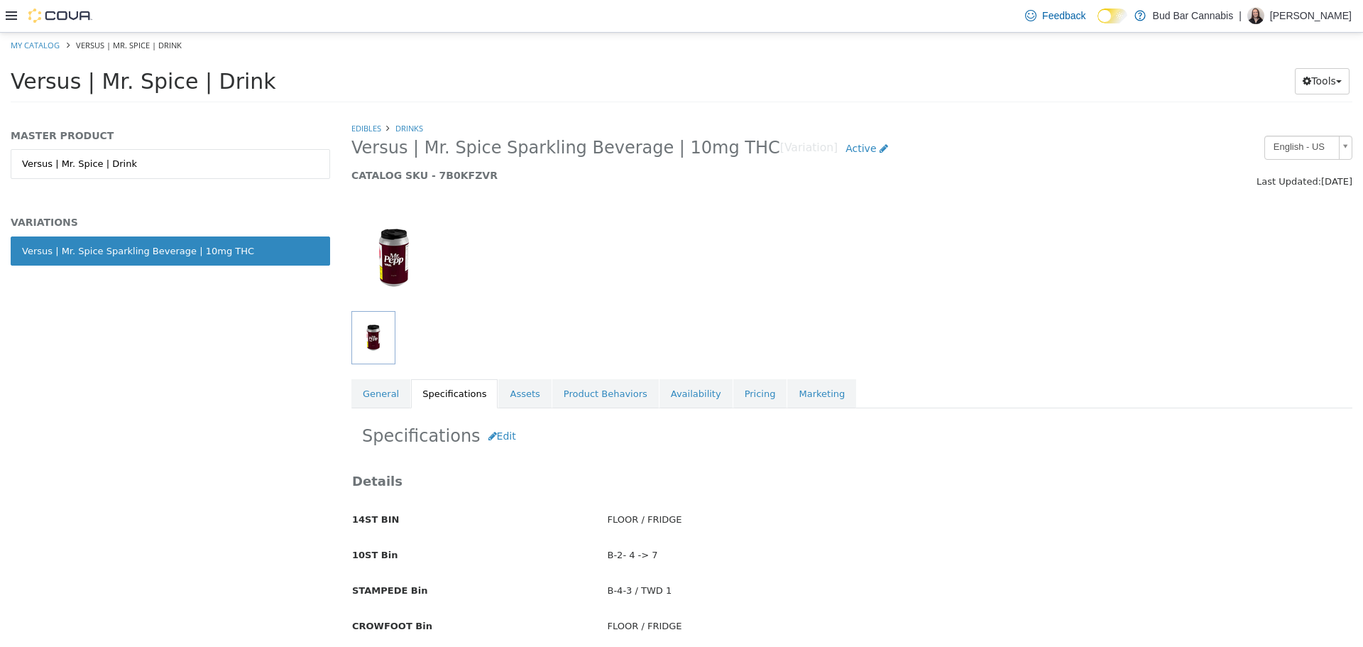
scroll to position [71, 0]
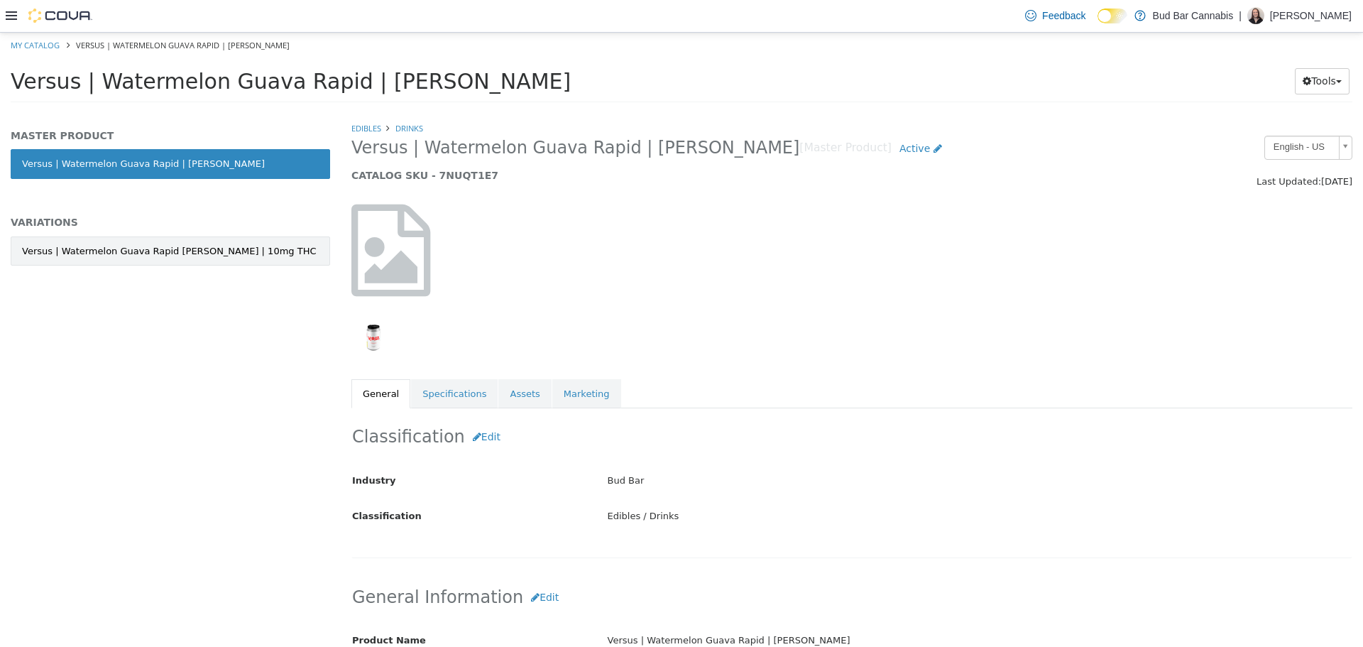
click at [190, 251] on div "Versus | Watermelon Guava Rapid Seltzer | 10mg THC" at bounding box center [169, 251] width 295 height 14
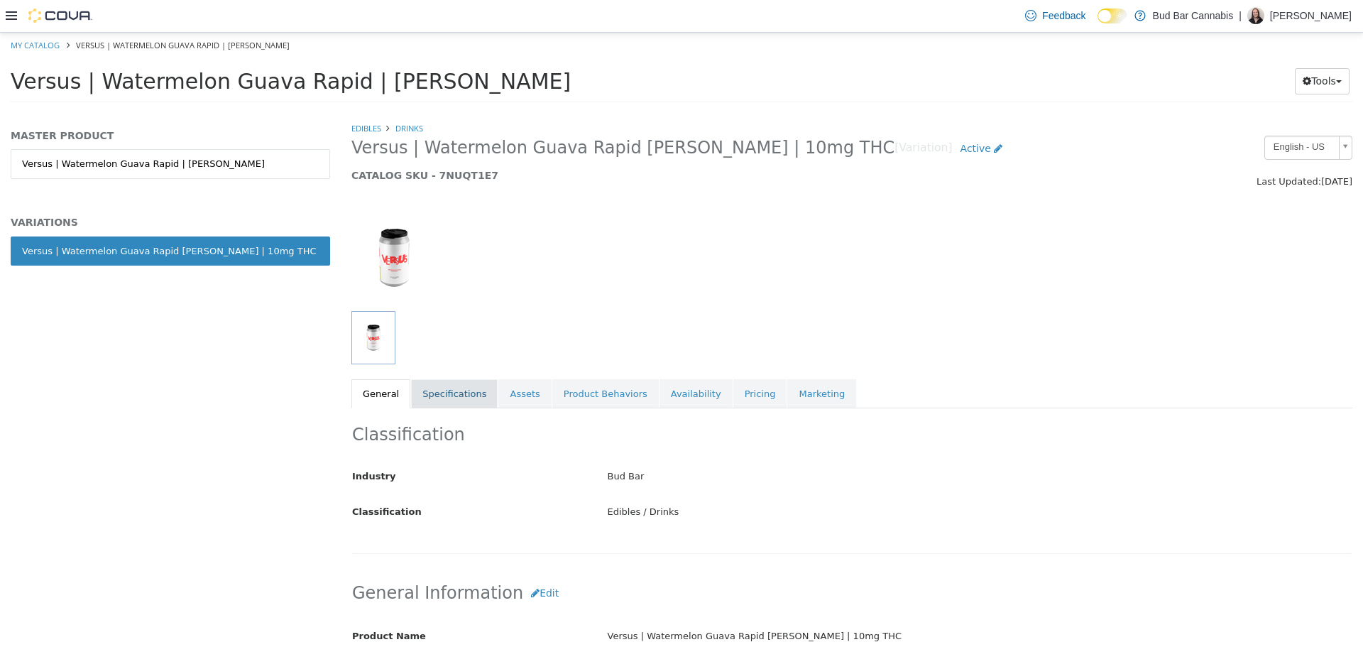
click at [461, 392] on link "Specifications" at bounding box center [454, 393] width 87 height 30
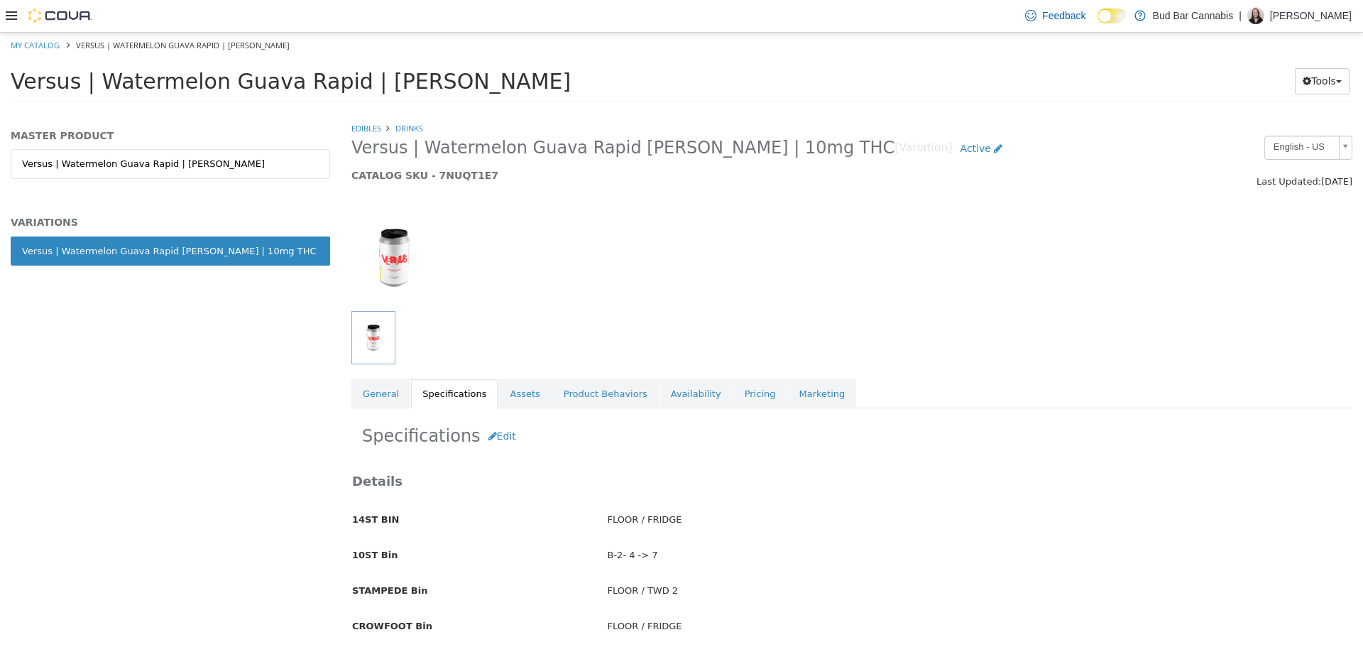
scroll to position [142, 0]
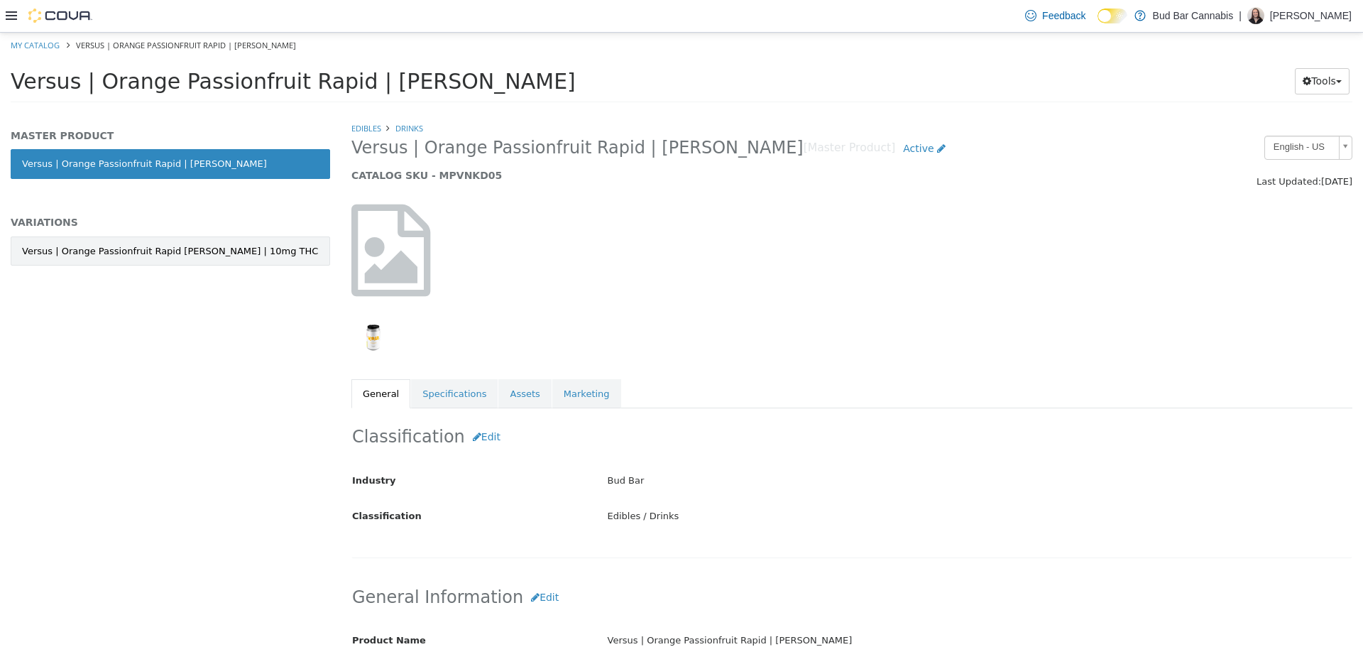
click at [209, 256] on div "Versus | Orange Passionfruit Rapid [PERSON_NAME] | 10mg THC" at bounding box center [170, 251] width 296 height 14
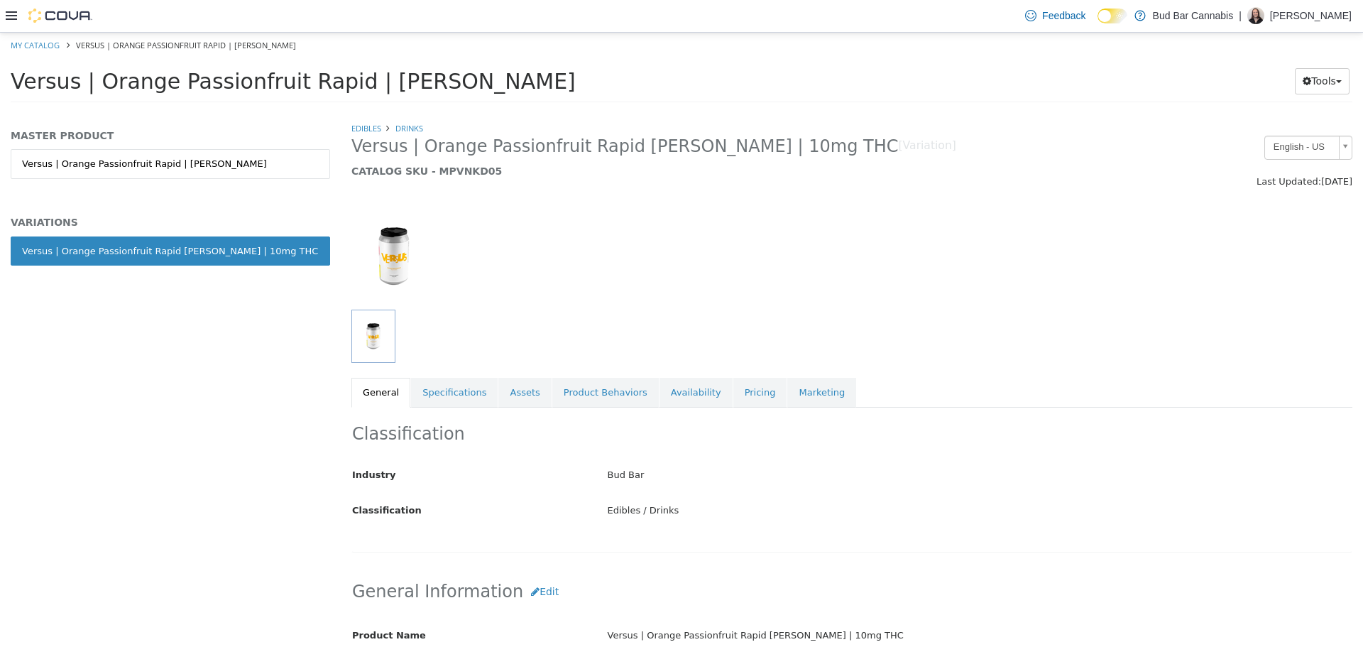
click at [433, 408] on div "Classification Industry Bud Bar Classification Edibles / Drinks Cancel Save Cha…" at bounding box center [851, 480] width 1001 height 146
click at [449, 398] on link "Specifications" at bounding box center [454, 393] width 87 height 30
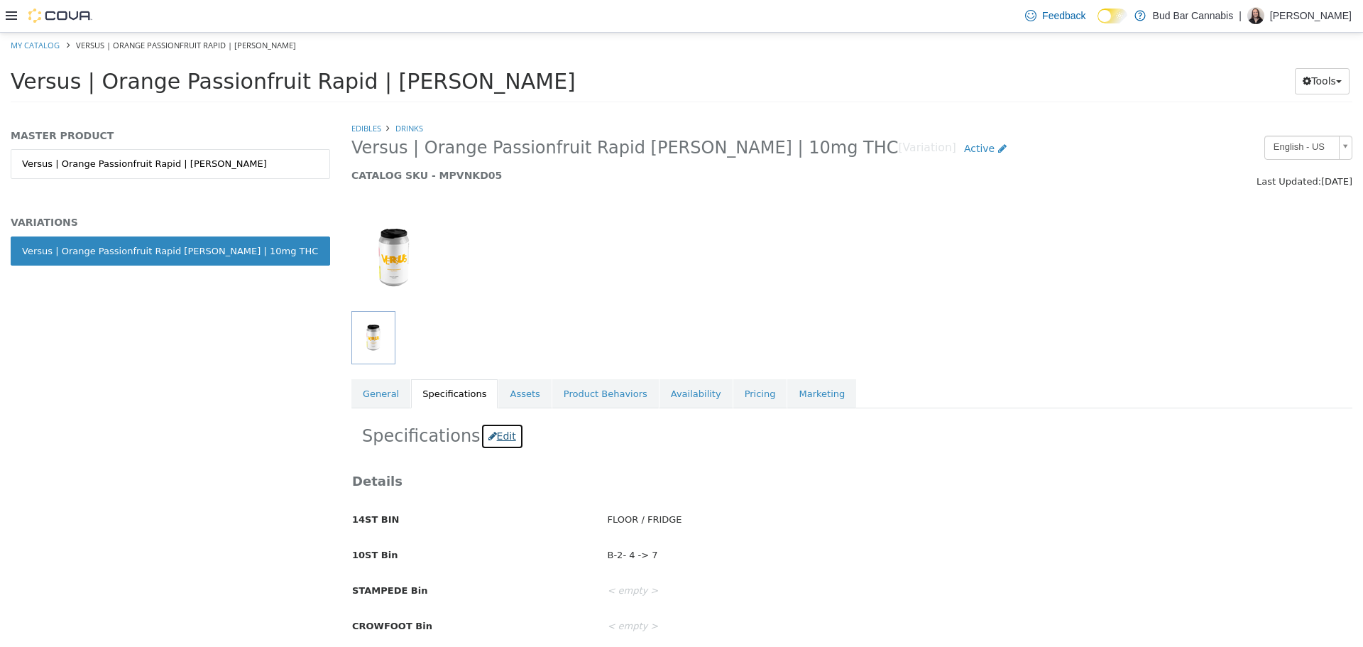
click at [506, 435] on button "Edit" at bounding box center [502, 435] width 43 height 26
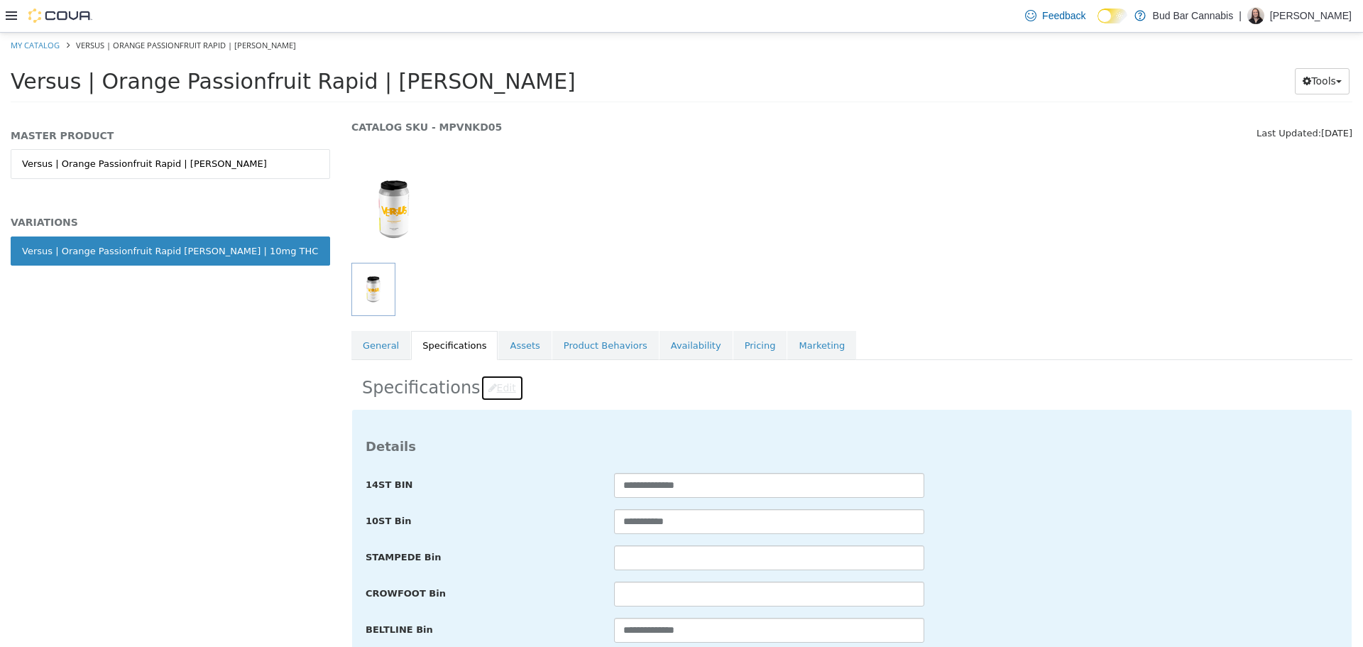
scroll to position [71, 0]
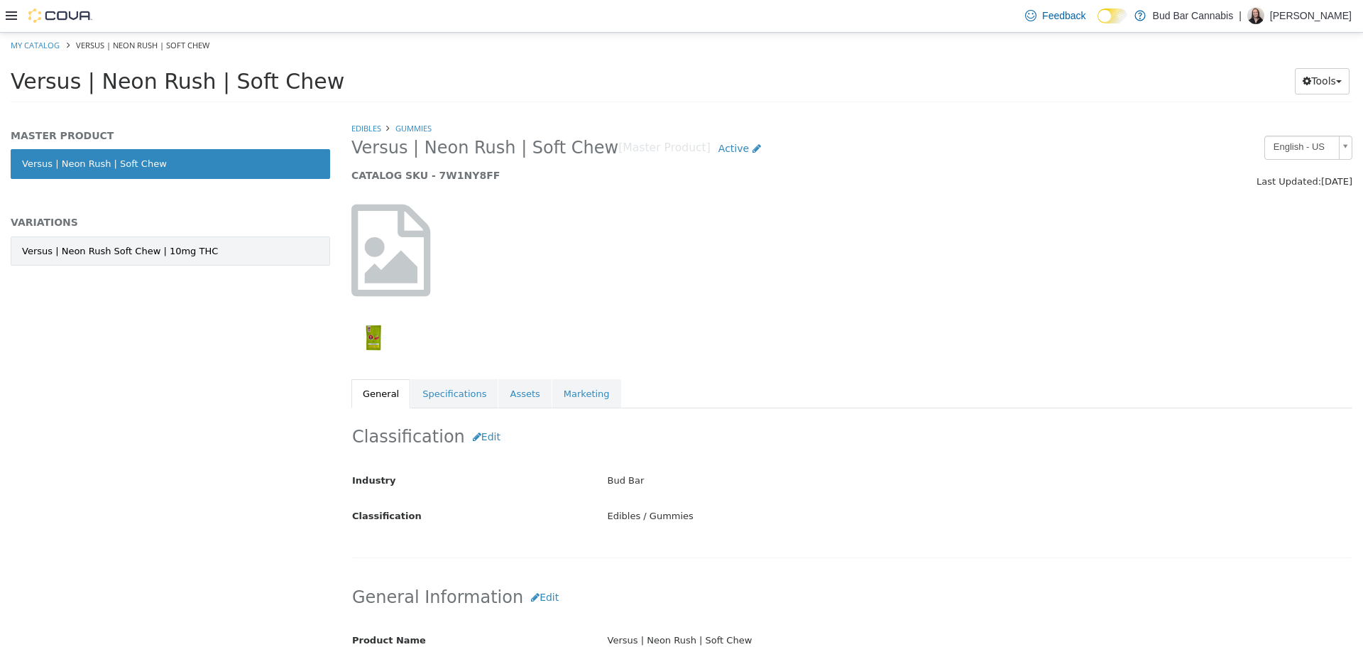
click at [201, 241] on link "Versus | Neon Rush Soft Chew | 10mg THC" at bounding box center [170, 251] width 319 height 30
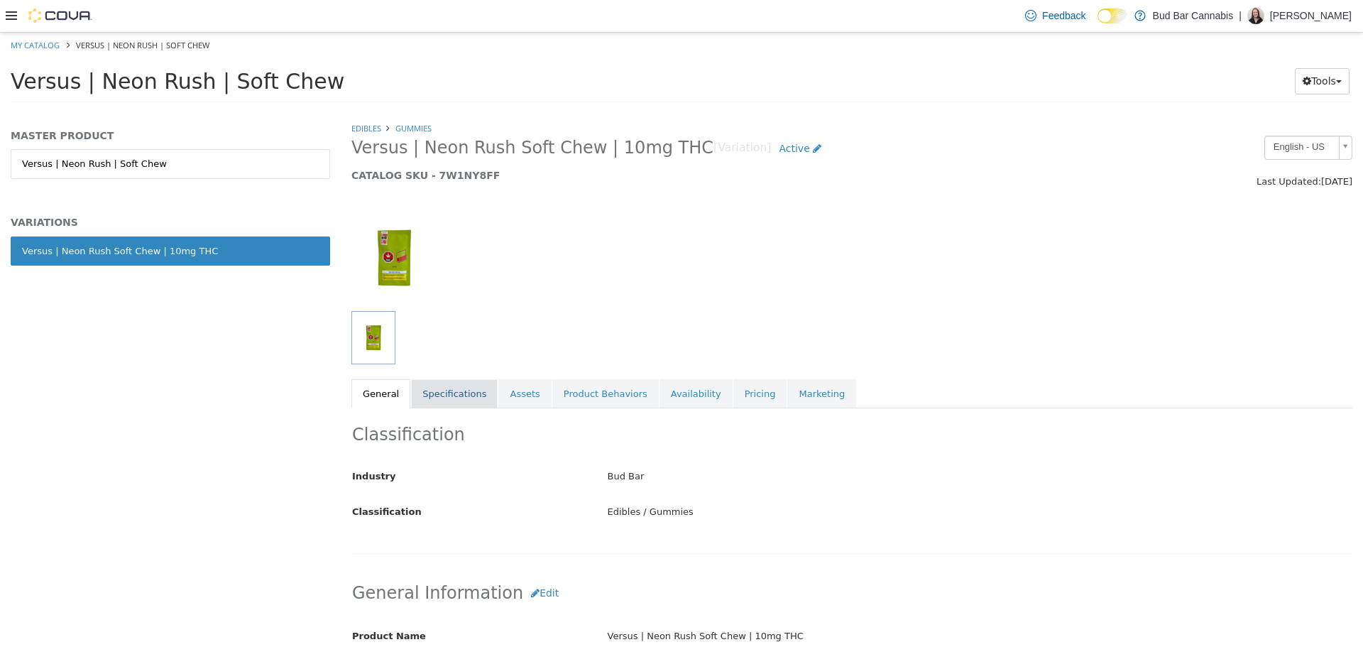
click at [449, 397] on link "Specifications" at bounding box center [454, 393] width 87 height 30
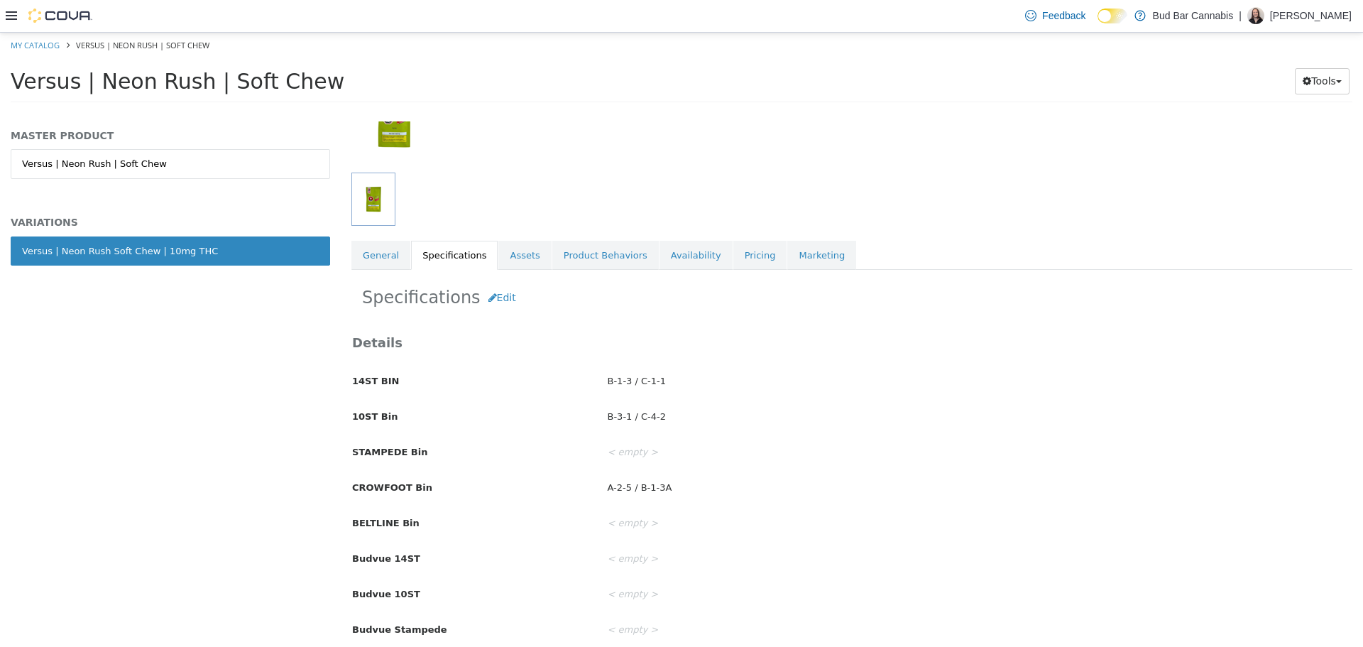
scroll to position [142, 0]
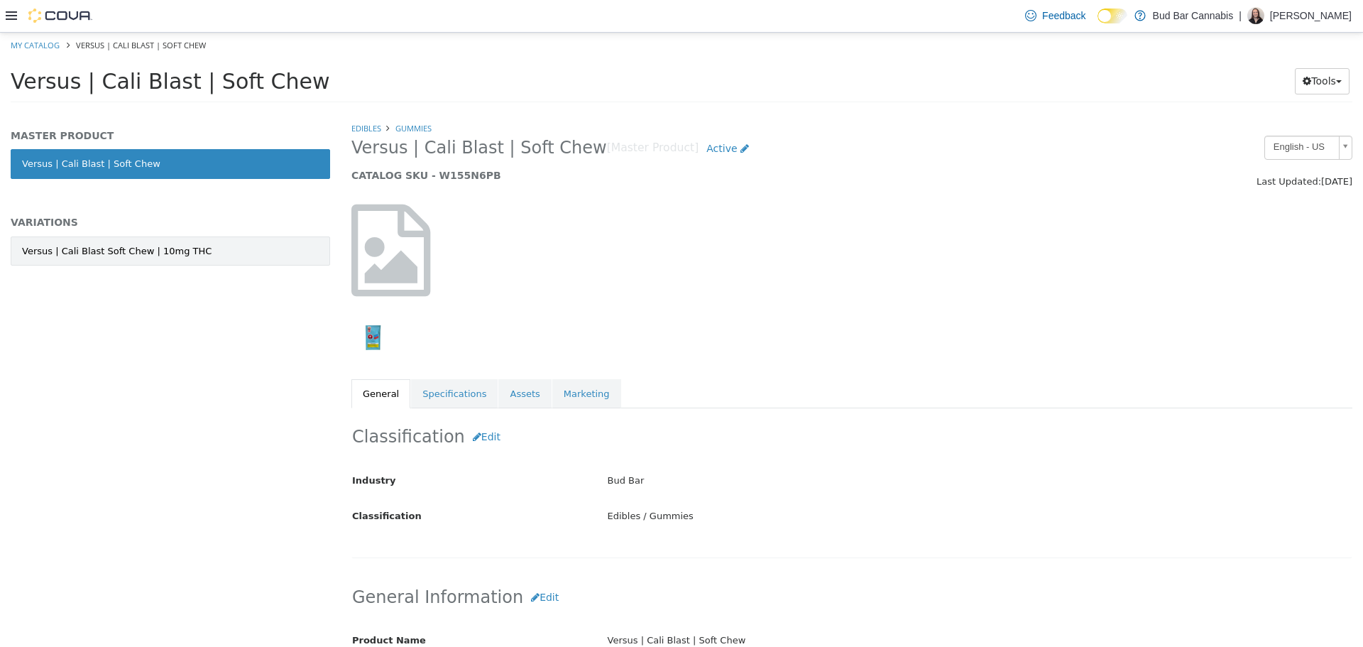
click at [219, 251] on link "Versus | Cali Blast Soft Chew | 10mg THC" at bounding box center [170, 251] width 319 height 30
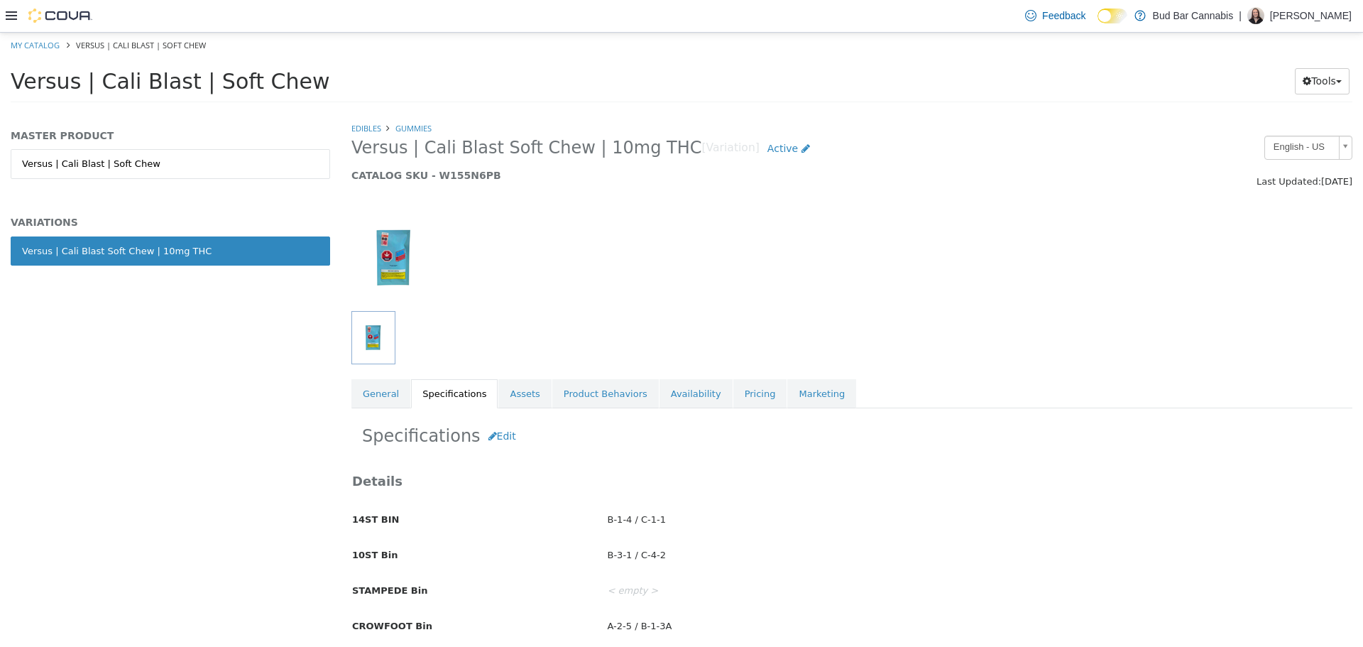
scroll to position [213, 0]
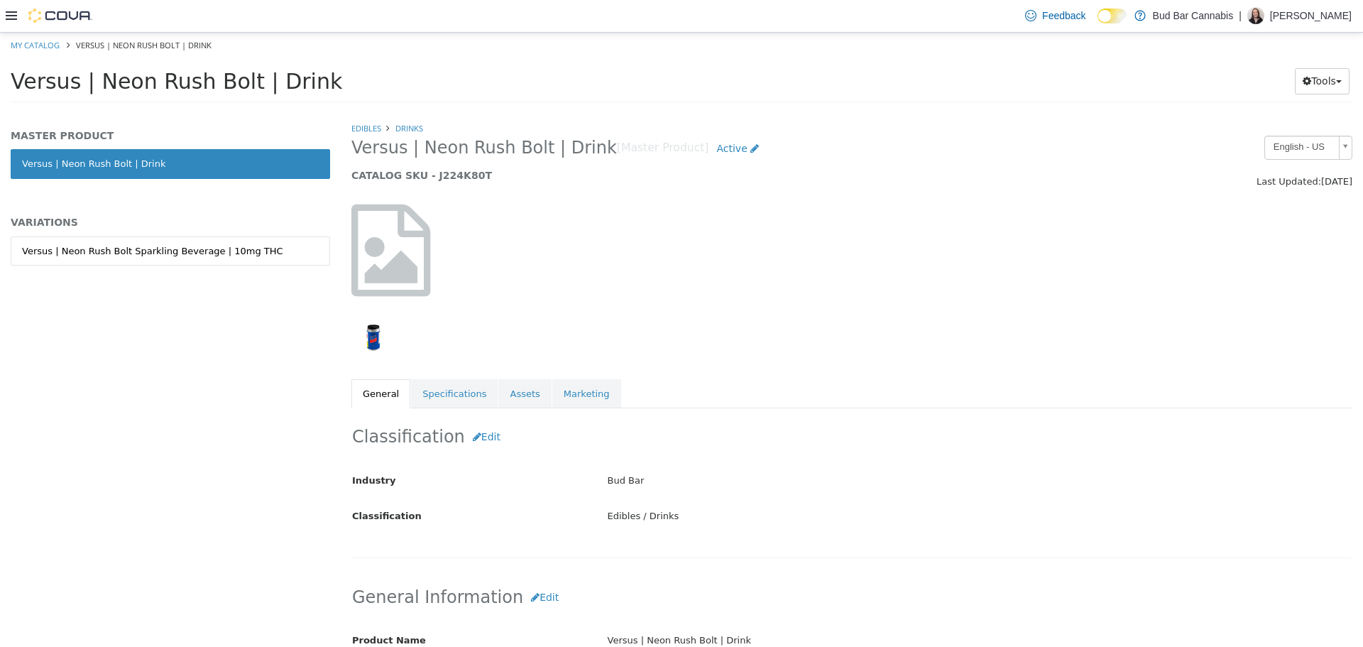
click at [189, 269] on div "Versus | Neon Rush Bolt Sparkling Beverage | 10mg THC" at bounding box center [170, 266] width 319 height 60
click at [204, 244] on div "Versus | Neon Rush Bolt Sparkling Beverage | 10mg THC" at bounding box center [152, 251] width 261 height 14
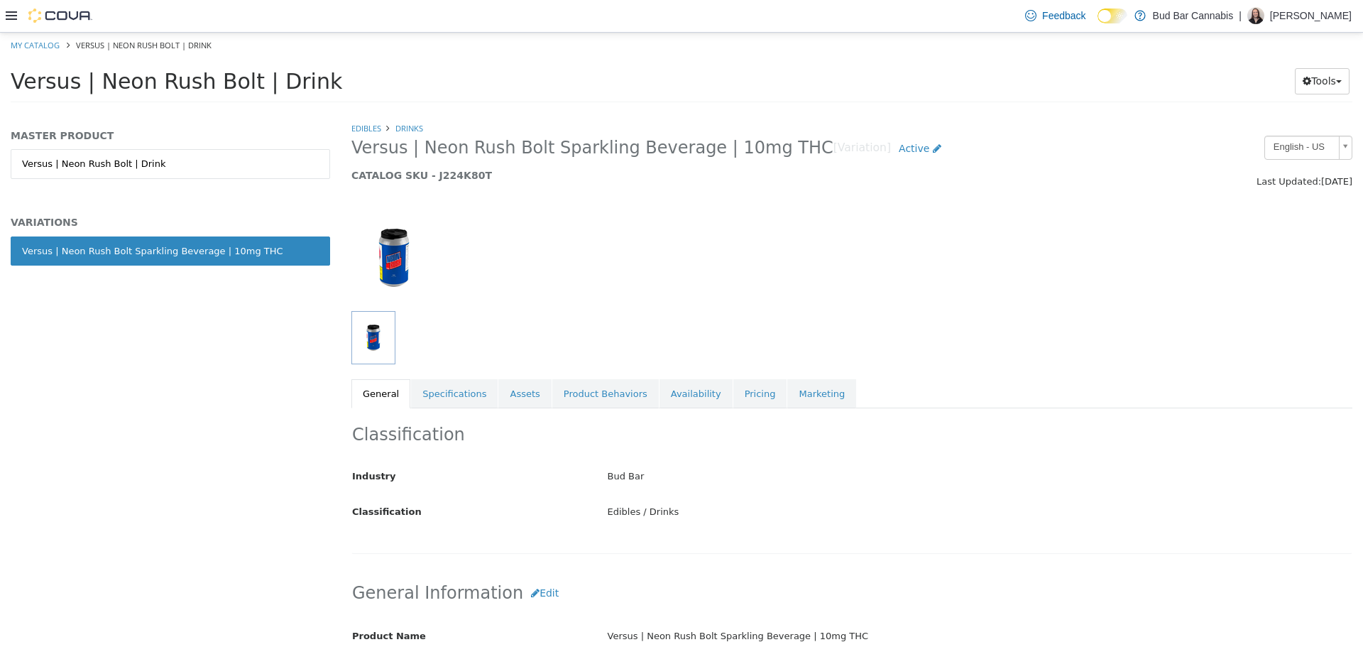
click at [447, 399] on link "Specifications" at bounding box center [454, 393] width 87 height 30
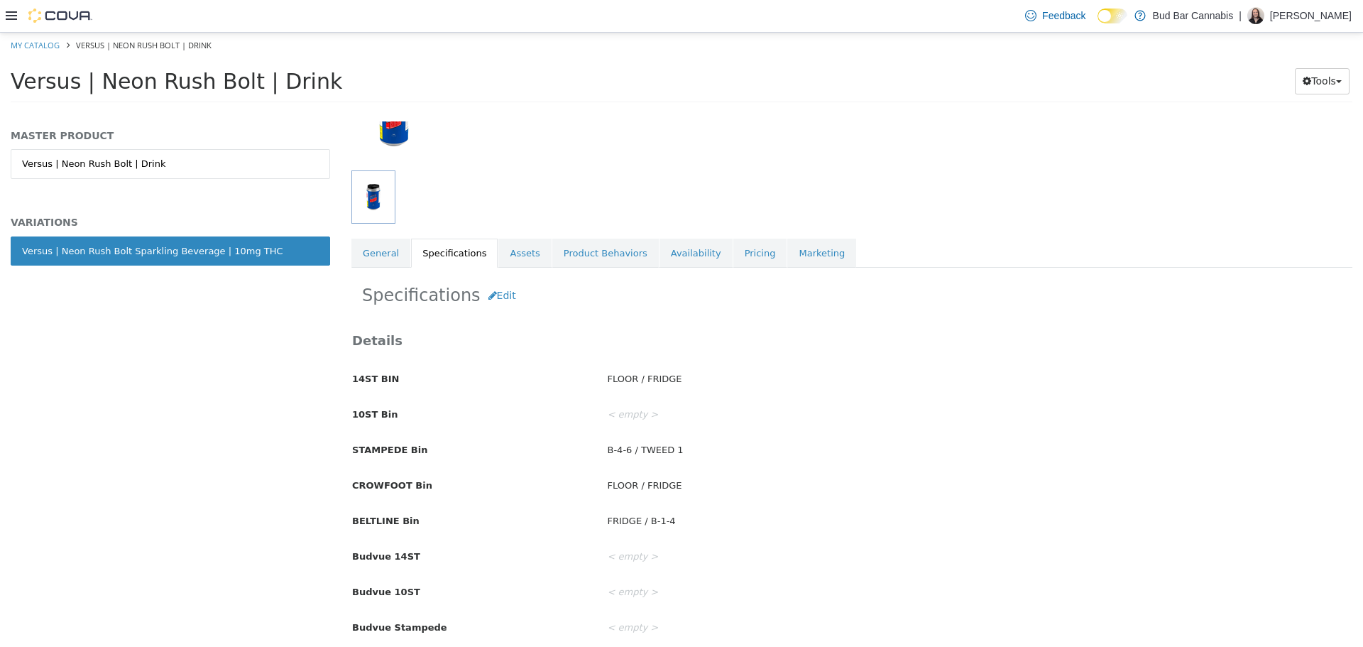
scroll to position [142, 0]
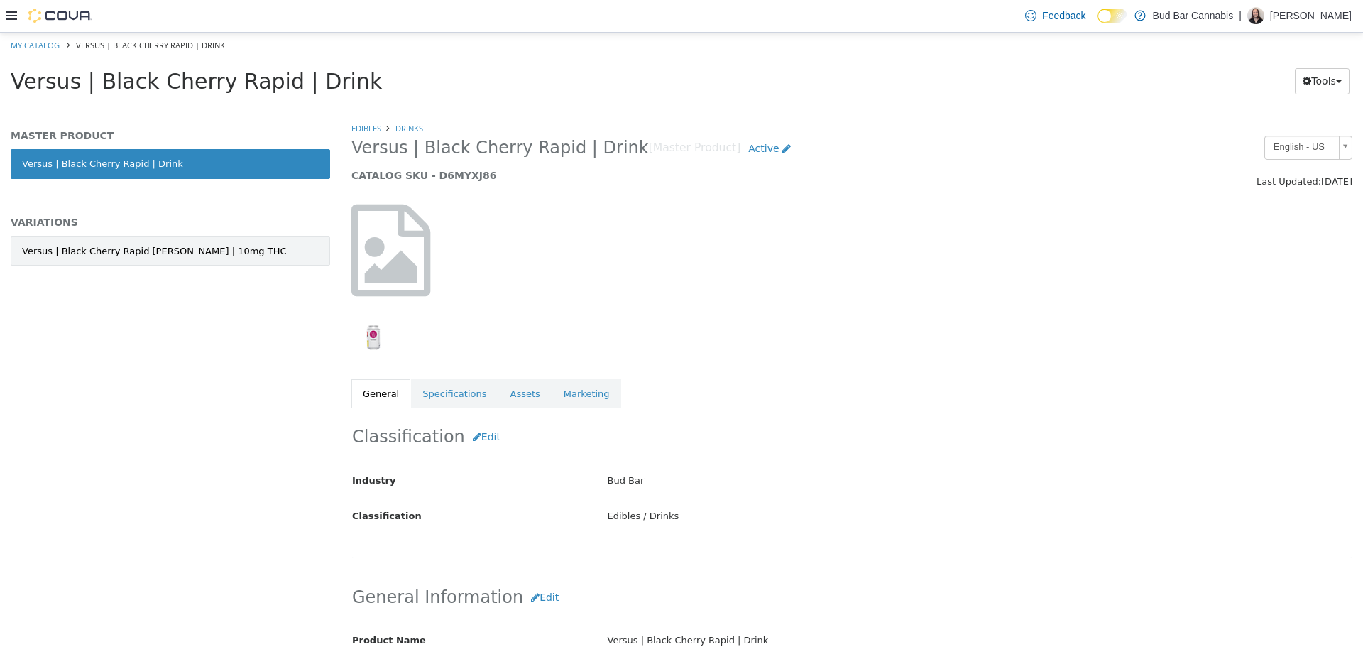
drag, startPoint x: 209, startPoint y: 278, endPoint x: 215, endPoint y: 260, distance: 18.6
click at [210, 278] on div "Versus | Black Cherry Rapid Seltzer | 10mg THC" at bounding box center [170, 266] width 319 height 60
click at [216, 259] on link "Versus | Black Cherry Rapid Seltzer | 10mg THC" at bounding box center [170, 251] width 319 height 30
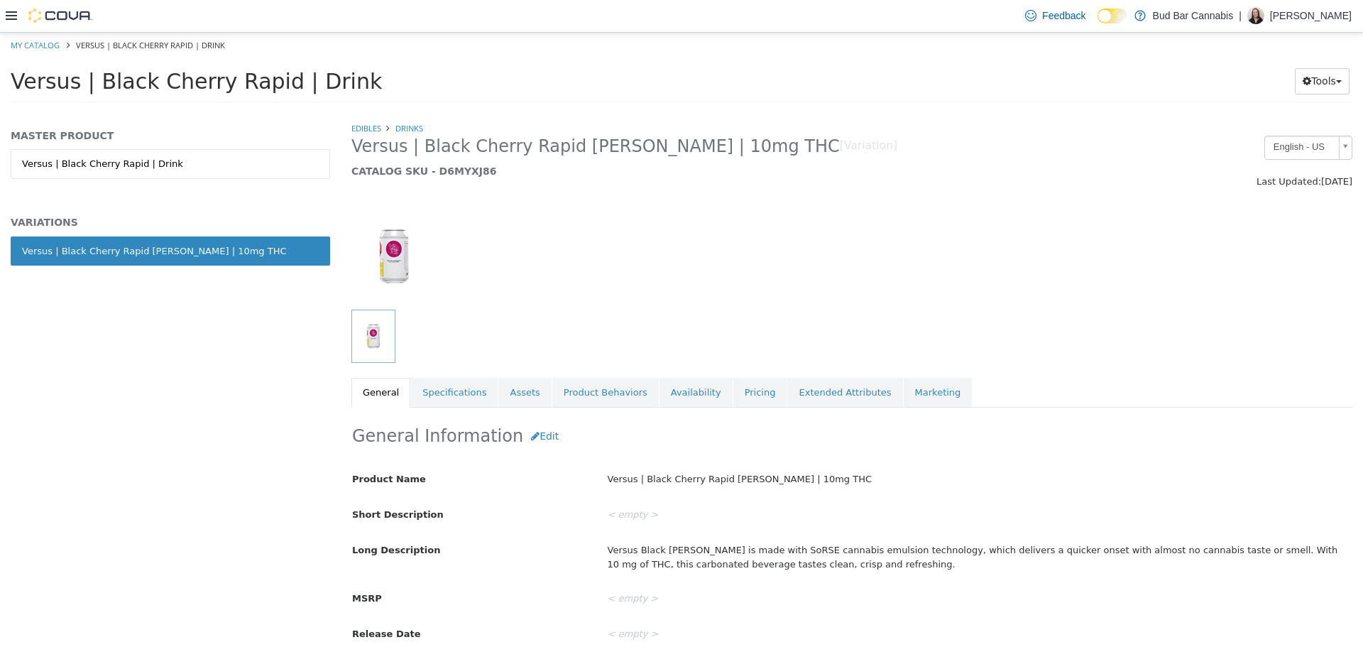
click at [446, 396] on link "Specifications" at bounding box center [454, 392] width 87 height 30
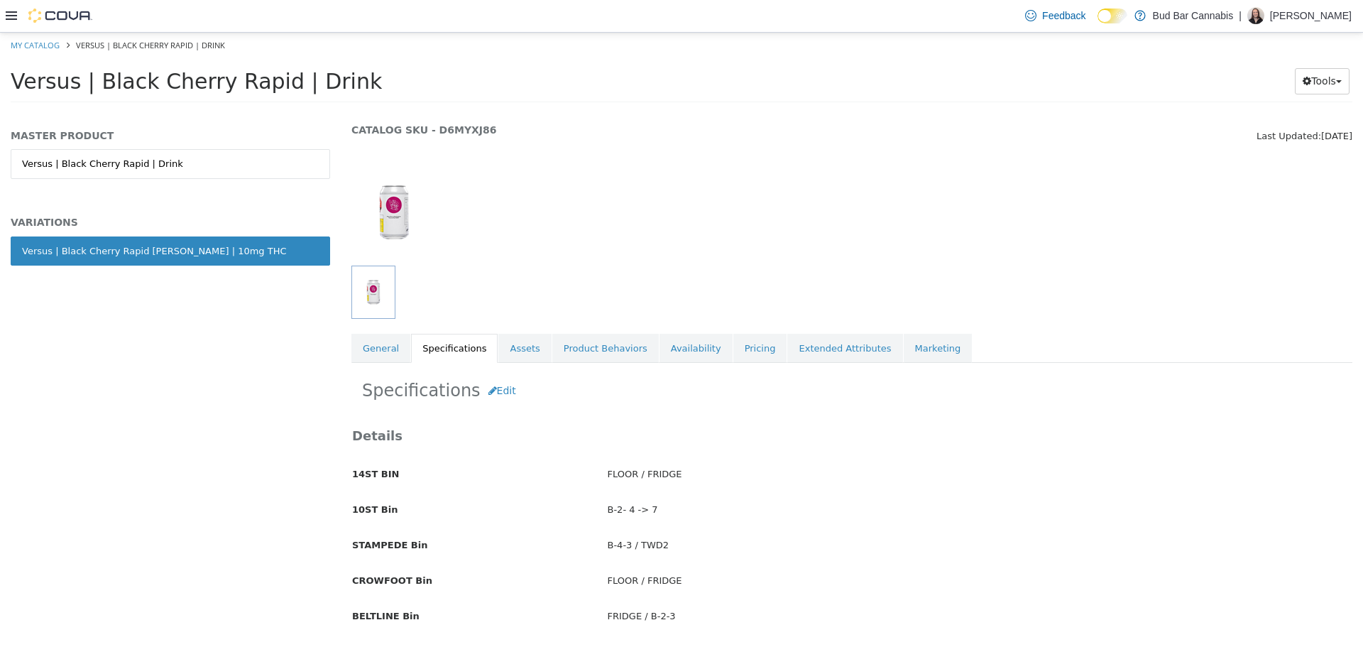
scroll to position [71, 0]
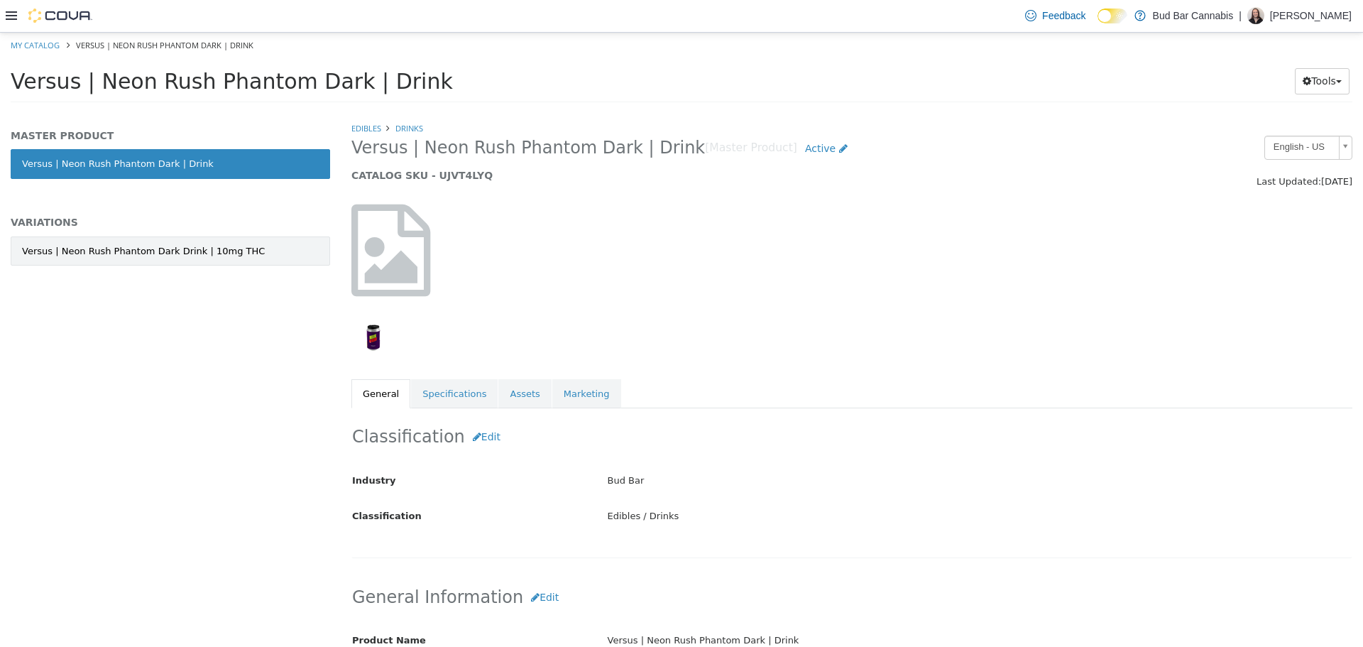
click at [156, 248] on div "Versus | Neon Rush Phantom Dark Drink | 10mg THC" at bounding box center [143, 251] width 243 height 14
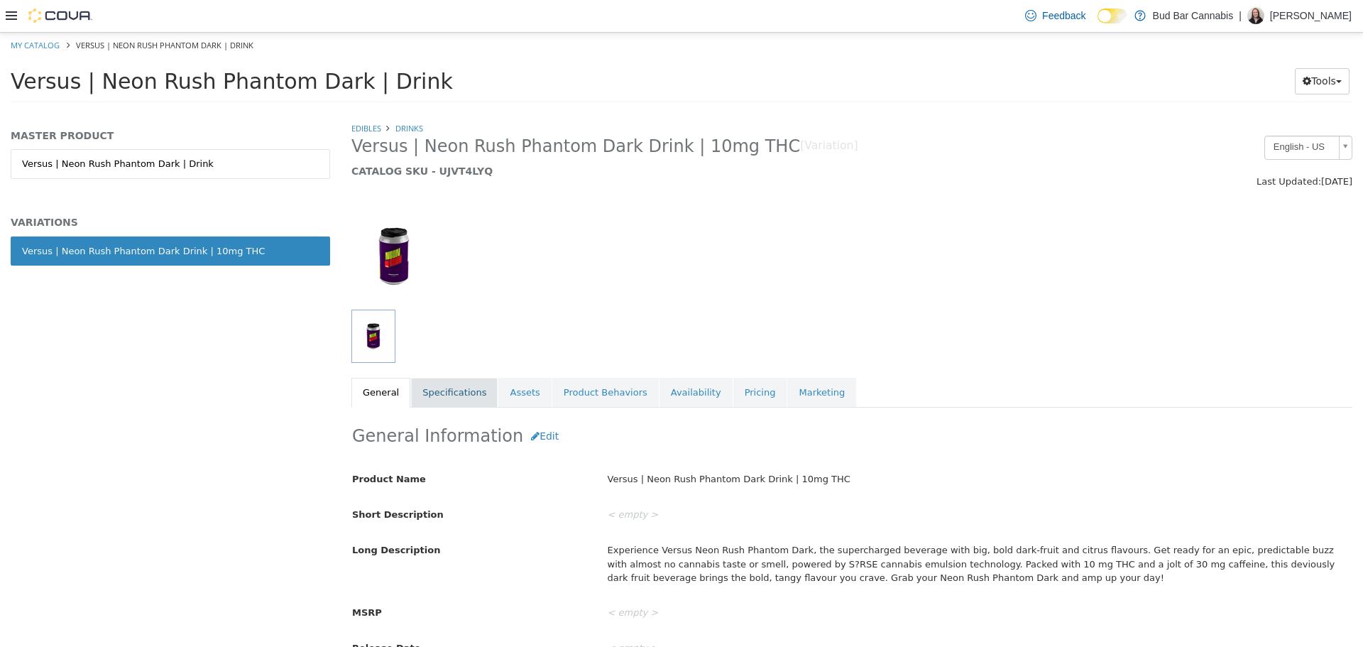
click at [447, 398] on link "Specifications" at bounding box center [454, 392] width 87 height 30
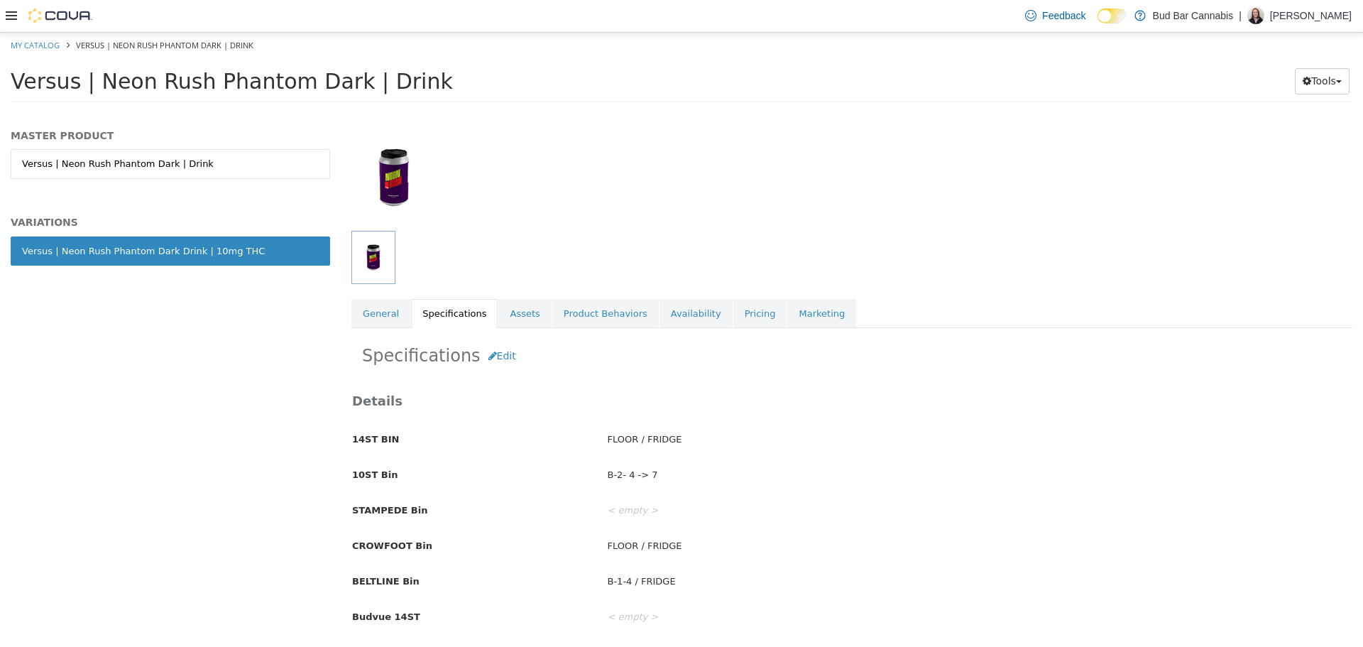
scroll to position [142, 0]
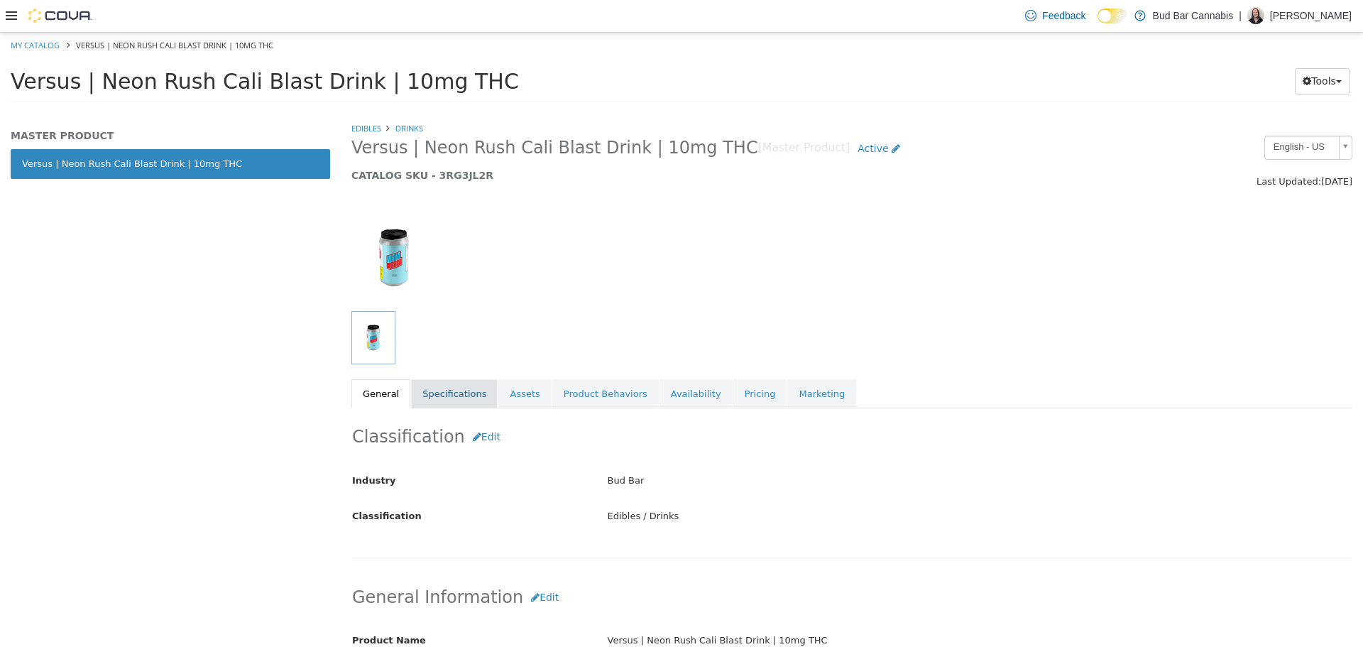
click at [411, 381] on link "Specifications" at bounding box center [454, 393] width 87 height 30
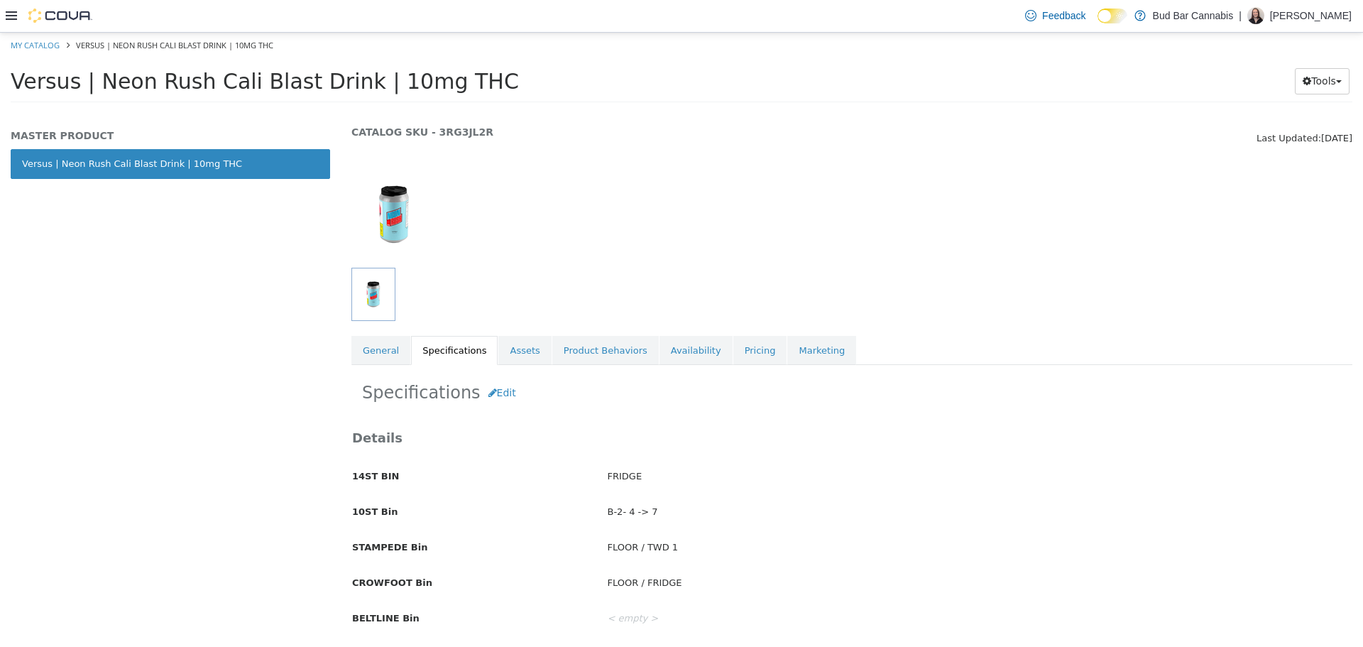
scroll to position [142, 0]
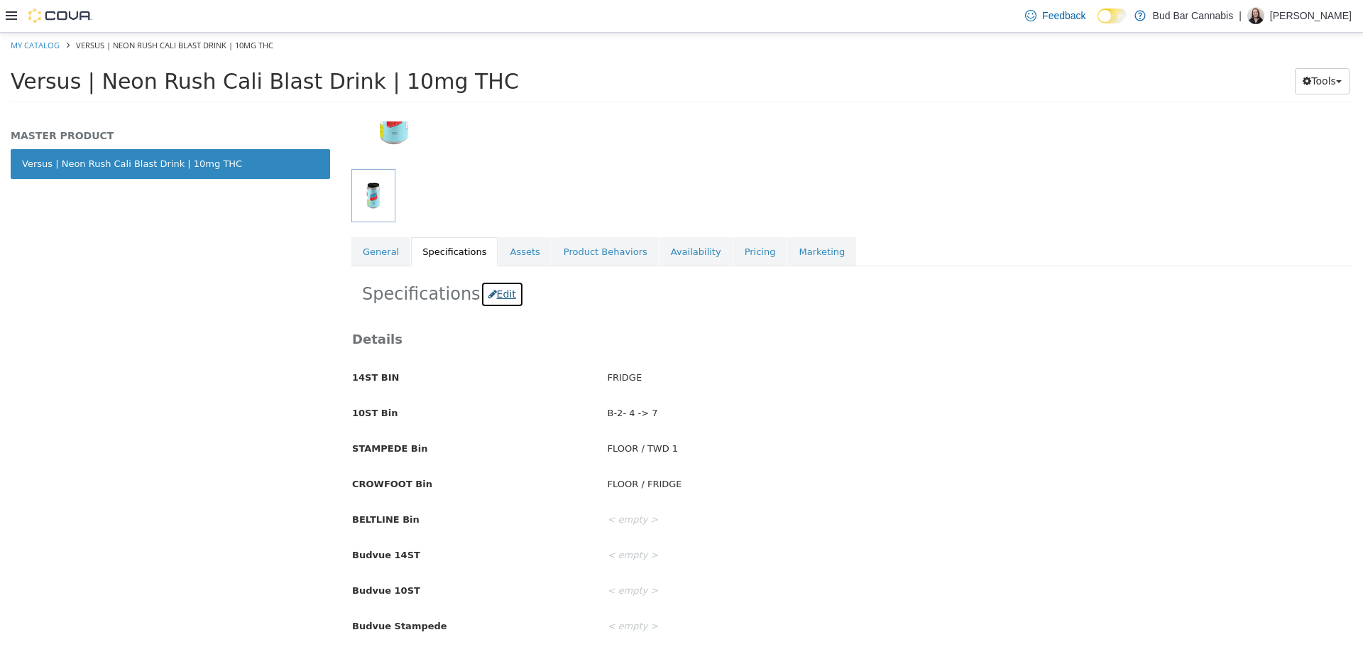
click at [501, 288] on button "Edit" at bounding box center [502, 293] width 43 height 26
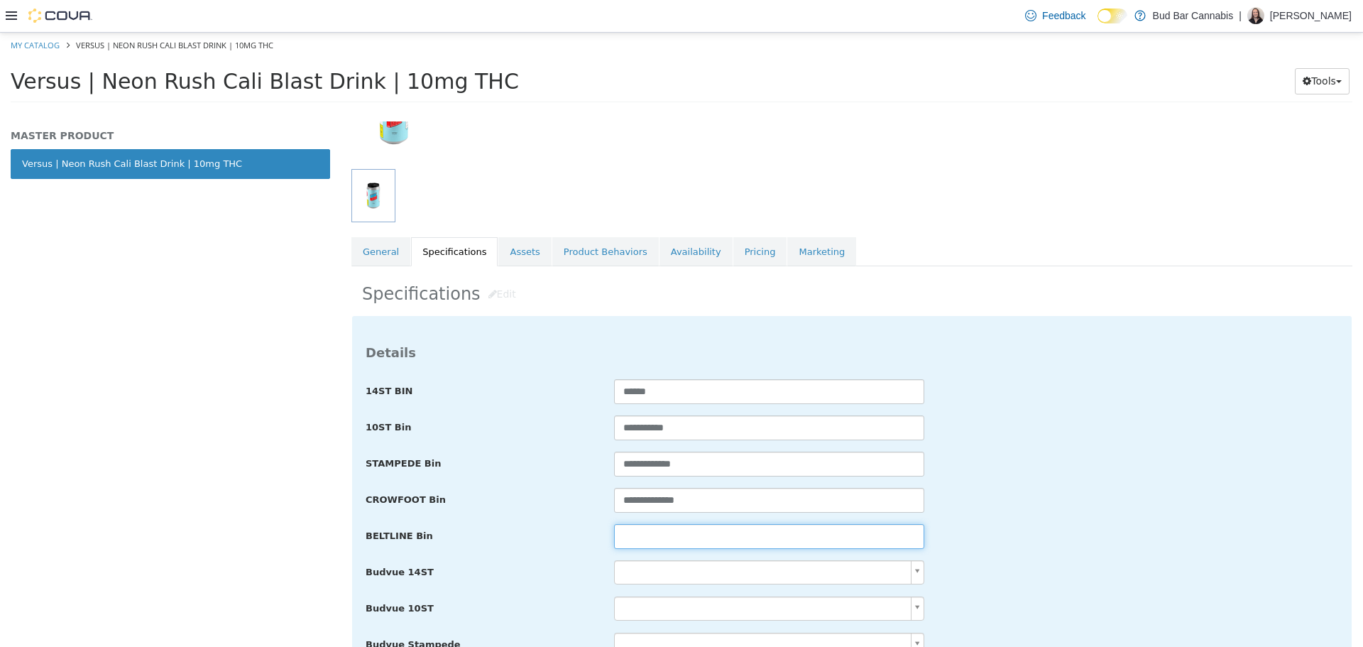
click at [739, 535] on input "text" at bounding box center [769, 535] width 310 height 25
paste input "**********"
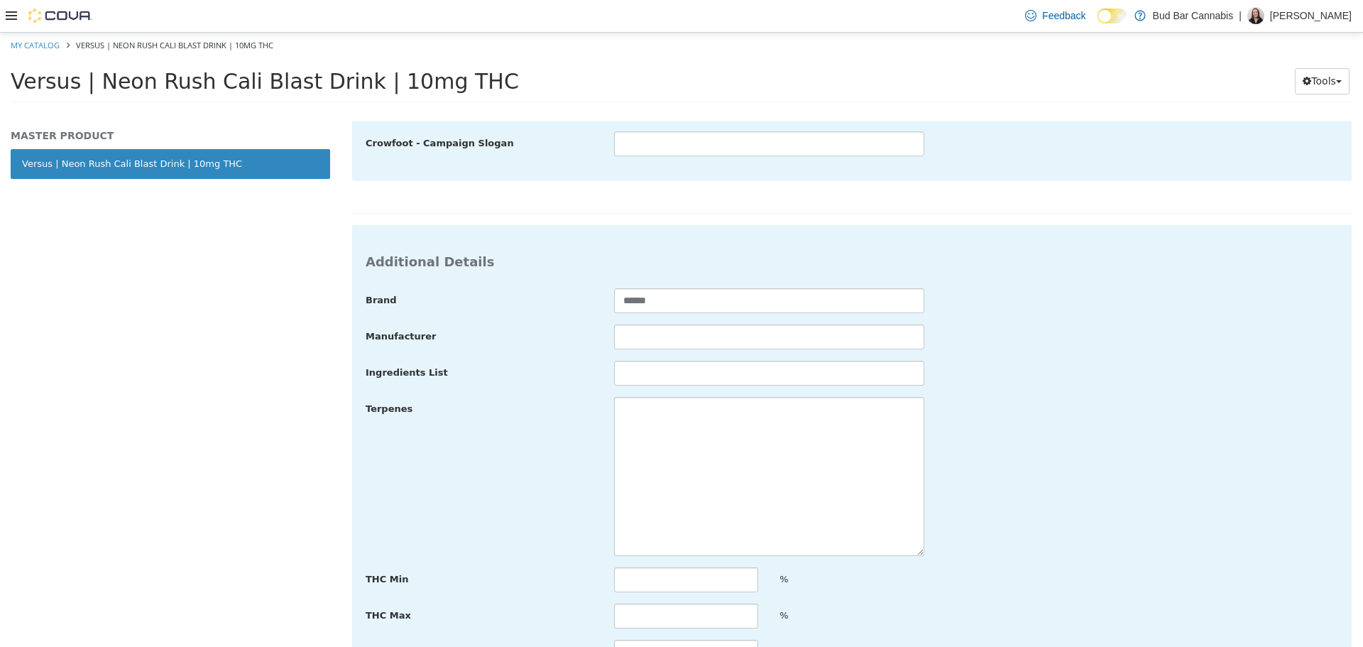
scroll to position [2771, 0]
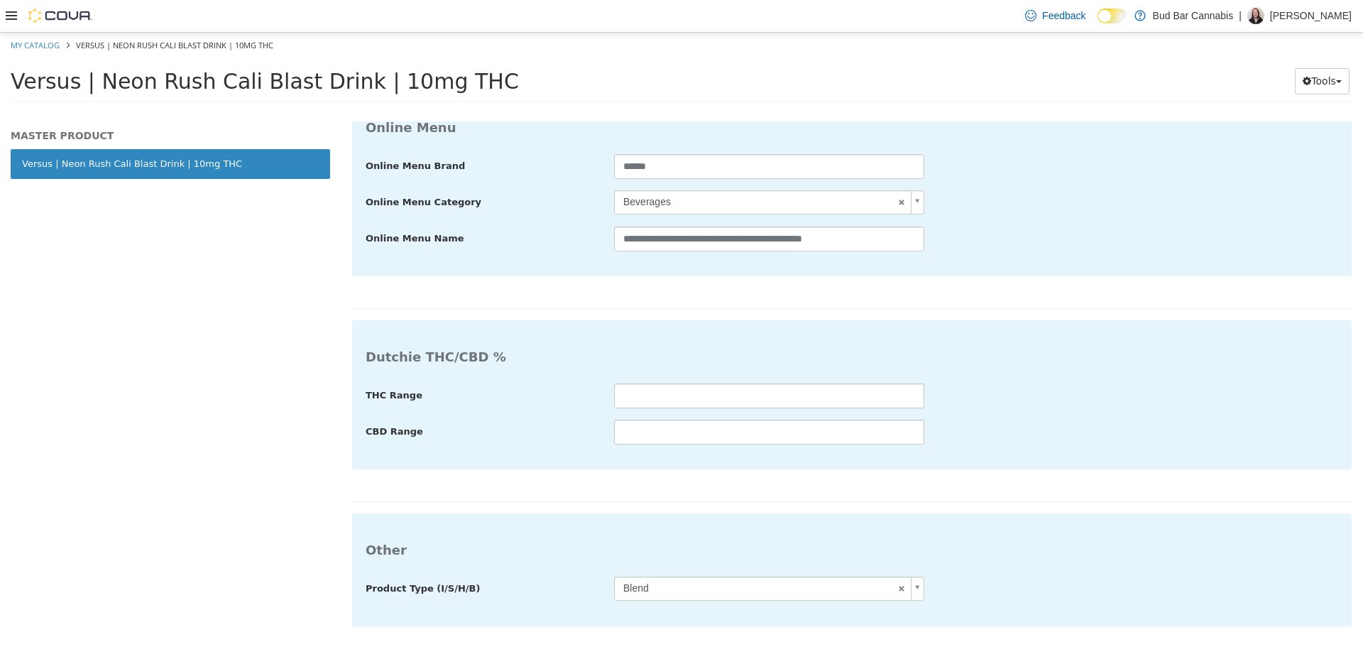
type input "**********"
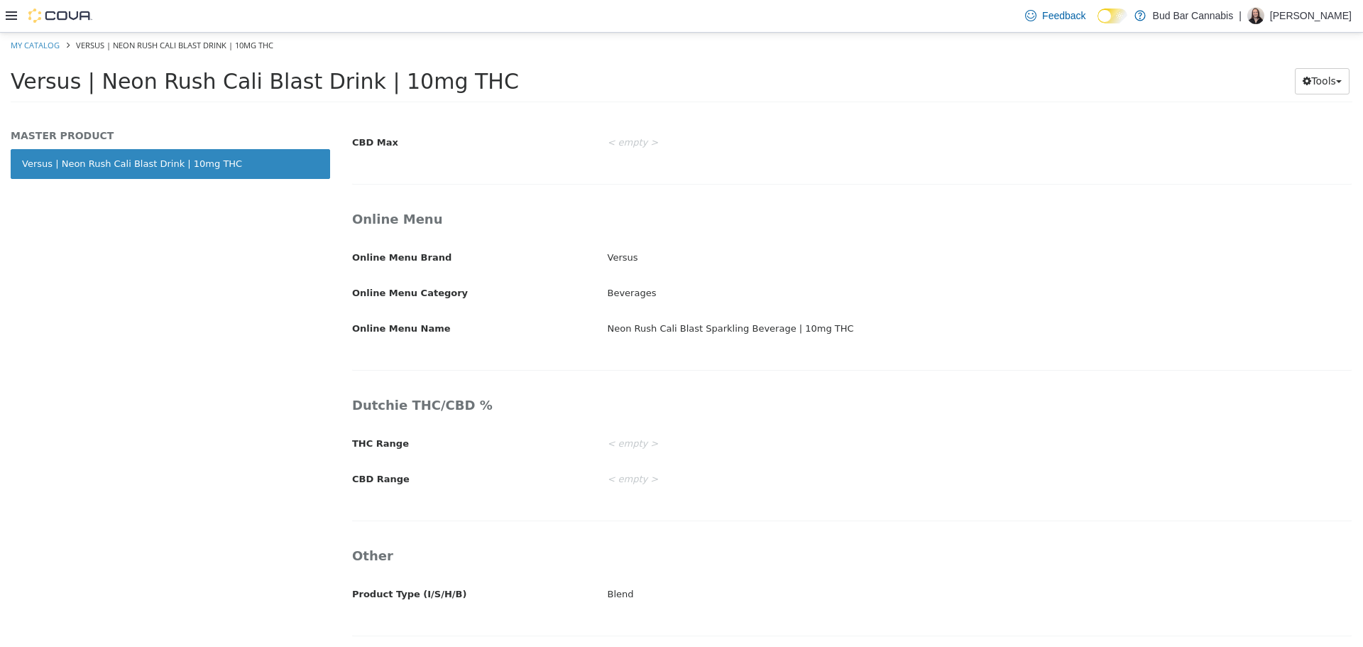
scroll to position [2284, 0]
